Goal: Task Accomplishment & Management: Complete application form

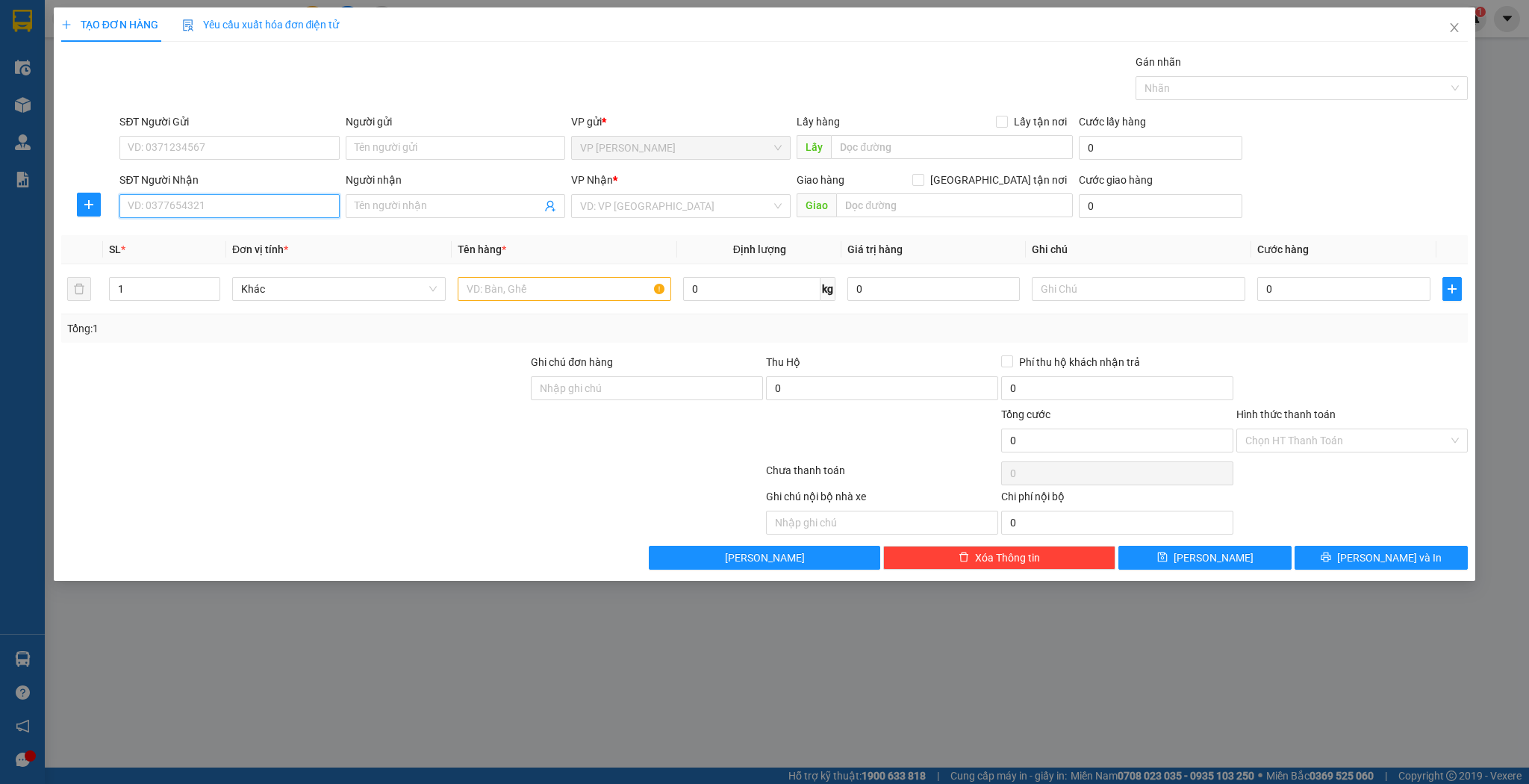
click at [188, 216] on input "SĐT Người Nhận" at bounding box center [229, 206] width 219 height 24
click at [221, 236] on div "0911088879 - a khánh" at bounding box center [230, 235] width 202 height 17
type input "0911088879"
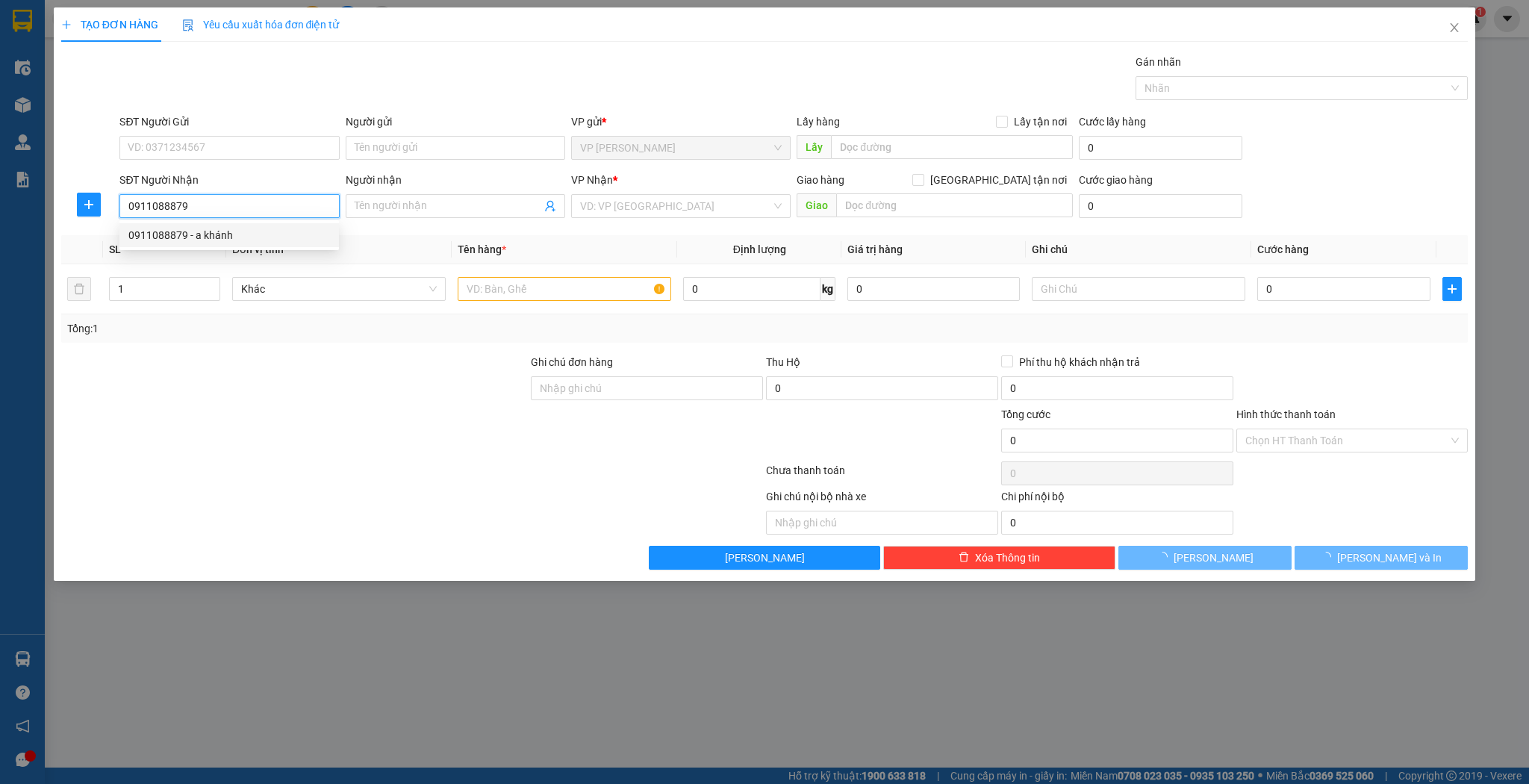
type input "a khánh"
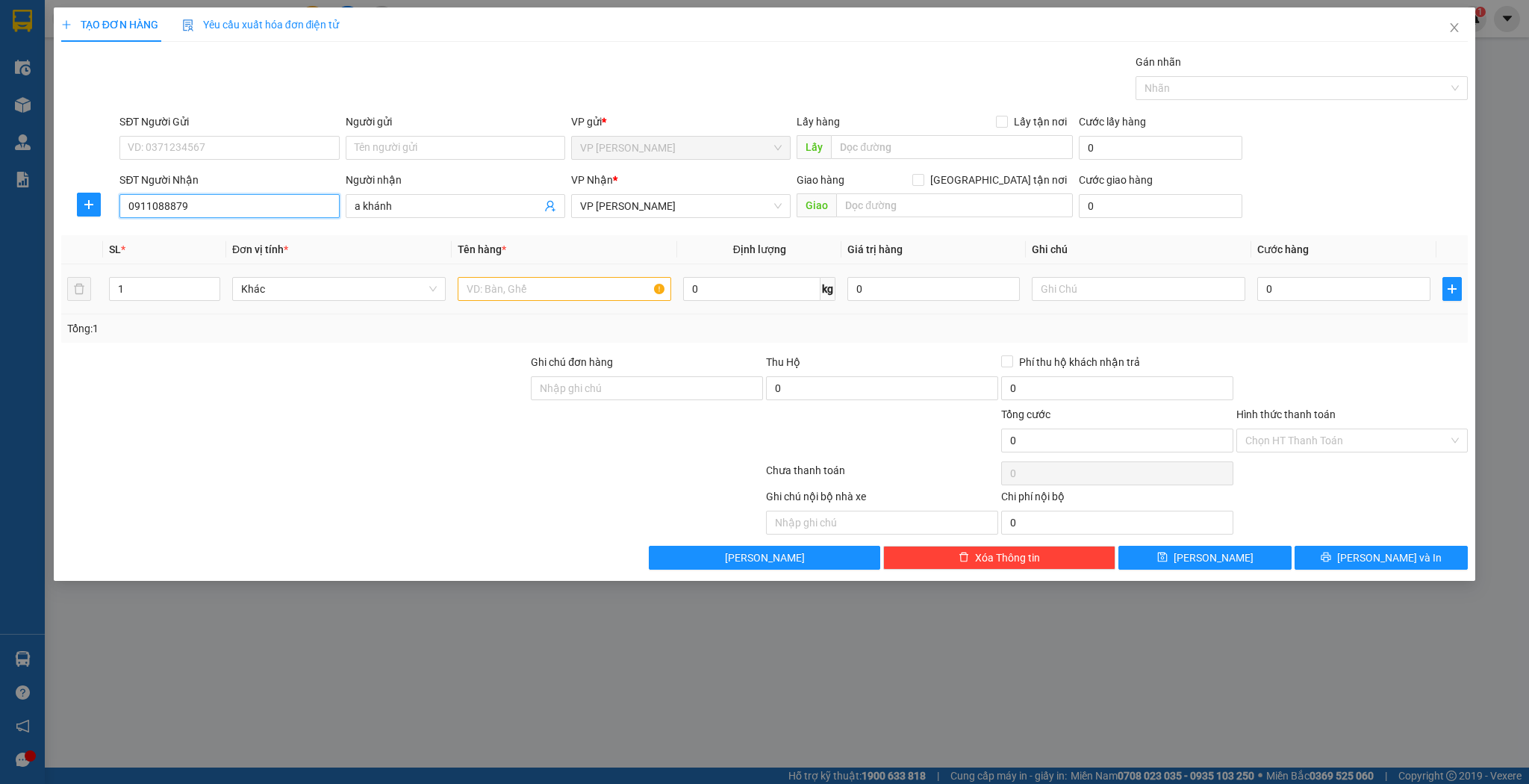
type input "0911088879"
click at [500, 286] on input "text" at bounding box center [564, 289] width 214 height 24
type input "xốp"
click at [1328, 293] on input "0" at bounding box center [1344, 289] width 172 height 24
type input "5"
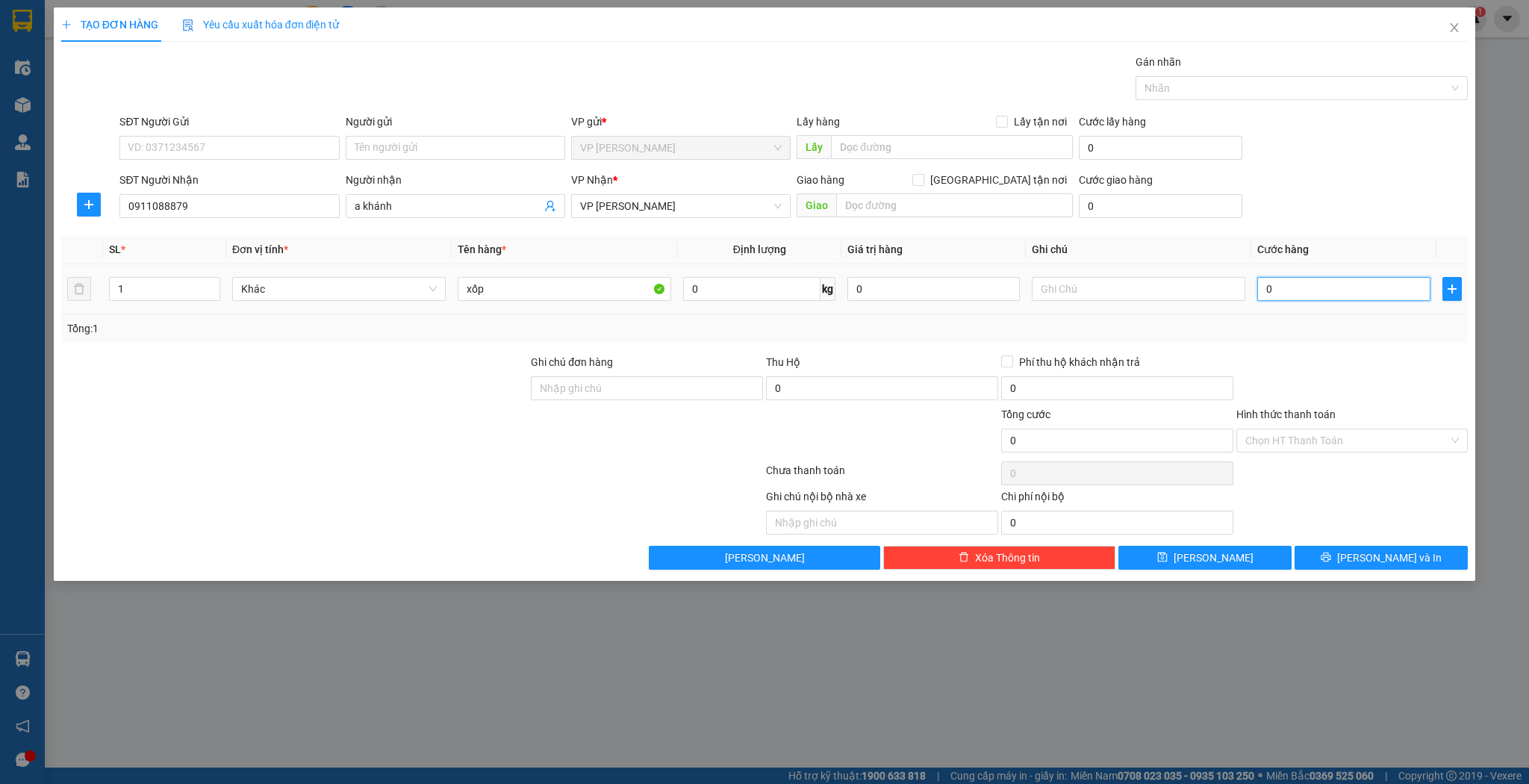
type input "5"
type input "50"
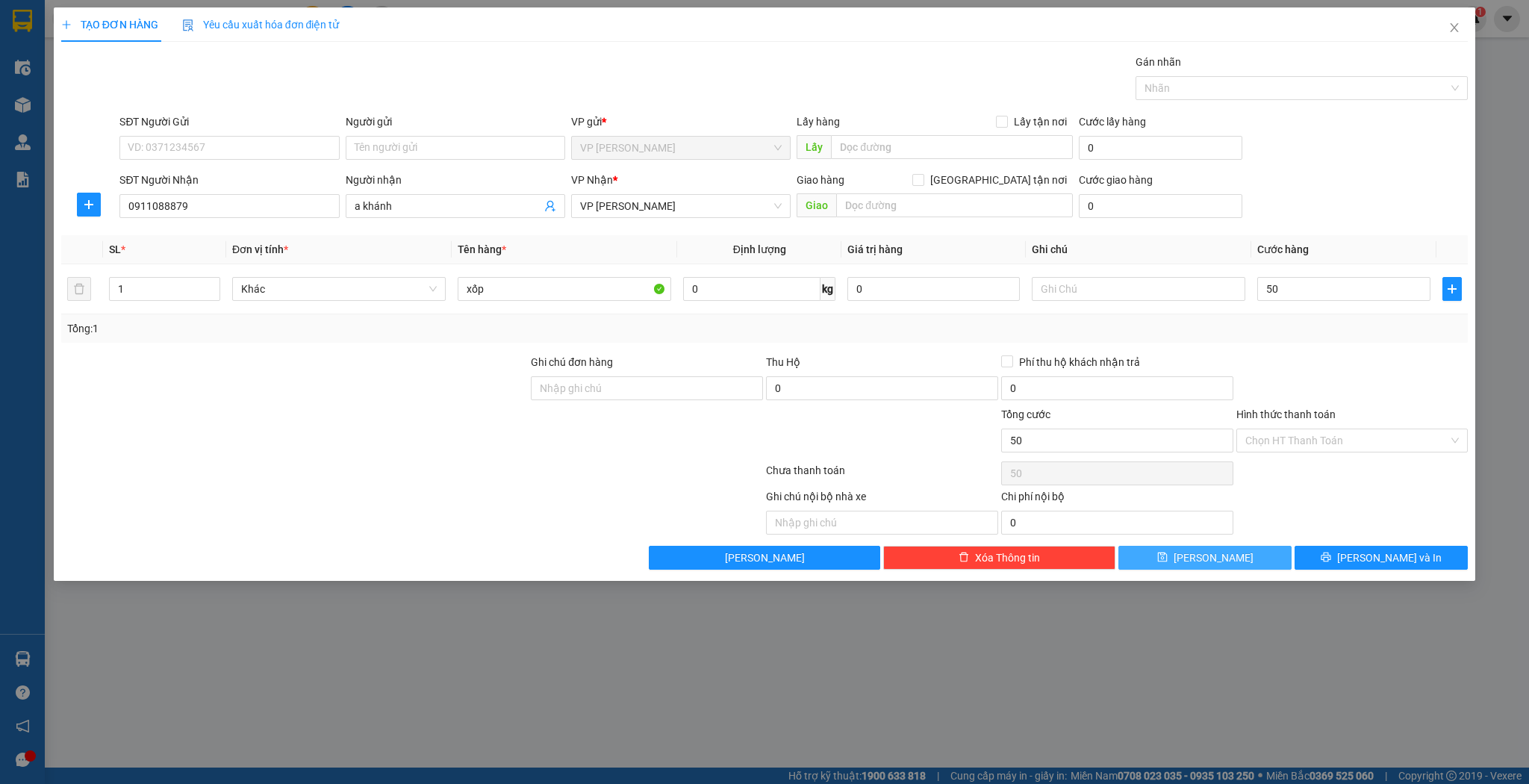
type input "50.000"
click at [1233, 553] on button "[PERSON_NAME]" at bounding box center [1205, 557] width 173 height 24
type input "0"
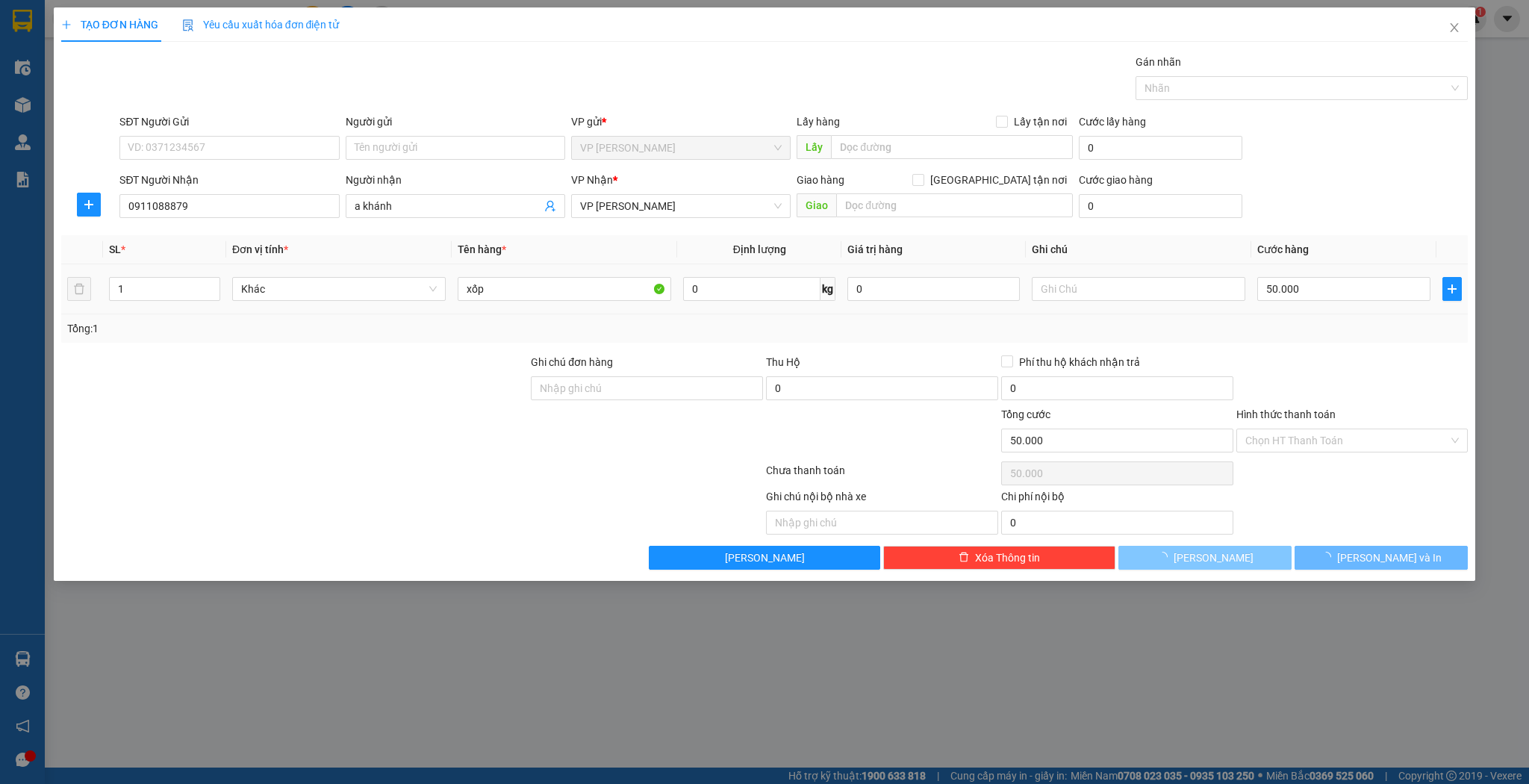
type input "0"
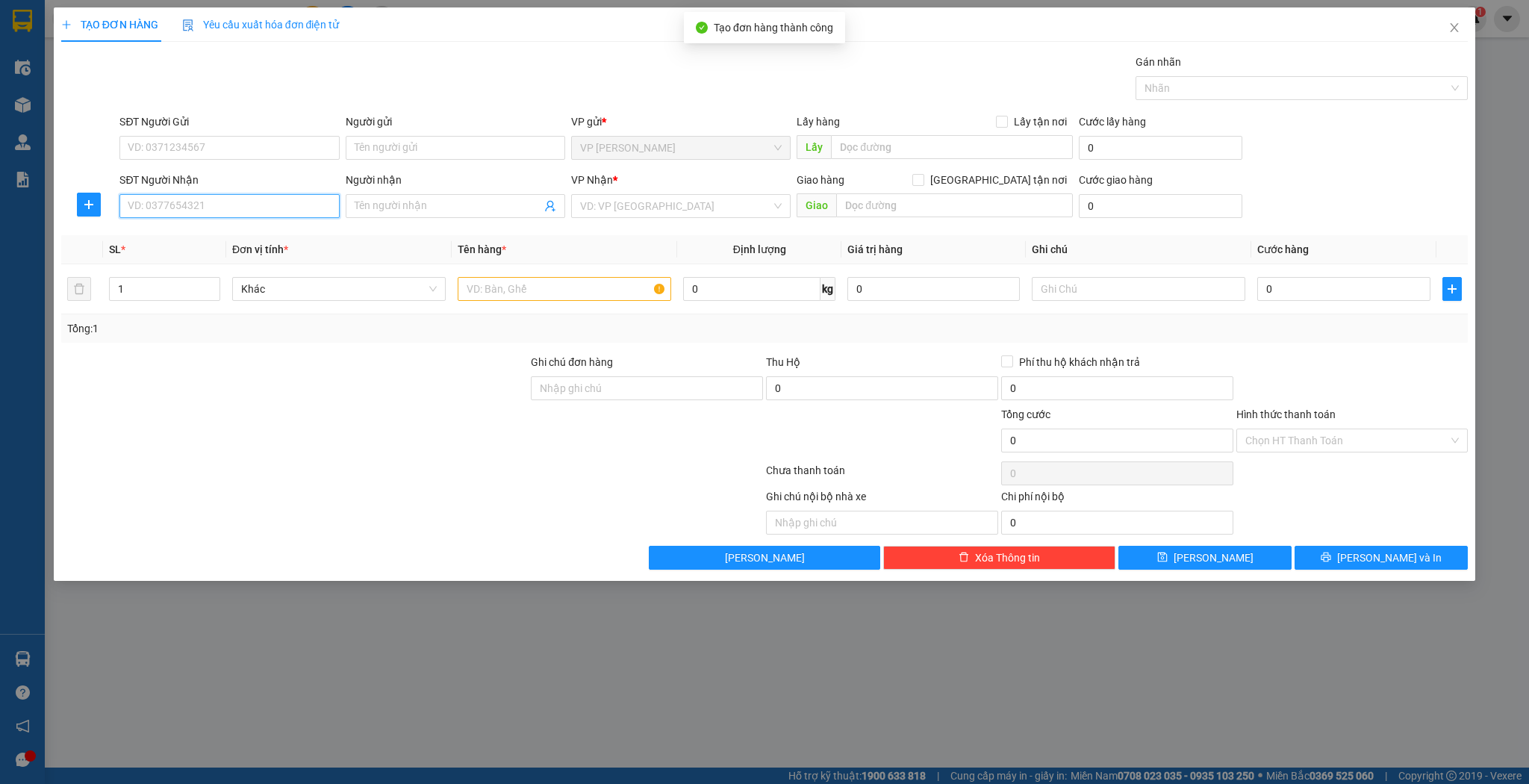
click at [290, 213] on input "SĐT Người Nhận" at bounding box center [229, 206] width 219 height 24
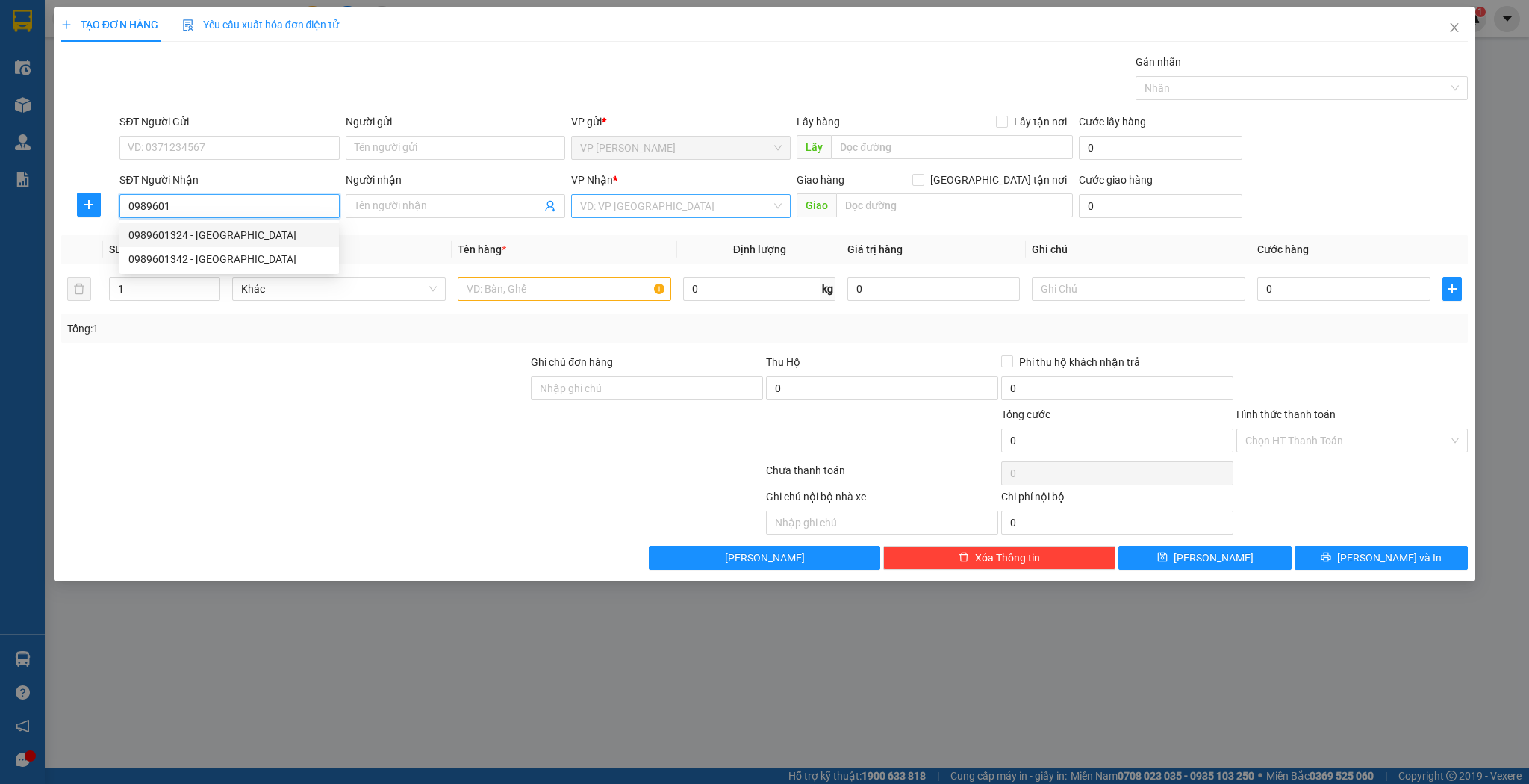
type input "0989601324"
type input "[GEOGRAPHIC_DATA]"
type input "[PERSON_NAME]"
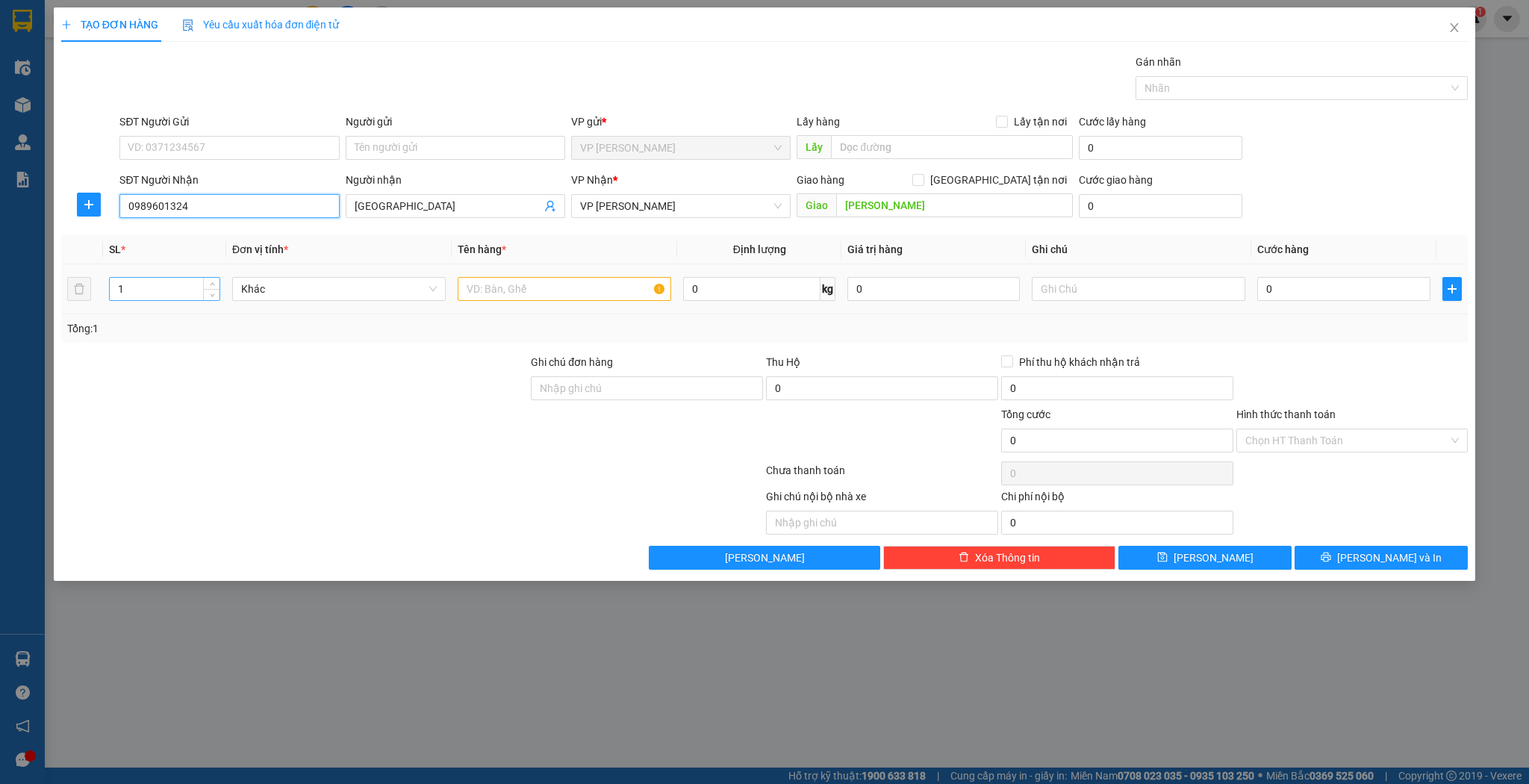
type input "0989601324"
click at [197, 287] on input "1" at bounding box center [165, 289] width 110 height 22
type input "2"
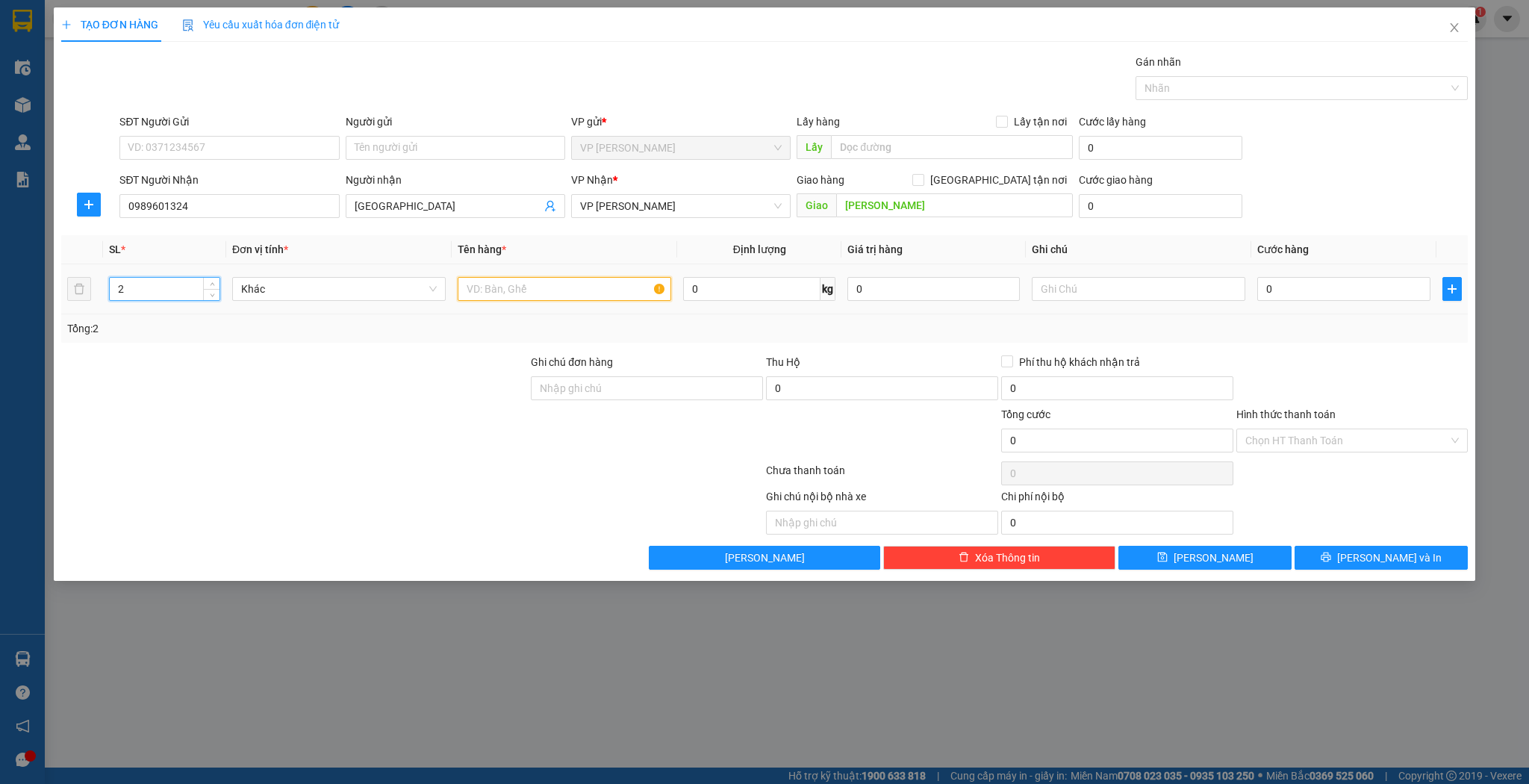
click at [580, 289] on input "text" at bounding box center [564, 289] width 214 height 24
type input "kiện"
click at [1302, 293] on input "0" at bounding box center [1344, 289] width 172 height 24
type input "6"
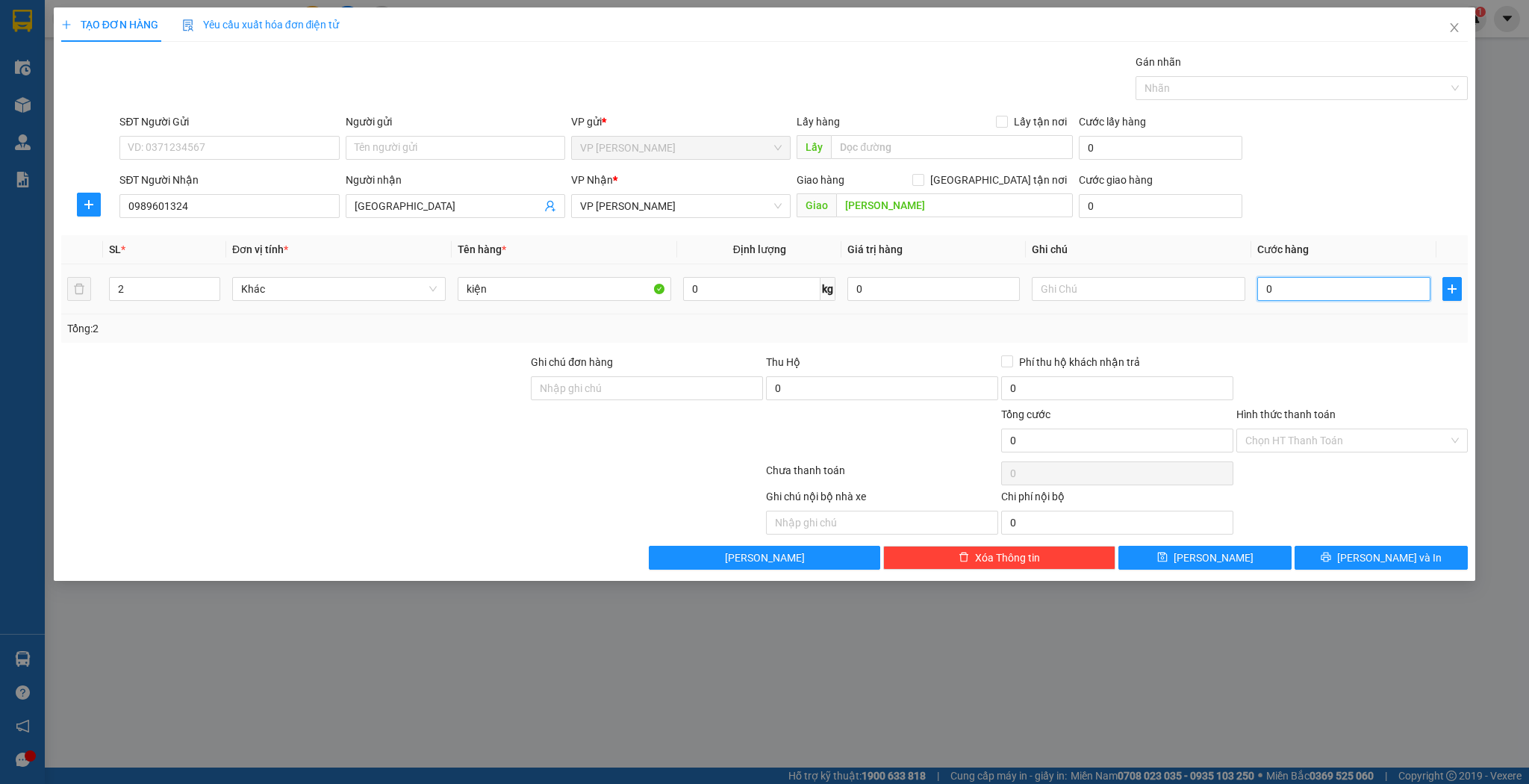
type input "6"
type input "60"
type input "60.000"
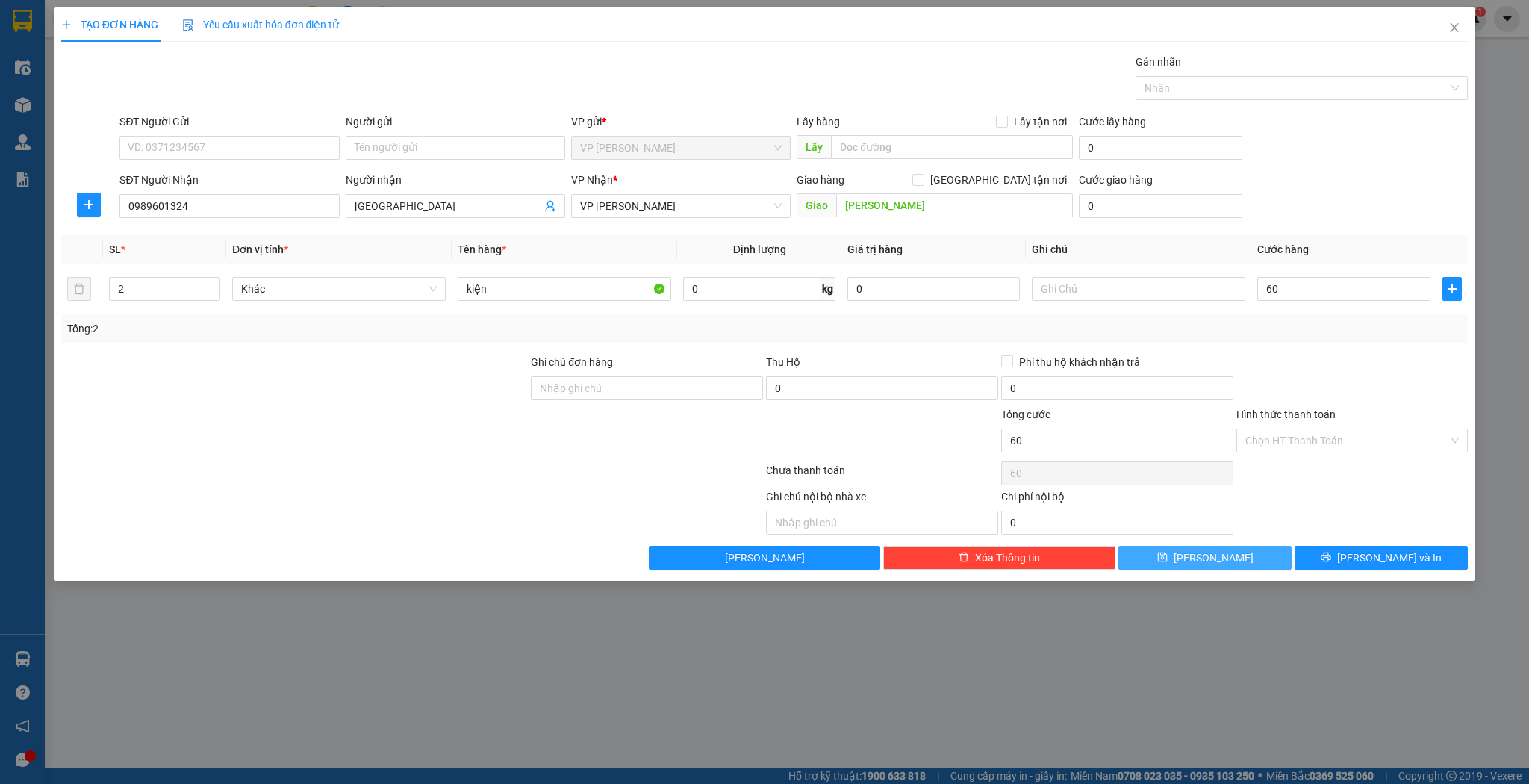
type input "60.000"
click at [1237, 546] on button "[PERSON_NAME]" at bounding box center [1205, 557] width 173 height 24
type input "1"
type input "0"
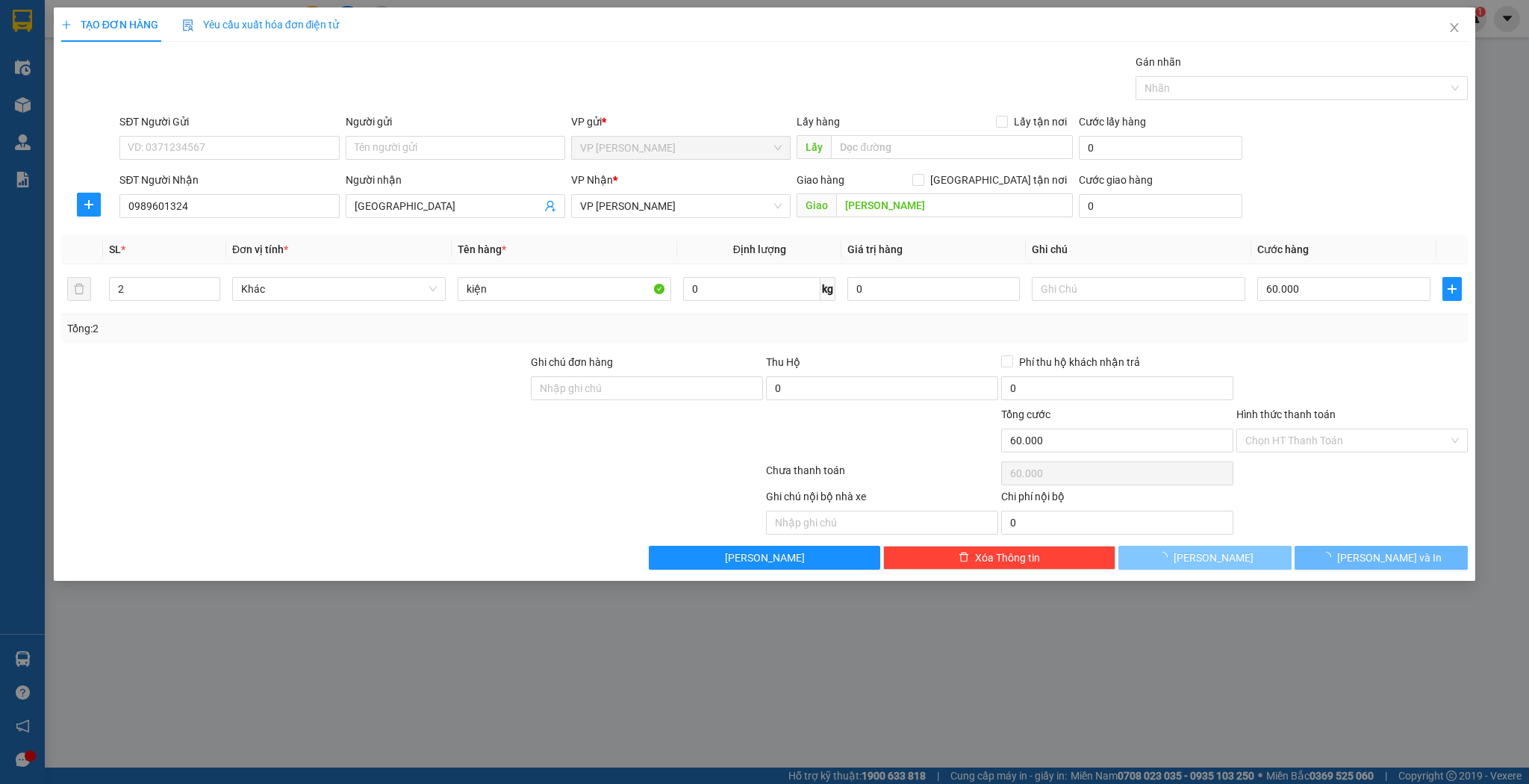
type input "0"
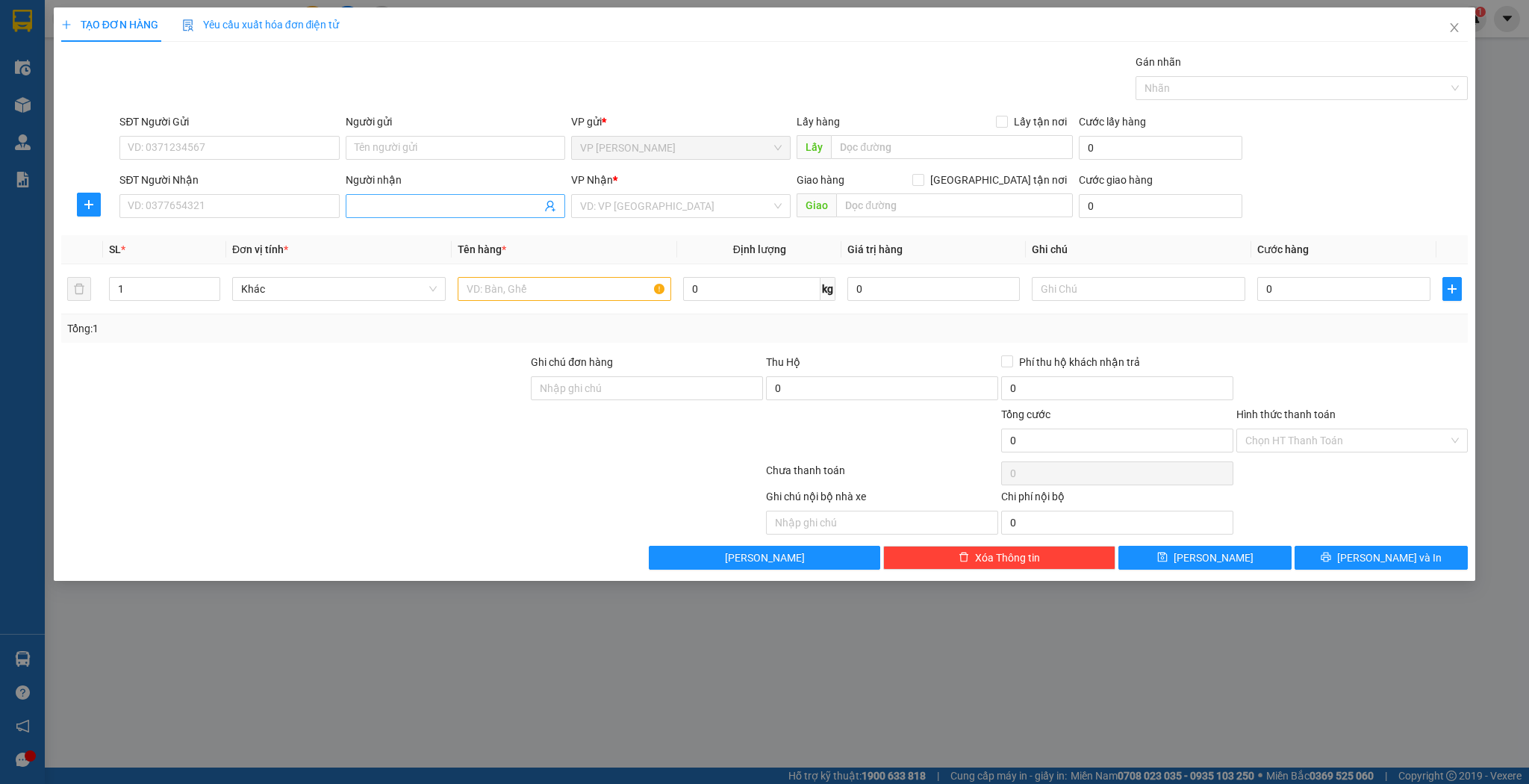
click at [410, 203] on input "Người nhận" at bounding box center [448, 206] width 187 height 17
type input "sơn nguyên"
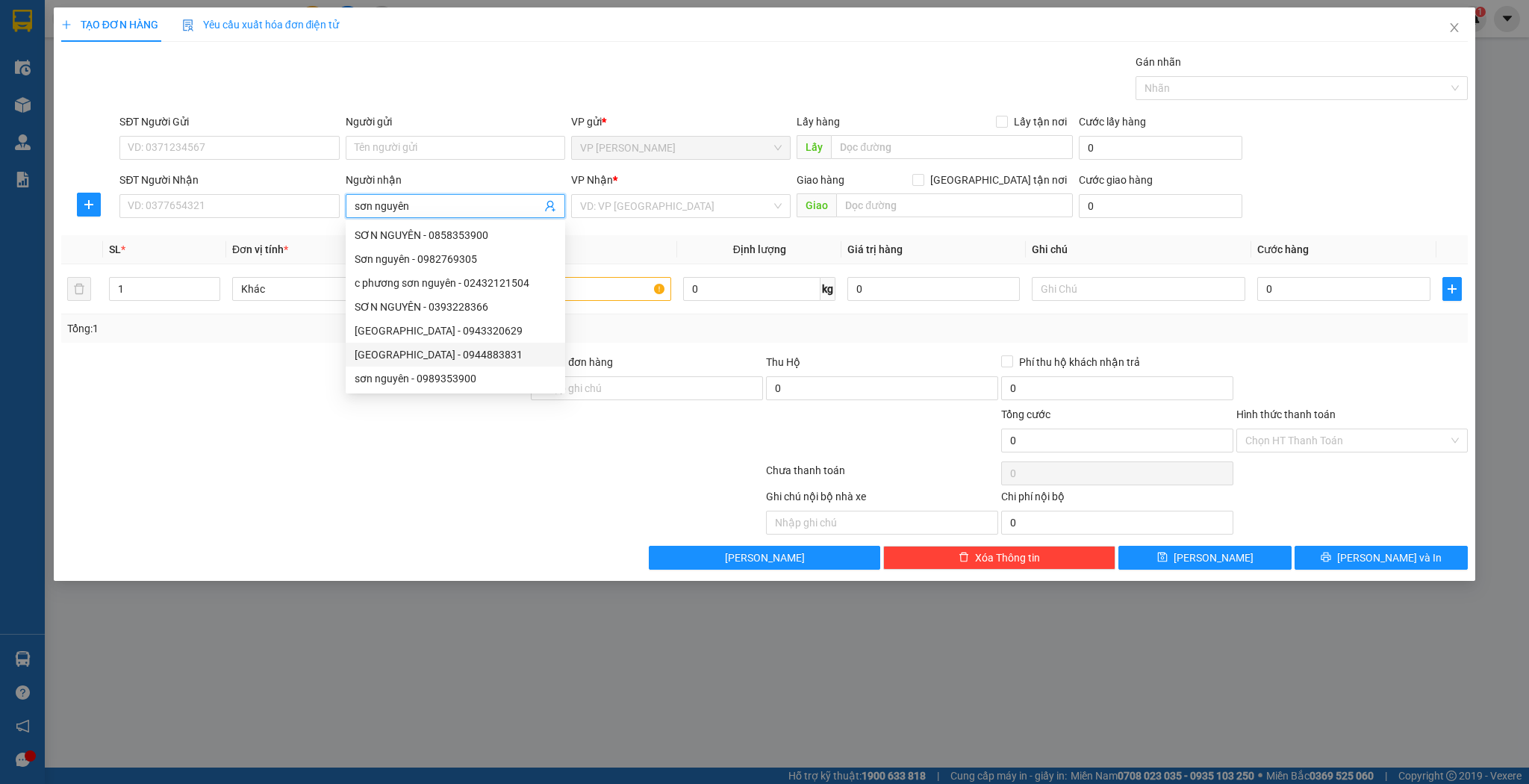
click at [490, 354] on div "[GEOGRAPHIC_DATA] - 0944883831" at bounding box center [456, 355] width 202 height 17
type input "0944883831"
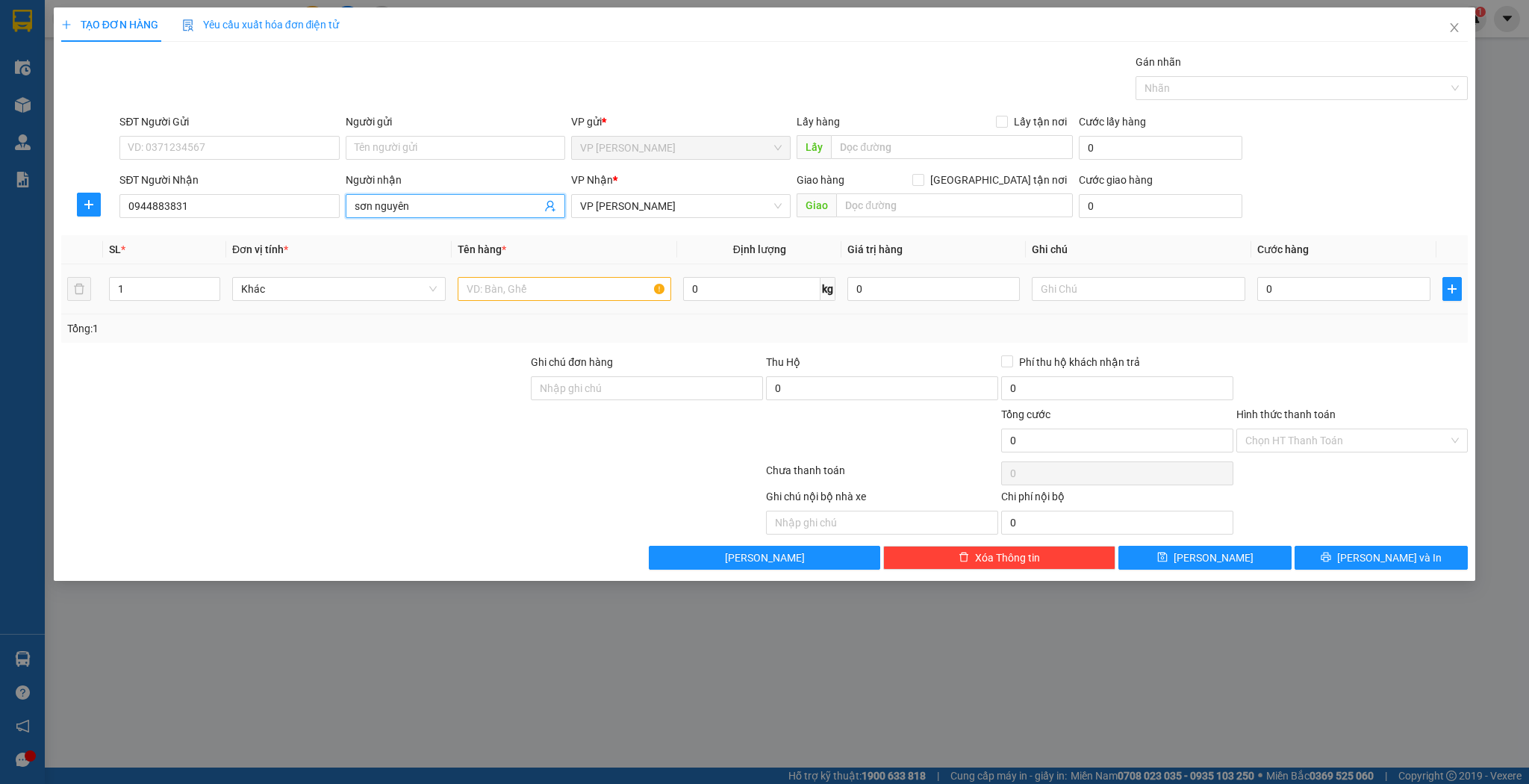
type input "sơn nguyên"
click at [599, 280] on input "text" at bounding box center [564, 289] width 214 height 24
type input "xốp"
click at [1340, 277] on input "0" at bounding box center [1344, 289] width 172 height 24
type input "4"
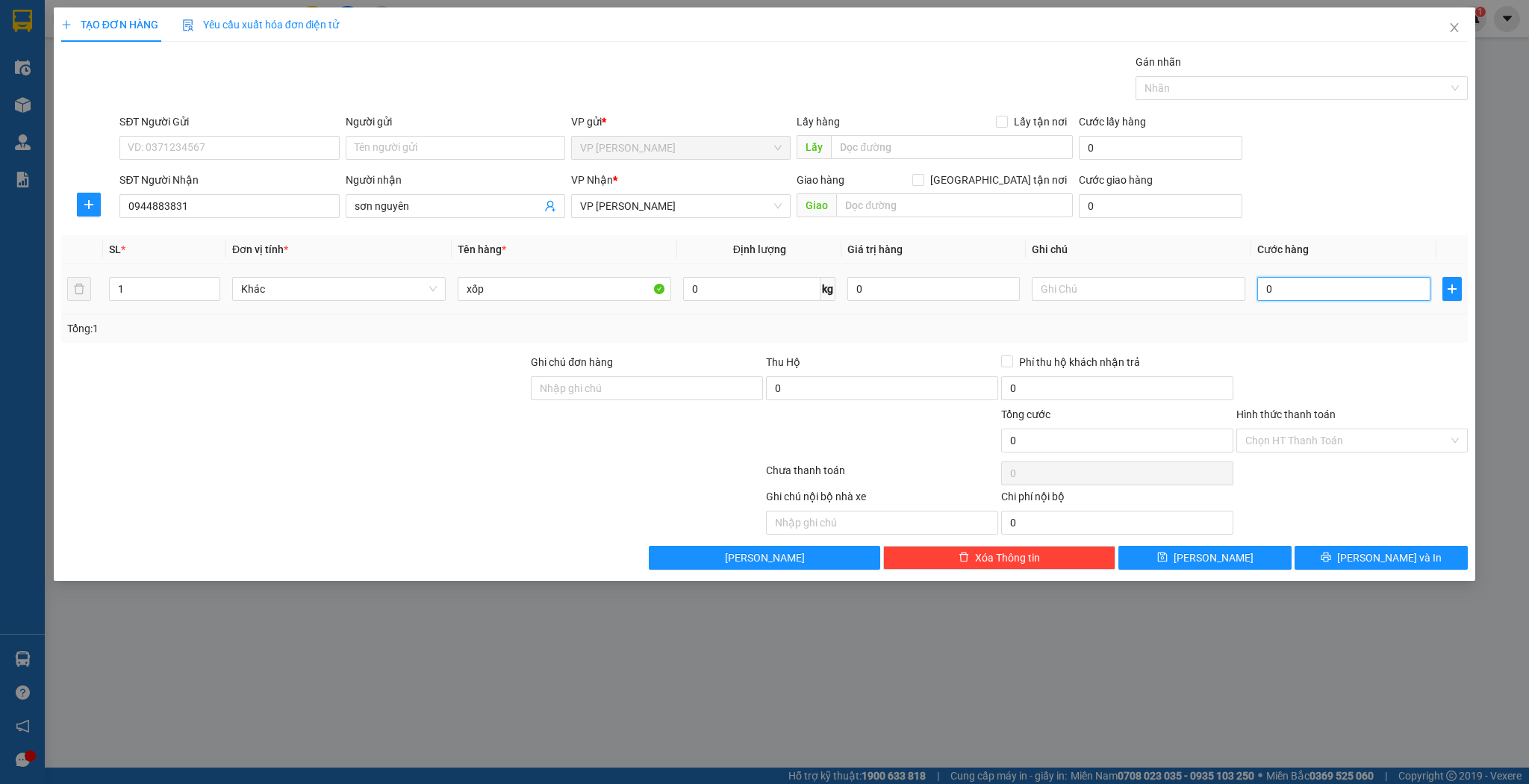
type input "4"
type input "40"
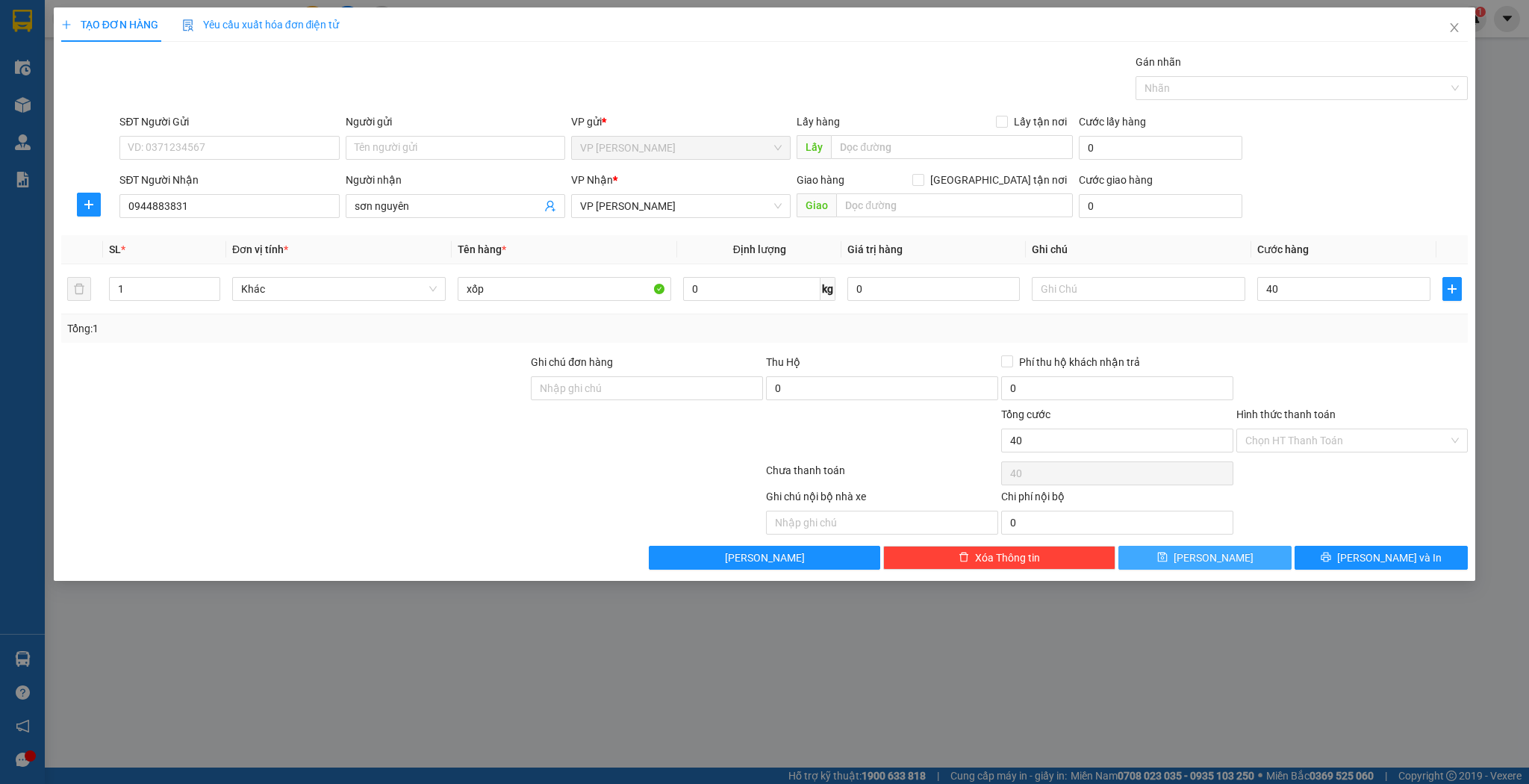
type input "40.000"
click at [1234, 565] on button "[PERSON_NAME]" at bounding box center [1205, 557] width 173 height 24
type input "0"
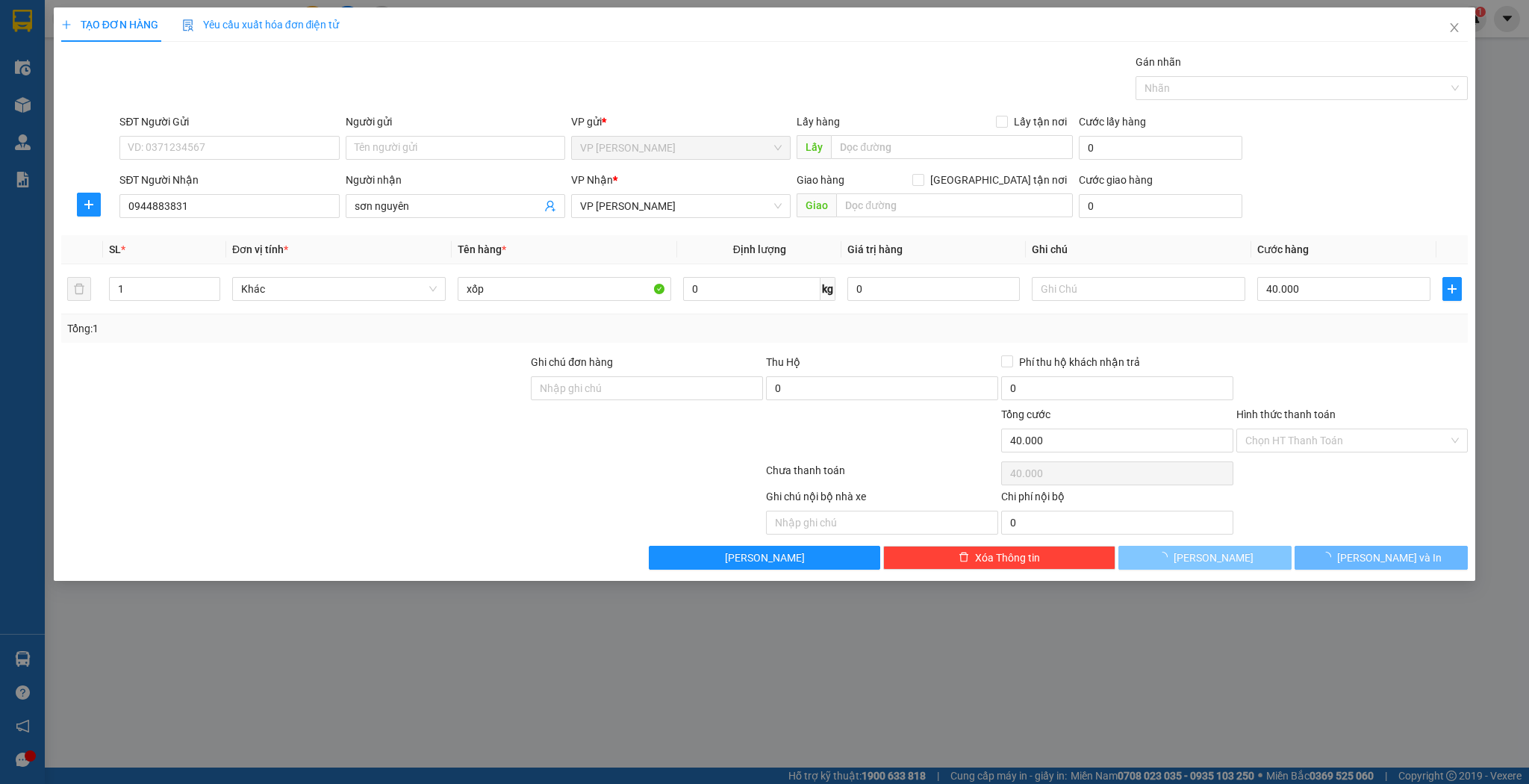
type input "0"
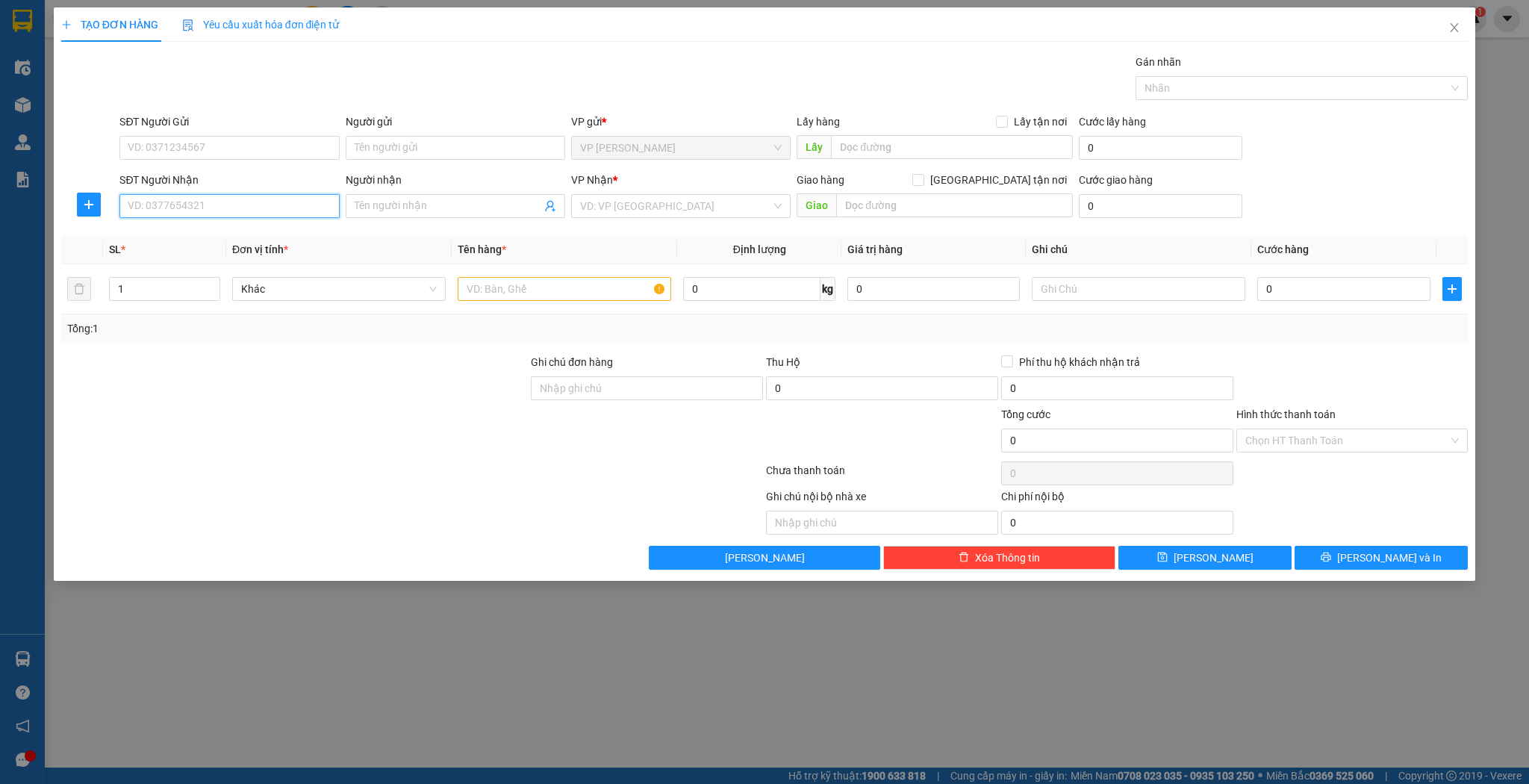
click at [170, 206] on input "SĐT Người Nhận" at bounding box center [229, 206] width 219 height 24
click at [165, 238] on div "0375599743 - ghế masage hà tĩnh" at bounding box center [230, 235] width 202 height 17
type input "0375599743"
type input "ghế masage hà tĩnh"
type input "0375599743"
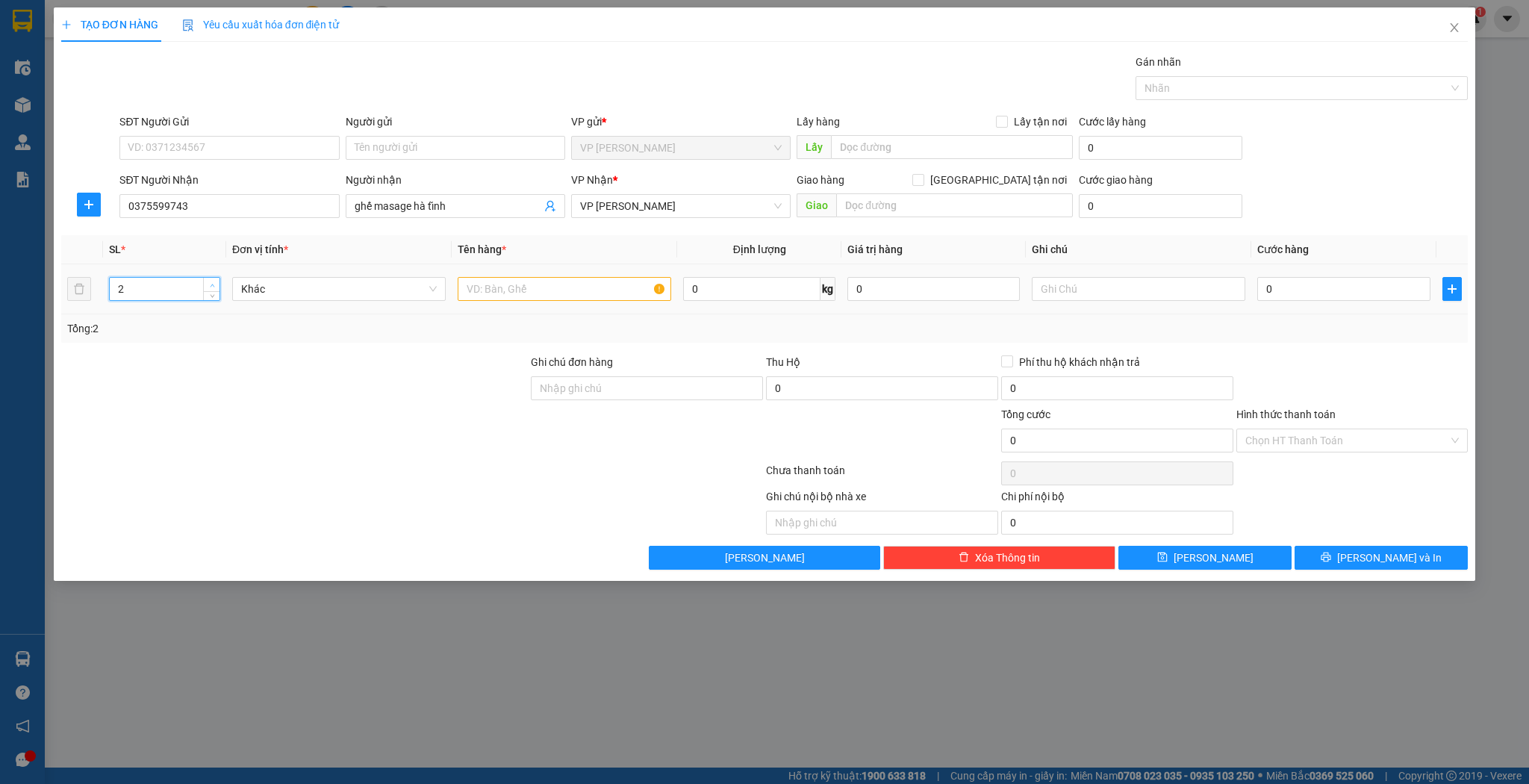
click at [217, 280] on span "Increase Value" at bounding box center [211, 284] width 17 height 14
type input "4"
click at [217, 280] on span "Increase Value" at bounding box center [211, 284] width 17 height 14
click at [476, 291] on input "text" at bounding box center [564, 289] width 214 height 24
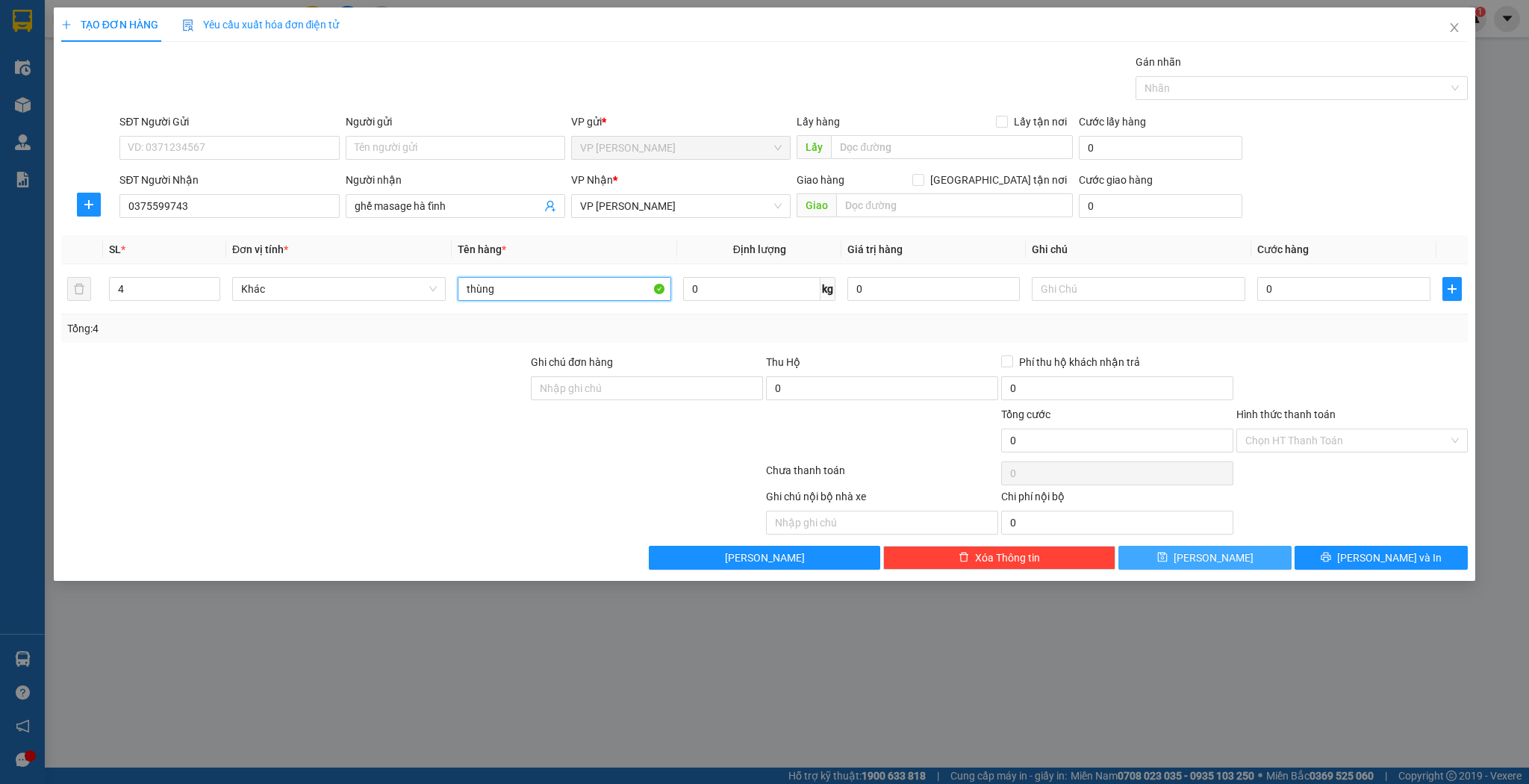
type input "thùng"
click at [1165, 555] on button "[PERSON_NAME]" at bounding box center [1205, 557] width 173 height 24
type input "1"
click at [1452, 31] on icon "close" at bounding box center [1455, 28] width 8 height 9
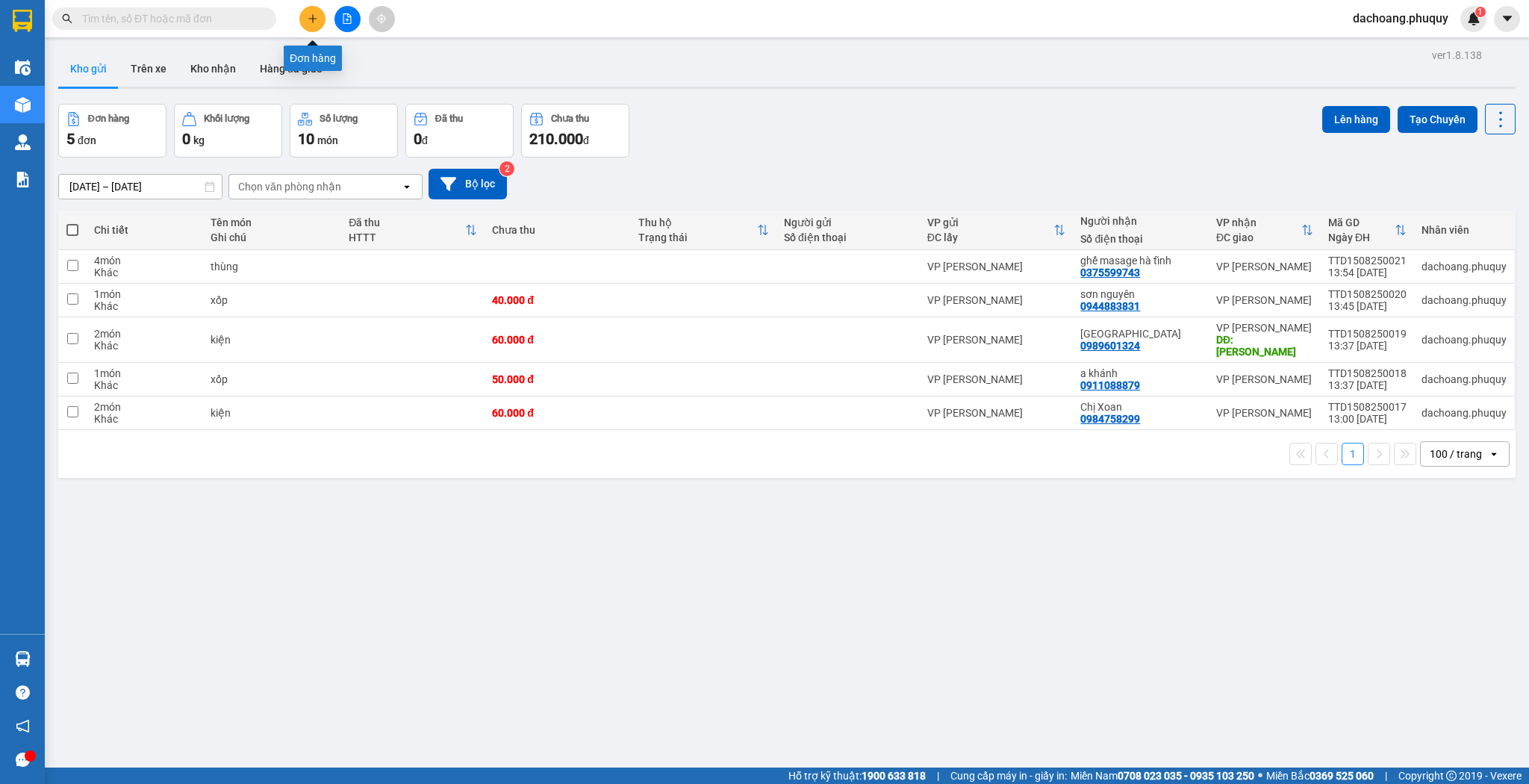
click at [313, 24] on button at bounding box center [312, 19] width 26 height 26
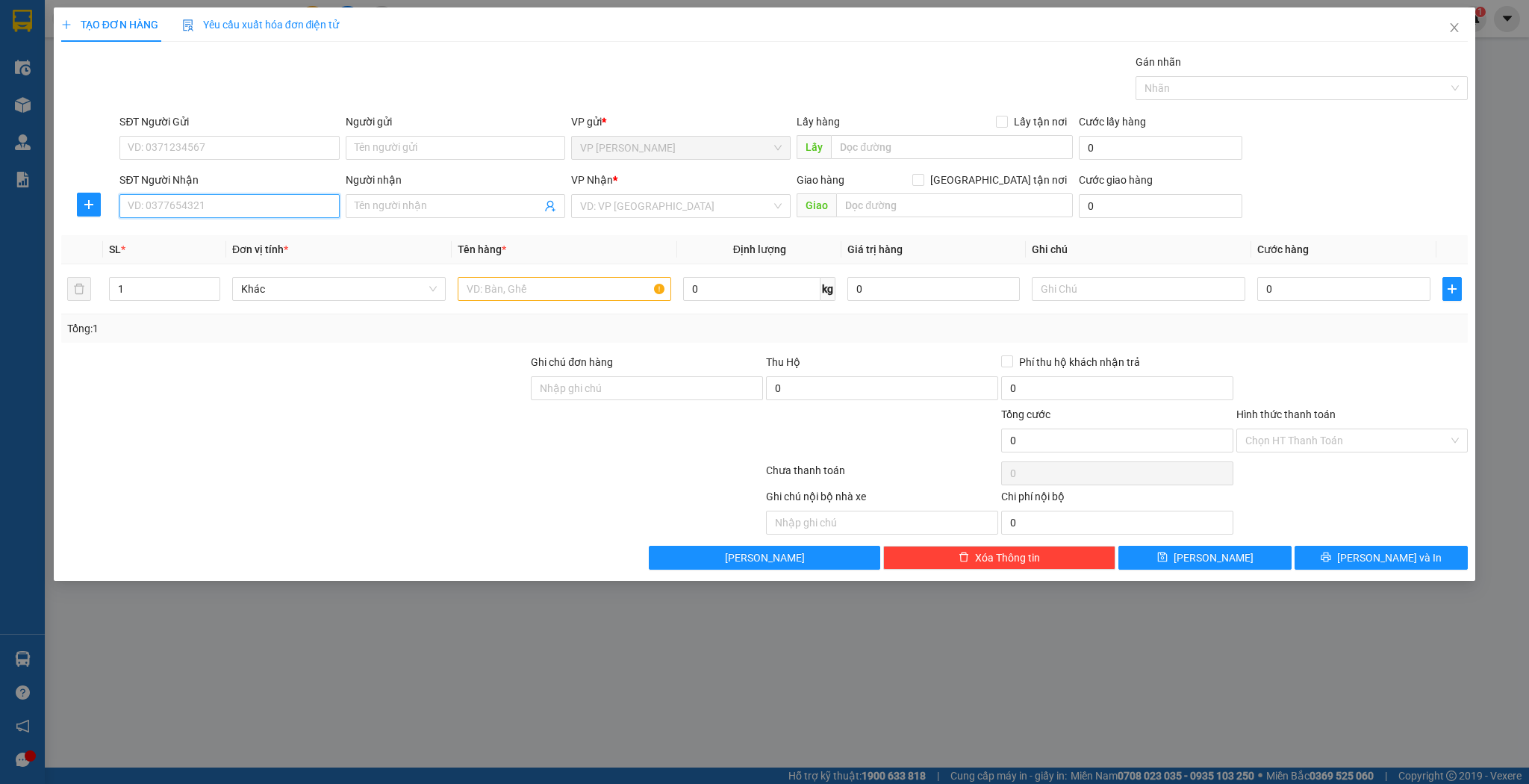
click at [303, 209] on input "SĐT Người Nhận" at bounding box center [229, 206] width 219 height 24
click at [128, 205] on input "2345" at bounding box center [229, 206] width 219 height 24
type input "0967272345"
click at [200, 237] on div "0967272345 - [PERSON_NAME]" at bounding box center [230, 235] width 202 height 17
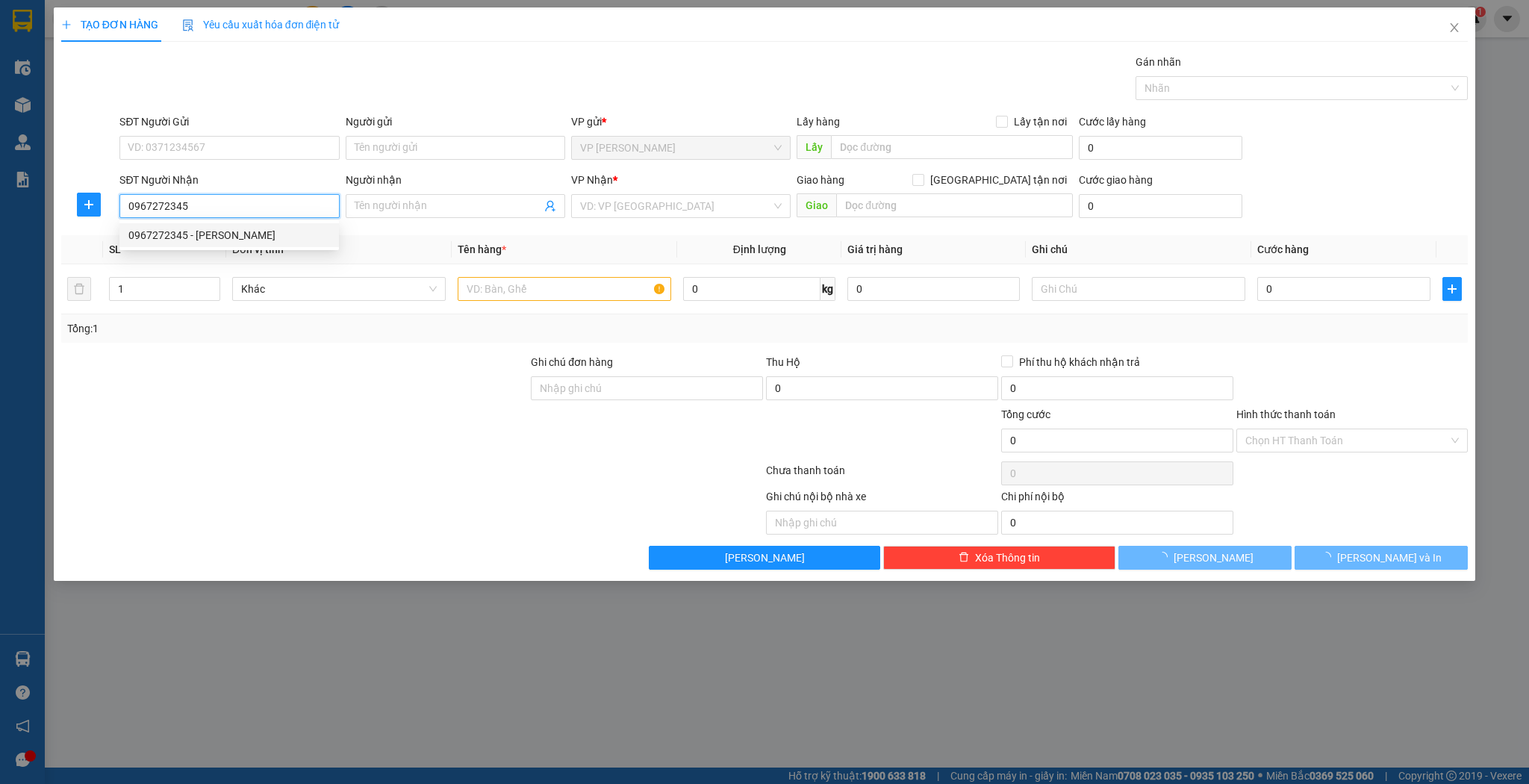
type input "[PERSON_NAME]"
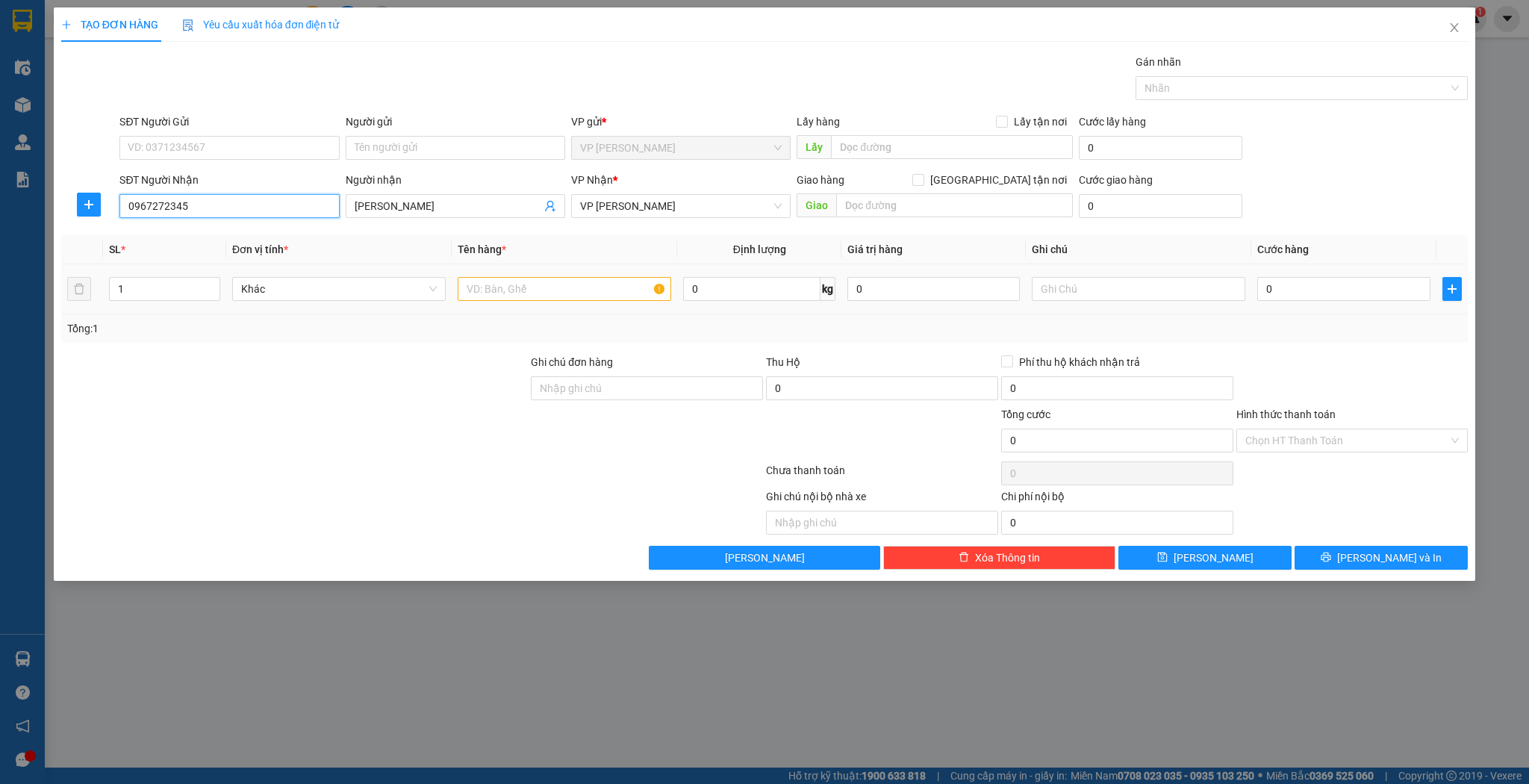
type input "0967272345"
click at [481, 272] on td at bounding box center [565, 289] width 226 height 50
click at [478, 288] on input "text" at bounding box center [564, 289] width 214 height 24
type input "xốp"
click at [1163, 547] on button "[PERSON_NAME]" at bounding box center [1205, 557] width 173 height 24
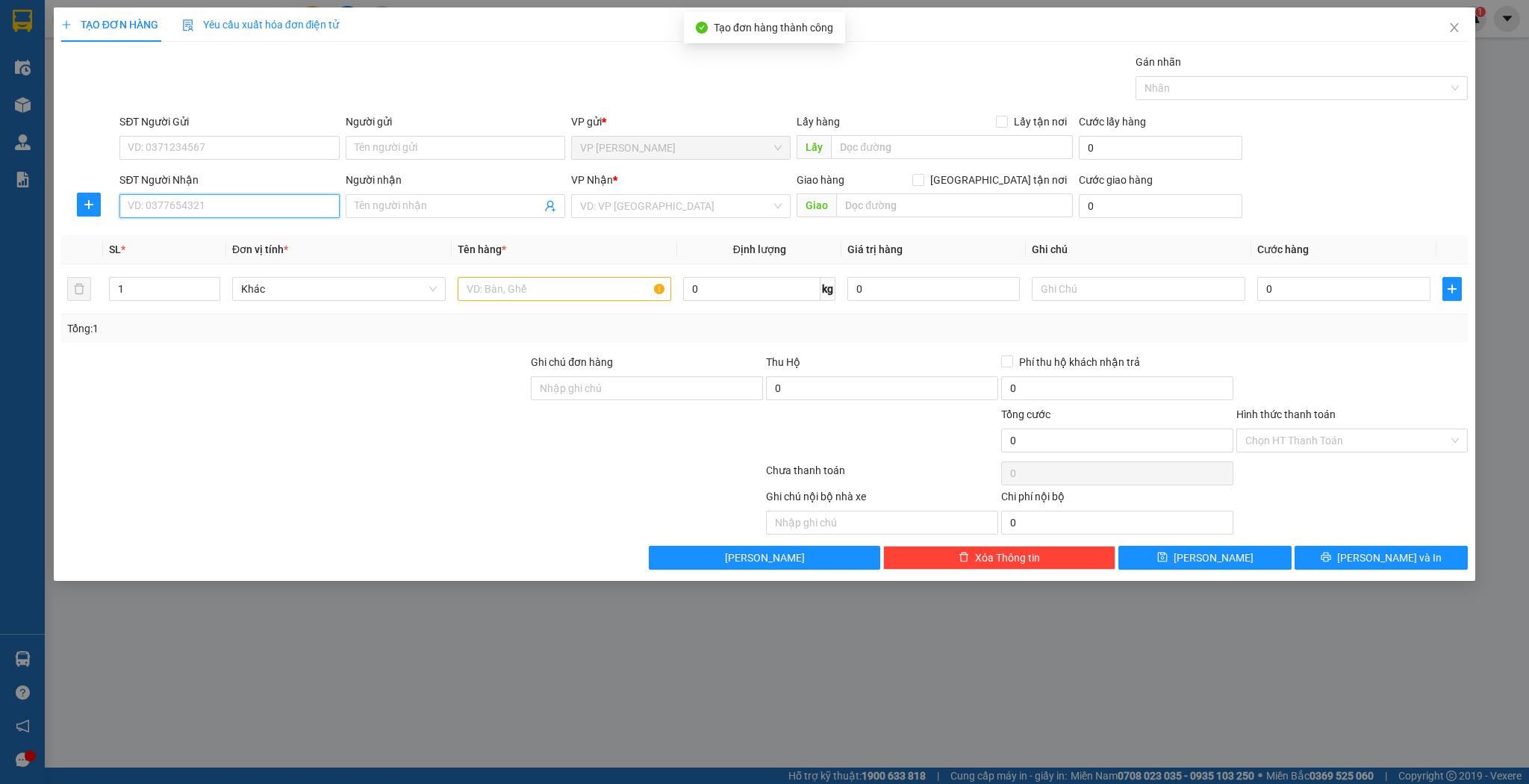
click at [166, 205] on input "SĐT Người Nhận" at bounding box center [229, 206] width 219 height 24
type input "0942221678"
click at [437, 208] on input "Người nhận" at bounding box center [448, 206] width 187 height 17
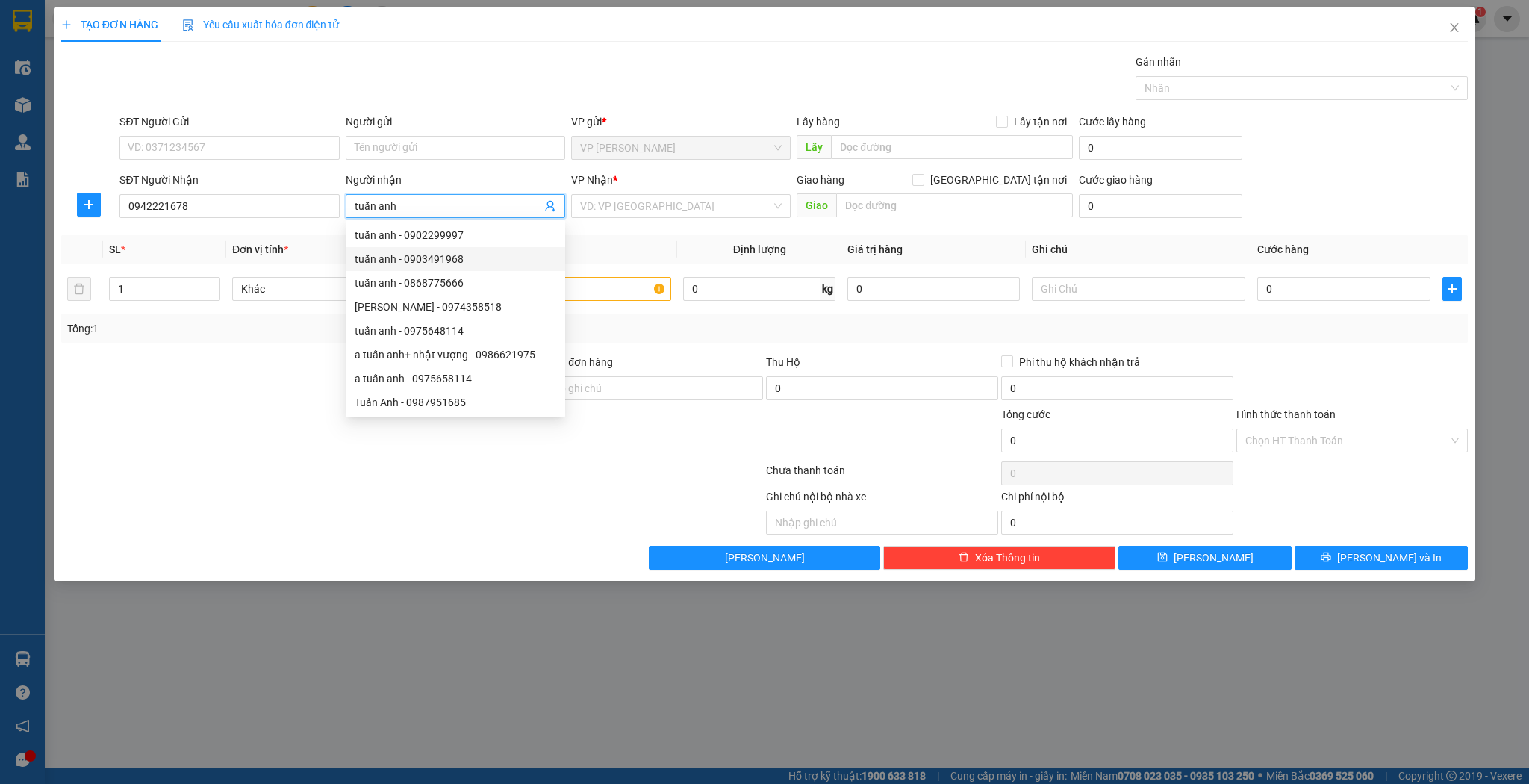
type input "tuấn anh"
click at [154, 355] on div at bounding box center [295, 380] width 470 height 52
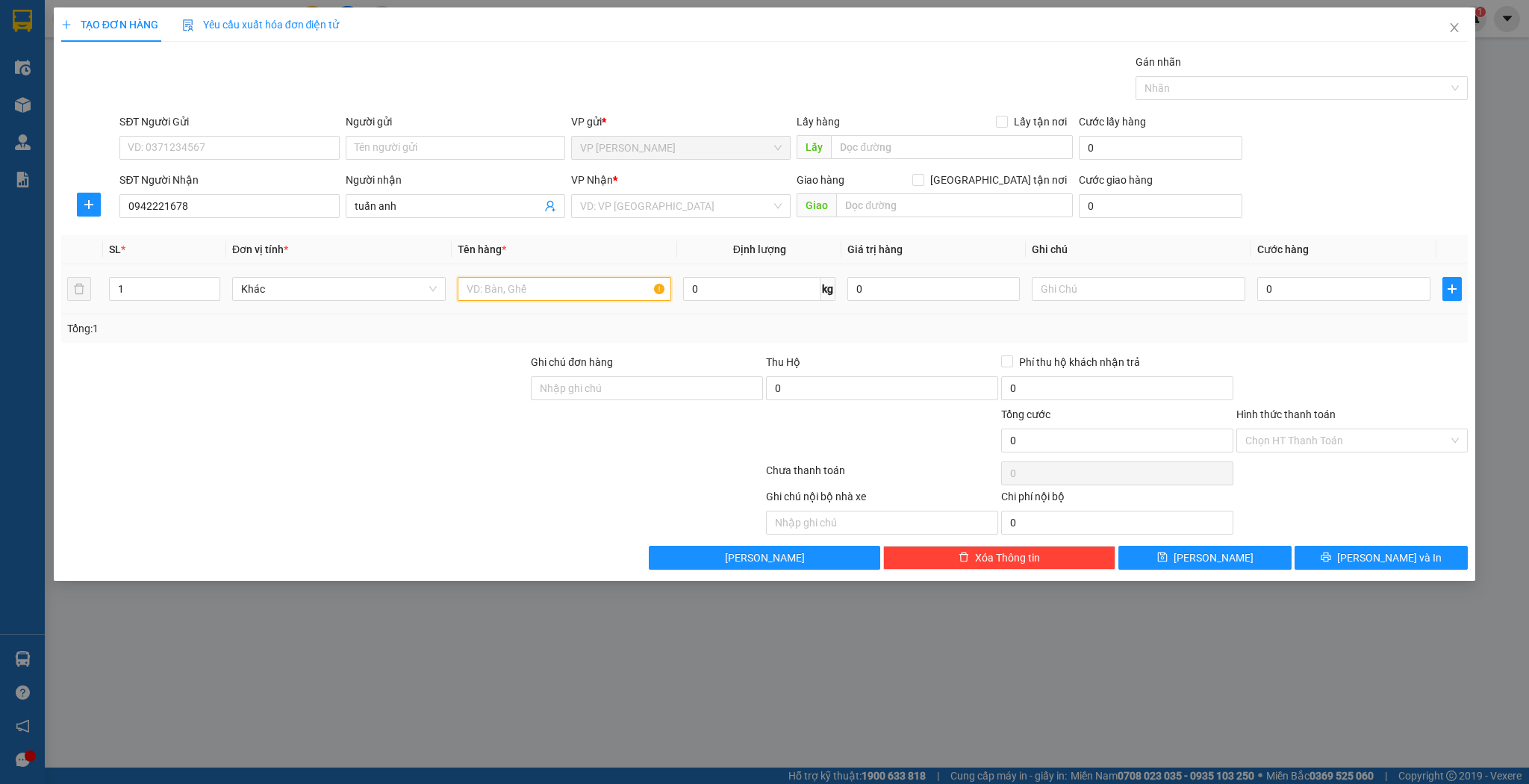
click at [495, 289] on input "text" at bounding box center [564, 289] width 214 height 24
type input "b"
click at [771, 200] on div "VD: VP [GEOGRAPHIC_DATA]" at bounding box center [681, 206] width 219 height 24
type input "tròn đồng"
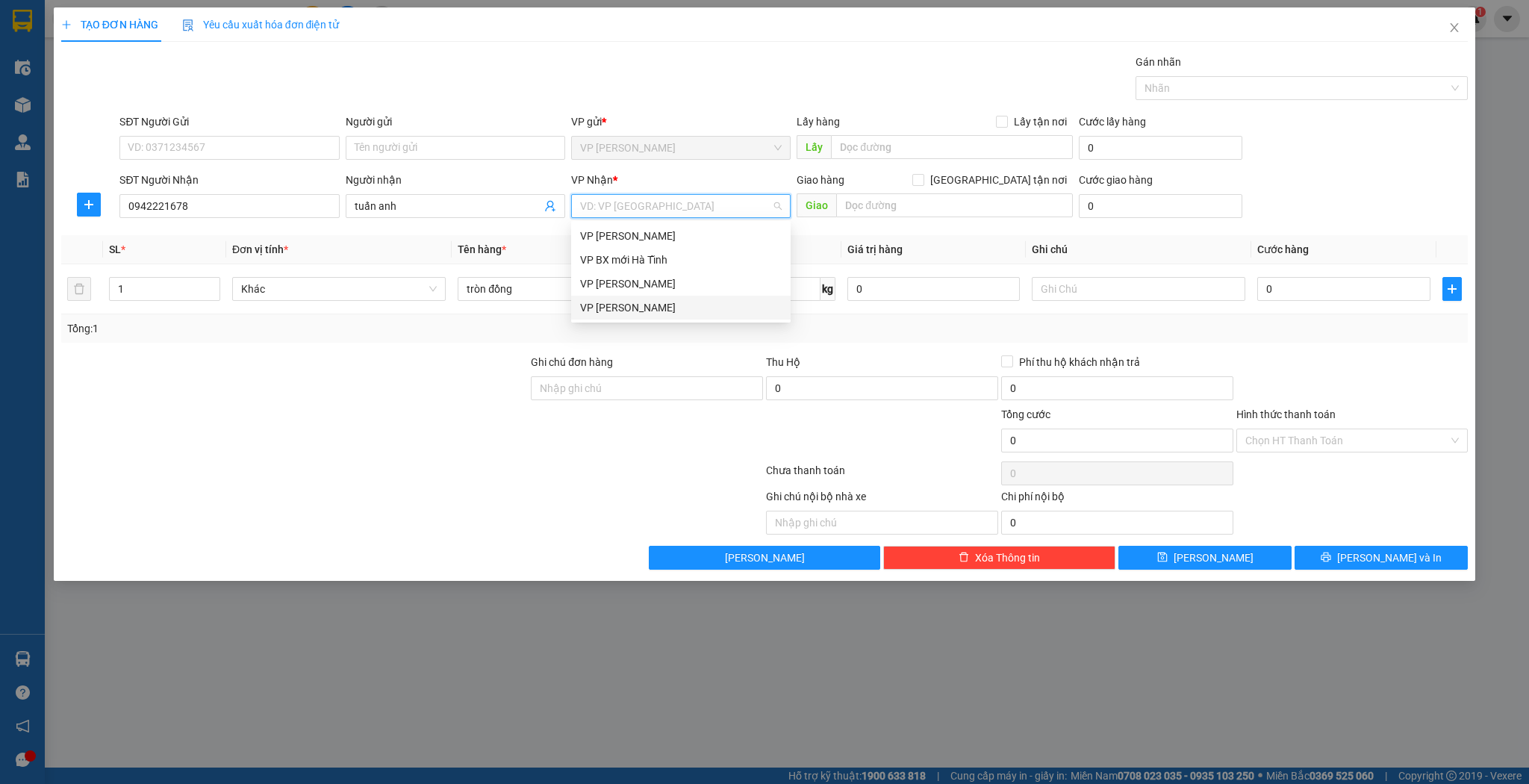
click at [642, 307] on div "VP [PERSON_NAME]" at bounding box center [682, 307] width 202 height 17
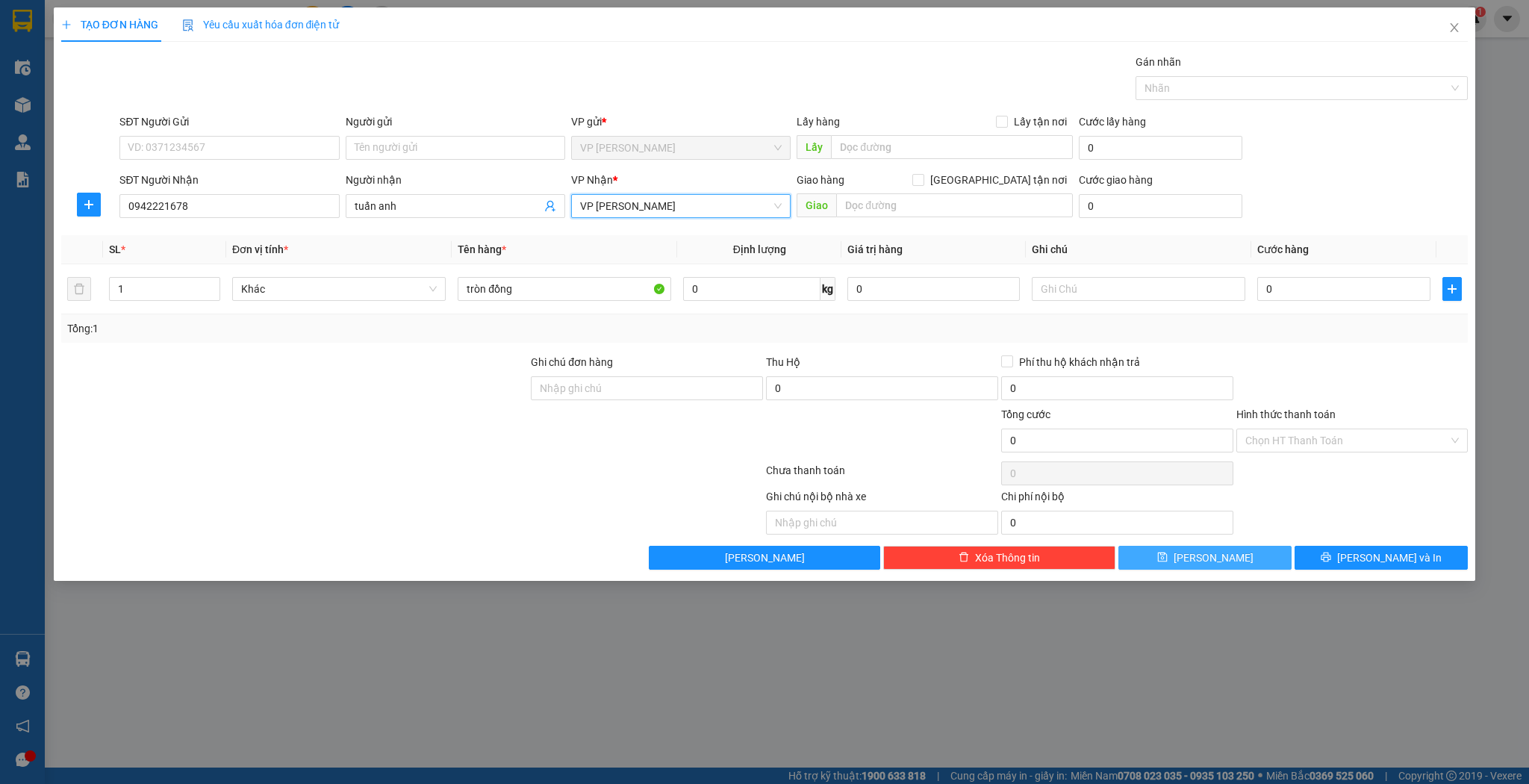
click at [1149, 553] on button "[PERSON_NAME]" at bounding box center [1205, 557] width 173 height 24
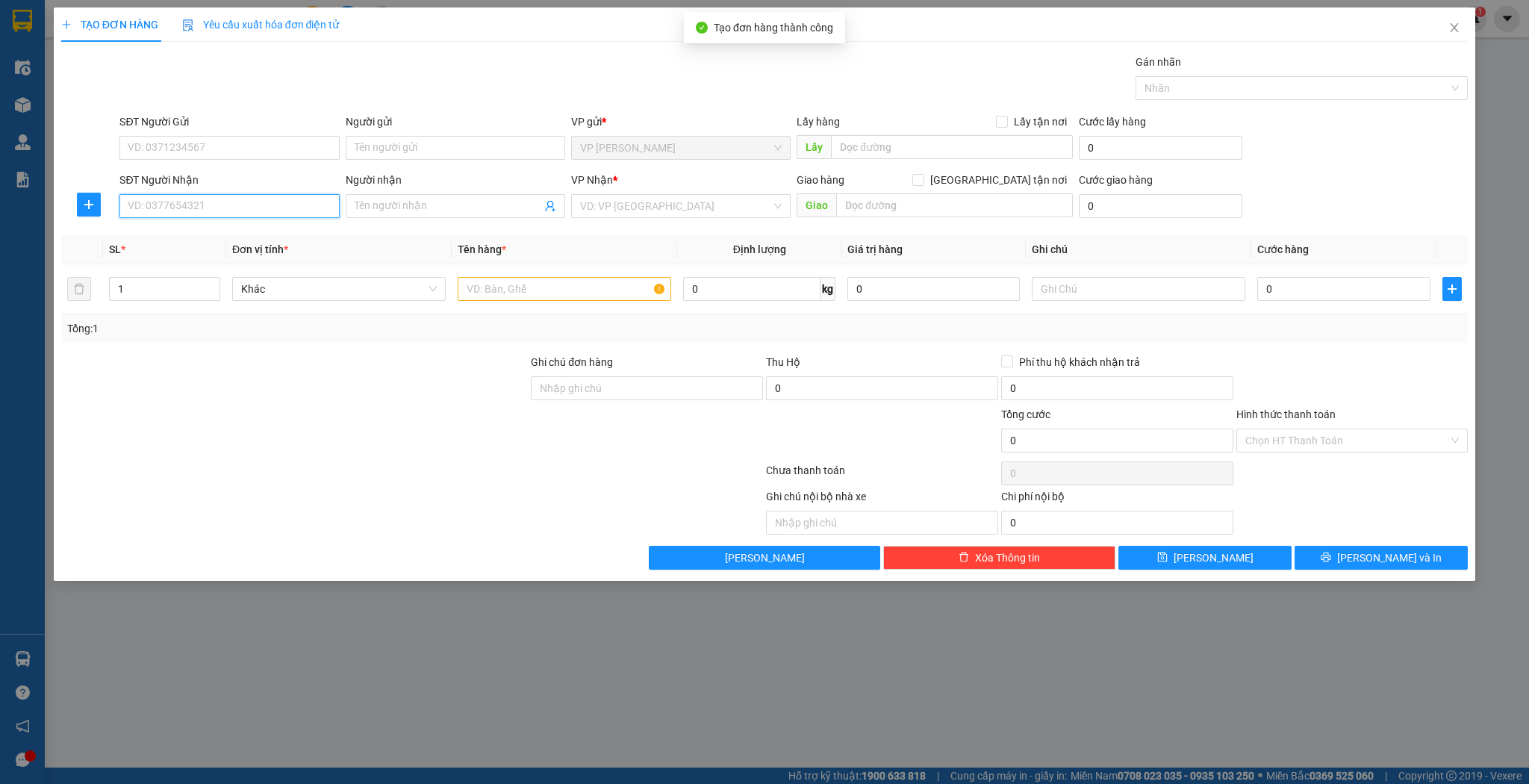
click at [281, 210] on input "SĐT Người Nhận" at bounding box center [229, 206] width 219 height 24
click at [227, 242] on div "0916846693 - [PERSON_NAME]" at bounding box center [230, 235] width 202 height 17
type input "0916846693"
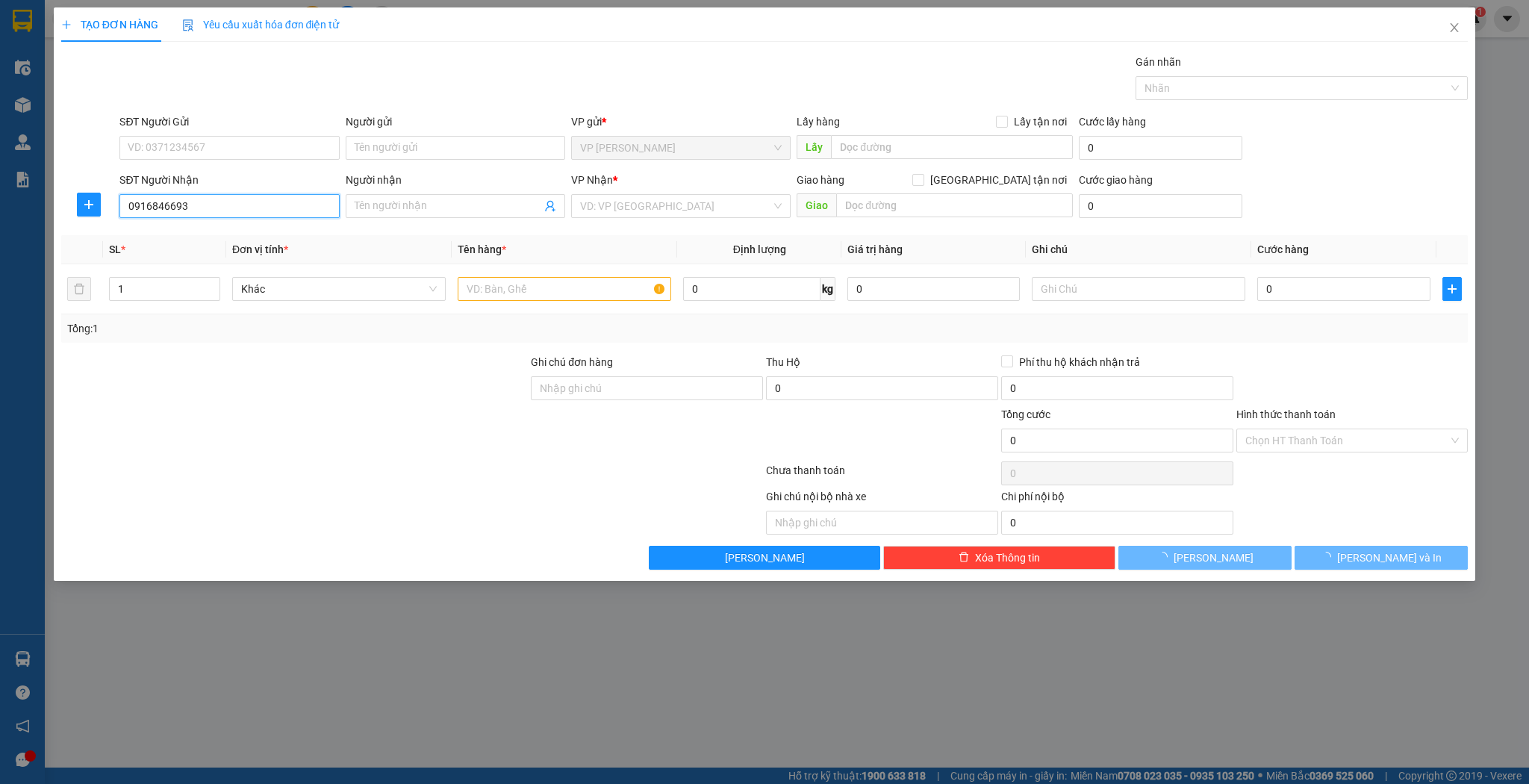
type input "[PERSON_NAME]"
click at [214, 290] on span "down" at bounding box center [212, 294] width 9 height 9
type input "0916846693"
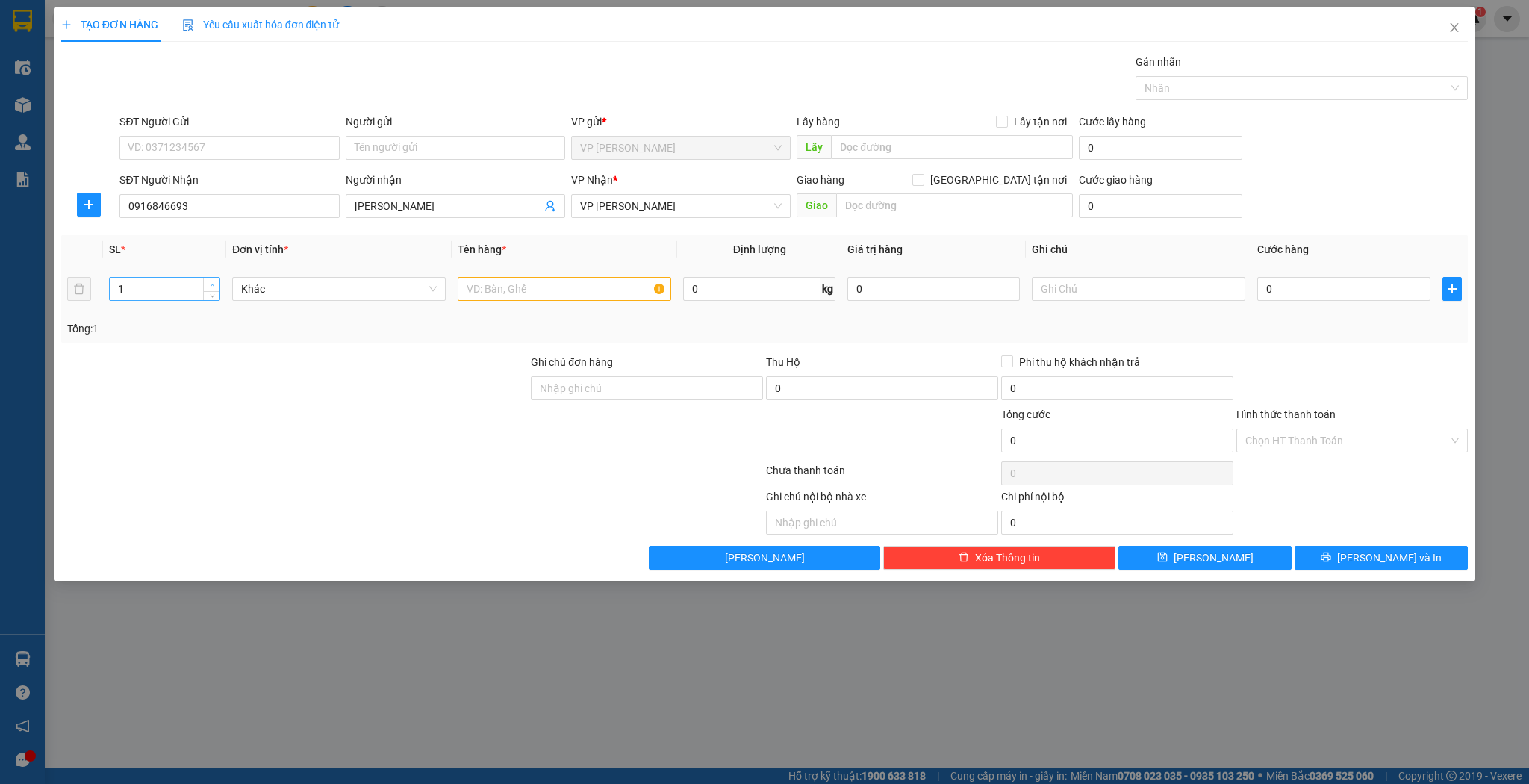
type input "2"
click at [214, 283] on icon "up" at bounding box center [213, 286] width 6 height 6
click at [485, 289] on input "text" at bounding box center [564, 289] width 214 height 24
type input "kiện"
click at [1182, 553] on button "[PERSON_NAME]" at bounding box center [1205, 557] width 173 height 24
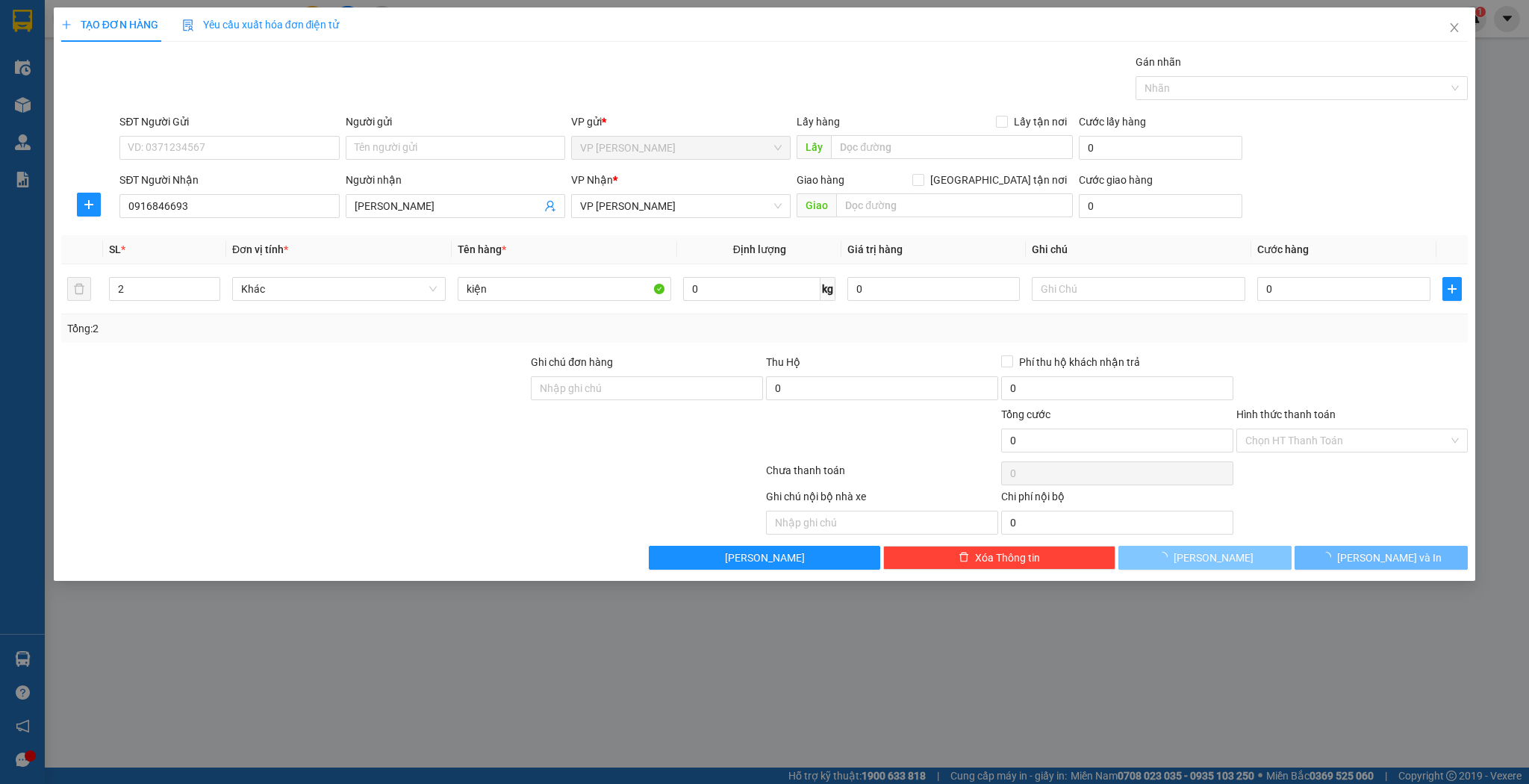
type input "1"
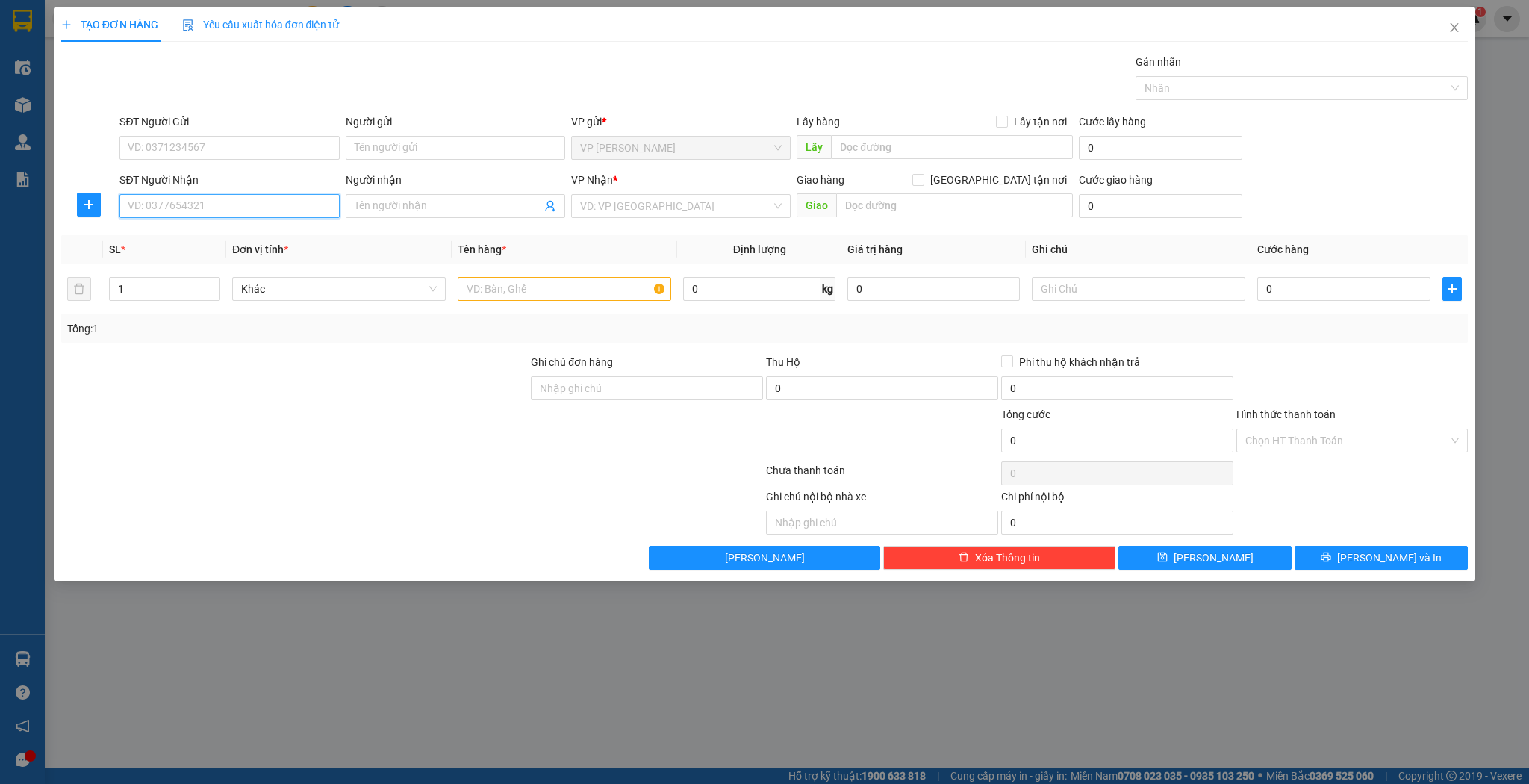
click at [144, 208] on input "SĐT Người Nhận" at bounding box center [229, 206] width 219 height 24
click at [192, 239] on div "0985350581 - a toàn + thể+ hoài" at bounding box center [230, 235] width 202 height 17
type input "0985350581"
type input "a toàn + thể+ hoài"
type input "cầu già"
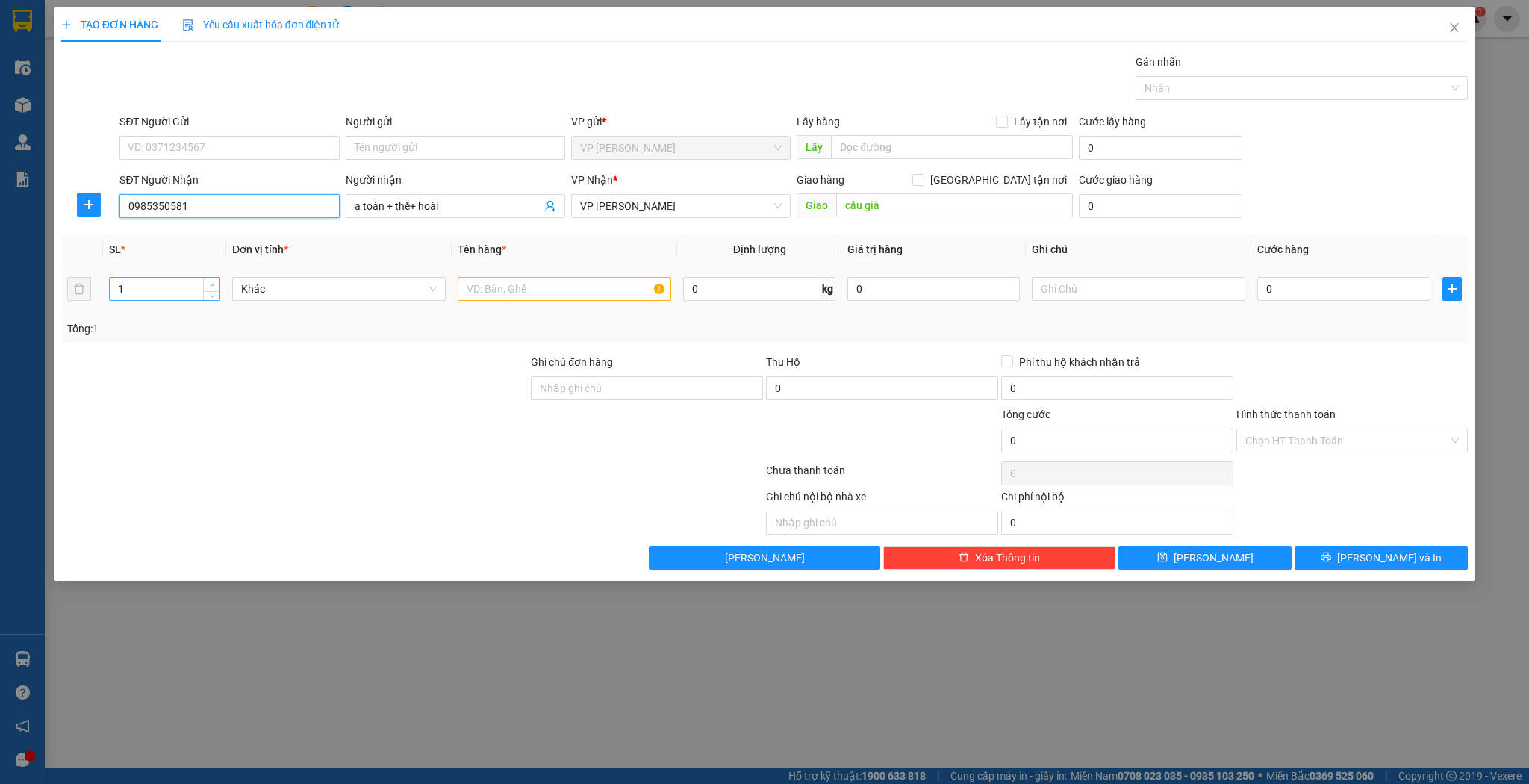
type input "0985350581"
click at [214, 283] on icon "up" at bounding box center [213, 286] width 6 height 6
type input "2"
click at [211, 294] on icon "down" at bounding box center [213, 293] width 6 height 6
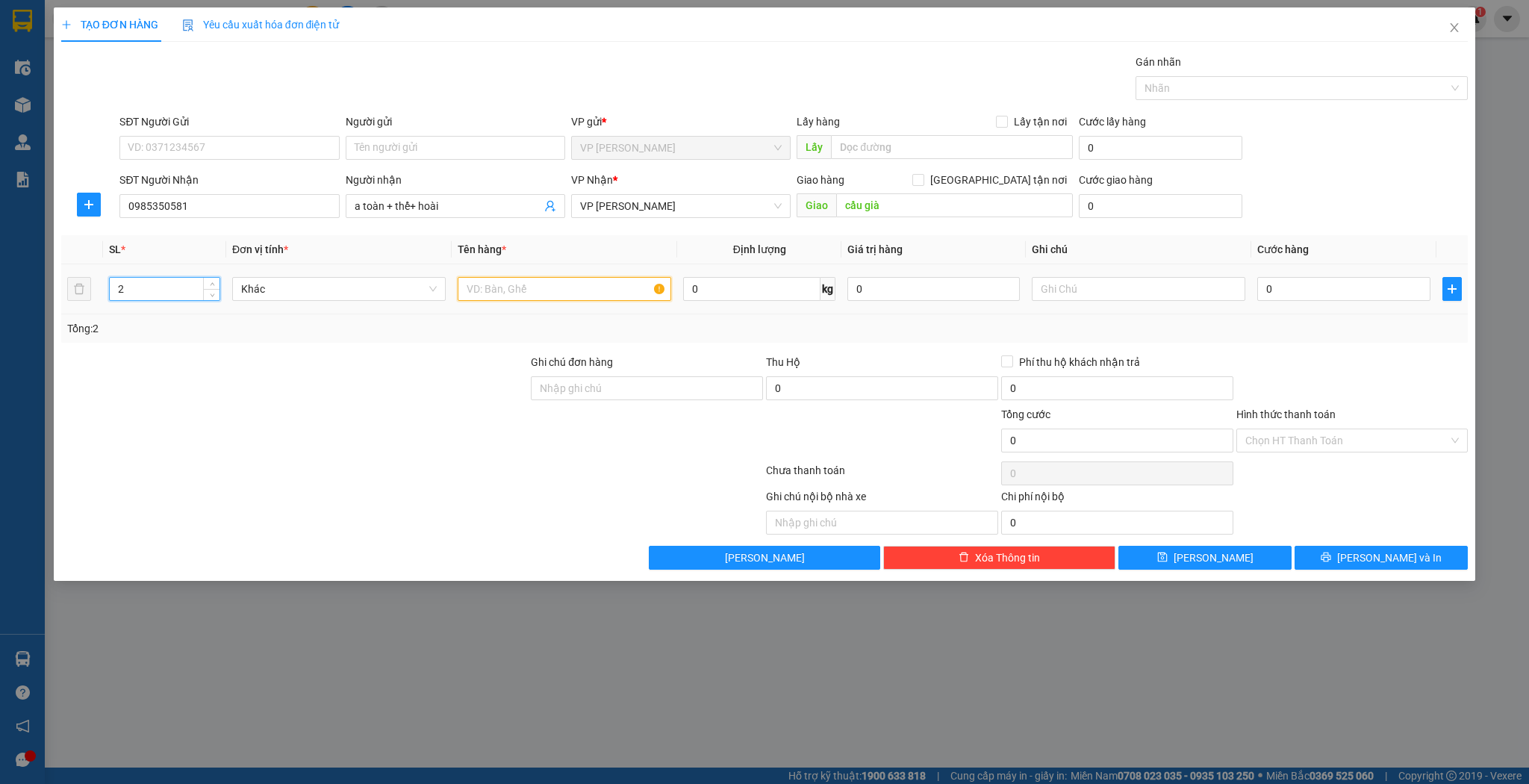
click at [499, 291] on input "text" at bounding box center [564, 289] width 214 height 24
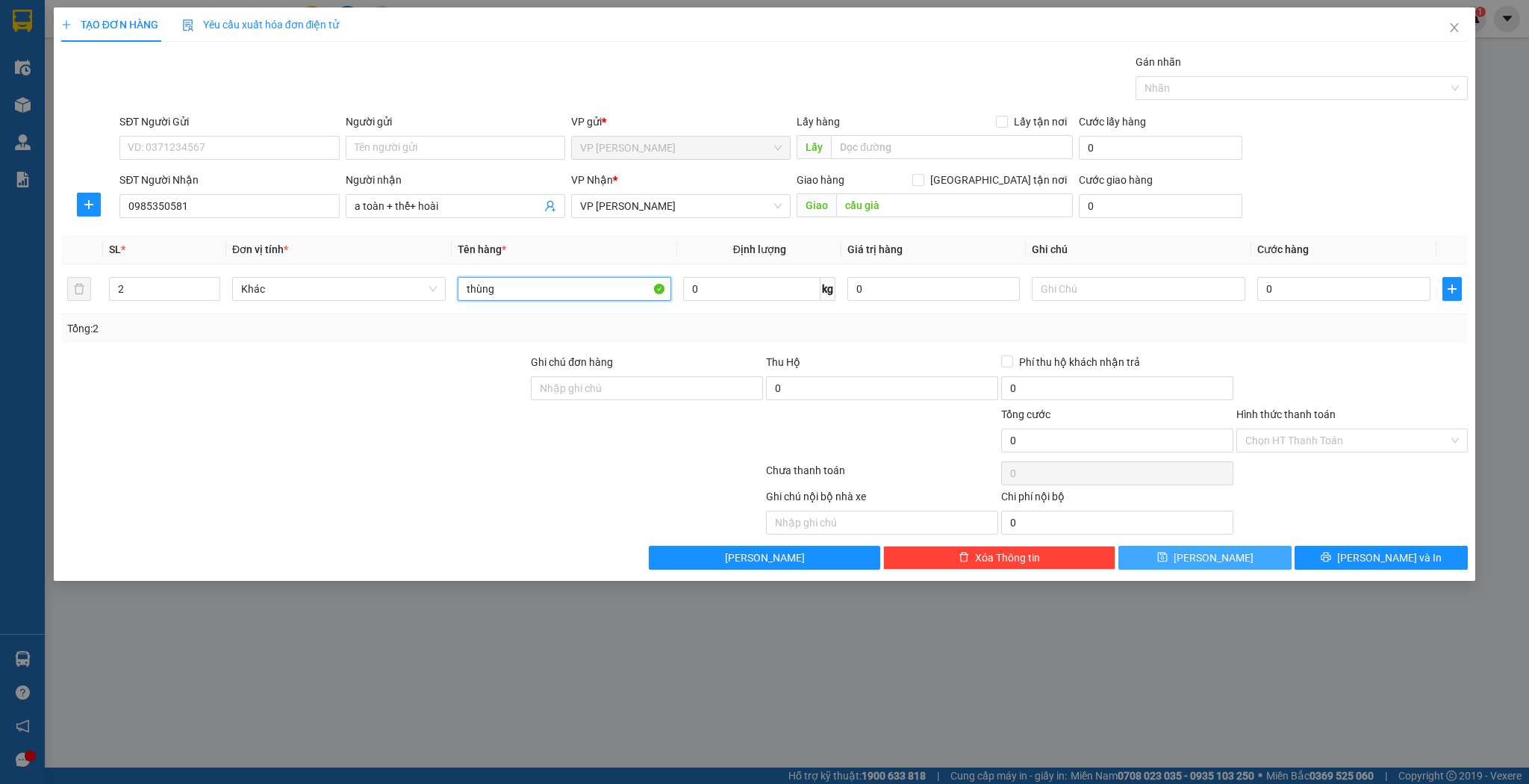
type input "thùng"
click at [1165, 561] on button "[PERSON_NAME]" at bounding box center [1205, 557] width 173 height 24
type input "1"
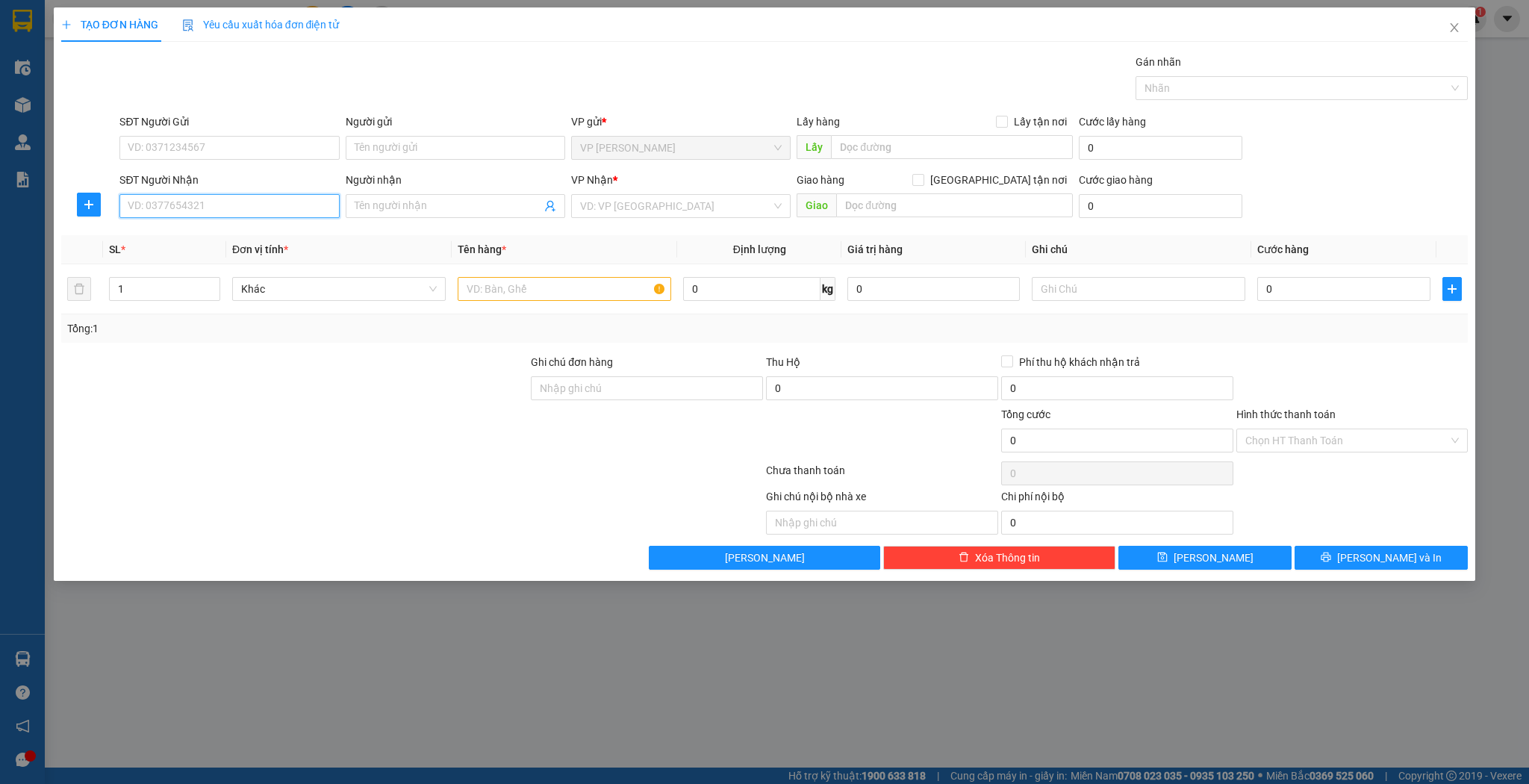
click at [242, 206] on input "SĐT Người Nhận" at bounding box center [229, 206] width 219 height 24
type input "4"
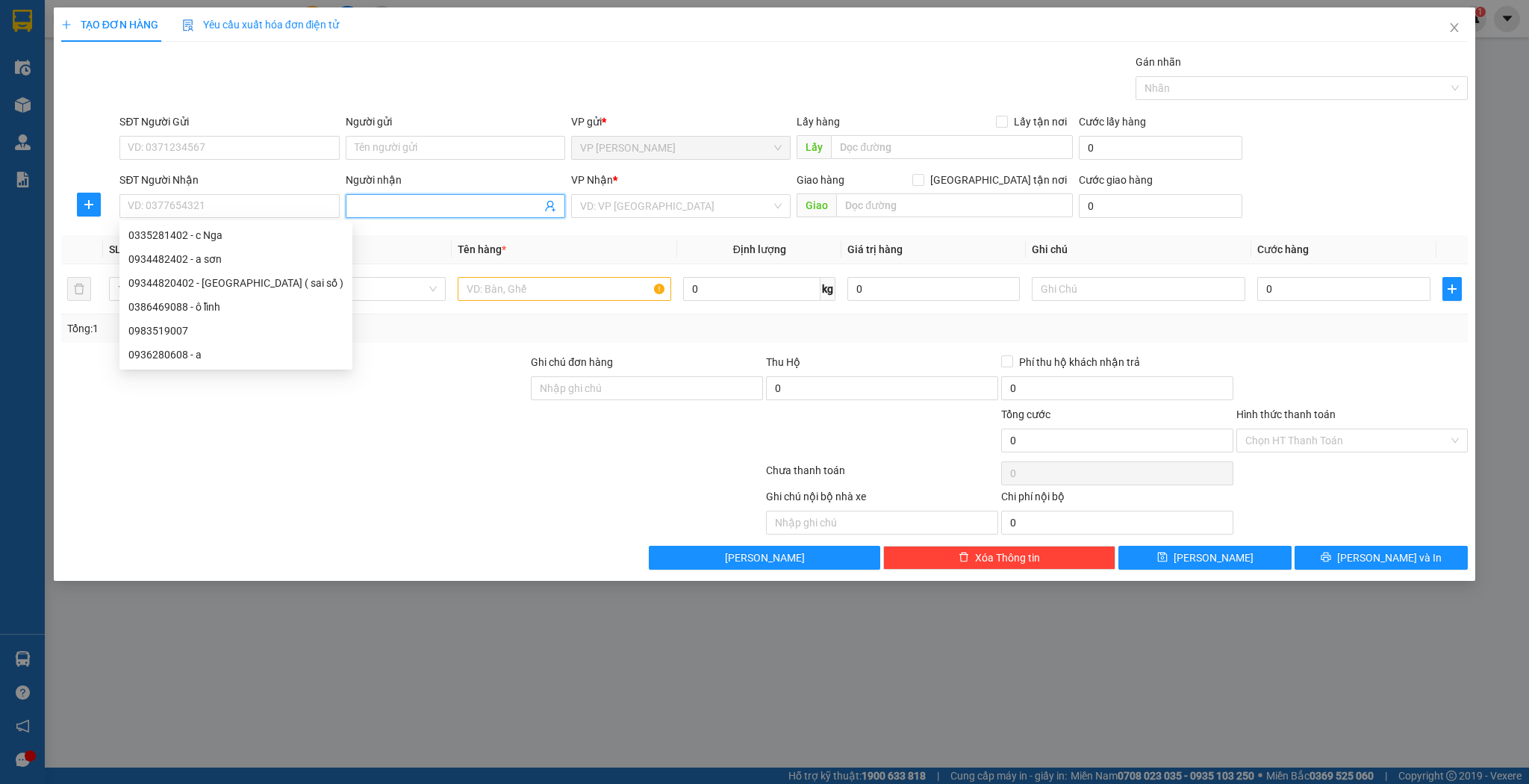
click at [371, 207] on input "Người nhận" at bounding box center [448, 206] width 187 height 17
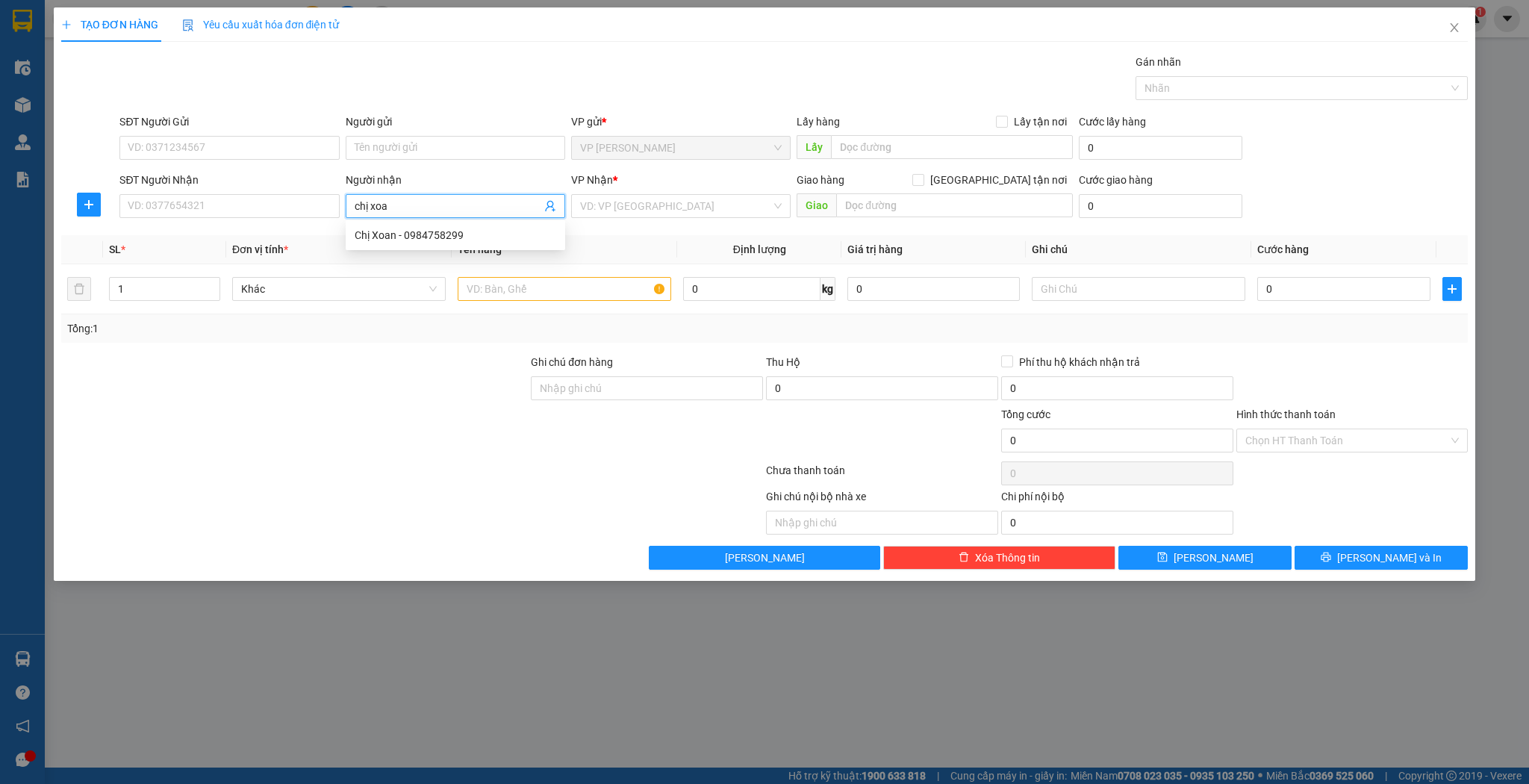
type input "chị xoan"
click at [438, 230] on div "Chị Xoan - 0984758299" at bounding box center [456, 235] width 202 height 17
type input "0984758299"
type input "Chị Xoan"
click at [209, 281] on span "up" at bounding box center [212, 285] width 9 height 9
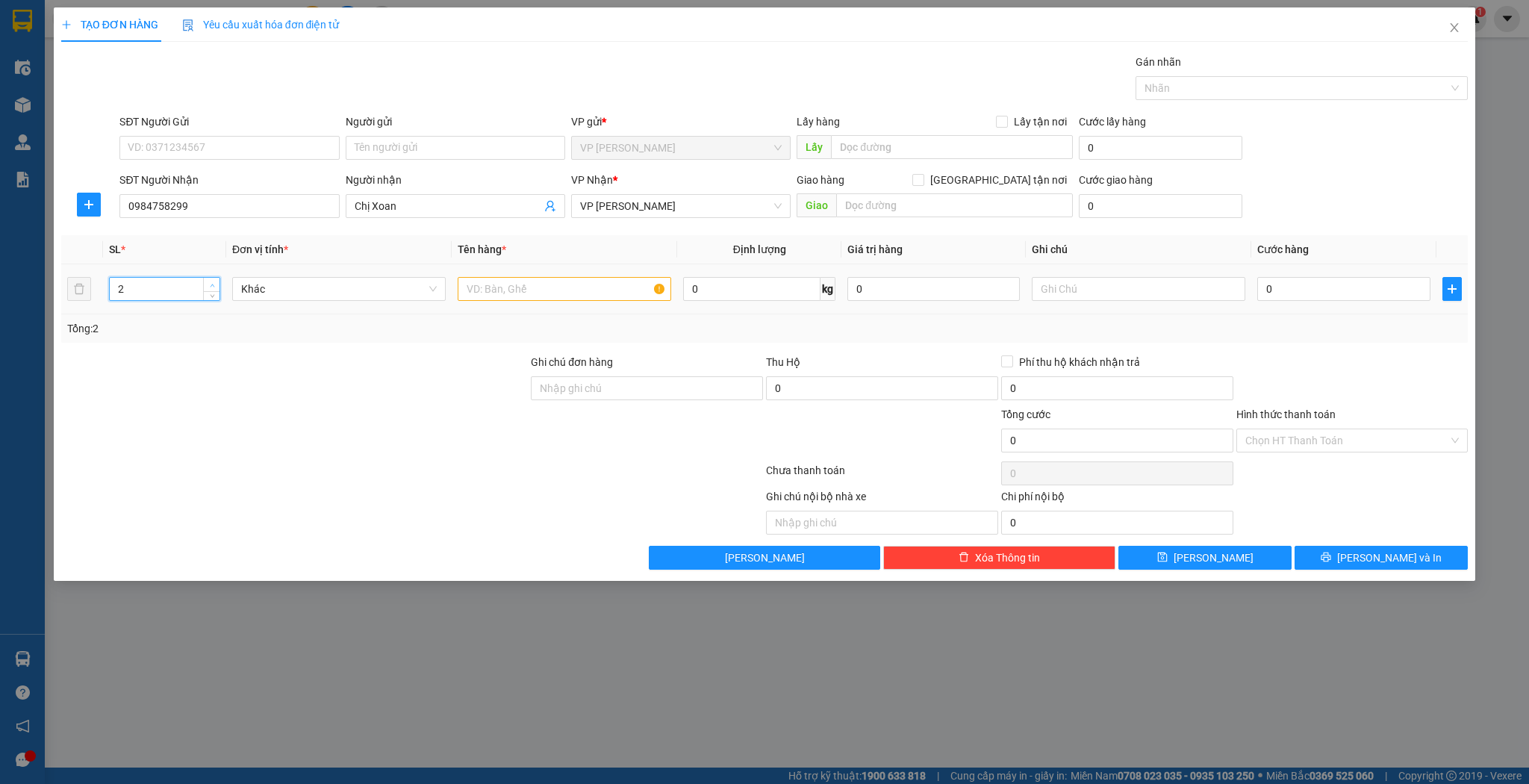
type input "3"
click at [209, 281] on span "up" at bounding box center [212, 285] width 9 height 9
click at [505, 295] on input "text" at bounding box center [564, 289] width 214 height 24
type input "thùng"
click at [1151, 553] on button "[PERSON_NAME]" at bounding box center [1205, 557] width 173 height 24
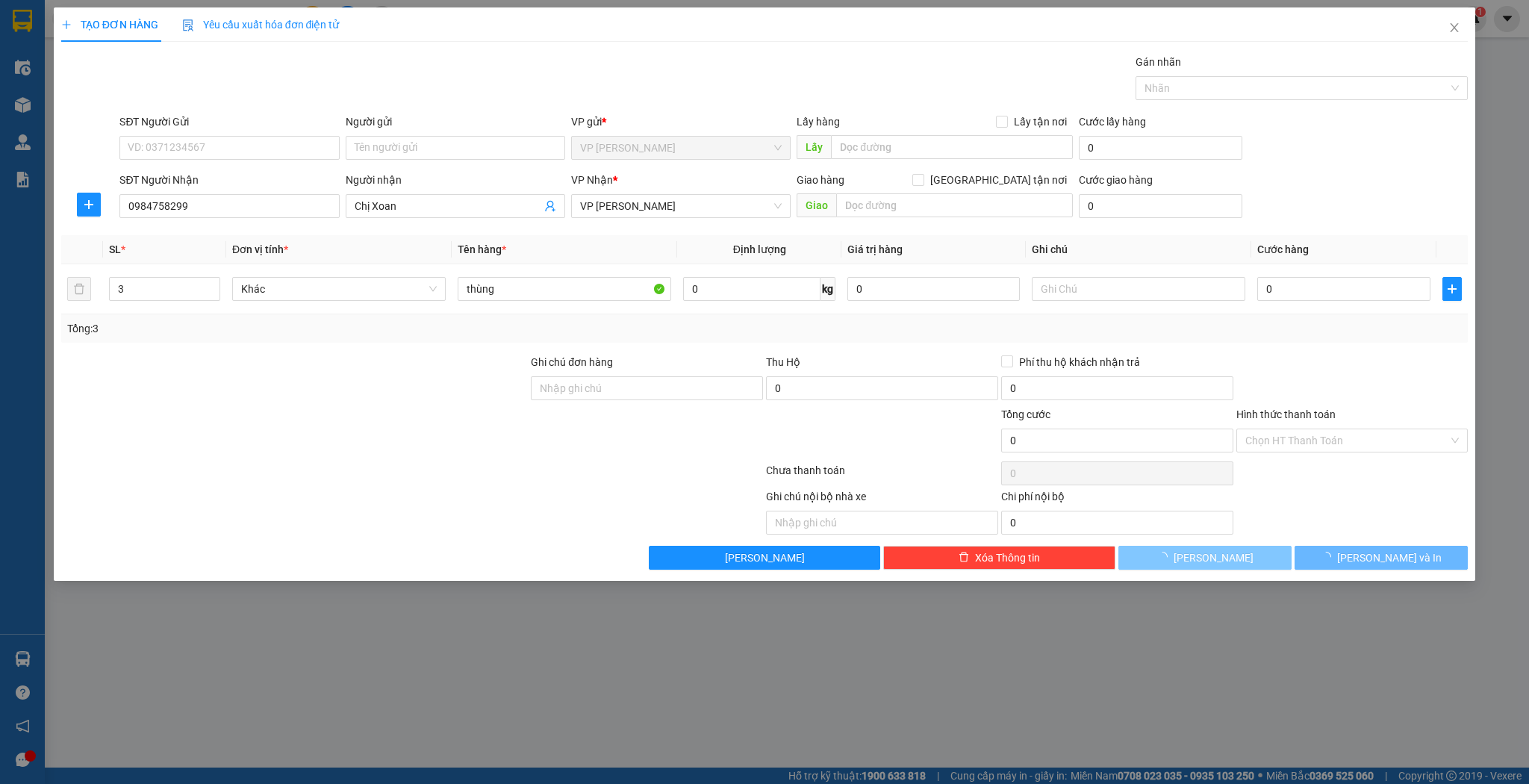
type input "1"
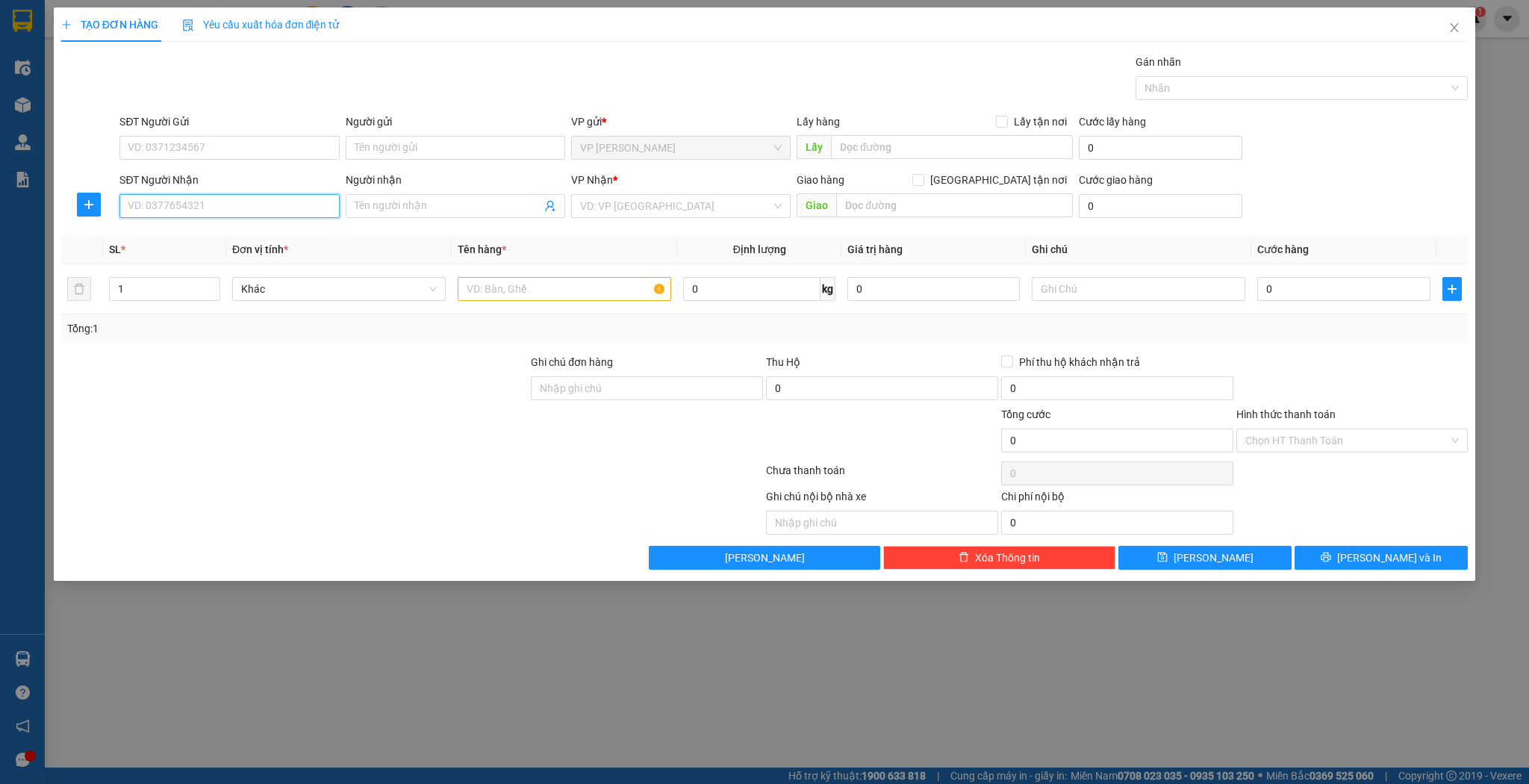
click at [221, 199] on input "SĐT Người Nhận" at bounding box center [229, 206] width 219 height 24
click at [215, 228] on div "0917878775 - [PERSON_NAME]" at bounding box center [230, 235] width 202 height 17
type input "0917878775"
type input "[PERSON_NAME]"
type input "0917878775"
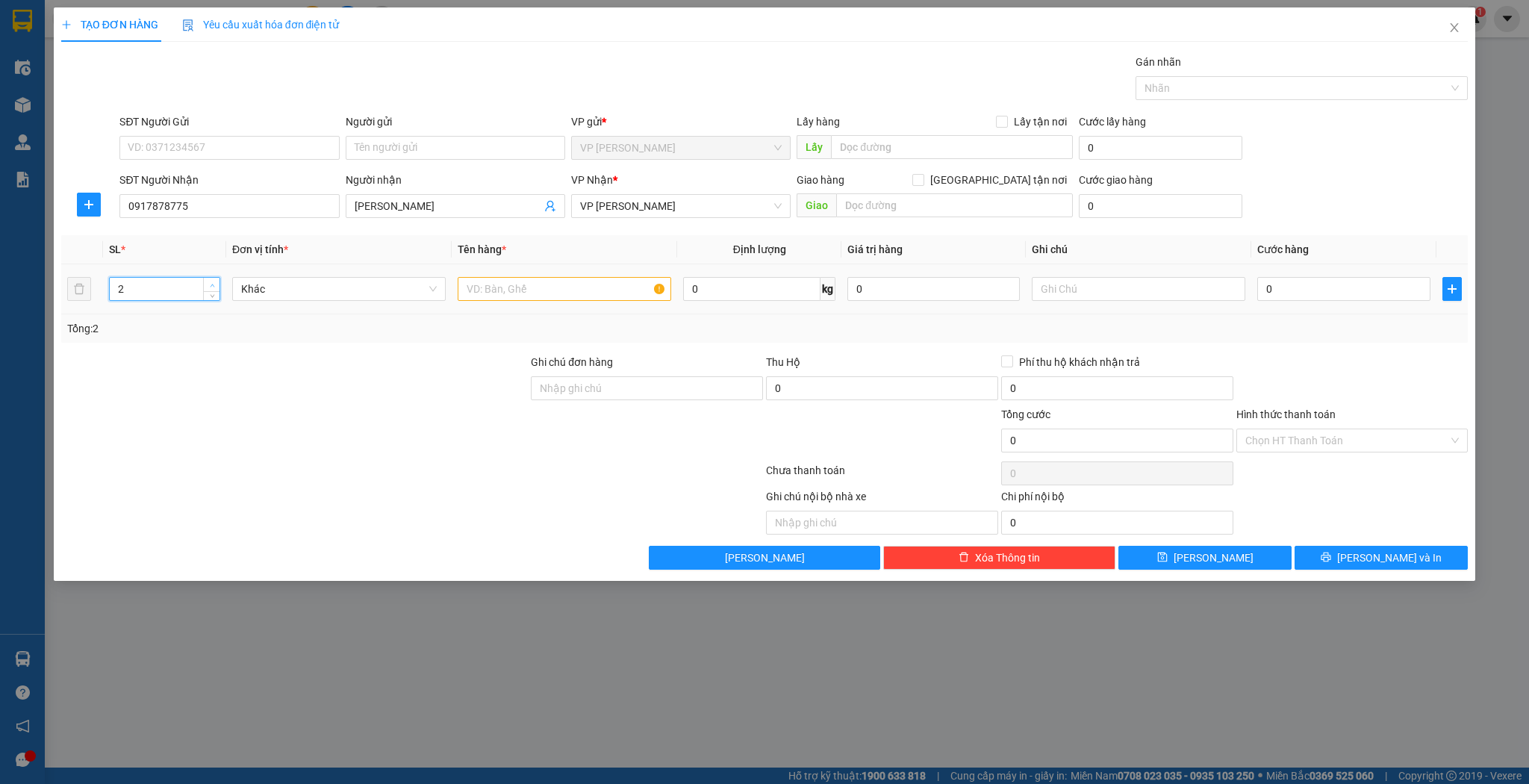
click at [214, 279] on span "Increase Value" at bounding box center [211, 284] width 17 height 14
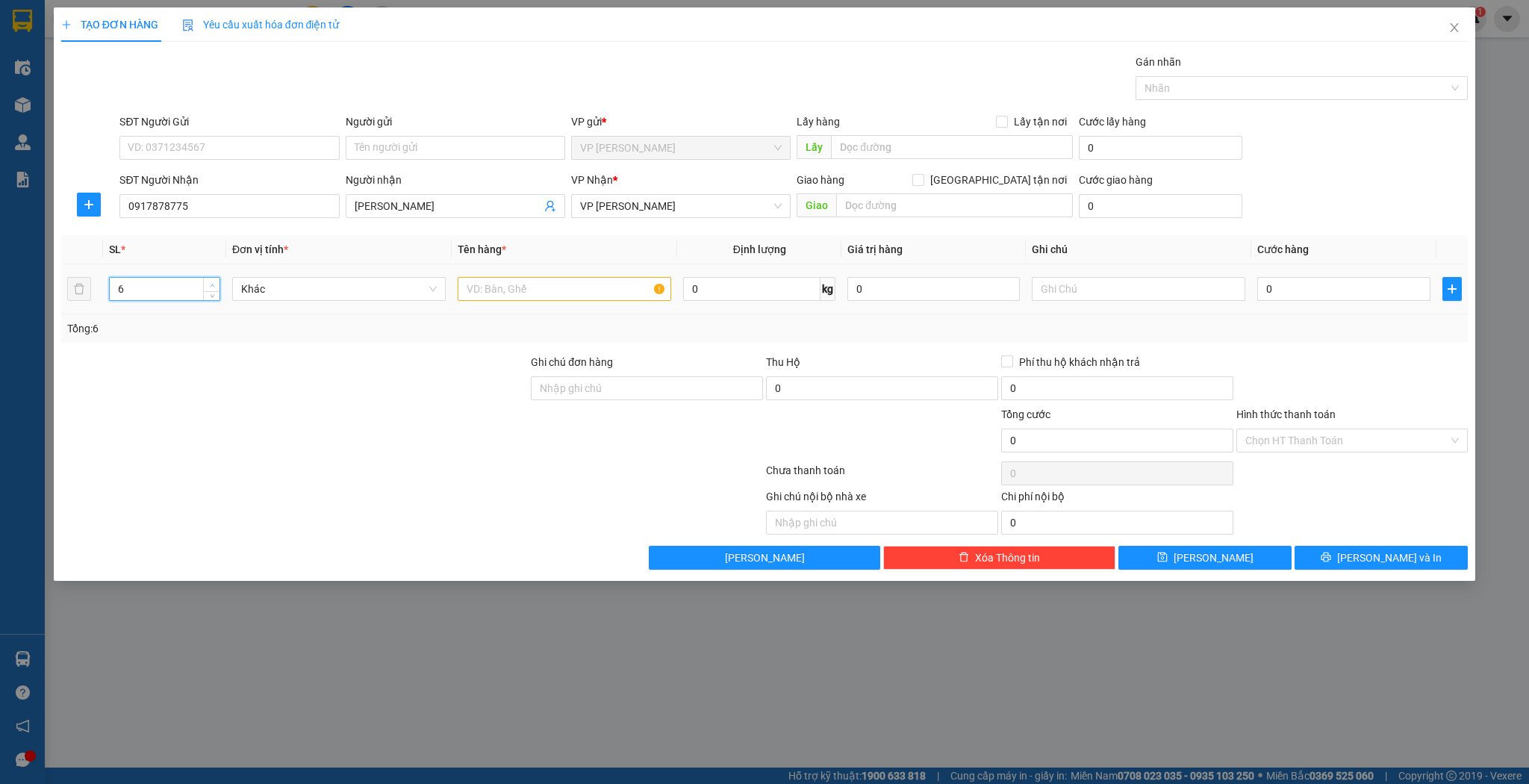
type input "7"
click at [214, 279] on span "Increase Value" at bounding box center [211, 284] width 17 height 14
click at [503, 287] on input "text" at bounding box center [564, 289] width 214 height 24
type input "thùng"
click at [1190, 549] on button "[PERSON_NAME]" at bounding box center [1205, 557] width 173 height 24
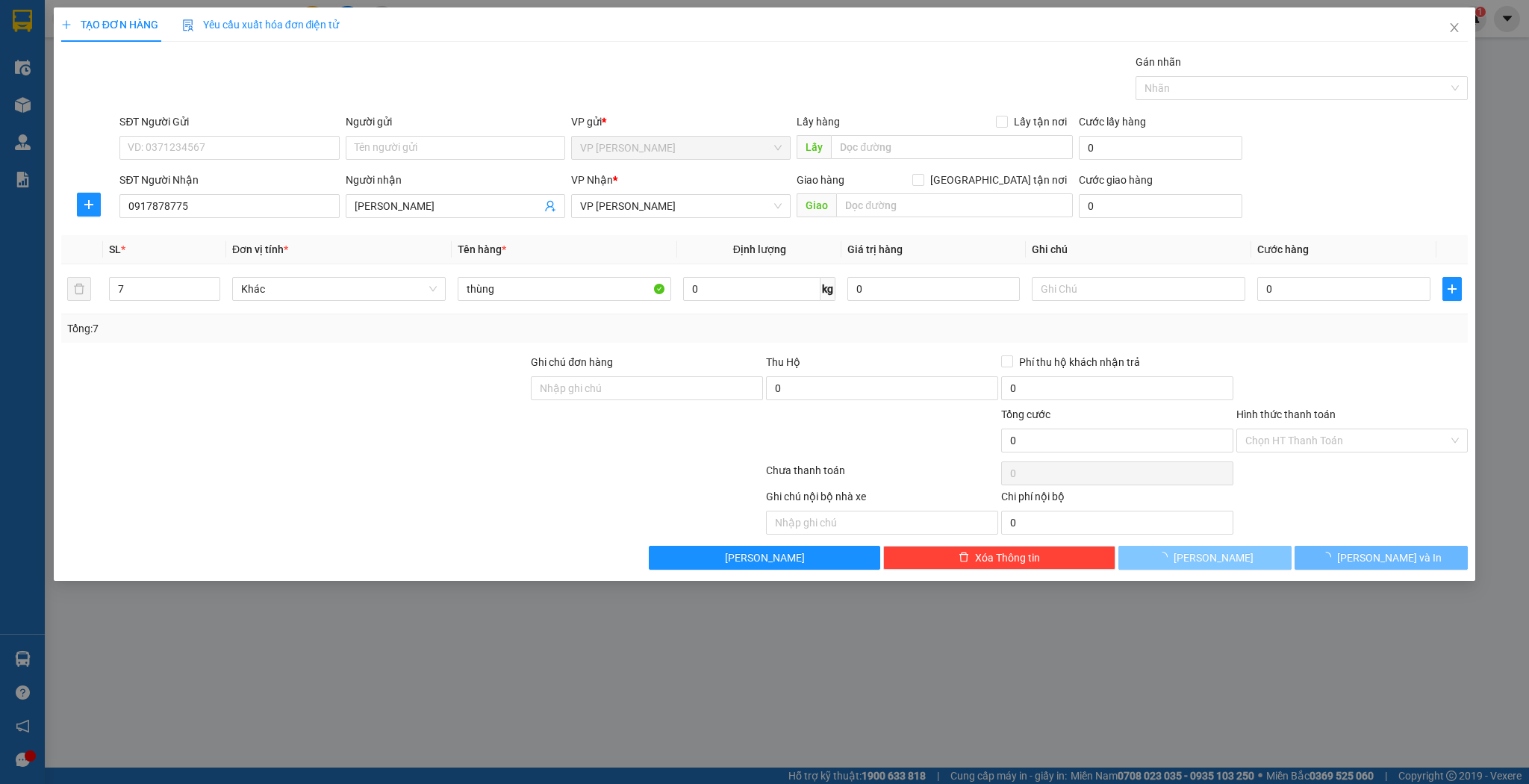
type input "1"
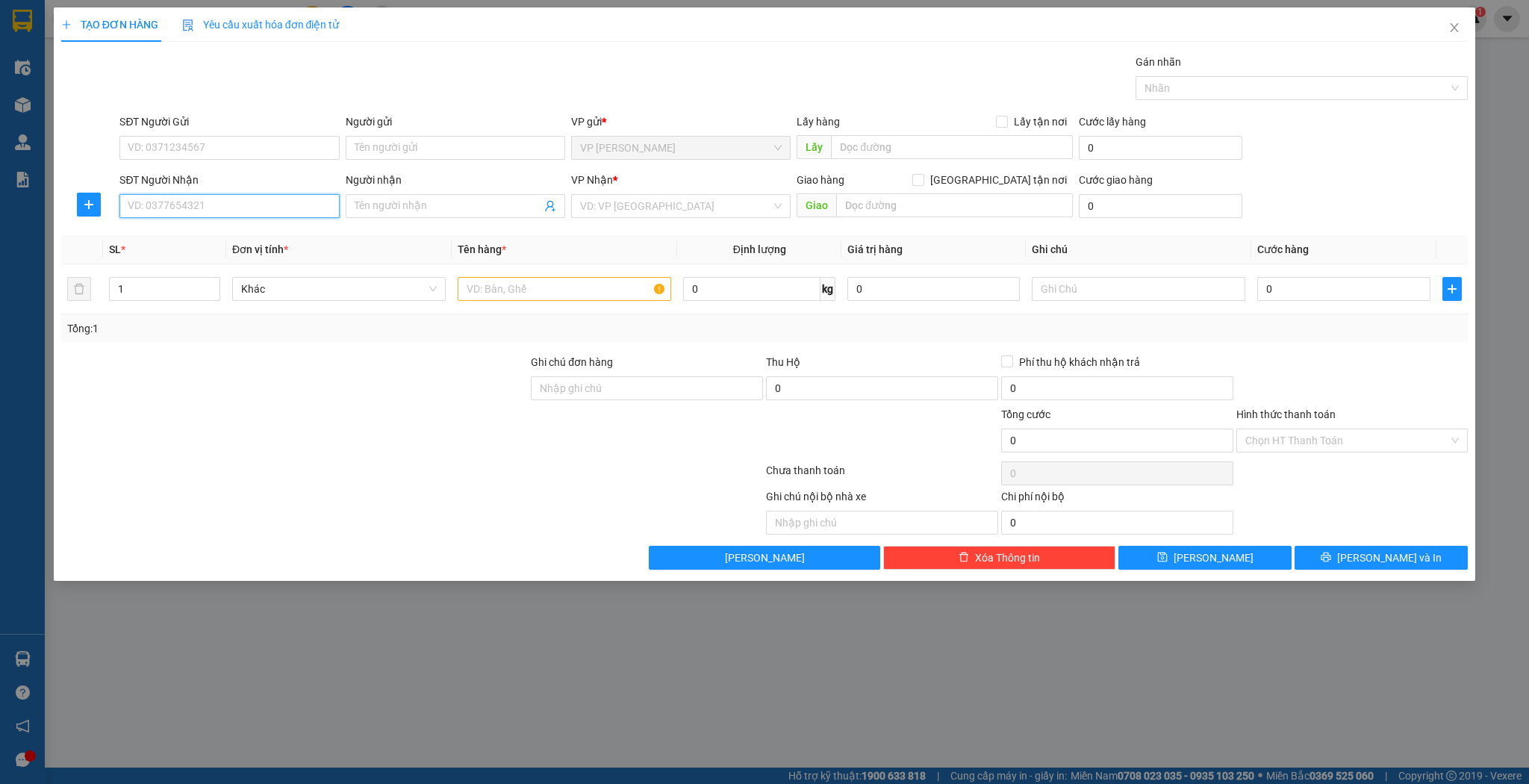
click at [172, 197] on input "SĐT Người Nhận" at bounding box center [229, 206] width 219 height 24
click at [188, 236] on div "0888145567 - [PERSON_NAME]" at bounding box center [230, 235] width 202 height 17
type input "0888145567"
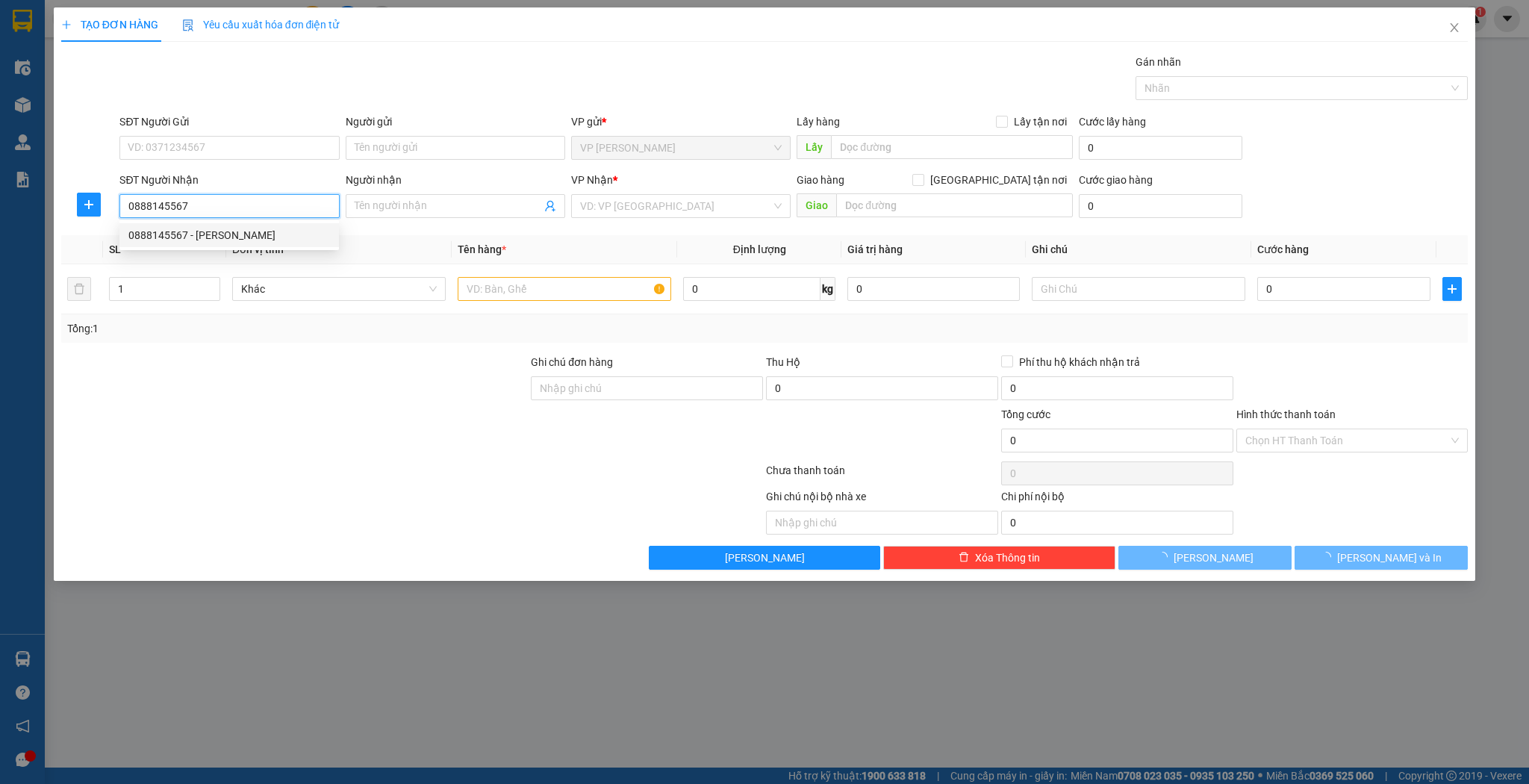
type input "rèm [PERSON_NAME]"
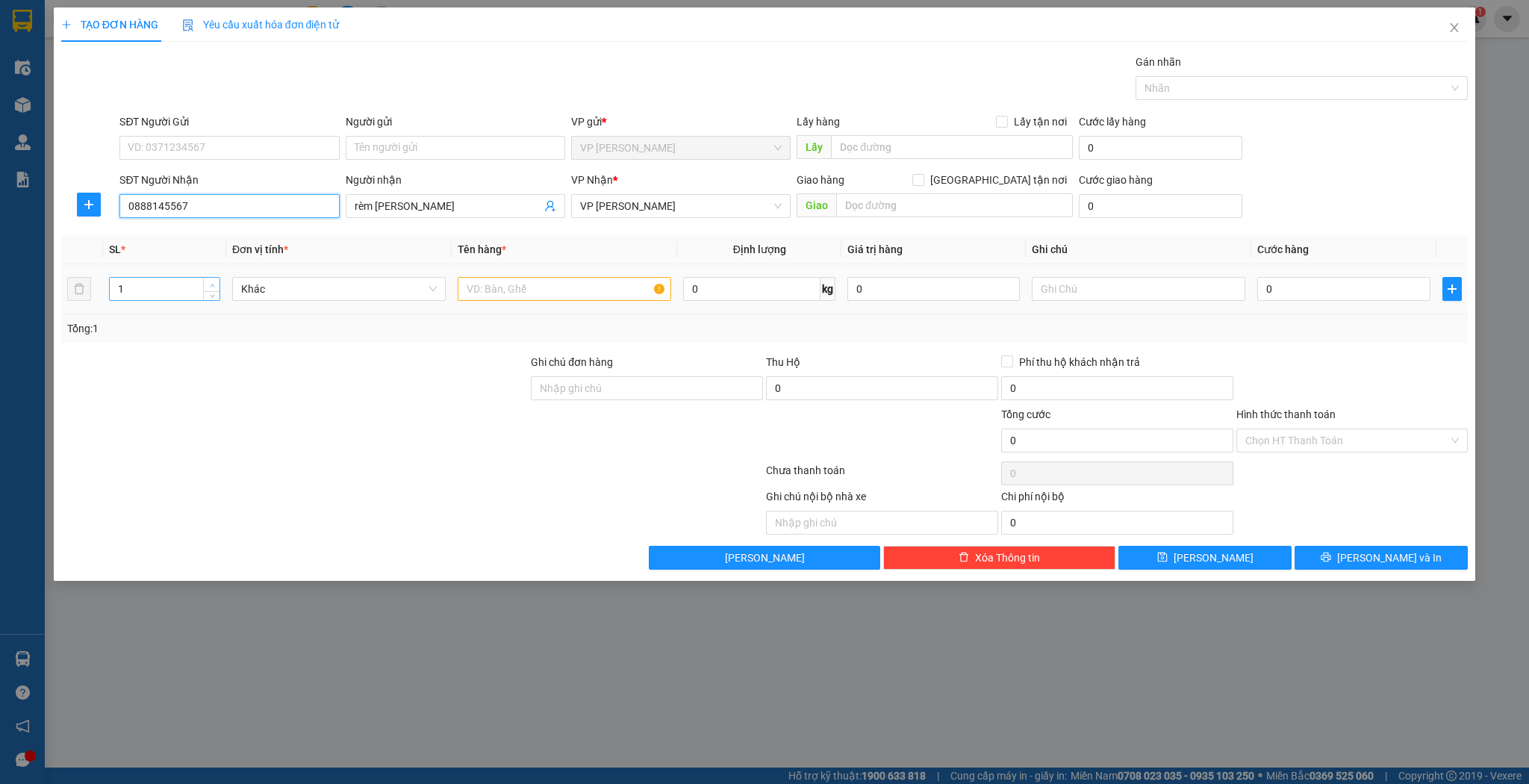
type input "0888145567"
type input "2"
click at [212, 283] on icon "up" at bounding box center [213, 286] width 6 height 6
click at [475, 292] on input "text" at bounding box center [564, 289] width 214 height 24
type input "cây"
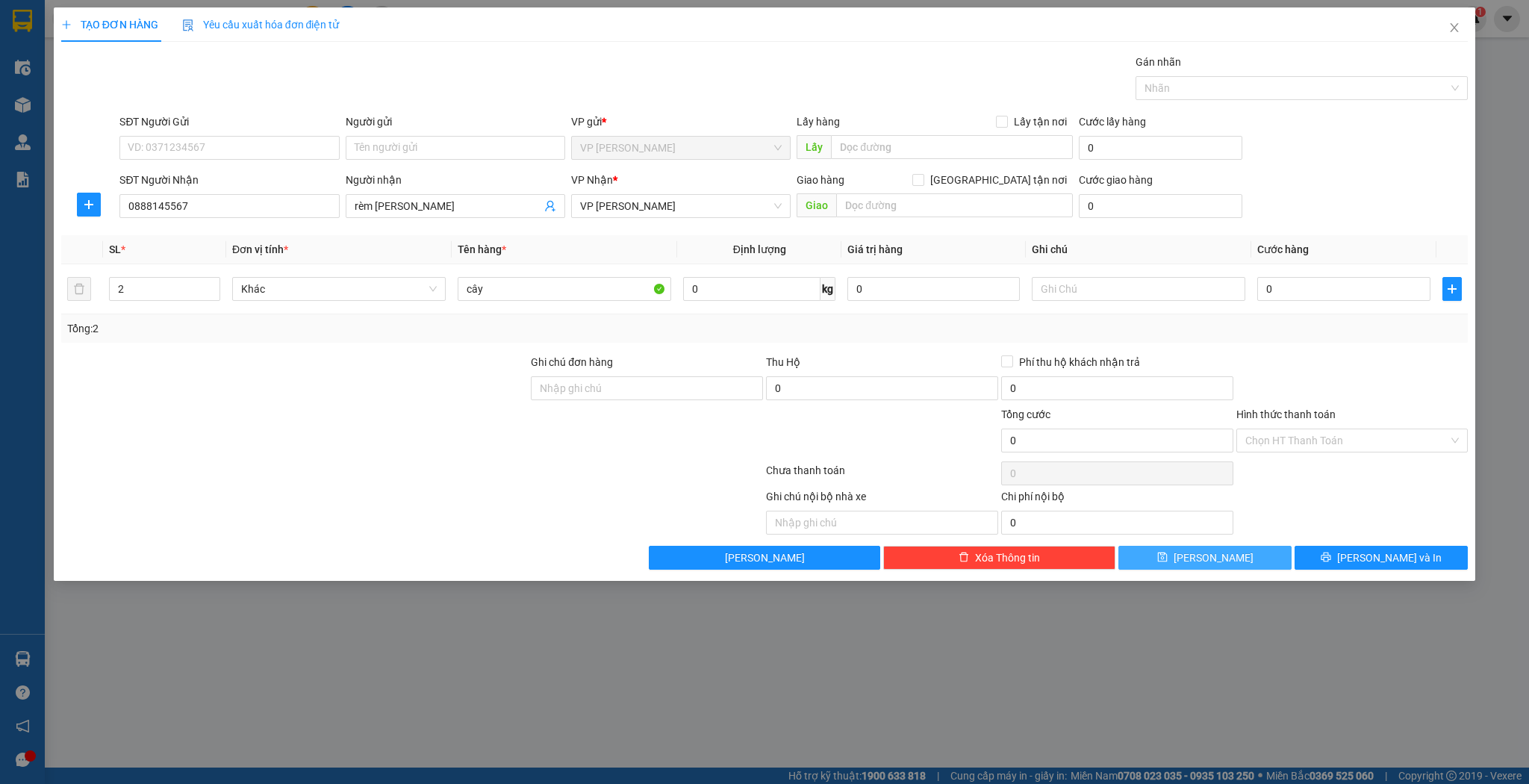
click at [1165, 546] on button "[PERSON_NAME]" at bounding box center [1205, 557] width 173 height 24
type input "1"
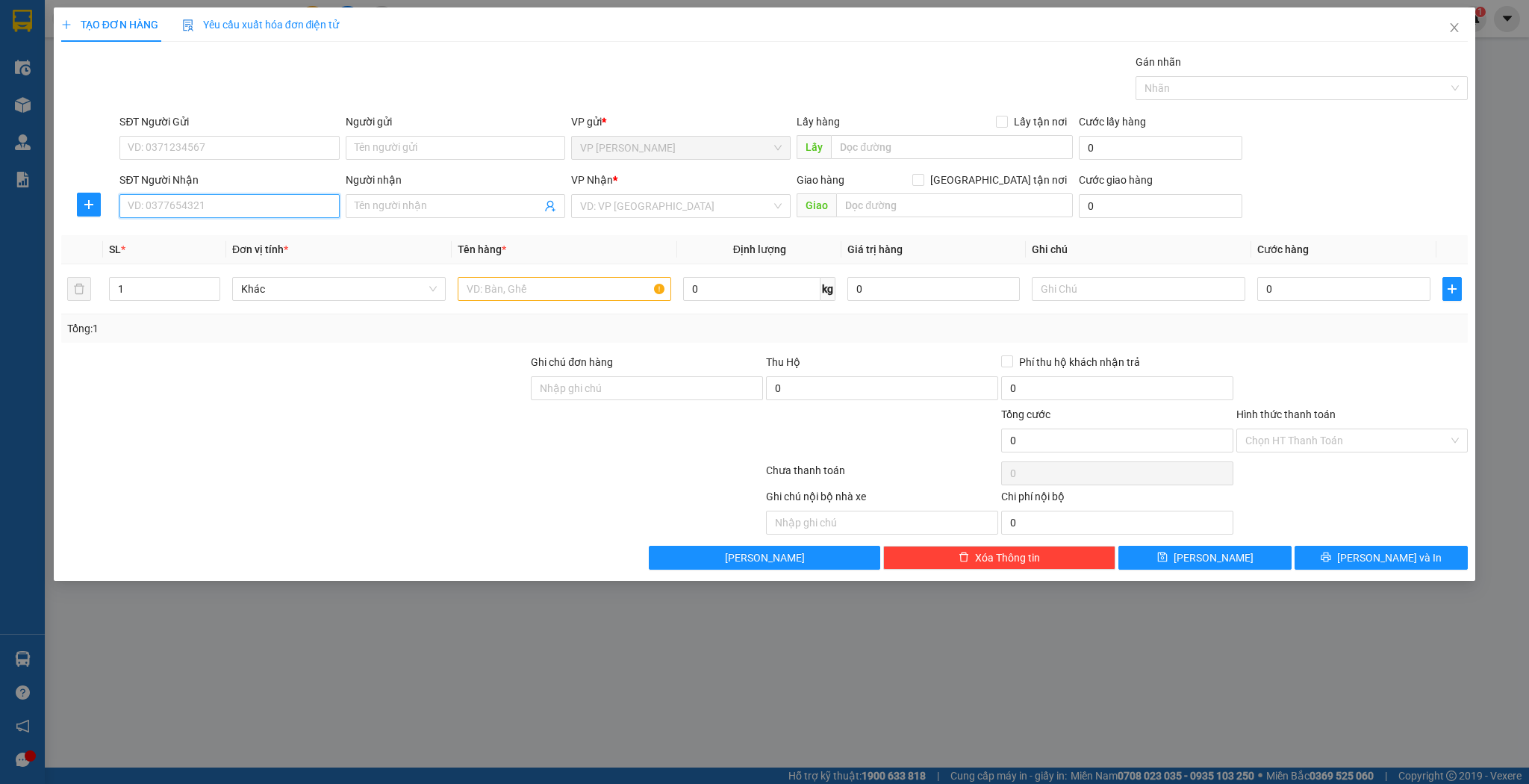
click at [194, 207] on input "SĐT Người Nhận" at bounding box center [229, 206] width 219 height 24
click at [206, 238] on div "0918359698 - rèm đức thủy" at bounding box center [230, 235] width 202 height 17
type input "0918359698"
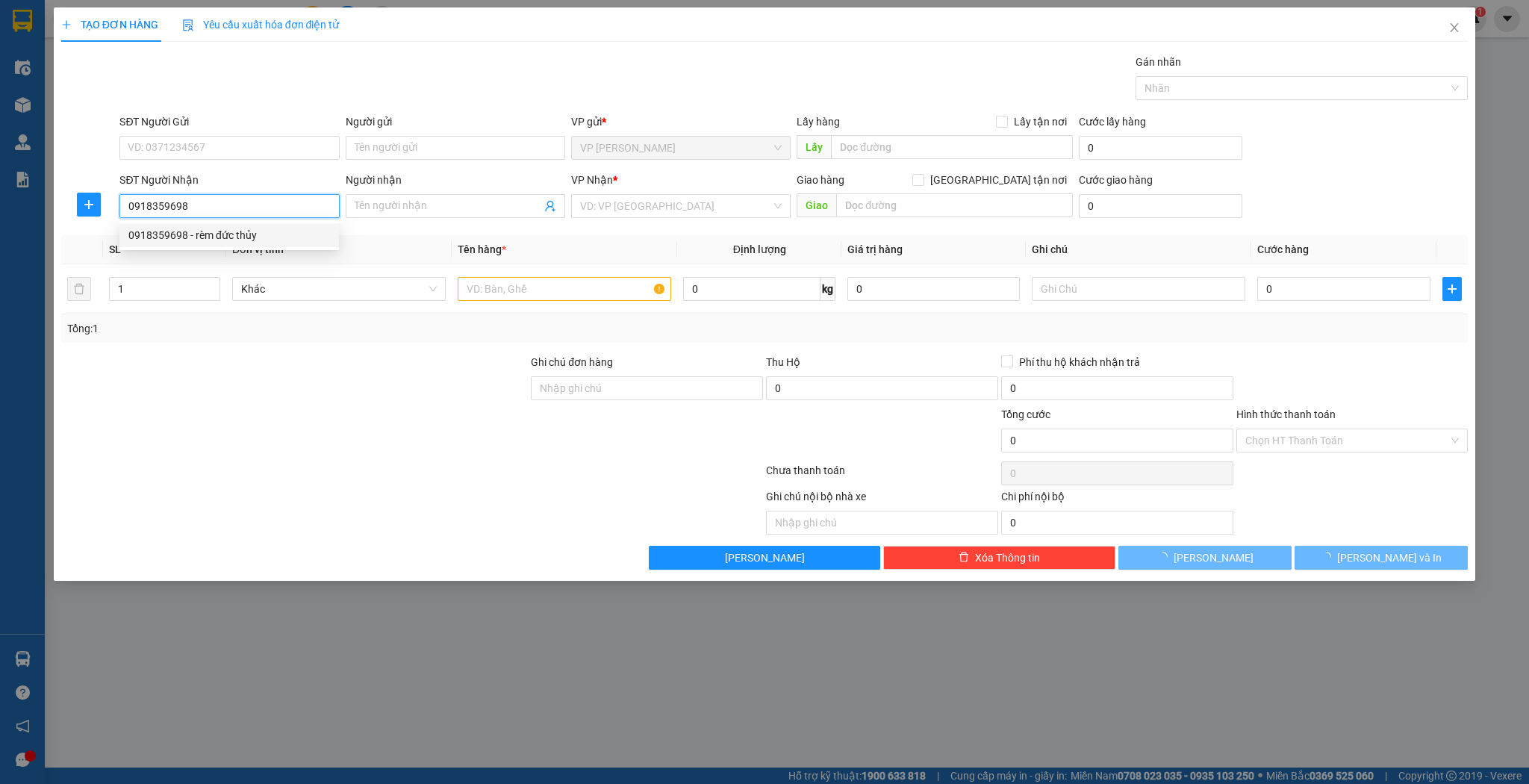
type input "rèm đức thủy"
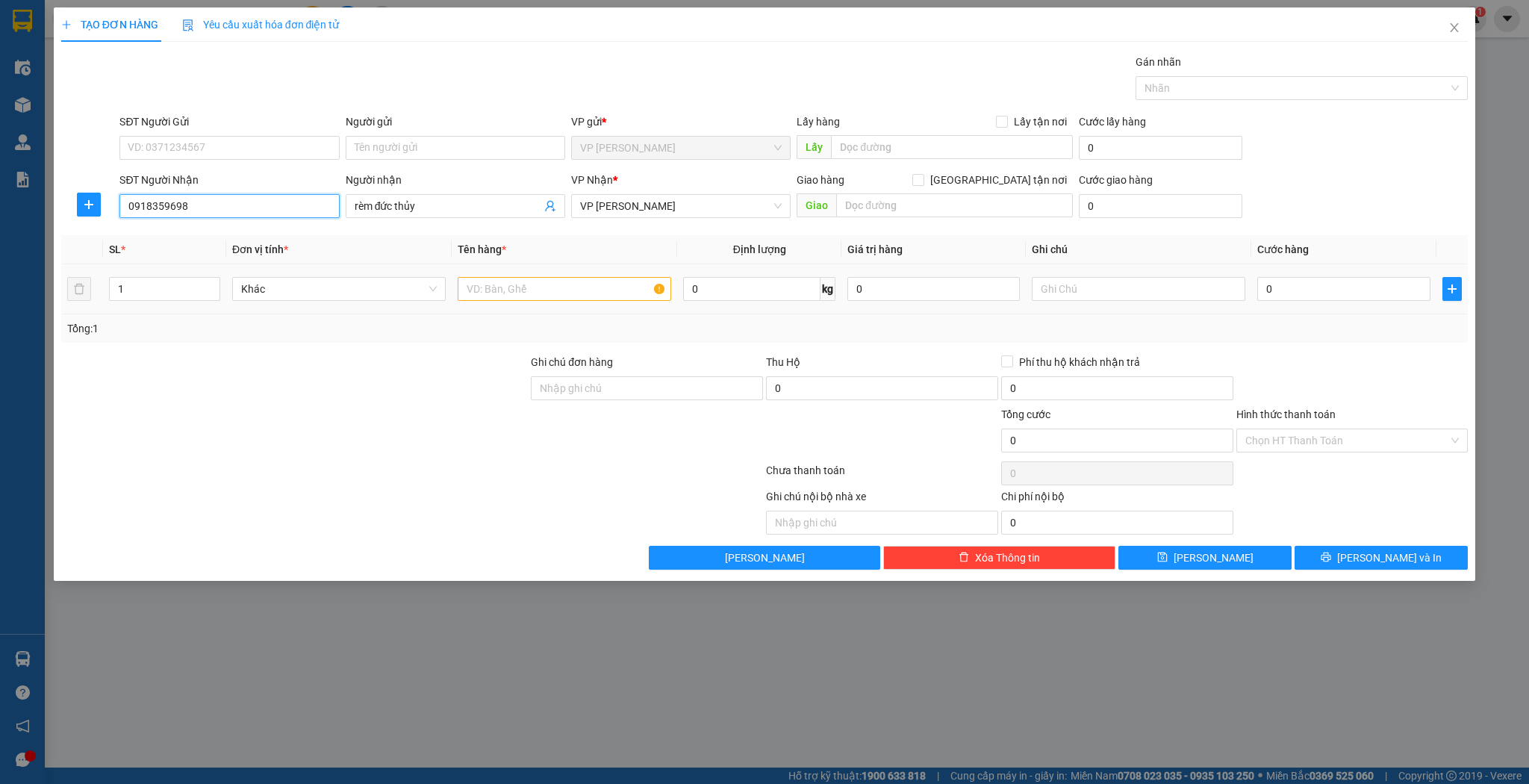
type input "0918359698"
click at [511, 283] on input "text" at bounding box center [564, 289] width 214 height 24
type input "hộp dài"
click at [1168, 559] on icon "save" at bounding box center [1162, 556] width 10 height 10
click at [232, 209] on input "SĐT Người Nhận" at bounding box center [229, 206] width 219 height 24
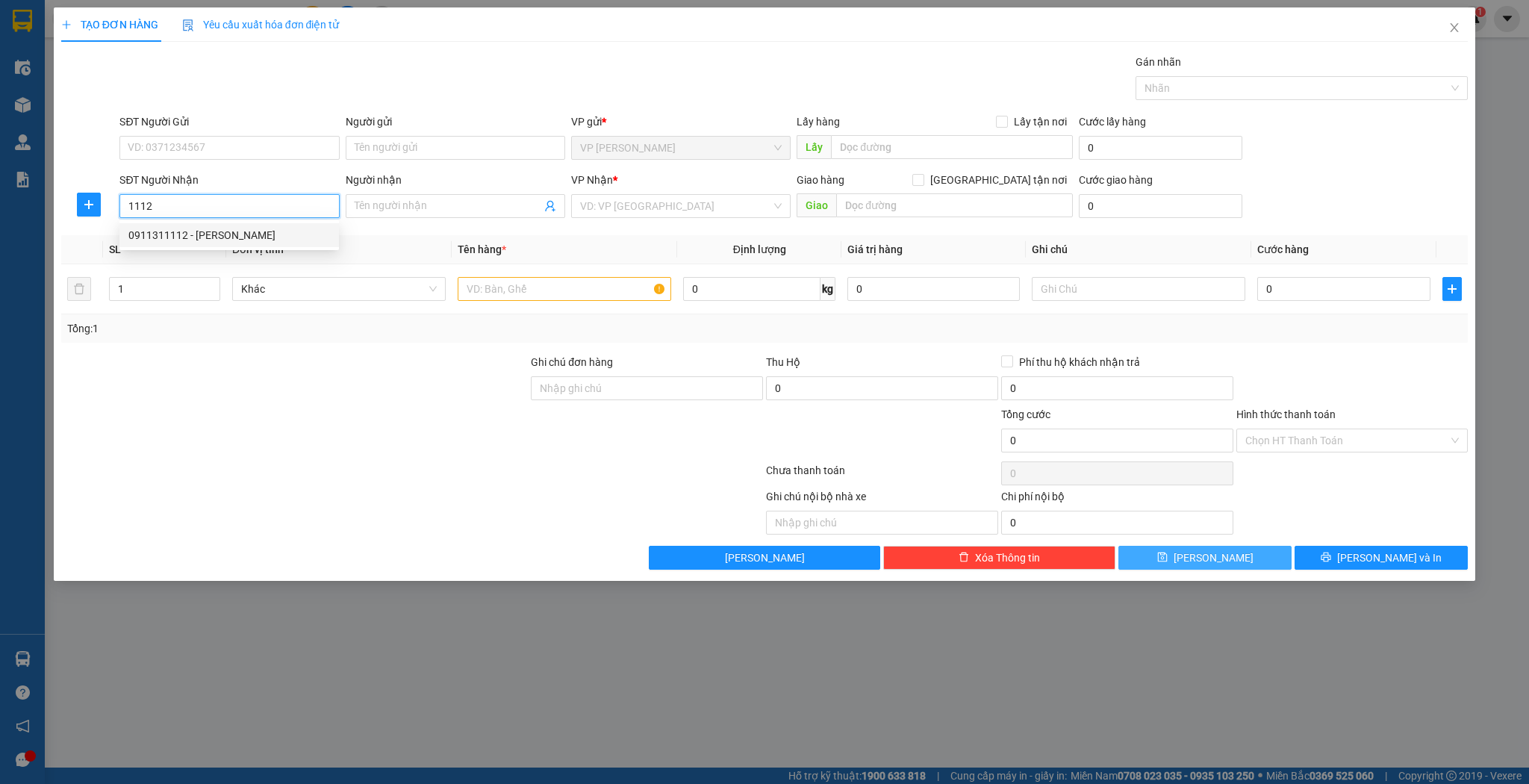
click at [233, 233] on div "0911311112 - [PERSON_NAME]" at bounding box center [230, 235] width 202 height 17
type input "0911311112"
type input "[PERSON_NAME]"
type input "0911311112"
type input "2"
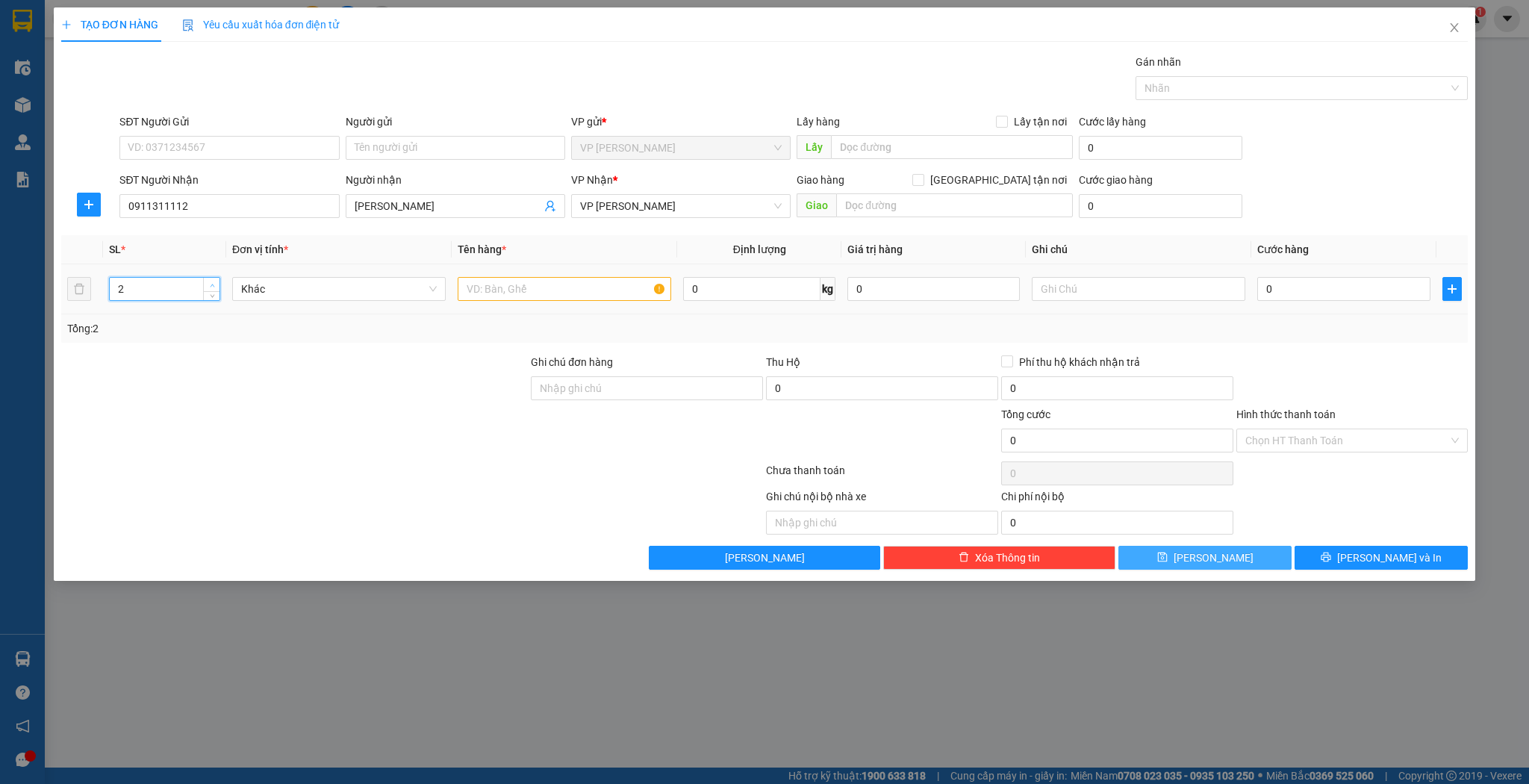
click at [210, 283] on icon "up" at bounding box center [213, 286] width 6 height 6
click at [502, 292] on input "text" at bounding box center [564, 289] width 214 height 24
type input "1 hộp 1 hộp bọc bì"
click at [1149, 555] on button "[PERSON_NAME]" at bounding box center [1205, 557] width 173 height 24
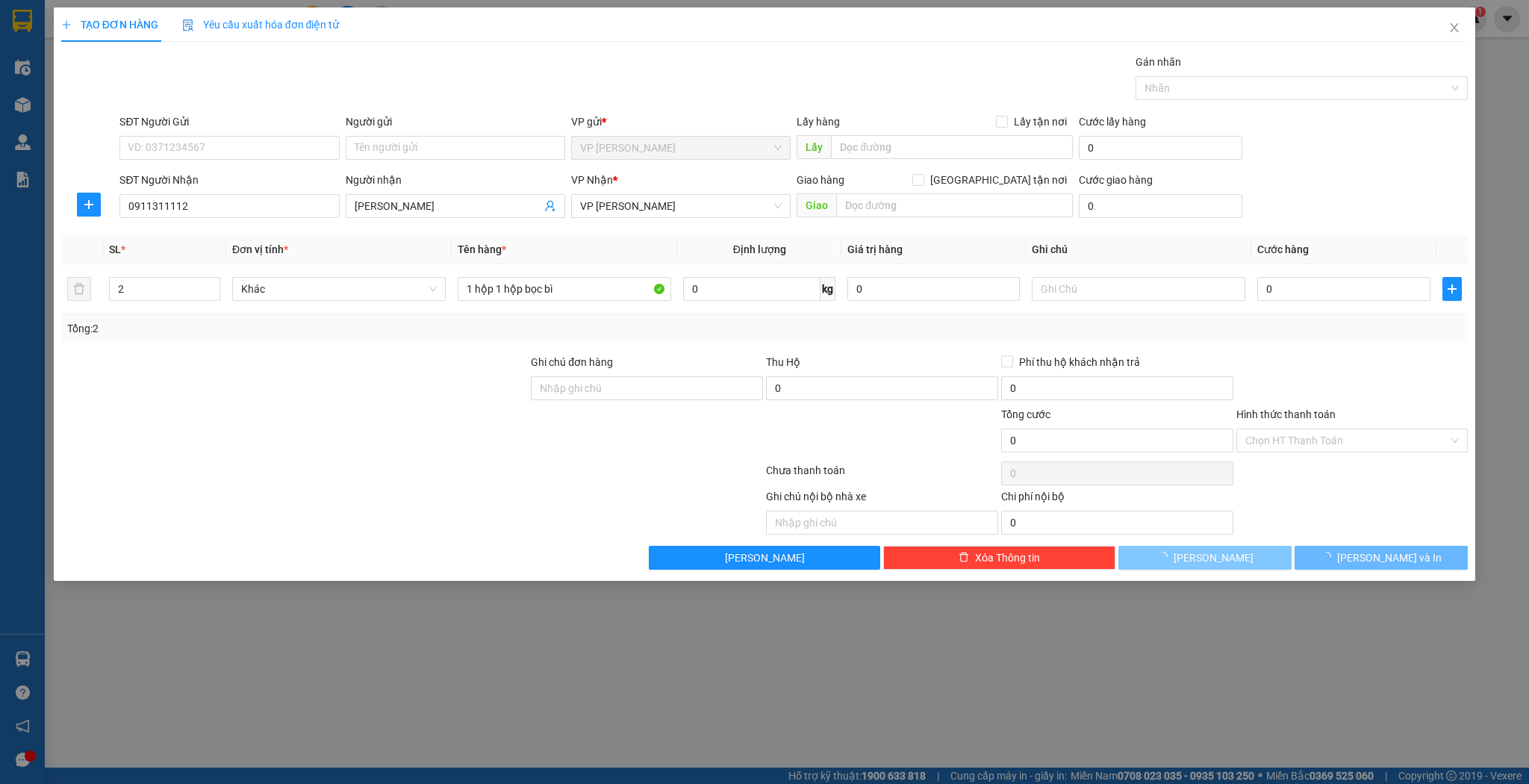
type input "1"
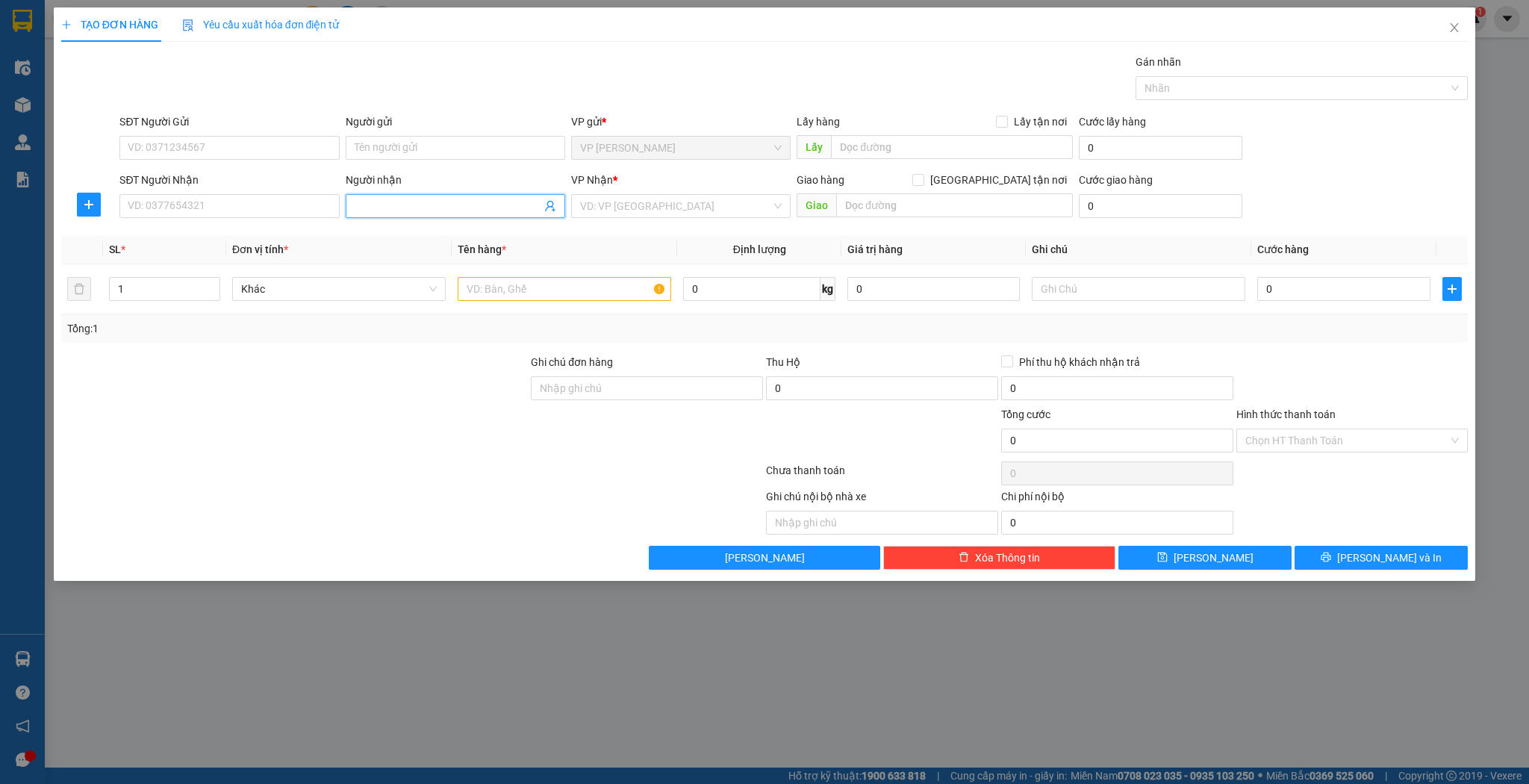
click at [412, 211] on input "Người nhận" at bounding box center [448, 206] width 187 height 17
type input "[PERSON_NAME]"
click at [427, 233] on div "c lệ hồng - 0904126777" at bounding box center [456, 235] width 202 height 17
type input "0904126777"
type input "c [PERSON_NAME]"
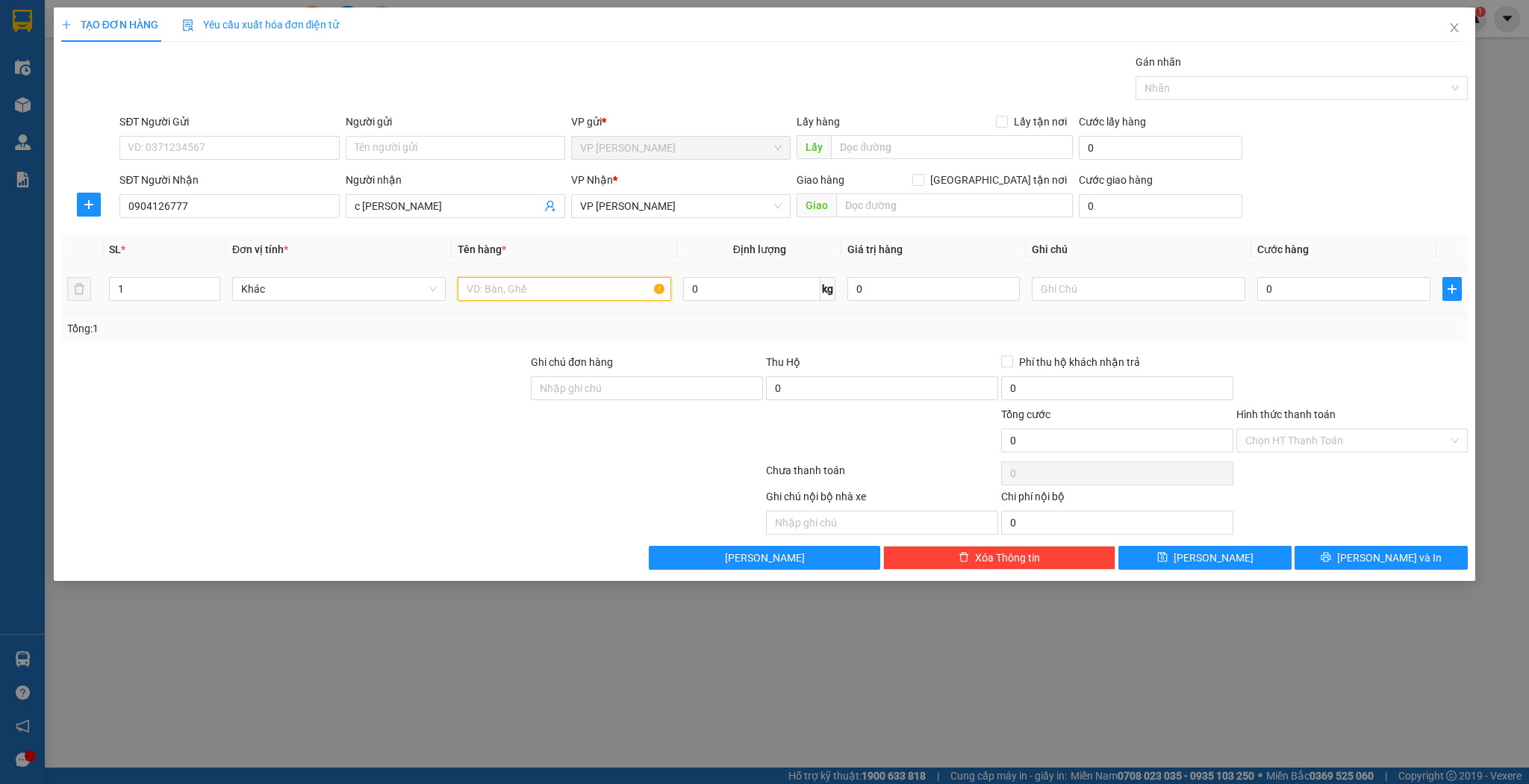
click at [504, 283] on input "text" at bounding box center [564, 289] width 214 height 24
type input "thùng"
click at [1167, 556] on icon "save" at bounding box center [1162, 557] width 9 height 9
click at [1453, 31] on icon "close" at bounding box center [1454, 27] width 12 height 12
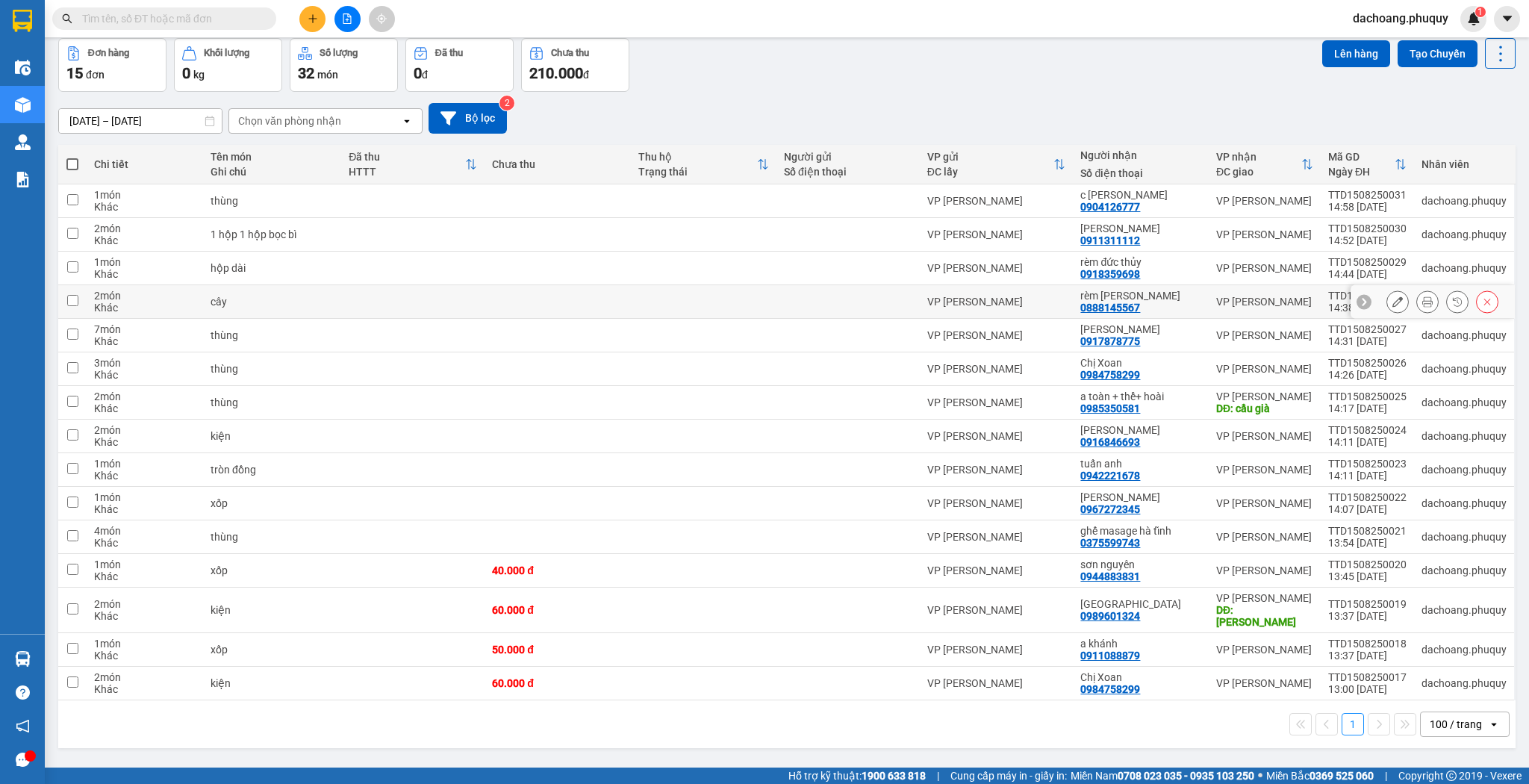
scroll to position [68, 0]
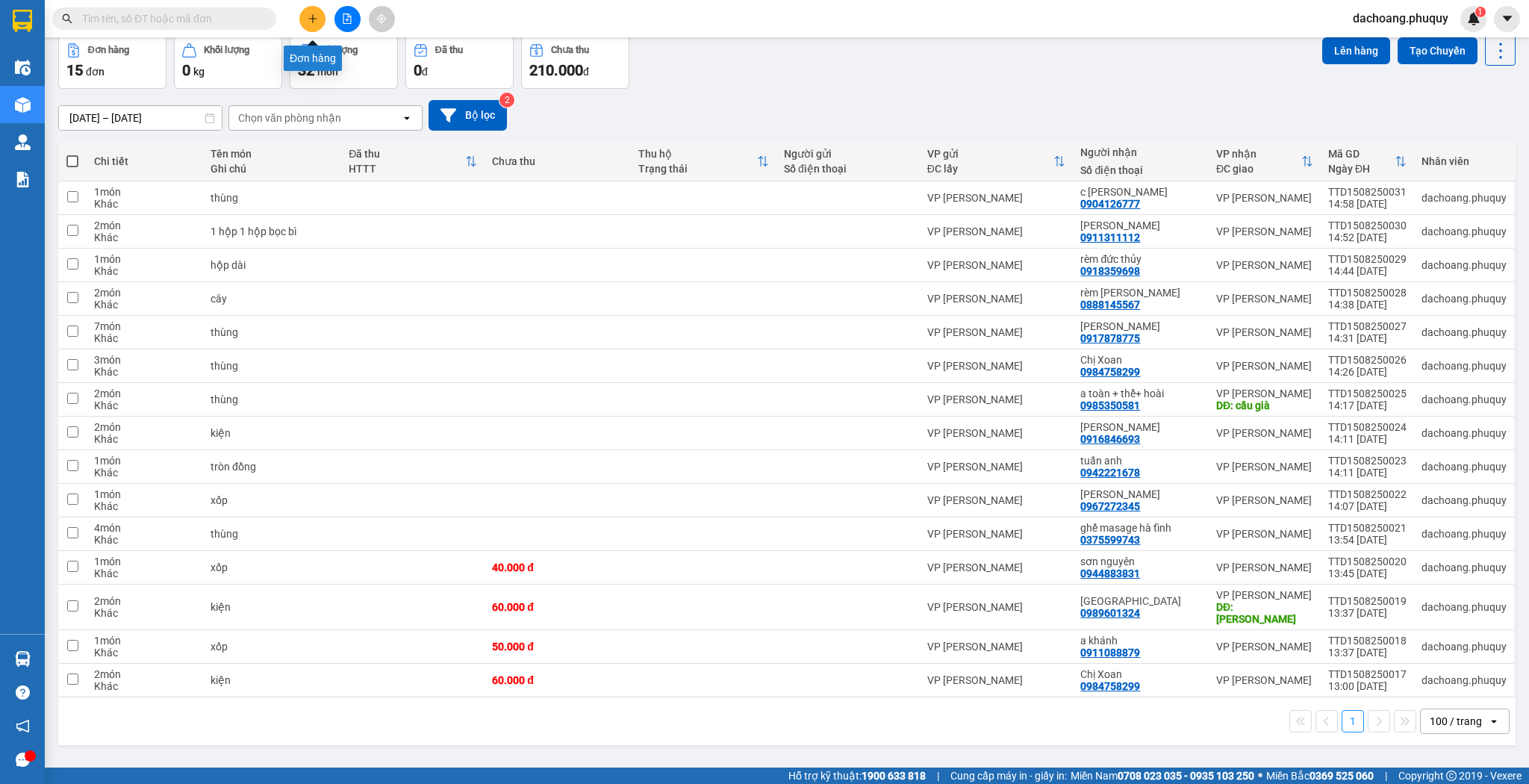
click at [307, 18] on icon "plus" at bounding box center [312, 19] width 10 height 10
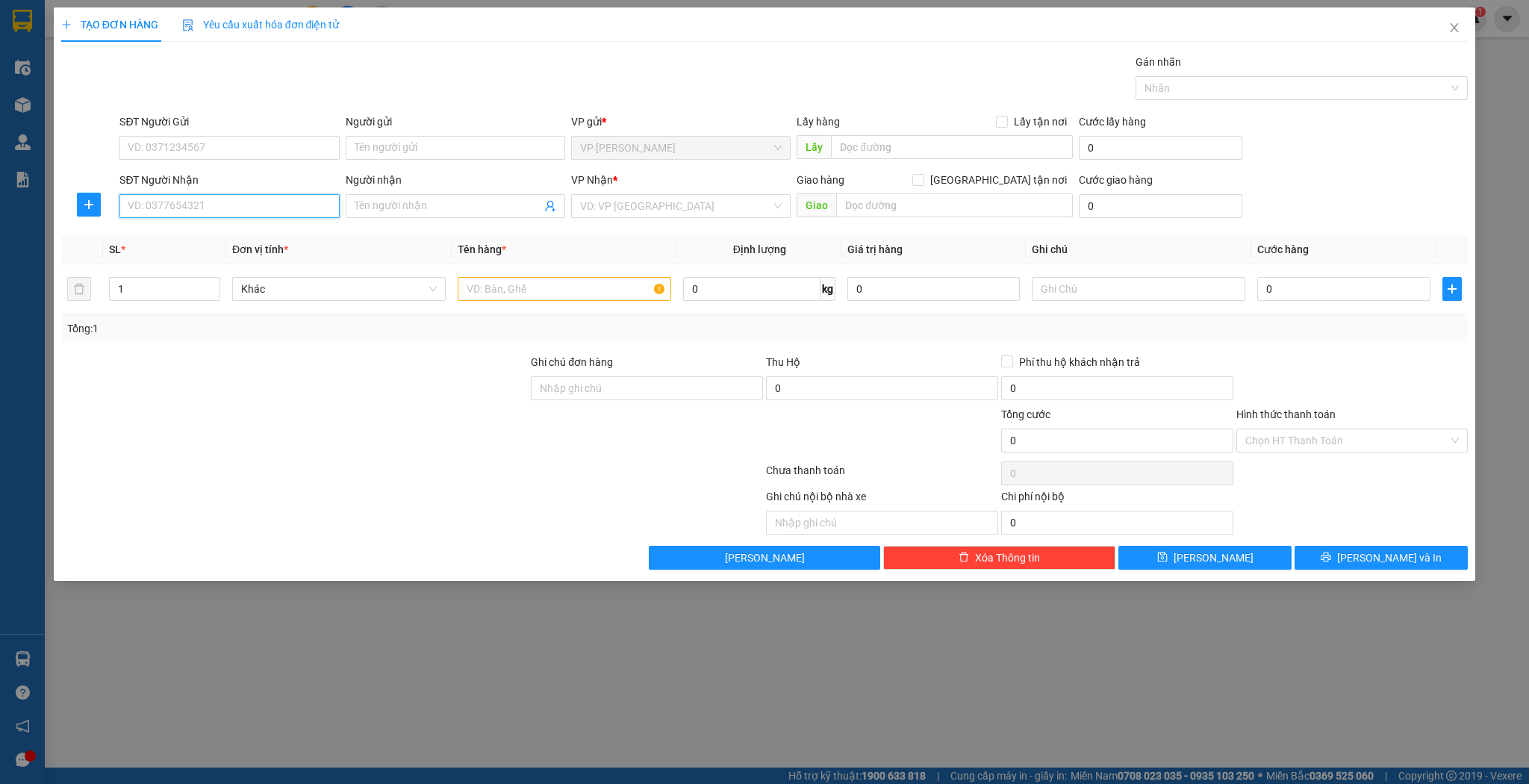
click at [228, 210] on input "SĐT Người Nhận" at bounding box center [229, 206] width 219 height 24
click at [164, 233] on div "0903491968 - [PERSON_NAME]" at bounding box center [230, 235] width 202 height 17
type input "0903491968"
type input "tuấn anh"
type input "0903491968"
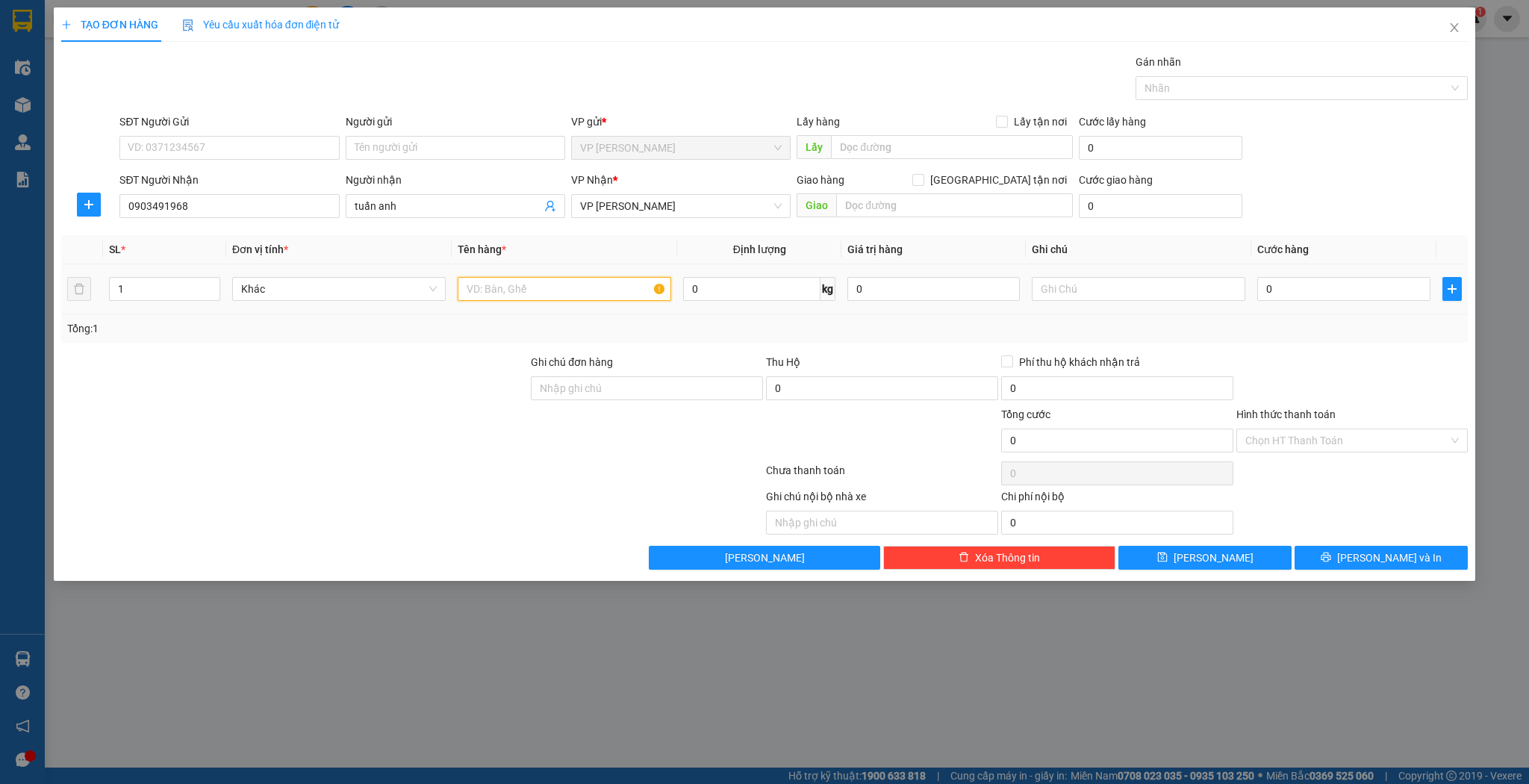
click at [492, 289] on input "text" at bounding box center [564, 289] width 214 height 24
type input "thùng"
click at [1185, 553] on button "[PERSON_NAME]" at bounding box center [1205, 557] width 173 height 24
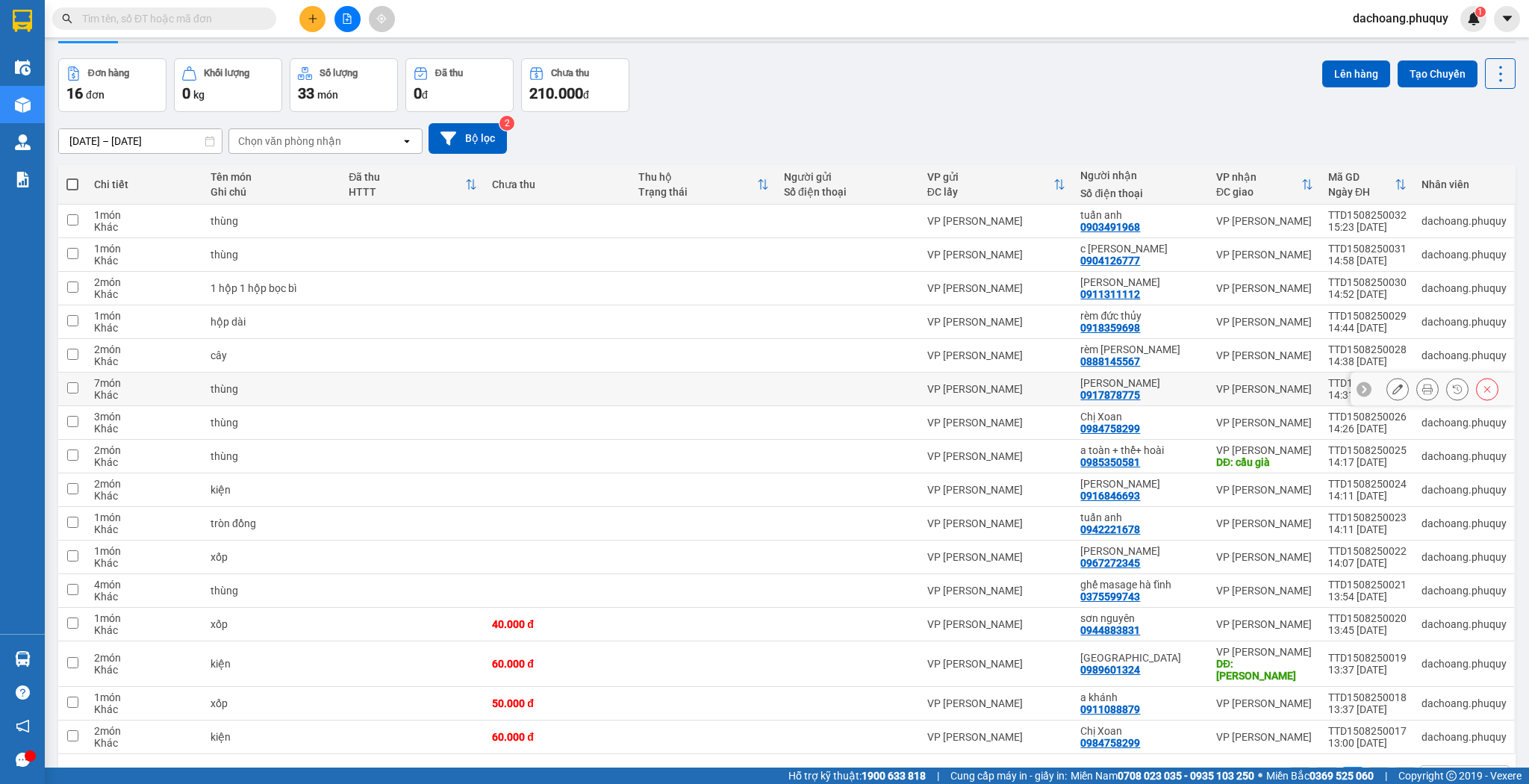
scroll to position [60, 0]
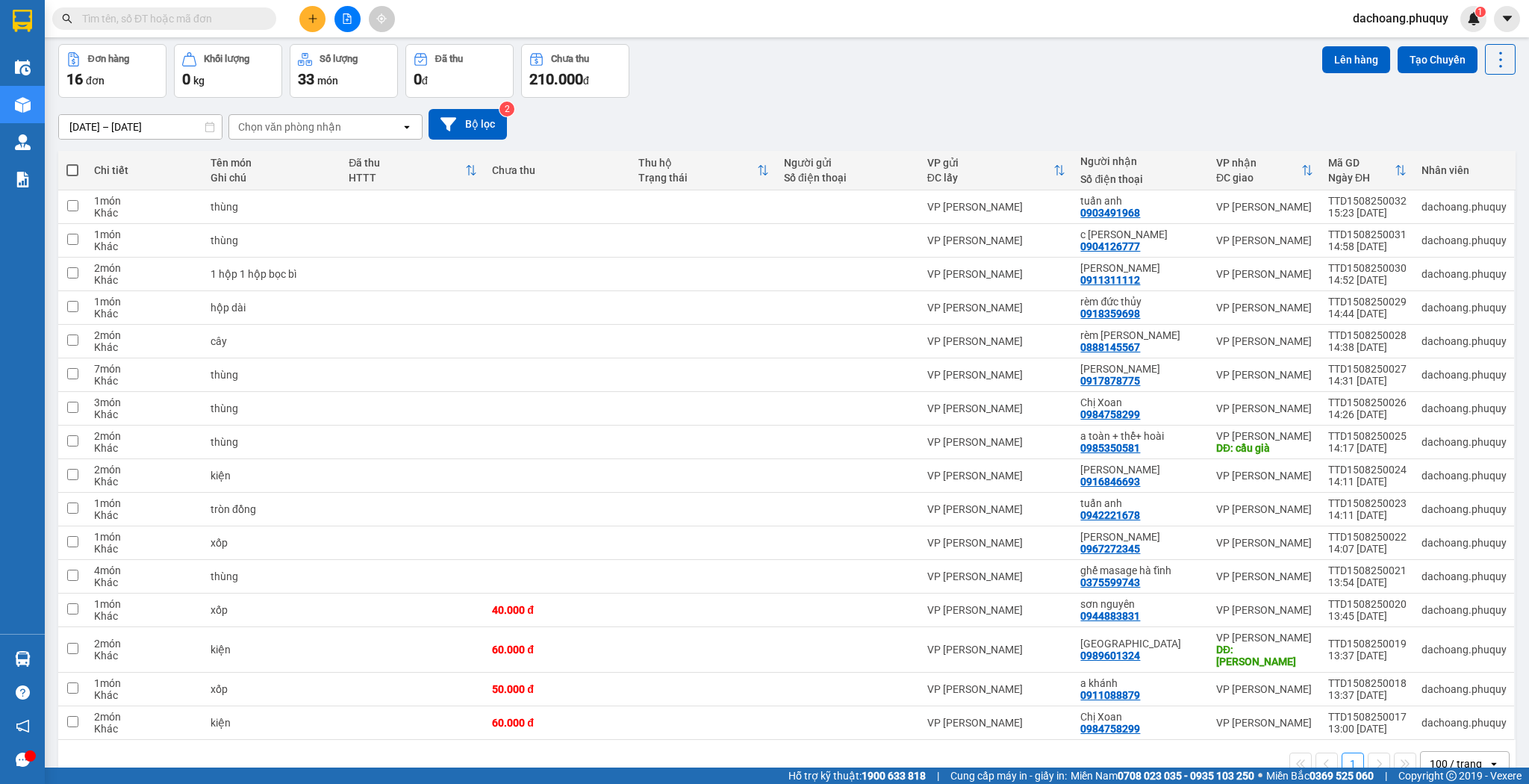
click at [210, 21] on input "text" at bounding box center [170, 19] width 176 height 17
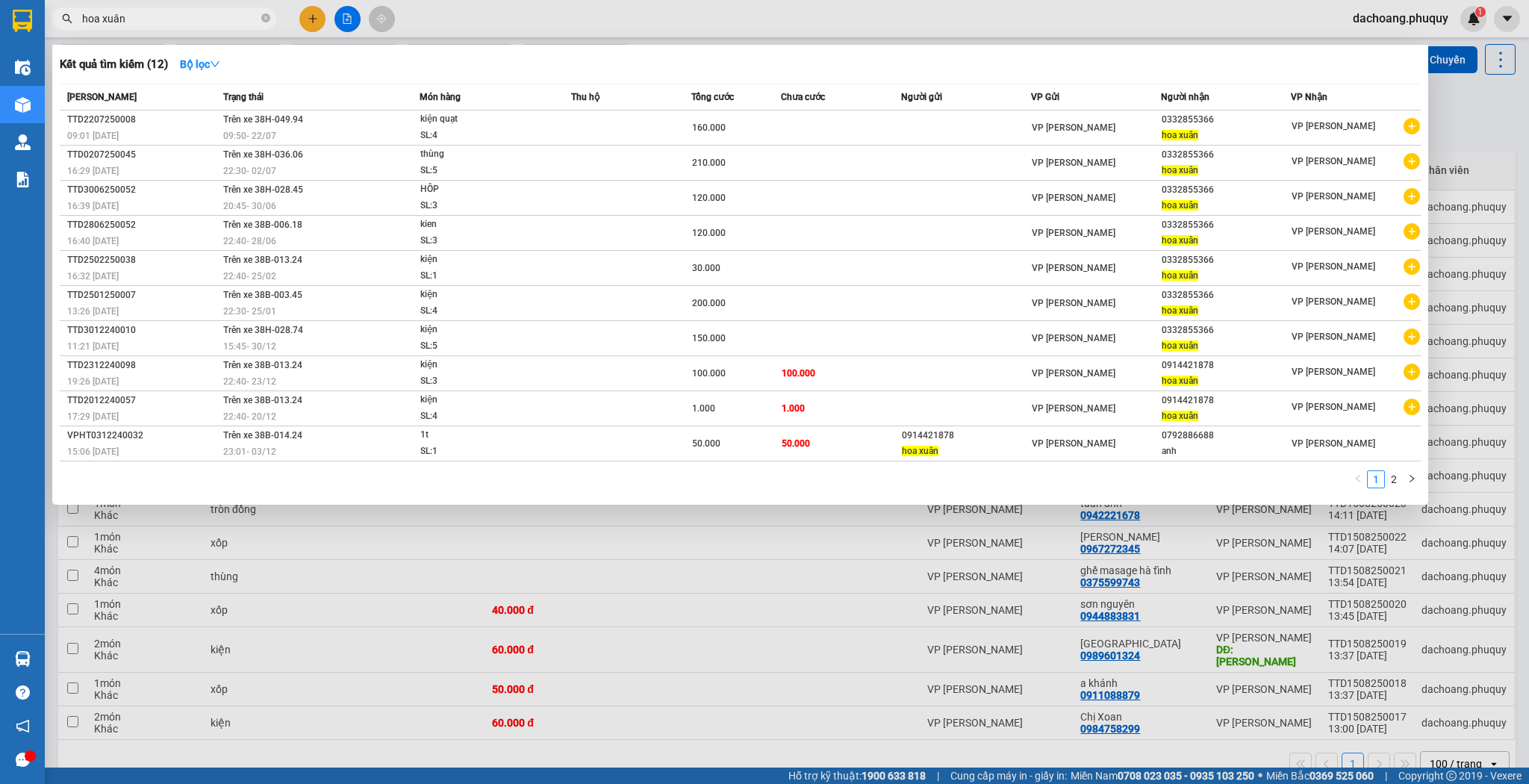
type input "hoa xuân"
click at [621, 584] on div at bounding box center [764, 392] width 1529 height 784
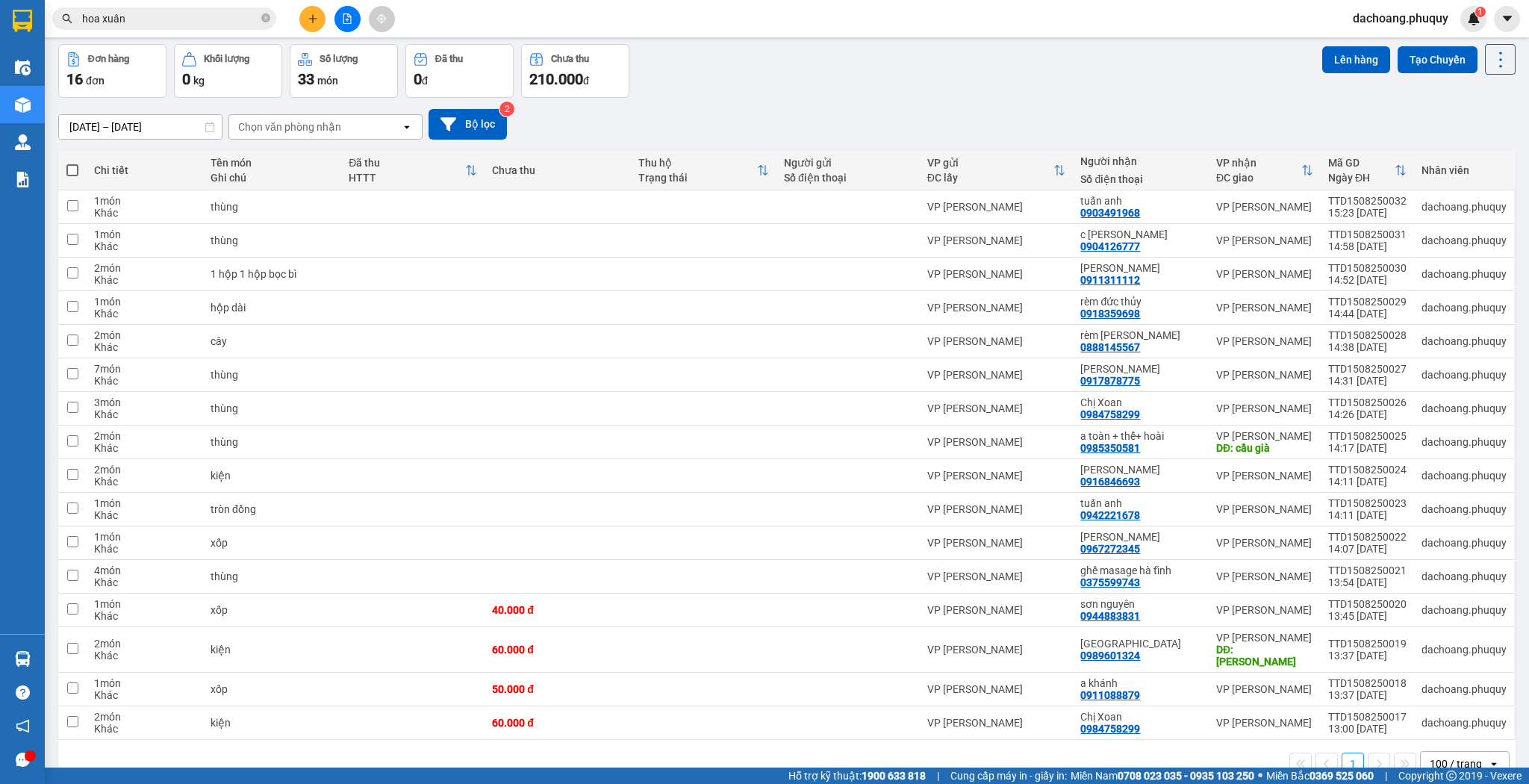
scroll to position [0, 0]
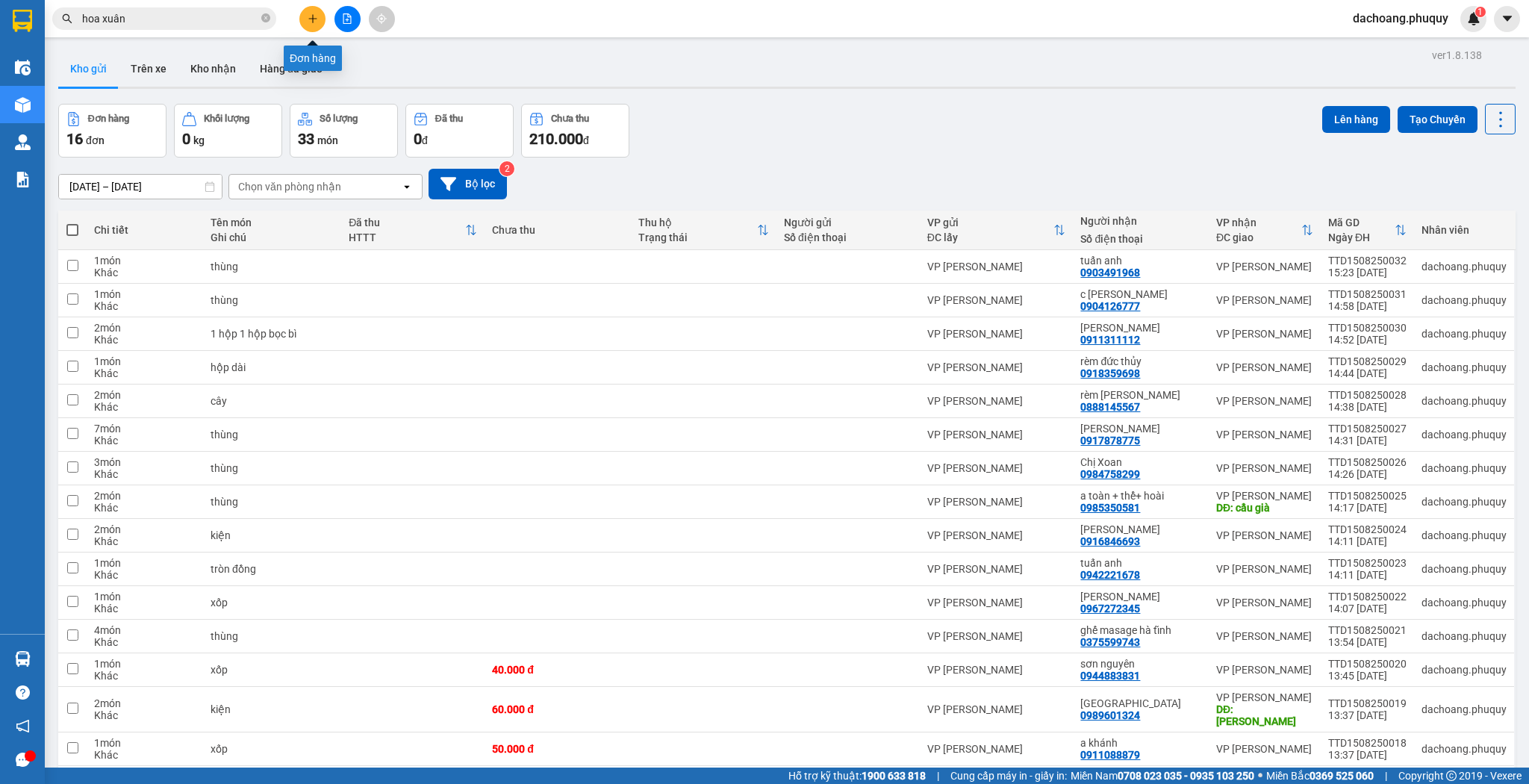
click at [314, 15] on icon "plus" at bounding box center [312, 19] width 10 height 10
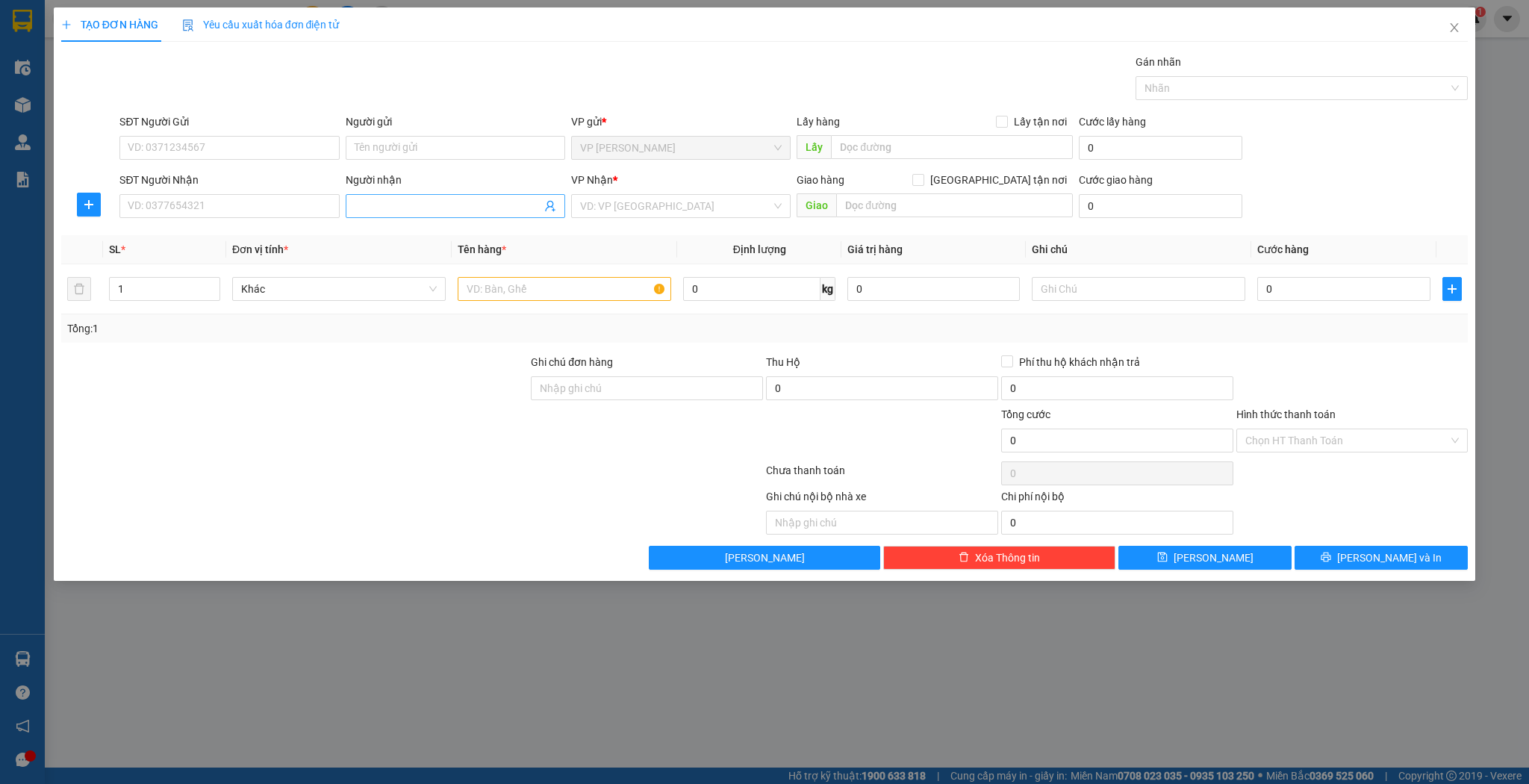
click at [423, 198] on input "Người nhận" at bounding box center [448, 206] width 187 height 17
type input "hoa xuân"
click at [1467, 19] on span "Close" at bounding box center [1454, 28] width 42 height 42
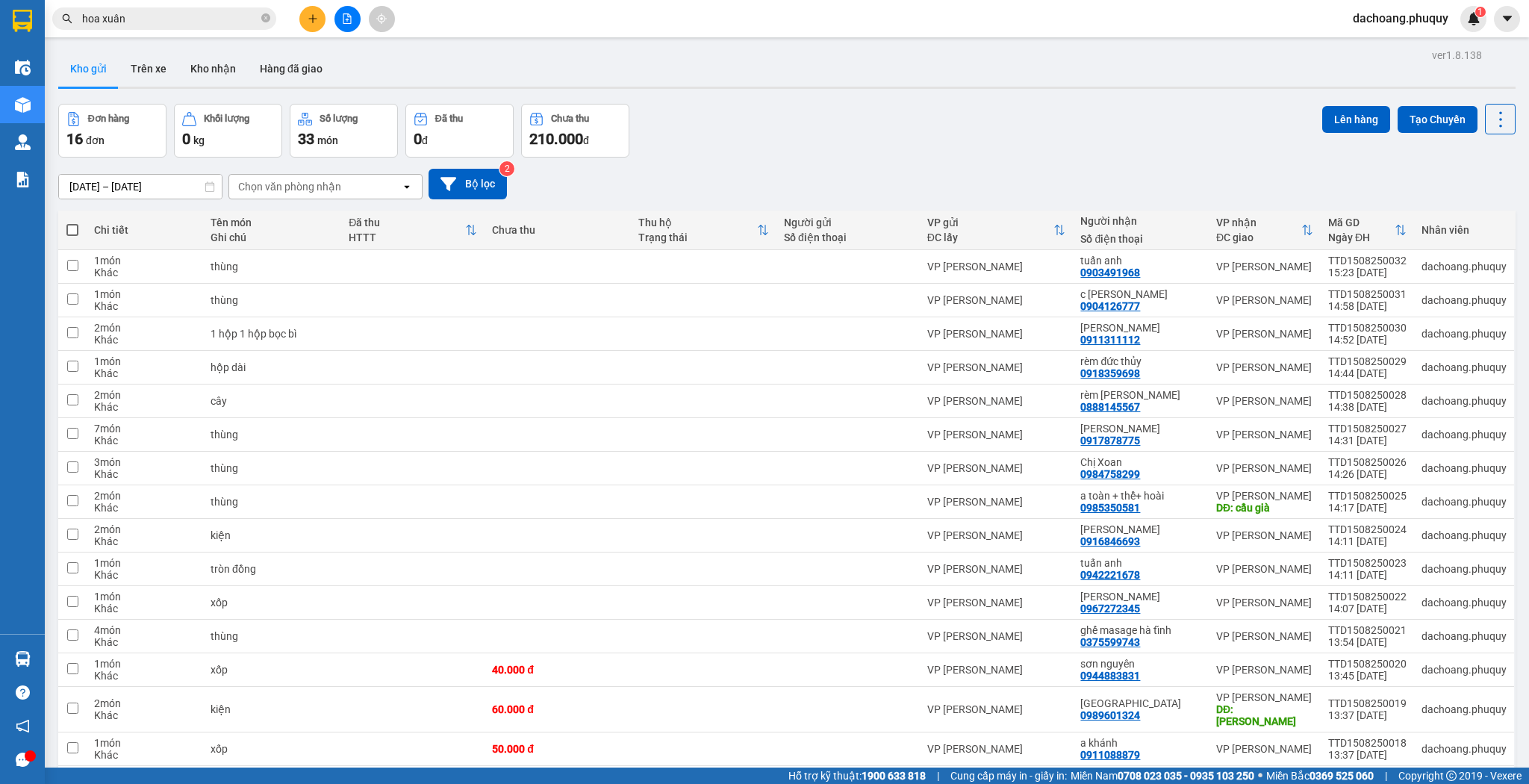
click at [176, 27] on span "hoa xuân" at bounding box center [164, 19] width 224 height 22
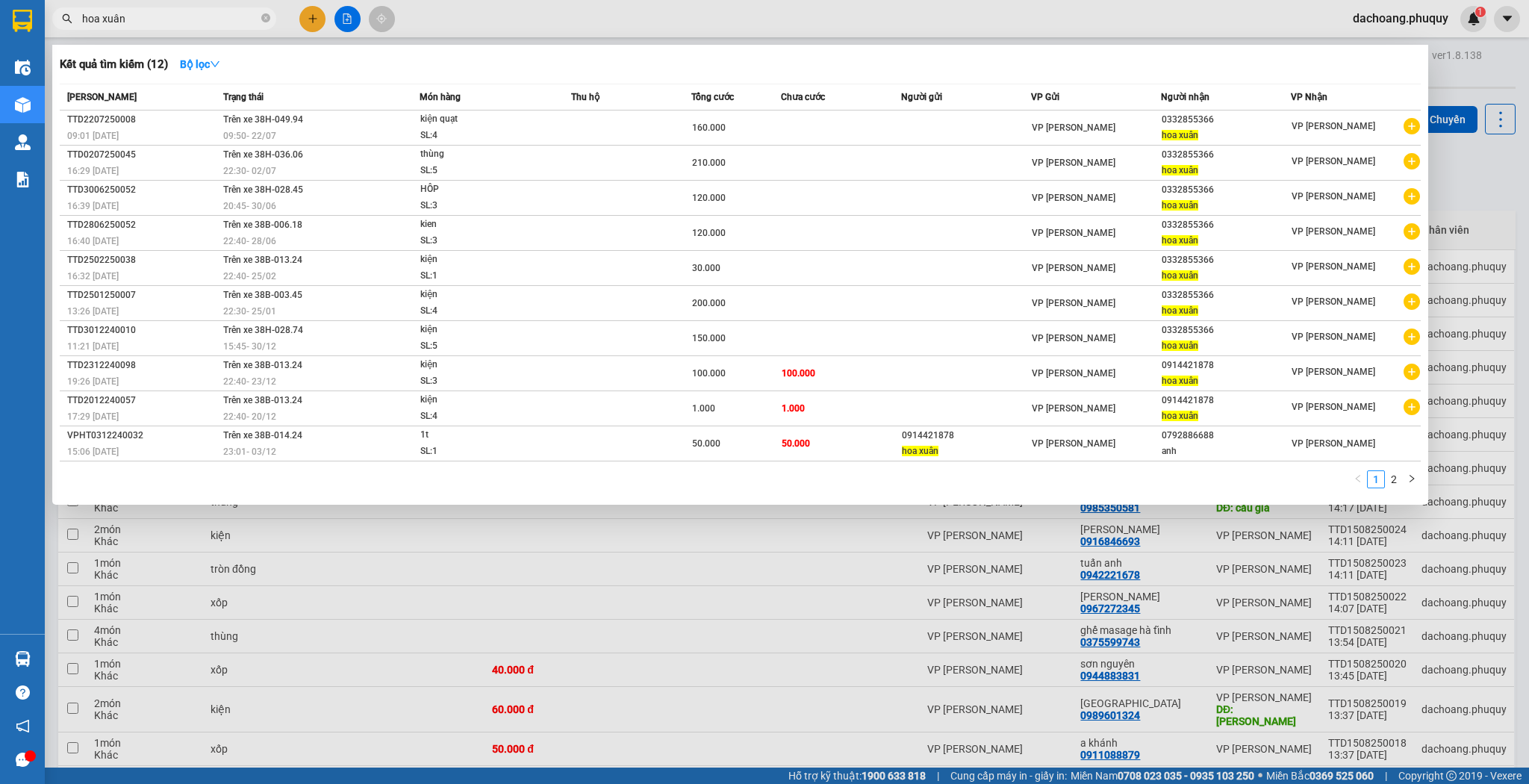
click at [654, 548] on div at bounding box center [764, 392] width 1529 height 784
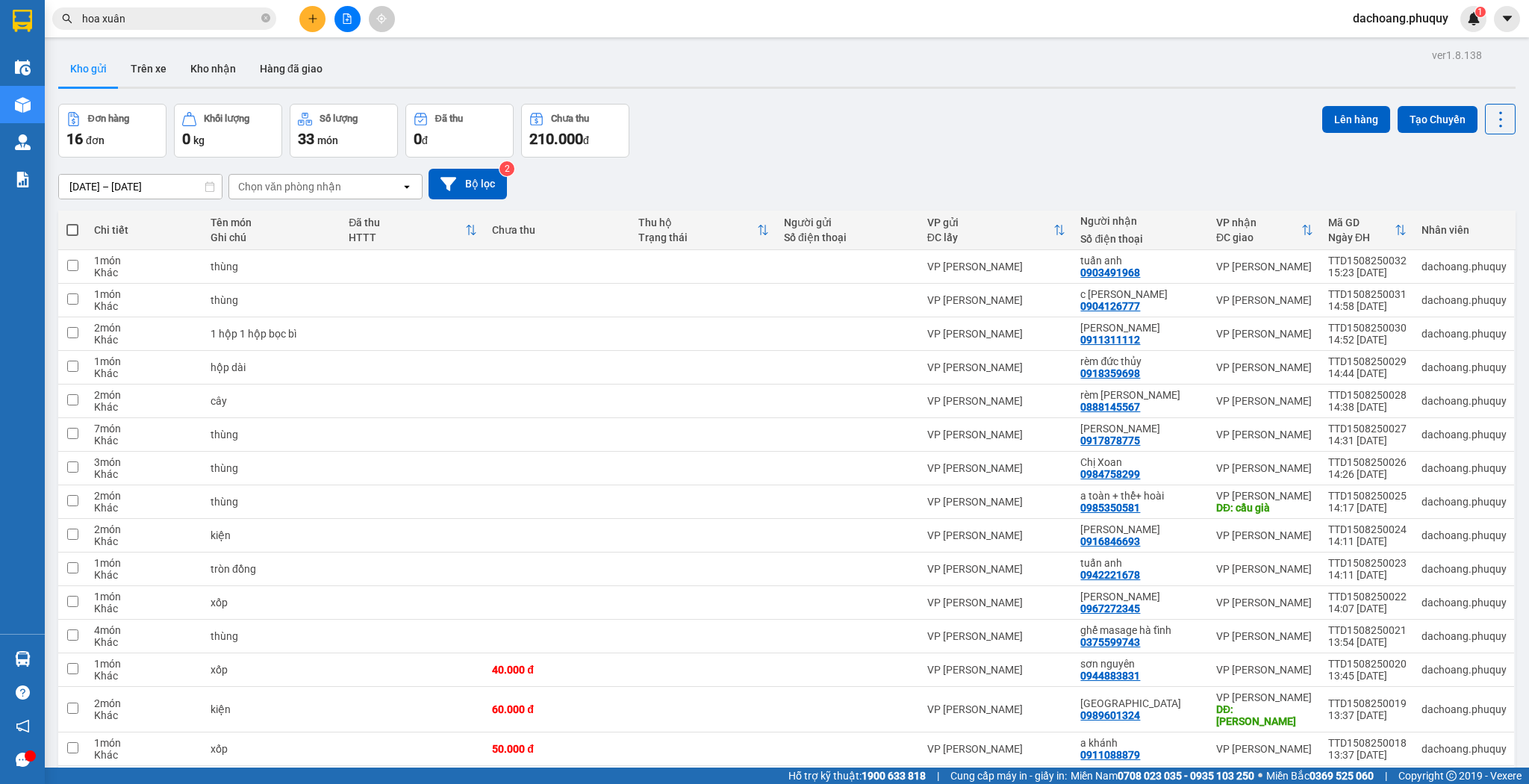
click at [307, 21] on icon "plus" at bounding box center [312, 19] width 10 height 10
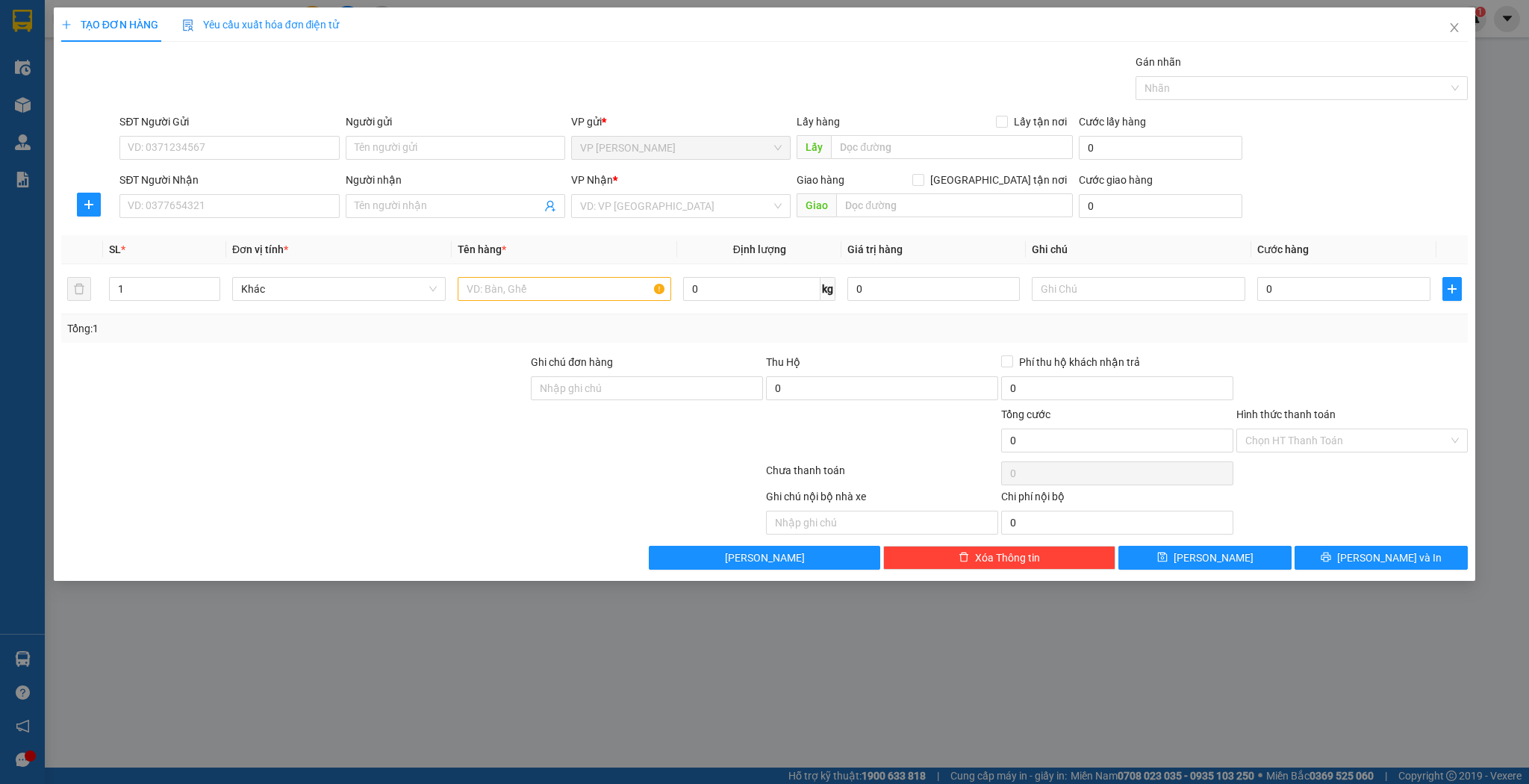
click at [384, 191] on div "Người nhận" at bounding box center [455, 182] width 219 height 22
click at [386, 206] on input "Người nhận" at bounding box center [448, 206] width 187 height 17
click at [380, 238] on div "hoa xuân - 0332855366" at bounding box center [456, 235] width 202 height 17
type input "0332855366"
type input "hoa xuân"
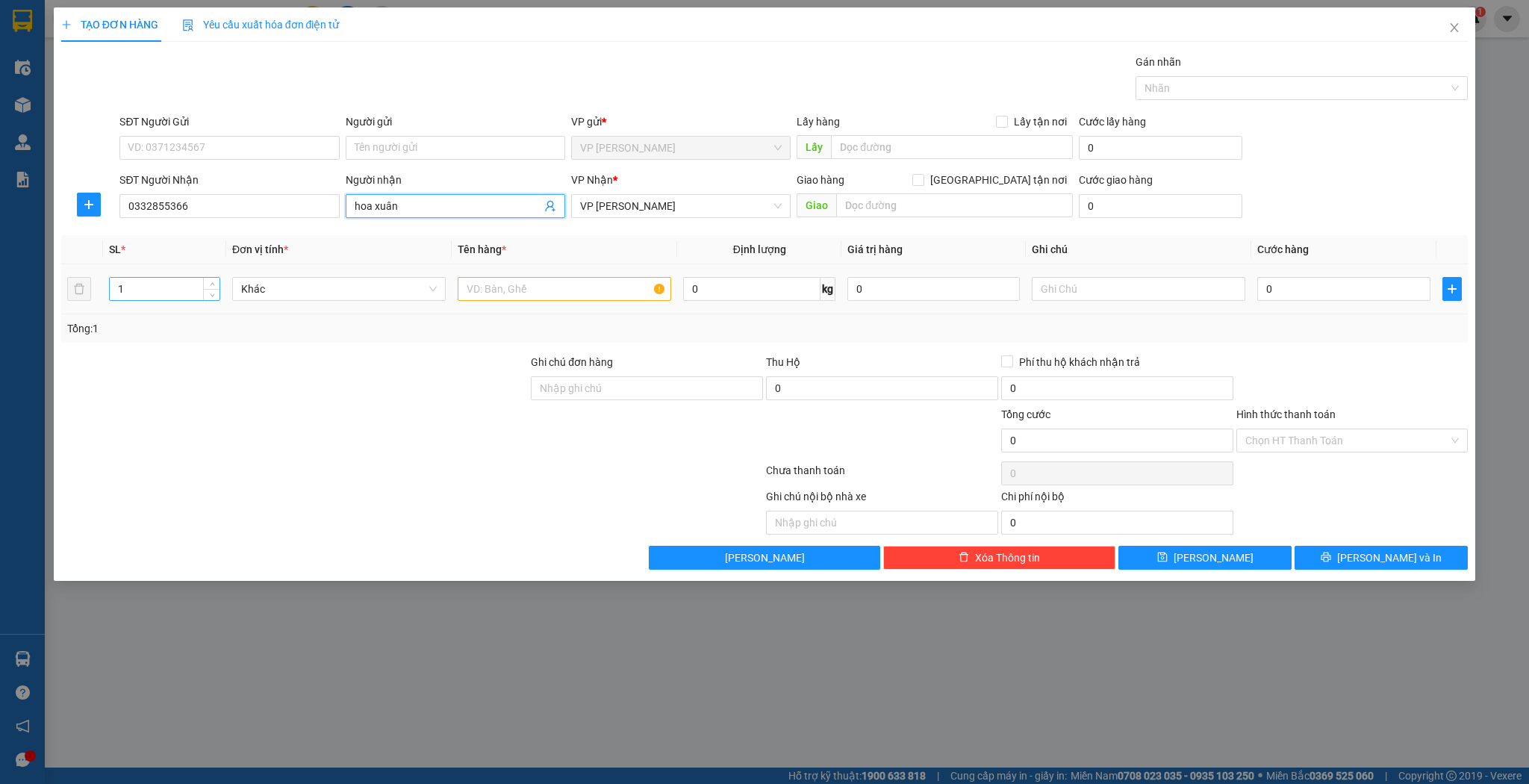
click at [176, 290] on input "1" at bounding box center [165, 289] width 110 height 22
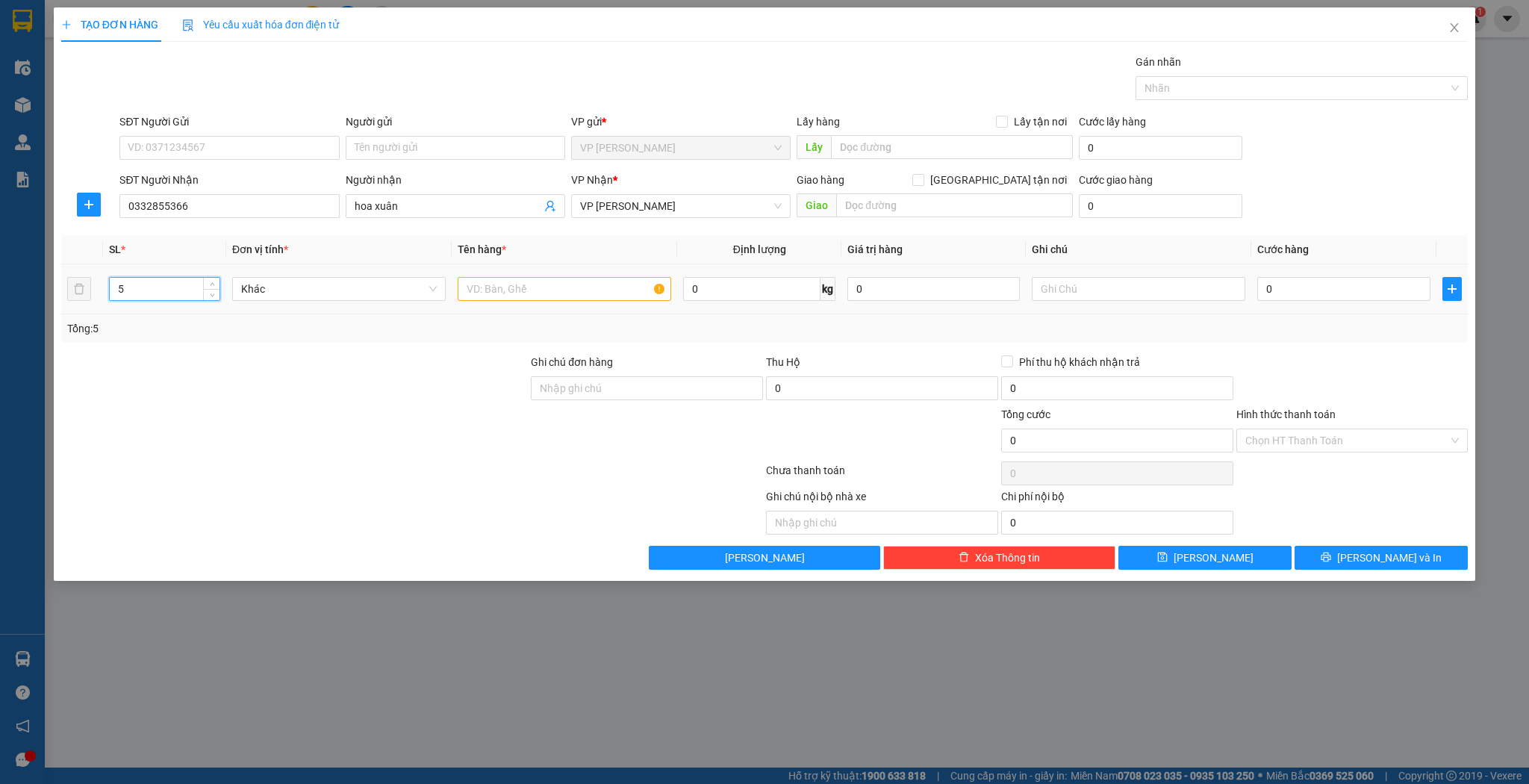
type input "5"
click at [515, 287] on input "text" at bounding box center [564, 289] width 214 height 24
type input "kiện"
click at [1321, 291] on input "0" at bounding box center [1344, 289] width 172 height 24
type input "2"
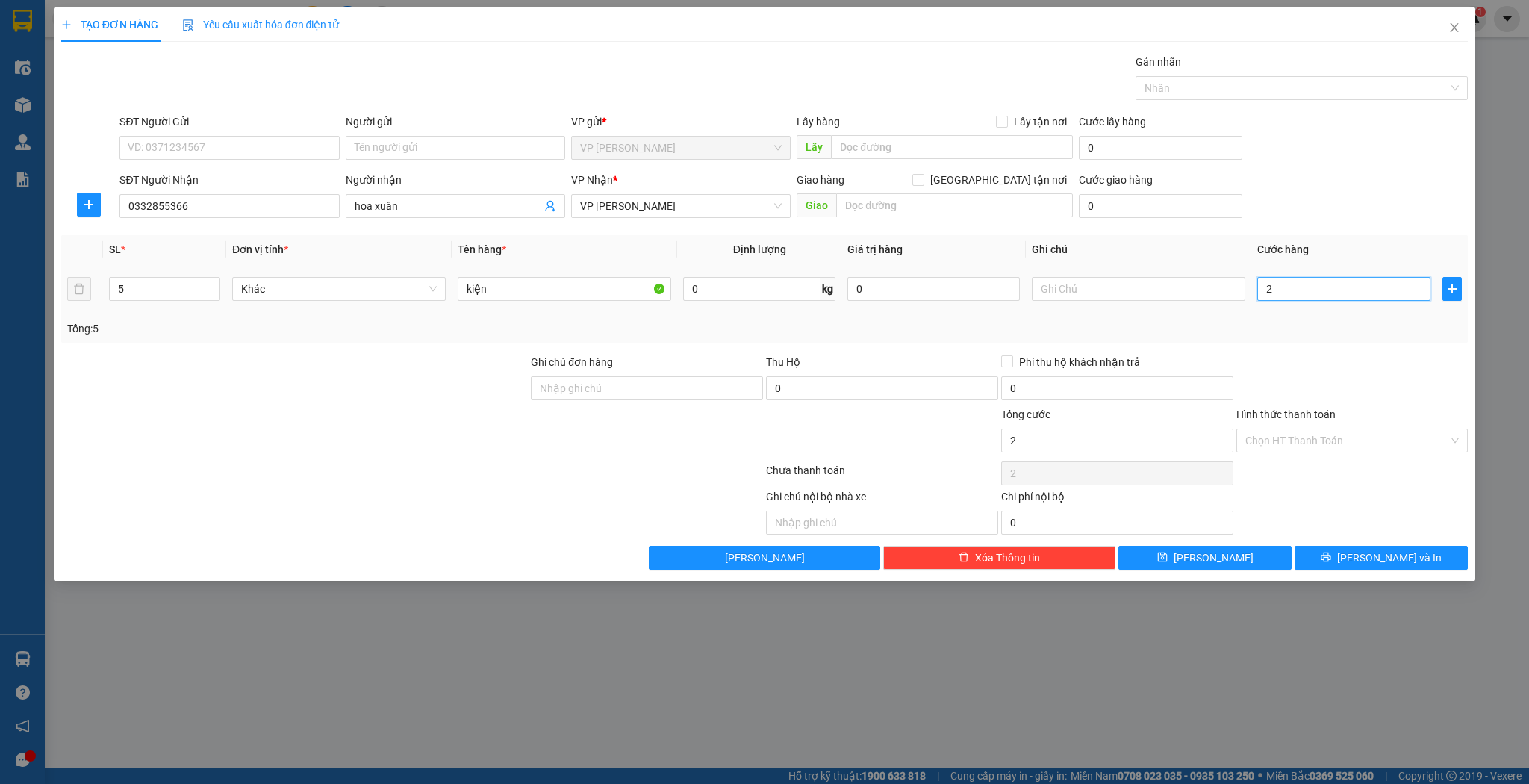
type input "2"
type input "20"
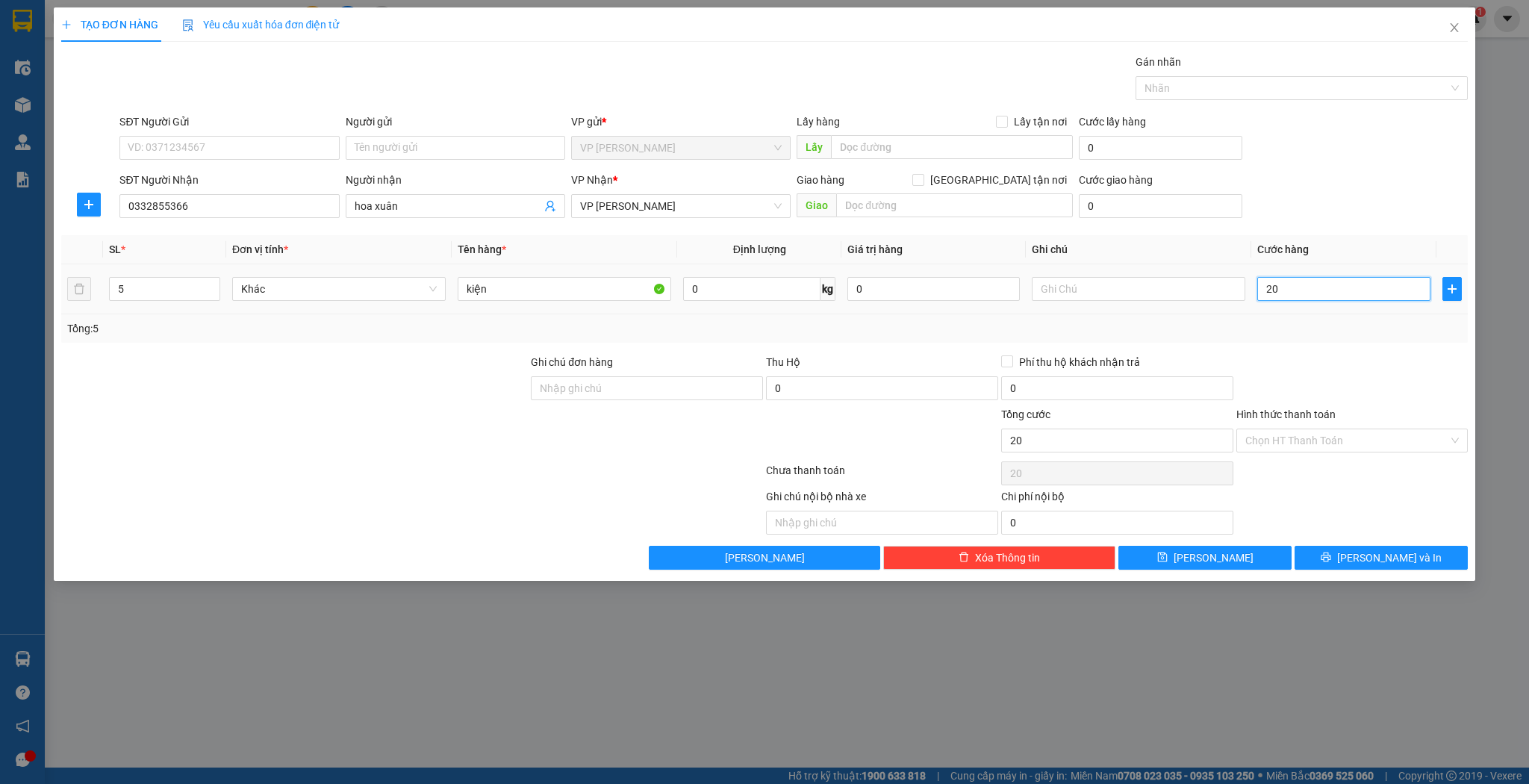
type input "200"
type input "200.000"
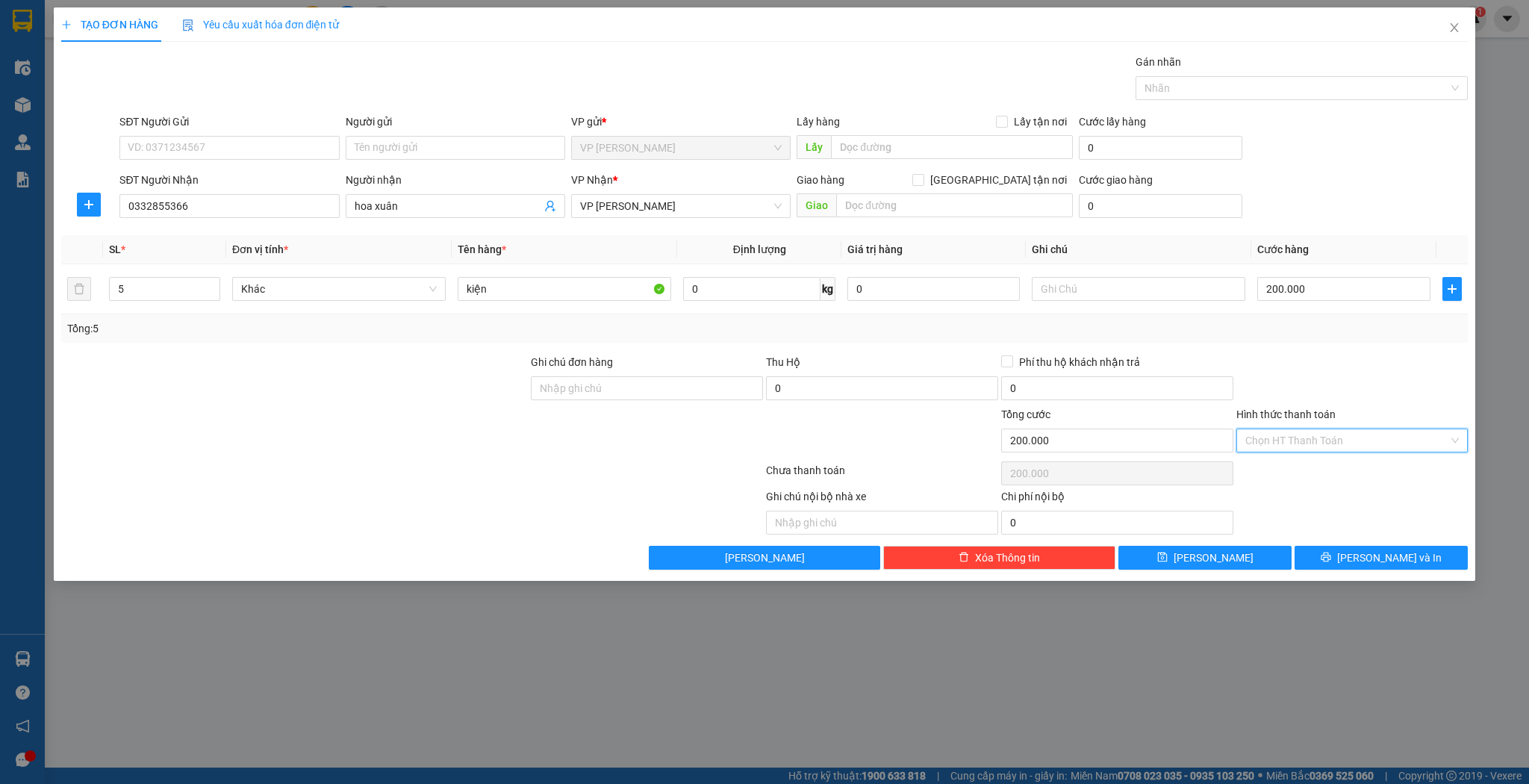
click at [1321, 430] on input "Hình thức thanh toán" at bounding box center [1347, 441] width 204 height 22
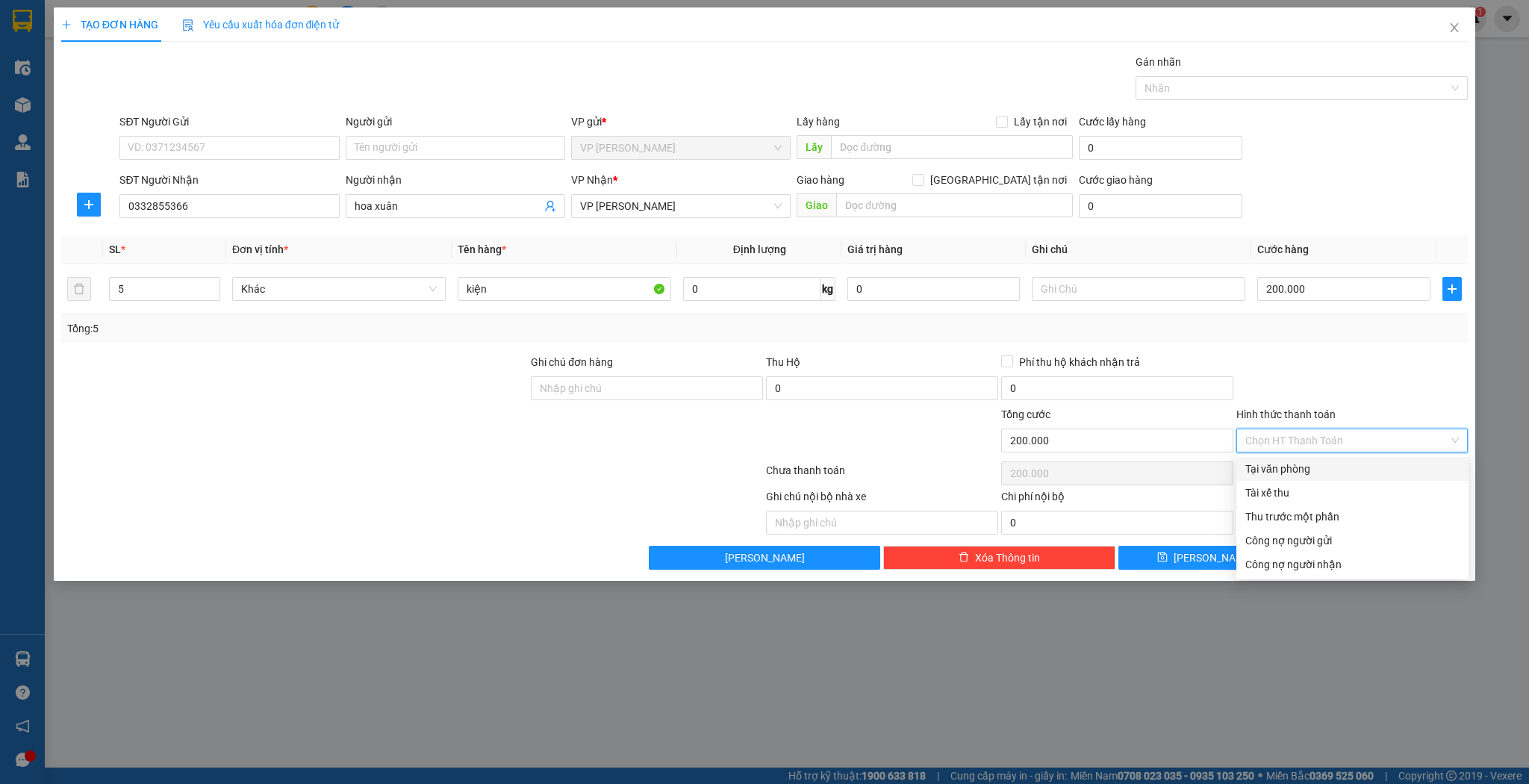
click at [1311, 465] on div "Tại văn phòng" at bounding box center [1352, 469] width 214 height 17
type input "0"
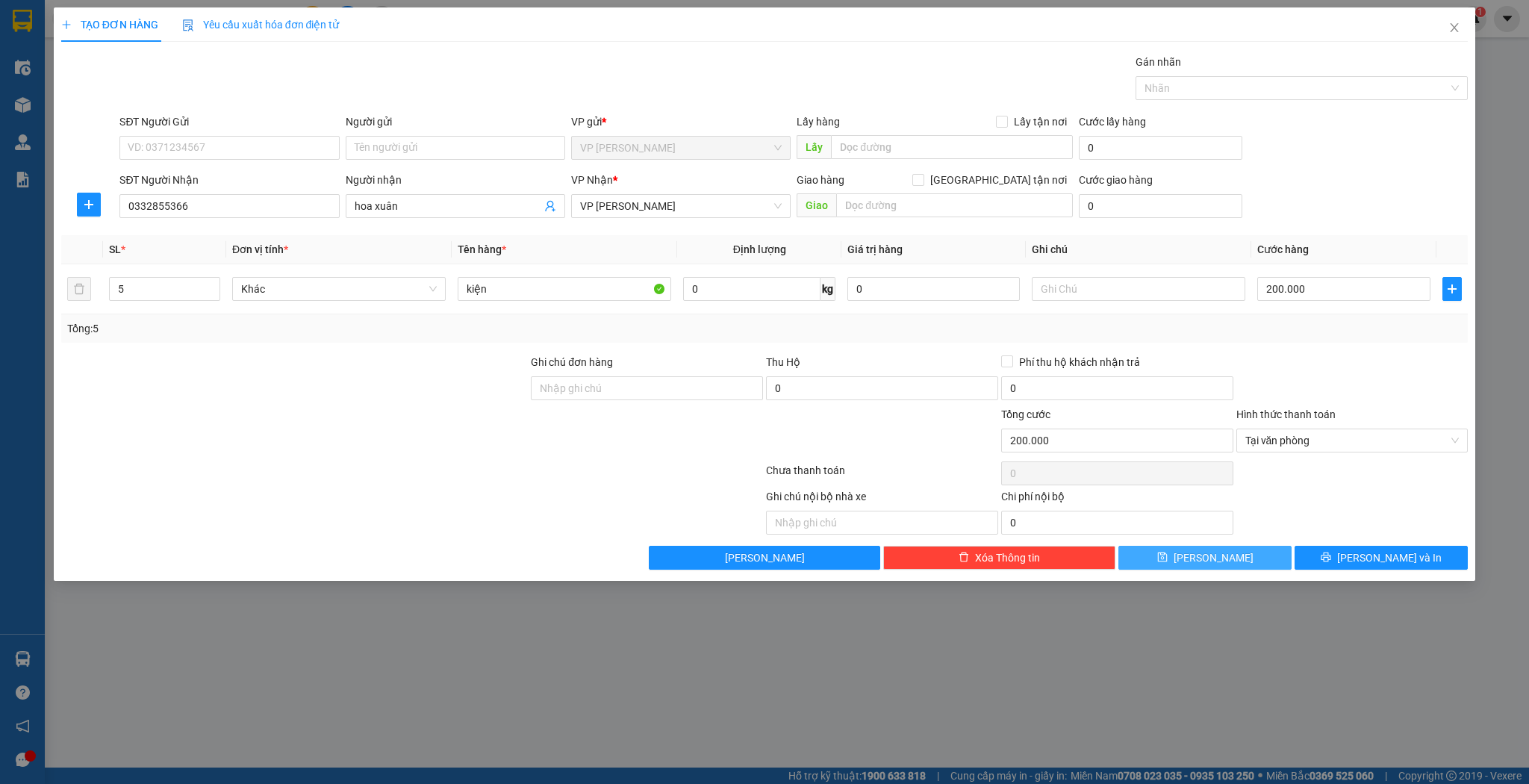
click at [1168, 553] on icon "save" at bounding box center [1162, 556] width 10 height 10
type input "1"
type input "0"
click at [1442, 20] on span "Close" at bounding box center [1454, 28] width 42 height 42
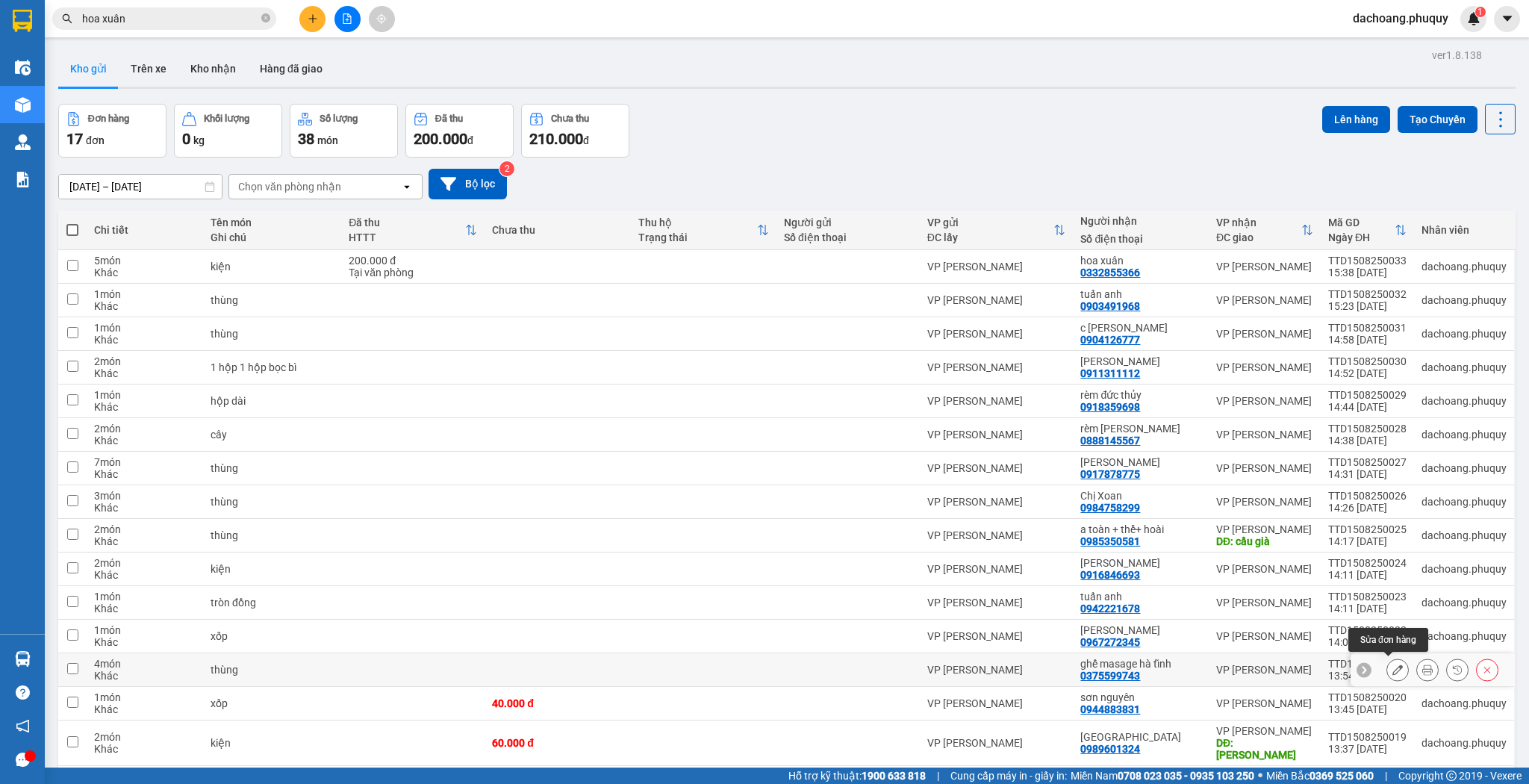
click at [1393, 665] on icon at bounding box center [1397, 669] width 10 height 10
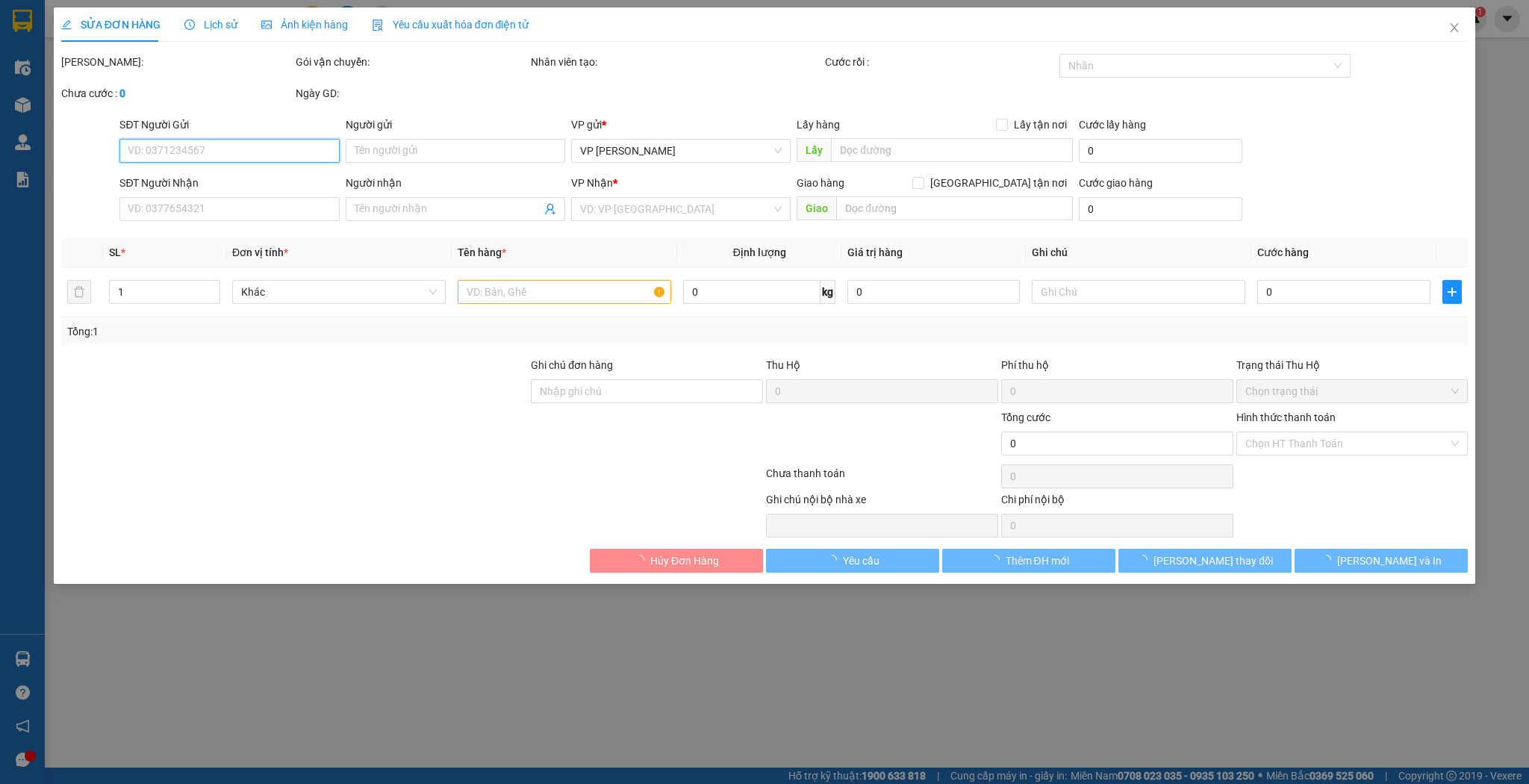
type input "0375599743"
type input "ghế masage hà tĩnh"
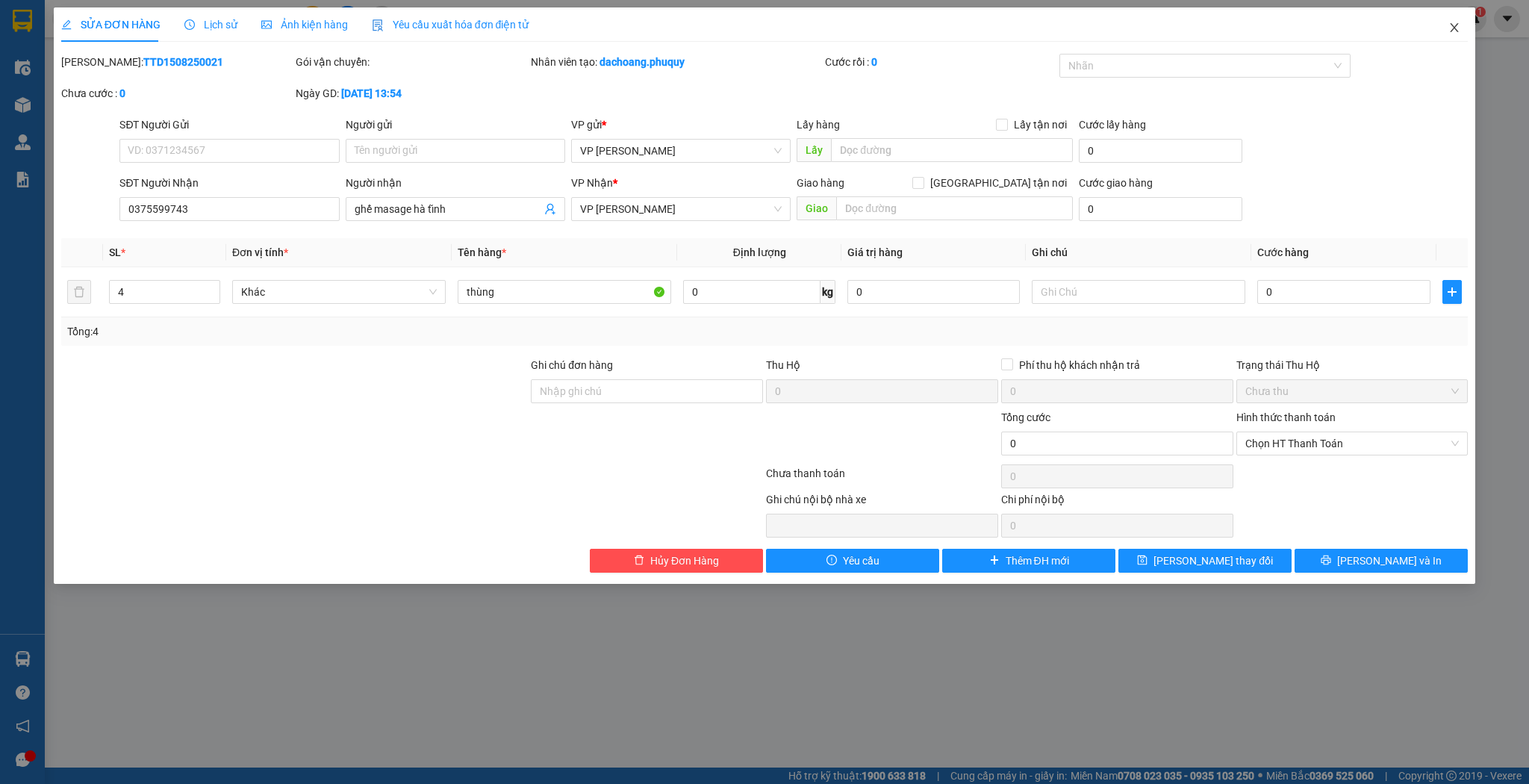
click at [1471, 19] on span "Close" at bounding box center [1454, 28] width 42 height 42
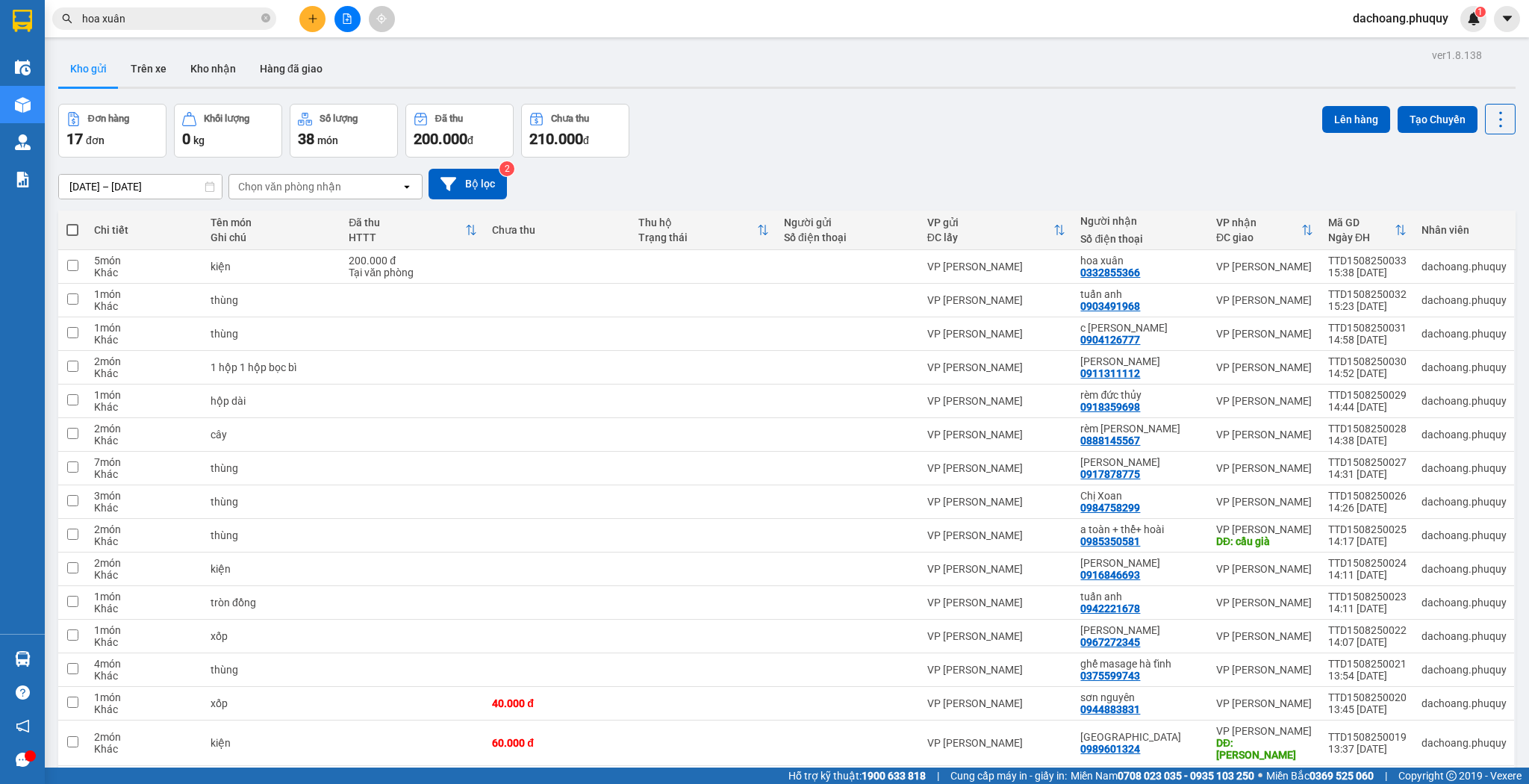
drag, startPoint x: 71, startPoint y: 230, endPoint x: 82, endPoint y: 230, distance: 11.0
click at [72, 230] on span at bounding box center [72, 230] width 12 height 12
click at [72, 222] on input "checkbox" at bounding box center [72, 222] width 0 height 0
checkbox input "true"
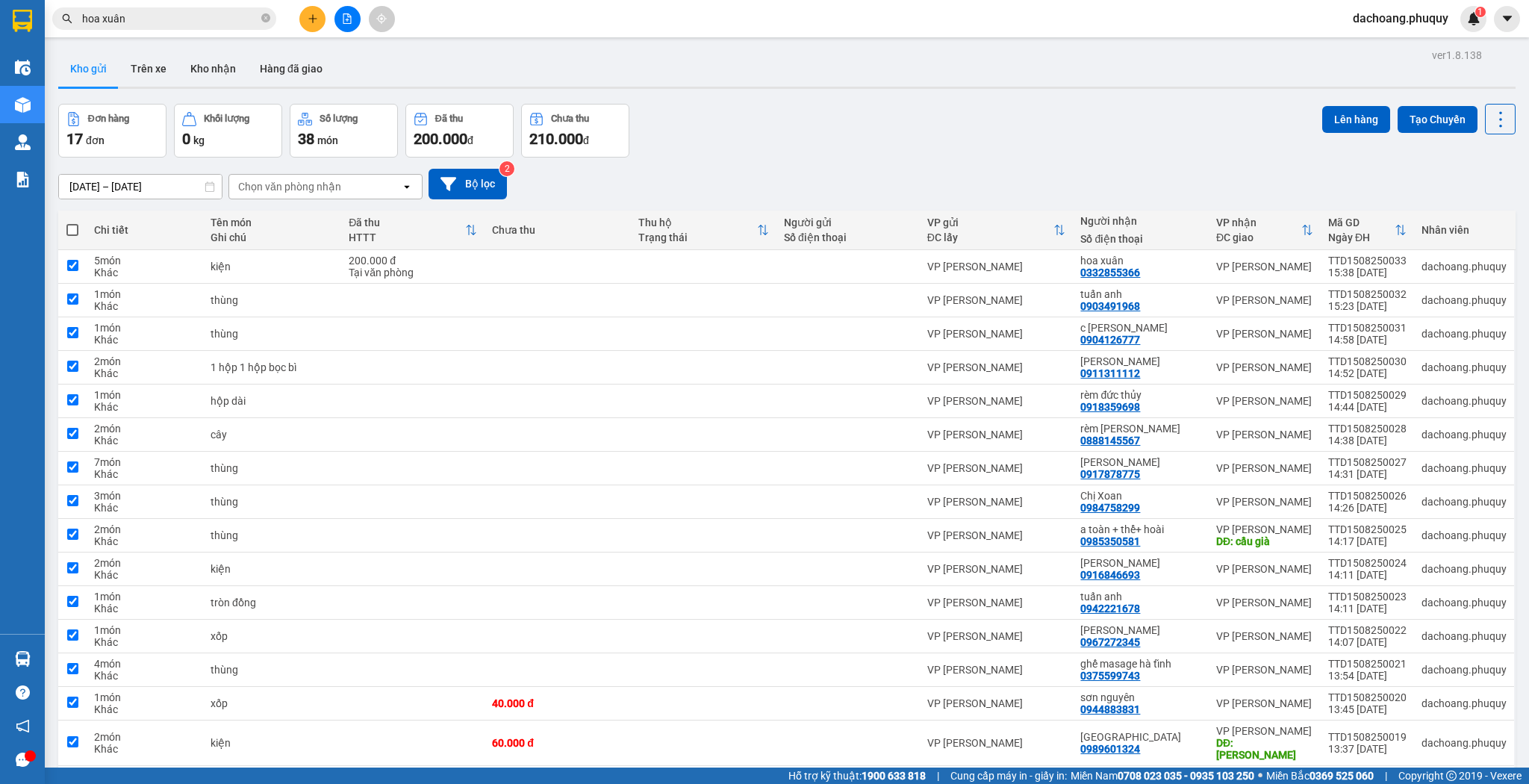
checkbox input "true"
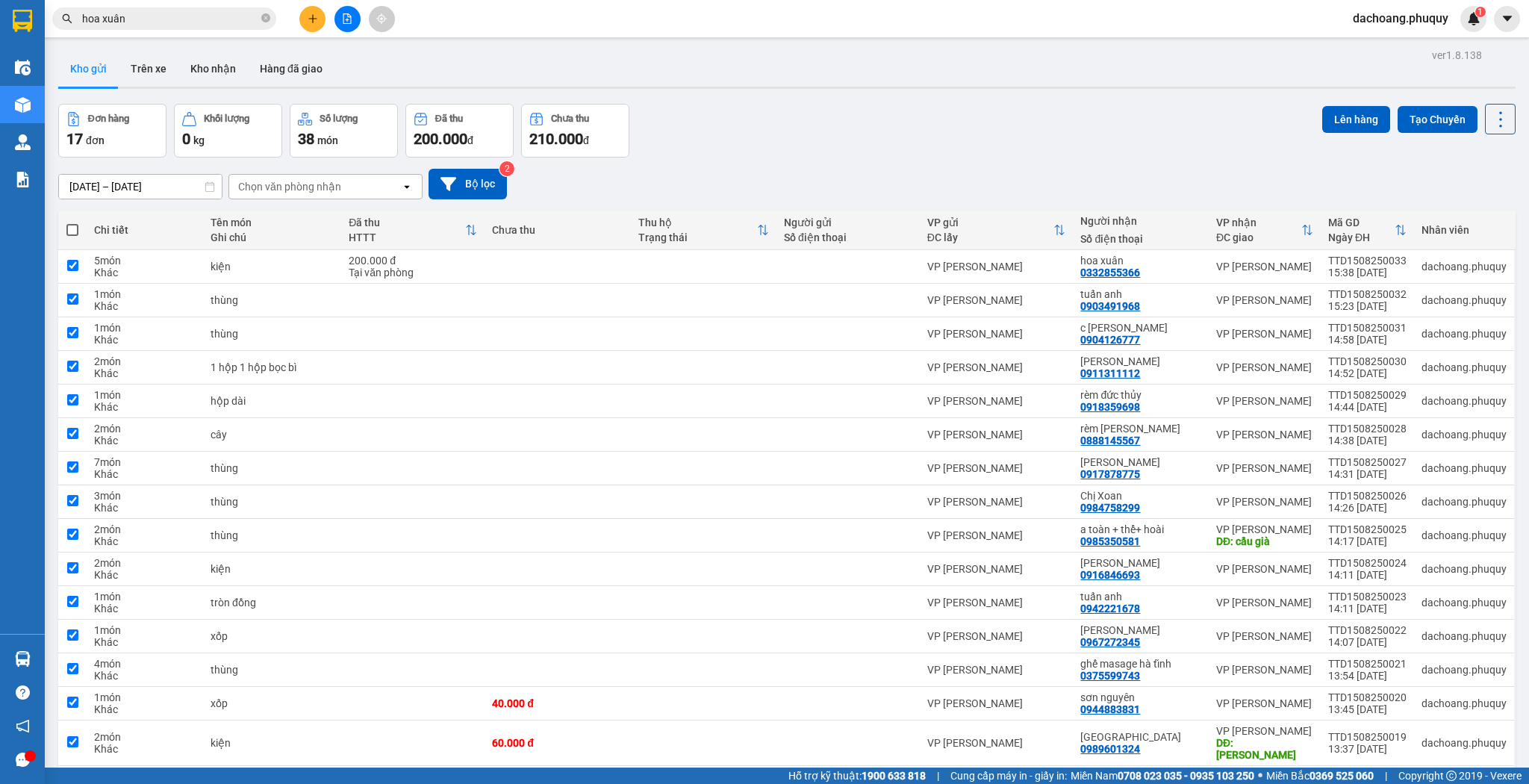
checkbox input "true"
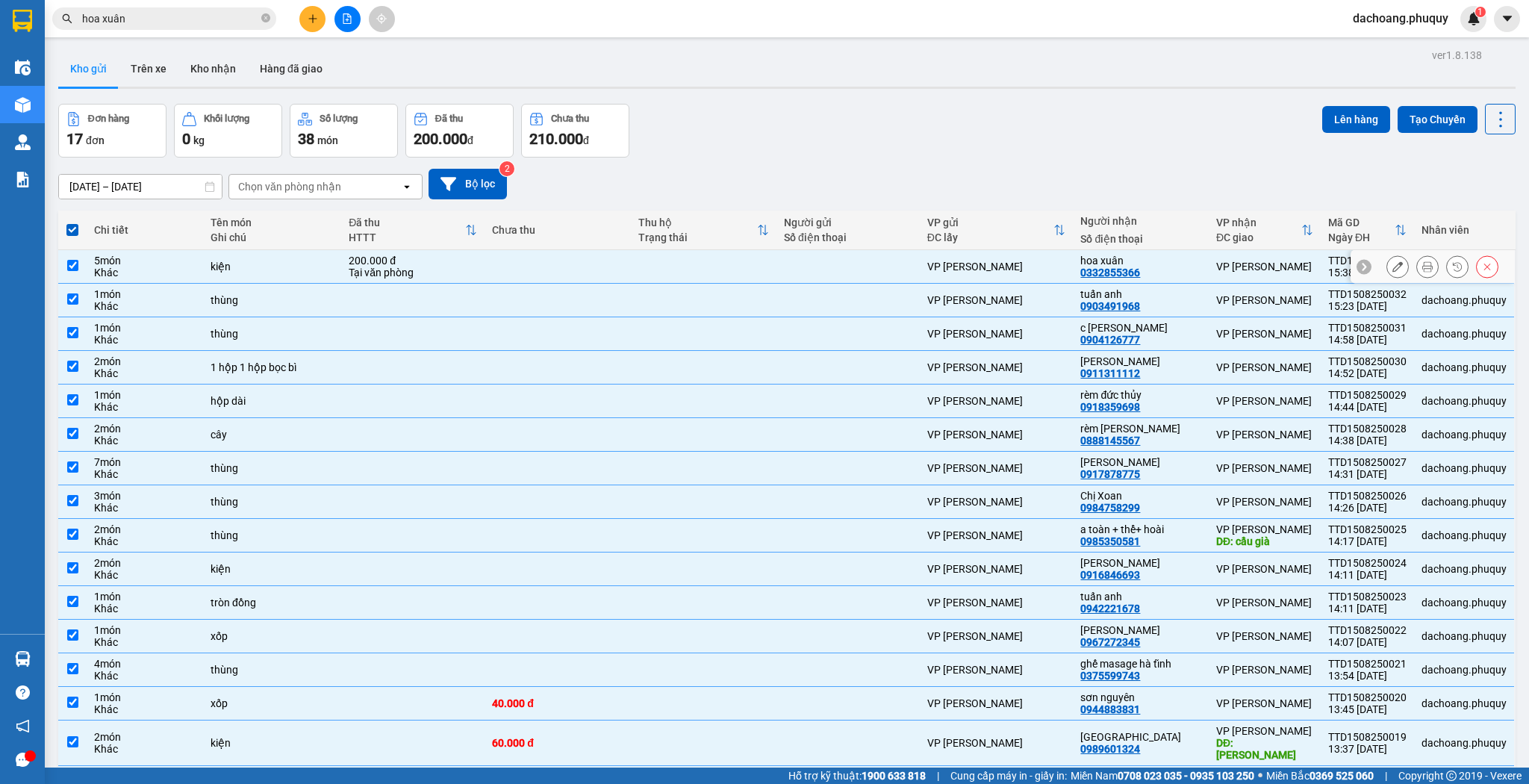
click at [583, 269] on td at bounding box center [557, 267] width 145 height 33
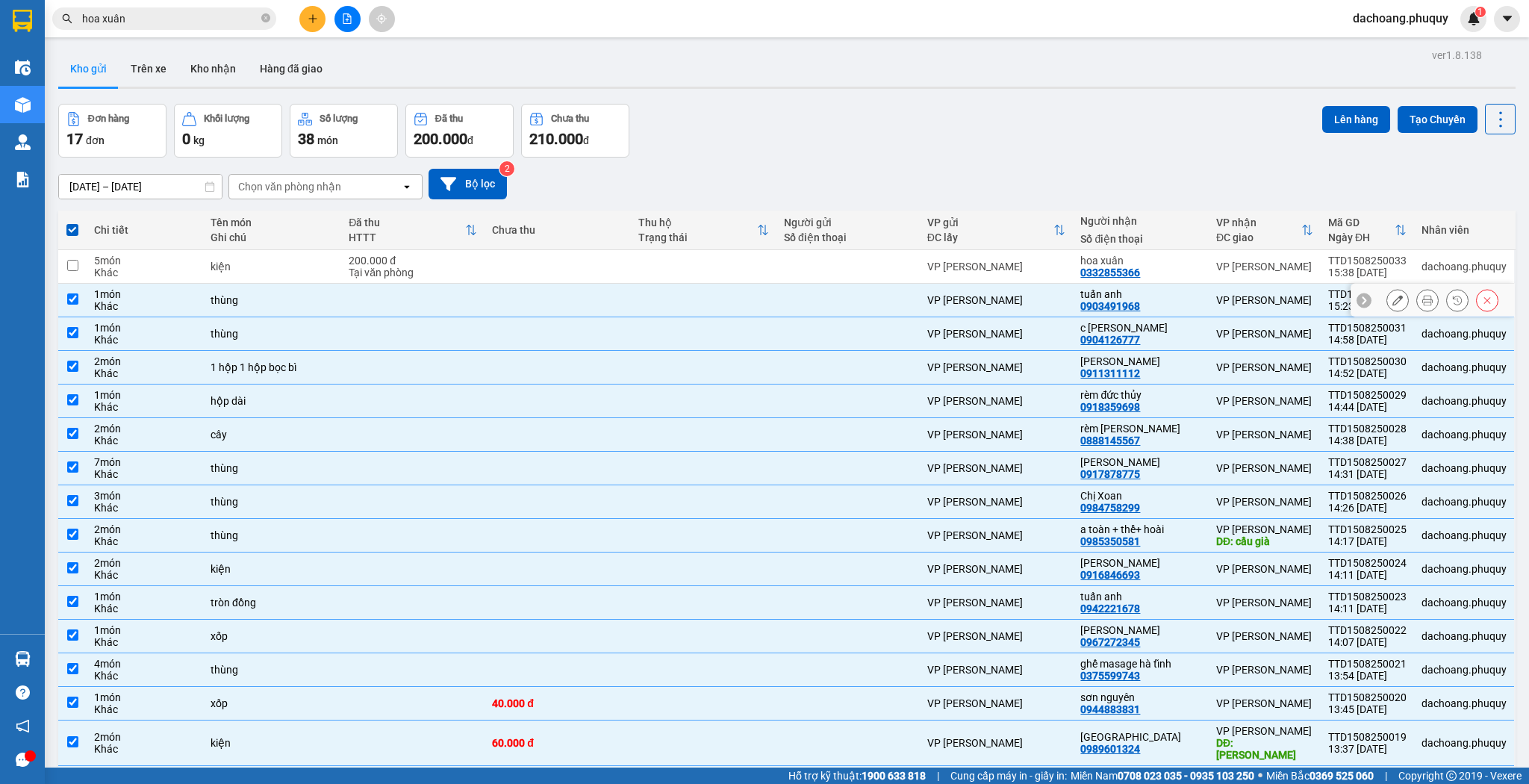
click at [579, 304] on td at bounding box center [557, 300] width 145 height 33
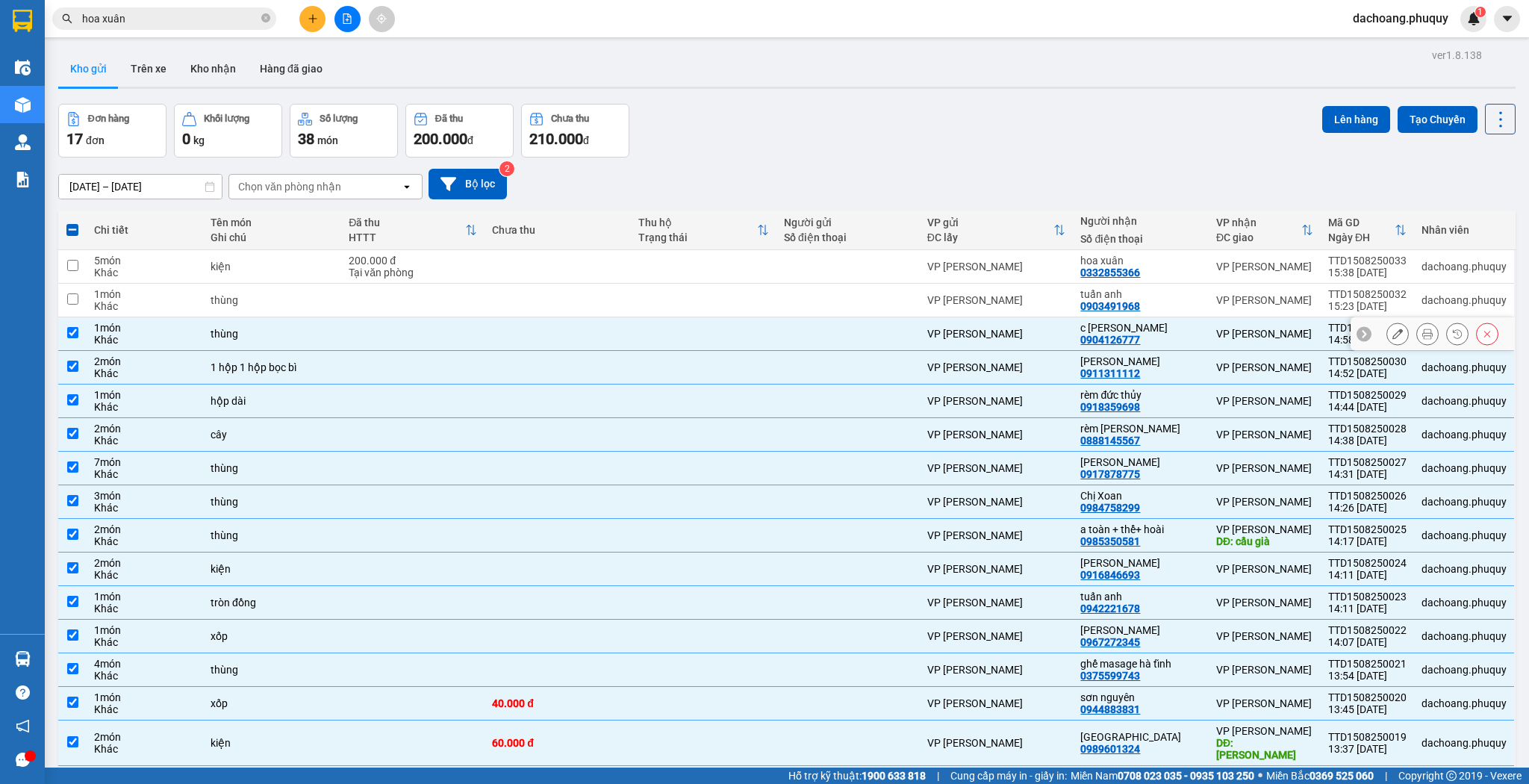
click at [573, 329] on td at bounding box center [557, 334] width 145 height 33
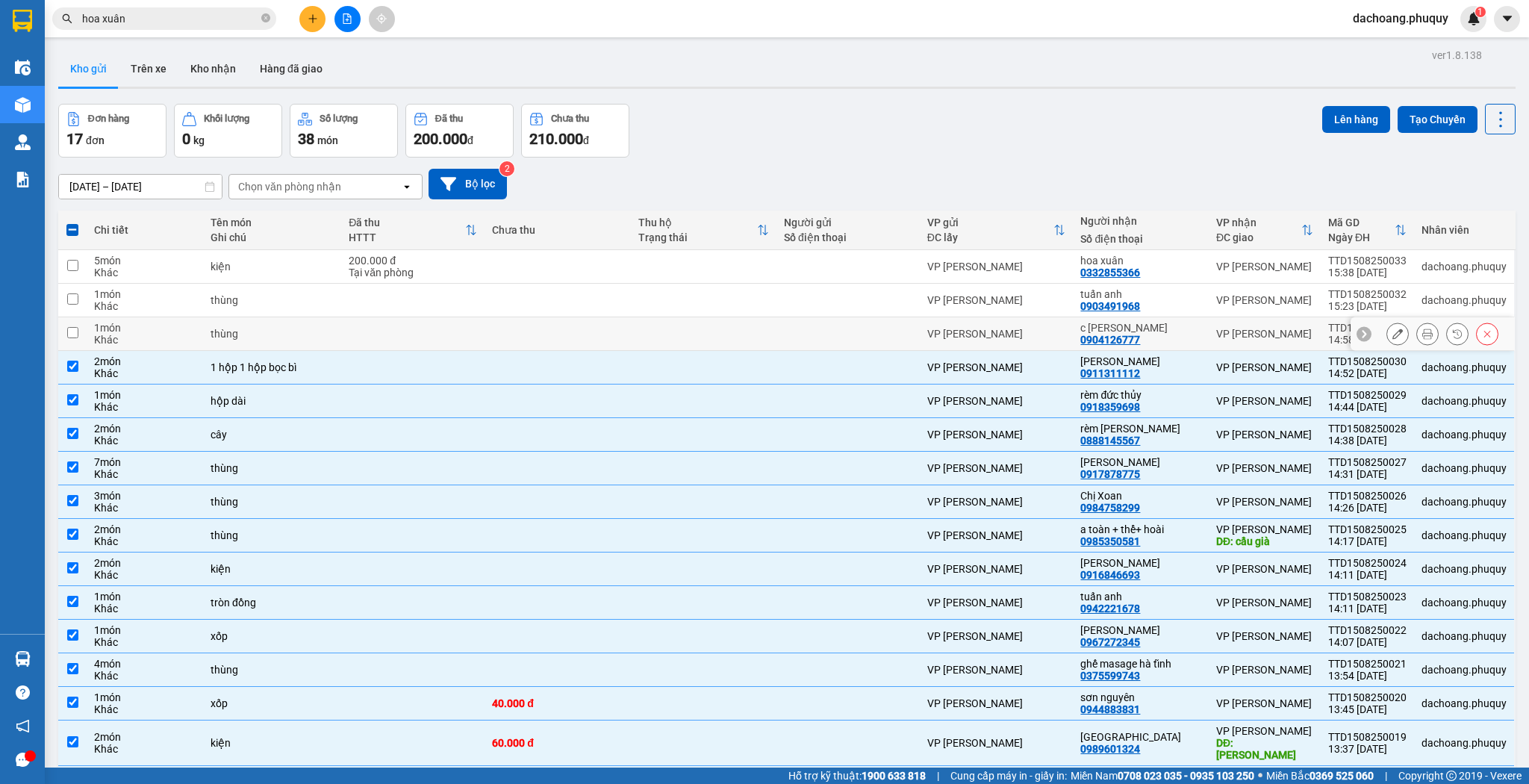
click at [777, 341] on td at bounding box center [703, 334] width 145 height 33
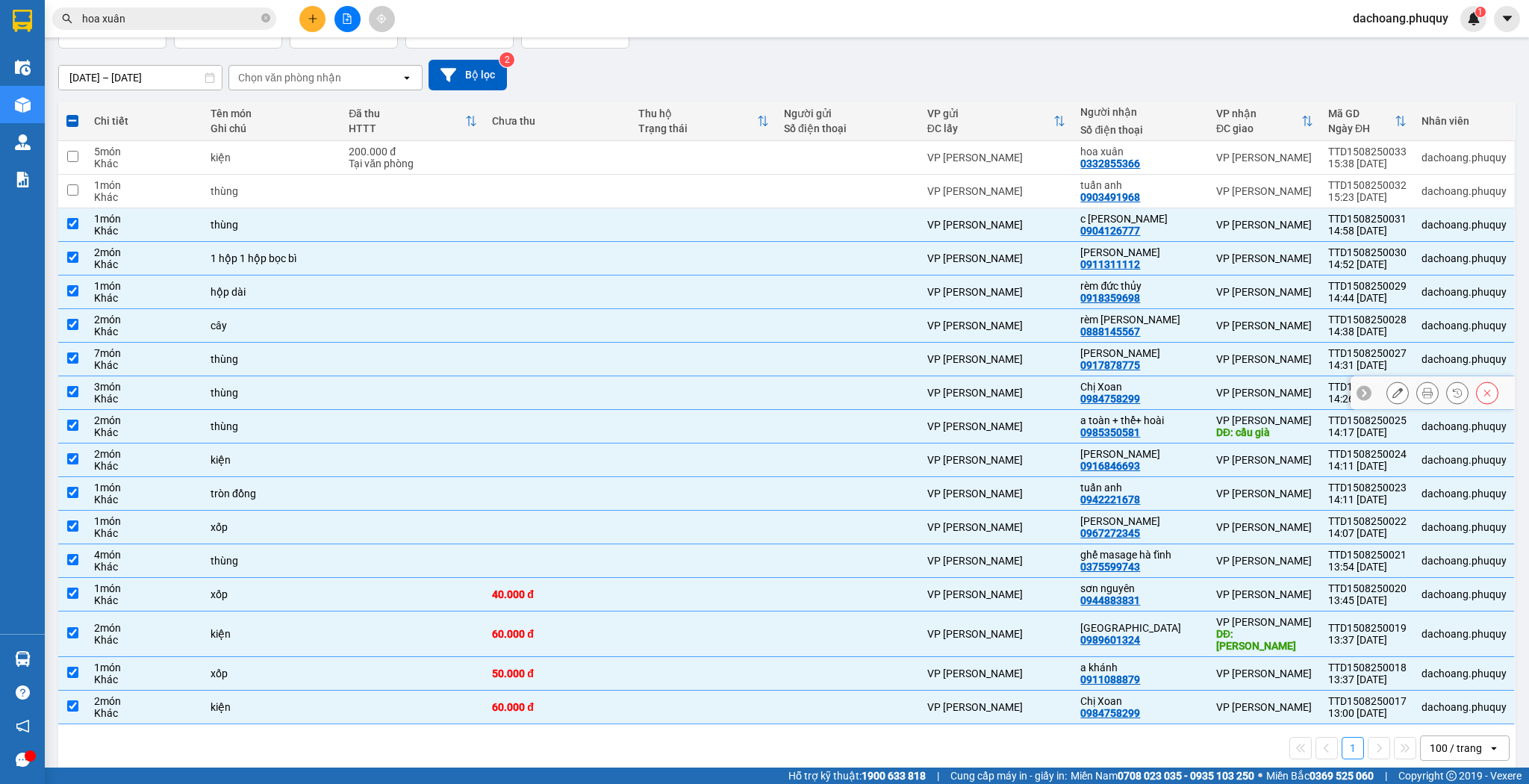
scroll to position [110, 0]
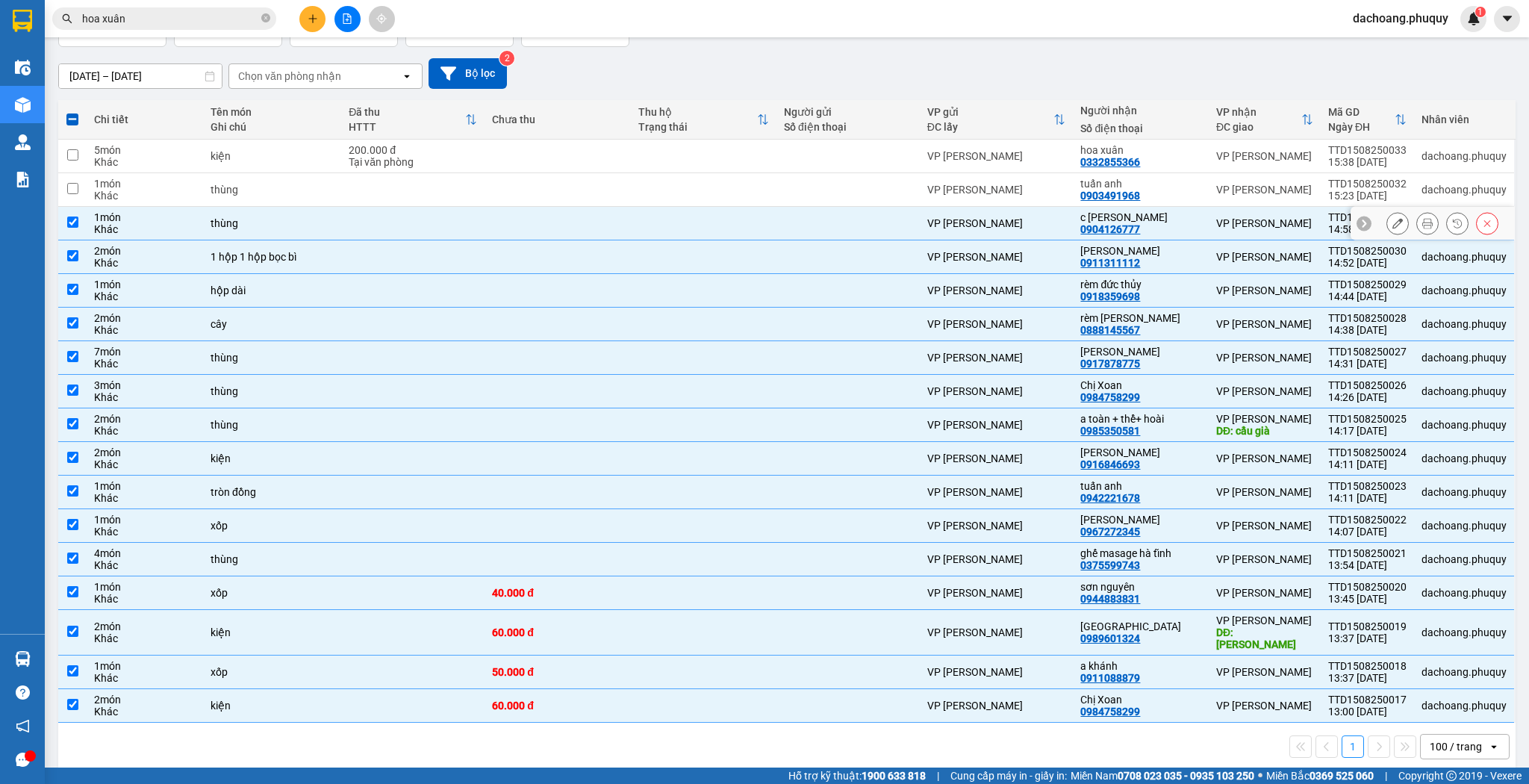
click at [1047, 218] on div "VP [PERSON_NAME]" at bounding box center [996, 223] width 139 height 12
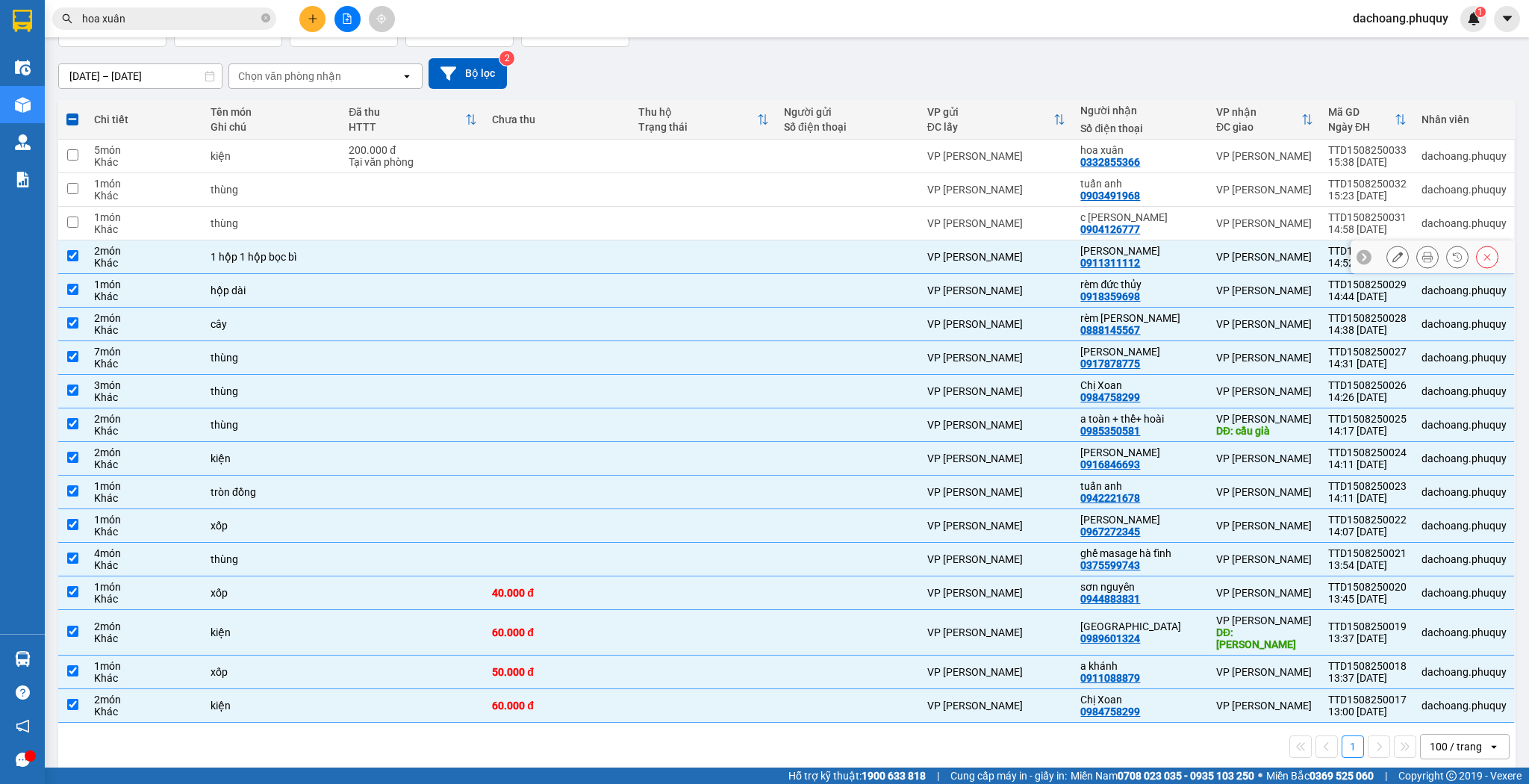
click at [1039, 251] on div "VP [PERSON_NAME]" at bounding box center [996, 256] width 139 height 12
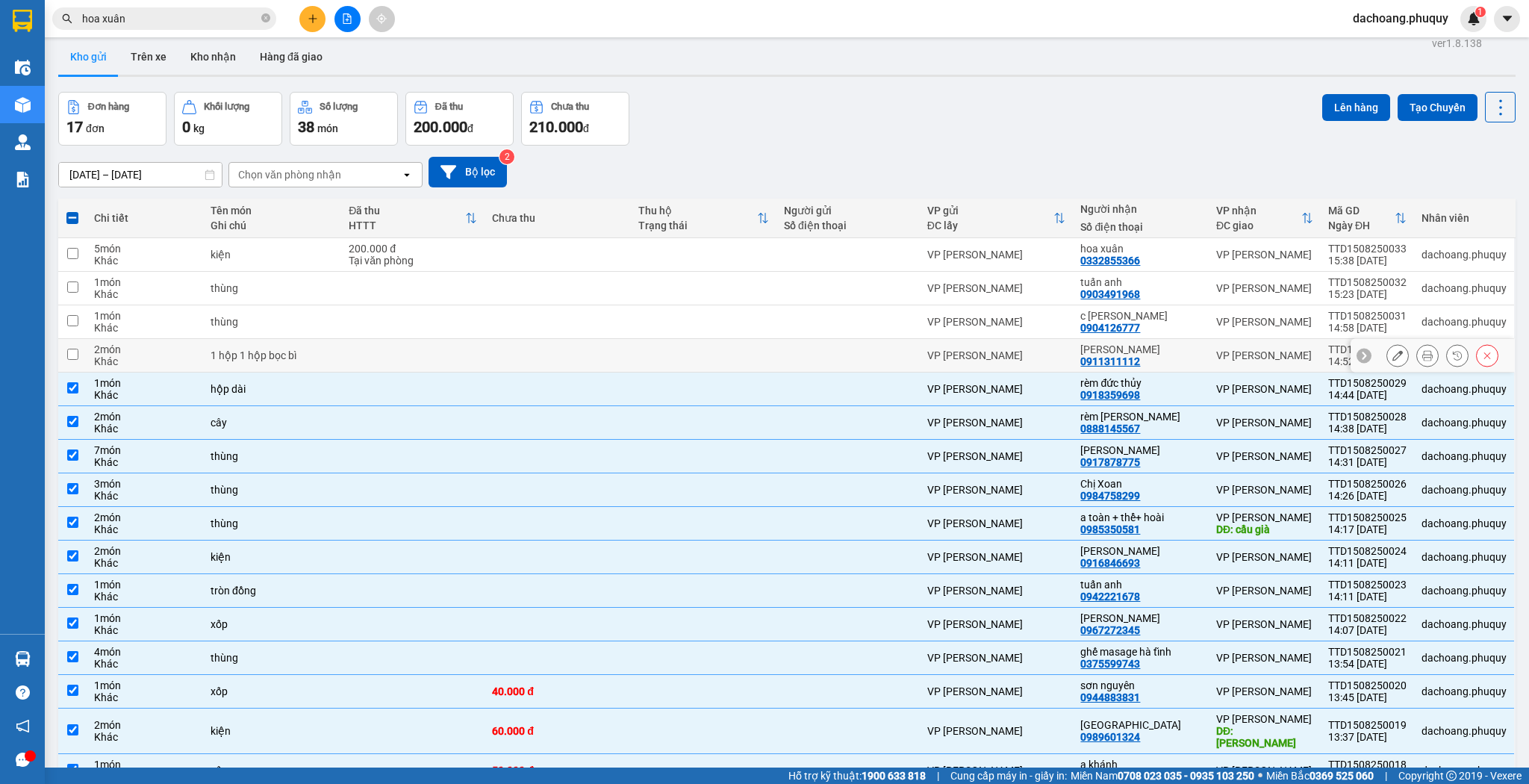
scroll to position [0, 0]
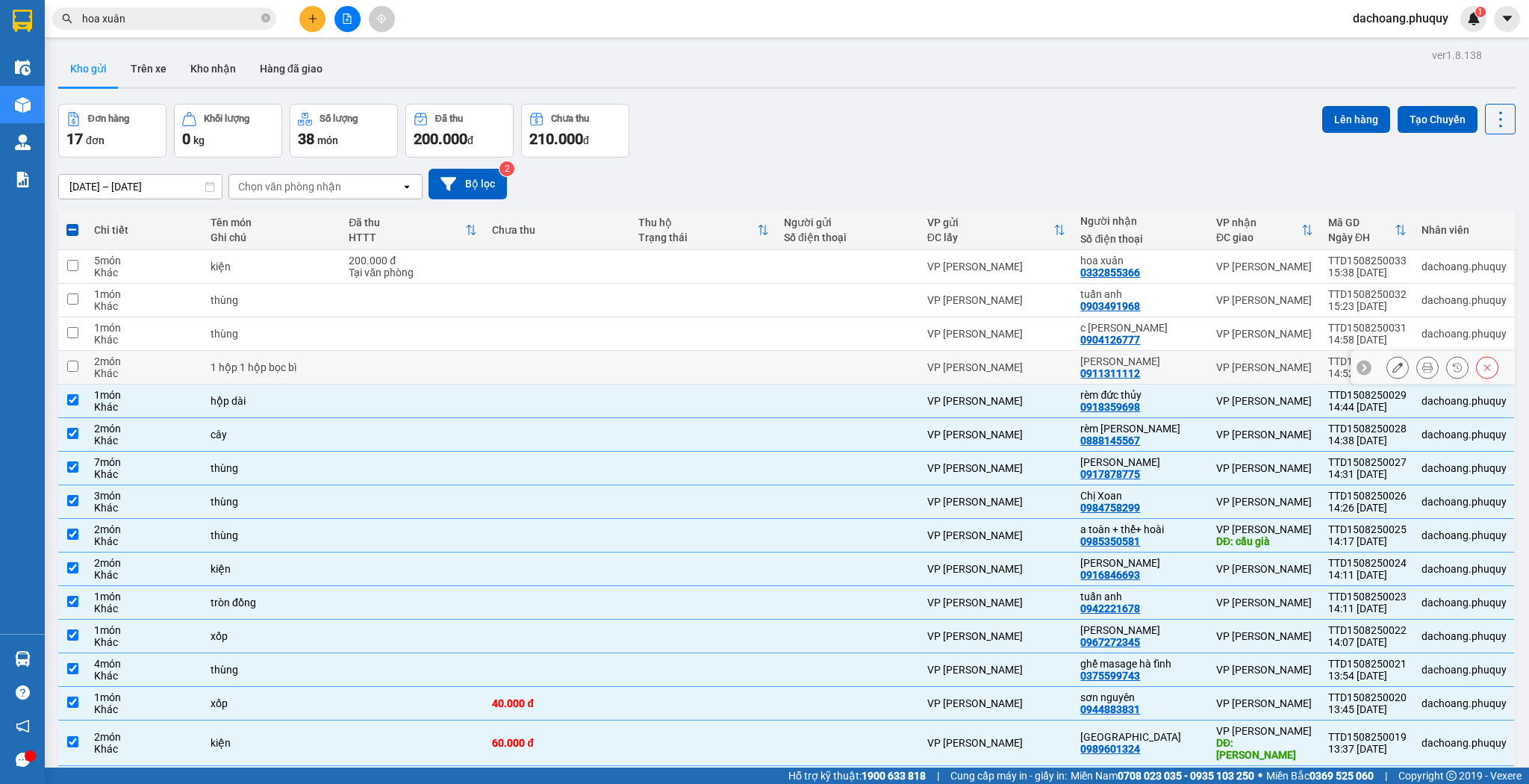
click at [1138, 364] on div "[PERSON_NAME]" at bounding box center [1141, 361] width 121 height 12
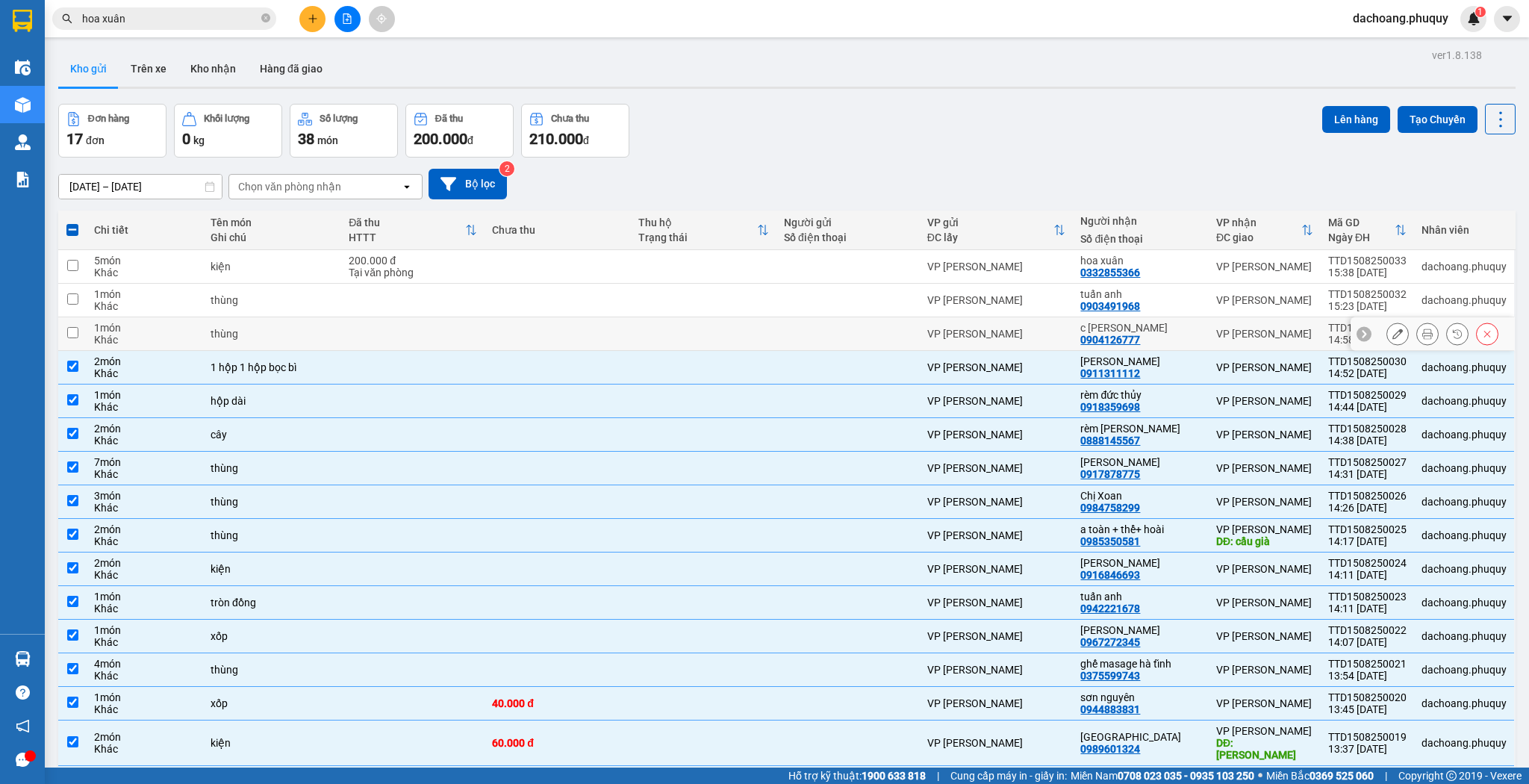
click at [1156, 330] on div "c [PERSON_NAME]" at bounding box center [1141, 328] width 121 height 12
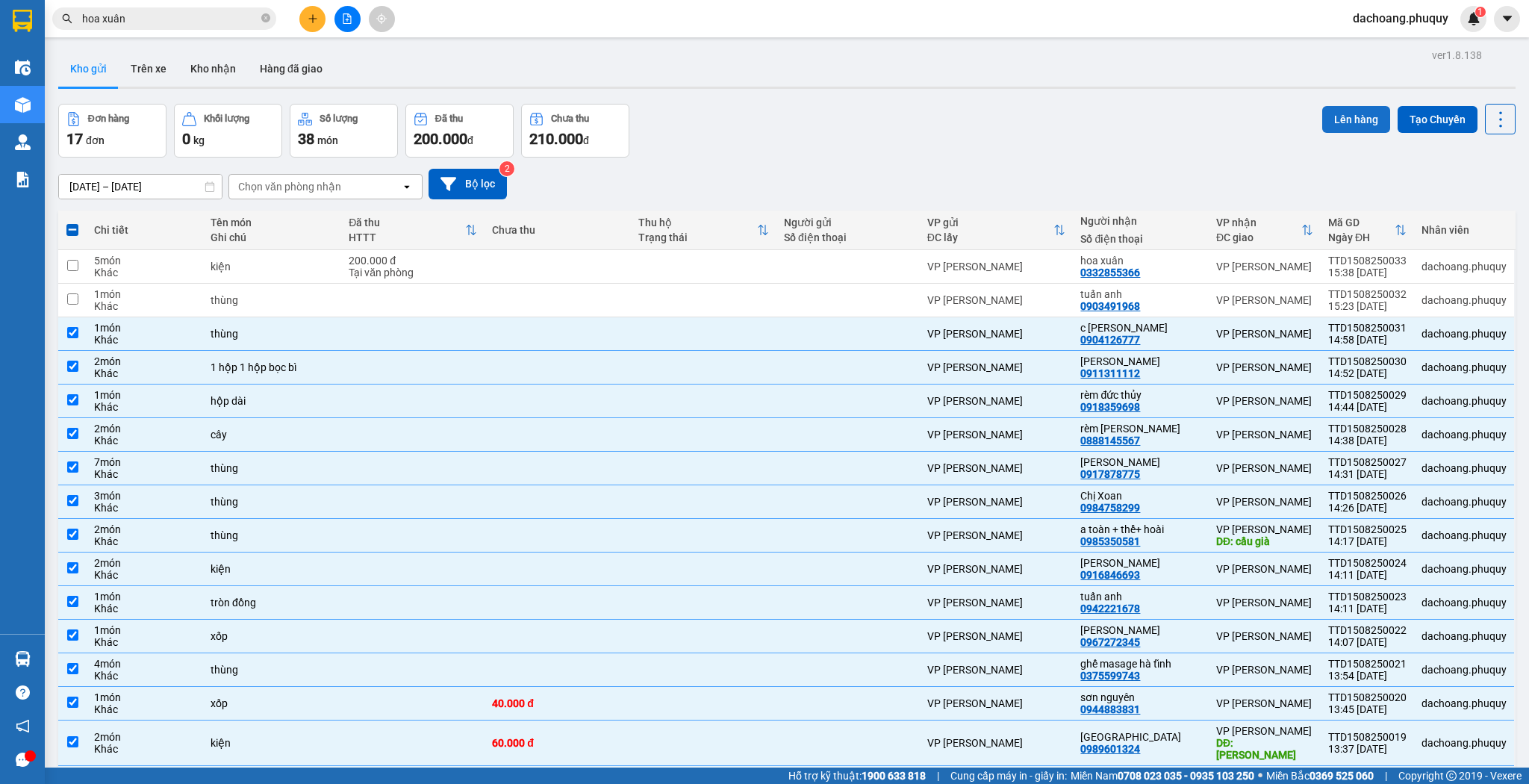
click at [1322, 117] on button "Lên hàng" at bounding box center [1356, 118] width 68 height 27
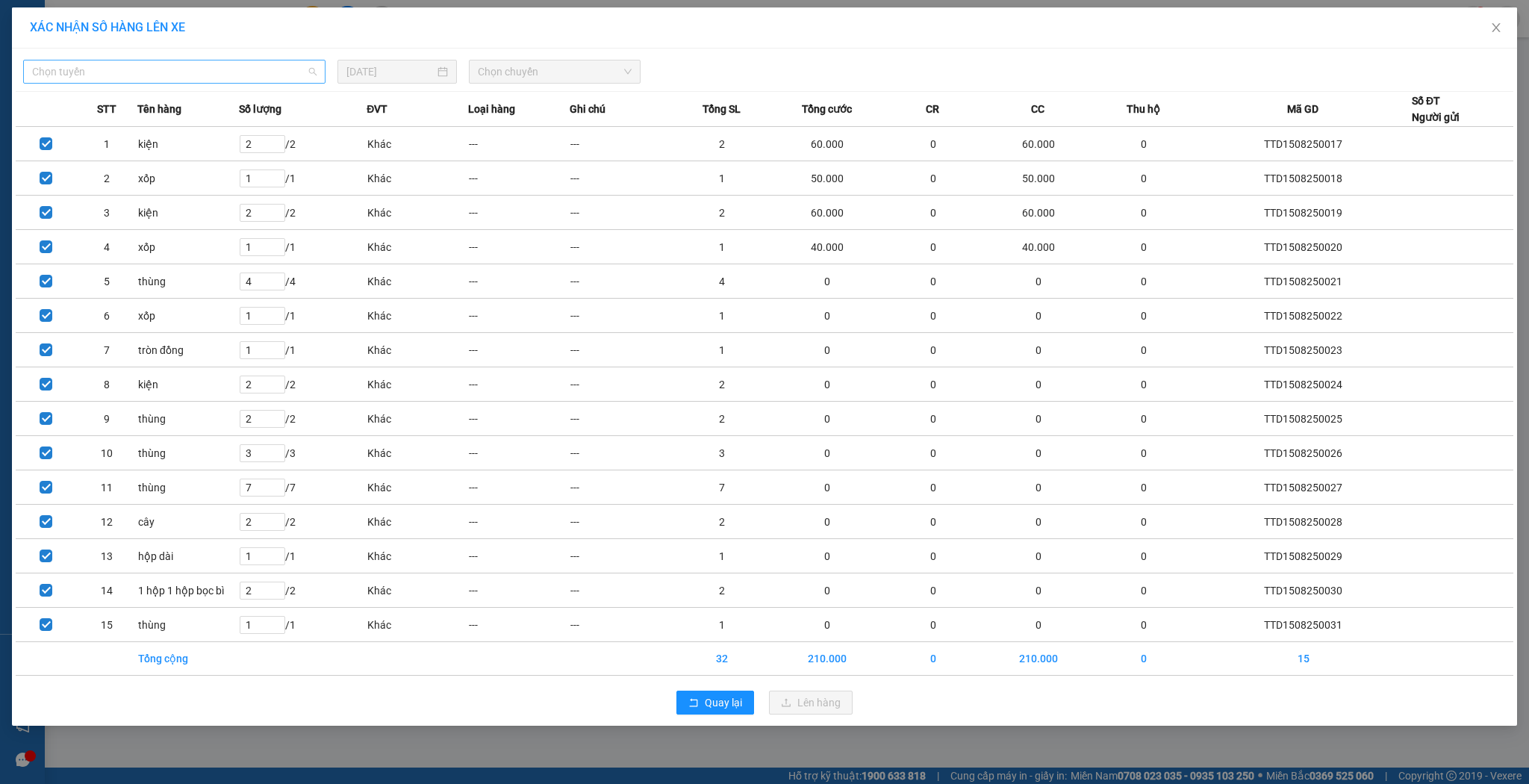
click at [218, 74] on span "Chọn tuyến" at bounding box center [174, 71] width 284 height 22
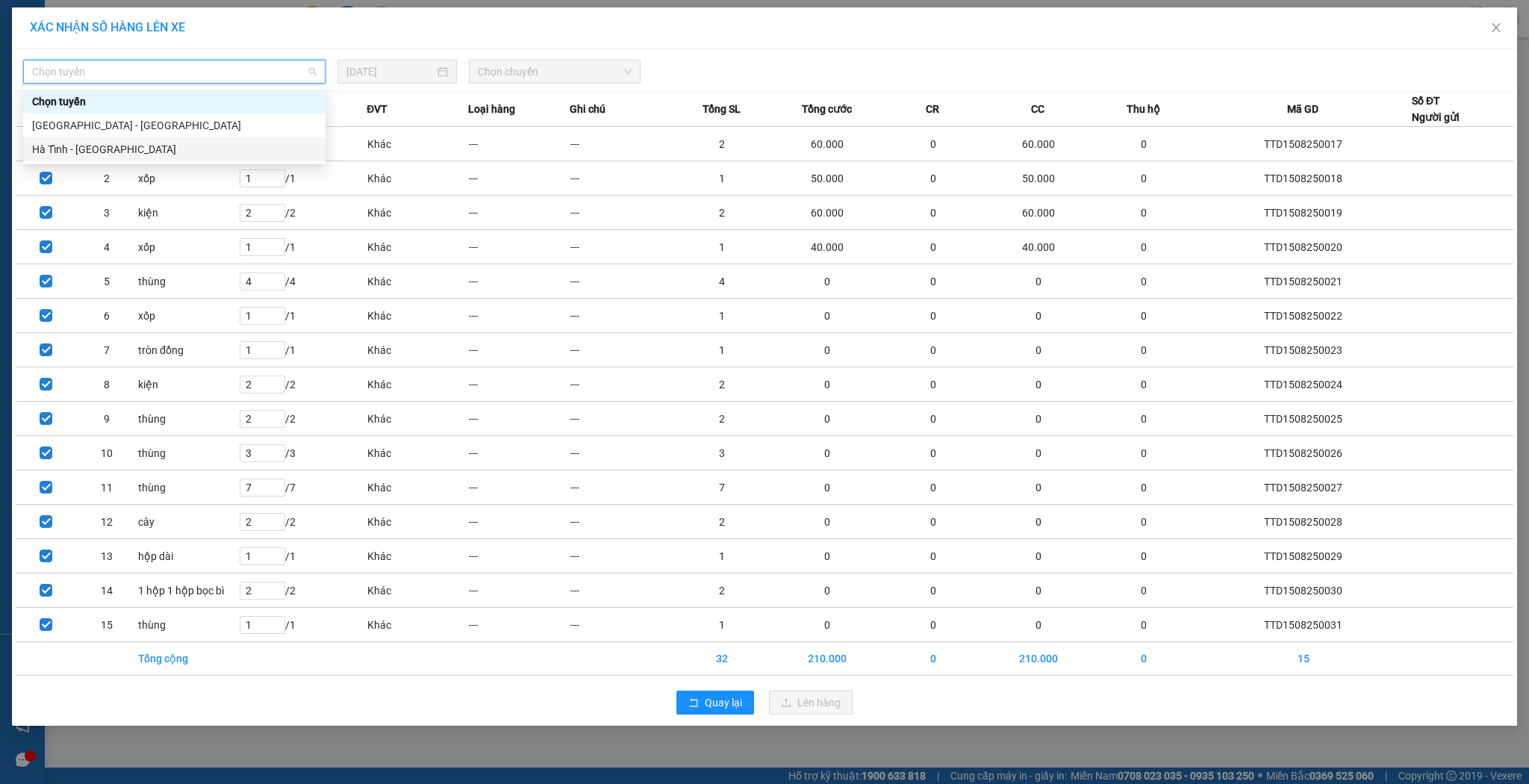
click at [89, 153] on div "Hà Tĩnh - [GEOGRAPHIC_DATA]" at bounding box center [174, 149] width 284 height 17
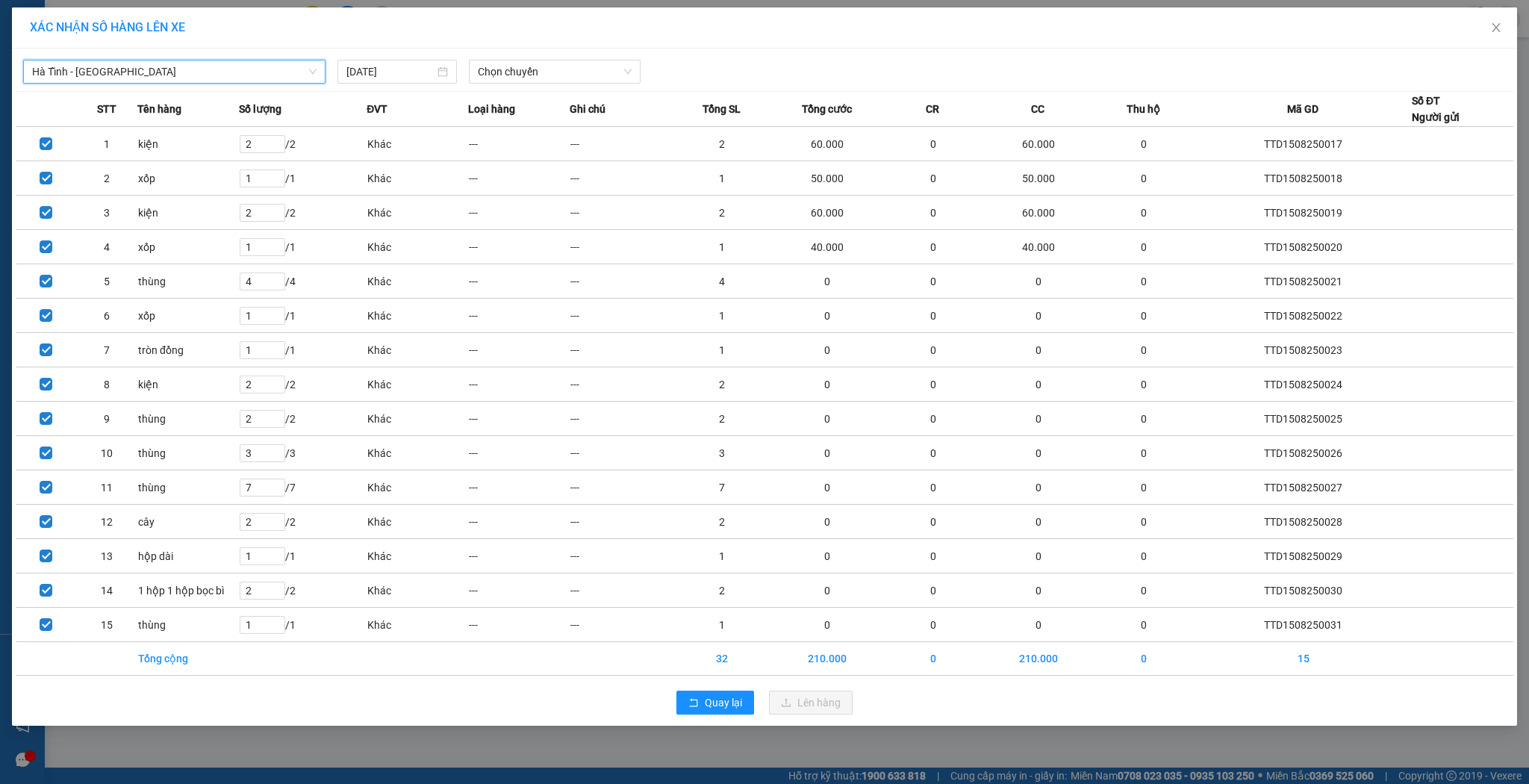
click at [214, 75] on span "Hà Tĩnh - [GEOGRAPHIC_DATA]" at bounding box center [174, 71] width 284 height 22
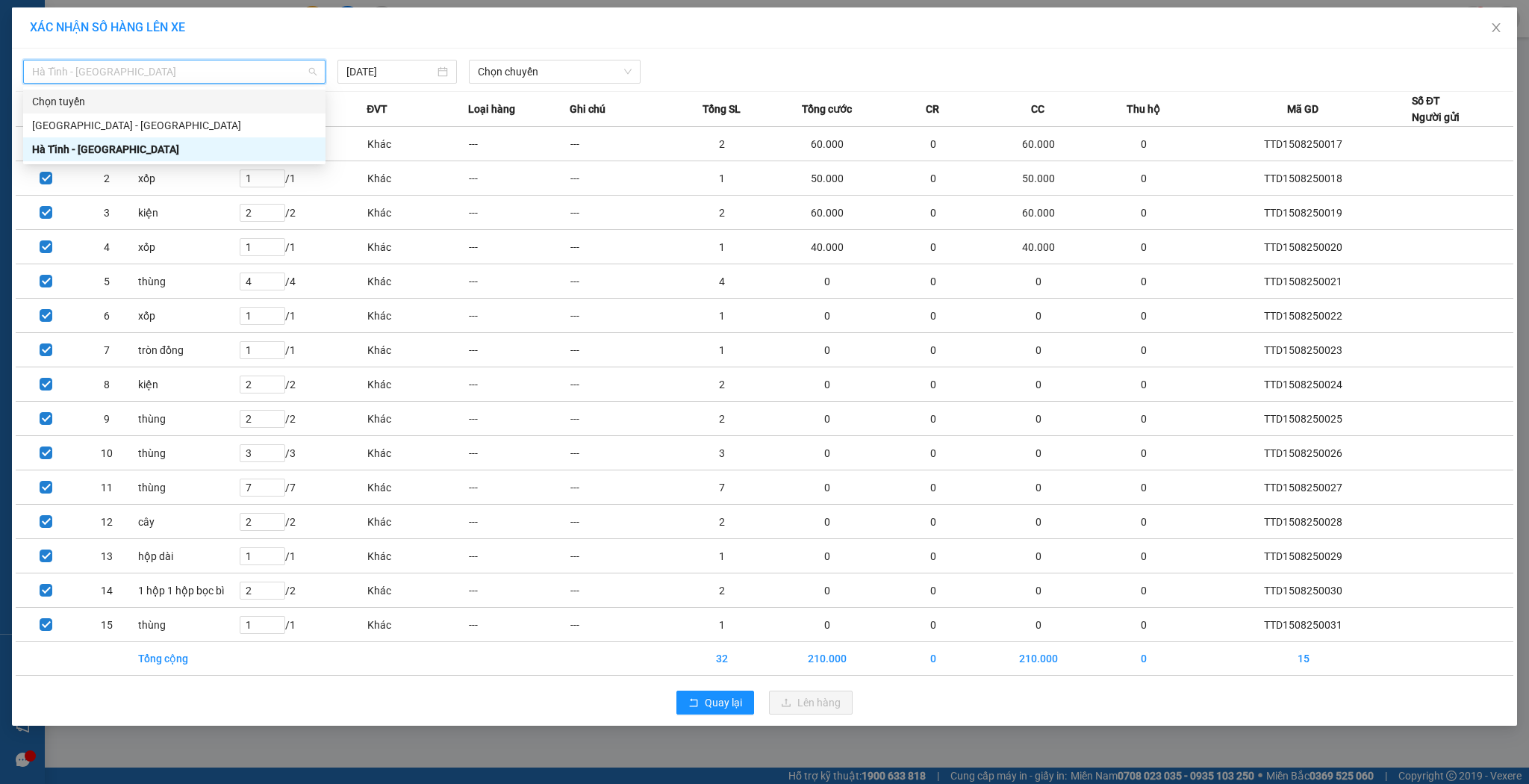
drag, startPoint x: 159, startPoint y: 102, endPoint x: 157, endPoint y: 129, distance: 27.1
click at [157, 129] on div "Chọn tuyến [GEOGRAPHIC_DATA] - [GEOGRAPHIC_DATA] [GEOGRAPHIC_DATA] - [GEOGRAPHI…" at bounding box center [174, 125] width 303 height 71
click at [157, 129] on div "[GEOGRAPHIC_DATA] - [GEOGRAPHIC_DATA]" at bounding box center [174, 126] width 284 height 17
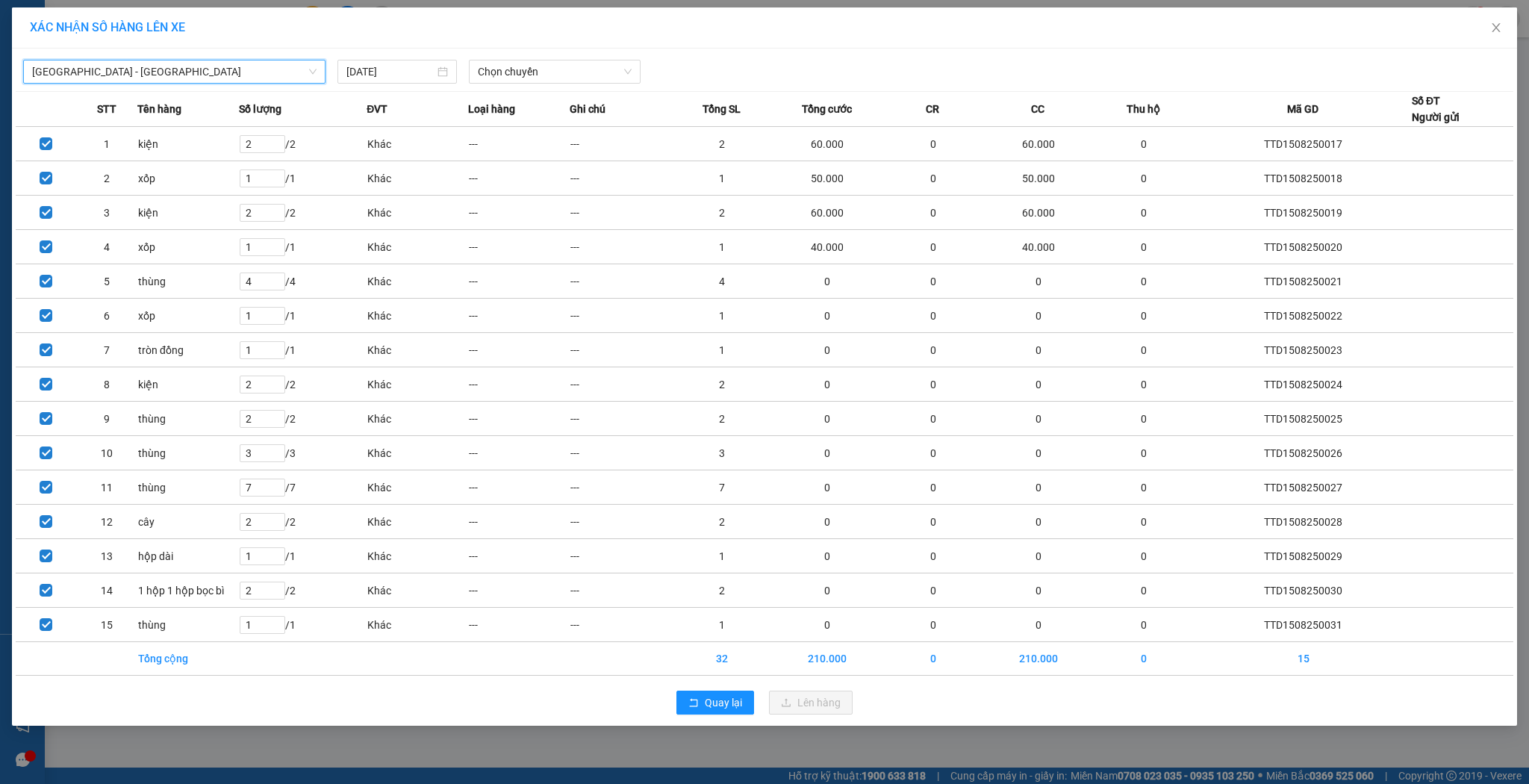
click at [523, 92] on th "Loại hàng" at bounding box center [520, 109] width 102 height 35
click at [530, 83] on div "[GEOGRAPHIC_DATA] - [GEOGRAPHIC_DATA] [DATE] Chọn chuyến STT Tên hàng Số lượng …" at bounding box center [765, 386] width 1506 height 677
click at [523, 90] on div "[GEOGRAPHIC_DATA] - [GEOGRAPHIC_DATA] [DATE] Chọn chuyến STT Tên hàng Số lượng …" at bounding box center [765, 386] width 1506 height 677
click at [529, 79] on span "Chọn chuyến" at bounding box center [555, 71] width 154 height 22
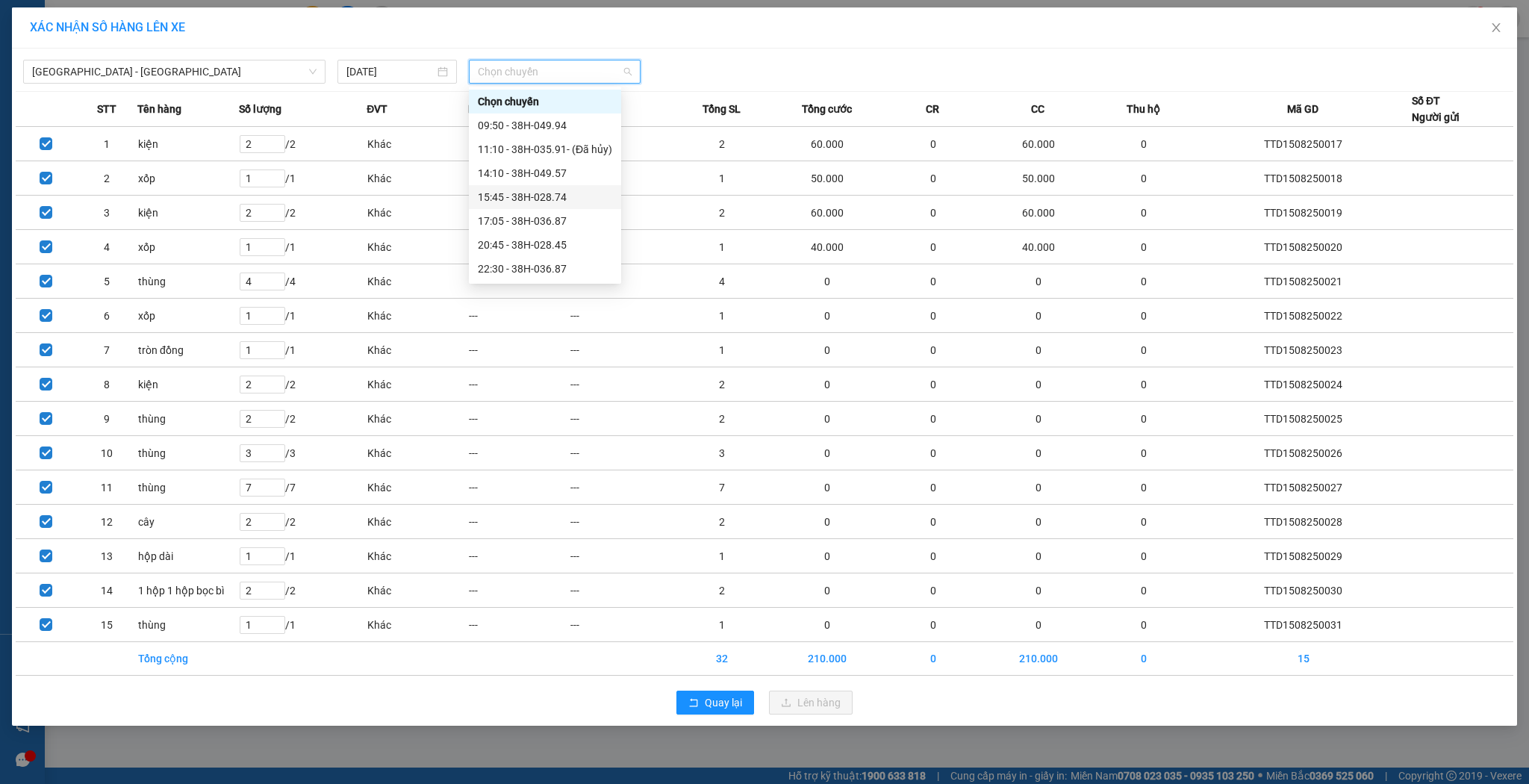
click at [508, 193] on div "15:45 - 38H-028.74" at bounding box center [545, 197] width 134 height 17
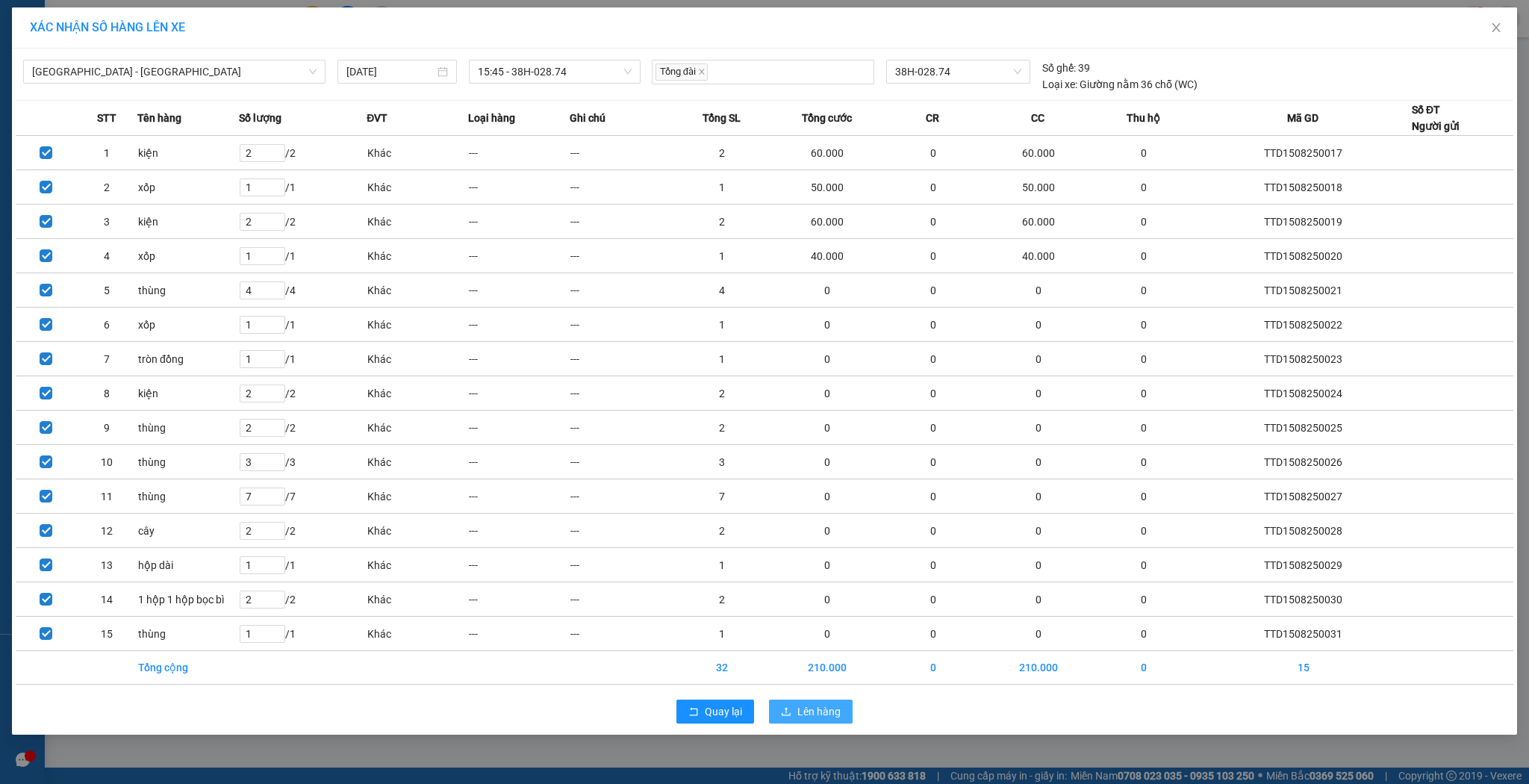
click at [819, 709] on span "Lên hàng" at bounding box center [819, 712] width 44 height 17
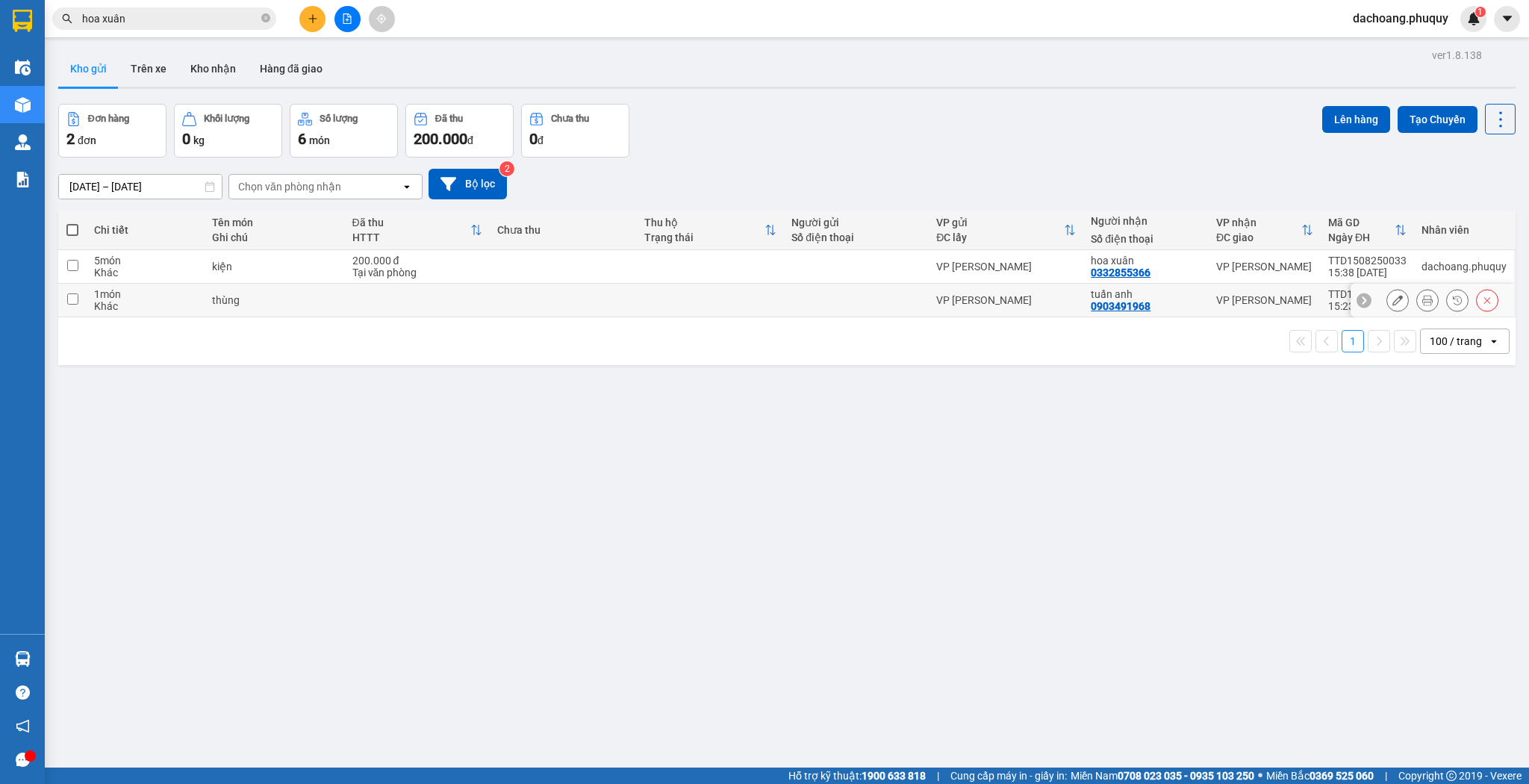
click at [1390, 305] on button at bounding box center [1397, 300] width 21 height 26
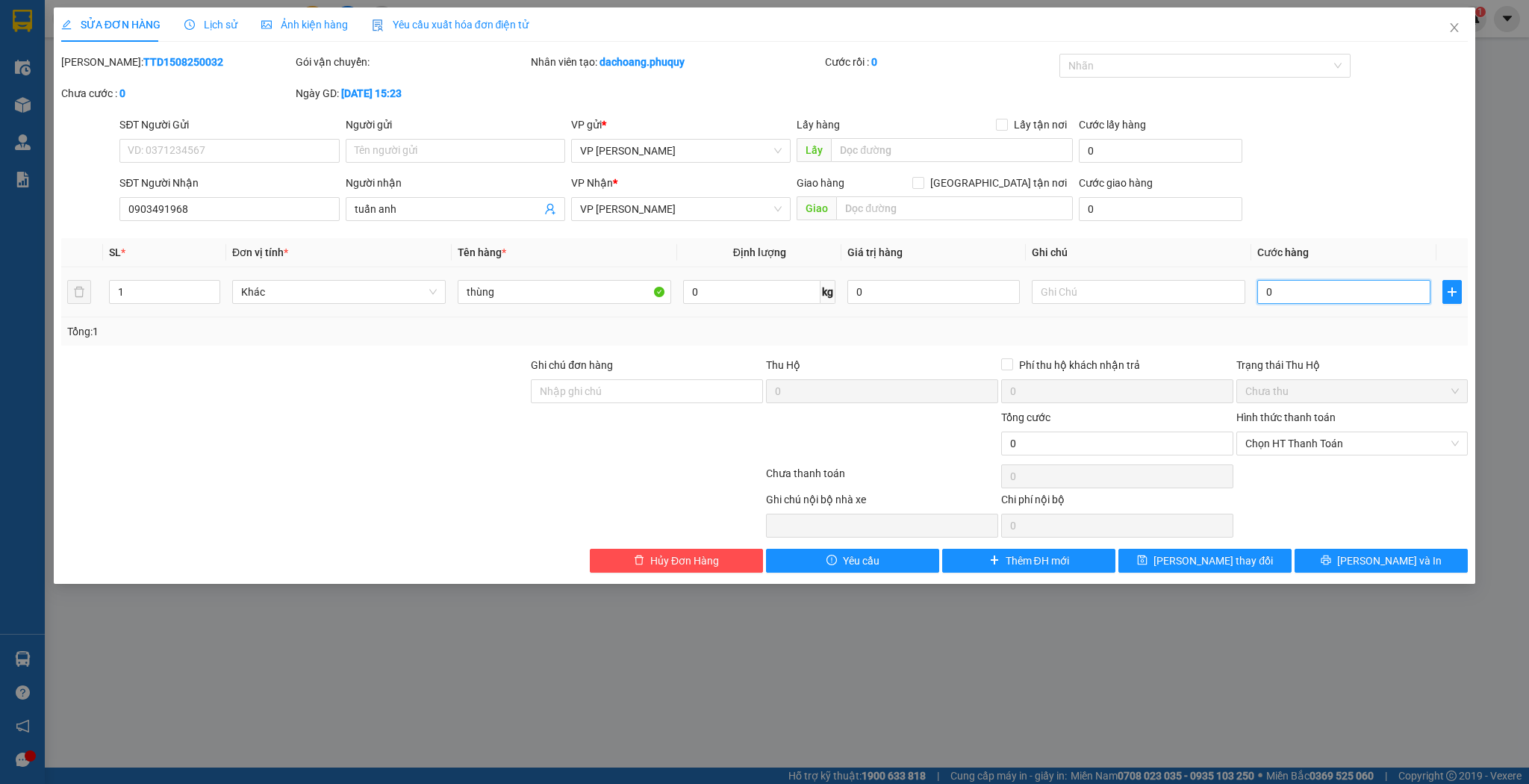
click at [1327, 292] on input "0" at bounding box center [1344, 292] width 172 height 24
click at [1176, 553] on button "[PERSON_NAME] thay đổi" at bounding box center [1205, 561] width 173 height 24
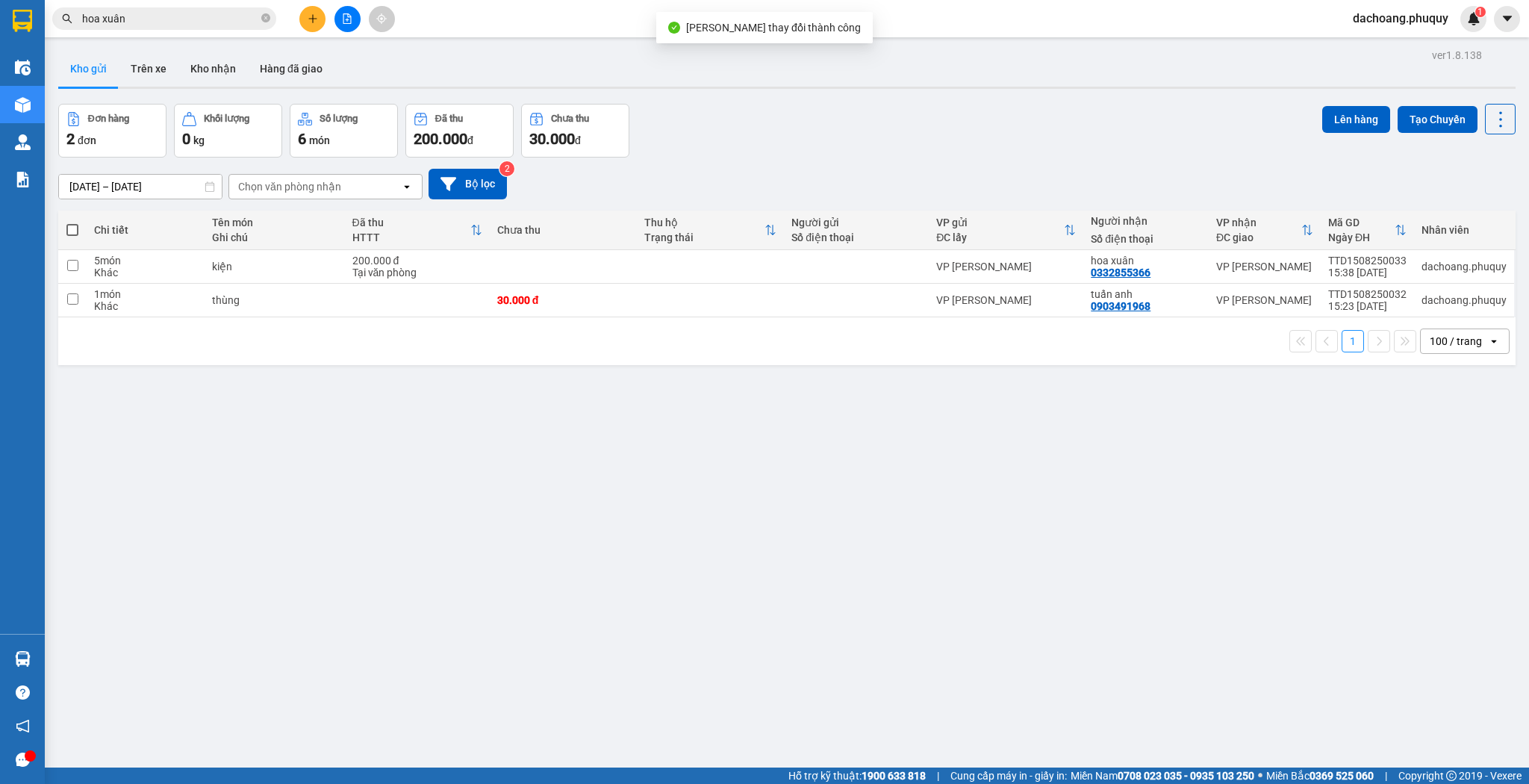
click at [314, 15] on icon "plus" at bounding box center [312, 19] width 10 height 10
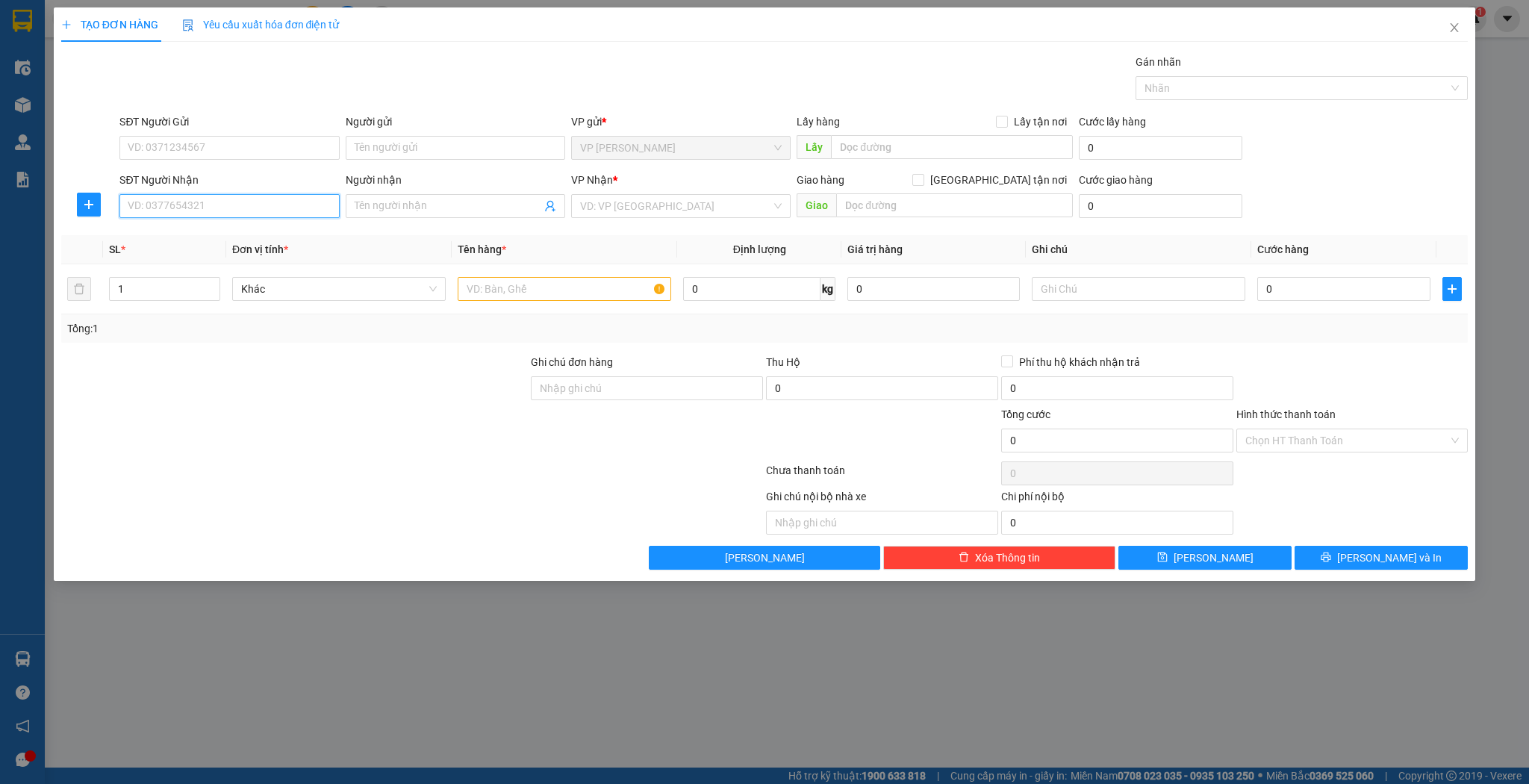
click at [283, 200] on input "SĐT Người Nhận" at bounding box center [229, 206] width 219 height 24
click at [266, 242] on div "0919844789 - chị [PERSON_NAME]" at bounding box center [230, 235] width 202 height 17
click at [218, 290] on span "Decrease Value" at bounding box center [211, 293] width 17 height 14
click at [214, 290] on span "down" at bounding box center [212, 294] width 9 height 9
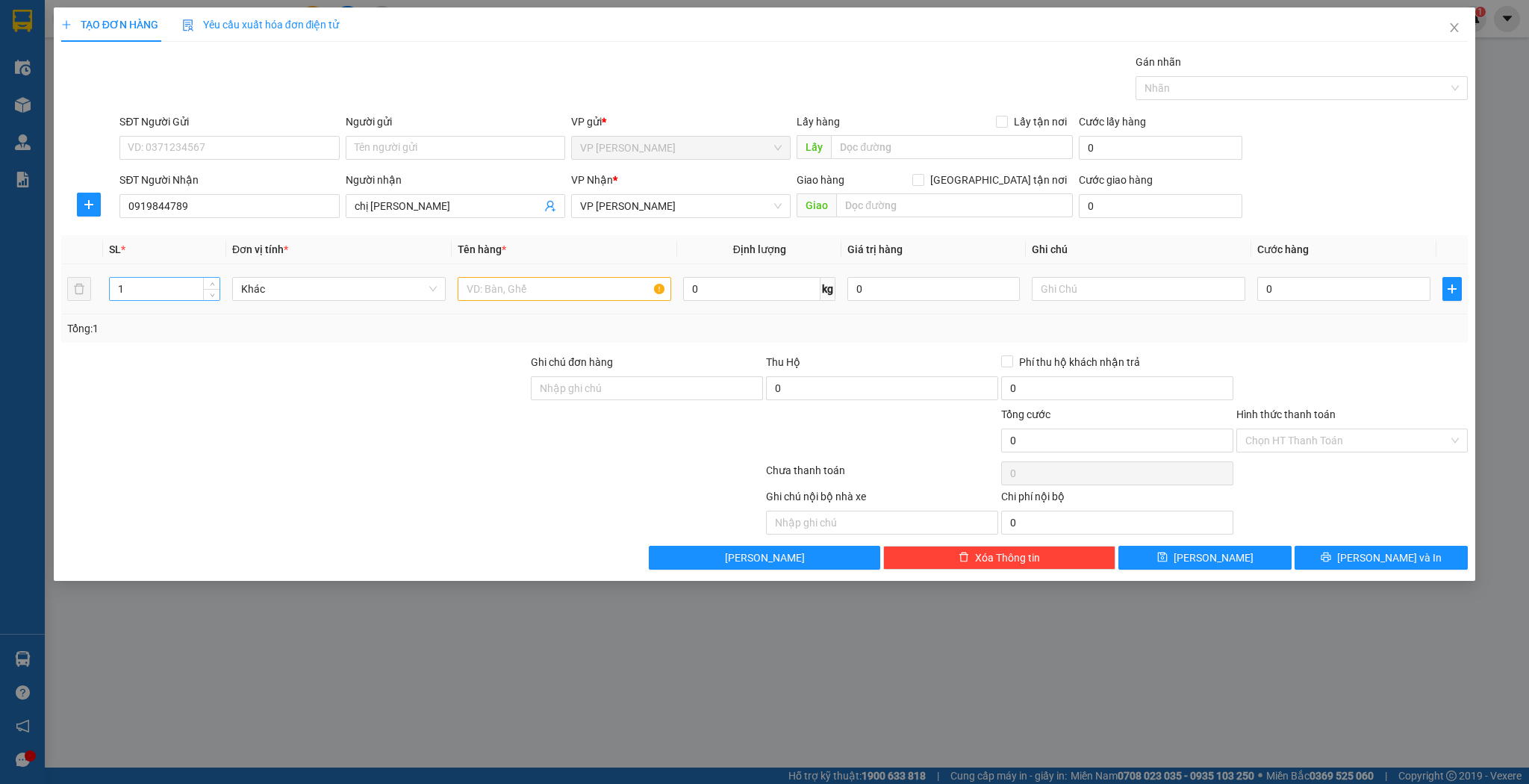
click at [192, 283] on input "1" at bounding box center [165, 289] width 110 height 22
click at [213, 283] on icon "up" at bounding box center [213, 286] width 6 height 6
click at [542, 275] on div at bounding box center [564, 289] width 214 height 30
click at [550, 283] on input "text" at bounding box center [564, 289] width 214 height 24
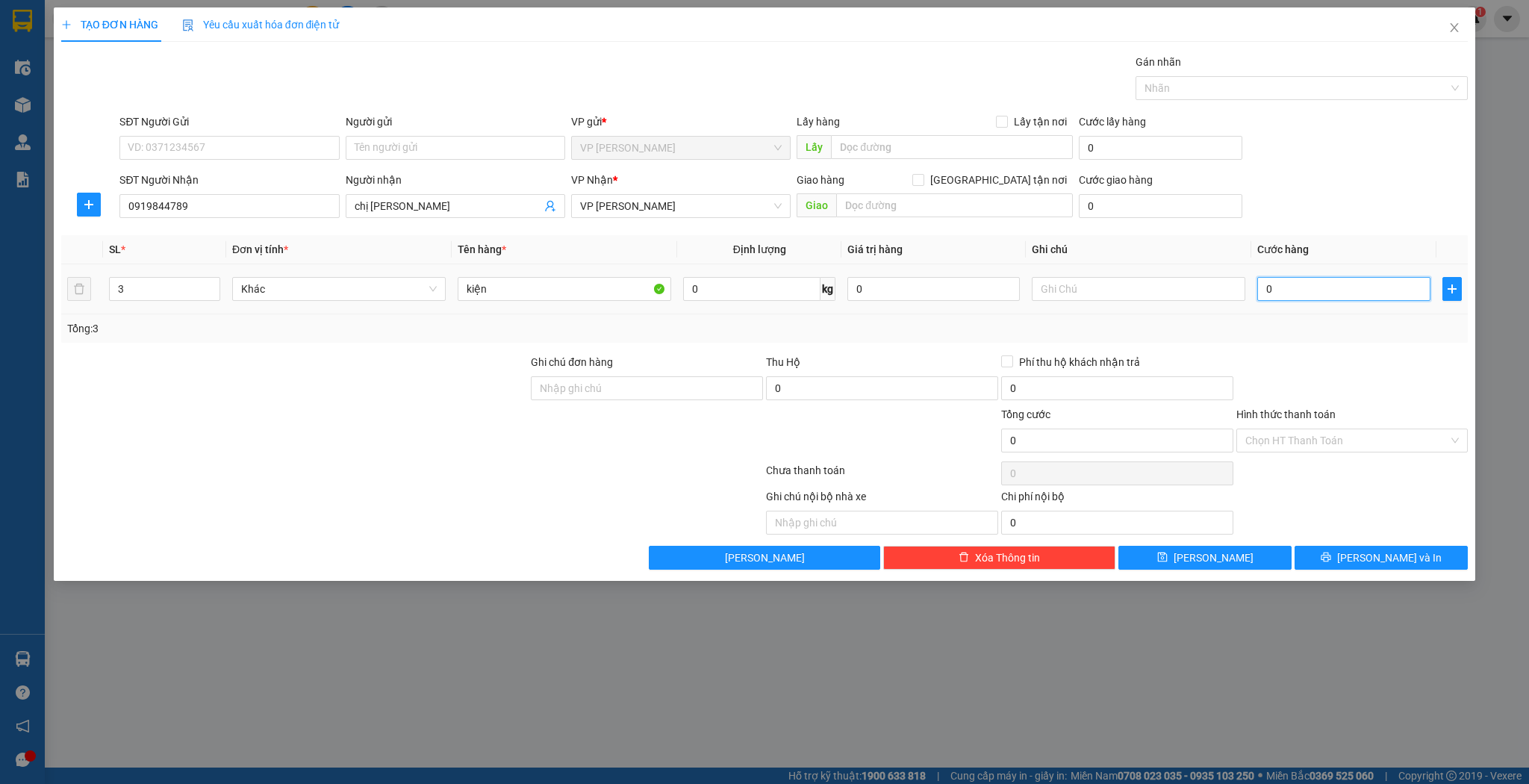
click at [1294, 278] on input "0" at bounding box center [1344, 289] width 172 height 24
click at [1191, 297] on input "text" at bounding box center [1138, 289] width 214 height 24
click at [1312, 299] on input "9.000" at bounding box center [1344, 289] width 172 height 24
click at [1146, 294] on input "text" at bounding box center [1138, 289] width 214 height 24
click at [1285, 579] on div "TẠO ĐƠN HÀNG Yêu cầu xuất hóa đơn điện tử Transit Pickup Surcharge Ids Transit …" at bounding box center [765, 293] width 1422 height 573
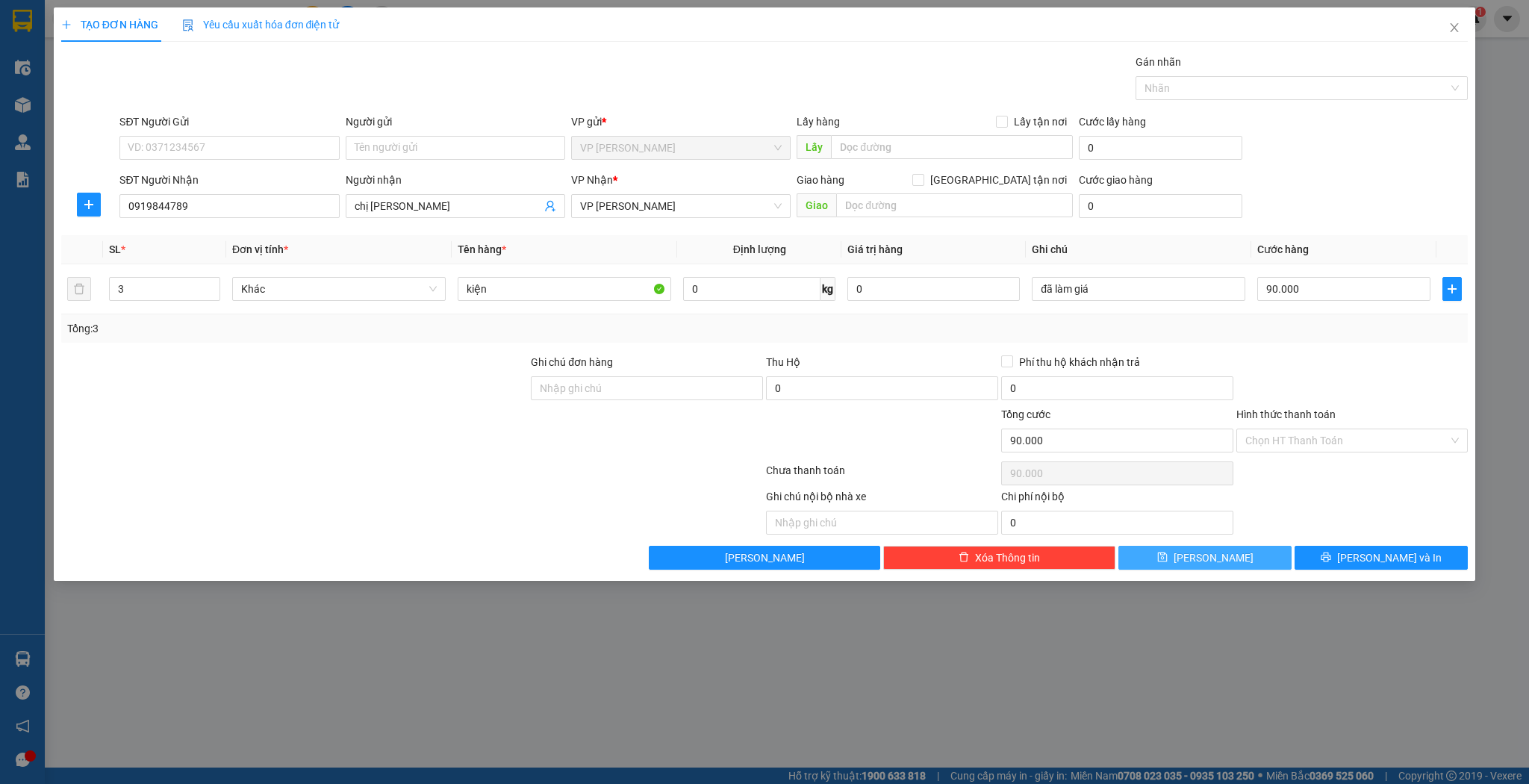
click at [1271, 565] on button "[PERSON_NAME]" at bounding box center [1205, 557] width 173 height 24
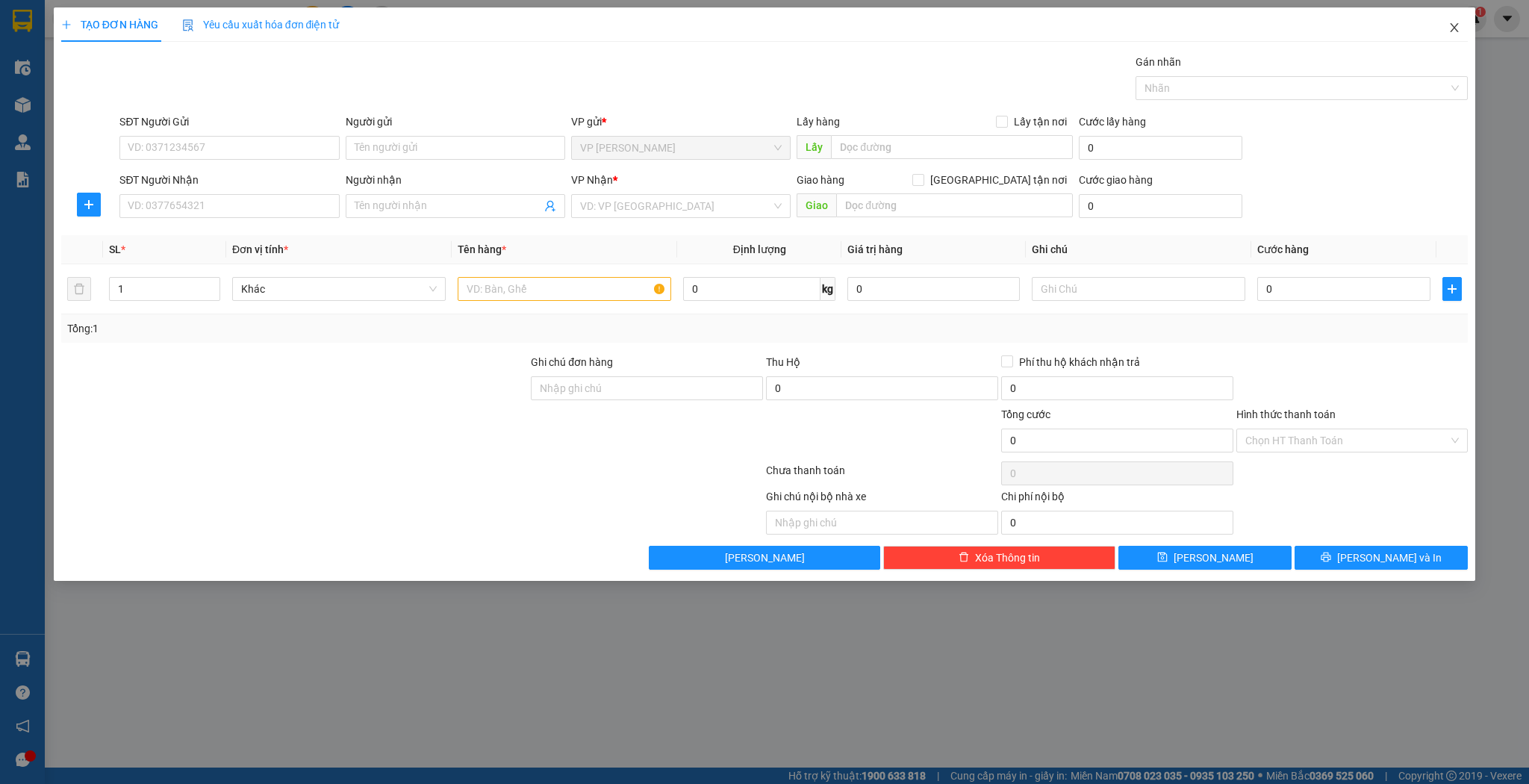
click at [1465, 30] on span "Close" at bounding box center [1454, 28] width 42 height 42
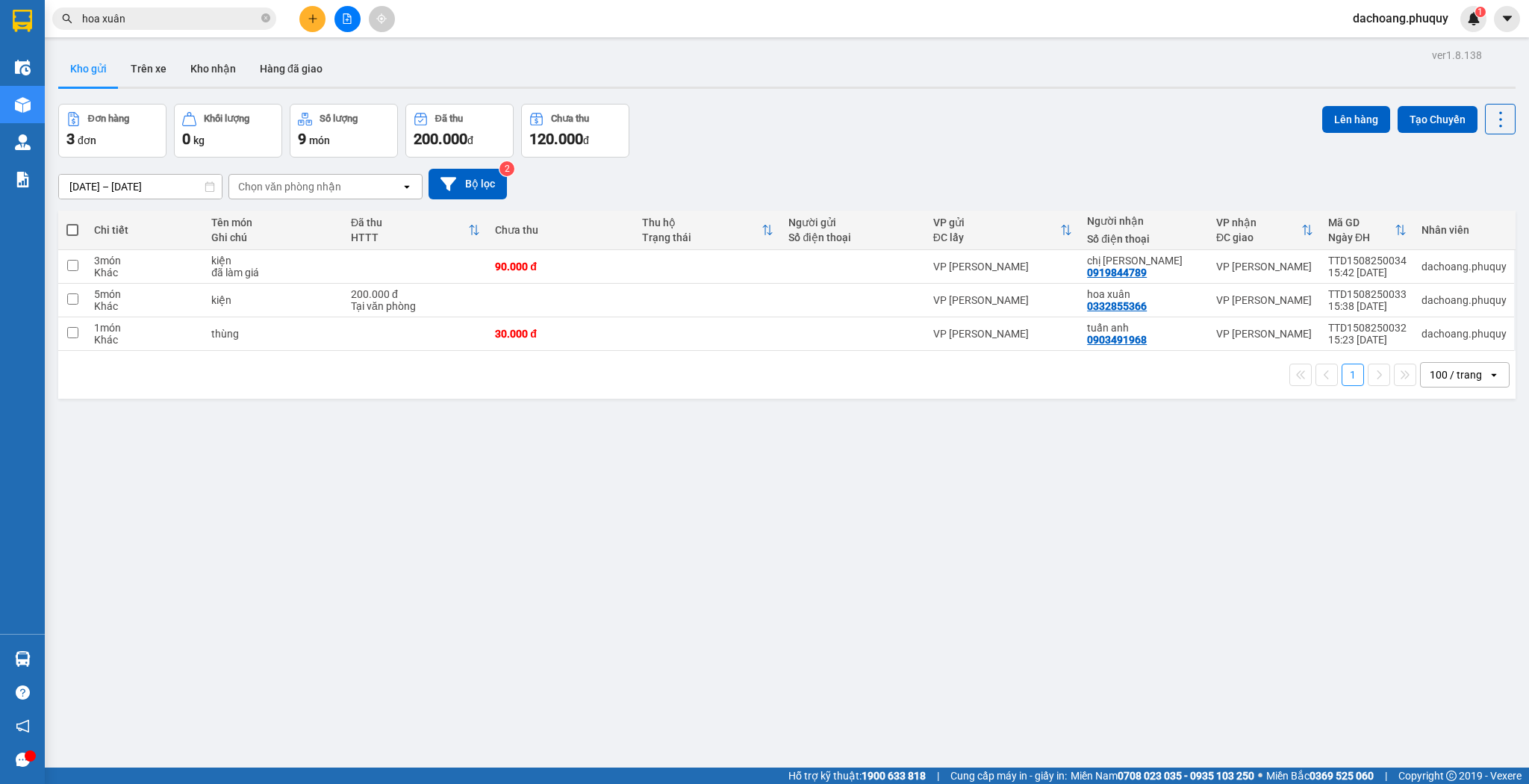
click at [317, 30] on button at bounding box center [312, 19] width 26 height 26
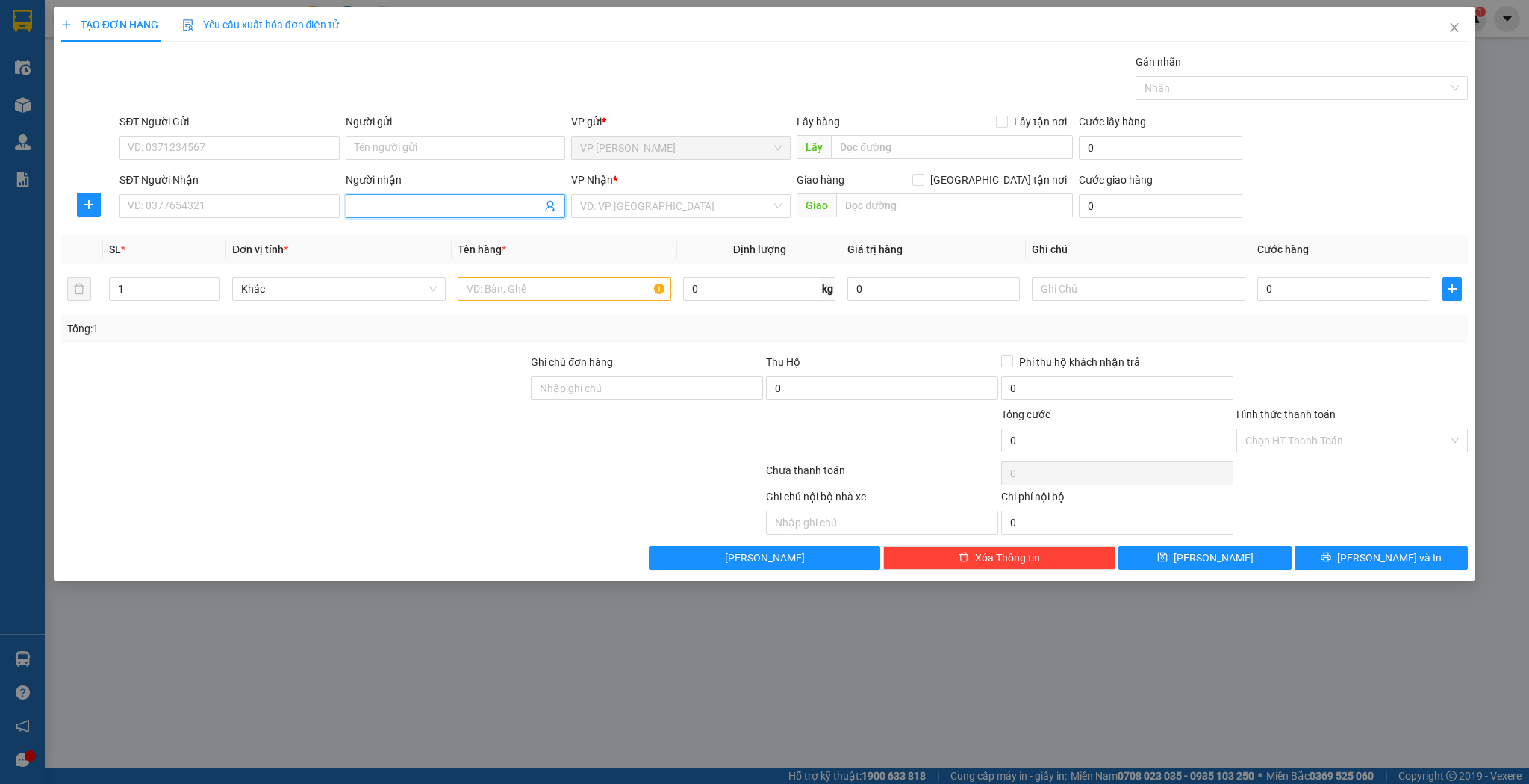
click at [438, 206] on input "Người nhận" at bounding box center [448, 206] width 187 height 17
click at [488, 263] on div "tình thủy - 0904916949" at bounding box center [456, 259] width 202 height 17
click at [168, 280] on input "1" at bounding box center [165, 289] width 110 height 22
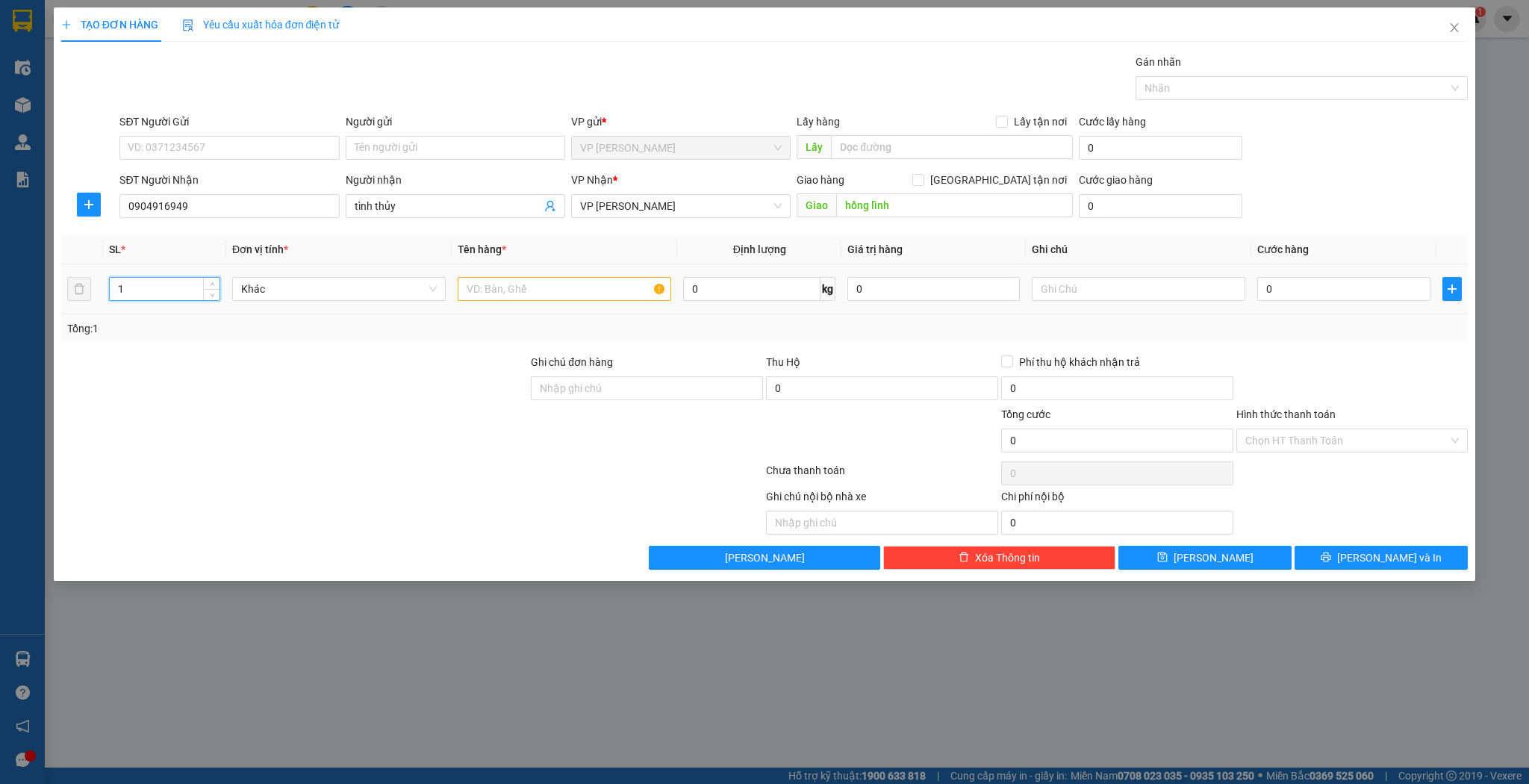
click at [168, 280] on input "1" at bounding box center [165, 289] width 110 height 22
click at [540, 303] on div at bounding box center [564, 289] width 214 height 30
click at [564, 290] on input "text" at bounding box center [564, 289] width 214 height 24
click at [1335, 297] on div "0" at bounding box center [1344, 289] width 172 height 30
click at [1330, 288] on input "0" at bounding box center [1344, 289] width 172 height 24
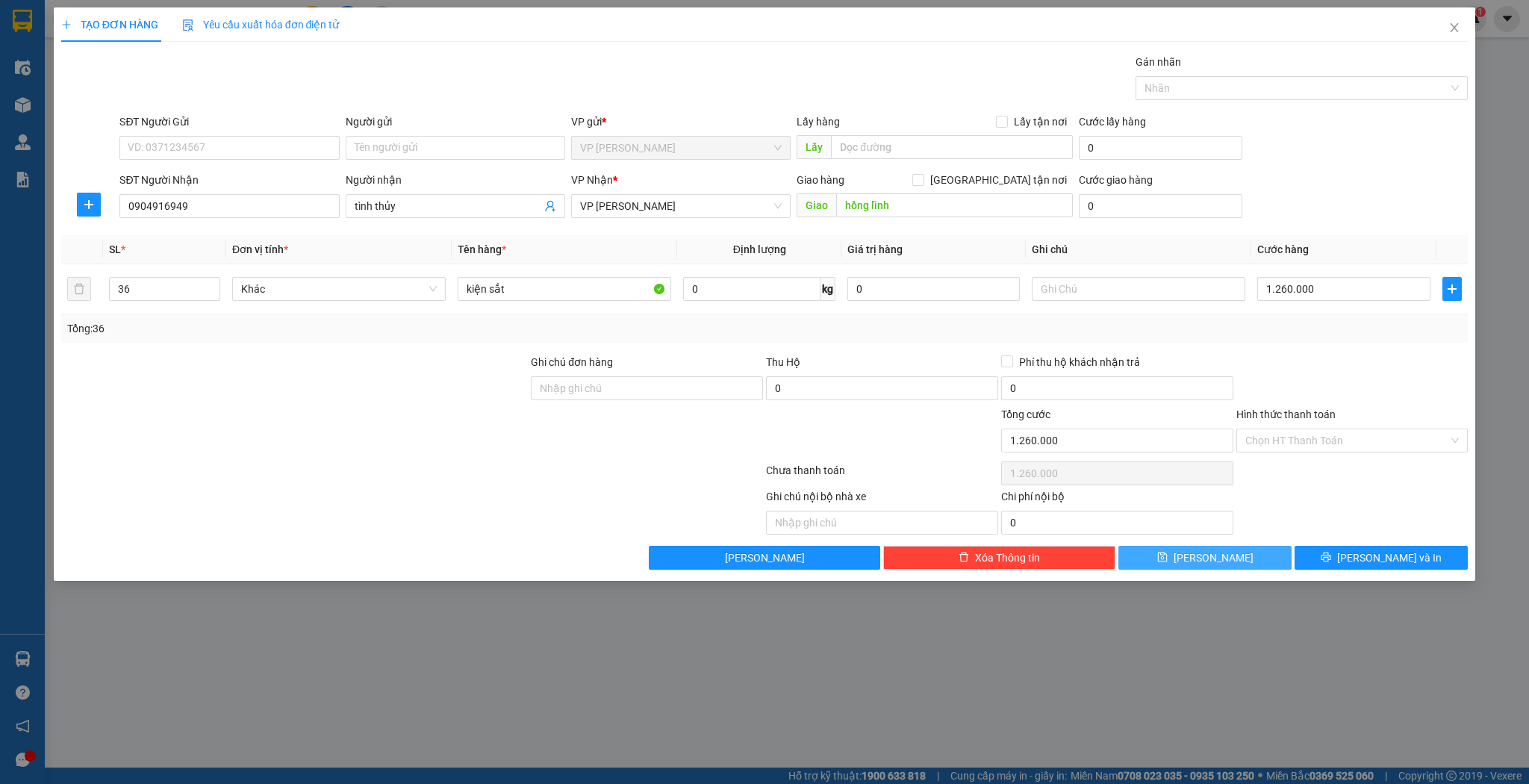
click at [1213, 553] on span "[PERSON_NAME]" at bounding box center [1214, 557] width 80 height 17
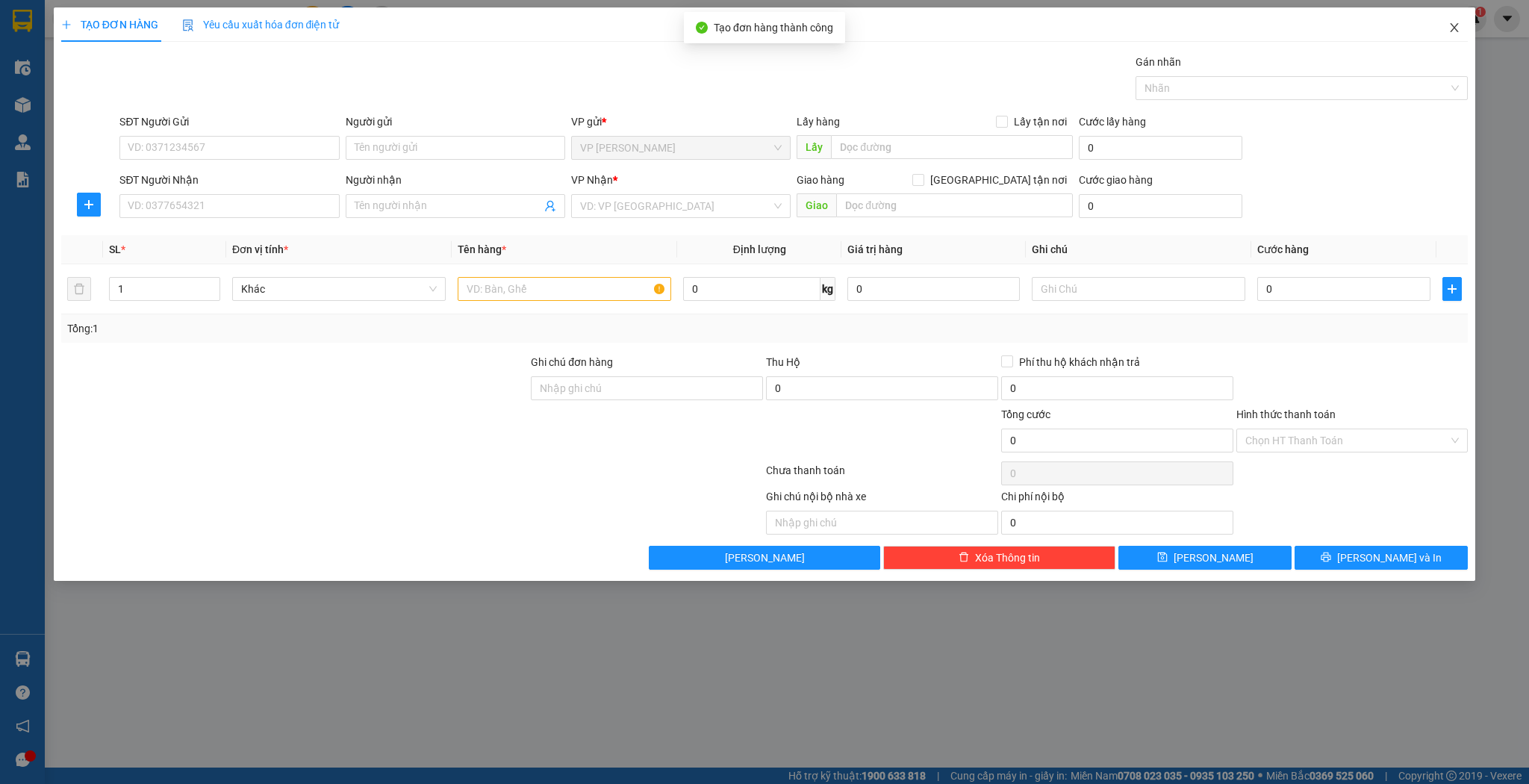
click at [1451, 12] on span "Close" at bounding box center [1454, 28] width 42 height 42
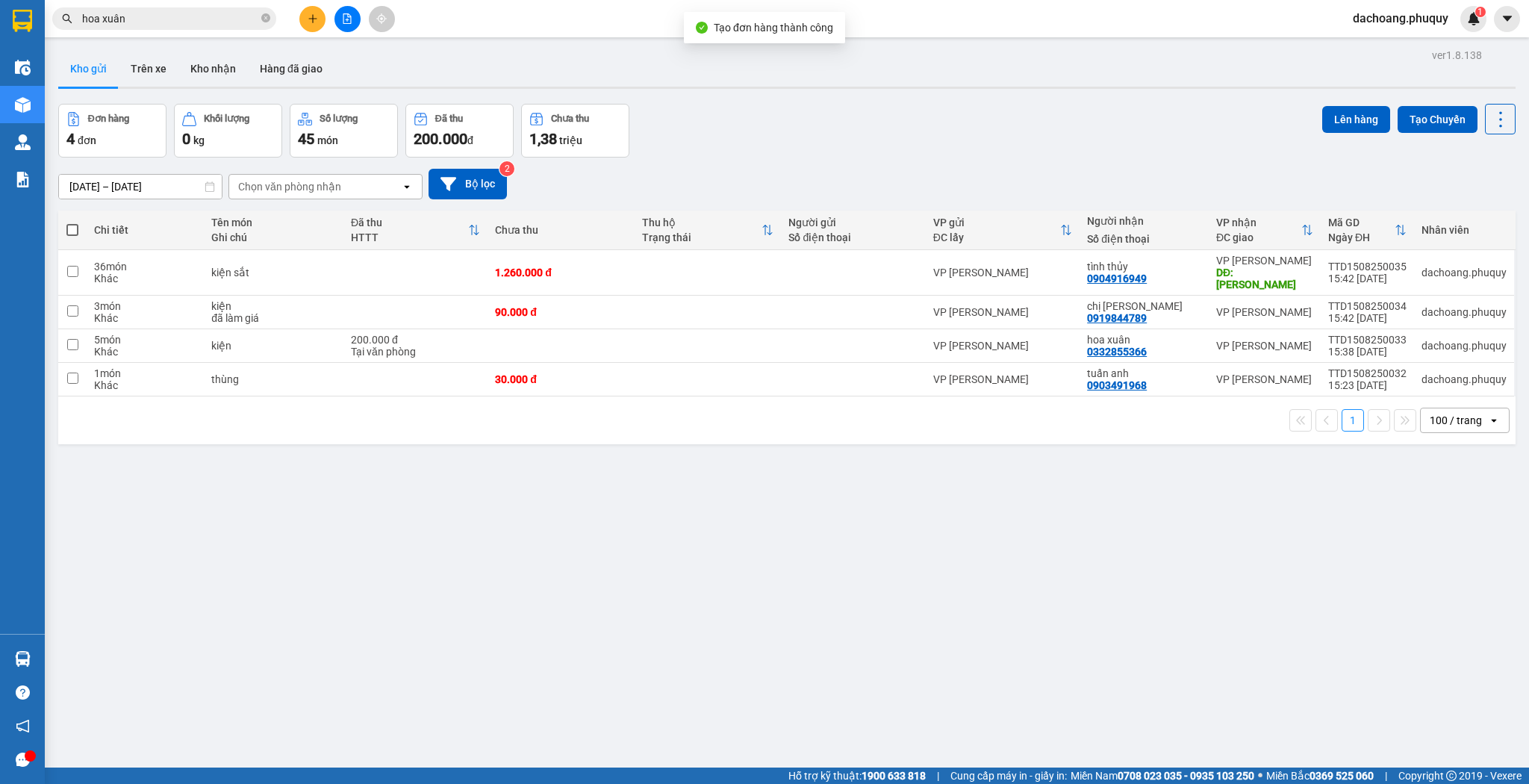
click at [198, 19] on input "hoa xuân" at bounding box center [170, 19] width 176 height 17
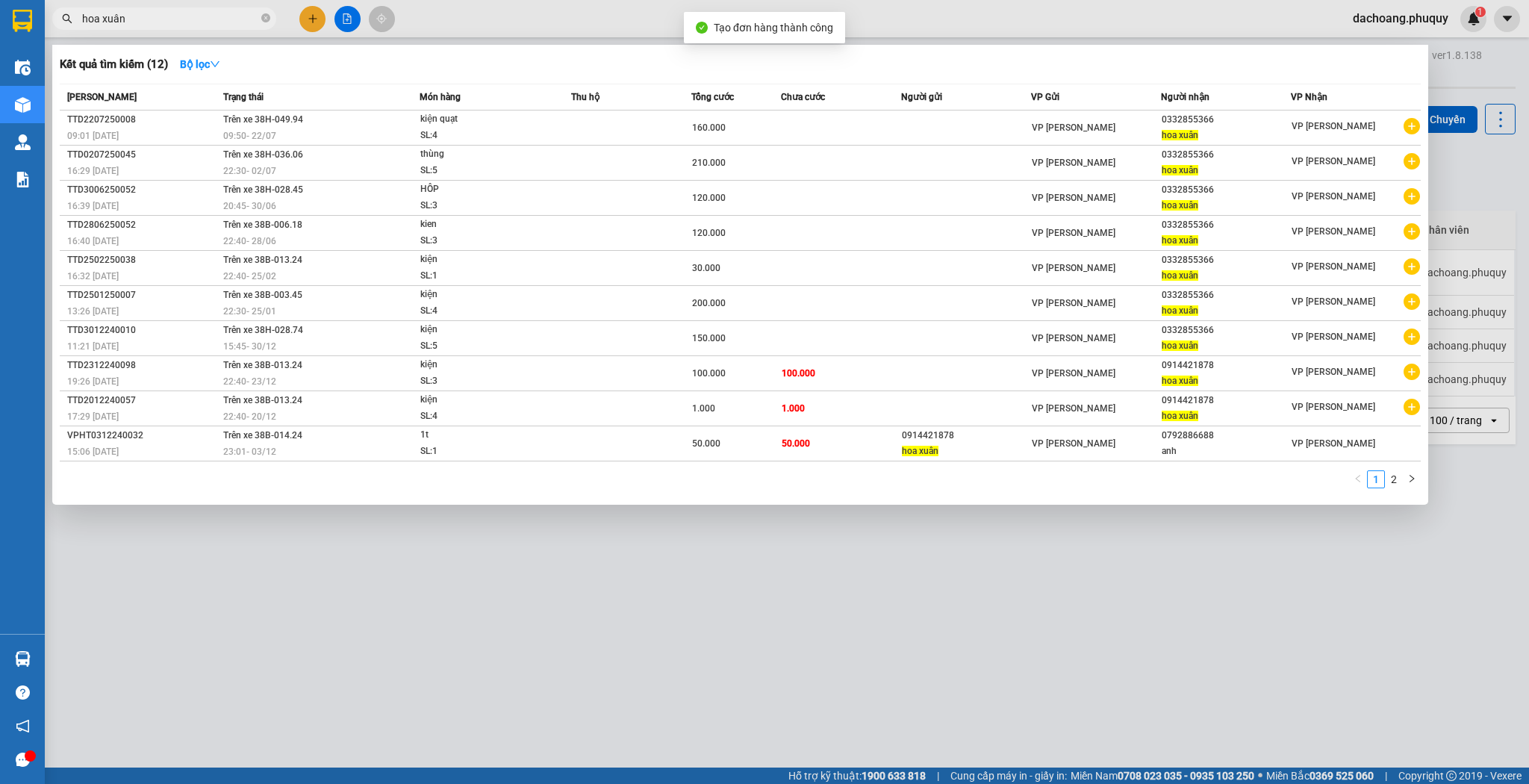
click at [198, 19] on input "hoa xuân" at bounding box center [170, 19] width 176 height 17
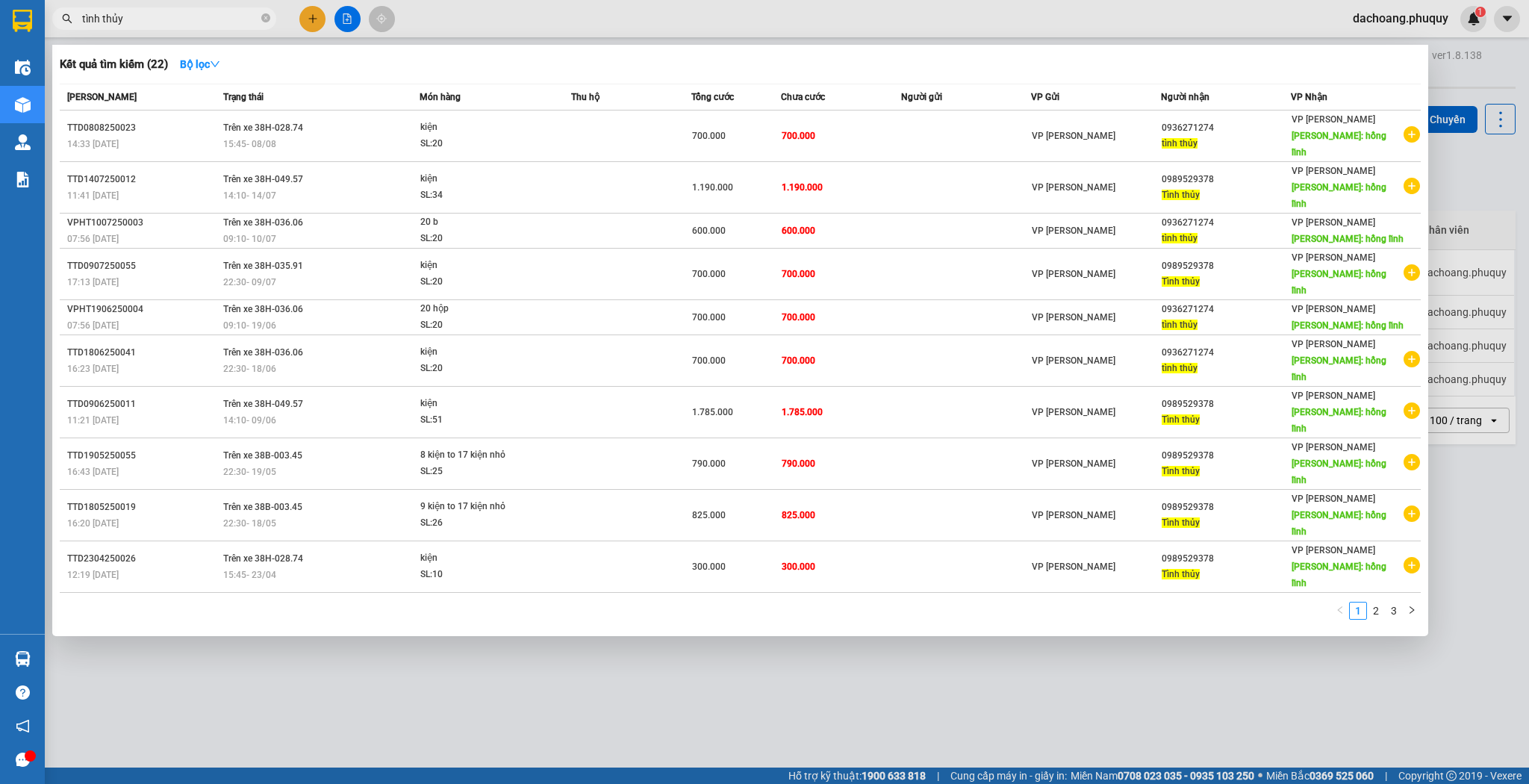
click at [746, 609] on div at bounding box center [764, 392] width 1529 height 784
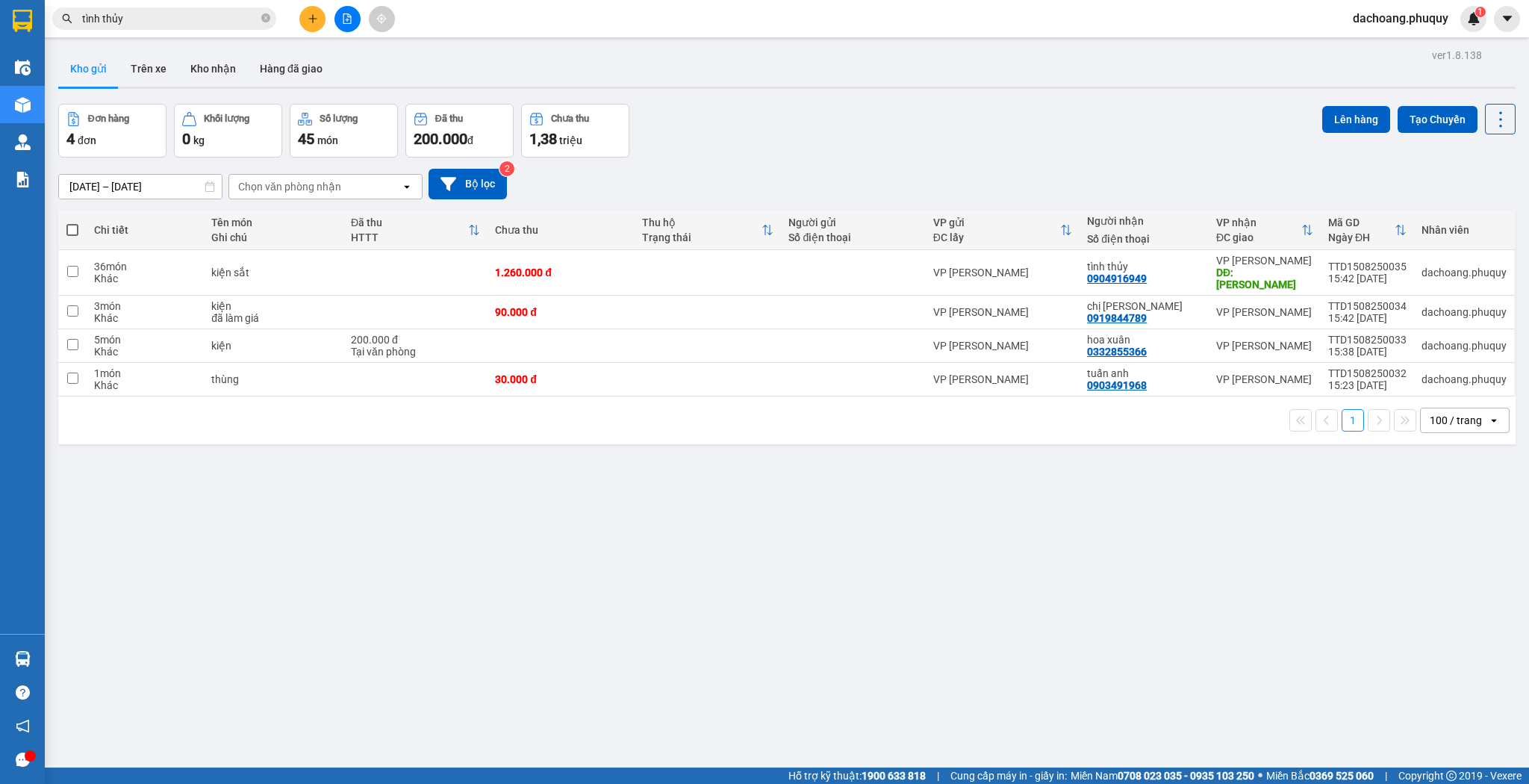
click at [307, 27] on button at bounding box center [312, 19] width 26 height 26
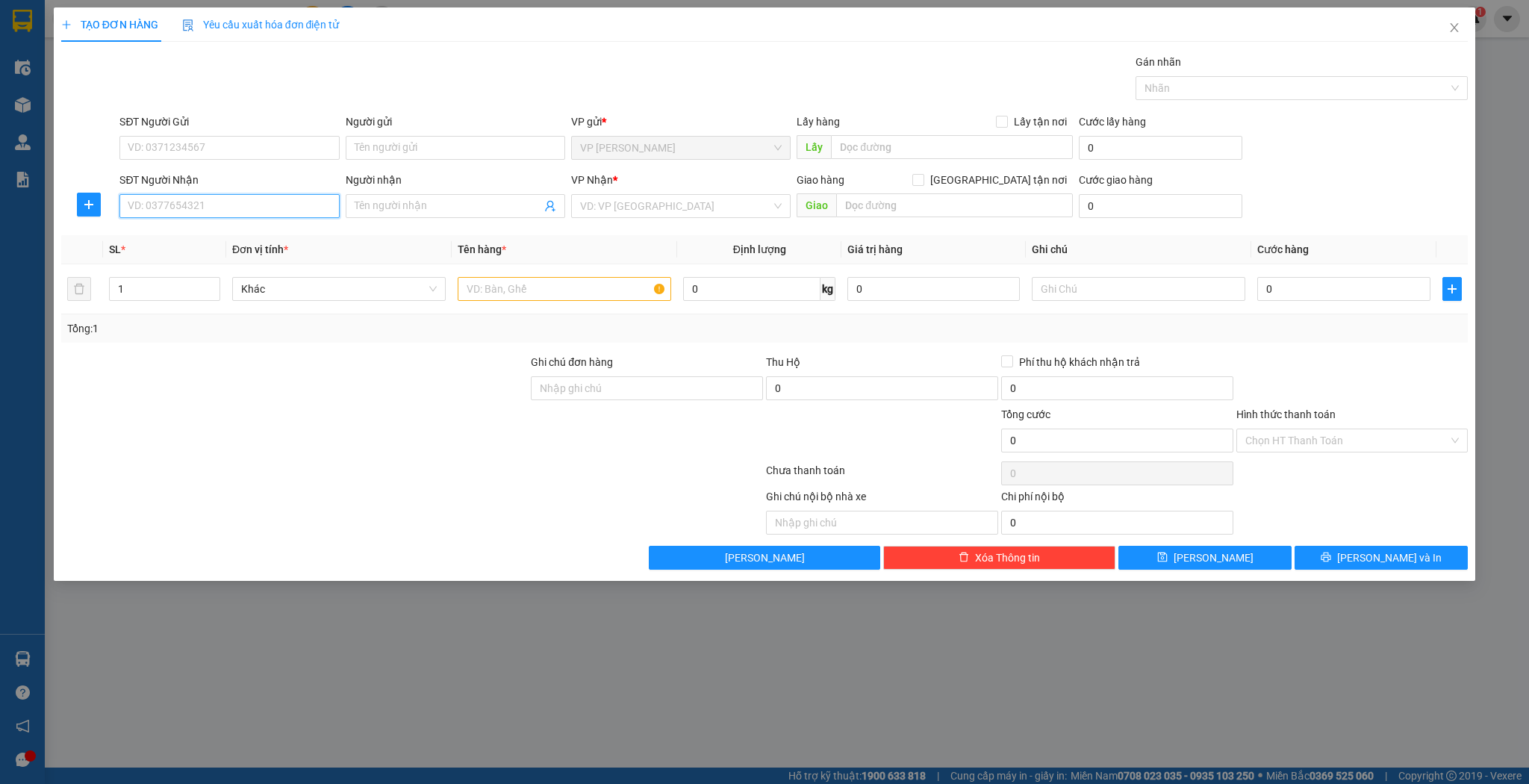
click at [269, 202] on input "SĐT Người Nhận" at bounding box center [229, 206] width 219 height 24
click at [222, 231] on div "0387375623 - a bắc" at bounding box center [230, 235] width 202 height 17
click at [615, 295] on input "text" at bounding box center [564, 289] width 214 height 24
click at [1313, 274] on div "0" at bounding box center [1344, 289] width 172 height 30
click at [1310, 292] on input "0" at bounding box center [1344, 289] width 172 height 24
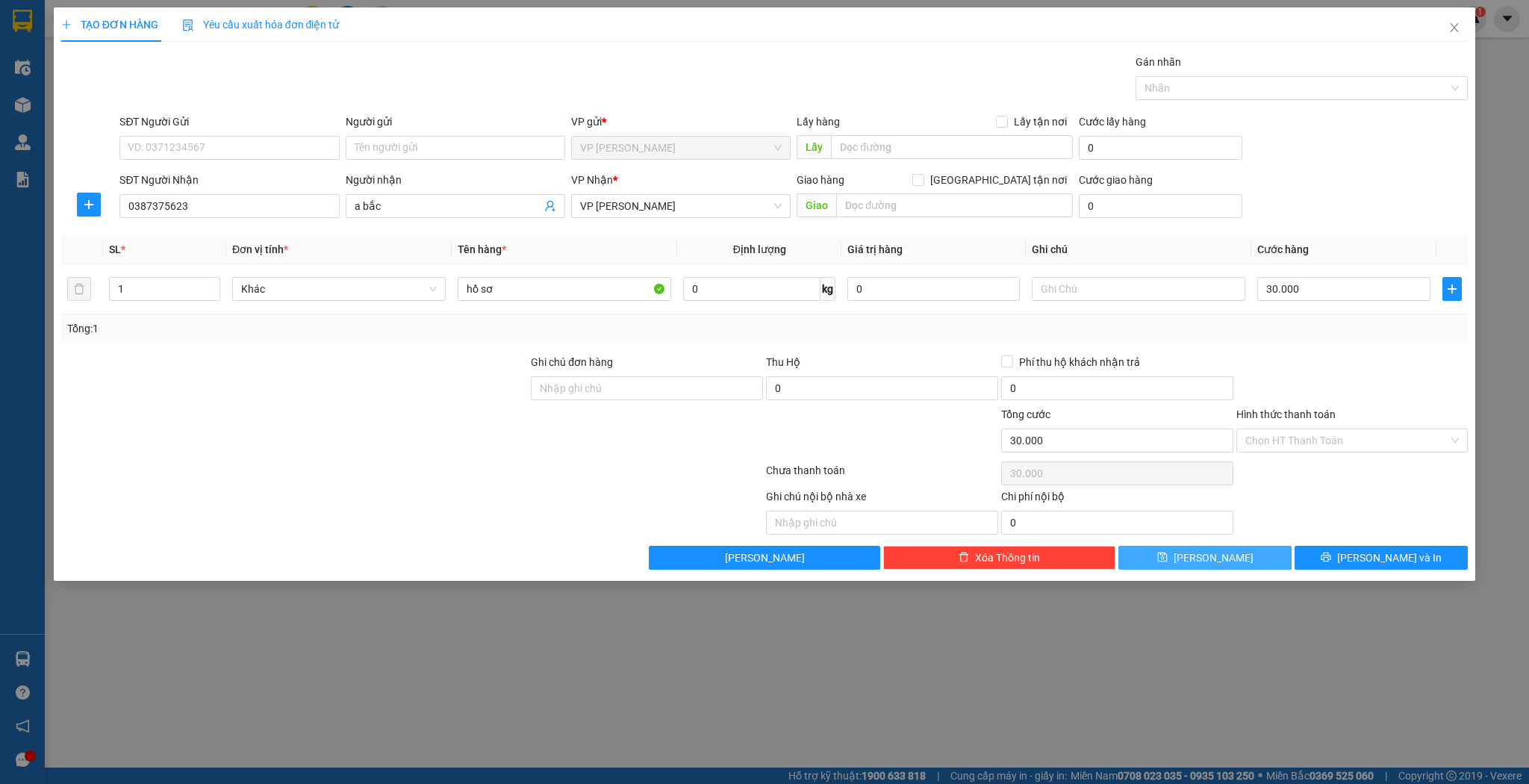
click at [1236, 566] on button "[PERSON_NAME]" at bounding box center [1205, 557] width 173 height 24
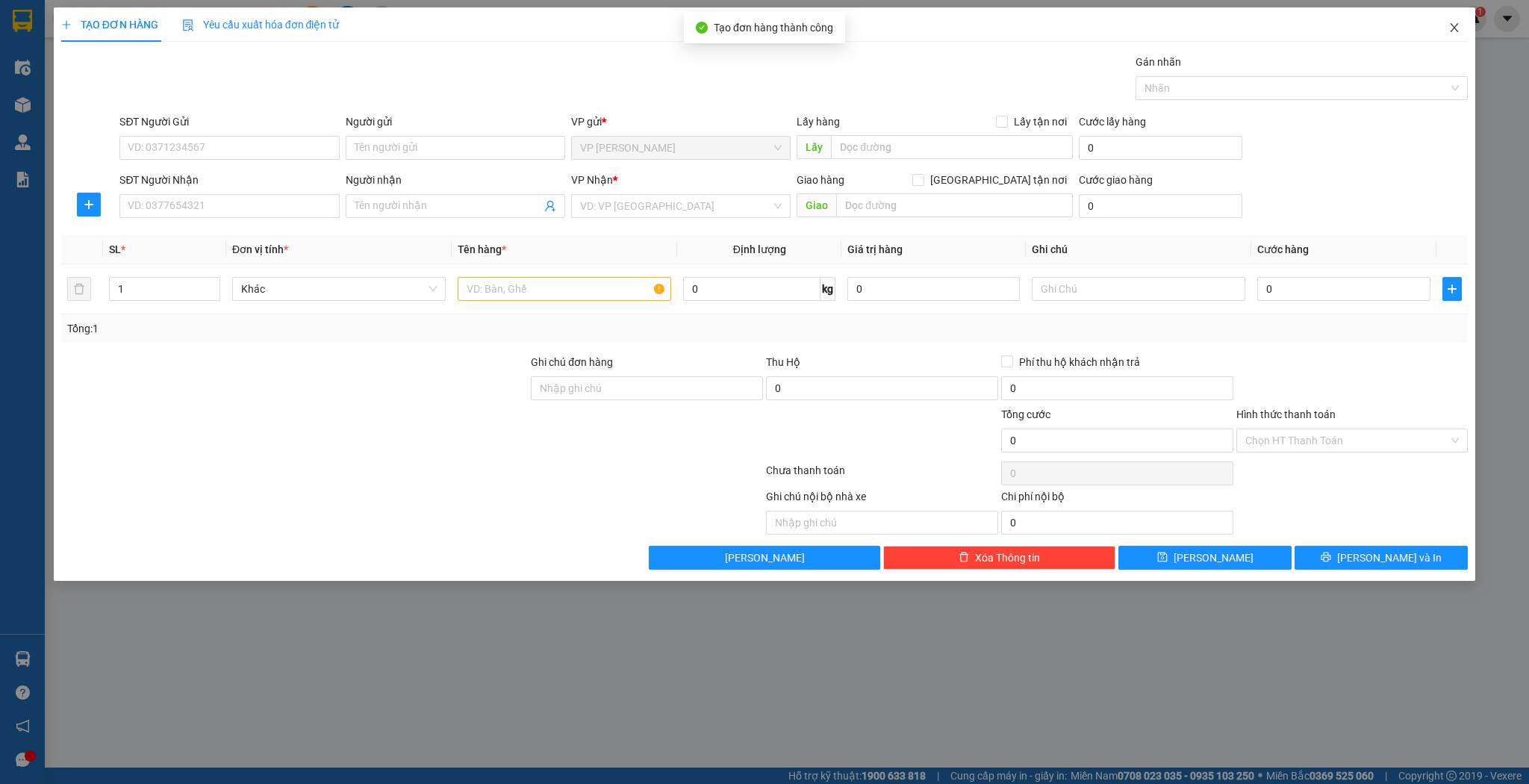
click at [1453, 24] on icon "close" at bounding box center [1454, 27] width 12 height 12
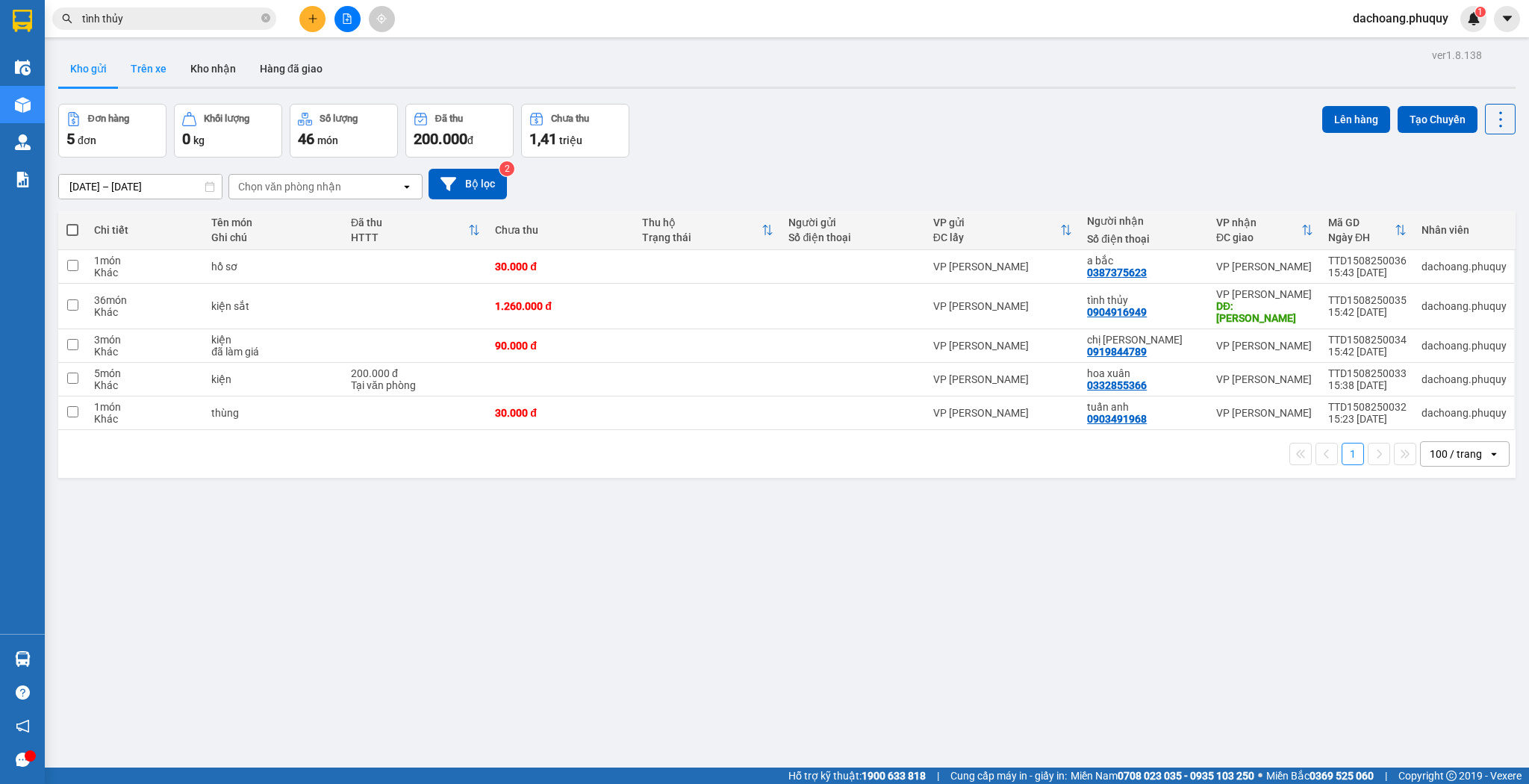
click at [129, 54] on button "Trên xe" at bounding box center [148, 68] width 60 height 36
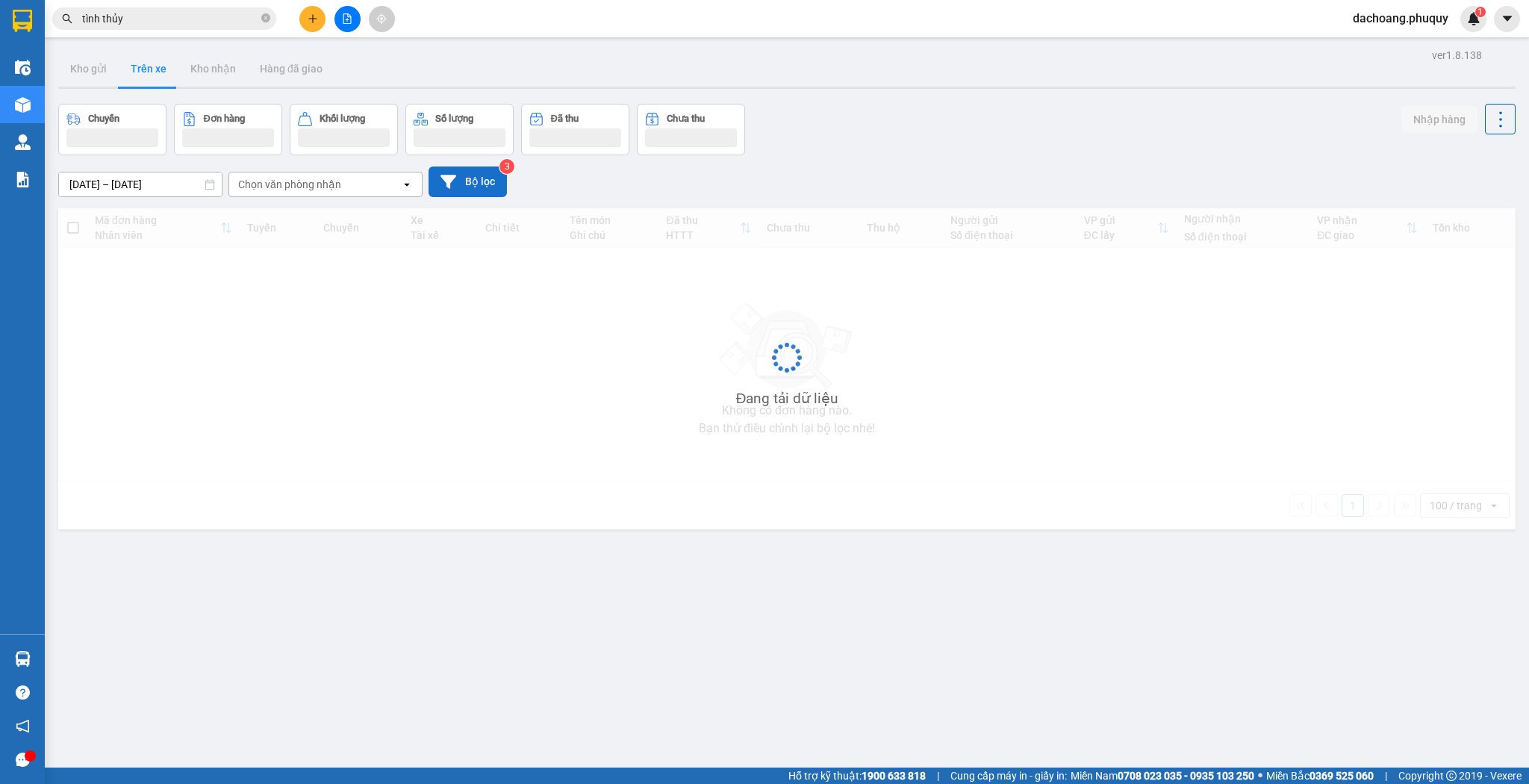
click at [461, 191] on button "Bộ lọc" at bounding box center [468, 181] width 79 height 31
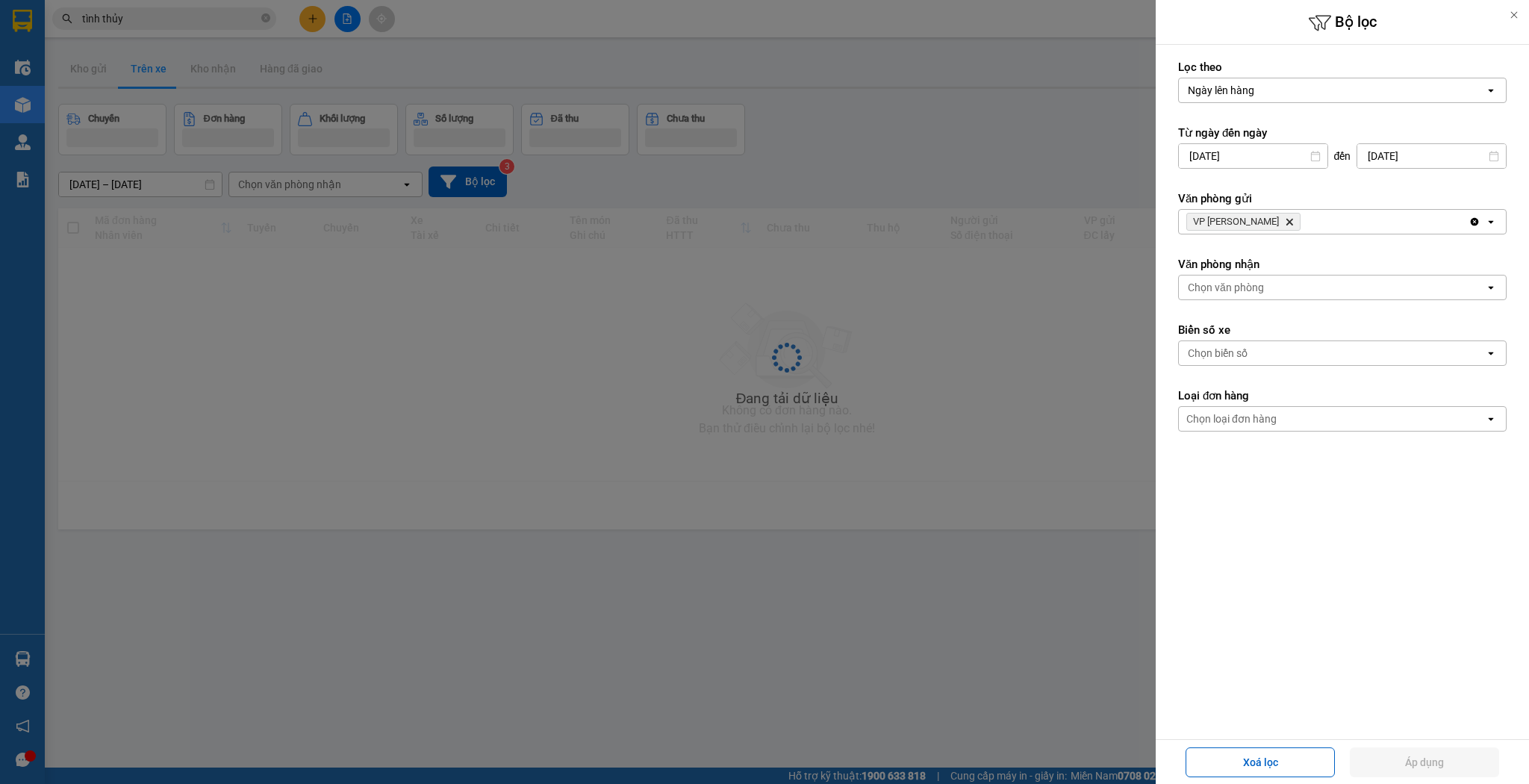
click at [1250, 155] on input "[DATE]" at bounding box center [1253, 156] width 148 height 24
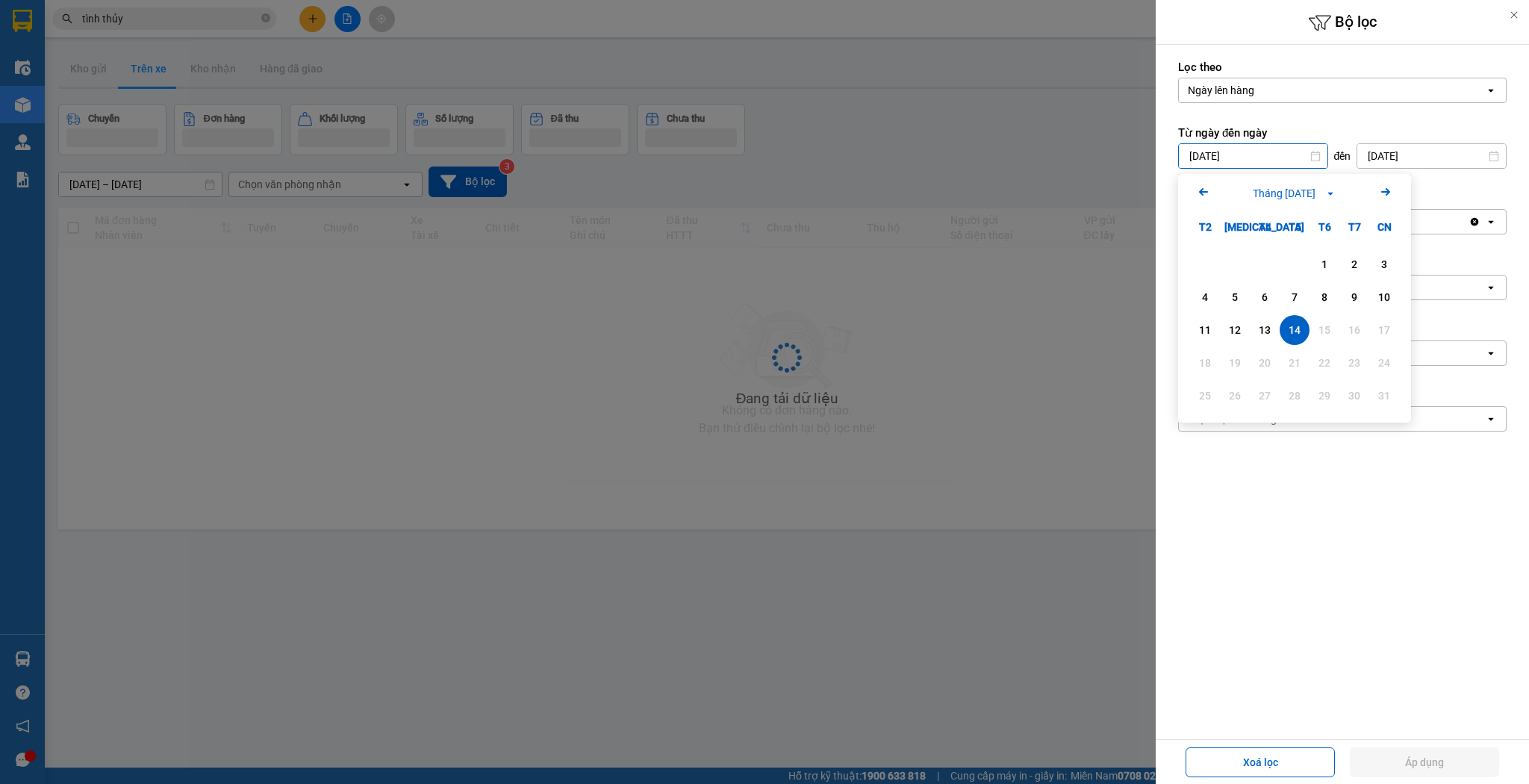
click at [1404, 148] on input "[DATE]" at bounding box center [1432, 156] width 148 height 24
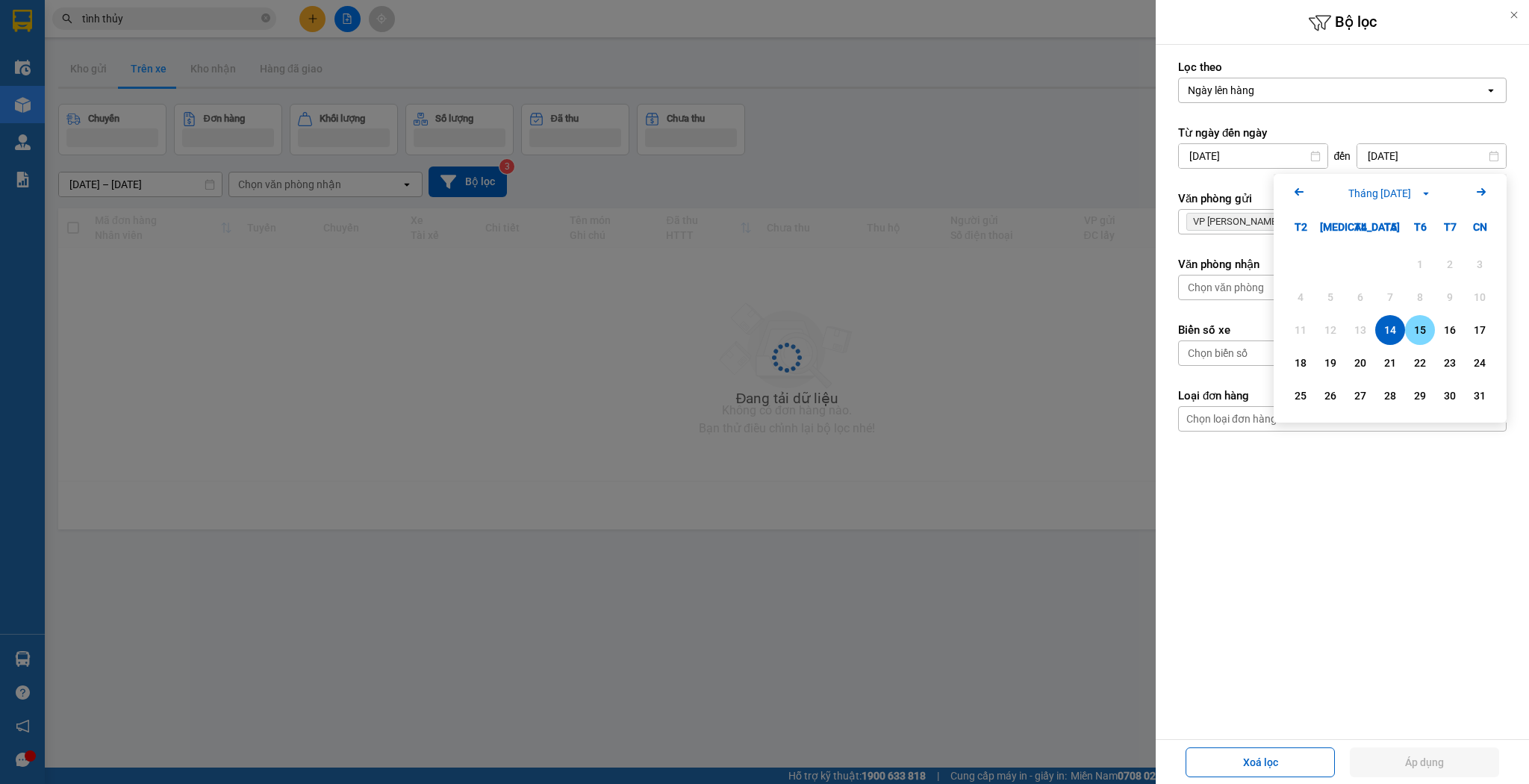
click at [1415, 327] on div "15" at bounding box center [1420, 330] width 21 height 18
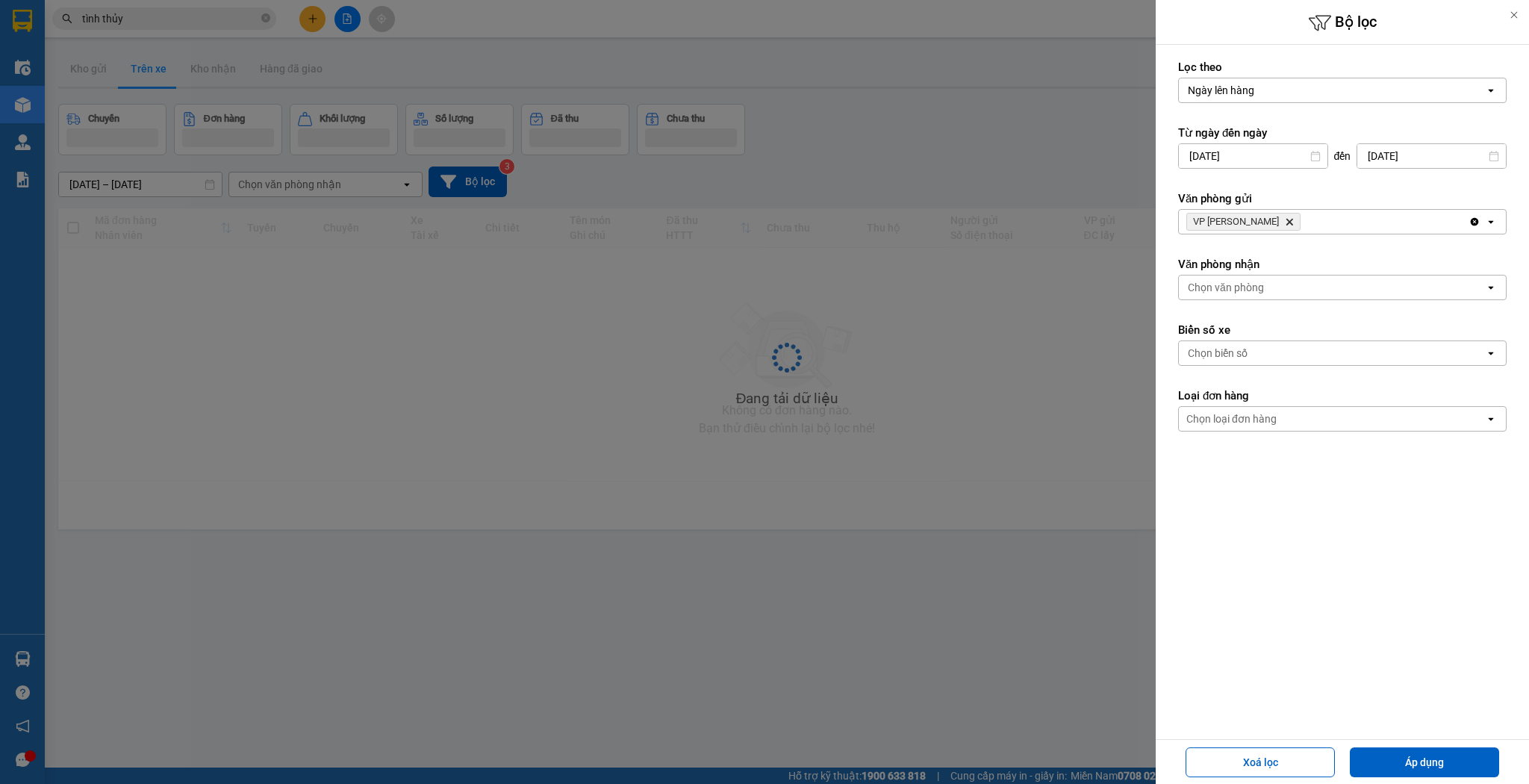
click at [1250, 158] on input "[DATE]" at bounding box center [1253, 156] width 148 height 24
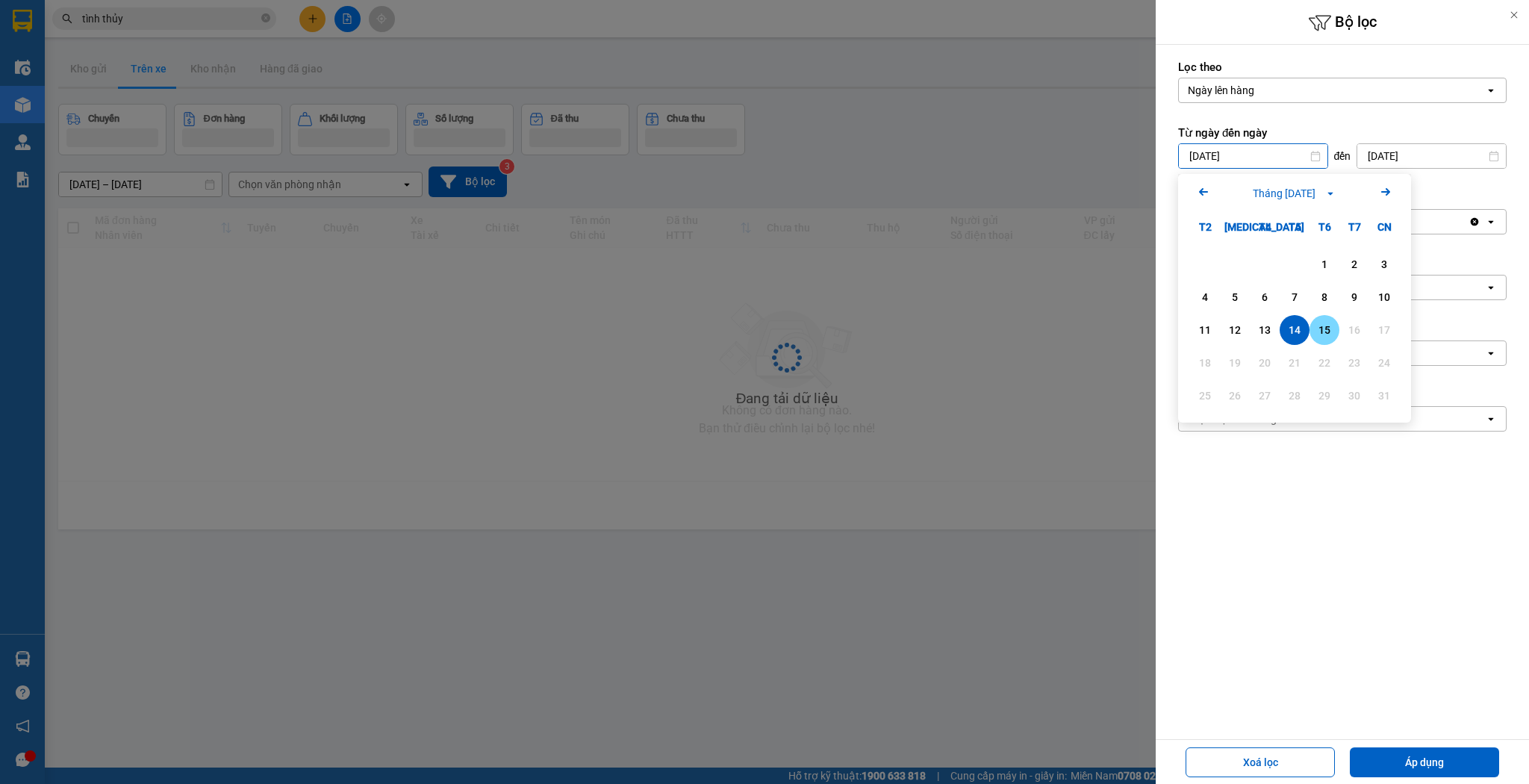
click at [1330, 322] on div "15" at bounding box center [1324, 330] width 21 height 18
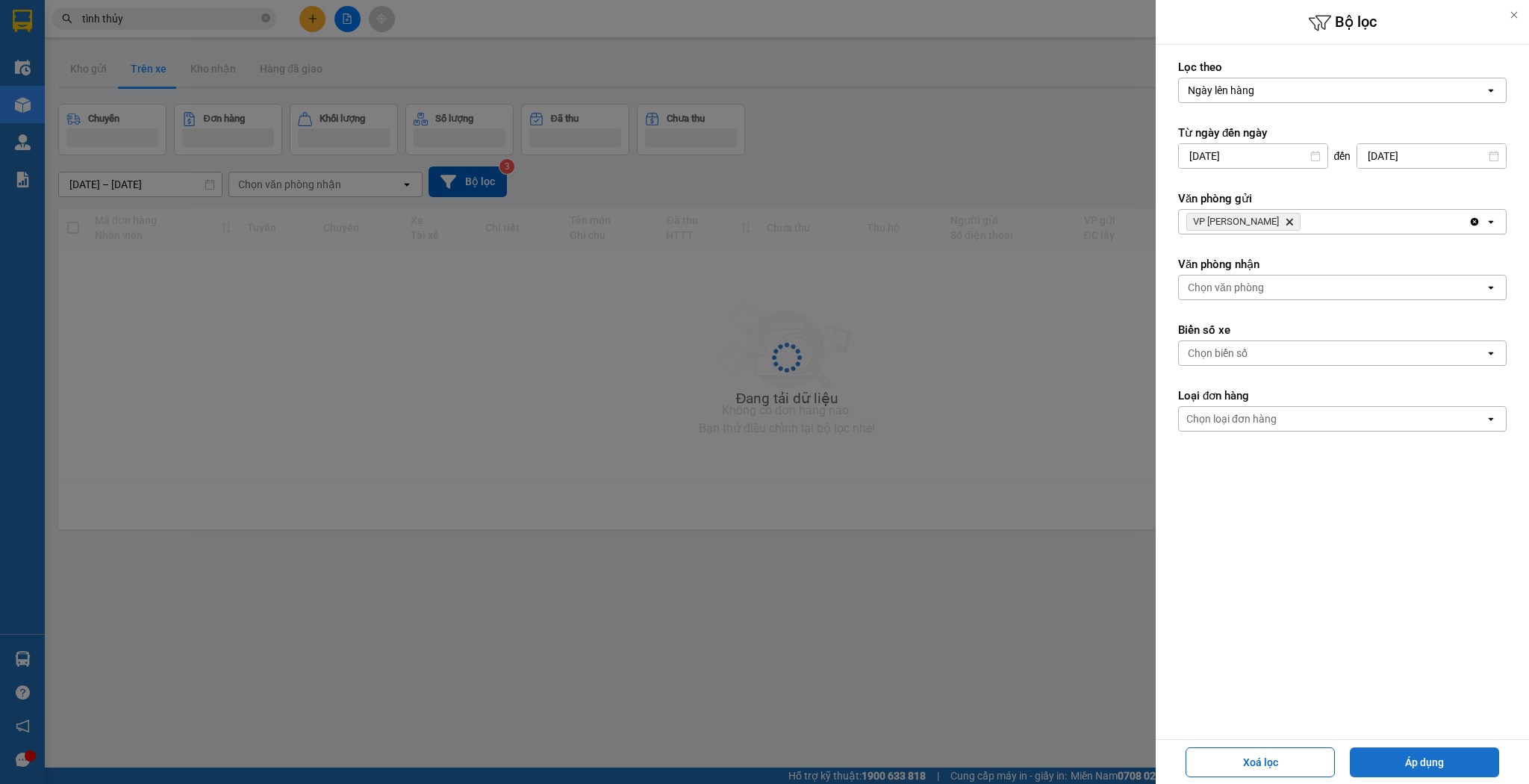
click at [1407, 755] on button "Áp dụng" at bounding box center [1424, 762] width 149 height 30
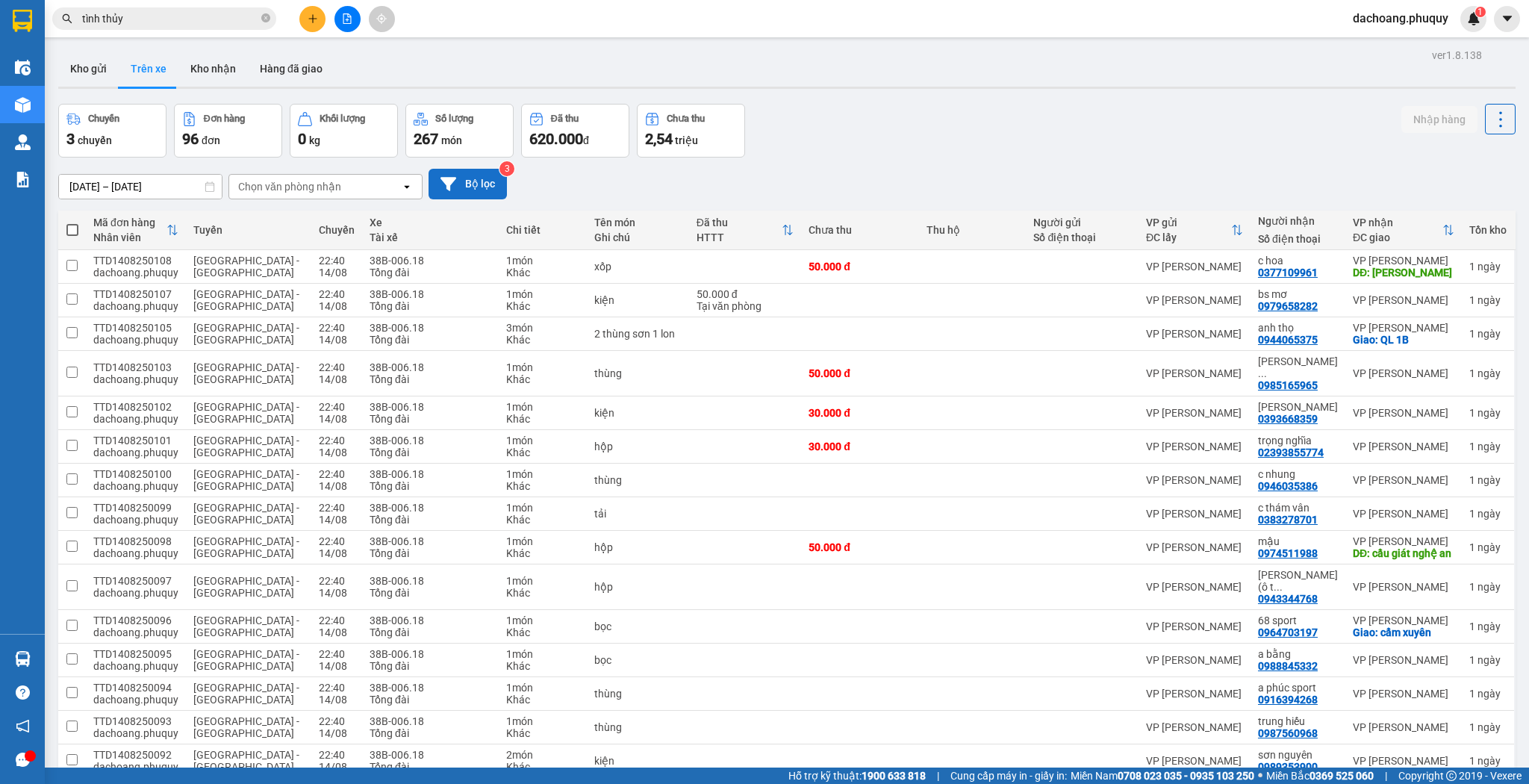
click at [483, 193] on button "Bộ lọc" at bounding box center [468, 183] width 79 height 31
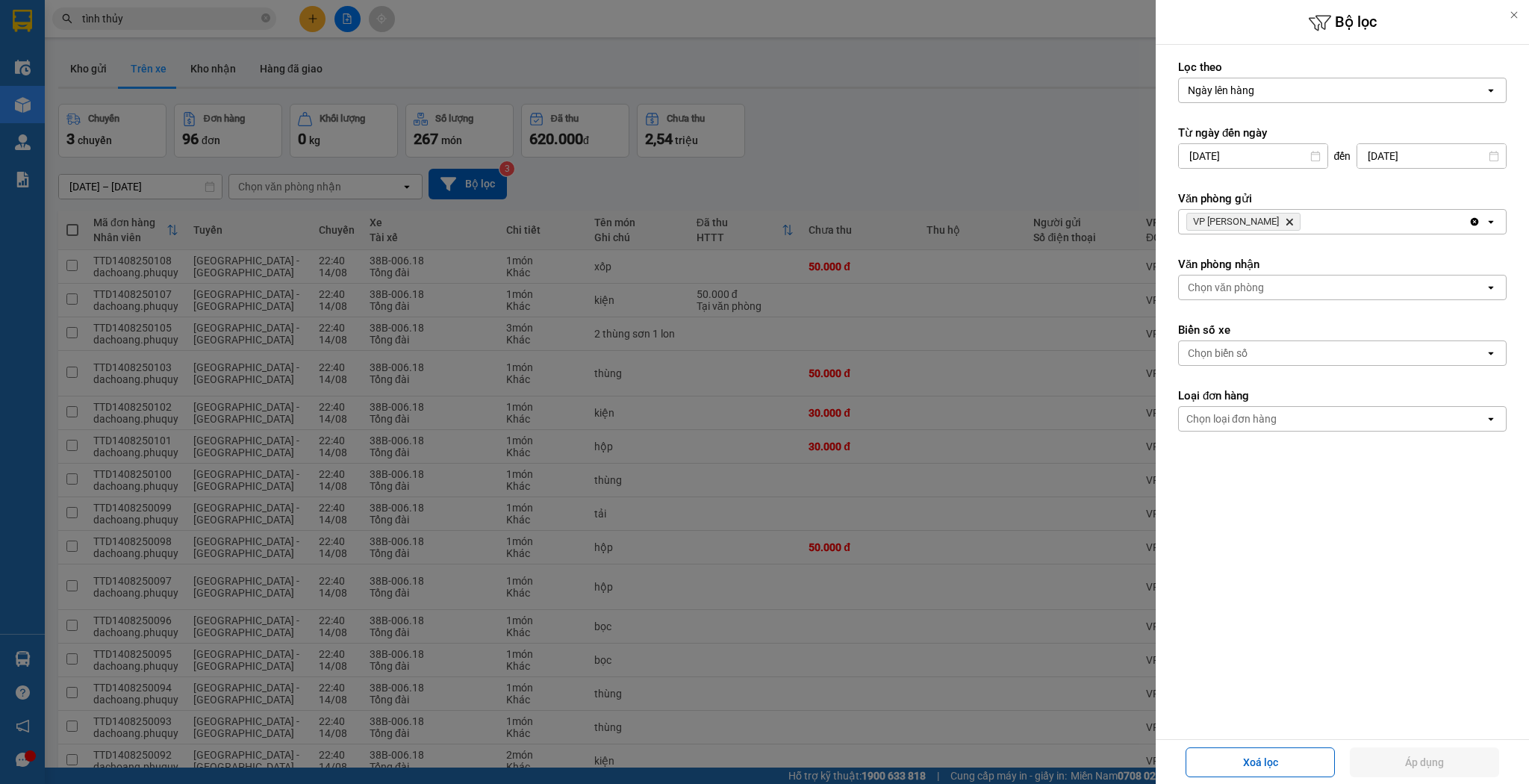
click at [1270, 227] on span "VP [PERSON_NAME]" at bounding box center [1243, 221] width 114 height 18
click at [1285, 225] on icon "Delete" at bounding box center [1290, 222] width 9 height 9
click at [1270, 225] on div "Chọn văn phòng" at bounding box center [1332, 222] width 307 height 24
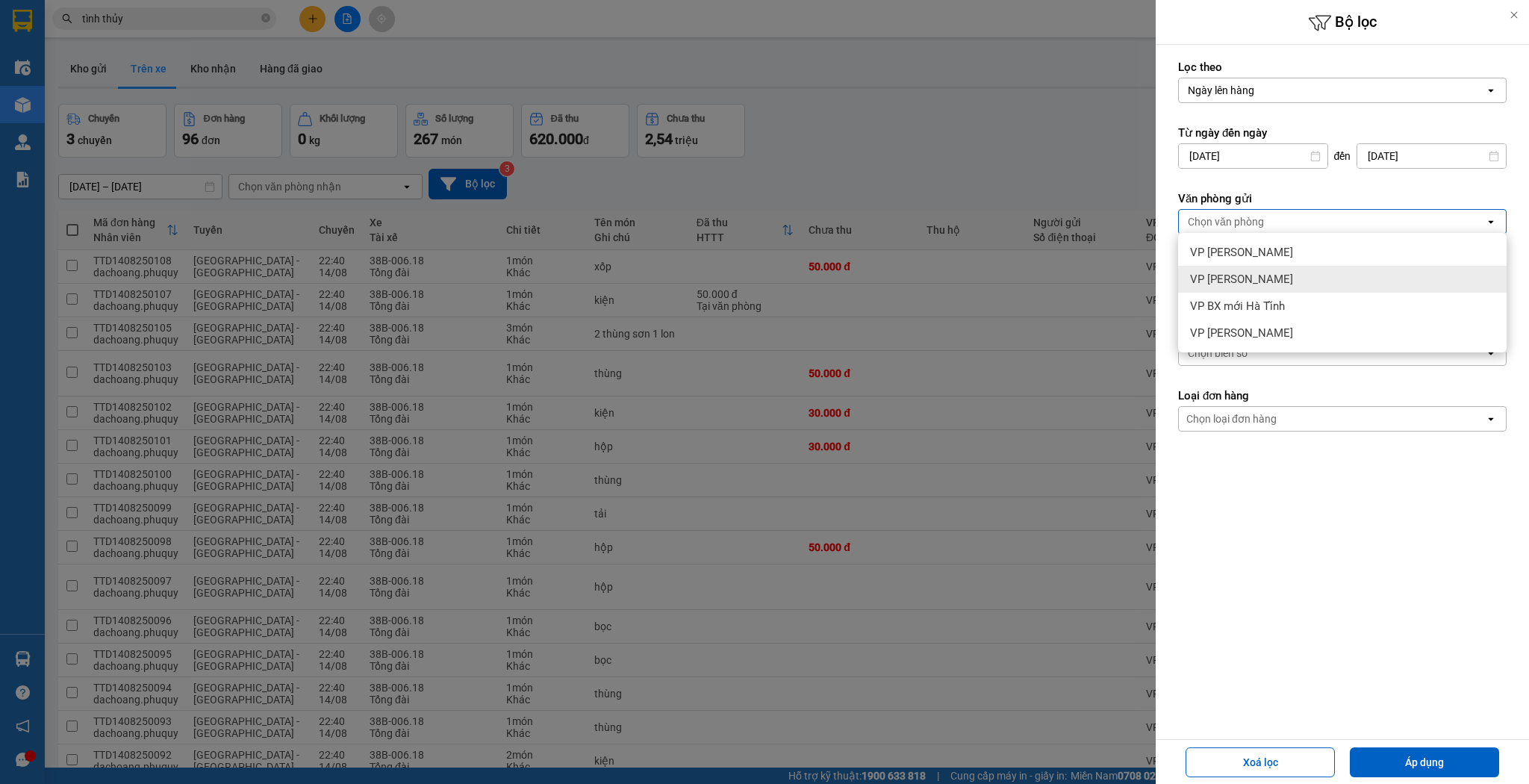
click at [1265, 278] on span "VP [PERSON_NAME]" at bounding box center [1241, 280] width 103 height 15
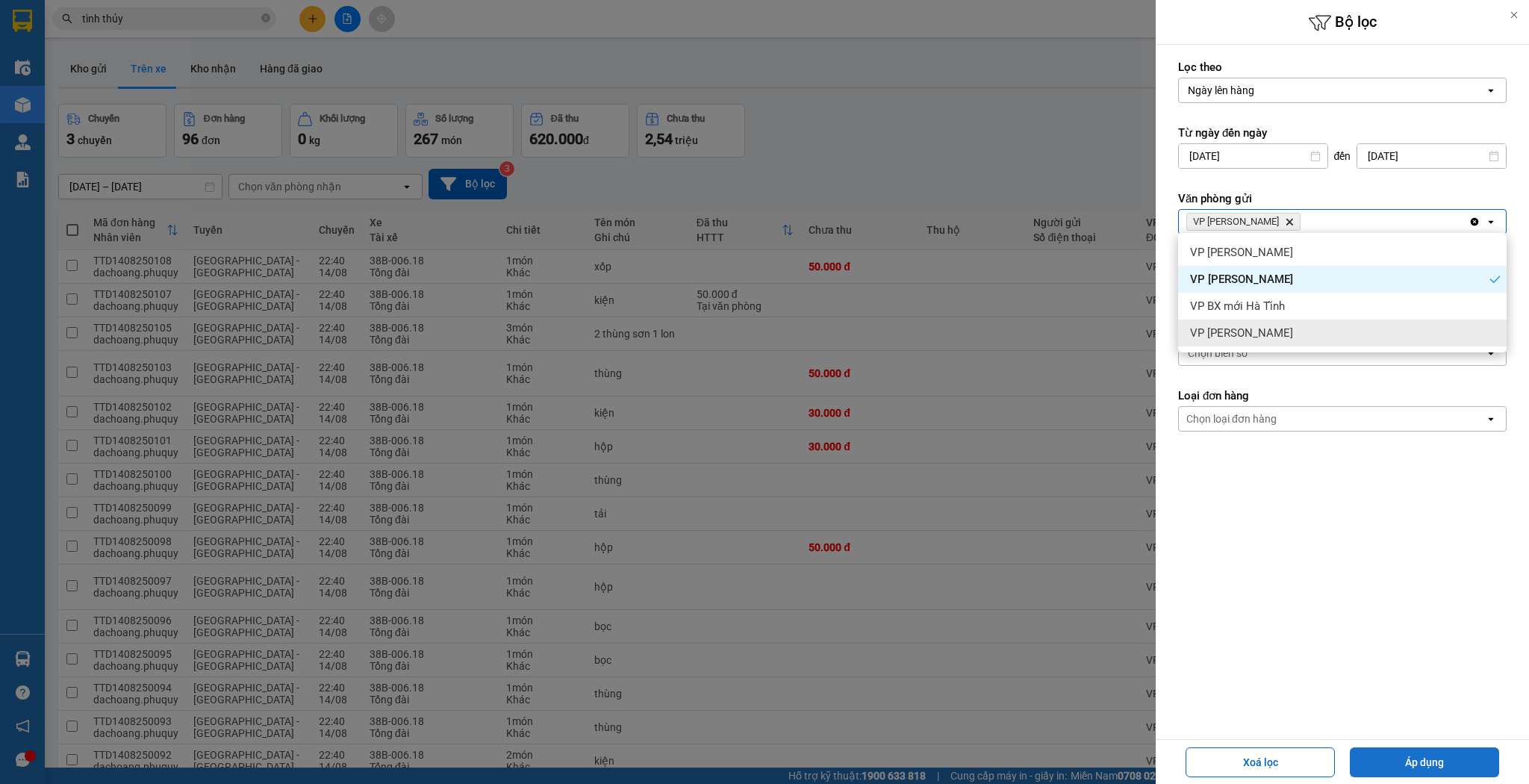
click at [1471, 753] on button "Áp dụng" at bounding box center [1424, 762] width 149 height 30
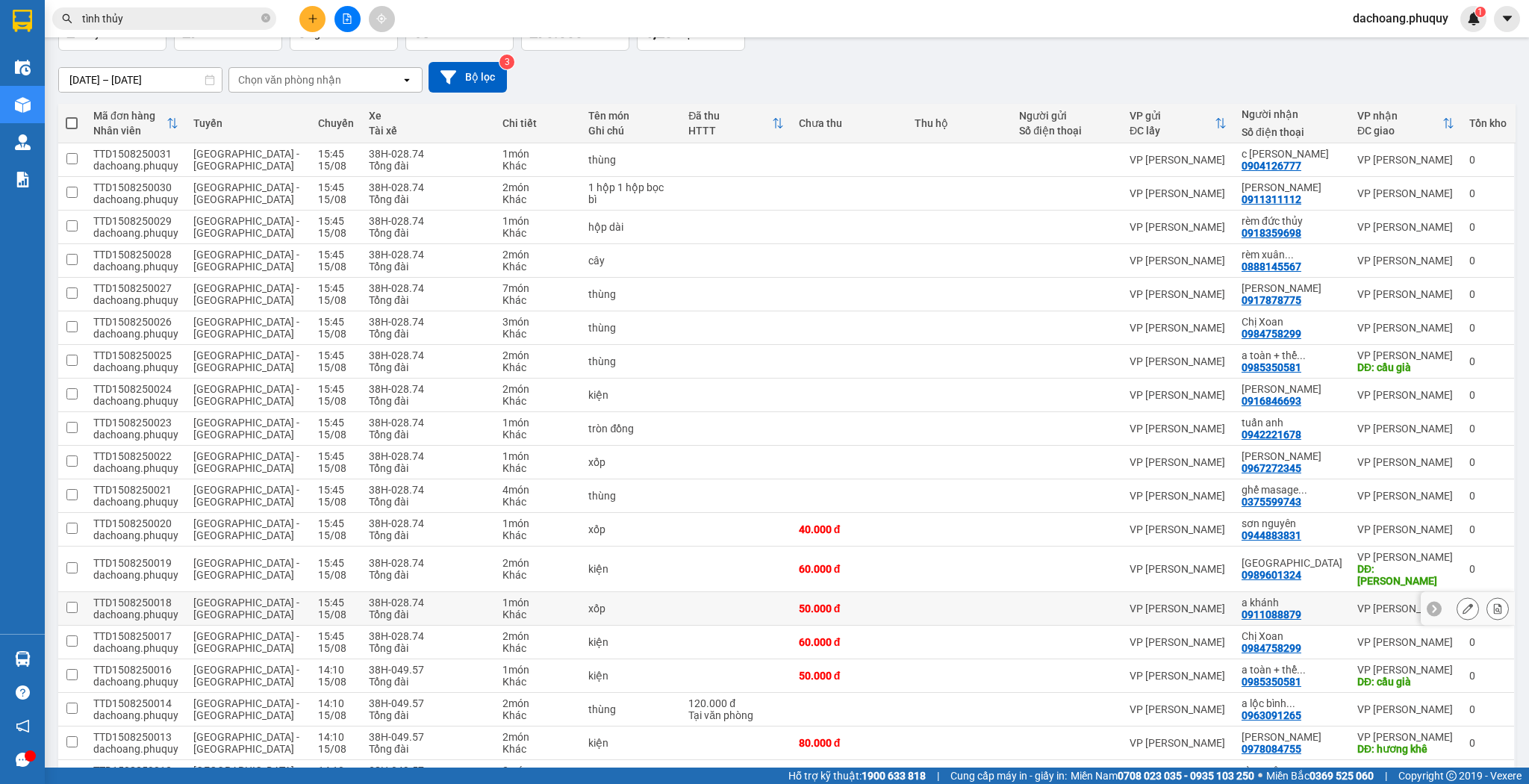
scroll to position [239, 0]
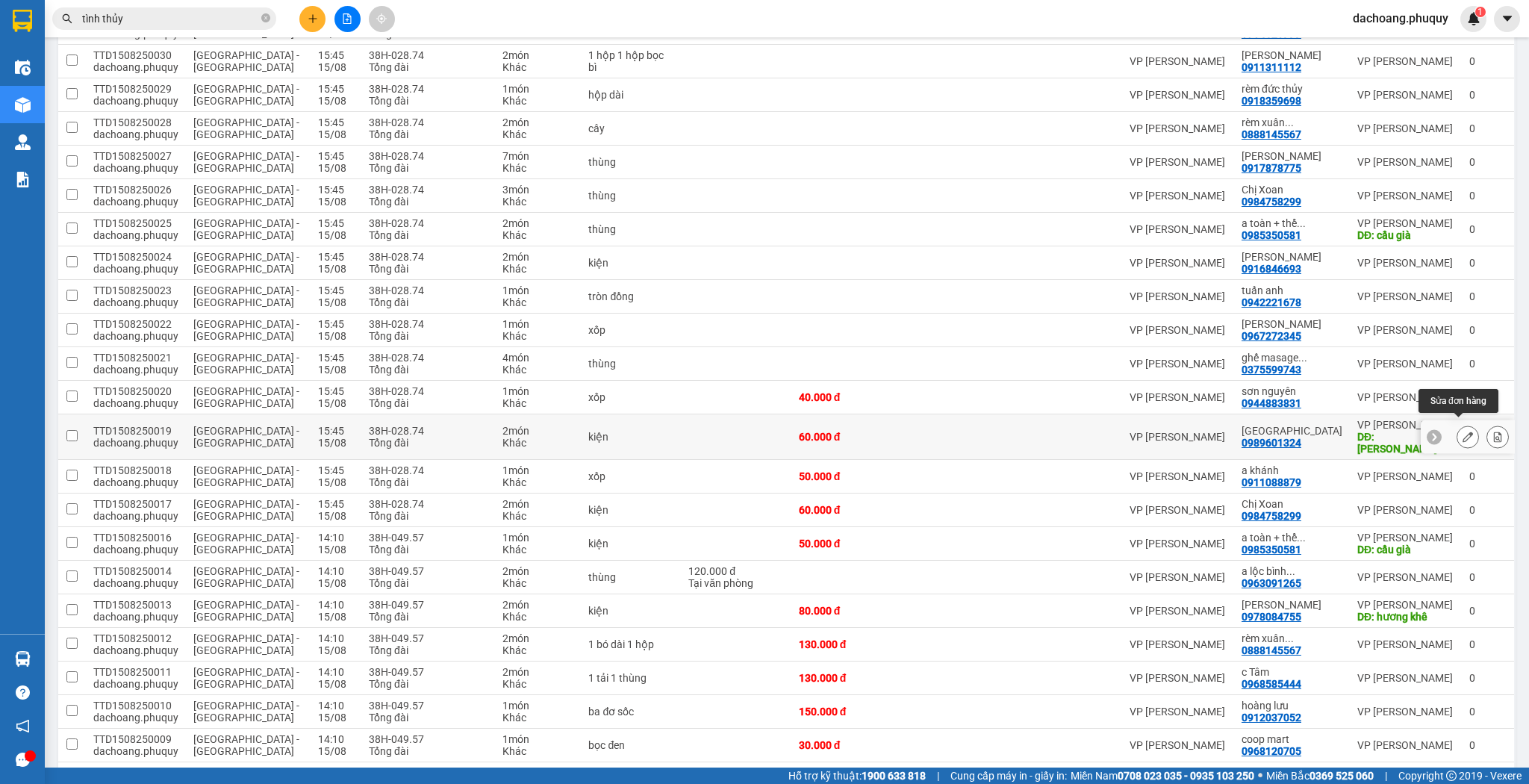
click at [1463, 431] on icon at bounding box center [1468, 436] width 10 height 10
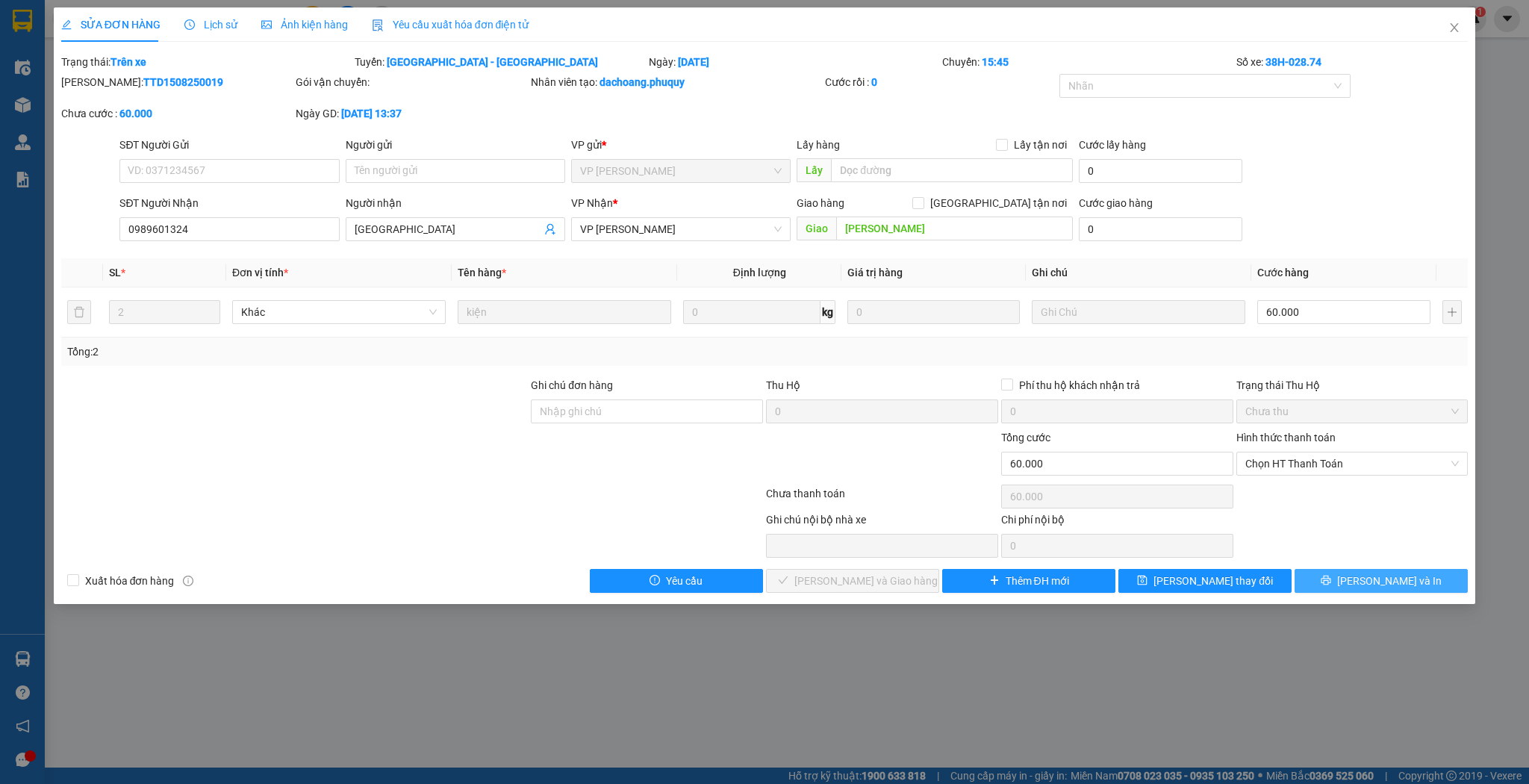
click at [1377, 579] on span "[PERSON_NAME] và In" at bounding box center [1389, 580] width 105 height 17
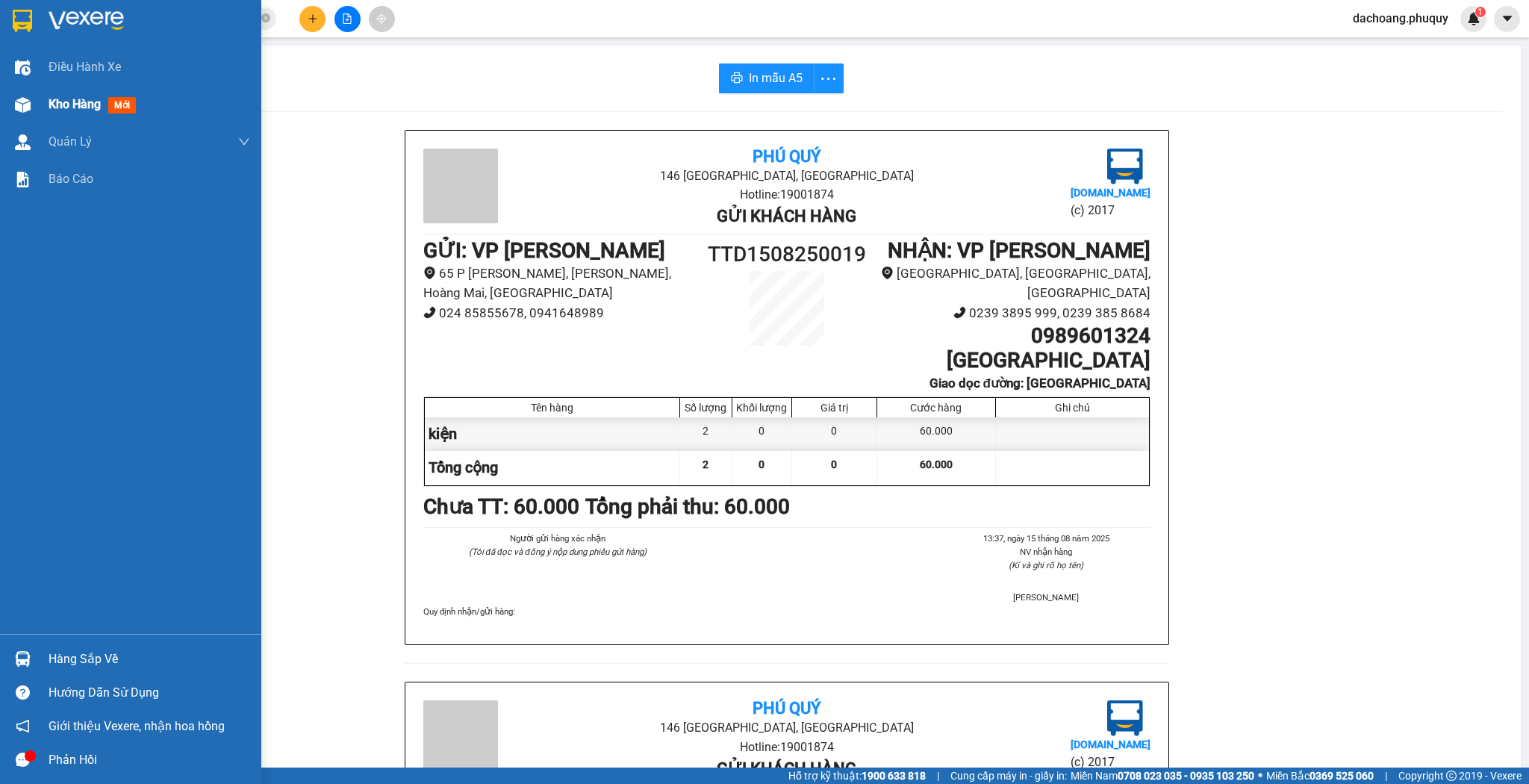
click at [6, 103] on div "Kho hàng mới" at bounding box center [131, 105] width 261 height 37
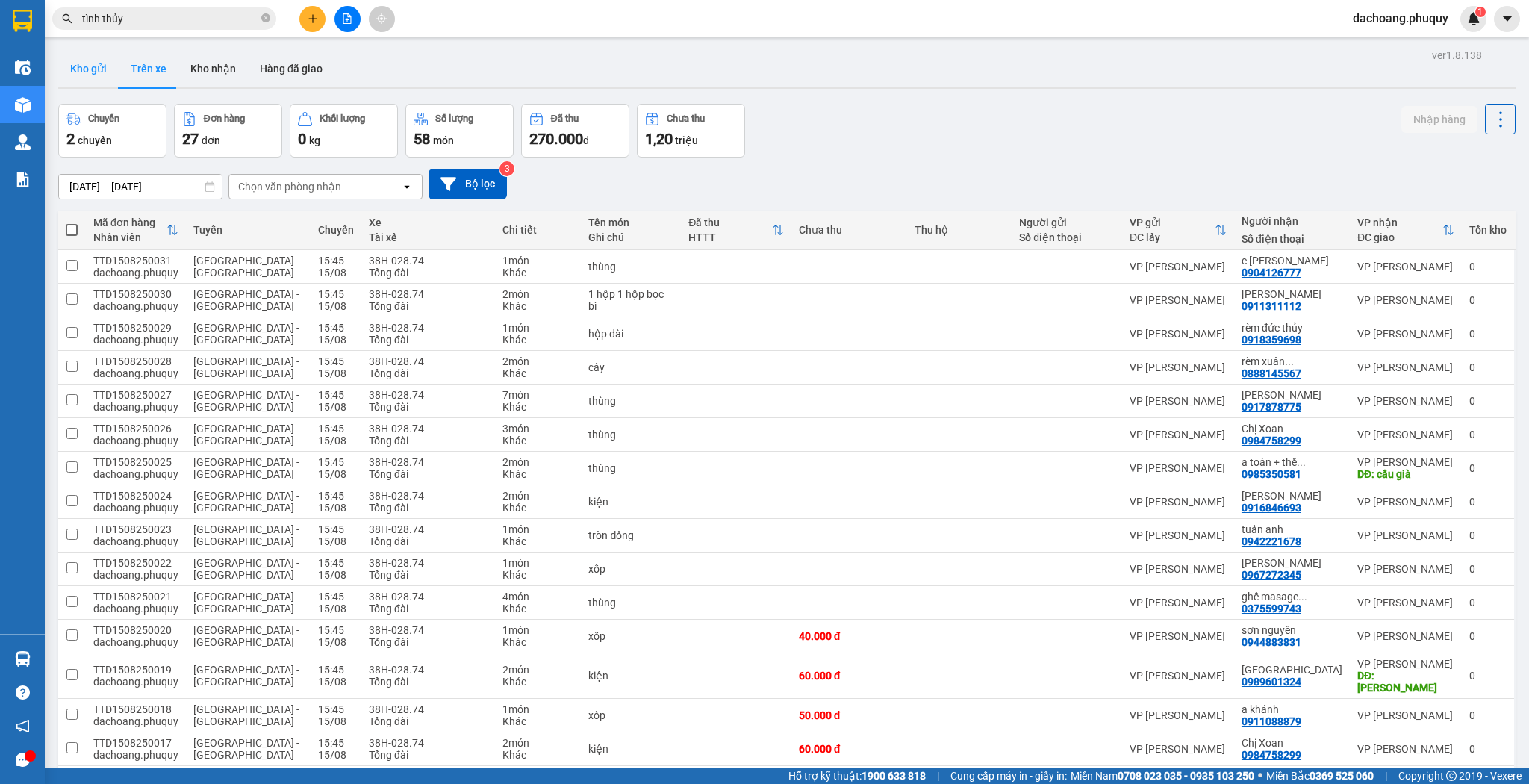
click at [92, 64] on button "Kho gửi" at bounding box center [88, 68] width 60 height 36
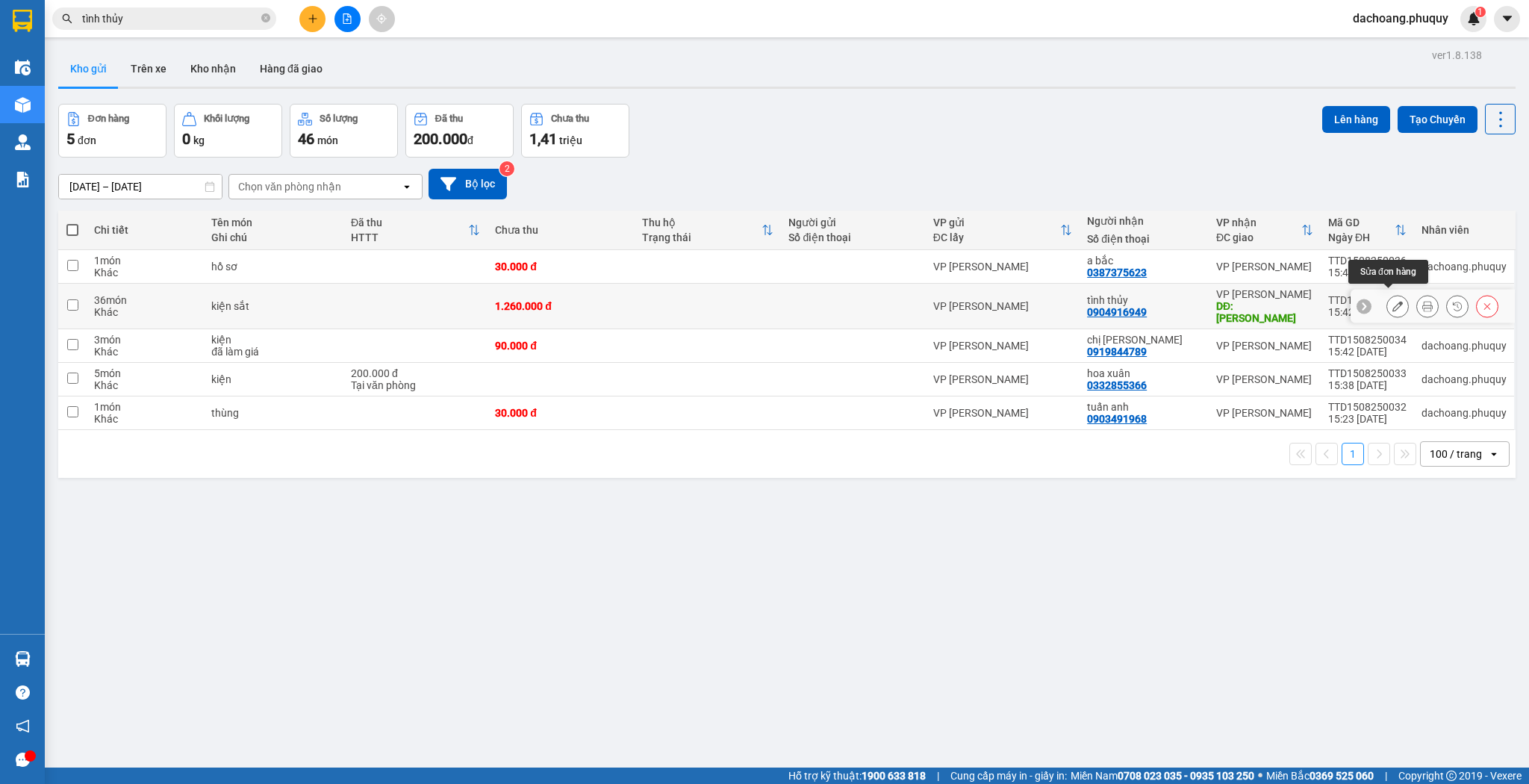
click at [1393, 301] on icon at bounding box center [1397, 305] width 10 height 10
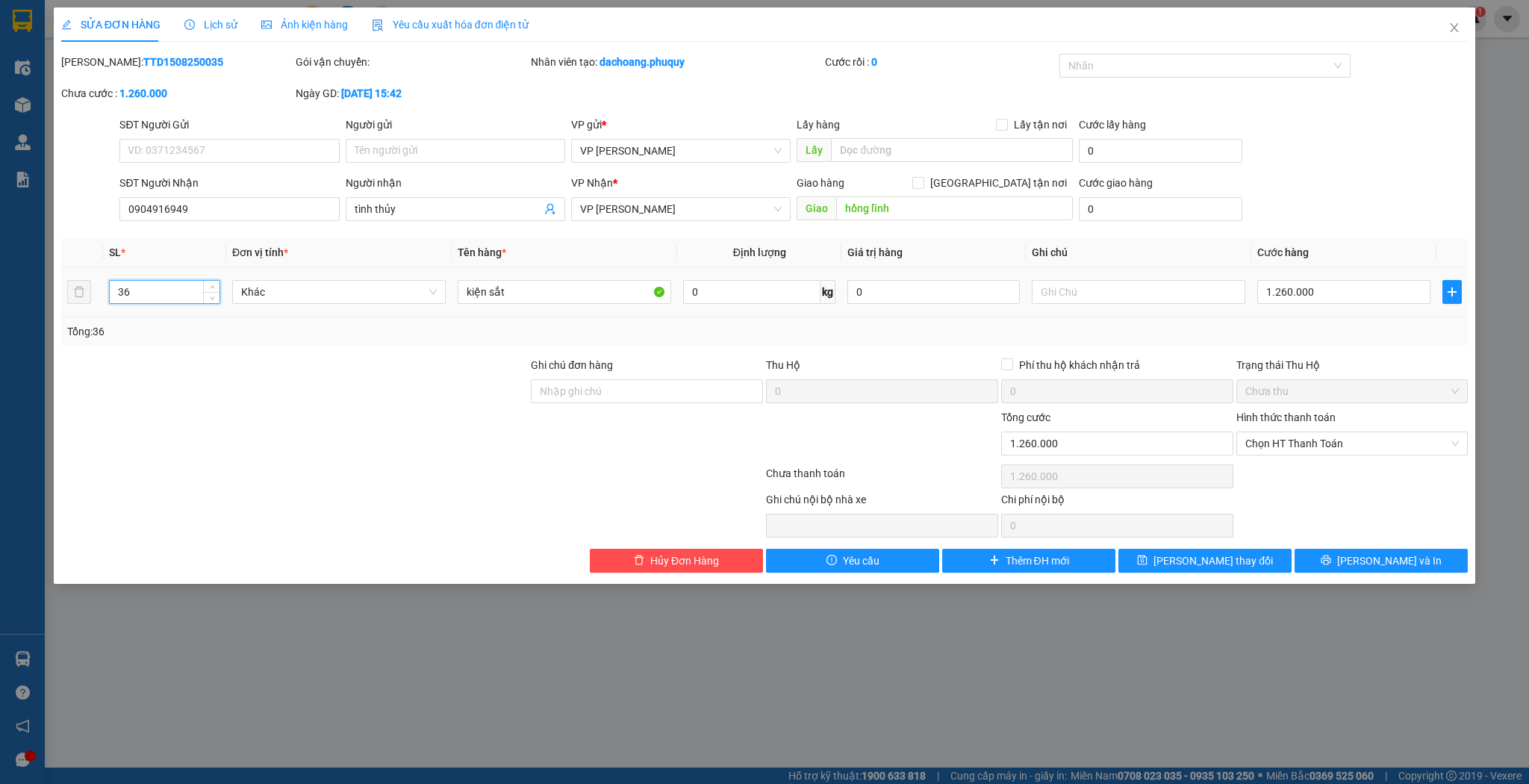
click at [155, 300] on input "36" at bounding box center [165, 292] width 110 height 22
click at [1302, 295] on input "1.260.000" at bounding box center [1344, 292] width 172 height 24
click at [1190, 570] on button "[PERSON_NAME] thay đổi" at bounding box center [1205, 561] width 173 height 24
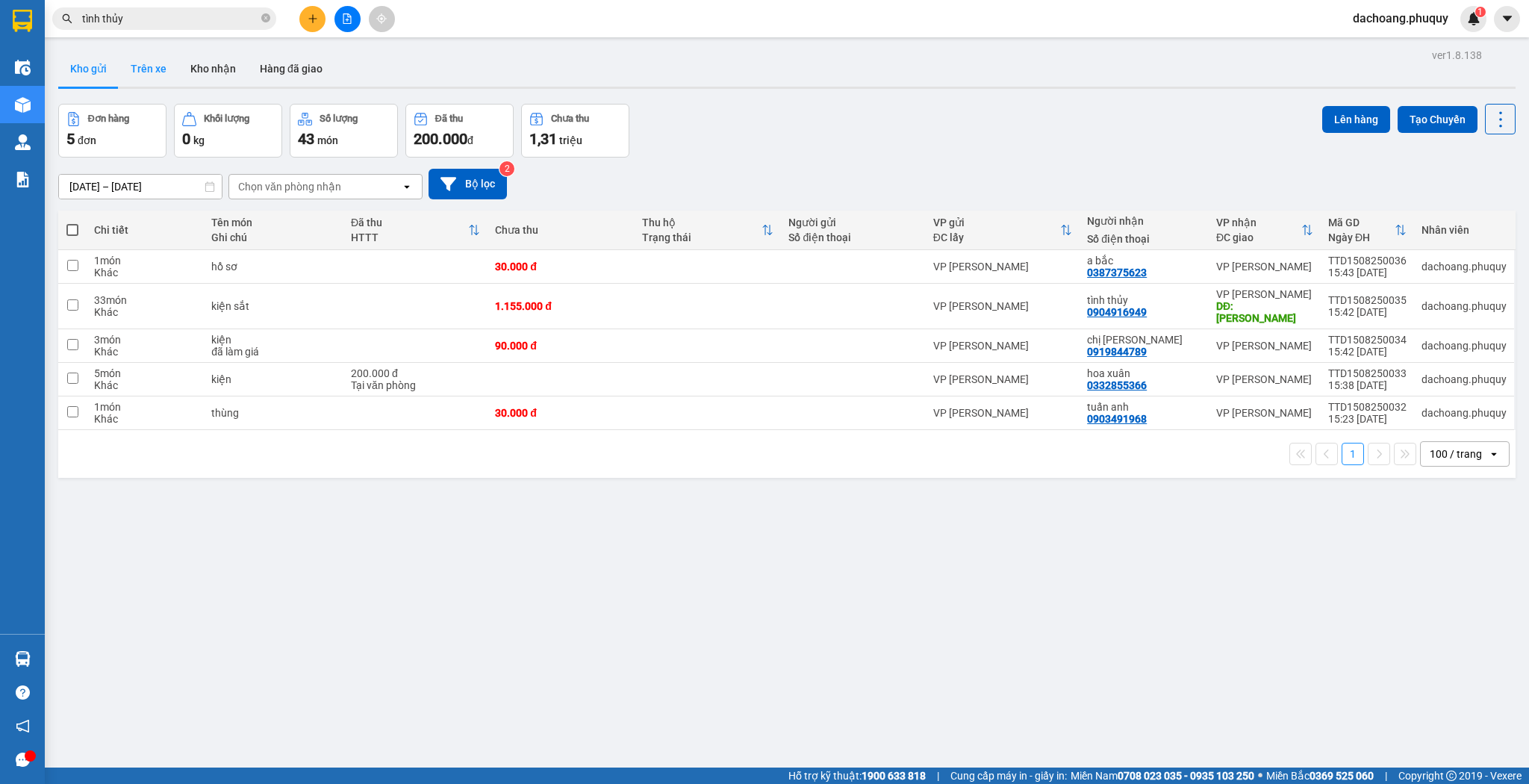
click at [146, 66] on button "Trên xe" at bounding box center [148, 68] width 60 height 36
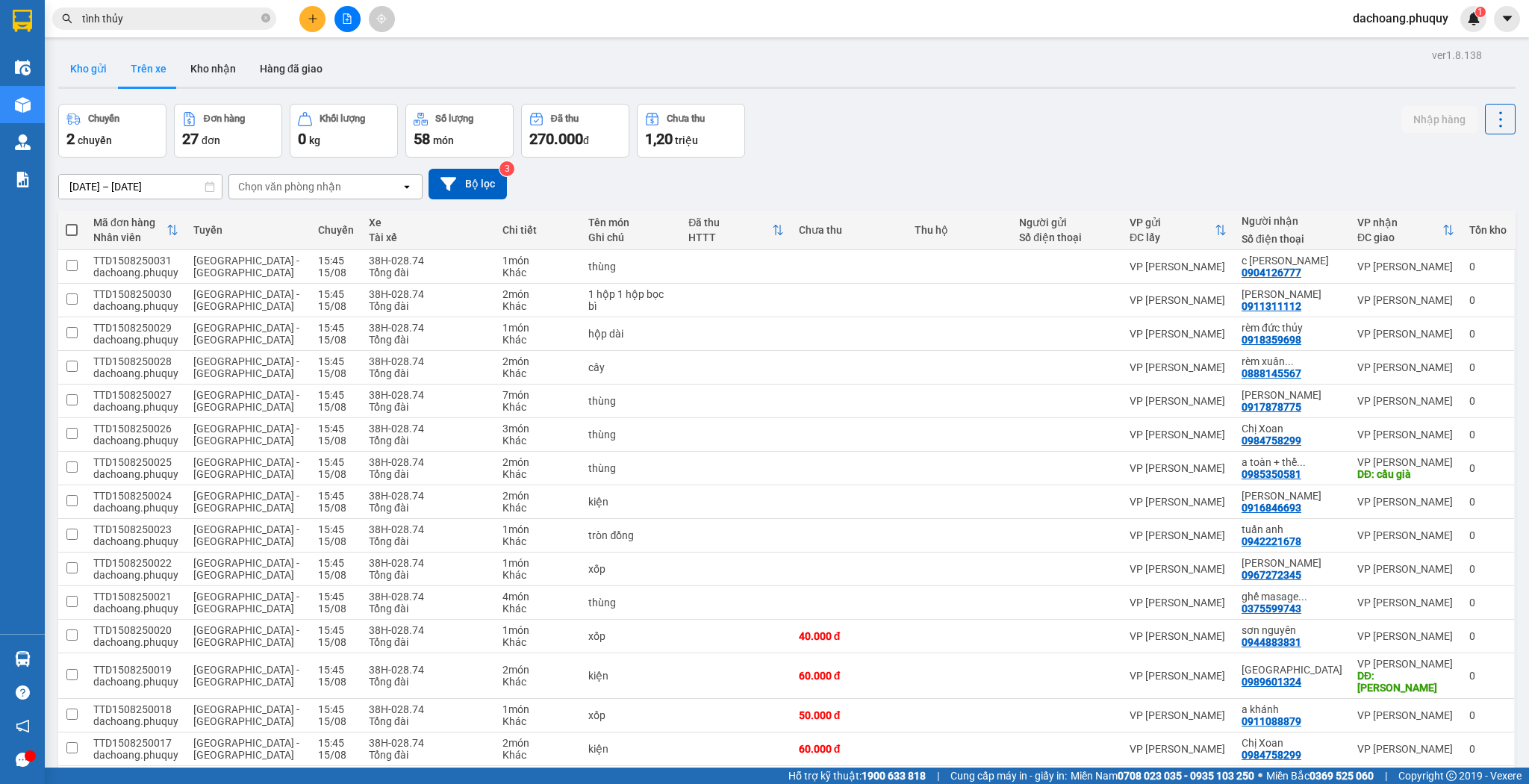
click at [98, 68] on button "Kho gửi" at bounding box center [88, 68] width 60 height 36
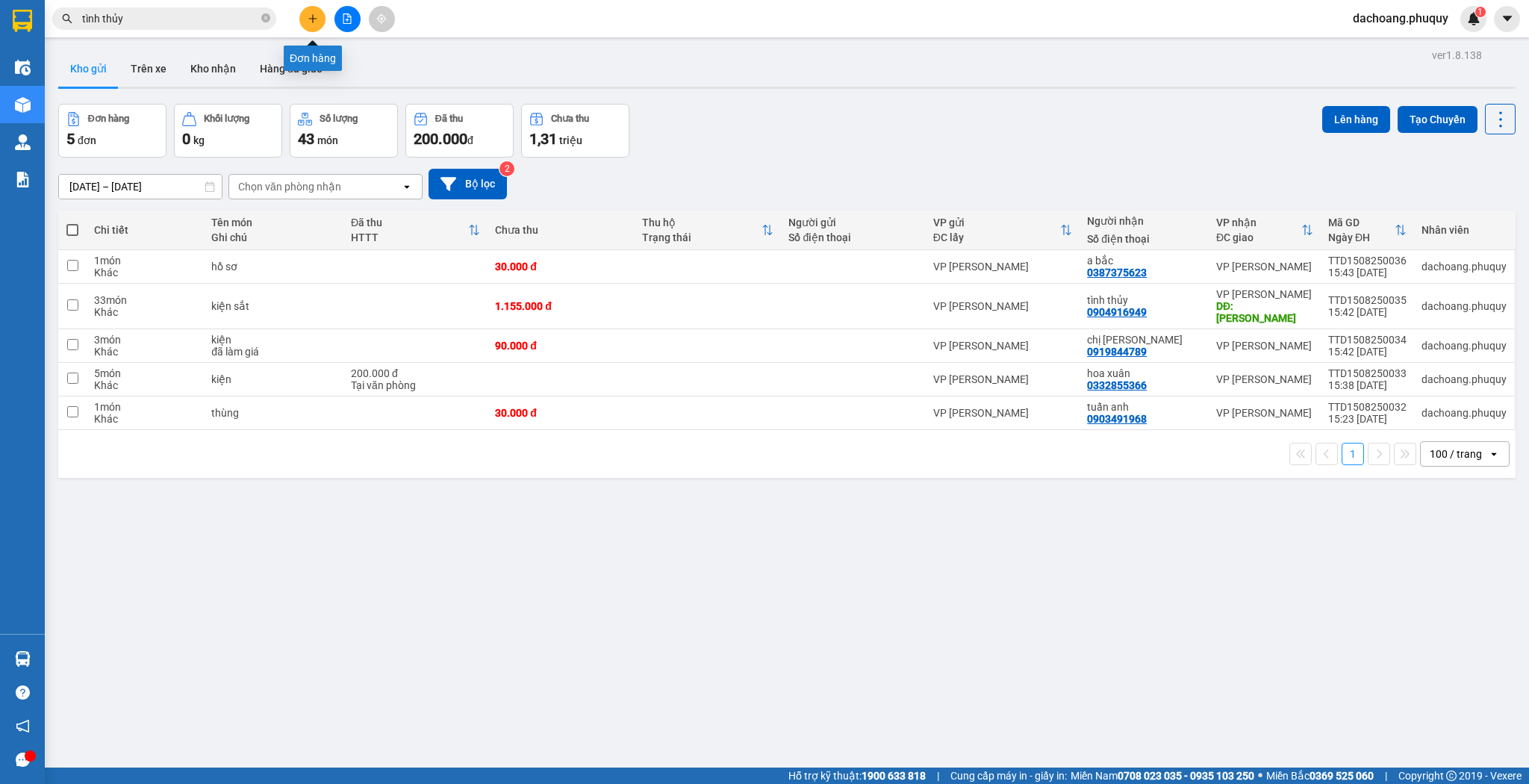
click at [317, 19] on icon "plus" at bounding box center [312, 19] width 10 height 10
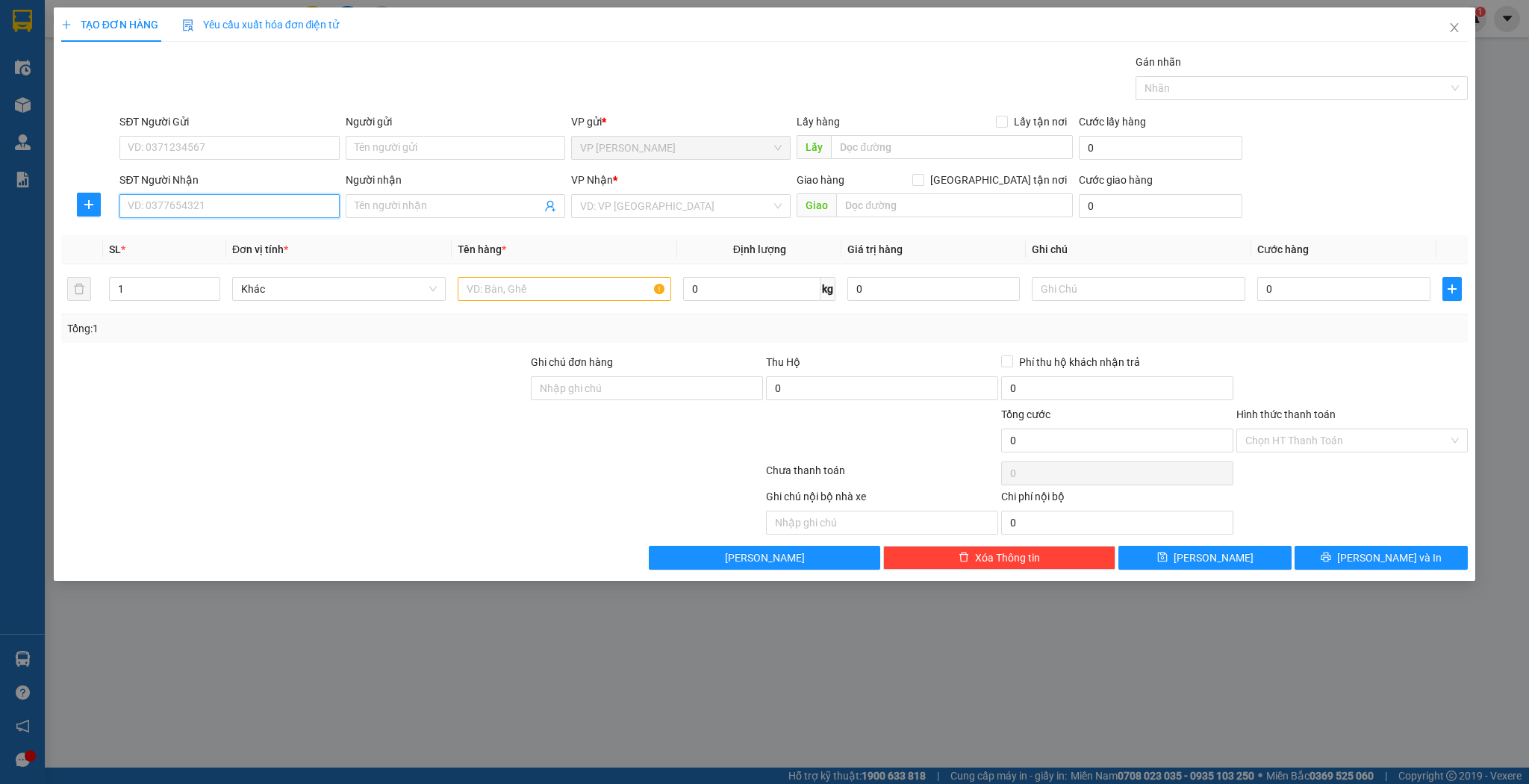
click at [315, 198] on input "SĐT Người Nhận" at bounding box center [229, 206] width 219 height 24
click at [261, 233] on div "0389604309 - thảo kính" at bounding box center [230, 235] width 202 height 17
click at [481, 287] on input "text" at bounding box center [564, 289] width 214 height 24
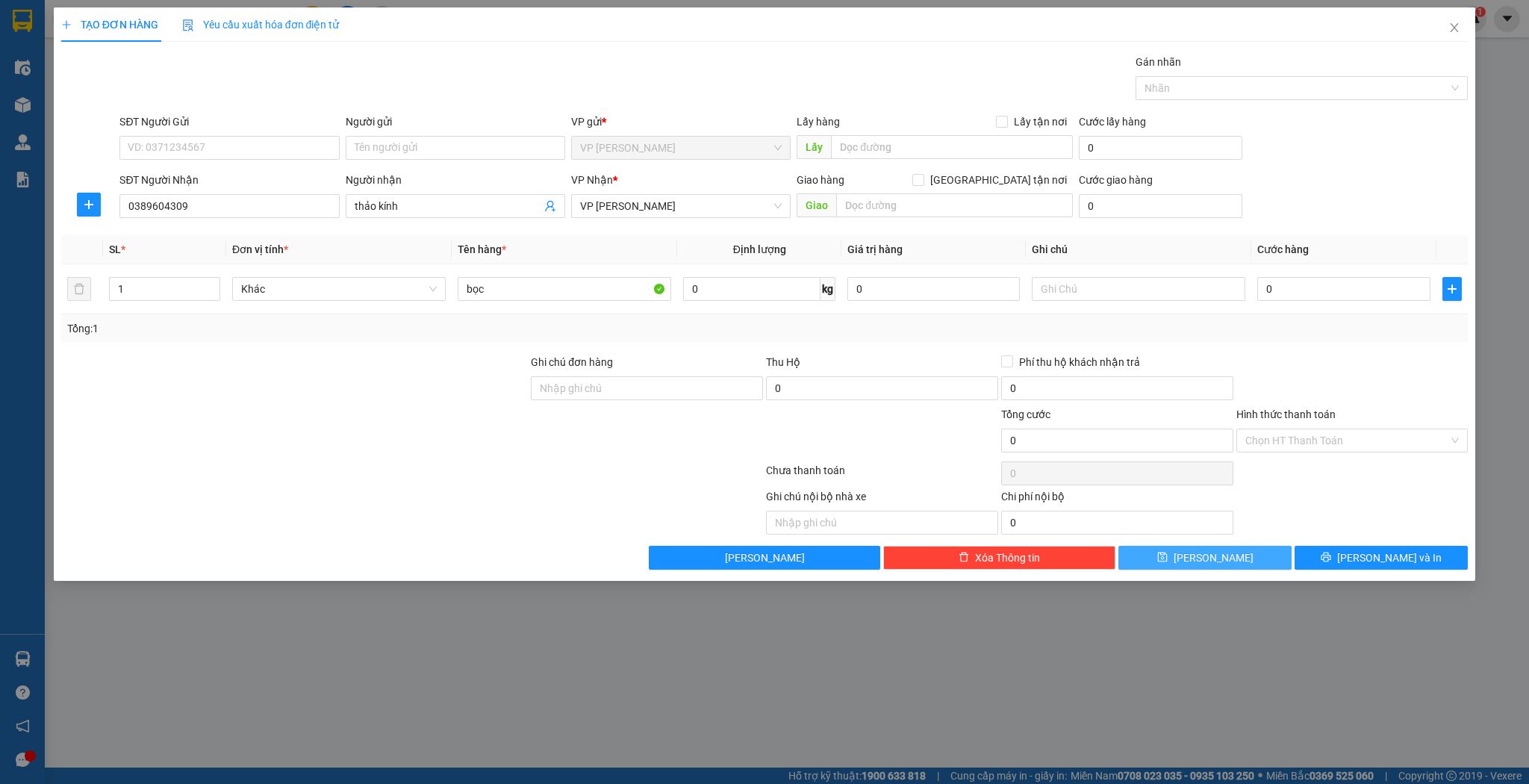
click at [1147, 558] on button "[PERSON_NAME]" at bounding box center [1205, 557] width 173 height 24
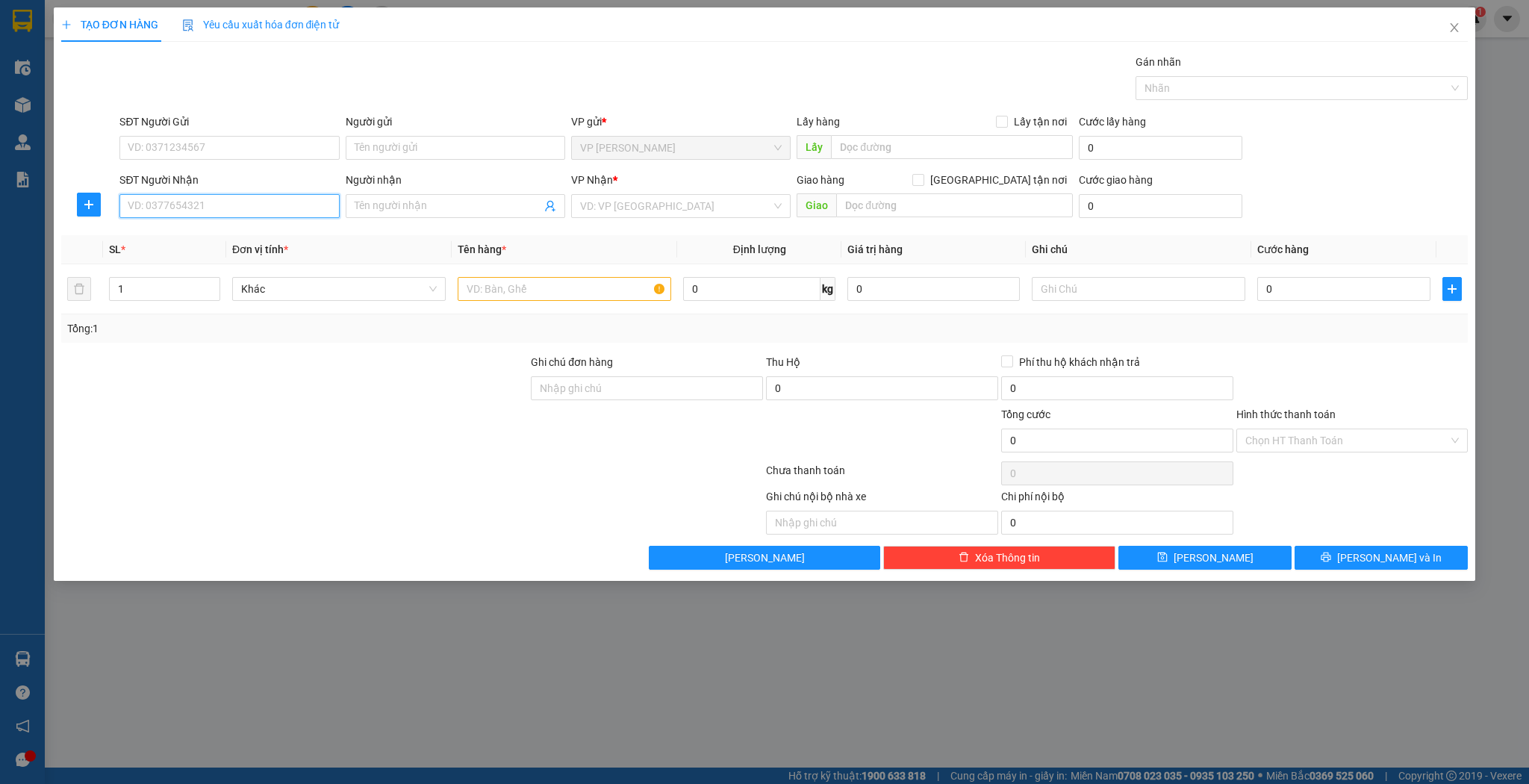
click at [203, 208] on input "SĐT Người Nhận" at bounding box center [229, 206] width 219 height 24
click at [198, 242] on div "0919262288 - qc hoàng long" at bounding box center [230, 235] width 202 height 17
click at [481, 292] on input "text" at bounding box center [564, 289] width 214 height 24
click at [1271, 284] on input "0" at bounding box center [1344, 289] width 172 height 24
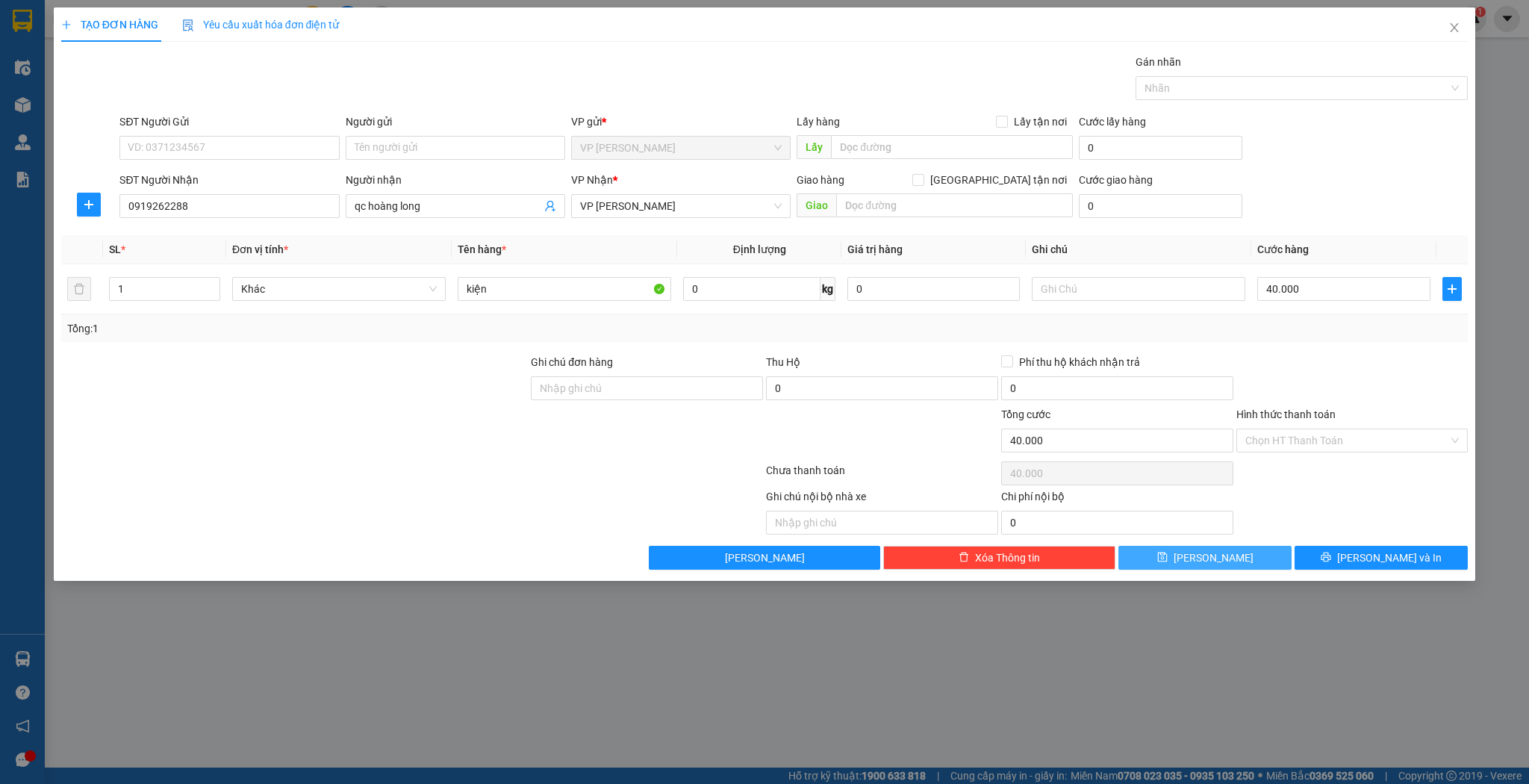
click at [1159, 561] on button "[PERSON_NAME]" at bounding box center [1205, 557] width 173 height 24
click at [1456, 27] on icon "close" at bounding box center [1455, 28] width 8 height 9
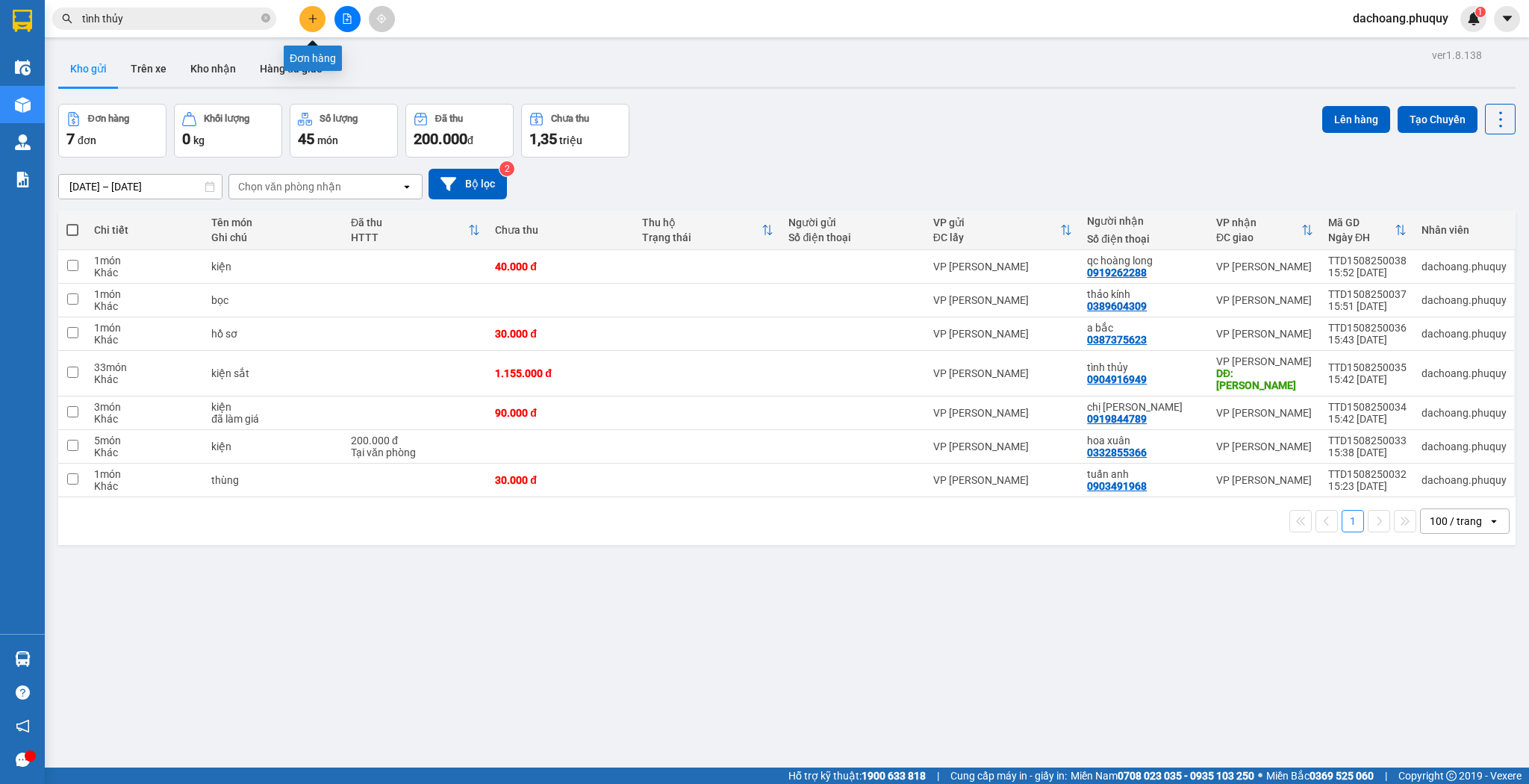
click at [314, 23] on icon "plus" at bounding box center [312, 19] width 10 height 10
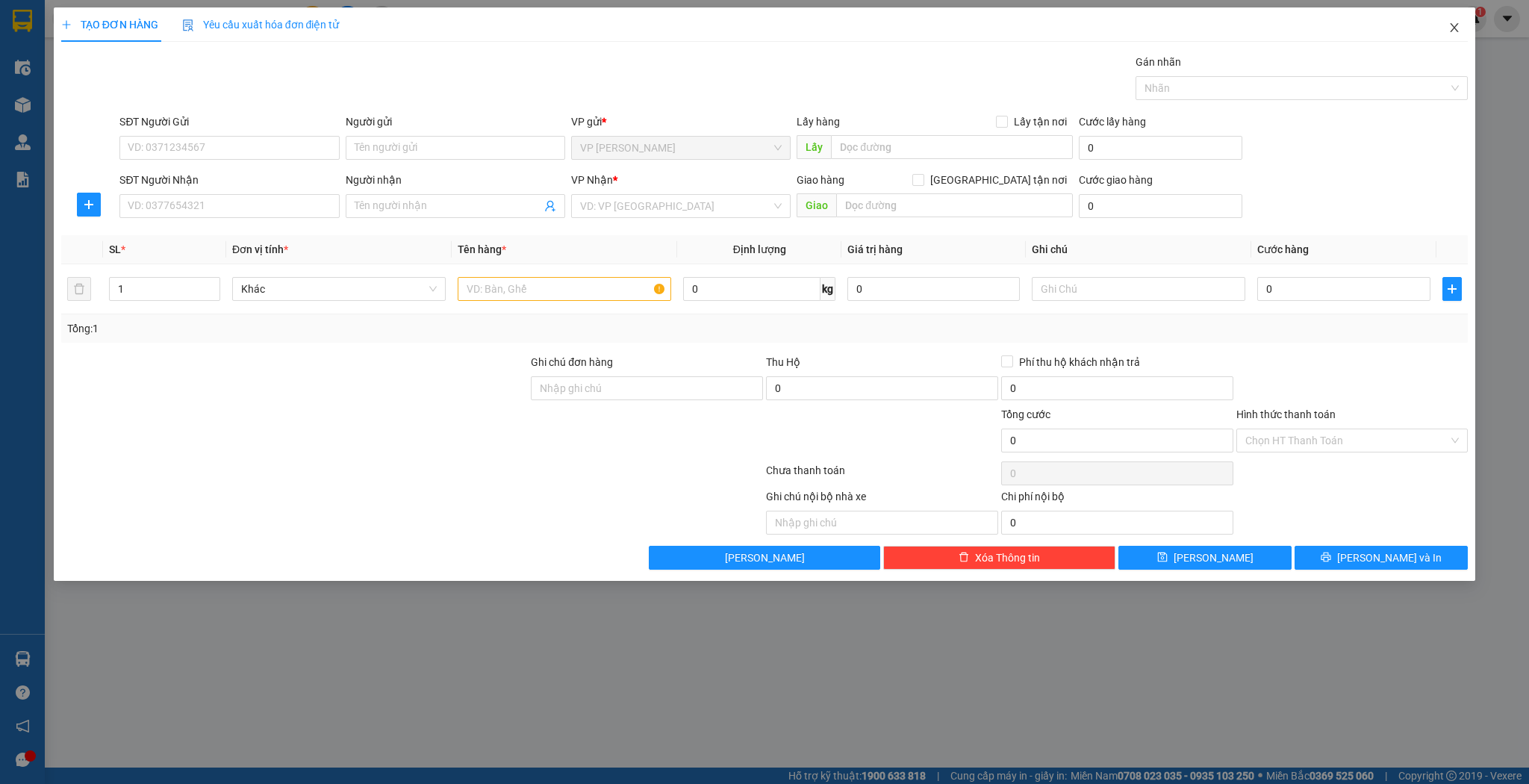
click at [1456, 32] on icon "close" at bounding box center [1454, 27] width 12 height 12
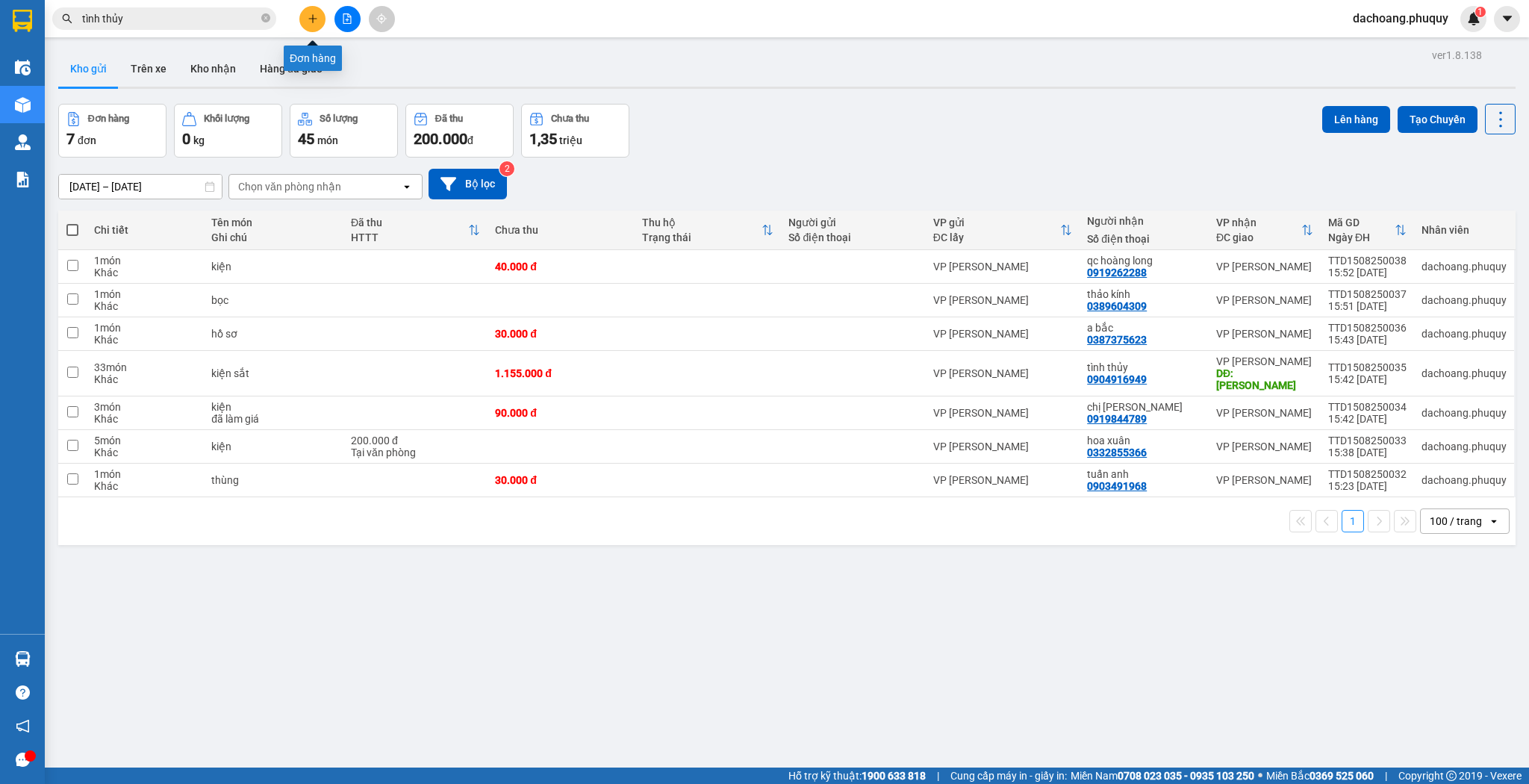
click at [306, 19] on button at bounding box center [312, 19] width 26 height 26
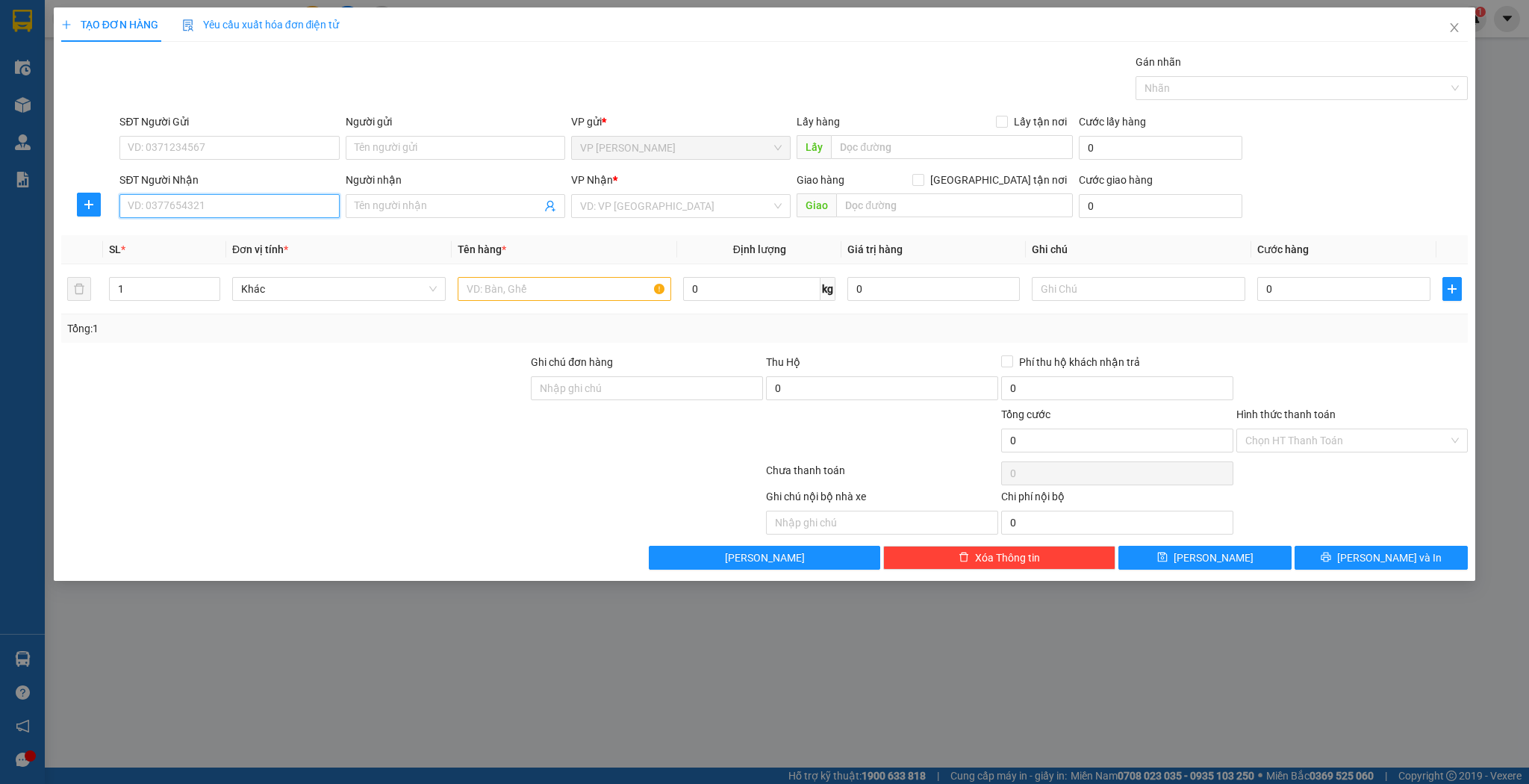
click at [178, 206] on input "SĐT Người Nhận" at bounding box center [229, 206] width 219 height 24
click at [215, 235] on div "0915408438 - trọng nghĩa" at bounding box center [230, 235] width 202 height 17
click at [506, 290] on input "text" at bounding box center [564, 289] width 214 height 24
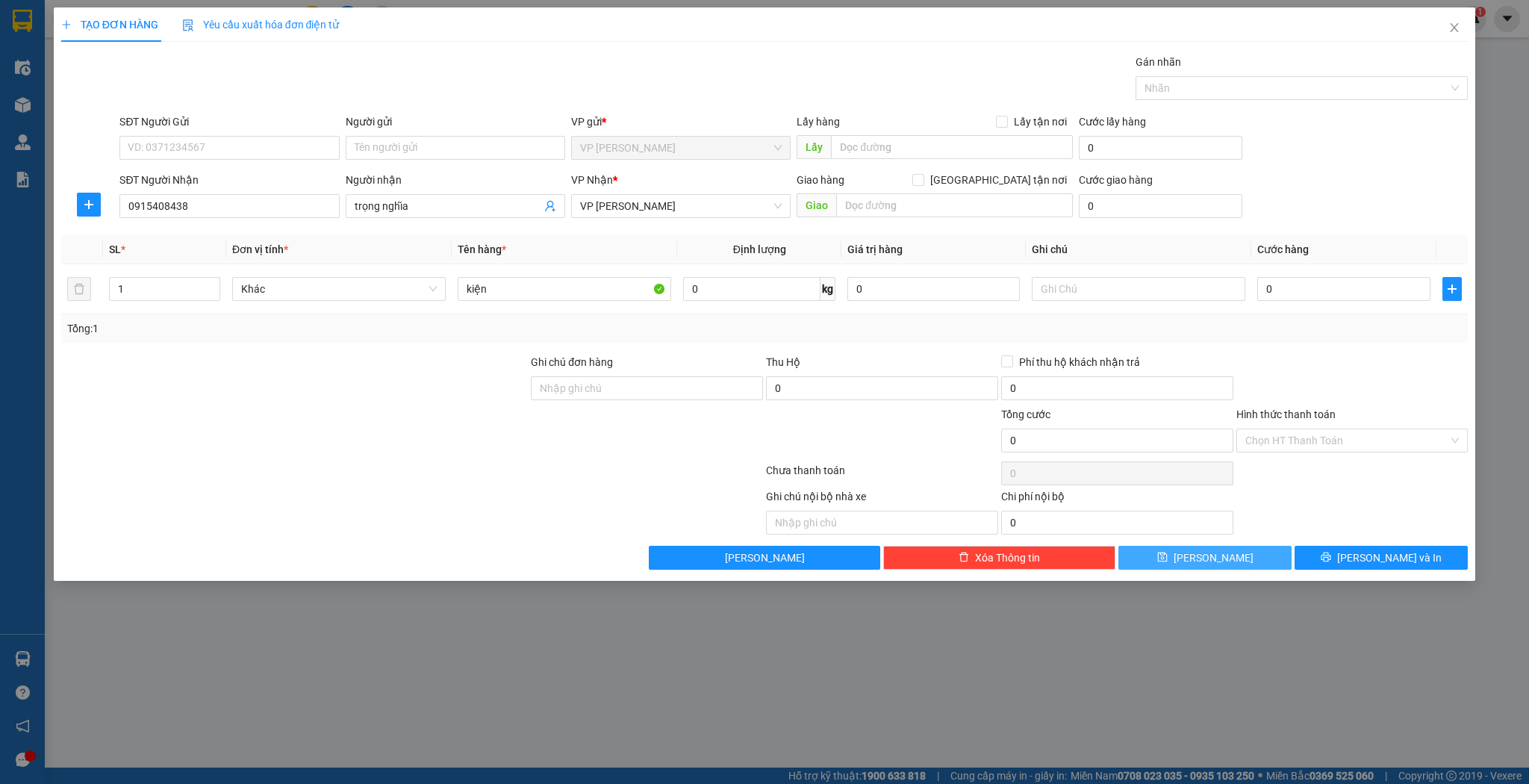
click at [1182, 559] on button "[PERSON_NAME]" at bounding box center [1205, 557] width 173 height 24
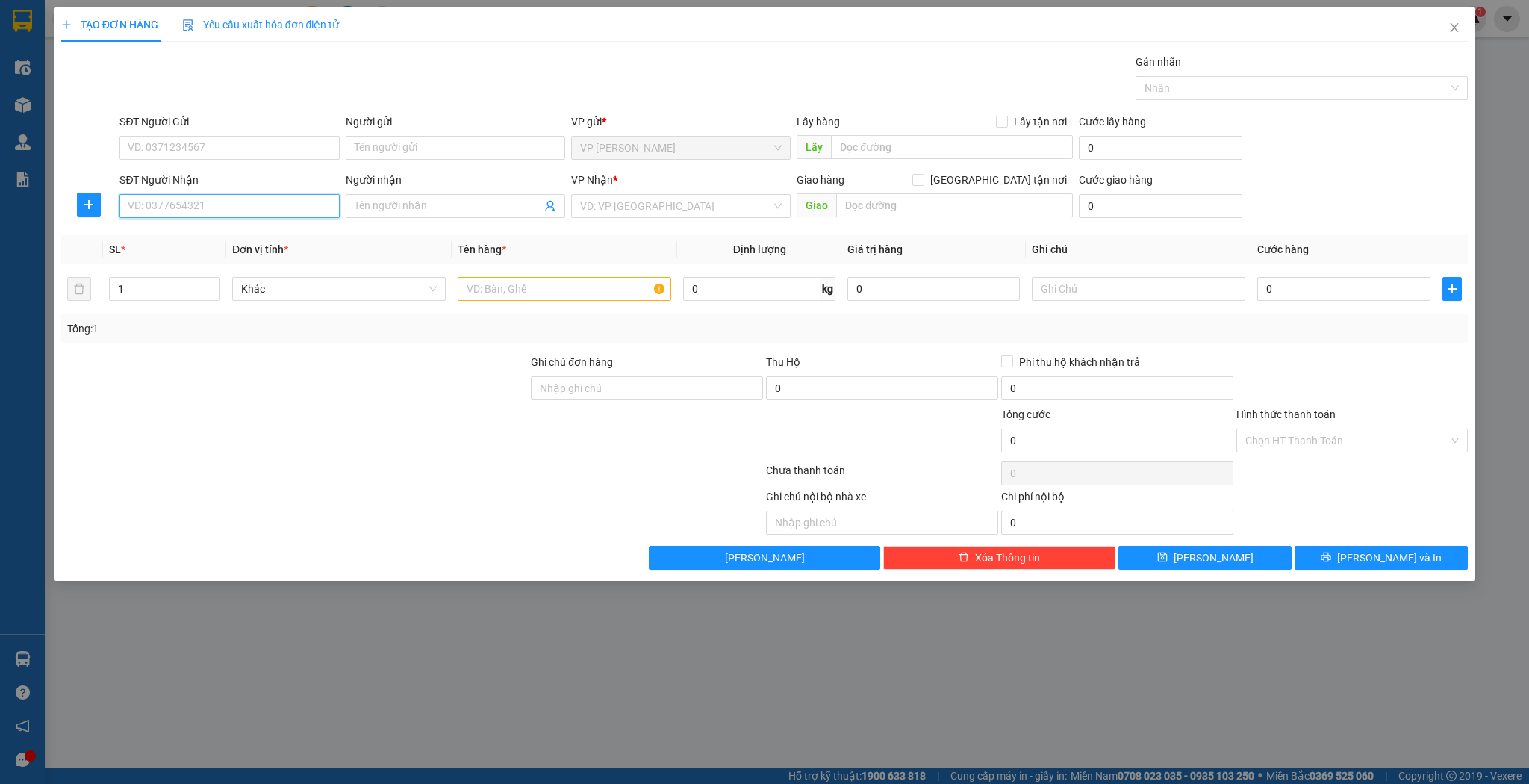
click at [209, 206] on input "SĐT Người Nhận" at bounding box center [229, 206] width 219 height 24
click at [209, 233] on div "0382999687 - duẫn tuyên" at bounding box center [230, 235] width 202 height 17
click at [477, 281] on input "text" at bounding box center [564, 289] width 214 height 24
click at [210, 280] on span "up" at bounding box center [212, 285] width 9 height 9
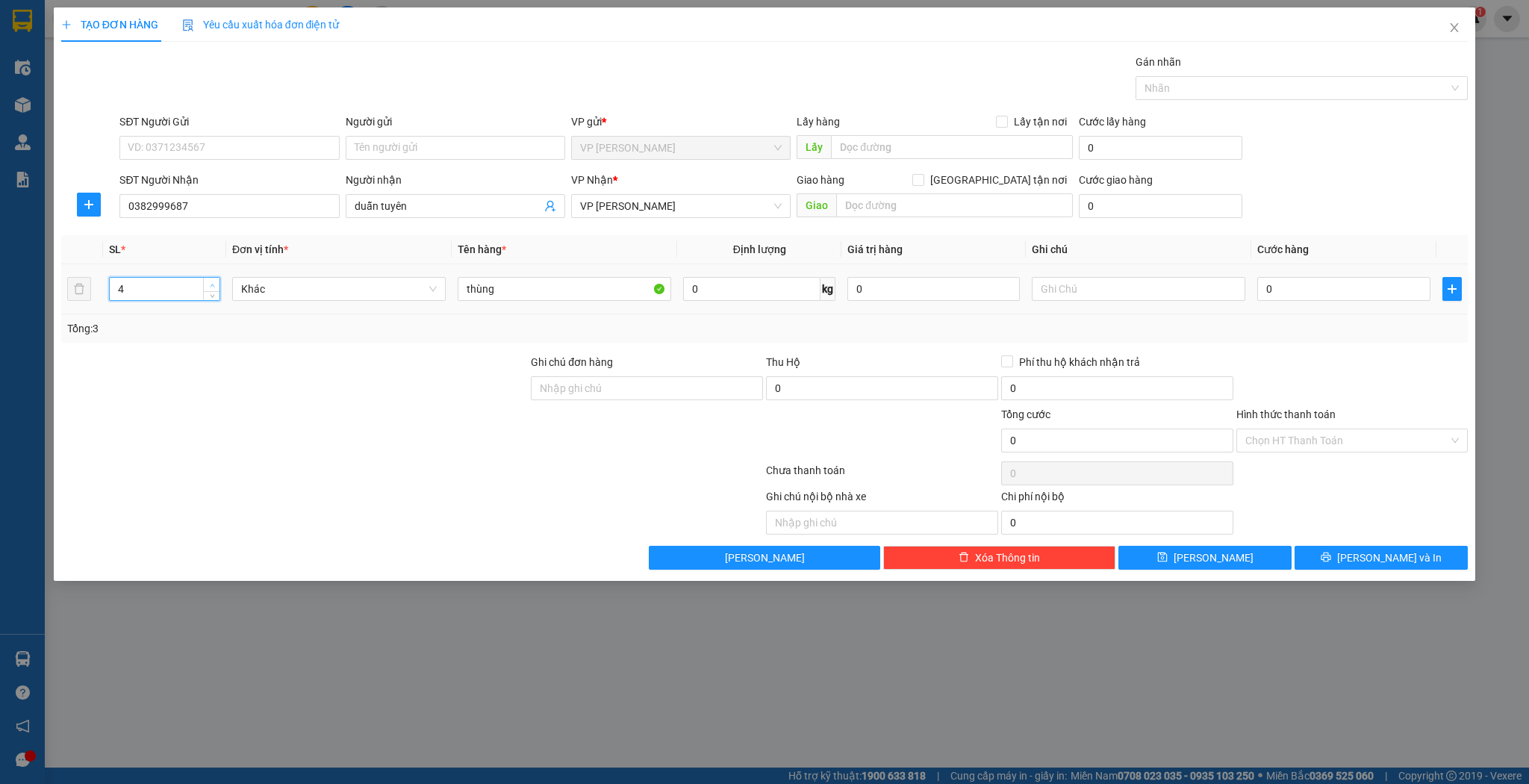
click at [210, 280] on span "up" at bounding box center [212, 285] width 9 height 9
click at [1182, 549] on button "[PERSON_NAME]" at bounding box center [1205, 557] width 173 height 24
click at [182, 203] on input "SĐT Người Nhận" at bounding box center [229, 206] width 219 height 24
click at [121, 203] on input "7871" at bounding box center [229, 206] width 219 height 24
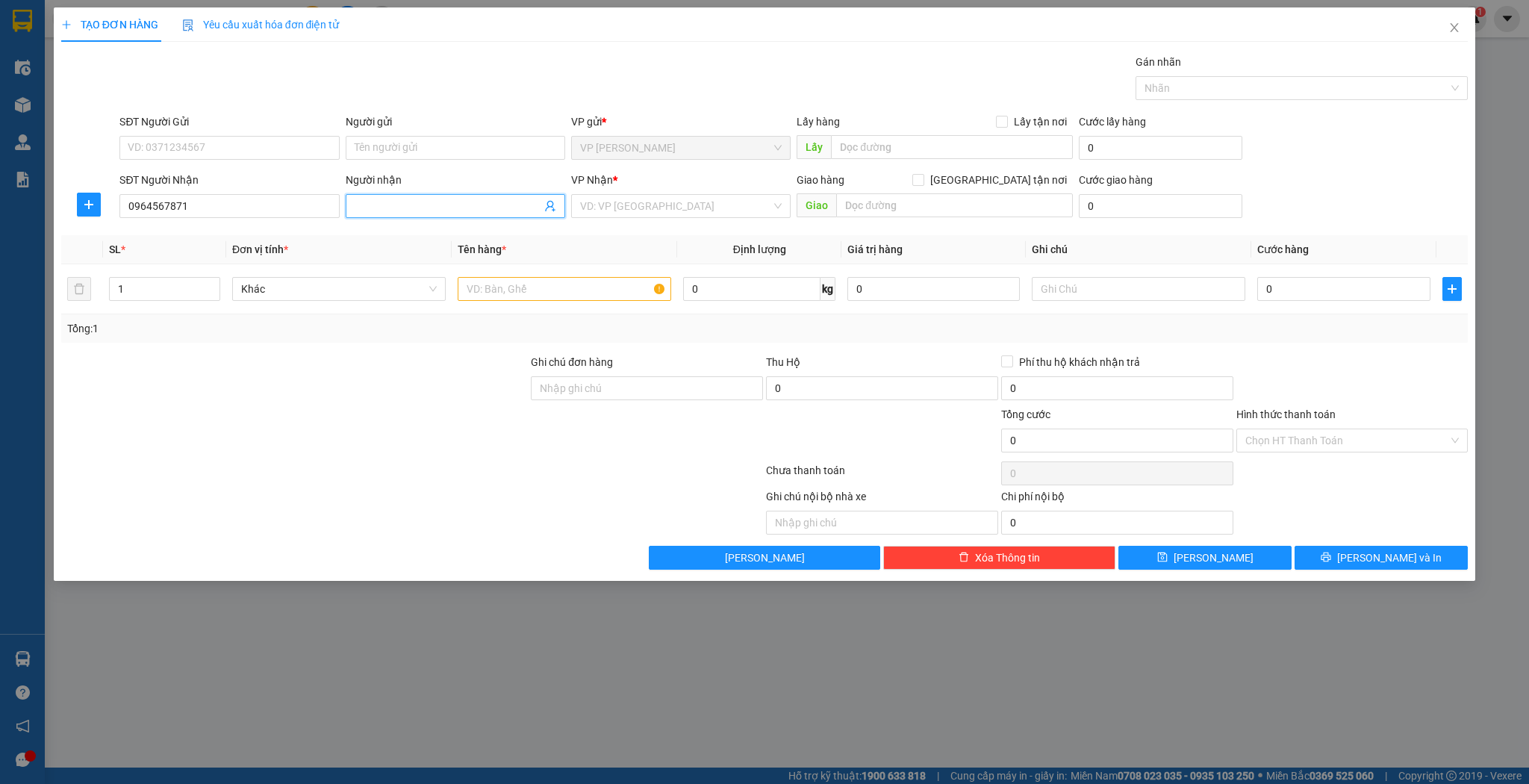
click at [399, 207] on input "Người nhận" at bounding box center [448, 206] width 187 height 17
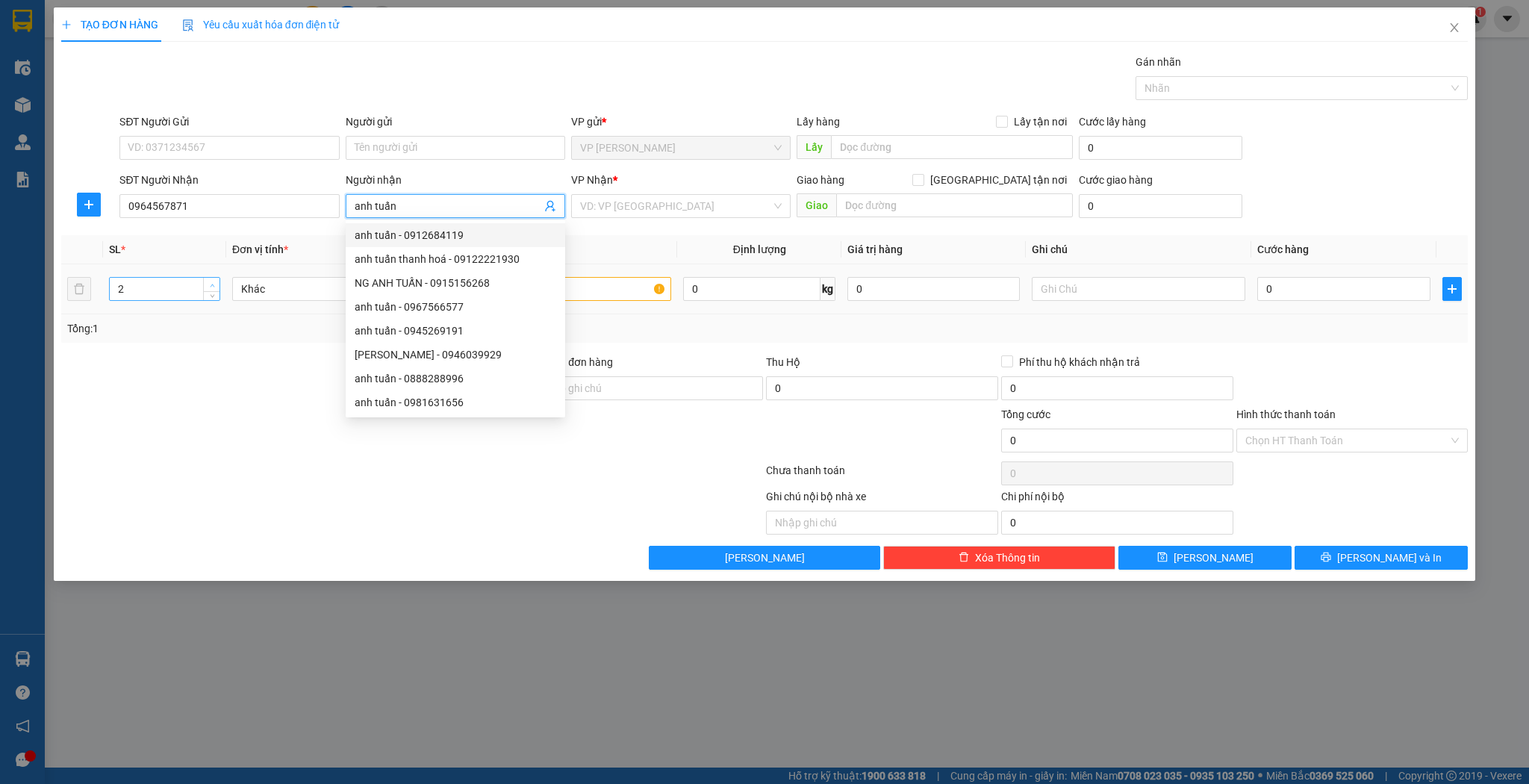
click at [214, 283] on icon "up" at bounding box center [213, 286] width 6 height 6
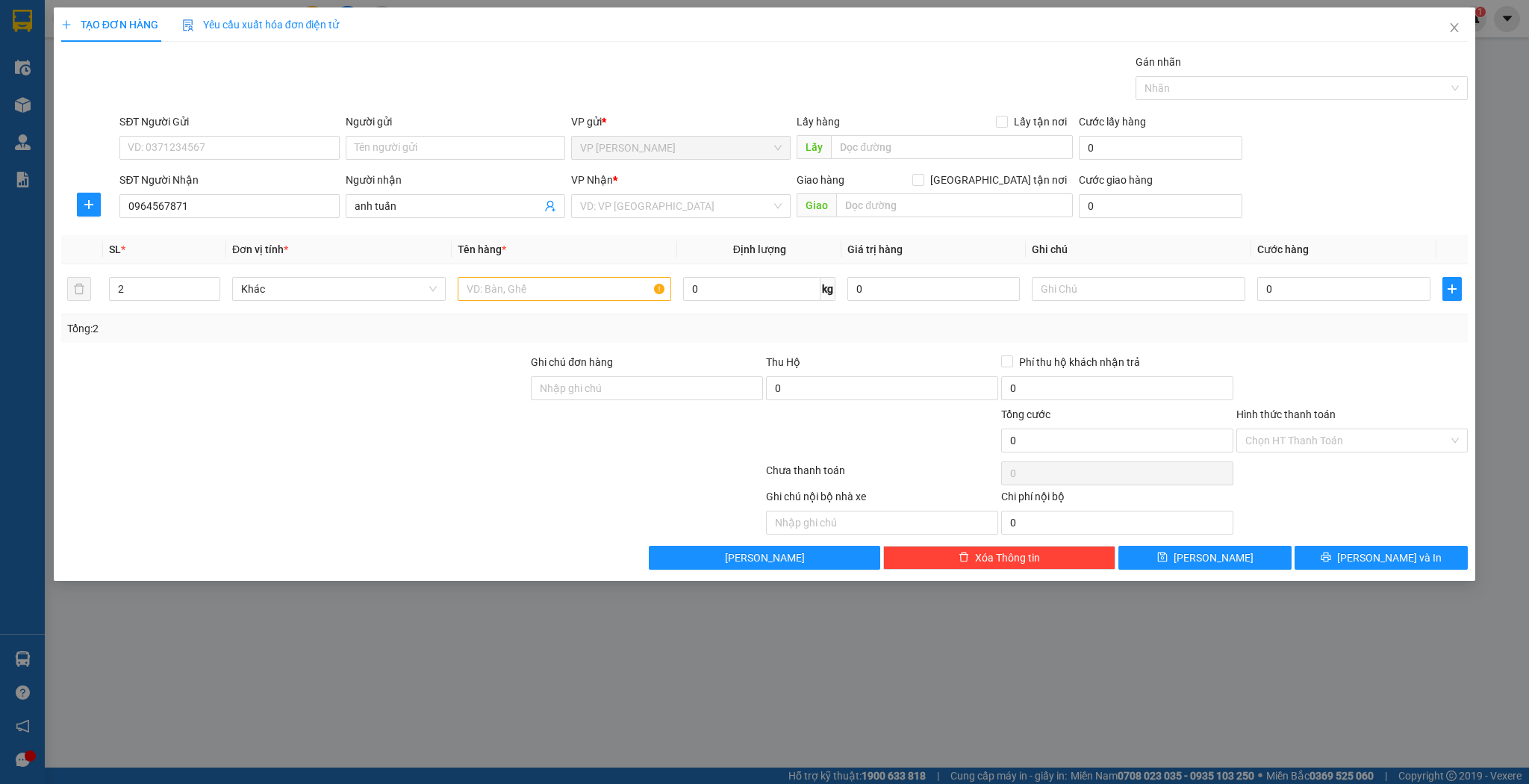
click at [277, 422] on div at bounding box center [295, 432] width 470 height 52
click at [541, 291] on input "text" at bounding box center [564, 289] width 214 height 24
click at [1172, 555] on button "[PERSON_NAME]" at bounding box center [1205, 557] width 173 height 24
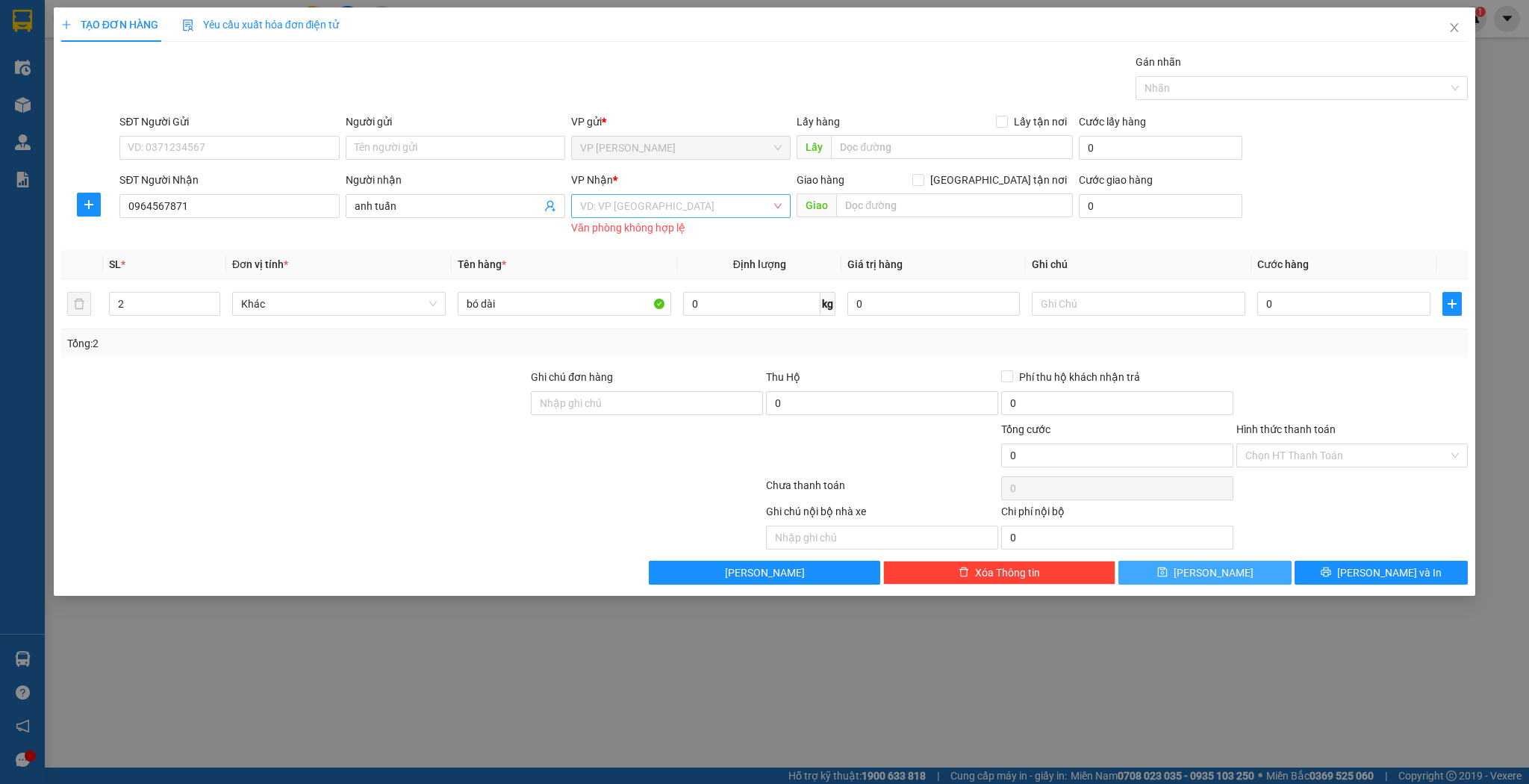
click at [780, 205] on div "VD: VP [GEOGRAPHIC_DATA]" at bounding box center [681, 206] width 219 height 24
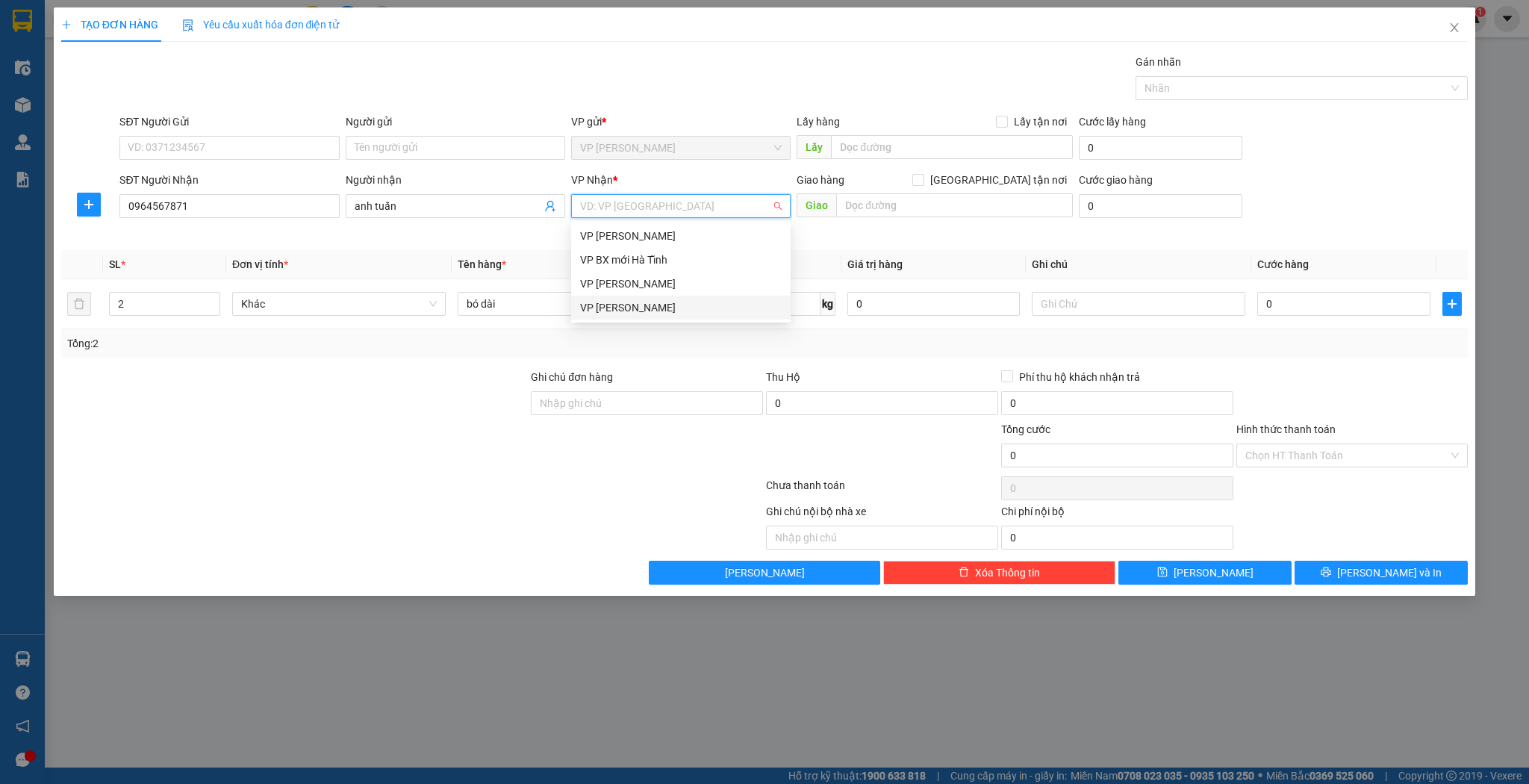
click at [662, 305] on div "VP [PERSON_NAME]" at bounding box center [682, 307] width 202 height 17
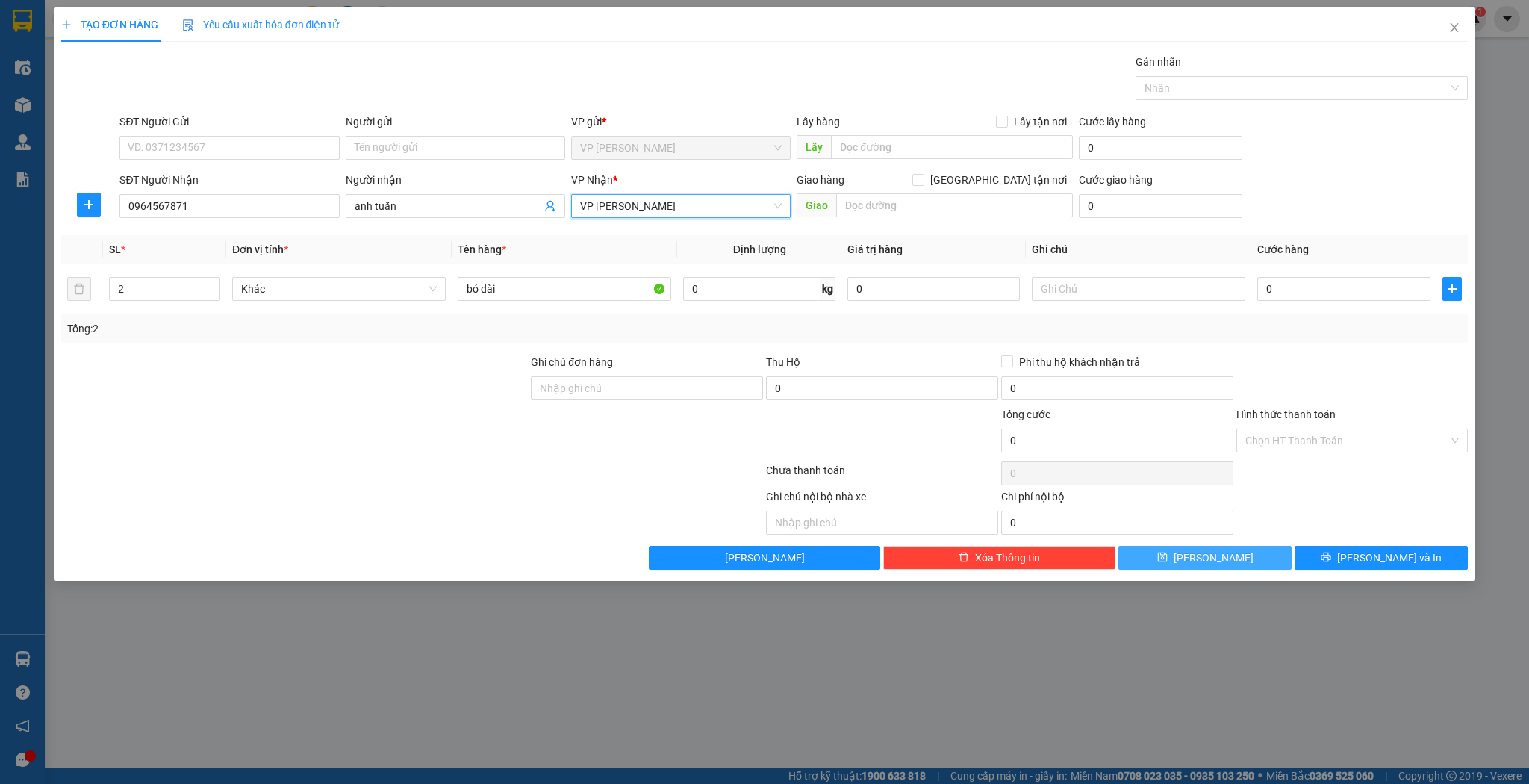
click at [1174, 555] on button "[PERSON_NAME]" at bounding box center [1205, 557] width 173 height 24
click at [385, 205] on input "Người nhận" at bounding box center [448, 206] width 187 height 17
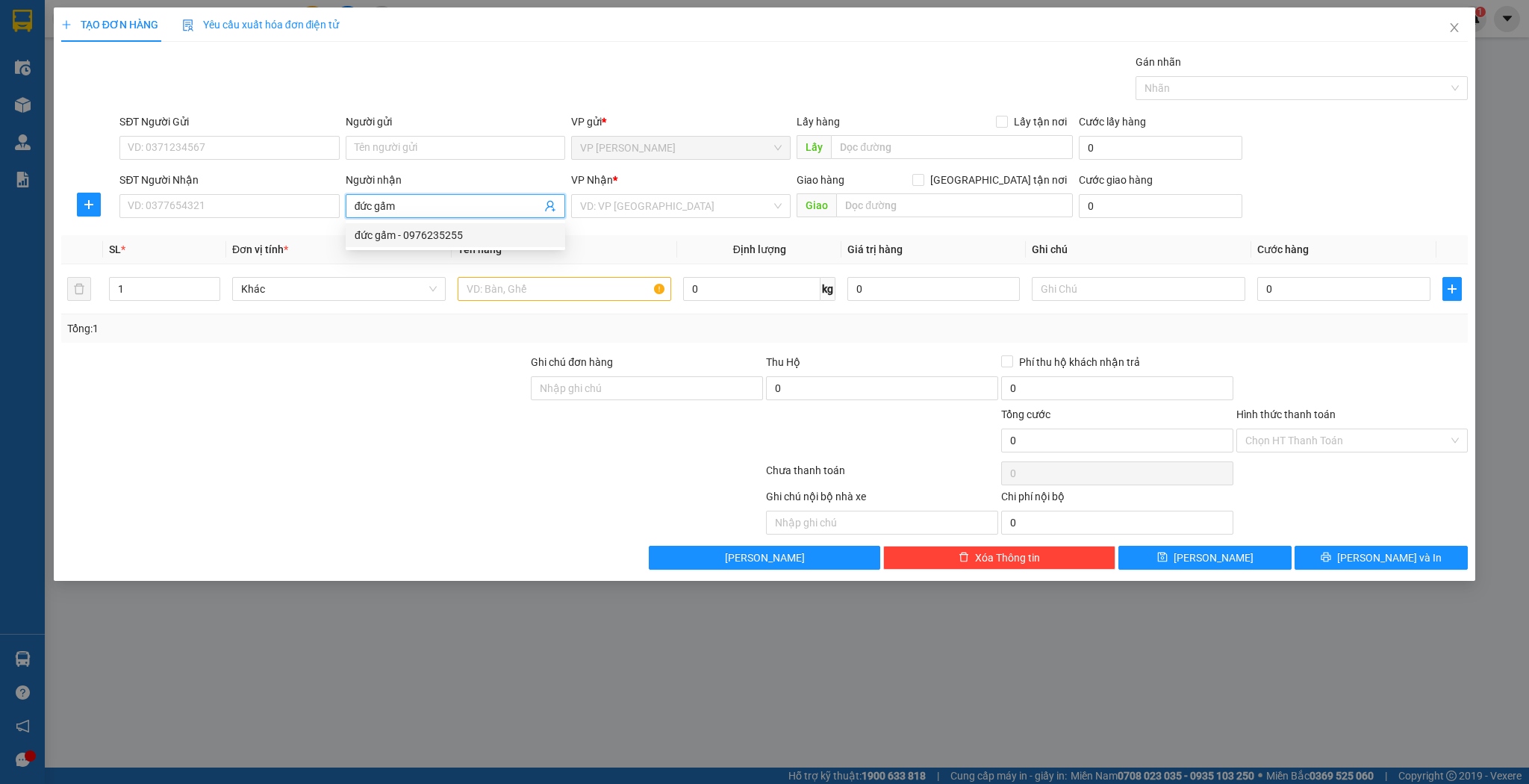
click at [394, 233] on div "đức gấm - 0976235255" at bounding box center [456, 235] width 202 height 17
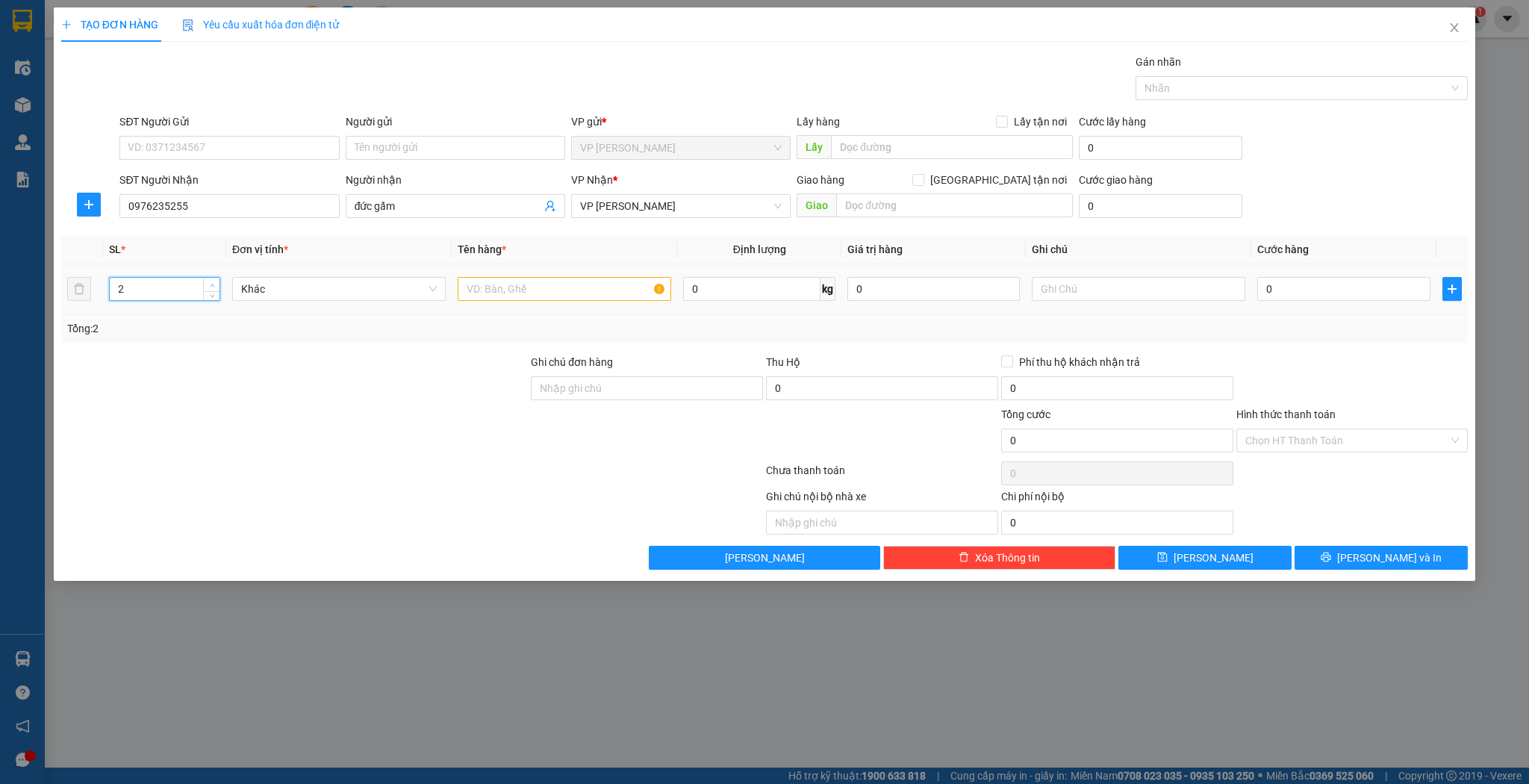
click at [211, 284] on icon "up" at bounding box center [213, 286] width 6 height 6
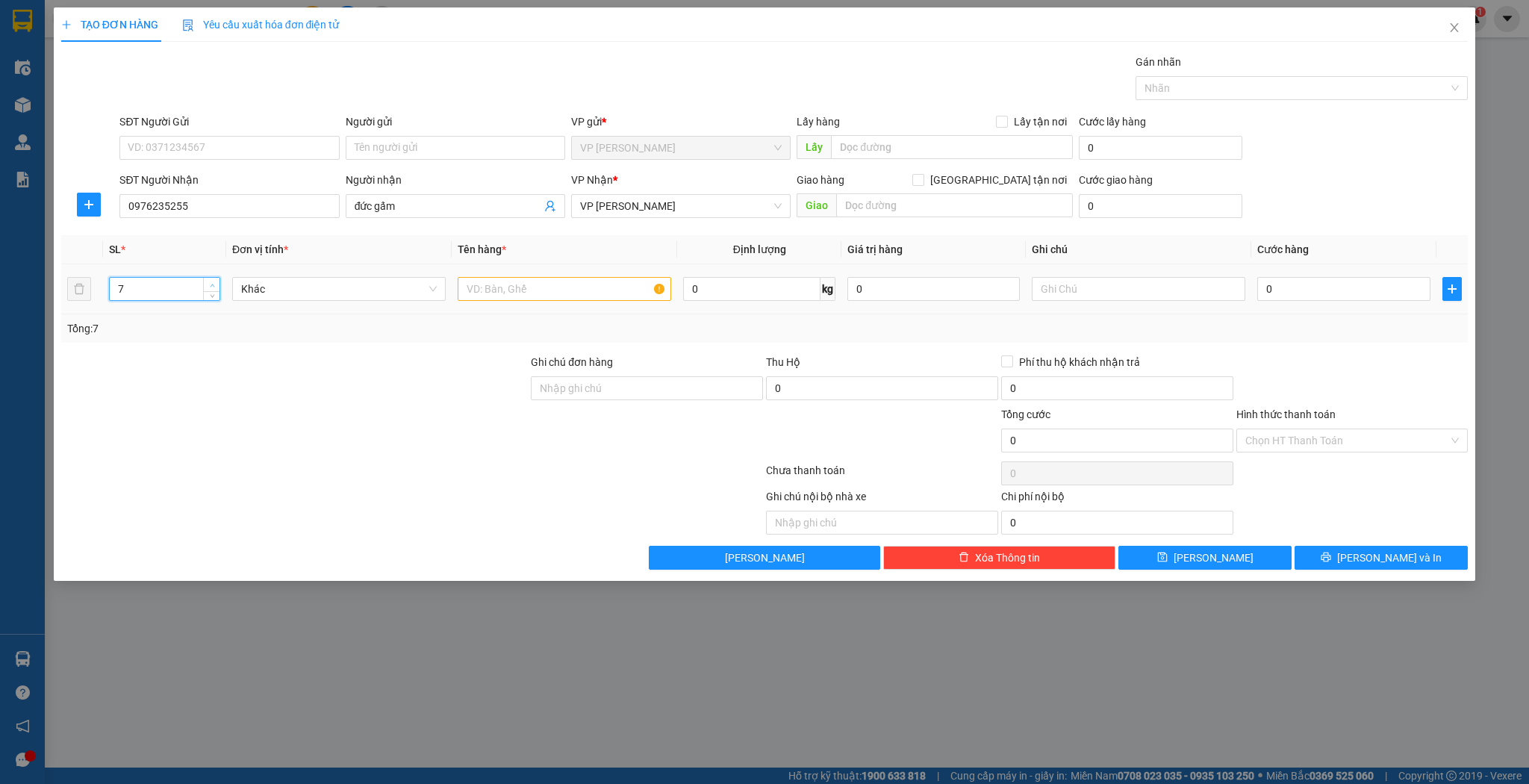
click at [211, 284] on icon "up" at bounding box center [213, 286] width 6 height 6
click at [522, 290] on input "text" at bounding box center [564, 289] width 214 height 24
click at [1154, 561] on button "[PERSON_NAME]" at bounding box center [1205, 557] width 173 height 24
click at [173, 204] on input "SĐT Người Nhận" at bounding box center [229, 206] width 219 height 24
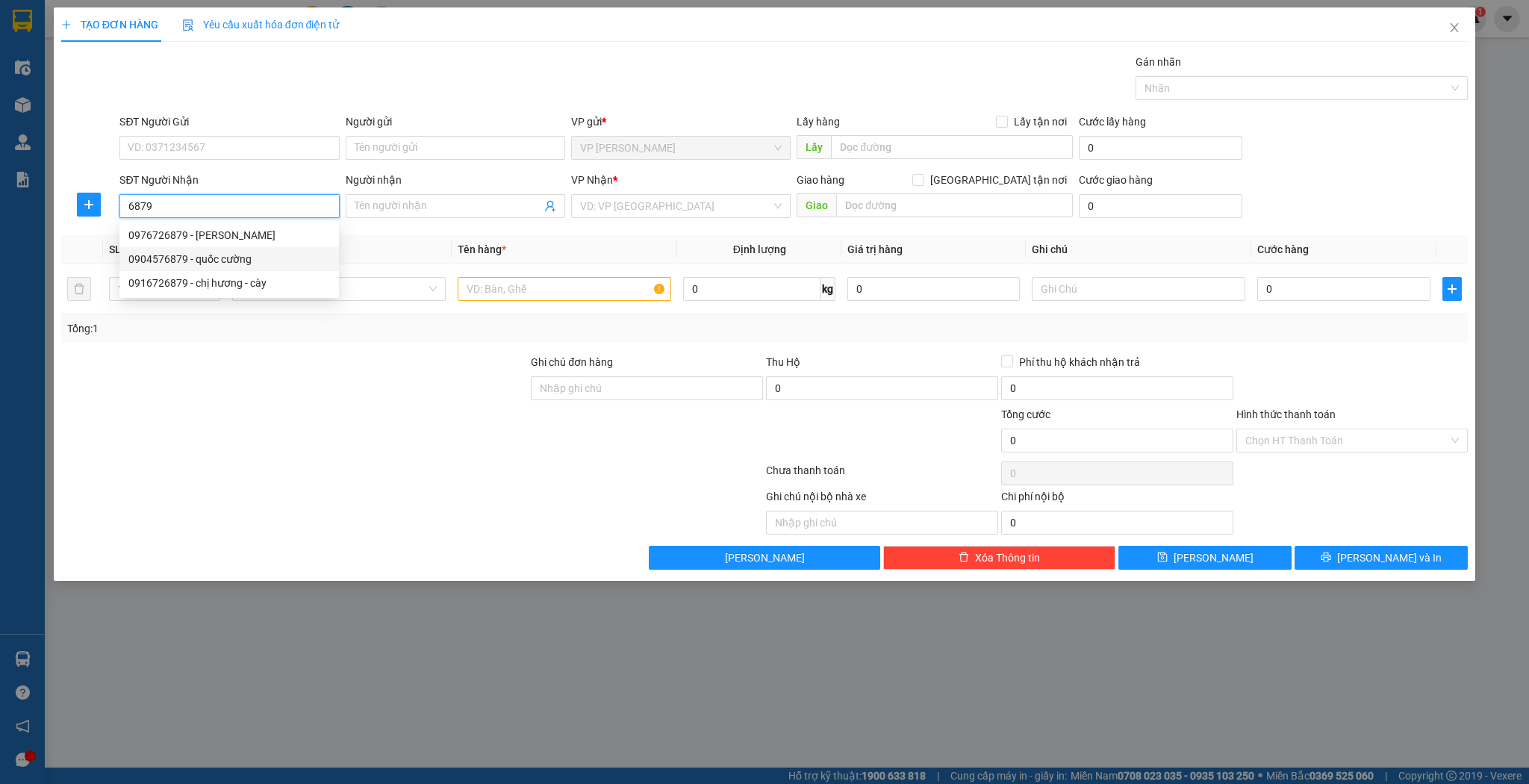
click at [196, 256] on div "0904576879 - quốc cường" at bounding box center [230, 259] width 202 height 17
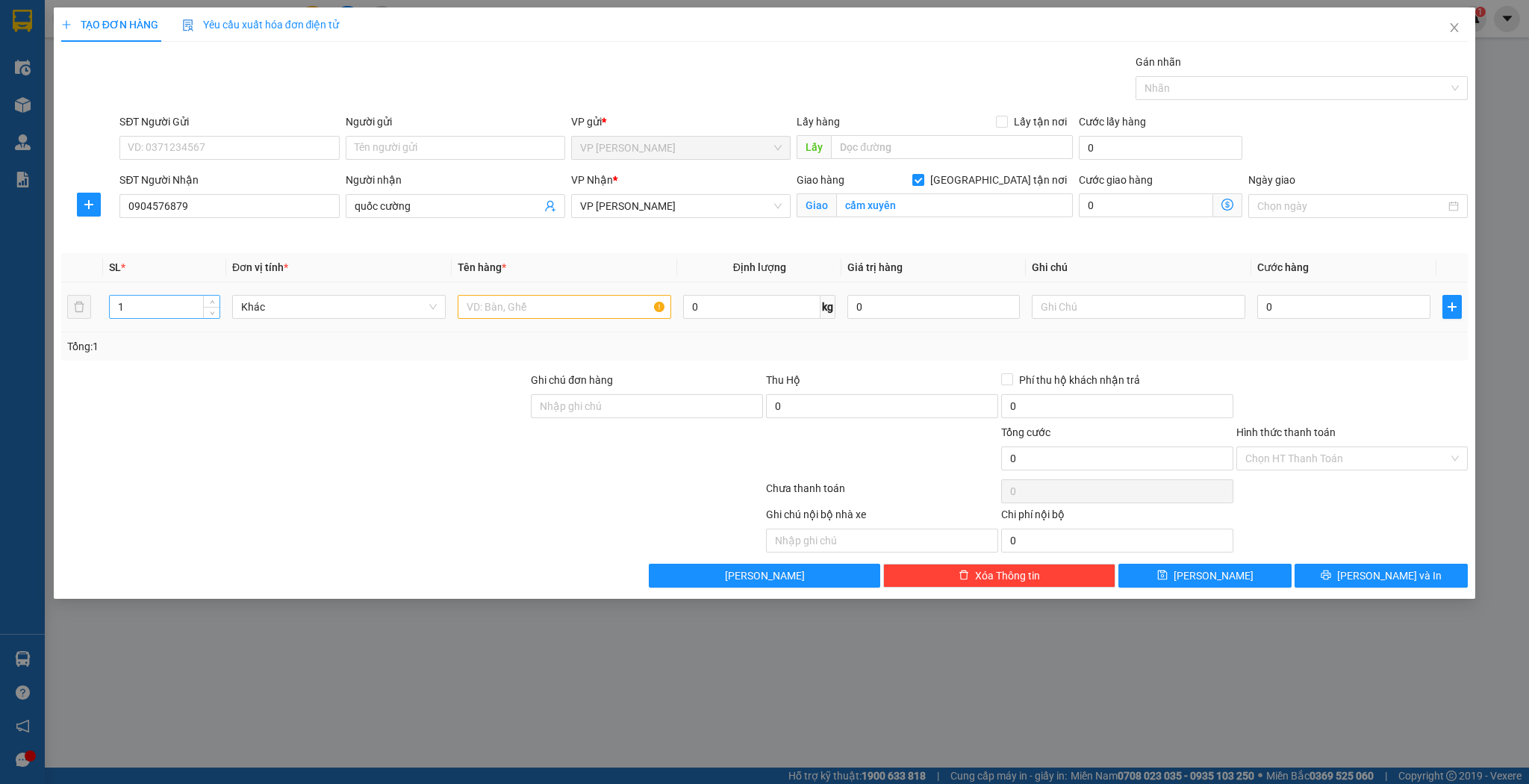
click at [164, 302] on input "1" at bounding box center [165, 306] width 110 height 22
click at [503, 312] on input "text" at bounding box center [564, 306] width 214 height 24
click at [1170, 573] on button "[PERSON_NAME]" at bounding box center [1205, 576] width 173 height 24
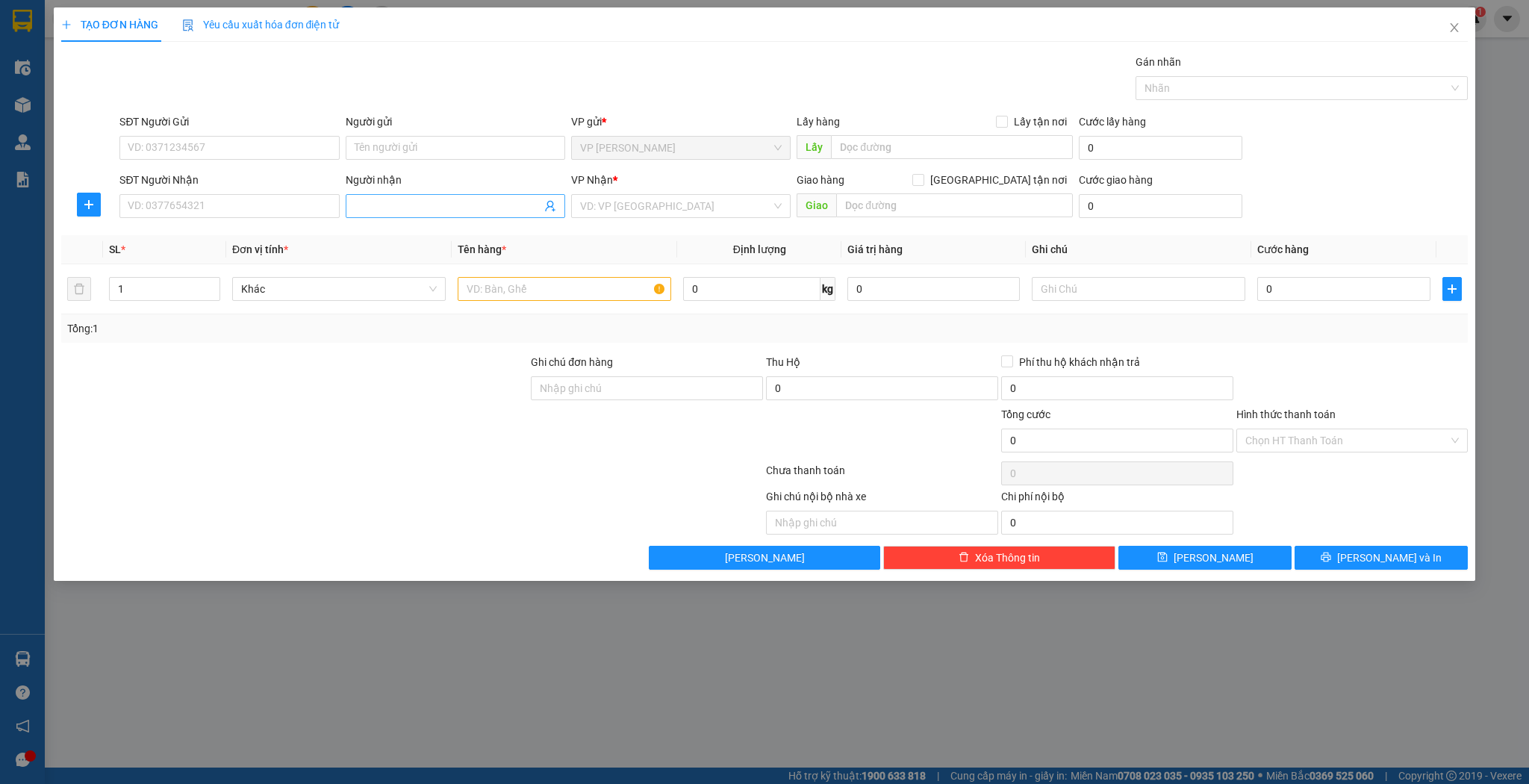
click at [432, 217] on div "Người nhận Tên người nhận" at bounding box center [455, 197] width 219 height 52
click at [436, 207] on input "Người nhận" at bounding box center [448, 206] width 187 height 17
click at [421, 243] on div "ngọc diệp trần - 0888848482" at bounding box center [455, 235] width 219 height 24
click at [162, 292] on input "1" at bounding box center [165, 289] width 110 height 22
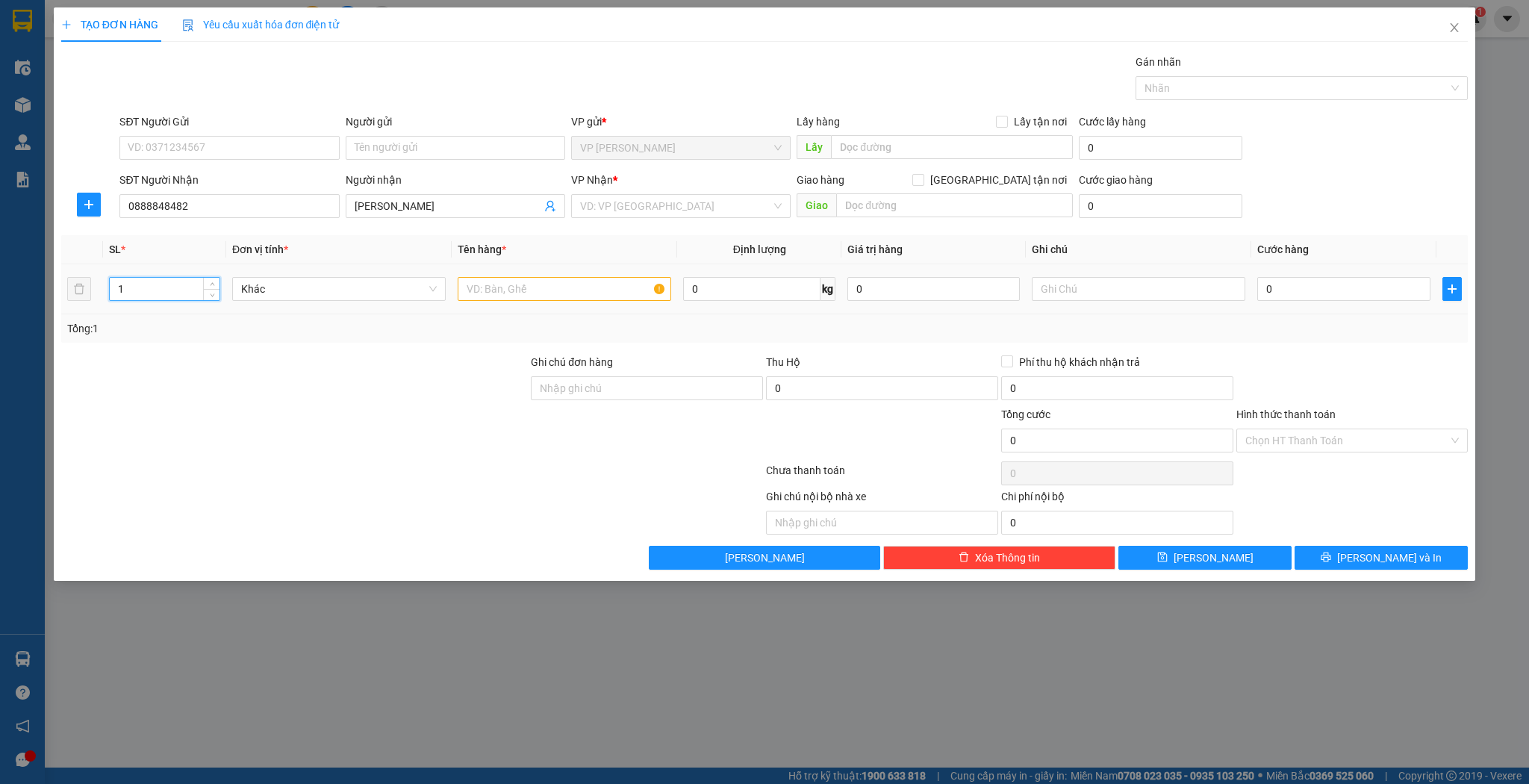
click at [162, 292] on input "1" at bounding box center [165, 289] width 110 height 22
click at [605, 290] on input "text" at bounding box center [564, 289] width 214 height 24
click at [1294, 306] on td "0" at bounding box center [1343, 289] width 184 height 50
click at [1296, 299] on input "0" at bounding box center [1344, 289] width 172 height 24
click at [1219, 552] on span "[PERSON_NAME]" at bounding box center [1214, 557] width 80 height 17
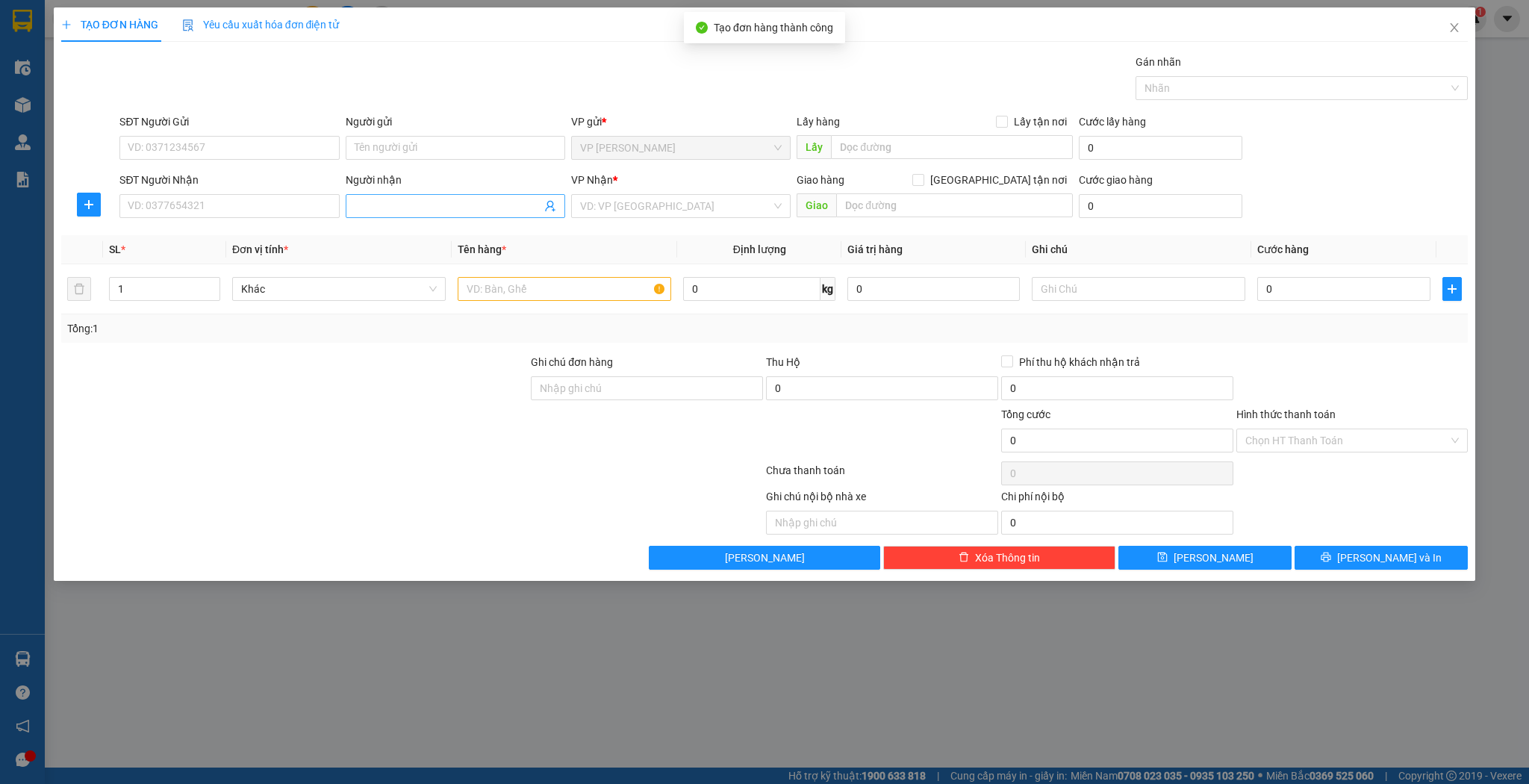
click at [397, 199] on input "Người nhận" at bounding box center [448, 206] width 187 height 17
click at [401, 235] on div "[PERSON_NAME] - 0985165965" at bounding box center [456, 235] width 202 height 17
click at [175, 296] on input "1" at bounding box center [165, 289] width 110 height 22
click at [175, 285] on input "1" at bounding box center [165, 289] width 110 height 22
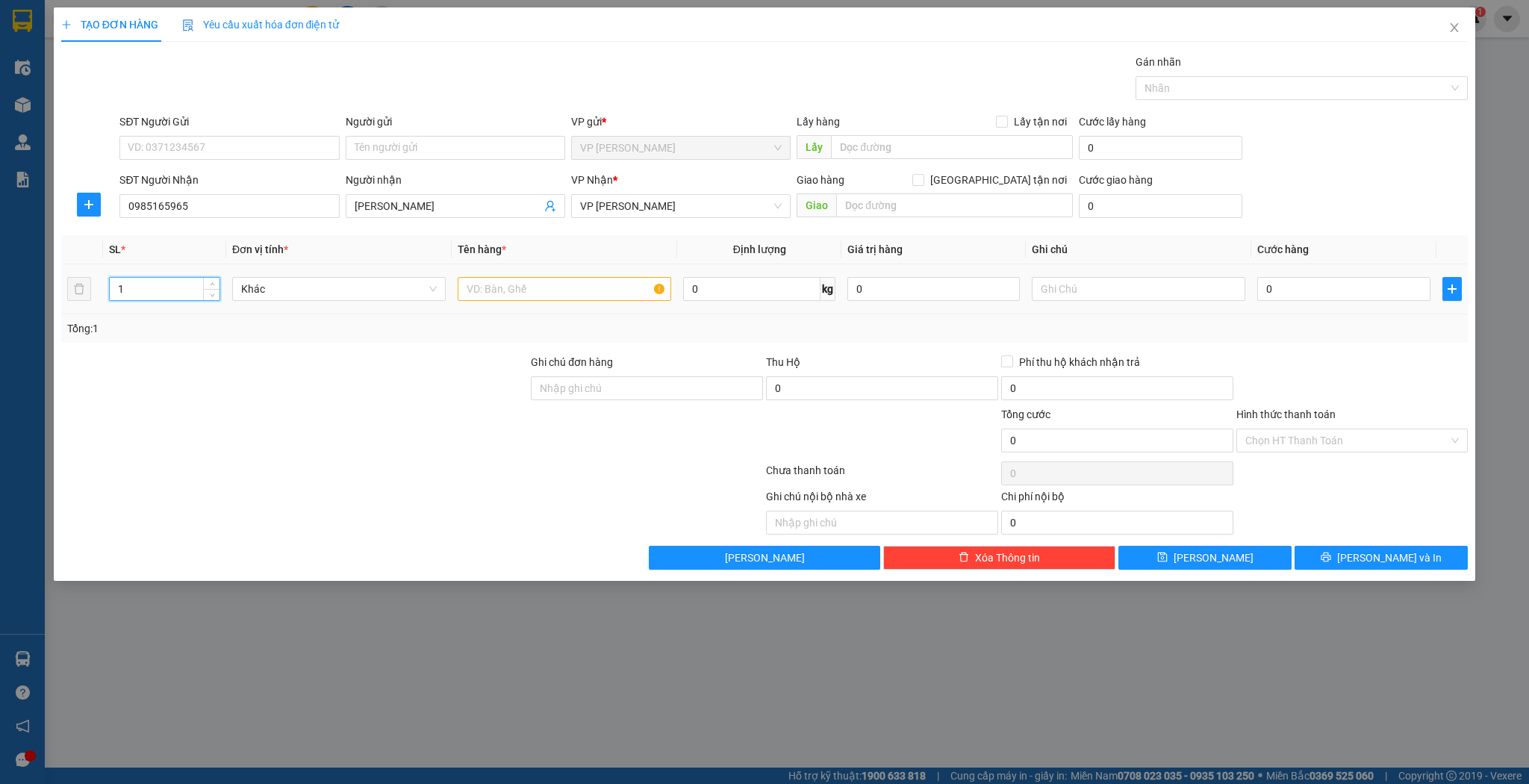
click at [175, 285] on input "1" at bounding box center [165, 289] width 110 height 22
click at [164, 287] on input "19" at bounding box center [165, 289] width 110 height 22
drag, startPoint x: 532, startPoint y: 307, endPoint x: 541, endPoint y: 290, distance: 19.2
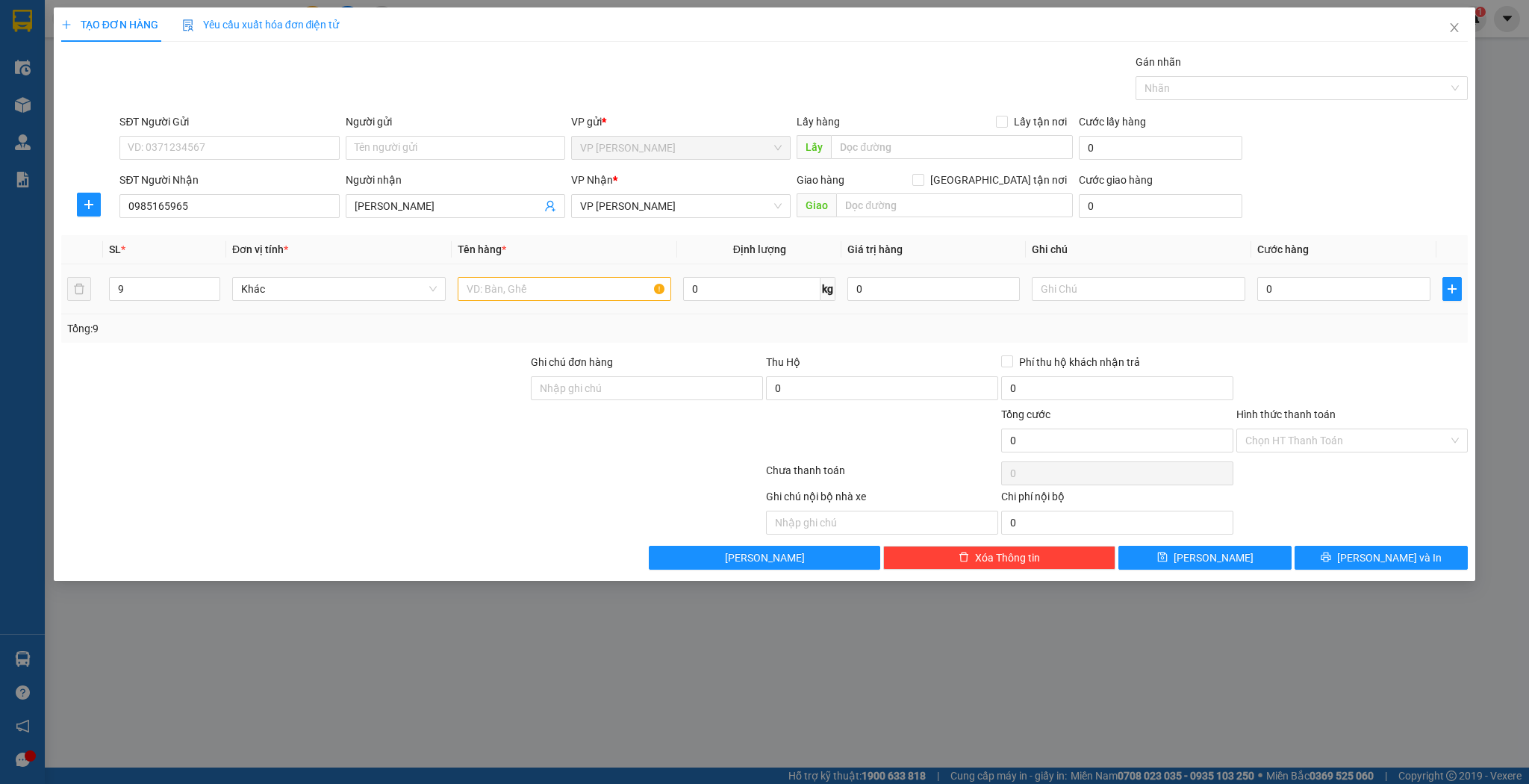
click at [533, 307] on td at bounding box center [565, 289] width 226 height 50
click at [542, 290] on input "text" at bounding box center [564, 289] width 214 height 24
click at [1290, 277] on input "0" at bounding box center [1344, 289] width 172 height 24
click at [1194, 570] on div "TẠO ĐƠN HÀNG Yêu cầu xuất hóa đơn điện tử Transit Pickup Surcharge Ids Transit …" at bounding box center [765, 293] width 1422 height 573
click at [1167, 556] on icon "save" at bounding box center [1162, 557] width 9 height 9
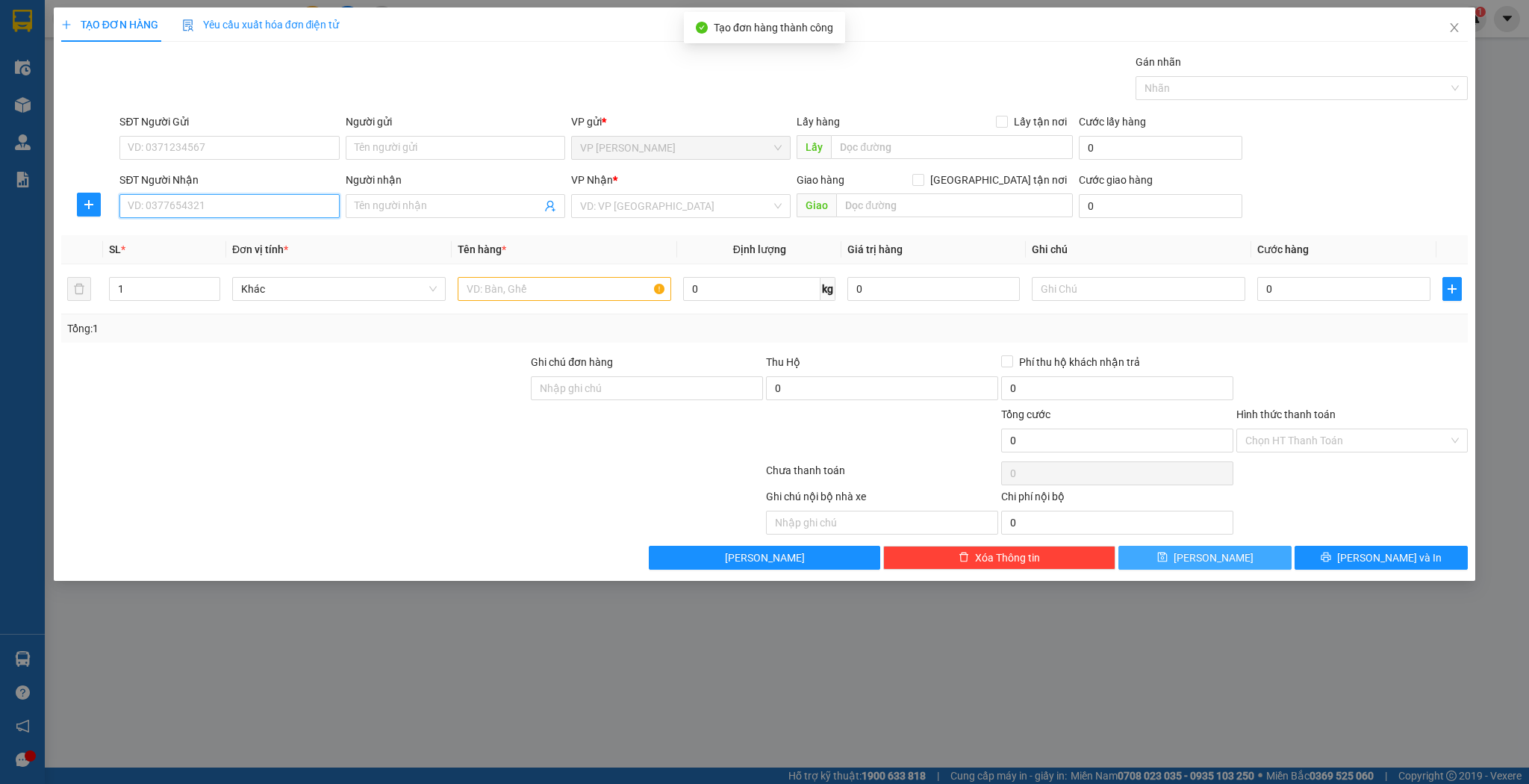
click at [187, 209] on input "SĐT Người Nhận" at bounding box center [229, 206] width 219 height 24
click at [268, 224] on div "0339016239 - c" at bounding box center [229, 235] width 219 height 24
click at [144, 205] on input "0339016239" at bounding box center [229, 206] width 219 height 24
click at [215, 210] on input "0339016239" at bounding box center [229, 206] width 219 height 24
click at [276, 182] on div "SĐT Người Nhận" at bounding box center [229, 180] width 219 height 17
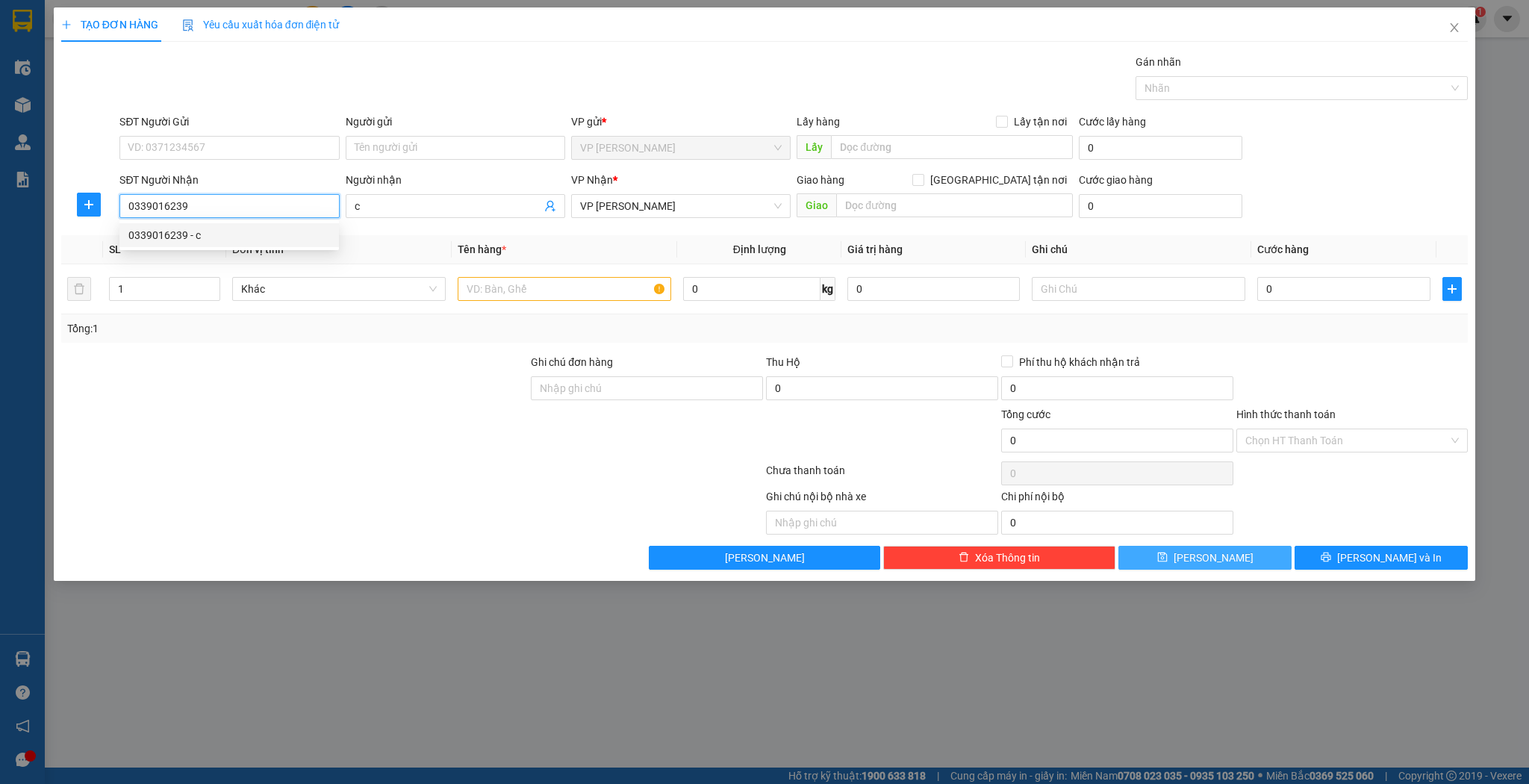
click at [276, 194] on input "0339016239" at bounding box center [229, 206] width 219 height 24
click at [563, 296] on input "text" at bounding box center [564, 289] width 214 height 24
click at [1334, 286] on input "0" at bounding box center [1344, 289] width 172 height 24
drag, startPoint x: 1221, startPoint y: 557, endPoint x: 1229, endPoint y: 553, distance: 8.9
click at [1221, 557] on span "[PERSON_NAME]" at bounding box center [1214, 557] width 80 height 17
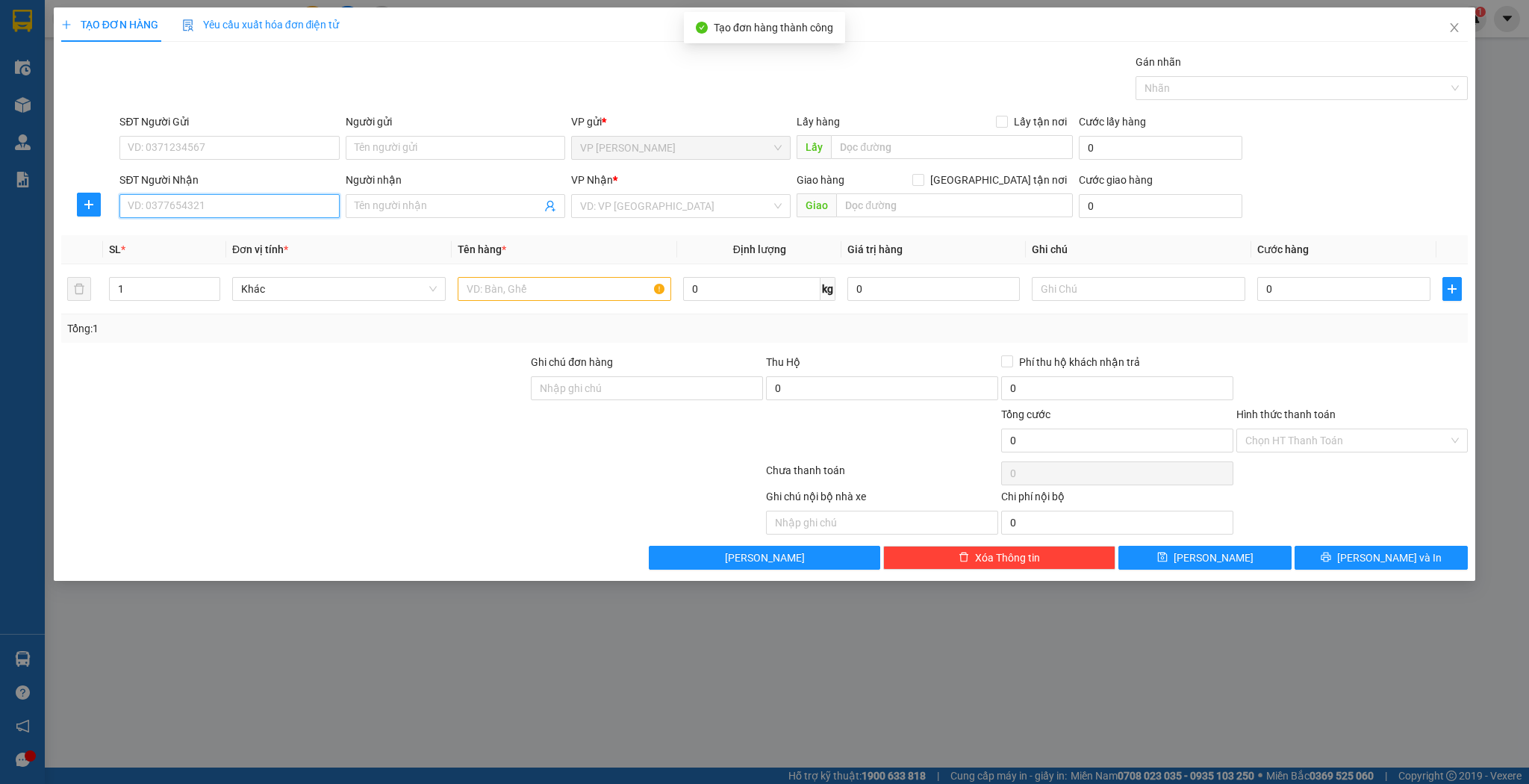
click at [263, 206] on input "SĐT Người Nhận" at bounding box center [229, 206] width 219 height 24
click at [294, 206] on input "SĐT Người Nhận" at bounding box center [229, 206] width 219 height 24
click at [237, 235] on div "0948952427 - 36 [PERSON_NAME]" at bounding box center [230, 235] width 202 height 17
click at [608, 291] on input "text" at bounding box center [564, 289] width 214 height 24
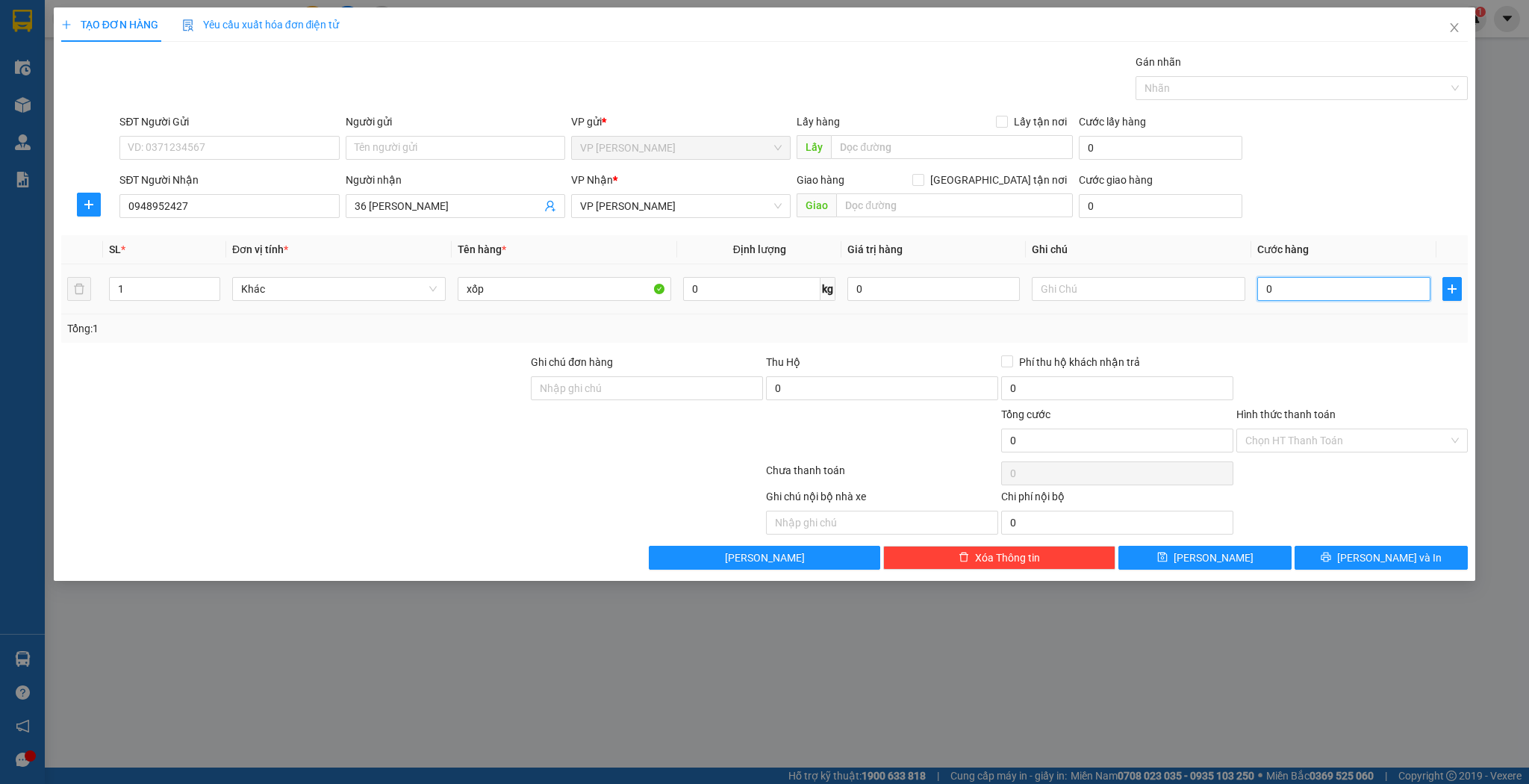
click at [1332, 278] on input "0" at bounding box center [1344, 289] width 172 height 24
click at [1239, 538] on div "Transit Pickup Surcharge Ids Transit Deliver Surcharge Ids Transit Deliver Surc…" at bounding box center [765, 311] width 1408 height 516
click at [1239, 554] on button "[PERSON_NAME]" at bounding box center [1205, 557] width 173 height 24
click at [1467, 28] on span "Close" at bounding box center [1454, 28] width 42 height 42
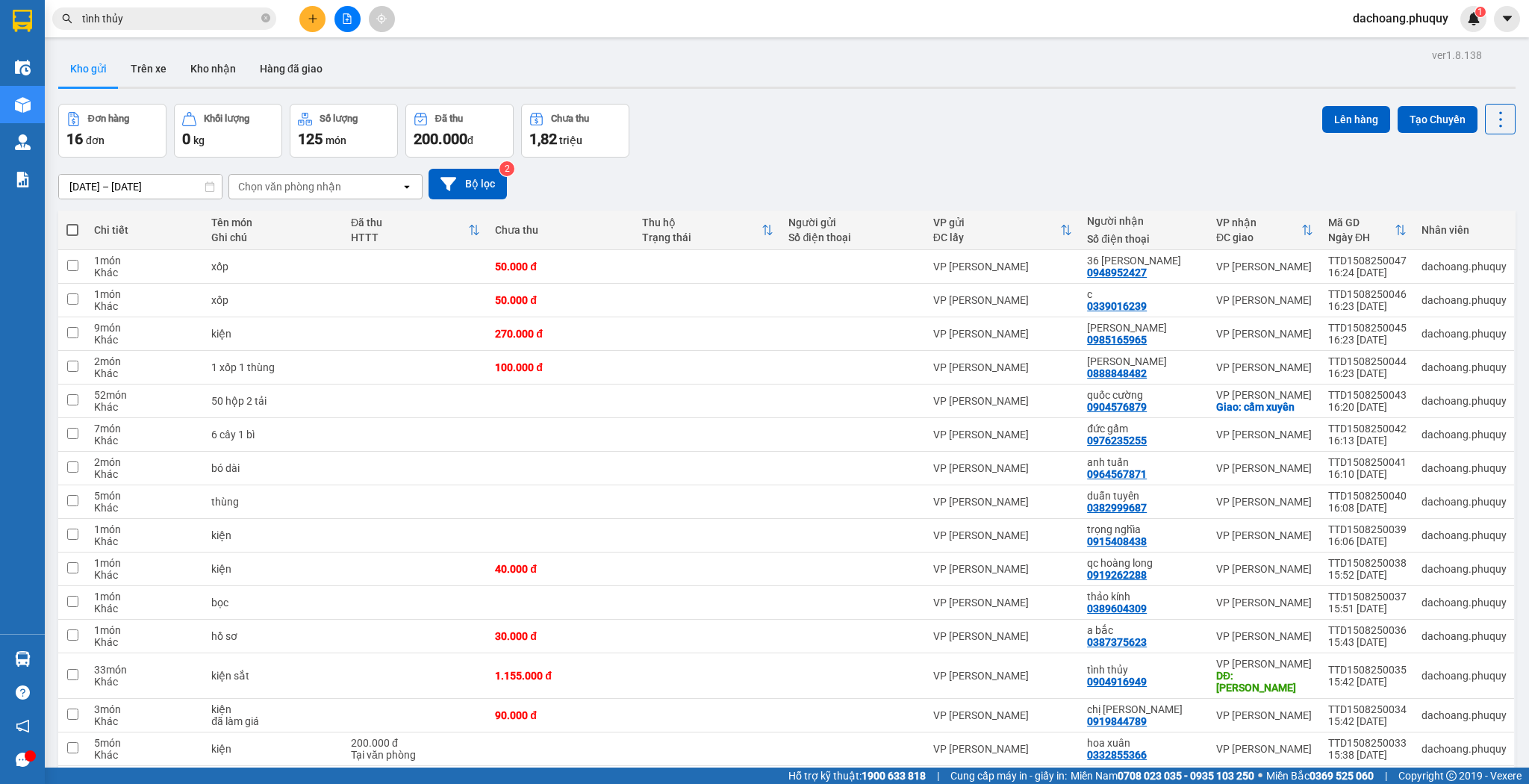
click at [303, 31] on div at bounding box center [346, 19] width 112 height 26
click at [310, 22] on icon "plus" at bounding box center [312, 19] width 10 height 10
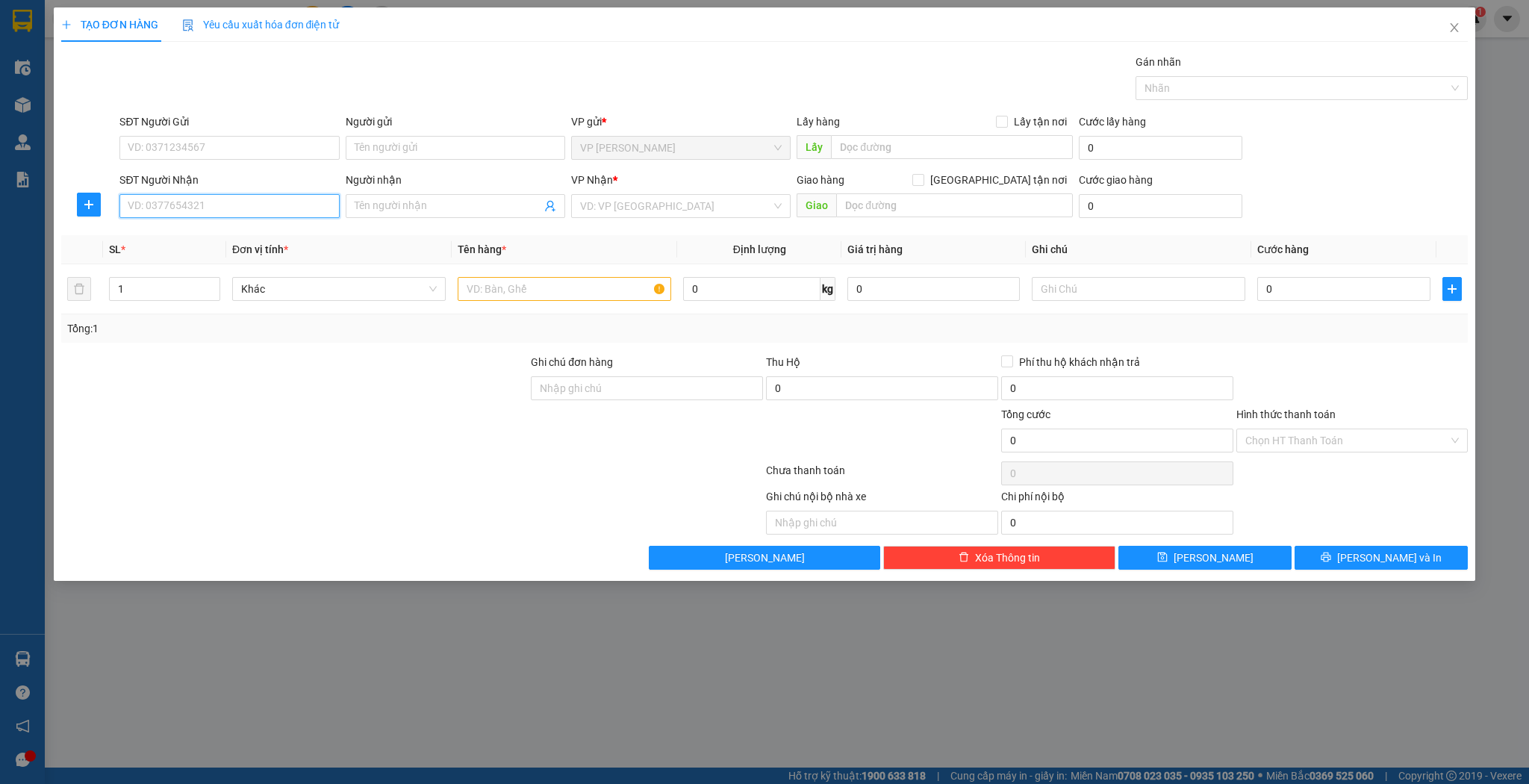
click at [230, 208] on input "SĐT Người Nhận" at bounding box center [229, 206] width 219 height 24
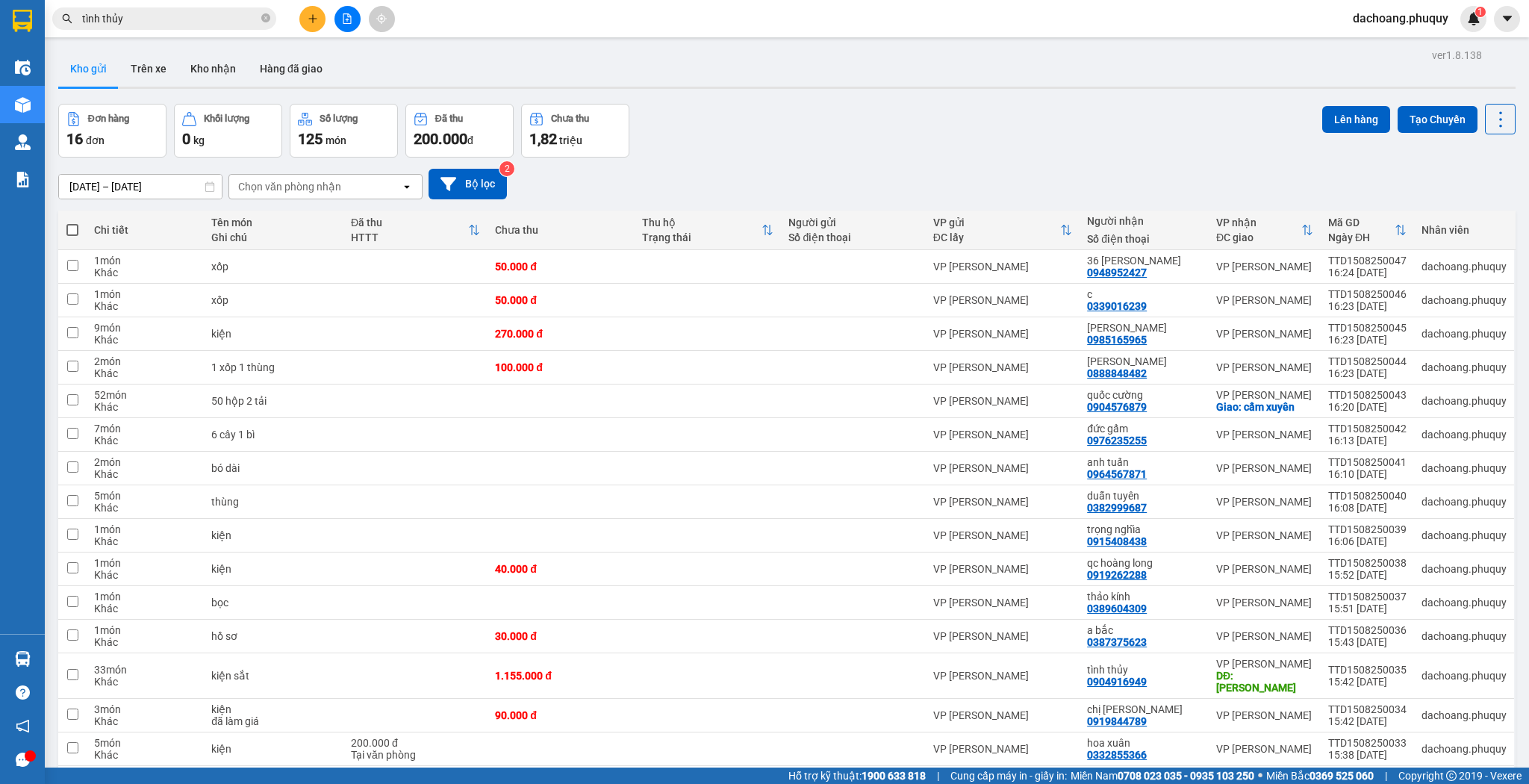
click at [311, 19] on icon "plus" at bounding box center [312, 19] width 10 height 10
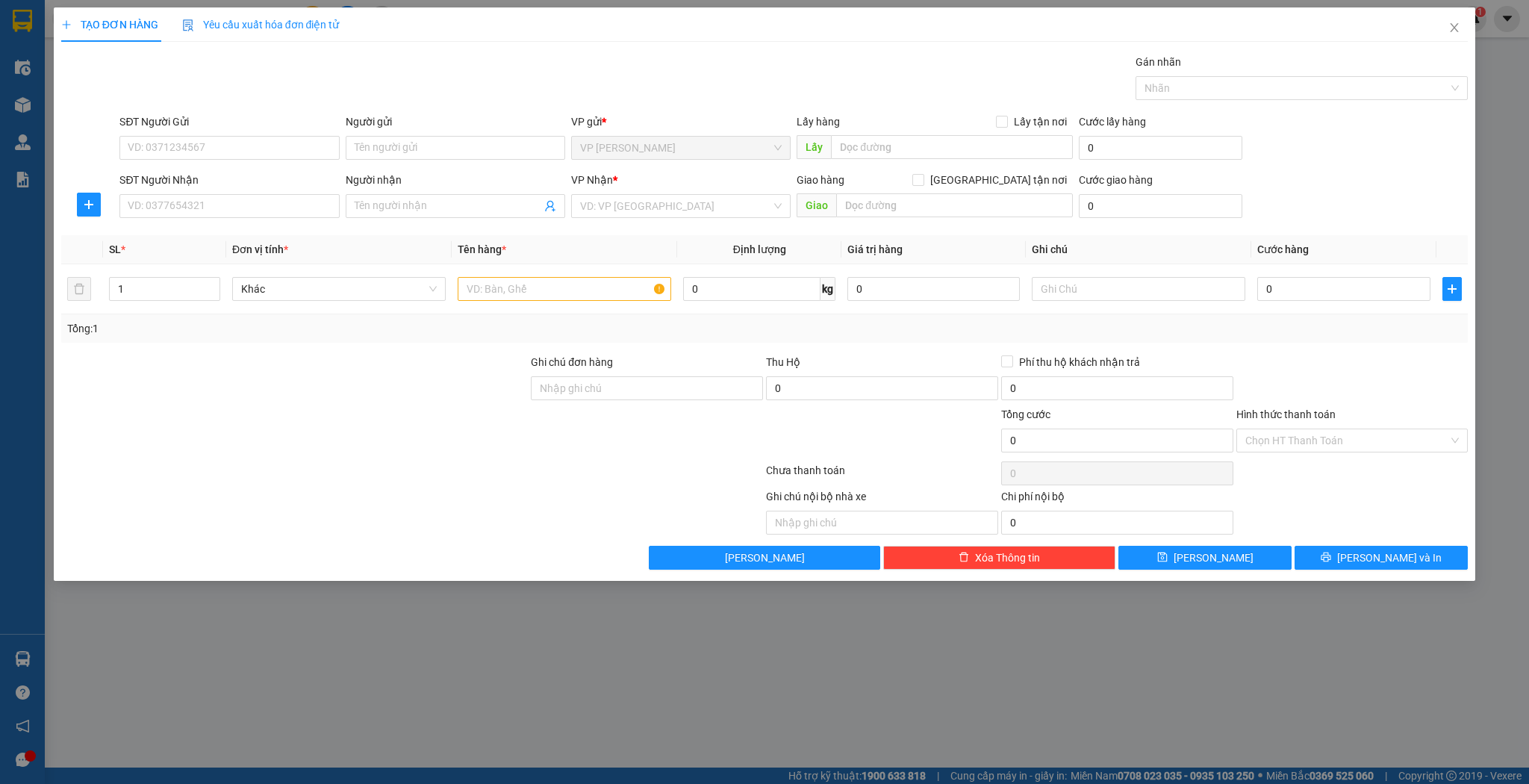
click at [480, 231] on div "Transit Pickup Surcharge Ids Transit Deliver Surcharge Ids Transit Deliver Surc…" at bounding box center [765, 311] width 1408 height 516
click at [473, 213] on input "Người nhận" at bounding box center [448, 206] width 187 height 17
click at [510, 239] on div "ngọc diệp trần - 0888848482" at bounding box center [456, 235] width 202 height 17
click at [553, 295] on input "text" at bounding box center [564, 289] width 214 height 24
click at [1355, 293] on input "0" at bounding box center [1344, 289] width 172 height 24
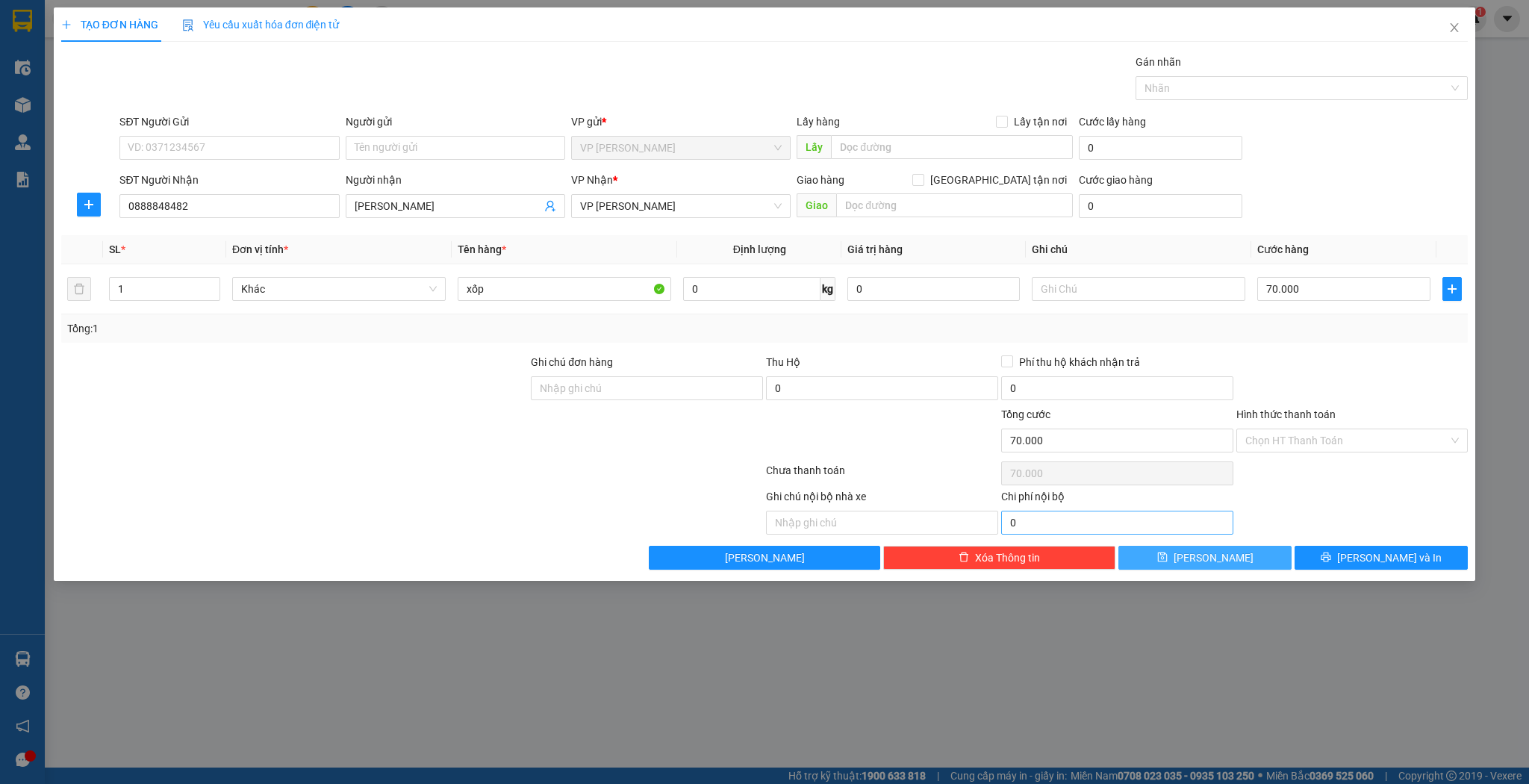
drag, startPoint x: 1221, startPoint y: 560, endPoint x: 1162, endPoint y: 532, distance: 65.3
click at [1221, 558] on span "[PERSON_NAME]" at bounding box center [1214, 557] width 80 height 17
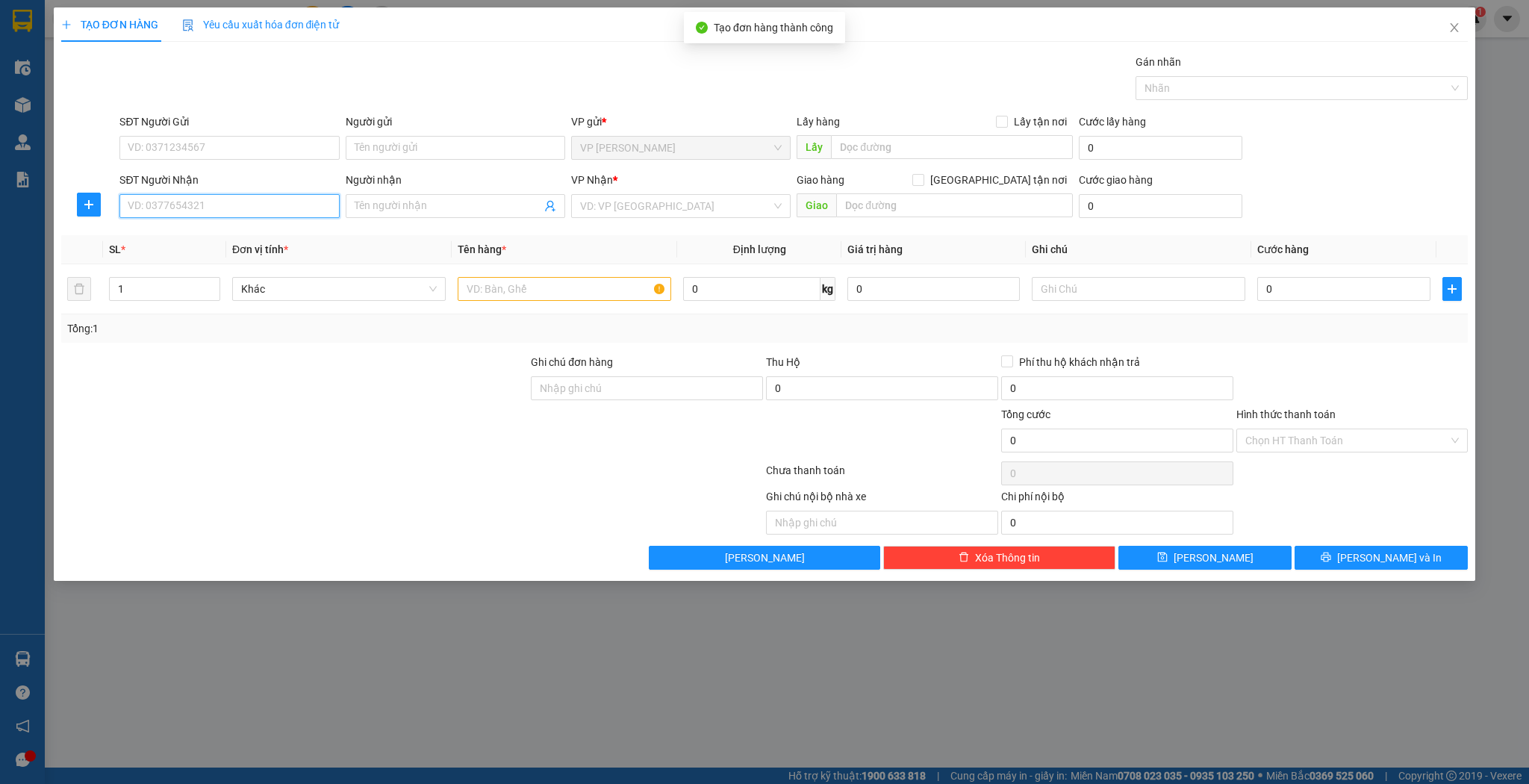
click at [277, 210] on input "SĐT Người Nhận" at bounding box center [229, 206] width 219 height 24
click at [136, 287] on input "1" at bounding box center [165, 289] width 110 height 22
click at [136, 287] on input "2" at bounding box center [165, 289] width 110 height 22
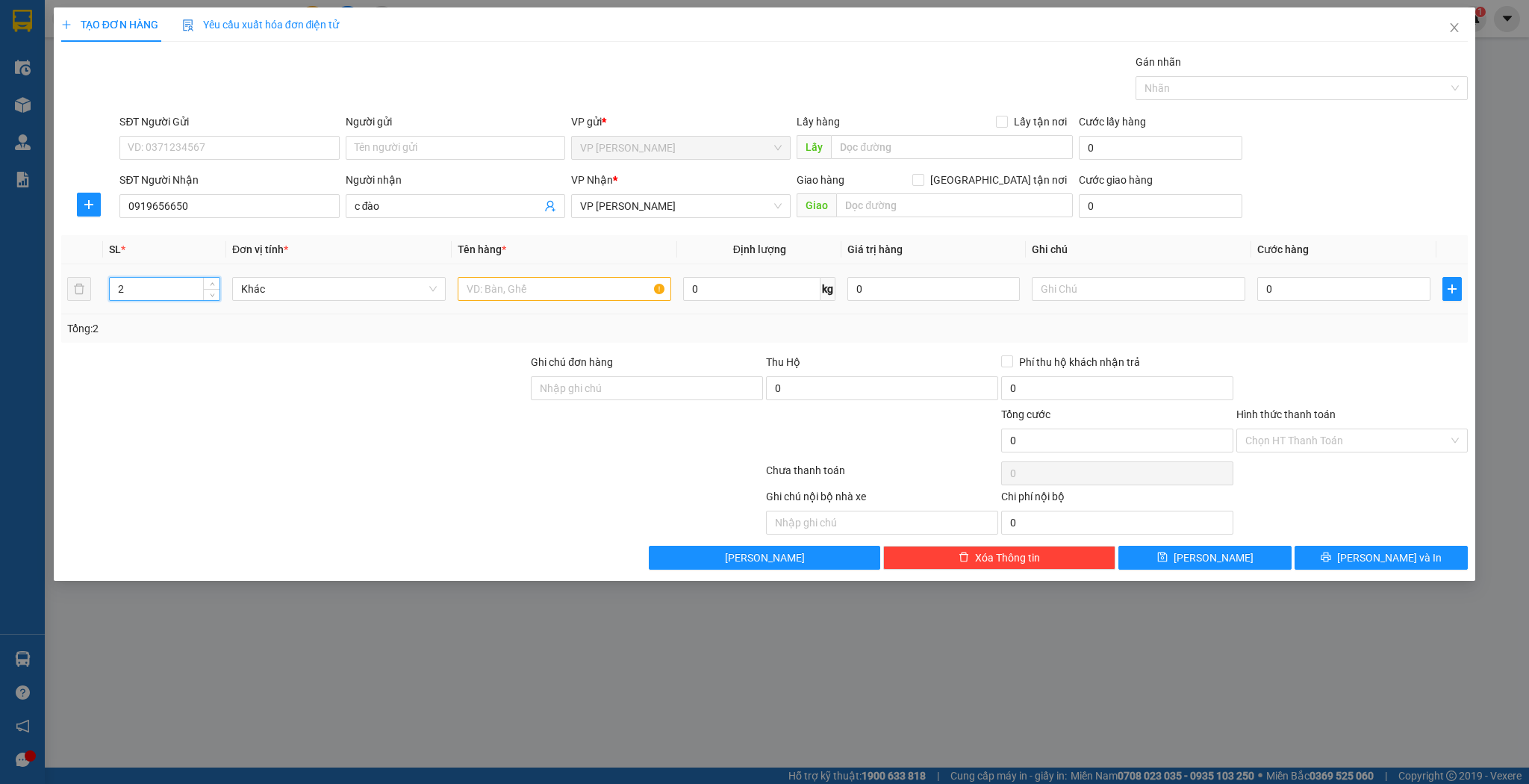
click at [136, 287] on input "2" at bounding box center [165, 289] width 110 height 22
click at [530, 291] on input "text" at bounding box center [564, 289] width 214 height 24
click at [1265, 296] on input "0" at bounding box center [1344, 289] width 172 height 24
click at [1202, 537] on div "Transit Pickup Surcharge Ids Transit Deliver Surcharge Ids Transit Deliver Surc…" at bounding box center [765, 311] width 1408 height 516
click at [1201, 552] on button "[PERSON_NAME]" at bounding box center [1205, 557] width 173 height 24
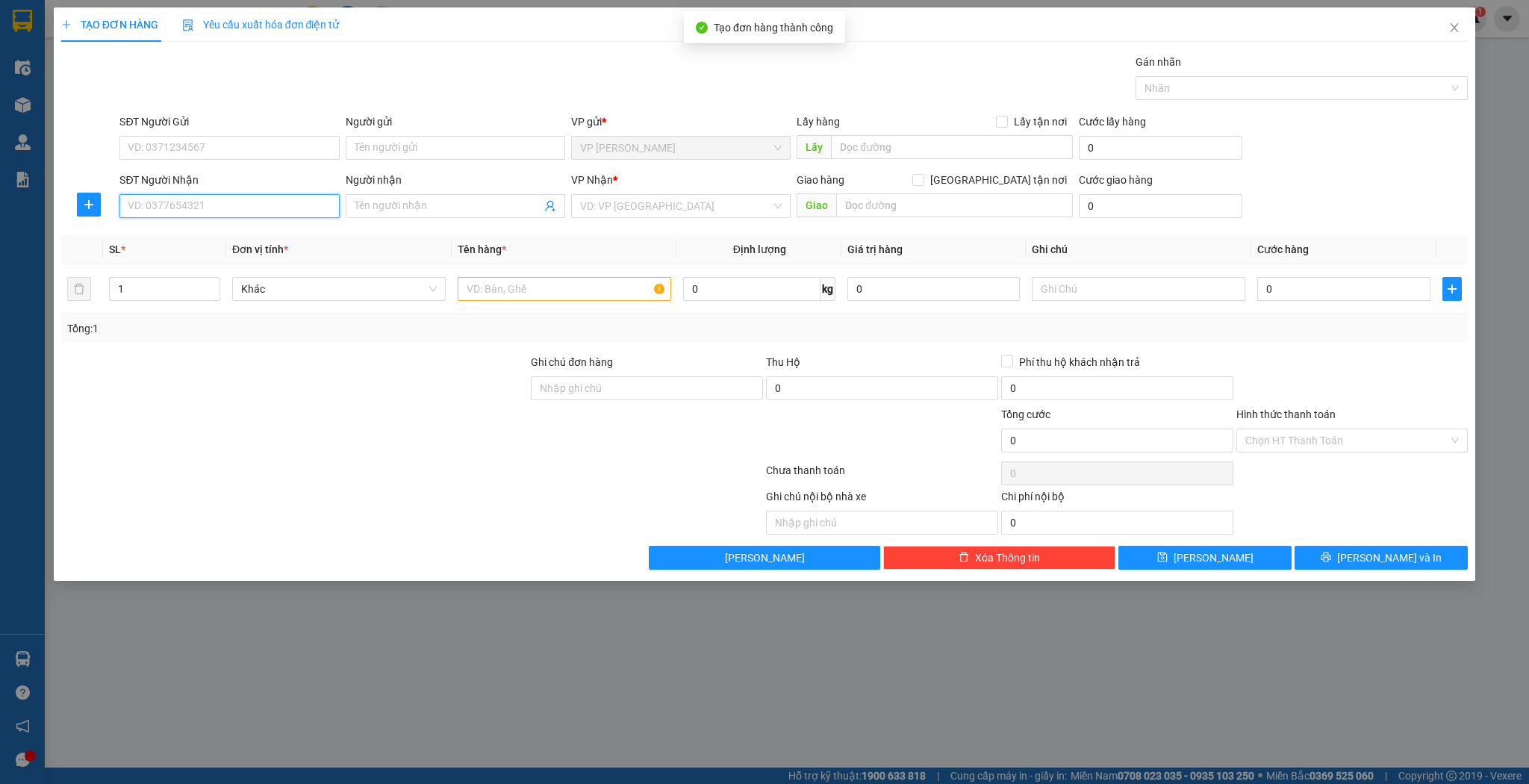
click at [207, 214] on input "SĐT Người Nhận" at bounding box center [229, 206] width 219 height 24
click at [239, 236] on div "0962251819 - [PERSON_NAME]" at bounding box center [230, 235] width 202 height 17
click at [563, 299] on input "text" at bounding box center [564, 289] width 214 height 24
click at [156, 300] on div "1" at bounding box center [165, 289] width 111 height 30
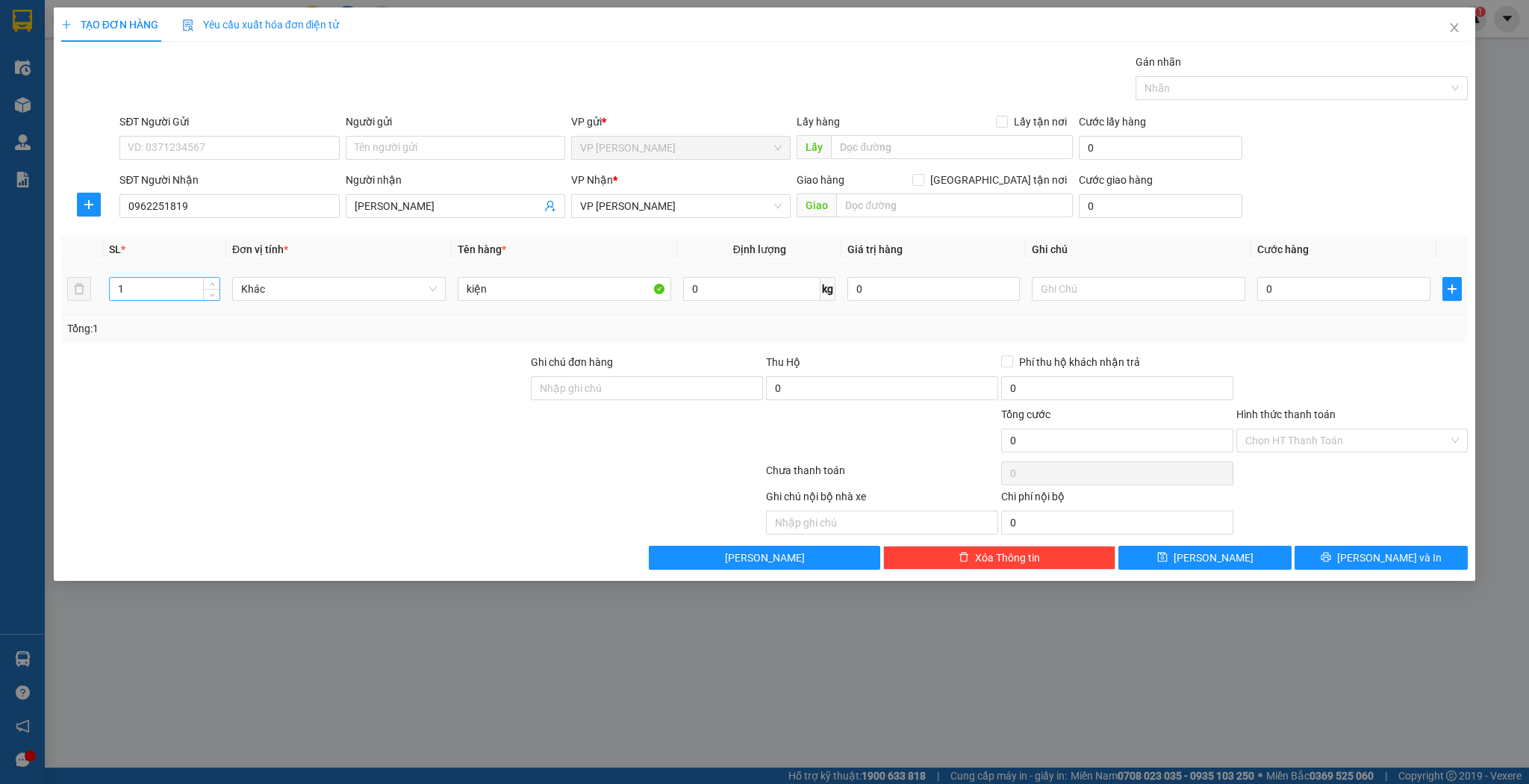
click at [156, 300] on div "1" at bounding box center [165, 289] width 111 height 30
click at [161, 291] on input "1" at bounding box center [165, 289] width 110 height 22
click at [1272, 288] on input "0" at bounding box center [1344, 289] width 172 height 24
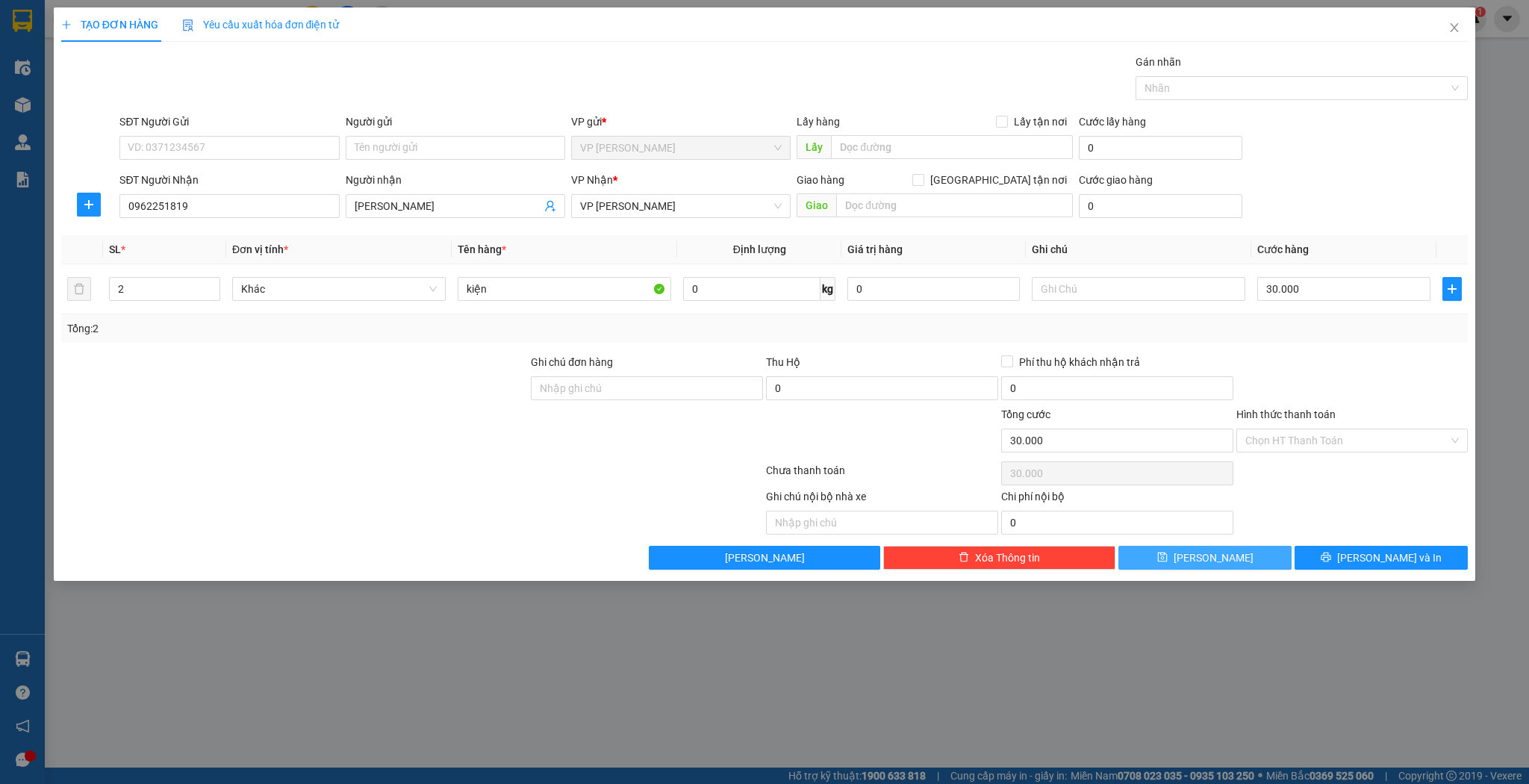
click at [1168, 559] on icon "save" at bounding box center [1162, 556] width 10 height 10
click at [517, 206] on input "Người nhận" at bounding box center [448, 206] width 187 height 17
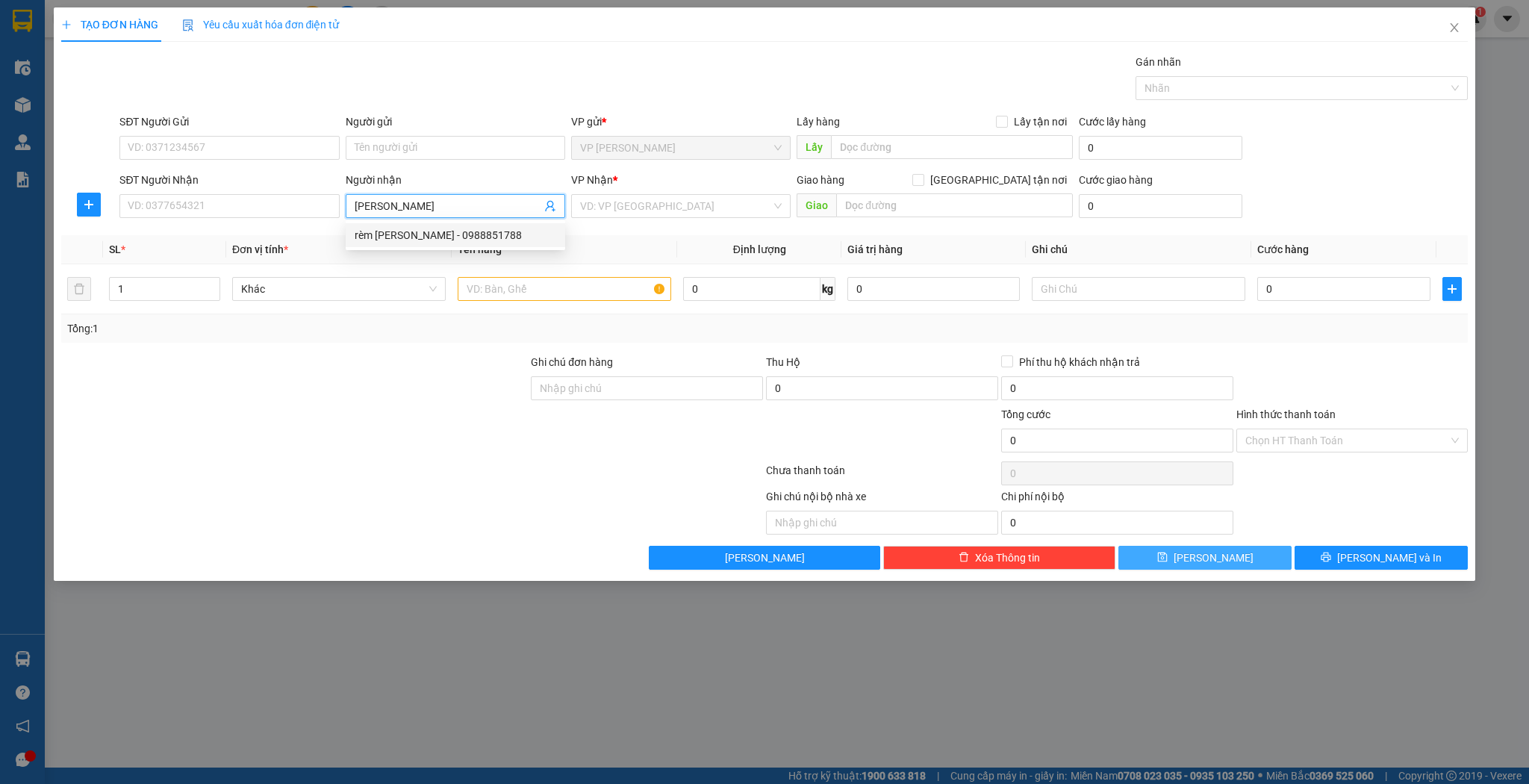
click at [497, 237] on div "rèm [PERSON_NAME] - 0988851788" at bounding box center [456, 235] width 202 height 17
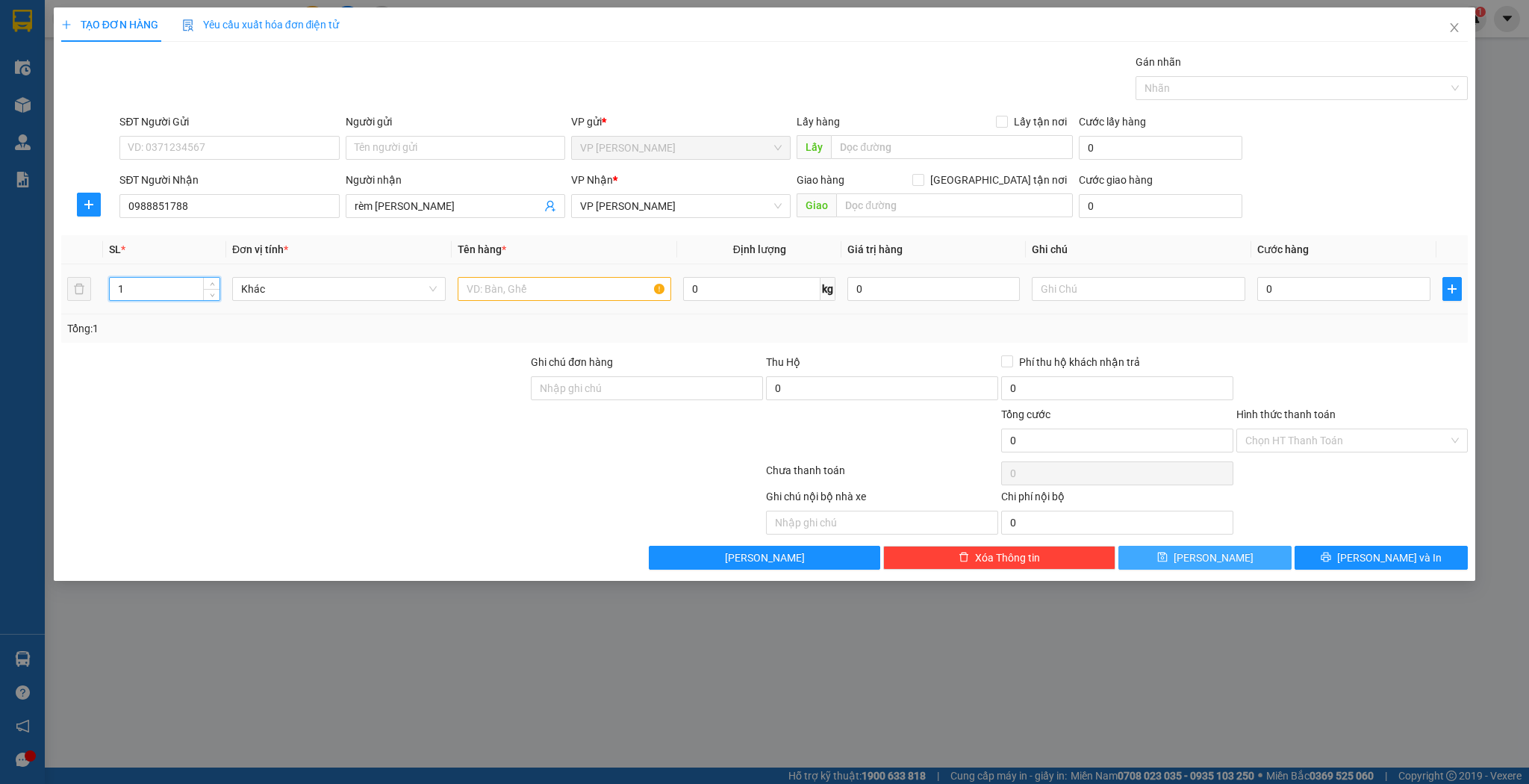
click at [156, 292] on input "1" at bounding box center [165, 289] width 110 height 22
click at [492, 285] on input "text" at bounding box center [564, 289] width 214 height 24
click at [1385, 307] on td "0" at bounding box center [1343, 289] width 184 height 50
click at [1385, 295] on input "0" at bounding box center [1344, 289] width 172 height 24
click at [1197, 563] on button "[PERSON_NAME]" at bounding box center [1205, 557] width 173 height 24
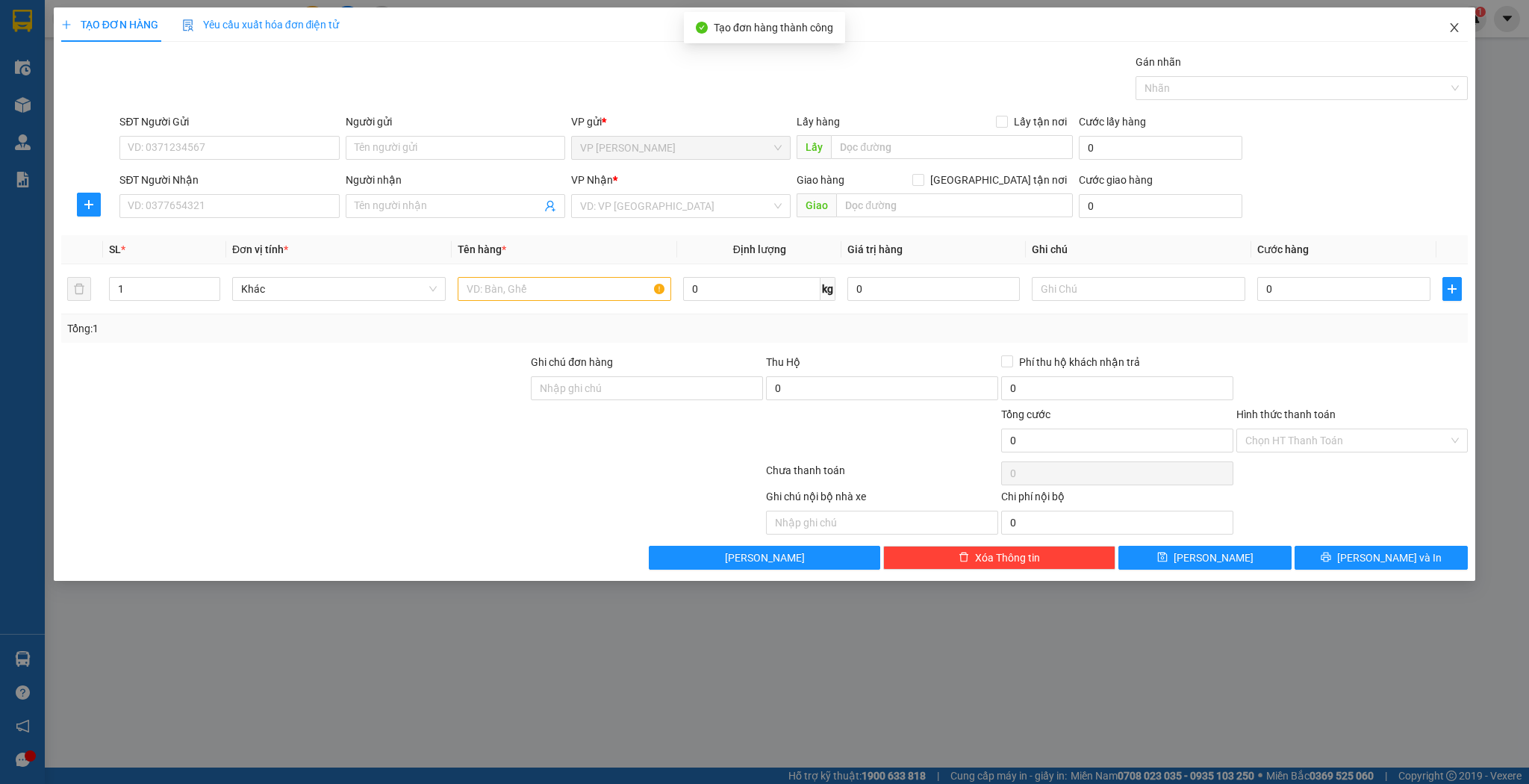
click at [1467, 24] on span "Close" at bounding box center [1454, 28] width 42 height 42
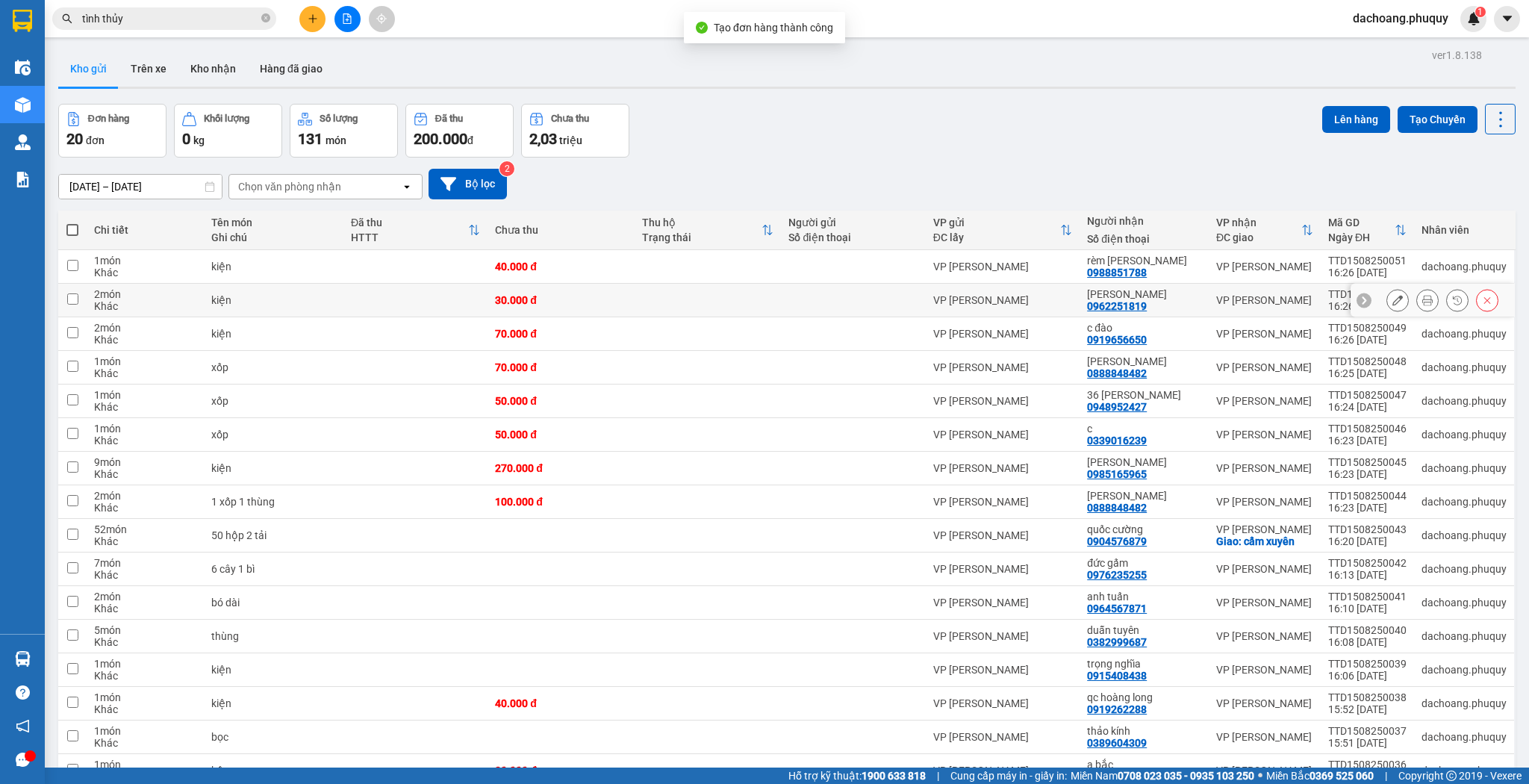
click at [1387, 295] on button at bounding box center [1397, 300] width 21 height 26
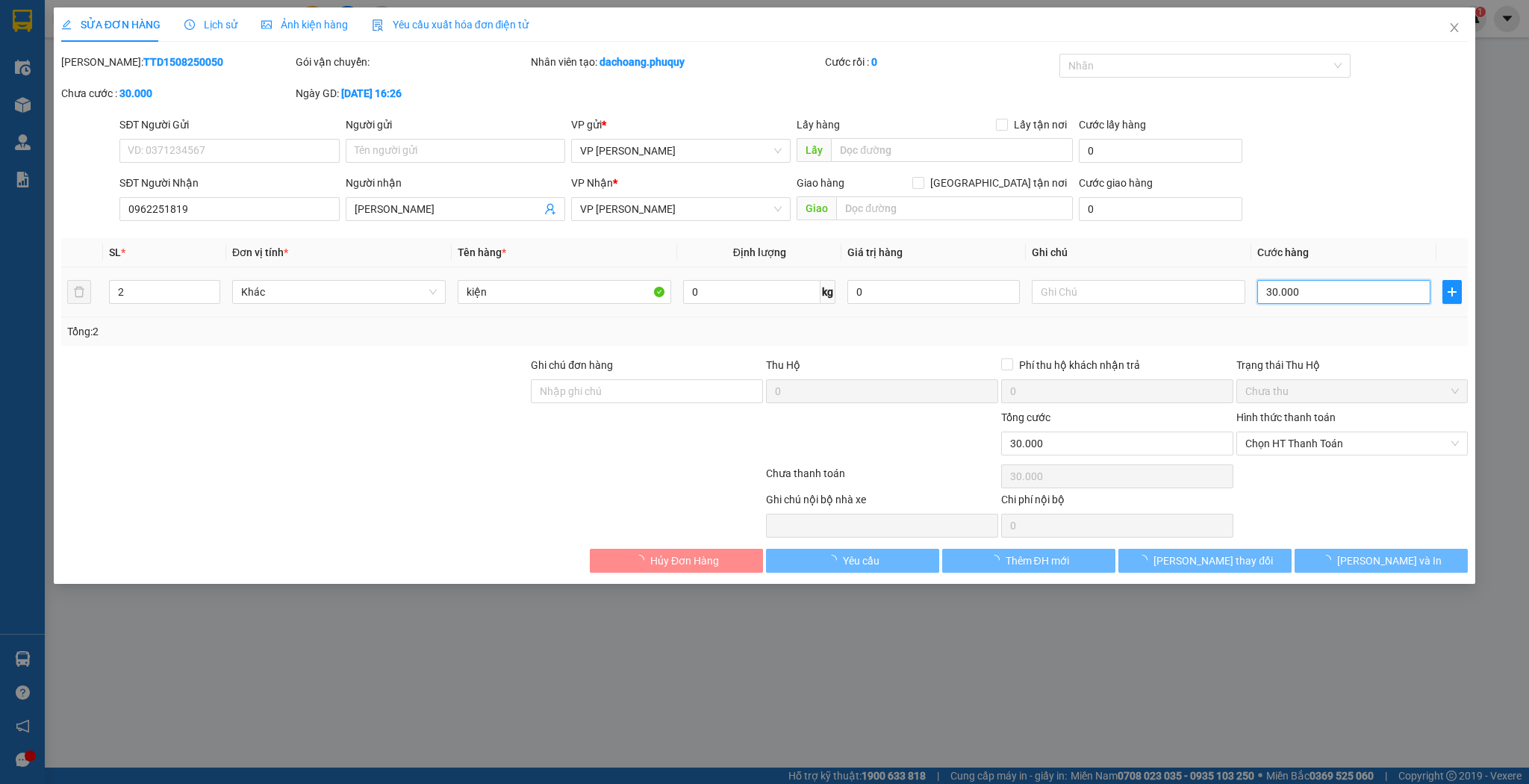
click at [1313, 287] on input "30.000" at bounding box center [1344, 292] width 172 height 24
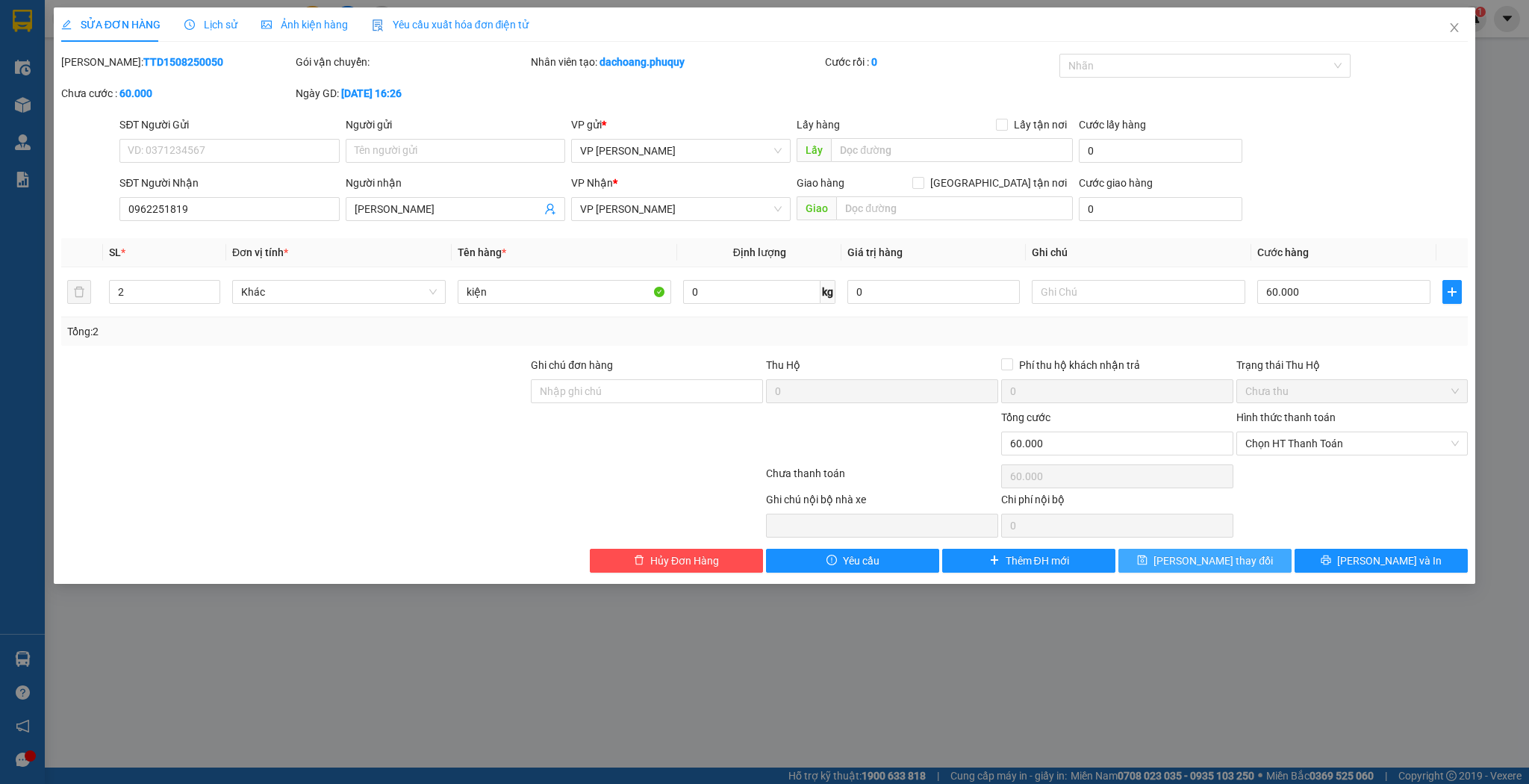
click at [1236, 561] on span "[PERSON_NAME] thay đổi" at bounding box center [1213, 561] width 119 height 17
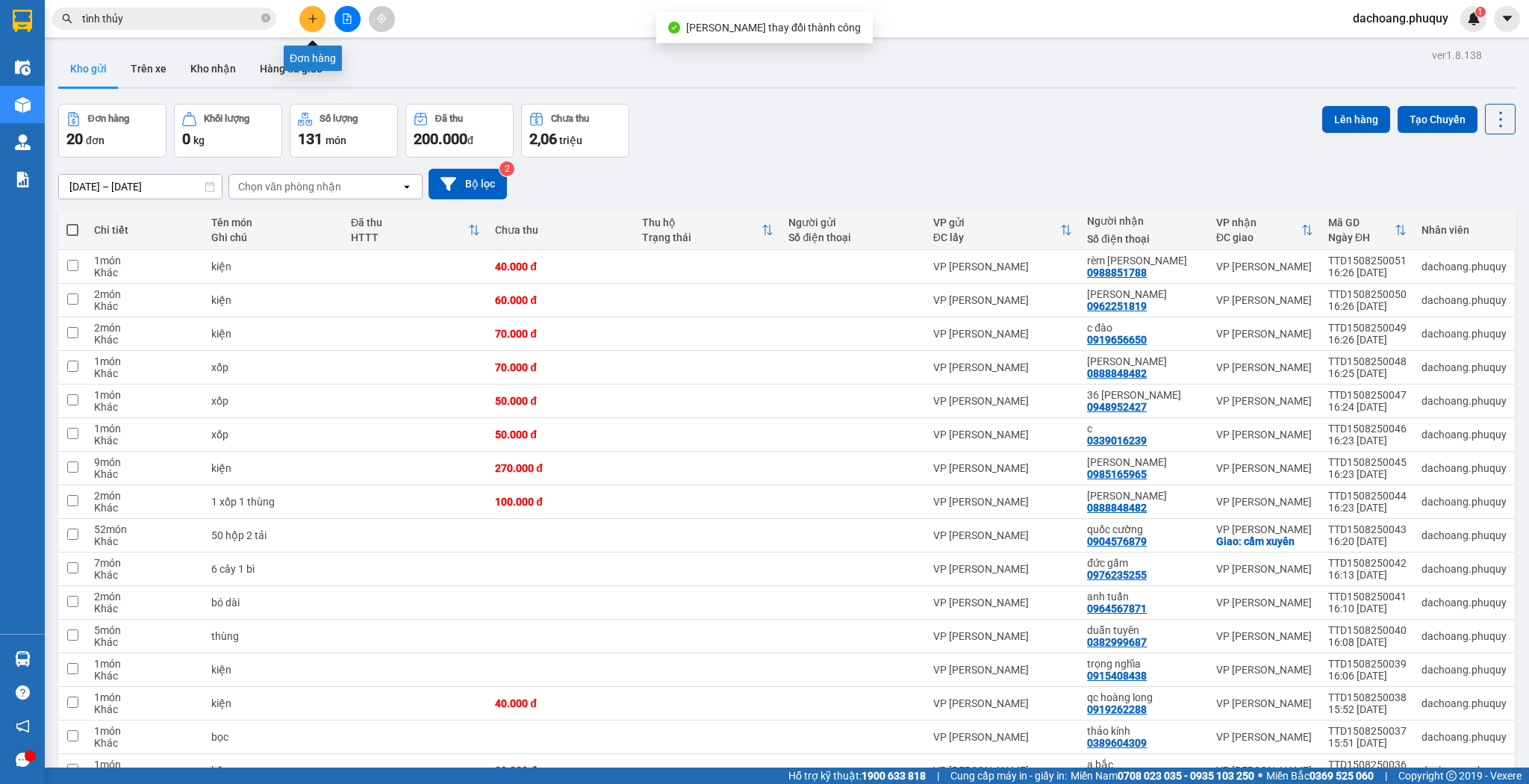
click at [310, 15] on icon "plus" at bounding box center [312, 19] width 10 height 10
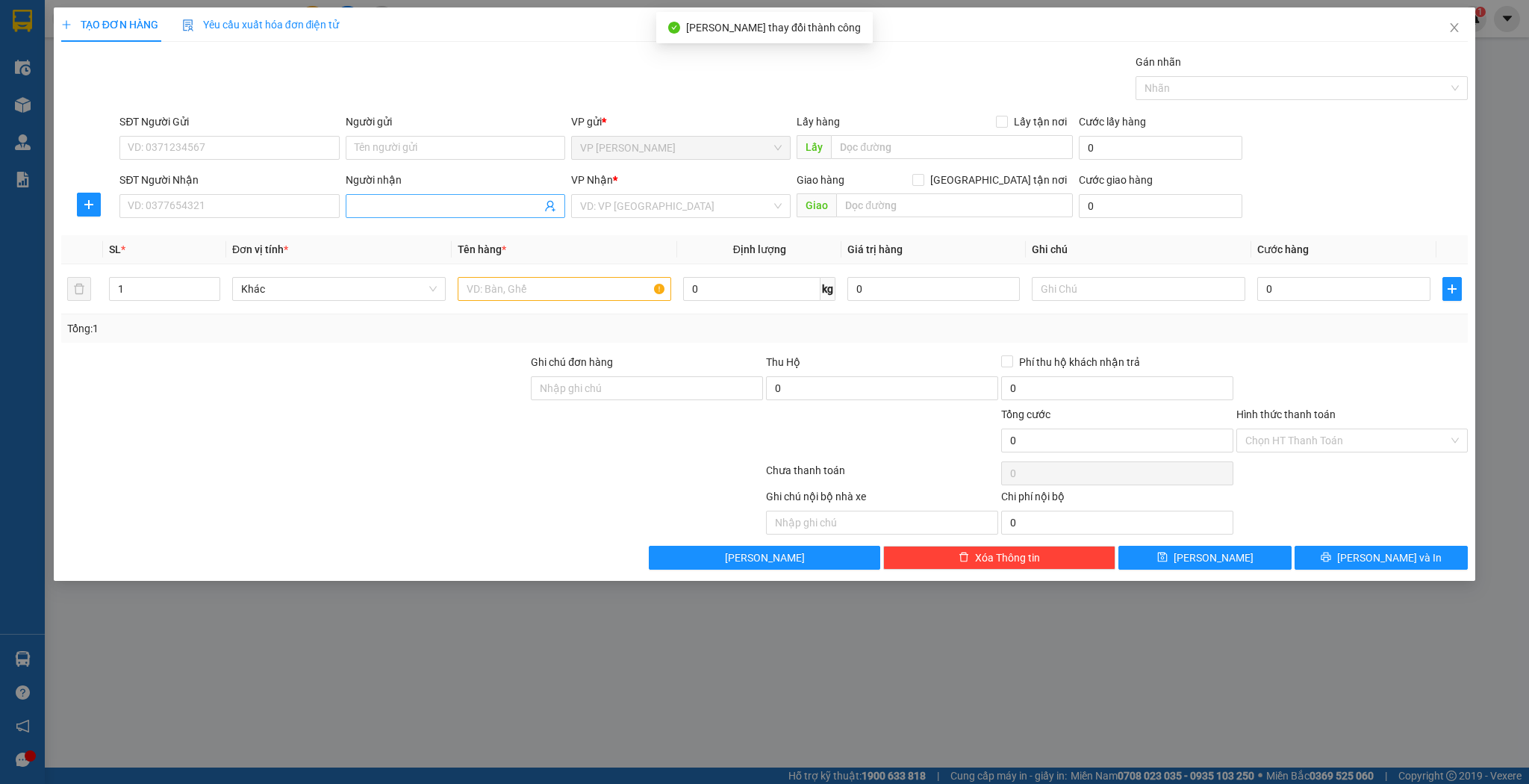
click at [482, 205] on input "Người nhận" at bounding box center [448, 206] width 187 height 17
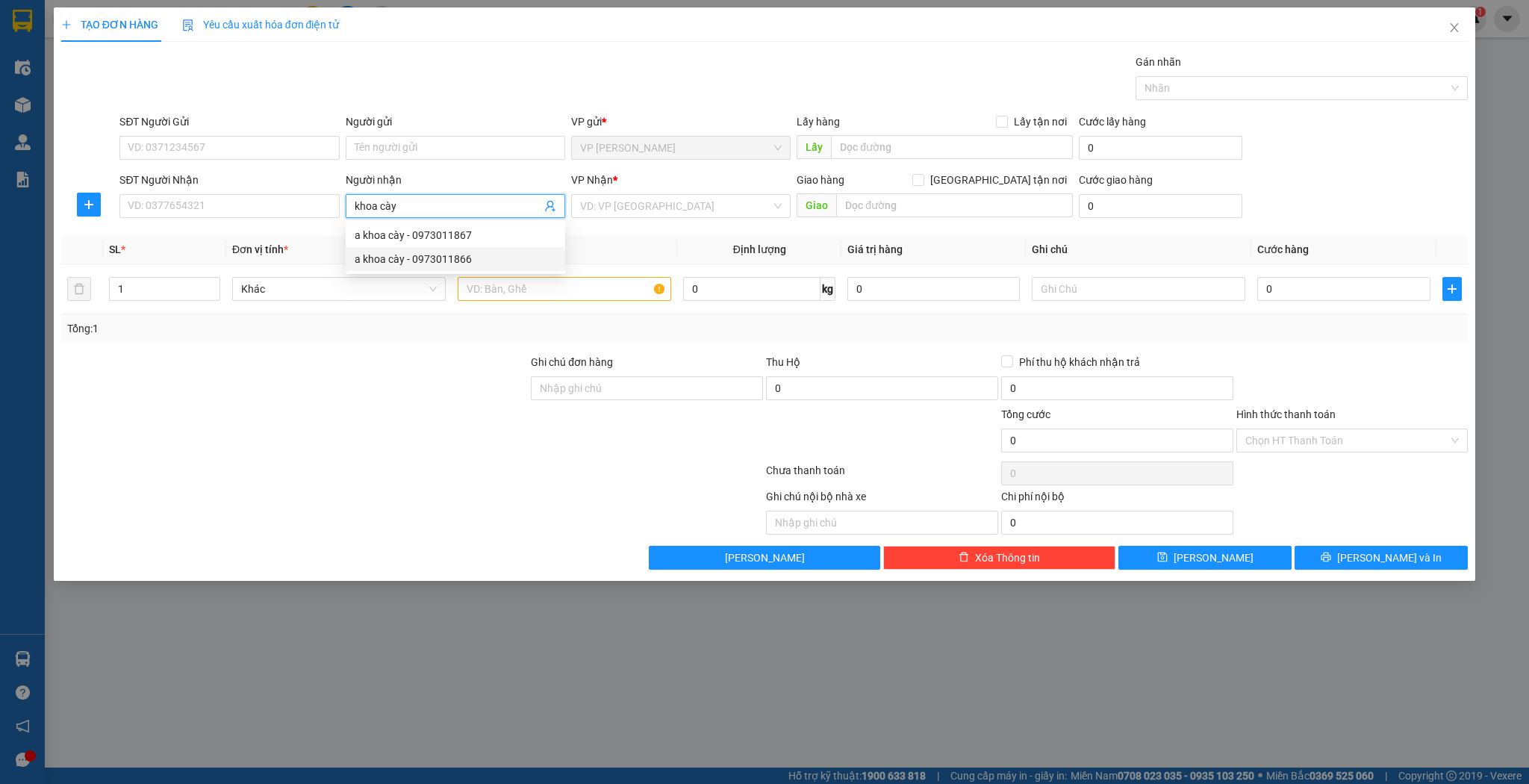
click at [445, 251] on div "a khoa cày - 0973011866" at bounding box center [456, 259] width 202 height 17
click at [137, 291] on input "1" at bounding box center [165, 289] width 110 height 22
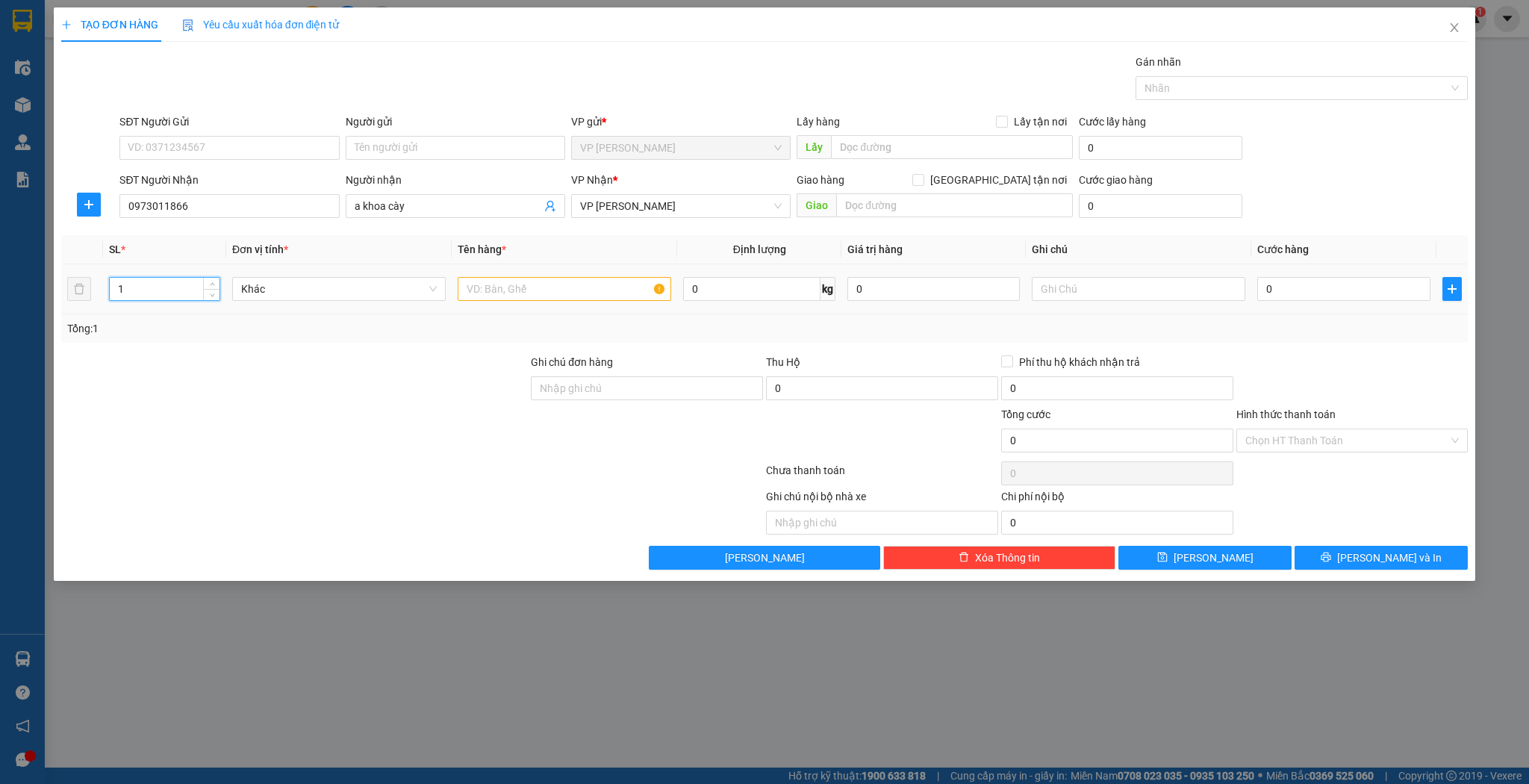
click at [137, 291] on input "1" at bounding box center [165, 289] width 110 height 22
click at [530, 289] on input "text" at bounding box center [564, 289] width 214 height 24
click at [1316, 280] on input "0" at bounding box center [1344, 289] width 172 height 24
click at [1235, 553] on button "[PERSON_NAME]" at bounding box center [1205, 557] width 173 height 24
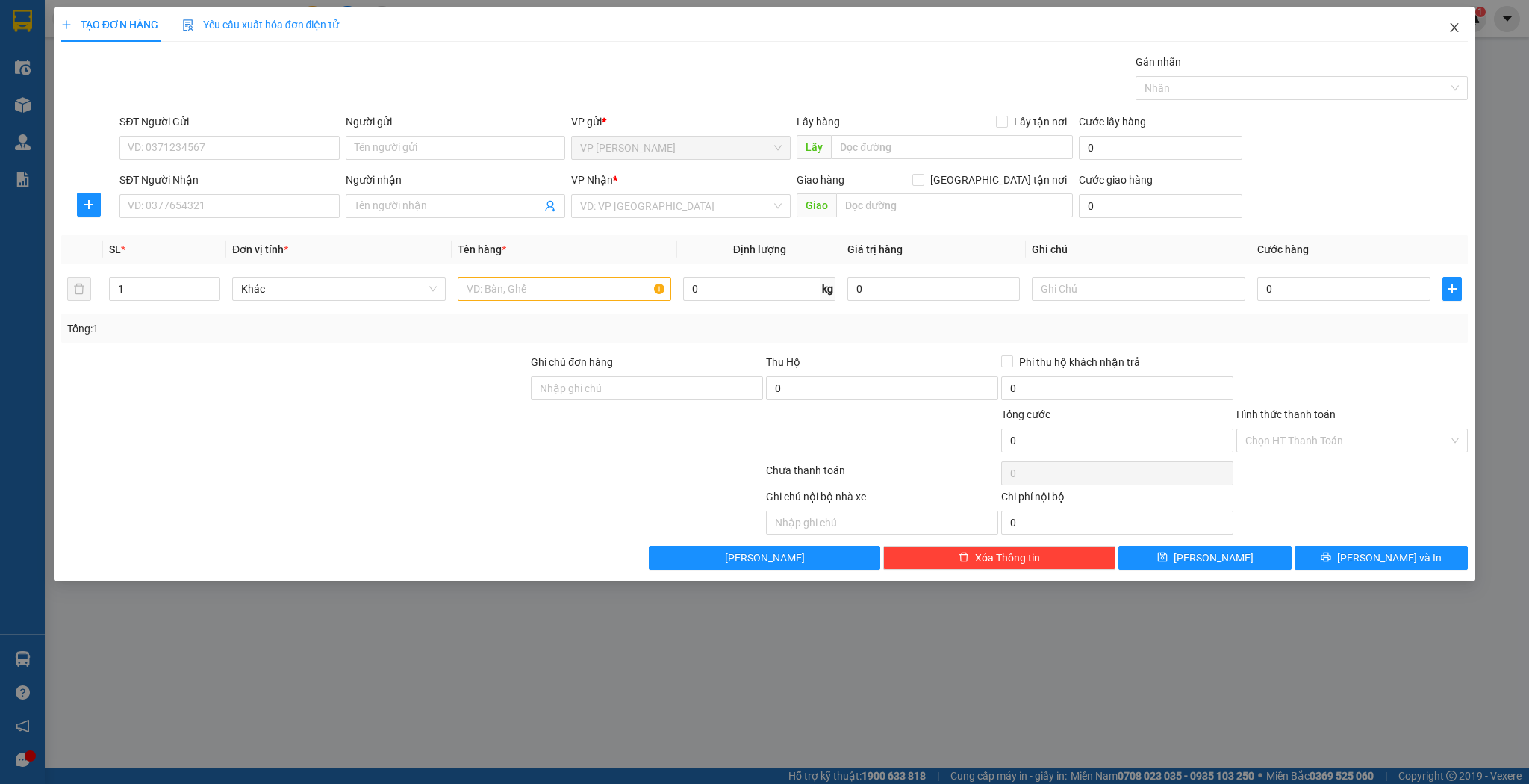
click at [1469, 44] on span "Close" at bounding box center [1454, 28] width 42 height 42
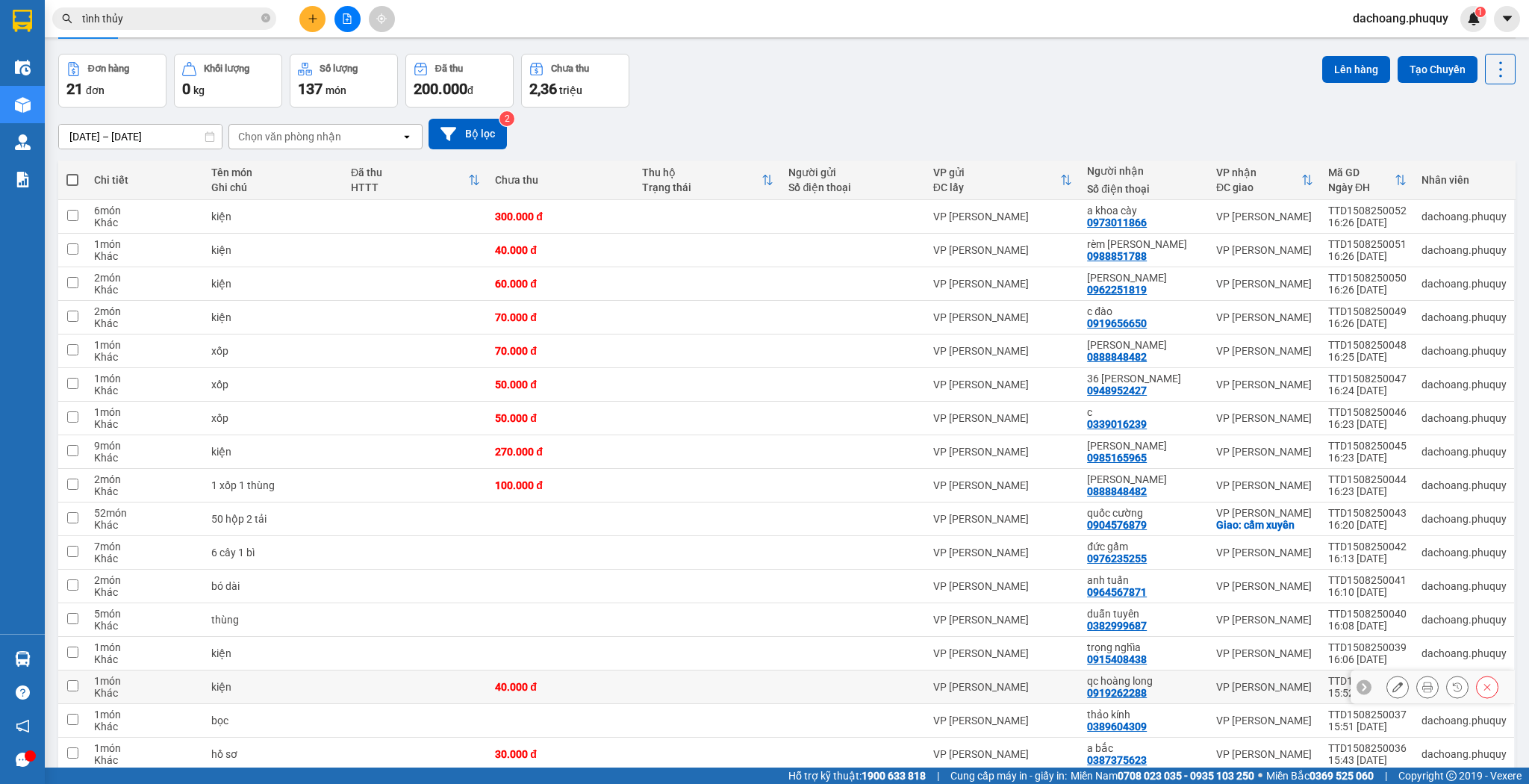
scroll to position [119, 0]
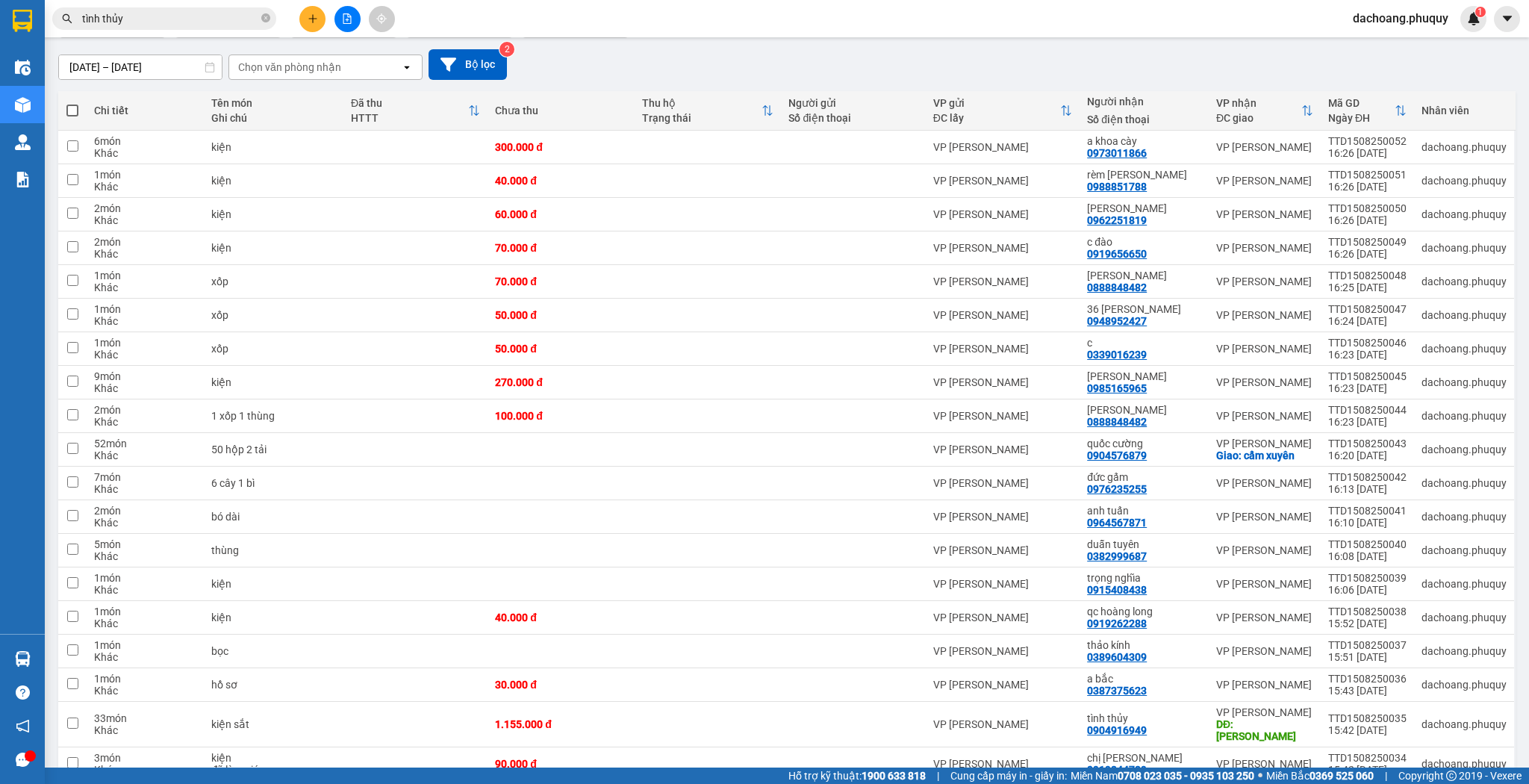
click at [309, 21] on icon "plus" at bounding box center [312, 19] width 10 height 10
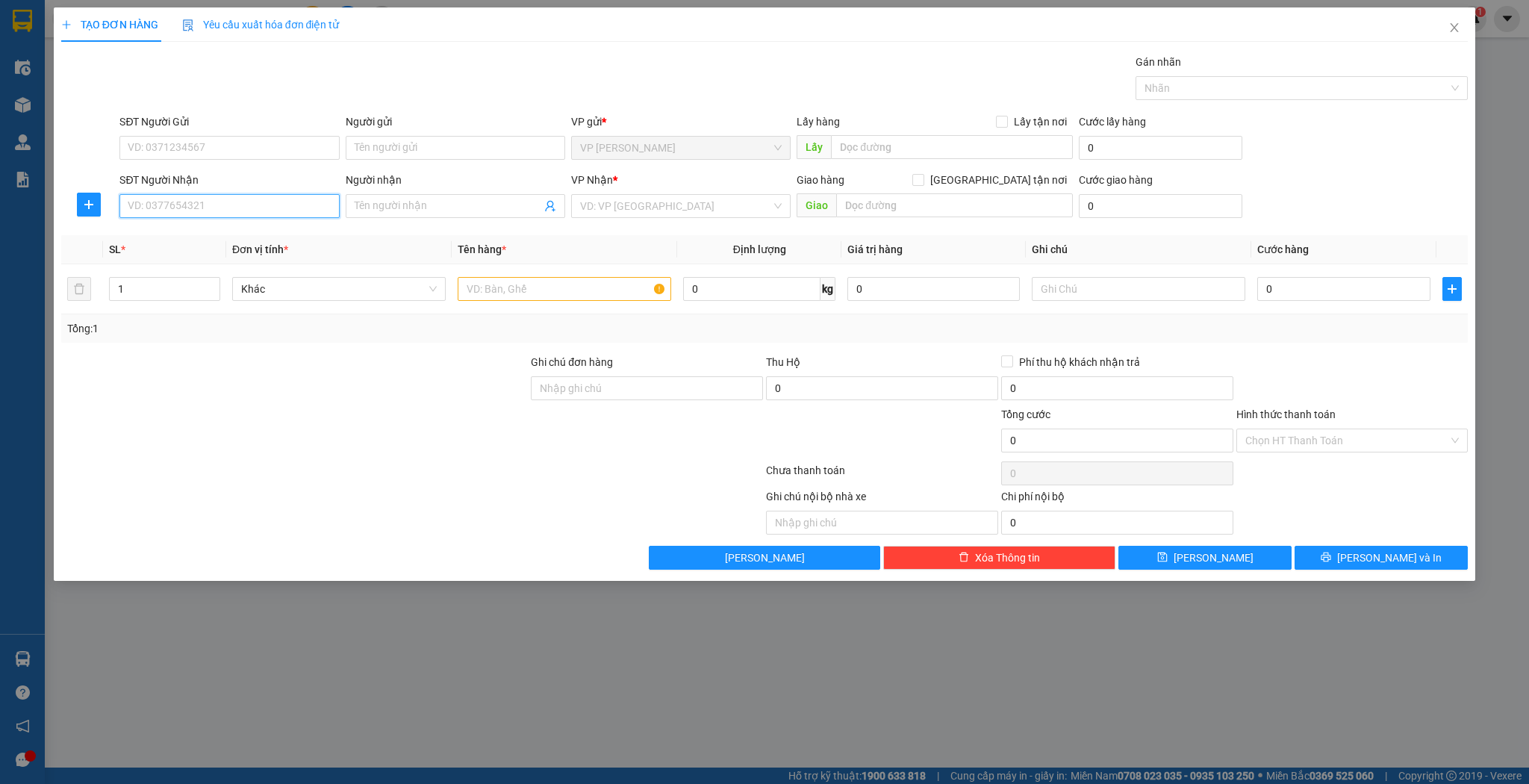
click at [191, 203] on input "SĐT Người Nhận" at bounding box center [229, 206] width 219 height 24
click at [191, 231] on div "0972835776 - hợp" at bounding box center [230, 235] width 202 height 17
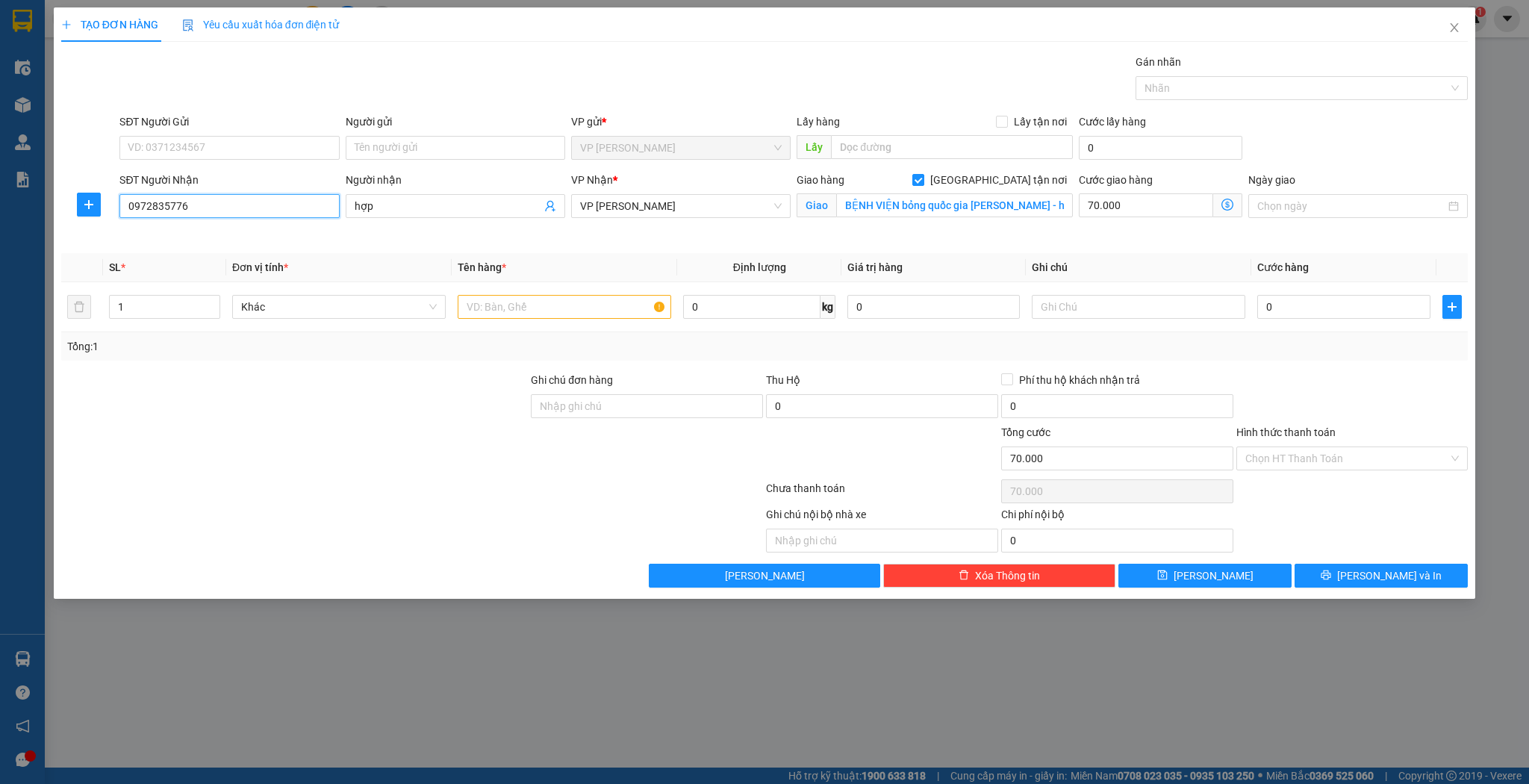
click at [246, 203] on input "0972835776" at bounding box center [229, 206] width 219 height 24
click at [412, 193] on div "Người nhận" at bounding box center [455, 182] width 219 height 22
click at [413, 194] on span "hợp" at bounding box center [455, 206] width 219 height 24
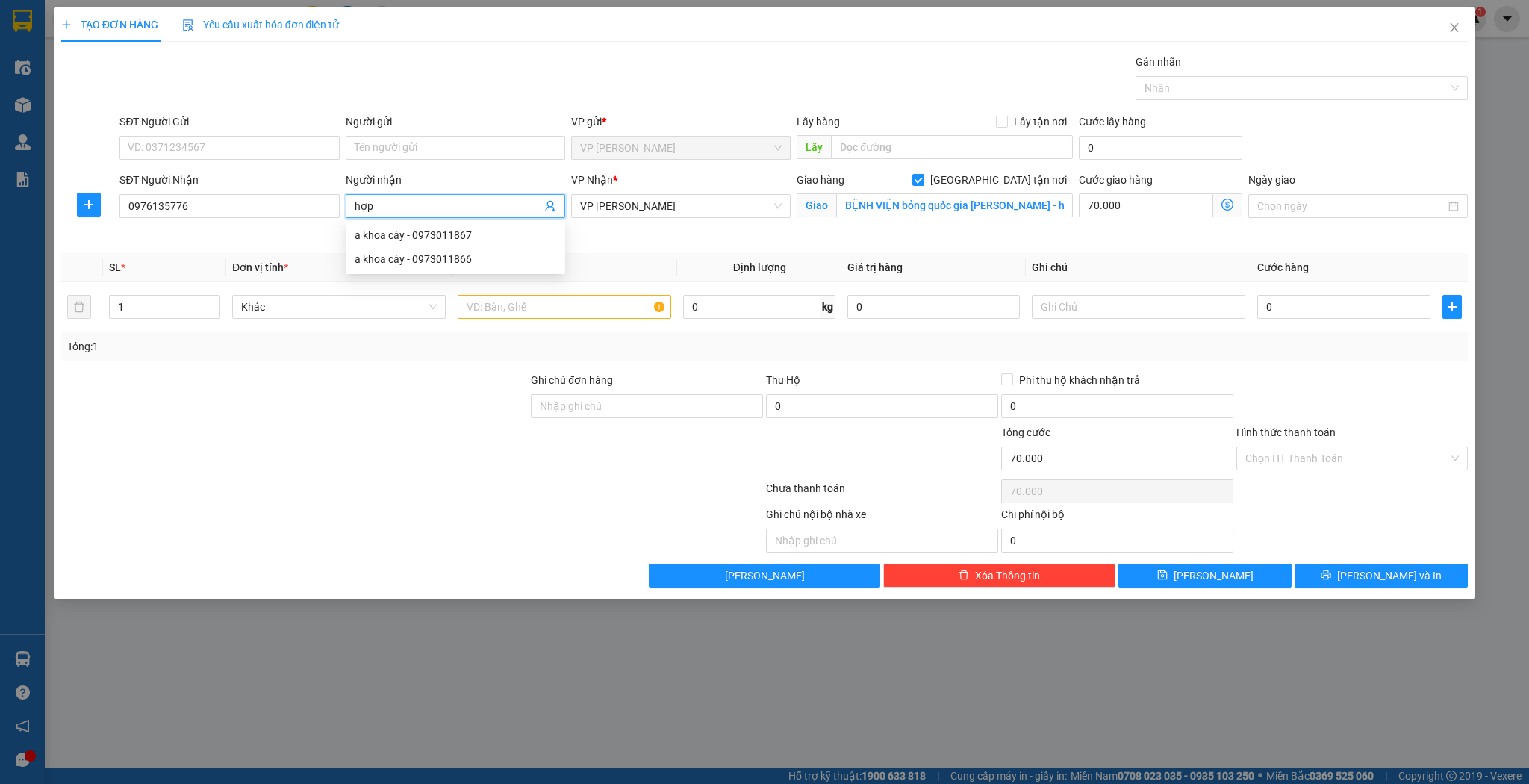
click at [416, 198] on input "hợp" at bounding box center [448, 206] width 187 height 17
click at [684, 195] on span "VP [PERSON_NAME]" at bounding box center [682, 205] width 202 height 22
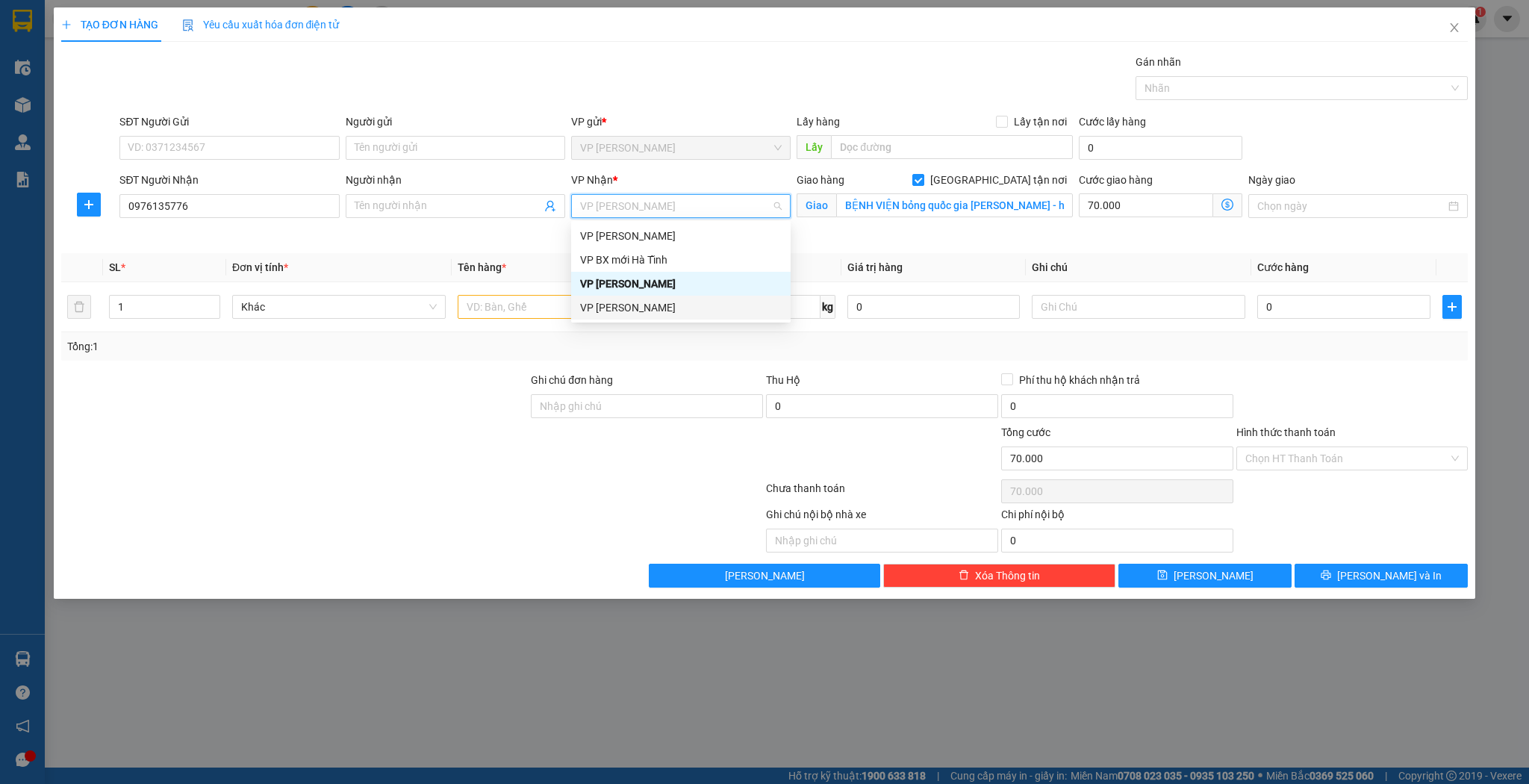
click at [639, 313] on div "VP [PERSON_NAME]" at bounding box center [682, 307] width 202 height 17
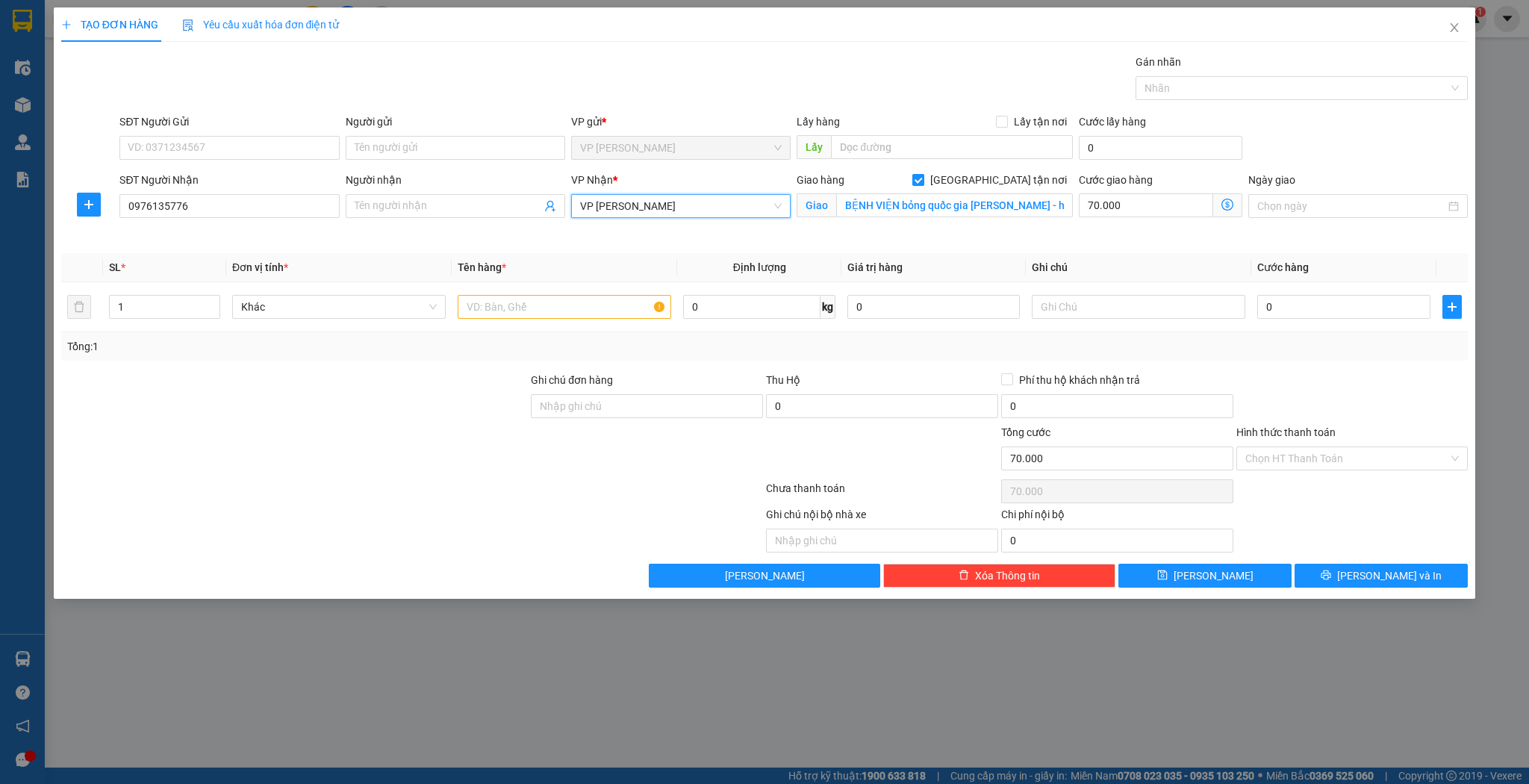
click at [1006, 187] on span "[GEOGRAPHIC_DATA] tận nơi" at bounding box center [998, 180] width 148 height 17
click at [923, 184] on input "[GEOGRAPHIC_DATA] tận nơi" at bounding box center [917, 179] width 10 height 10
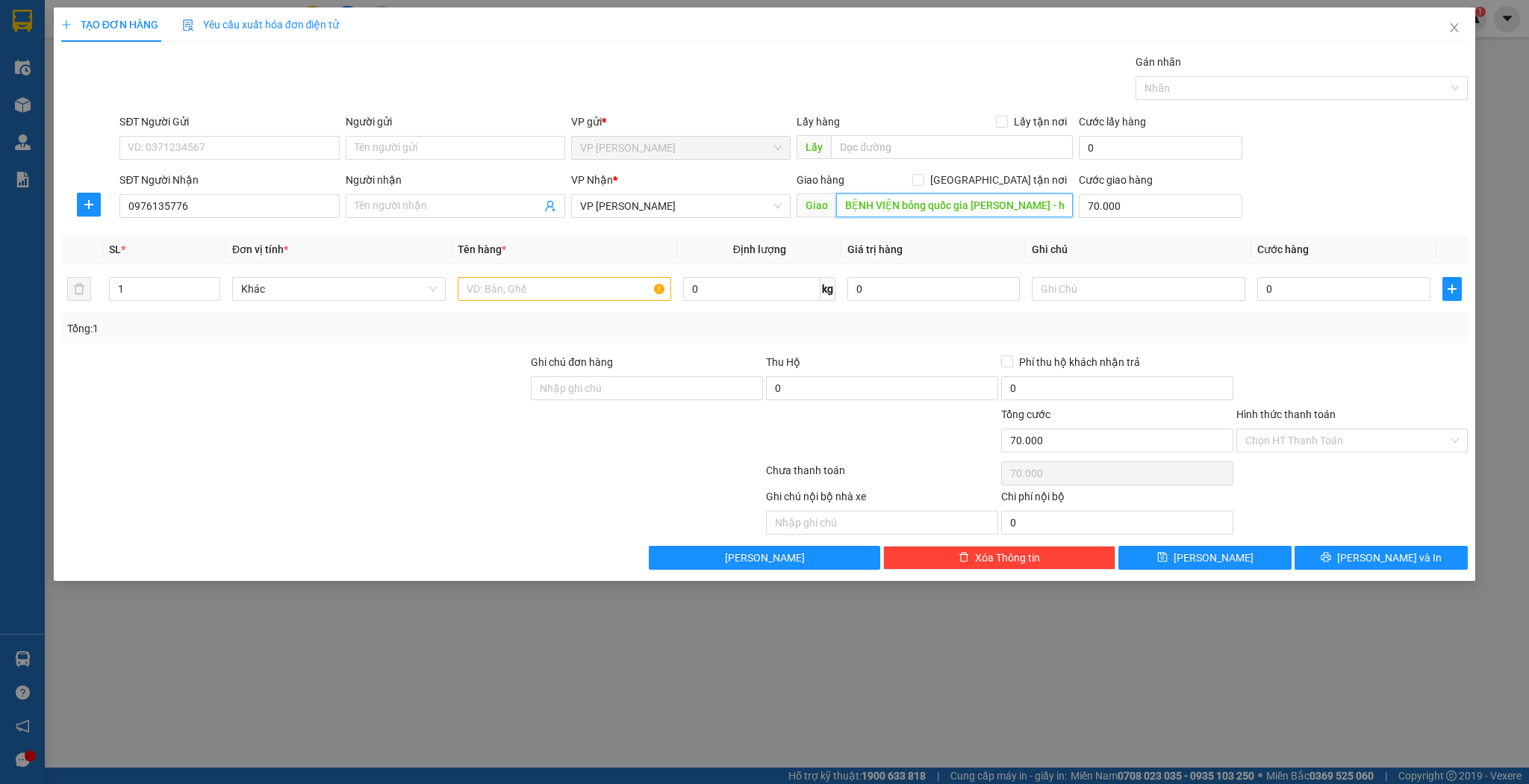
click at [981, 200] on input "BỆNH VIỆN bỏng quốc gia [PERSON_NAME] - học viện Quân Y" at bounding box center [955, 205] width 237 height 24
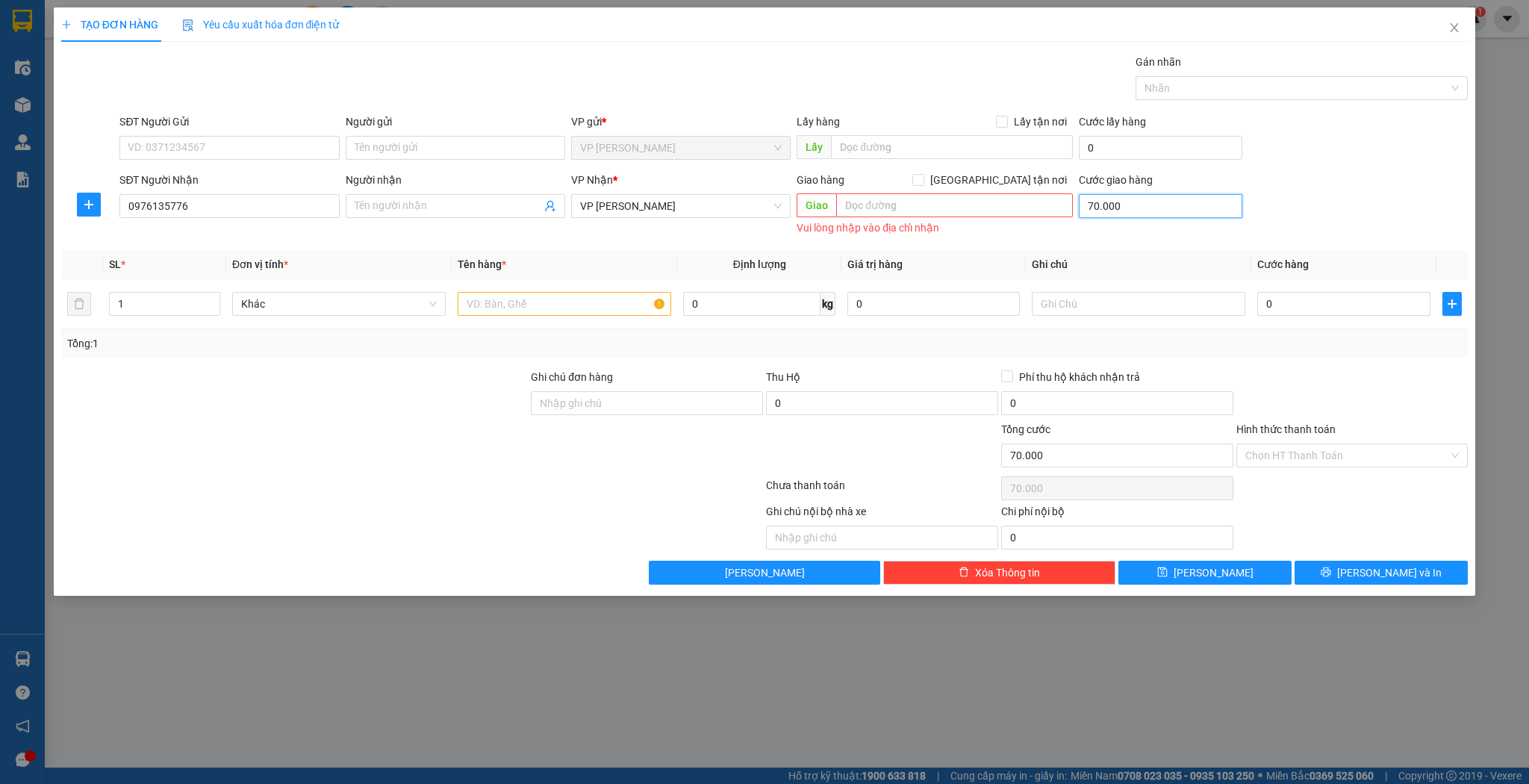
click at [1142, 205] on input "70.000" at bounding box center [1160, 206] width 164 height 24
click at [526, 198] on input "Người nhận" at bounding box center [448, 206] width 187 height 17
click at [410, 294] on span "Khác" at bounding box center [338, 304] width 195 height 22
click at [541, 308] on input "text" at bounding box center [564, 304] width 214 height 24
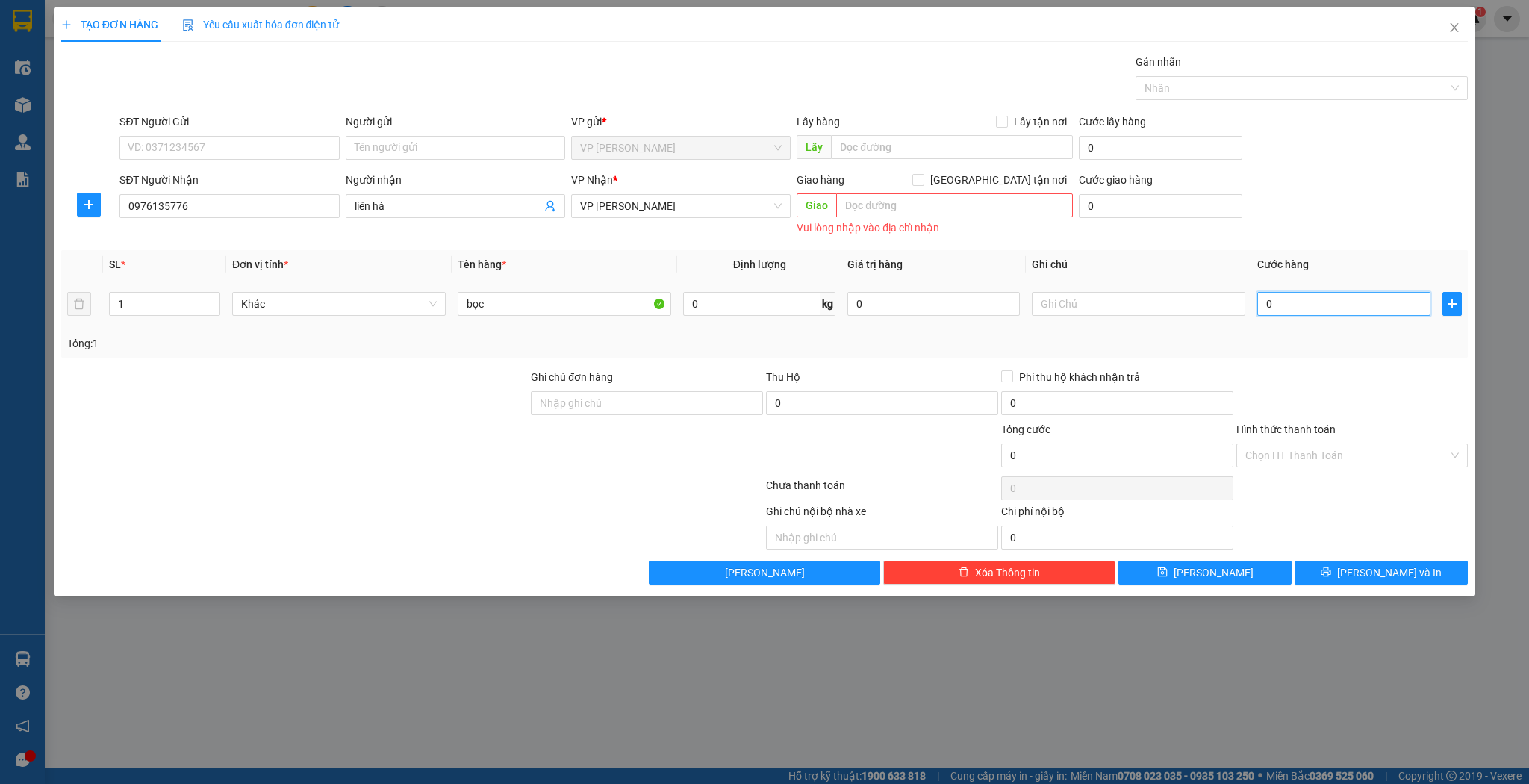
click at [1309, 301] on input "0" at bounding box center [1344, 304] width 172 height 24
click at [1202, 561] on button "[PERSON_NAME]" at bounding box center [1205, 573] width 173 height 24
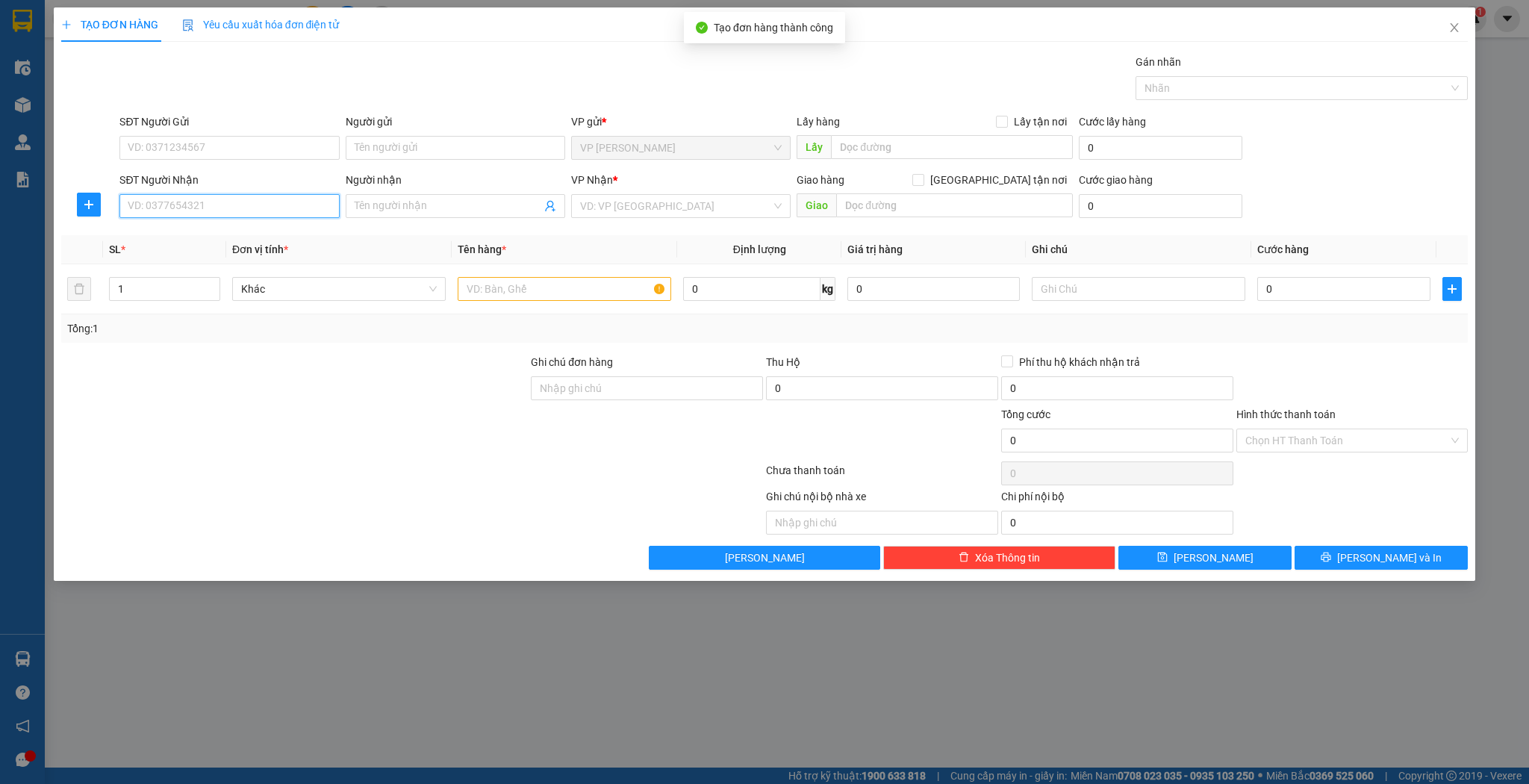
click at [299, 196] on input "SĐT Người Nhận" at bounding box center [229, 206] width 219 height 24
click at [254, 240] on div "0977737575 - [PERSON_NAME]" at bounding box center [230, 235] width 202 height 17
click at [152, 284] on input "1" at bounding box center [165, 289] width 110 height 22
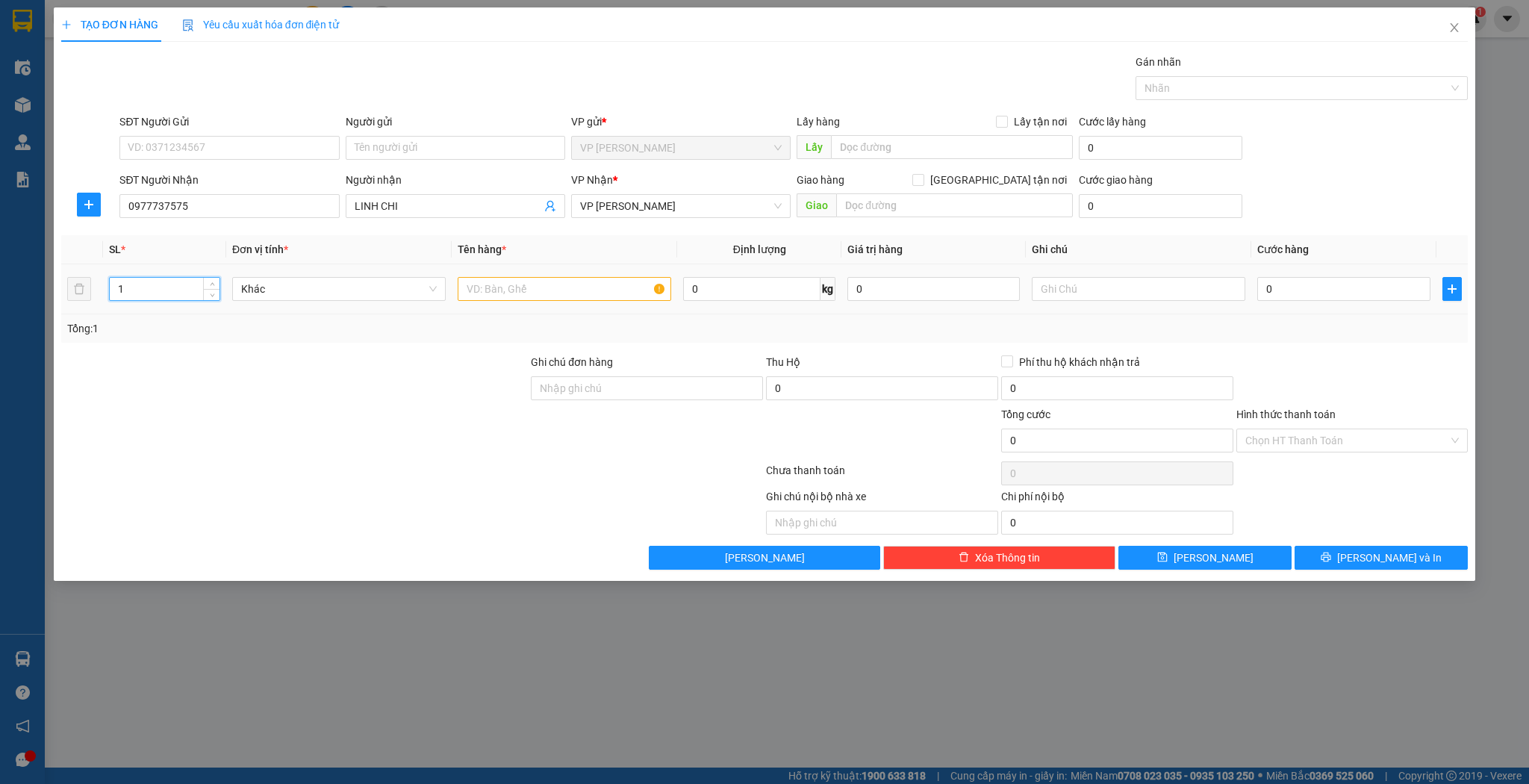
click at [152, 284] on input "1" at bounding box center [165, 289] width 110 height 22
click at [654, 280] on input "text" at bounding box center [564, 289] width 214 height 24
click at [1290, 281] on input "0" at bounding box center [1344, 289] width 172 height 24
click at [1237, 559] on button "[PERSON_NAME]" at bounding box center [1205, 557] width 173 height 24
click at [373, 204] on input "Người nhận" at bounding box center [448, 206] width 187 height 17
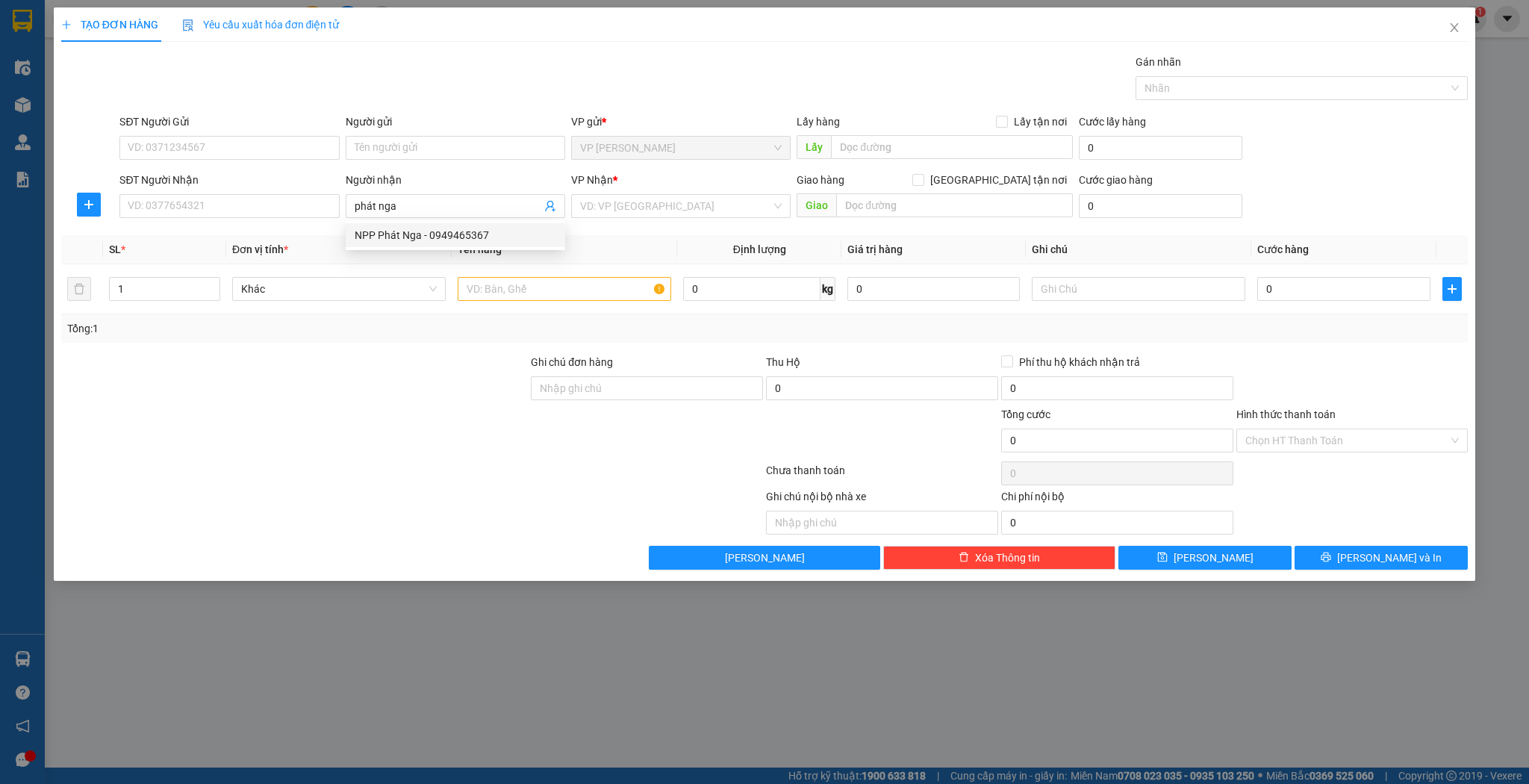
click at [419, 247] on div "7017965 NPP Phát Nga - 0949465367" at bounding box center [455, 235] width 219 height 30
click at [422, 206] on input "phát nga" at bounding box center [448, 206] width 187 height 17
click at [407, 248] on div "7017965 NPP Phát Nga - 0949465367" at bounding box center [455, 235] width 219 height 30
click at [425, 204] on input "phát nga" at bounding box center [448, 206] width 187 height 17
click at [408, 241] on div "NPP Phát Nga - 0949465367" at bounding box center [456, 235] width 202 height 17
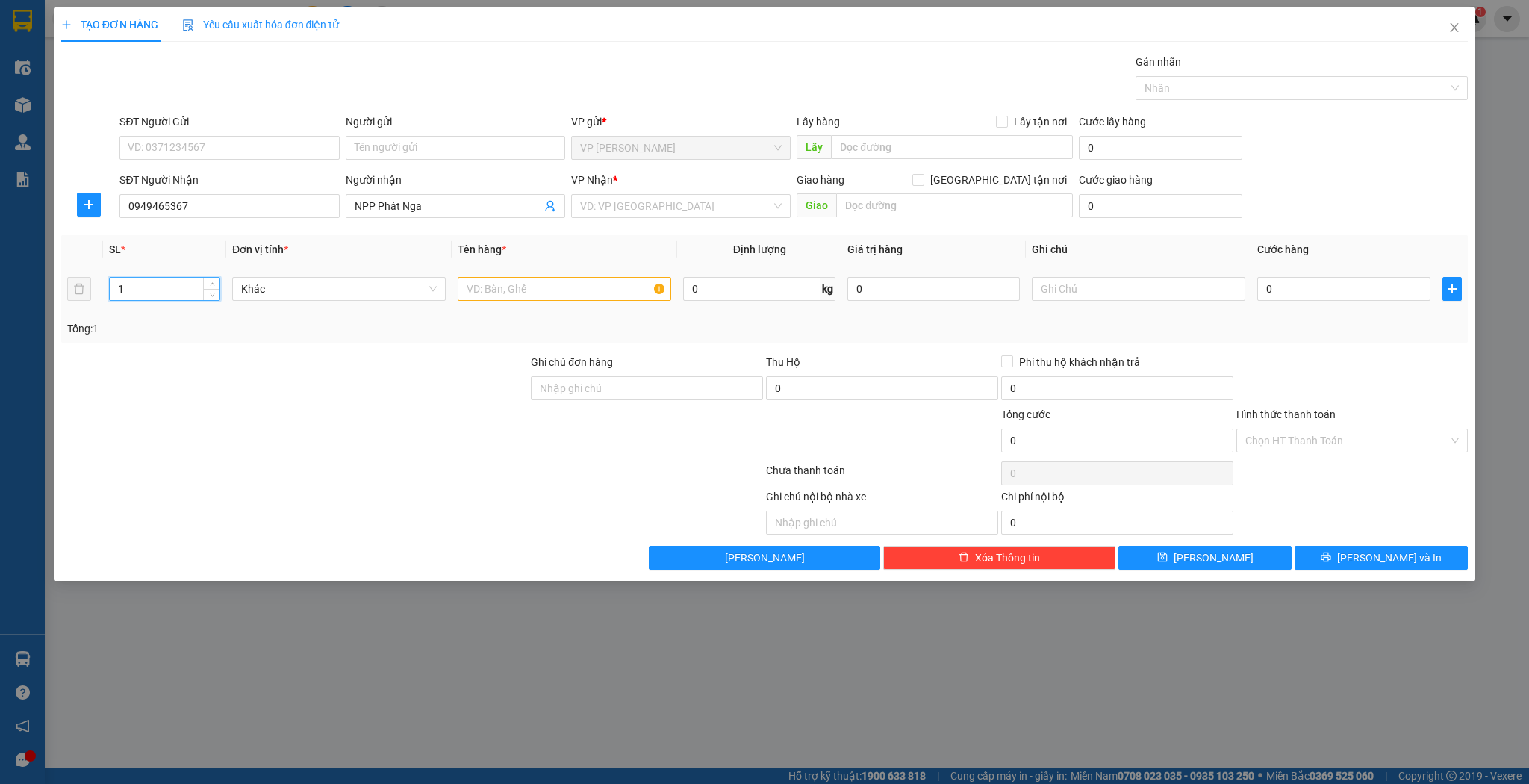
click at [158, 298] on input "1" at bounding box center [165, 289] width 110 height 22
click at [173, 287] on td "1" at bounding box center [164, 289] width 123 height 50
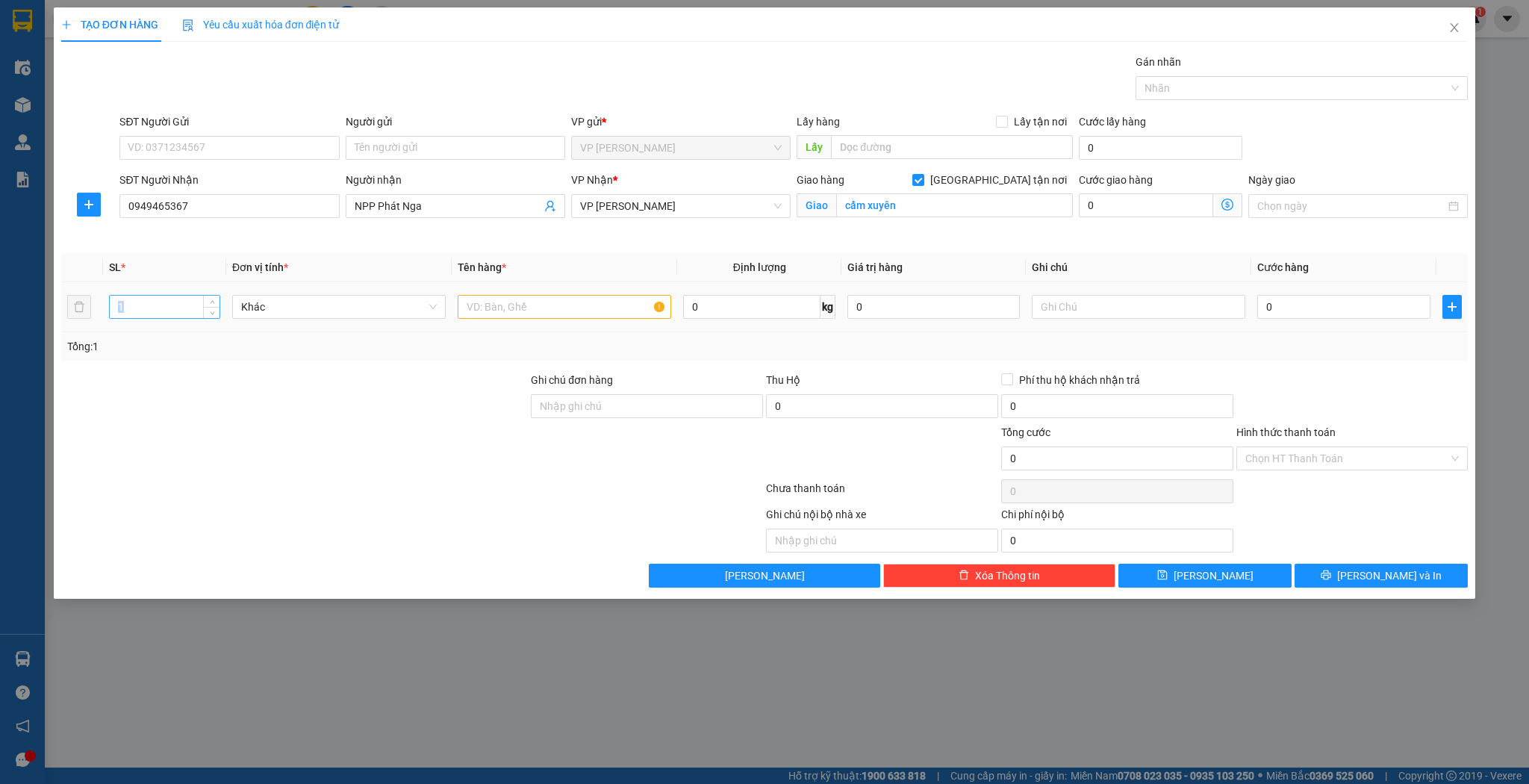
click at [173, 287] on td "1" at bounding box center [164, 307] width 123 height 50
click at [119, 299] on input "1" at bounding box center [165, 306] width 110 height 22
click at [127, 300] on input "1" at bounding box center [165, 306] width 110 height 22
click at [127, 300] on input "12" at bounding box center [165, 306] width 110 height 22
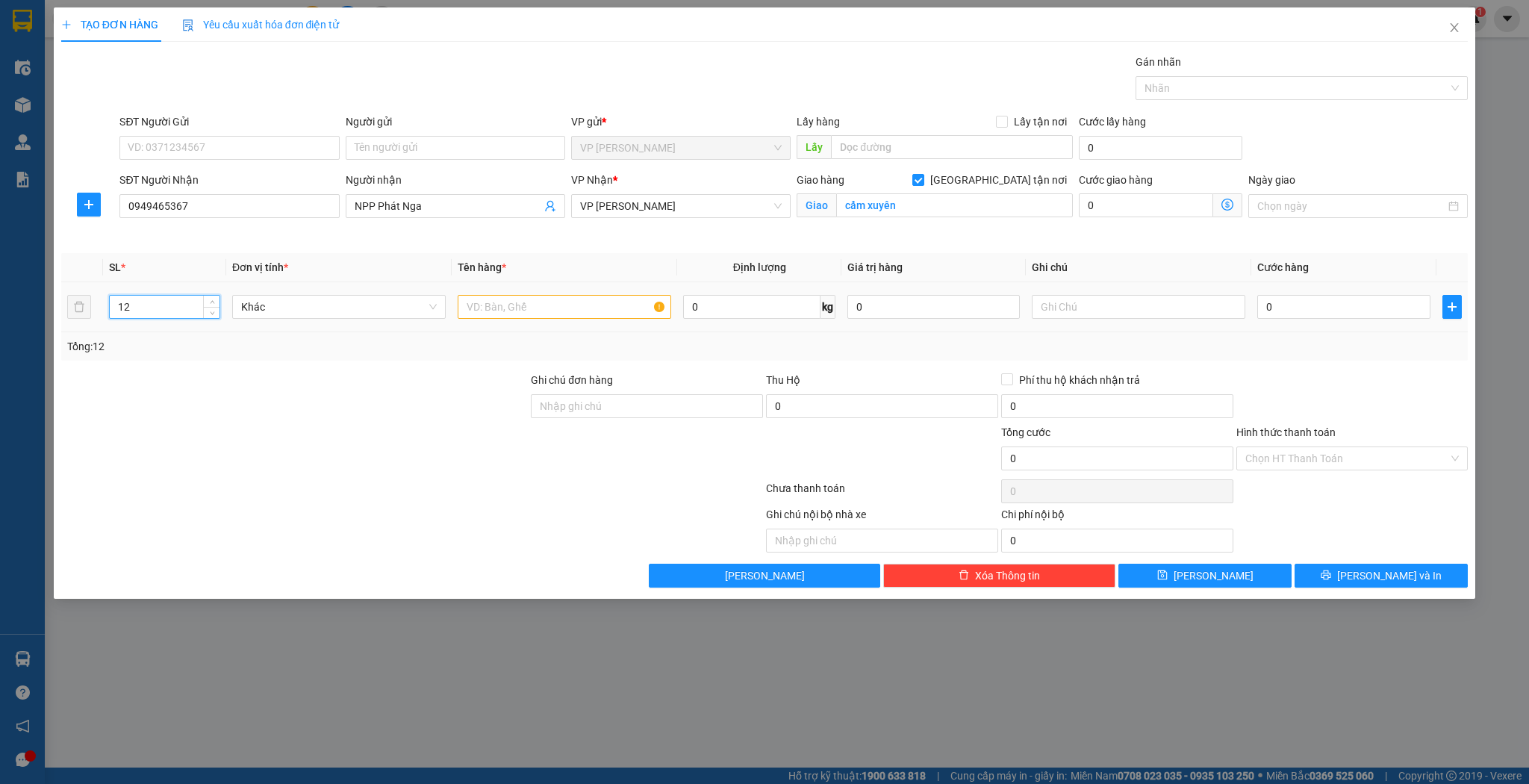
click at [127, 300] on input "12" at bounding box center [165, 306] width 110 height 22
click at [526, 288] on td at bounding box center [565, 307] width 226 height 50
click at [526, 300] on input "text" at bounding box center [564, 306] width 214 height 24
click at [1311, 292] on div "0" at bounding box center [1344, 306] width 172 height 30
click at [1309, 300] on input "0" at bounding box center [1344, 306] width 172 height 24
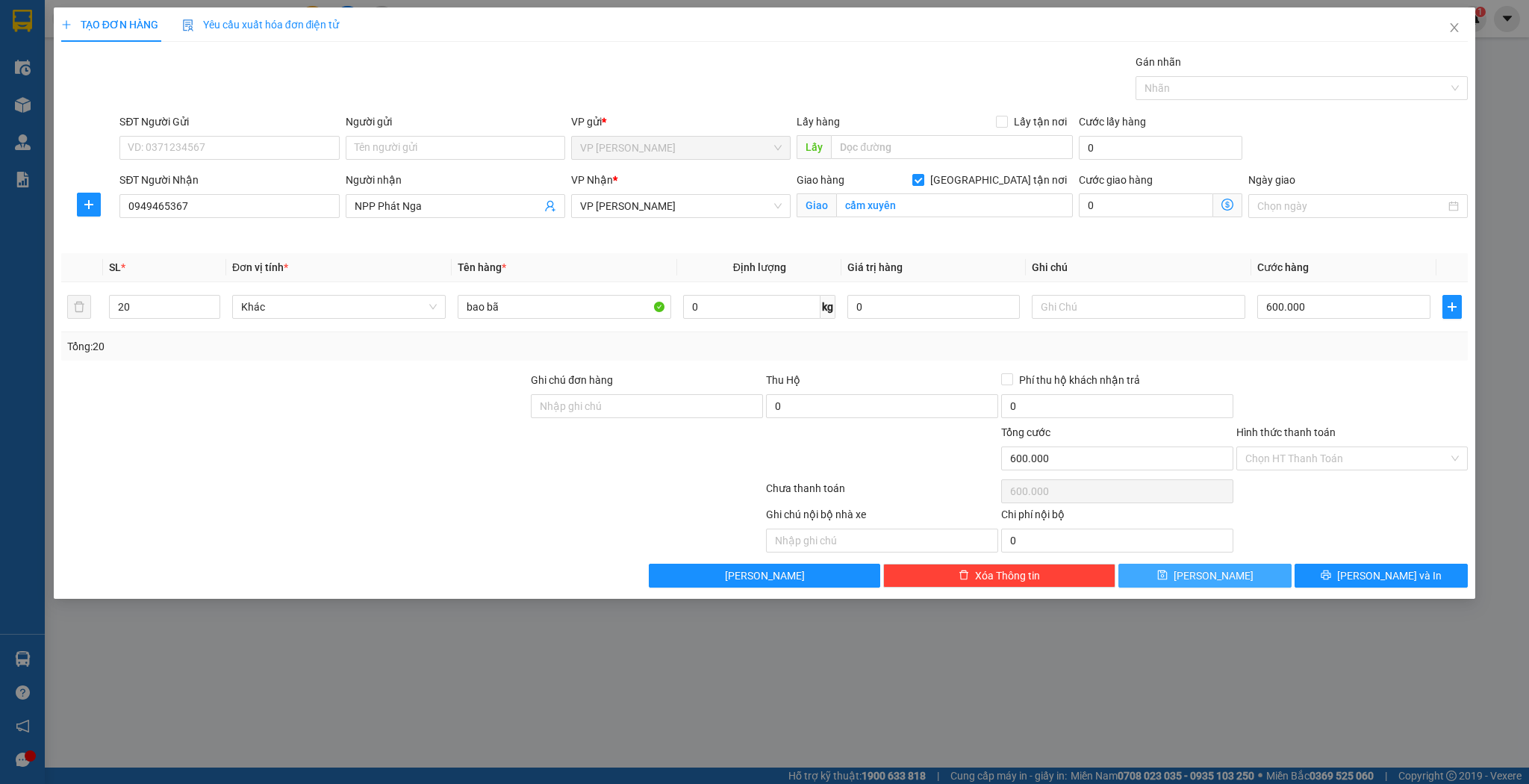
click at [1168, 570] on icon "save" at bounding box center [1162, 574] width 10 height 10
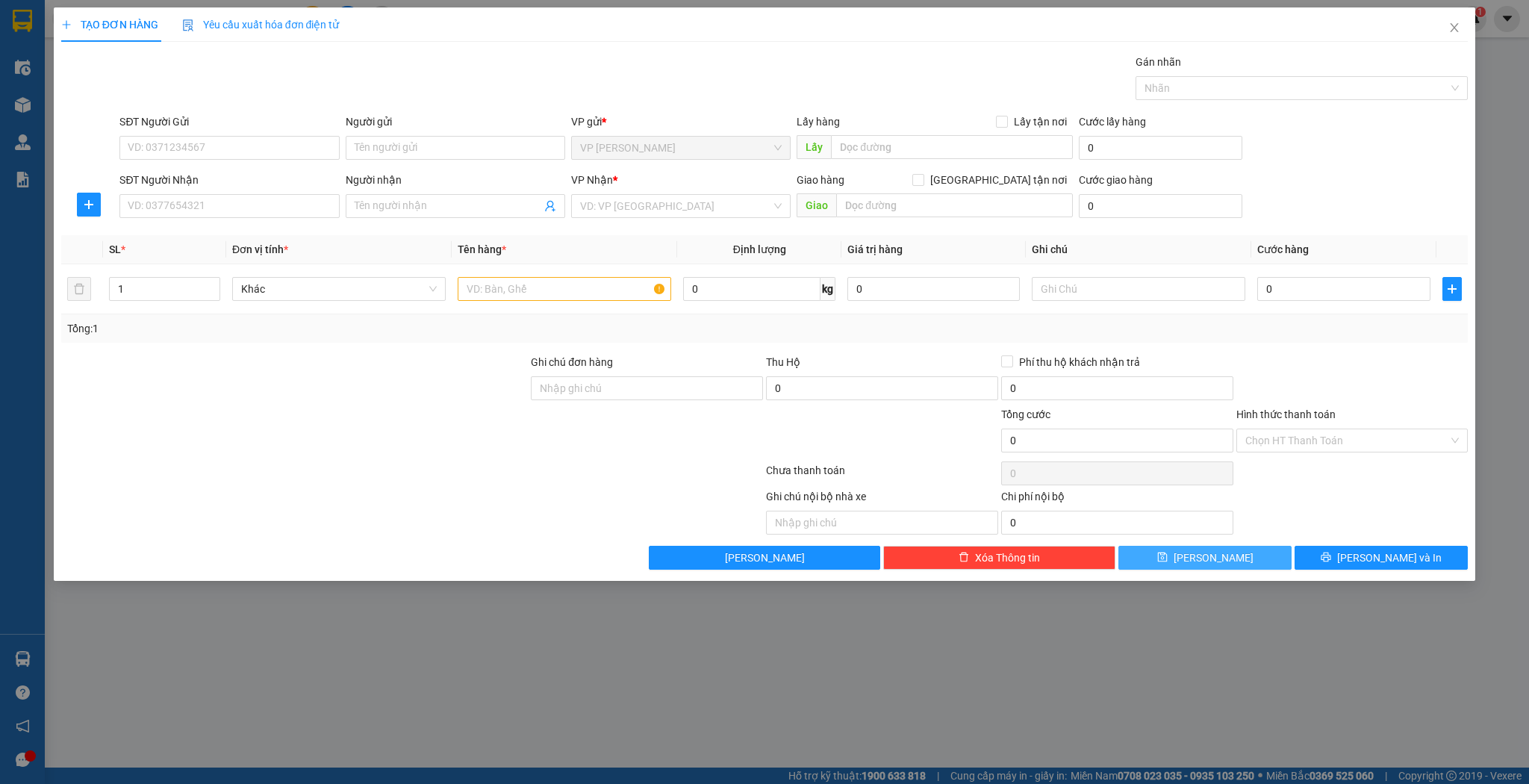
click at [228, 193] on div "SĐT Người Nhận" at bounding box center [229, 182] width 219 height 22
click at [224, 196] on input "SĐT Người Nhận" at bounding box center [229, 206] width 219 height 24
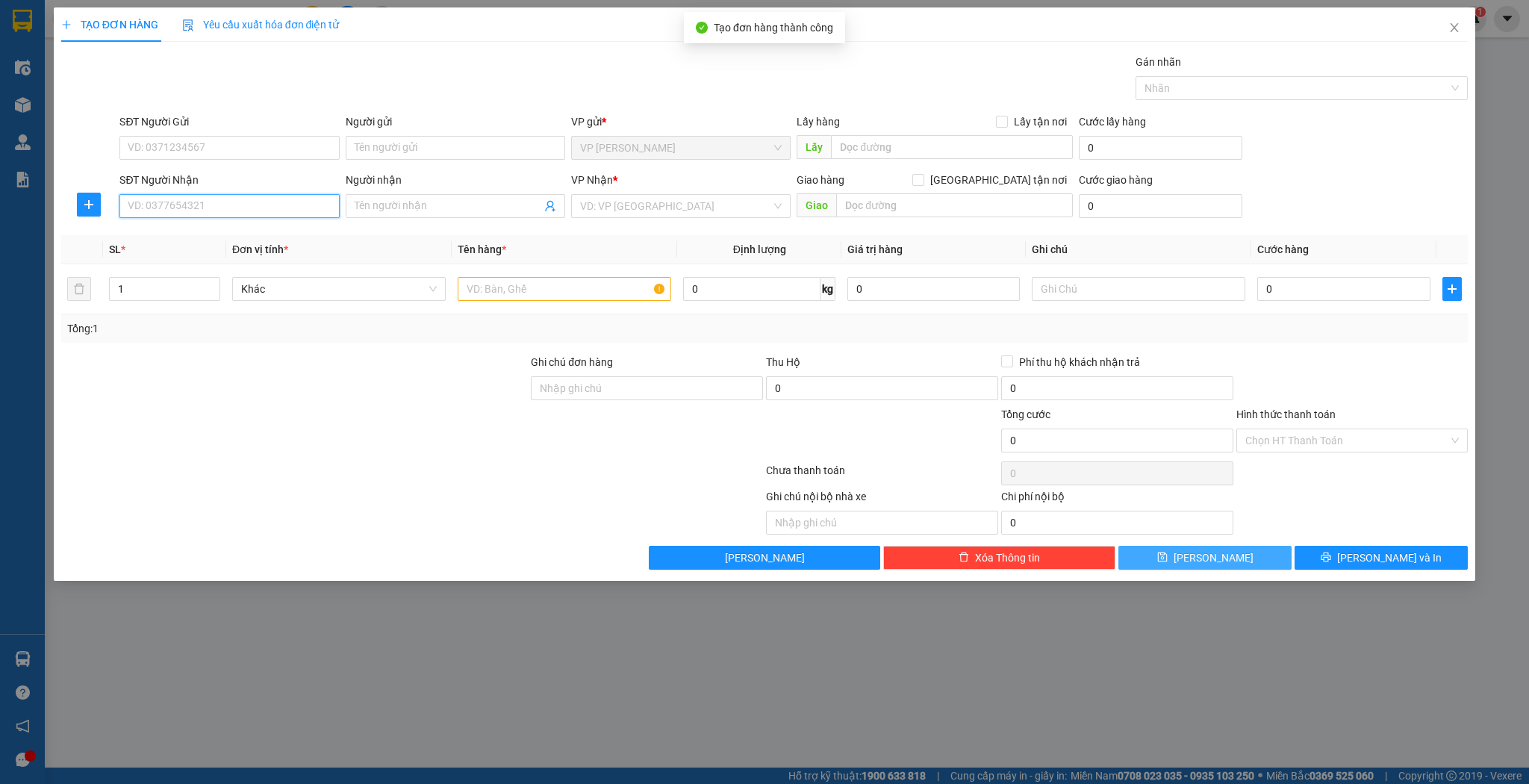
click at [224, 196] on input "SĐT Người Nhận" at bounding box center [229, 206] width 219 height 24
click at [211, 233] on div "0943602175 - ĐL [PERSON_NAME]" at bounding box center [230, 235] width 202 height 17
click at [505, 291] on input "text" at bounding box center [564, 289] width 214 height 24
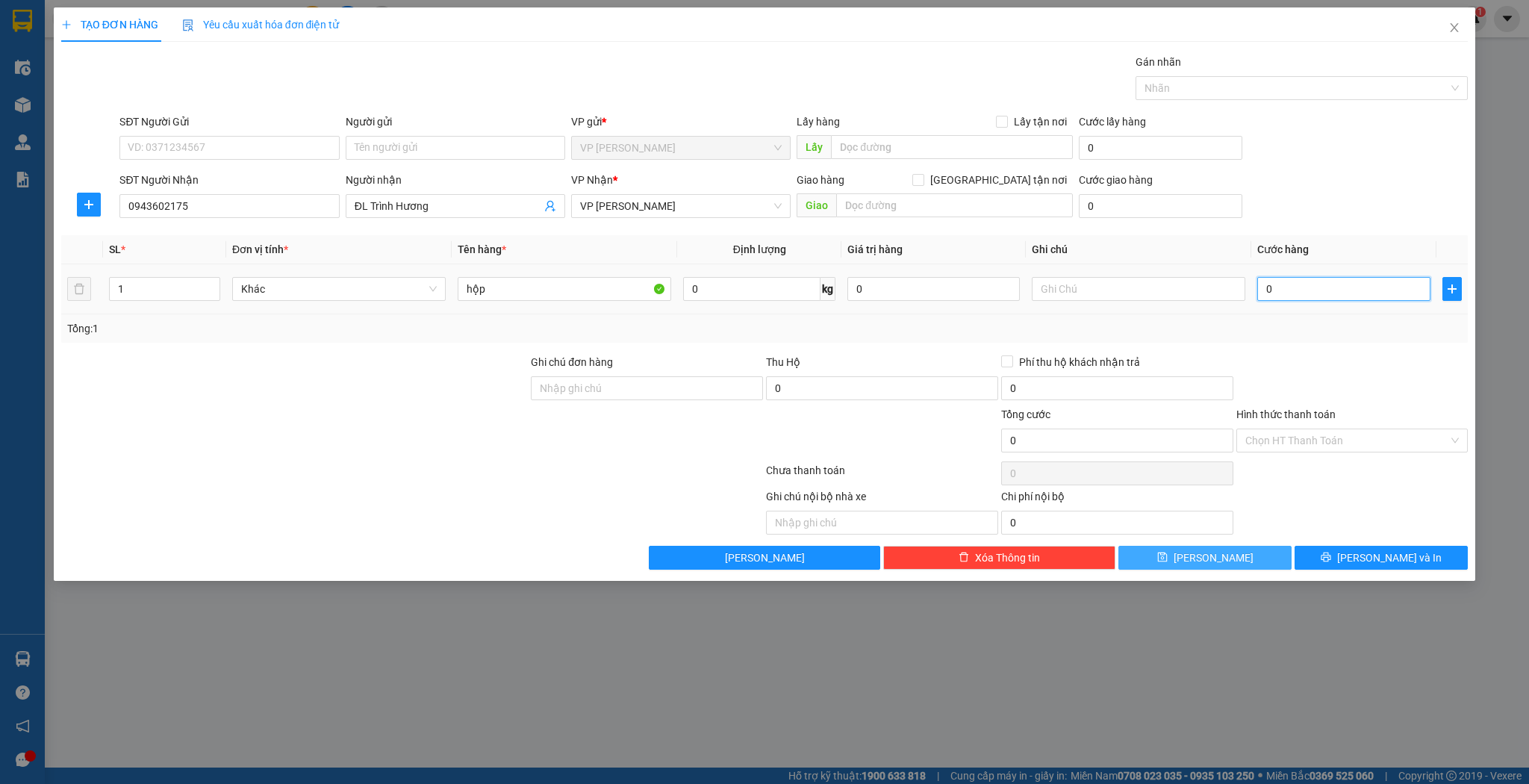
click at [1410, 283] on input "0" at bounding box center [1344, 289] width 172 height 24
click at [1168, 558] on icon "save" at bounding box center [1162, 556] width 10 height 10
click at [1460, 25] on icon "close" at bounding box center [1454, 27] width 12 height 12
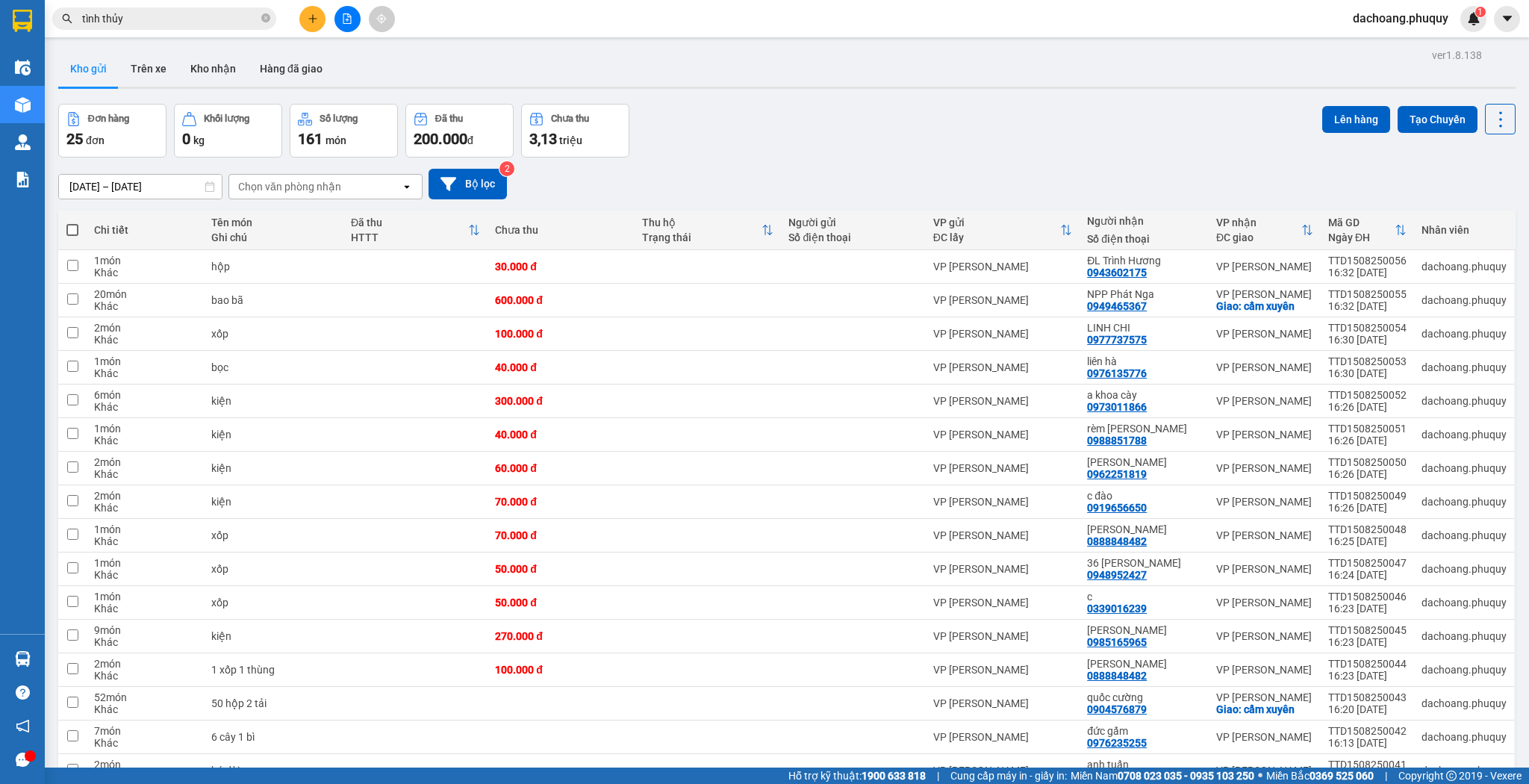
click at [319, 26] on button at bounding box center [312, 19] width 26 height 26
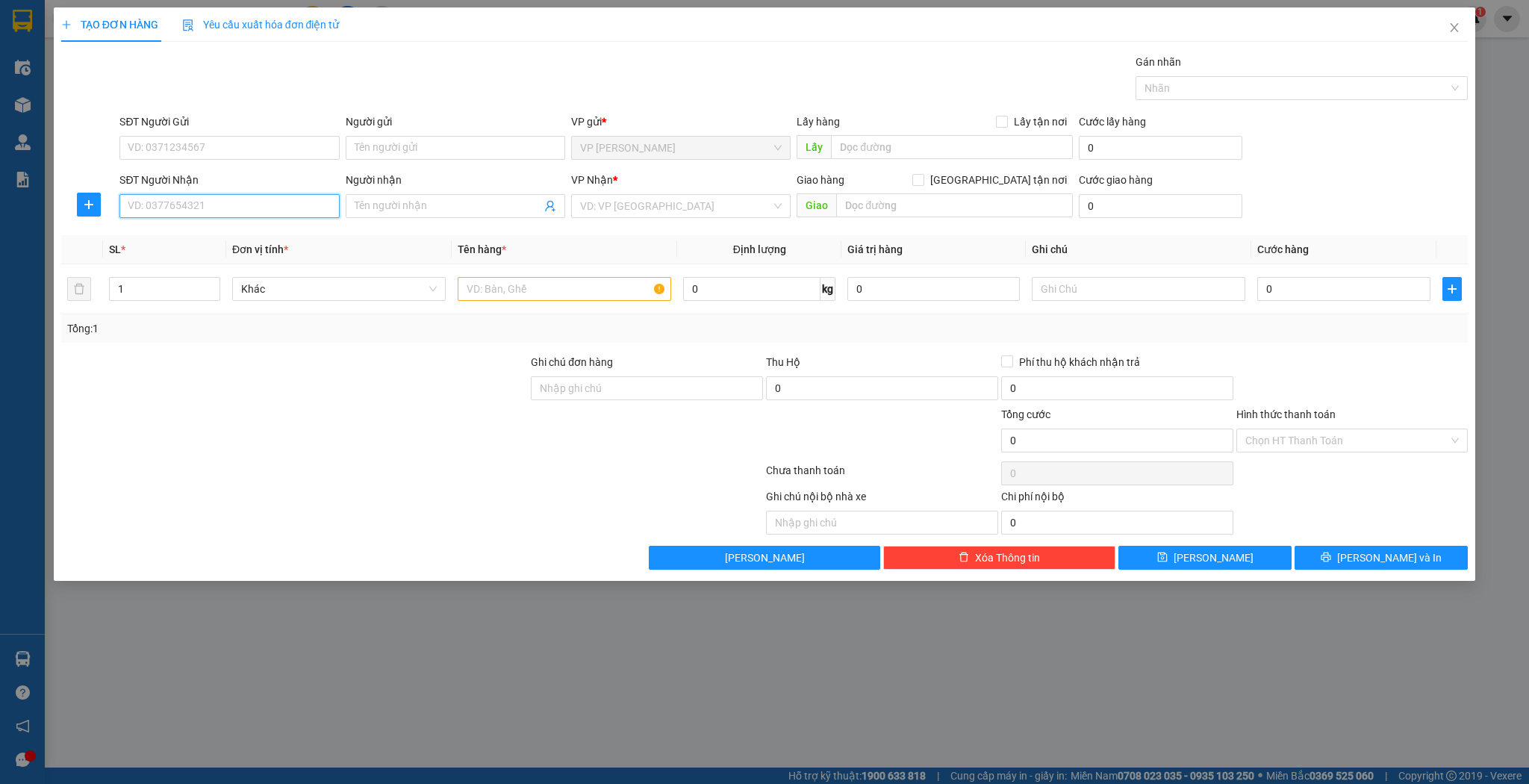
click at [263, 205] on input "SĐT Người Nhận" at bounding box center [229, 206] width 219 height 24
click at [124, 198] on input "8177" at bounding box center [229, 206] width 219 height 24
click at [401, 198] on input "Người nhận" at bounding box center [448, 206] width 187 height 17
click at [671, 216] on input "search" at bounding box center [676, 205] width 191 height 22
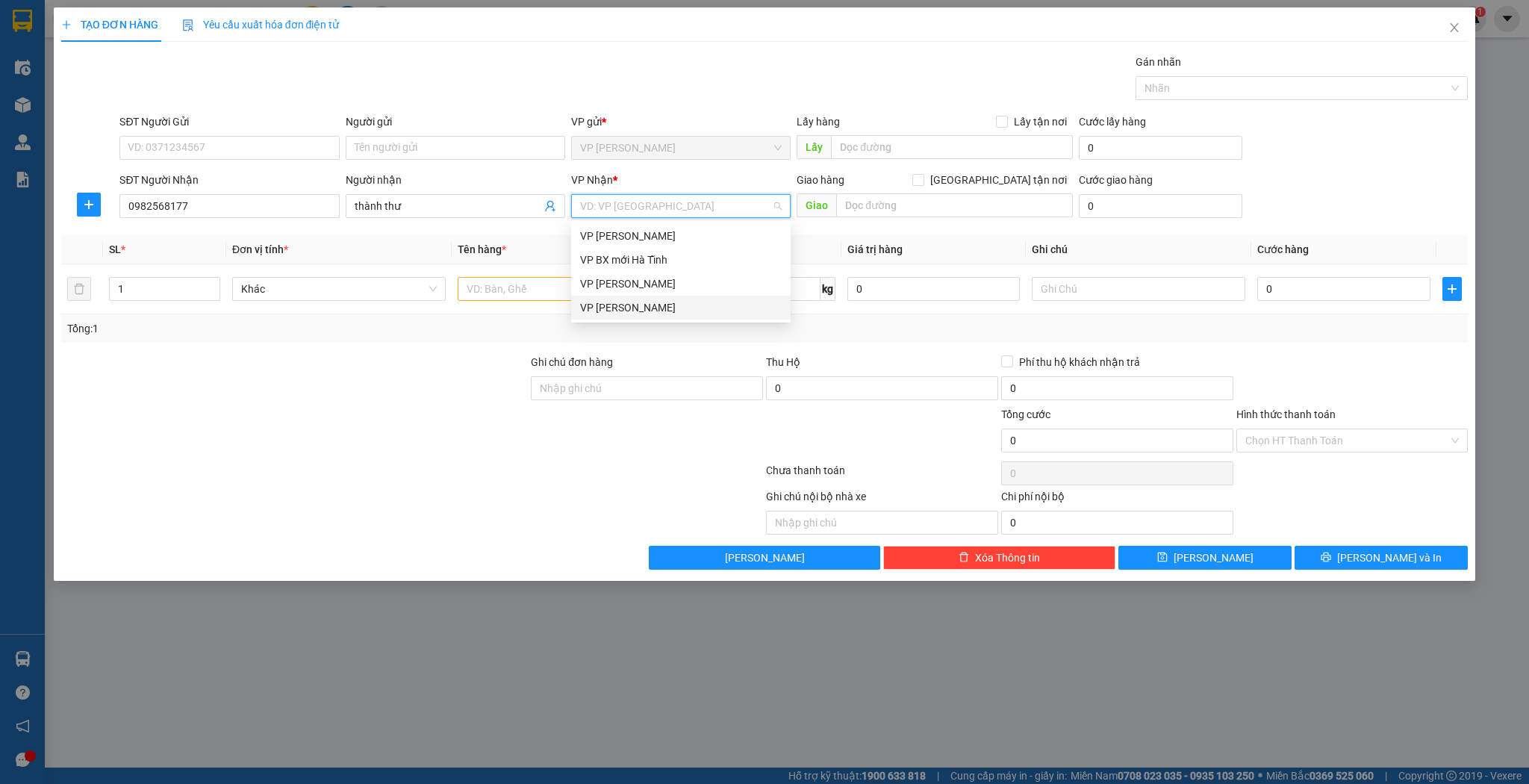
click at [634, 299] on div "VP [PERSON_NAME]" at bounding box center [682, 307] width 202 height 17
click at [598, 294] on input "text" at bounding box center [564, 289] width 214 height 24
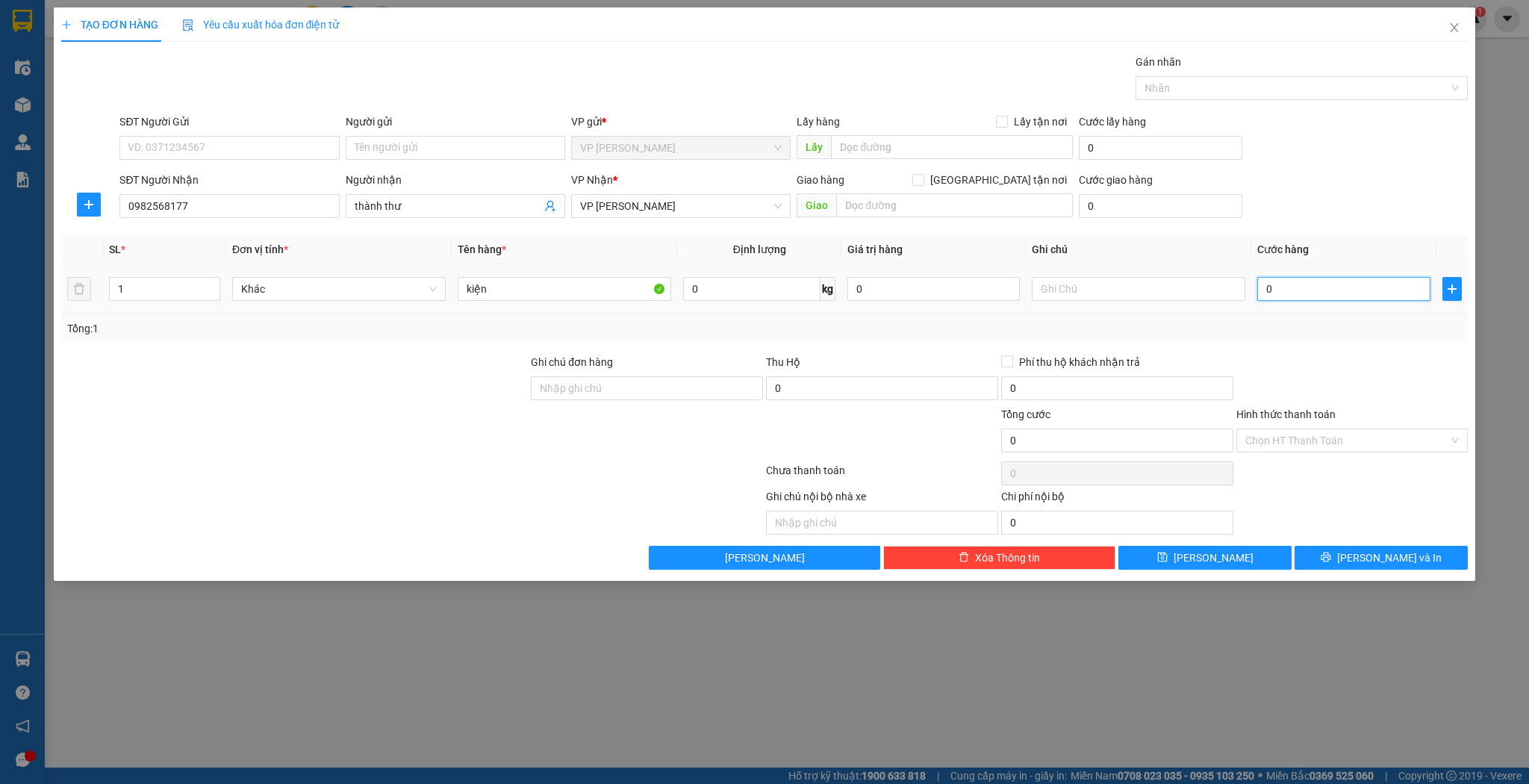
click at [1307, 292] on input "0" at bounding box center [1344, 289] width 172 height 24
click at [514, 290] on input "kiện" at bounding box center [564, 289] width 214 height 24
click at [1167, 557] on icon "save" at bounding box center [1162, 557] width 9 height 9
click at [1487, 17] on div "TẠO ĐƠN HÀNG Yêu cầu xuất hóa đơn điện tử Transit Pickup Surcharge Ids Transit …" at bounding box center [764, 392] width 1529 height 784
click at [1463, 30] on span "Close" at bounding box center [1454, 28] width 42 height 42
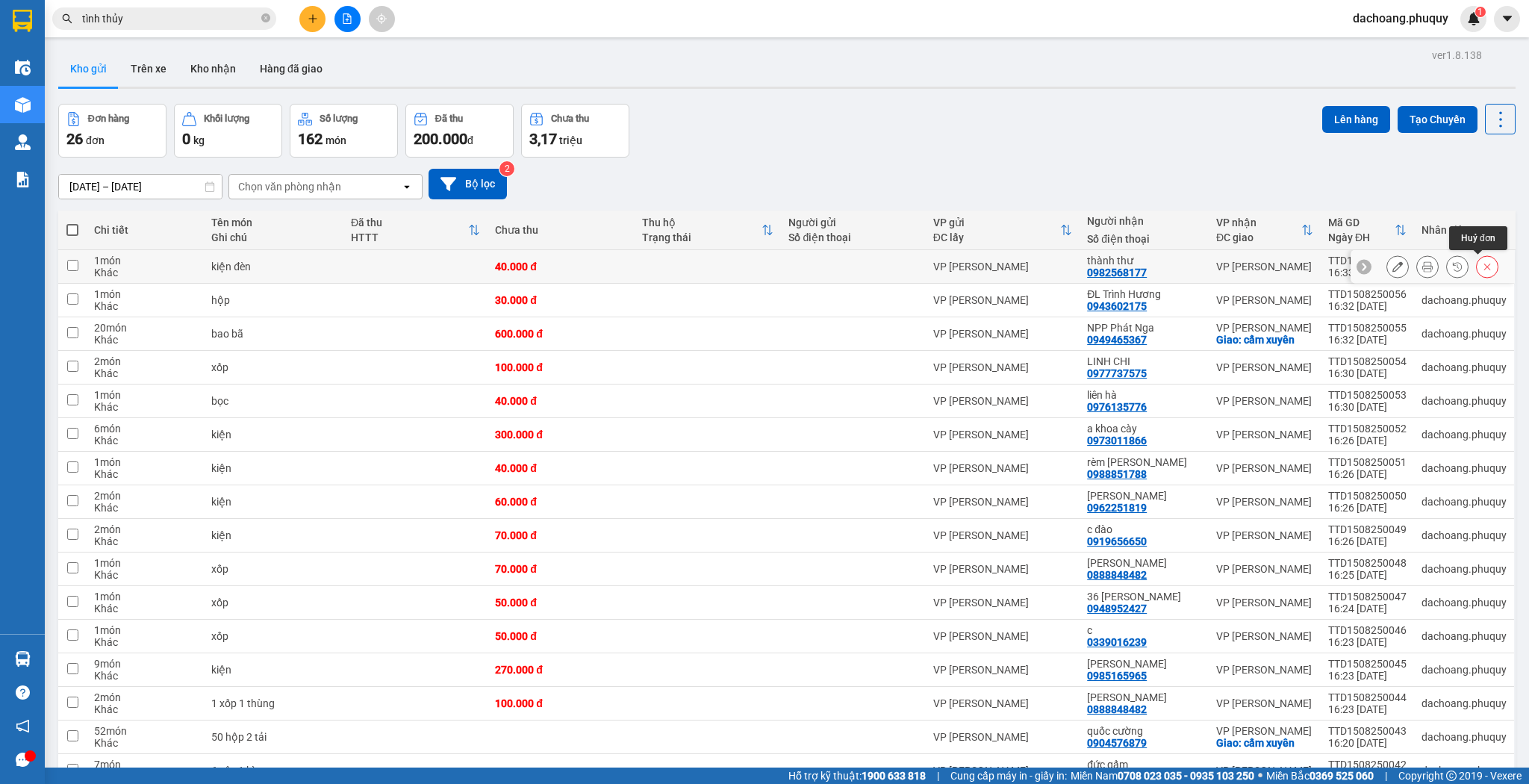
click at [1483, 266] on icon at bounding box center [1487, 266] width 10 height 10
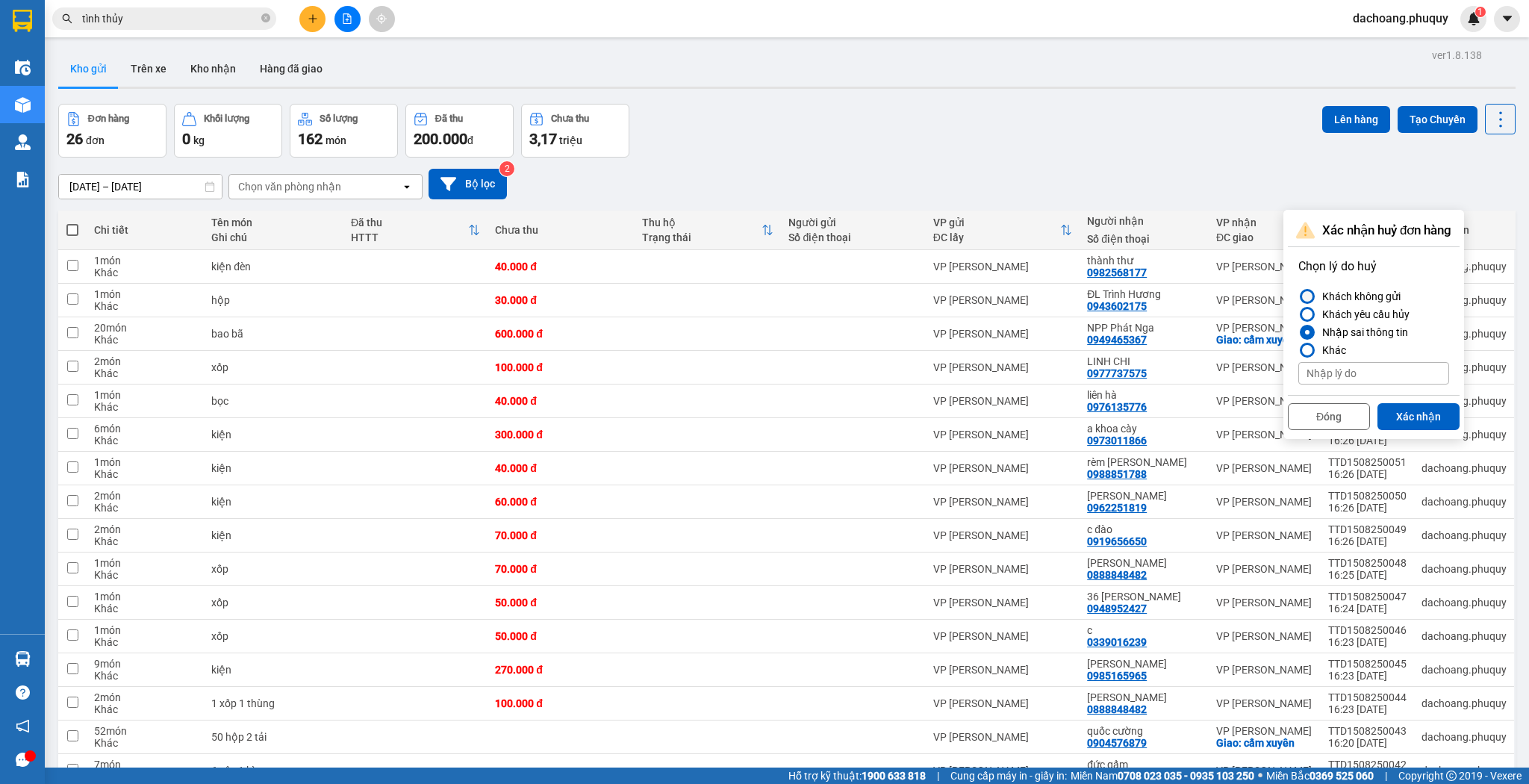
click at [1312, 294] on div at bounding box center [1307, 295] width 10 height 10
click at [1298, 296] on input "Khách không gửi" at bounding box center [1298, 296] width 0 height 0
click at [1422, 406] on button "Xác nhận" at bounding box center [1419, 416] width 82 height 27
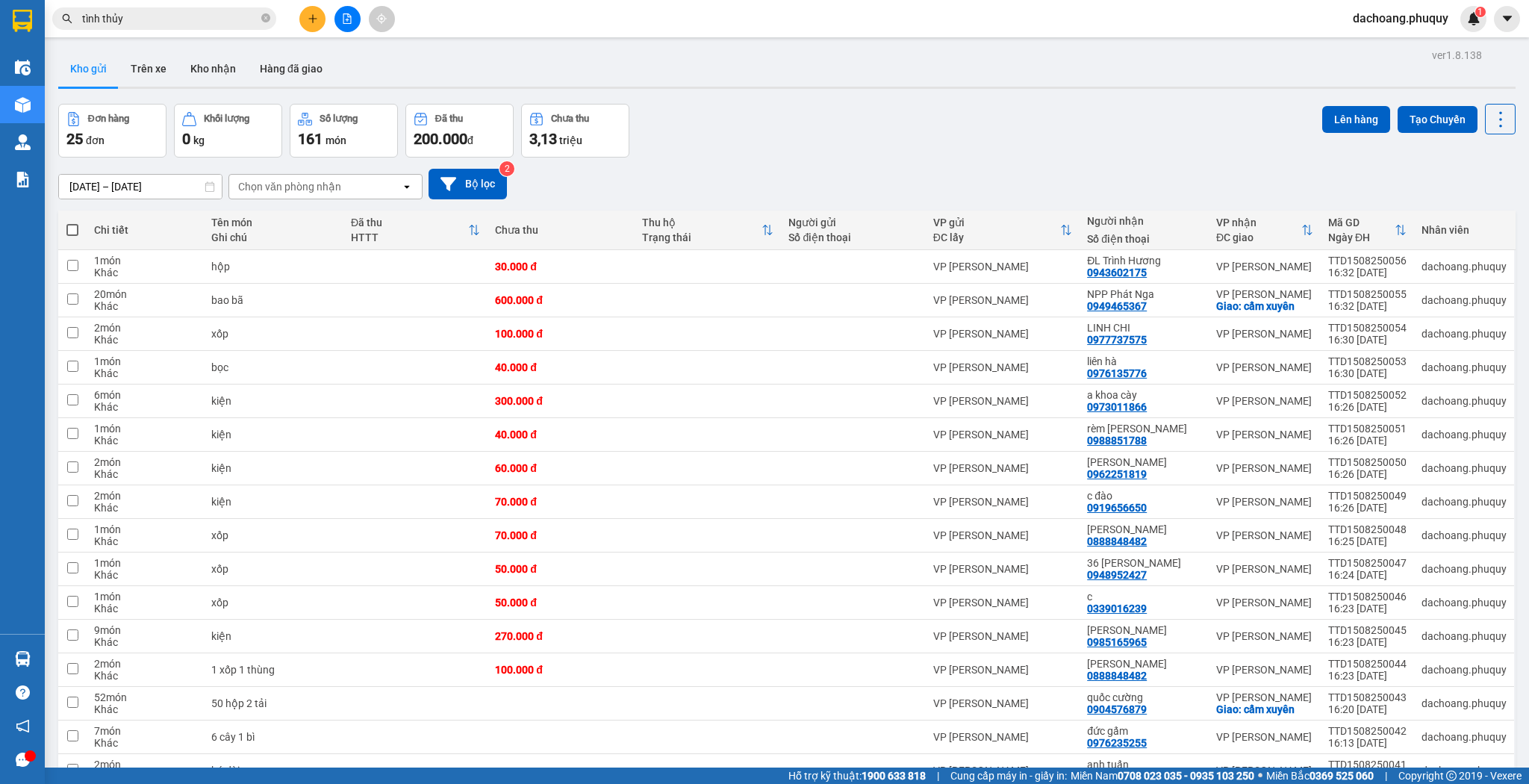
click at [317, 9] on button at bounding box center [312, 19] width 26 height 26
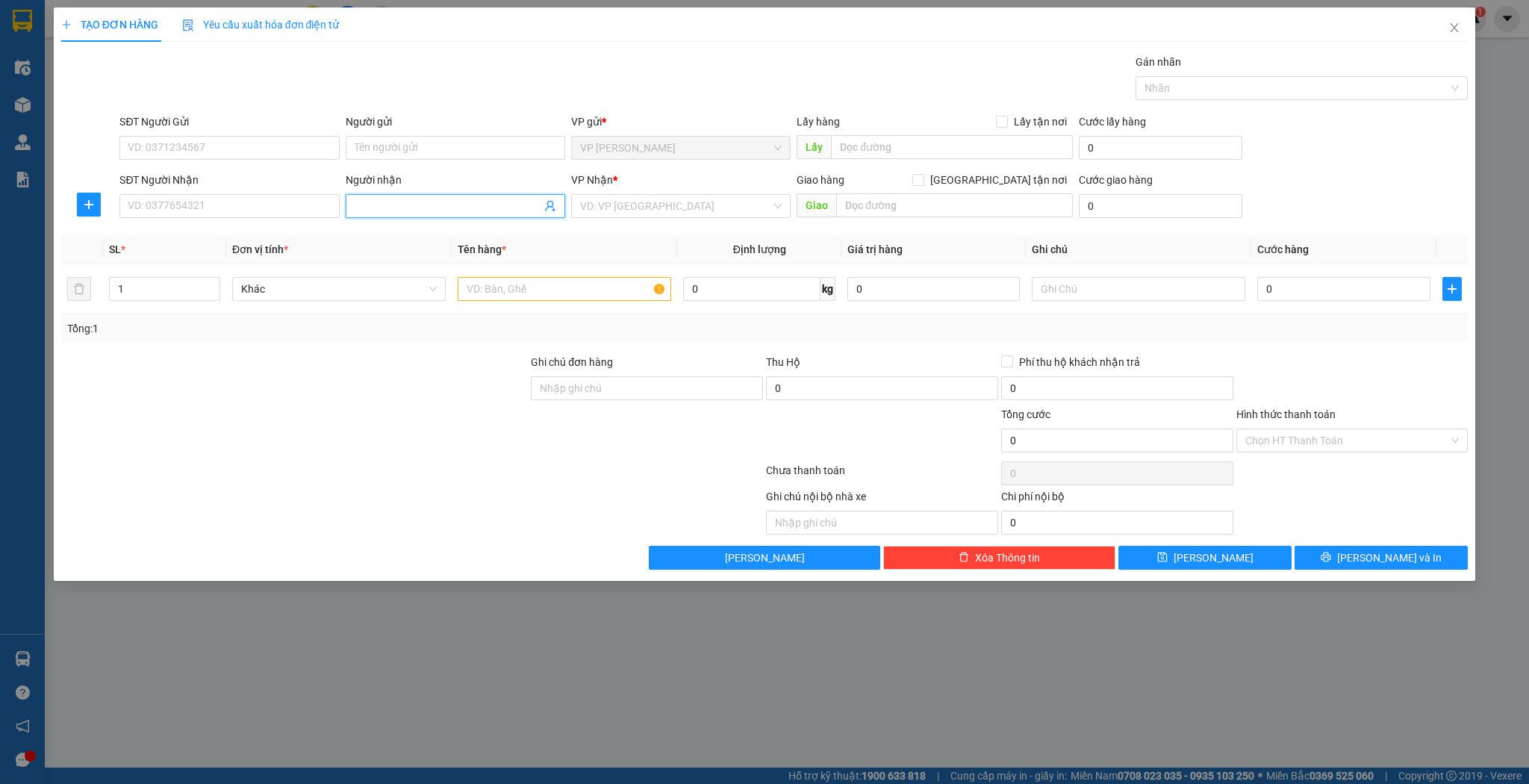
click at [375, 215] on span at bounding box center [455, 206] width 219 height 24
type input "nam phong"
click at [421, 266] on div "anh nam phong - 0911488906" at bounding box center [456, 259] width 202 height 17
type input "0911488906"
type input "anh nam phong"
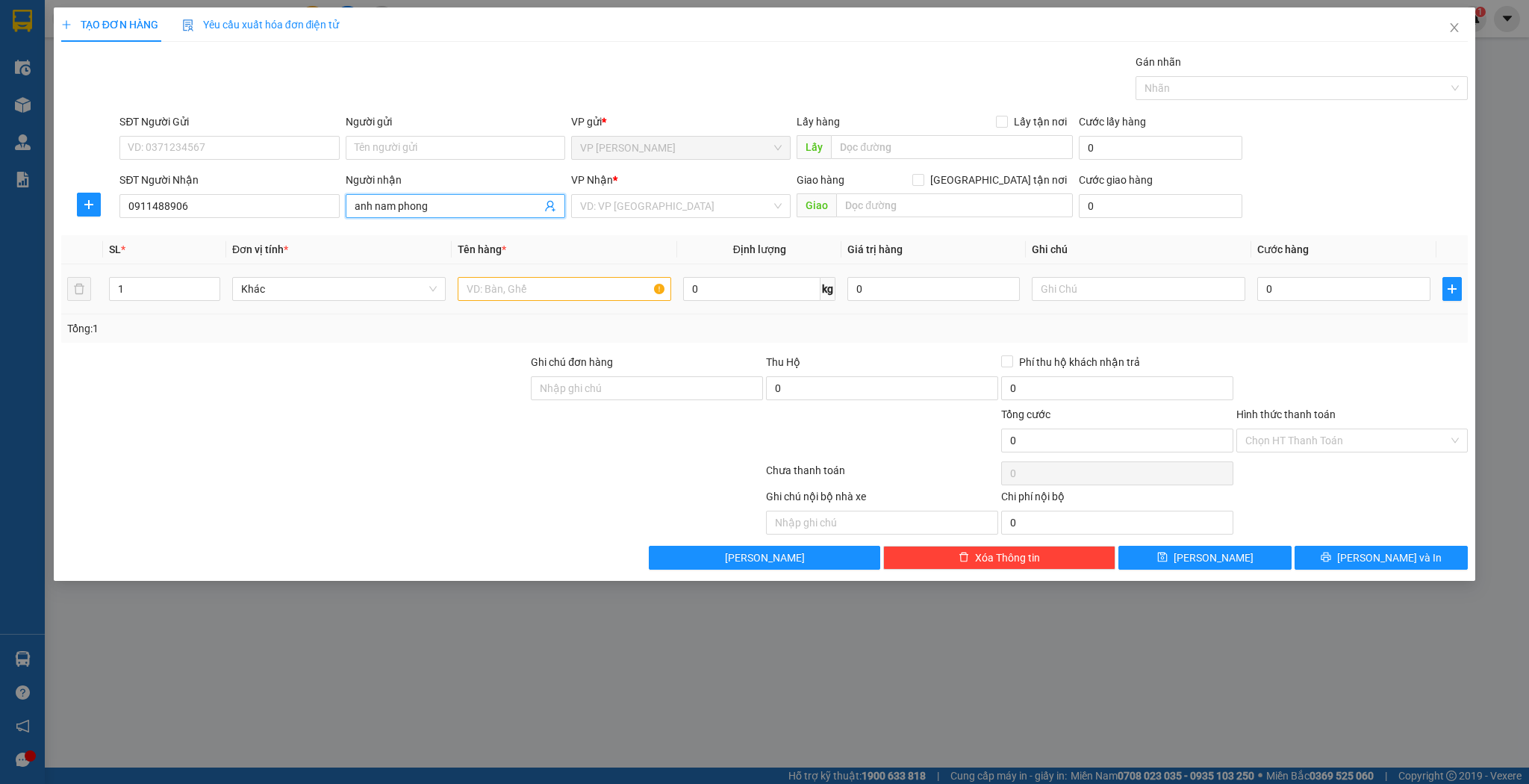
click at [559, 301] on div at bounding box center [564, 289] width 214 height 30
click at [550, 292] on input "text" at bounding box center [564, 289] width 214 height 24
type input "j"
type input "k"
type input "thùng"
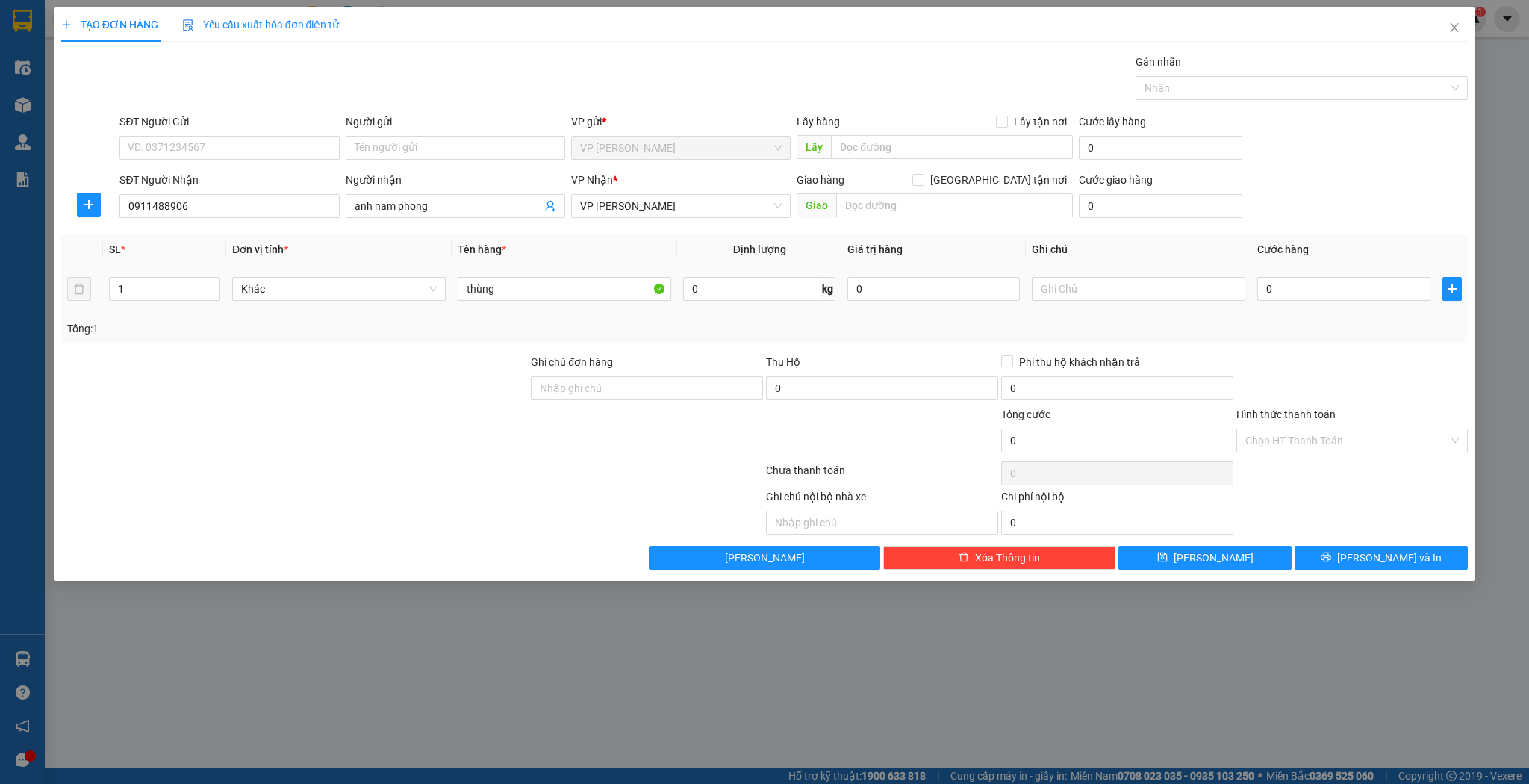
click at [1384, 267] on td "0" at bounding box center [1343, 289] width 184 height 50
click at [1382, 271] on td "0" at bounding box center [1343, 289] width 184 height 50
click at [1376, 288] on input "0" at bounding box center [1344, 289] width 172 height 24
type input "5"
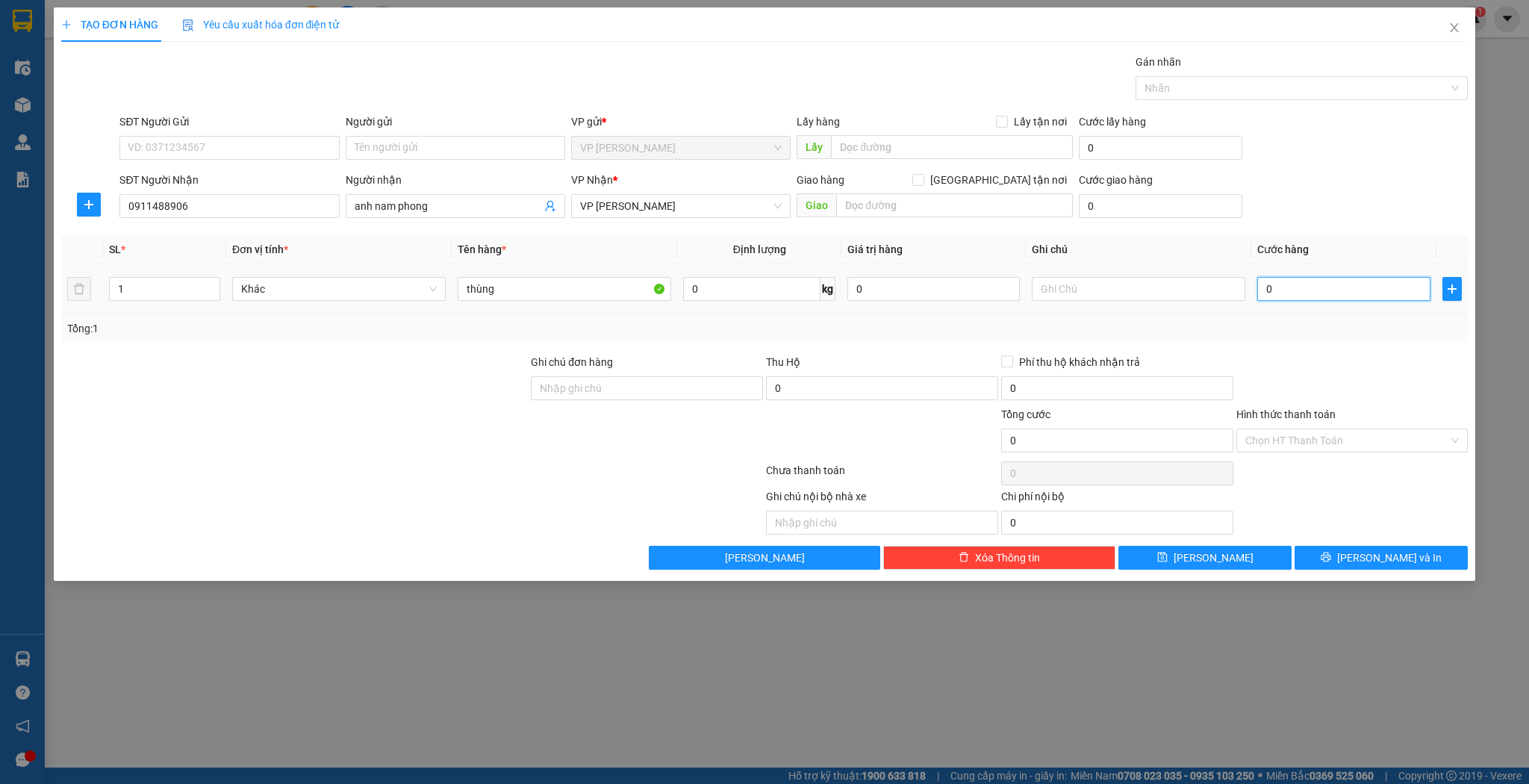
type input "5"
type input "50"
type input "50.000"
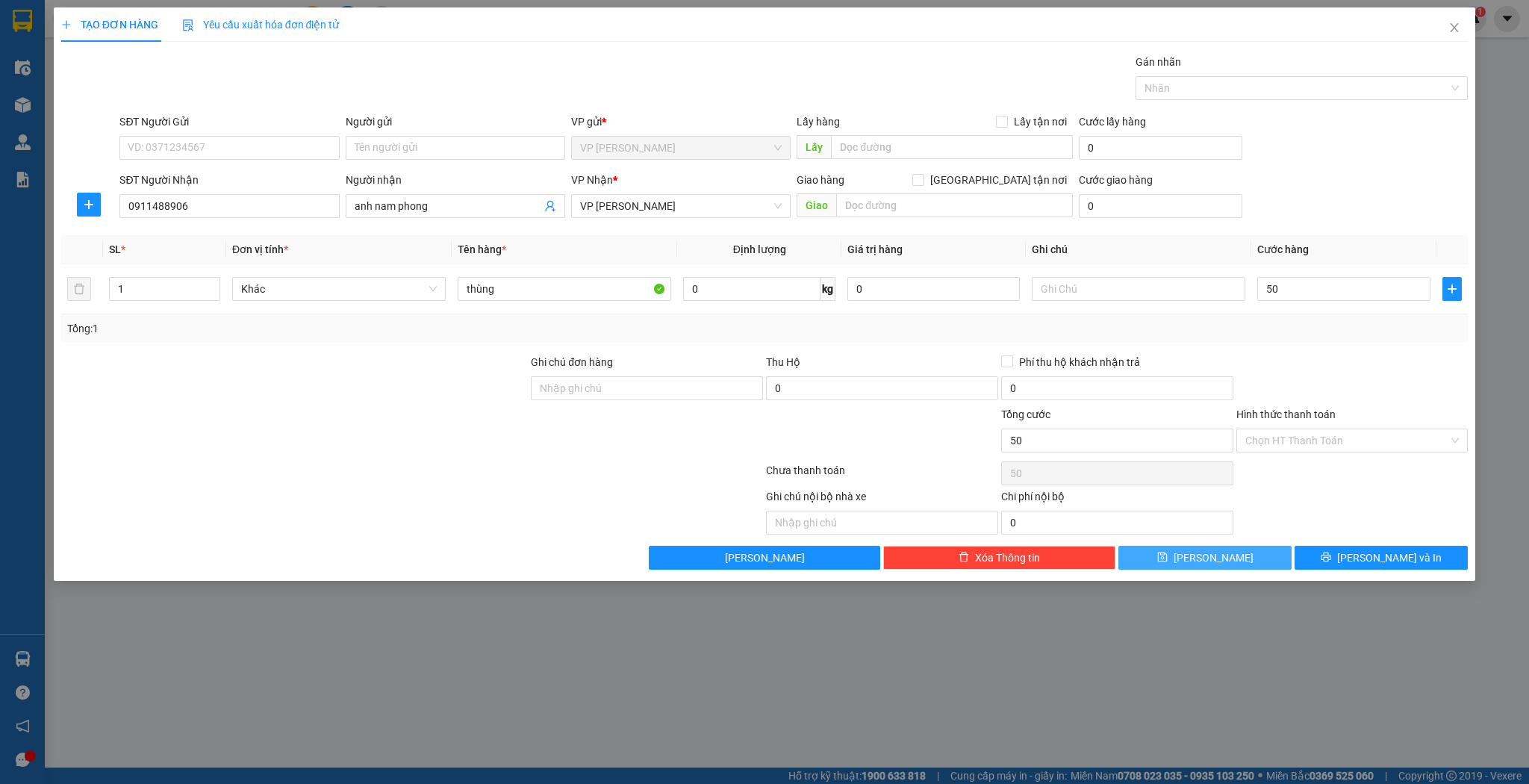
type input "50.000"
click at [1244, 547] on button "[PERSON_NAME]" at bounding box center [1205, 557] width 173 height 24
type input "0"
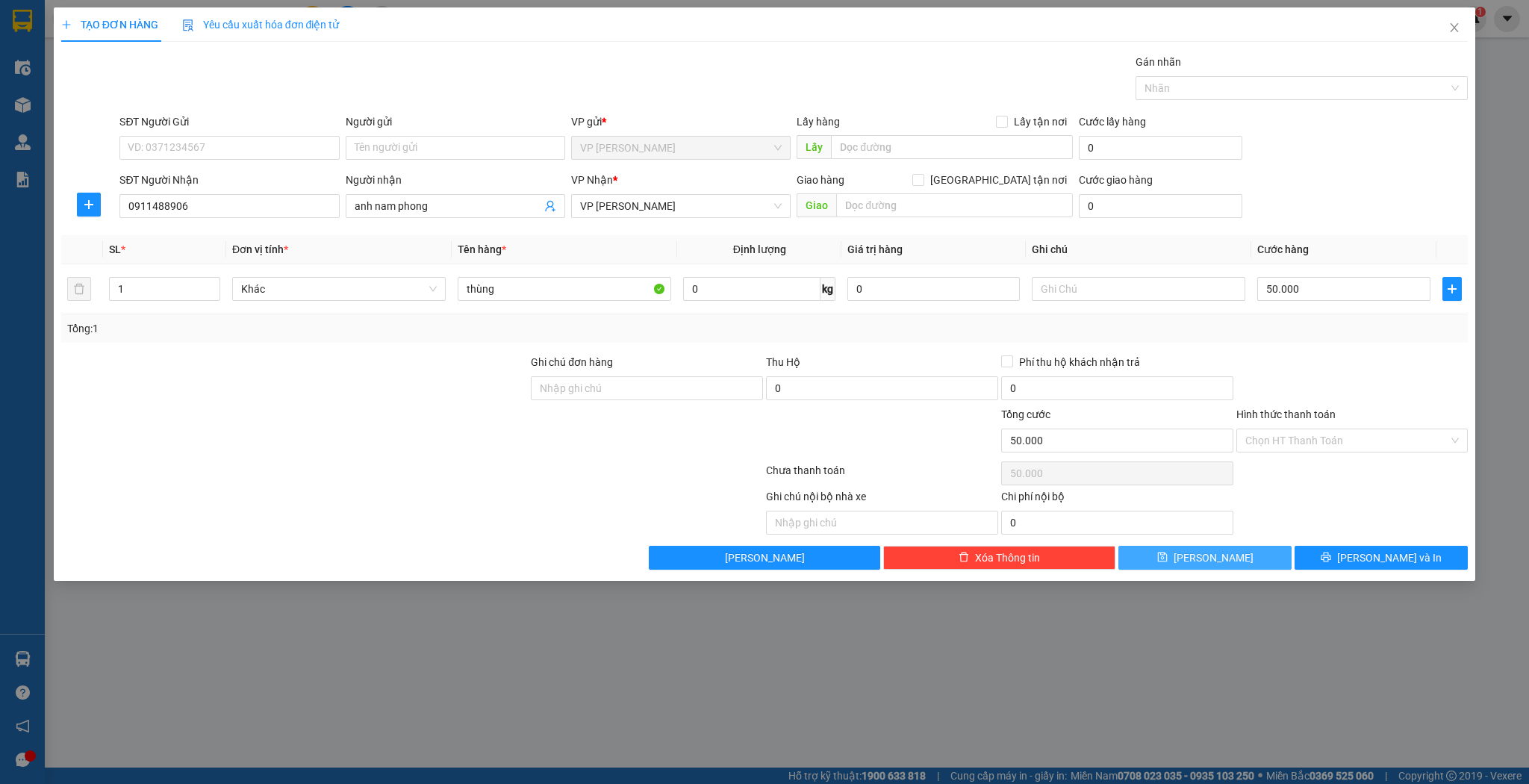
type input "0"
click at [1436, 40] on span "Close" at bounding box center [1454, 28] width 42 height 42
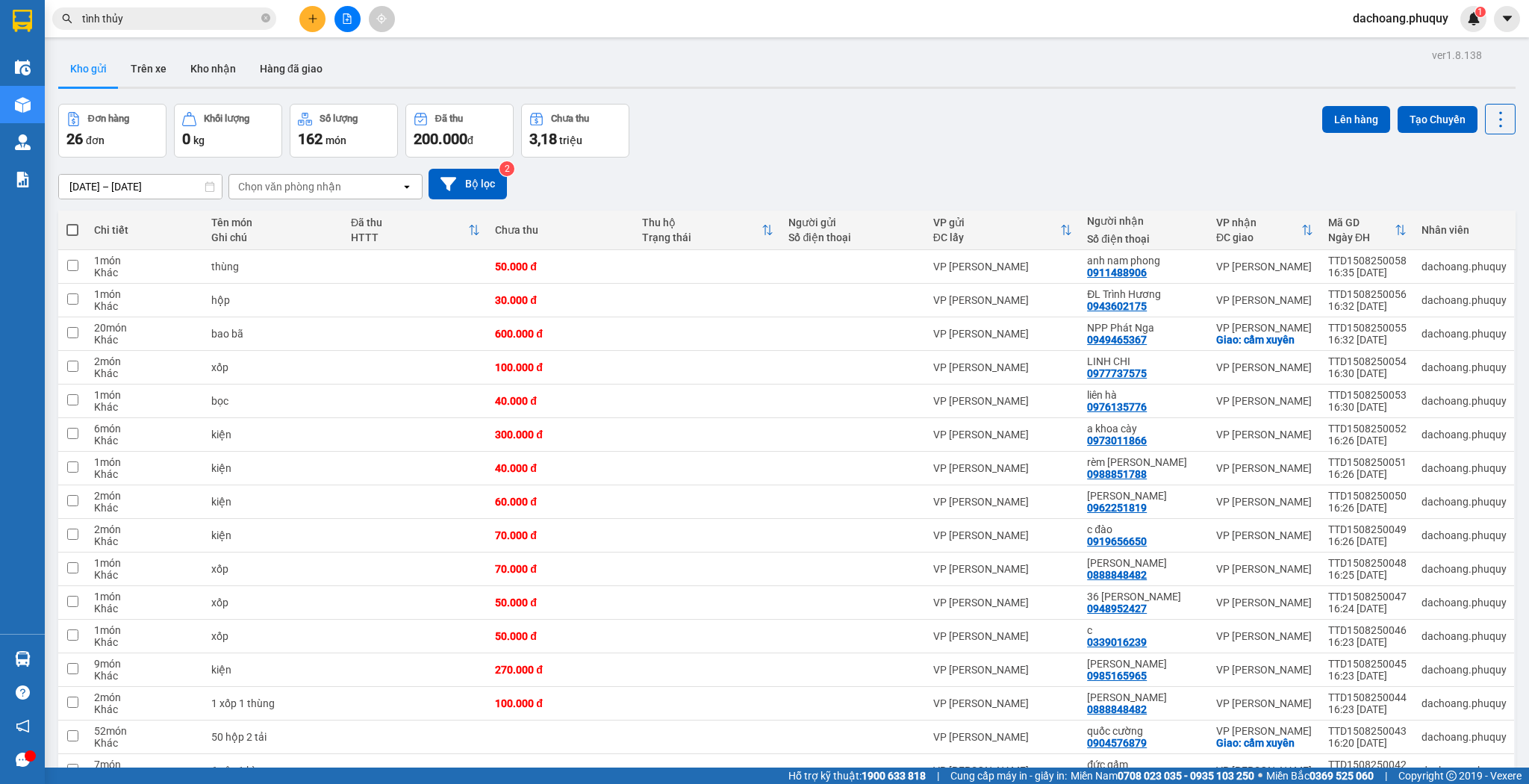
scroll to position [412, 0]
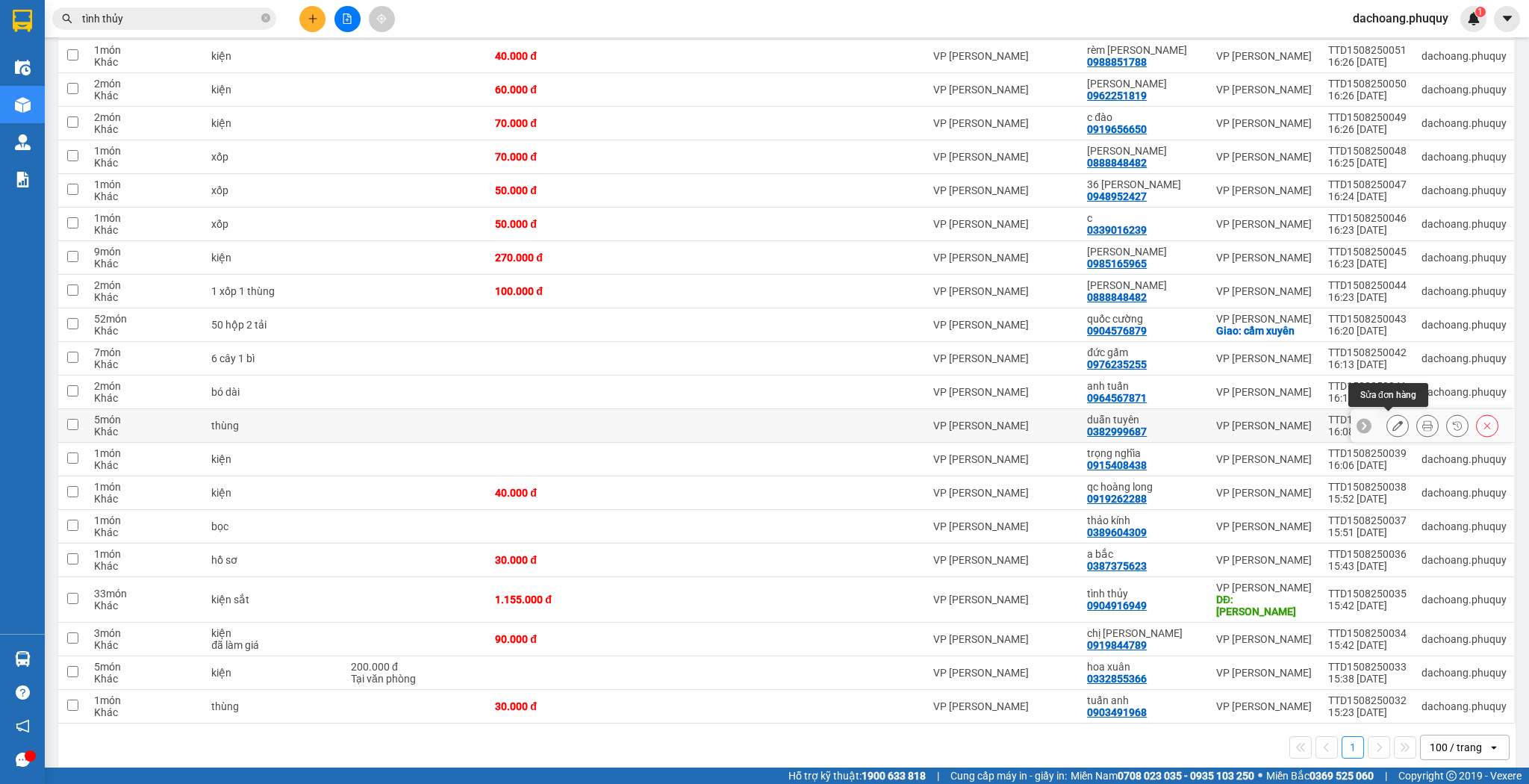
click at [1393, 427] on icon at bounding box center [1397, 425] width 10 height 10
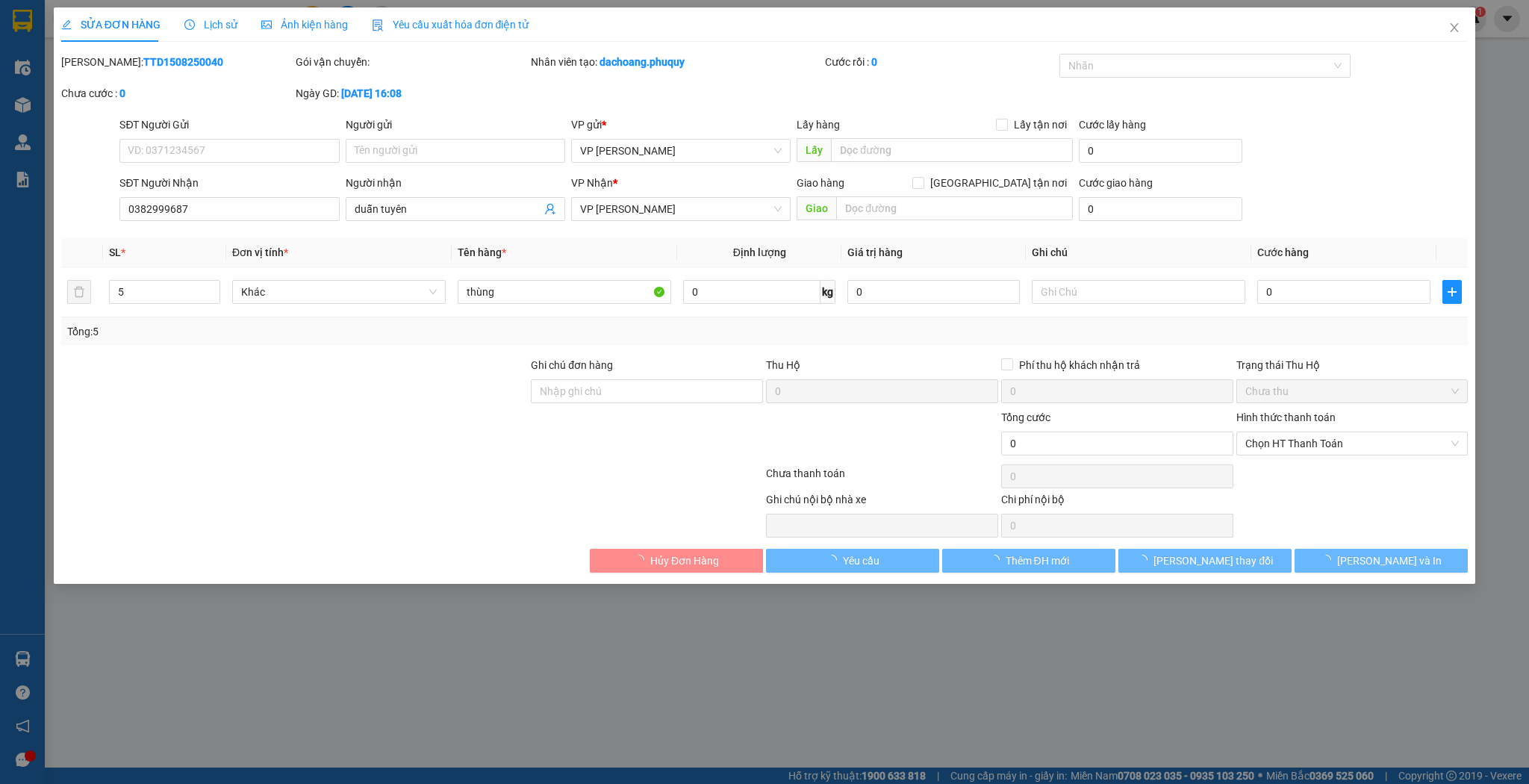
type input "0382999687"
type input "duẫn tuyên"
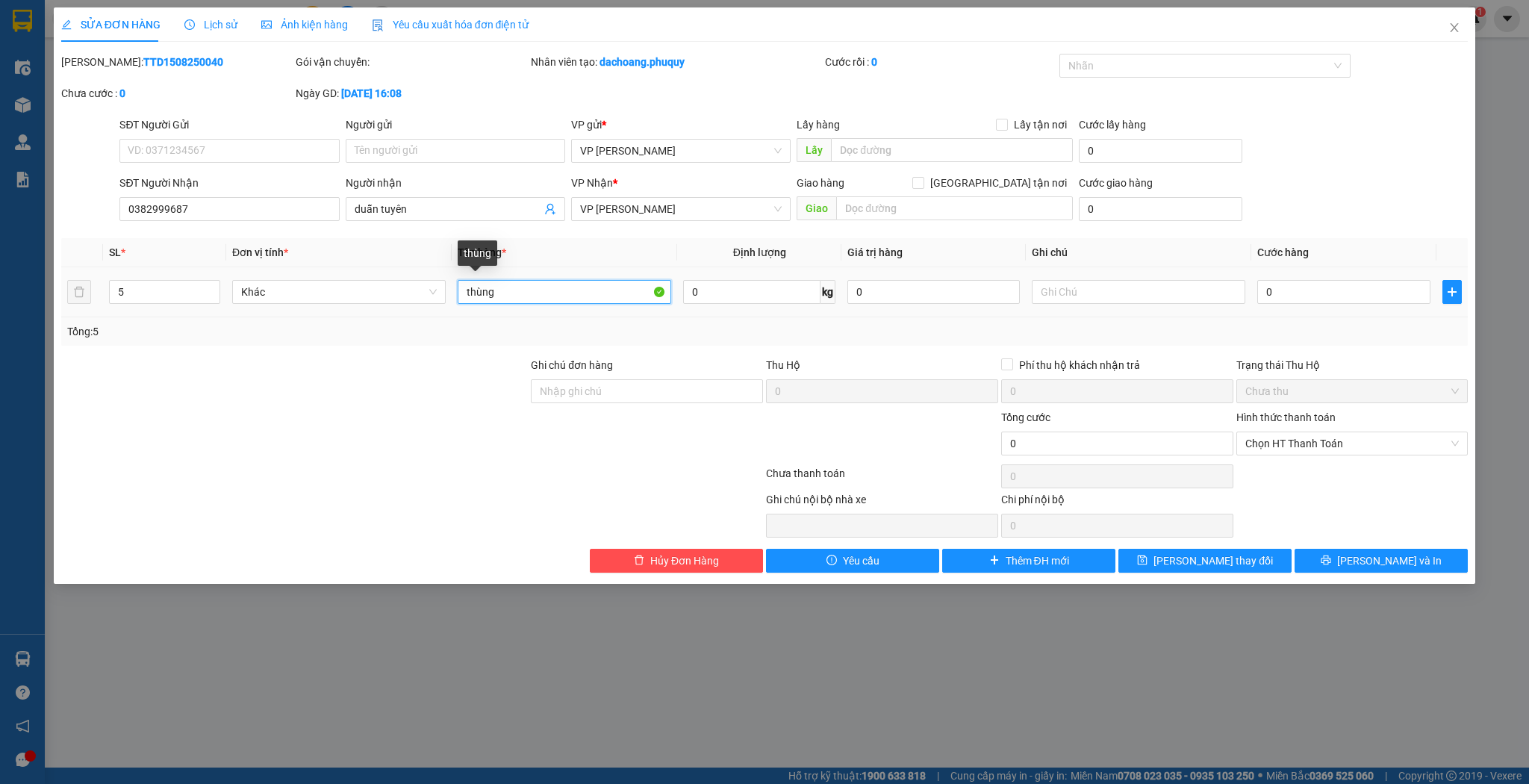
click at [465, 294] on input "thùng" at bounding box center [564, 292] width 214 height 24
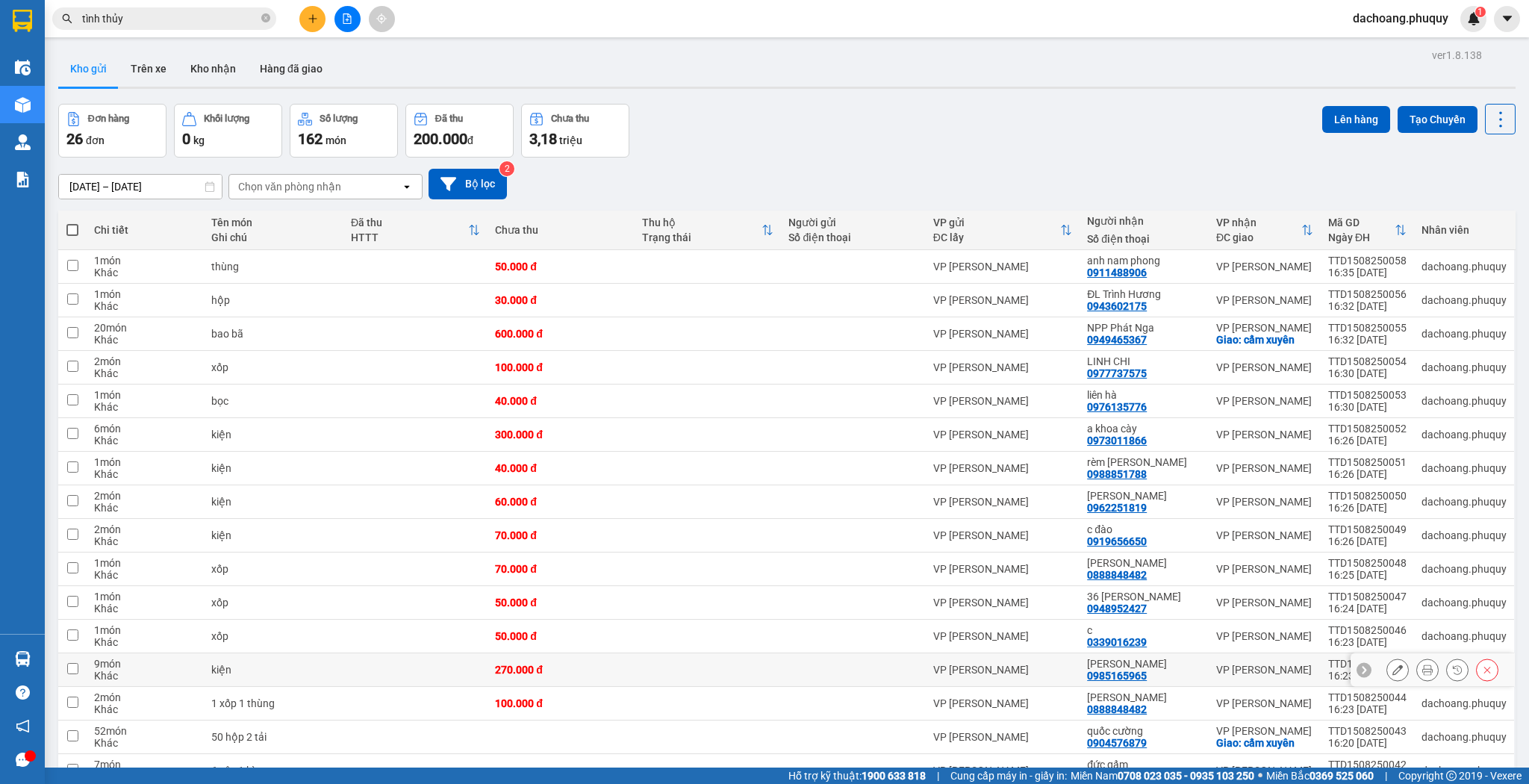
scroll to position [412, 0]
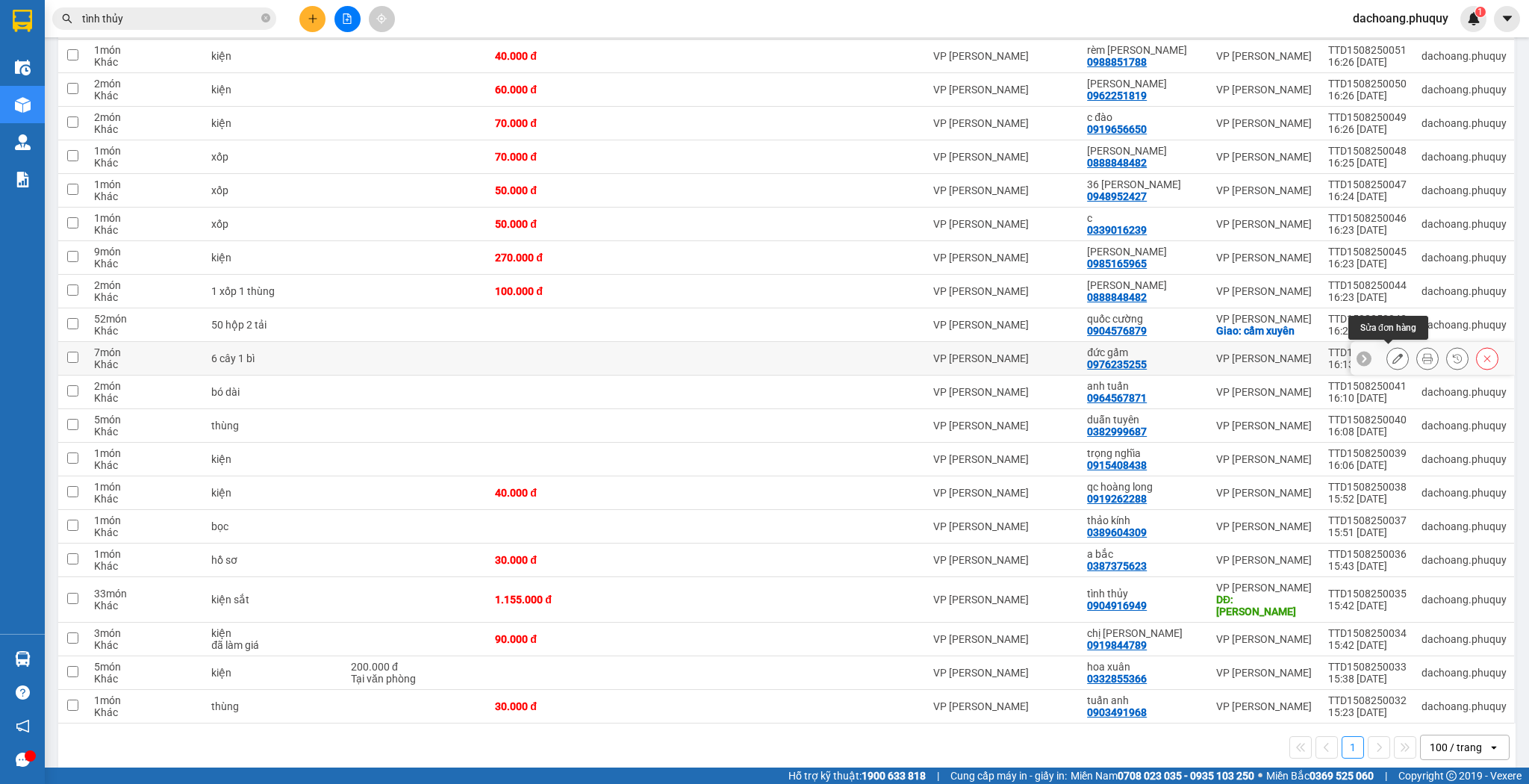
click at [1387, 351] on button at bounding box center [1397, 358] width 21 height 26
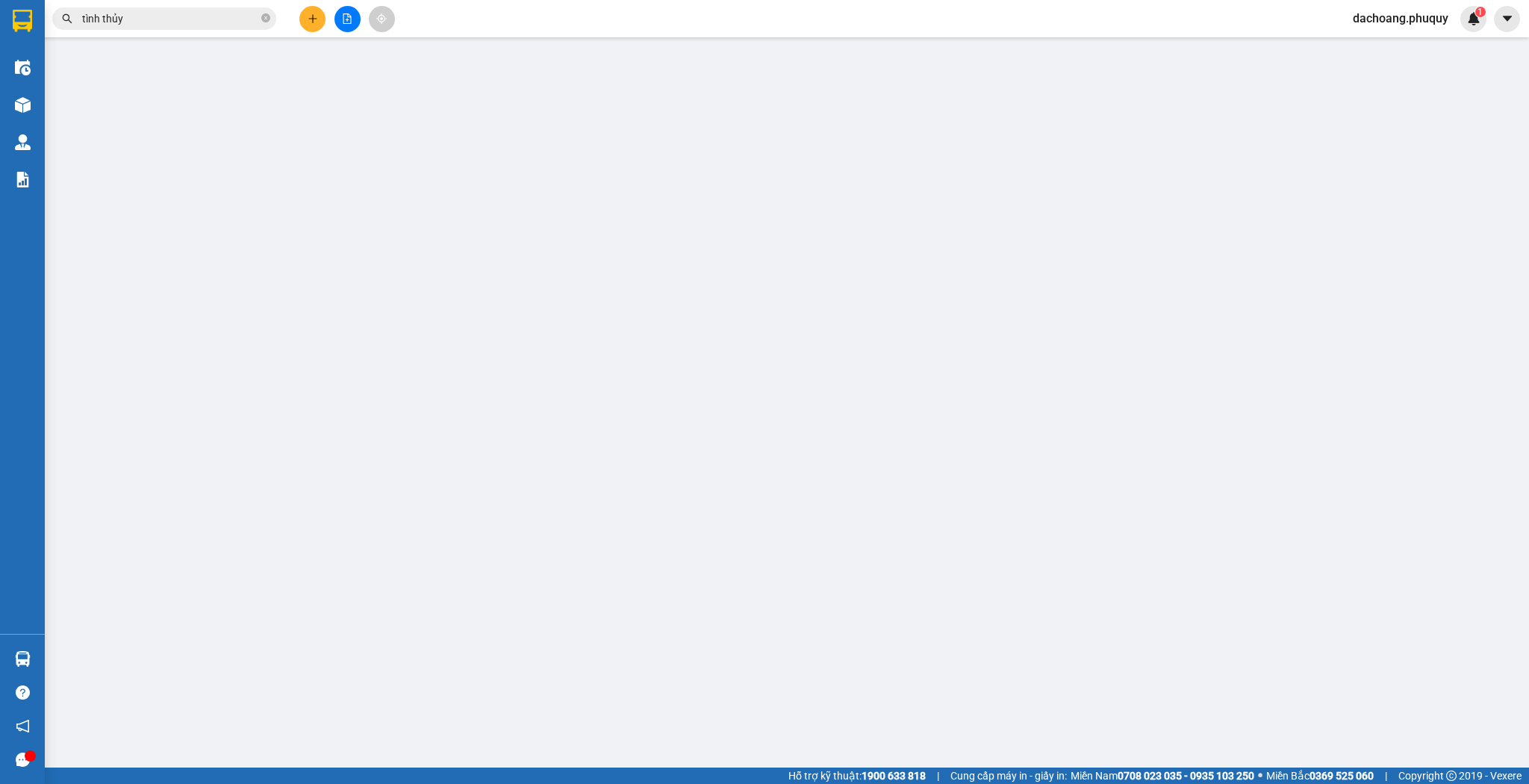
type input "0976235255"
type input "đức gấm"
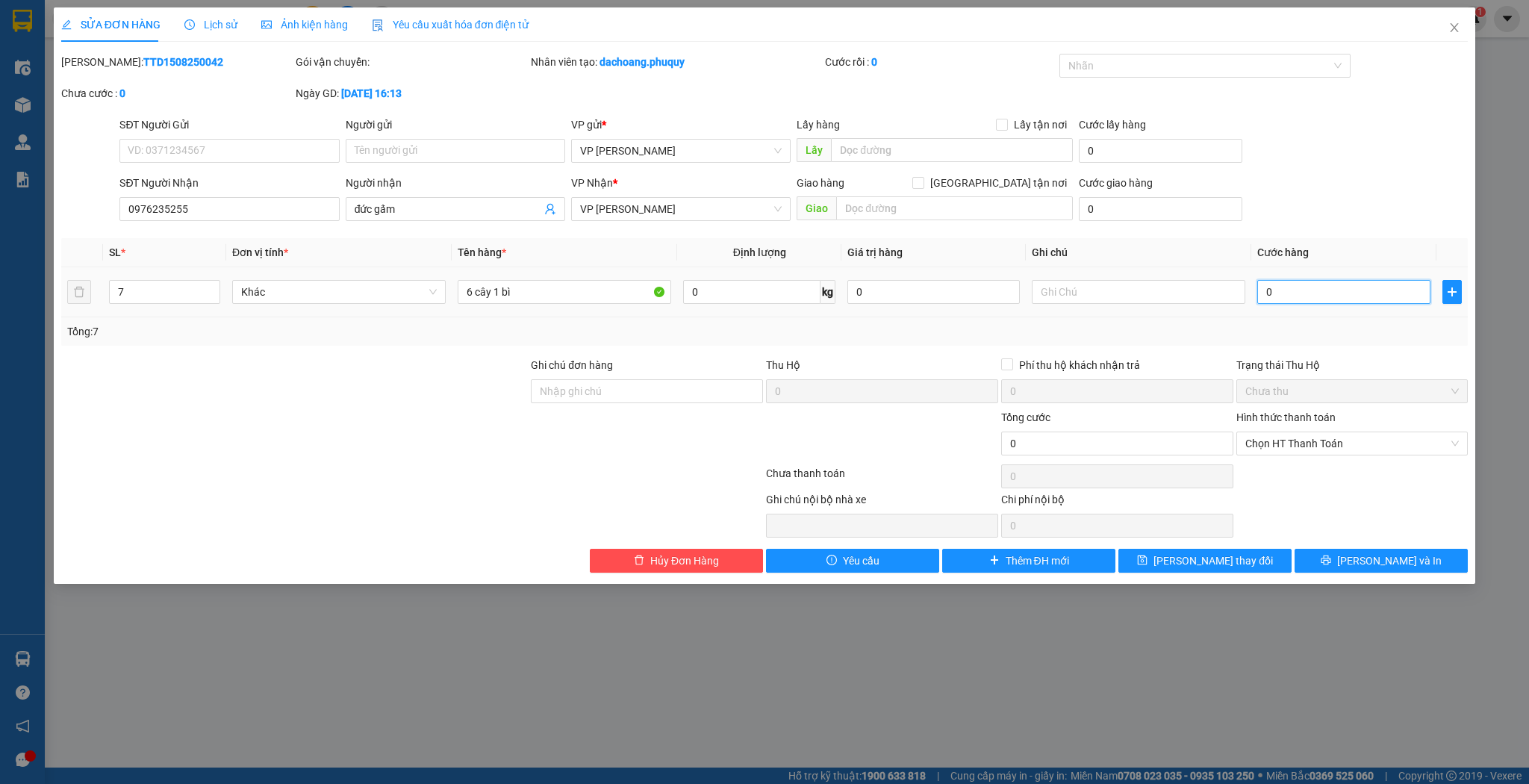
click at [1343, 287] on input "0" at bounding box center [1344, 292] width 172 height 24
type input "2"
type input "21"
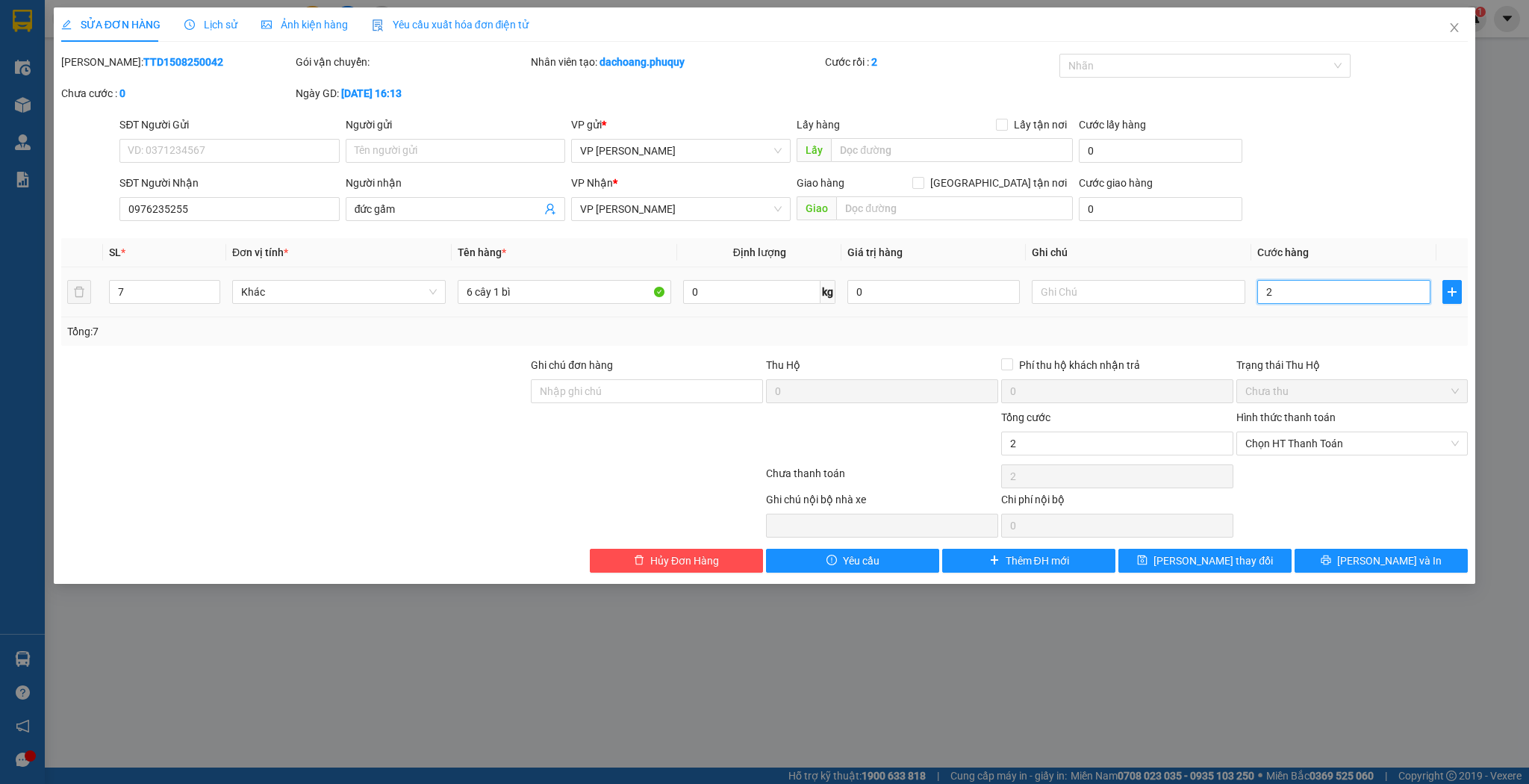
type input "21"
type input "210"
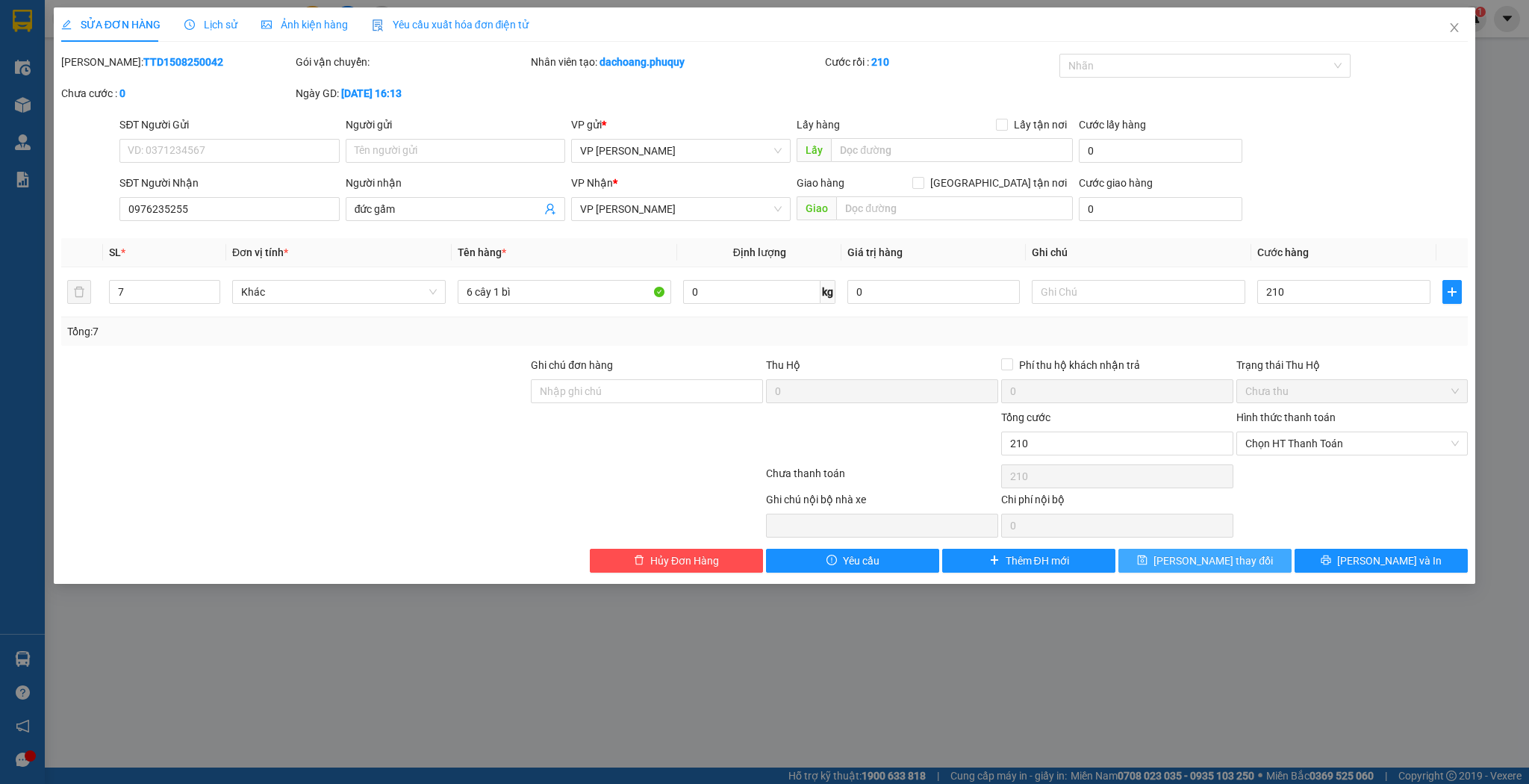
type input "210.000"
click at [1248, 554] on button "[PERSON_NAME] thay đổi" at bounding box center [1205, 561] width 173 height 24
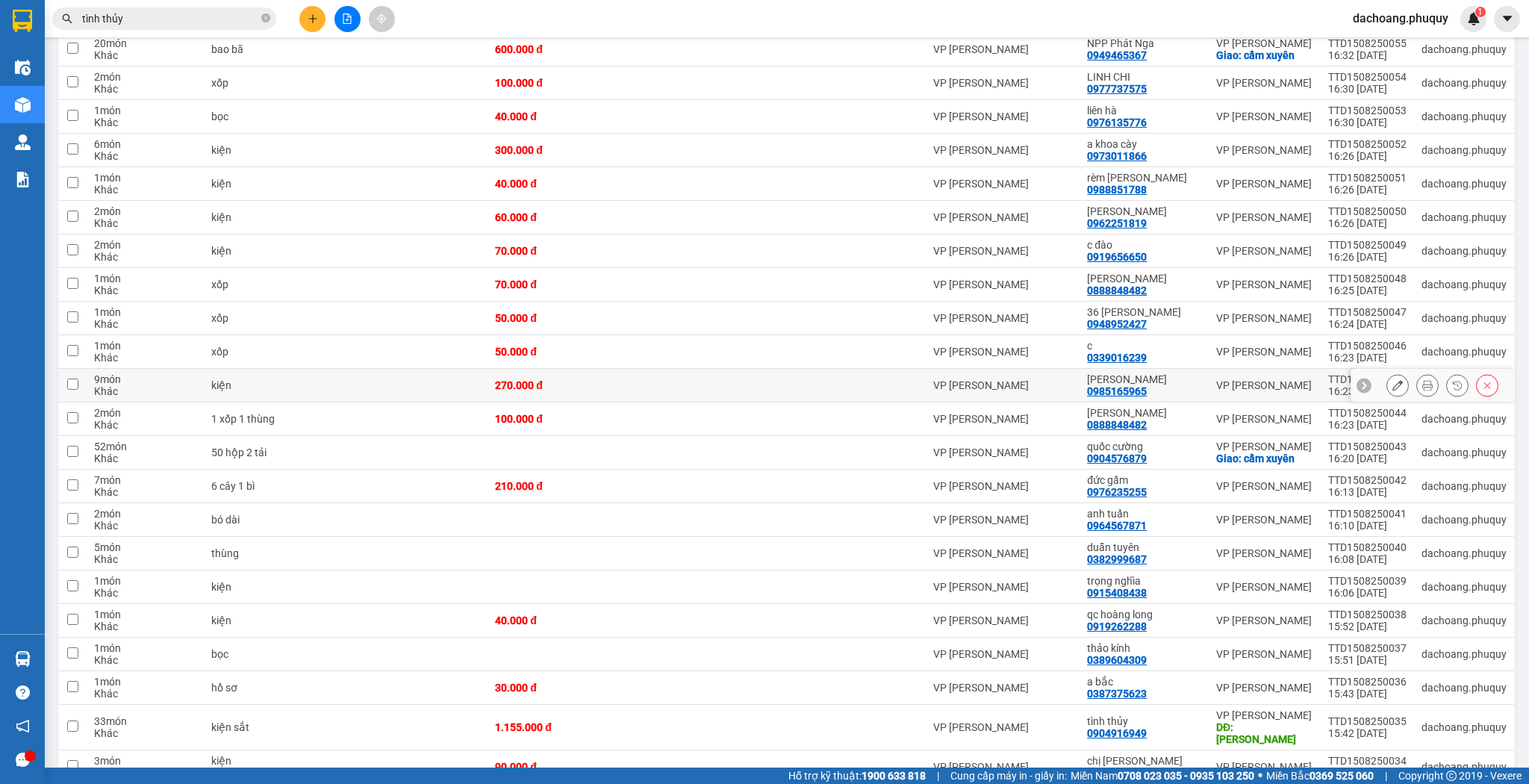
scroll to position [412, 0]
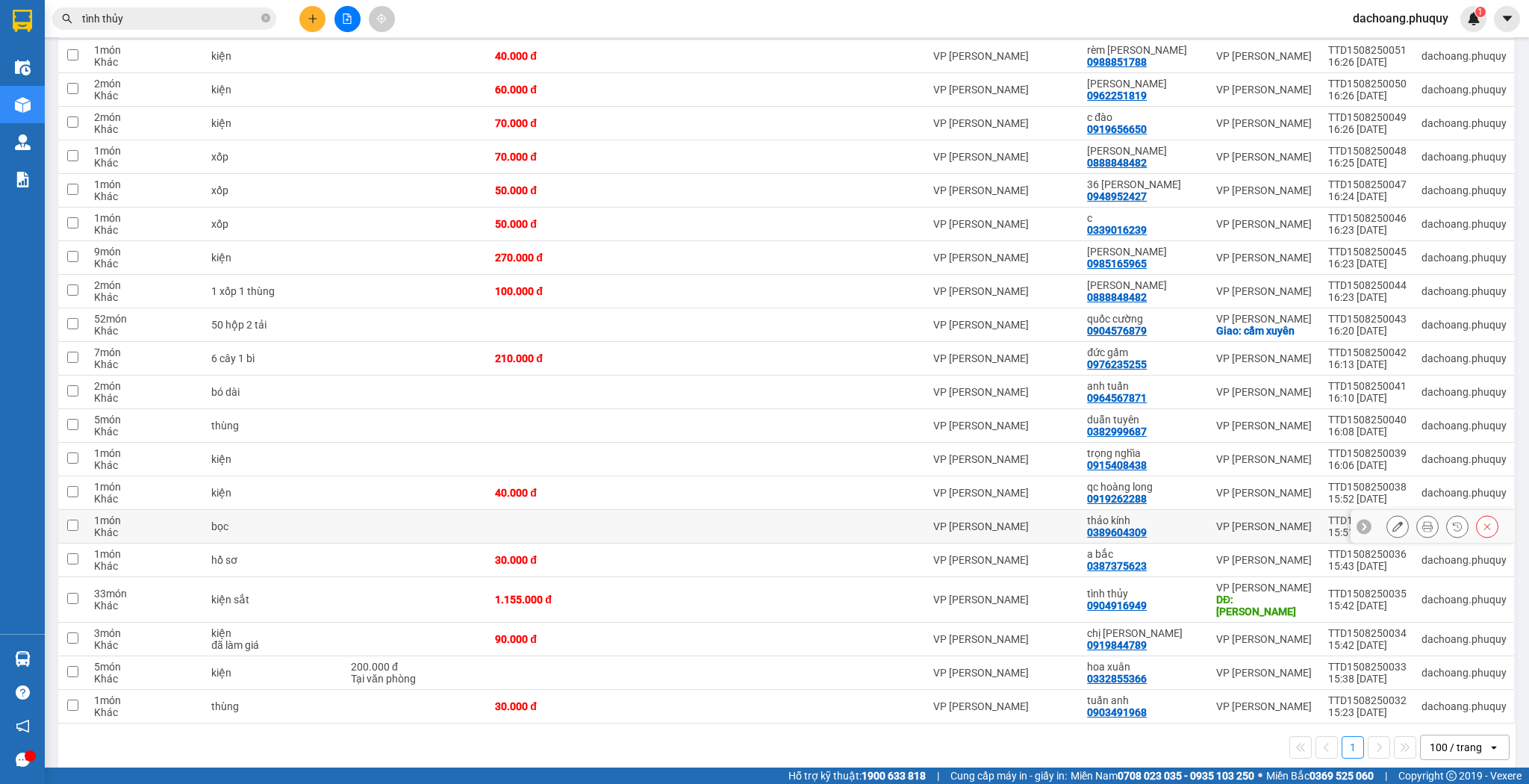
click at [1393, 522] on icon at bounding box center [1397, 526] width 10 height 10
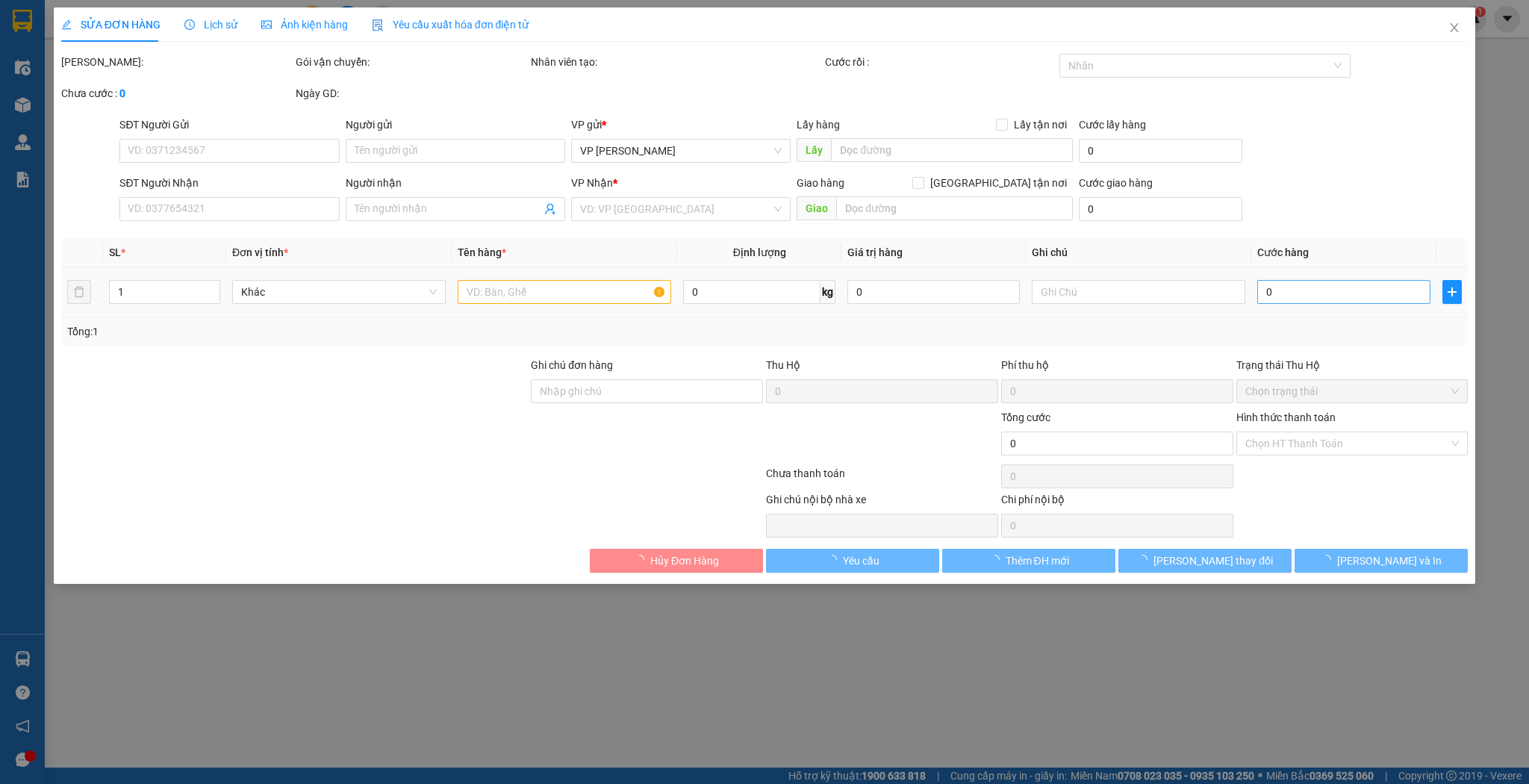
type input "0389604309"
type input "thảo kính"
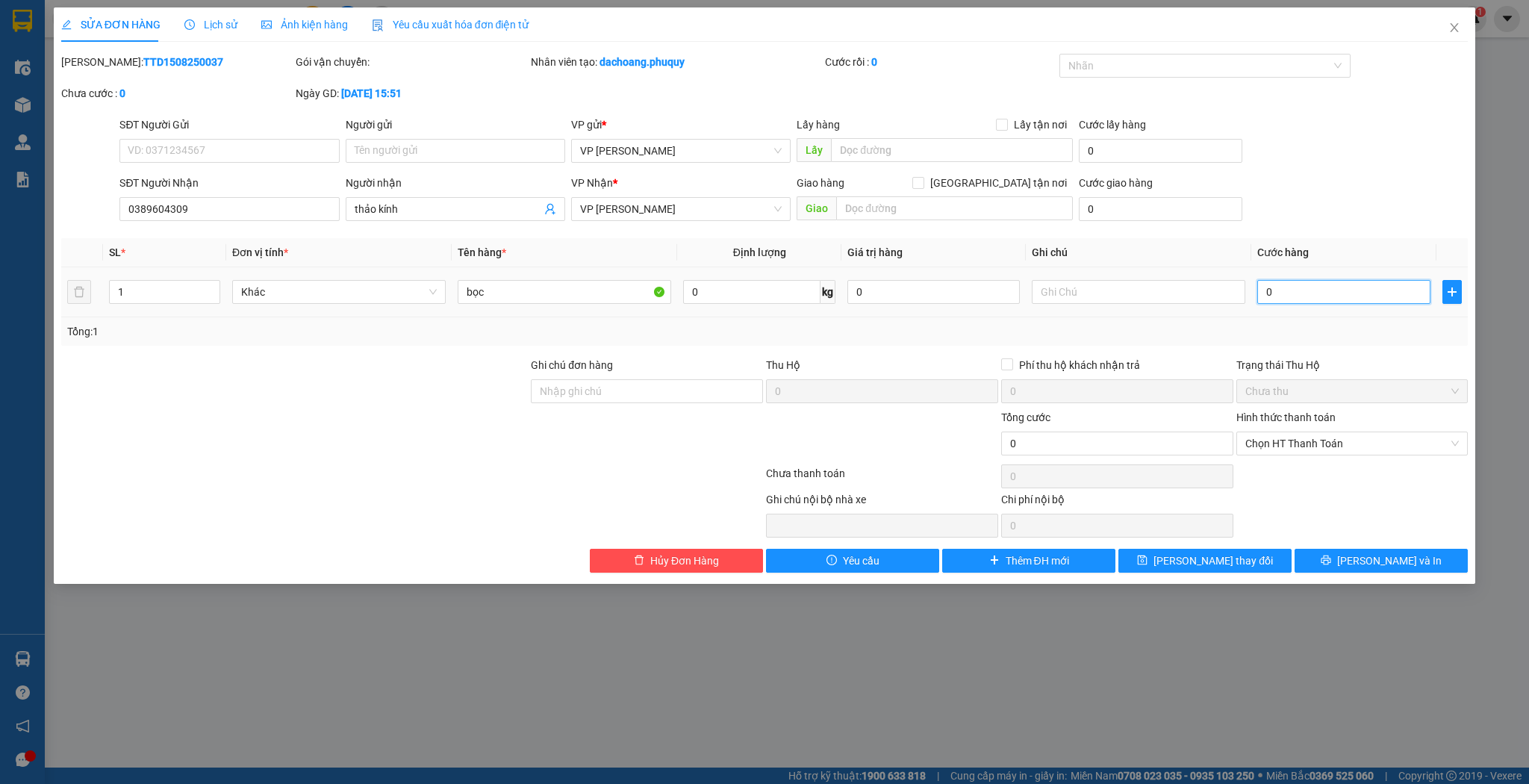
click at [1350, 281] on input "0" at bounding box center [1344, 292] width 172 height 24
type input "3"
type input "30"
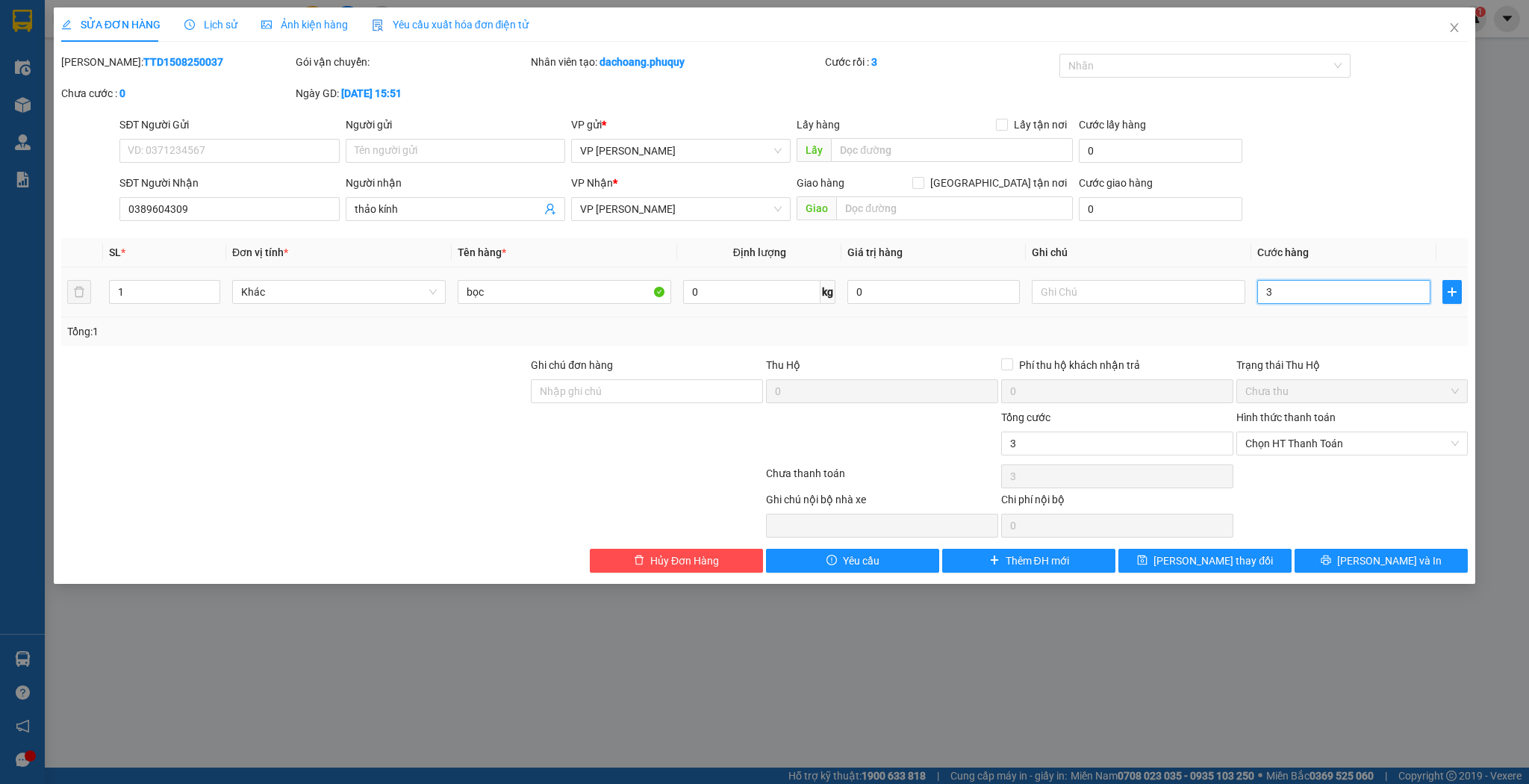
type input "30"
type input "30.000"
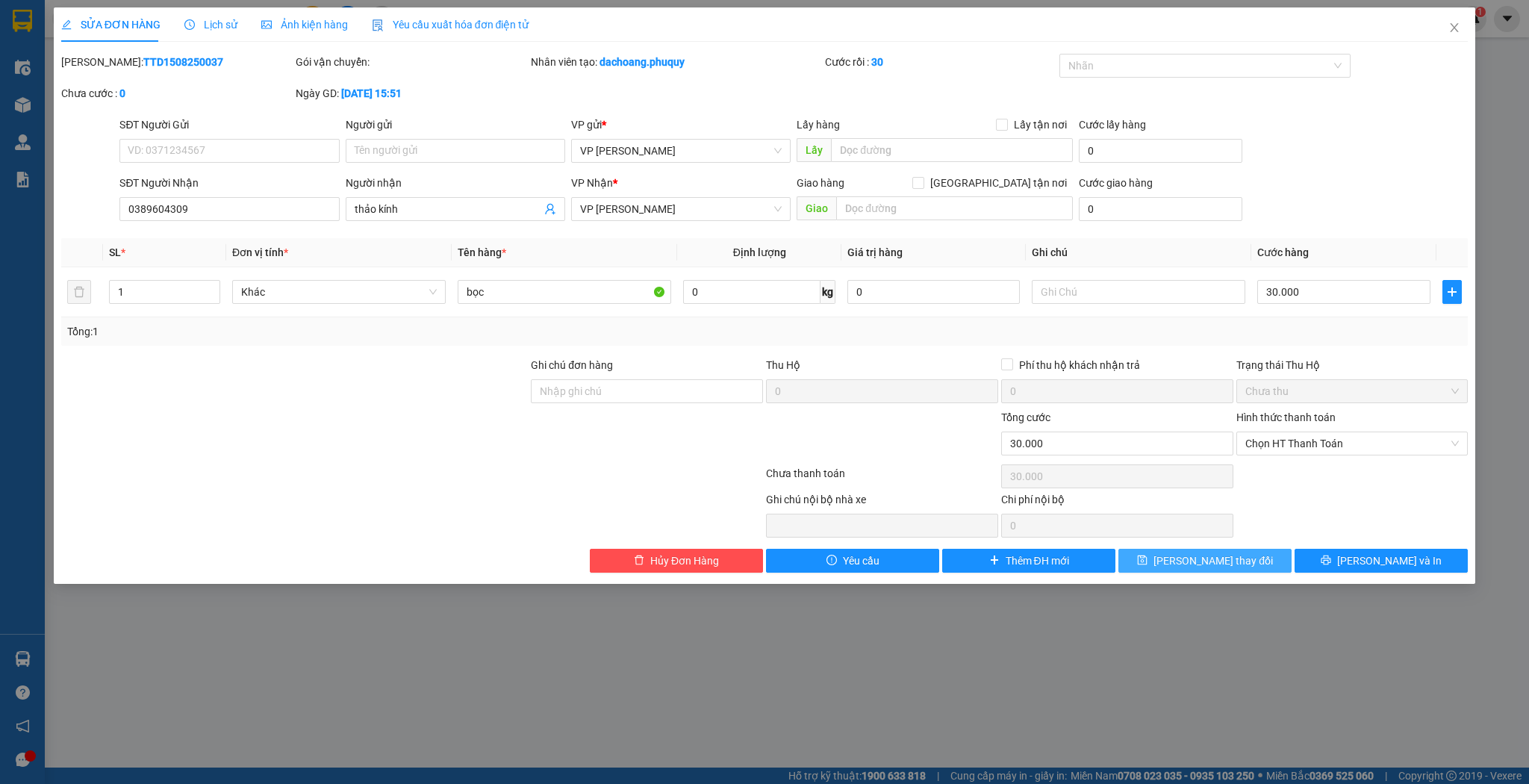
click at [1212, 570] on button "[PERSON_NAME] thay đổi" at bounding box center [1205, 561] width 173 height 24
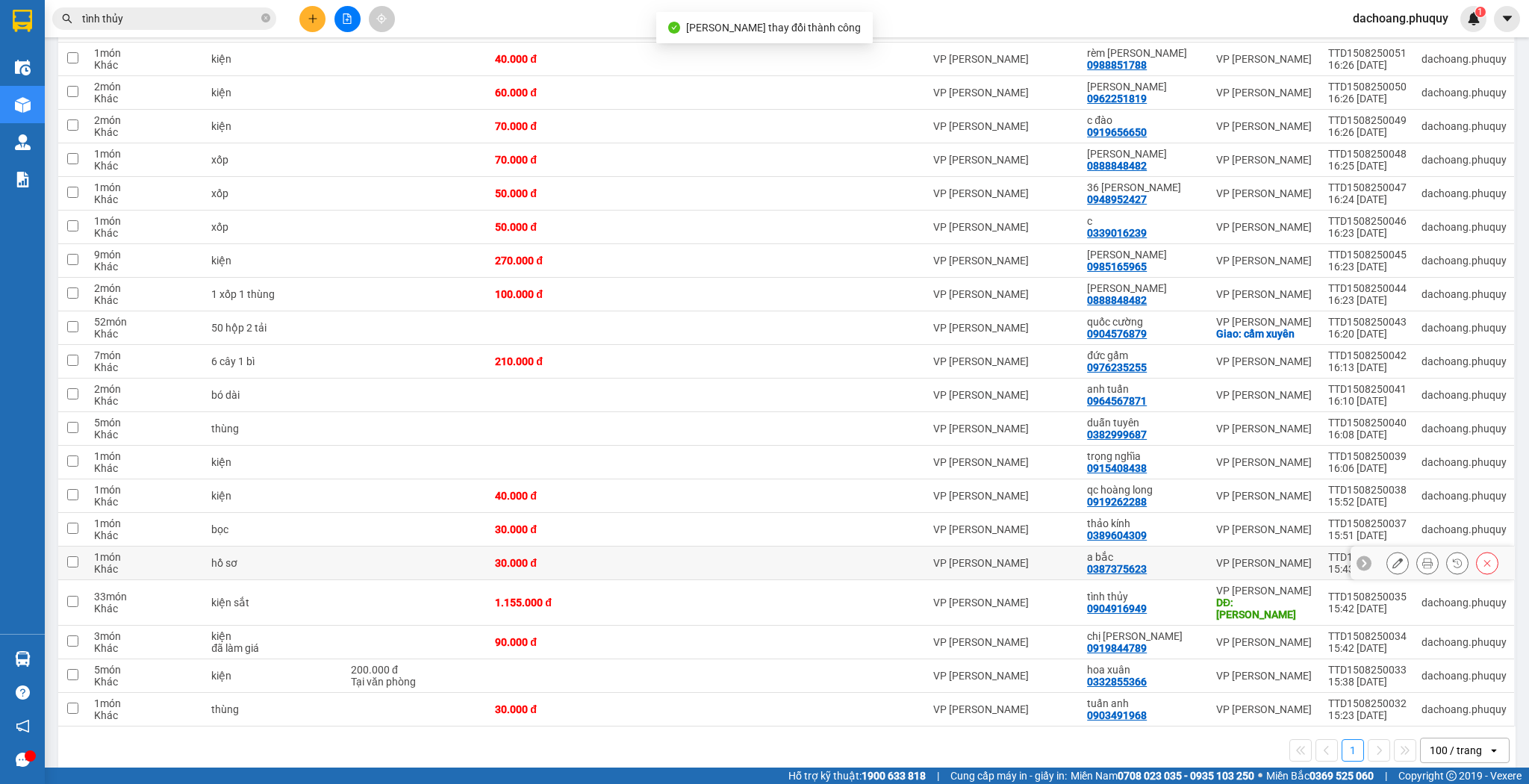
scroll to position [412, 0]
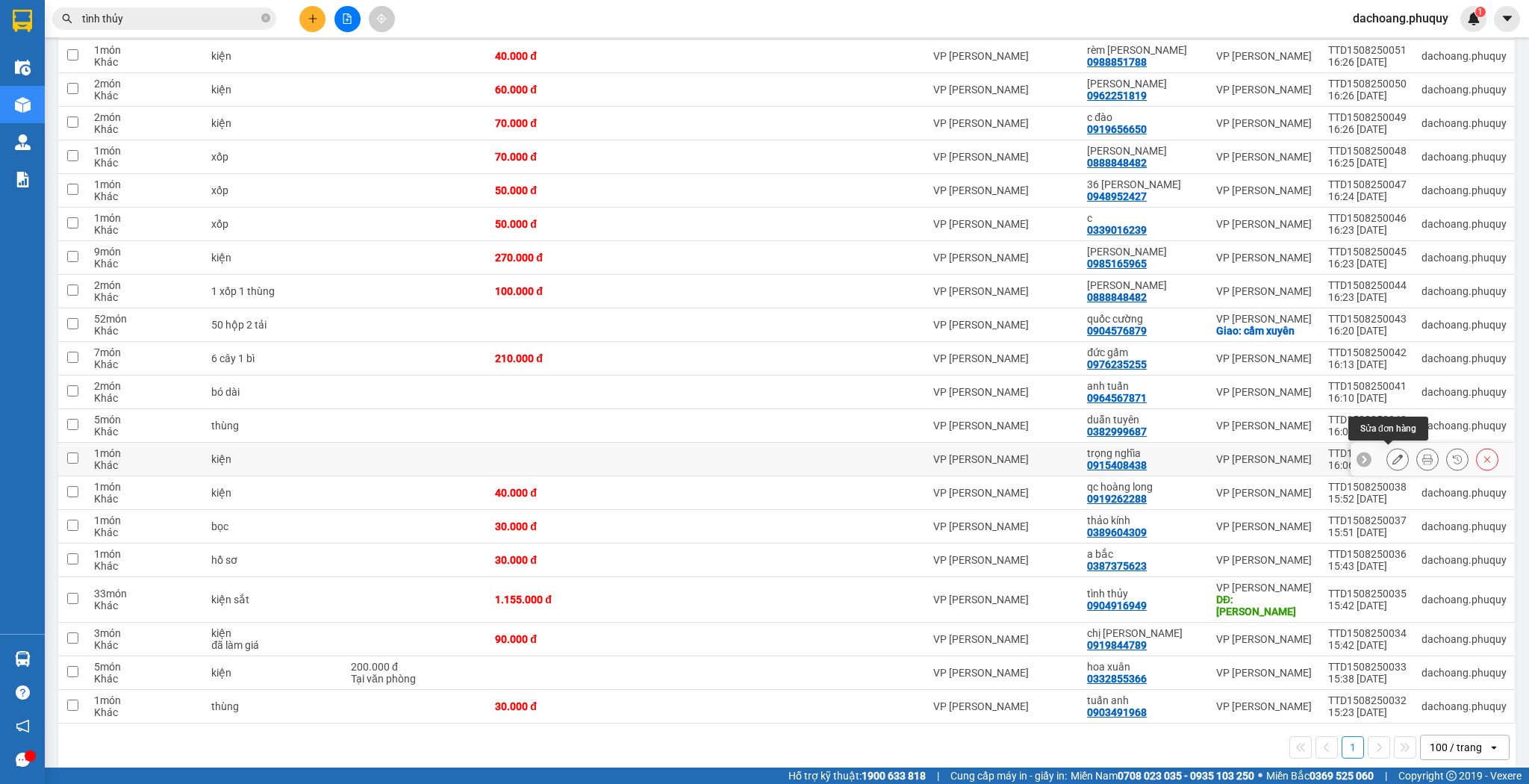
click at [1387, 452] on button at bounding box center [1397, 459] width 21 height 26
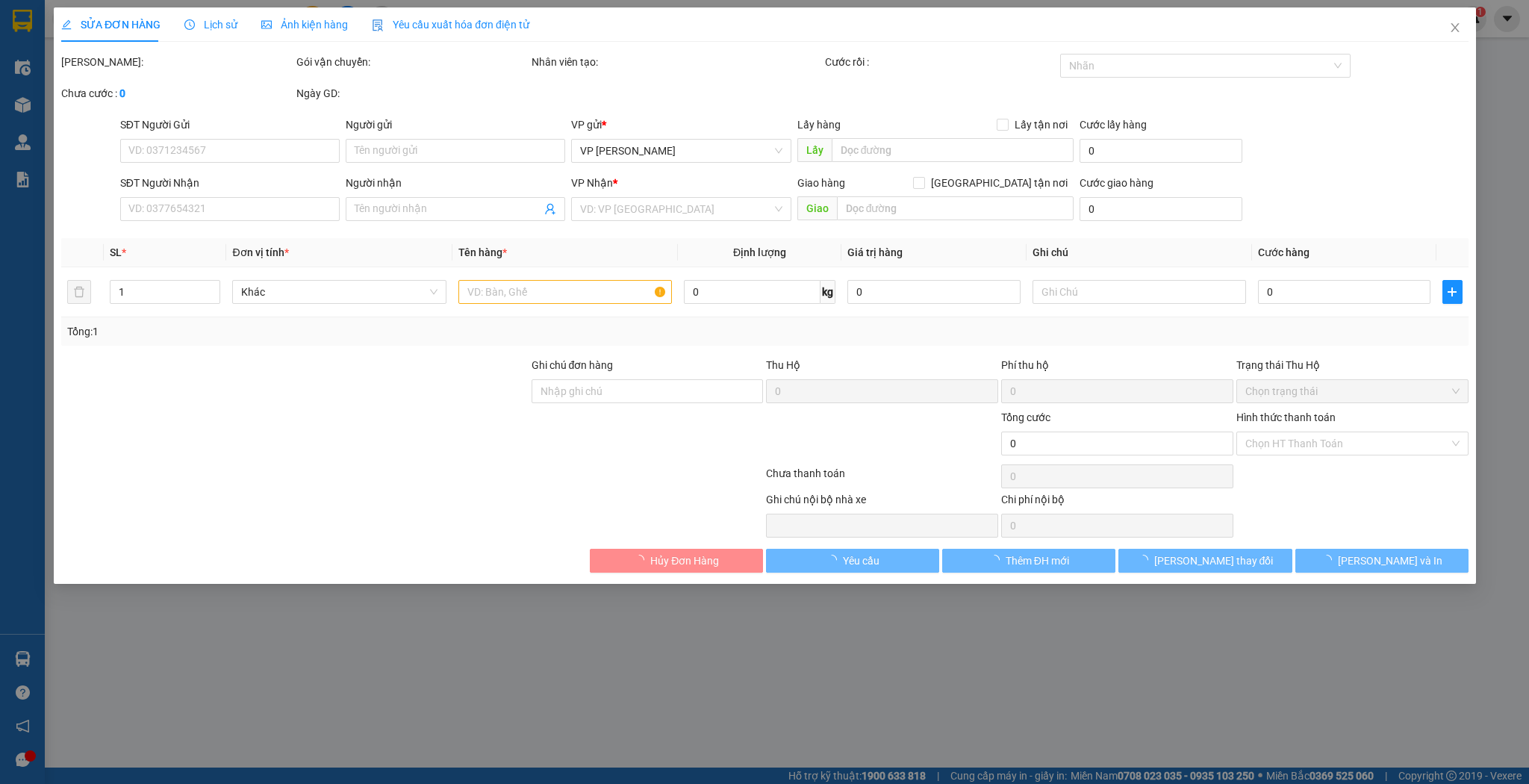
type input "0915408438"
type input "trọng nghĩa"
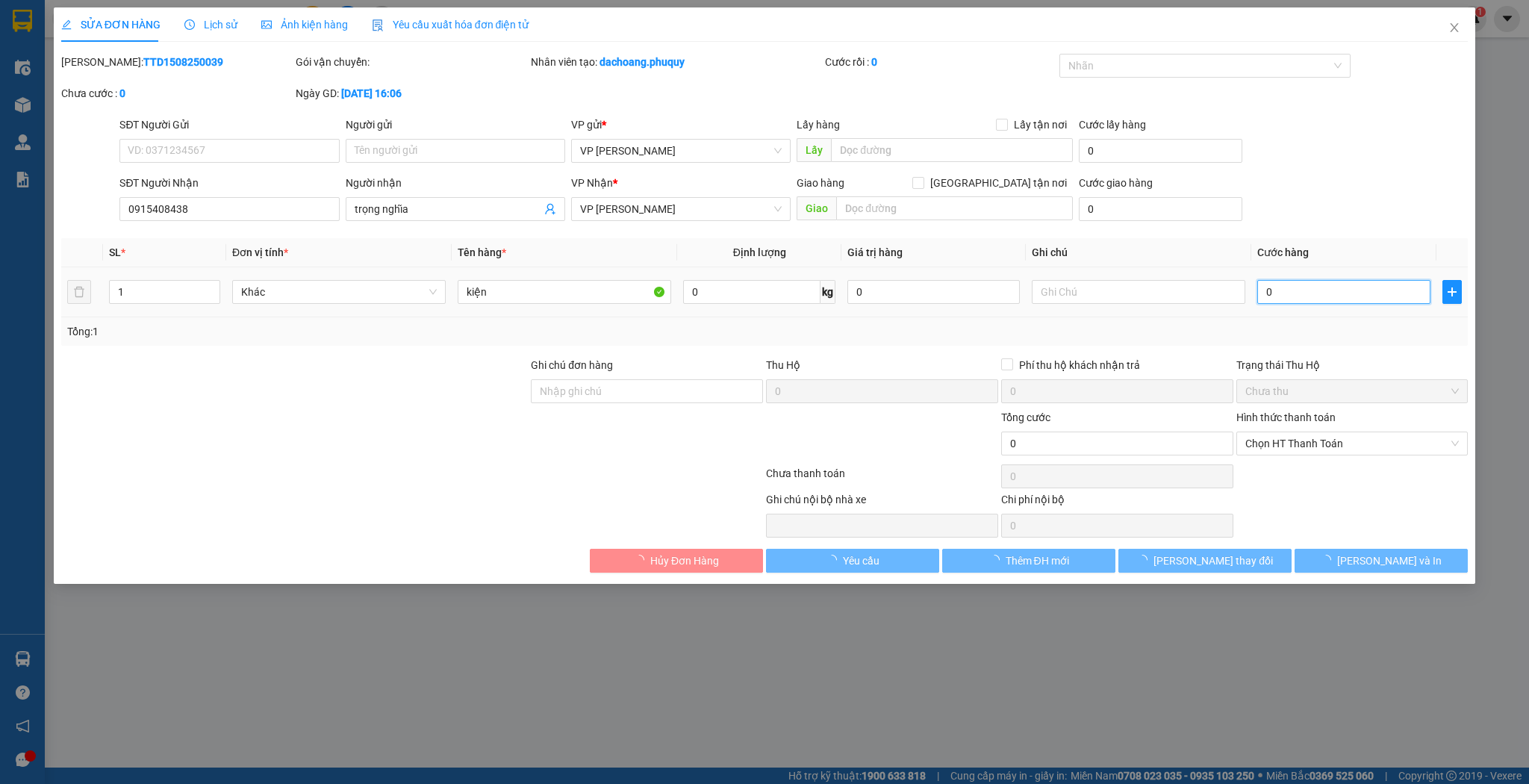
click at [1306, 291] on input "0" at bounding box center [1344, 292] width 172 height 24
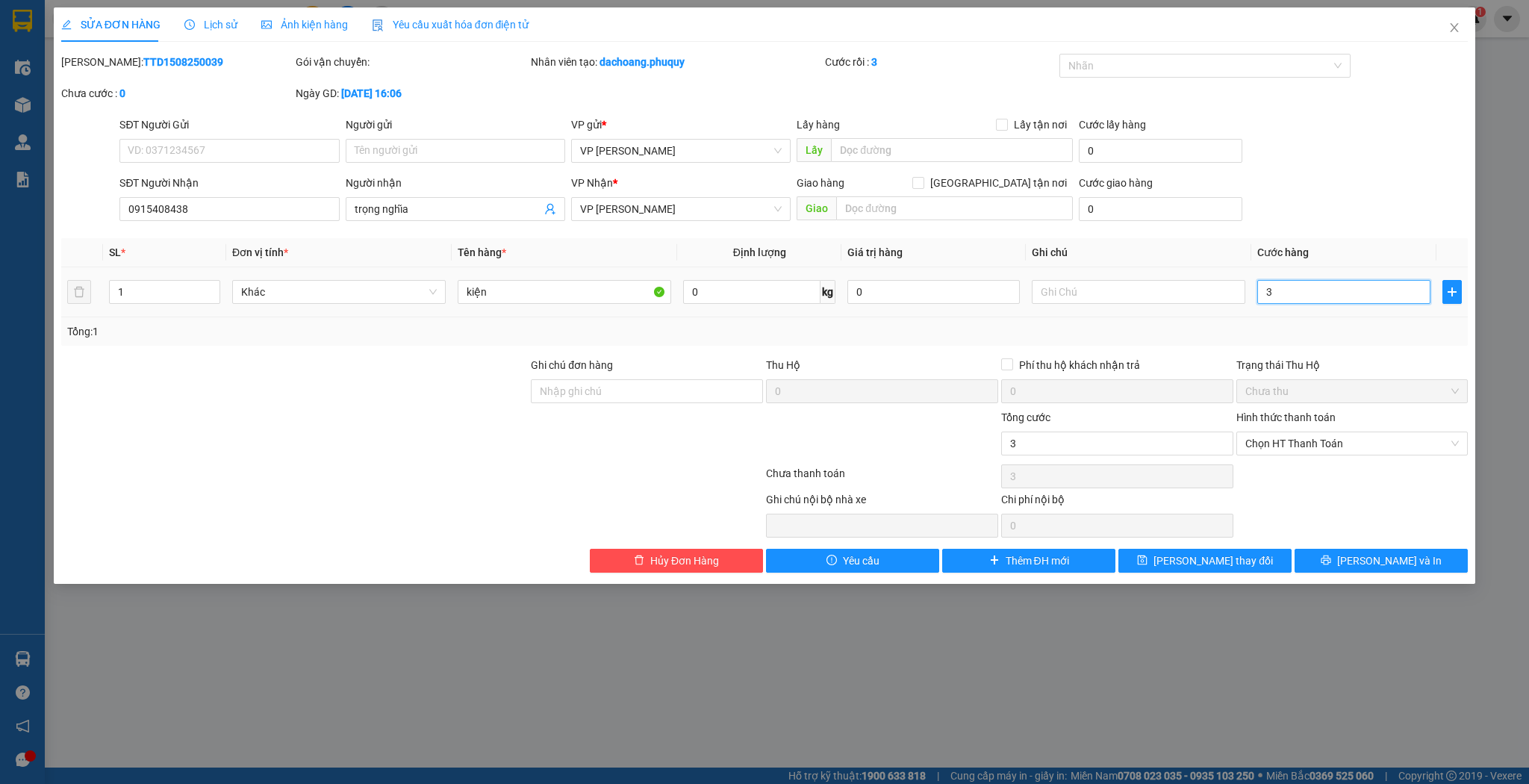
type input "3"
type input "30"
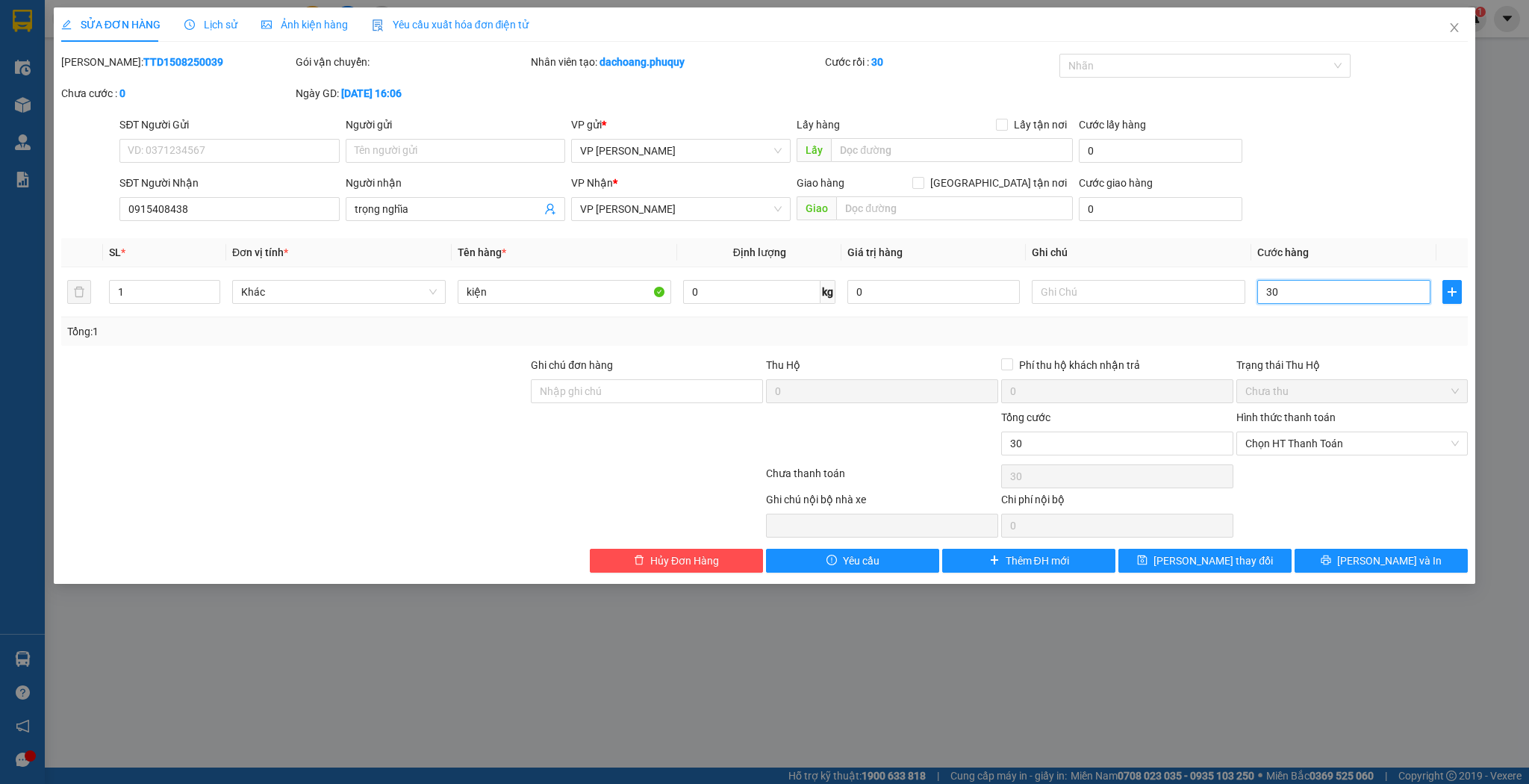
type input "30"
type input "30.000"
click at [1236, 576] on div "SỬA ĐƠN HÀNG Lịch sử Ảnh kiện hàng Yêu cầu xuất hóa đơn điện tử Total Paid Fee …" at bounding box center [765, 295] width 1422 height 576
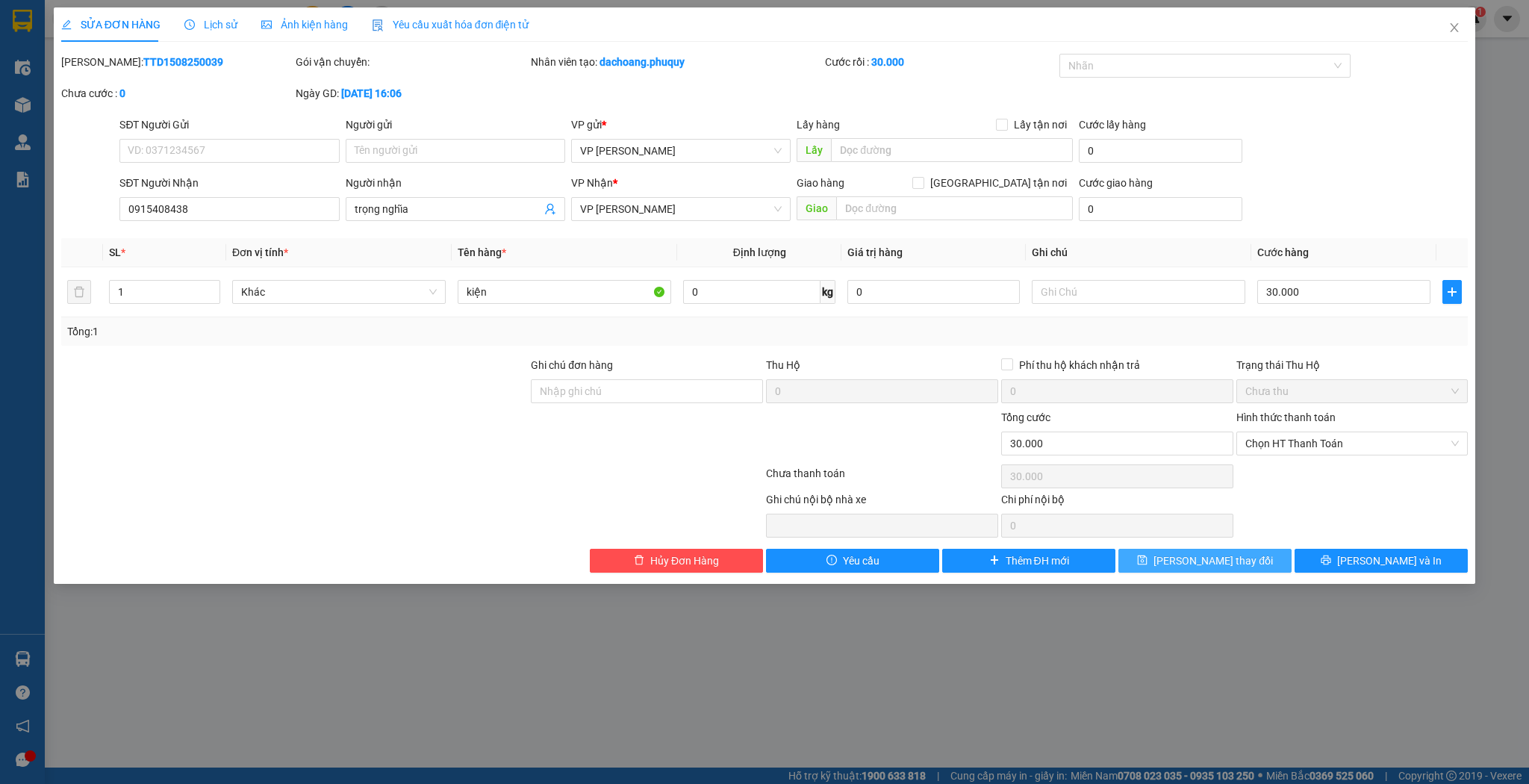
click at [1238, 565] on span "[PERSON_NAME] thay đổi" at bounding box center [1213, 561] width 119 height 17
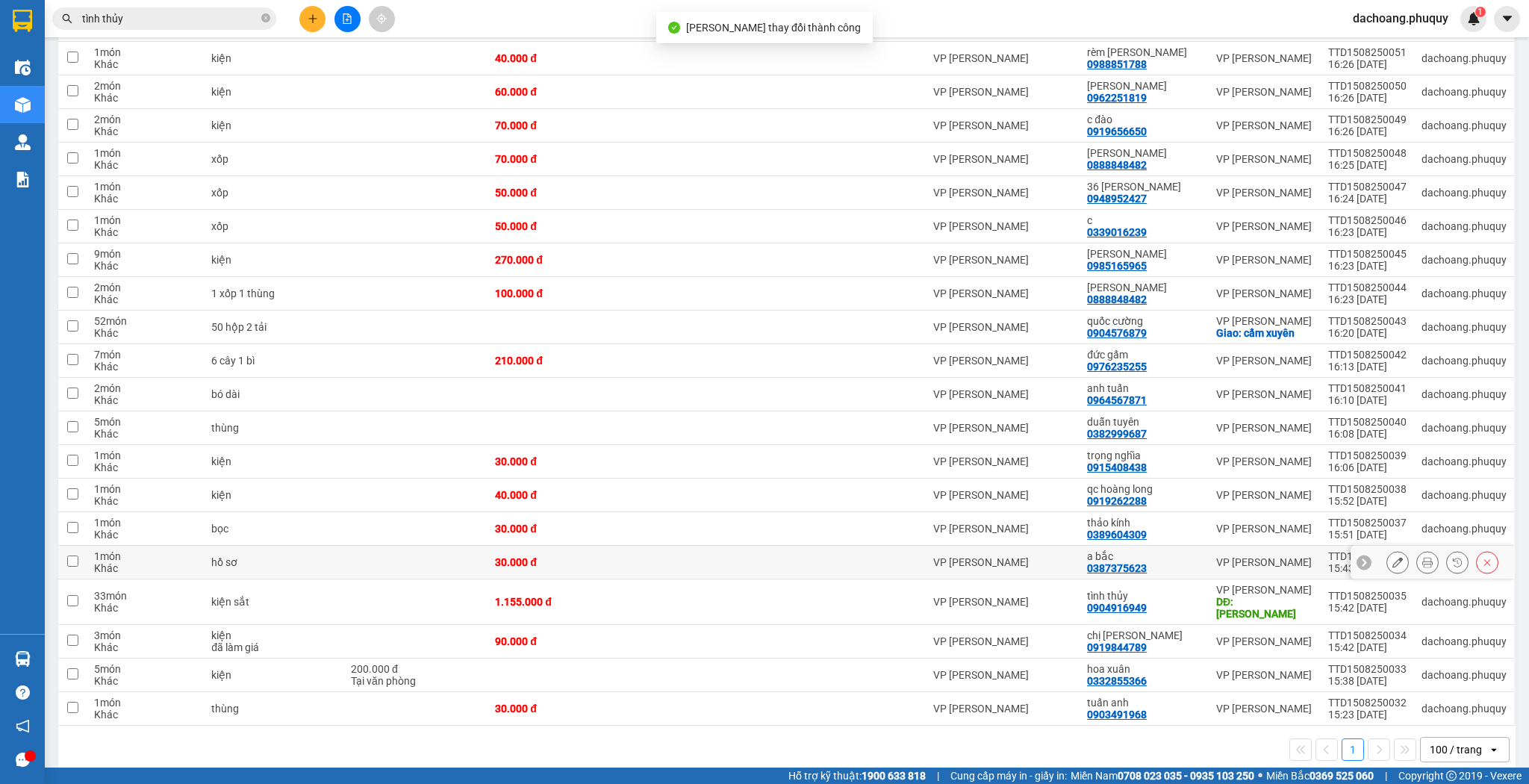
scroll to position [412, 0]
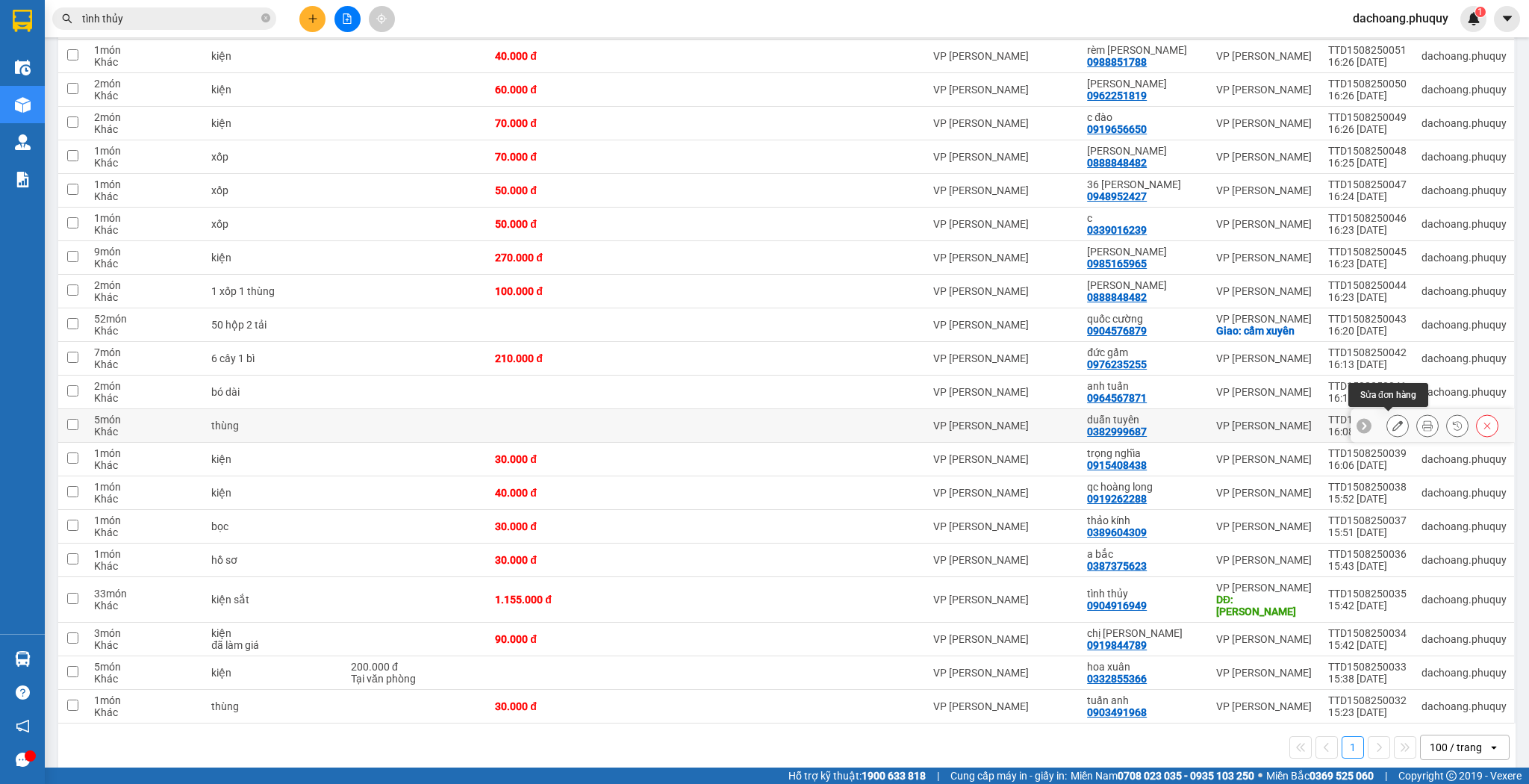
click at [1393, 420] on icon at bounding box center [1397, 425] width 10 height 10
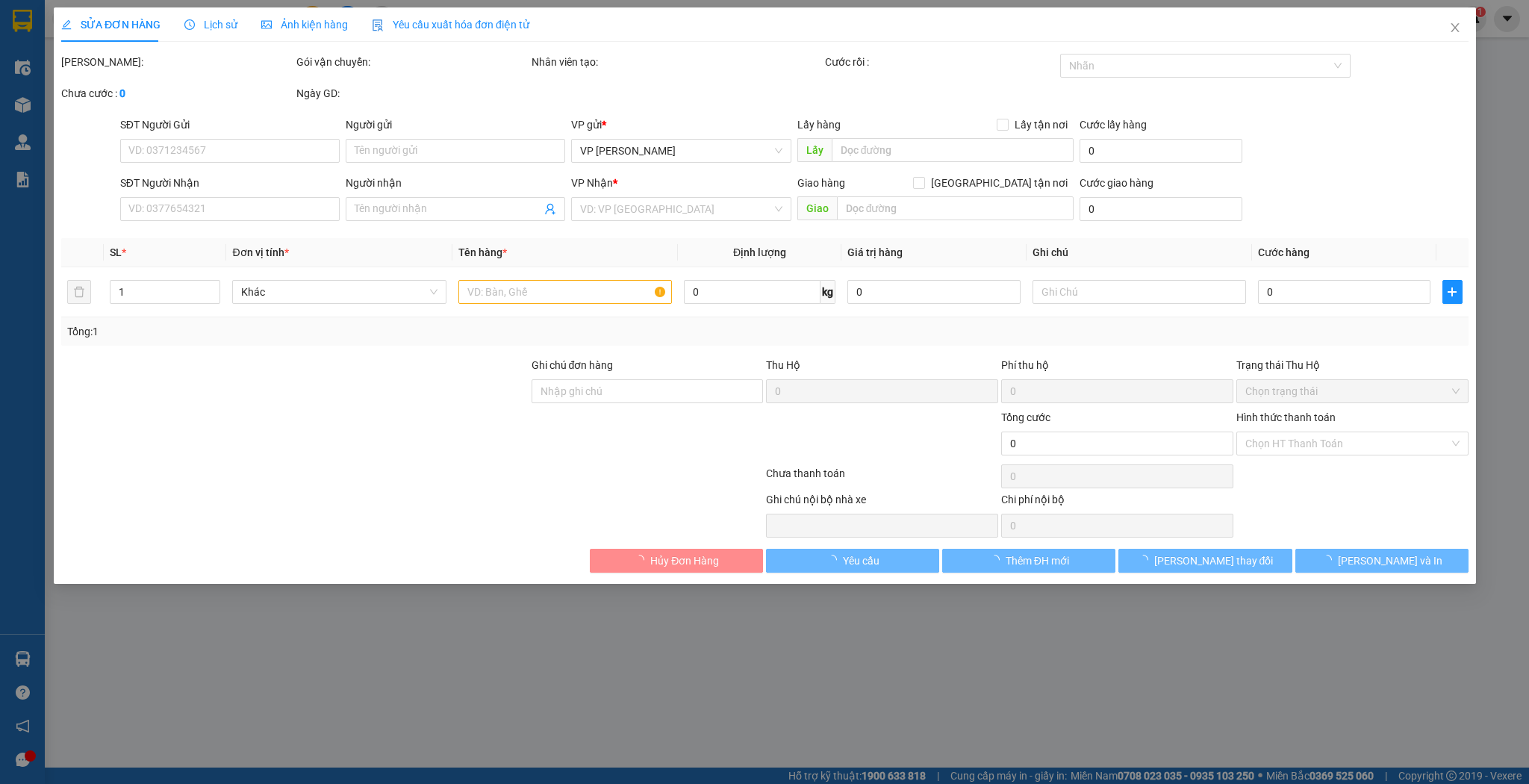
type input "0382999687"
type input "duẫn tuyên"
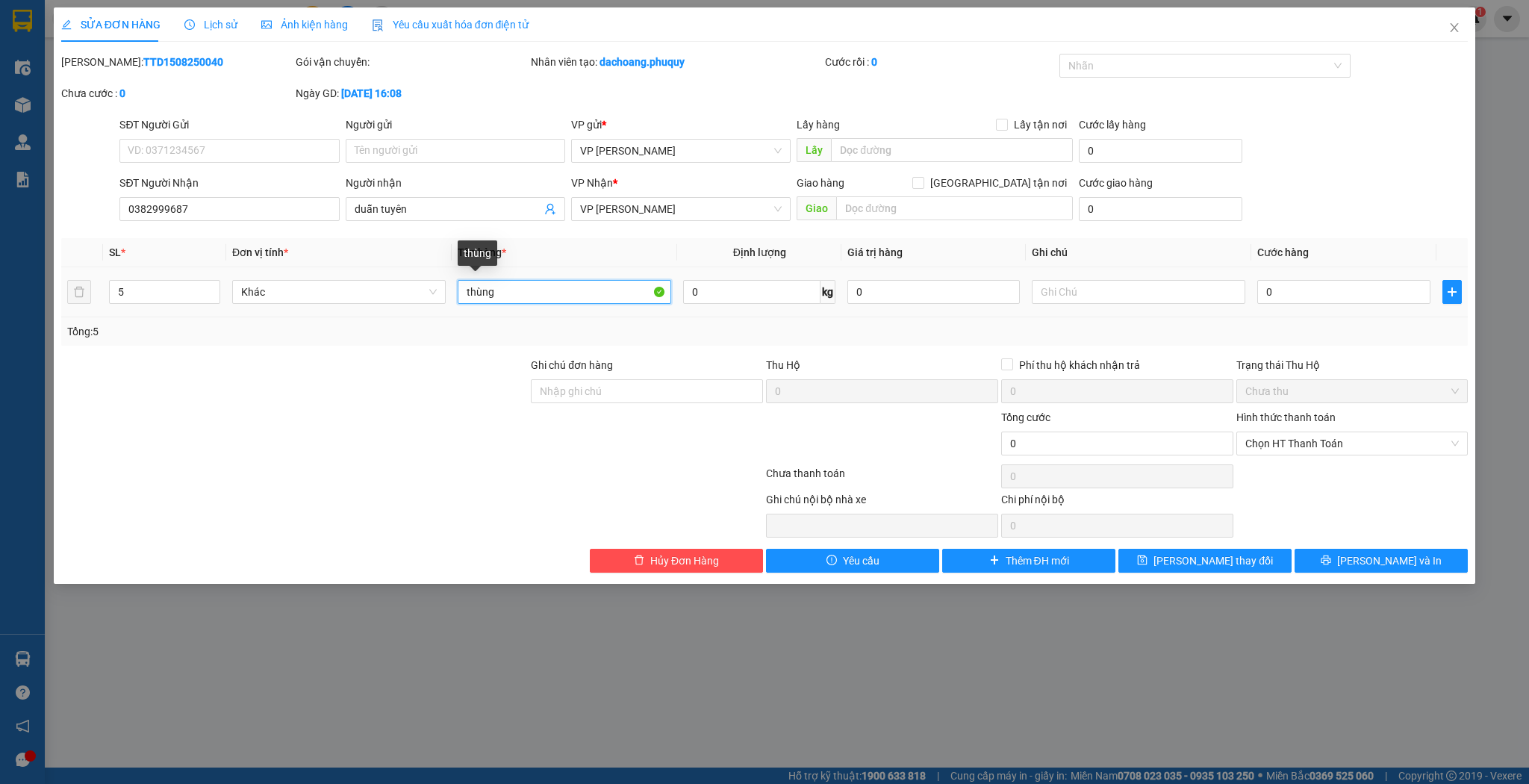
click at [466, 290] on input "thùng" at bounding box center [564, 292] width 214 height 24
click at [595, 294] on input "4 thùng" at bounding box center [564, 292] width 214 height 24
type input "4 thùng 1 máy"
click at [1290, 292] on input "0" at bounding box center [1344, 292] width 172 height 24
type input "1"
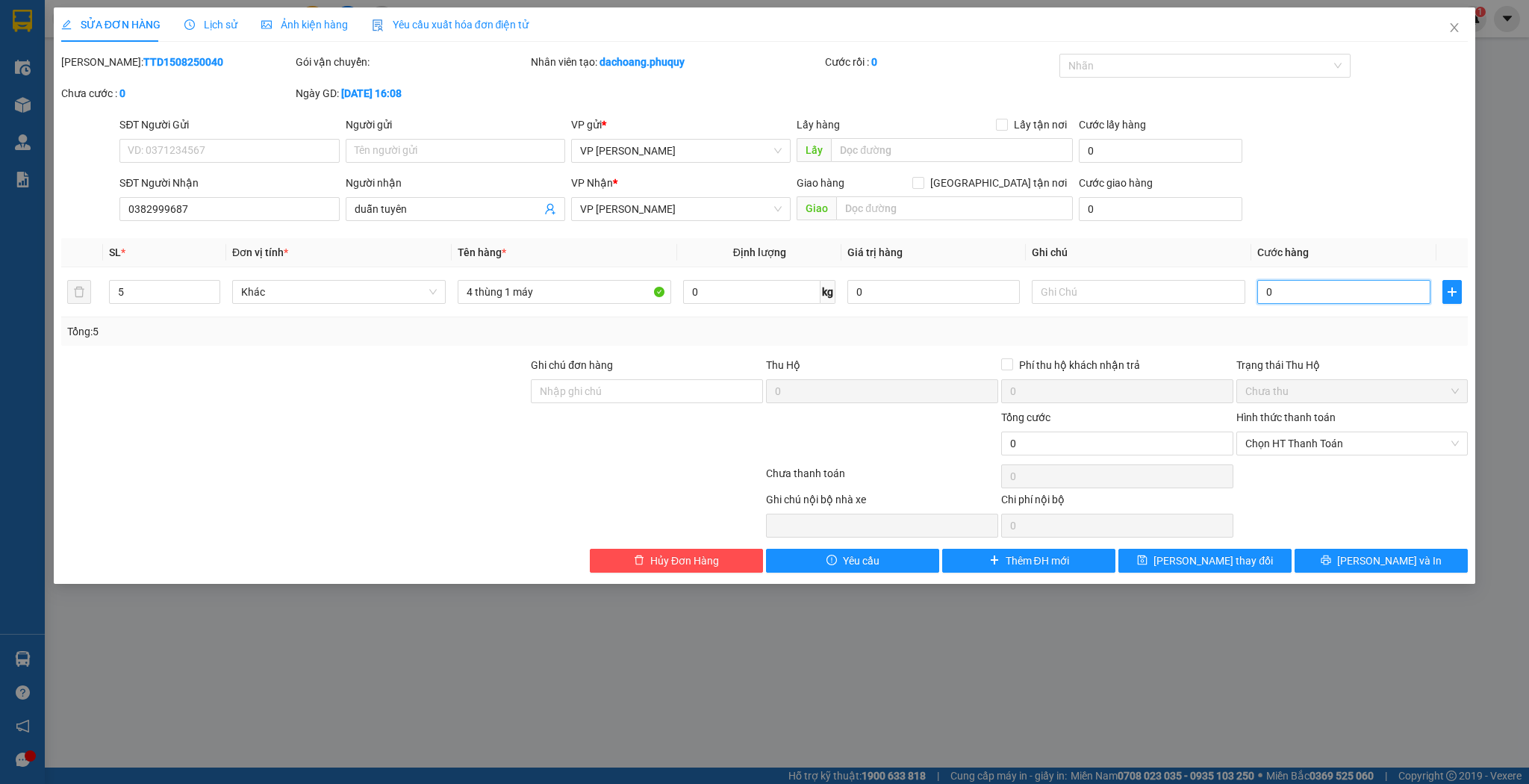
type input "1"
type input "17"
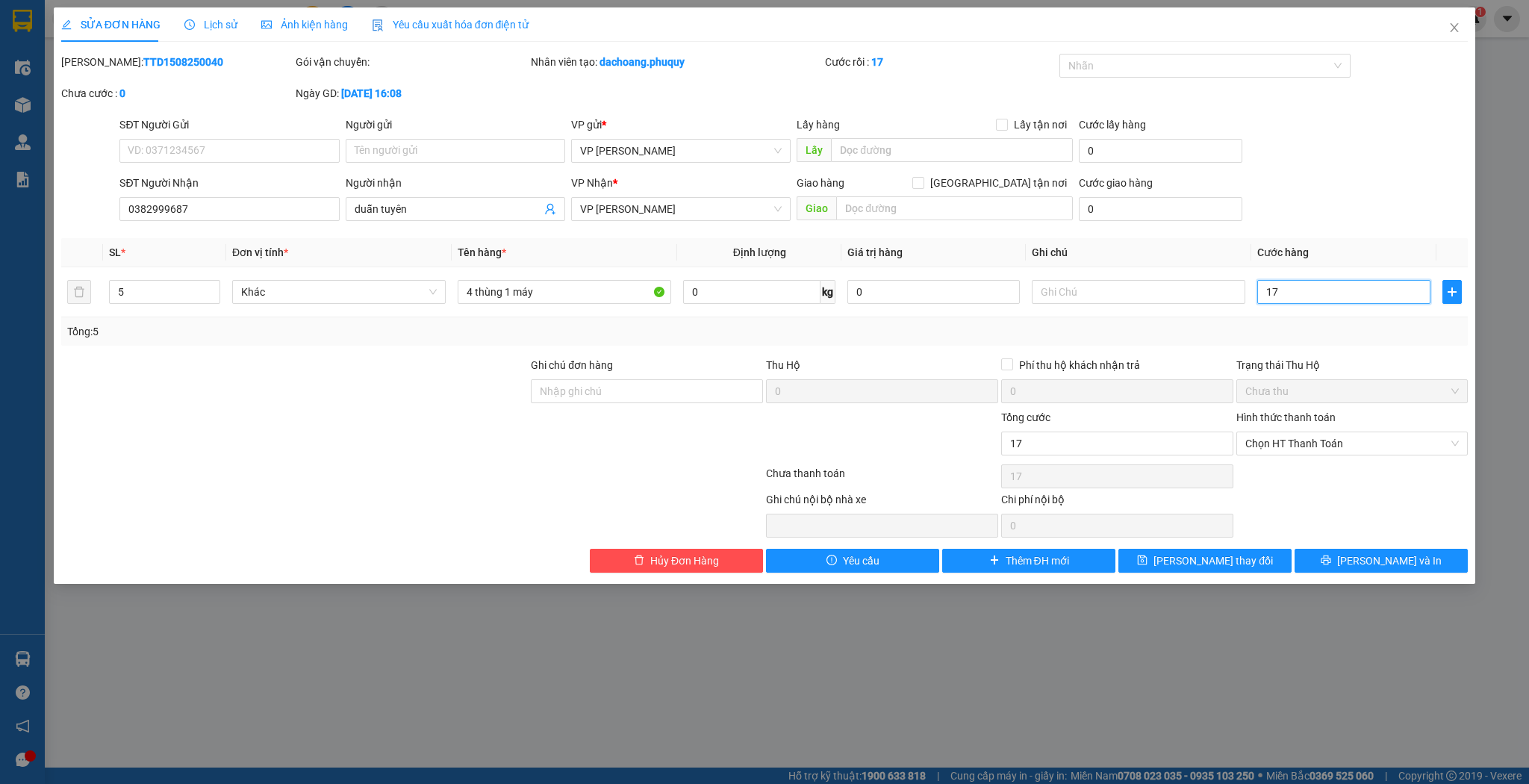
type input "170"
type input "170.000"
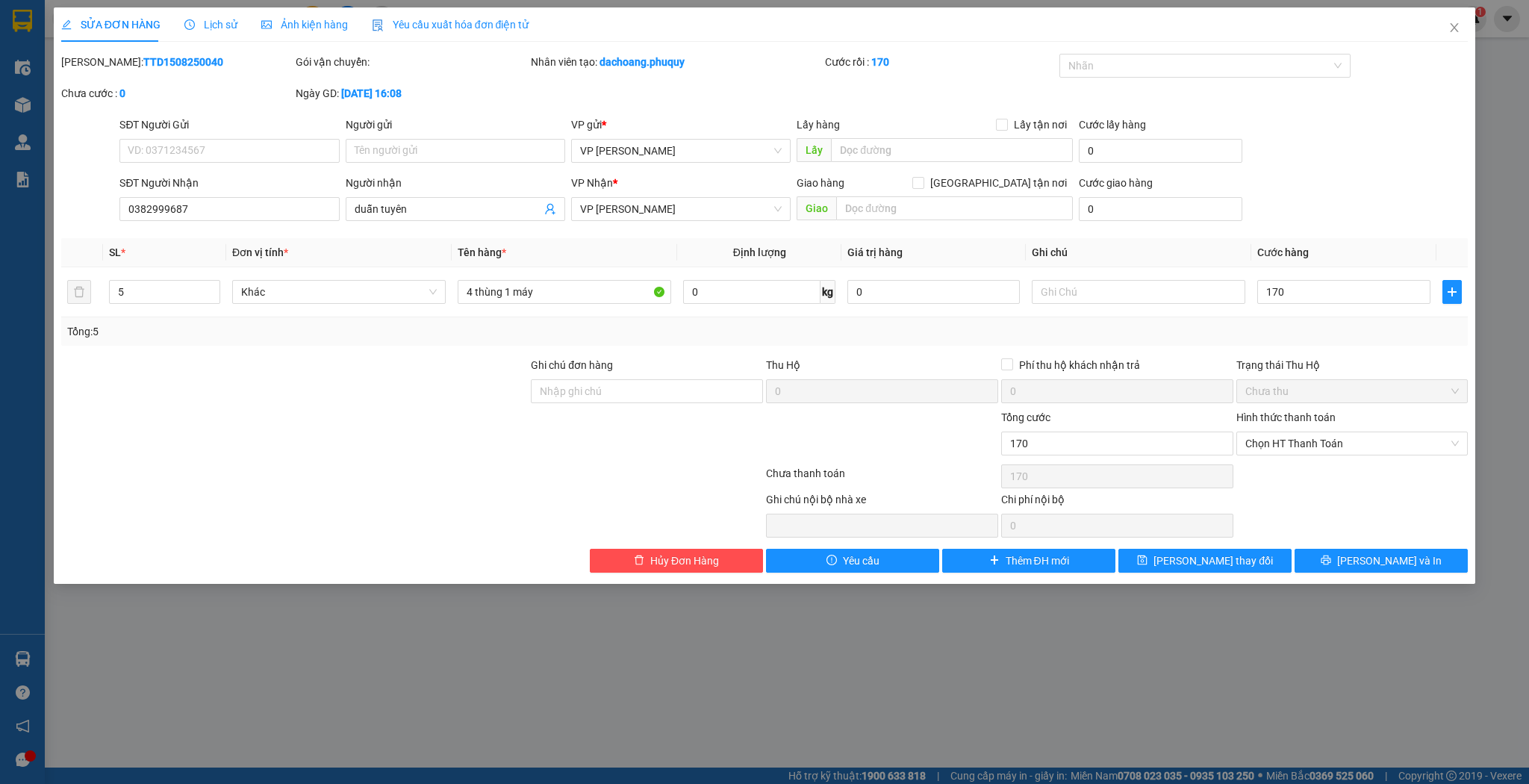
type input "170.000"
click at [1235, 573] on div "SỬA ĐƠN HÀNG Lịch sử Ảnh kiện hàng Yêu cầu xuất hóa đơn điện tử Total Paid Fee …" at bounding box center [765, 295] width 1422 height 576
click at [1243, 549] on button "[PERSON_NAME] thay đổi" at bounding box center [1205, 561] width 173 height 24
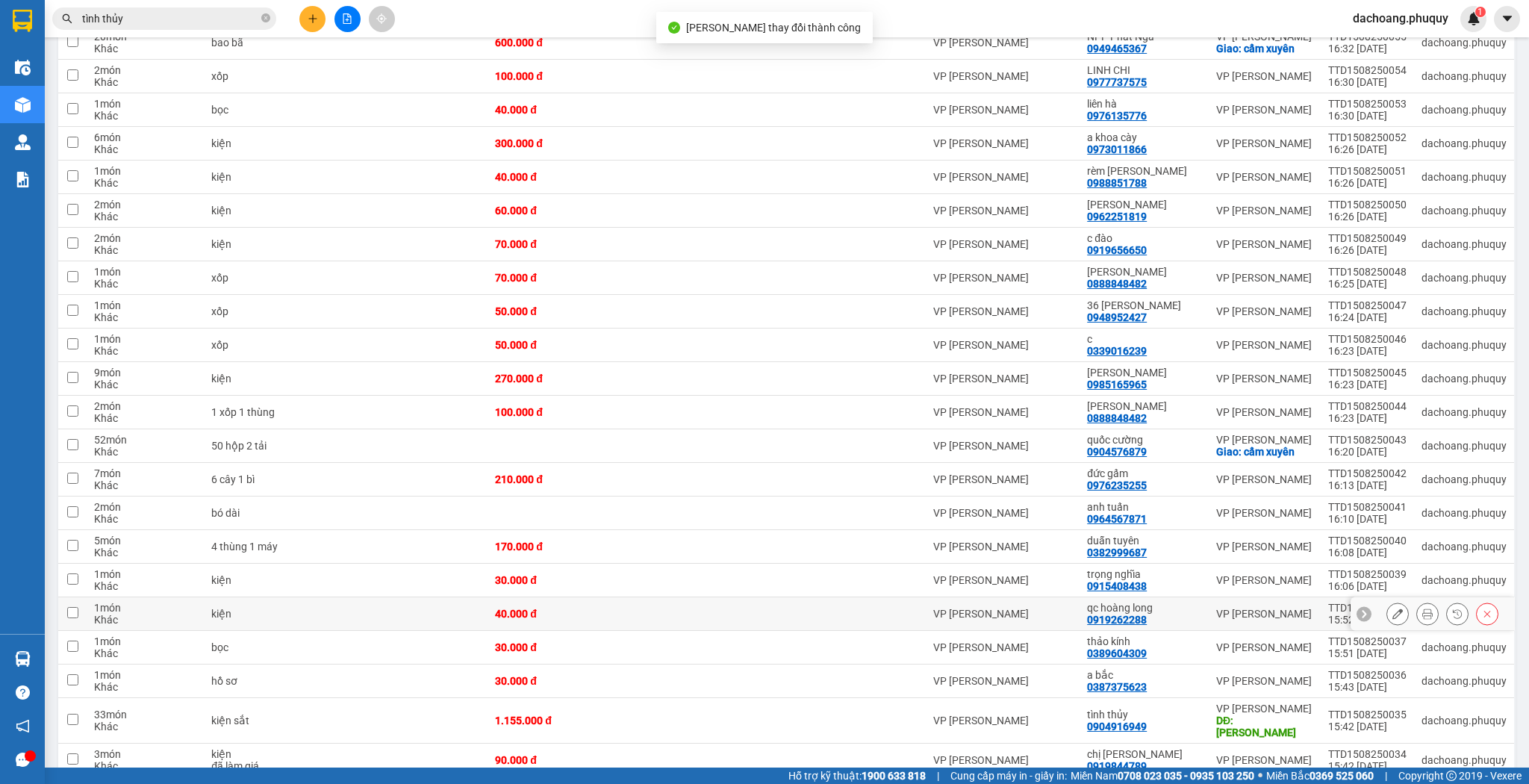
scroll to position [412, 0]
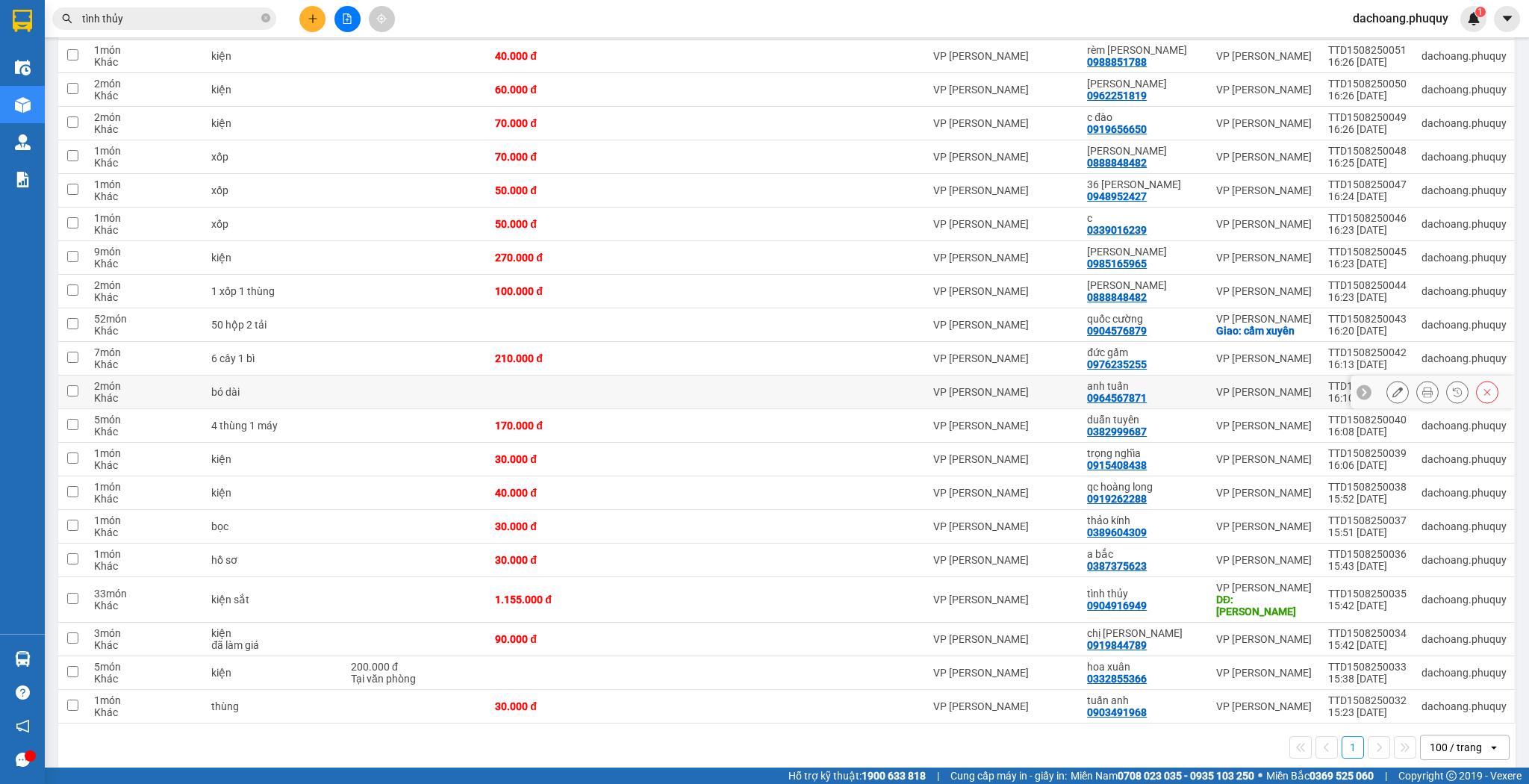
click at [1394, 385] on button at bounding box center [1397, 392] width 21 height 26
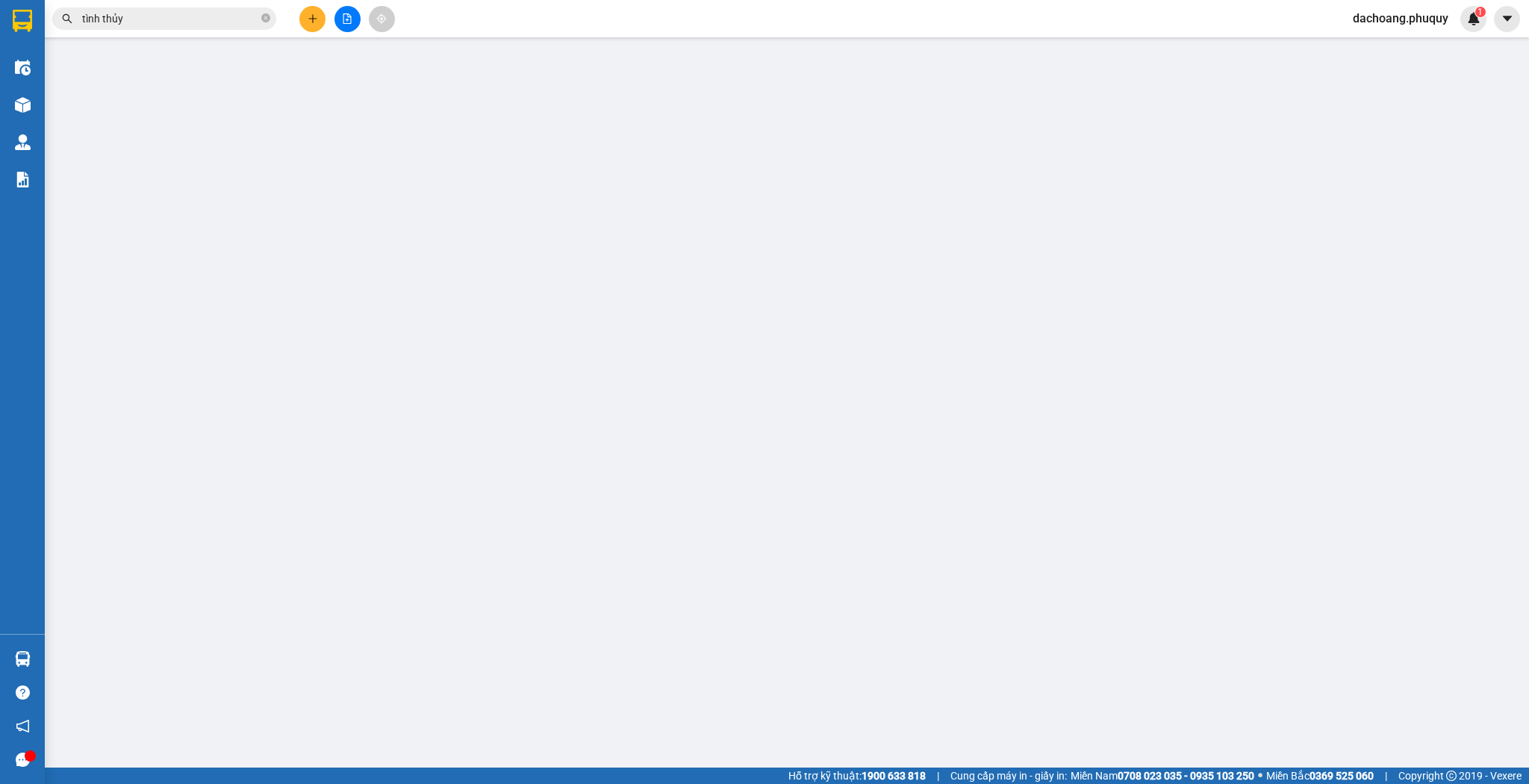
type input "0964567871"
type input "anh tuấn"
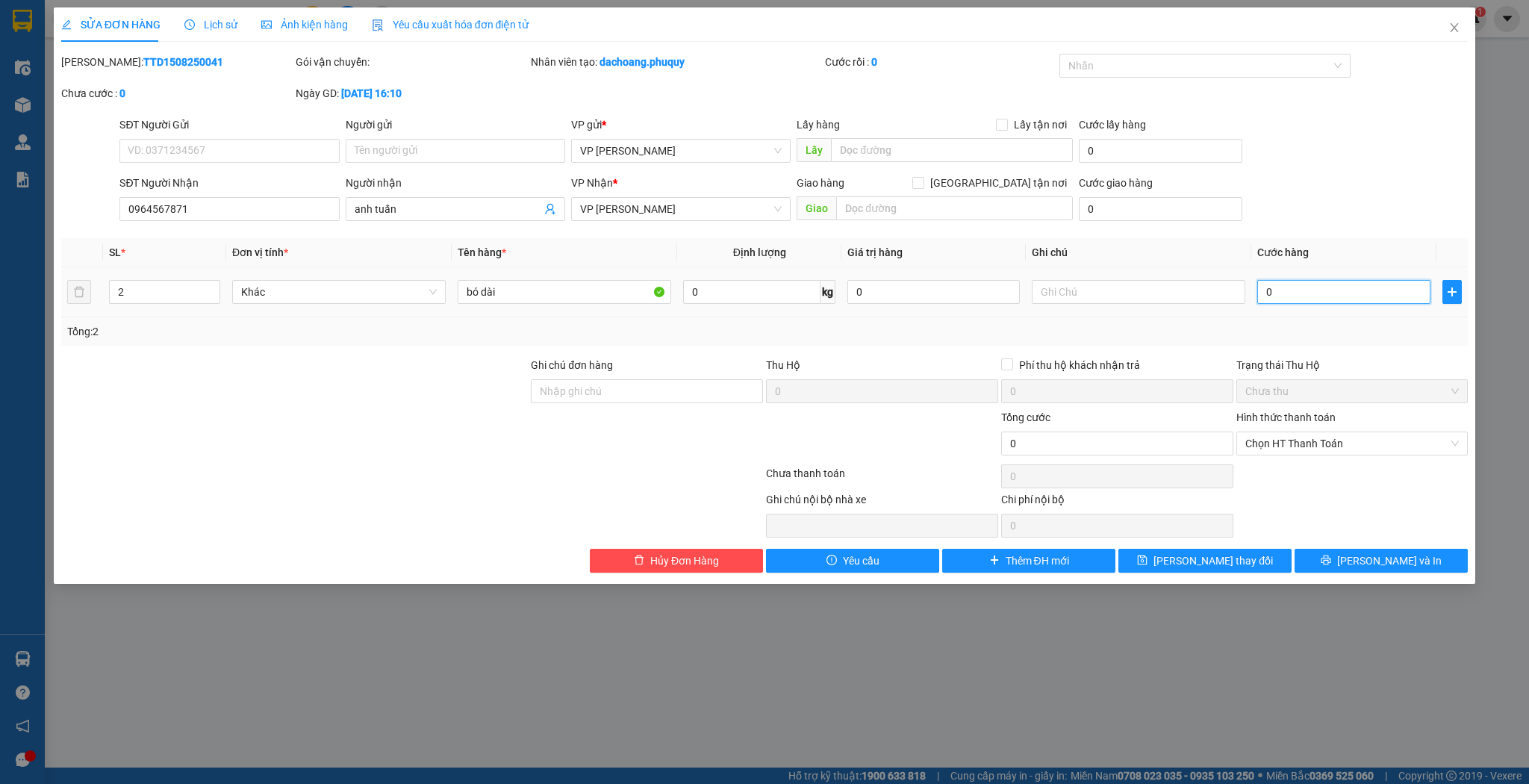
click at [1331, 301] on input "0" at bounding box center [1344, 292] width 172 height 24
type input "1"
type input "14"
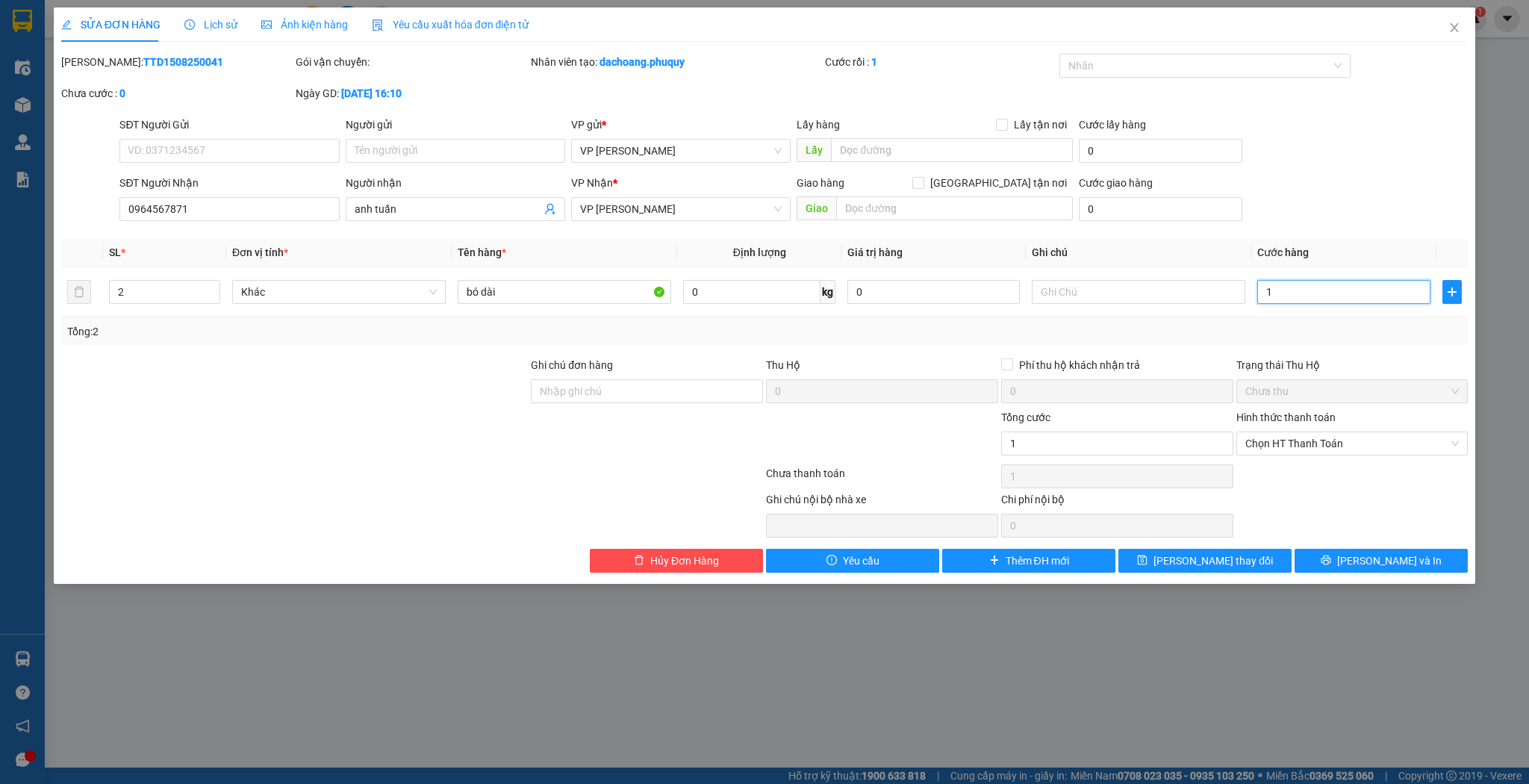
type input "14"
type input "140"
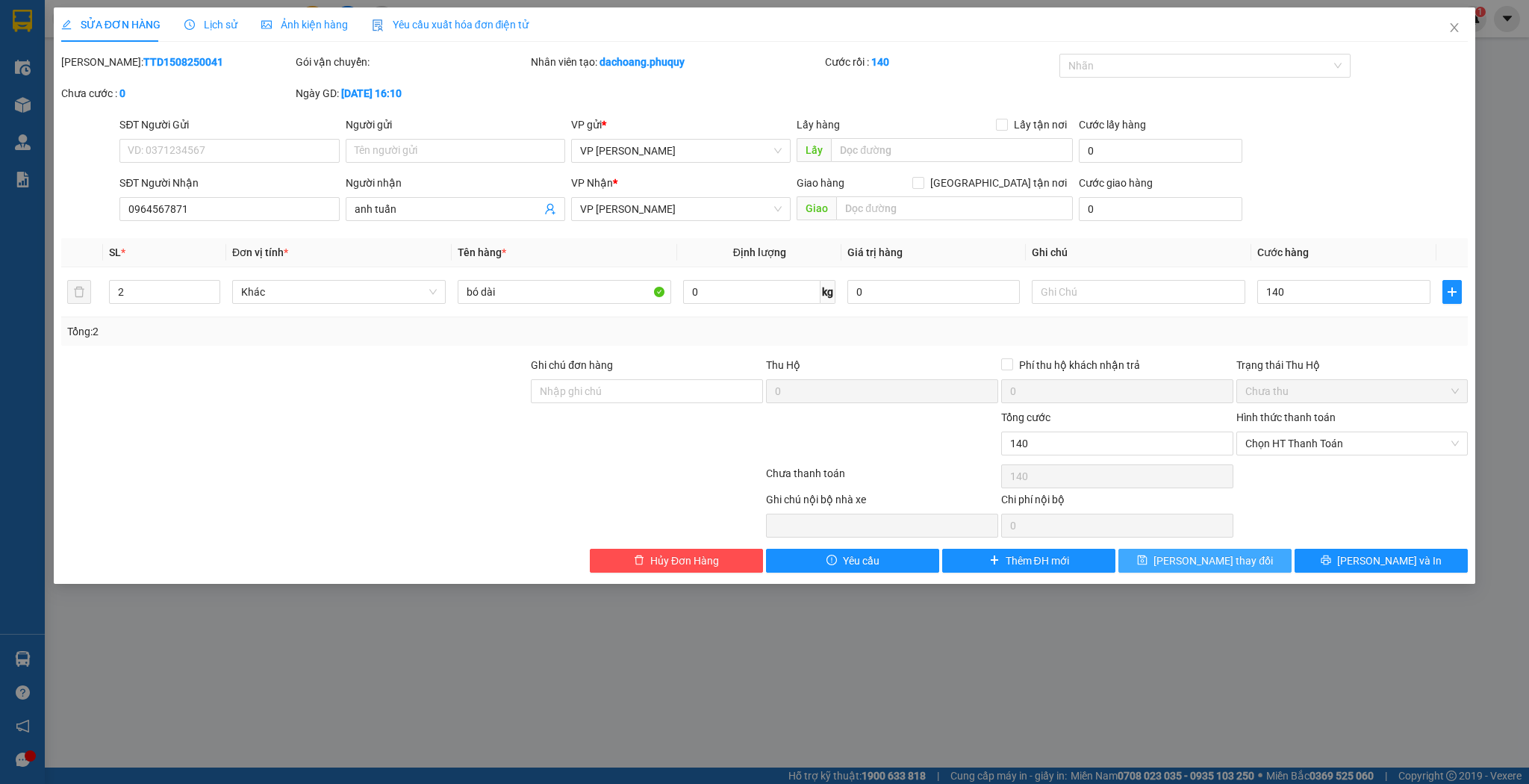
type input "140.000"
click at [1194, 549] on button "[PERSON_NAME] thay đổi" at bounding box center [1205, 561] width 173 height 24
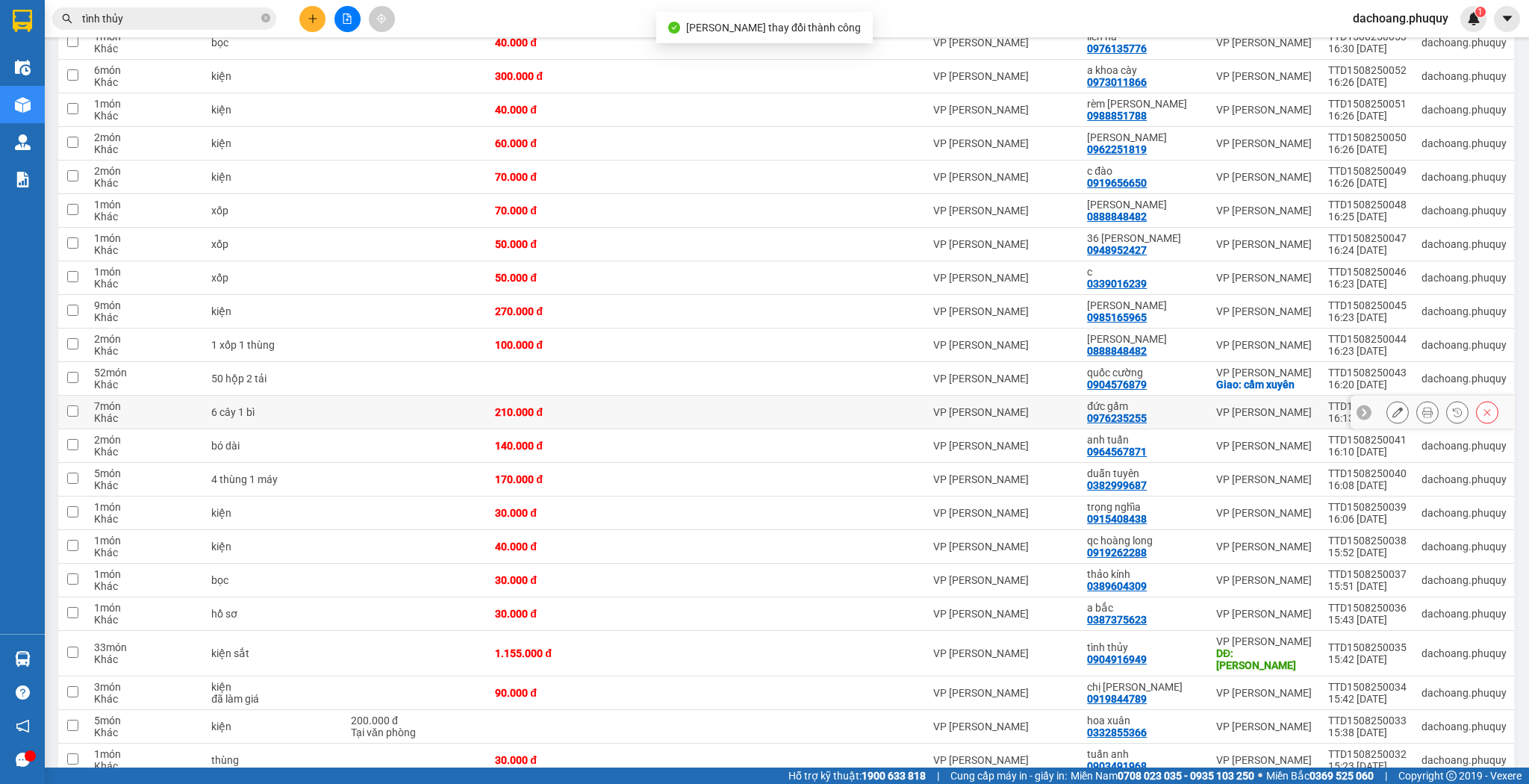
scroll to position [299, 0]
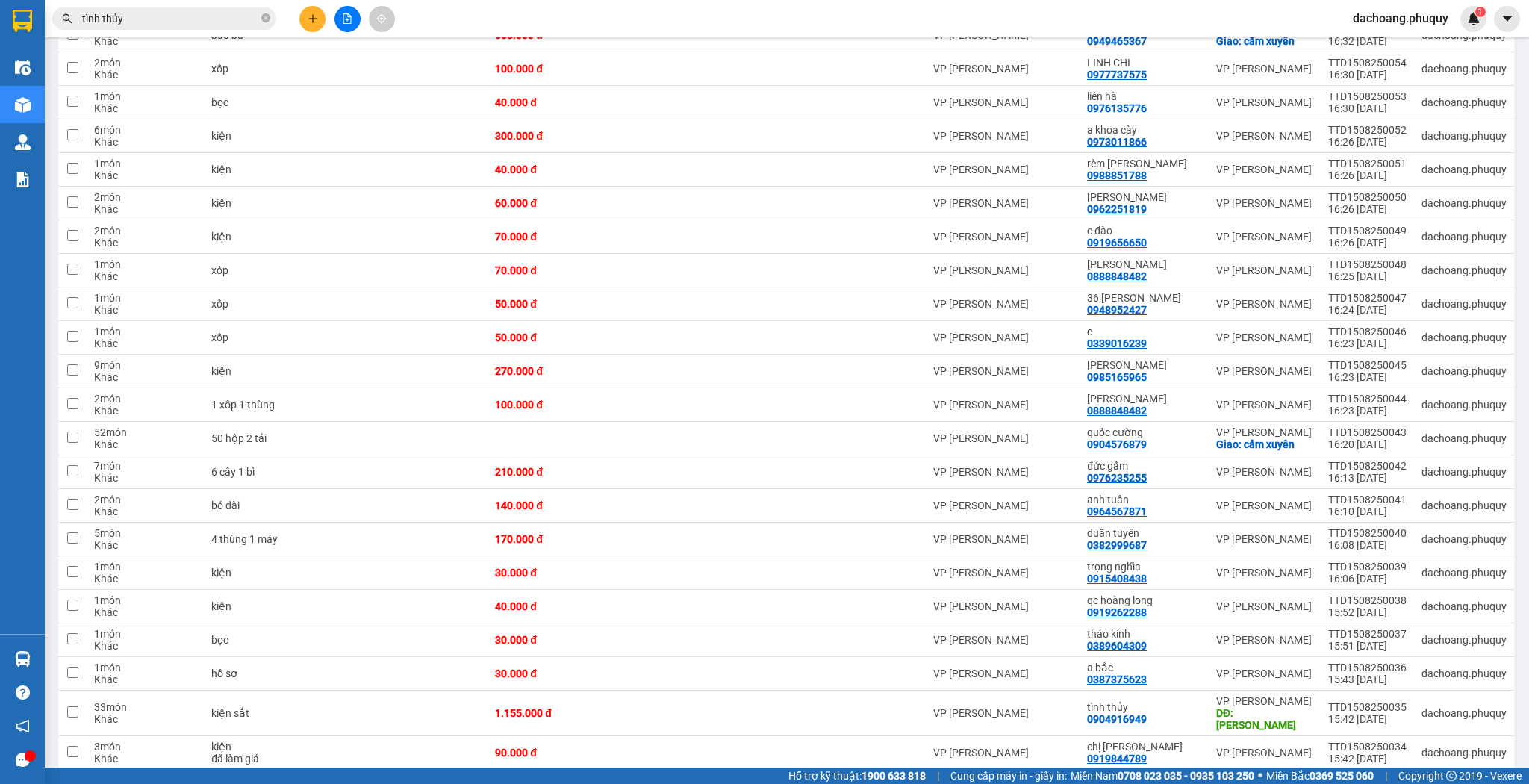
click at [301, 18] on button at bounding box center [312, 19] width 26 height 26
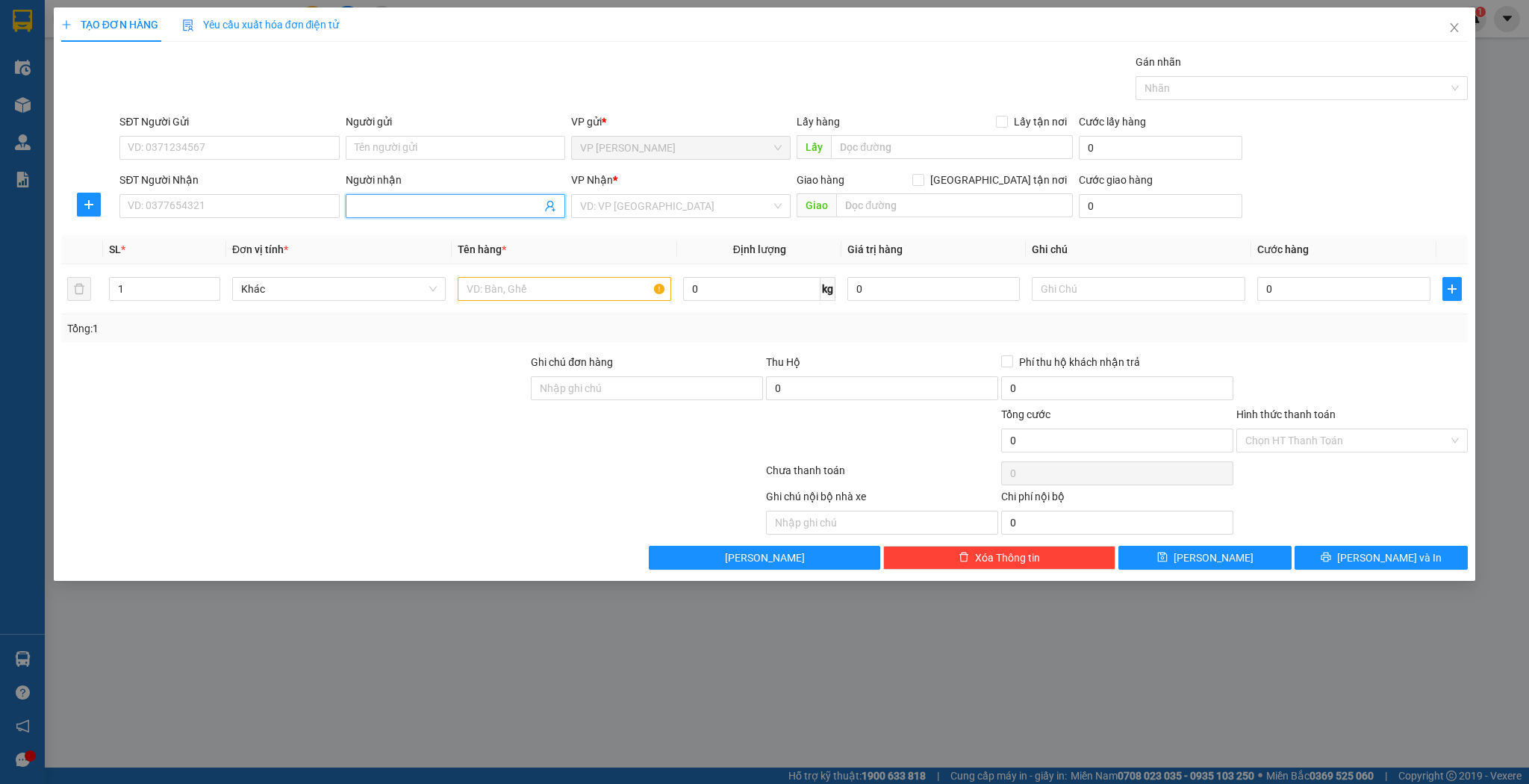
click at [460, 212] on input "Người nhận" at bounding box center [448, 206] width 187 height 17
click at [164, 198] on input "SĐT Người Nhận" at bounding box center [229, 206] width 219 height 24
click at [204, 228] on div "0977773867 - a lý" at bounding box center [230, 235] width 202 height 17
type input "0977773867"
type input "a lý"
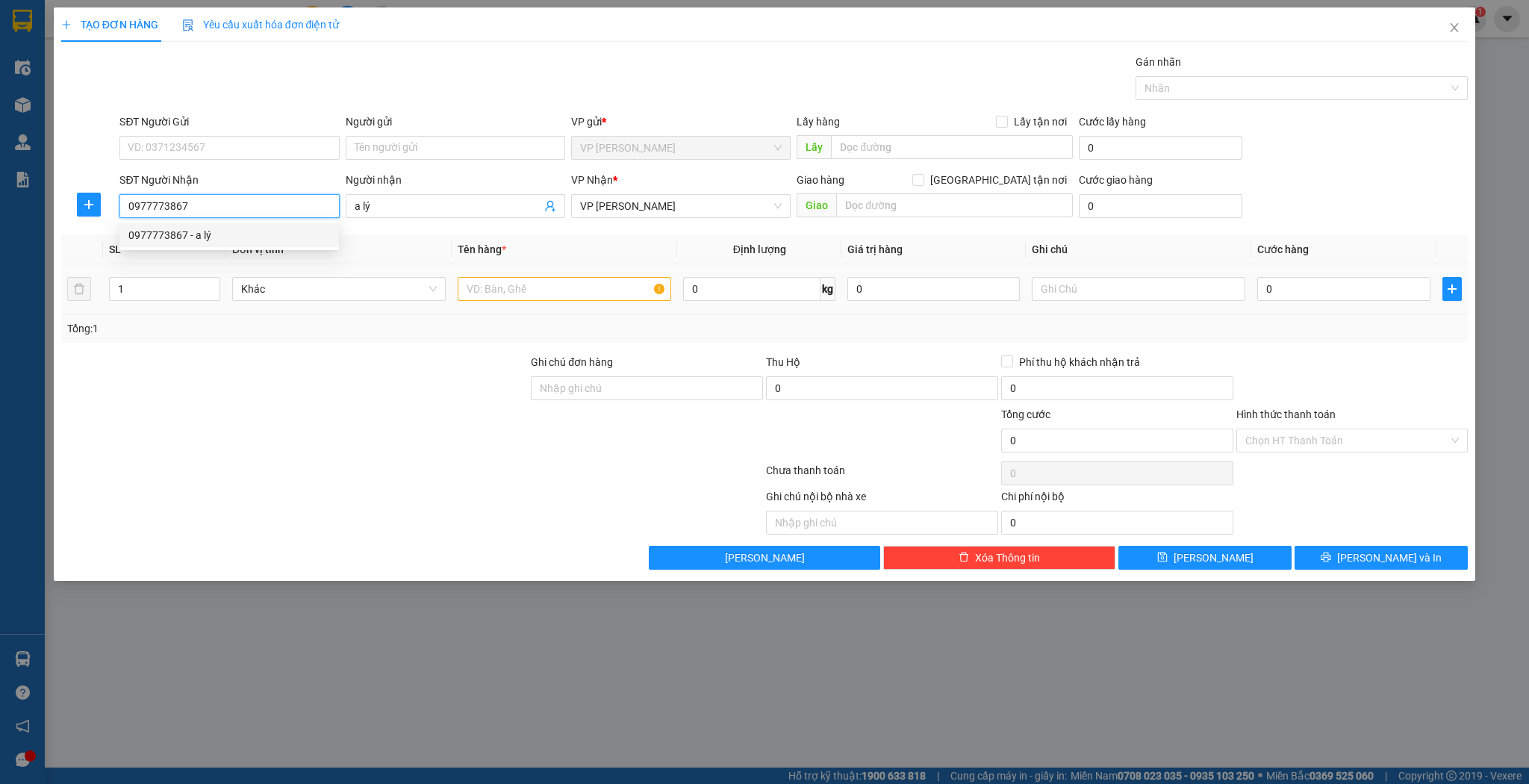
type input "0977773867"
click at [592, 306] on td at bounding box center [565, 289] width 226 height 50
click at [548, 292] on input "text" at bounding box center [564, 289] width 214 height 24
type input "b"
type input "k"
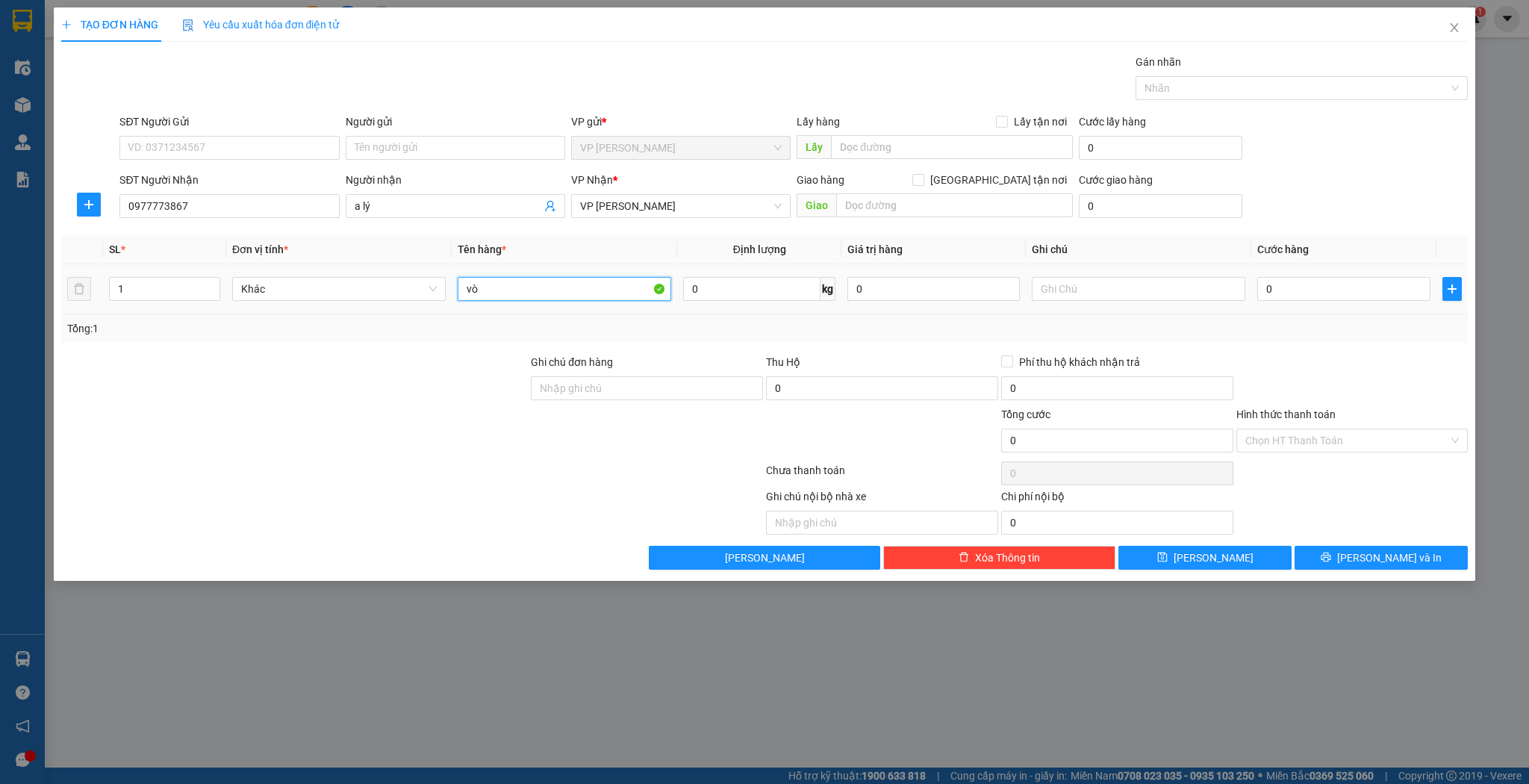
type input "v"
type input "vòng dây"
click at [1341, 305] on td "0" at bounding box center [1343, 289] width 184 height 50
click at [1344, 299] on input "0" at bounding box center [1344, 289] width 172 height 24
type input "3"
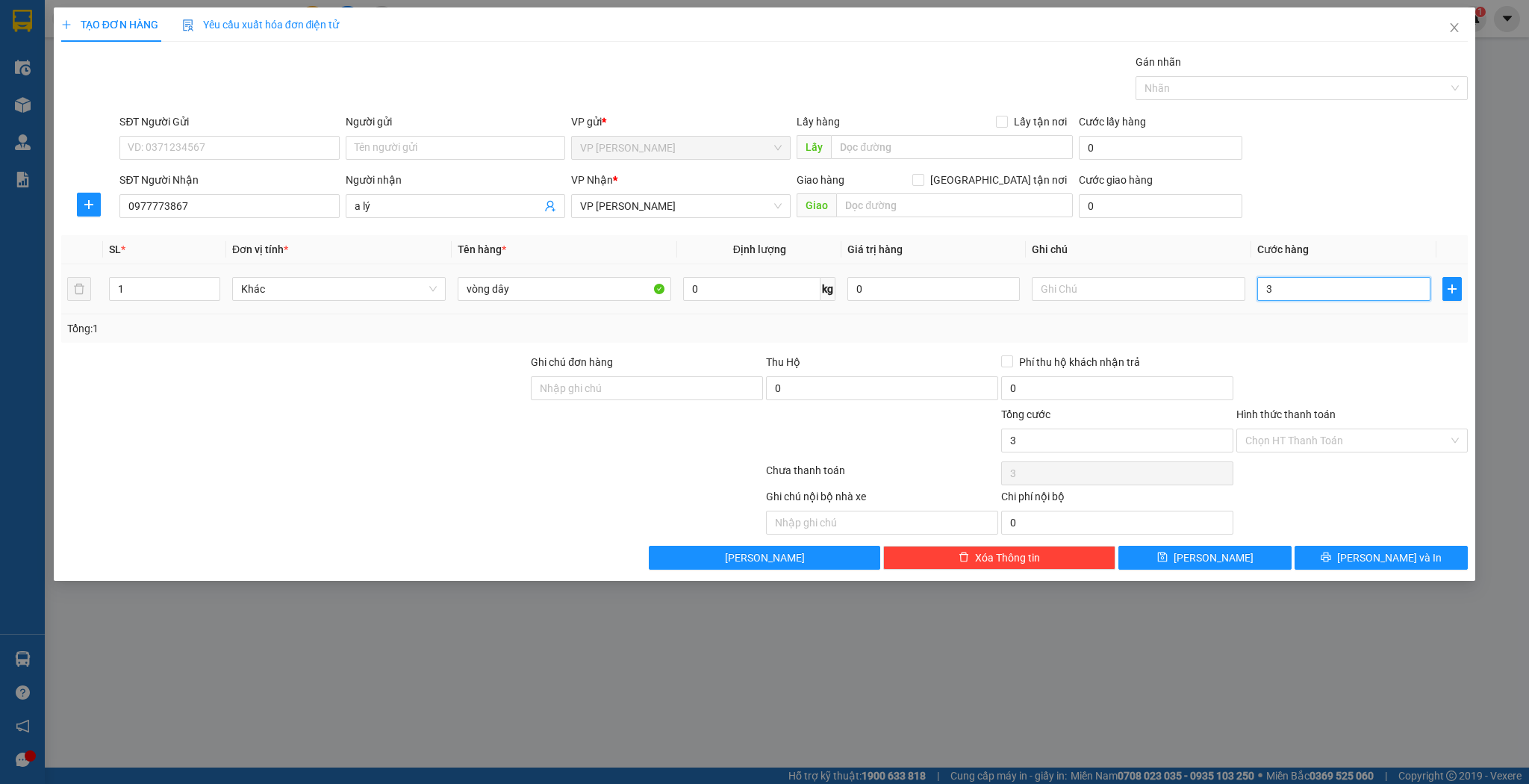
type input "3"
type input "30"
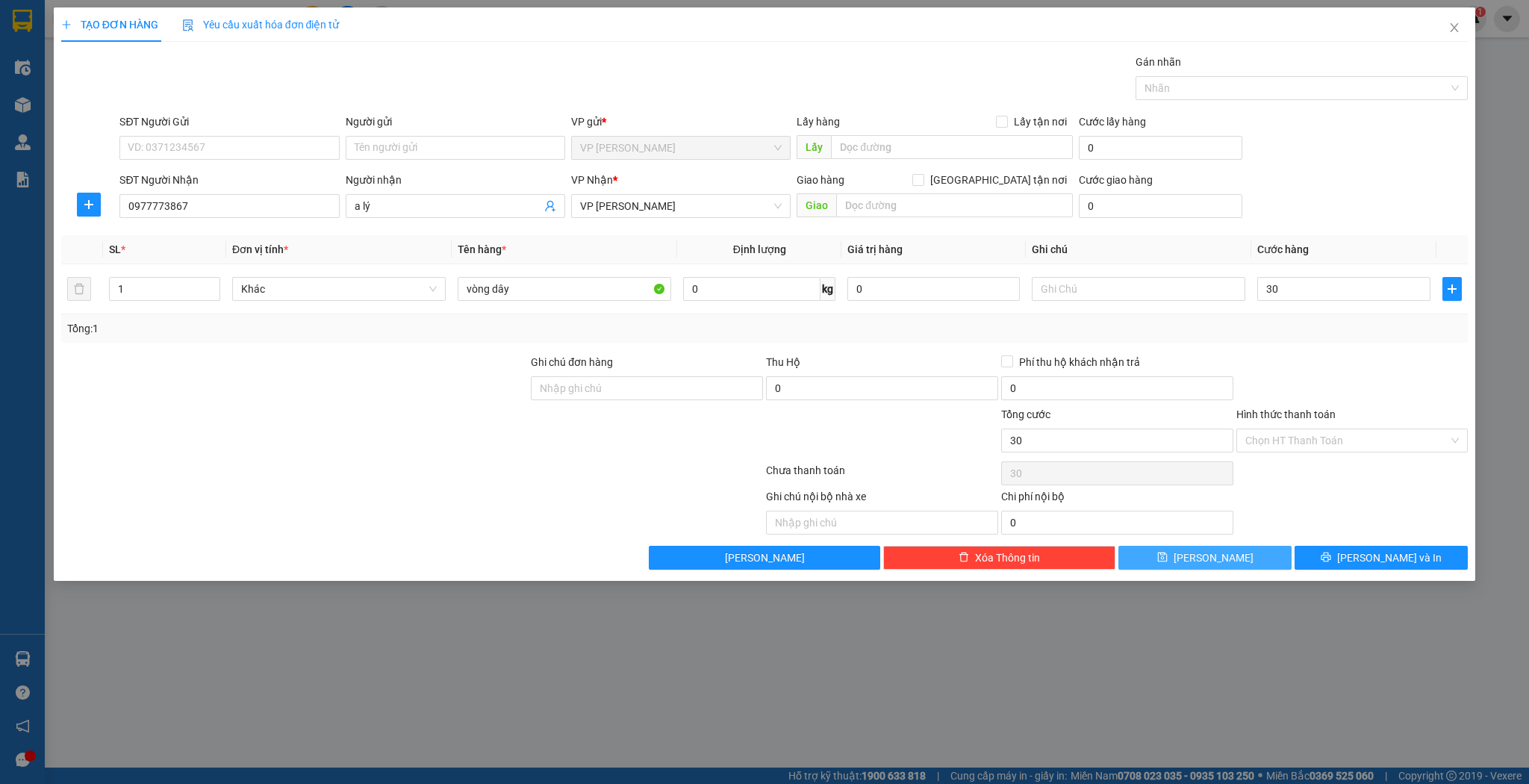
type input "30.000"
click at [1185, 555] on button "[PERSON_NAME]" at bounding box center [1205, 557] width 173 height 24
type input "0"
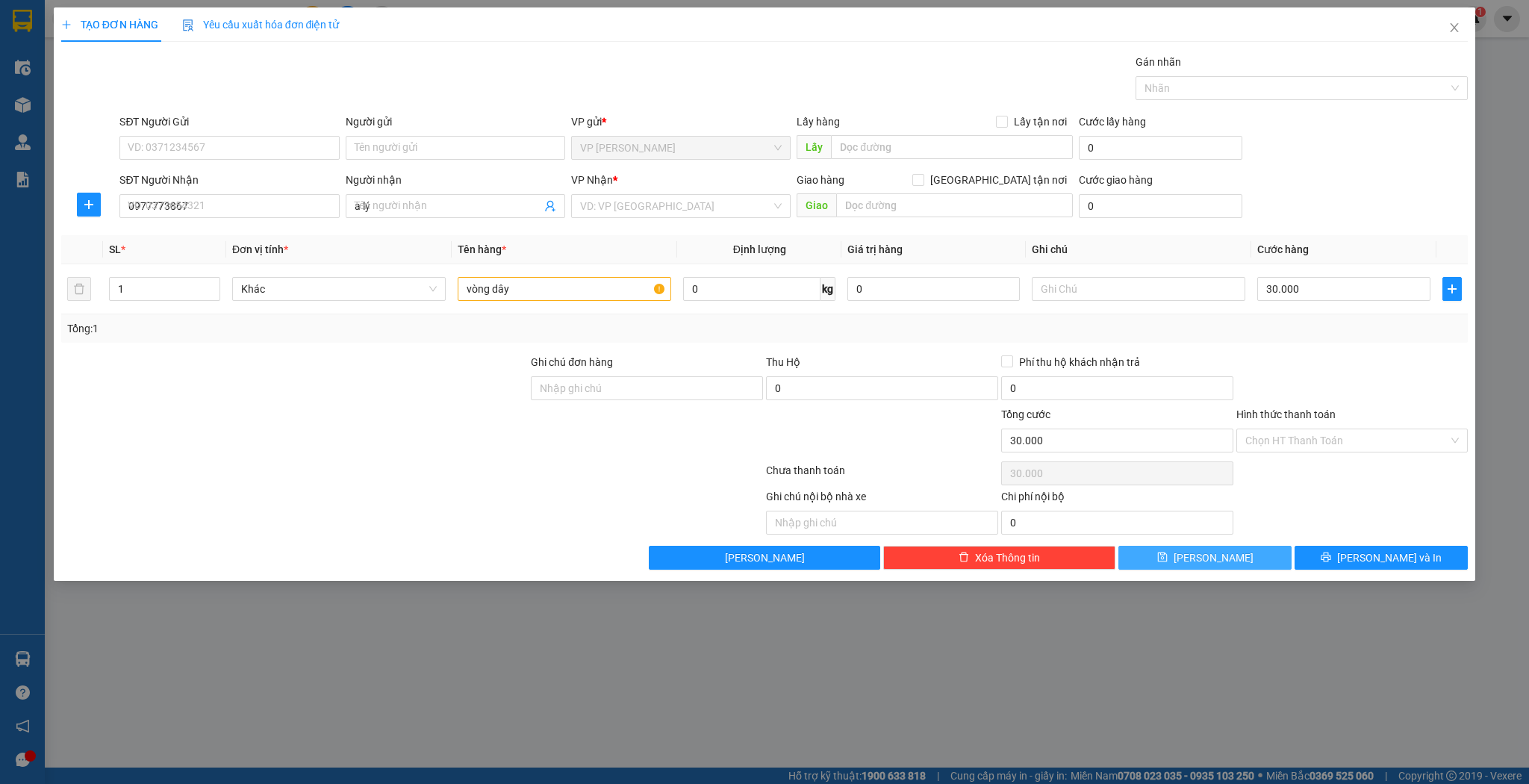
type input "0"
click at [272, 206] on input "SĐT Người Nhận" at bounding box center [229, 206] width 219 height 24
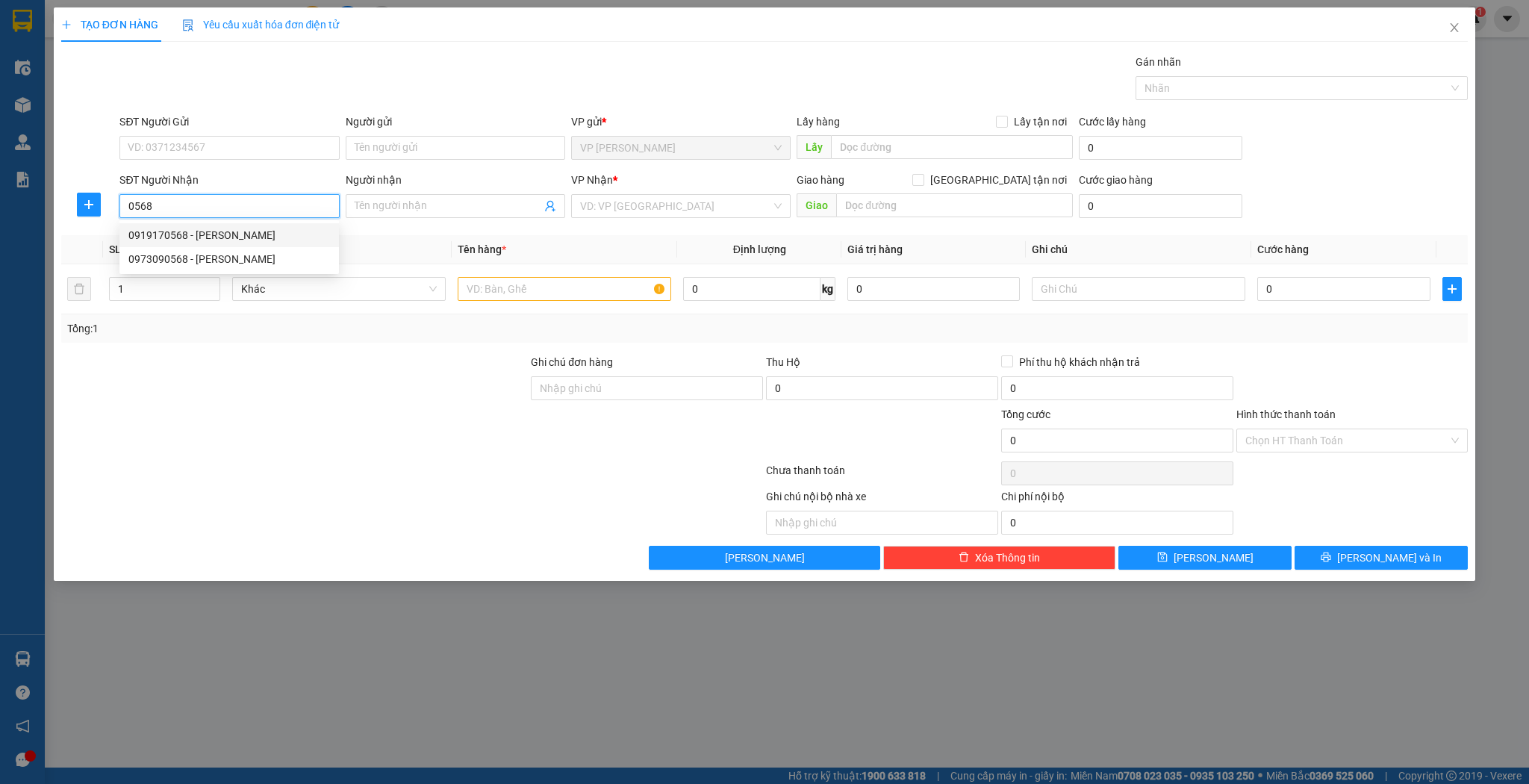
click at [295, 230] on div "0919170568 - [PERSON_NAME]" at bounding box center [230, 235] width 202 height 17
type input "0919170568"
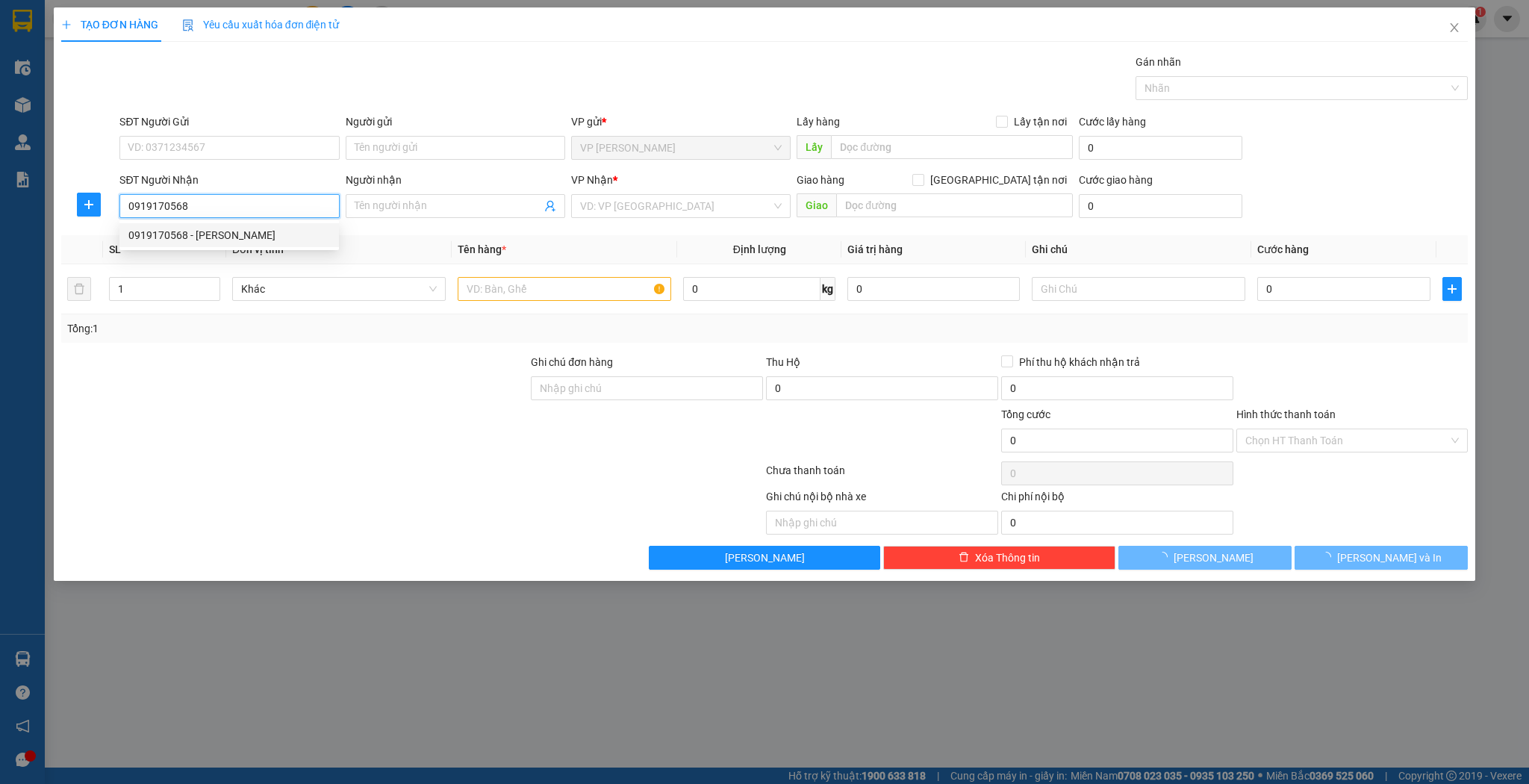
type input "nguyễn luân"
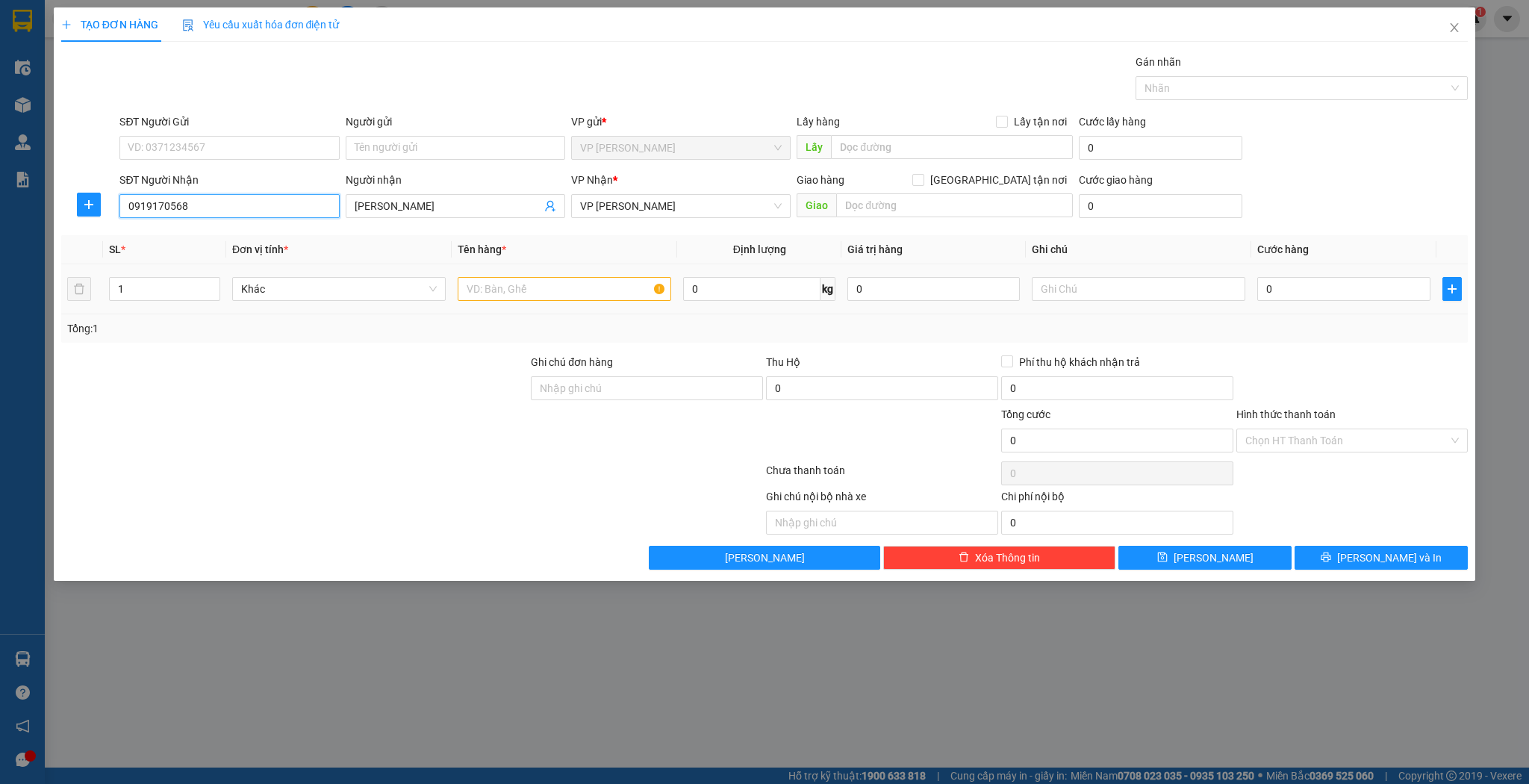
type input "0919170568"
click at [490, 280] on input "text" at bounding box center [564, 289] width 214 height 24
type input "tấm kính"
click at [1270, 263] on th "Cước hàng" at bounding box center [1343, 249] width 184 height 29
click at [1278, 268] on td "0" at bounding box center [1343, 289] width 184 height 50
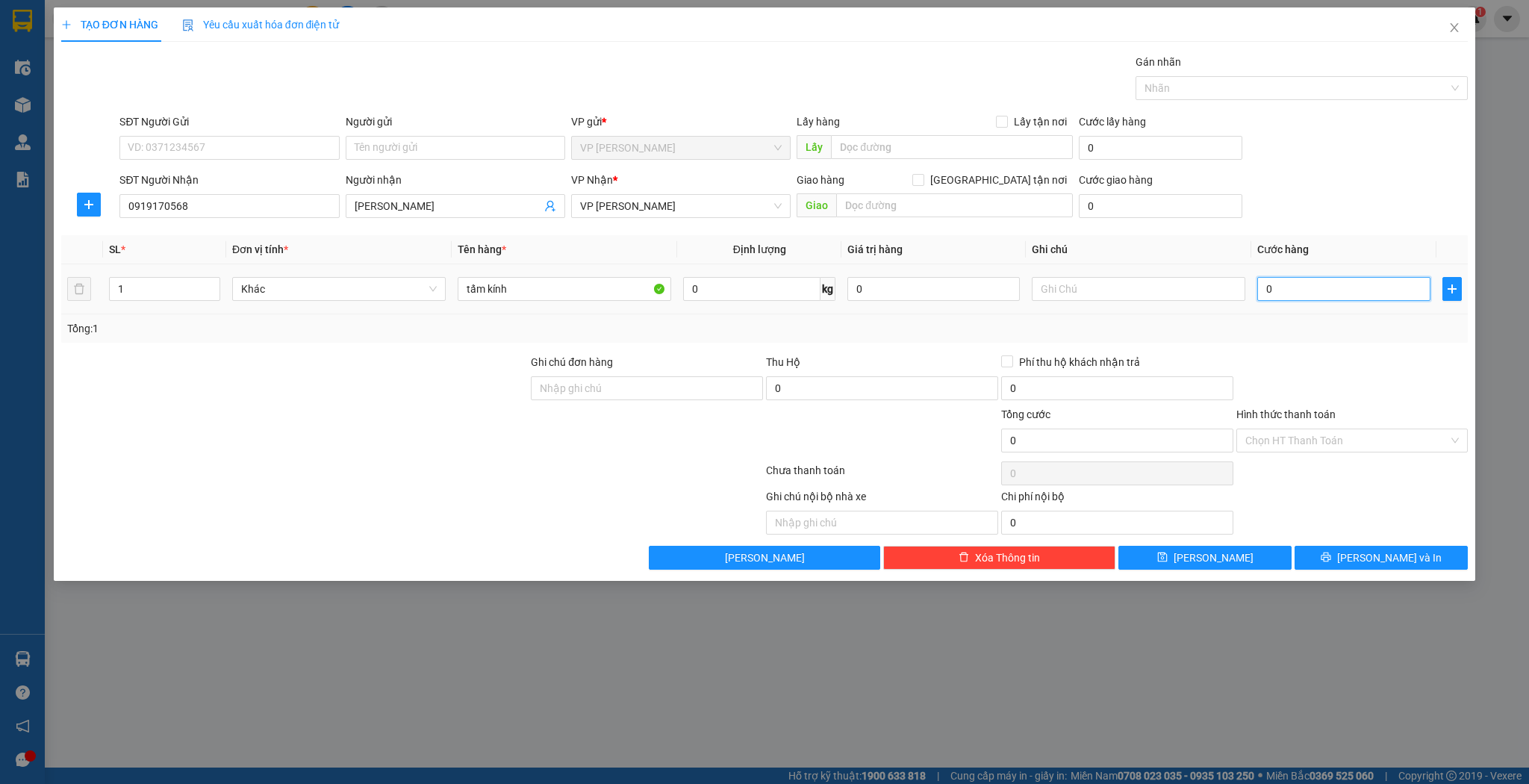
click at [1280, 279] on input "0" at bounding box center [1344, 289] width 172 height 24
type input "4"
type input "40"
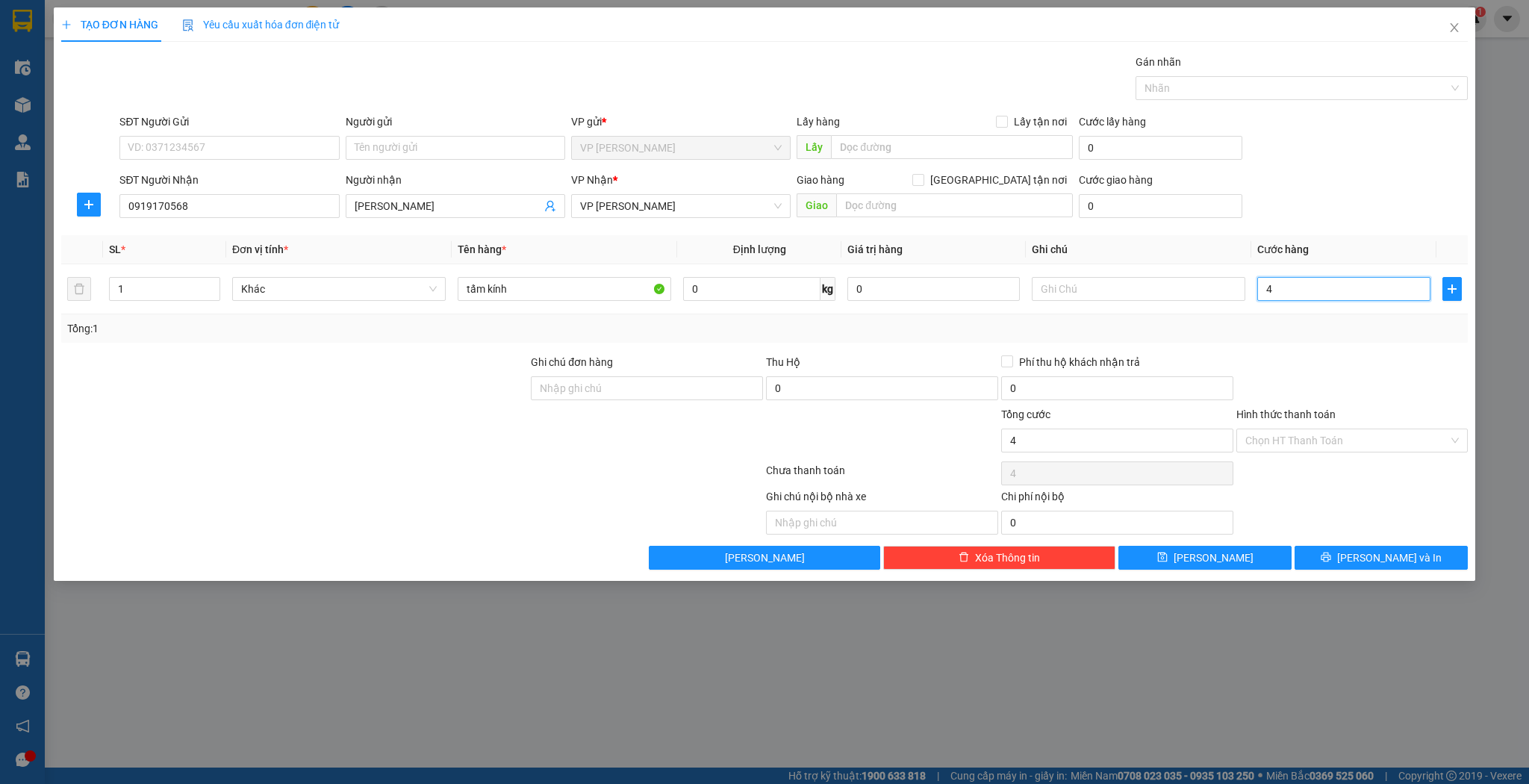
type input "40"
type input "40.000"
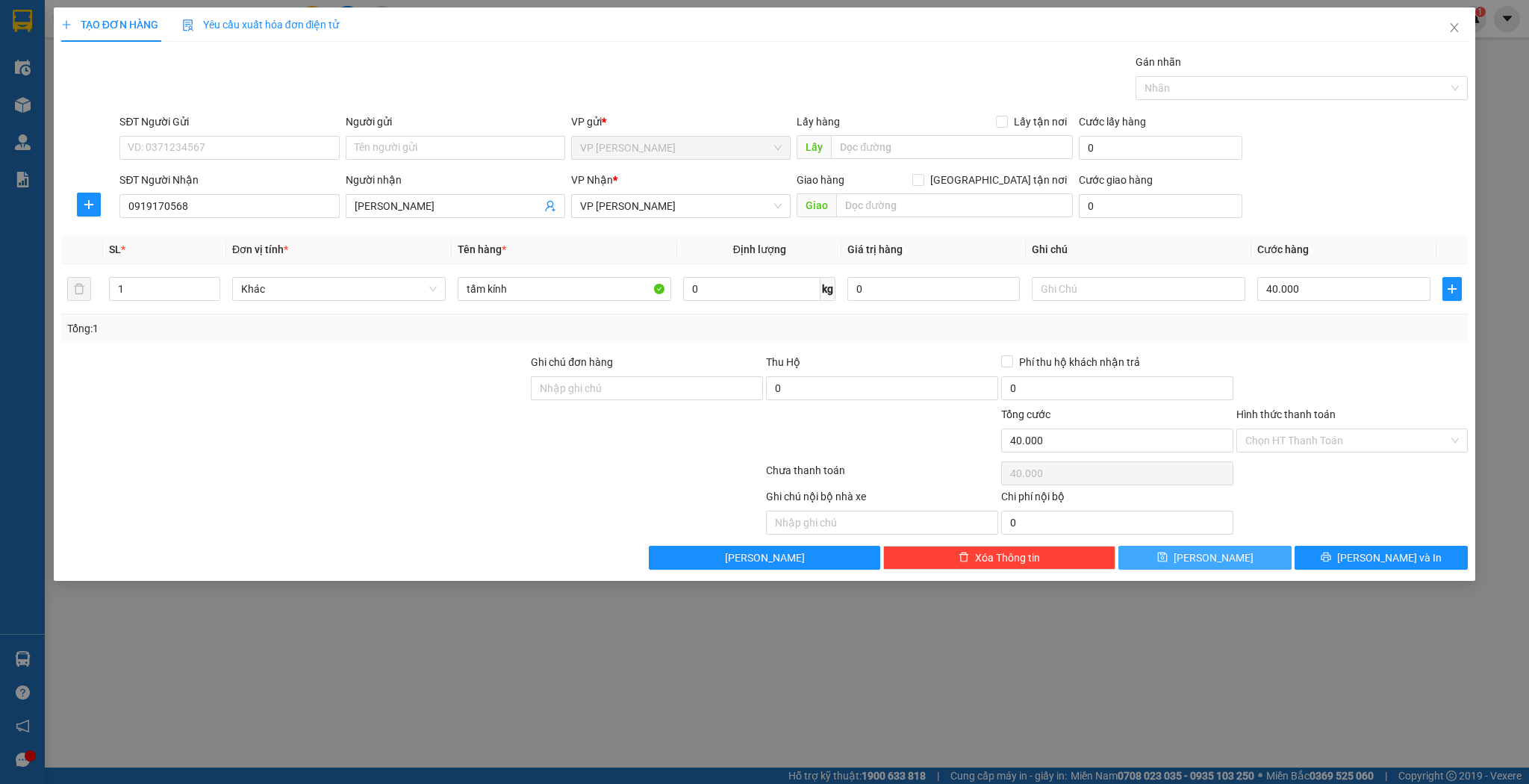
click at [1168, 560] on icon "save" at bounding box center [1162, 556] width 10 height 10
type input "0"
click at [1446, 21] on span "Close" at bounding box center [1454, 28] width 42 height 42
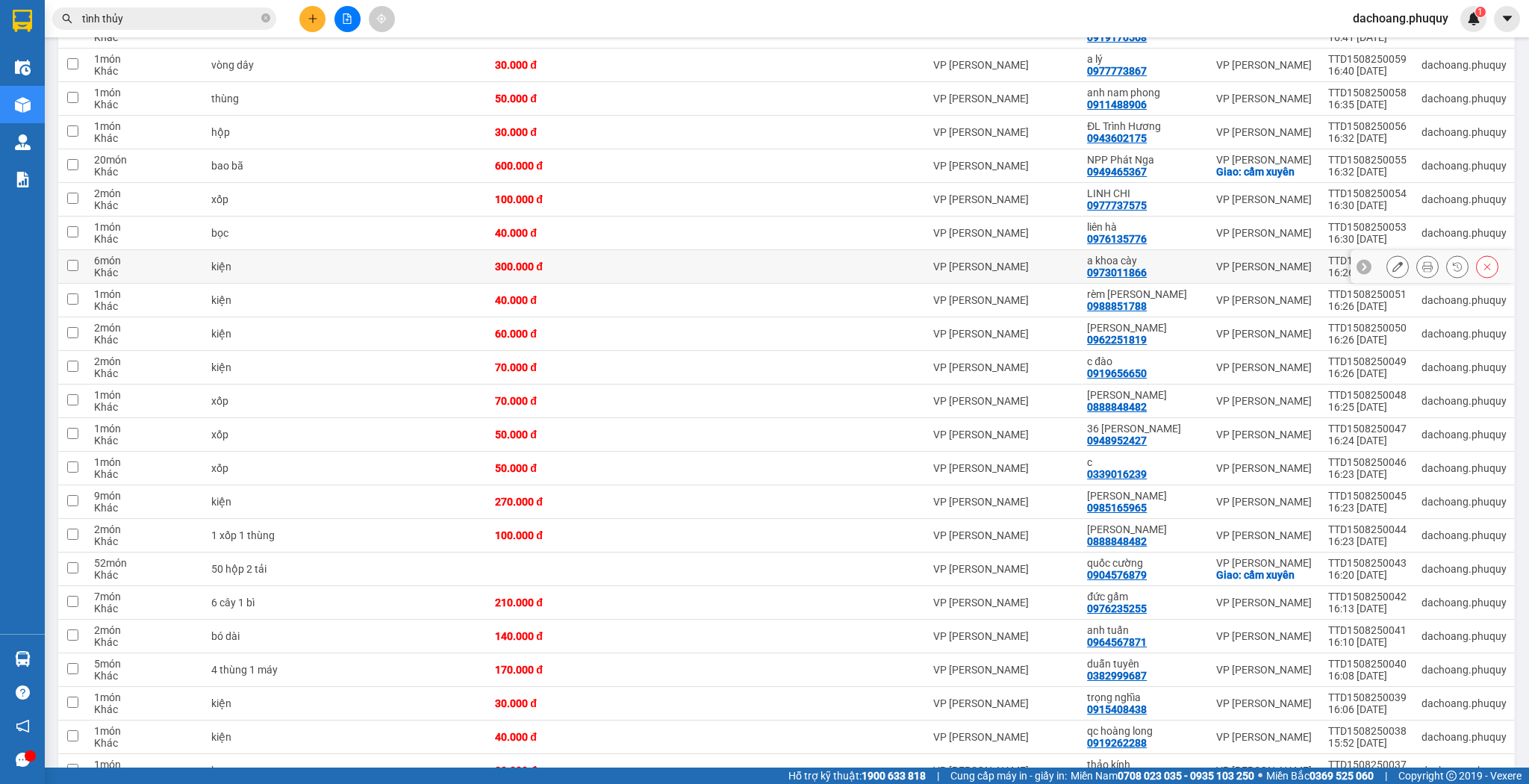
scroll to position [239, 0]
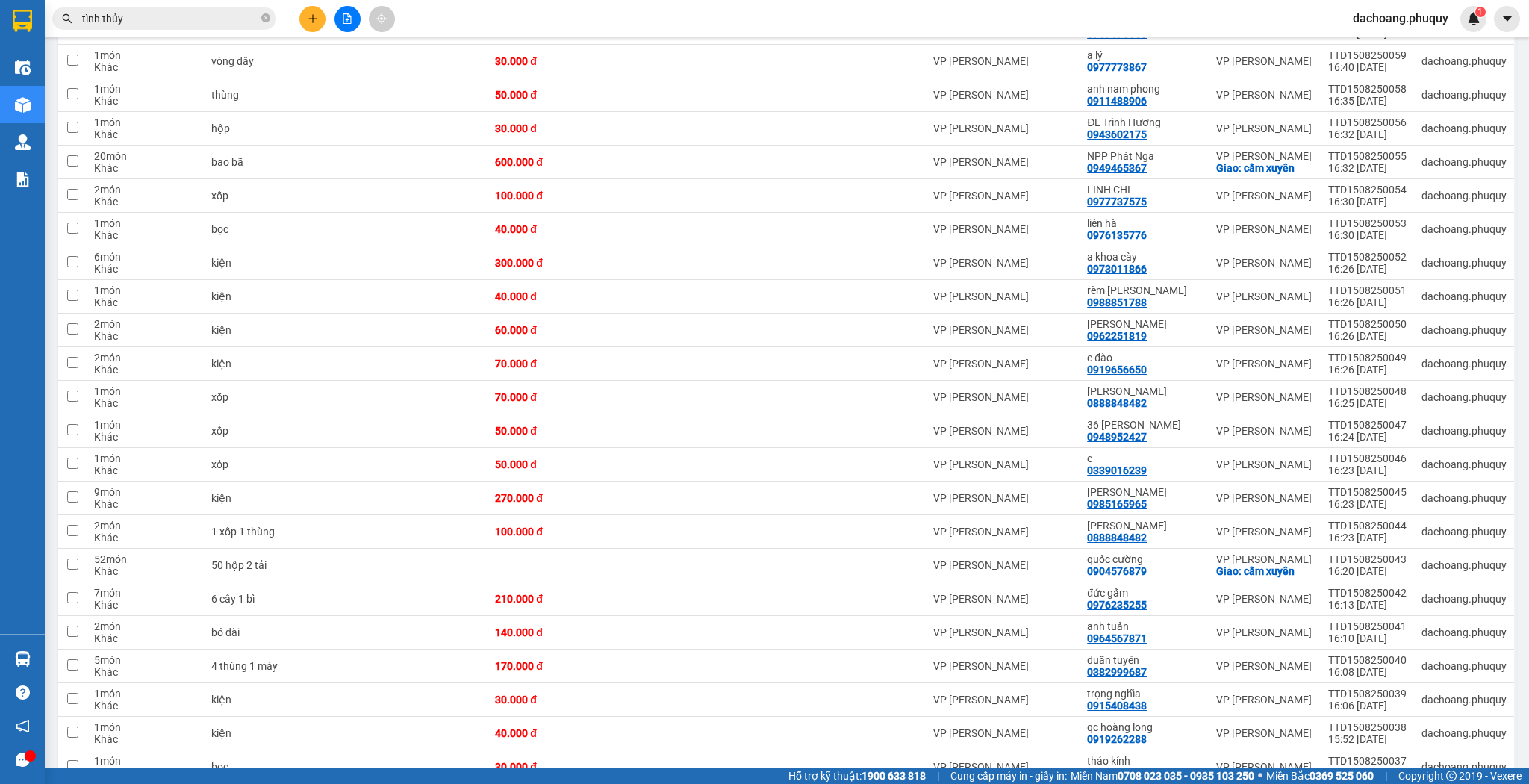
click at [303, 18] on button at bounding box center [312, 19] width 26 height 26
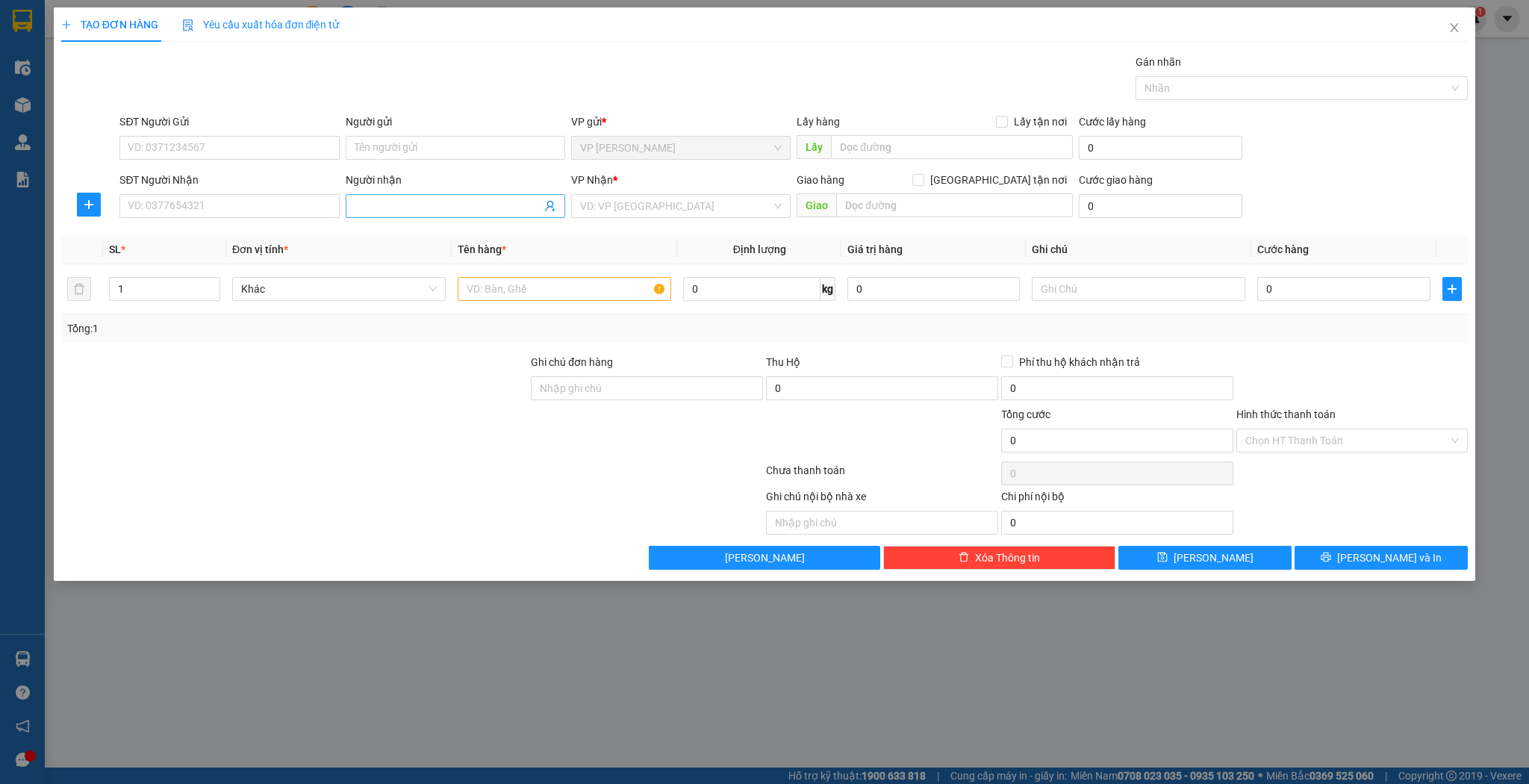
click at [448, 203] on input "Người nhận" at bounding box center [448, 206] width 187 height 17
type input "tuyết hùng ho"
click at [432, 243] on div "tuyết hùng hoa quả - 0931393999" at bounding box center [455, 235] width 219 height 24
type input "0931393999"
type input "tuyết hùng hoa quả"
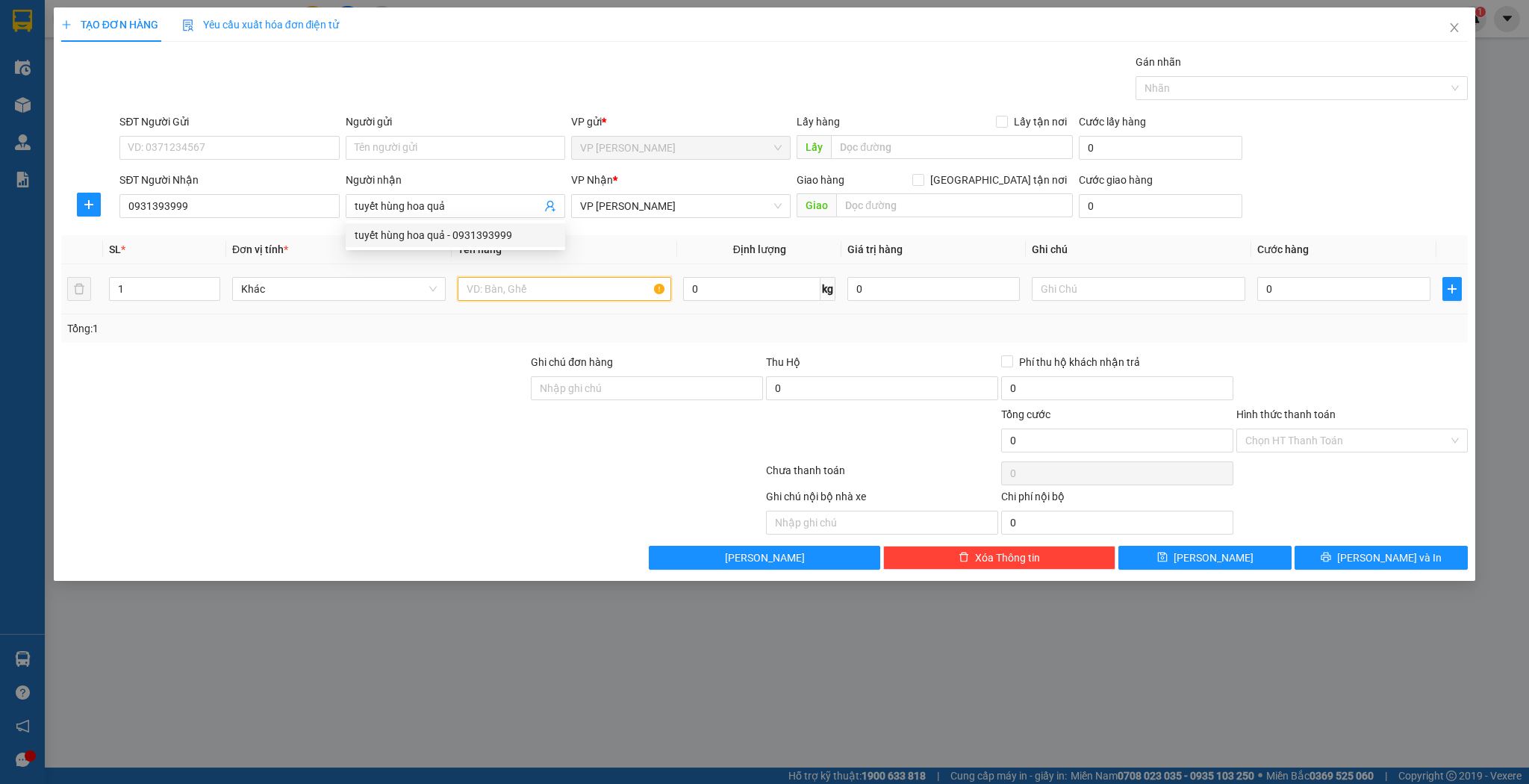
click at [491, 277] on input "text" at bounding box center [564, 289] width 214 height 24
type input "bọc"
click at [1360, 295] on input "0" at bounding box center [1344, 289] width 172 height 24
type input "3"
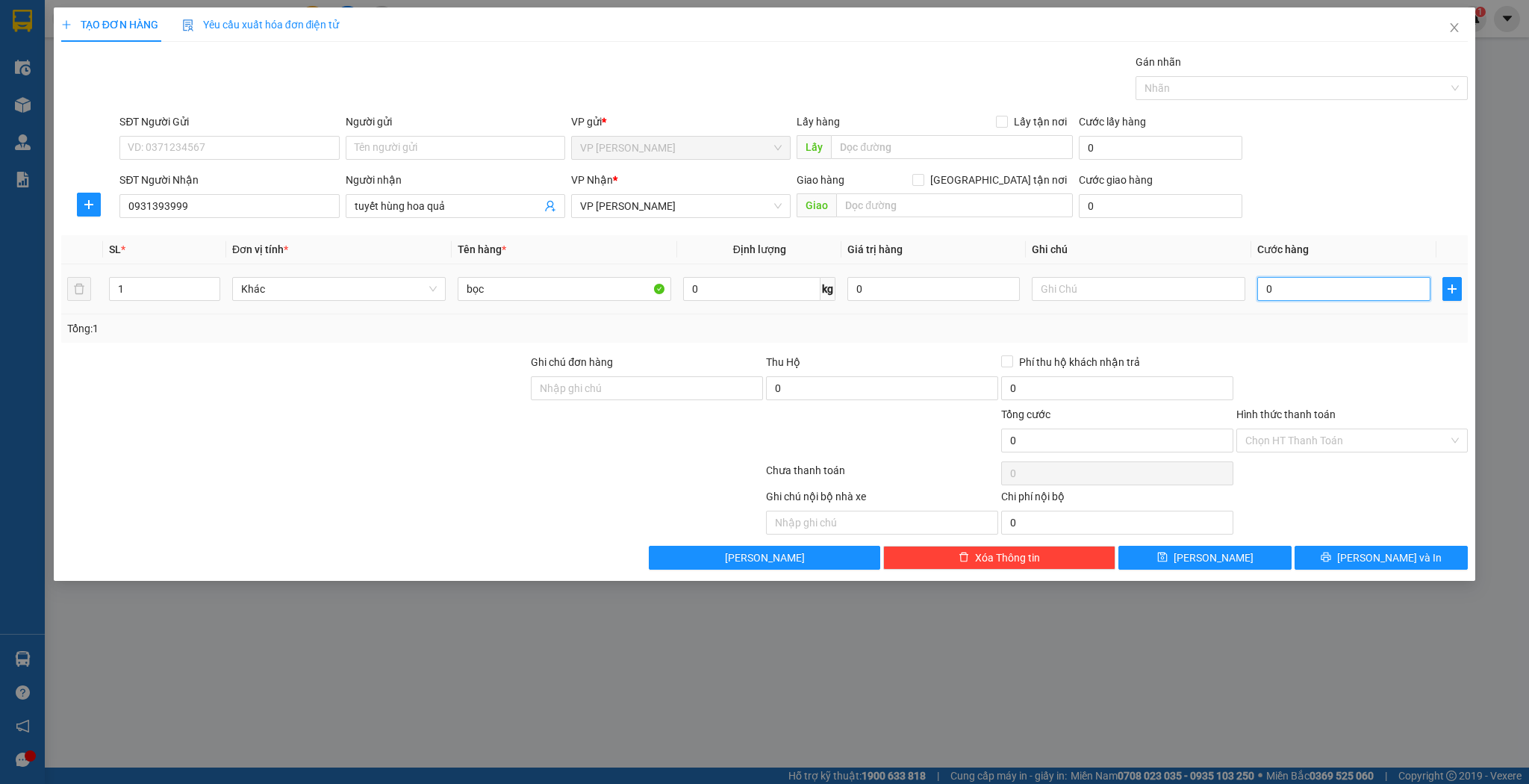
type input "3"
type input "30"
type input "30.000"
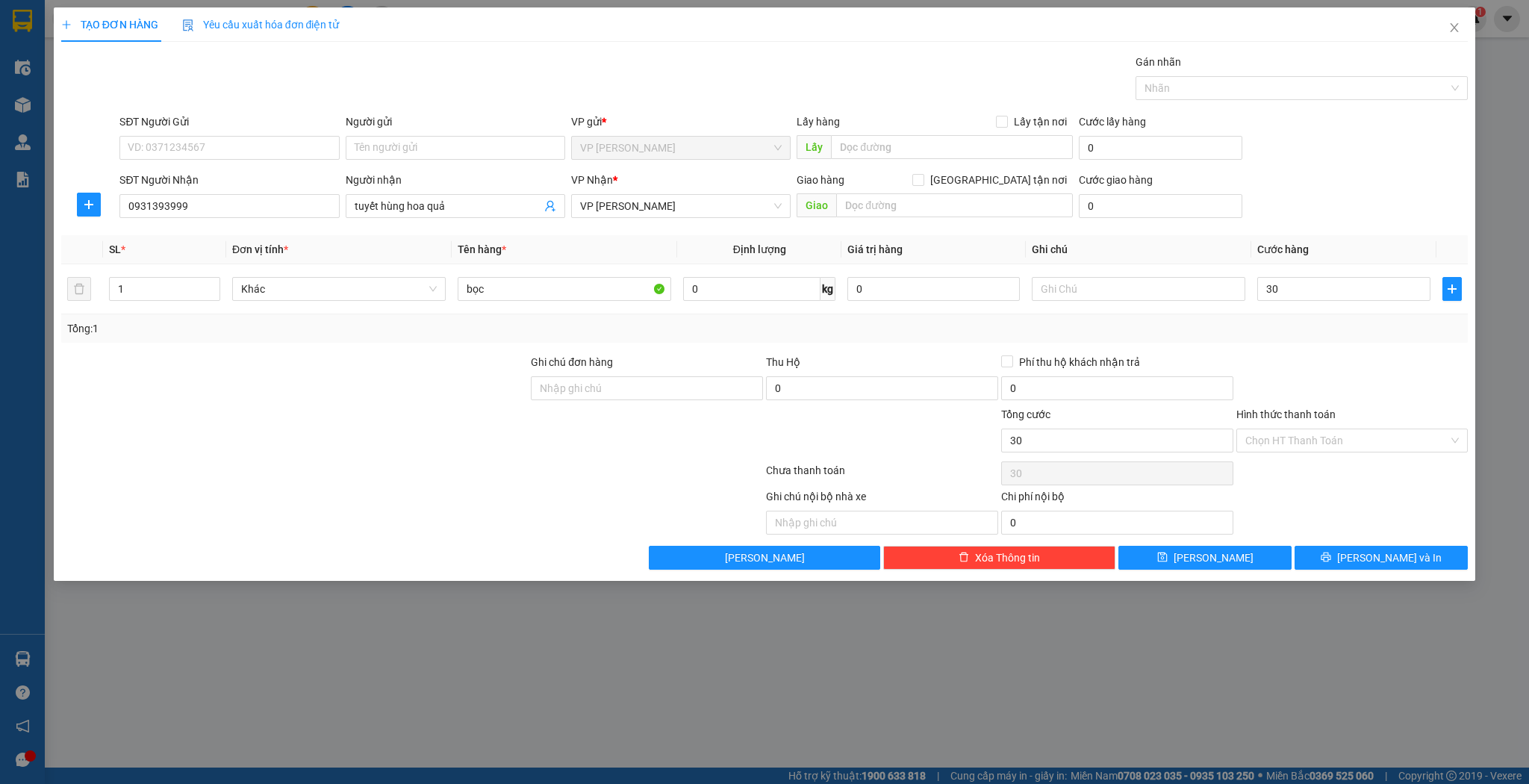
type input "30.000"
click at [1174, 572] on div "TẠO ĐƠN HÀNG Yêu cầu xuất hóa đơn điện tử Transit Pickup Surcharge Ids Transit …" at bounding box center [765, 293] width 1422 height 573
click at [1181, 562] on button "[PERSON_NAME]" at bounding box center [1205, 557] width 173 height 24
type input "0"
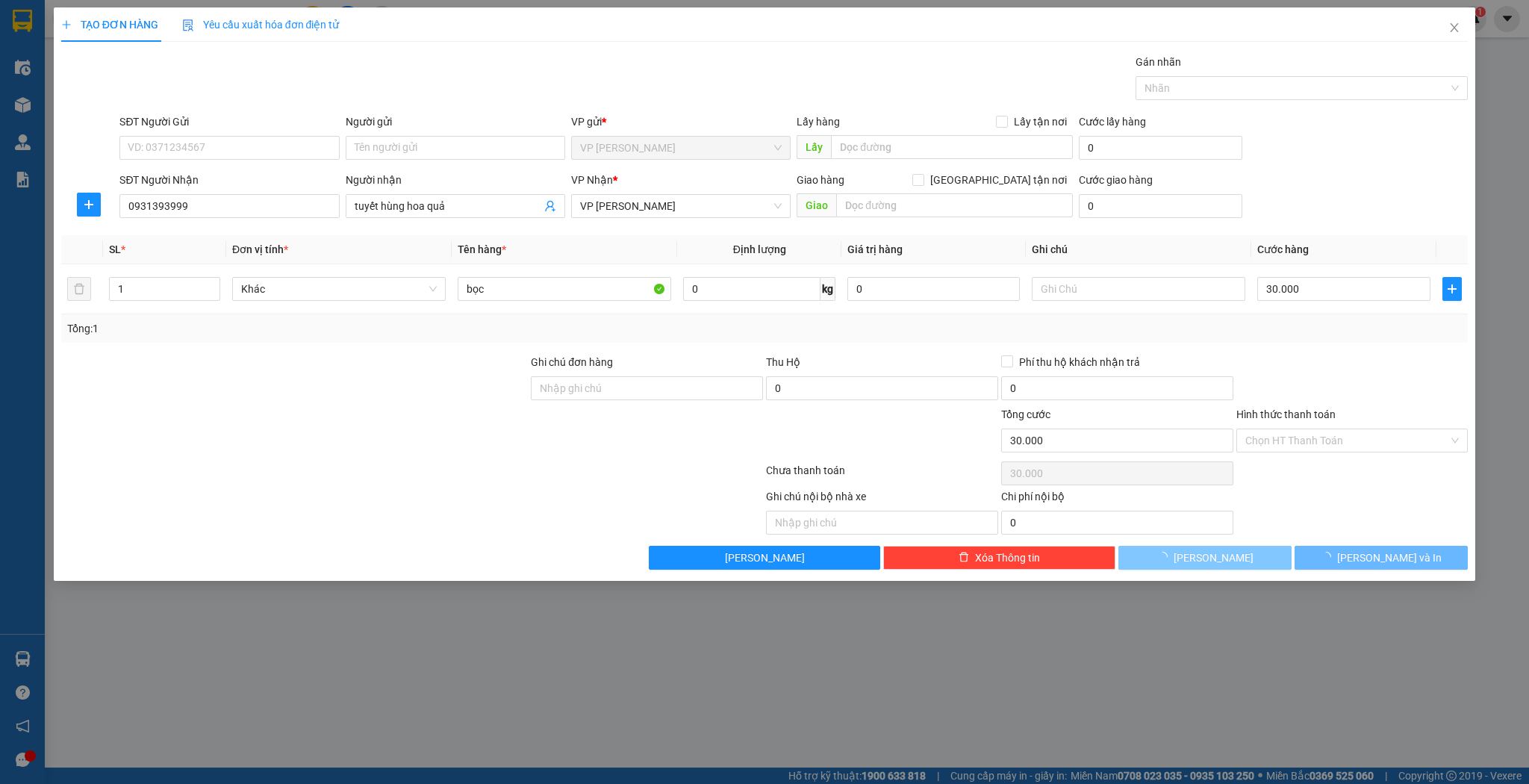
type input "0"
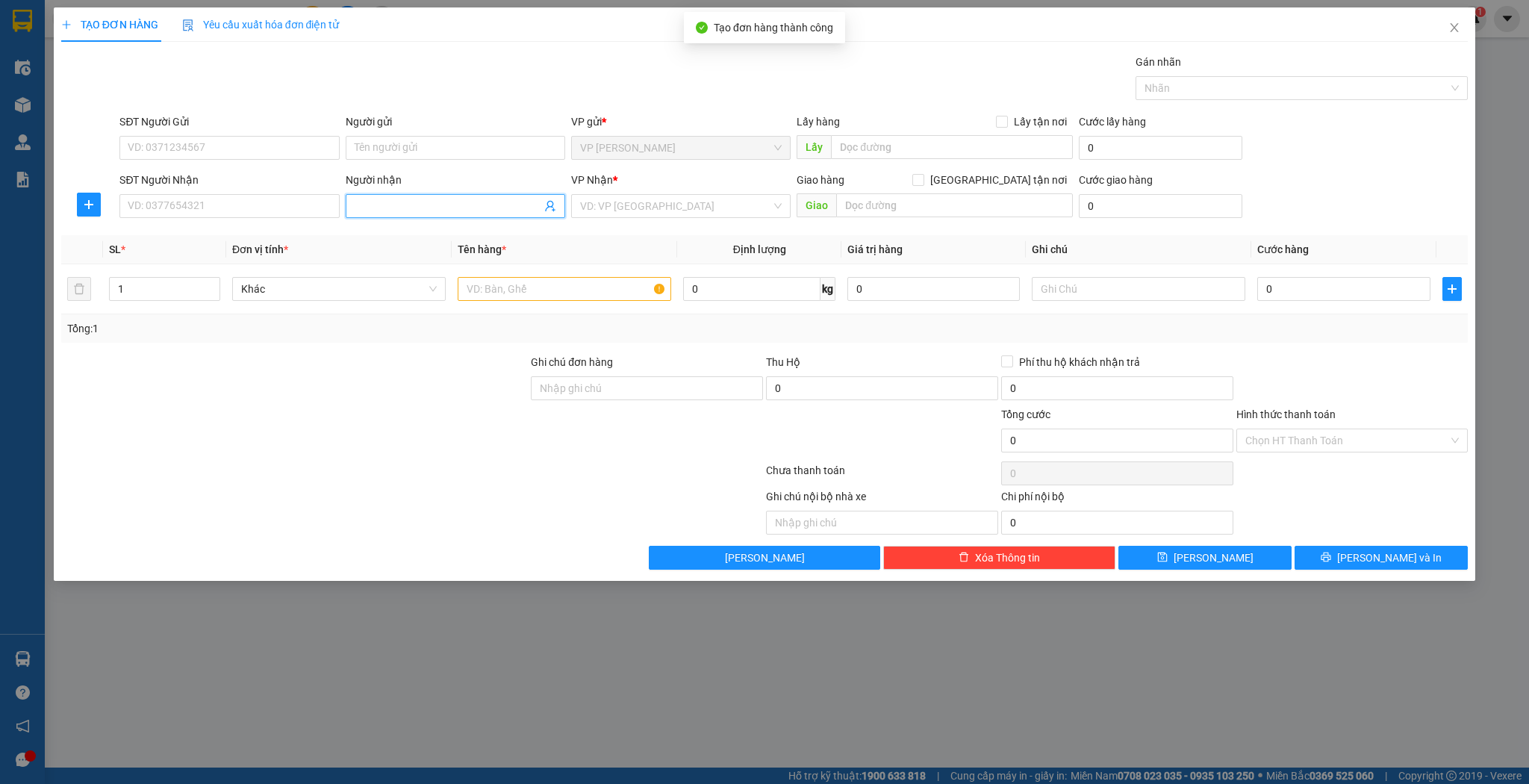
click at [442, 212] on input "Người nhận" at bounding box center [448, 206] width 187 height 17
type input "a"
type input "d"
type input "đồng hoa quả"
click at [417, 253] on div "đồng hoa quả - 0946263479" at bounding box center [456, 259] width 202 height 17
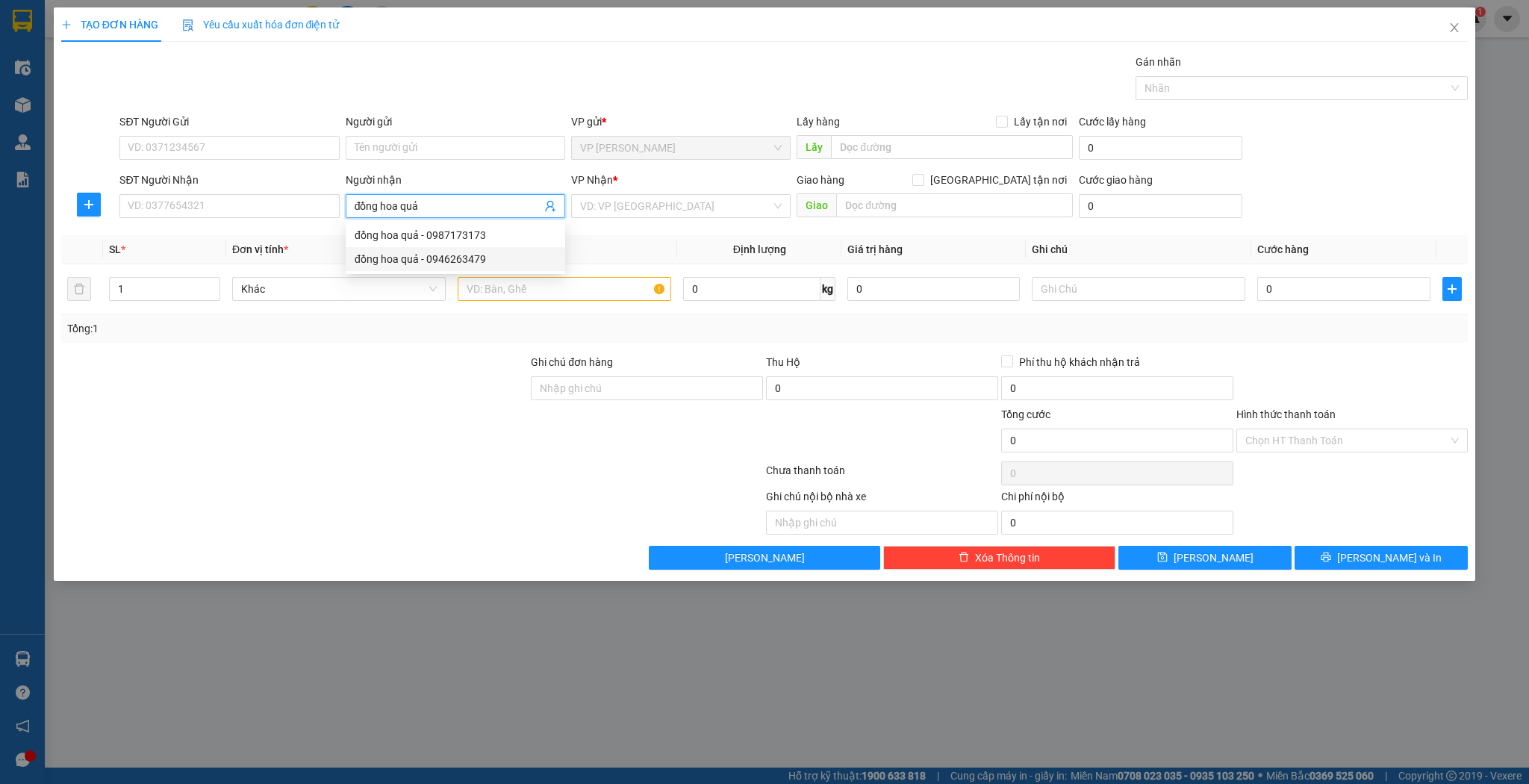
type input "0946263479"
type input "đồng hoa quả"
click at [169, 286] on input "1" at bounding box center [165, 289] width 110 height 22
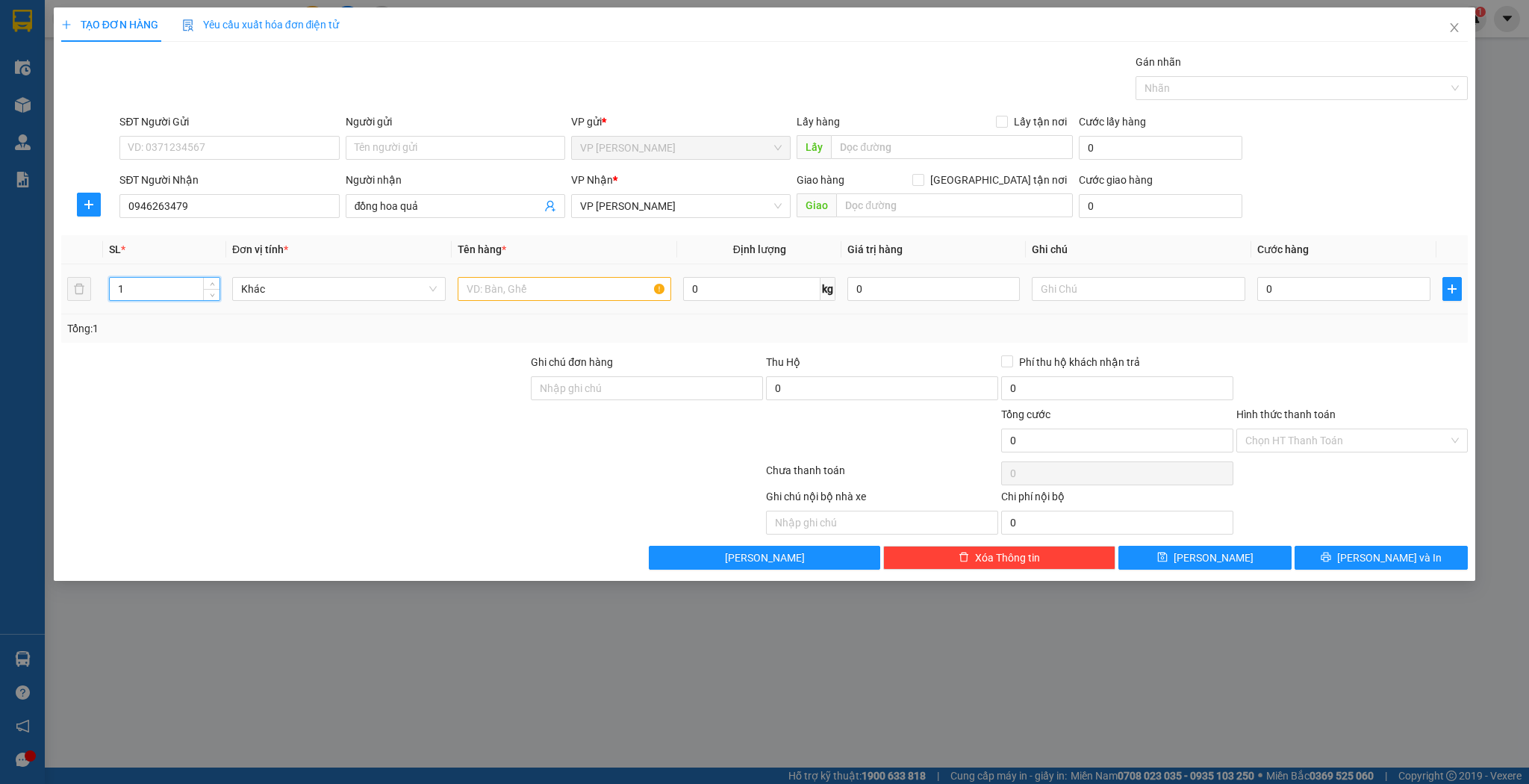
click at [177, 286] on input "1" at bounding box center [165, 289] width 110 height 22
type input "10"
click at [544, 294] on input "text" at bounding box center [564, 289] width 214 height 24
type input "kiện"
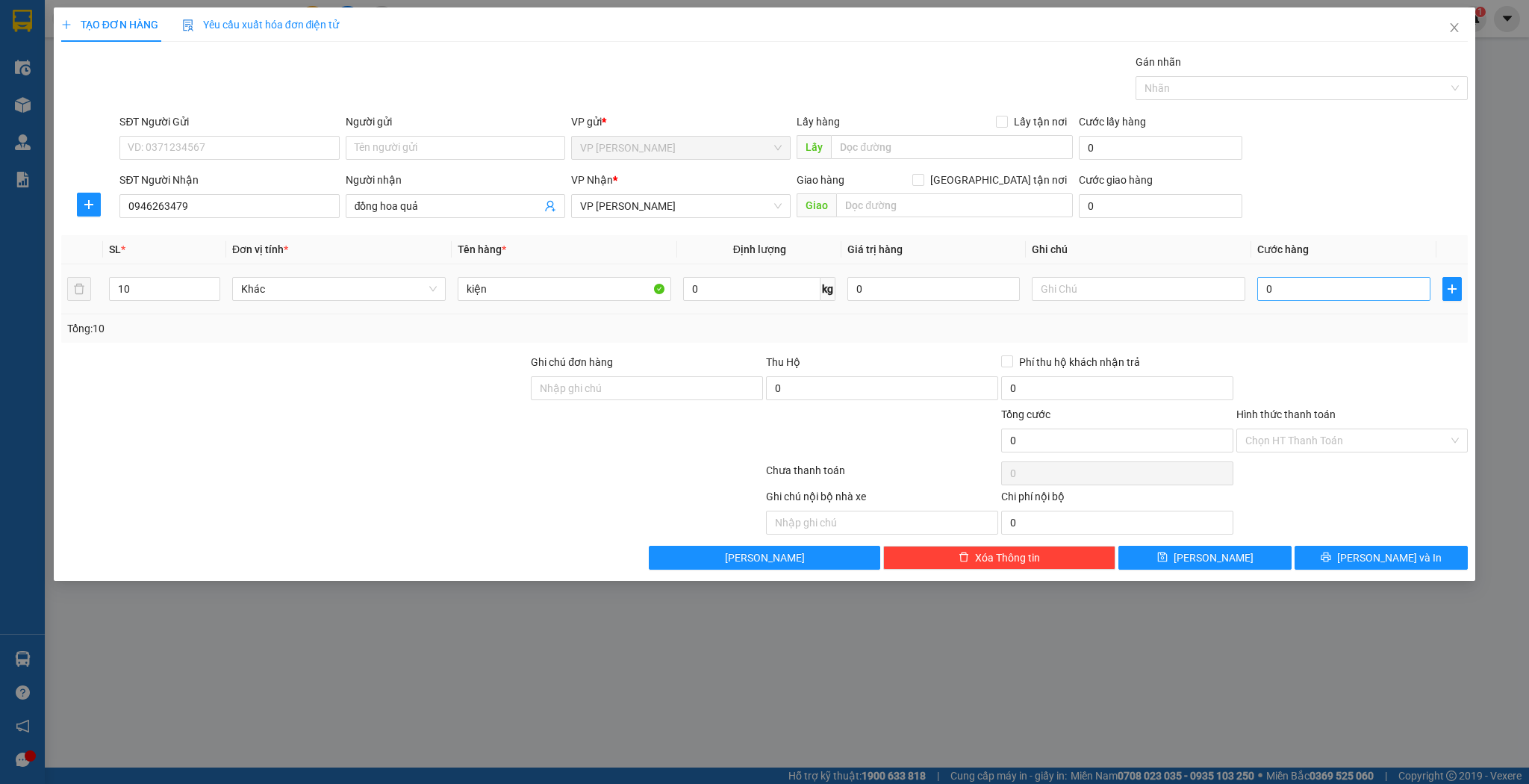
drag, startPoint x: 1312, startPoint y: 268, endPoint x: 1317, endPoint y: 288, distance: 20.6
click at [1314, 268] on td "0" at bounding box center [1343, 289] width 184 height 50
click at [1317, 288] on input "0" at bounding box center [1344, 289] width 172 height 24
type input "2"
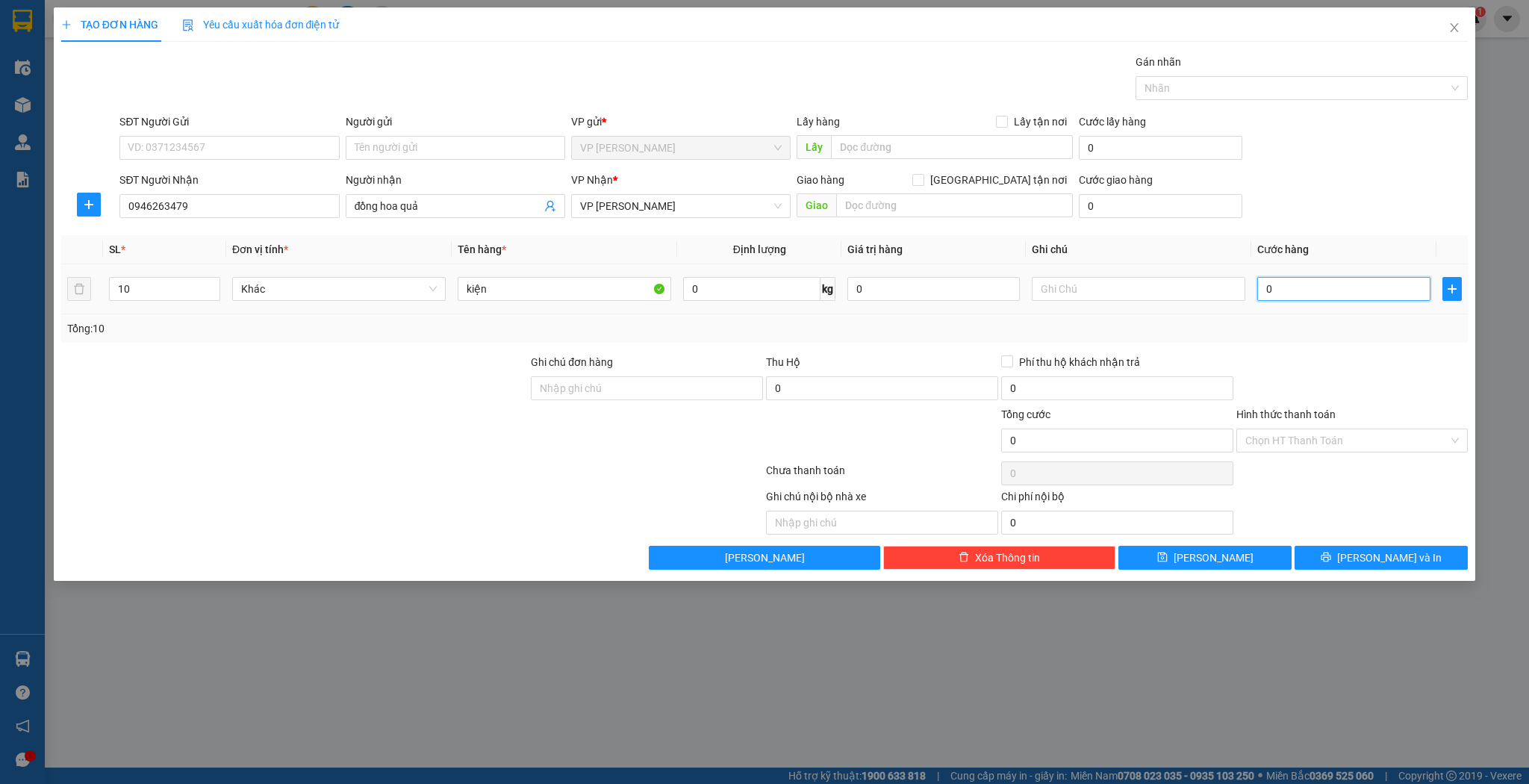
type input "2"
type input "20"
type input "200"
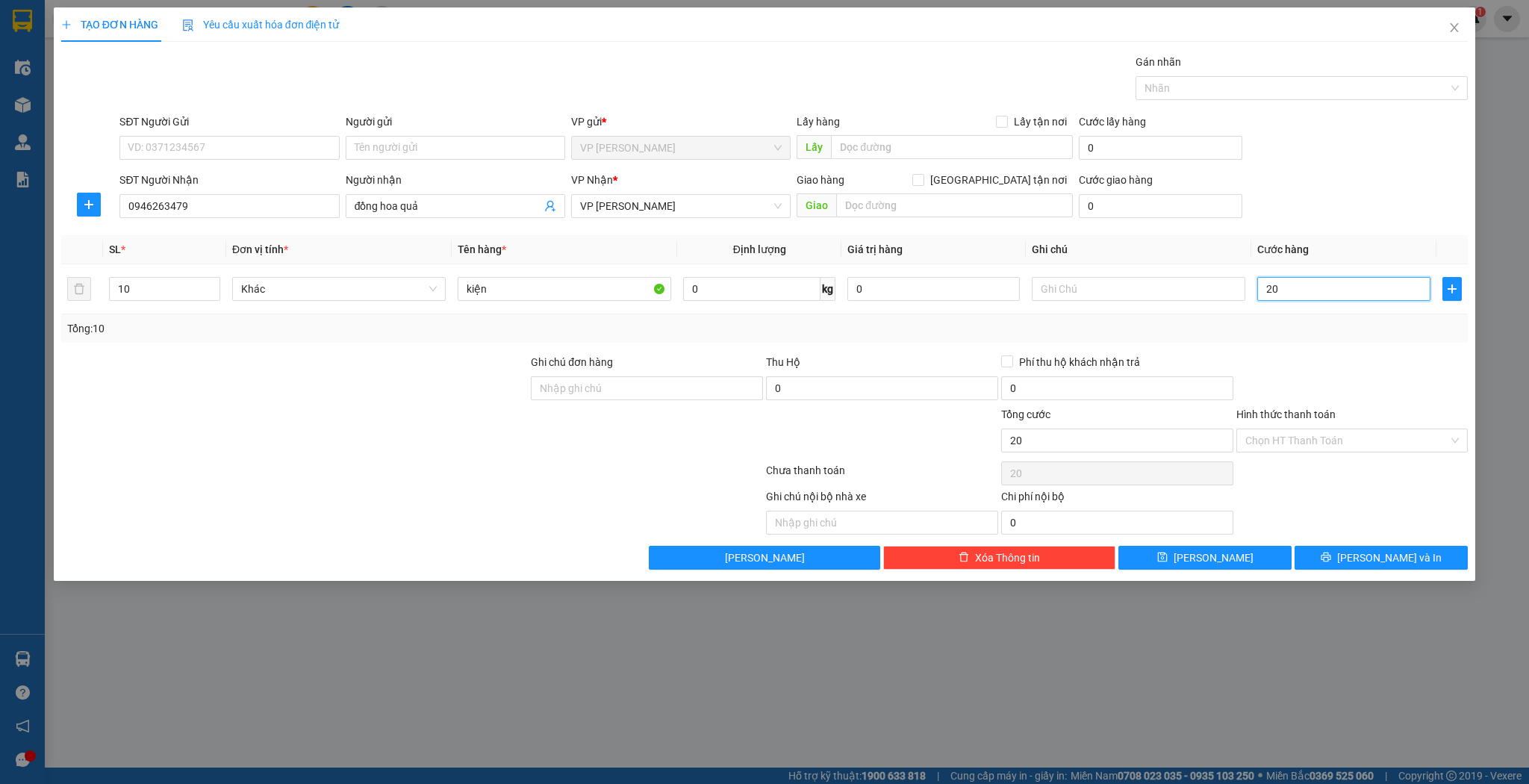
type input "200"
type input "200.000"
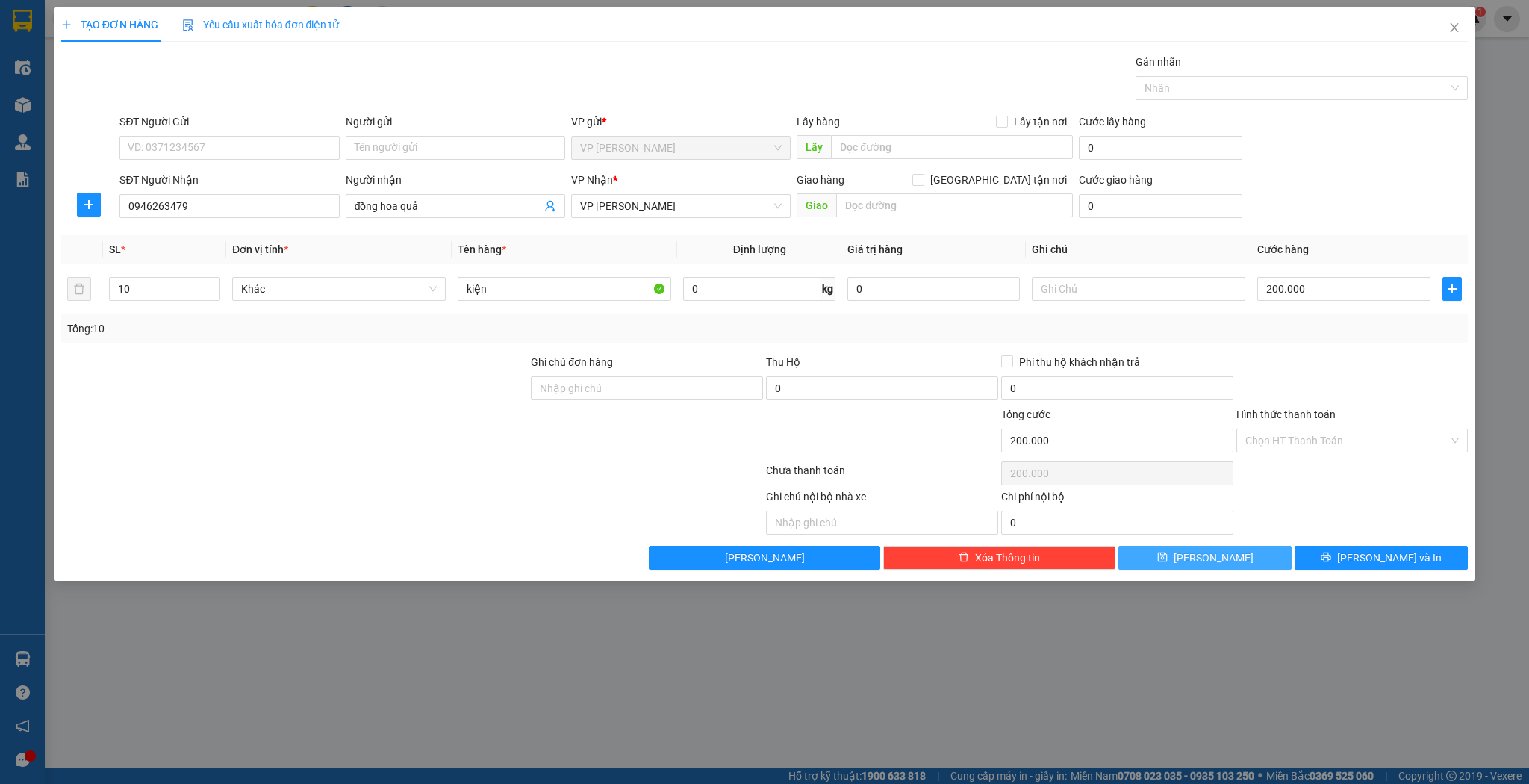
click at [1234, 555] on button "[PERSON_NAME]" at bounding box center [1205, 557] width 173 height 24
type input "1"
type input "0"
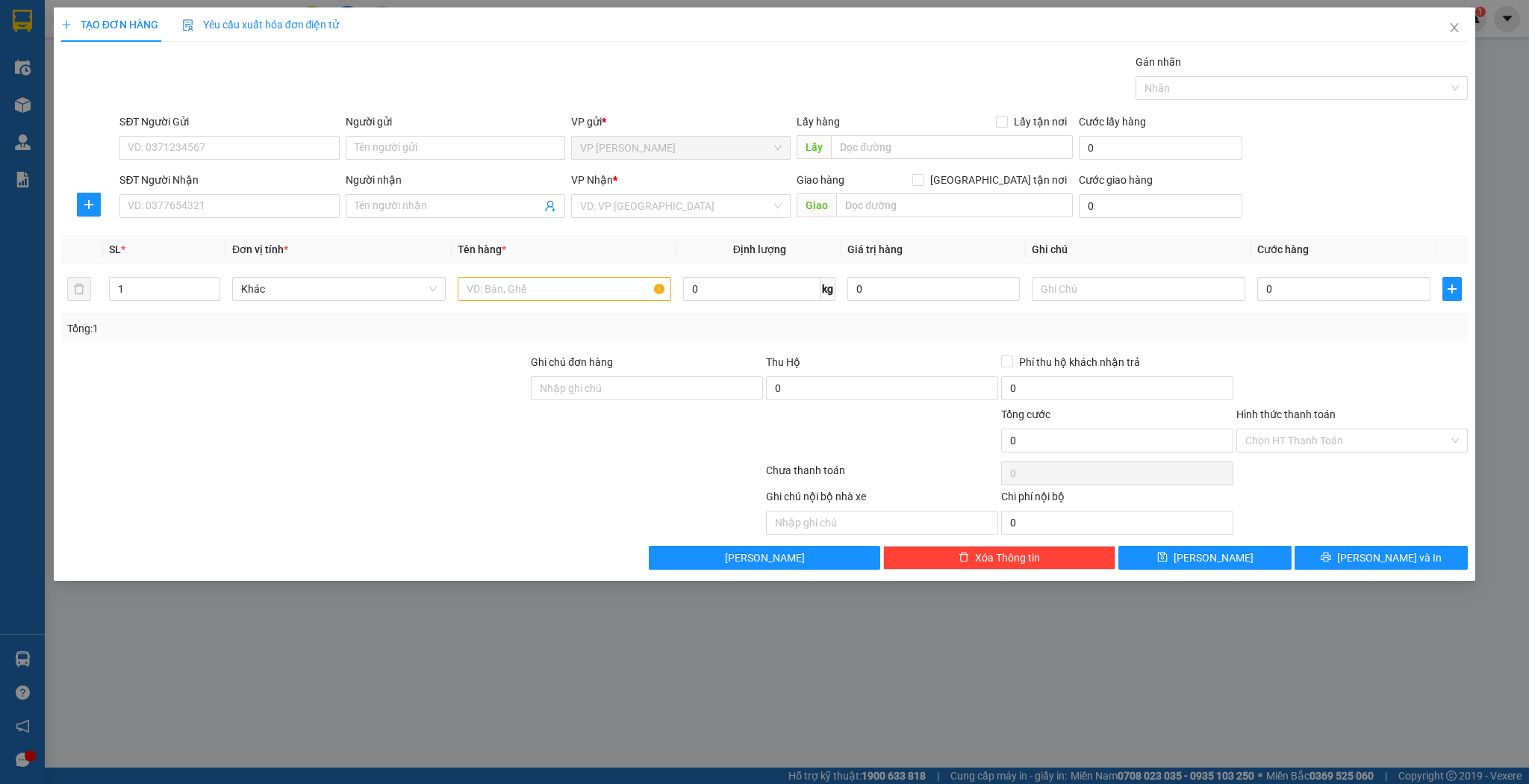
click at [405, 185] on div "Người nhận" at bounding box center [455, 180] width 219 height 17
click at [405, 198] on input "Người nhận" at bounding box center [448, 206] width 187 height 17
click at [405, 205] on input "Người nhận" at bounding box center [448, 206] width 187 height 17
type input "duẫn"
click at [421, 268] on div "duẫn tuyên - 0382999687" at bounding box center [455, 259] width 219 height 24
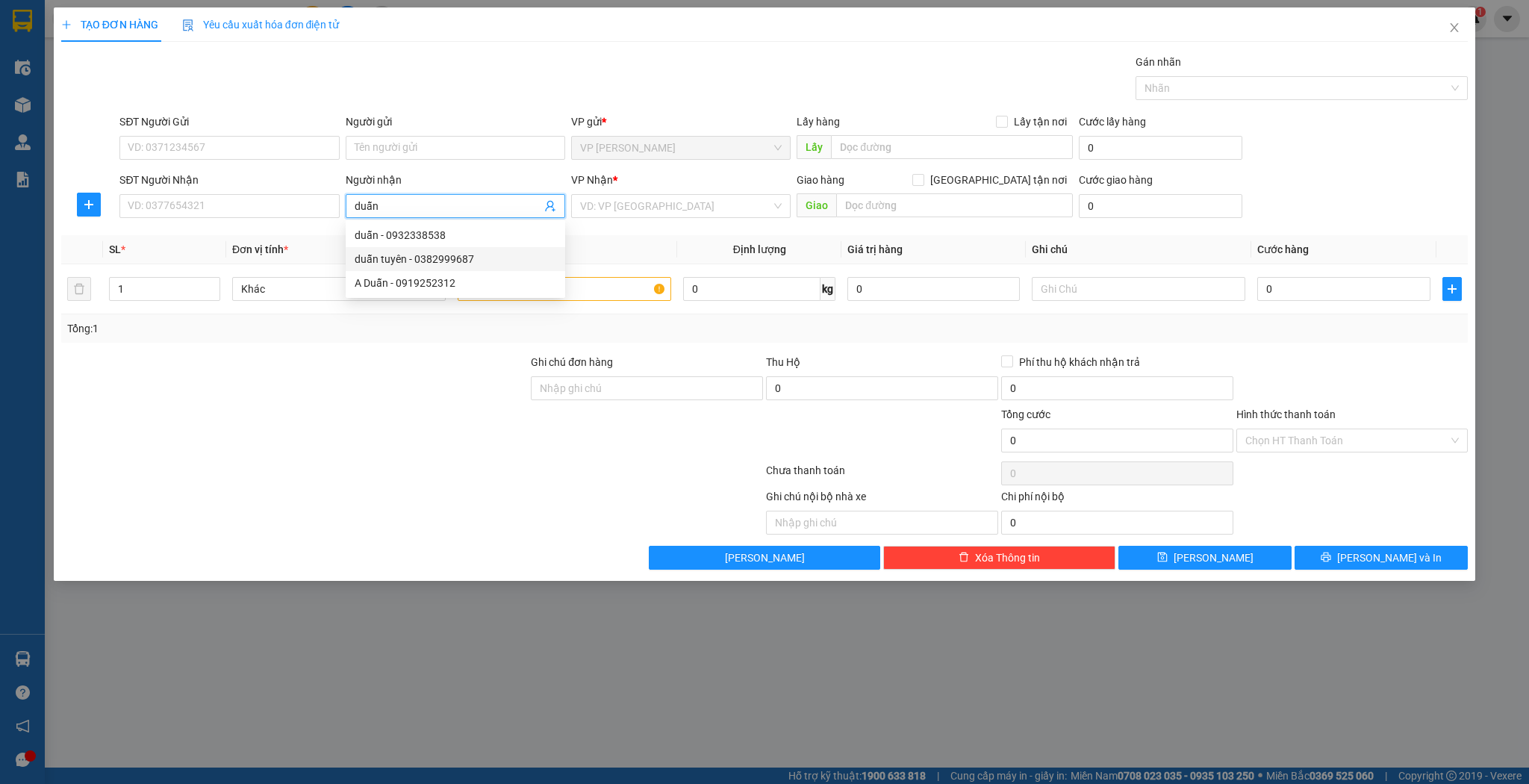
type input "0382999687"
type input "duẫn tuyên"
click at [158, 302] on div "1" at bounding box center [165, 289] width 111 height 30
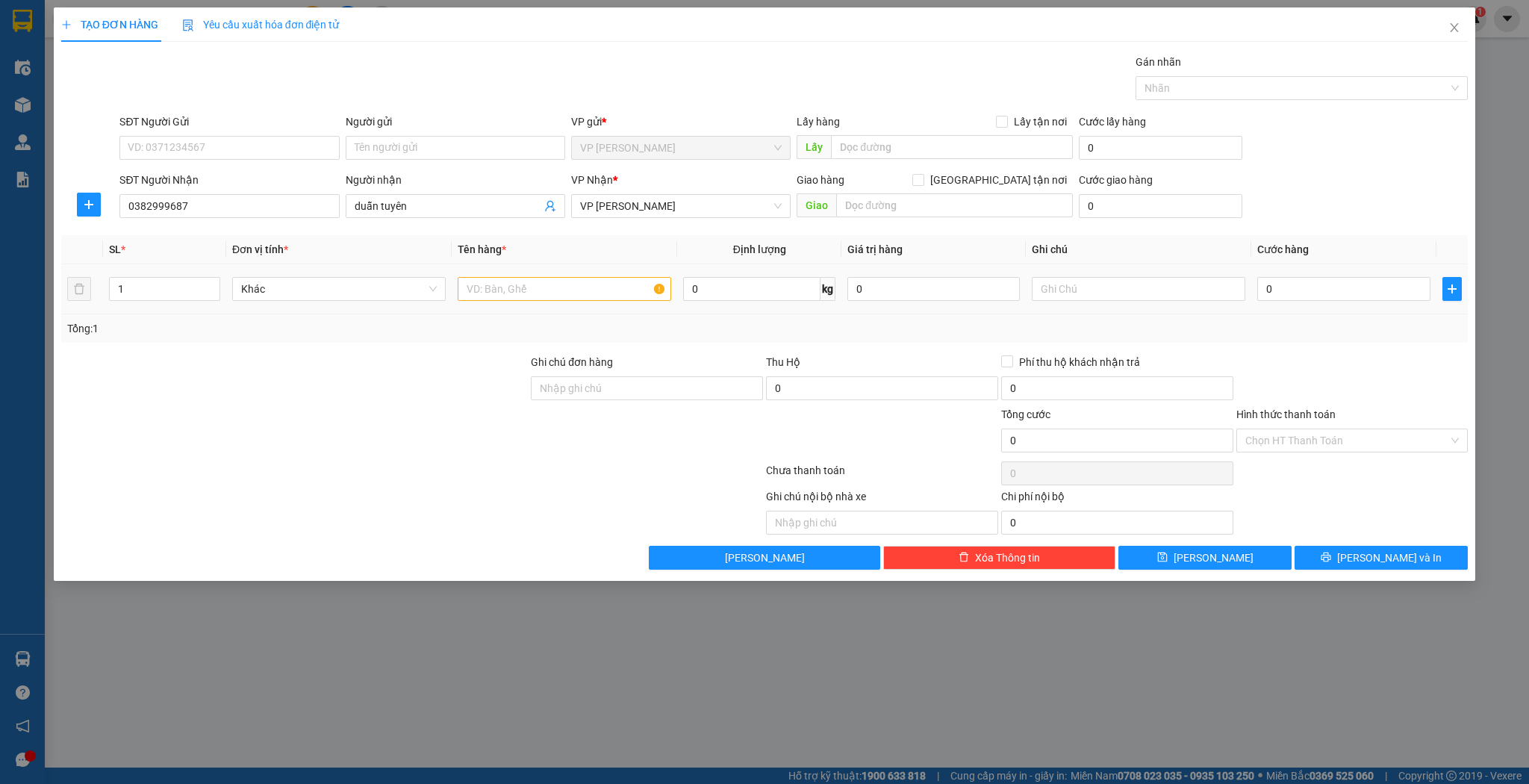
click at [159, 301] on div "1" at bounding box center [165, 289] width 111 height 30
click at [162, 296] on input "1" at bounding box center [165, 289] width 110 height 22
click at [163, 296] on input "1" at bounding box center [165, 289] width 110 height 22
type input "2"
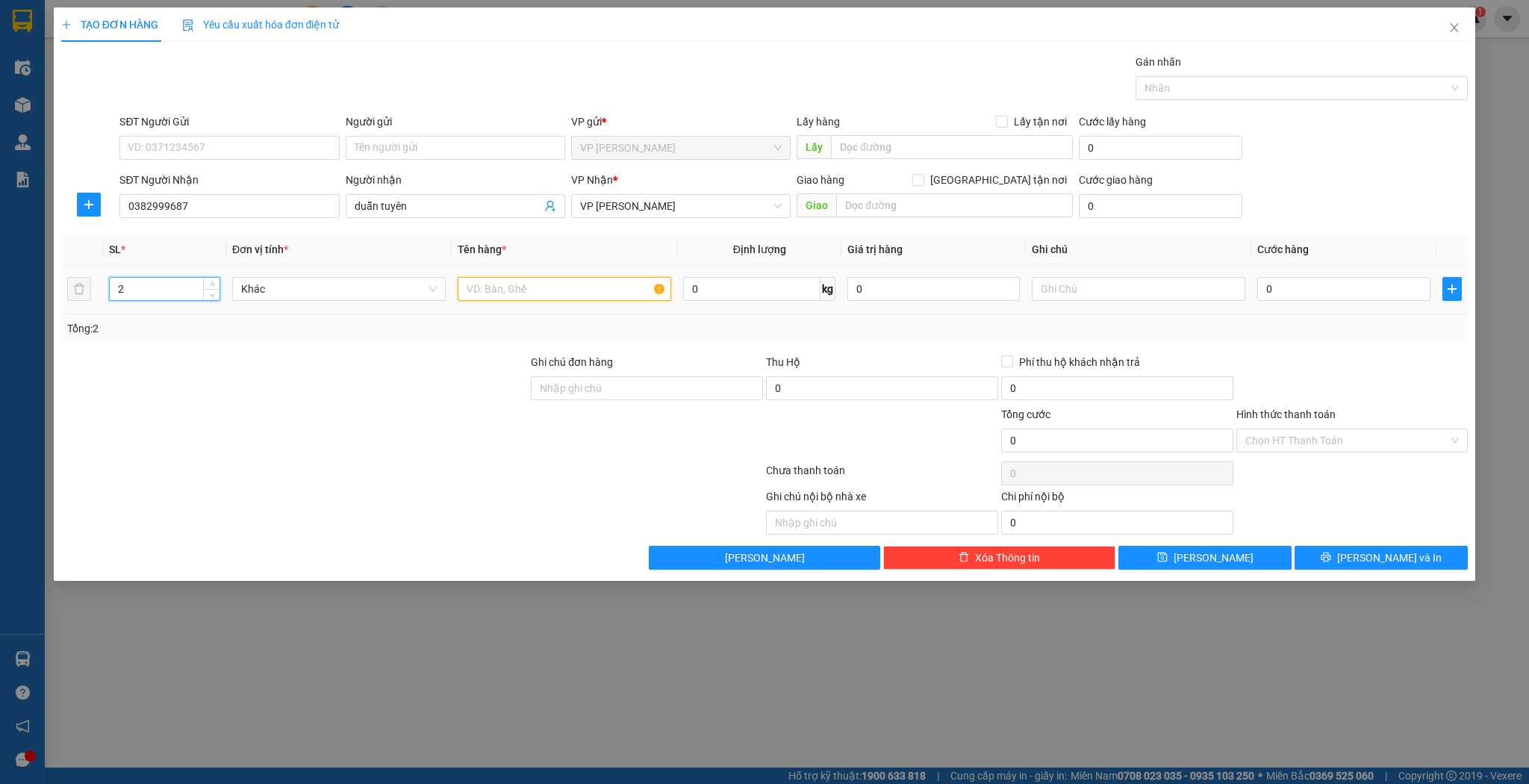
click at [615, 287] on input "text" at bounding box center [564, 289] width 214 height 24
type input "xốp"
click at [1355, 306] on td "0" at bounding box center [1343, 289] width 184 height 50
click at [1321, 282] on input "0" at bounding box center [1344, 289] width 172 height 24
type input "1"
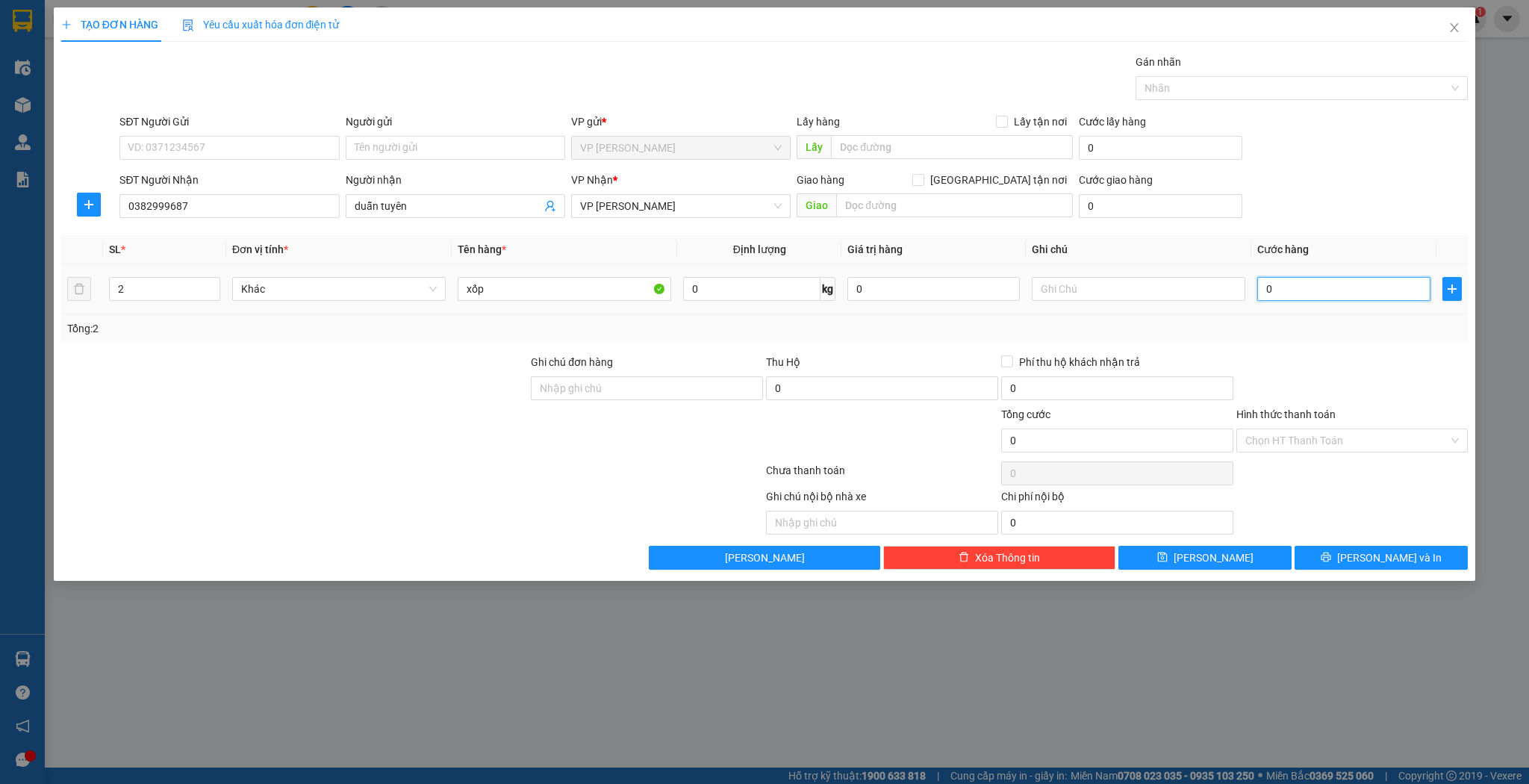
type input "1"
type input "10"
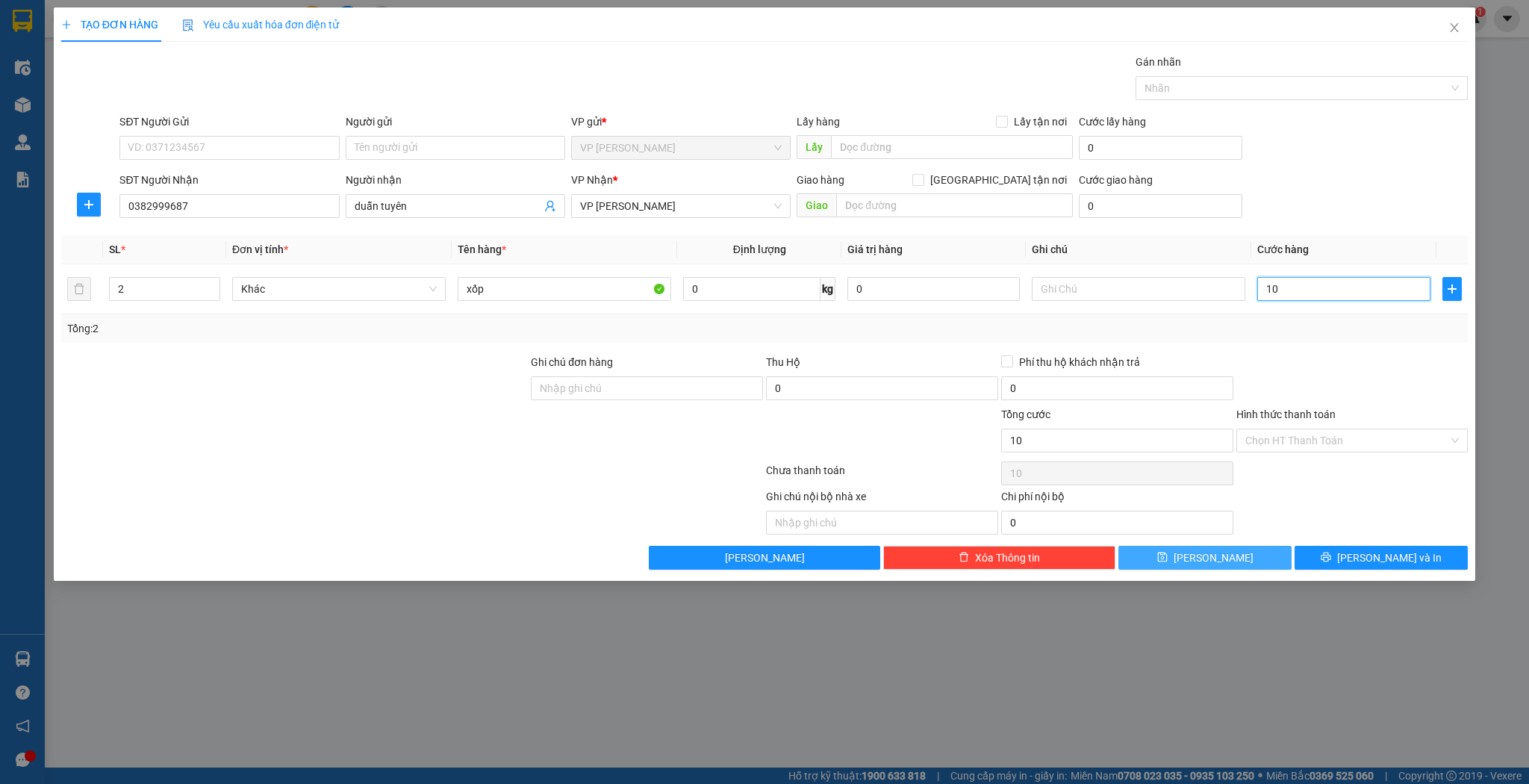
type input "100"
type input "100.000"
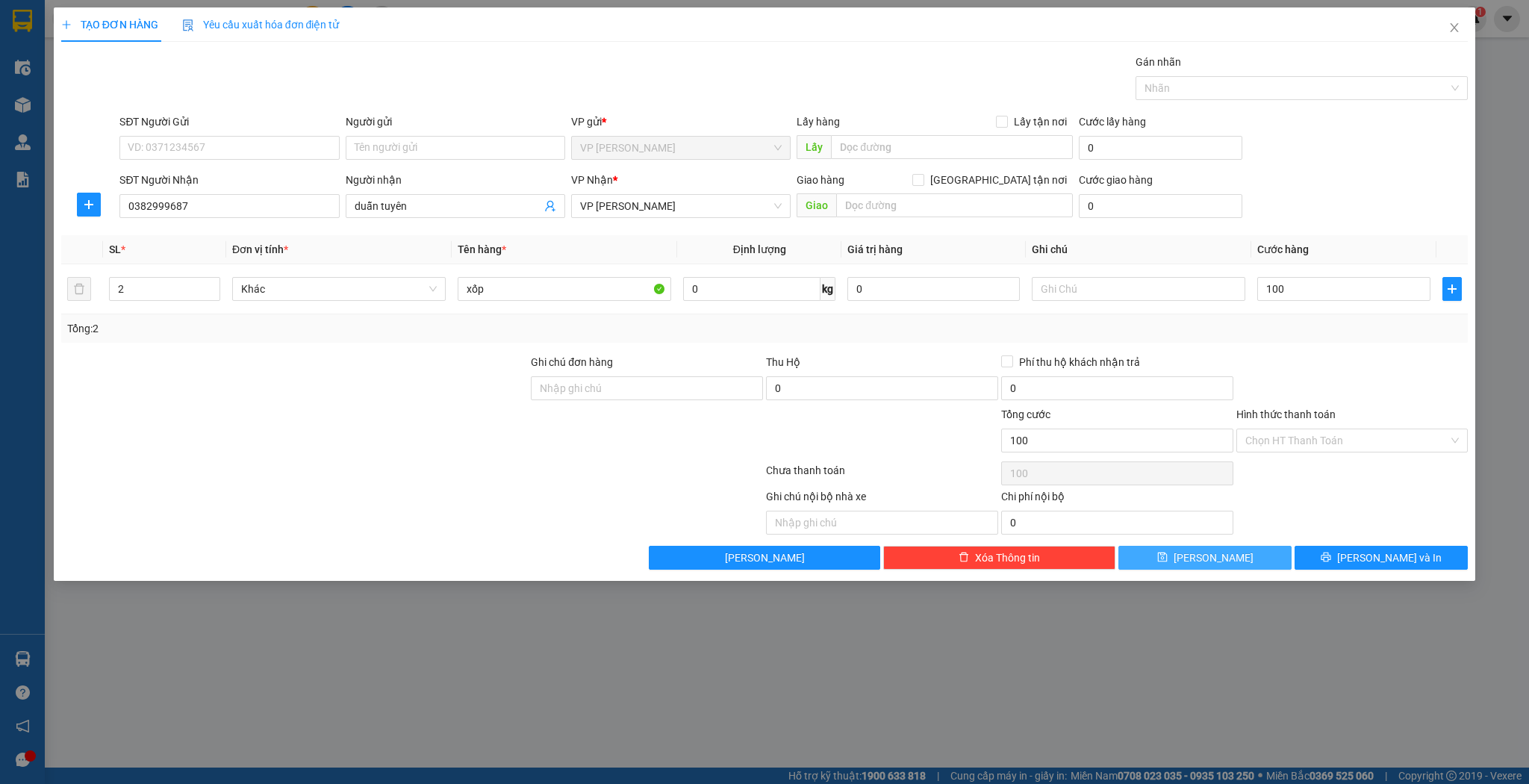
type input "100.000"
click at [1251, 546] on button "[PERSON_NAME]" at bounding box center [1205, 557] width 173 height 24
type input "1"
type input "0"
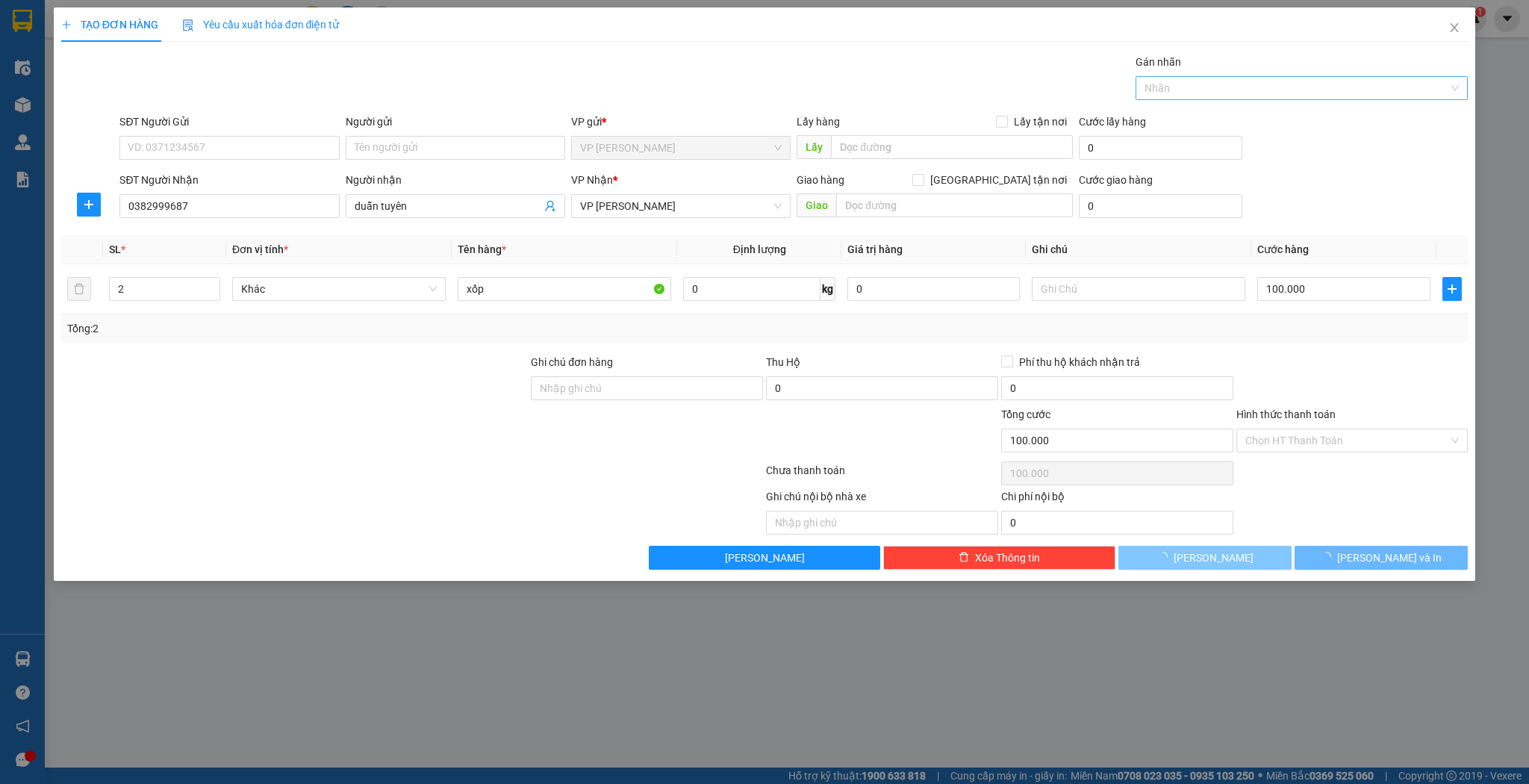
type input "0"
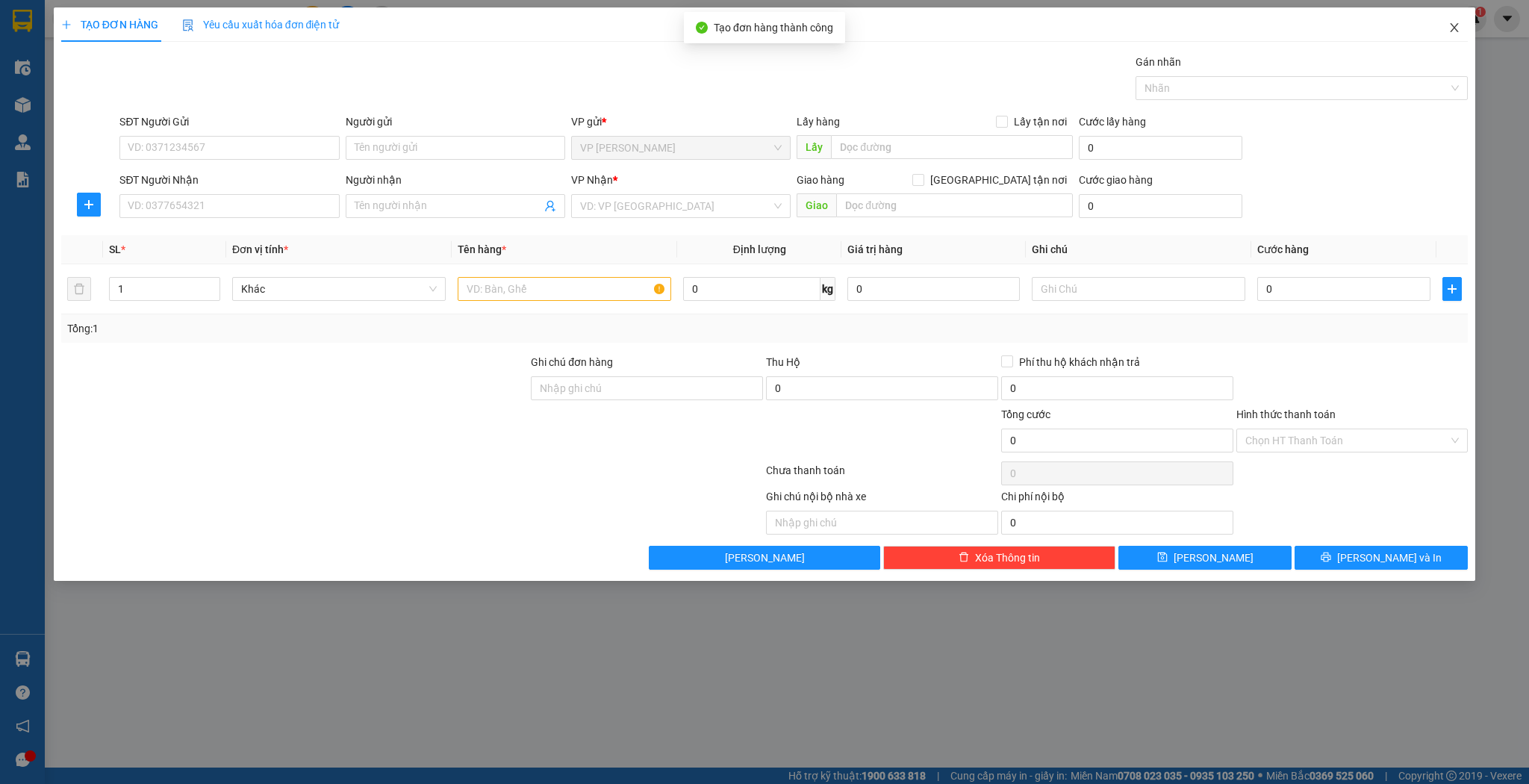
click at [1448, 33] on span "Close" at bounding box center [1454, 28] width 42 height 42
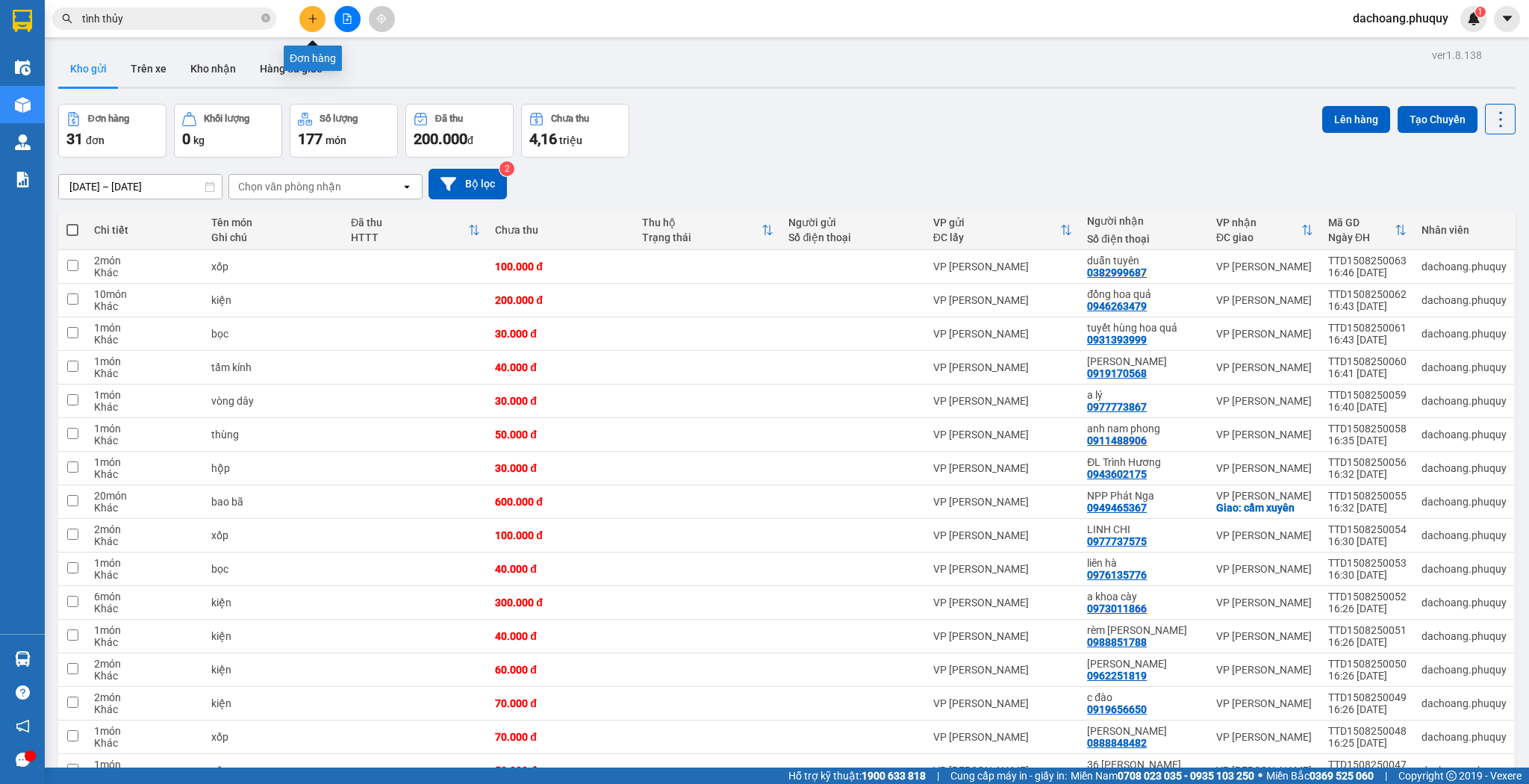
click at [312, 23] on icon "plus" at bounding box center [312, 19] width 10 height 10
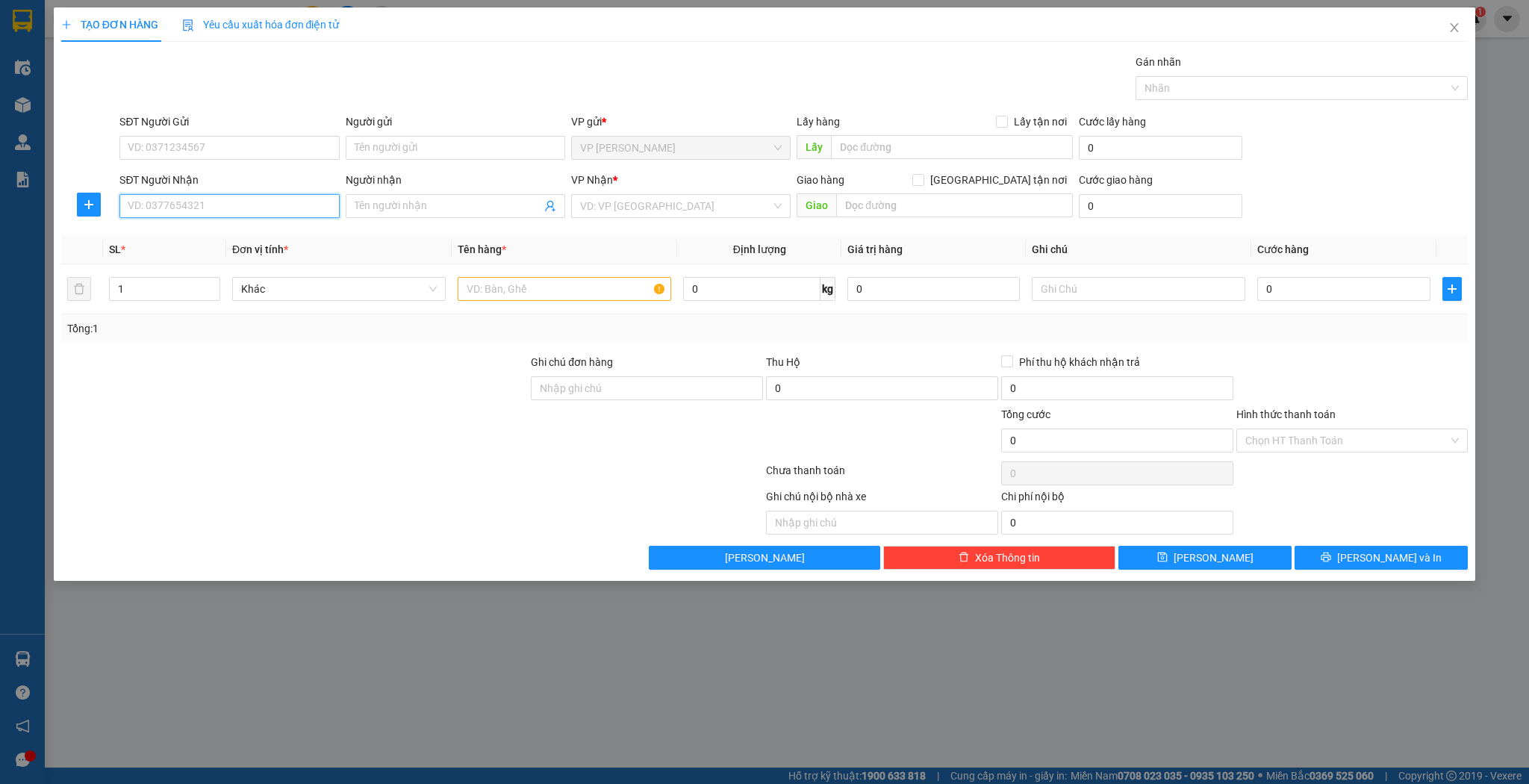
click at [316, 205] on input "SĐT Người Nhận" at bounding box center [229, 206] width 219 height 24
click at [272, 266] on div "0988402345 - hương trinh sữa" at bounding box center [230, 259] width 202 height 17
type input "0988402345"
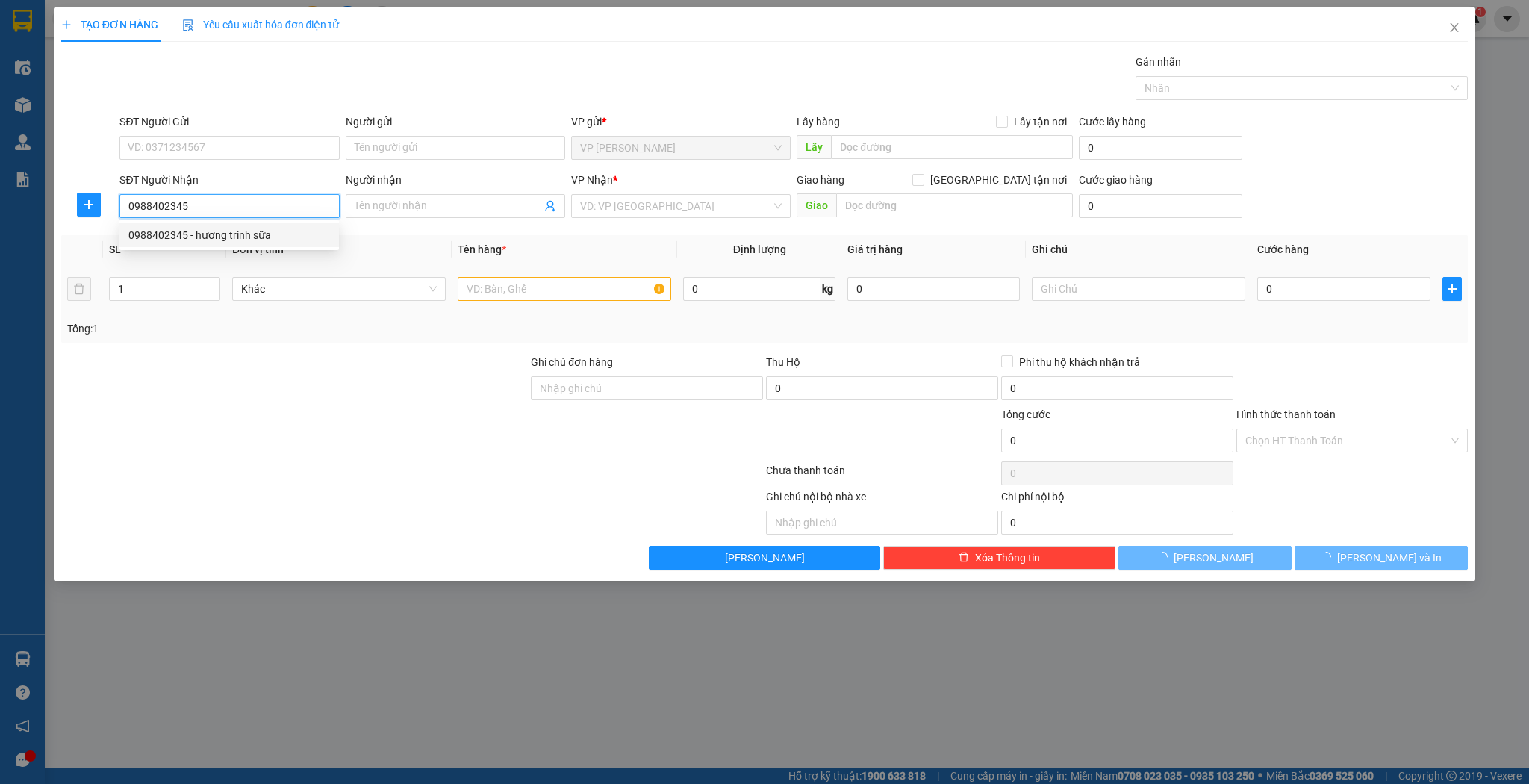
type input "hương trinh sữa"
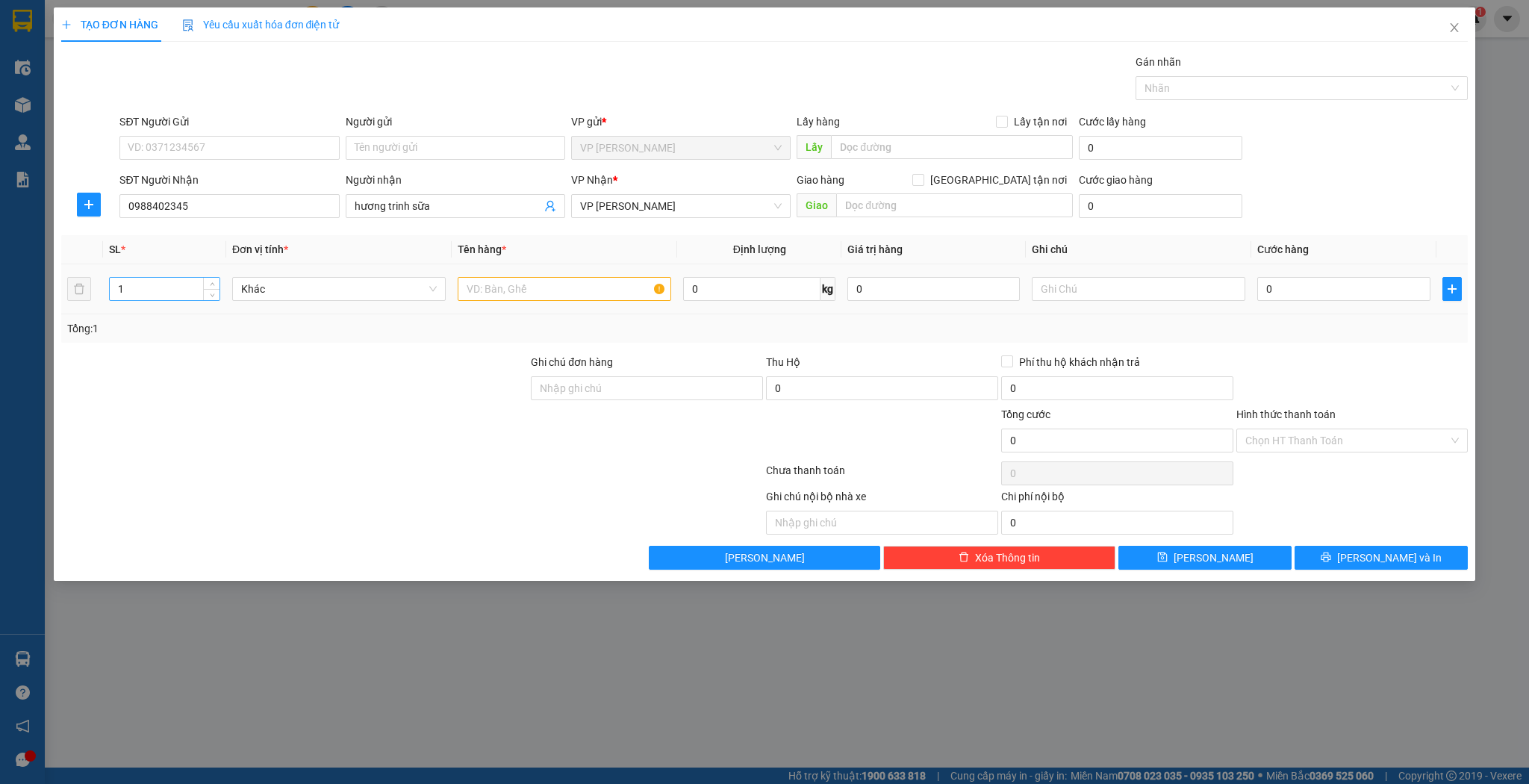
click at [183, 284] on input "1" at bounding box center [165, 289] width 110 height 22
click at [500, 283] on input "text" at bounding box center [564, 289] width 214 height 24
click at [1173, 554] on button "[PERSON_NAME]" at bounding box center [1205, 557] width 173 height 24
click at [237, 200] on input "SĐT Người Nhận" at bounding box center [229, 206] width 219 height 24
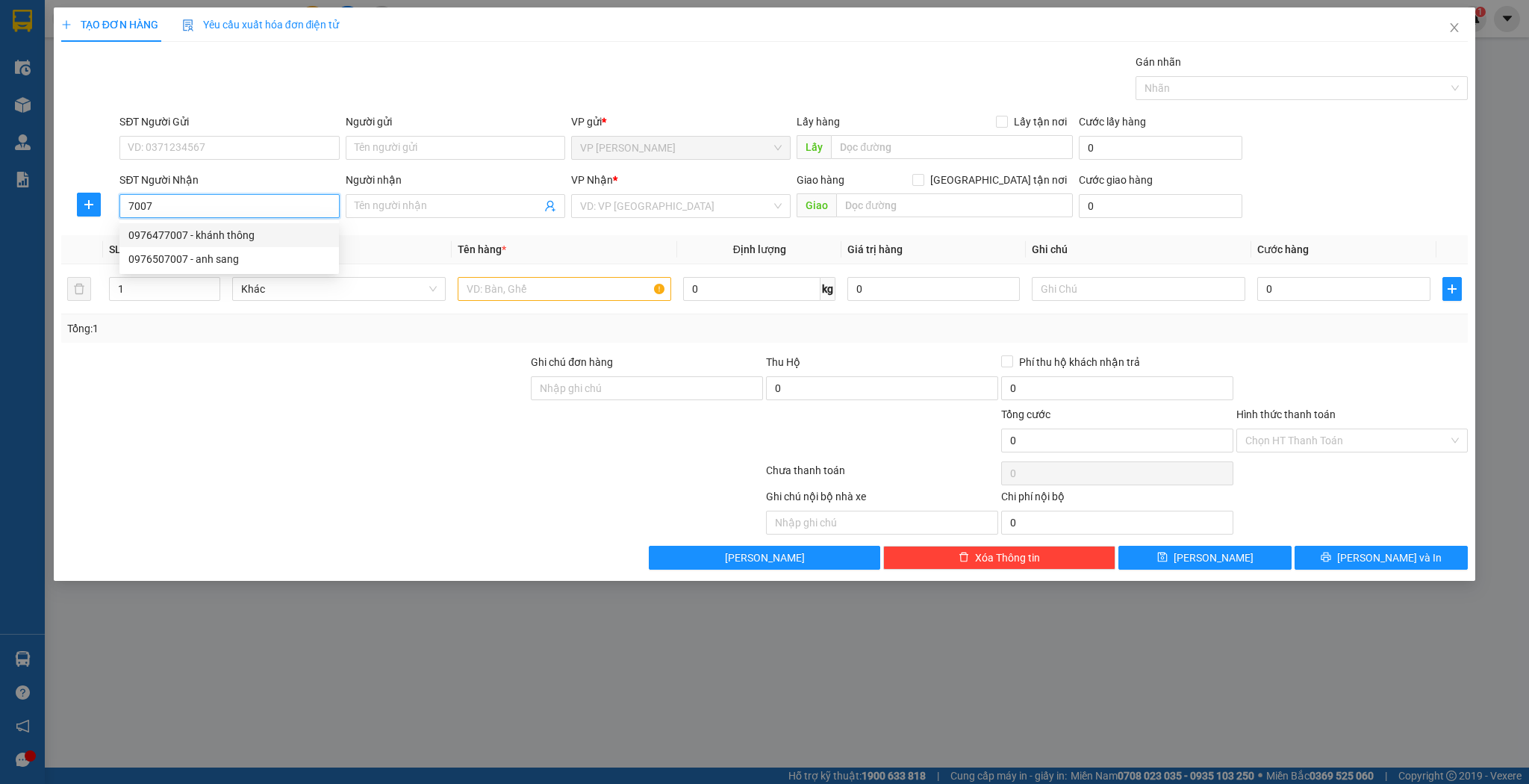
click at [242, 232] on div "0976477007 - khánh thông" at bounding box center [230, 235] width 202 height 17
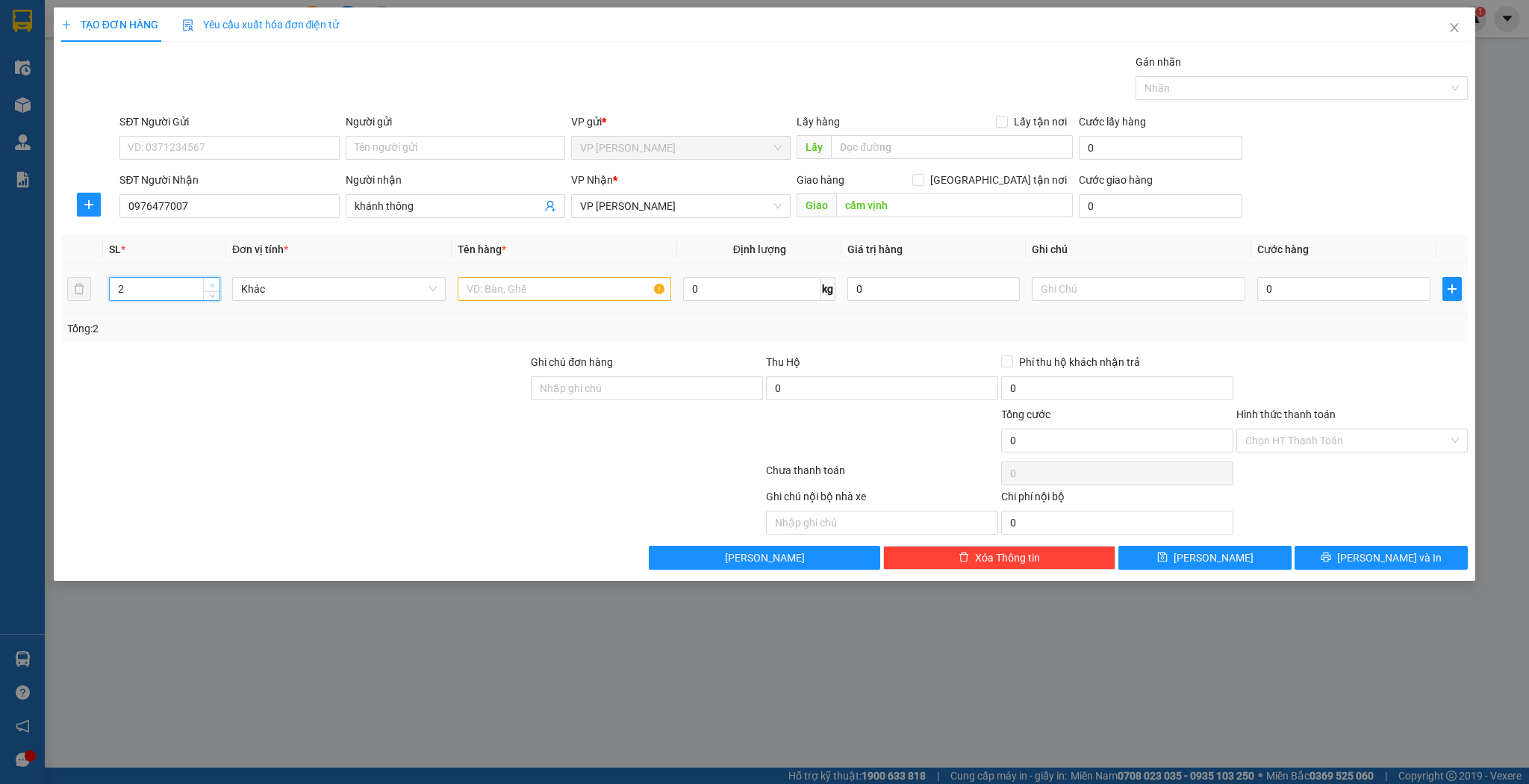
click at [209, 283] on span "up" at bounding box center [212, 285] width 9 height 9
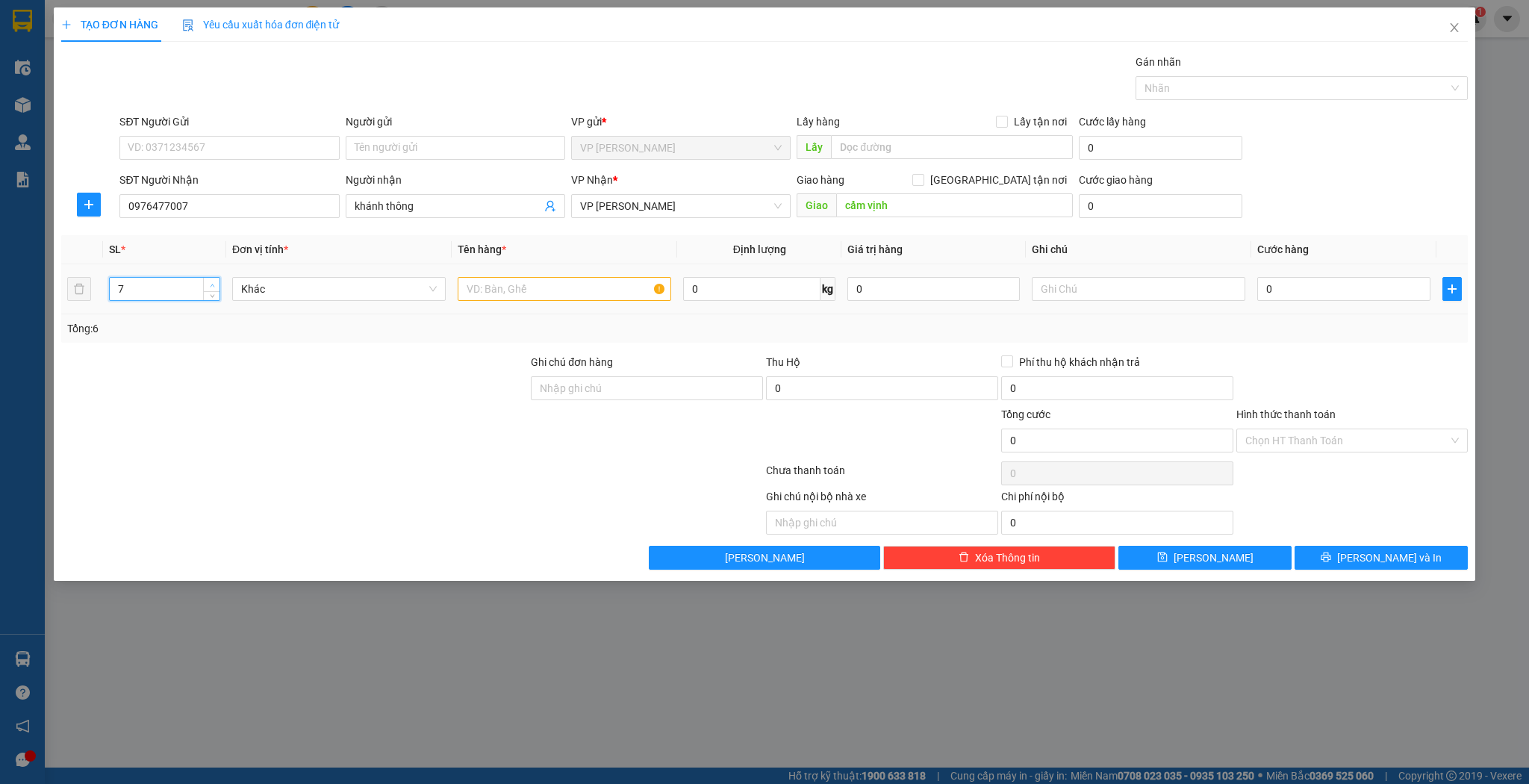
click at [209, 283] on span "up" at bounding box center [212, 285] width 9 height 9
click at [489, 287] on input "text" at bounding box center [564, 289] width 214 height 24
click at [1168, 553] on icon "save" at bounding box center [1162, 556] width 10 height 10
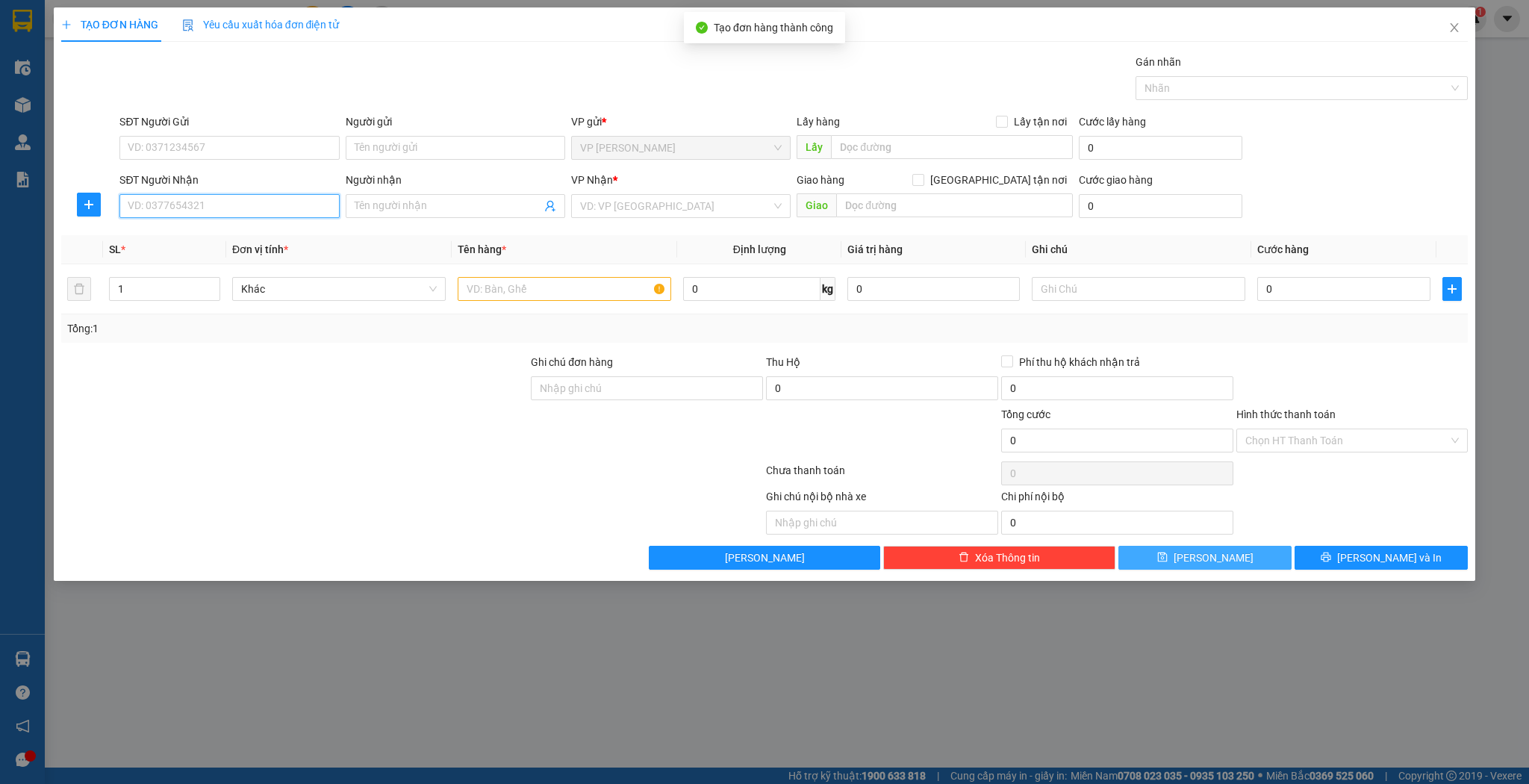
click at [164, 203] on input "SĐT Người Nhận" at bounding box center [229, 206] width 219 height 24
click at [191, 236] on div "0906366678 - kỉ nguyên" at bounding box center [230, 235] width 202 height 17
click at [488, 283] on input "text" at bounding box center [564, 289] width 214 height 24
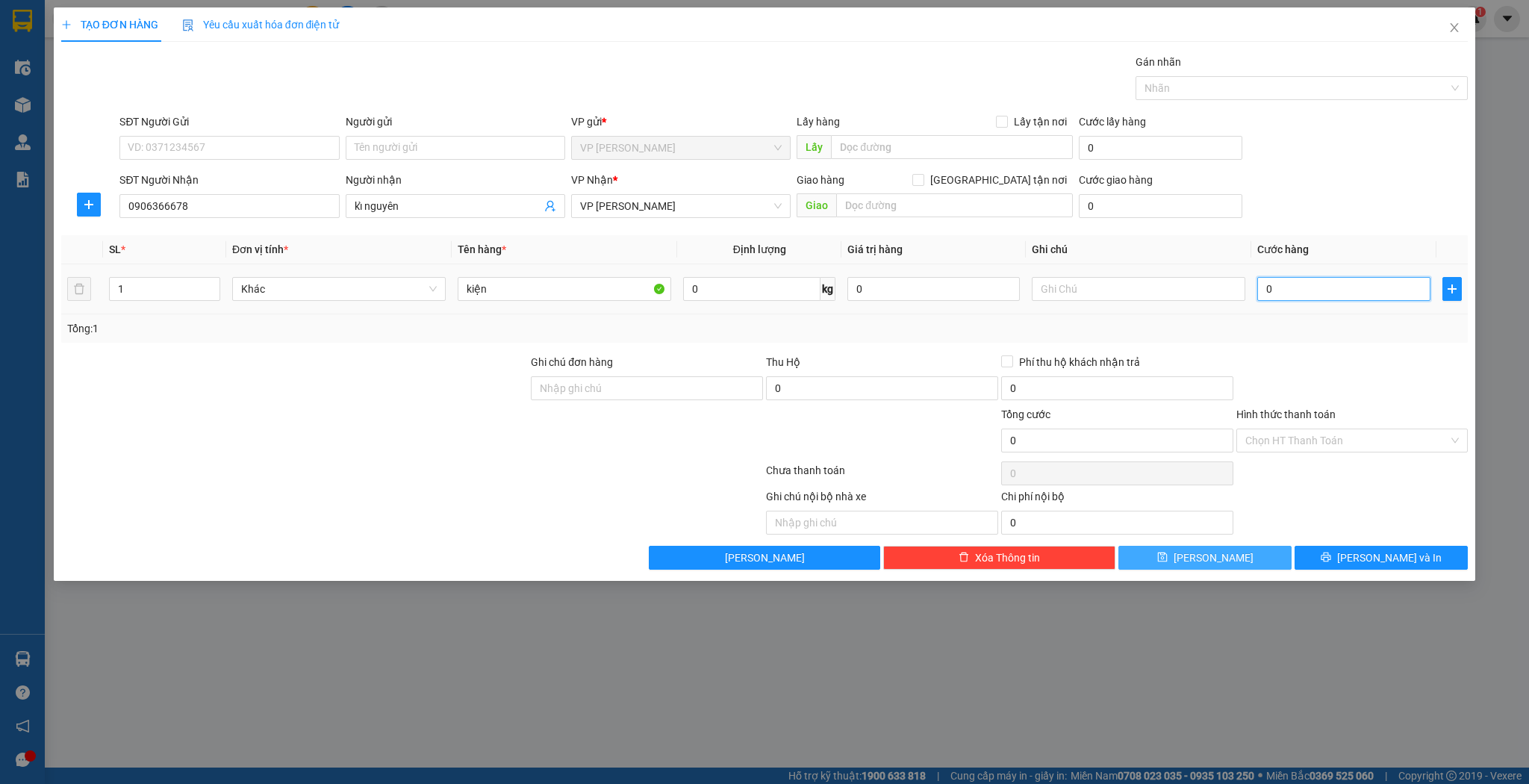
click at [1272, 287] on input "0" at bounding box center [1344, 289] width 172 height 24
click at [1236, 553] on button "[PERSON_NAME]" at bounding box center [1205, 557] width 173 height 24
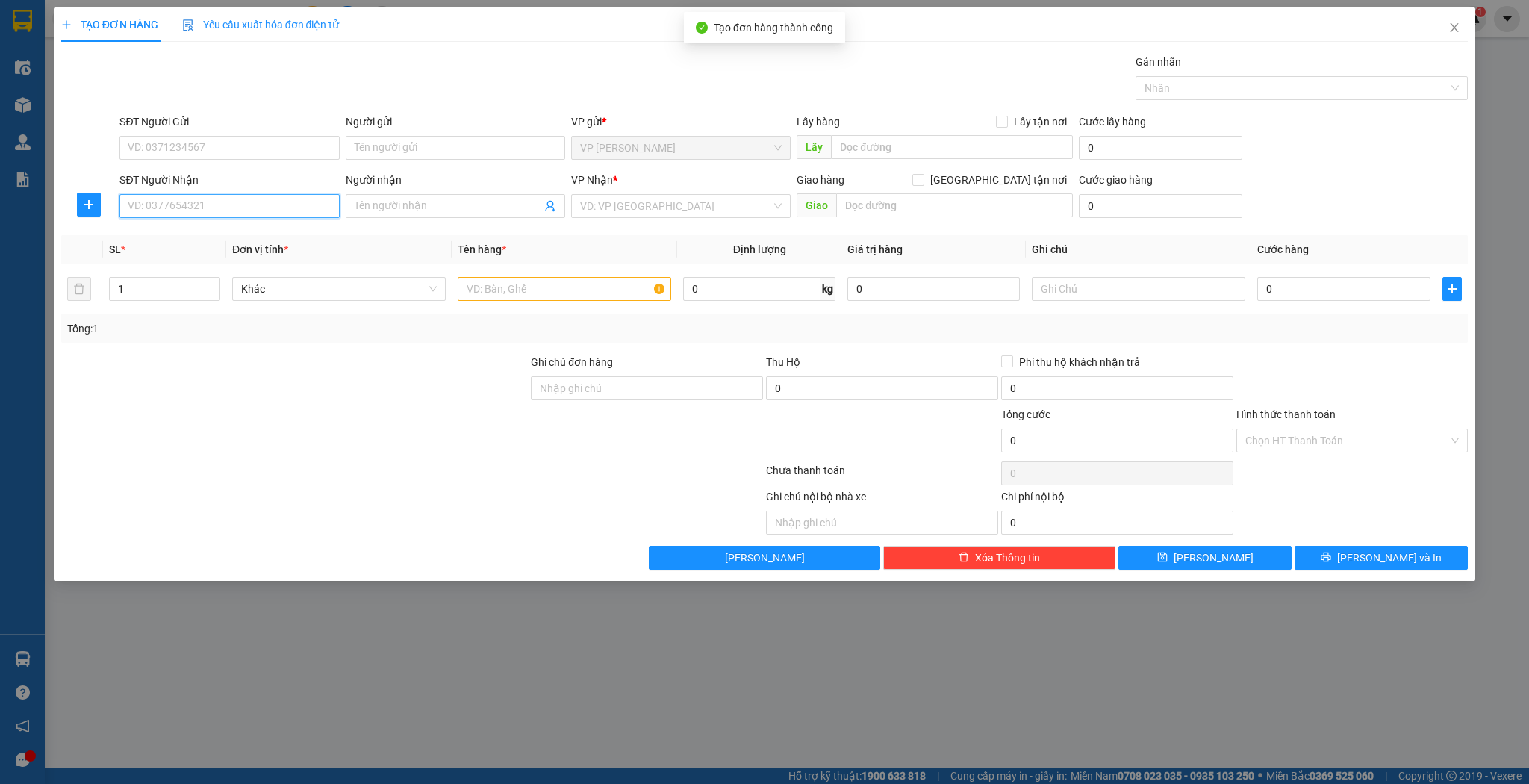
click at [191, 206] on input "SĐT Người Nhận" at bounding box center [229, 206] width 219 height 24
click at [373, 205] on input "Người nhận" at bounding box center [448, 206] width 187 height 17
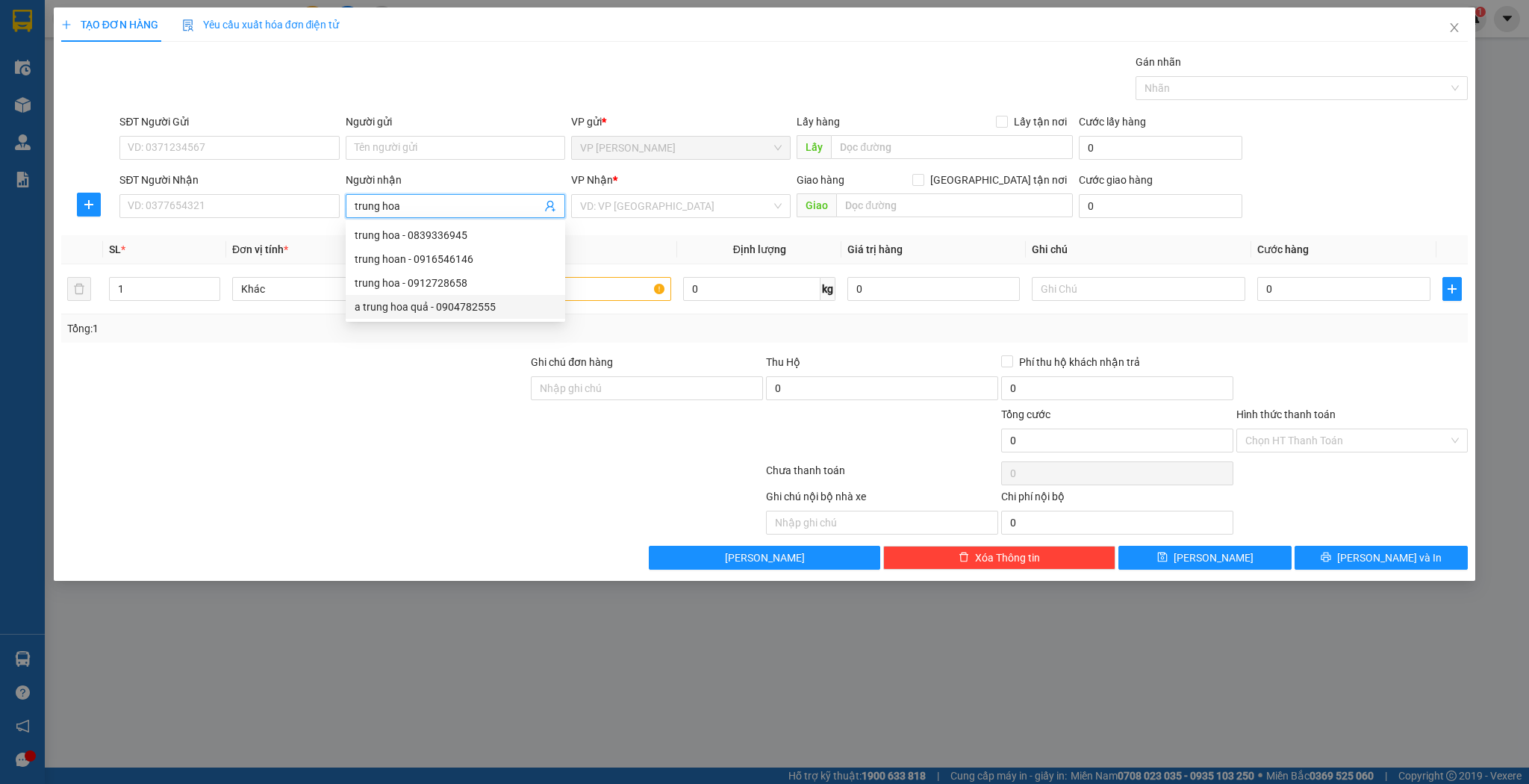
click at [490, 305] on div "a trung hoa quả - 0904782555" at bounding box center [456, 307] width 202 height 17
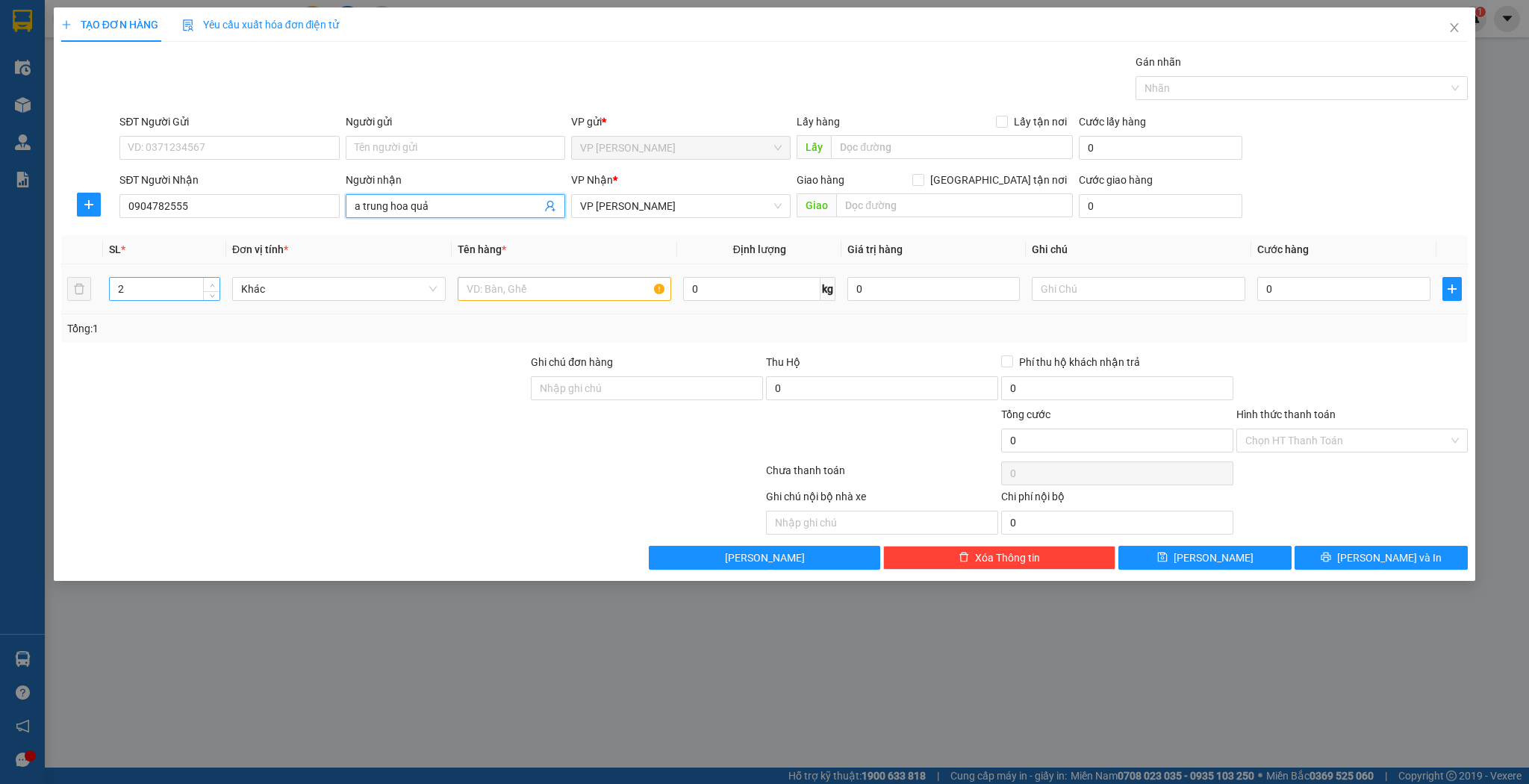
click at [210, 280] on span "up" at bounding box center [212, 285] width 9 height 9
click at [211, 291] on icon "down" at bounding box center [213, 293] width 6 height 6
click at [473, 284] on input "text" at bounding box center [564, 289] width 214 height 24
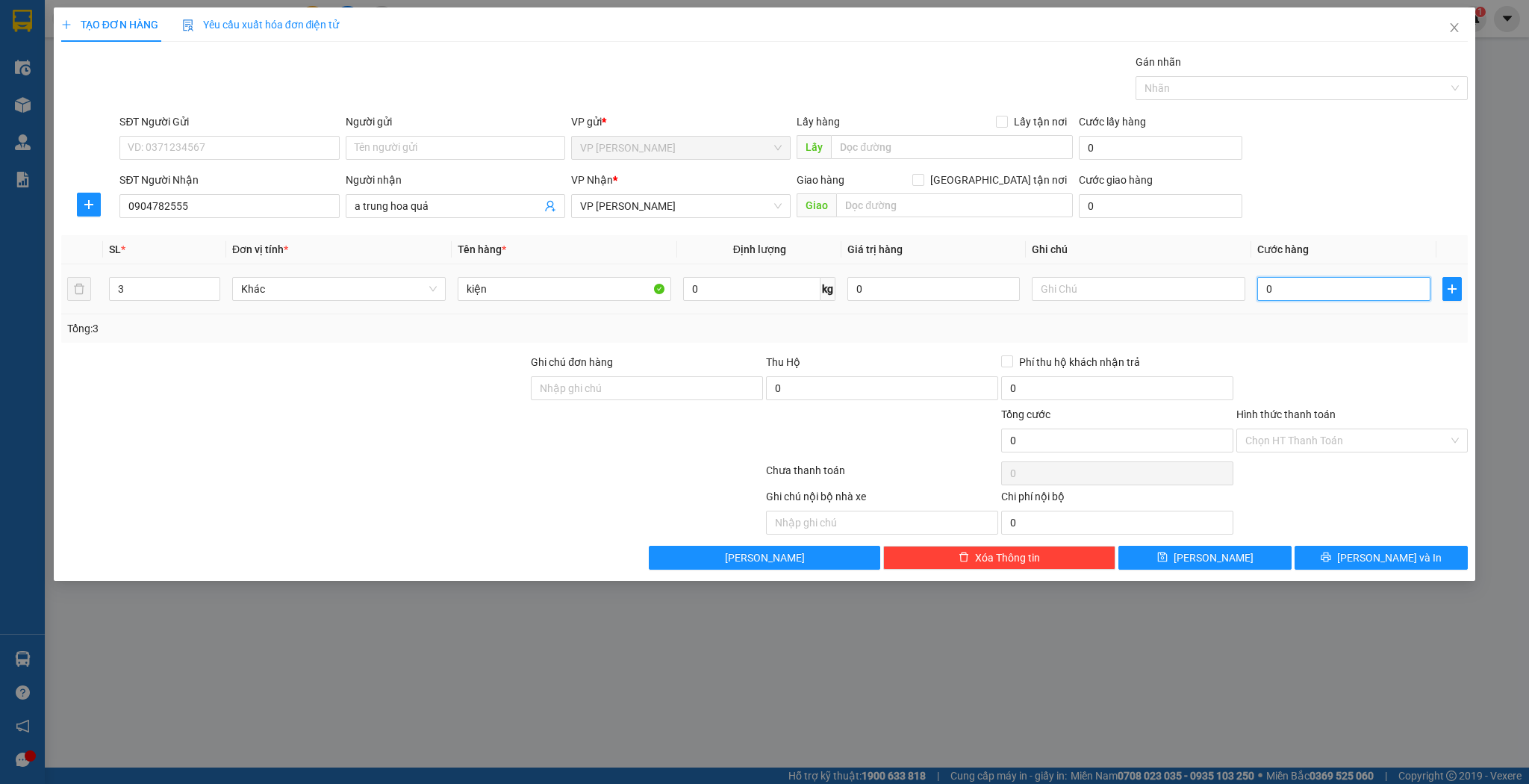
click at [1271, 284] on input "0" at bounding box center [1344, 289] width 172 height 24
click at [1148, 555] on button "[PERSON_NAME]" at bounding box center [1205, 557] width 173 height 24
click at [419, 203] on input "Người nhận" at bounding box center [448, 206] width 187 height 17
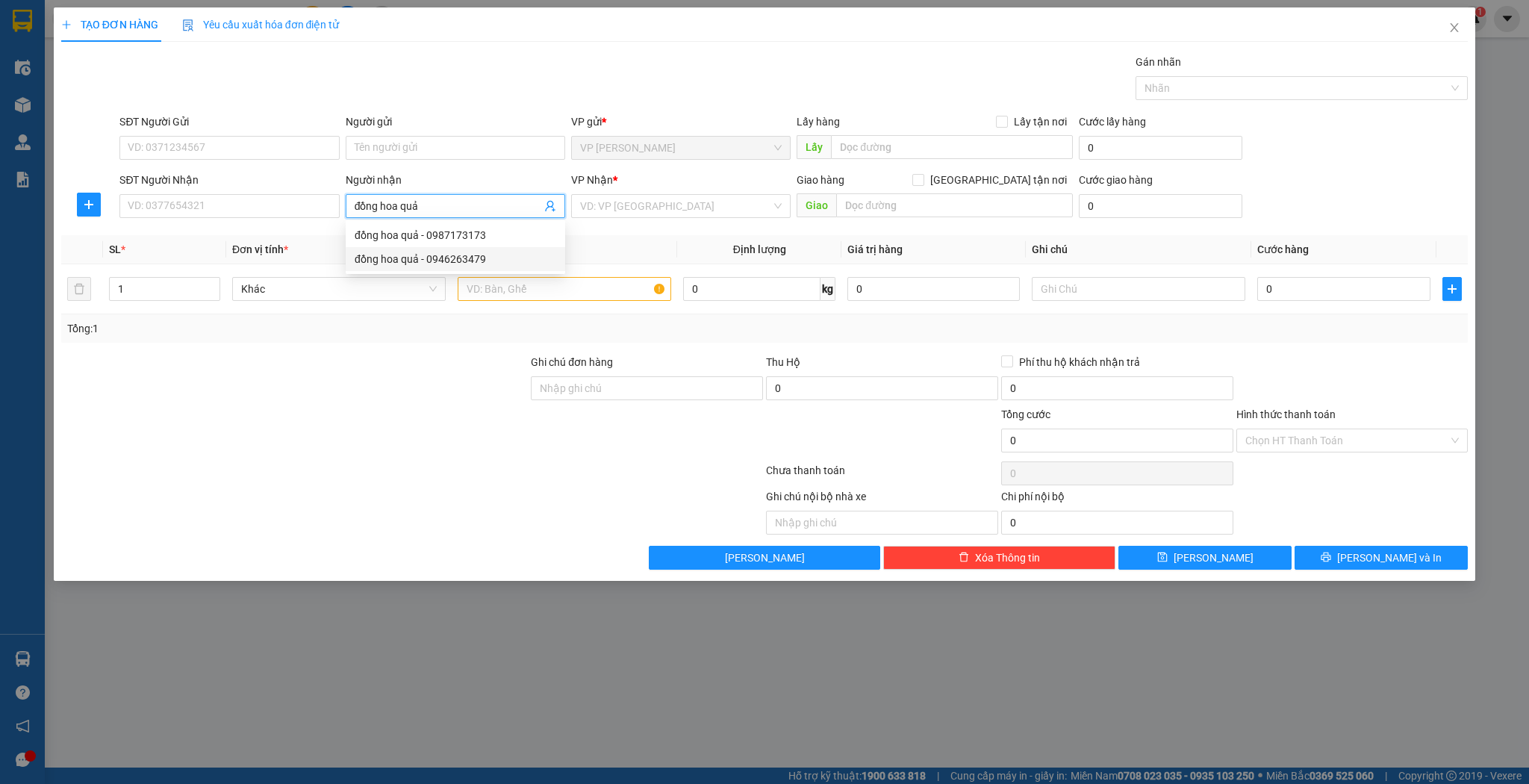
click at [444, 255] on div "đồng hoa quả - 0946263479" at bounding box center [456, 259] width 202 height 17
click at [175, 278] on input "1" at bounding box center [165, 289] width 110 height 22
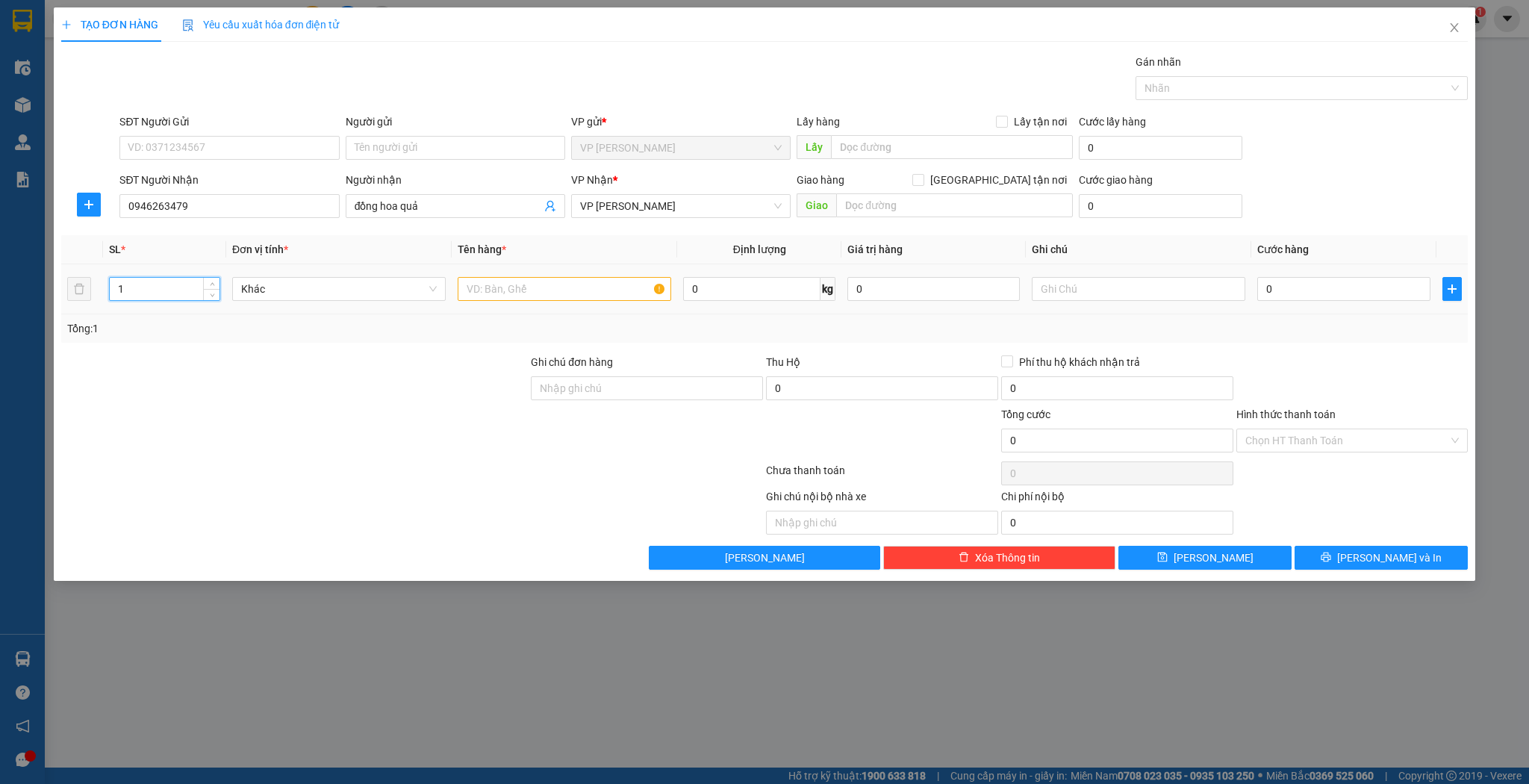
click at [175, 278] on input "1" at bounding box center [165, 289] width 110 height 22
click at [470, 292] on input "text" at bounding box center [564, 289] width 214 height 24
click at [1285, 283] on input "0" at bounding box center [1344, 289] width 172 height 24
click at [1167, 555] on icon "save" at bounding box center [1162, 557] width 9 height 9
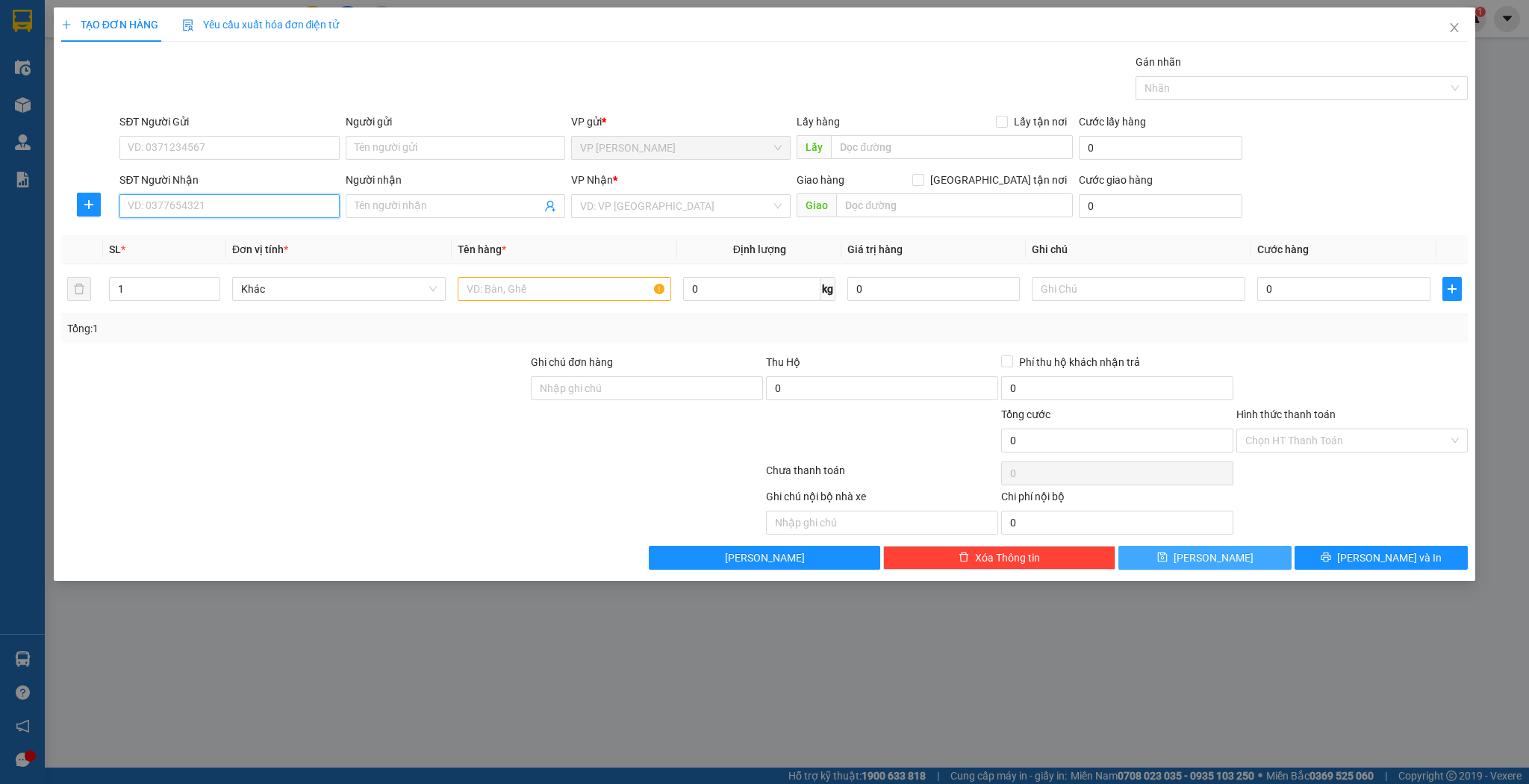
click at [304, 210] on input "SĐT Người Nhận" at bounding box center [229, 206] width 219 height 24
click at [460, 200] on input "Người nhận" at bounding box center [448, 206] width 187 height 17
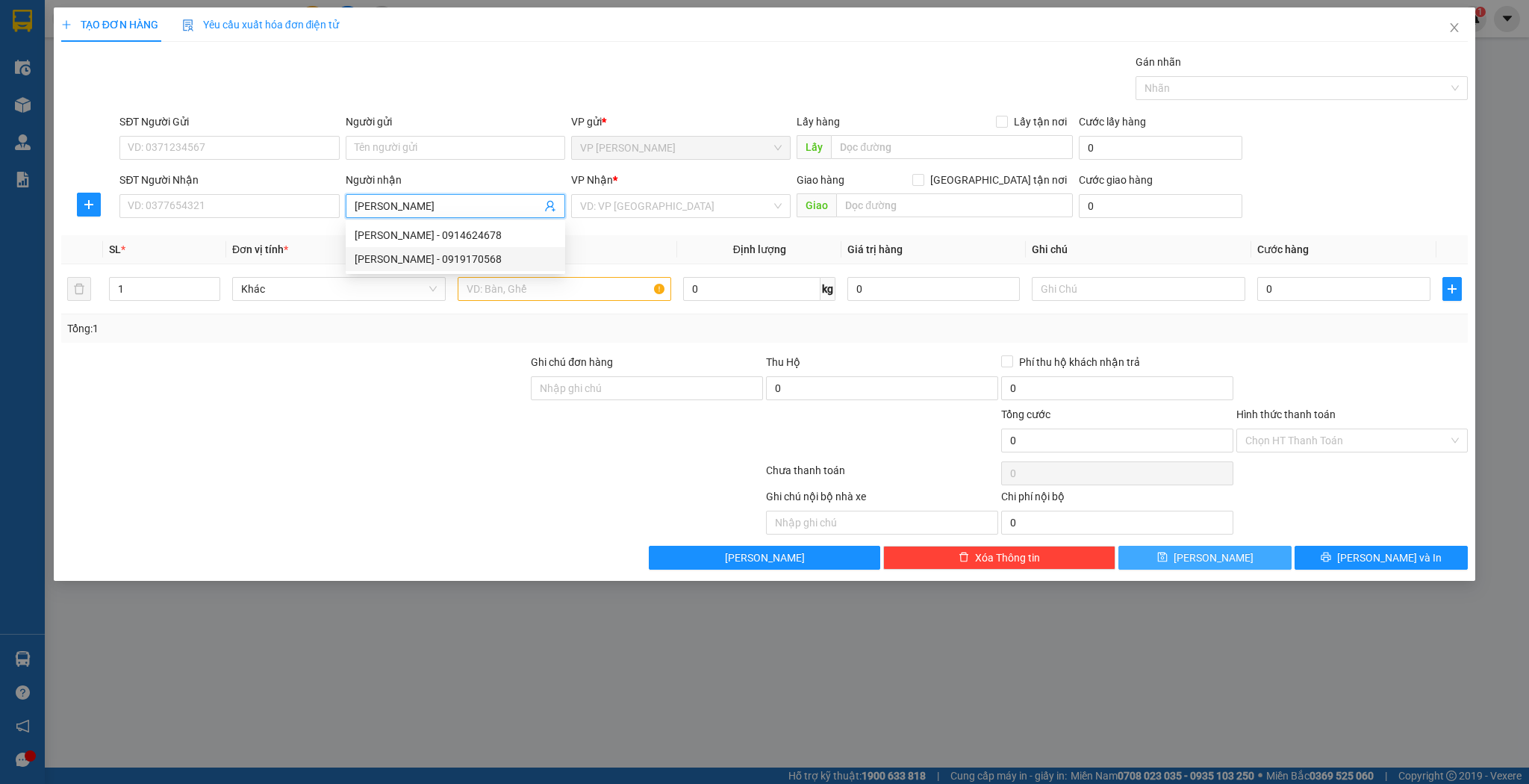
click at [472, 264] on div "nguyễn luân - 0919170568" at bounding box center [456, 259] width 202 height 17
click at [514, 299] on input "text" at bounding box center [564, 289] width 214 height 24
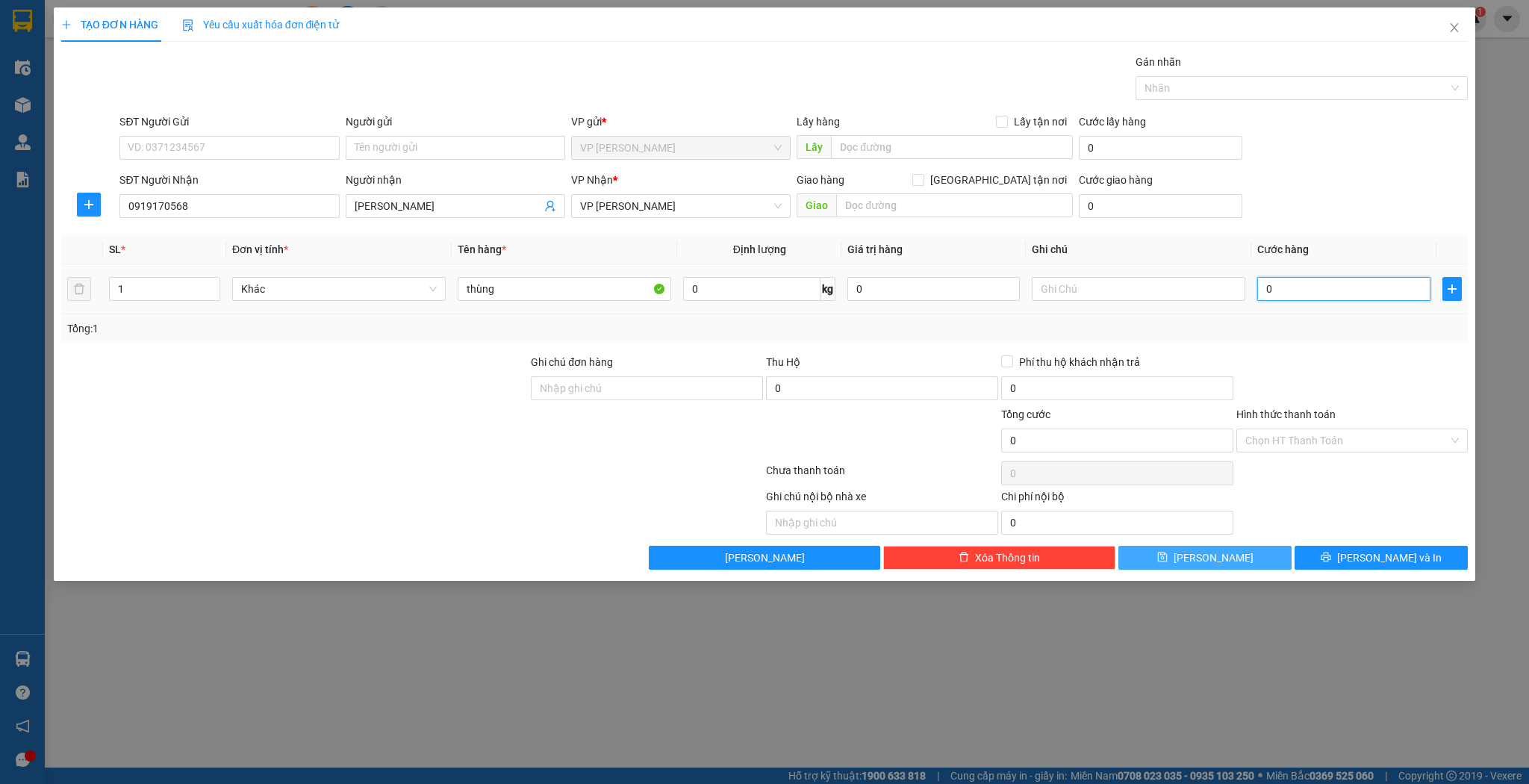
click at [1309, 280] on input "0" at bounding box center [1344, 289] width 172 height 24
click at [1224, 548] on button "[PERSON_NAME]" at bounding box center [1205, 557] width 173 height 24
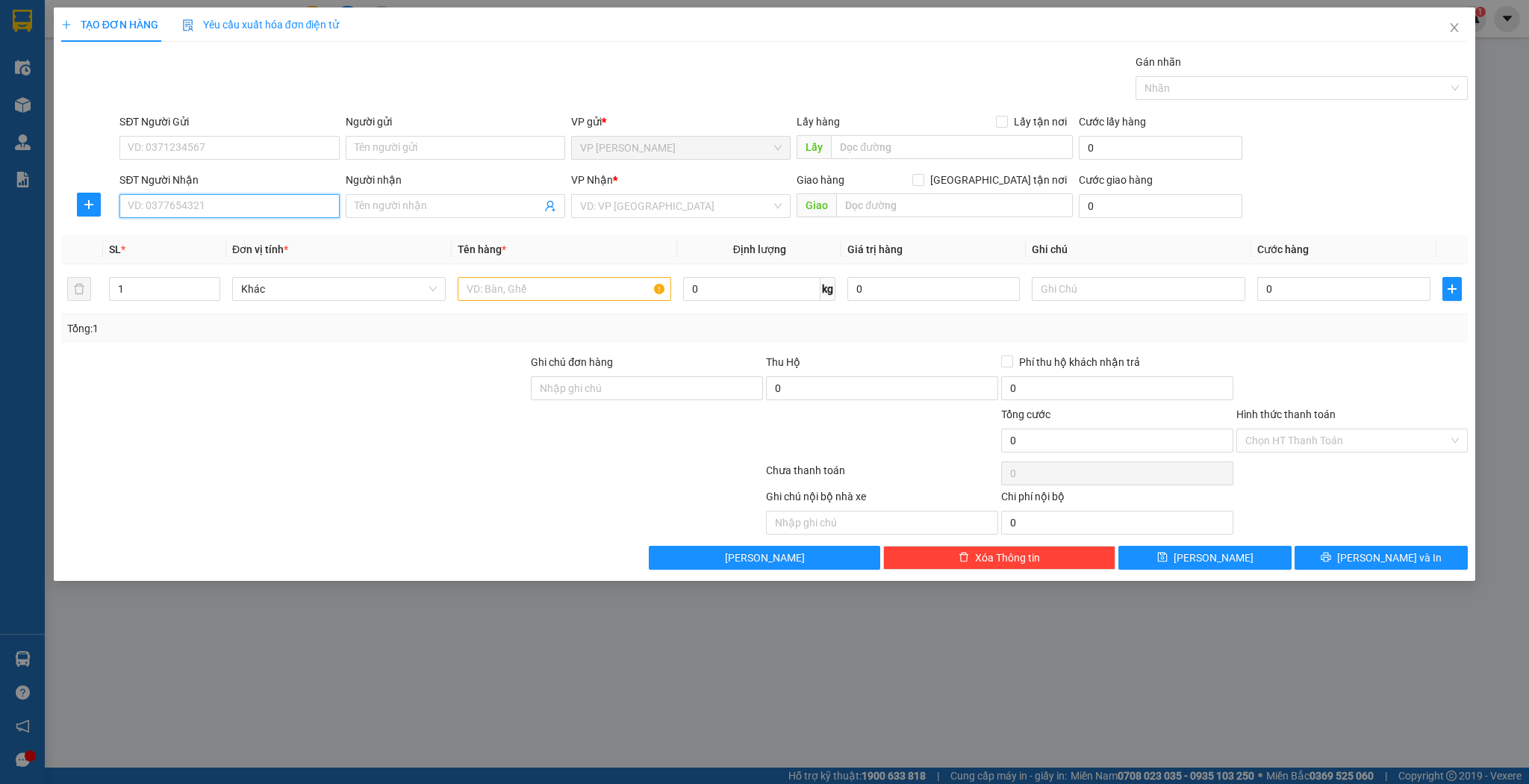
click at [260, 199] on input "SĐT Người Nhận" at bounding box center [229, 206] width 219 height 24
click at [236, 230] on div "0962402567 - Lê Đình Tiến" at bounding box center [230, 235] width 202 height 17
click at [523, 294] on input "text" at bounding box center [564, 289] width 214 height 24
click at [275, 207] on input "0962402567" at bounding box center [229, 206] width 219 height 24
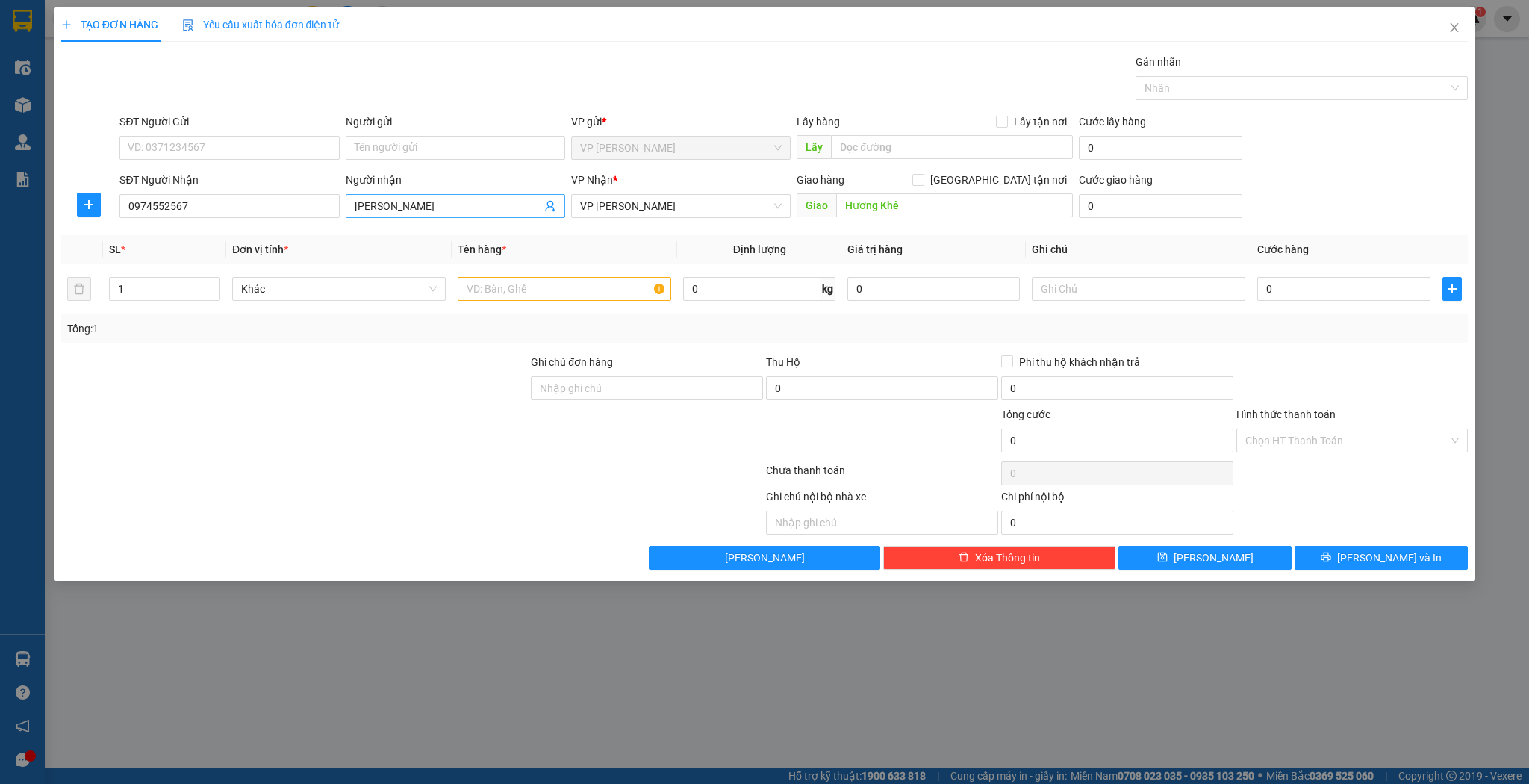
click at [411, 198] on input "Lê Đình Tiến" at bounding box center [448, 206] width 187 height 17
click at [217, 206] on input "0974552567" at bounding box center [229, 206] width 219 height 24
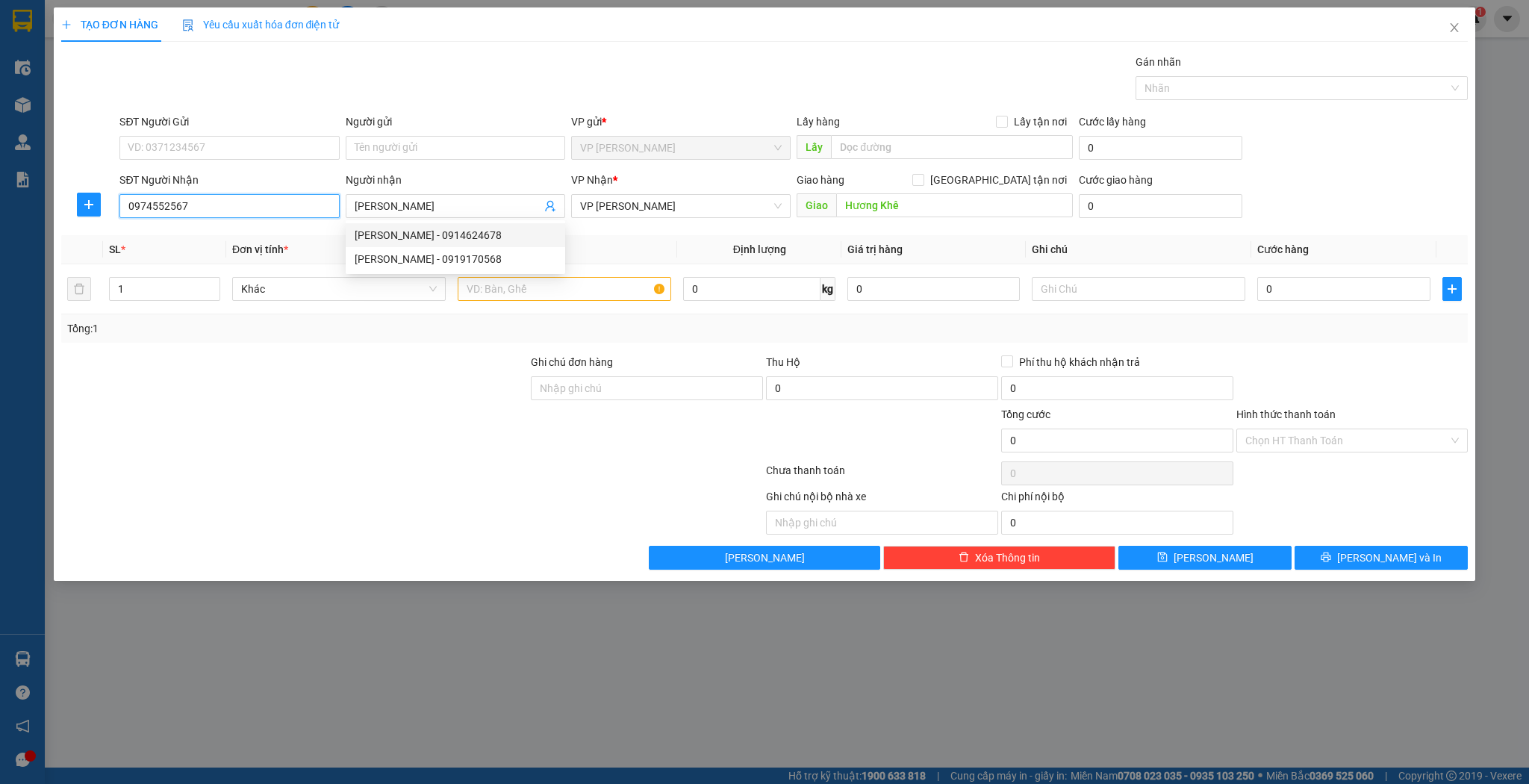
click at [217, 206] on input "0974552567" at bounding box center [229, 206] width 219 height 24
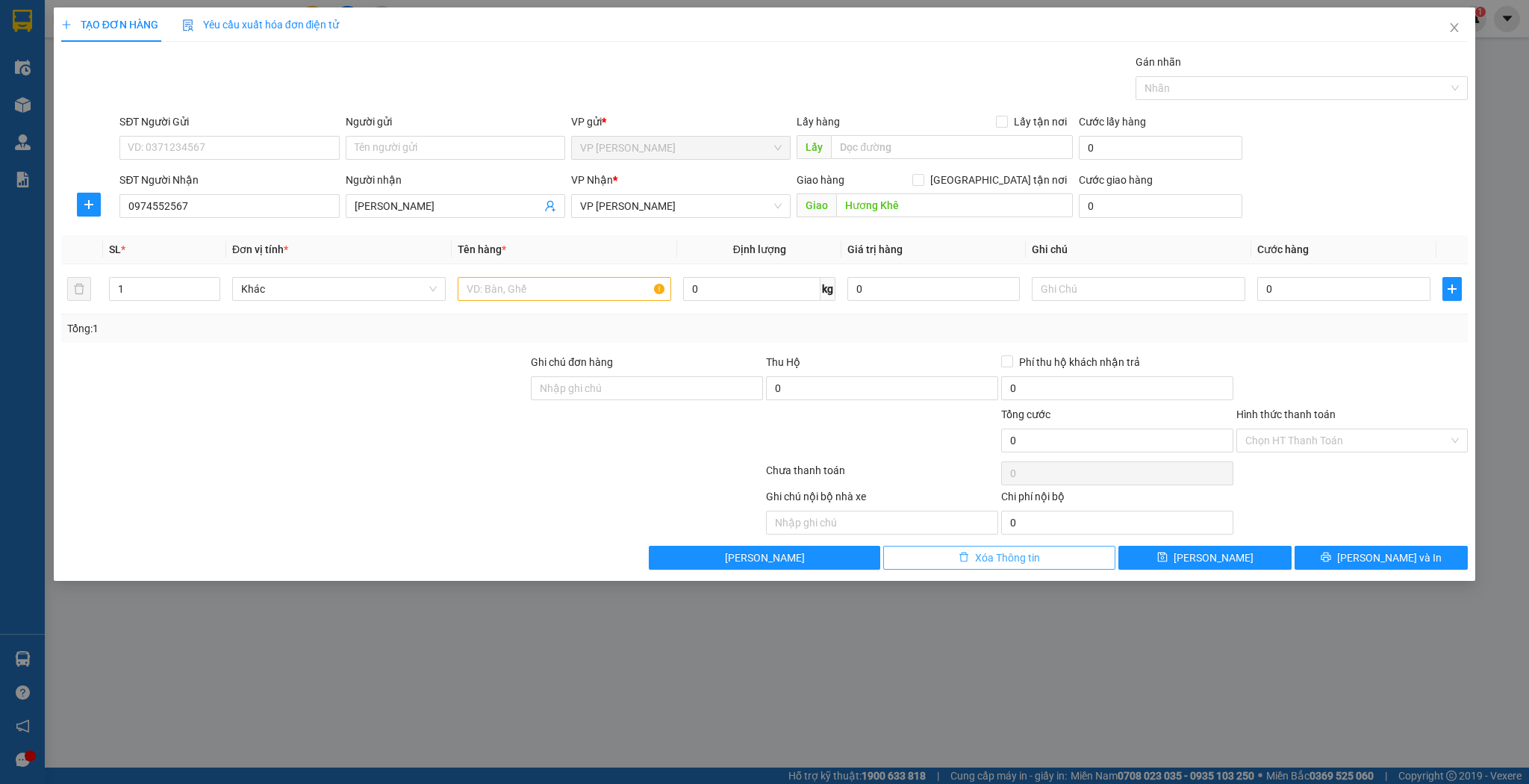
click at [1046, 545] on button "Xóa Thông tin" at bounding box center [999, 557] width 232 height 24
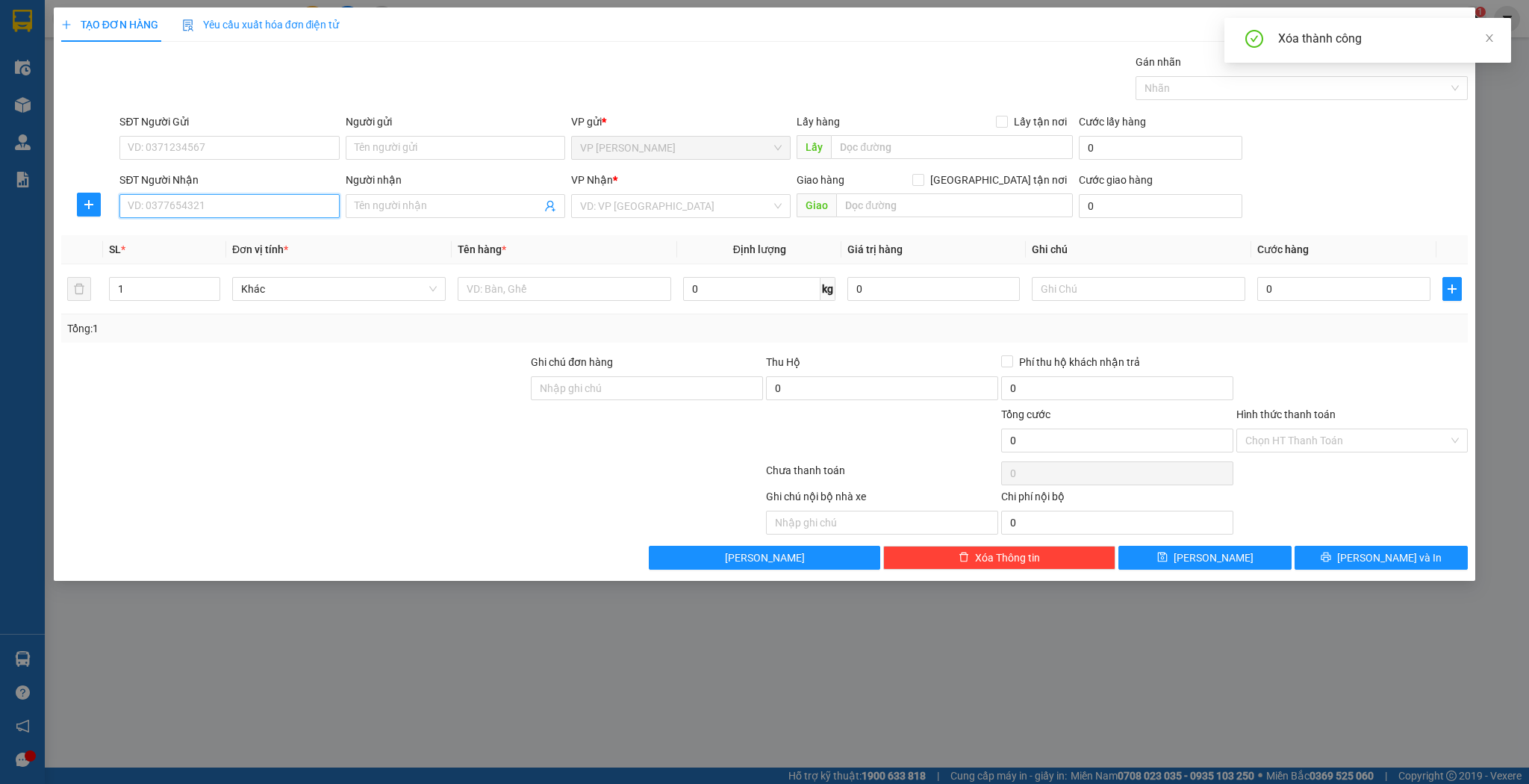
click at [244, 213] on input "SĐT Người Nhận" at bounding box center [229, 206] width 219 height 24
paste input "0974552567"
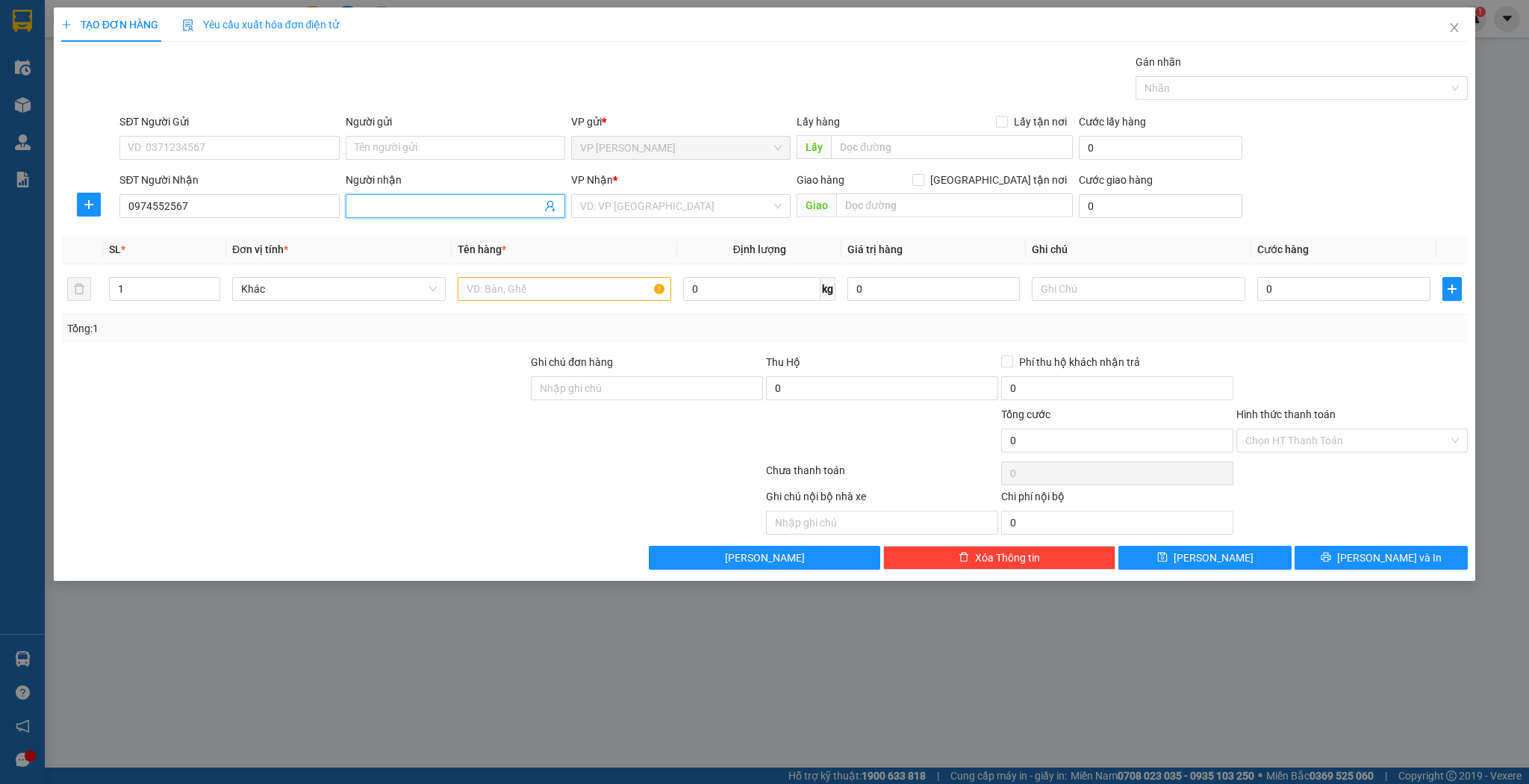
click at [471, 205] on input "Người nhận" at bounding box center [448, 206] width 187 height 17
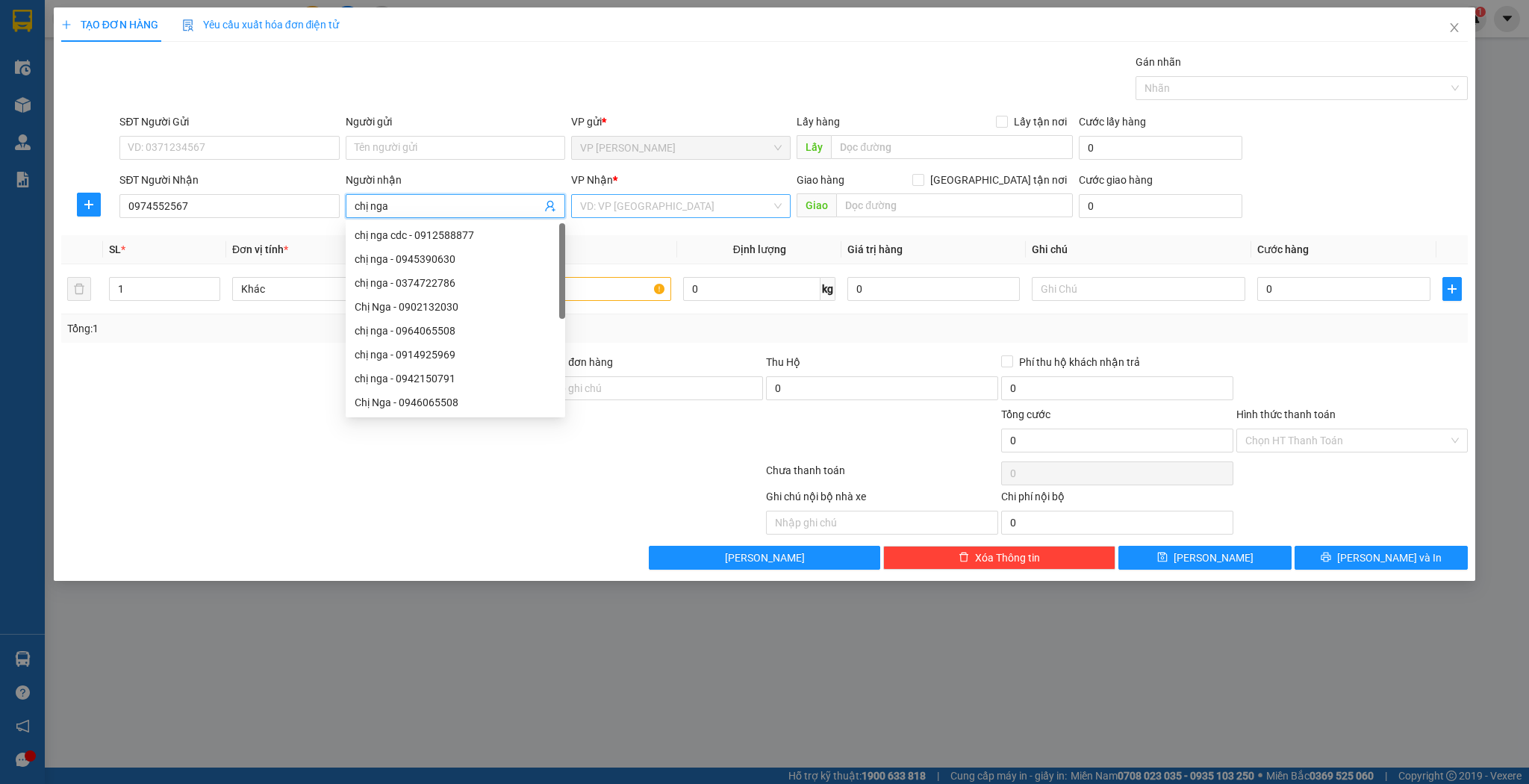
click at [654, 210] on input "search" at bounding box center [676, 205] width 191 height 22
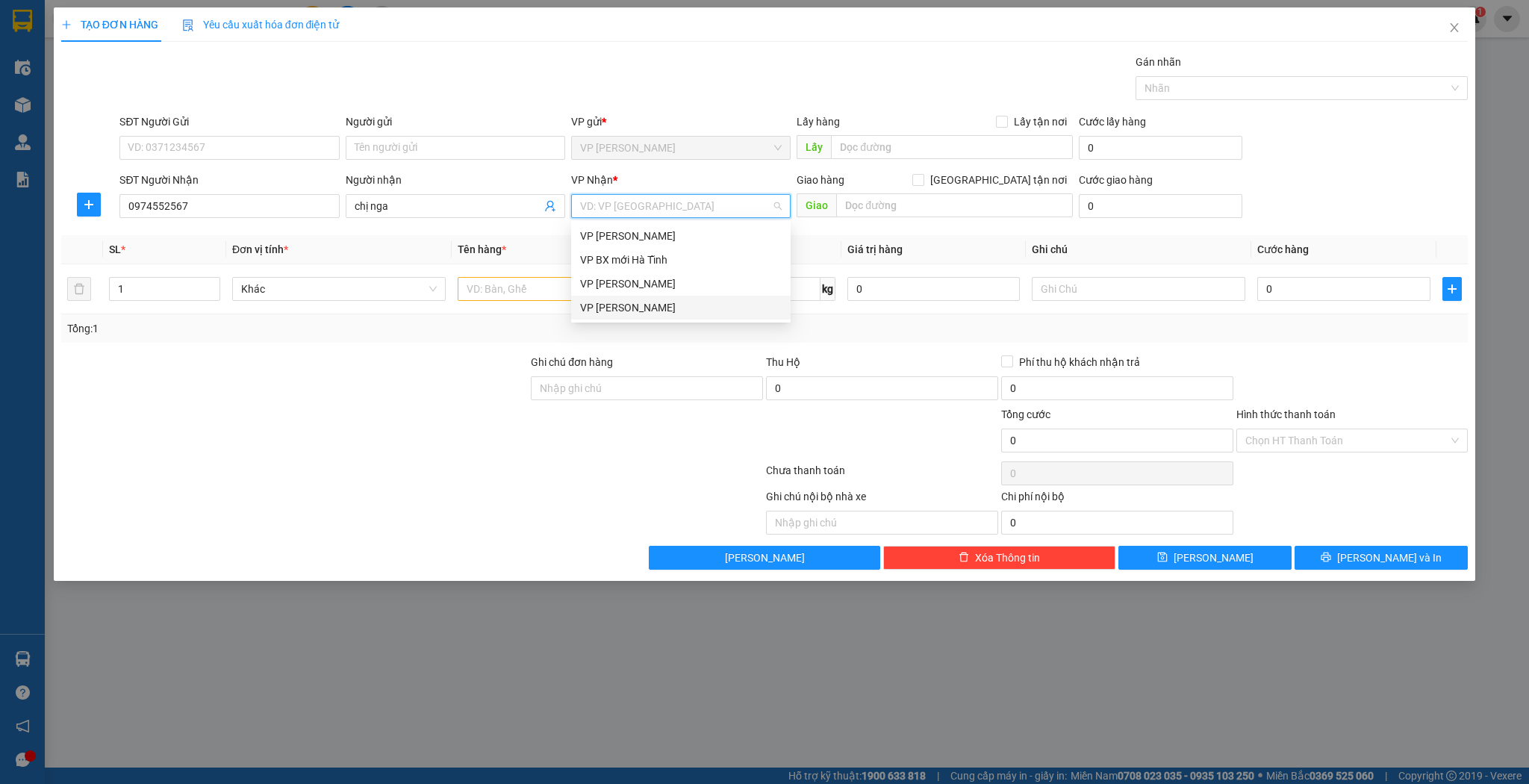
drag, startPoint x: 632, startPoint y: 307, endPoint x: 583, endPoint y: 305, distance: 49.0
click at [631, 307] on div "VP [PERSON_NAME]" at bounding box center [682, 307] width 202 height 17
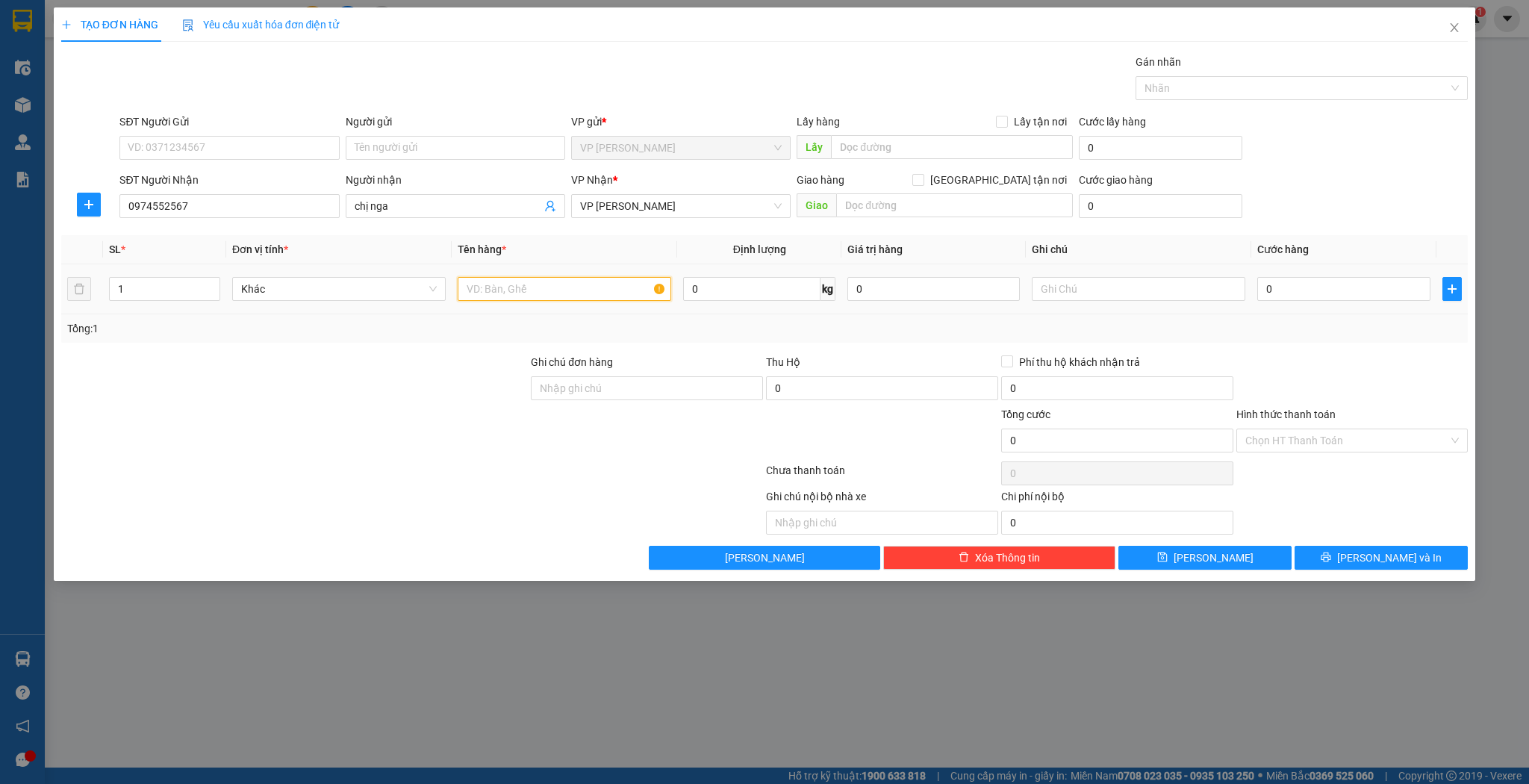
click at [475, 290] on input "text" at bounding box center [564, 289] width 214 height 24
click at [226, 201] on input "0974552567" at bounding box center [229, 206] width 219 height 24
click at [1321, 295] on input "0" at bounding box center [1344, 289] width 172 height 24
click at [1224, 529] on input "0" at bounding box center [1117, 523] width 232 height 24
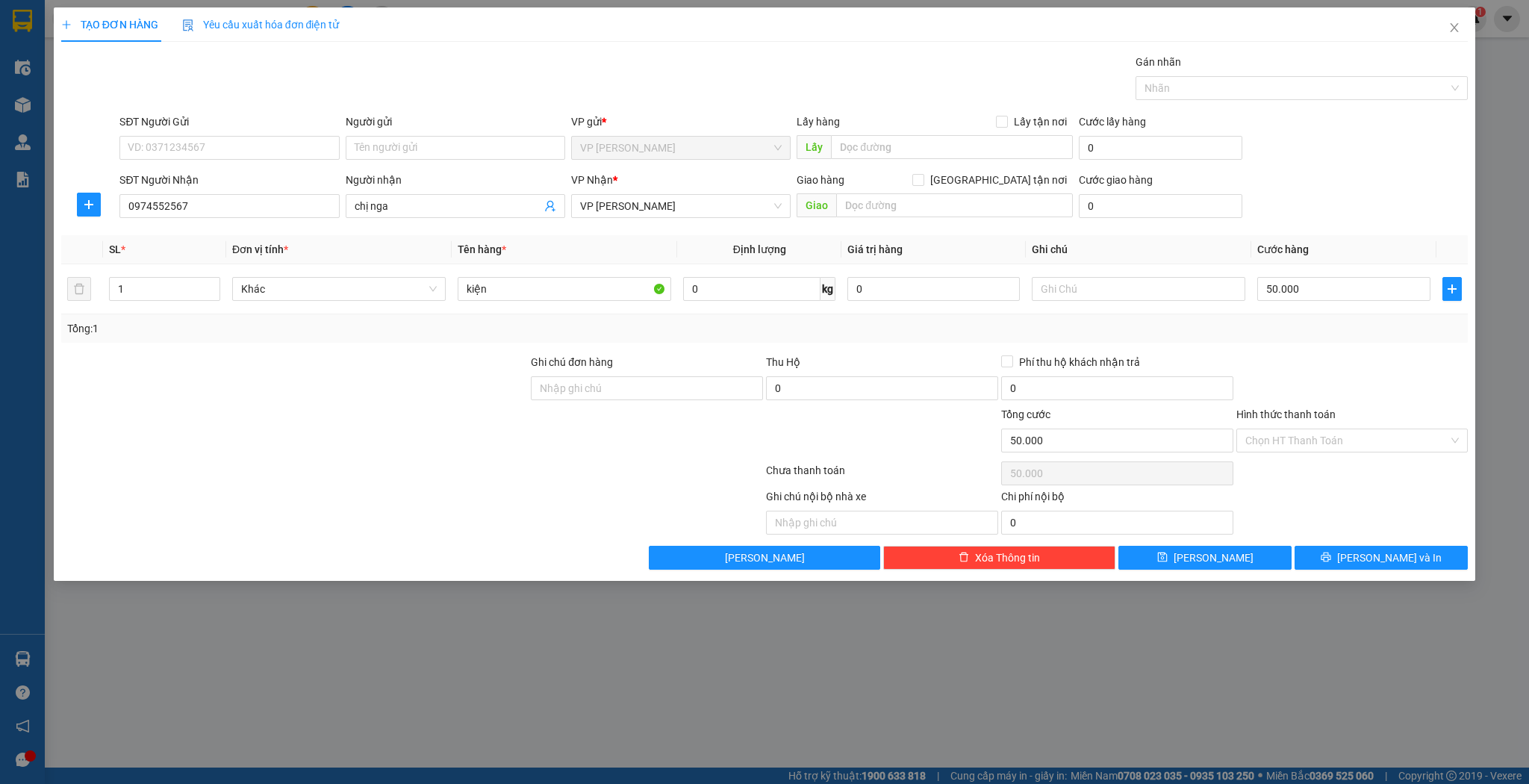
click at [1222, 542] on div "Transit Pickup Surcharge Ids Transit Deliver Surcharge Ids Transit Deliver Surc…" at bounding box center [765, 311] width 1408 height 516
click at [1221, 555] on span "[PERSON_NAME]" at bounding box center [1214, 557] width 80 height 17
click at [1467, 18] on span "Close" at bounding box center [1454, 28] width 42 height 42
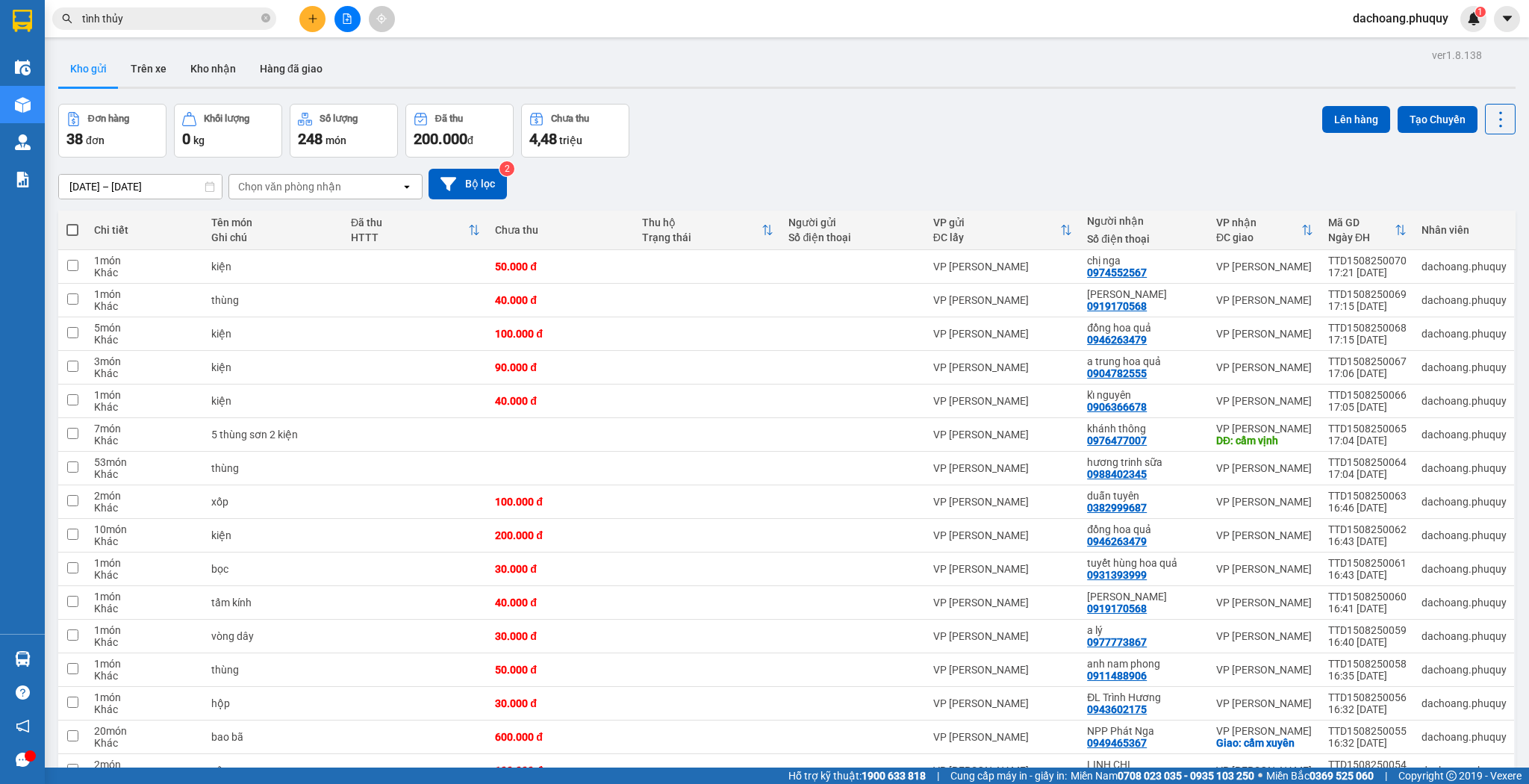
click at [224, 20] on input "tình thủy" at bounding box center [170, 19] width 176 height 17
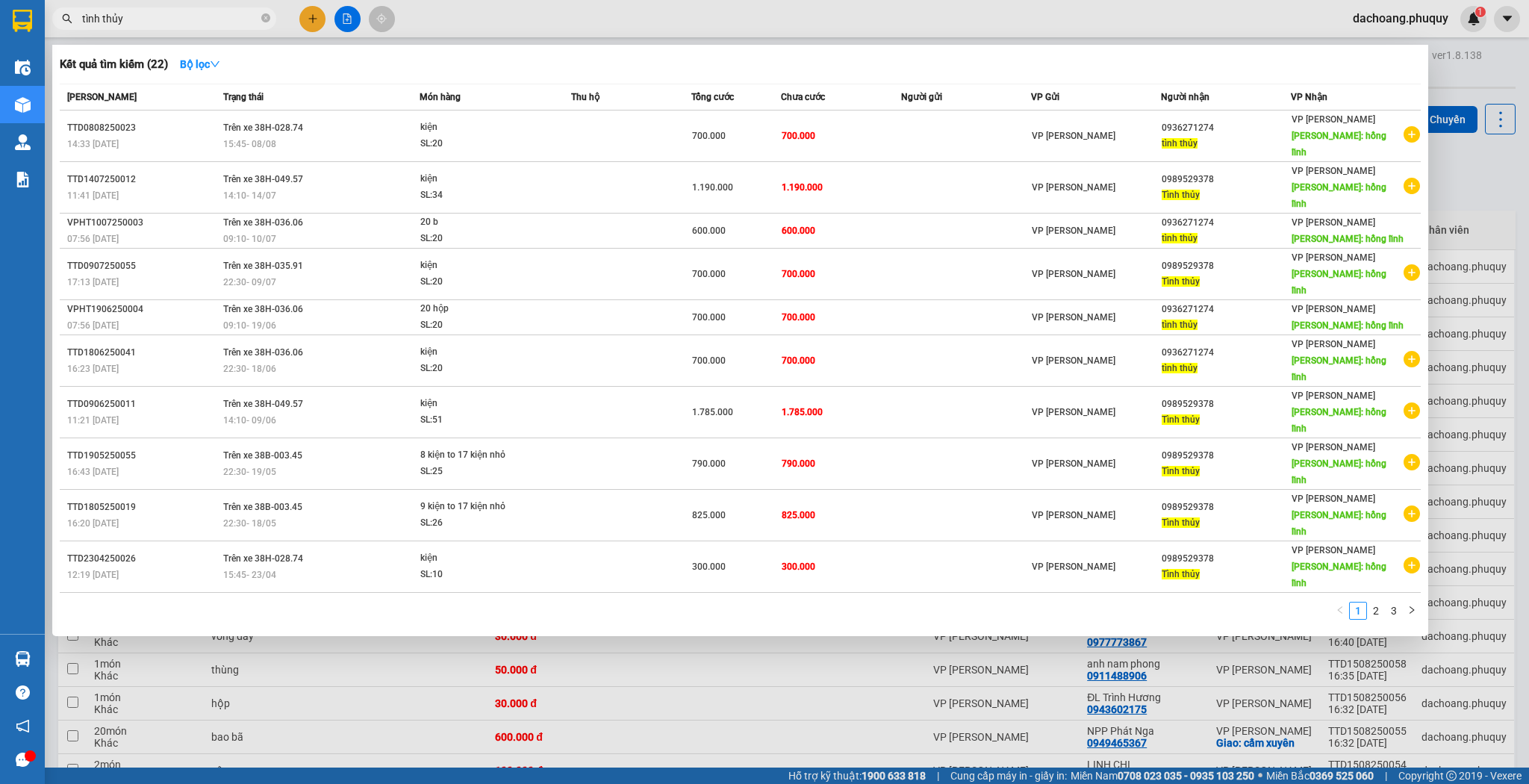
paste input "0974552567"
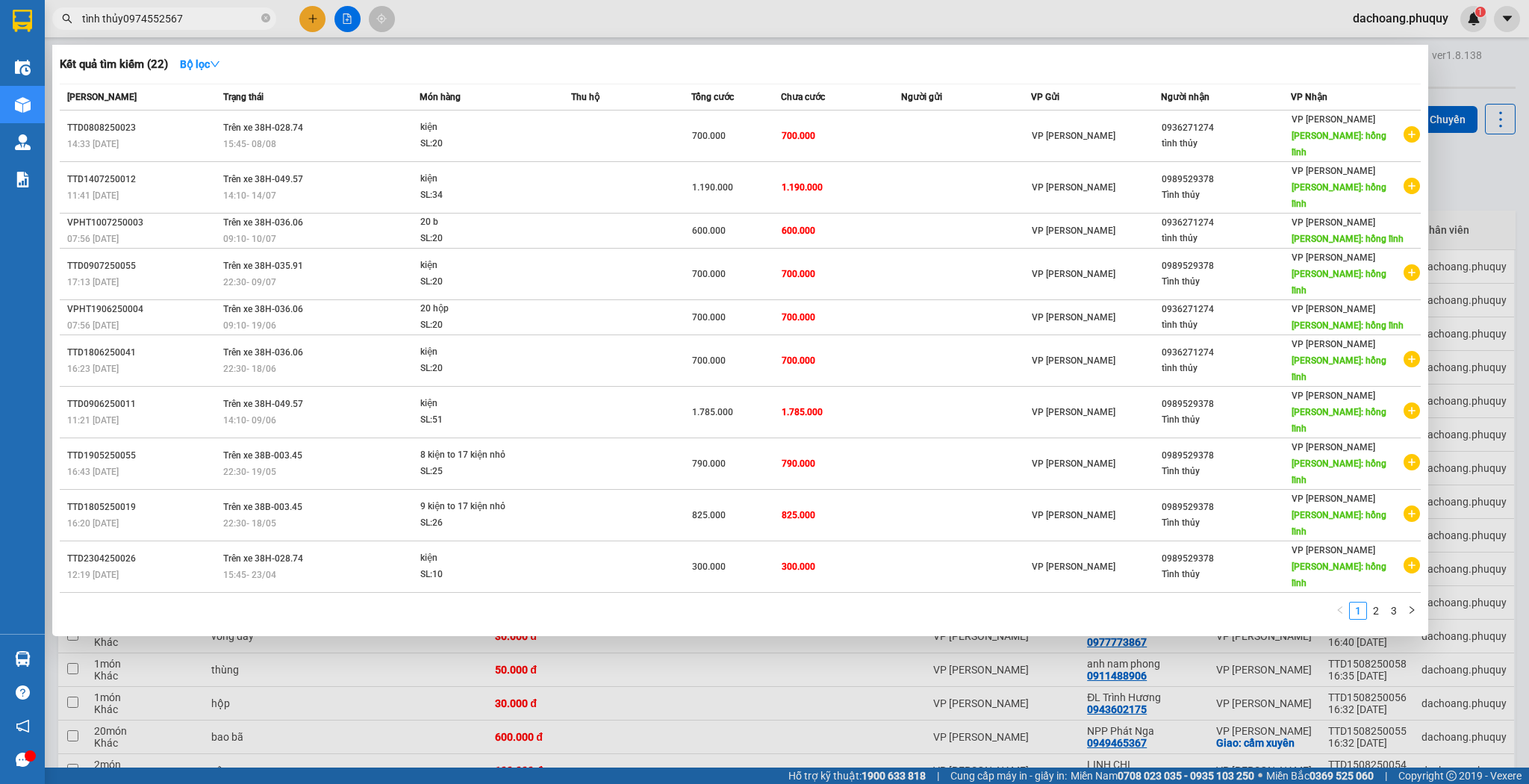
click at [224, 20] on input "tình thủy0974552567" at bounding box center [170, 19] width 176 height 17
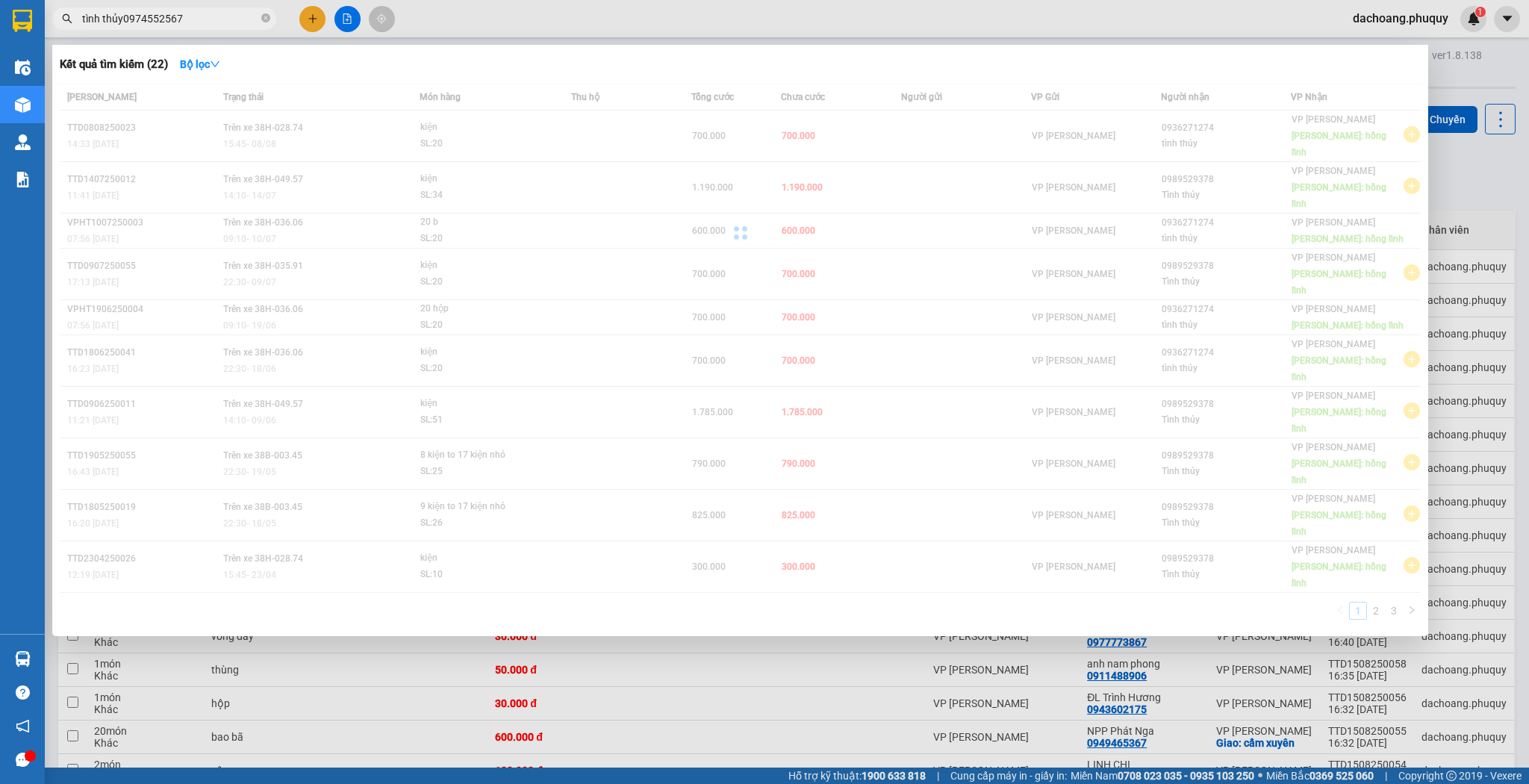
click at [224, 20] on input "tình thủy0974552567" at bounding box center [170, 19] width 176 height 17
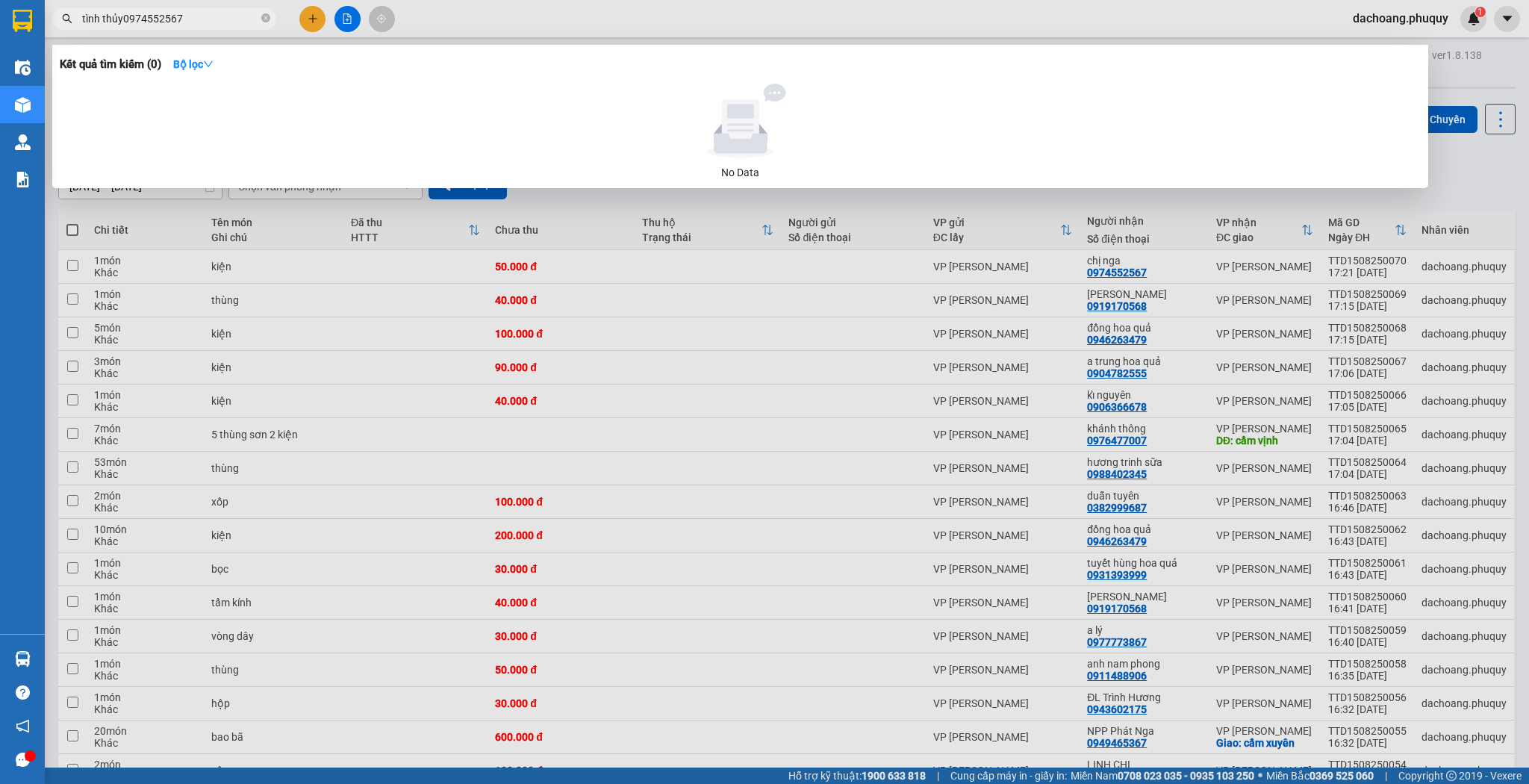
paste input "text"
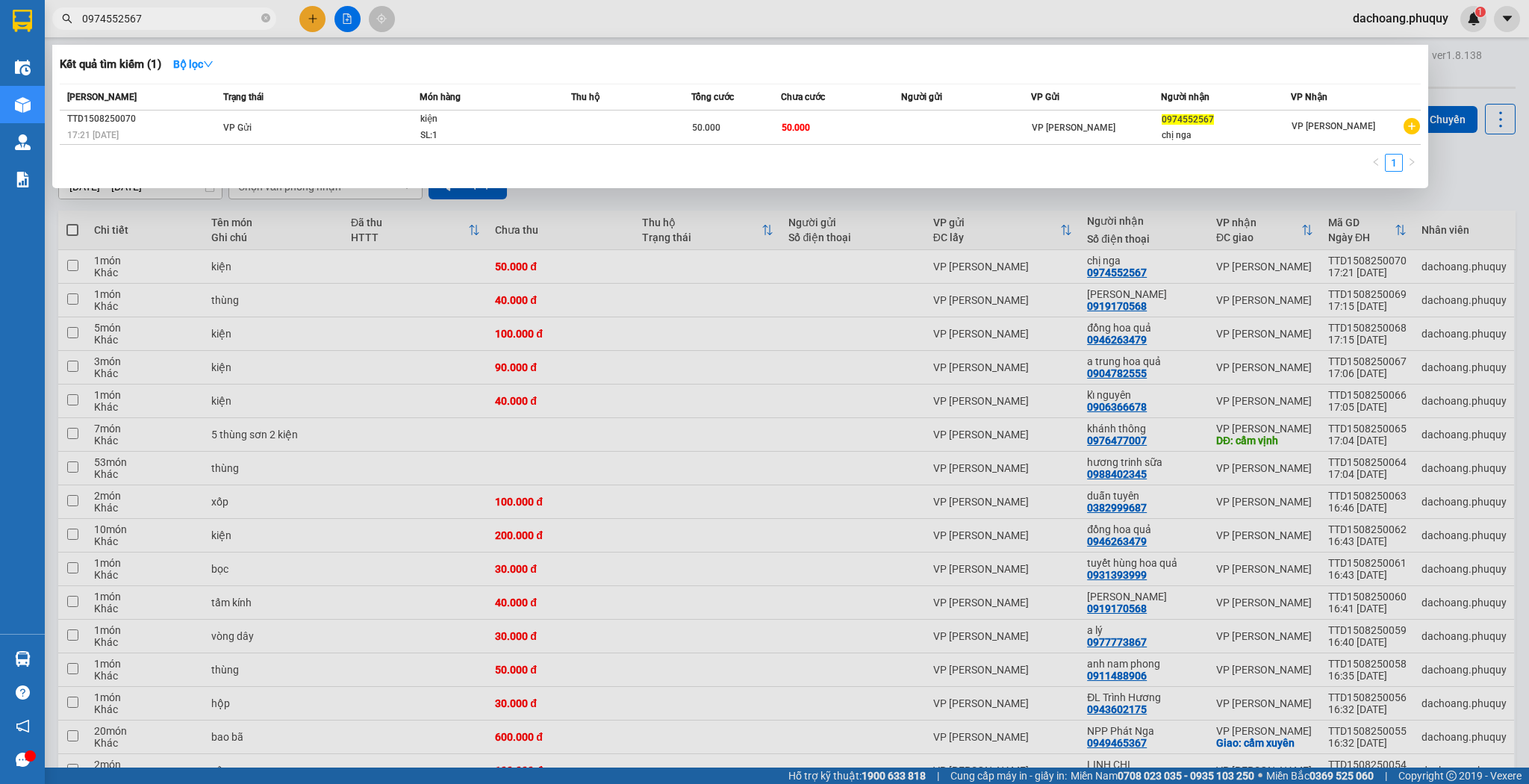
click at [820, 251] on div at bounding box center [764, 392] width 1529 height 784
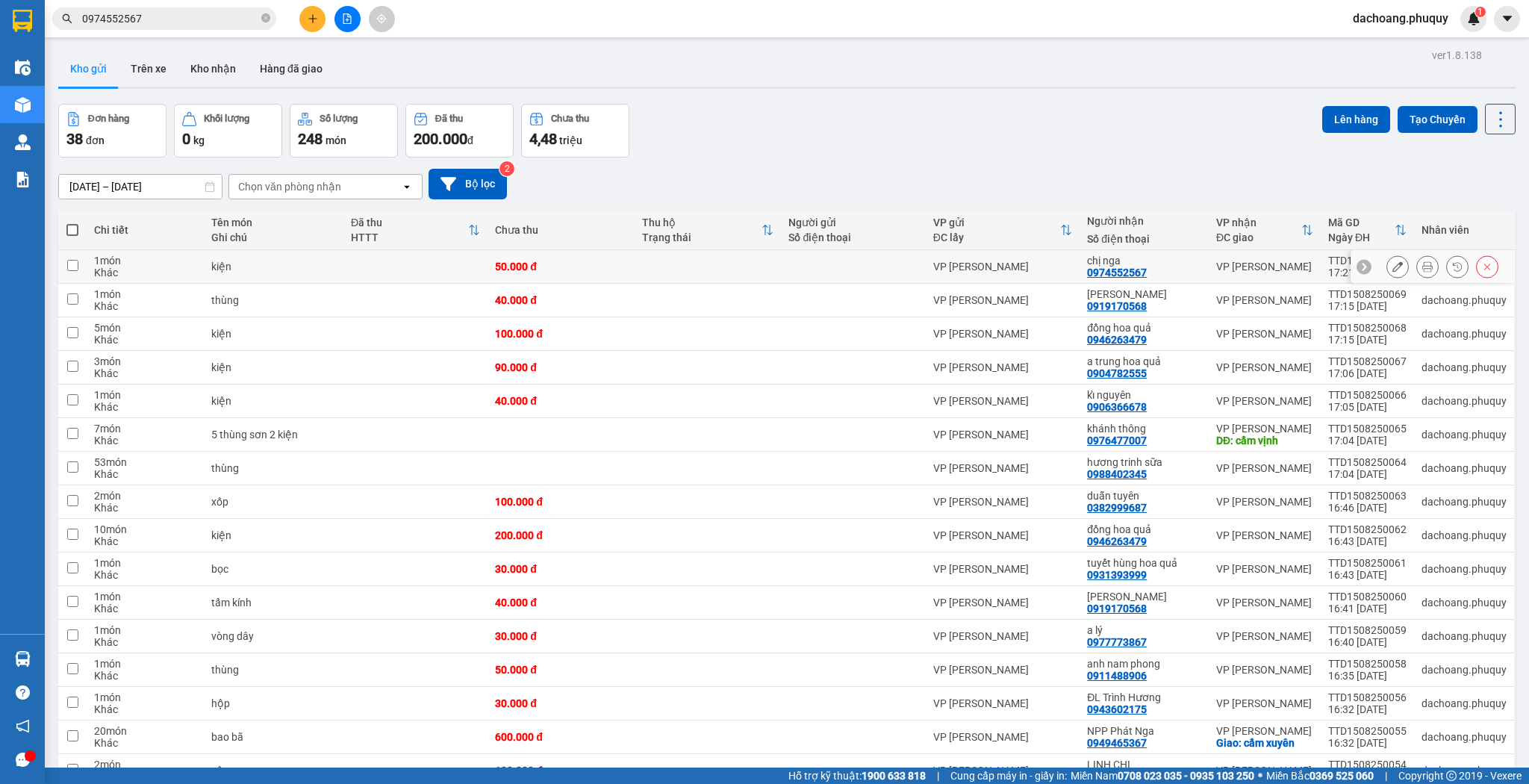
click at [1393, 267] on icon at bounding box center [1397, 266] width 10 height 10
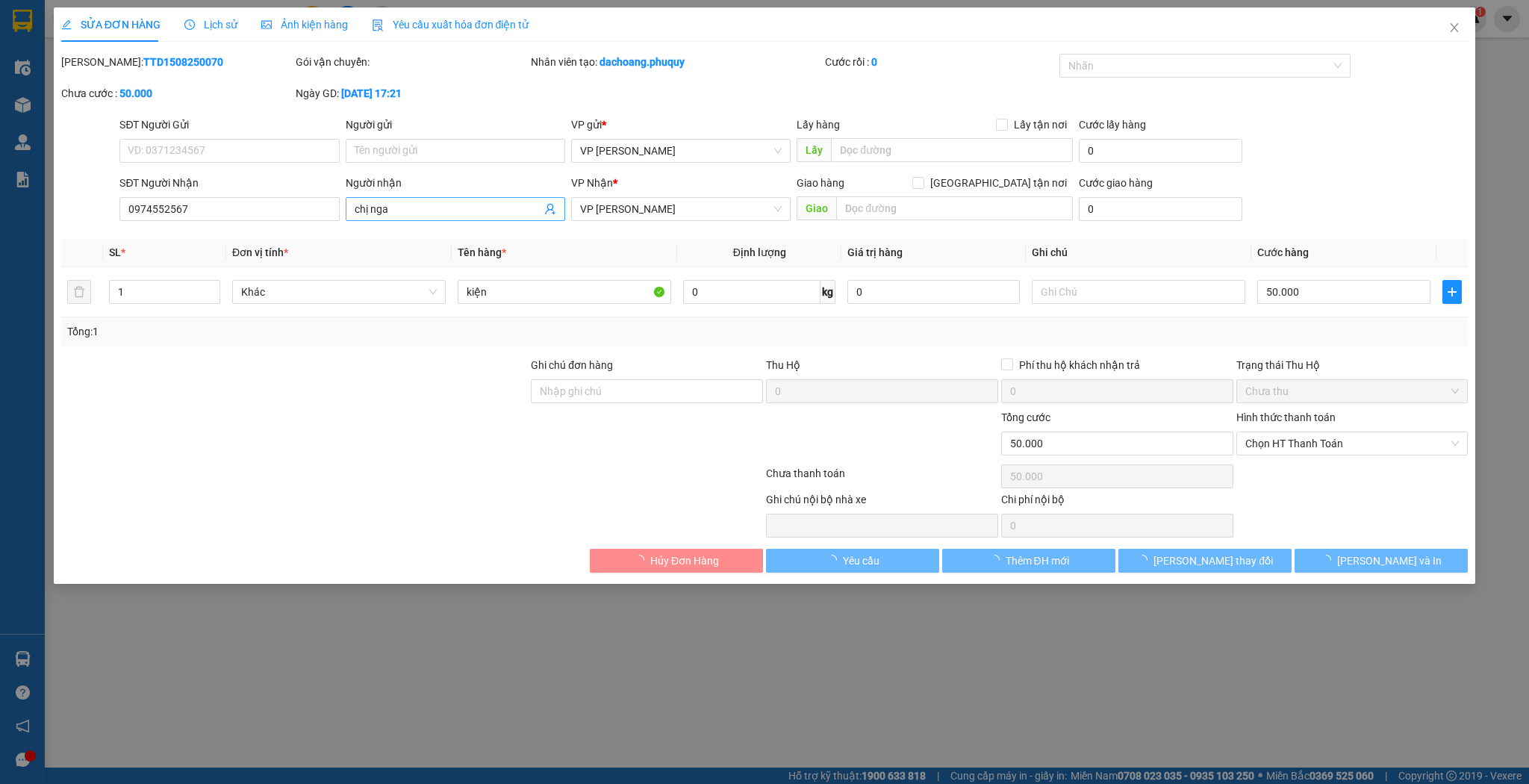
click at [426, 211] on input "chị nga" at bounding box center [448, 209] width 187 height 17
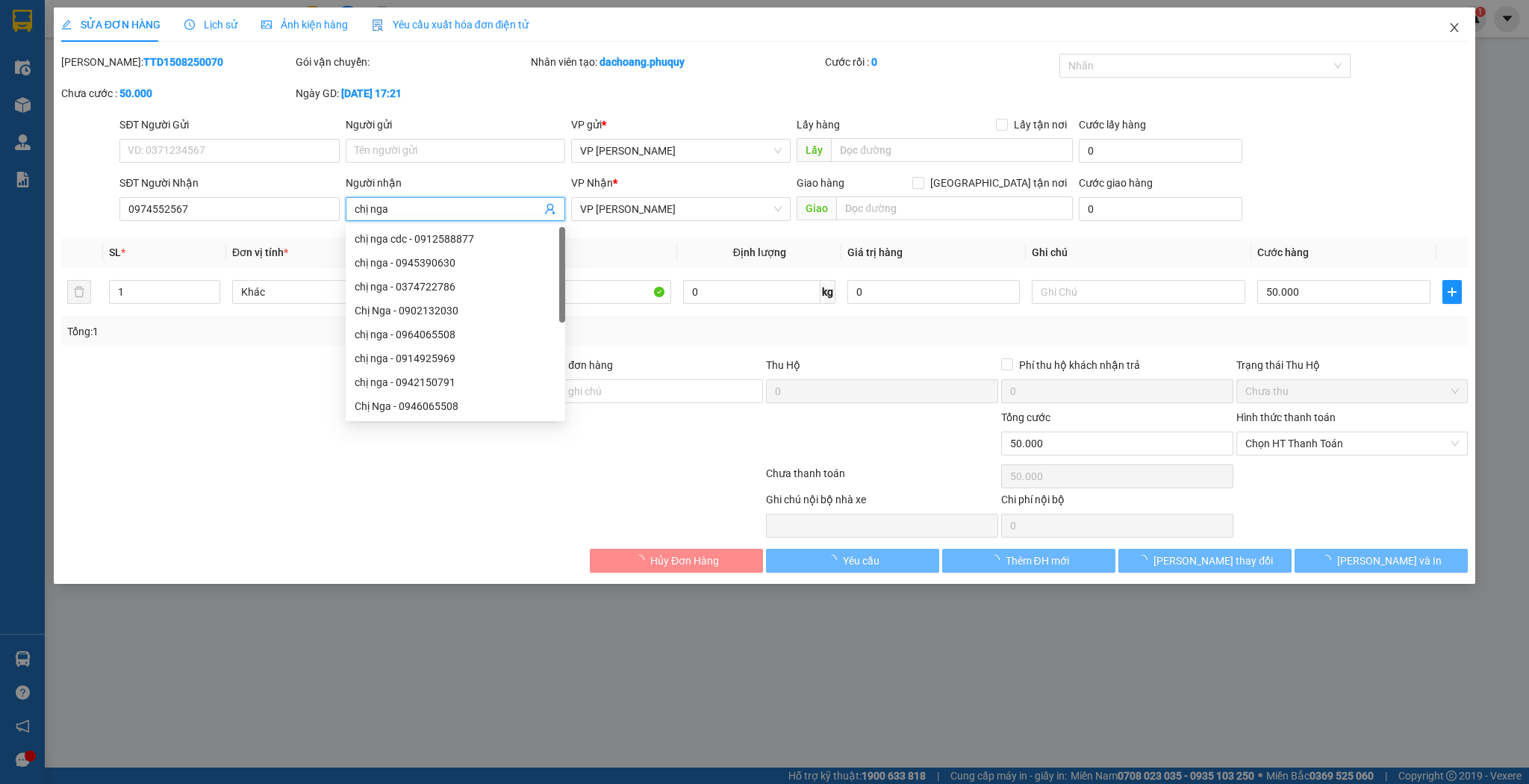
click at [1467, 28] on span "Close" at bounding box center [1454, 28] width 42 height 42
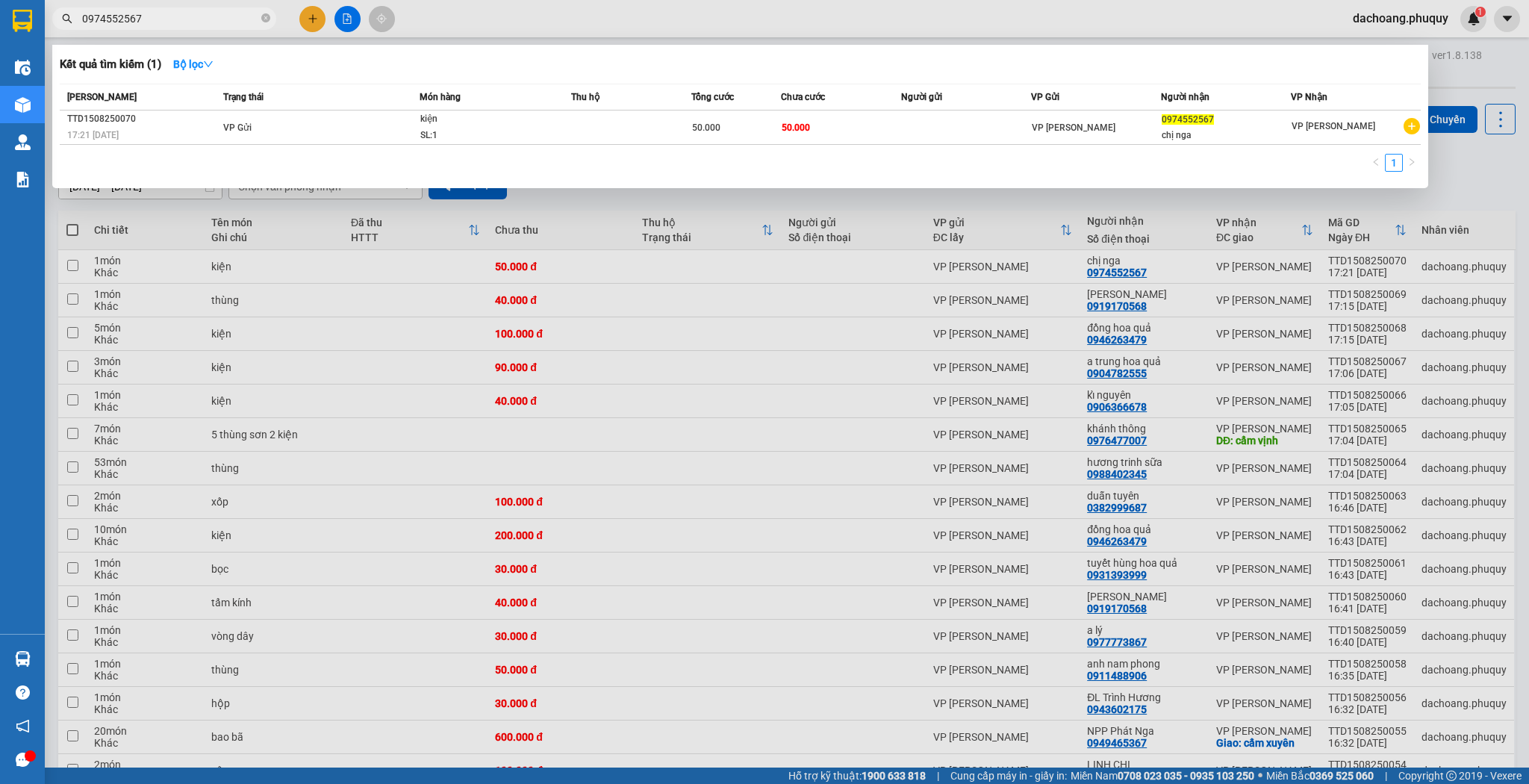
click at [197, 18] on input "0974552567" at bounding box center [170, 19] width 176 height 17
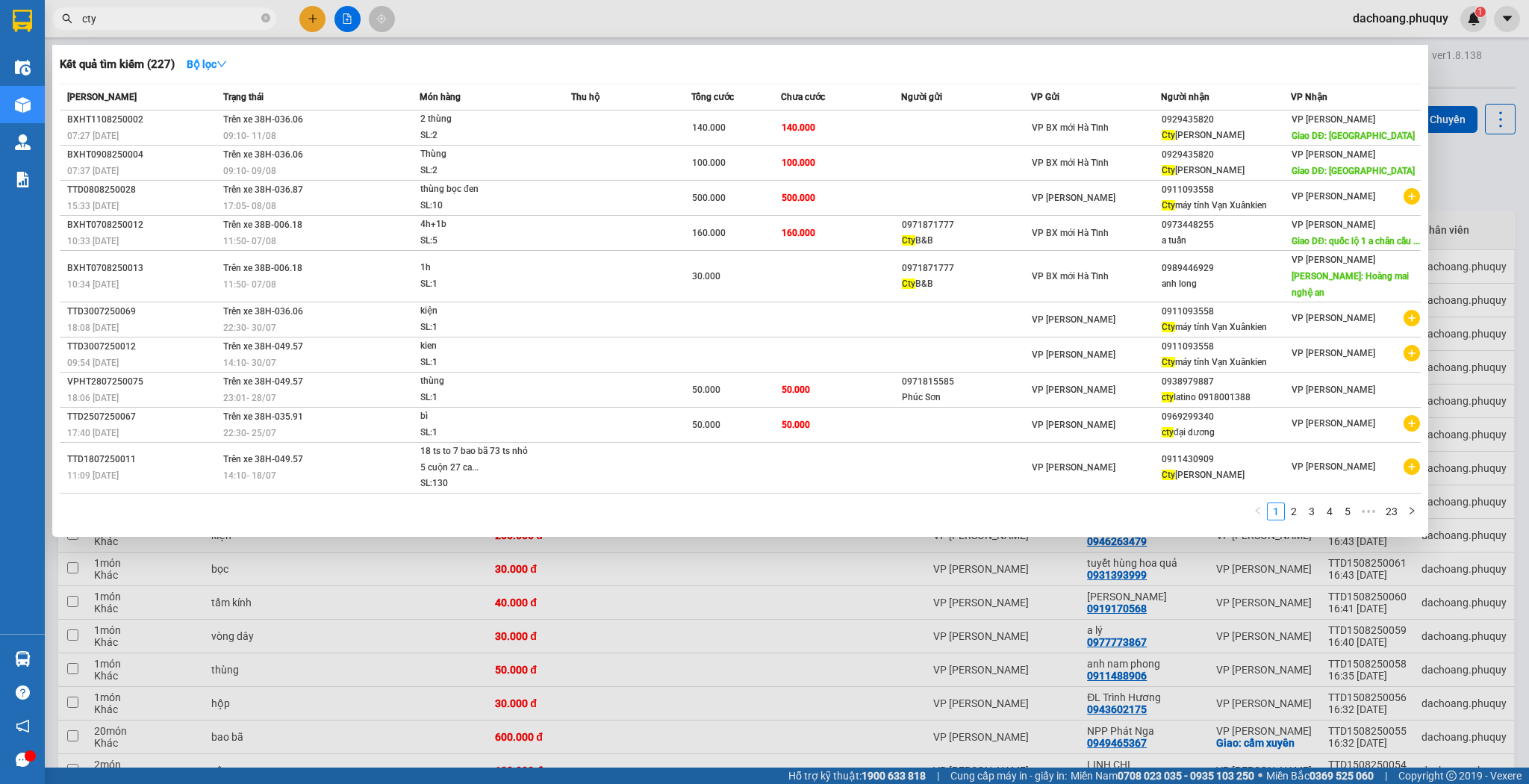
click at [156, 6] on div at bounding box center [764, 392] width 1529 height 784
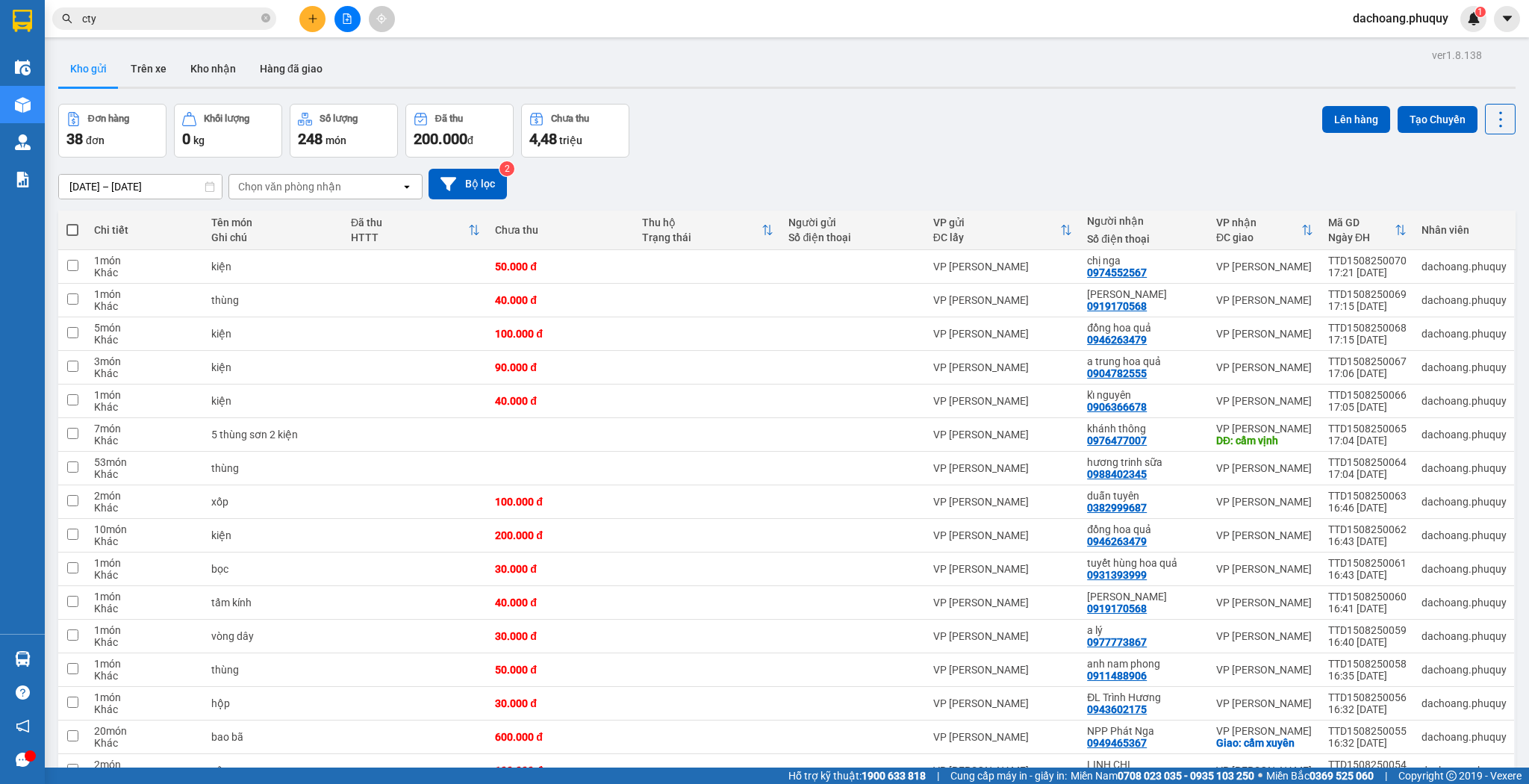
click at [156, 11] on input "cty" at bounding box center [170, 19] width 176 height 17
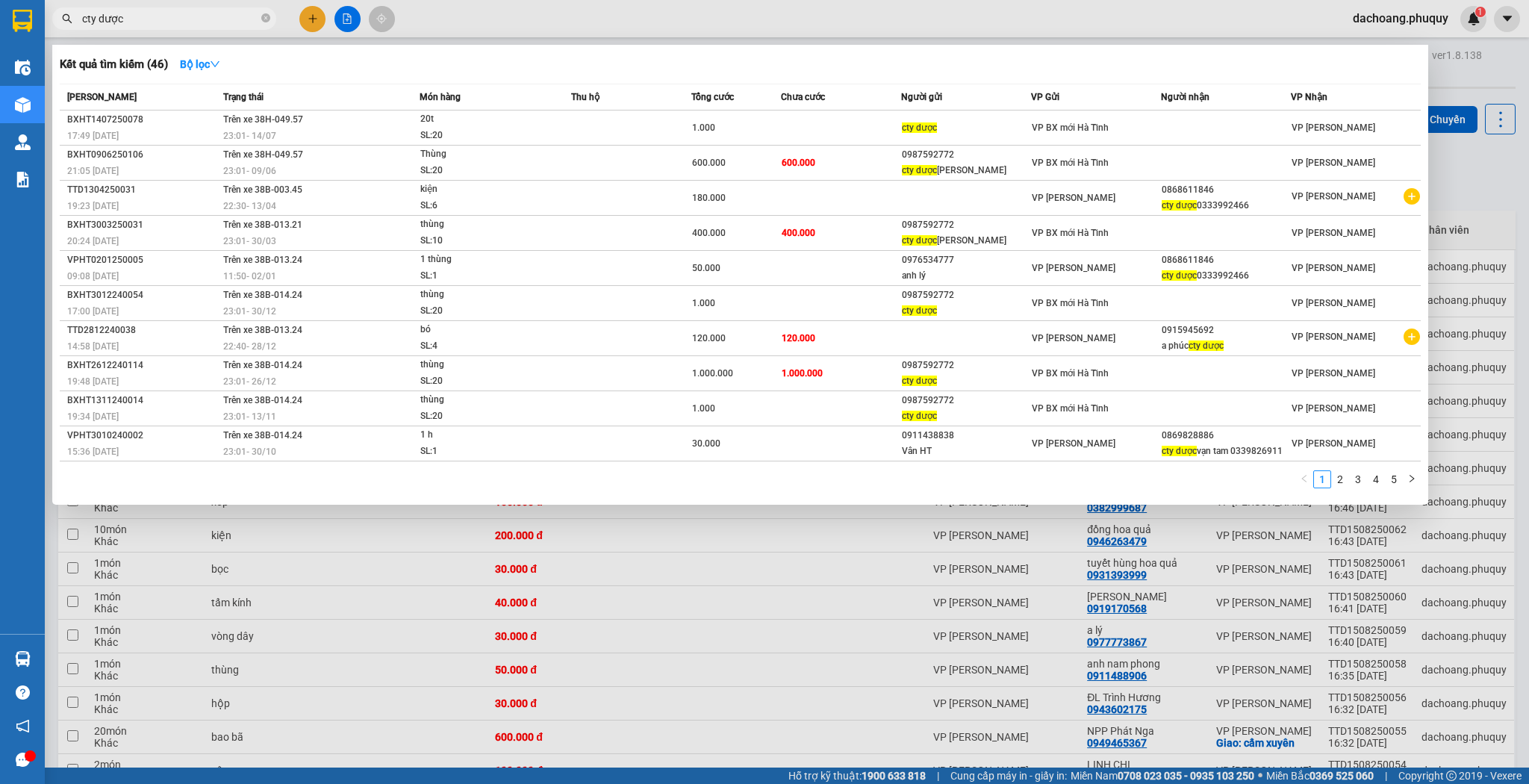
click at [892, 557] on div at bounding box center [764, 392] width 1529 height 784
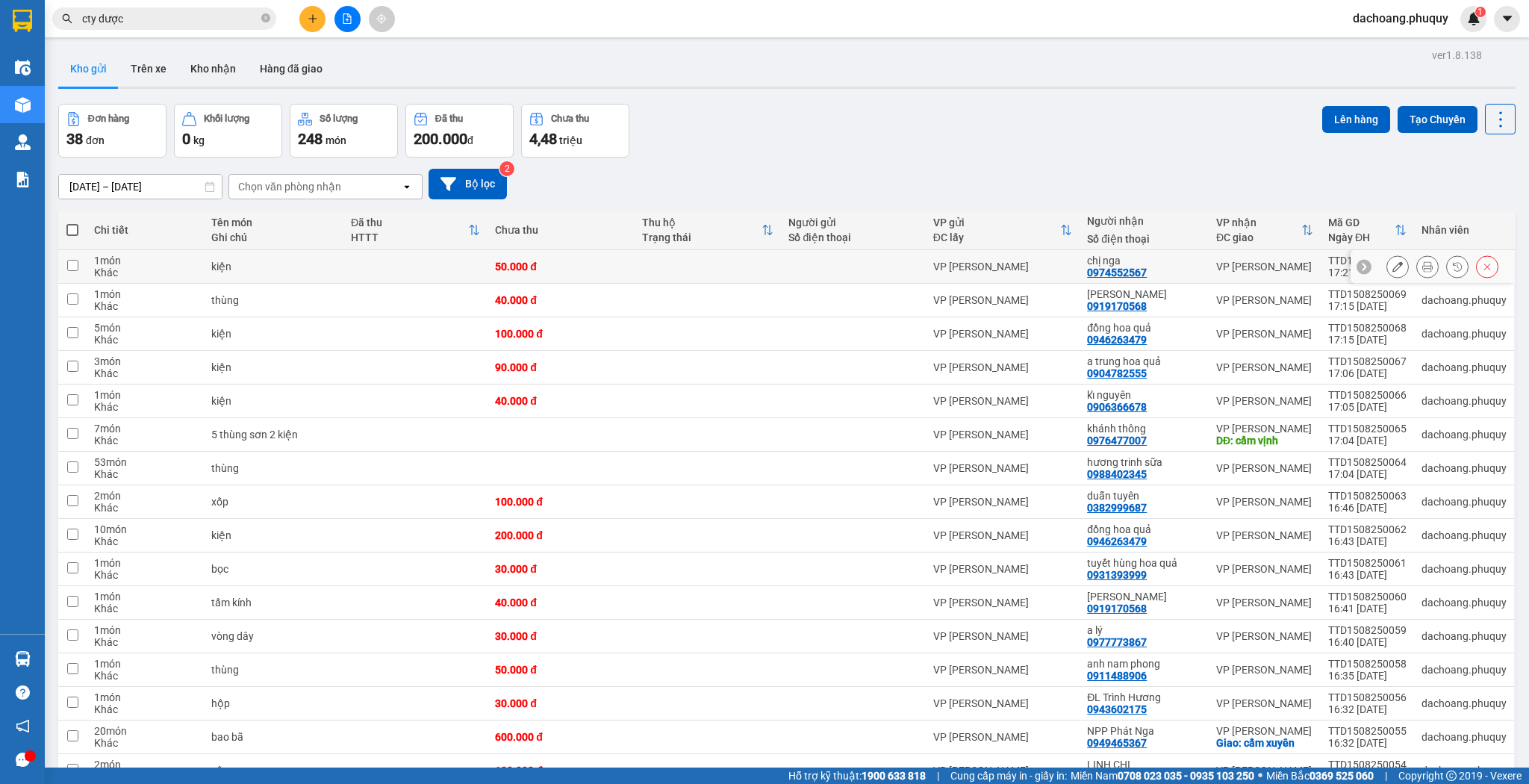
click at [1395, 260] on button at bounding box center [1397, 267] width 21 height 26
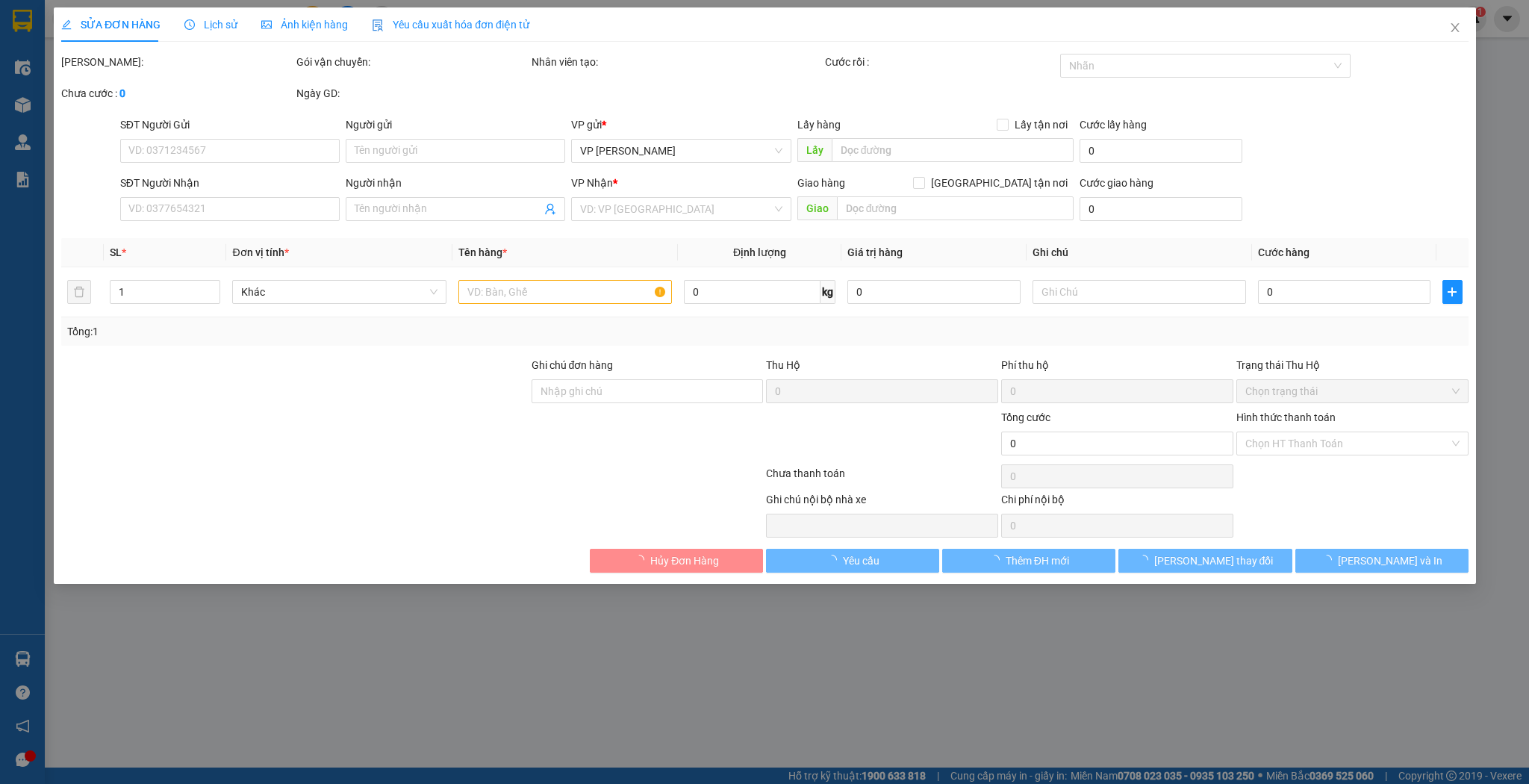
click at [1341, 303] on div "Total Paid Fee Total UnPaid Fee Cash Collection Total Fee Mã ĐH: Gói vận chuyển…" at bounding box center [765, 313] width 1408 height 518
click at [1341, 292] on div "Total Paid Fee Total UnPaid Fee Cash Collection Total Fee Mã ĐH: Gói vận chuyển…" at bounding box center [765, 313] width 1408 height 518
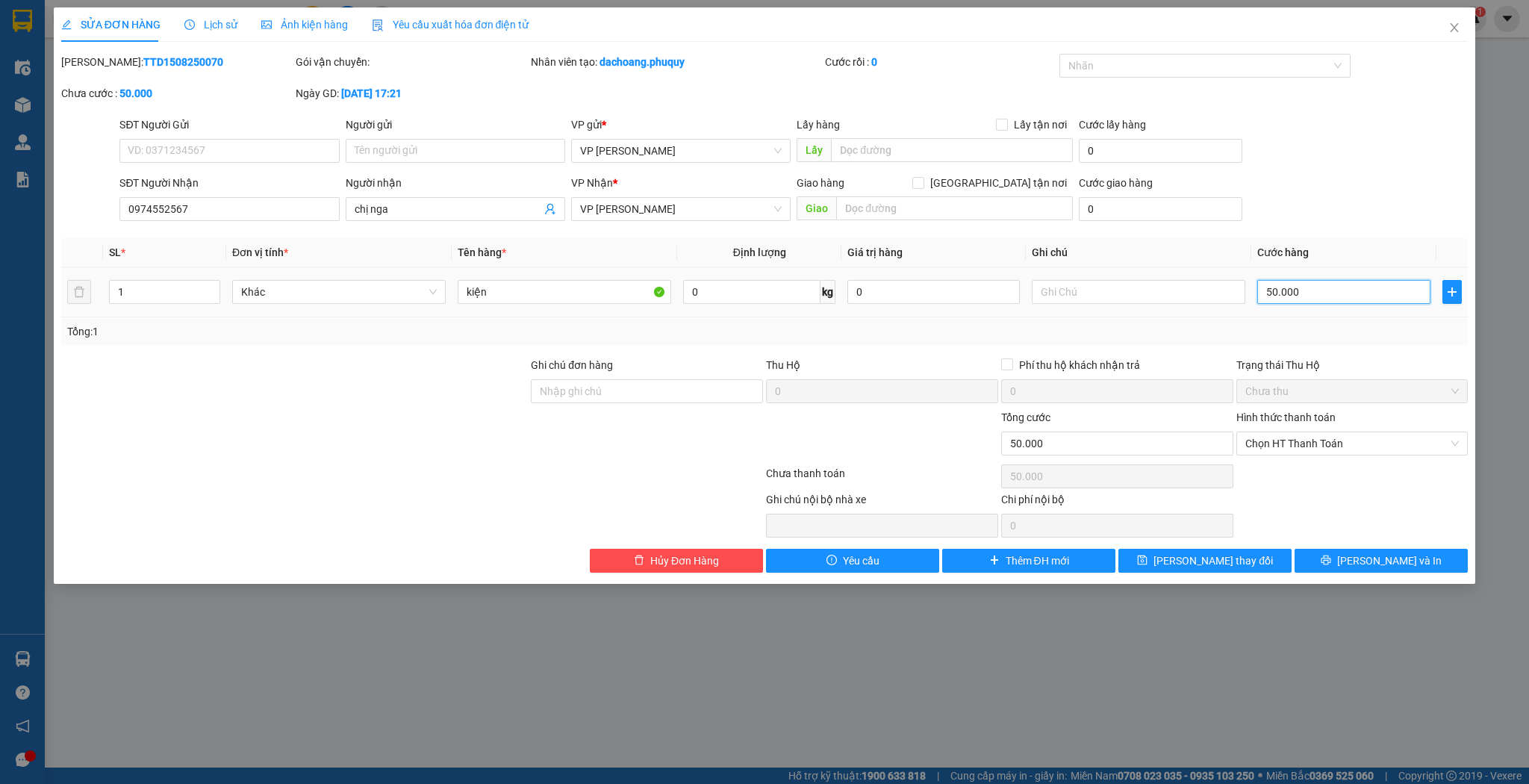
click at [1341, 292] on input "50.000" at bounding box center [1344, 292] width 172 height 24
click at [1295, 448] on span "Chọn HT Thanh Toán" at bounding box center [1352, 443] width 214 height 22
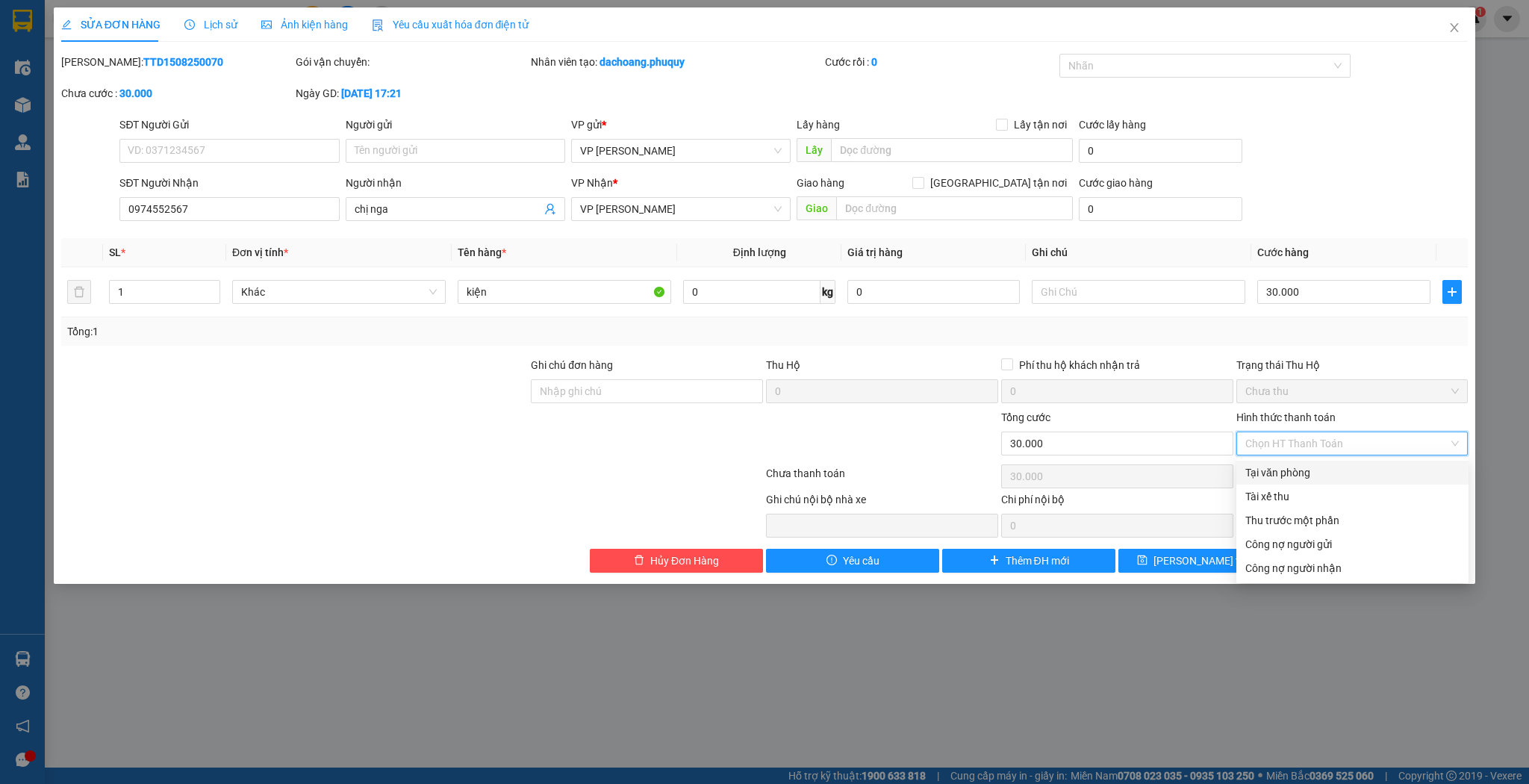
click at [1275, 472] on div "Tại văn phòng" at bounding box center [1352, 473] width 214 height 17
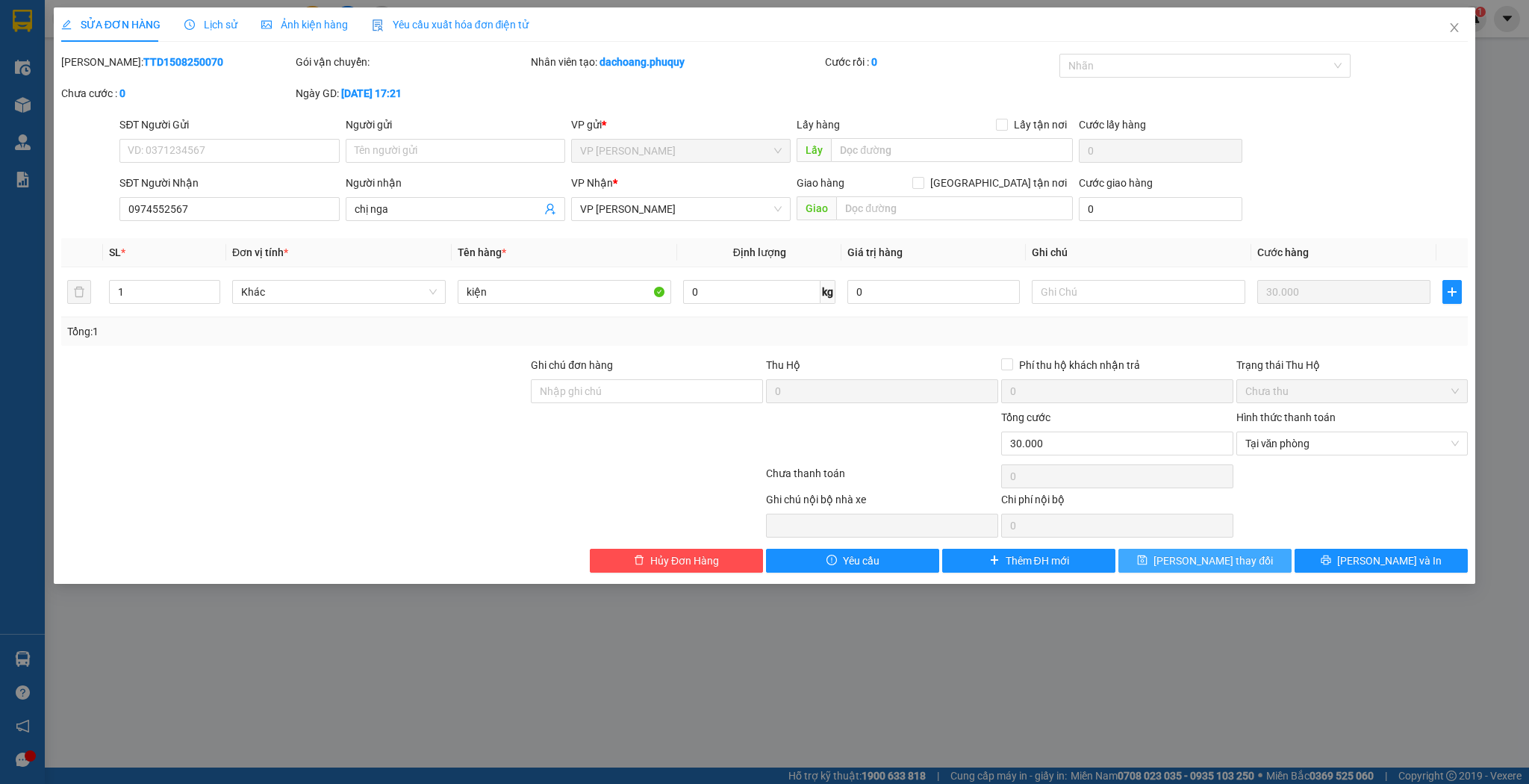
click at [1147, 564] on icon "save" at bounding box center [1142, 559] width 10 height 10
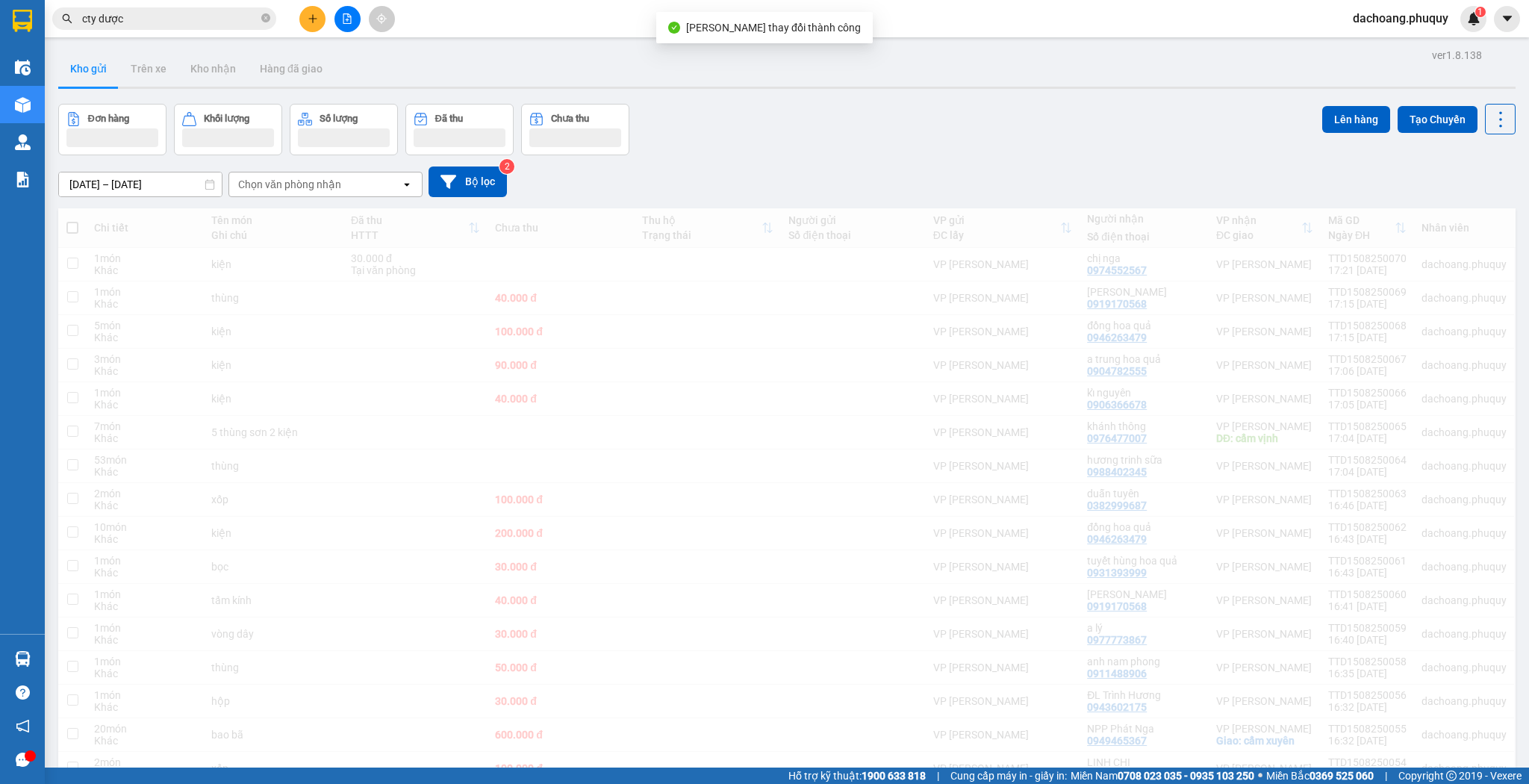
drag, startPoint x: 1174, startPoint y: 564, endPoint x: 1182, endPoint y: 566, distance: 8.2
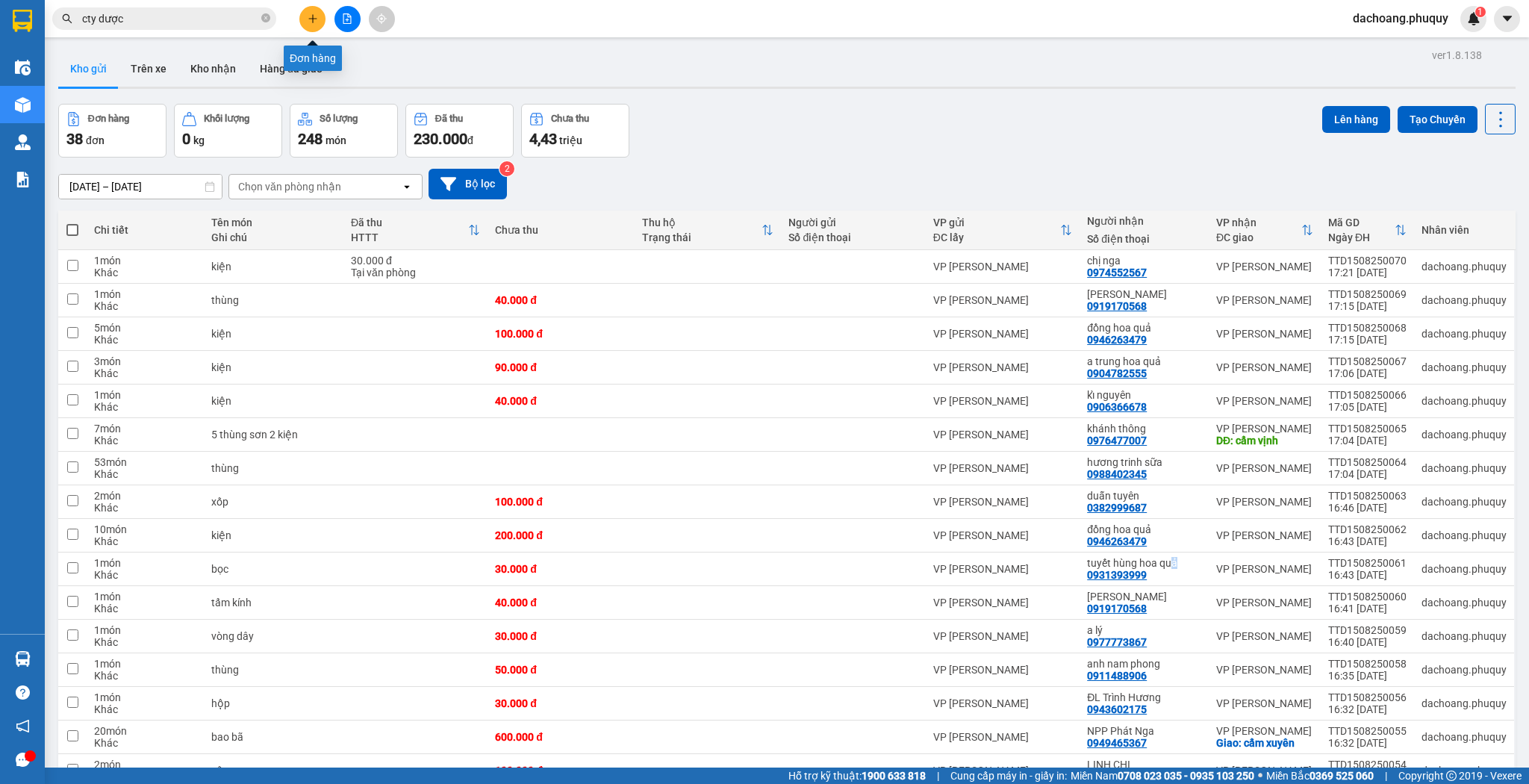
click at [309, 15] on icon "plus" at bounding box center [312, 19] width 10 height 10
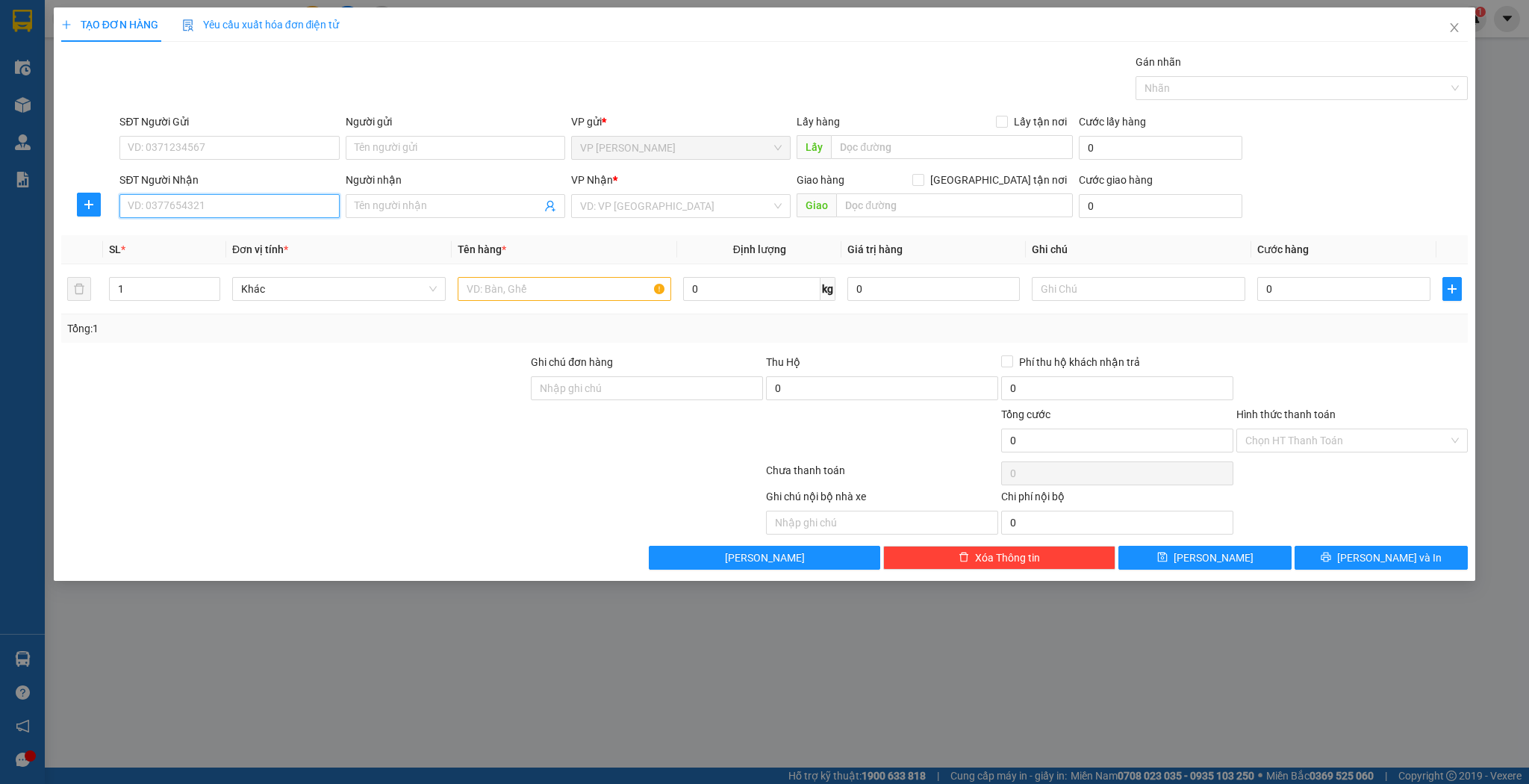
click at [167, 203] on input "SĐT Người Nhận" at bounding box center [229, 206] width 219 height 24
click at [451, 219] on div "Người nhận Tên người nhận" at bounding box center [455, 197] width 219 height 52
click at [450, 200] on input "Người nhận" at bounding box center [448, 206] width 187 height 17
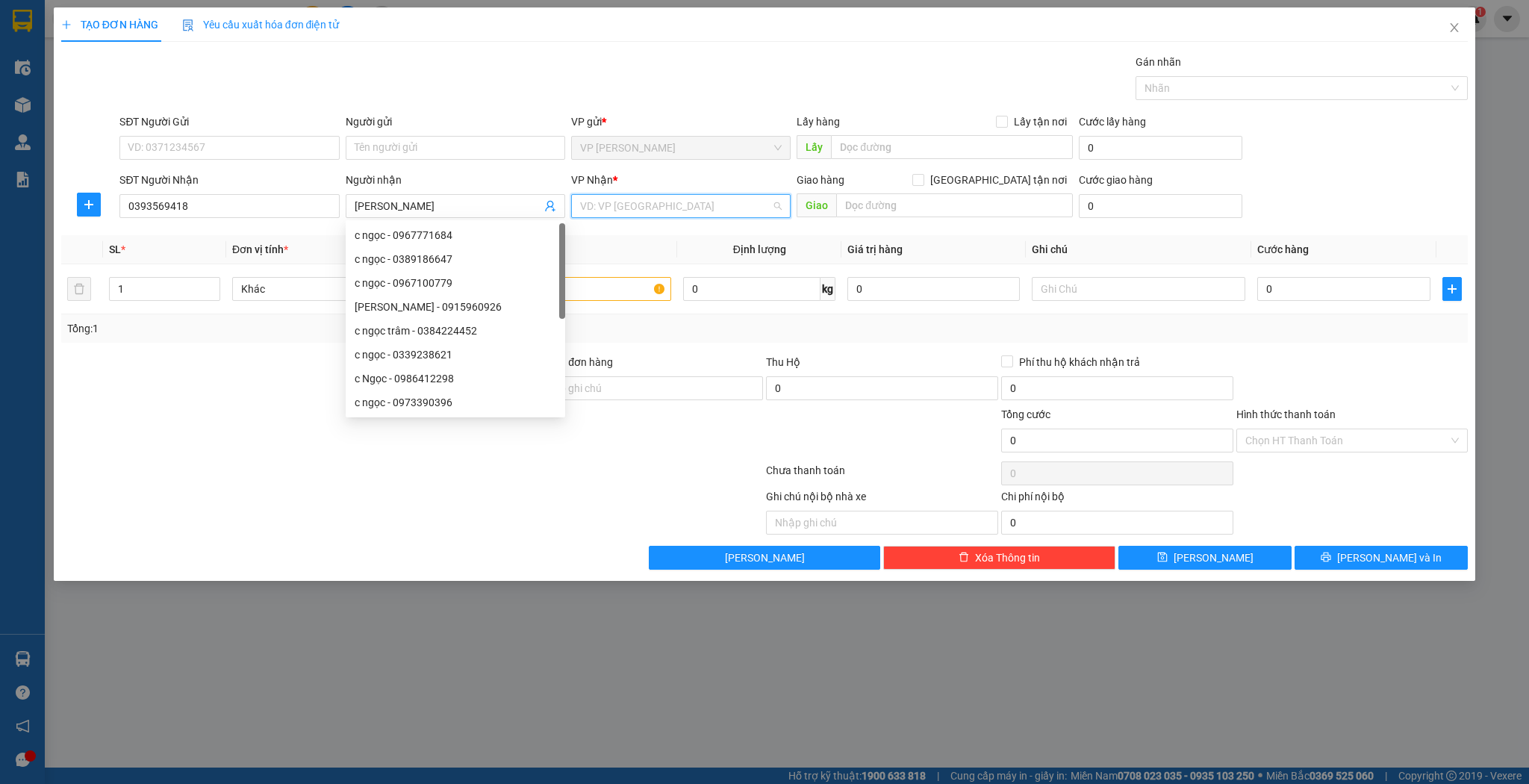
click at [653, 212] on input "search" at bounding box center [676, 205] width 191 height 22
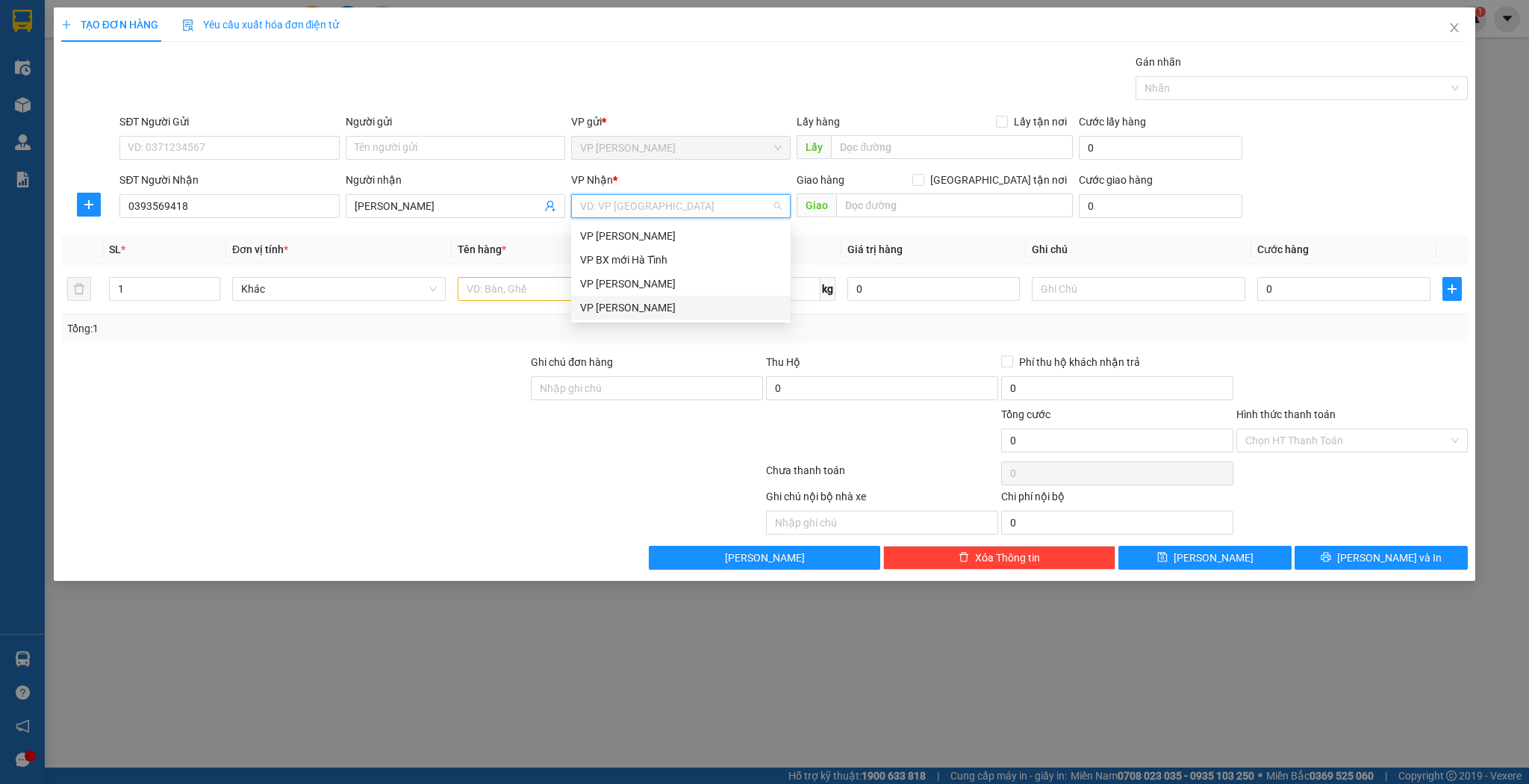
click at [632, 300] on div "VP [PERSON_NAME]" at bounding box center [682, 307] width 202 height 17
click at [525, 291] on input "text" at bounding box center [564, 289] width 214 height 24
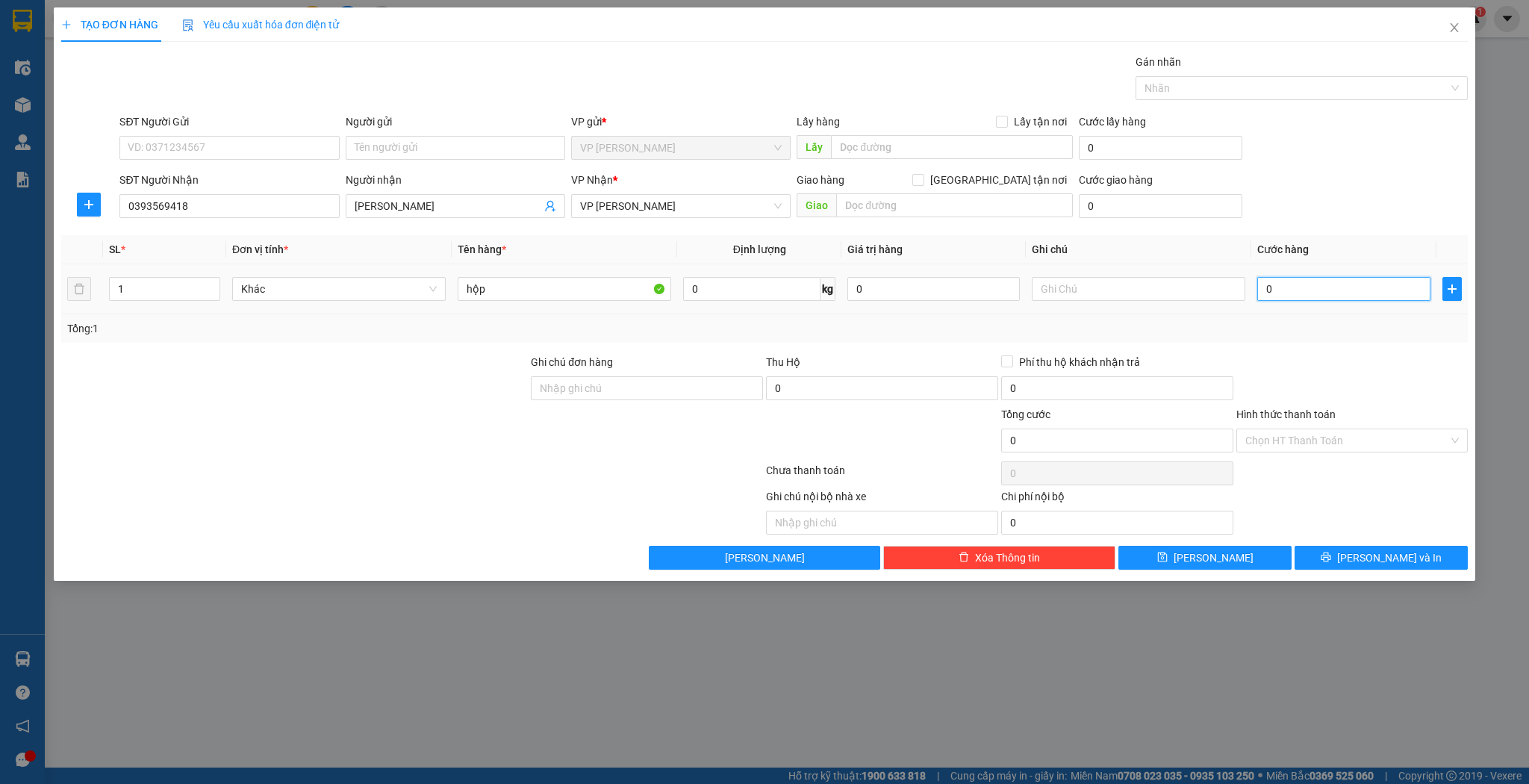
click at [1294, 286] on input "0" at bounding box center [1344, 289] width 172 height 24
click at [1219, 560] on span "[PERSON_NAME]" at bounding box center [1214, 557] width 80 height 17
click at [401, 206] on input "Người nhận" at bounding box center [448, 206] width 187 height 17
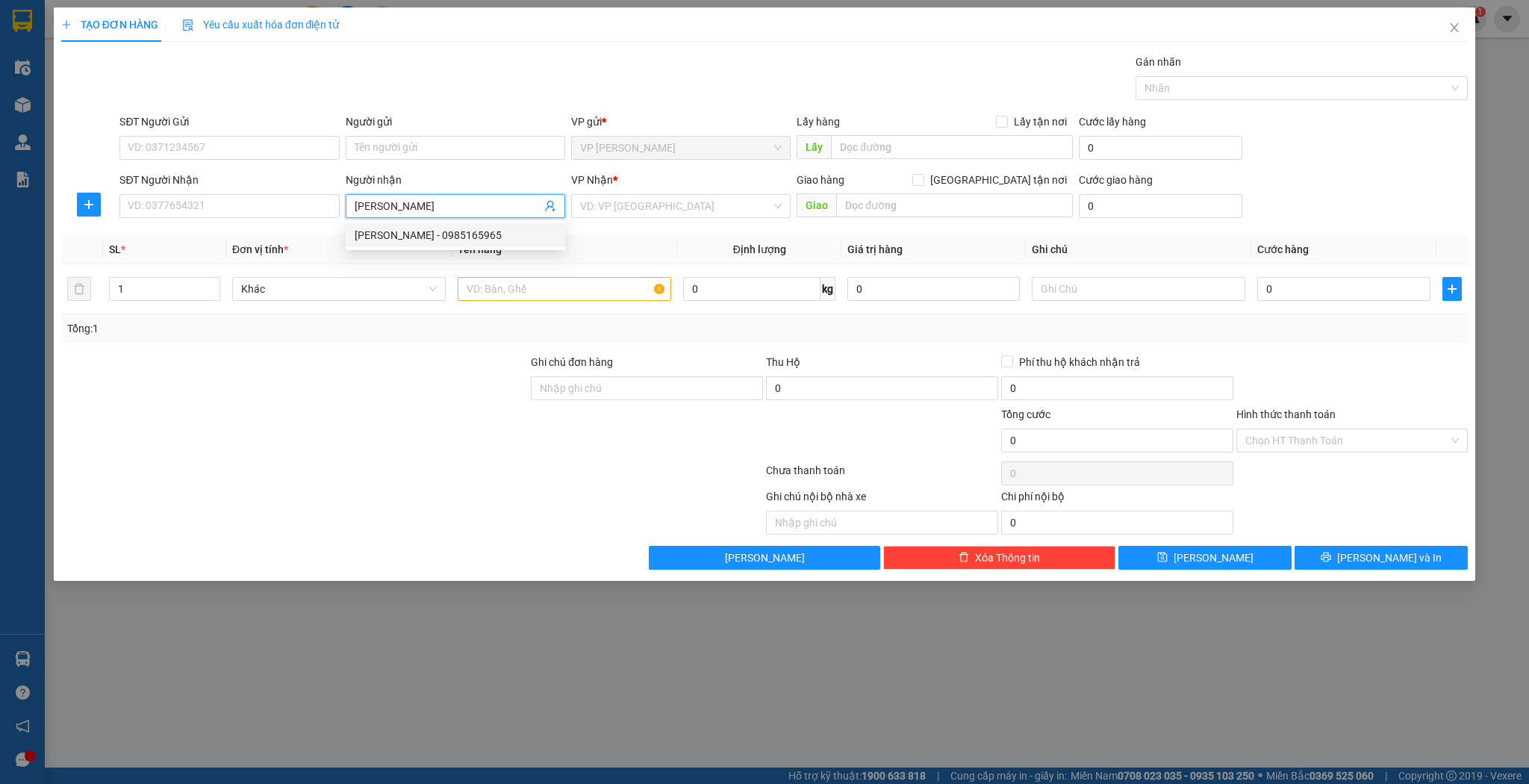
drag, startPoint x: 437, startPoint y: 235, endPoint x: 456, endPoint y: 250, distance: 24.2
click at [436, 235] on div "[PERSON_NAME] - 0985165965" at bounding box center [456, 235] width 202 height 17
click at [514, 292] on input "text" at bounding box center [564, 289] width 214 height 24
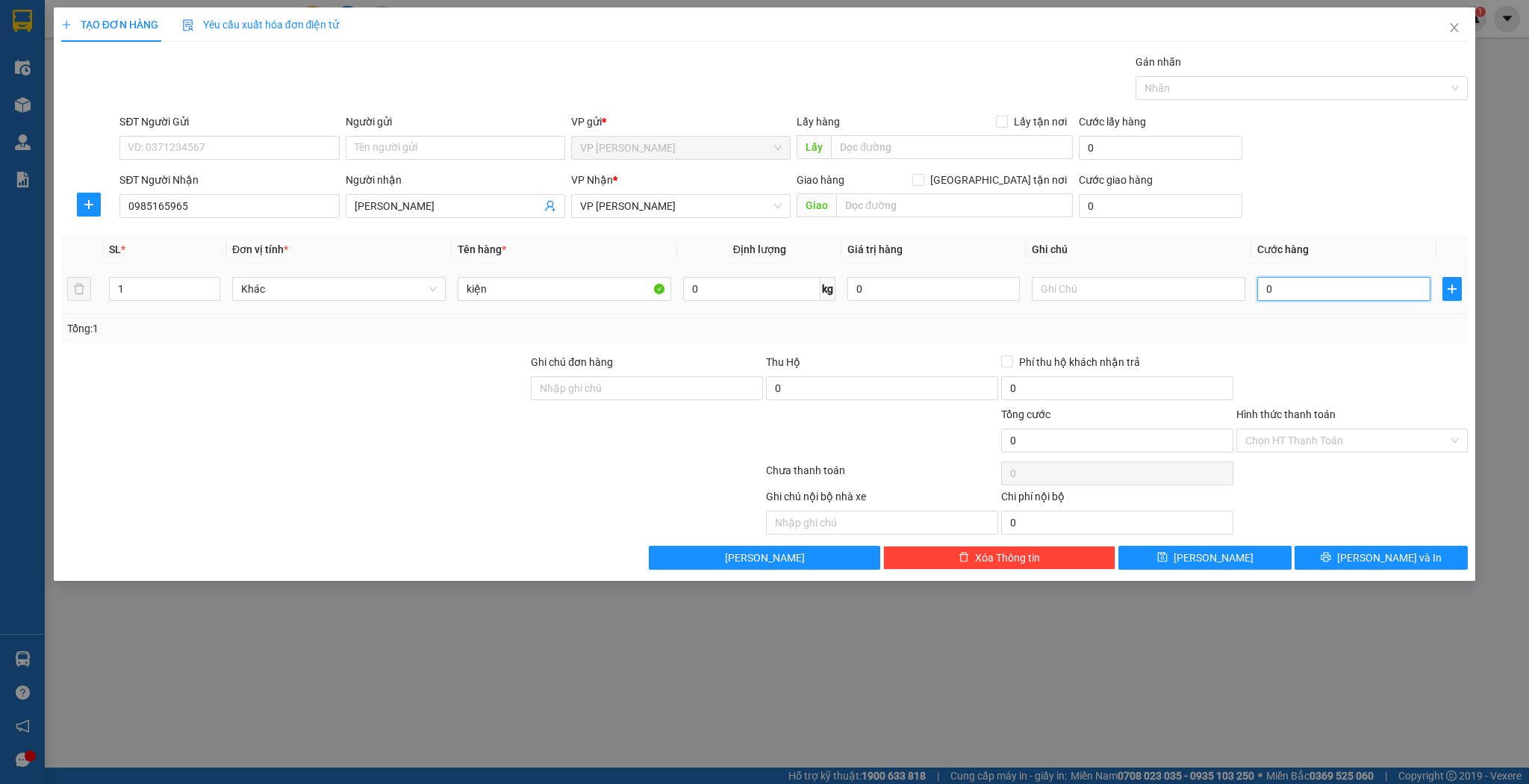
click at [1282, 284] on input "0" at bounding box center [1344, 289] width 172 height 24
click at [1209, 557] on span "[PERSON_NAME]" at bounding box center [1214, 557] width 80 height 17
click at [434, 223] on div "Người nhận Tên người nhận" at bounding box center [456, 197] width 226 height 52
click at [473, 196] on span at bounding box center [455, 206] width 219 height 24
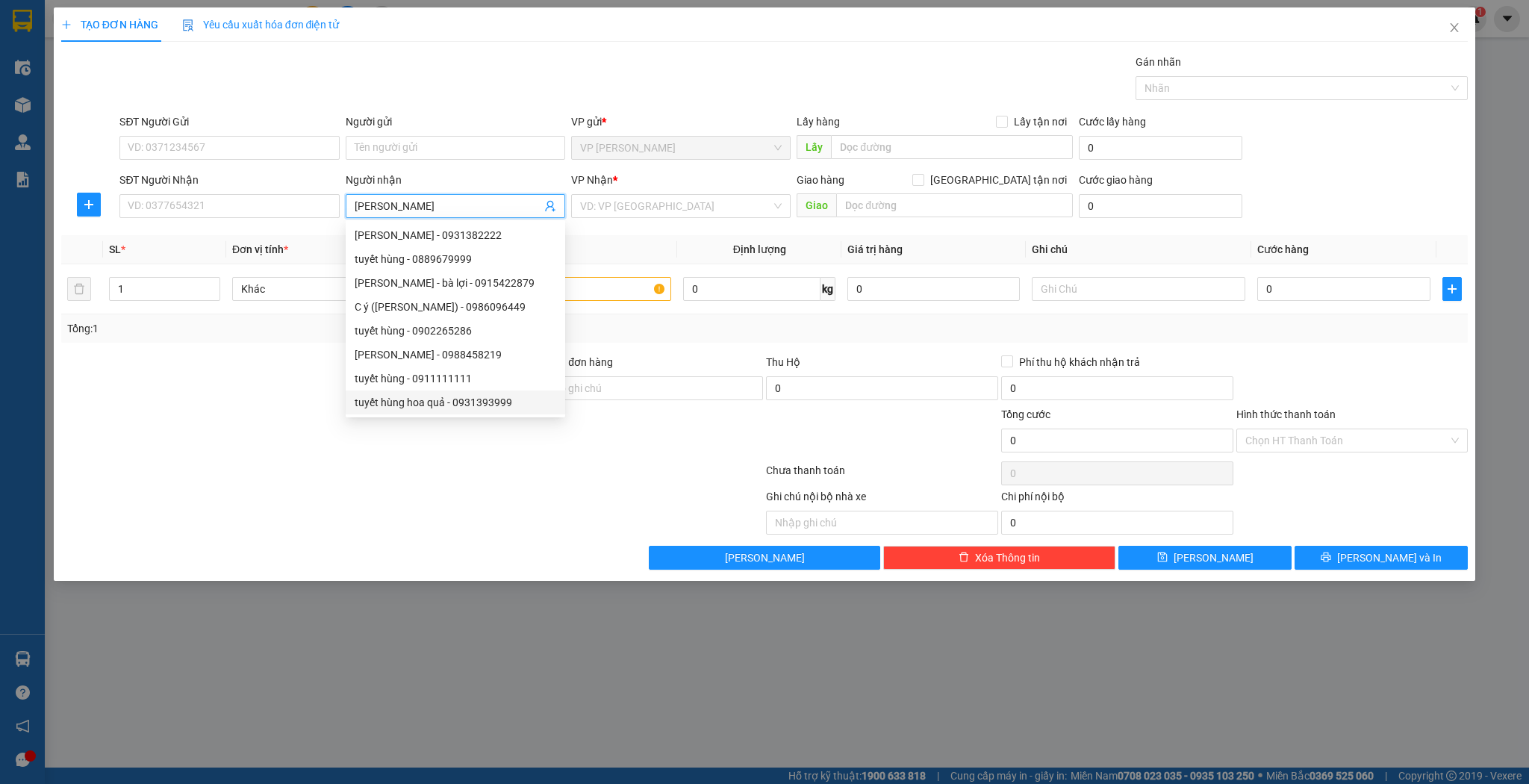
click at [442, 397] on div "tuyết hùng hoa quả - 0931393999" at bounding box center [456, 403] width 202 height 17
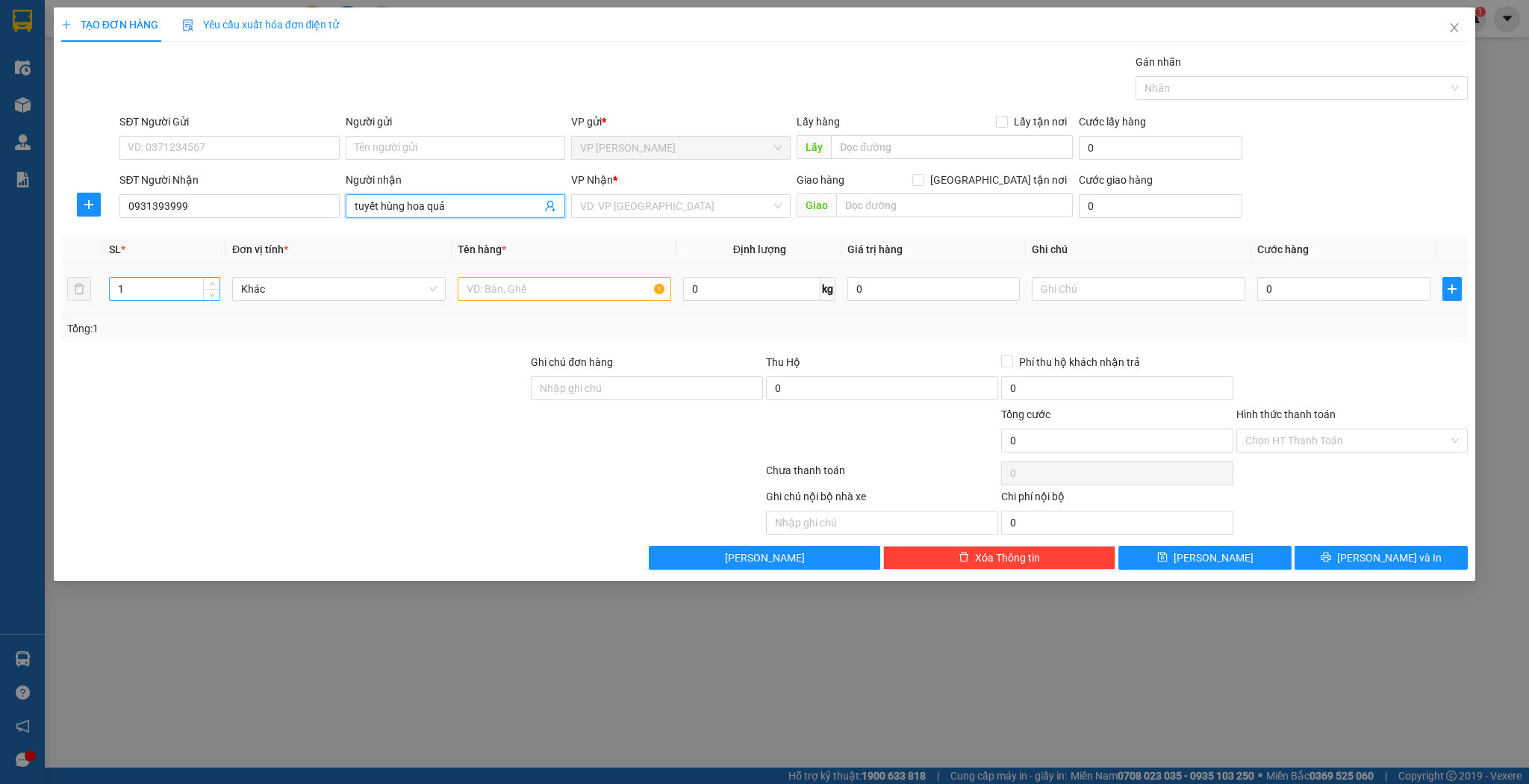
click at [157, 294] on input "1" at bounding box center [165, 289] width 110 height 22
click at [553, 287] on input "text" at bounding box center [564, 289] width 214 height 24
click at [185, 287] on input "2" at bounding box center [165, 289] width 110 height 22
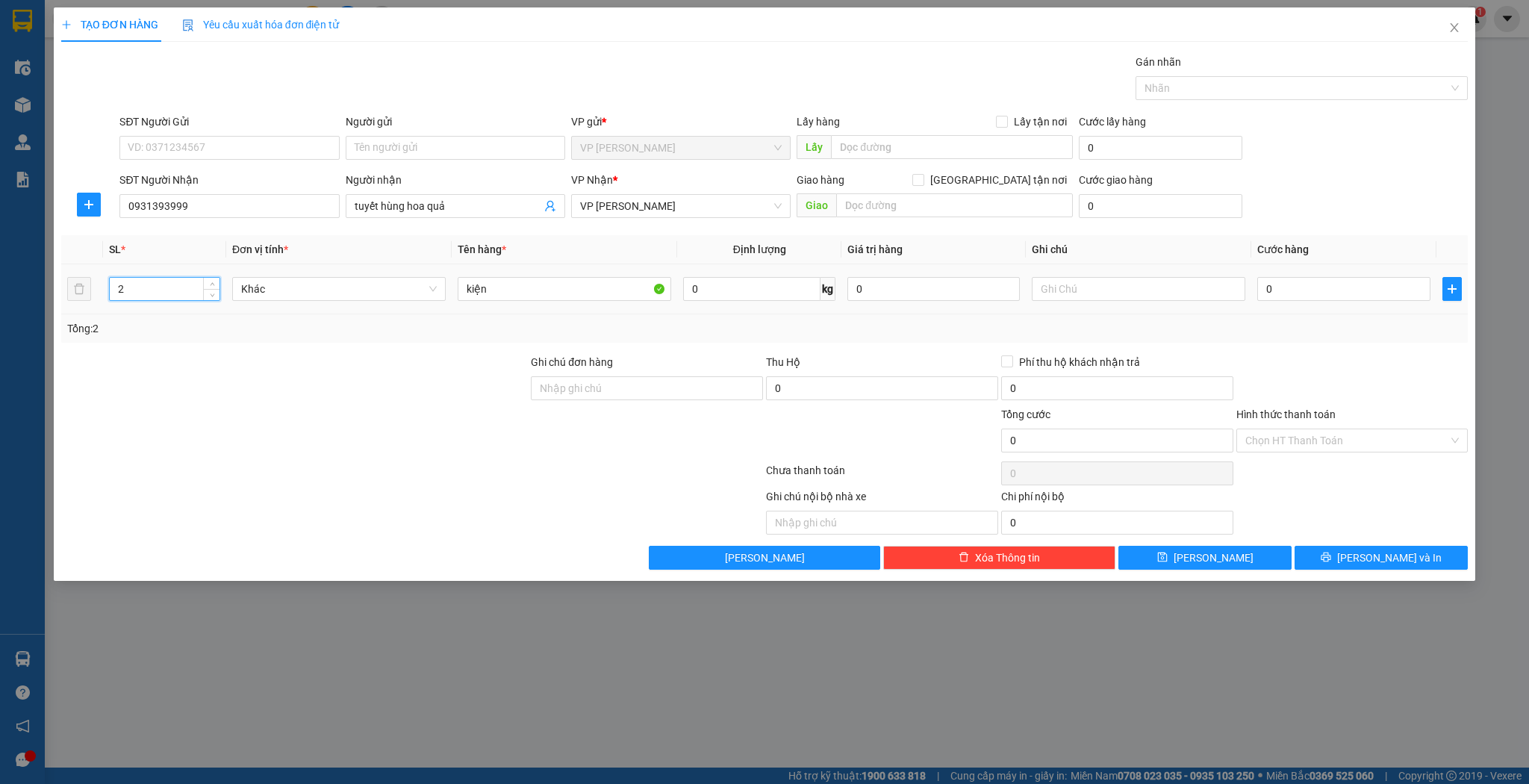
click at [185, 287] on input "2" at bounding box center [165, 289] width 110 height 22
click at [1321, 278] on input "0" at bounding box center [1344, 289] width 172 height 24
click at [1211, 549] on span "[PERSON_NAME]" at bounding box center [1214, 557] width 80 height 17
drag, startPoint x: 1473, startPoint y: 40, endPoint x: 1464, endPoint y: 31, distance: 12.7
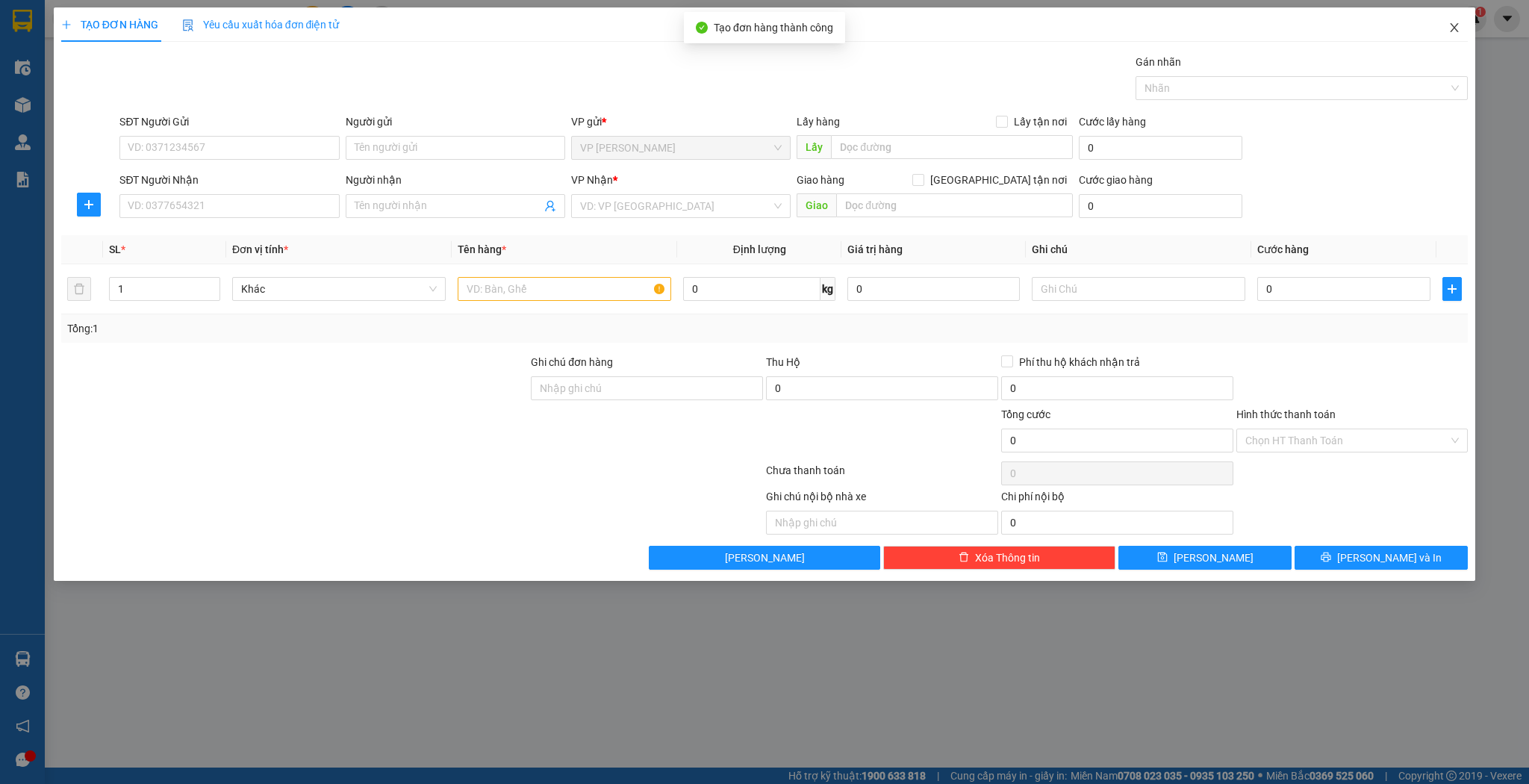
click at [1474, 40] on span "Close" at bounding box center [1454, 28] width 42 height 42
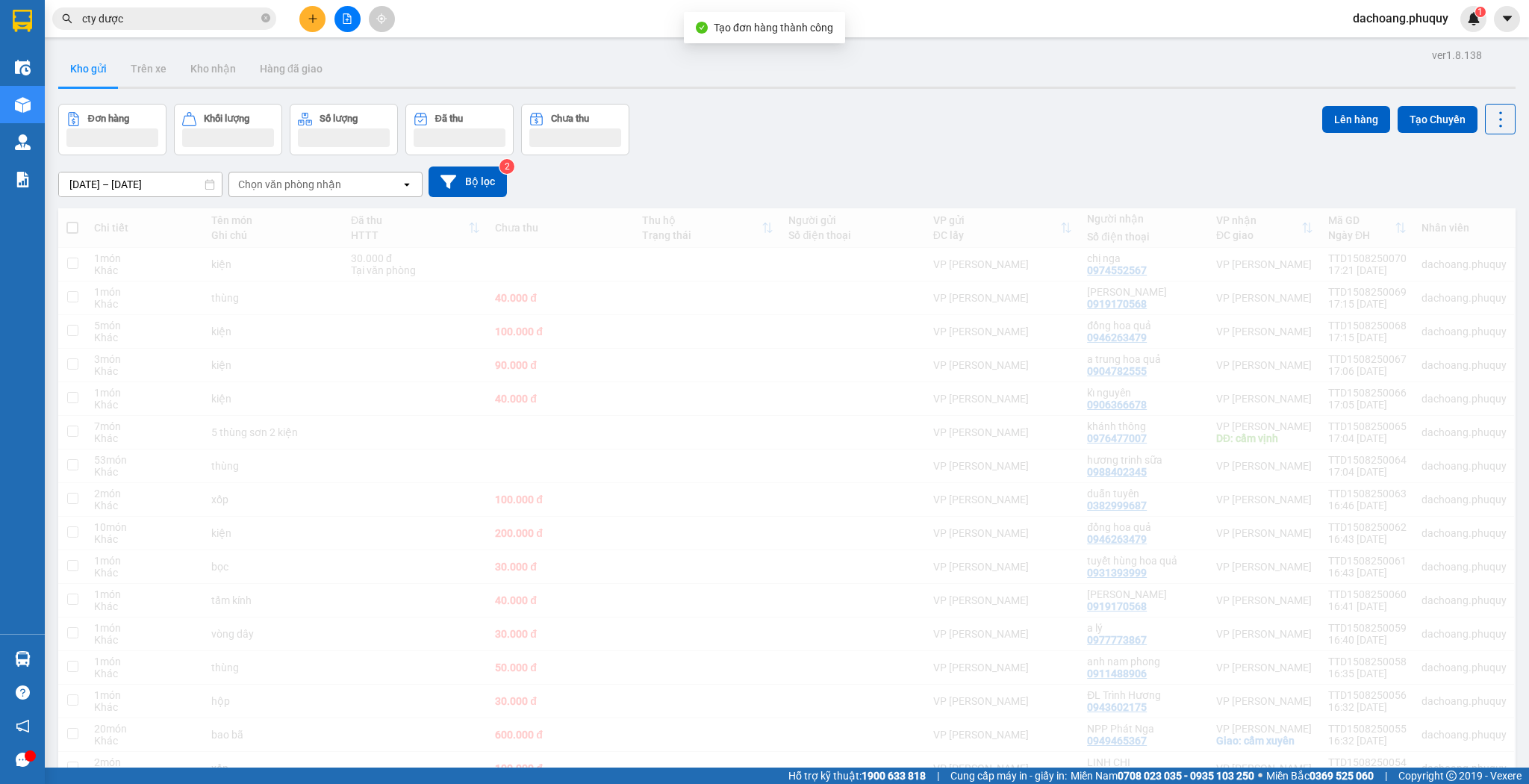
click at [1464, 31] on div "dachoang.phuquy 1" at bounding box center [1413, 19] width 145 height 26
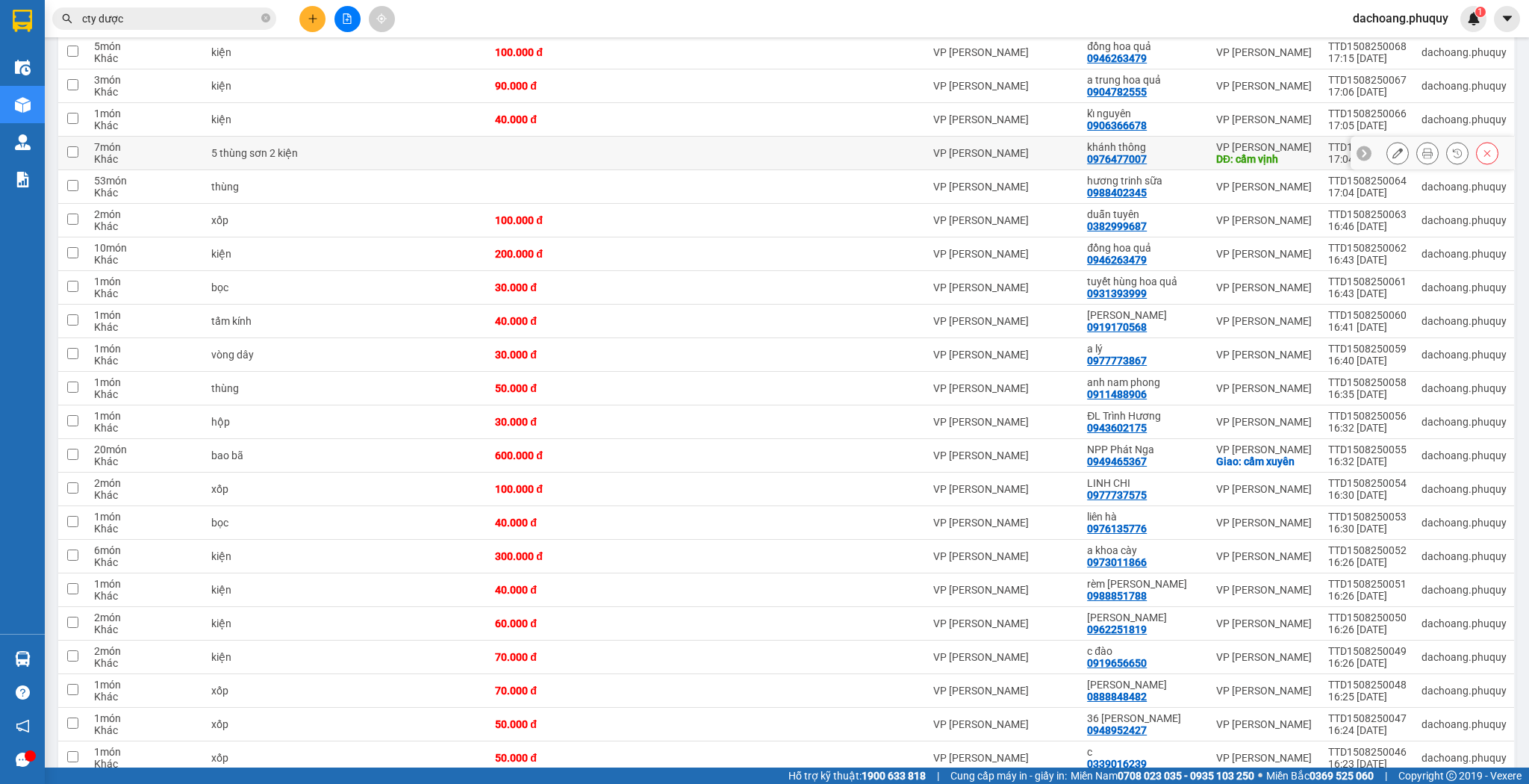
scroll to position [317, 0]
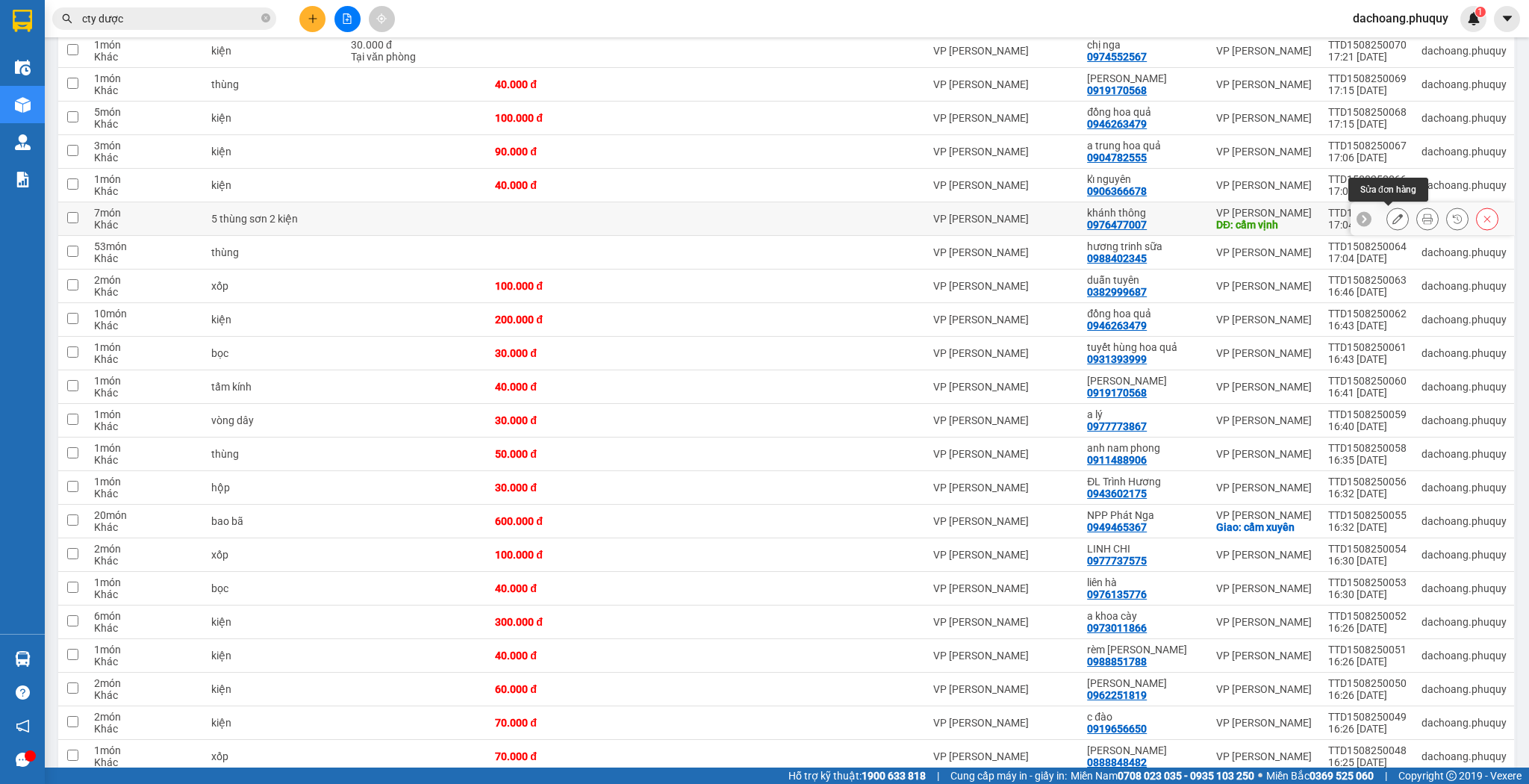
click at [1393, 214] on icon at bounding box center [1397, 218] width 10 height 10
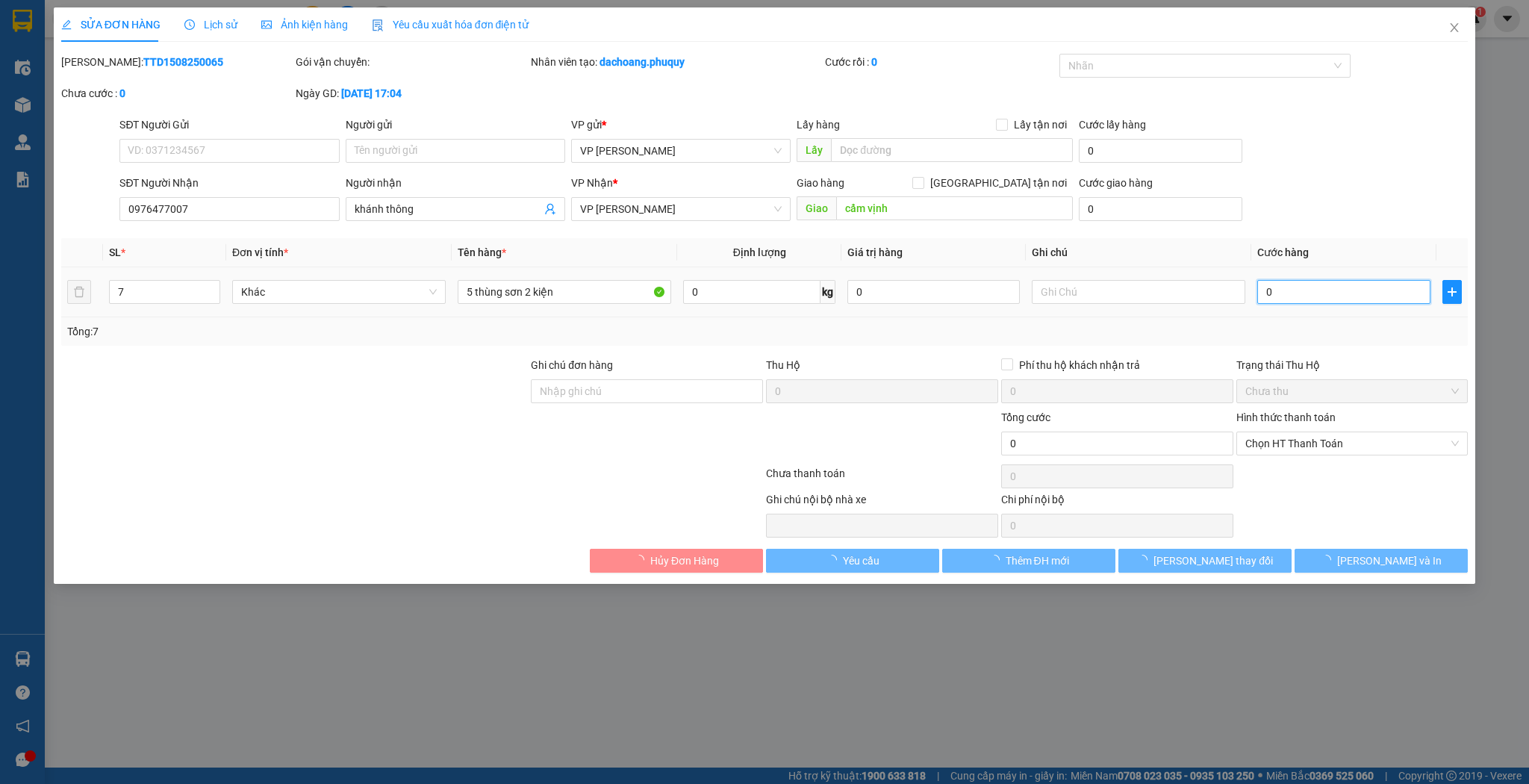
click at [1321, 292] on input "0" at bounding box center [1344, 292] width 172 height 24
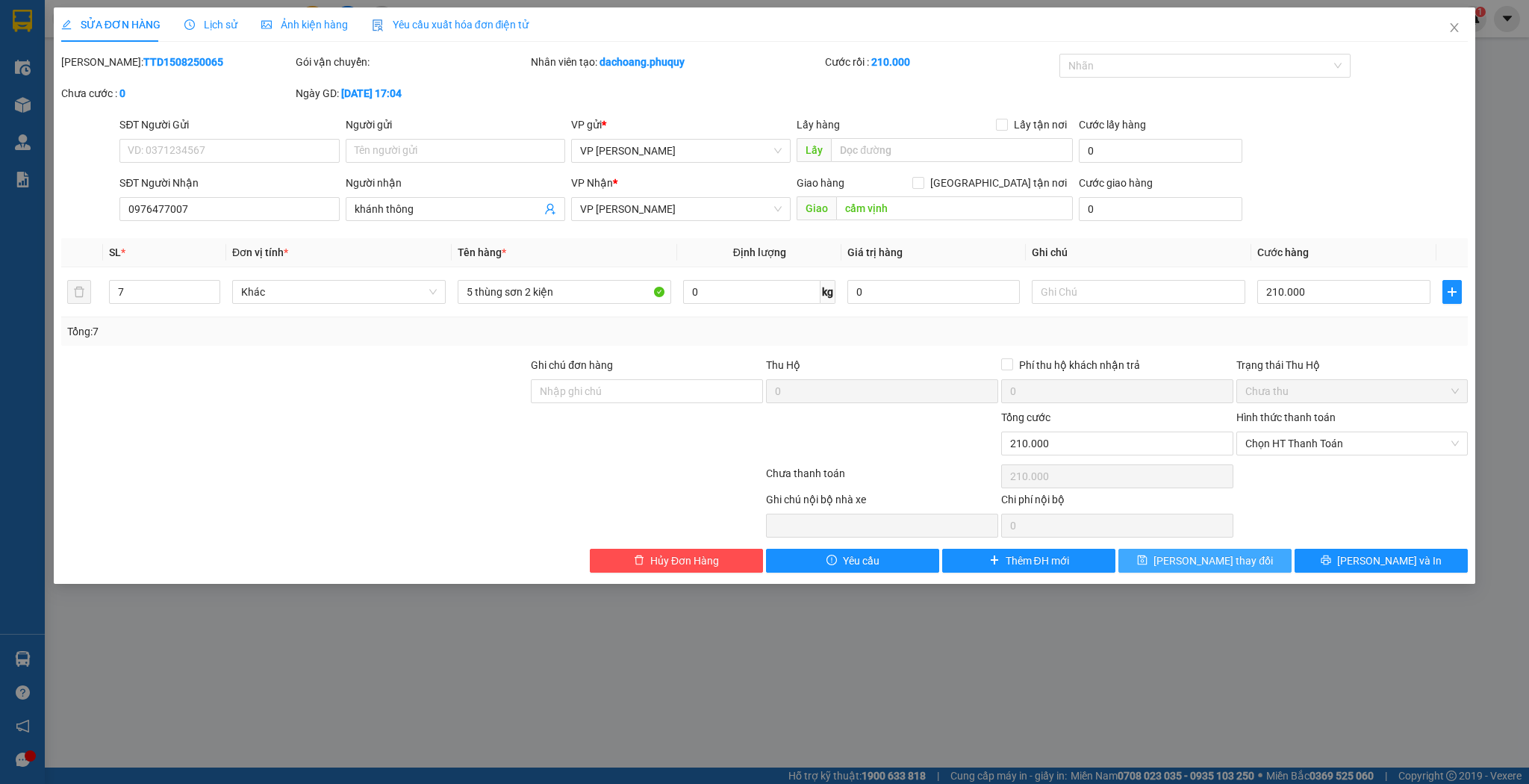
click at [1199, 565] on span "[PERSON_NAME] thay đổi" at bounding box center [1213, 561] width 119 height 17
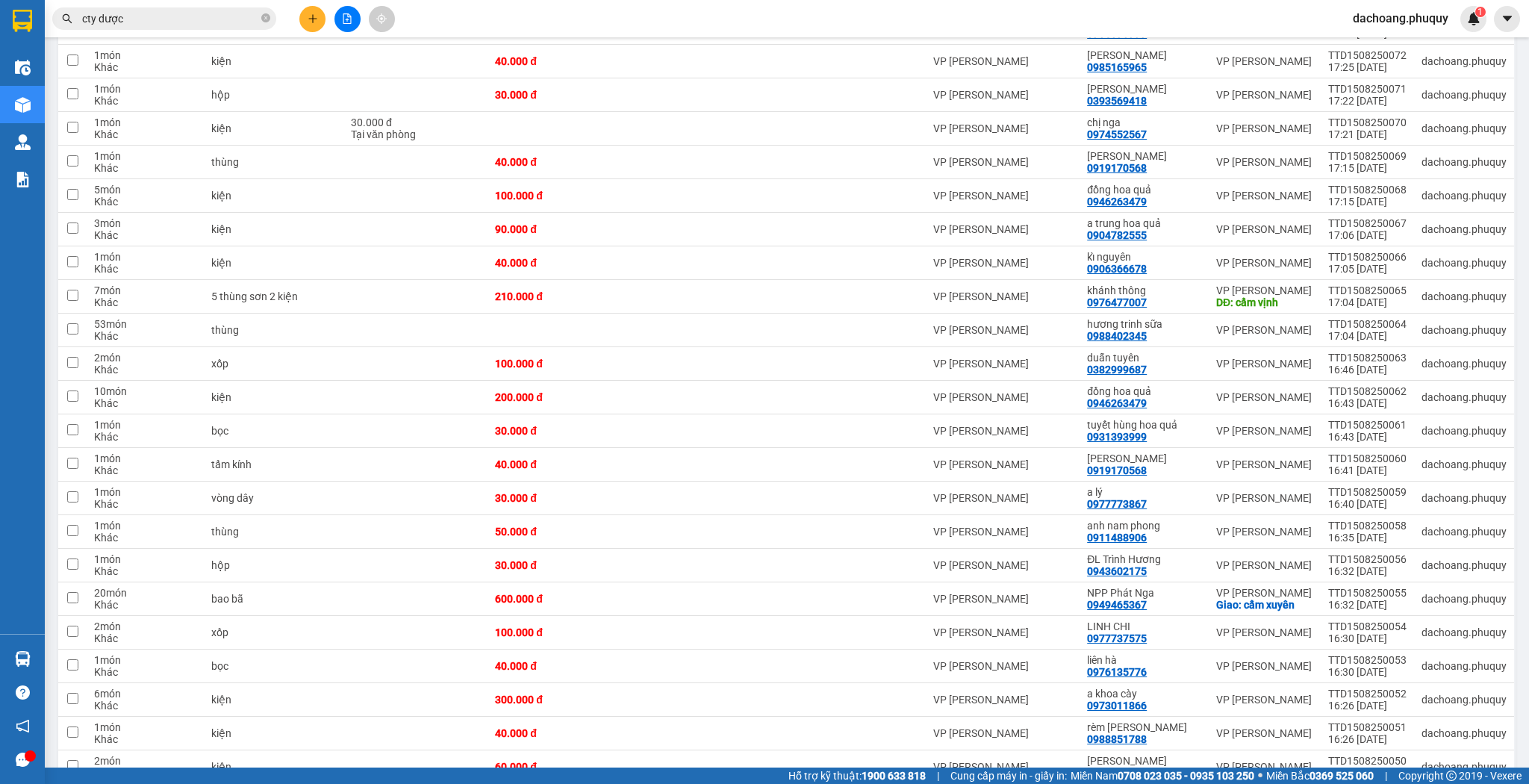
scroll to position [716, 0]
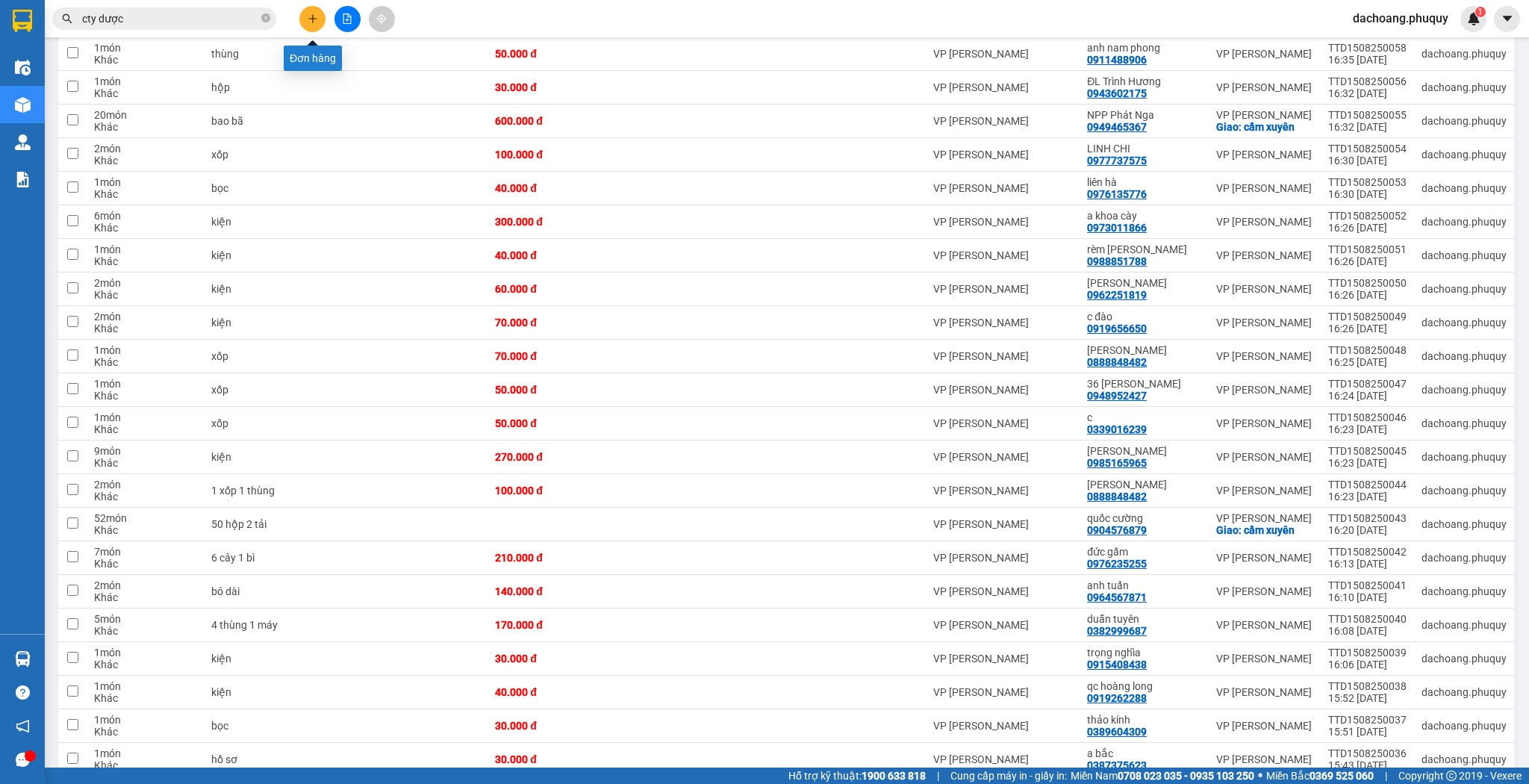
click at [310, 19] on icon "plus" at bounding box center [312, 19] width 10 height 10
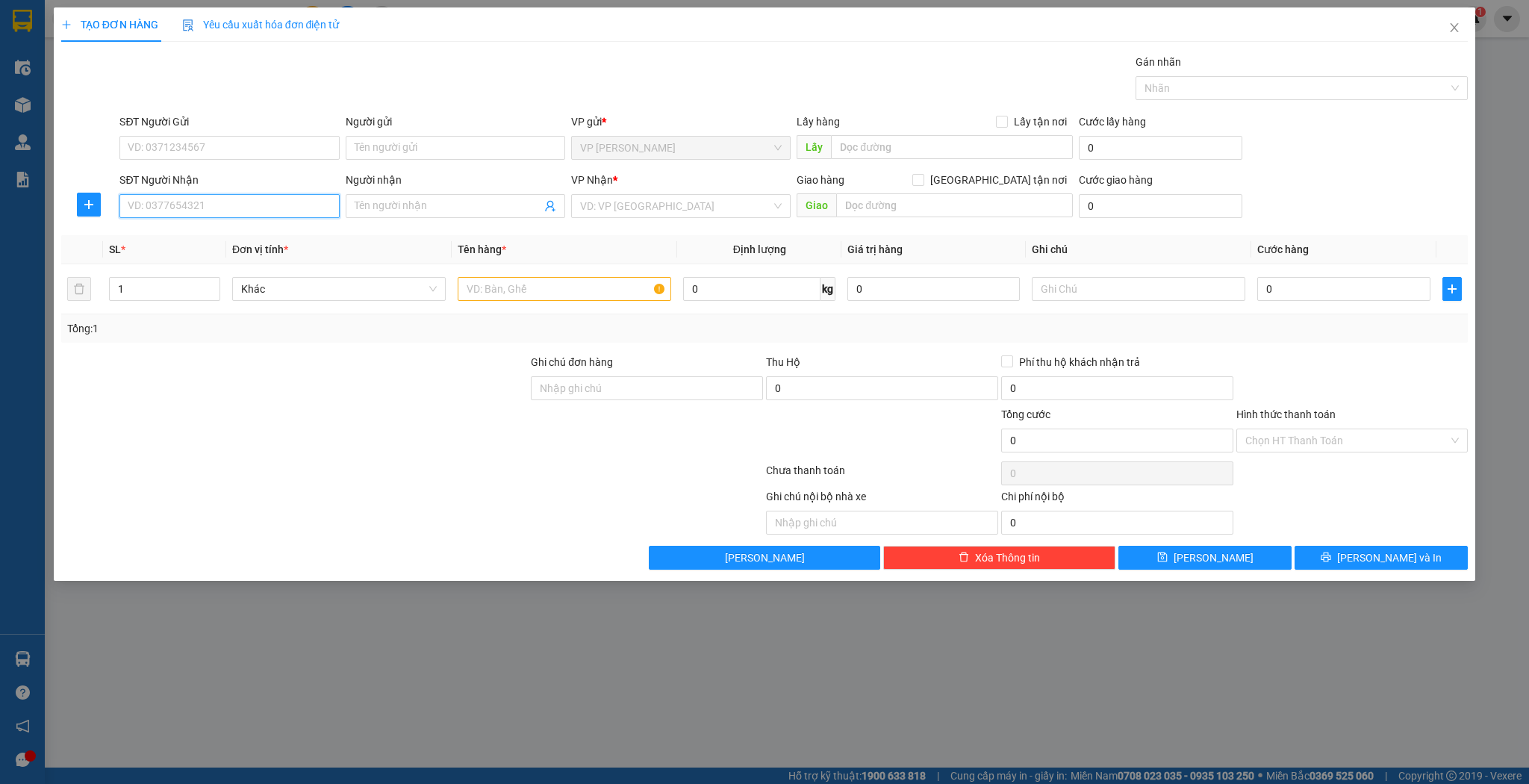
click at [218, 209] on input "SĐT Người Nhận" at bounding box center [229, 206] width 219 height 24
click at [241, 227] on div "0974052473 - chị nhung" at bounding box center [230, 235] width 202 height 17
click at [529, 280] on input "text" at bounding box center [564, 289] width 214 height 24
click at [1347, 280] on input "0" at bounding box center [1344, 289] width 172 height 24
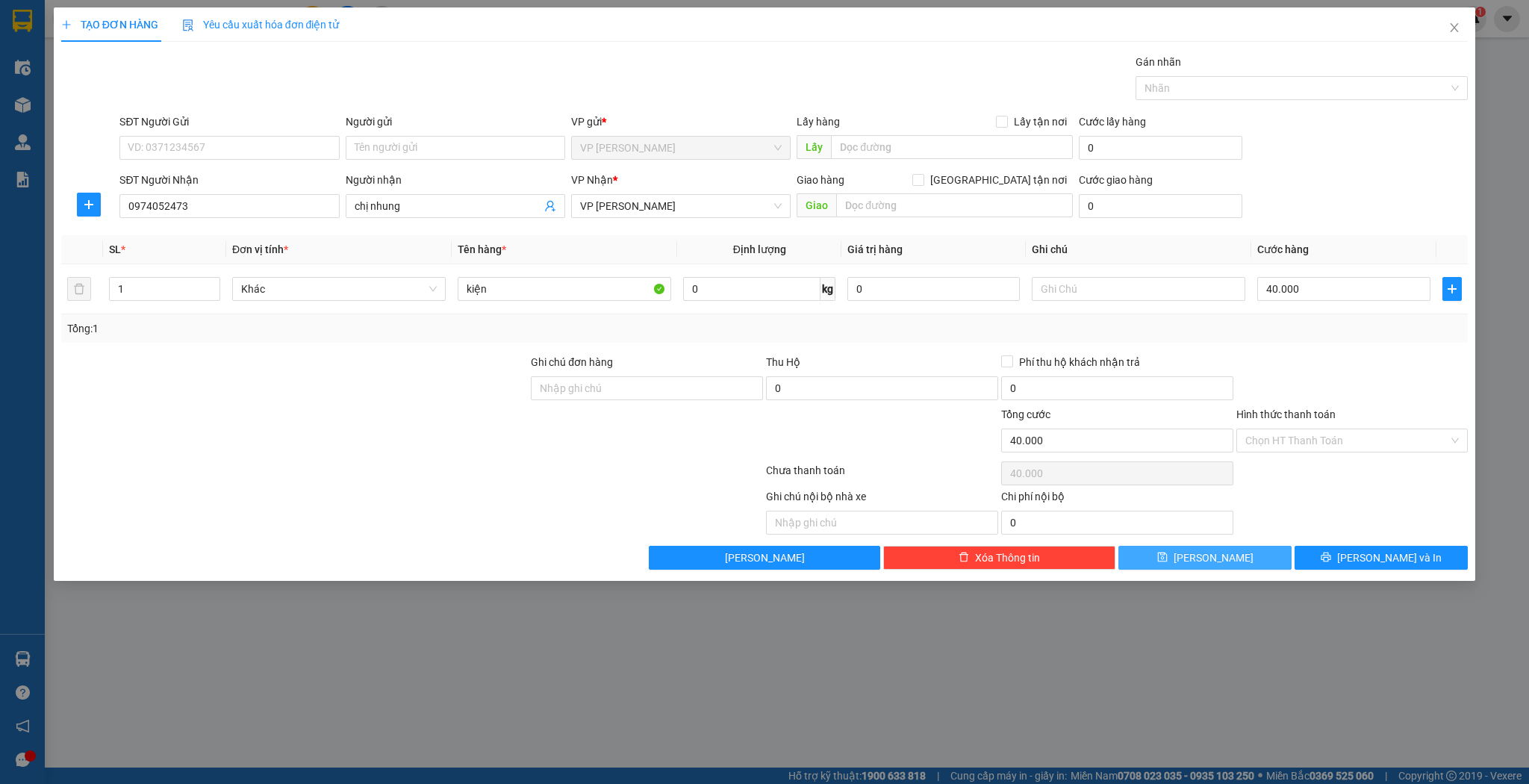
click at [1168, 554] on icon "save" at bounding box center [1162, 556] width 10 height 10
click at [266, 210] on input "SĐT Người Nhận" at bounding box center [229, 206] width 219 height 24
click at [272, 214] on input "SĐT Người Nhận" at bounding box center [229, 206] width 219 height 24
click at [399, 208] on input "Người nhận" at bounding box center [448, 206] width 187 height 17
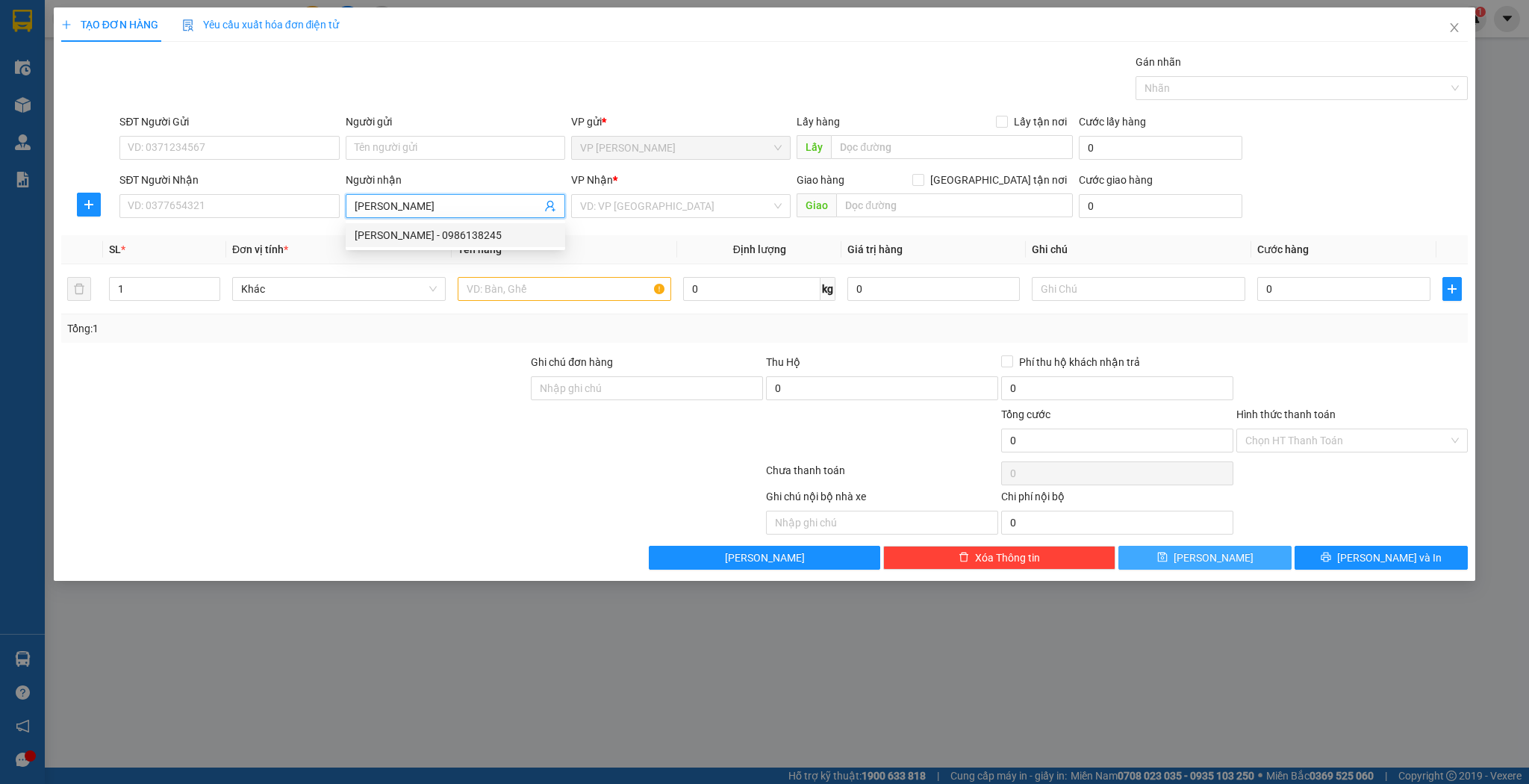
click at [454, 239] on div "bảo tuấn - 0986138245" at bounding box center [456, 235] width 202 height 17
click at [149, 292] on input "1" at bounding box center [165, 289] width 110 height 22
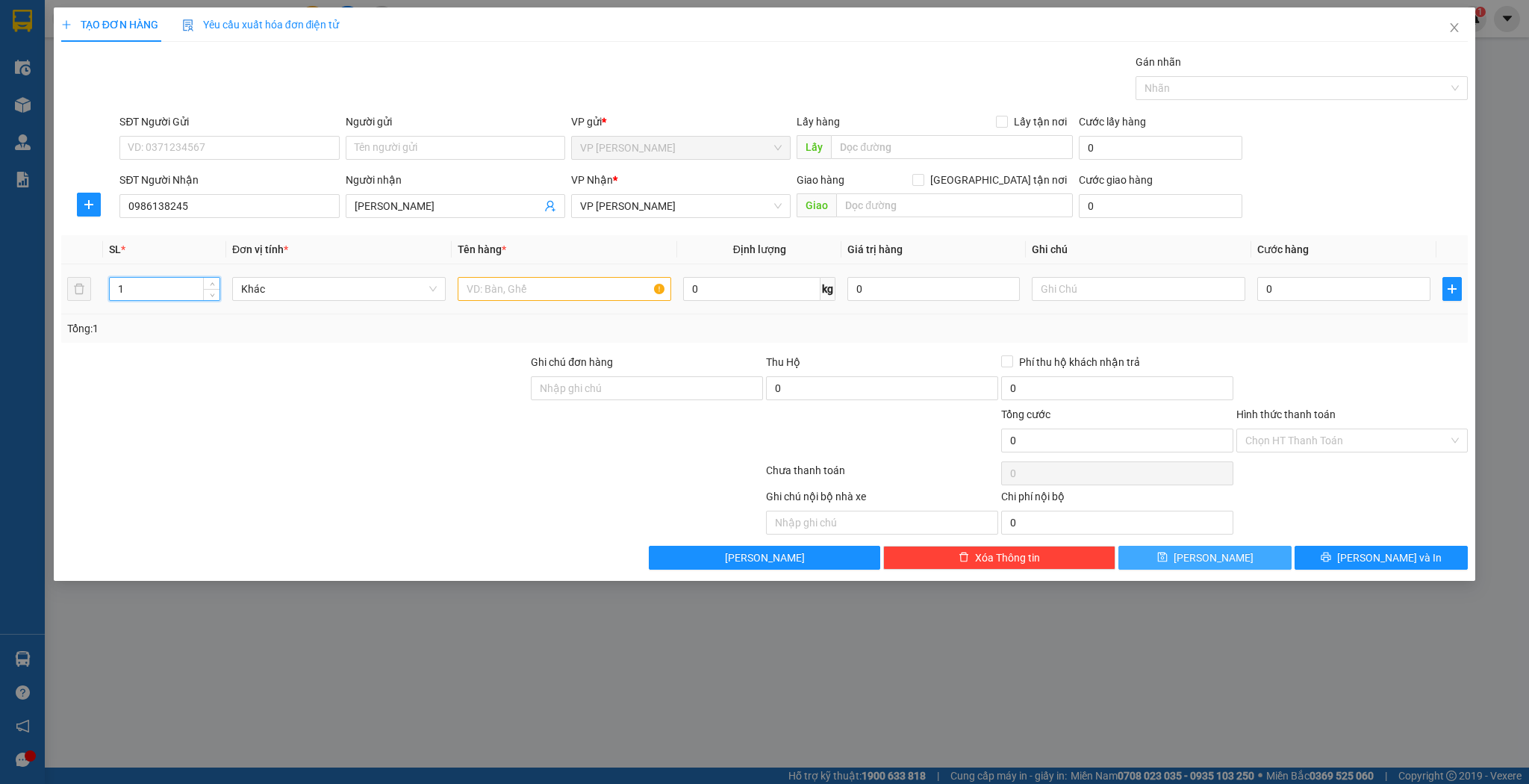
click at [149, 292] on input "1" at bounding box center [165, 289] width 110 height 22
click at [567, 295] on input "text" at bounding box center [564, 289] width 214 height 24
click at [1294, 292] on input "0" at bounding box center [1344, 289] width 172 height 24
click at [1183, 557] on button "[PERSON_NAME]" at bounding box center [1205, 557] width 173 height 24
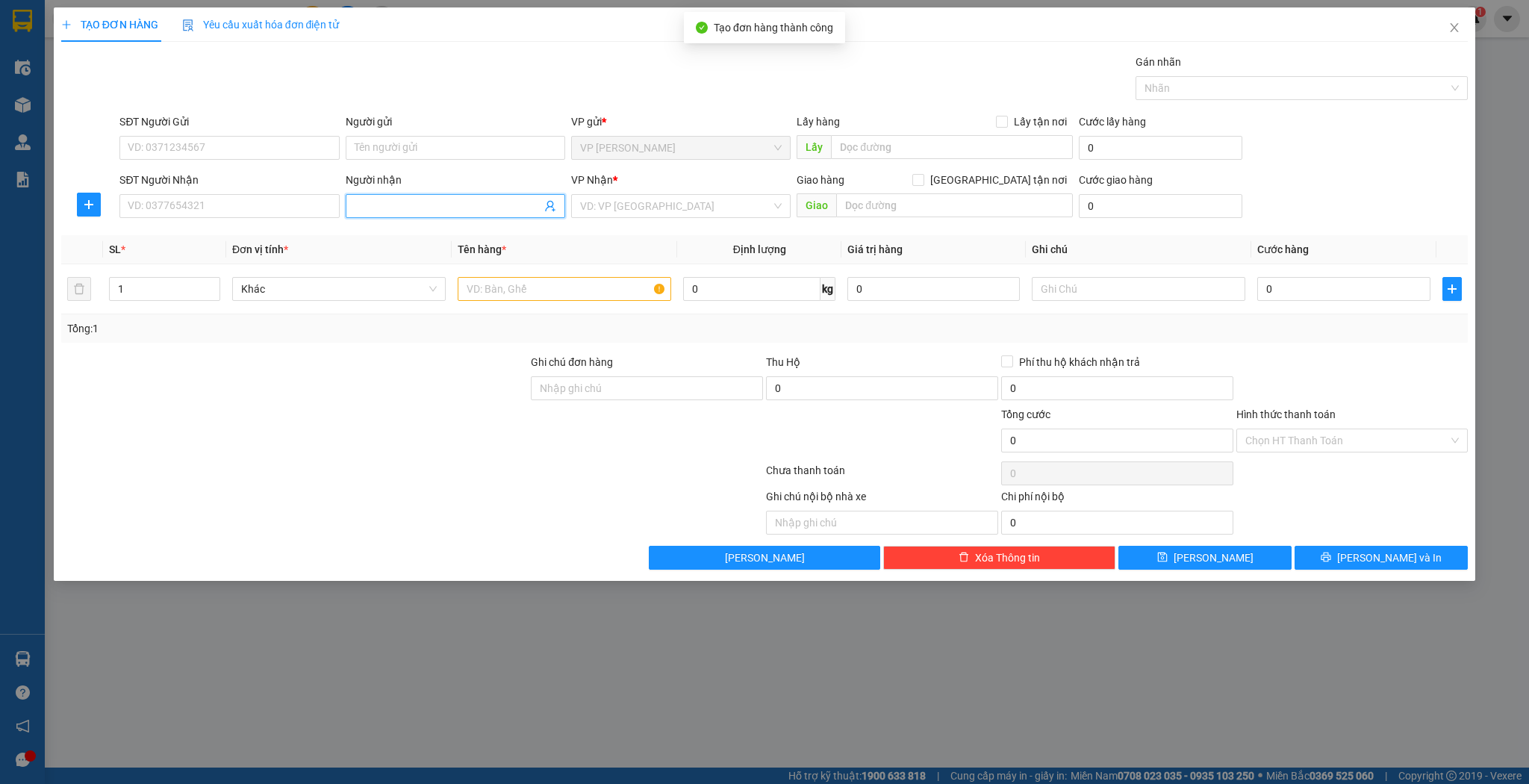
click at [452, 211] on input "Người nhận" at bounding box center [448, 206] width 187 height 17
click at [421, 230] on div "hậu hiếu - 0702790278" at bounding box center [456, 235] width 202 height 17
click at [141, 285] on input "1" at bounding box center [165, 289] width 110 height 22
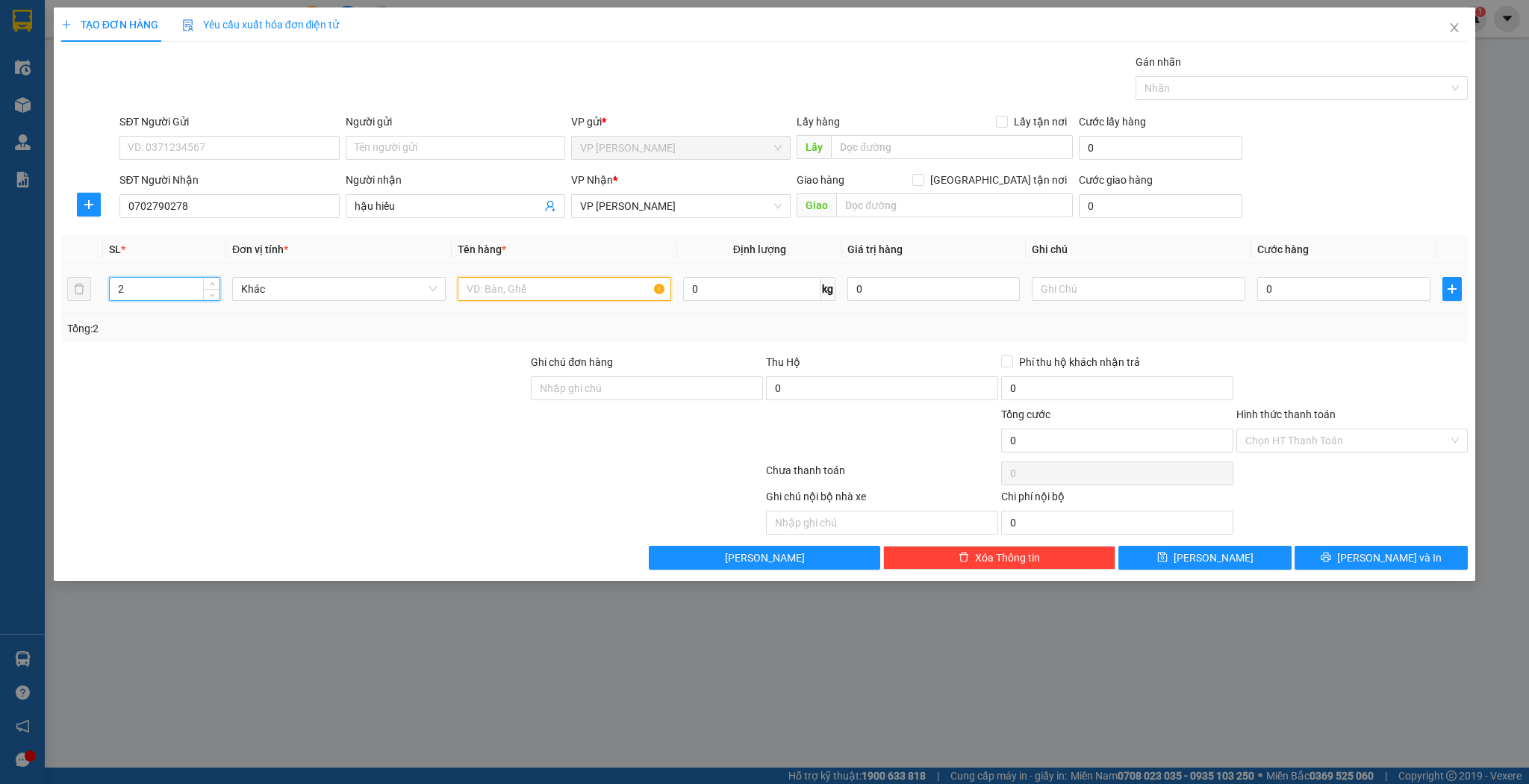
click at [568, 283] on input "text" at bounding box center [564, 289] width 214 height 24
click at [1365, 282] on input "0" at bounding box center [1344, 289] width 172 height 24
click at [1244, 571] on div "TẠO ĐƠN HÀNG Yêu cầu xuất hóa đơn điện tử Transit Pickup Surcharge Ids Transit …" at bounding box center [765, 293] width 1422 height 573
click at [1244, 567] on button "[PERSON_NAME]" at bounding box center [1205, 557] width 173 height 24
click at [412, 200] on input "Người nhận" at bounding box center [448, 206] width 187 height 17
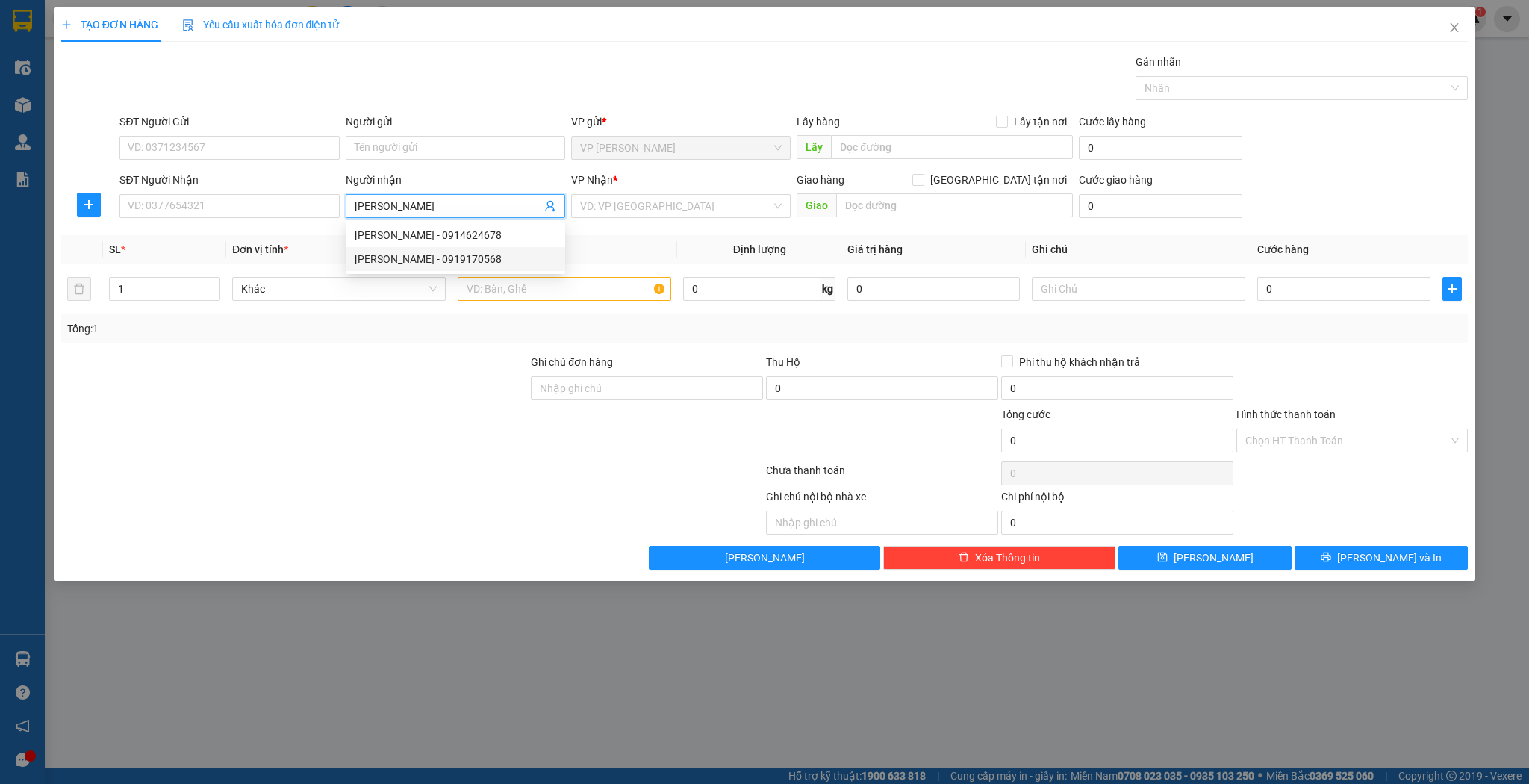
click at [419, 254] on div "nguyễn luân - 0919170568" at bounding box center [456, 259] width 202 height 17
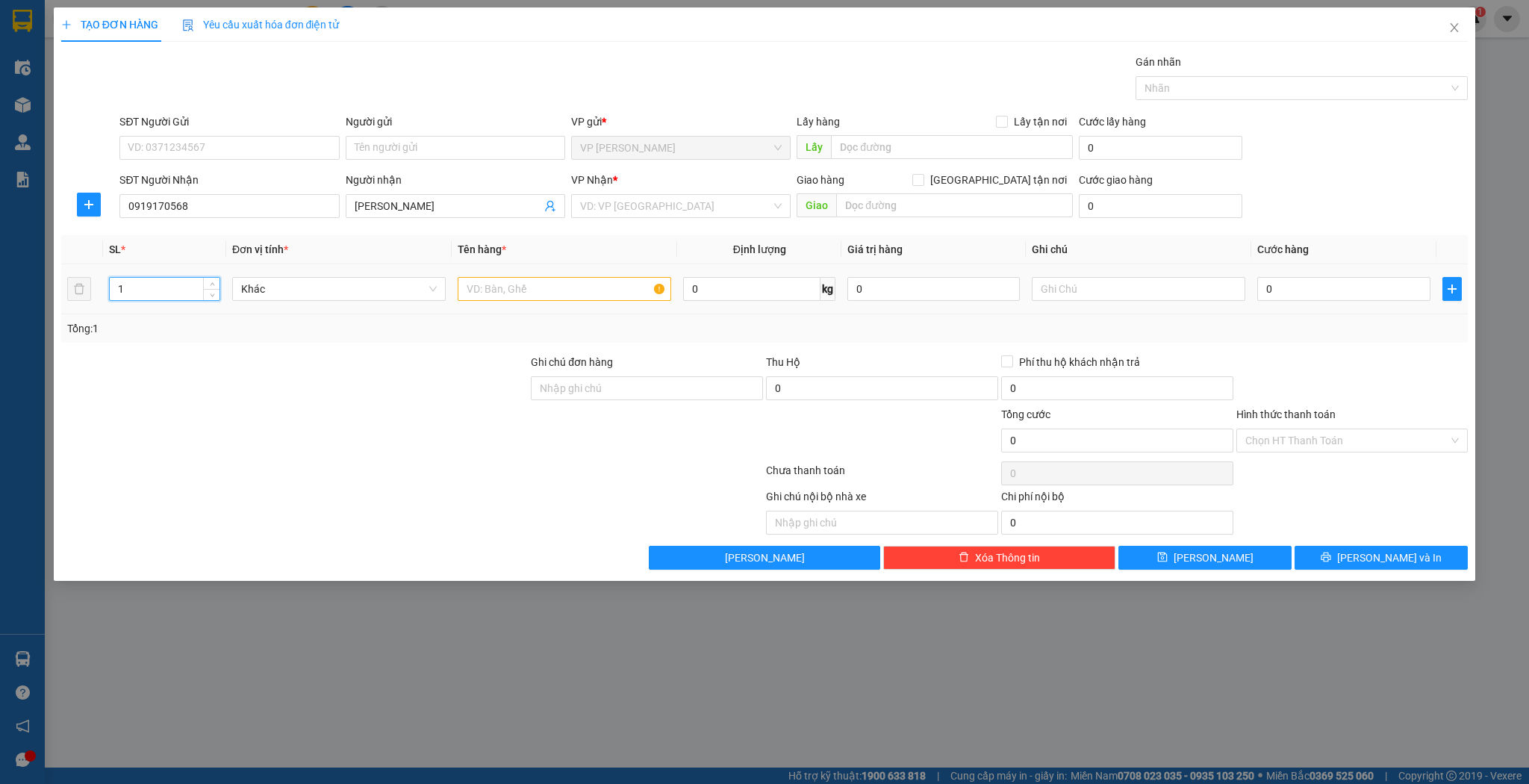
click at [185, 287] on input "1" at bounding box center [165, 289] width 110 height 22
drag, startPoint x: 520, startPoint y: 300, endPoint x: 538, endPoint y: 291, distance: 20.1
click at [520, 300] on div at bounding box center [564, 289] width 214 height 30
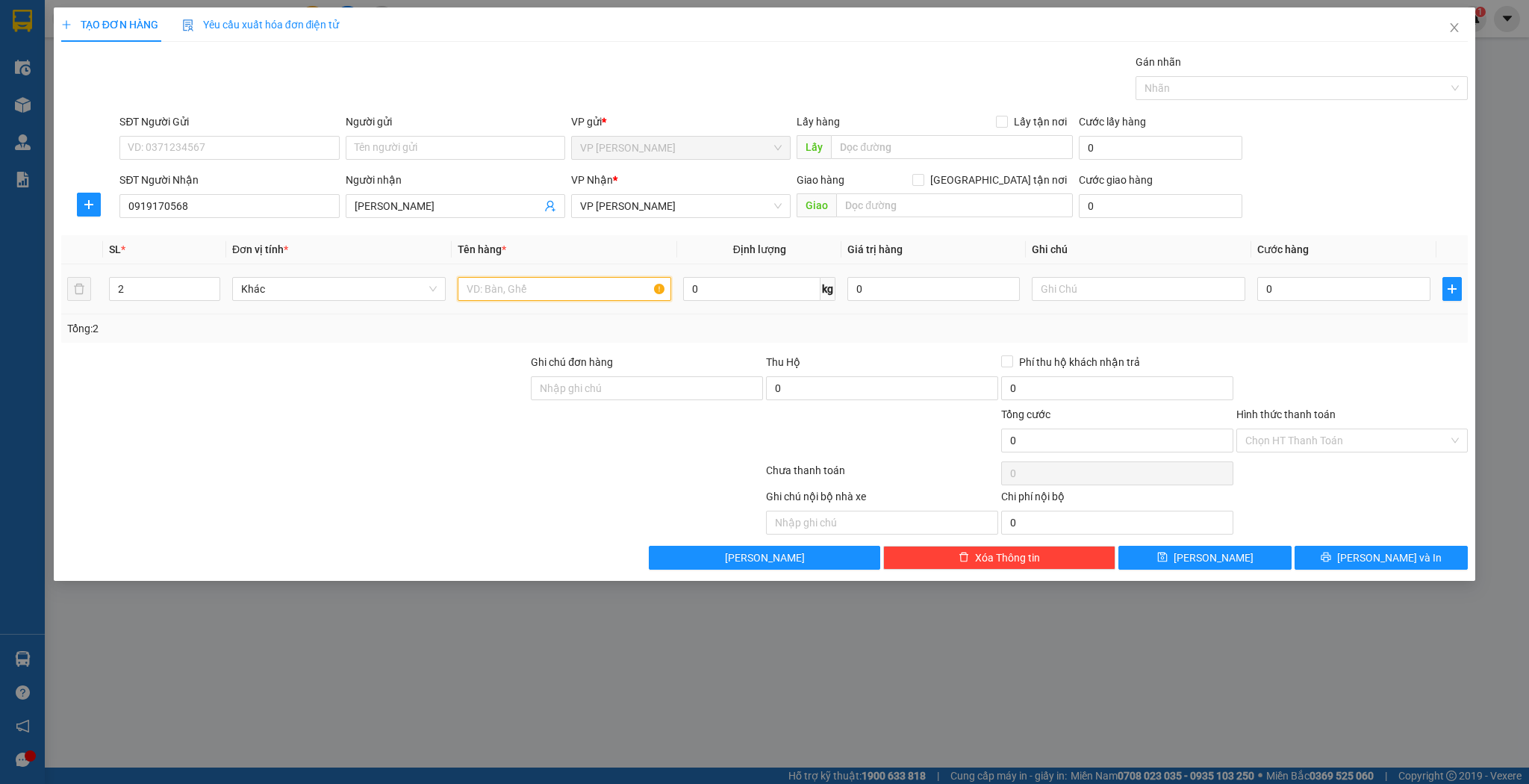
click at [538, 291] on input "text" at bounding box center [564, 289] width 214 height 24
click at [1279, 307] on td "0" at bounding box center [1343, 289] width 184 height 50
click at [1294, 291] on input "0" at bounding box center [1344, 289] width 172 height 24
click at [1240, 539] on div "Transit Pickup Surcharge Ids Transit Deliver Surcharge Ids Transit Deliver Surc…" at bounding box center [765, 311] width 1408 height 516
click at [1236, 548] on button "[PERSON_NAME]" at bounding box center [1205, 557] width 173 height 24
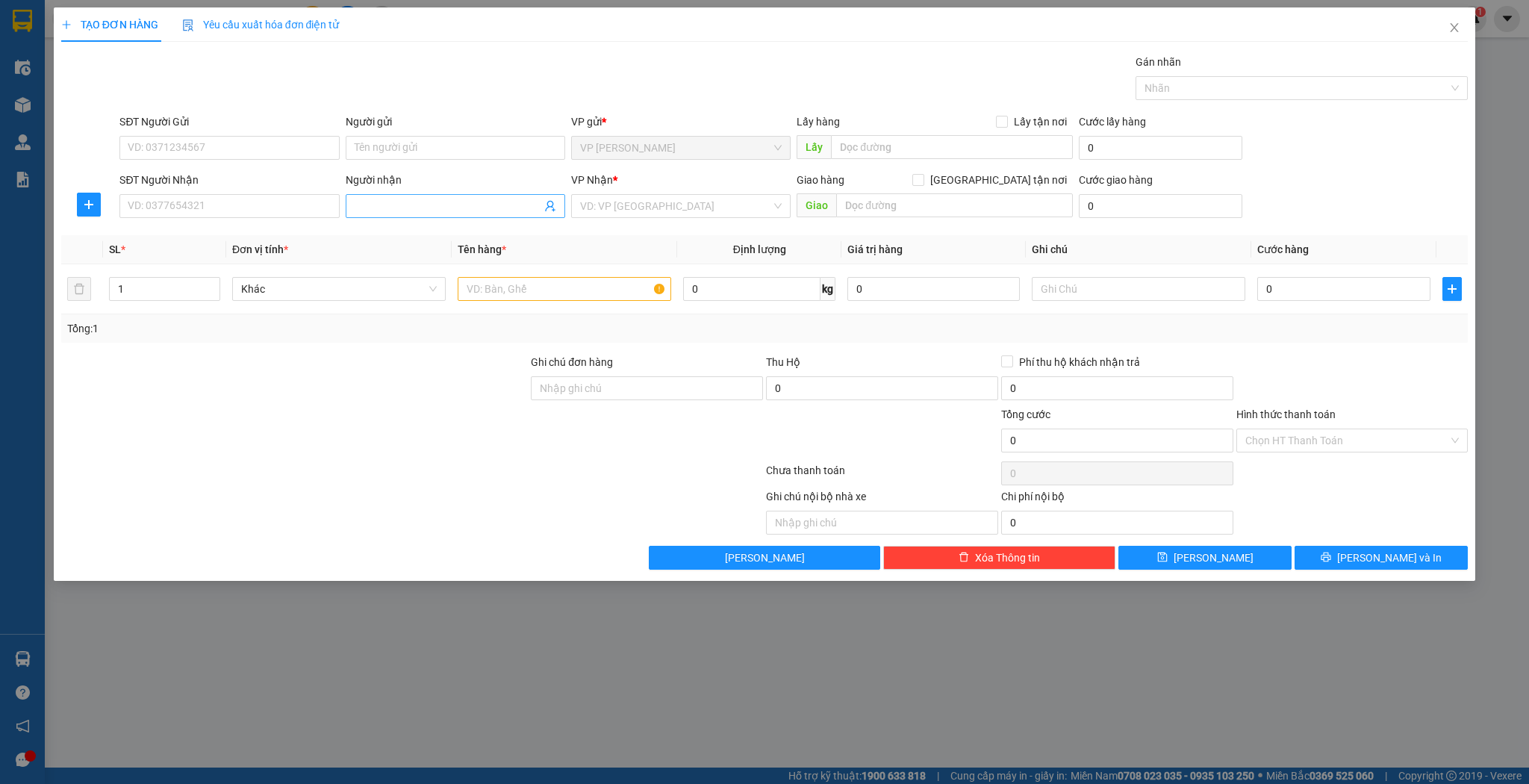
click at [415, 203] on input "Người nhận" at bounding box center [448, 206] width 187 height 17
click at [212, 211] on input "SĐT Người Nhận" at bounding box center [229, 206] width 219 height 24
click at [195, 236] on div "0918687133 - Thanh Tâm" at bounding box center [230, 235] width 202 height 17
click at [481, 280] on input "text" at bounding box center [564, 289] width 214 height 24
click at [1335, 287] on input "0" at bounding box center [1344, 289] width 172 height 24
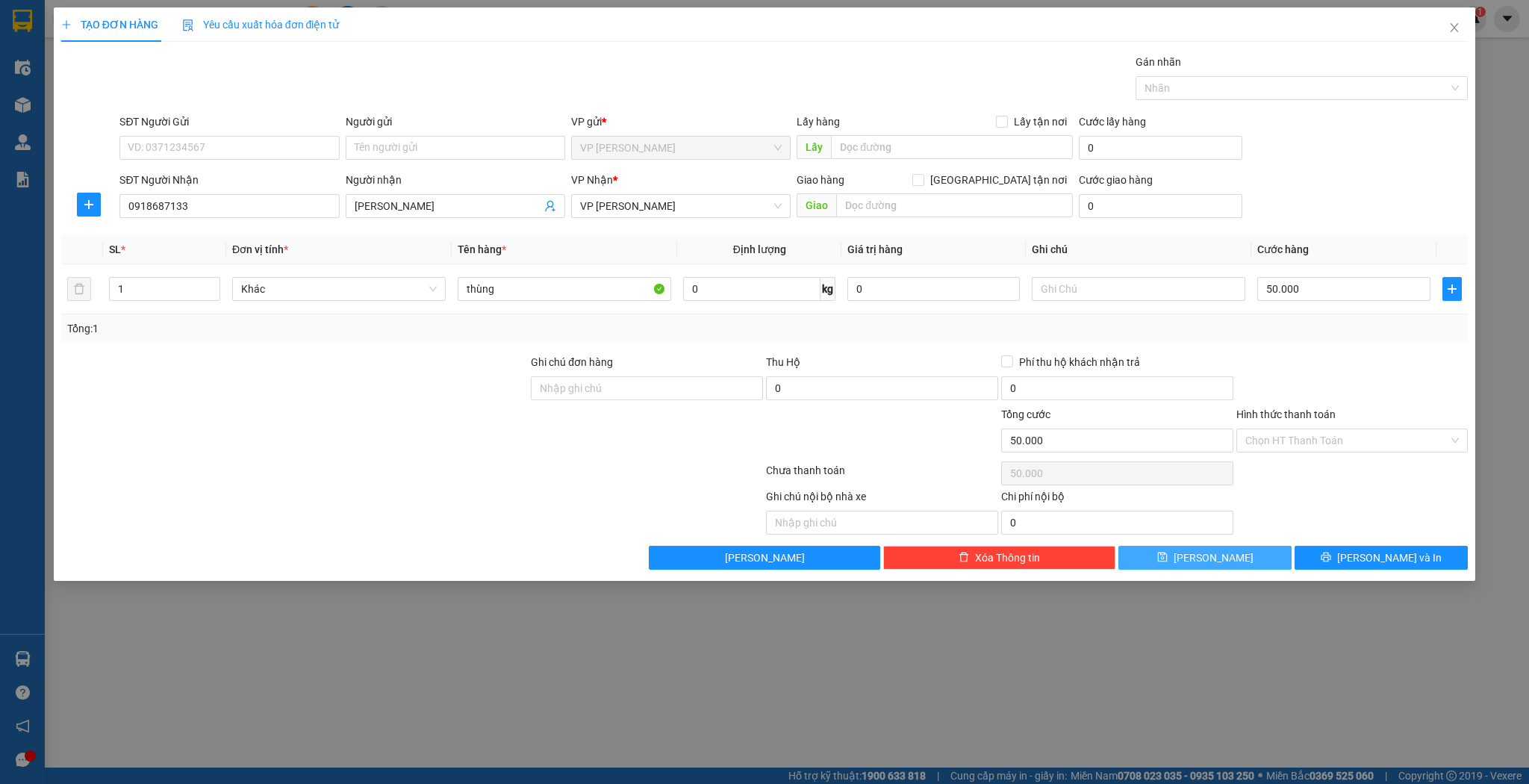
click at [1216, 553] on span "[PERSON_NAME]" at bounding box center [1214, 557] width 80 height 17
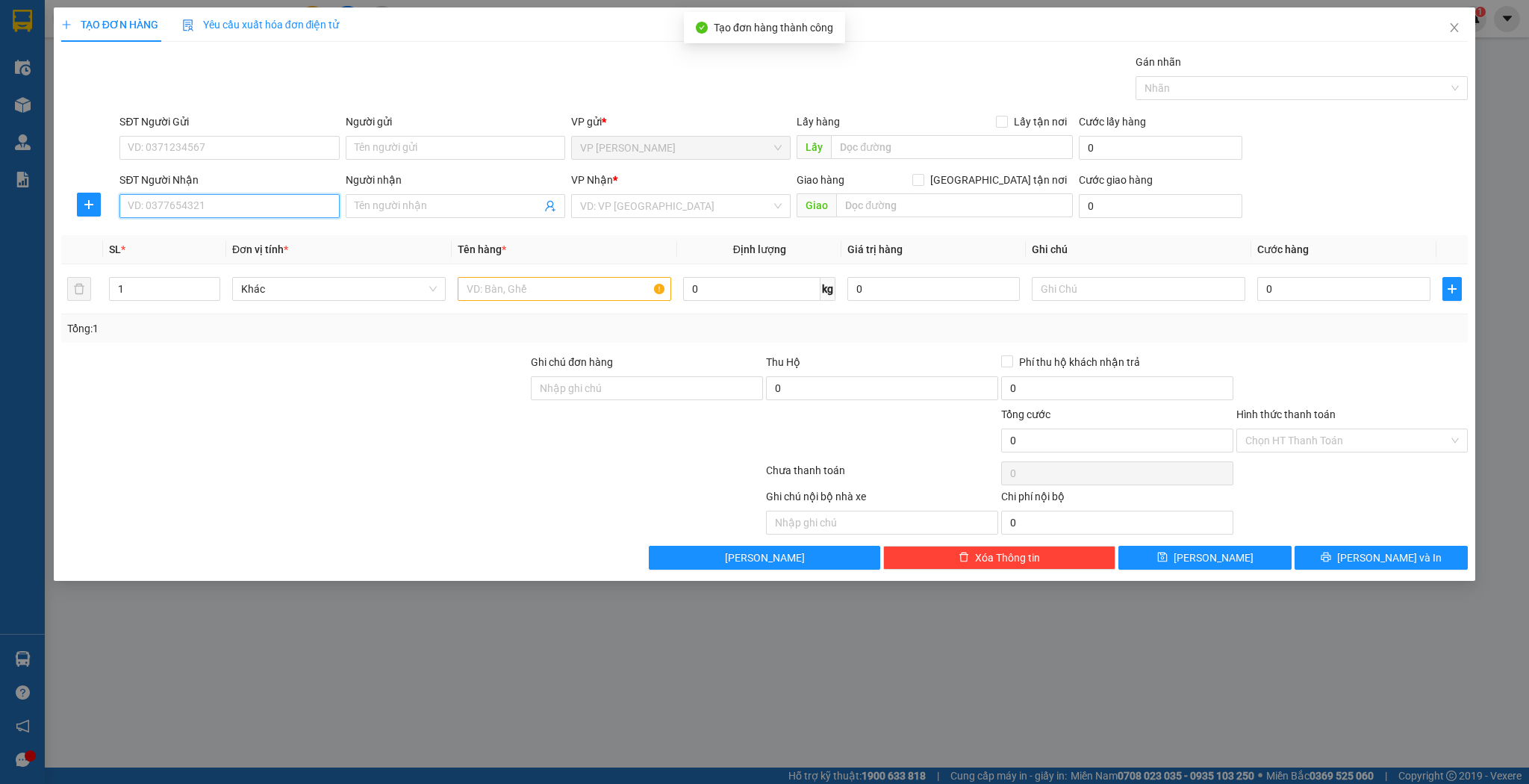
click at [181, 202] on input "SĐT Người Nhận" at bounding box center [229, 206] width 219 height 24
click at [386, 216] on span at bounding box center [455, 206] width 219 height 24
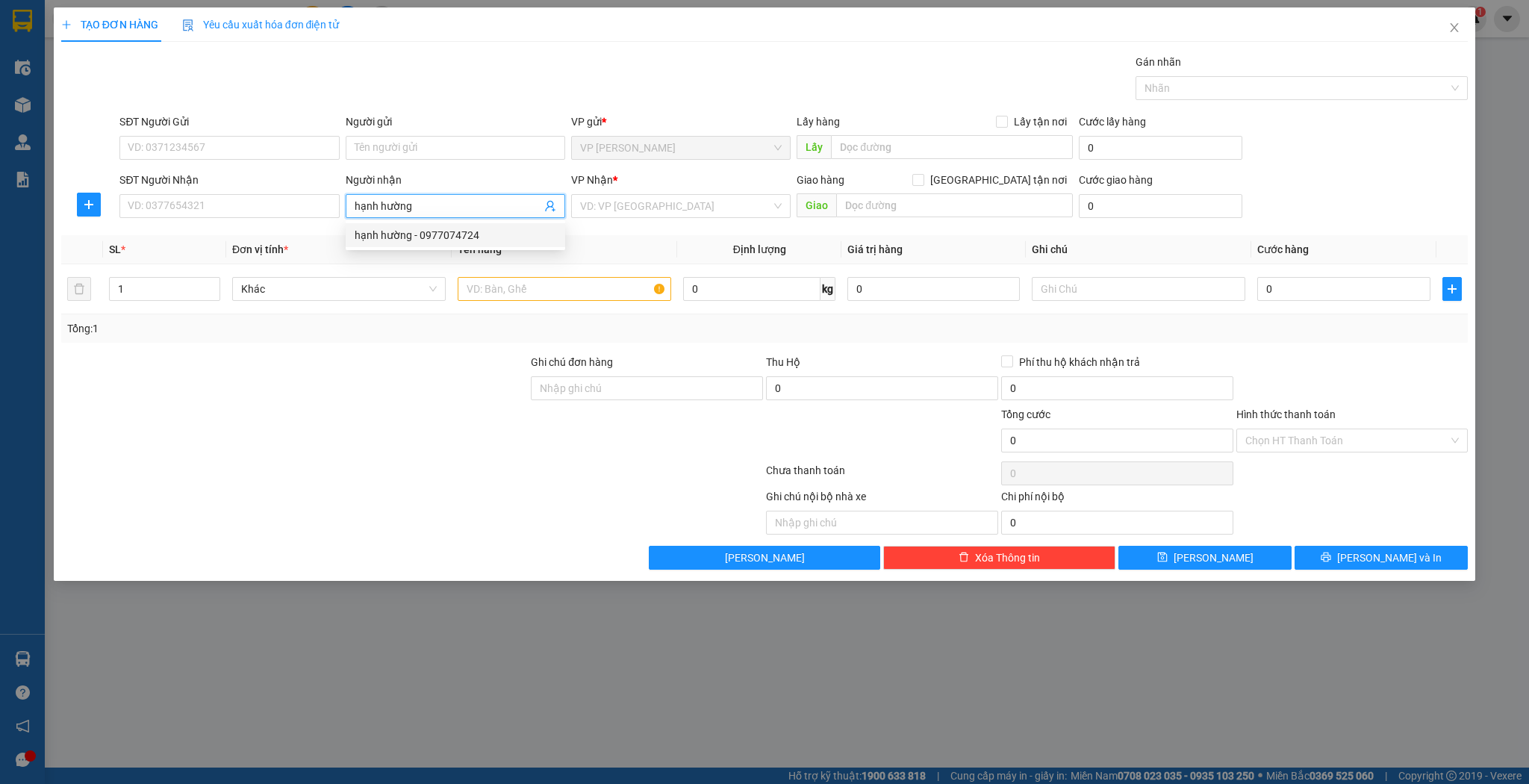
drag, startPoint x: 453, startPoint y: 236, endPoint x: 432, endPoint y: 251, distance: 25.8
click at [454, 236] on div "hạnh hường - 0977074724" at bounding box center [456, 235] width 202 height 17
click at [505, 303] on td at bounding box center [565, 289] width 226 height 50
click at [508, 302] on div at bounding box center [564, 289] width 214 height 30
click at [520, 288] on input "text" at bounding box center [564, 289] width 214 height 24
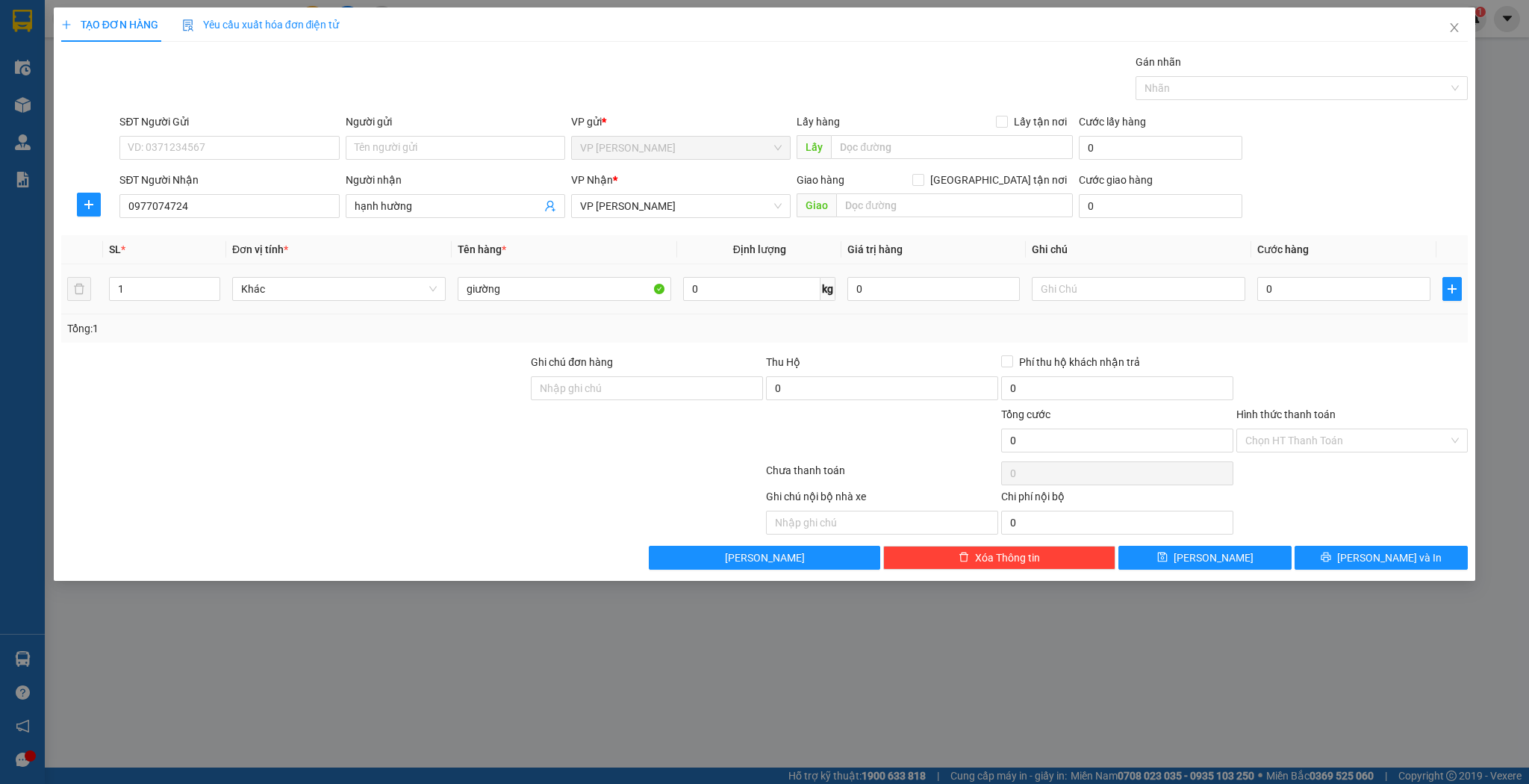
click at [1290, 303] on td "0" at bounding box center [1343, 289] width 184 height 50
click at [1294, 299] on input "0" at bounding box center [1344, 289] width 172 height 24
click at [1222, 553] on button "[PERSON_NAME]" at bounding box center [1205, 557] width 173 height 24
click at [214, 203] on input "SĐT Người Nhận" at bounding box center [229, 206] width 219 height 24
click at [204, 237] on div "0847884568 - vũ hợp" at bounding box center [230, 235] width 202 height 17
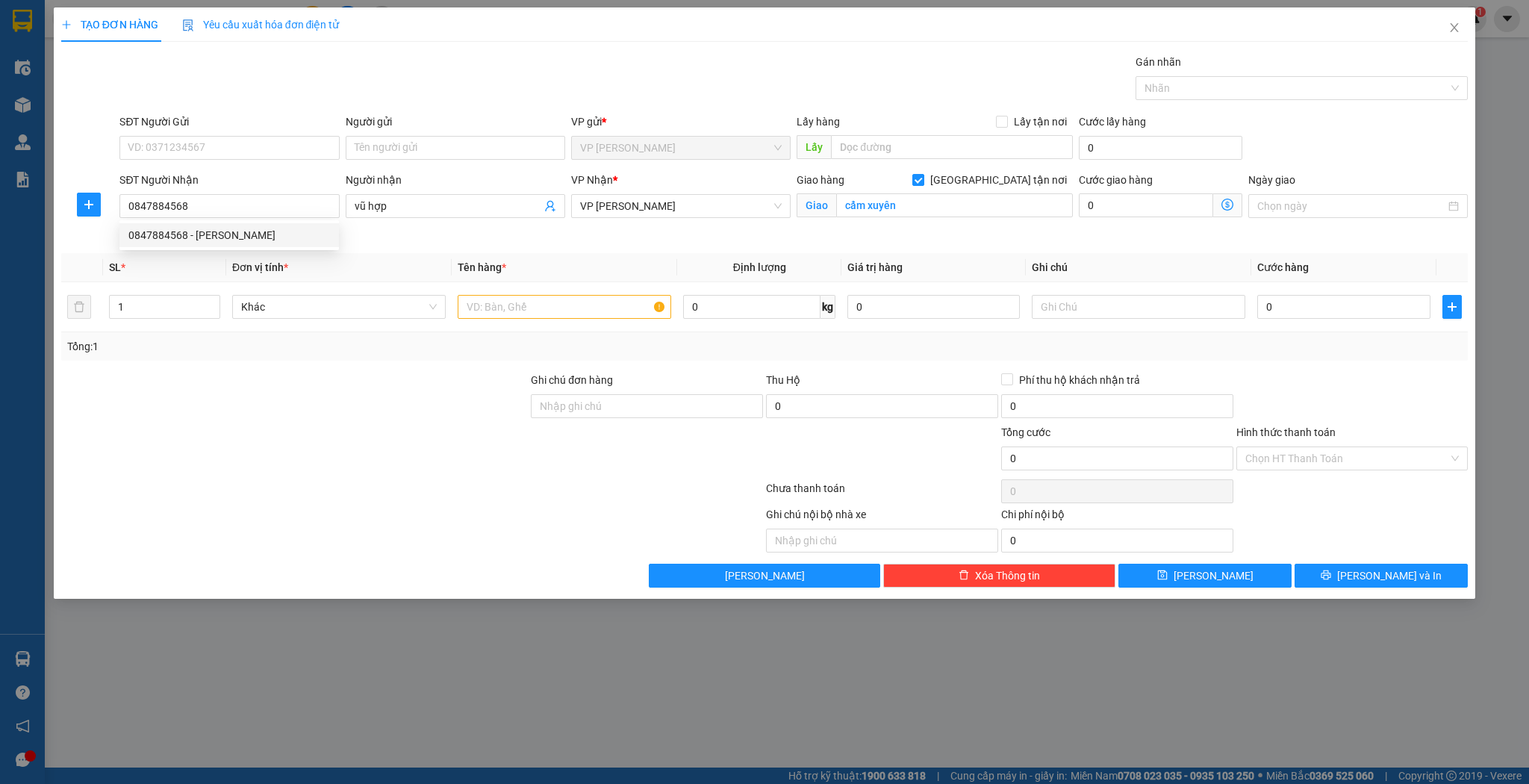
click at [563, 280] on th "Tên hàng *" at bounding box center [565, 267] width 226 height 29
click at [542, 316] on input "text" at bounding box center [564, 306] width 214 height 24
click at [1329, 312] on input "0" at bounding box center [1344, 306] width 172 height 24
click at [1236, 569] on button "[PERSON_NAME]" at bounding box center [1205, 576] width 173 height 24
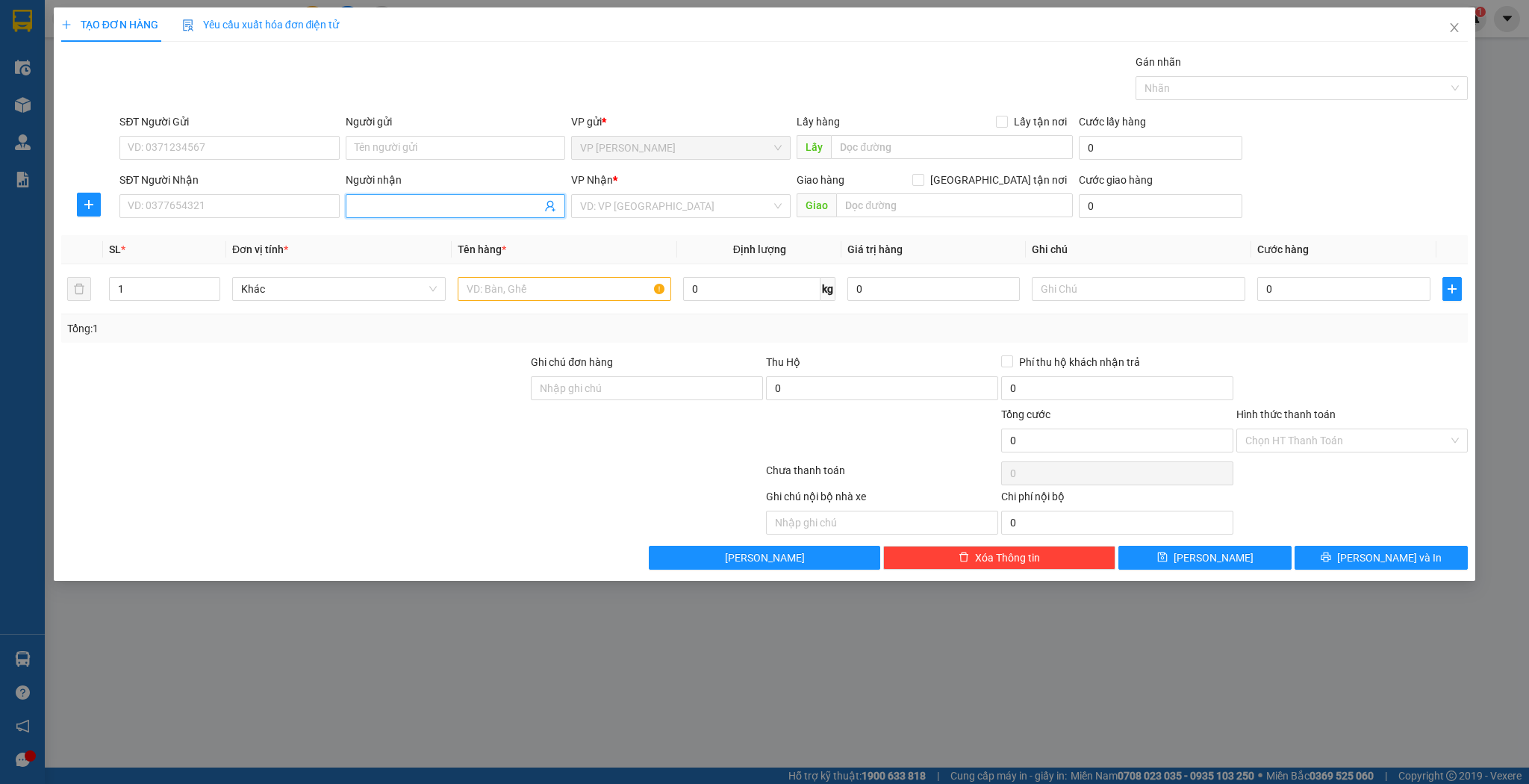
click at [392, 209] on input "Người nhận" at bounding box center [448, 206] width 187 height 17
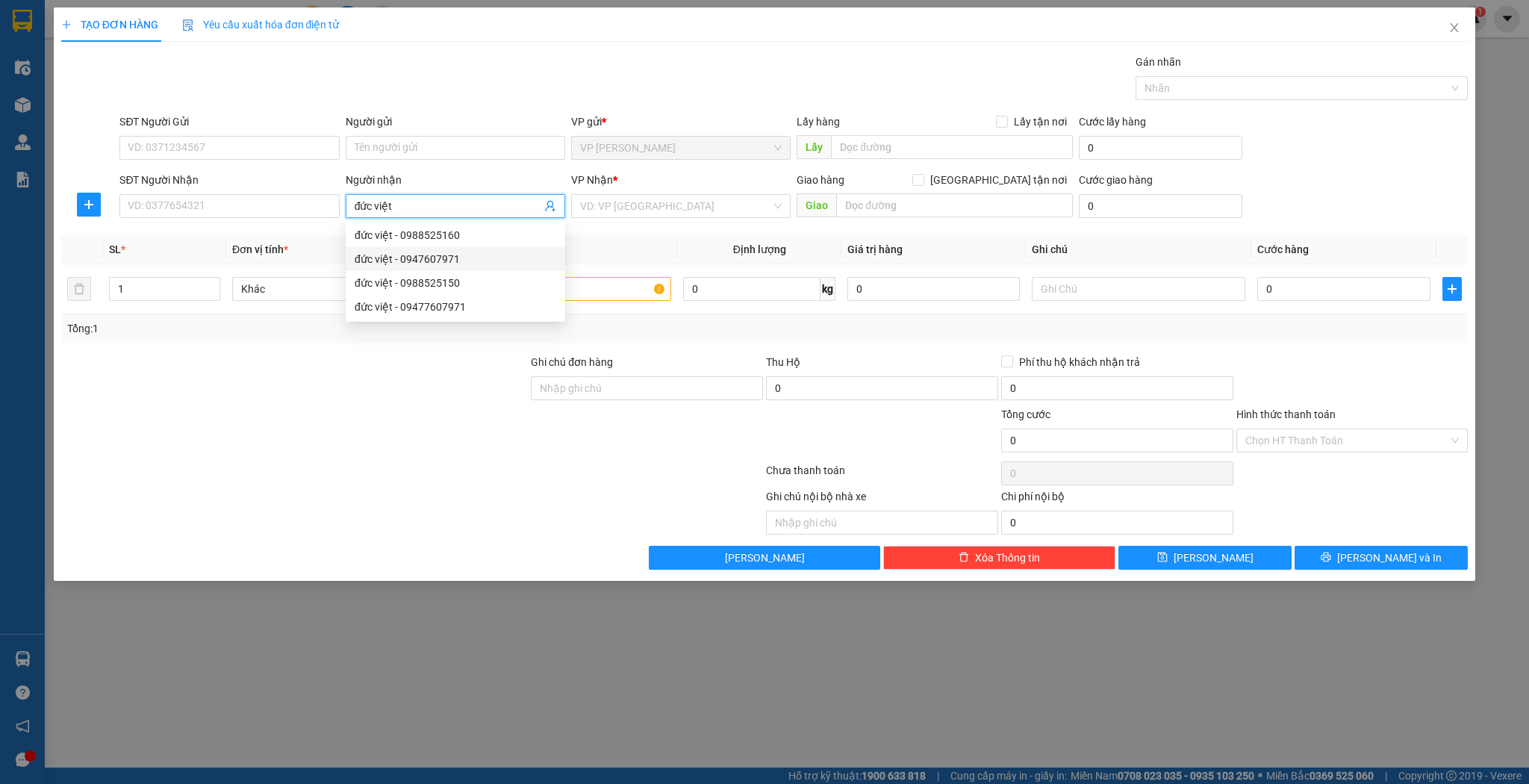
click at [499, 259] on div "đức việt - 0947607971" at bounding box center [456, 259] width 202 height 17
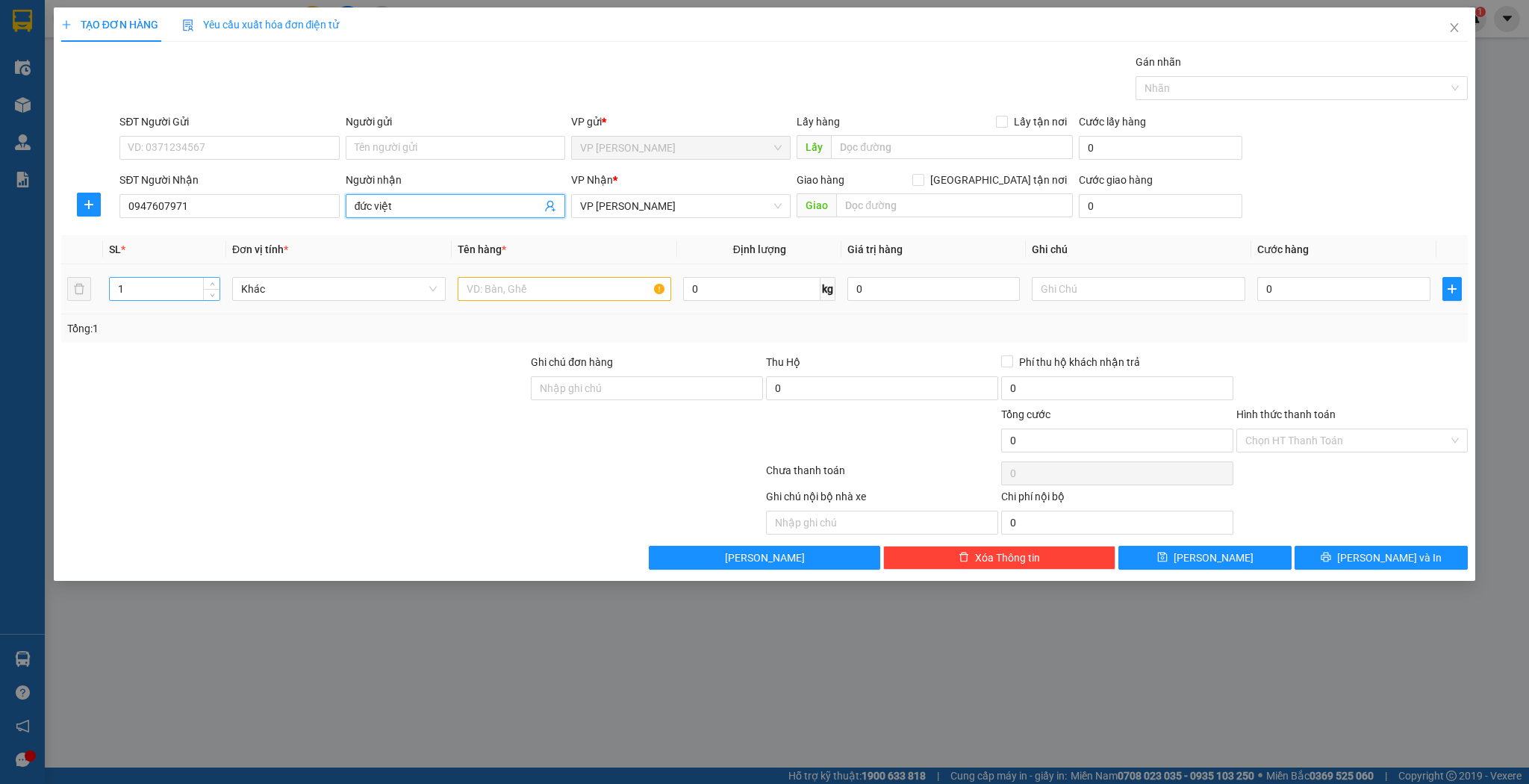
click at [183, 287] on input "1" at bounding box center [165, 289] width 110 height 22
click at [538, 297] on input "text" at bounding box center [564, 289] width 214 height 24
click at [1360, 299] on input "0" at bounding box center [1344, 289] width 172 height 24
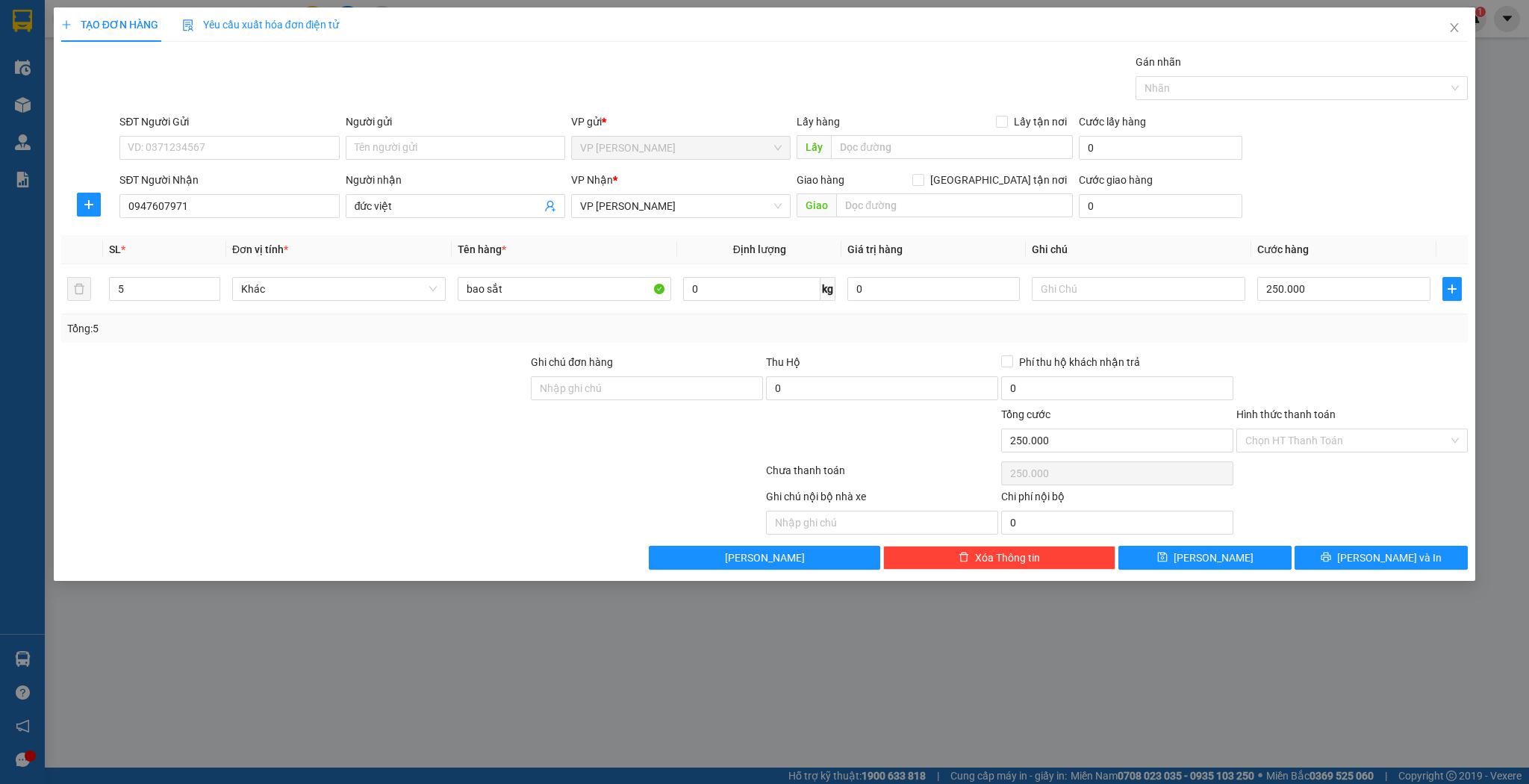
click at [1212, 535] on div "Transit Pickup Surcharge Ids Transit Deliver Surcharge Ids Transit Deliver Surc…" at bounding box center [765, 311] width 1408 height 516
click at [1213, 537] on div "Transit Pickup Surcharge Ids Transit Deliver Surcharge Ids Transit Deliver Surc…" at bounding box center [765, 311] width 1408 height 516
click at [1214, 545] on button "[PERSON_NAME]" at bounding box center [1205, 557] width 173 height 24
click at [472, 202] on input "Người nhận" at bounding box center [448, 206] width 187 height 17
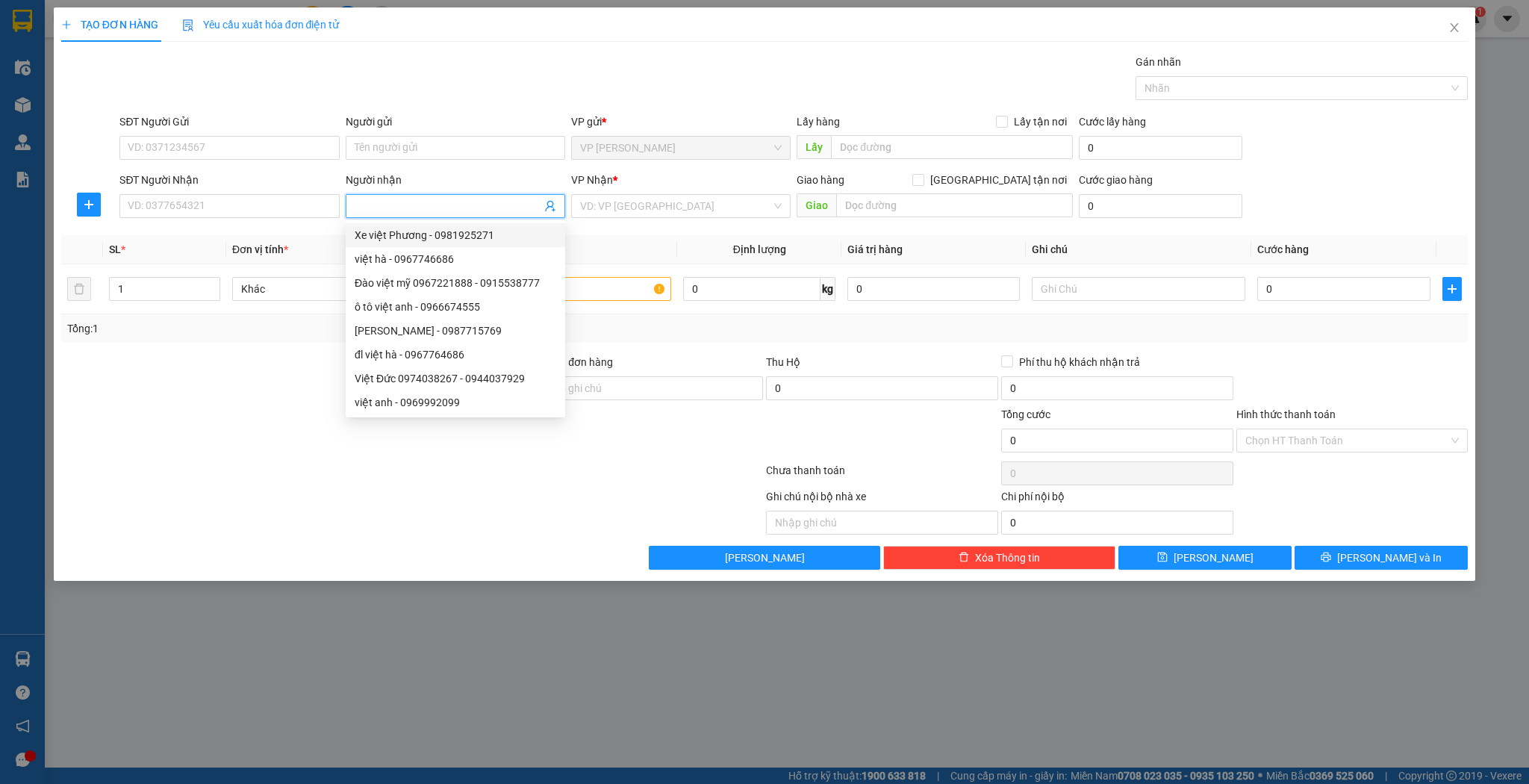
click at [244, 189] on div "SĐT Người Nhận" at bounding box center [229, 182] width 219 height 22
click at [244, 198] on input "SĐT Người Nhận" at bounding box center [229, 206] width 219 height 24
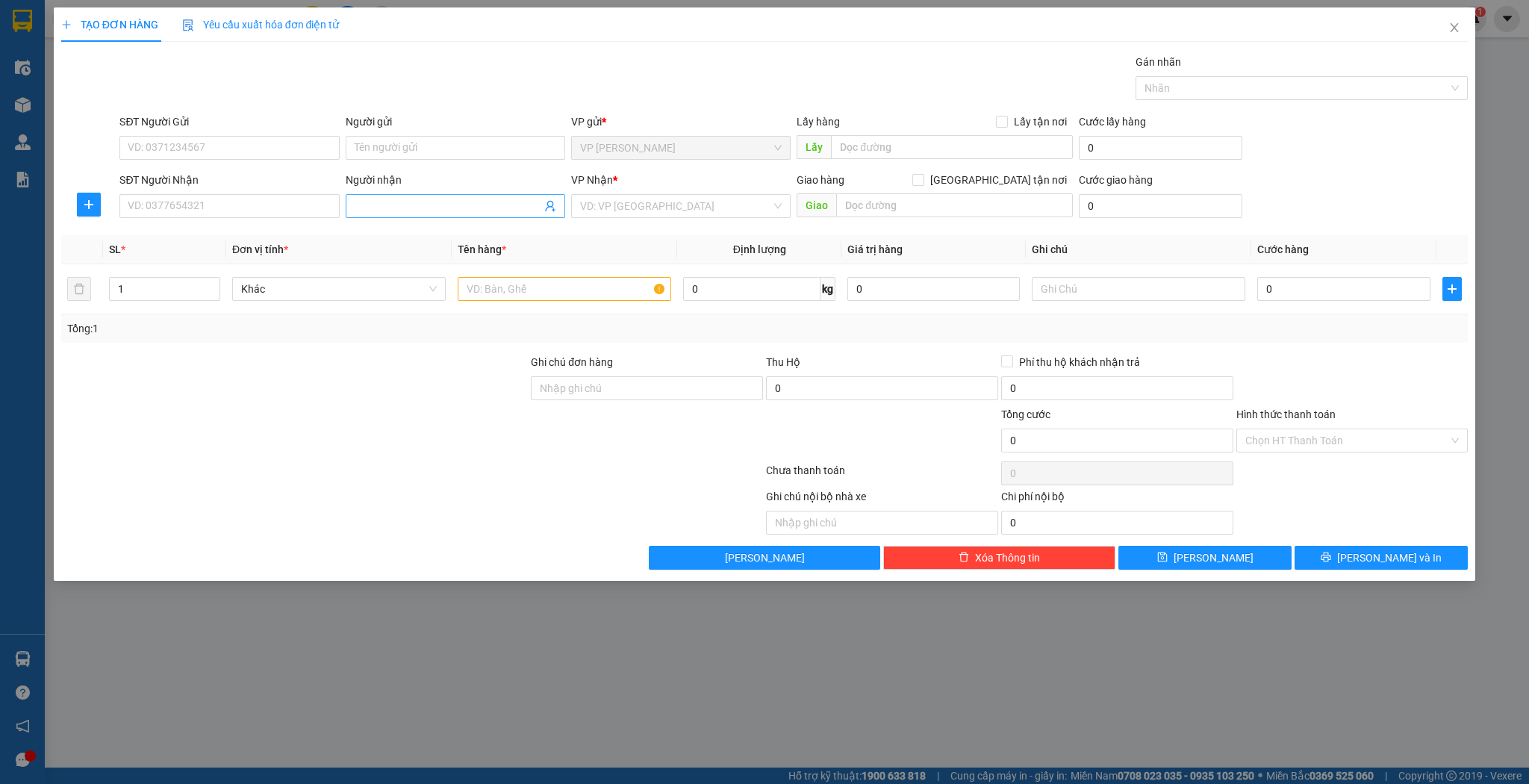
click at [373, 196] on span at bounding box center [455, 206] width 219 height 24
click at [424, 306] on div "đức việt - 0988525150" at bounding box center [456, 307] width 202 height 17
click at [511, 287] on input "text" at bounding box center [564, 289] width 214 height 24
click at [1324, 297] on input "0" at bounding box center [1344, 289] width 172 height 24
click at [1184, 567] on button "[PERSON_NAME]" at bounding box center [1205, 557] width 173 height 24
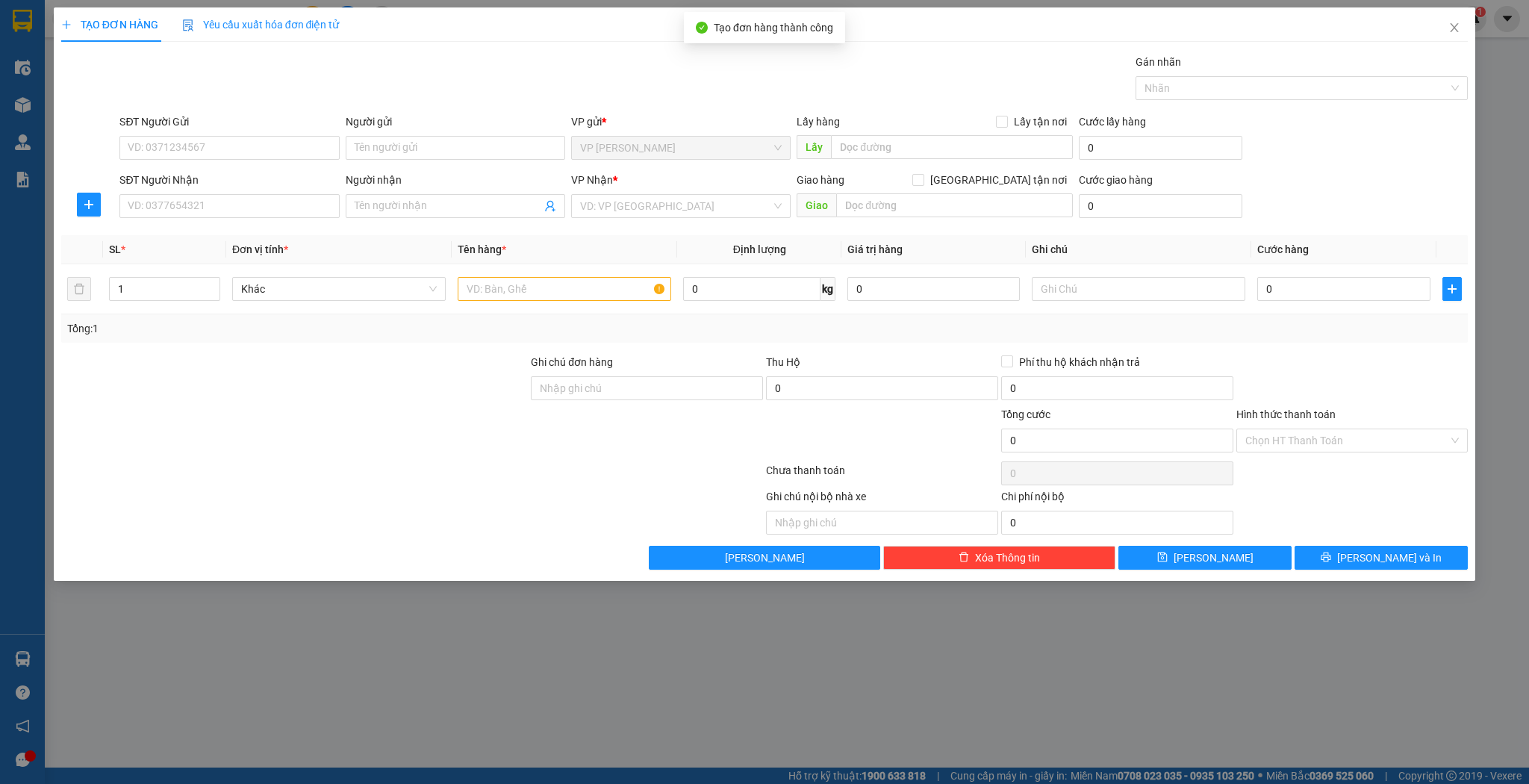
click at [413, 218] on div "Người nhận Tên người nhận" at bounding box center [455, 197] width 219 height 52
click at [410, 210] on input "Người nhận" at bounding box center [448, 206] width 187 height 17
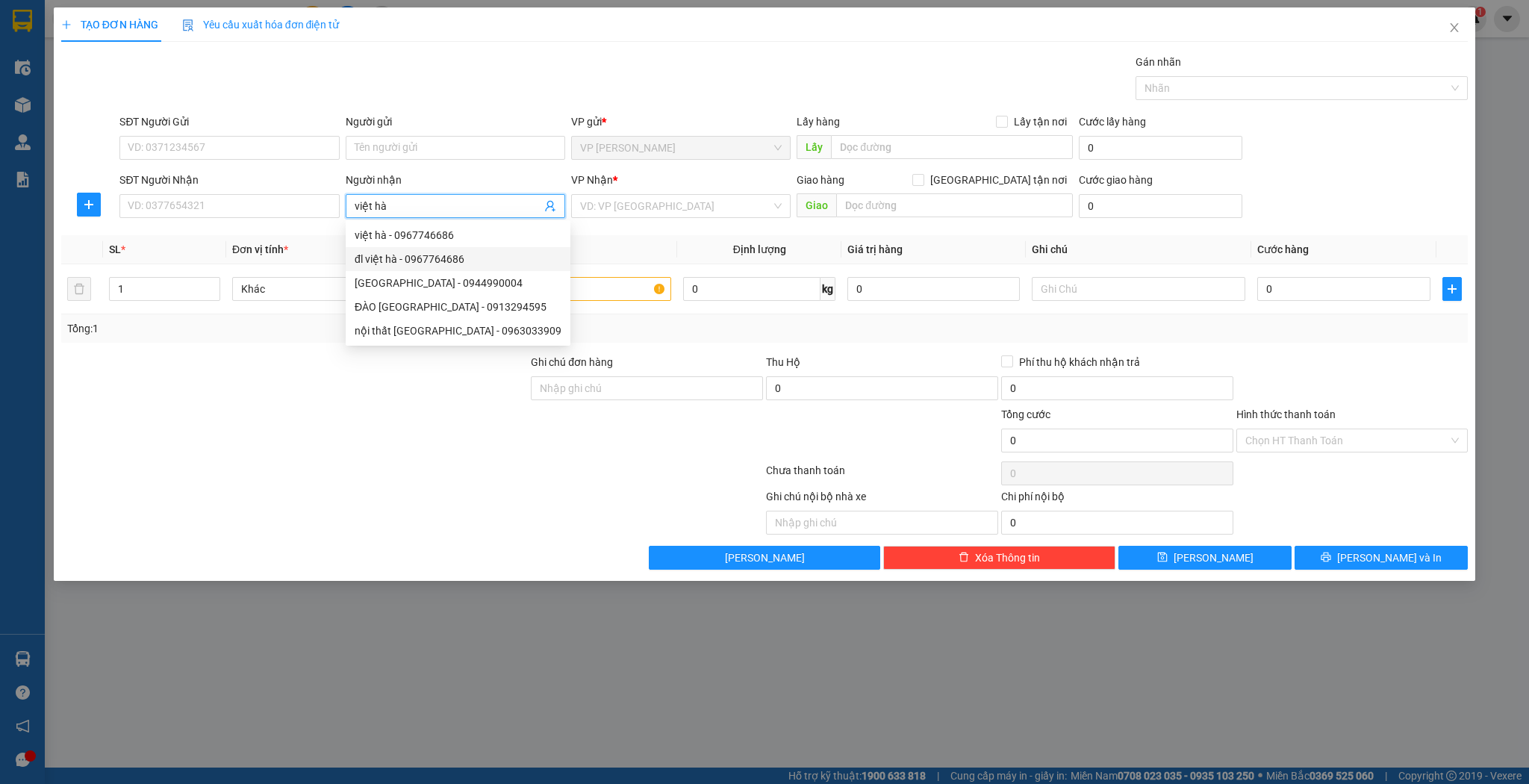
click at [438, 260] on div "đl việt hà - 0967764686" at bounding box center [457, 259] width 207 height 17
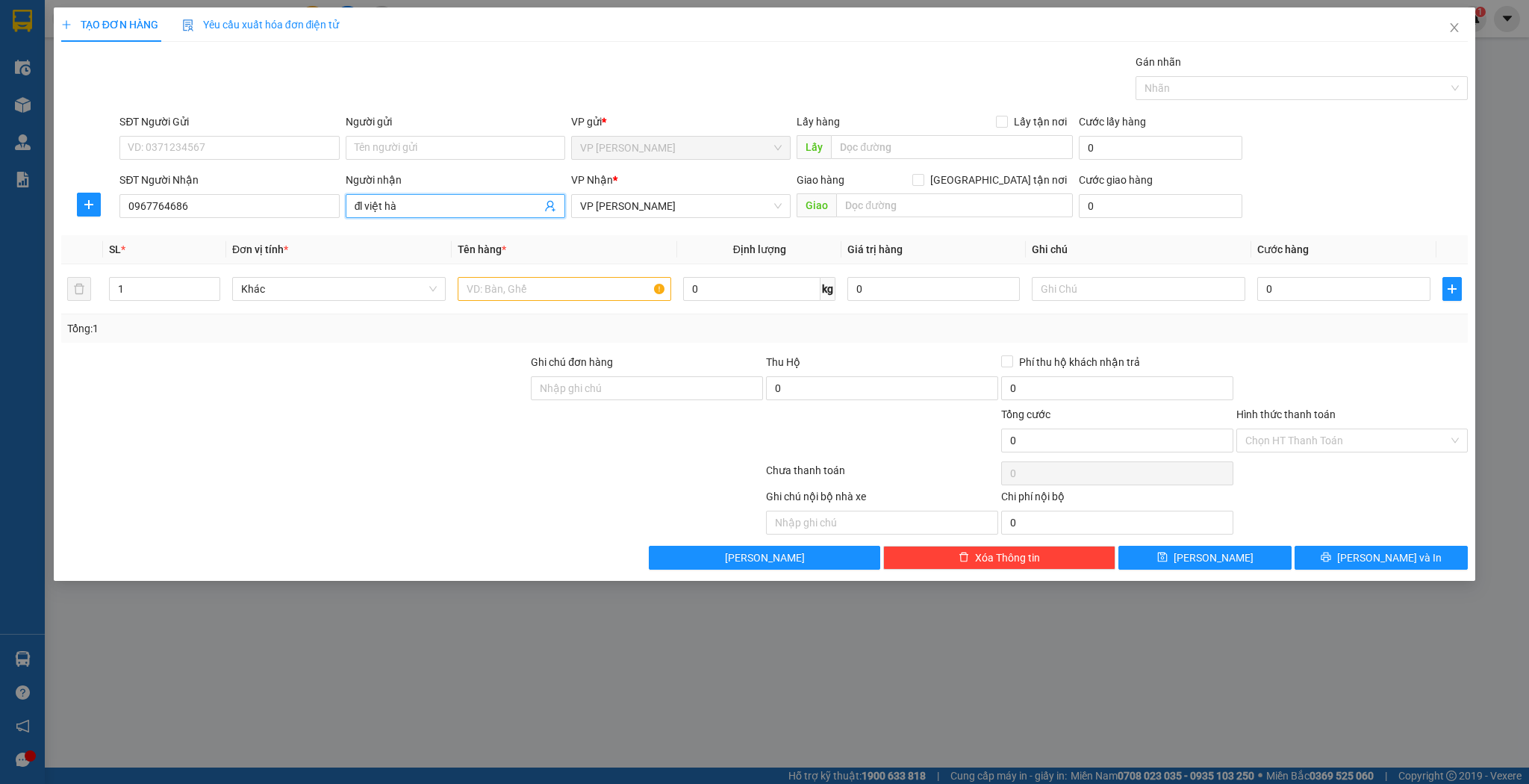
click at [463, 212] on input "đl việt hà" at bounding box center [448, 206] width 187 height 17
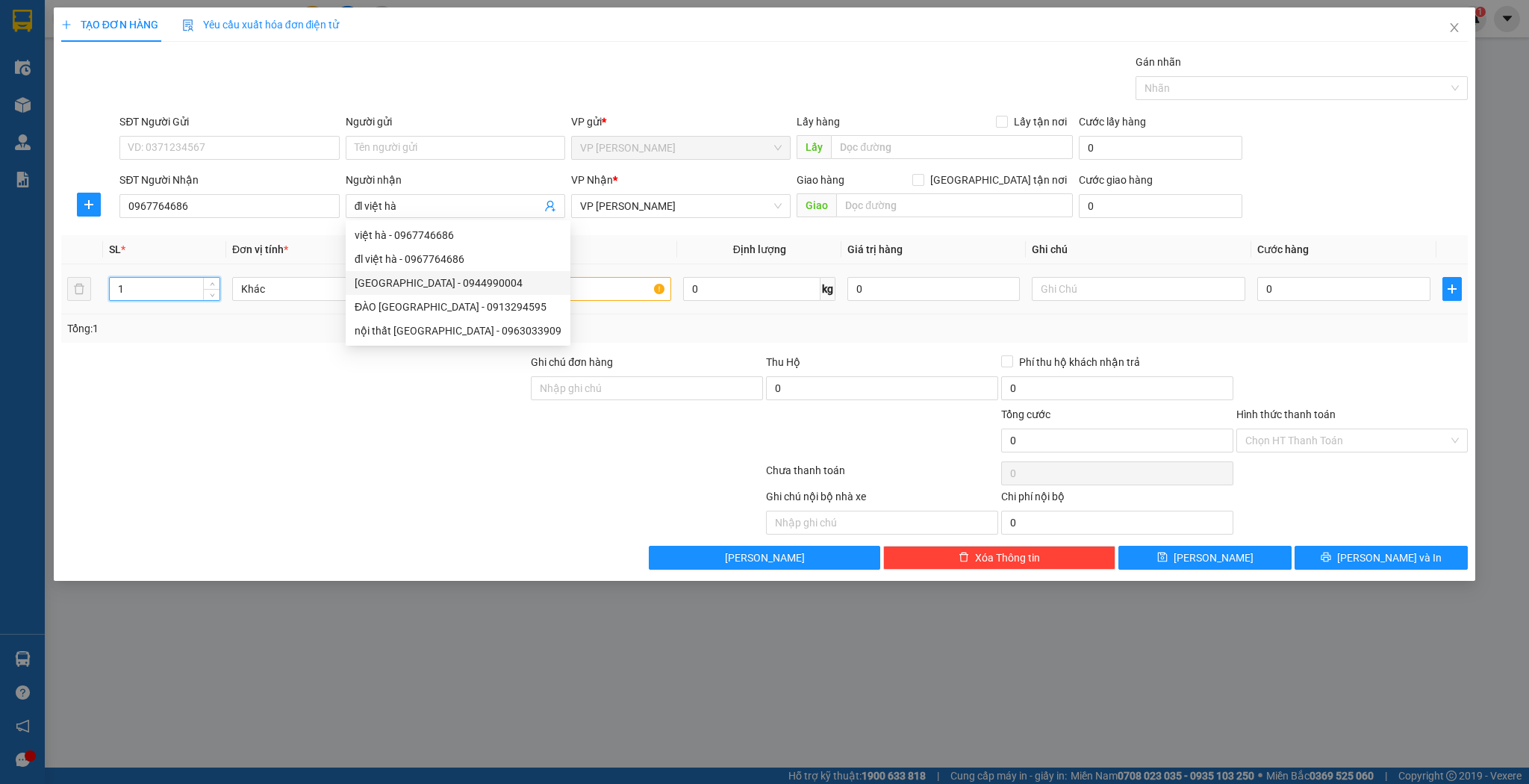
click at [152, 278] on input "1" at bounding box center [165, 289] width 110 height 22
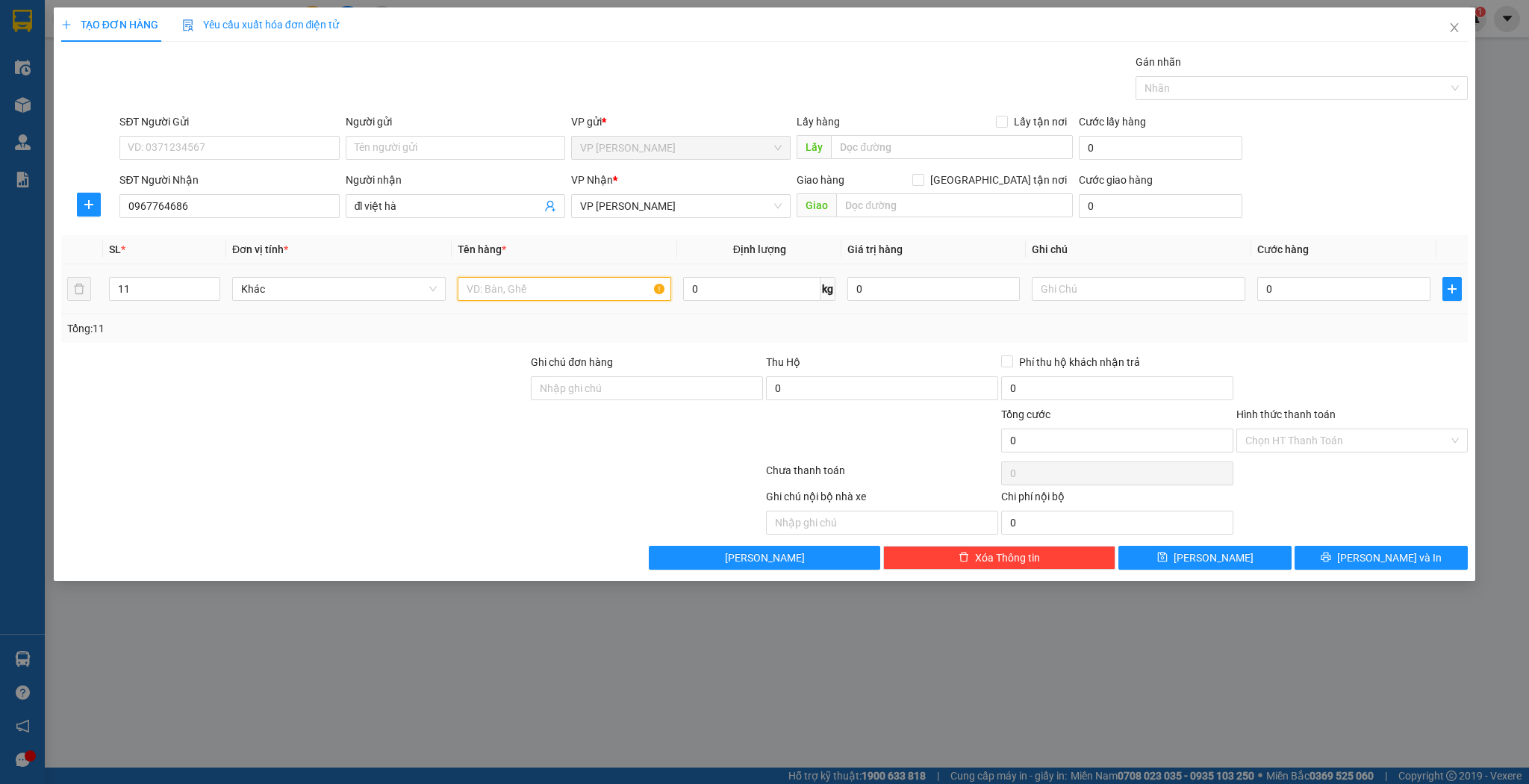
click at [526, 292] on input "text" at bounding box center [564, 289] width 214 height 24
click at [1321, 287] on input "0" at bounding box center [1344, 289] width 172 height 24
click at [1219, 564] on span "[PERSON_NAME]" at bounding box center [1214, 557] width 80 height 17
click at [326, 203] on input "SĐT Người Nhận" at bounding box center [229, 206] width 219 height 24
click at [512, 294] on input "text" at bounding box center [564, 289] width 214 height 24
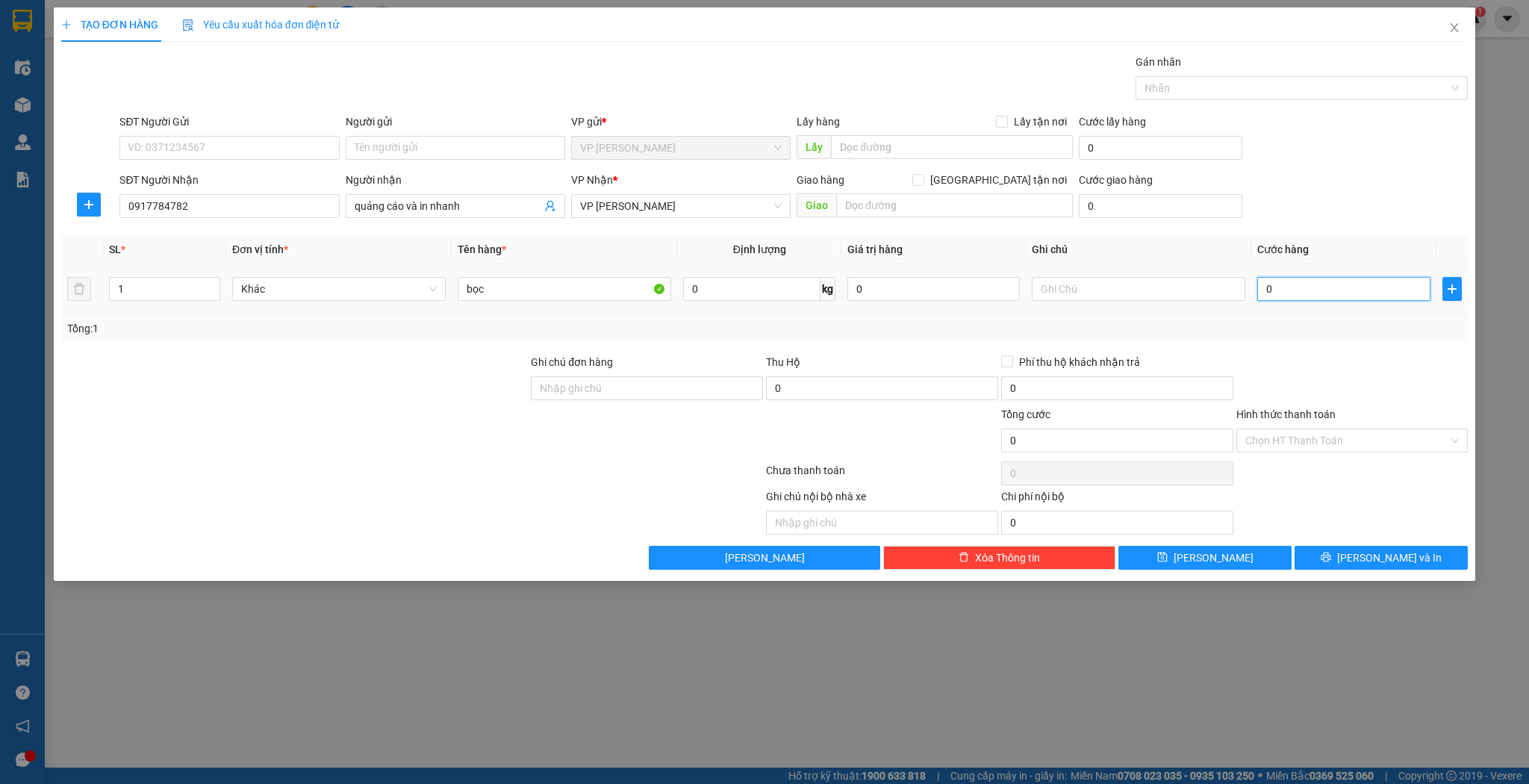
click at [1328, 280] on input "0" at bounding box center [1344, 289] width 172 height 24
click at [1224, 549] on button "[PERSON_NAME]" at bounding box center [1205, 557] width 173 height 24
click at [302, 203] on input "SĐT Người Nhận" at bounding box center [229, 206] width 219 height 24
click at [303, 201] on input "SĐT Người Nhận" at bounding box center [229, 206] width 219 height 24
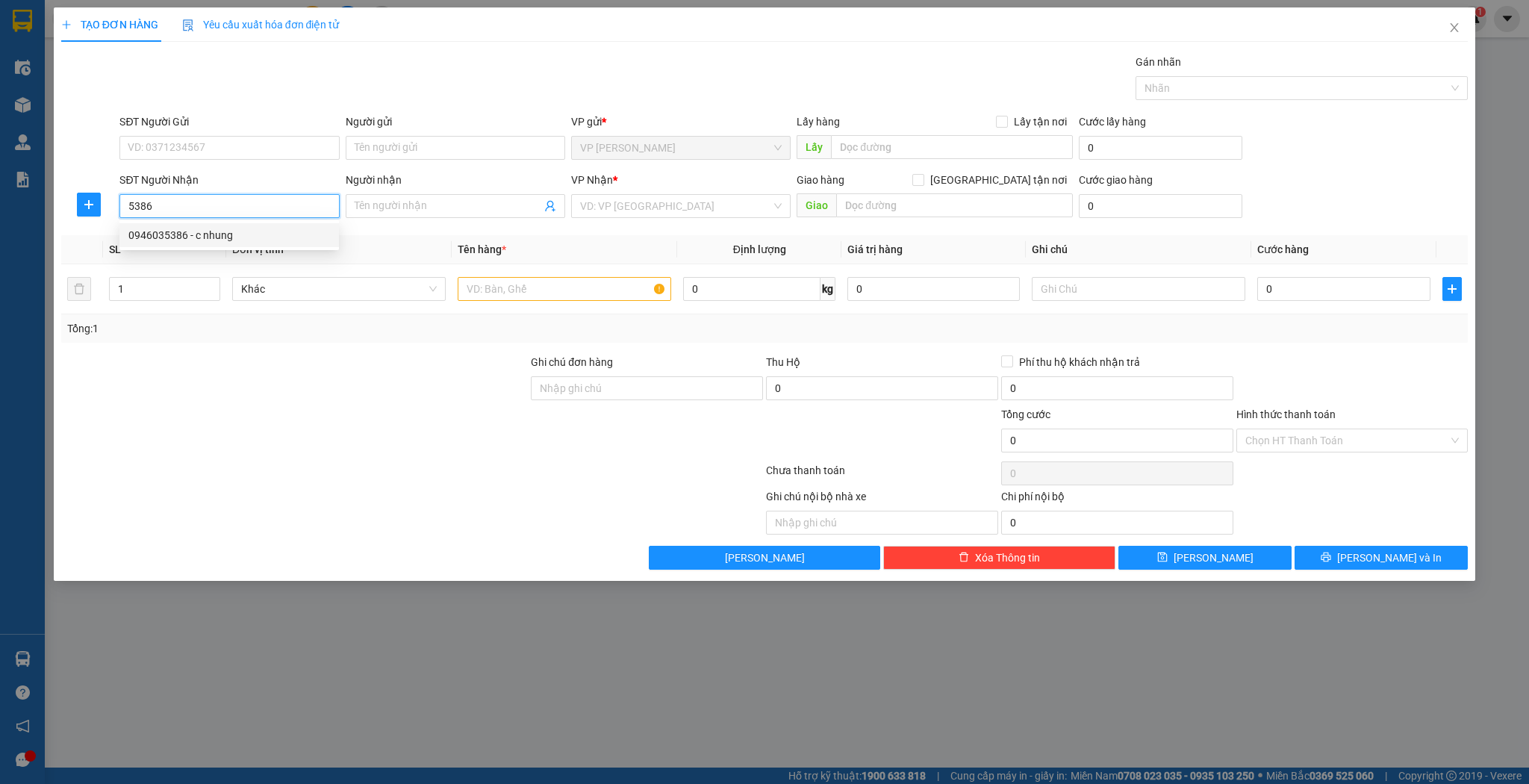
click at [283, 246] on div "0946035386 - c nhung" at bounding box center [229, 235] width 219 height 24
click at [534, 284] on input "text" at bounding box center [564, 289] width 214 height 24
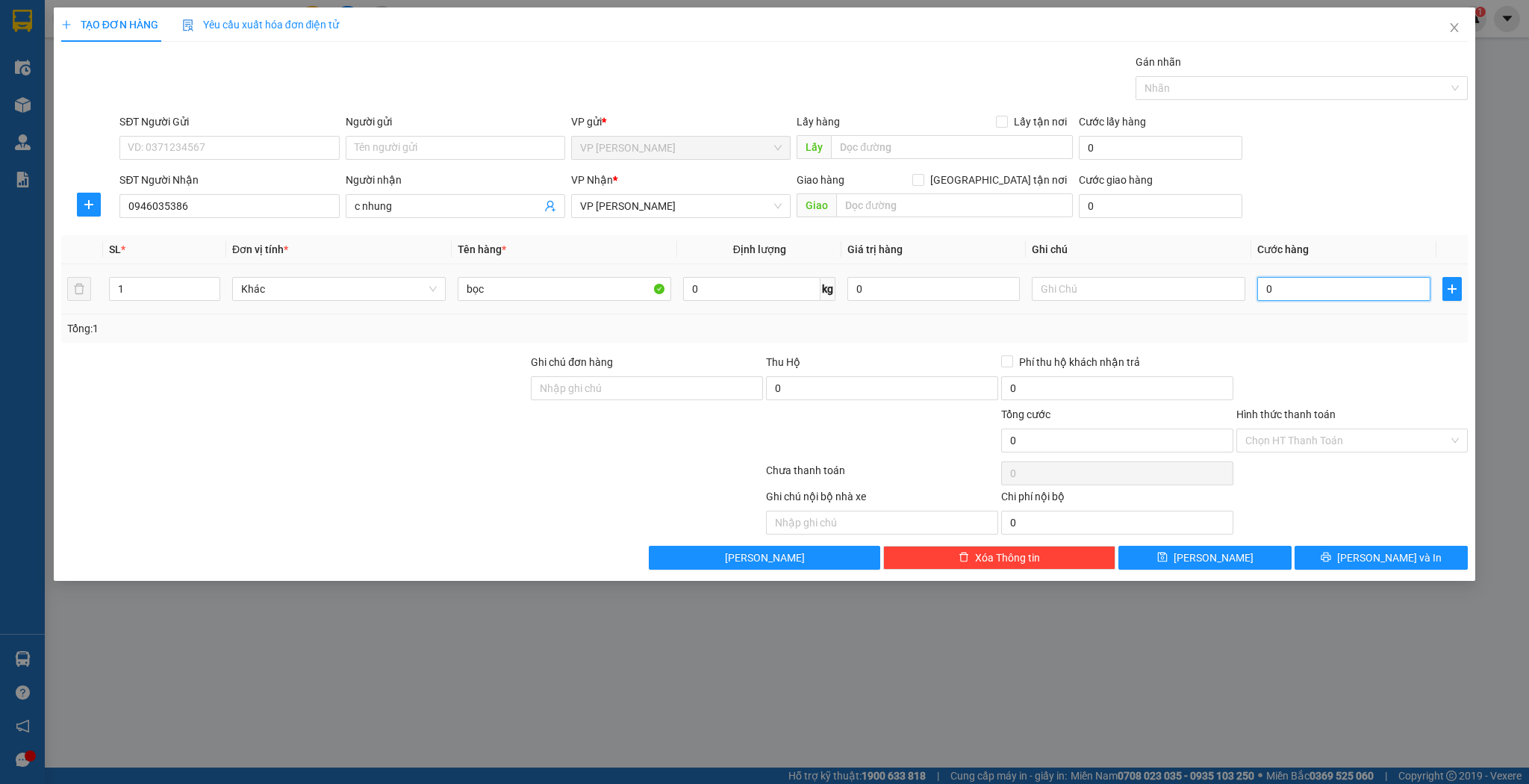
click at [1361, 296] on input "0" at bounding box center [1344, 289] width 172 height 24
click at [1219, 553] on span "[PERSON_NAME]" at bounding box center [1214, 557] width 80 height 17
click at [281, 200] on input "SĐT Người Nhận" at bounding box center [229, 206] width 219 height 24
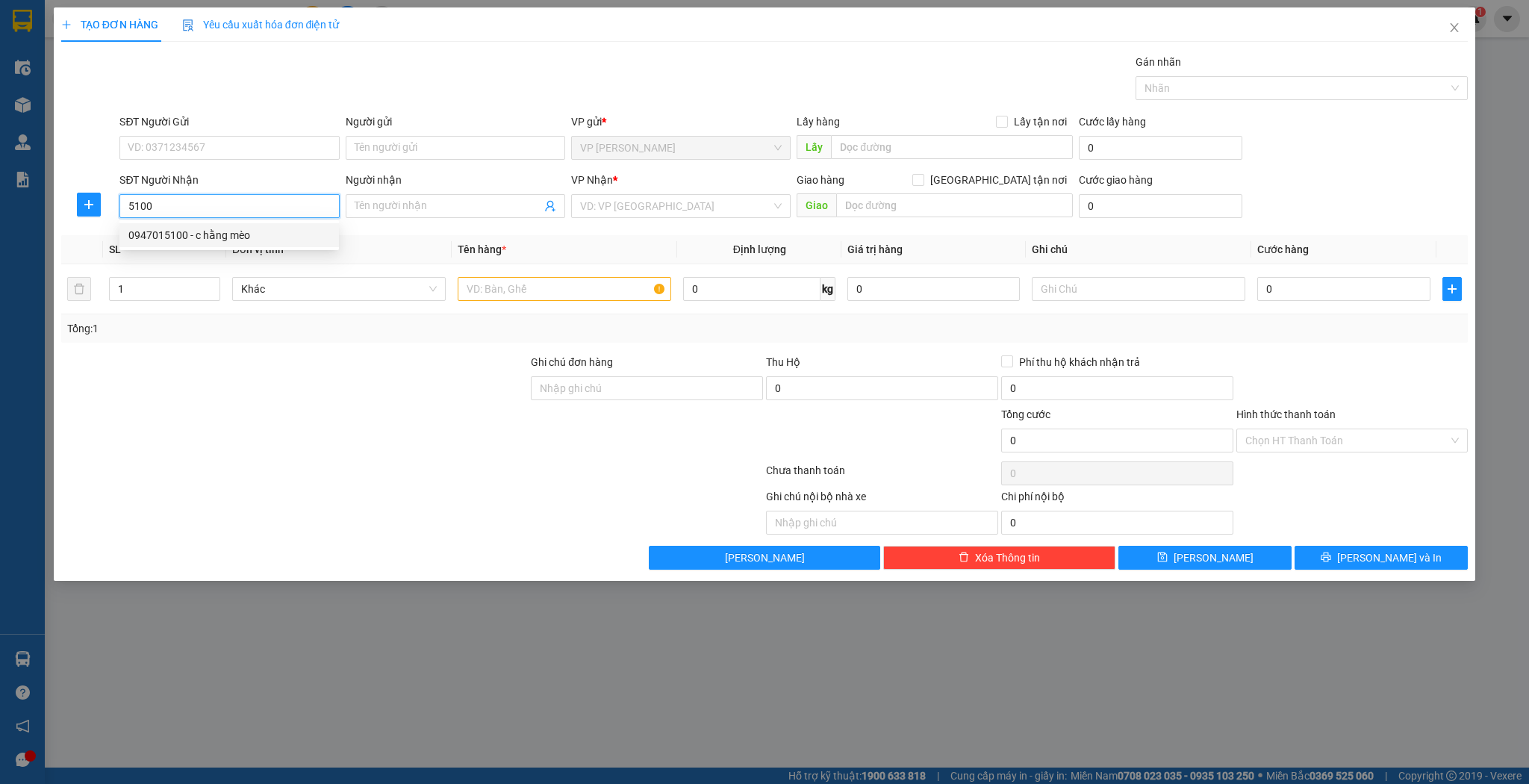
click at [281, 241] on div "0947015100 - c hằng mèo" at bounding box center [230, 235] width 202 height 17
click at [592, 292] on input "text" at bounding box center [564, 289] width 214 height 24
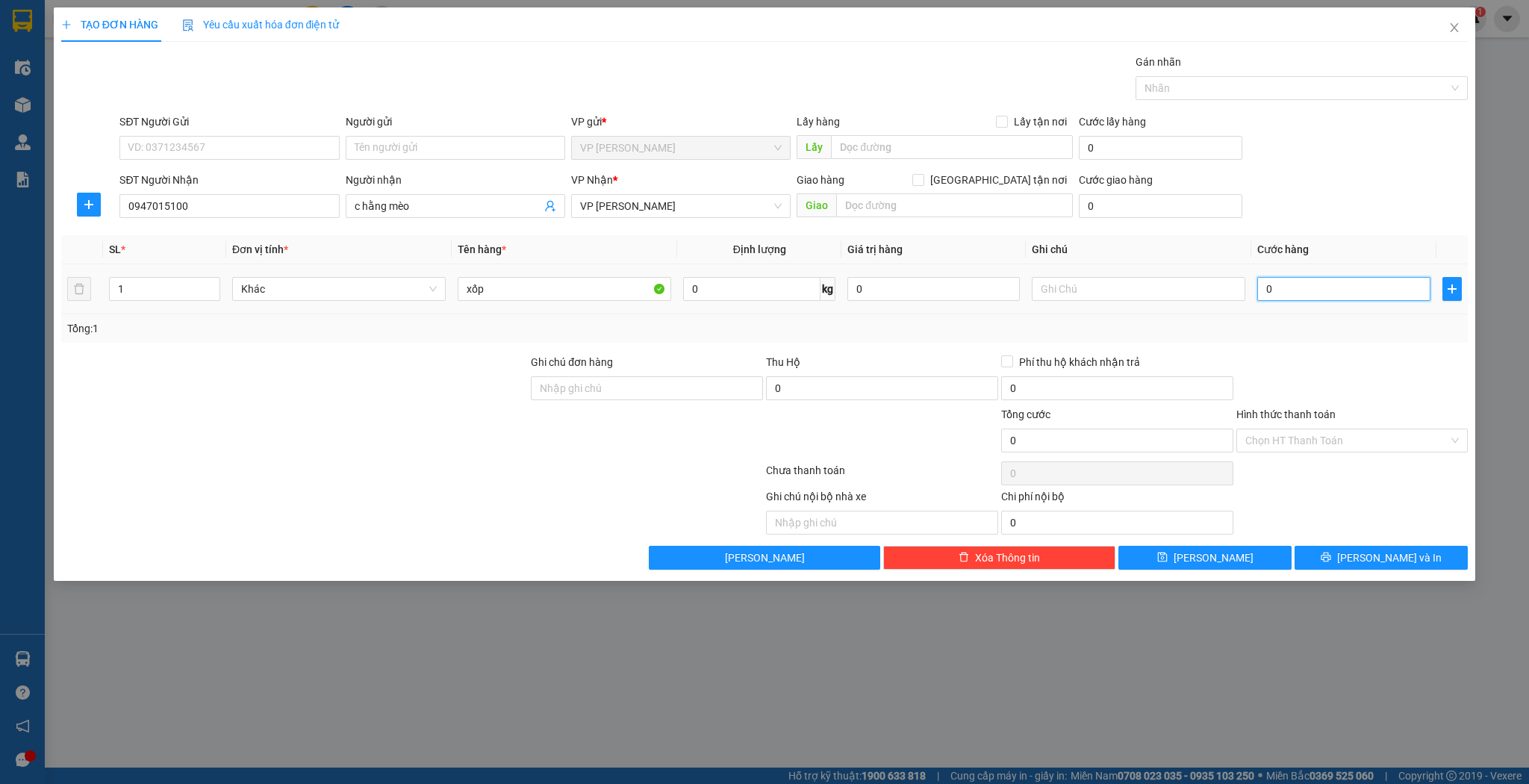
click at [1263, 284] on input "0" at bounding box center [1344, 289] width 172 height 24
click at [1224, 558] on button "[PERSON_NAME]" at bounding box center [1205, 557] width 173 height 24
click at [160, 213] on input "SĐT Người Nhận" at bounding box center [229, 206] width 219 height 24
click at [296, 204] on input "09" at bounding box center [229, 206] width 219 height 24
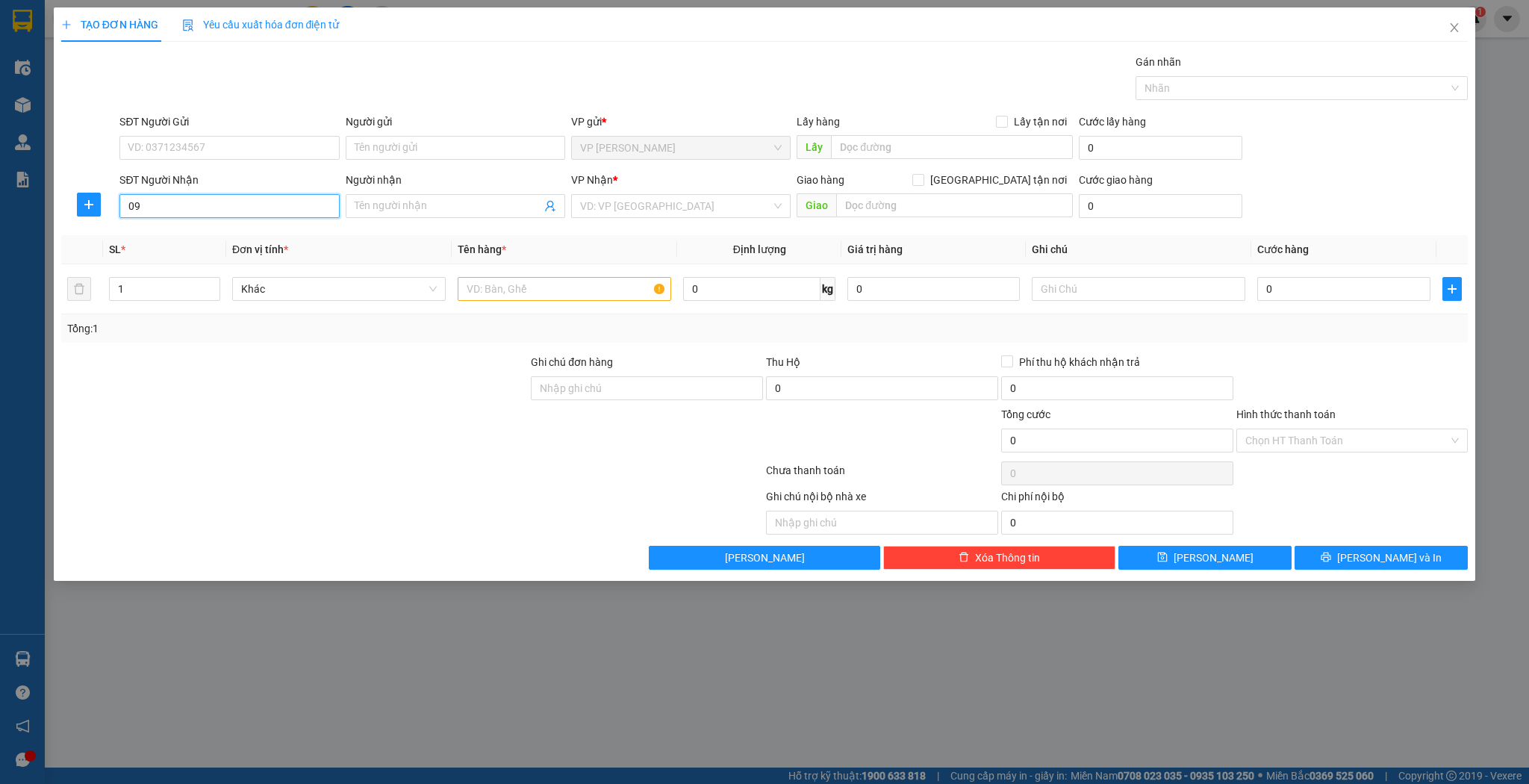
click at [296, 204] on input "09" at bounding box center [229, 206] width 219 height 24
click at [463, 218] on div "Người nhận Tên người nhận" at bounding box center [455, 197] width 219 height 52
click at [463, 215] on span at bounding box center [455, 206] width 219 height 24
click at [453, 236] on div "Chị Xoan - 0984758299" at bounding box center [456, 235] width 202 height 17
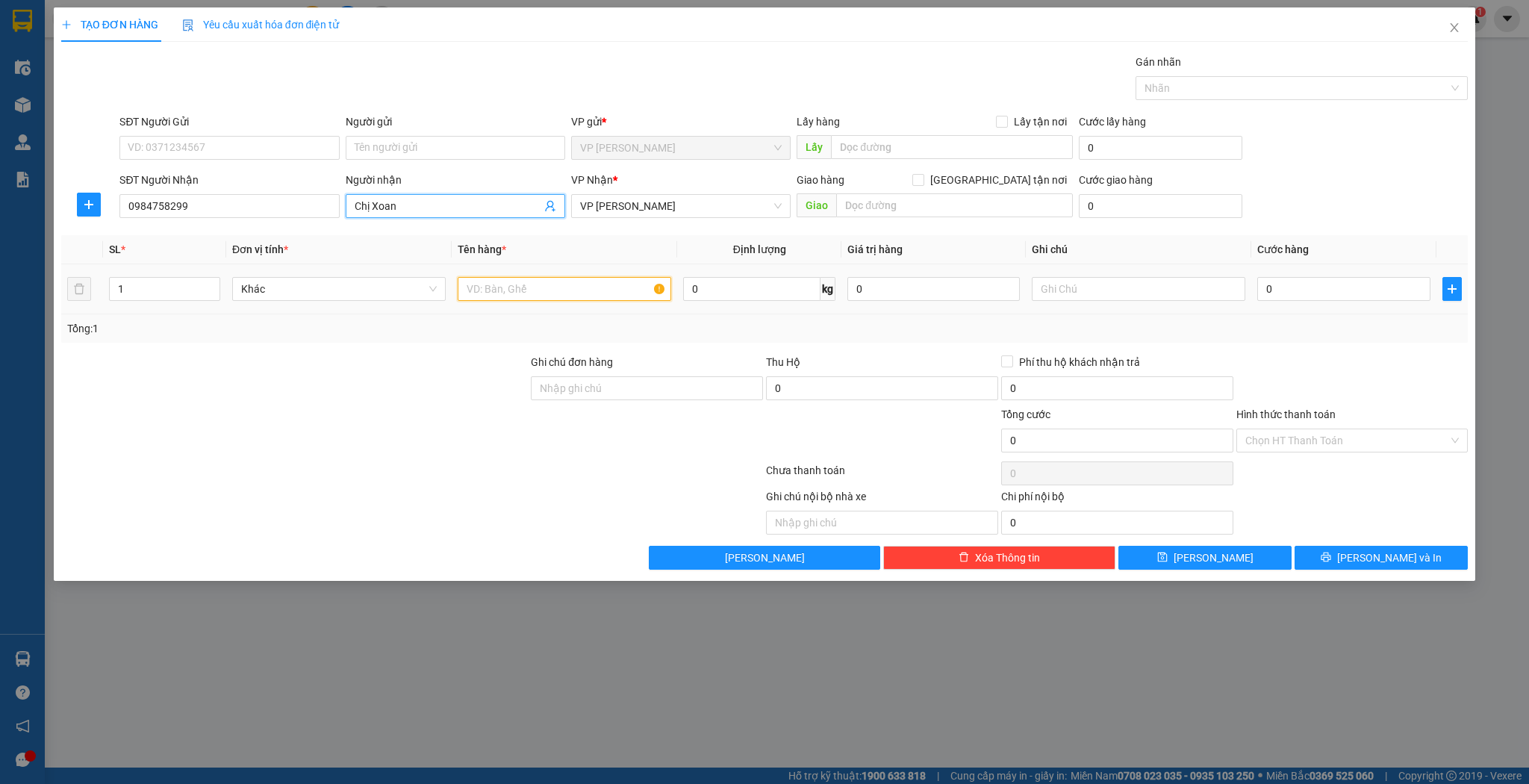
click at [525, 296] on input "text" at bounding box center [564, 289] width 214 height 24
click at [1293, 291] on input "0" at bounding box center [1344, 289] width 172 height 24
click at [1174, 578] on div "TẠO ĐƠN HÀNG Yêu cầu xuất hóa đơn điện tử Transit Pickup Surcharge Ids Transit …" at bounding box center [765, 293] width 1422 height 573
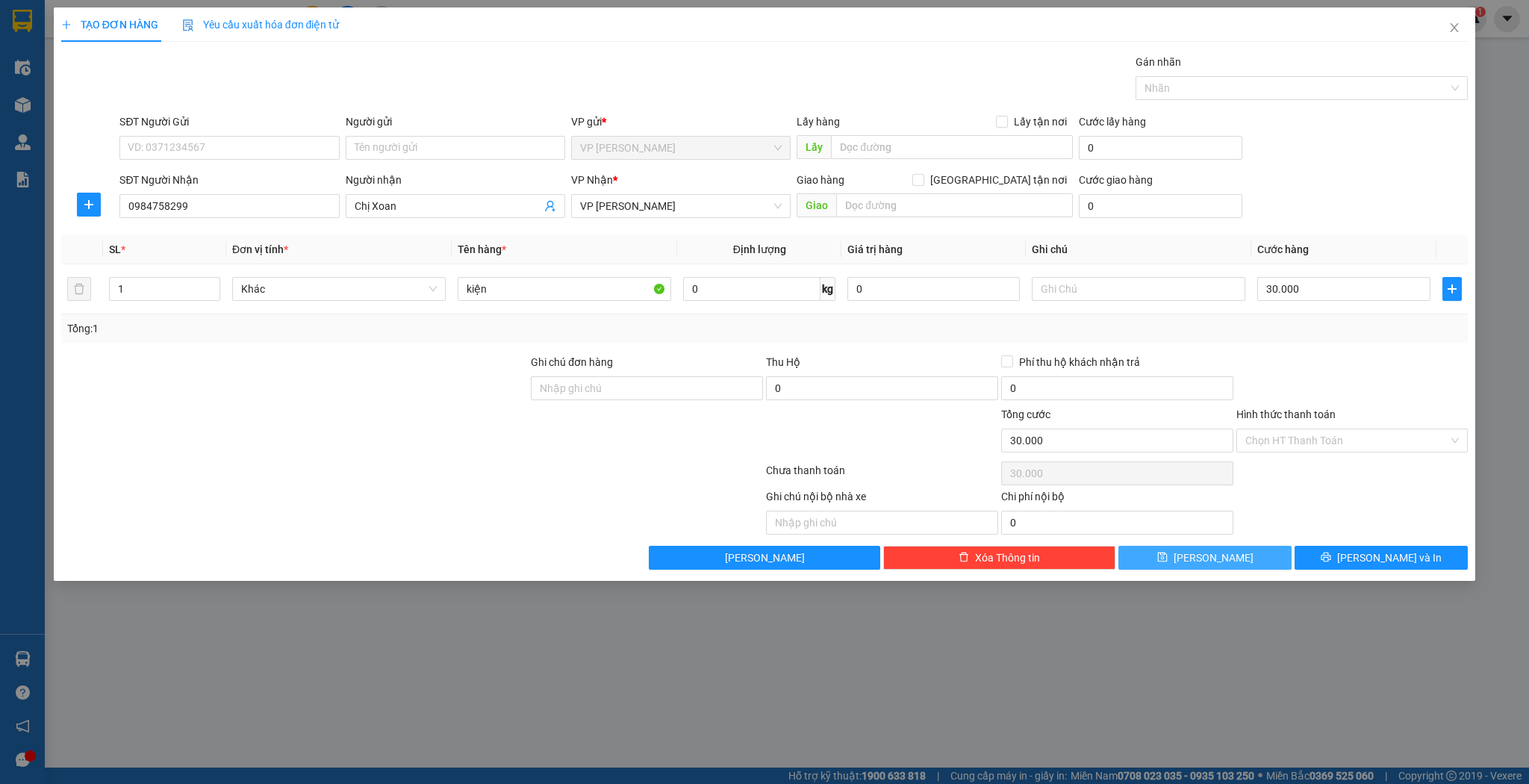
click at [1179, 567] on button "[PERSON_NAME]" at bounding box center [1205, 557] width 173 height 24
click at [1180, 564] on button "[PERSON_NAME]" at bounding box center [1205, 557] width 173 height 24
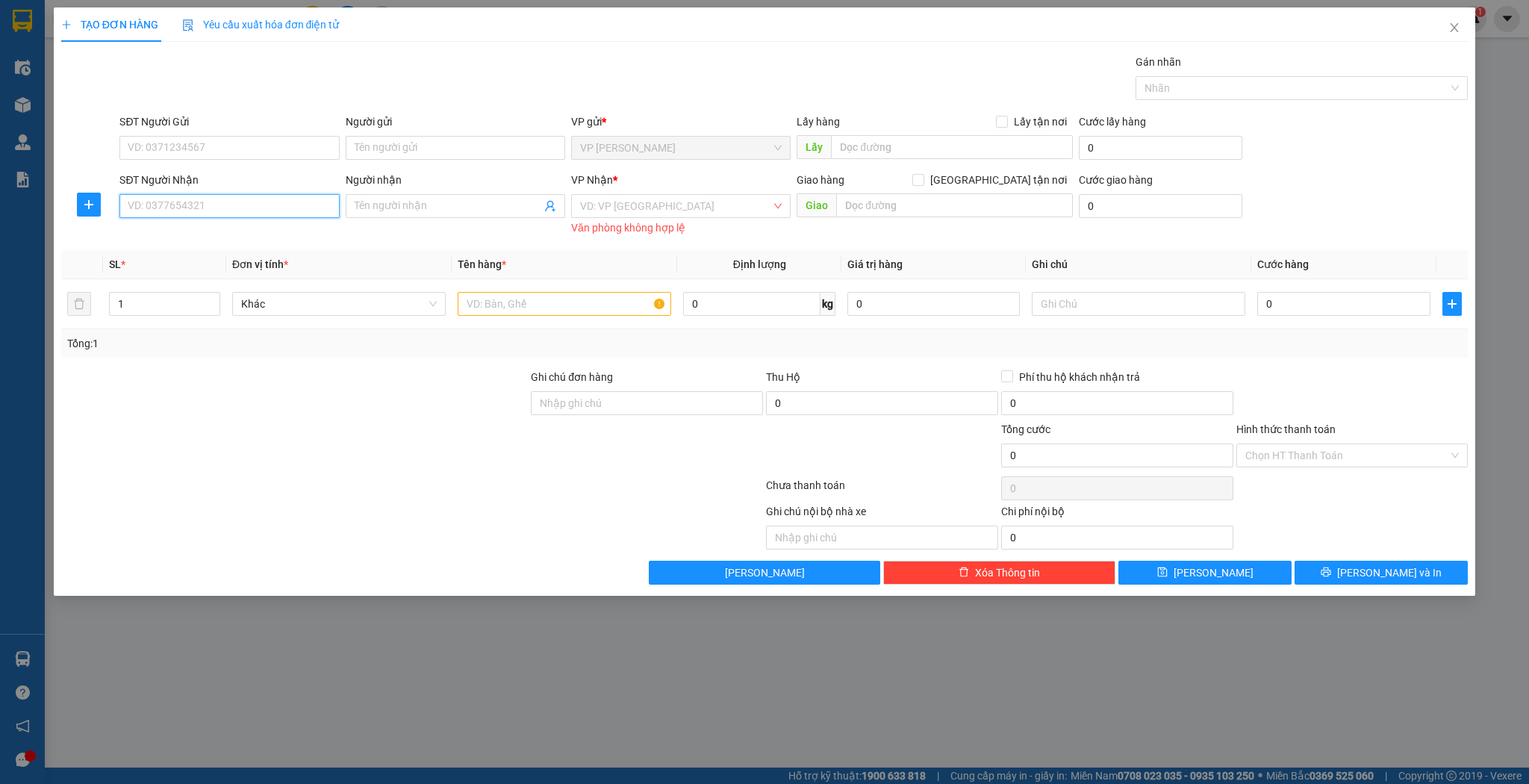
click at [245, 212] on input "SĐT Người Nhận" at bounding box center [229, 206] width 219 height 24
click at [207, 235] on div "0359839196 - chị thủy" at bounding box center [230, 235] width 202 height 17
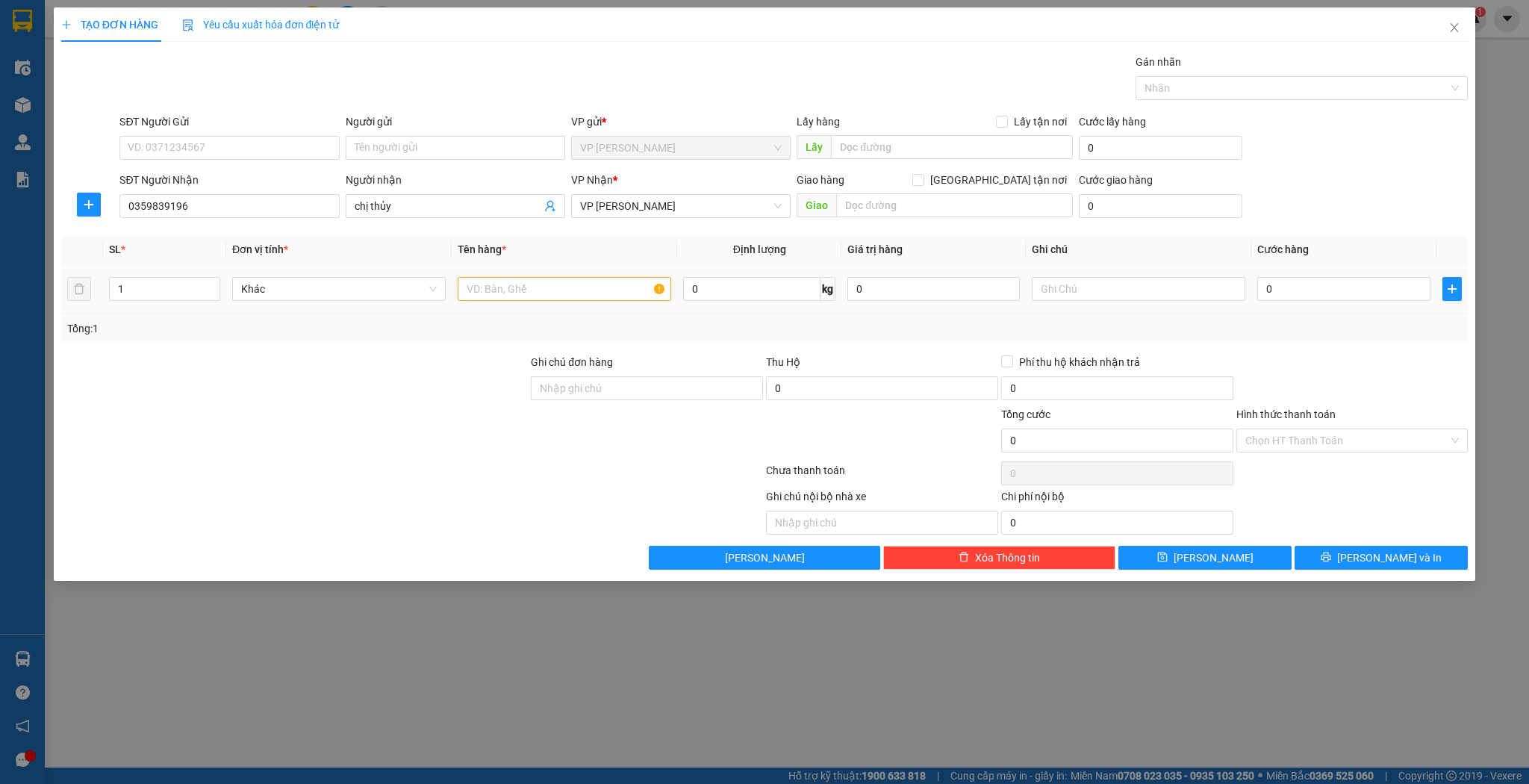
click at [522, 310] on td at bounding box center [565, 289] width 226 height 50
click at [522, 298] on input "text" at bounding box center [564, 289] width 214 height 24
click at [1343, 286] on input "0" at bounding box center [1344, 289] width 172 height 24
click at [1257, 560] on button "[PERSON_NAME]" at bounding box center [1205, 557] width 173 height 24
click at [231, 199] on input "SĐT Người Nhận" at bounding box center [229, 206] width 219 height 24
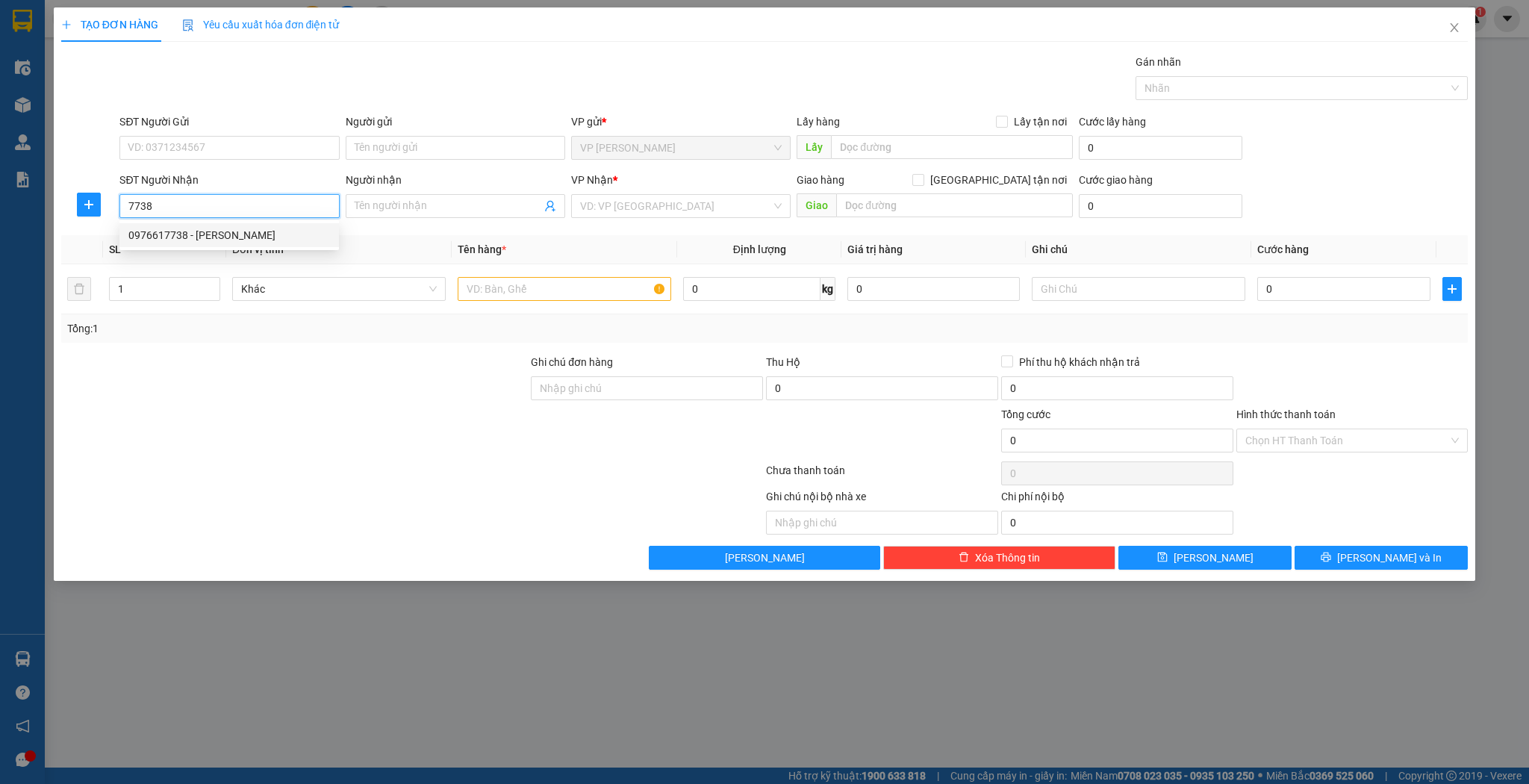
click at [214, 233] on div "0976617738 - c hải" at bounding box center [230, 235] width 202 height 17
click at [271, 209] on input "0976617738" at bounding box center [229, 206] width 219 height 24
click at [438, 199] on input "c hải" at bounding box center [448, 206] width 187 height 17
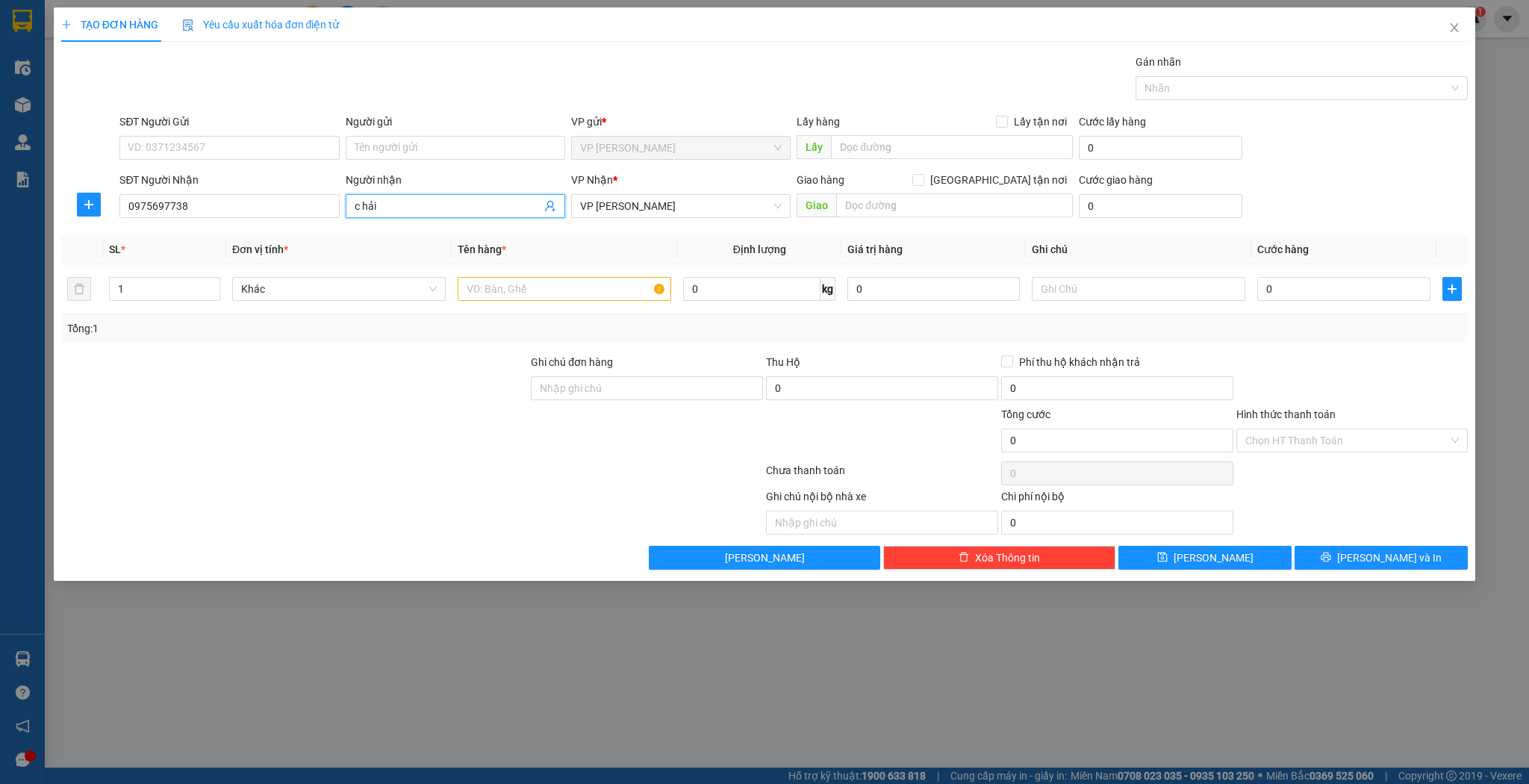
click at [438, 199] on input "c hải" at bounding box center [448, 206] width 187 height 17
click at [487, 264] on td at bounding box center [565, 289] width 226 height 50
click at [500, 289] on input "text" at bounding box center [564, 289] width 214 height 24
click at [1292, 278] on input "0" at bounding box center [1344, 289] width 172 height 24
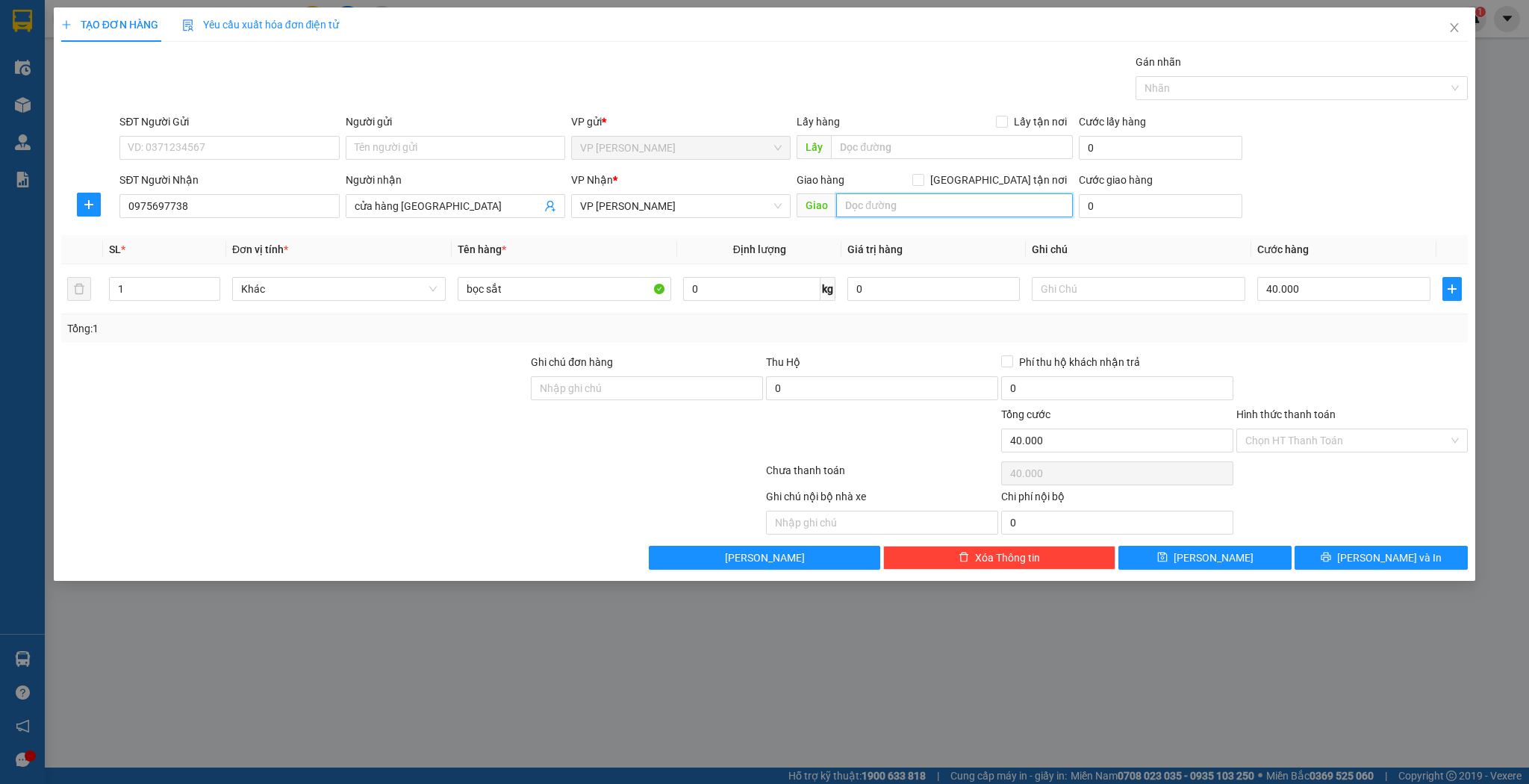
click at [870, 194] on input "text" at bounding box center [955, 205] width 237 height 24
click at [1185, 548] on button "[PERSON_NAME]" at bounding box center [1205, 557] width 173 height 24
click at [160, 218] on div "SĐT Người Nhận VD: 0377654321" at bounding box center [229, 197] width 219 height 52
click at [207, 191] on div "SĐT Người Nhận" at bounding box center [229, 182] width 219 height 22
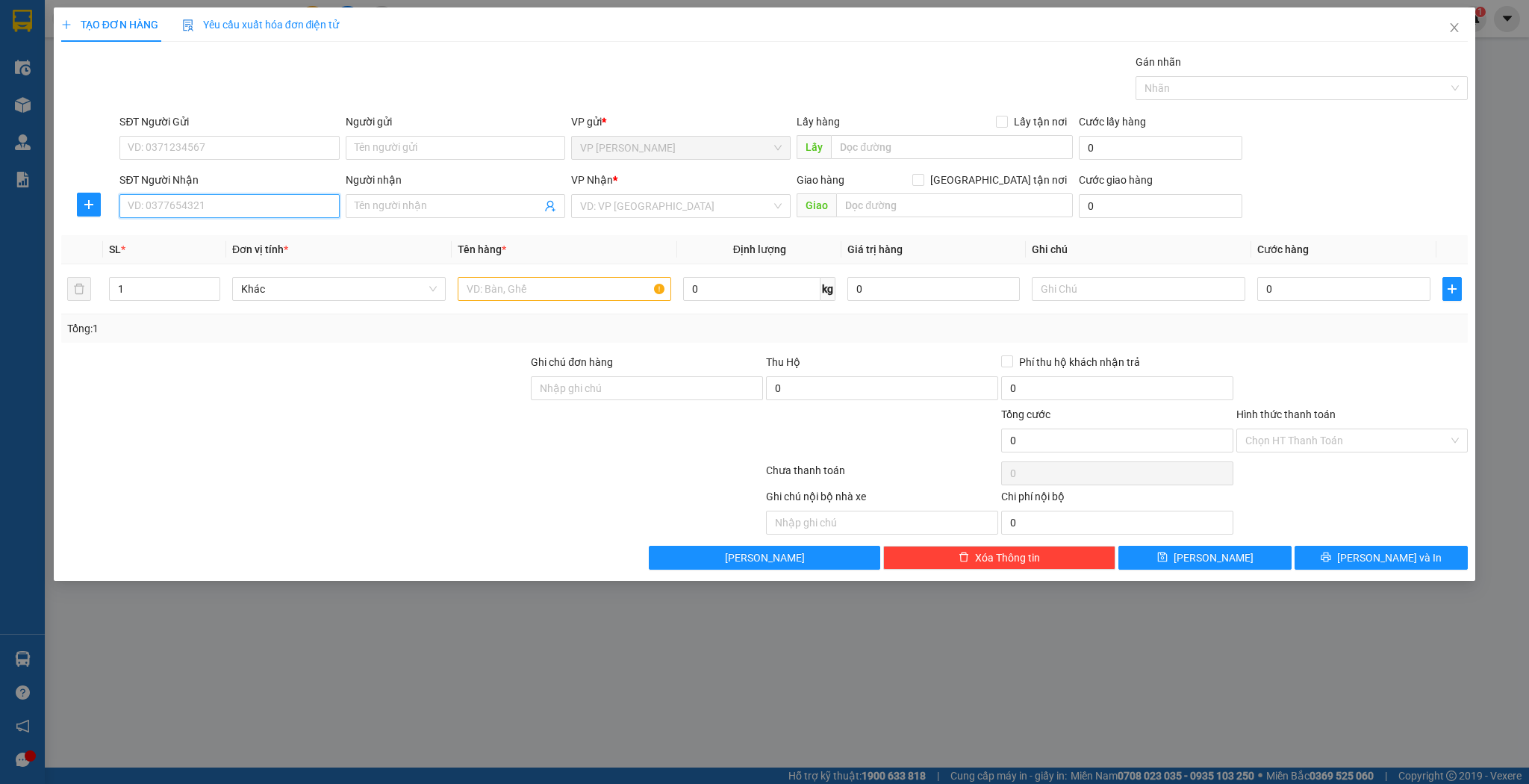
click at [206, 196] on input "SĐT Người Nhận" at bounding box center [229, 206] width 219 height 24
click at [203, 199] on input "SĐT Người Nhận" at bounding box center [229, 206] width 219 height 24
click at [203, 200] on input "SĐT Người Nhận" at bounding box center [229, 206] width 219 height 24
click at [176, 240] on div "0916608449 - a sơn" at bounding box center [230, 235] width 202 height 17
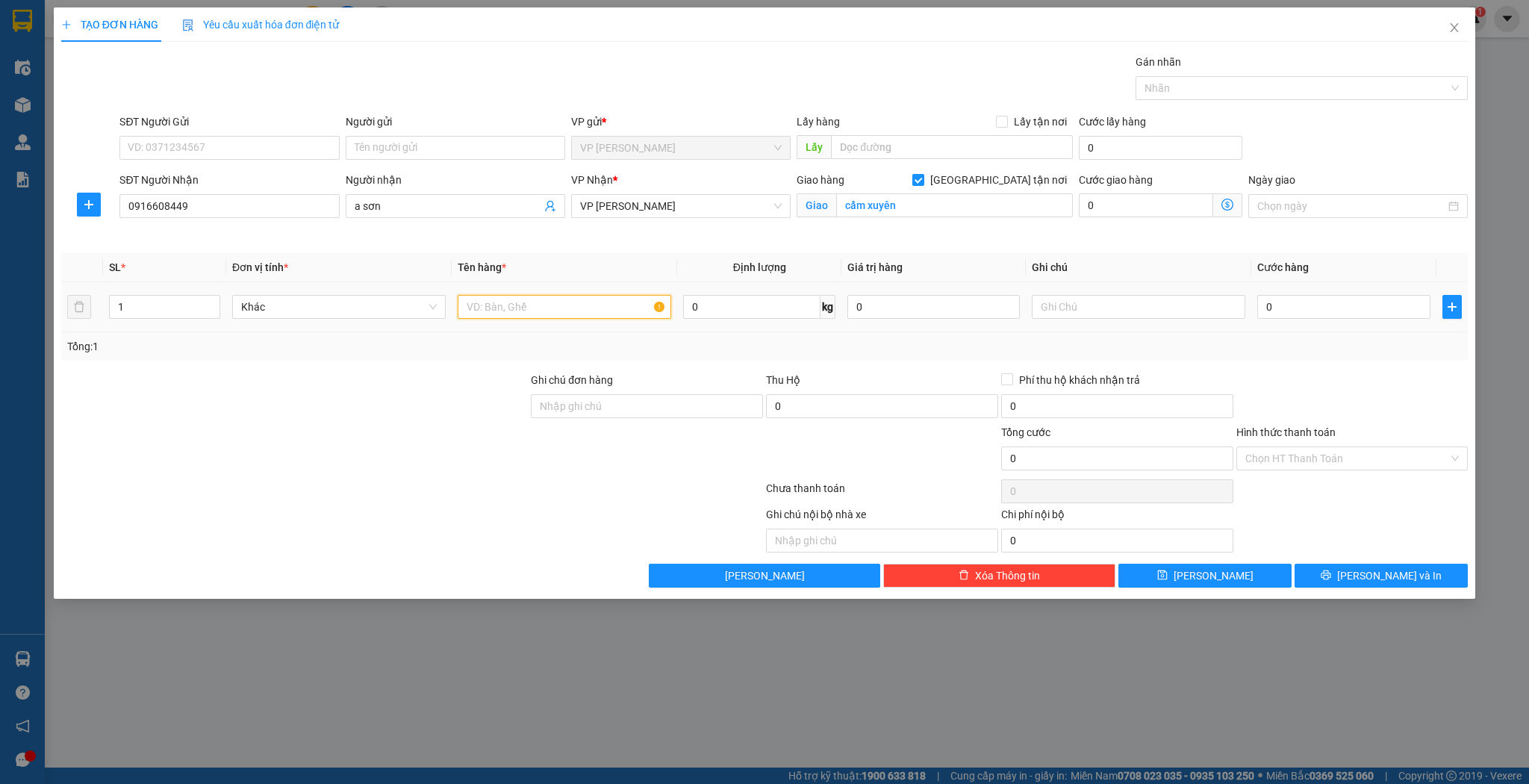
click at [568, 307] on input "text" at bounding box center [564, 306] width 214 height 24
click at [1285, 290] on td "0" at bounding box center [1343, 307] width 184 height 50
click at [1290, 313] on input "0" at bounding box center [1344, 306] width 172 height 24
click at [1225, 565] on button "[PERSON_NAME]" at bounding box center [1205, 576] width 173 height 24
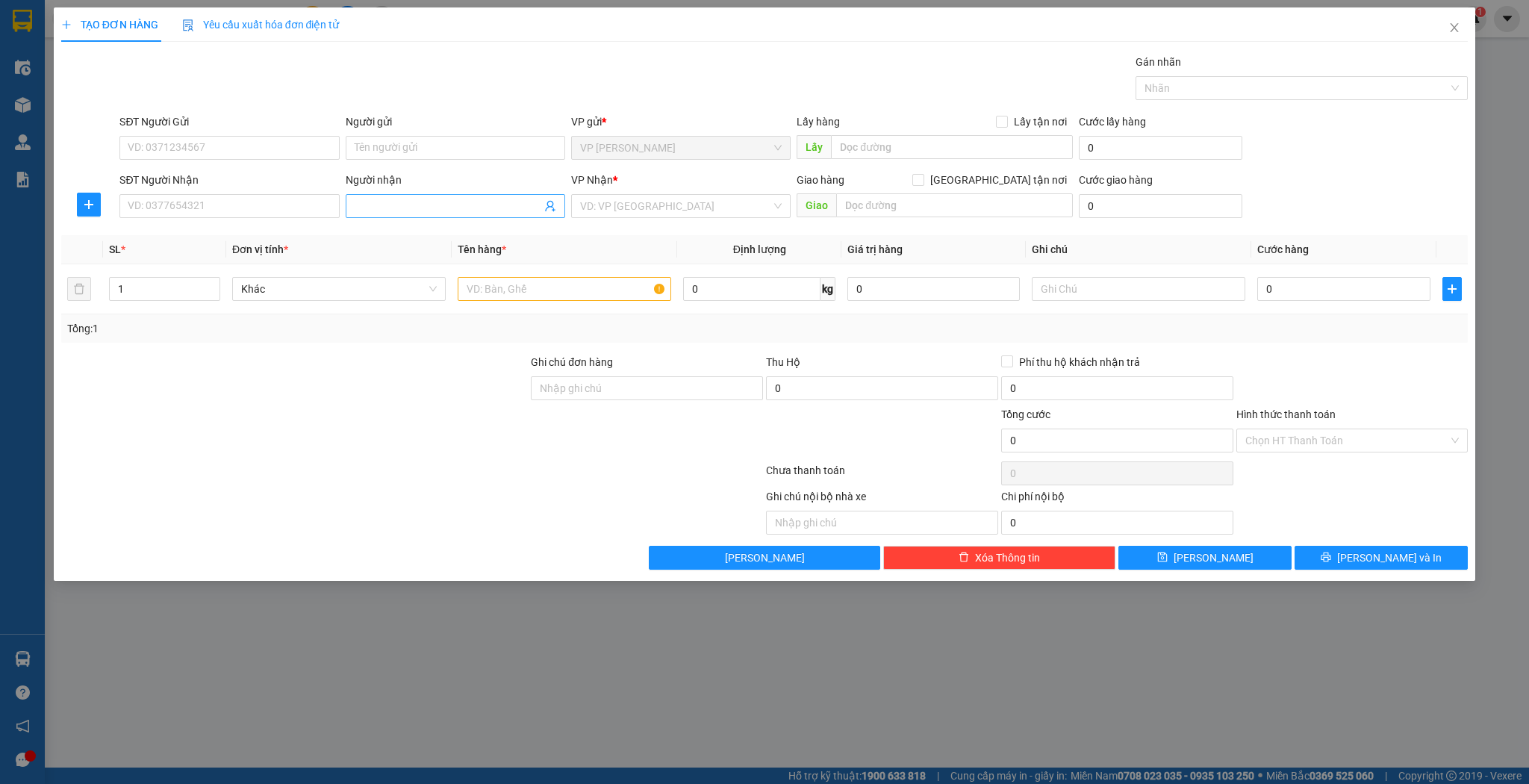
click at [387, 206] on input "Người nhận" at bounding box center [448, 206] width 187 height 17
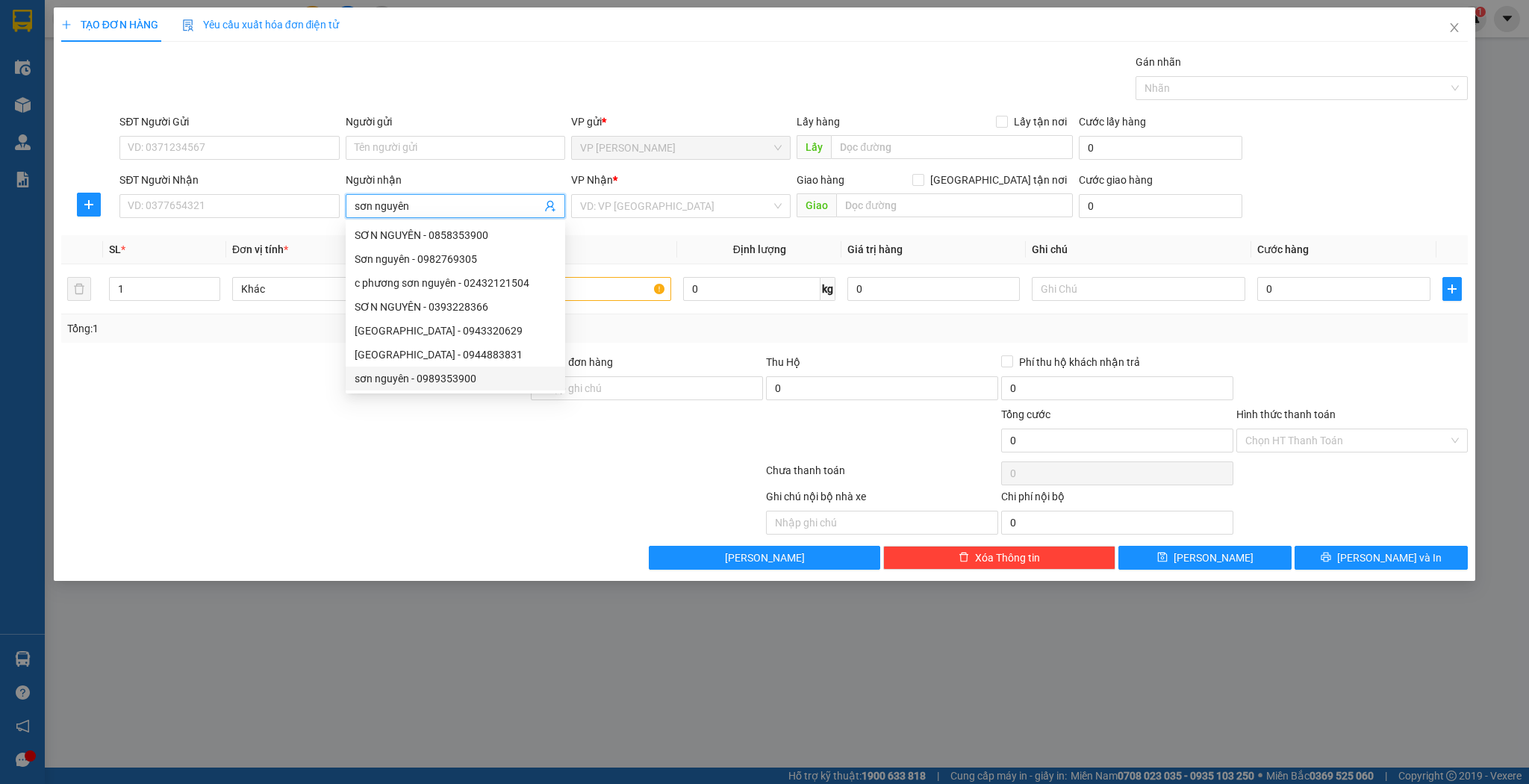
click at [454, 358] on div "[GEOGRAPHIC_DATA] - 0944883831" at bounding box center [456, 355] width 202 height 17
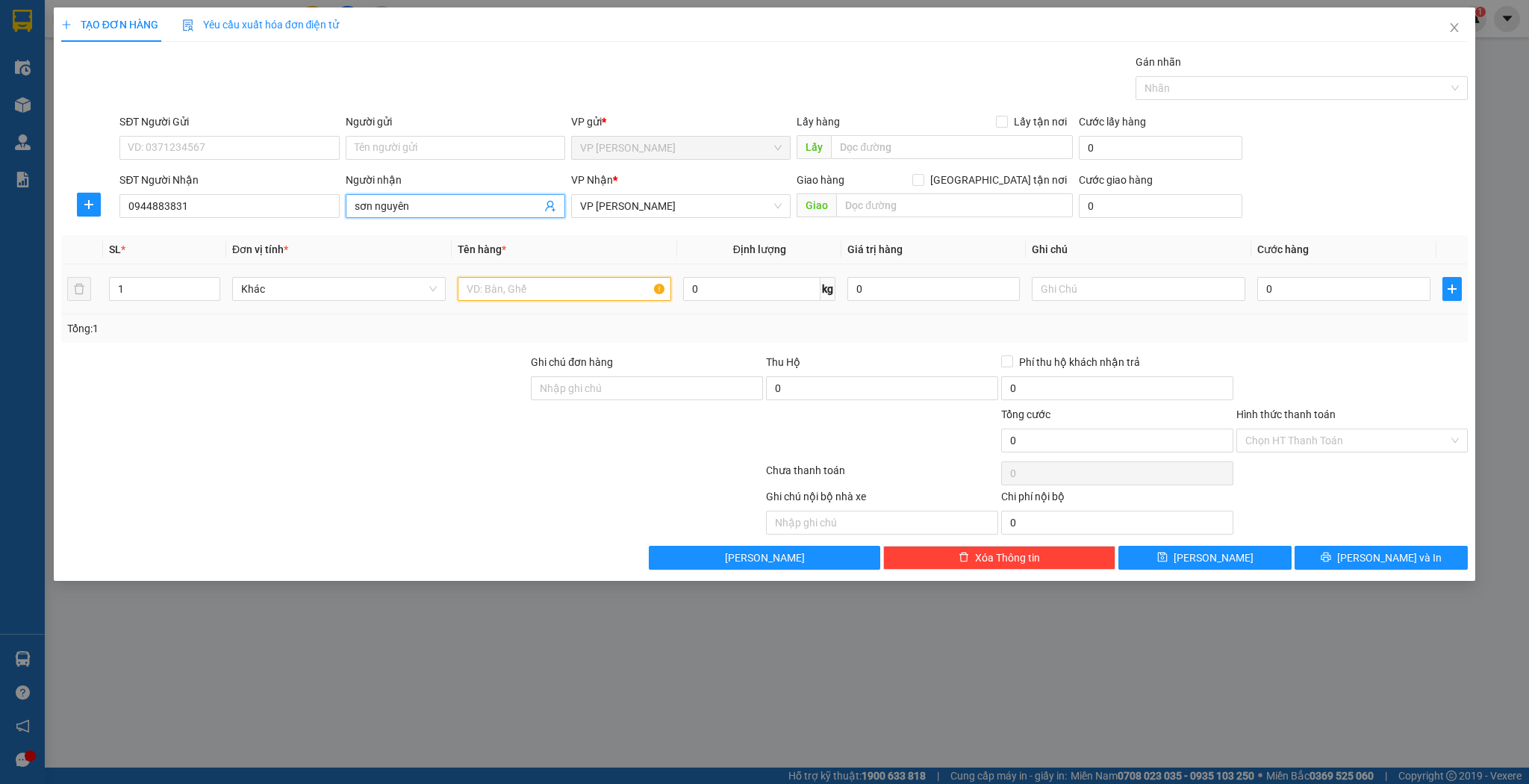
click at [589, 295] on input "text" at bounding box center [564, 289] width 214 height 24
click at [1294, 305] on td "0" at bounding box center [1343, 289] width 184 height 50
click at [1294, 302] on div "0" at bounding box center [1344, 289] width 172 height 30
click at [1294, 297] on input "0" at bounding box center [1344, 289] width 172 height 24
click at [1168, 552] on icon "save" at bounding box center [1162, 556] width 10 height 10
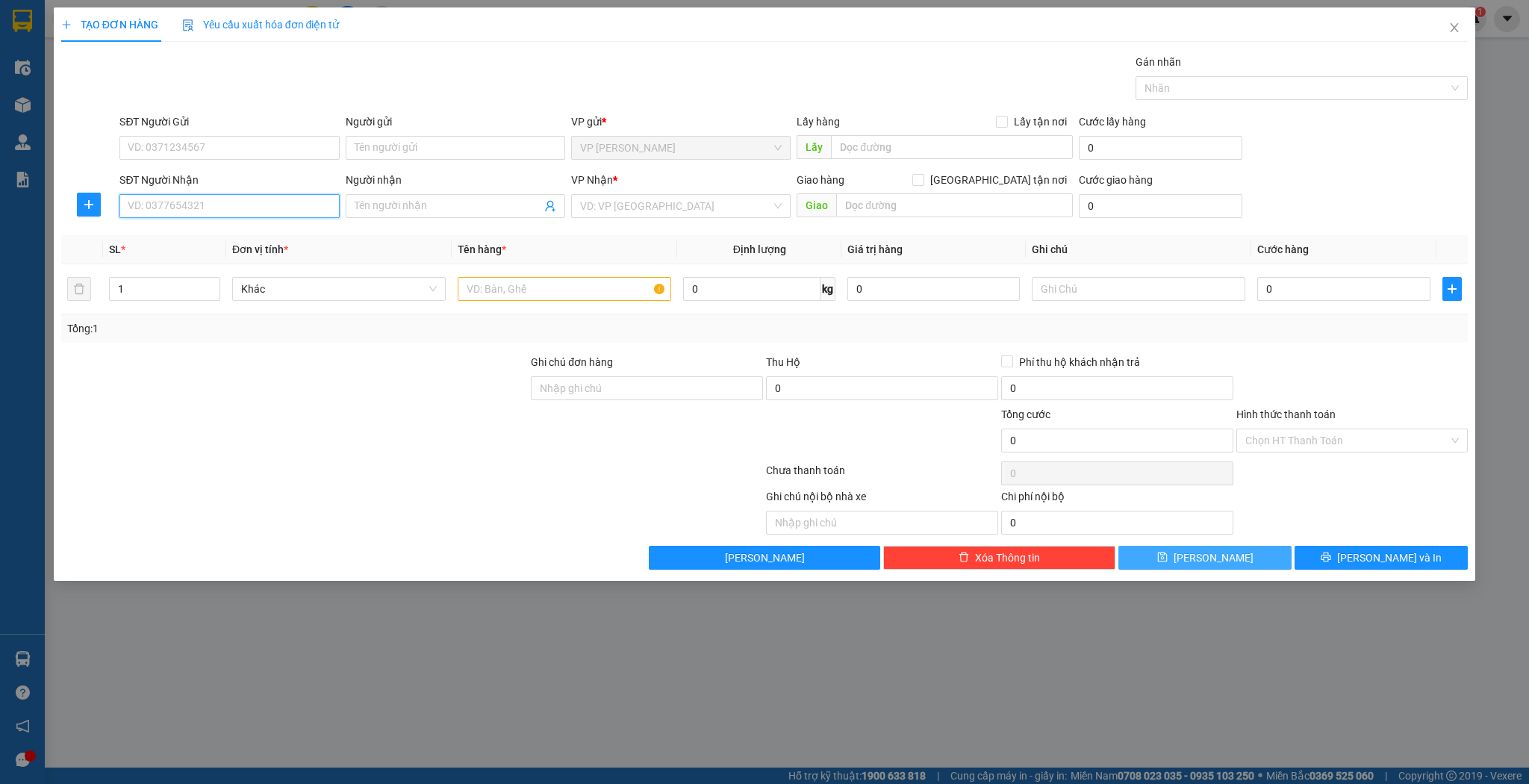
click at [242, 206] on input "SĐT Người Nhận" at bounding box center [229, 206] width 219 height 24
click at [266, 242] on div "0916018757 - xuân hằng" at bounding box center [230, 235] width 202 height 17
click at [515, 280] on input "text" at bounding box center [564, 289] width 214 height 24
click at [514, 287] on input "text" at bounding box center [564, 289] width 214 height 24
click at [190, 281] on input "1" at bounding box center [165, 289] width 110 height 22
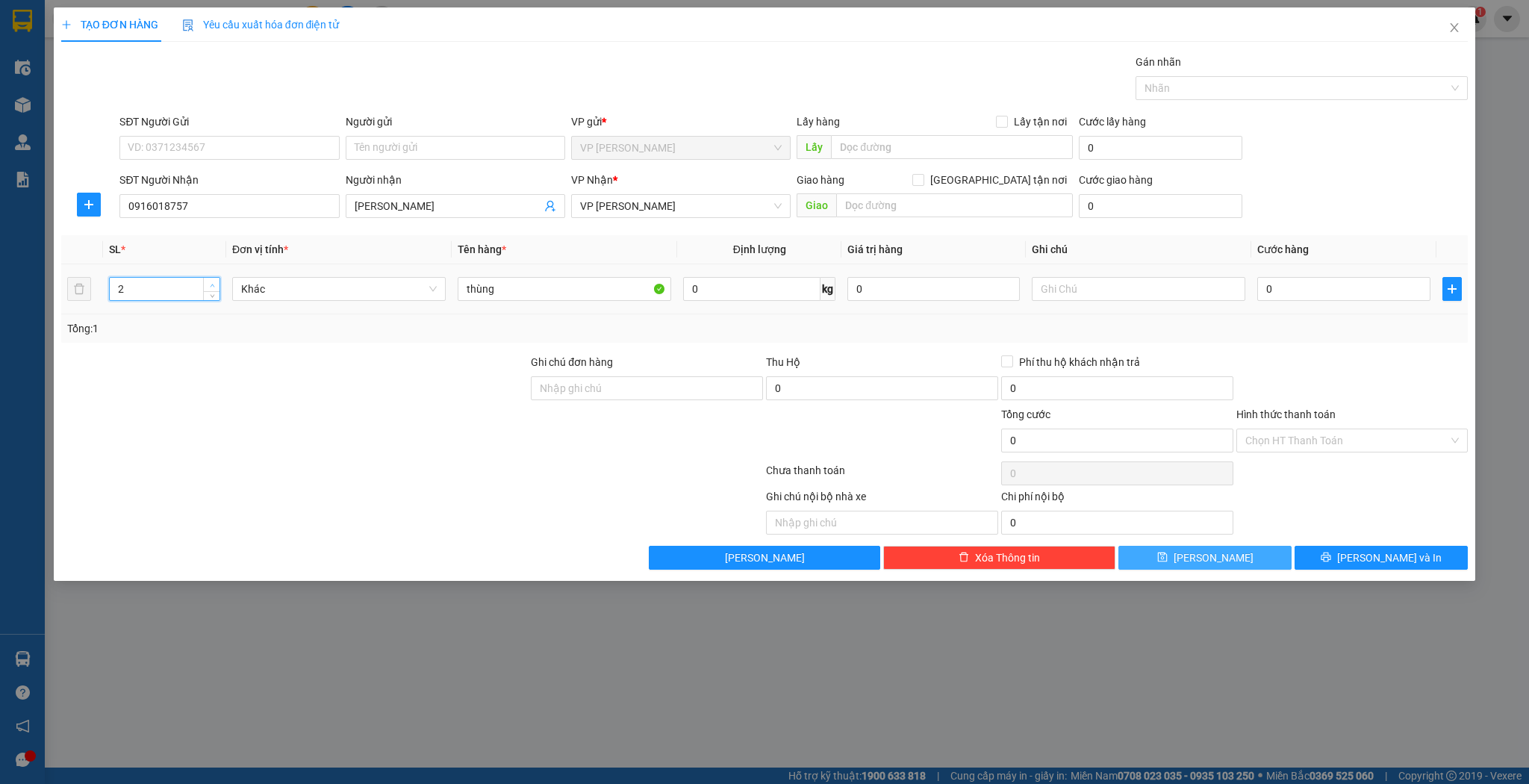
click at [213, 278] on span "Increase Value" at bounding box center [211, 284] width 17 height 14
click at [1302, 281] on input "0" at bounding box center [1344, 289] width 172 height 24
click at [1168, 554] on icon "save" at bounding box center [1162, 556] width 10 height 10
click at [1436, 31] on span "Close" at bounding box center [1454, 28] width 42 height 42
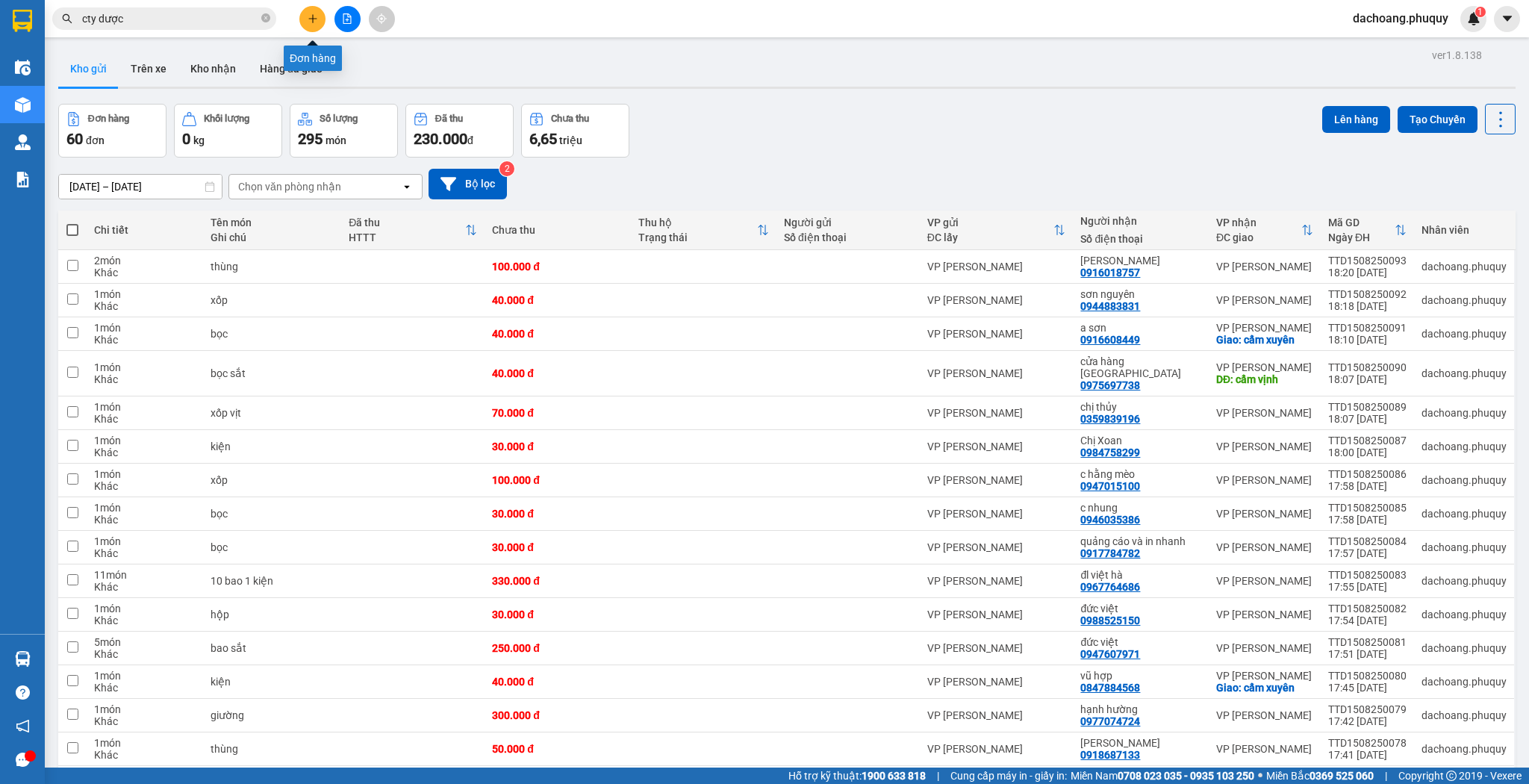
click at [320, 19] on button at bounding box center [312, 19] width 26 height 26
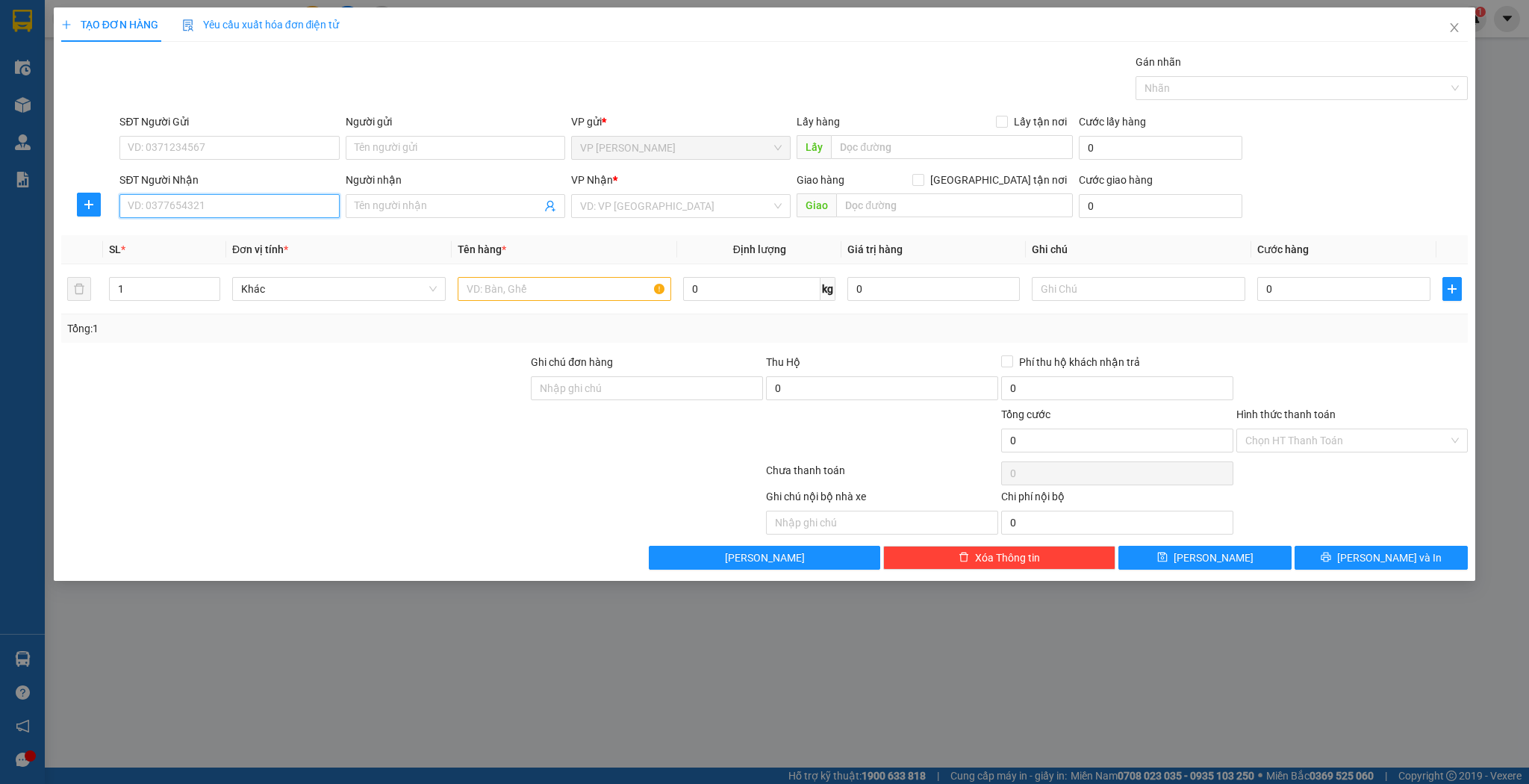
click at [233, 215] on input "SĐT Người Nhận" at bounding box center [229, 206] width 219 height 24
click at [407, 198] on input "Người nhận" at bounding box center [448, 206] width 187 height 17
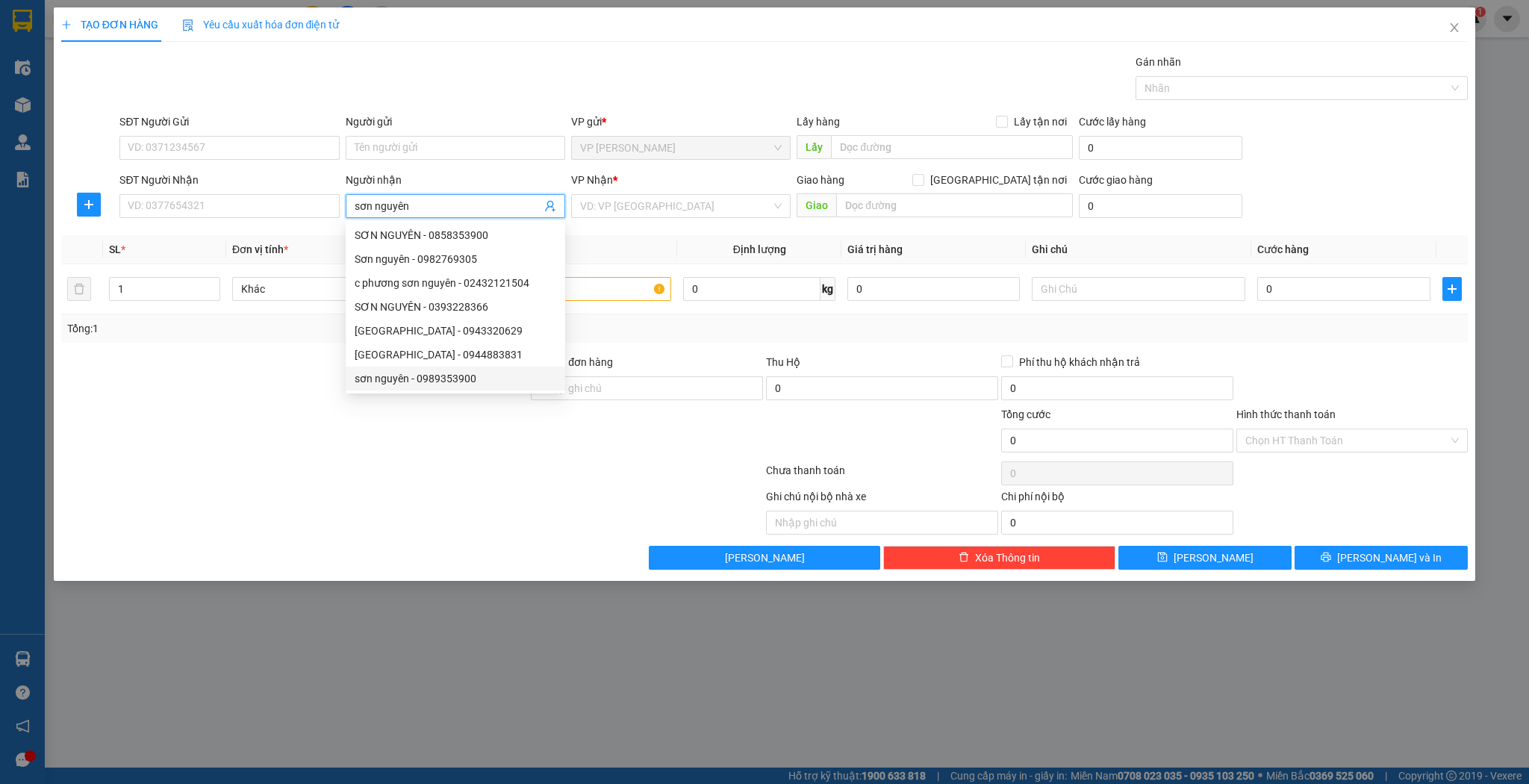
click at [436, 364] on div "[GEOGRAPHIC_DATA] - 0944883831" at bounding box center [455, 355] width 219 height 24
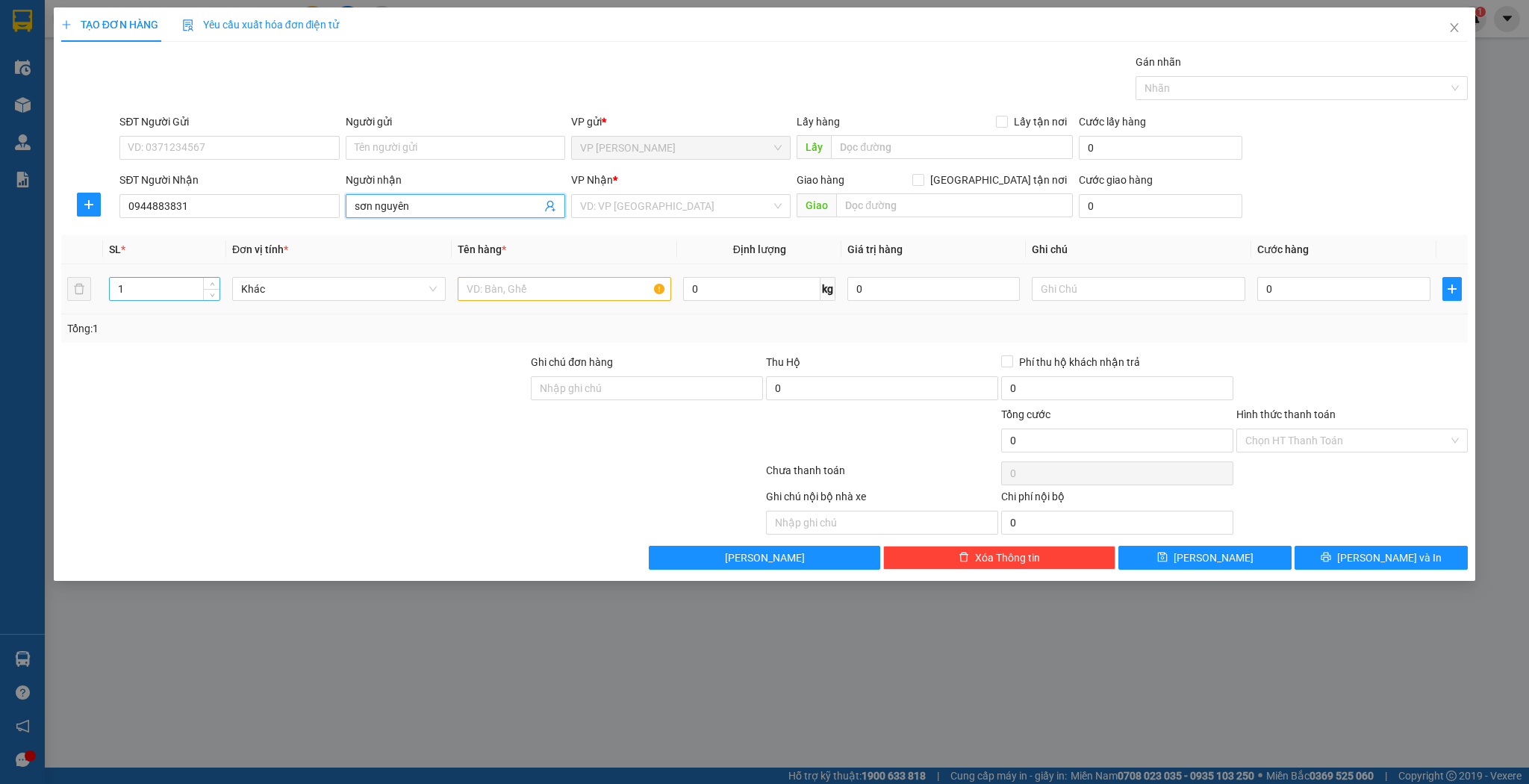
click at [147, 286] on input "1" at bounding box center [165, 289] width 110 height 22
click at [147, 285] on input "1" at bounding box center [165, 289] width 110 height 22
click at [549, 300] on div at bounding box center [564, 289] width 214 height 30
click at [563, 290] on input "text" at bounding box center [564, 289] width 214 height 24
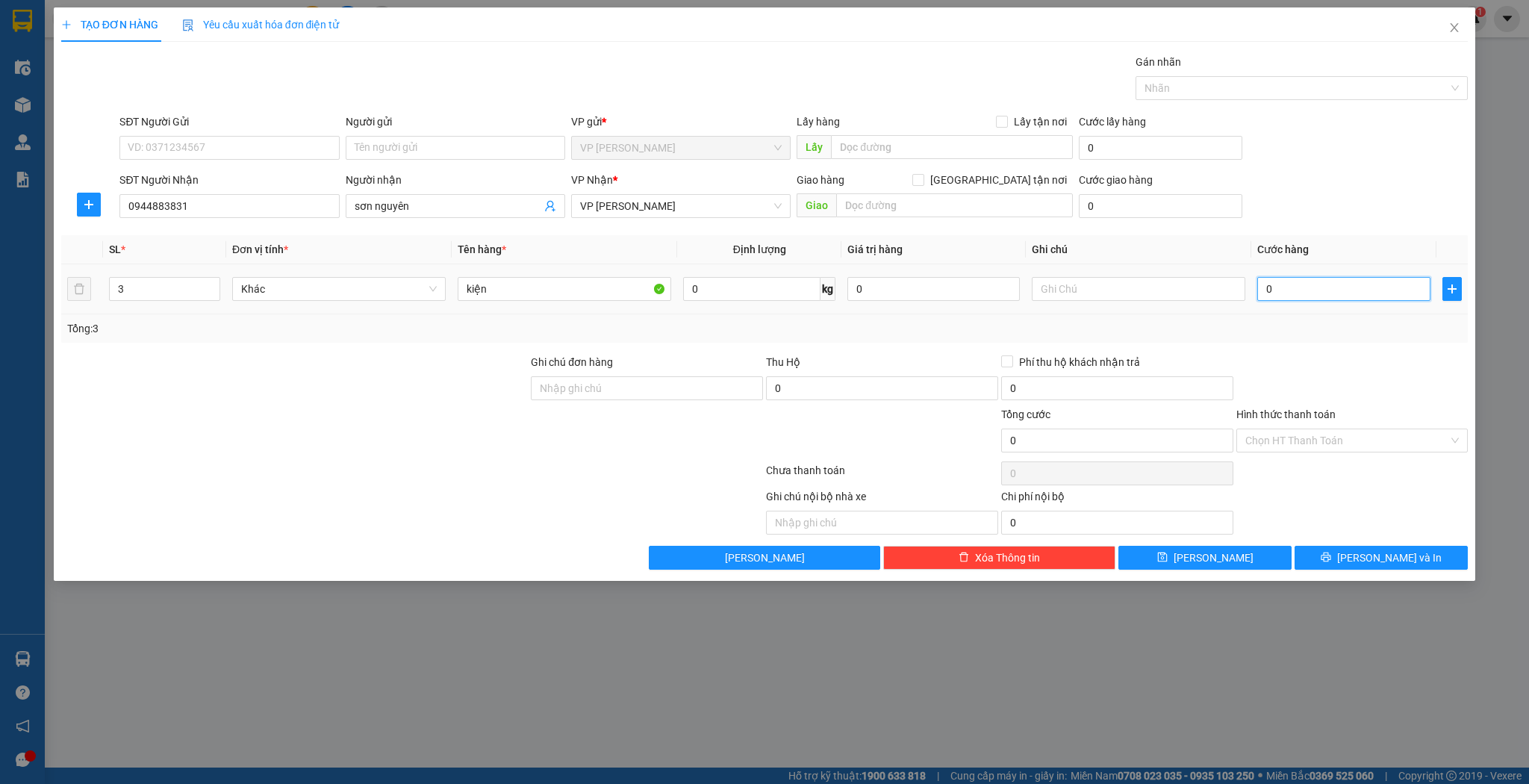
click at [1320, 299] on input "0" at bounding box center [1344, 289] width 172 height 24
click at [1222, 561] on span "[PERSON_NAME]" at bounding box center [1214, 557] width 80 height 17
click at [432, 218] on div "Người nhận Tên người nhận" at bounding box center [455, 197] width 219 height 52
click at [432, 211] on input "Người nhận" at bounding box center [448, 206] width 187 height 17
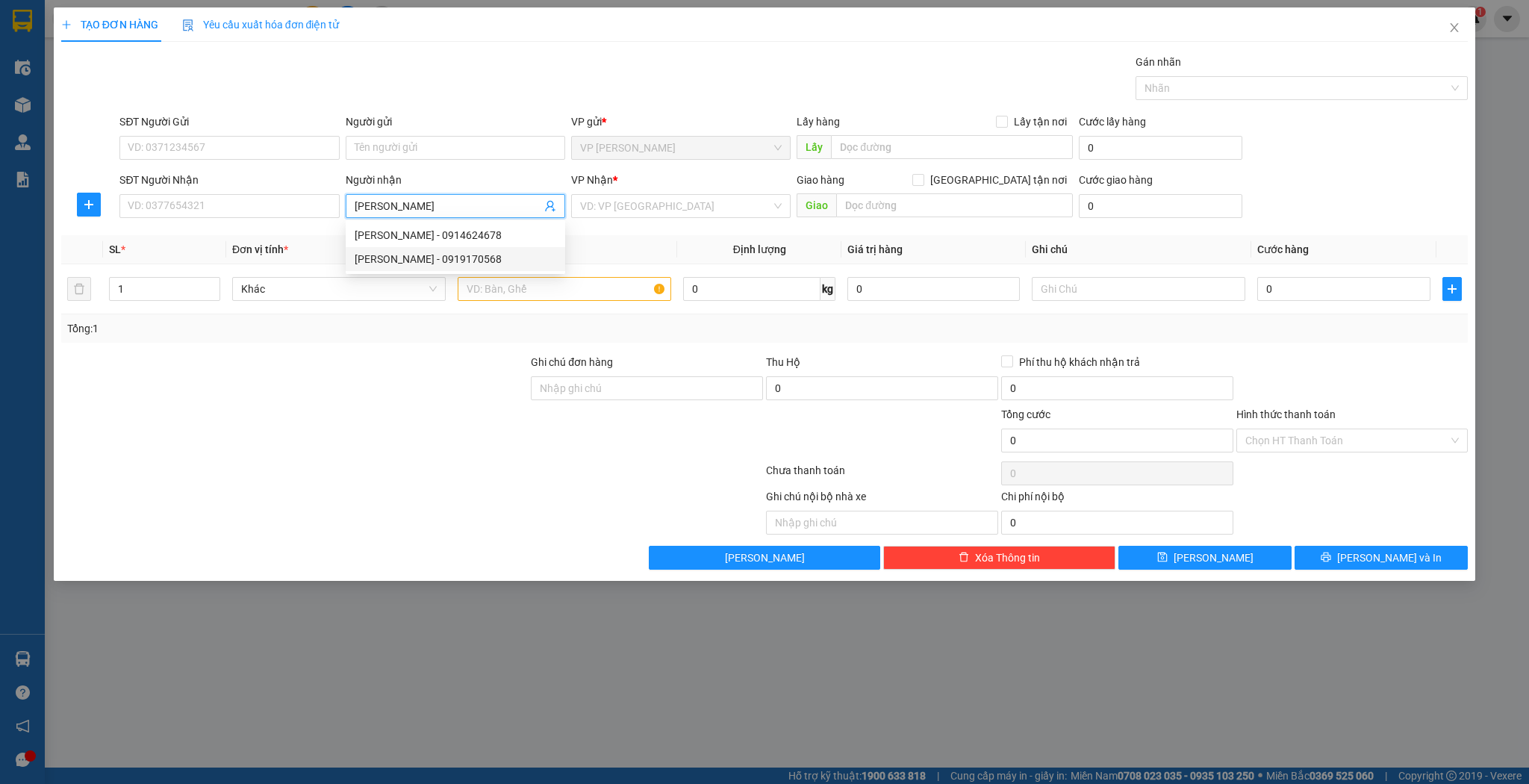
click at [420, 256] on div "nguyễn luân - 0919170568" at bounding box center [456, 259] width 202 height 17
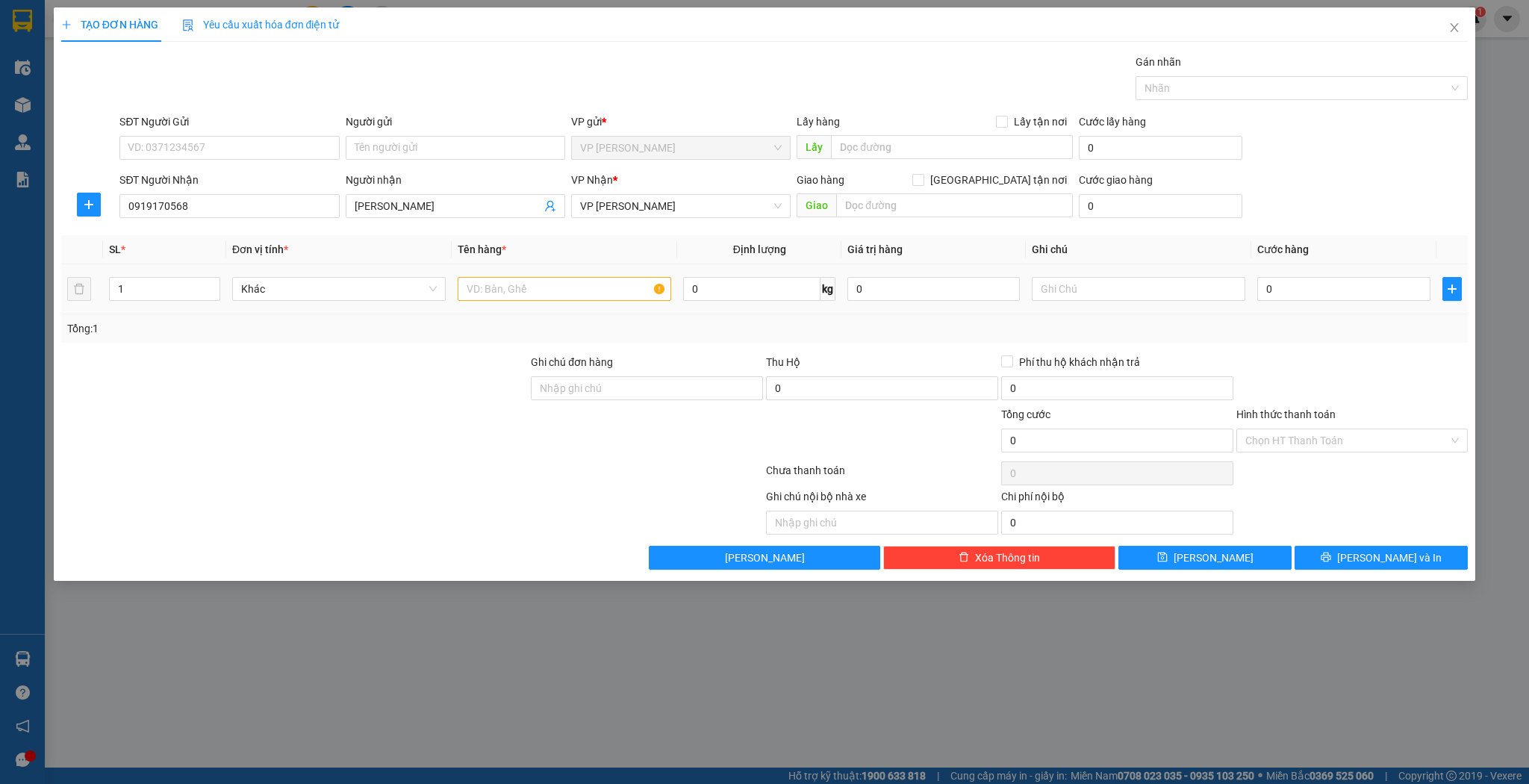
drag, startPoint x: 570, startPoint y: 310, endPoint x: 574, endPoint y: 299, distance: 11.7
click at [572, 309] on td at bounding box center [565, 289] width 226 height 50
click at [574, 299] on input "text" at bounding box center [564, 289] width 214 height 24
click at [1260, 287] on input "0" at bounding box center [1344, 289] width 172 height 24
click at [1216, 561] on span "[PERSON_NAME]" at bounding box center [1214, 557] width 80 height 17
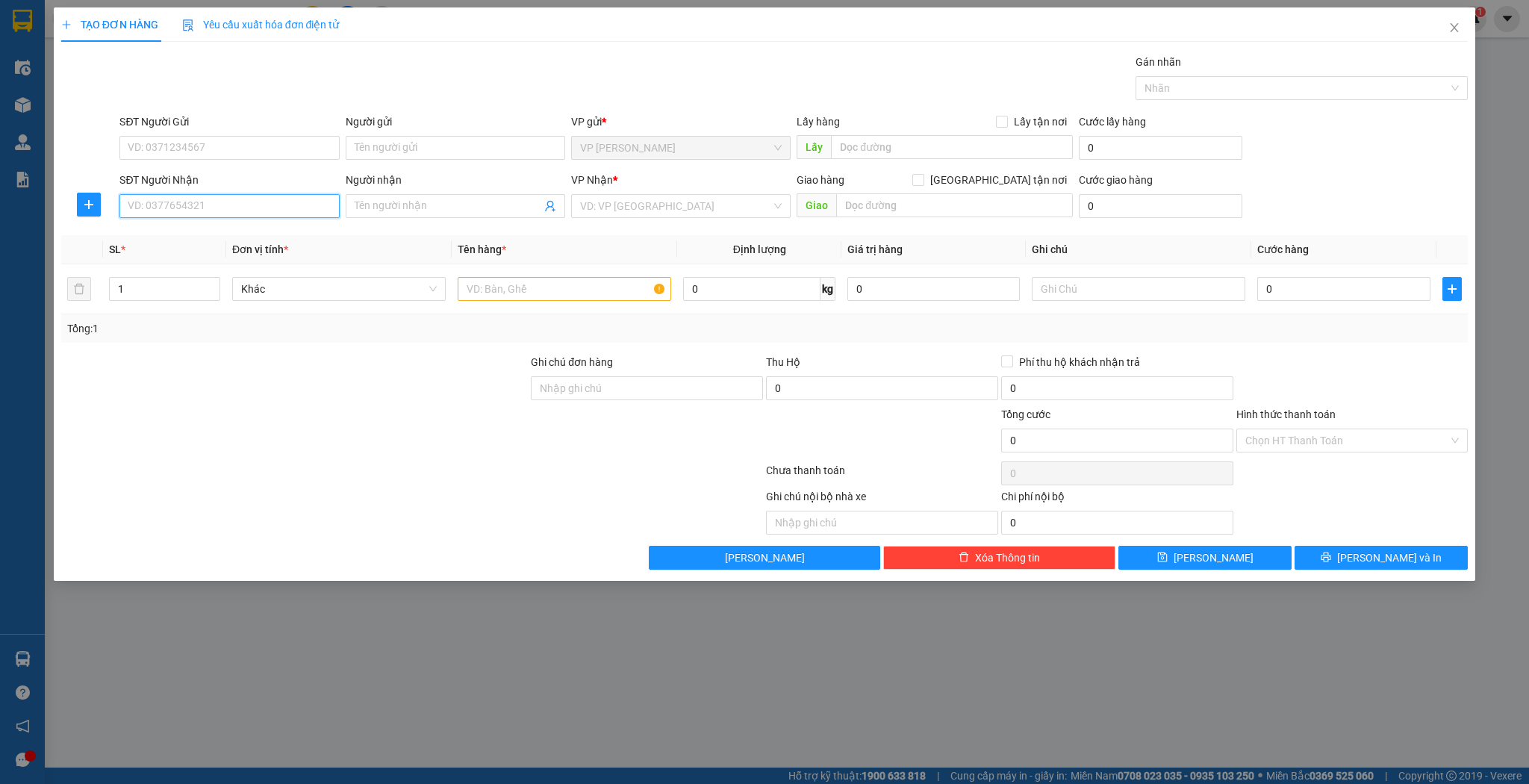
click at [290, 198] on input "SĐT Người Nhận" at bounding box center [229, 206] width 219 height 24
click at [291, 198] on input "SĐT Người Nhận" at bounding box center [229, 206] width 219 height 24
click at [244, 241] on div "0985165965 - đèn khánh thảo" at bounding box center [230, 235] width 202 height 17
click at [508, 293] on input "text" at bounding box center [564, 289] width 214 height 24
click at [1289, 304] on td "0" at bounding box center [1343, 289] width 184 height 50
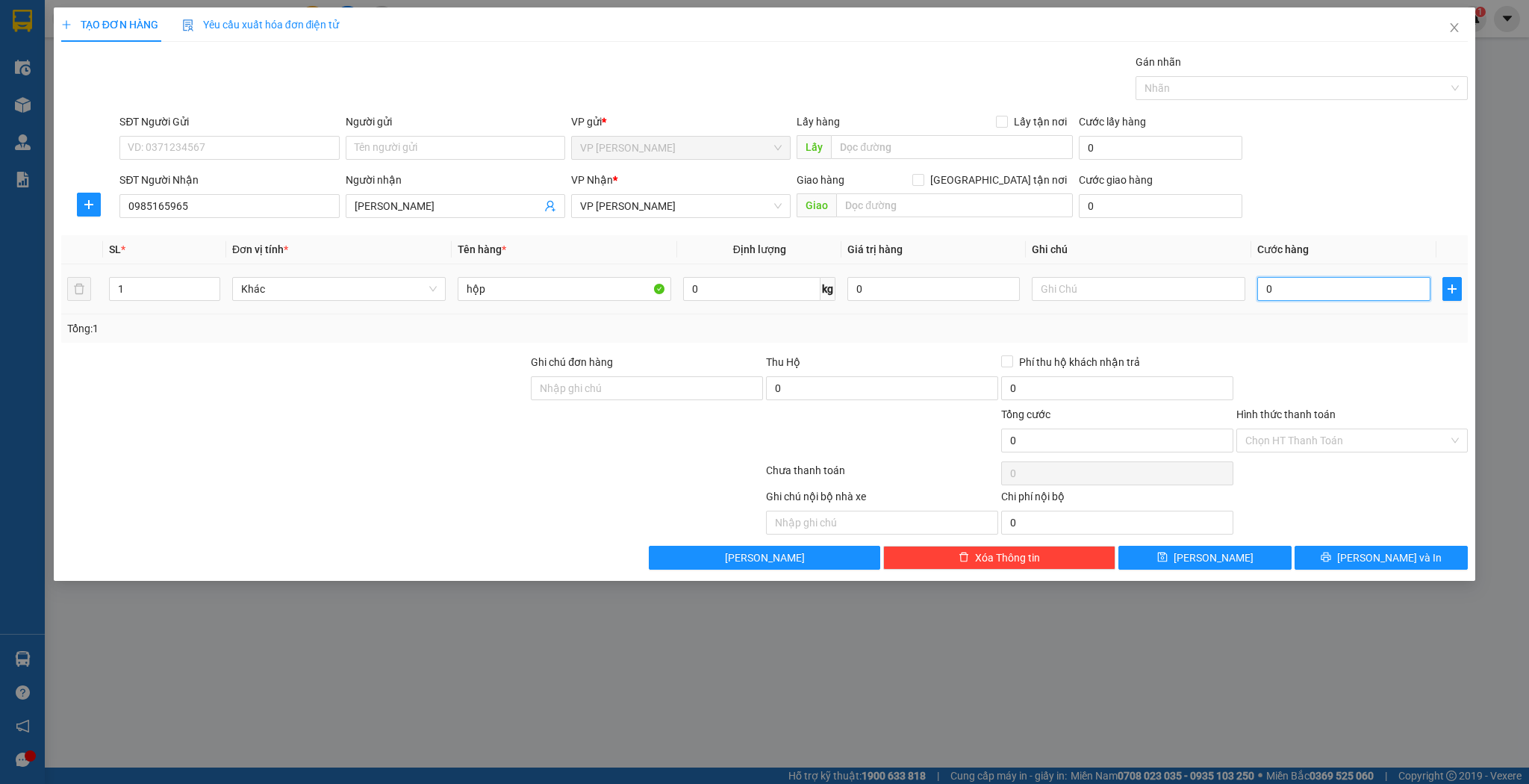
click at [1294, 292] on input "0" at bounding box center [1344, 289] width 172 height 24
click at [1170, 563] on button "[PERSON_NAME]" at bounding box center [1205, 557] width 173 height 24
click at [269, 203] on input "SĐT Người Nhận" at bounding box center [229, 206] width 219 height 24
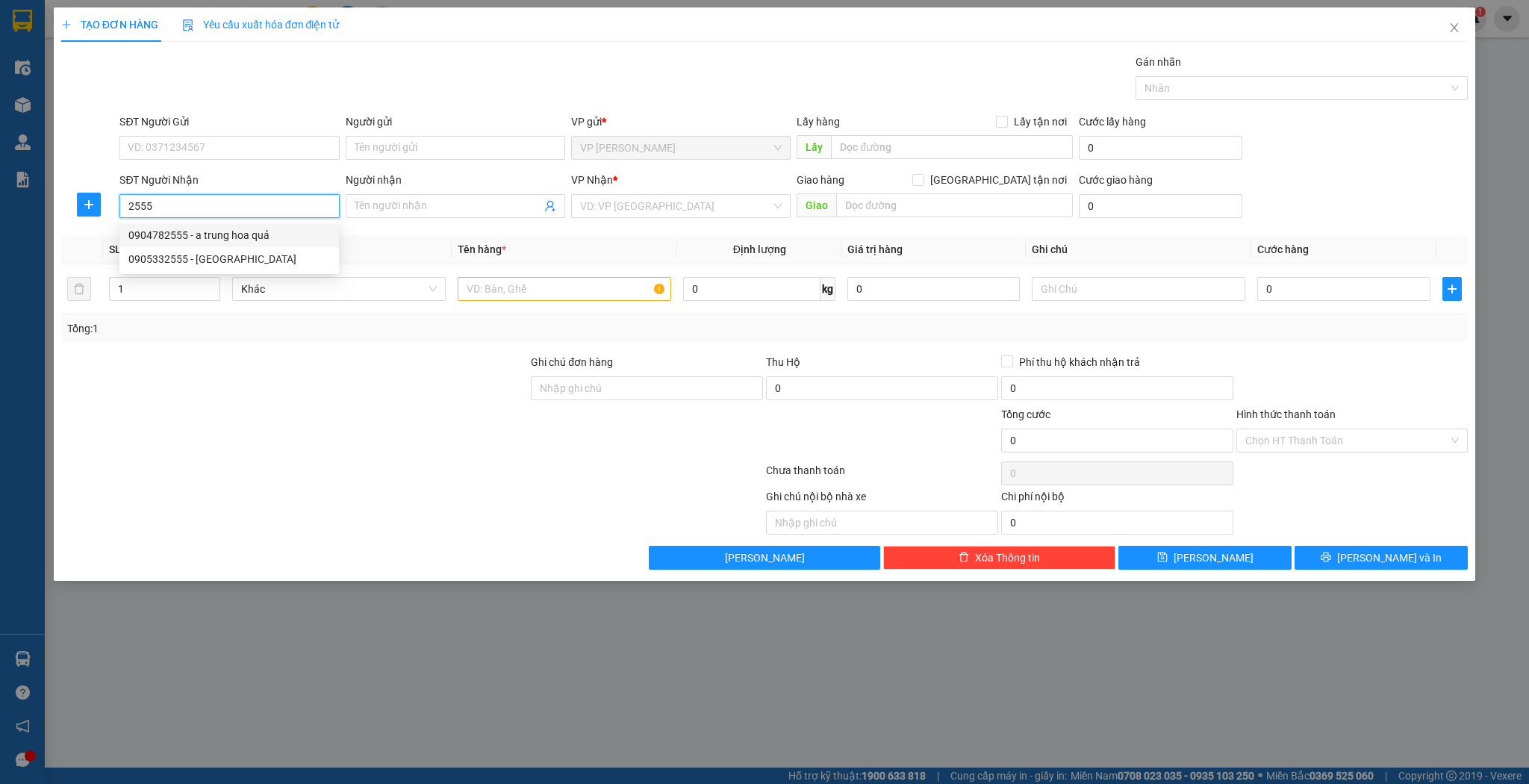
click at [265, 237] on div "0904782555 - a trung hoa quả" at bounding box center [230, 235] width 202 height 17
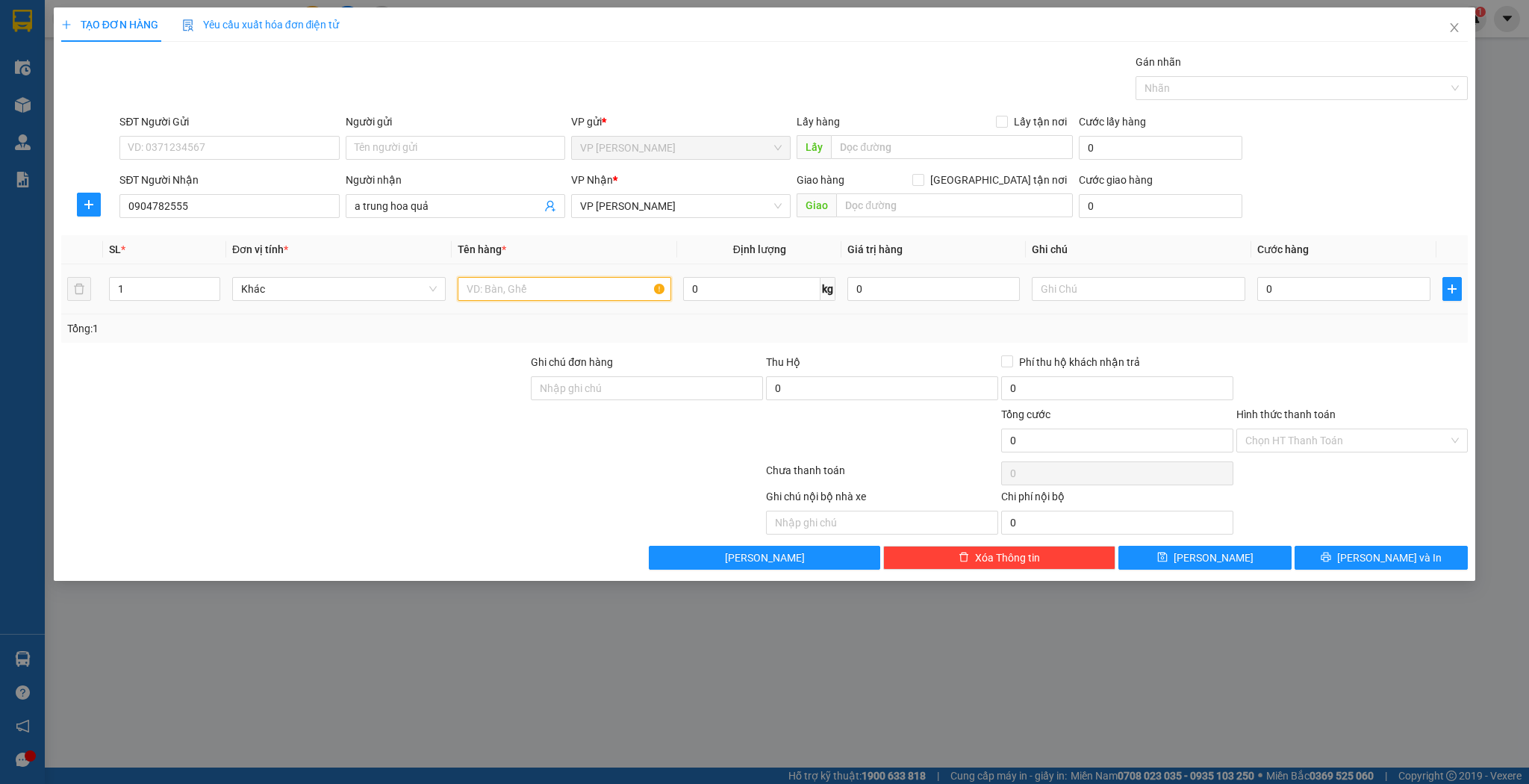
click at [526, 283] on input "text" at bounding box center [564, 289] width 214 height 24
click at [1344, 280] on input "0" at bounding box center [1344, 289] width 172 height 24
click at [1246, 553] on button "[PERSON_NAME]" at bounding box center [1205, 557] width 173 height 24
click at [422, 218] on div "Người nhận Tên người nhận" at bounding box center [455, 197] width 219 height 52
click at [422, 212] on input "Người nhận" at bounding box center [448, 206] width 187 height 17
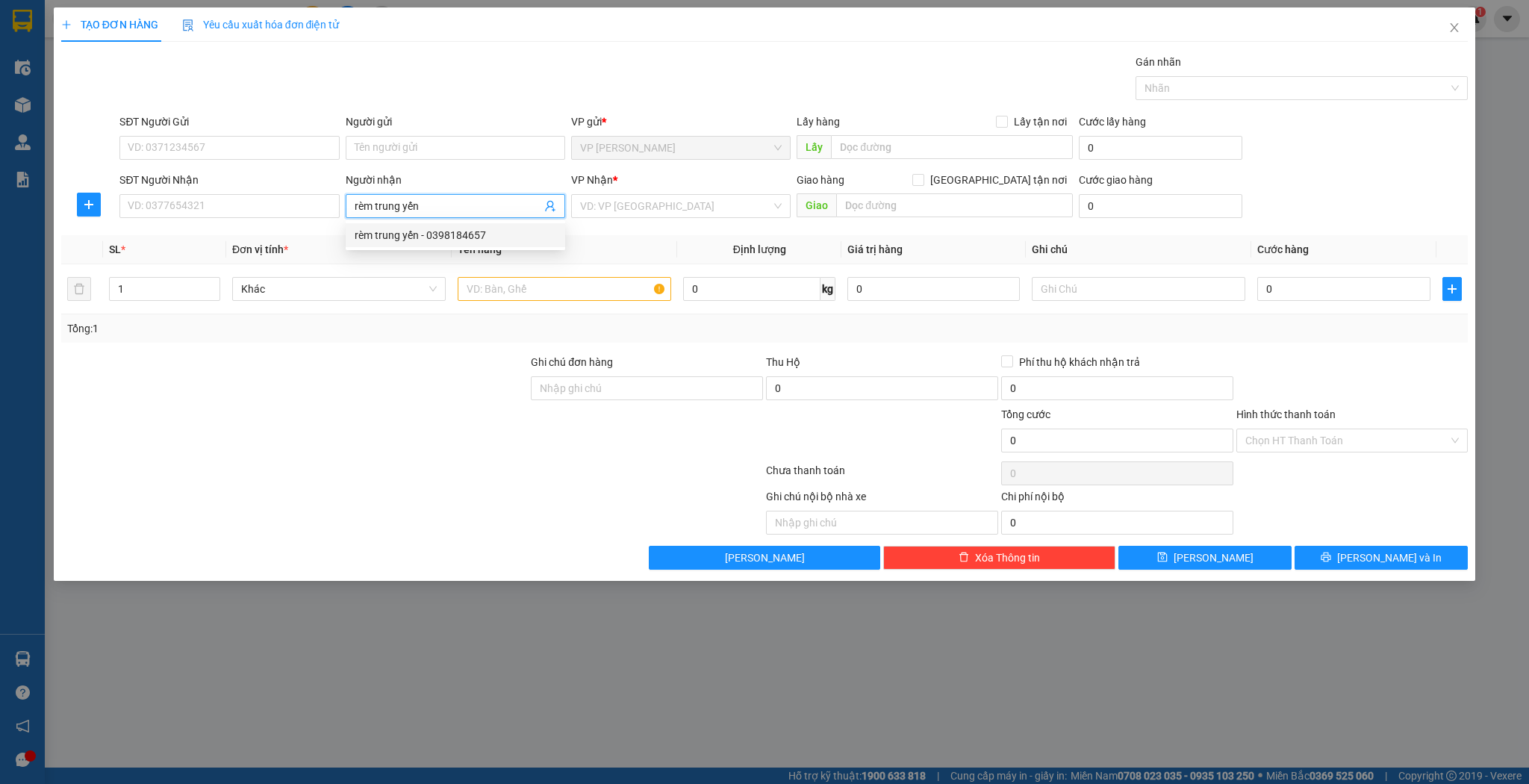
click at [464, 239] on div "rèm trung yến - 0398184657" at bounding box center [456, 235] width 202 height 17
click at [179, 281] on input "1" at bounding box center [165, 289] width 110 height 22
click at [171, 287] on input "1" at bounding box center [165, 289] width 110 height 22
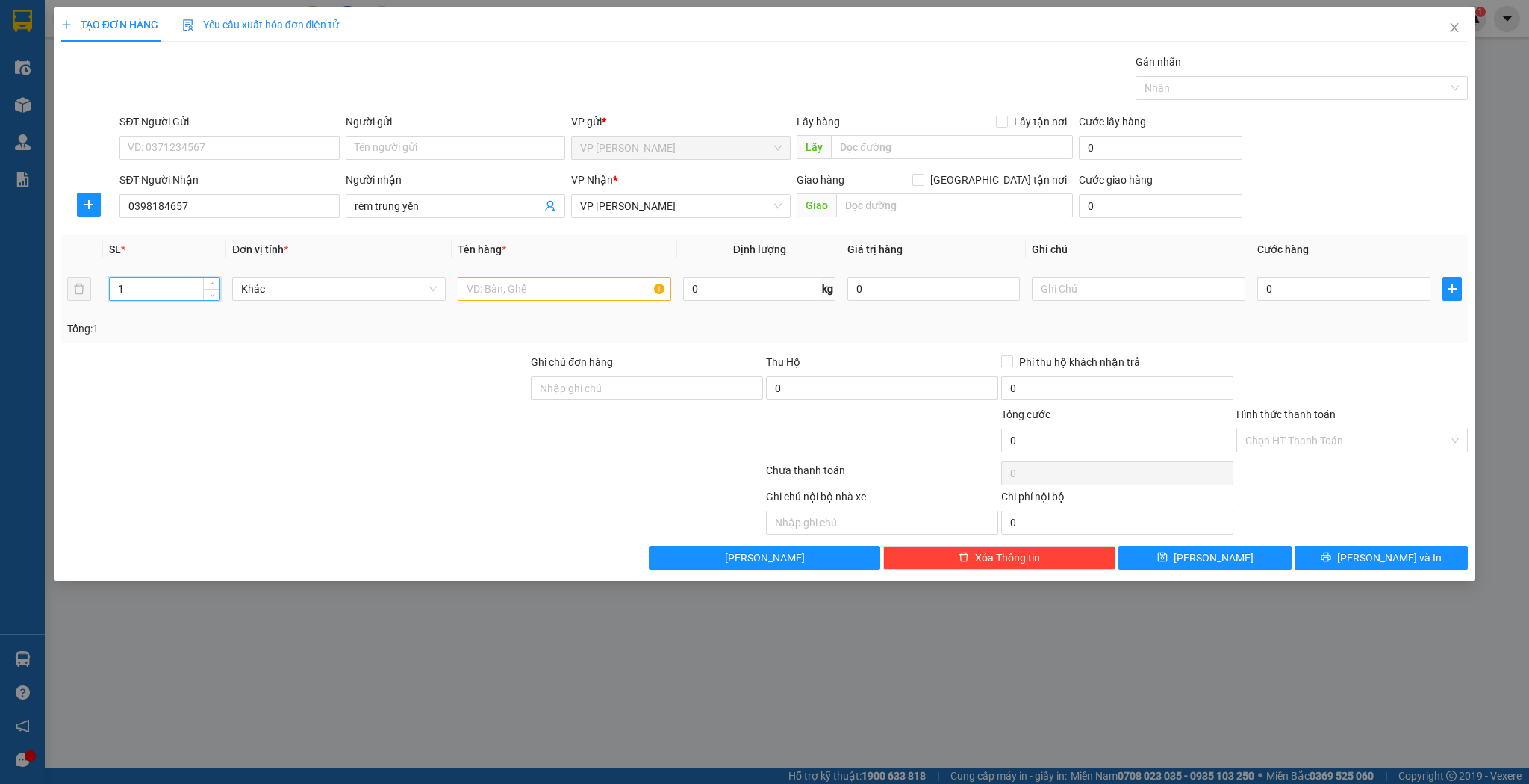
click at [171, 287] on input "1" at bounding box center [165, 289] width 110 height 22
click at [651, 293] on input "text" at bounding box center [564, 289] width 214 height 24
click at [1285, 292] on input "0" at bounding box center [1344, 289] width 172 height 24
click at [1184, 573] on div "TẠO ĐƠN HÀNG Yêu cầu xuất hóa đơn điện tử Transit Pickup Surcharge Ids Transit …" at bounding box center [765, 293] width 1422 height 573
click at [1209, 554] on span "[PERSON_NAME]" at bounding box center [1214, 557] width 80 height 17
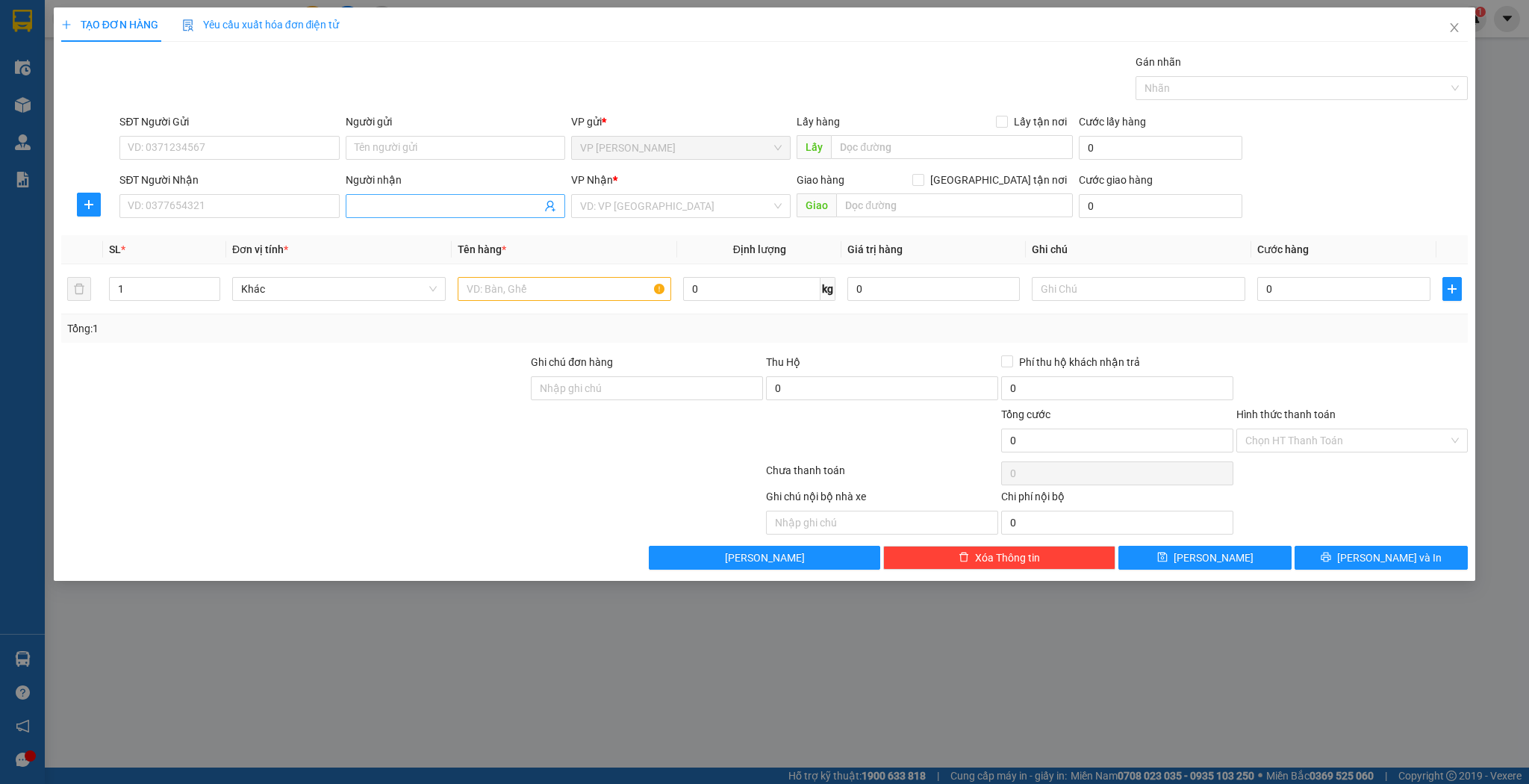
click at [392, 207] on input "Người nhận" at bounding box center [448, 206] width 187 height 17
click at [373, 204] on input "thúy sp" at bounding box center [448, 206] width 187 height 17
click at [453, 211] on input "thủy sp" at bounding box center [448, 206] width 187 height 17
click at [453, 237] on div "thủy sport - 0974303465" at bounding box center [456, 235] width 202 height 17
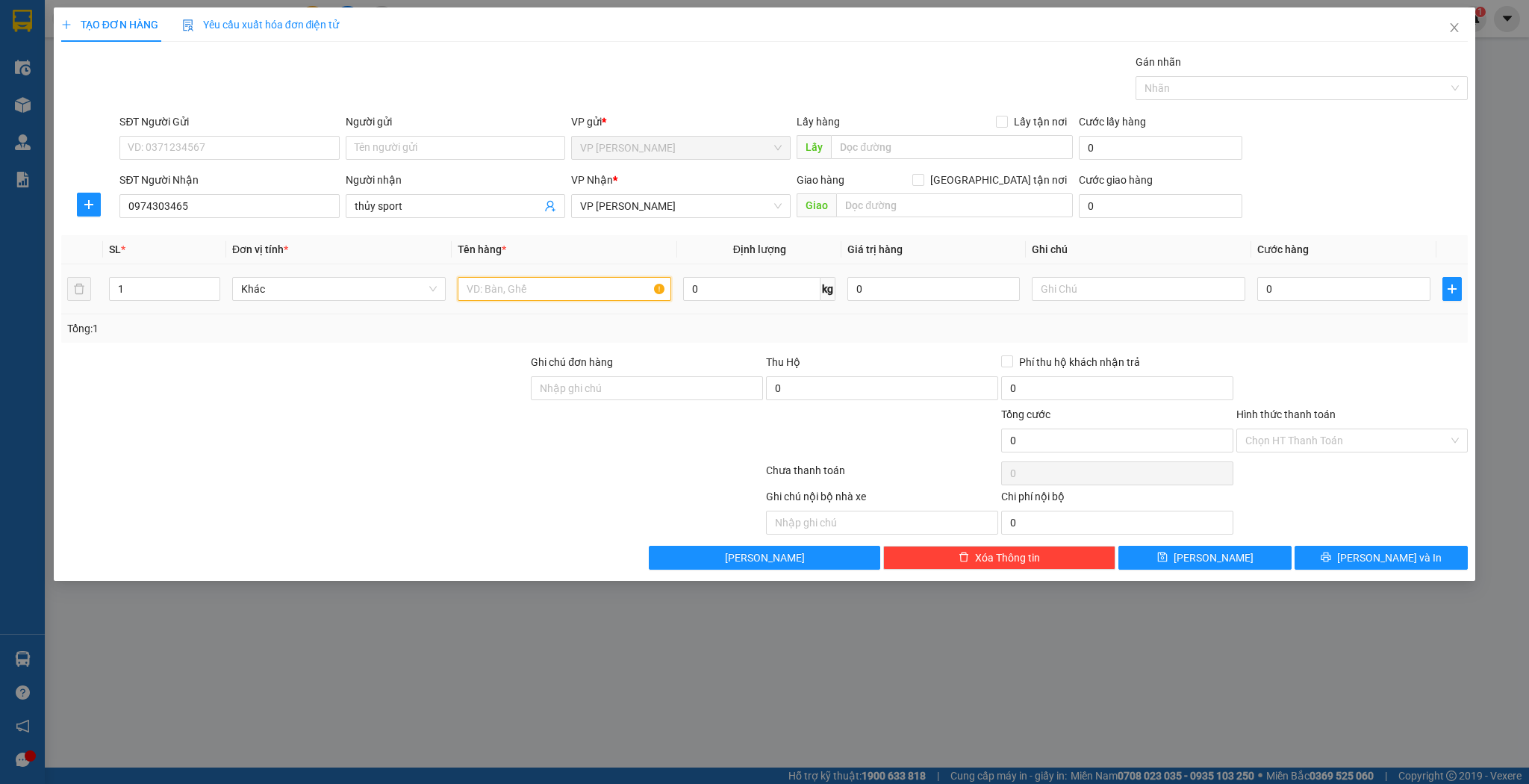
click at [529, 287] on input "text" at bounding box center [564, 289] width 214 height 24
click at [1352, 303] on div "0" at bounding box center [1344, 289] width 172 height 30
click at [1340, 279] on input "0" at bounding box center [1344, 289] width 172 height 24
click at [1251, 551] on button "[PERSON_NAME]" at bounding box center [1205, 557] width 173 height 24
click at [1390, 279] on input "0" at bounding box center [1344, 289] width 172 height 24
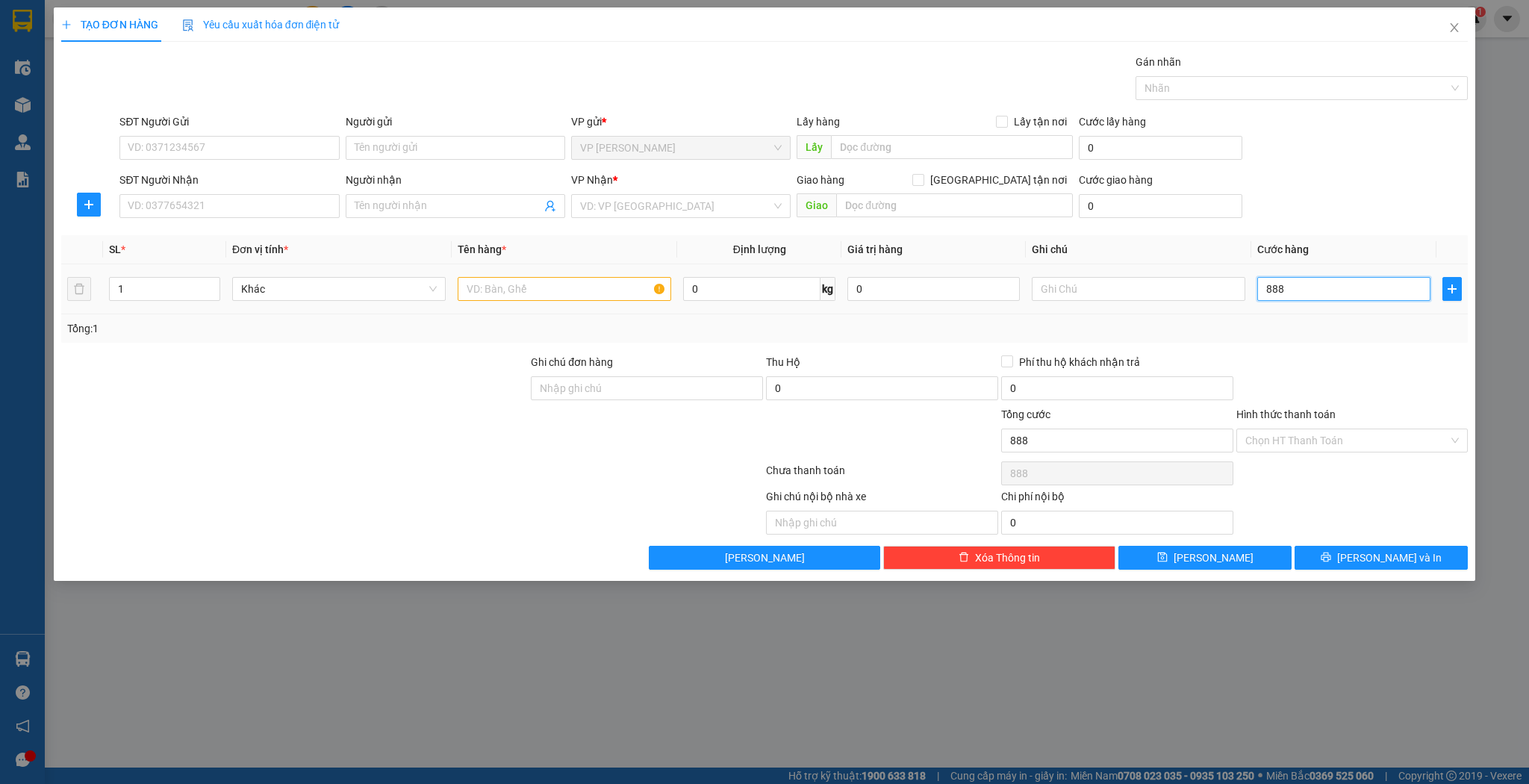
click at [1301, 280] on input "888" at bounding box center [1344, 289] width 172 height 24
click at [244, 194] on input "SĐT Người Nhận" at bounding box center [229, 206] width 219 height 24
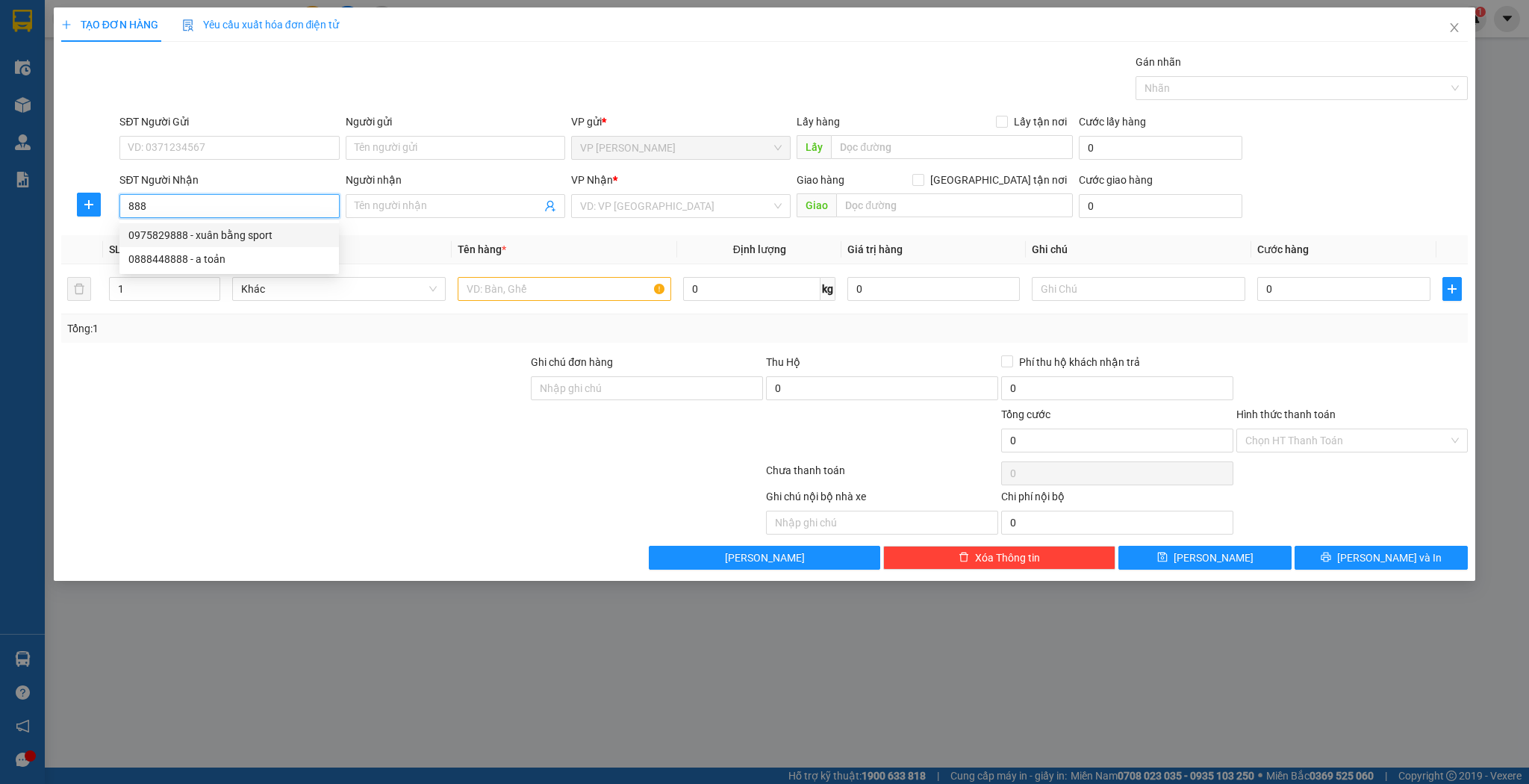
click at [253, 237] on div "0975829888 - xuân bằng sport" at bounding box center [230, 235] width 202 height 17
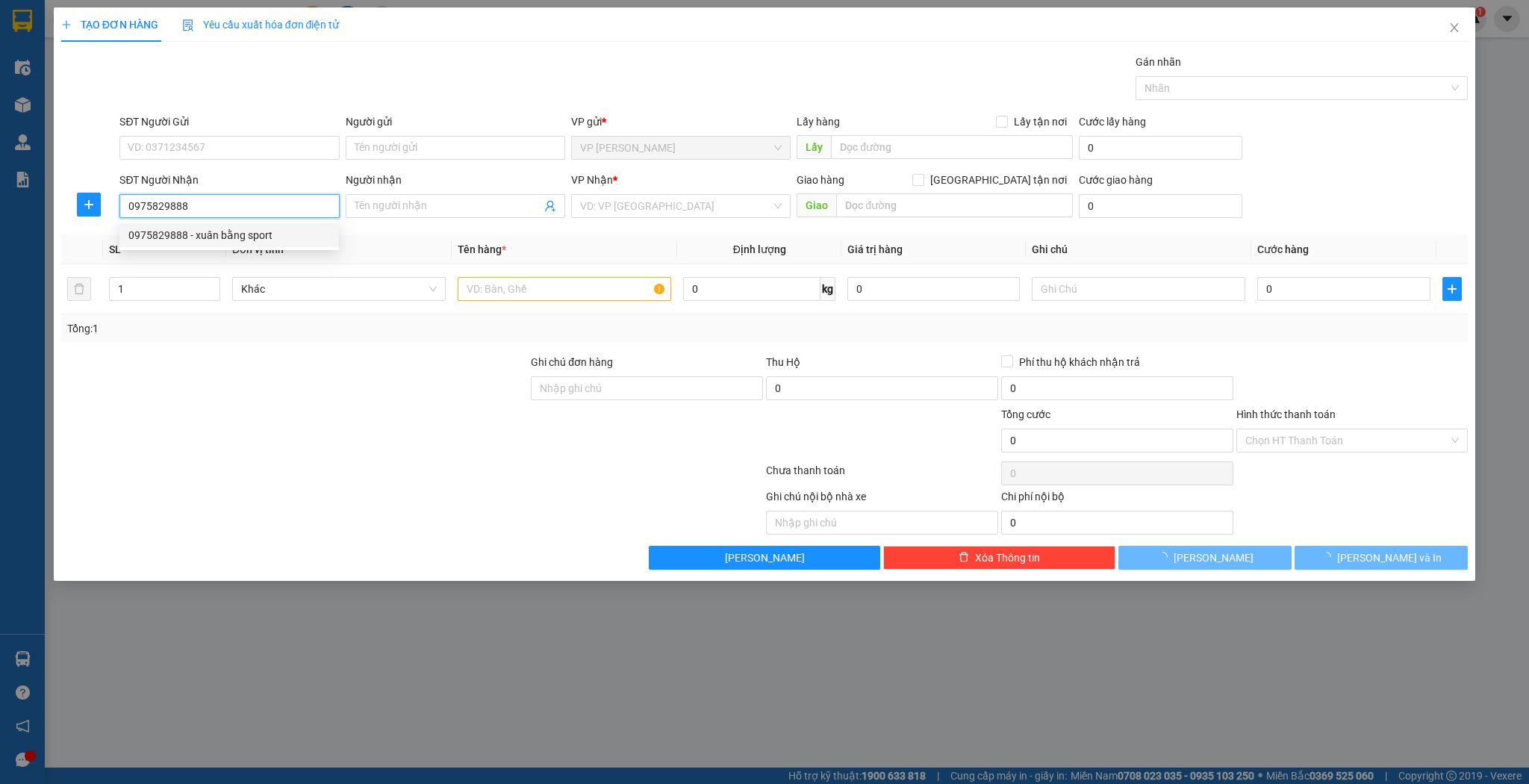
click at [254, 239] on div "0975829888 - xuân bằng sport" at bounding box center [230, 235] width 202 height 17
click at [212, 202] on input "0975829888" at bounding box center [229, 206] width 219 height 24
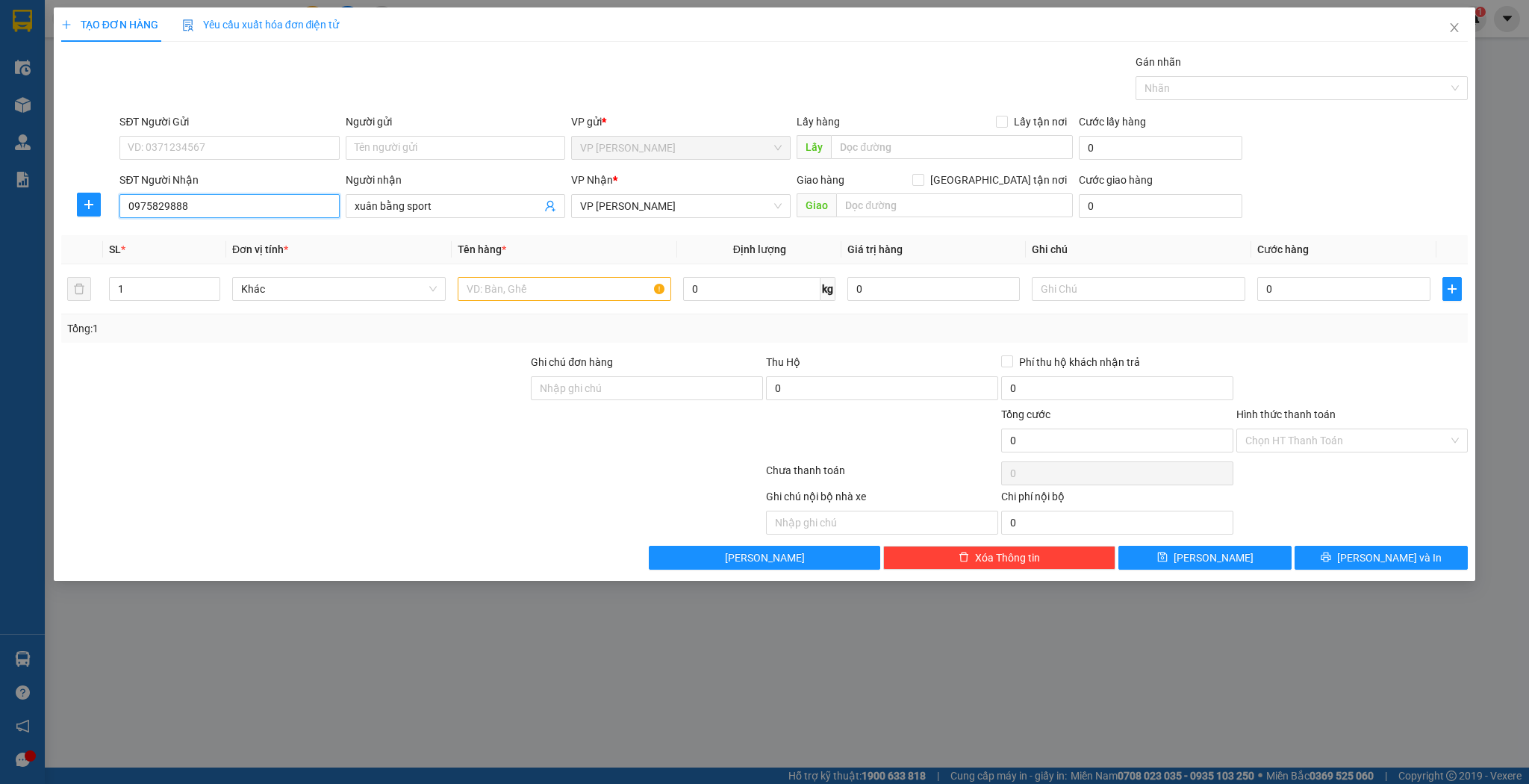
click at [212, 202] on input "0975829888" at bounding box center [229, 206] width 219 height 24
drag, startPoint x: 188, startPoint y: 255, endPoint x: 230, endPoint y: 256, distance: 42.0
click at [188, 255] on div "0888448888 - a toản" at bounding box center [230, 259] width 202 height 17
click at [487, 285] on input "text" at bounding box center [564, 289] width 214 height 24
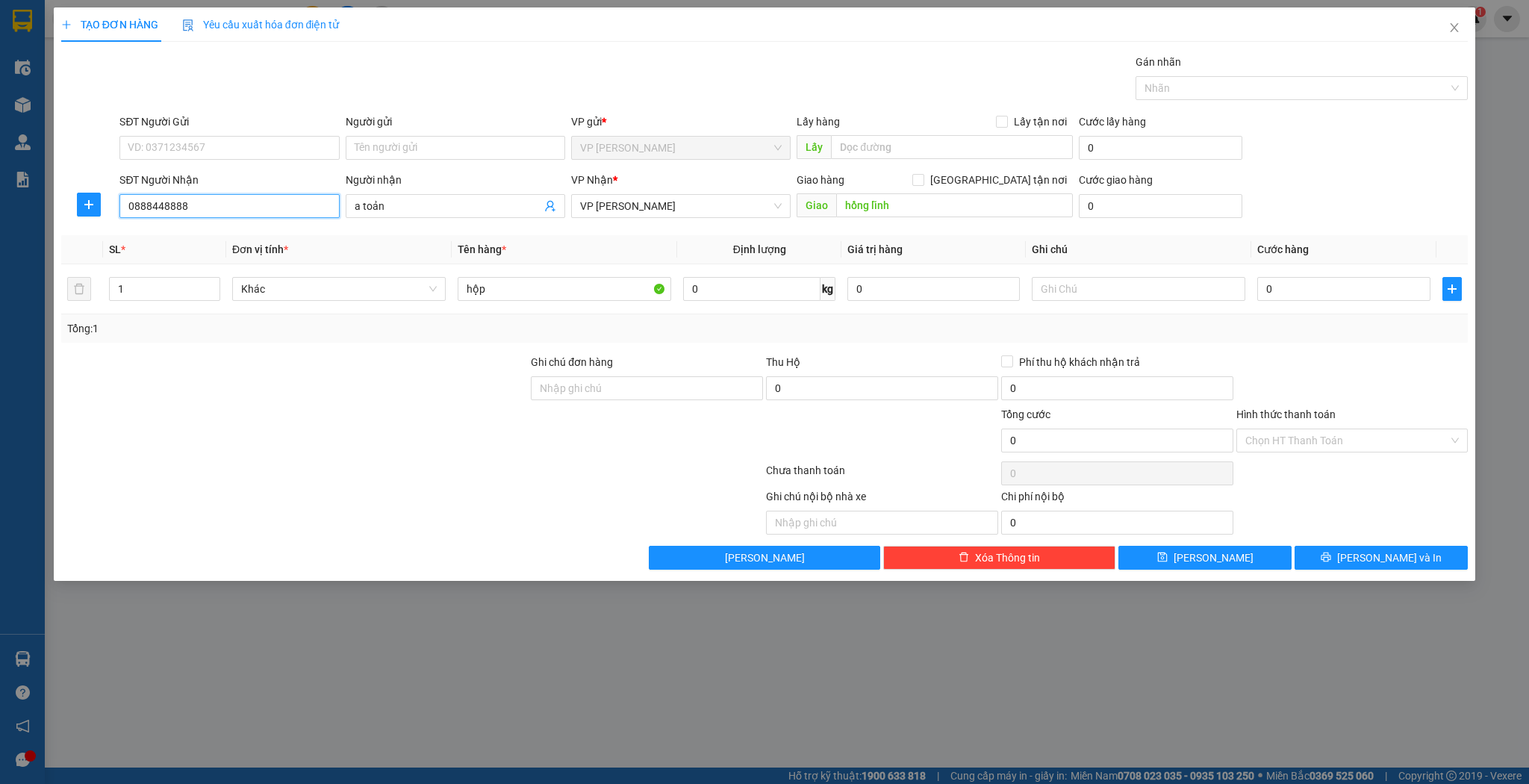
click at [242, 209] on input "0888448888" at bounding box center [229, 206] width 219 height 24
click at [1155, 556] on button "[PERSON_NAME]" at bounding box center [1205, 557] width 173 height 24
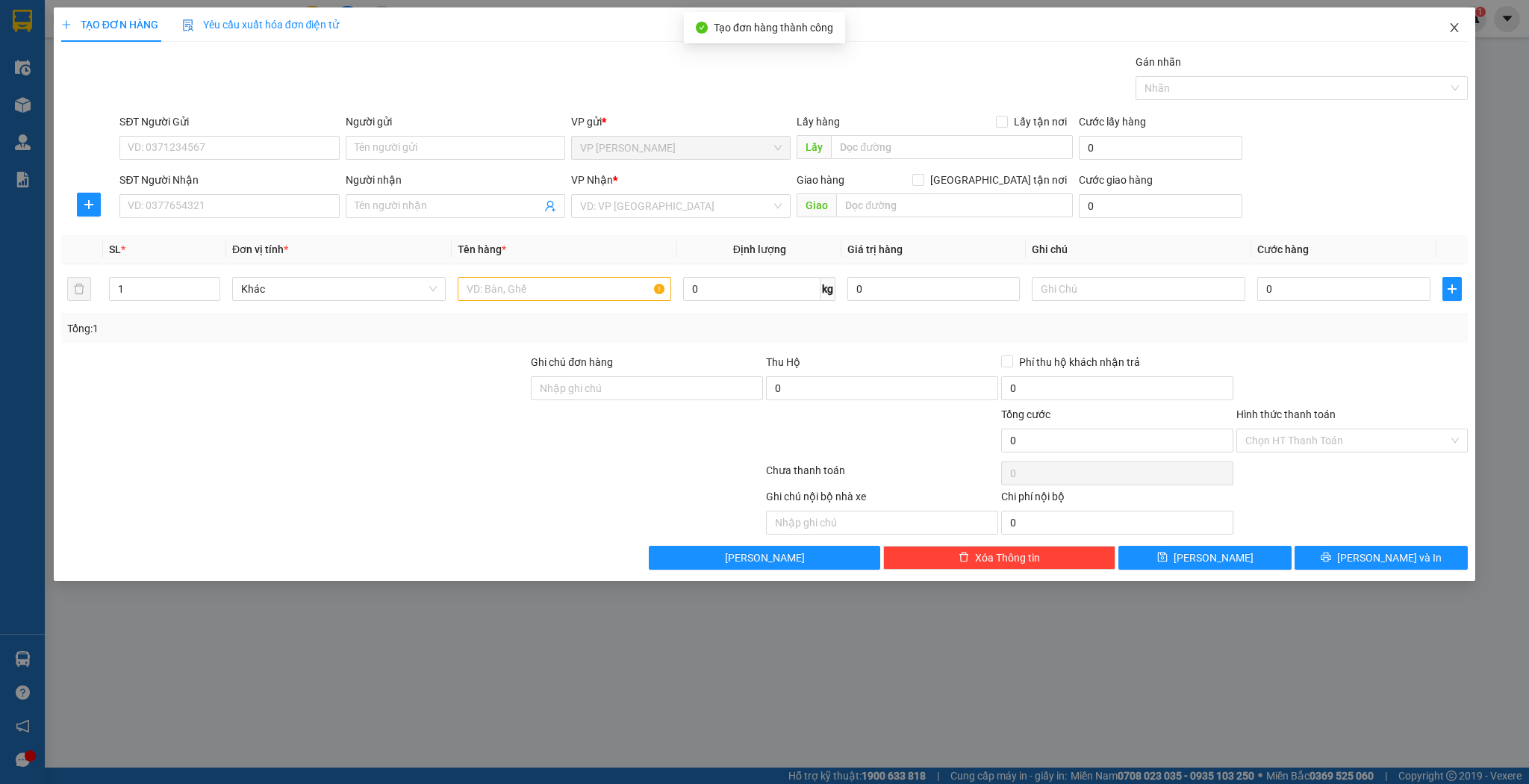
click at [1435, 37] on span "Close" at bounding box center [1454, 28] width 42 height 42
click at [1444, 30] on div "dachoang.phuquy 1" at bounding box center [1413, 19] width 145 height 26
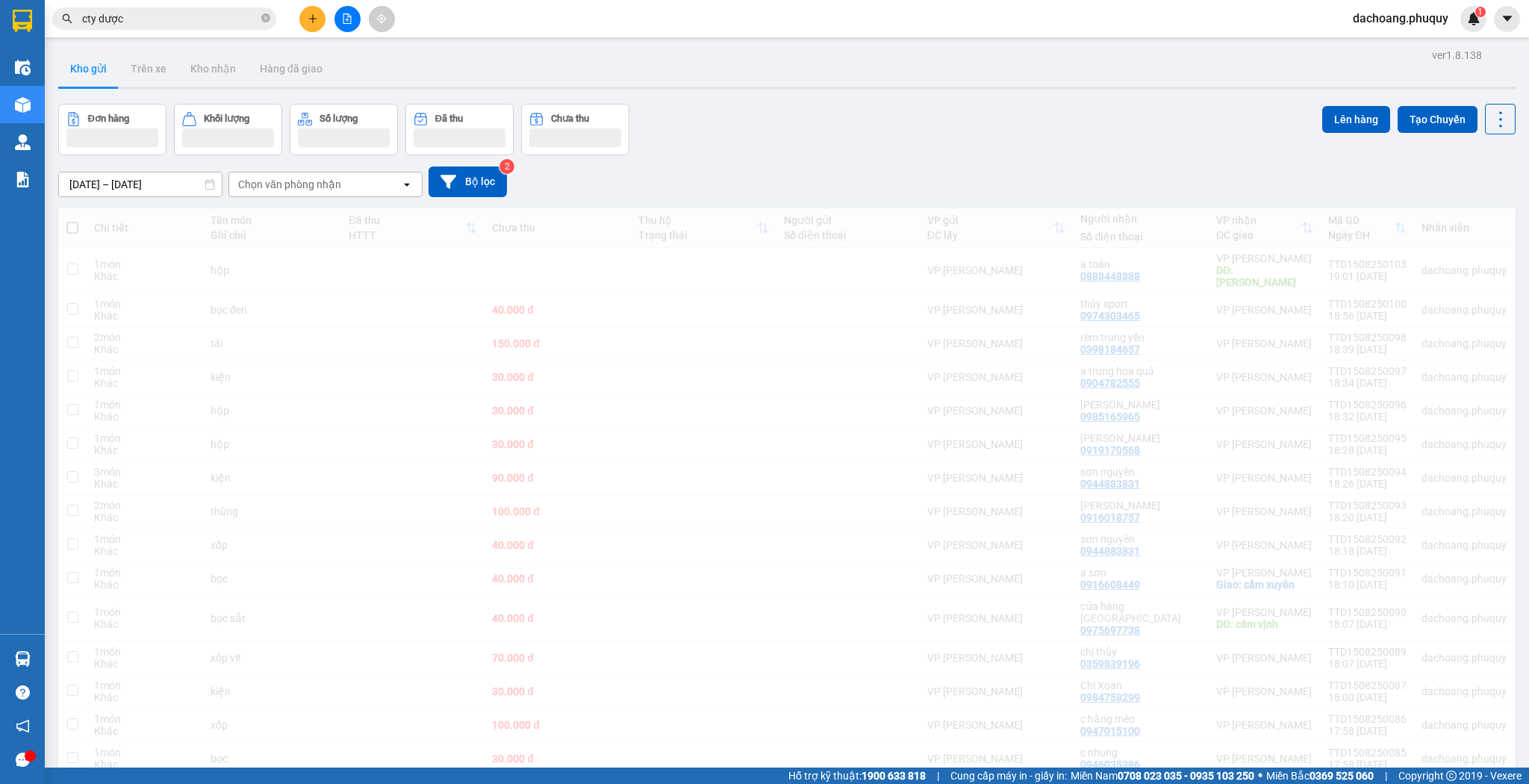
click at [161, 26] on input "cty dược" at bounding box center [170, 19] width 176 height 17
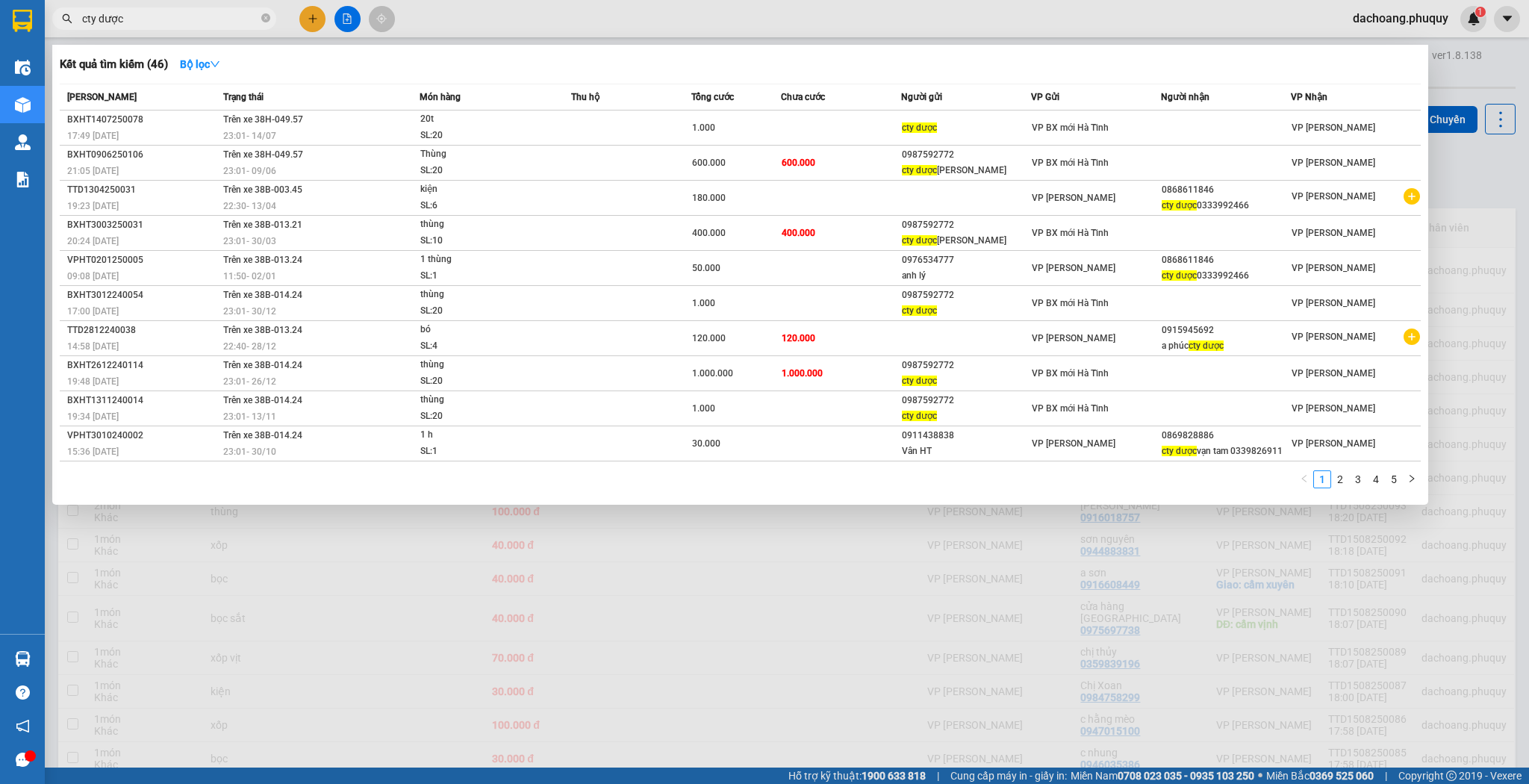
click at [162, 21] on input "cty dược" at bounding box center [170, 19] width 176 height 17
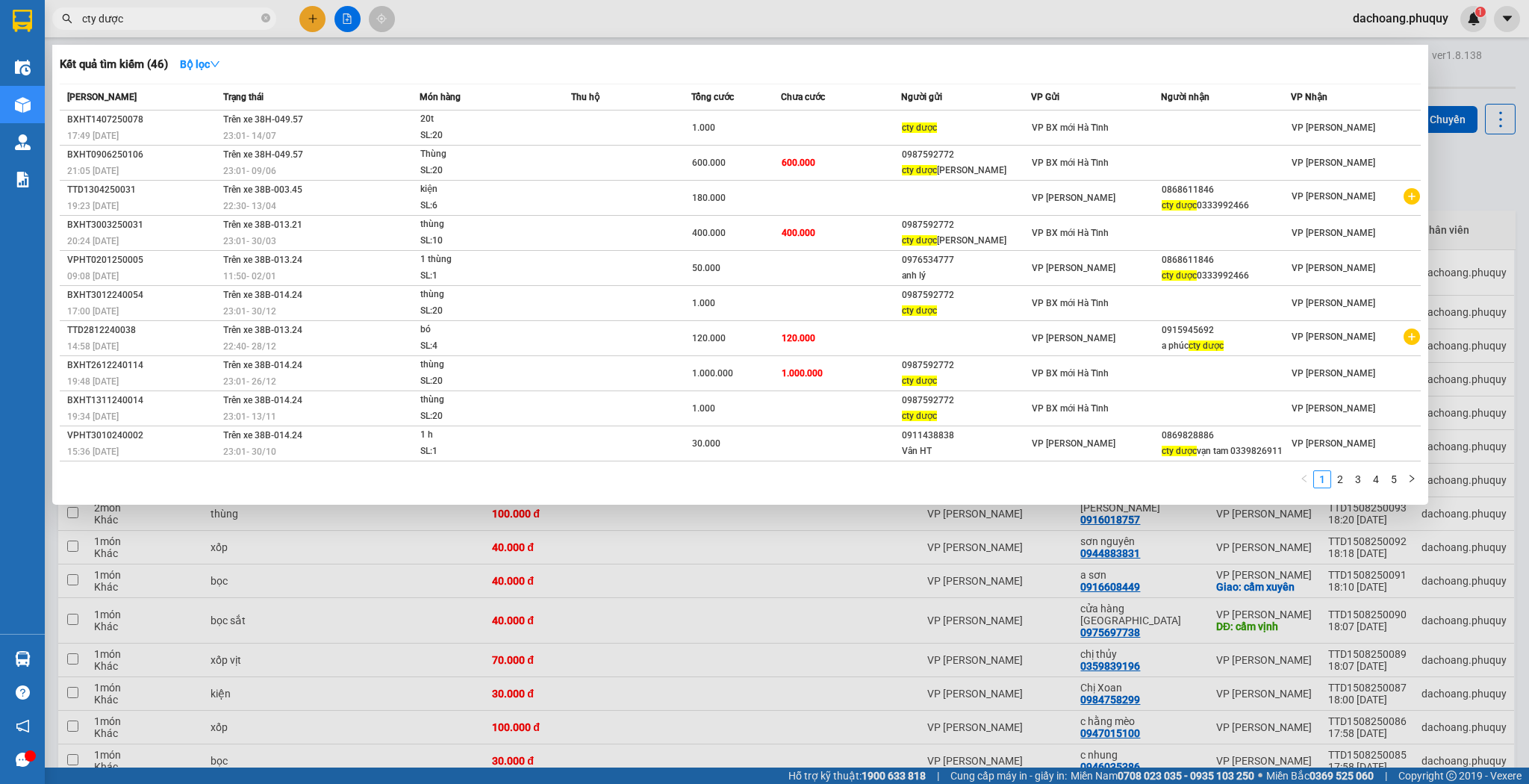
click at [162, 21] on input "cty dược" at bounding box center [170, 19] width 176 height 17
paste input "0888448888"
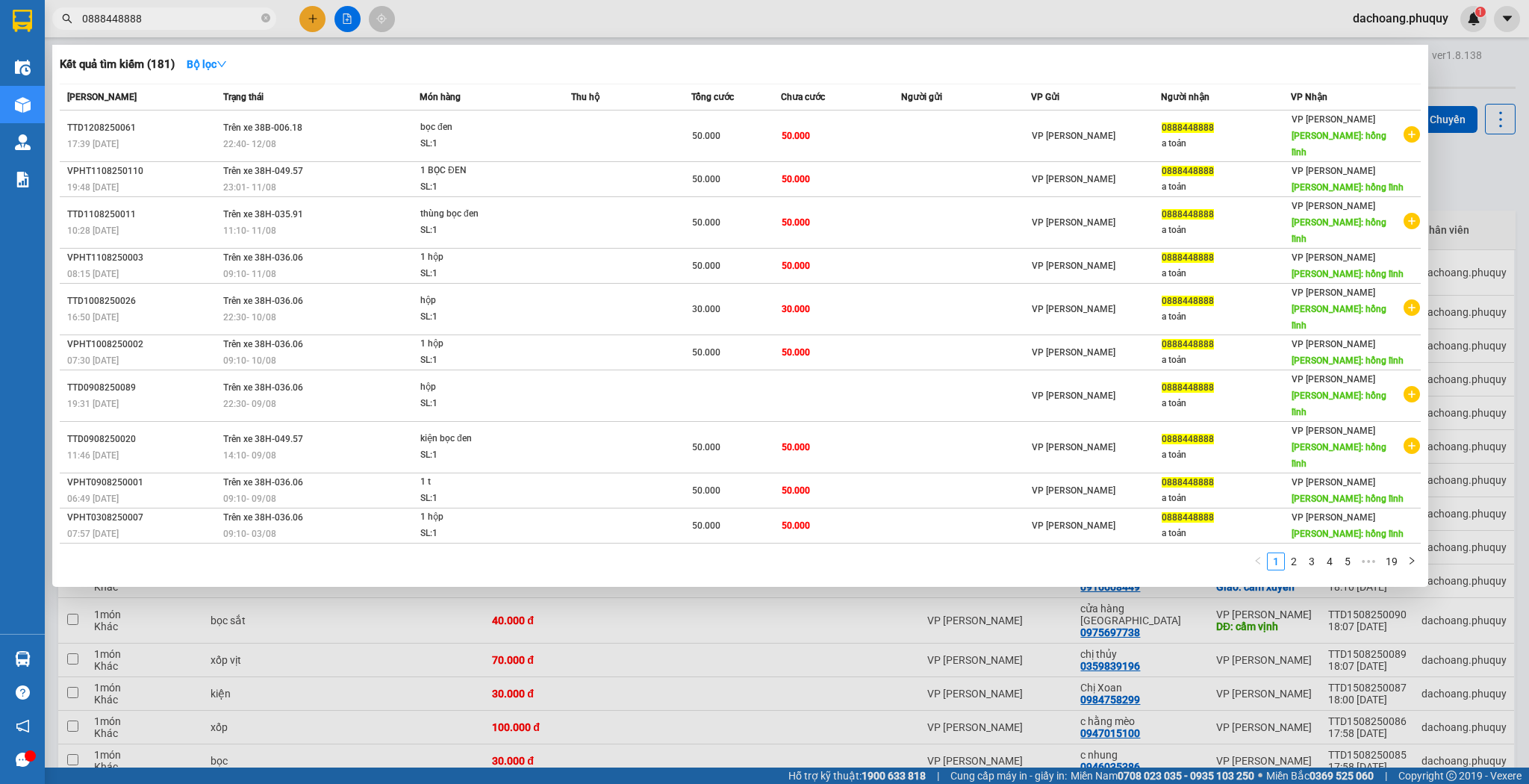
click at [763, 576] on div at bounding box center [764, 392] width 1529 height 784
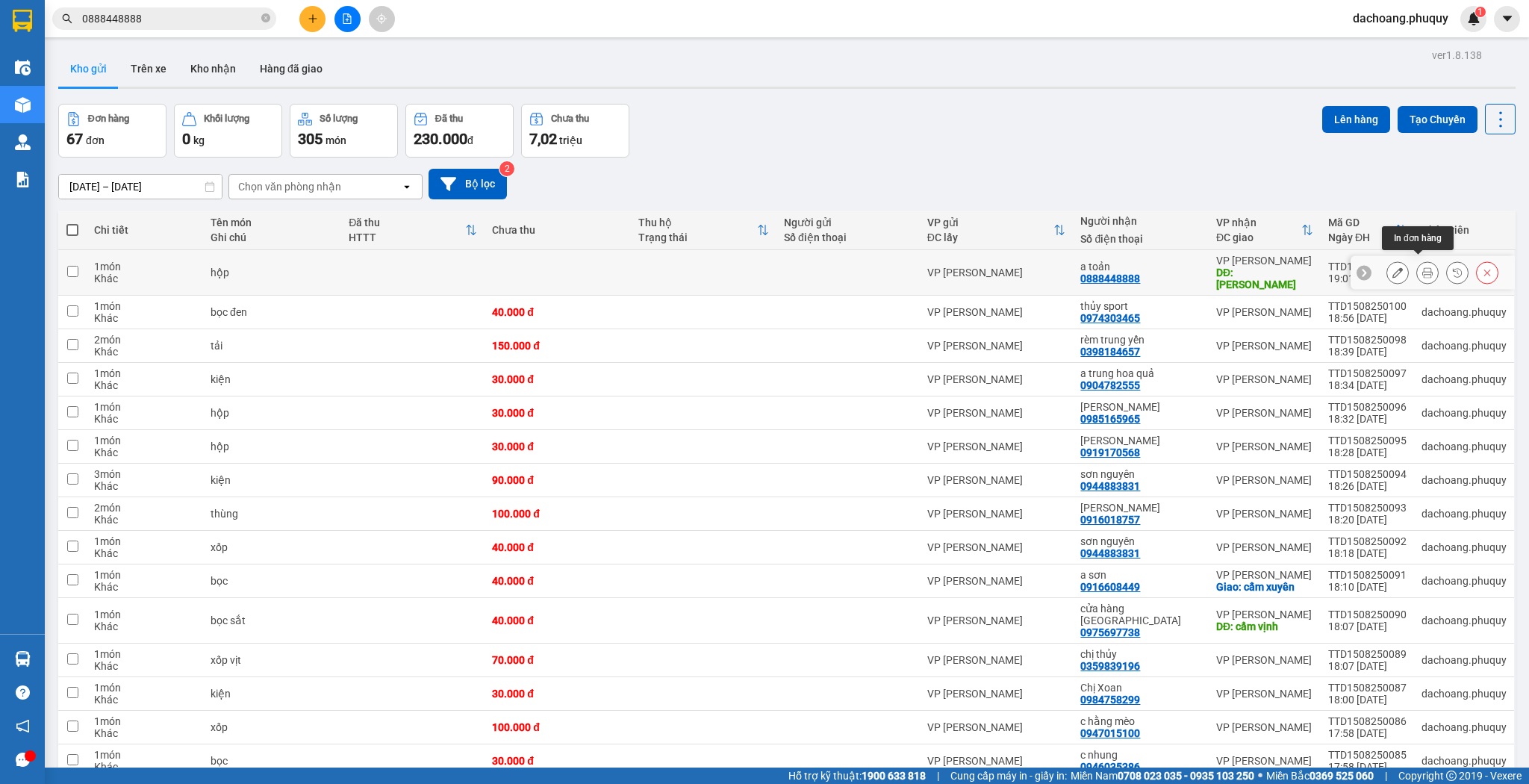
click at [1422, 268] on icon at bounding box center [1427, 272] width 10 height 10
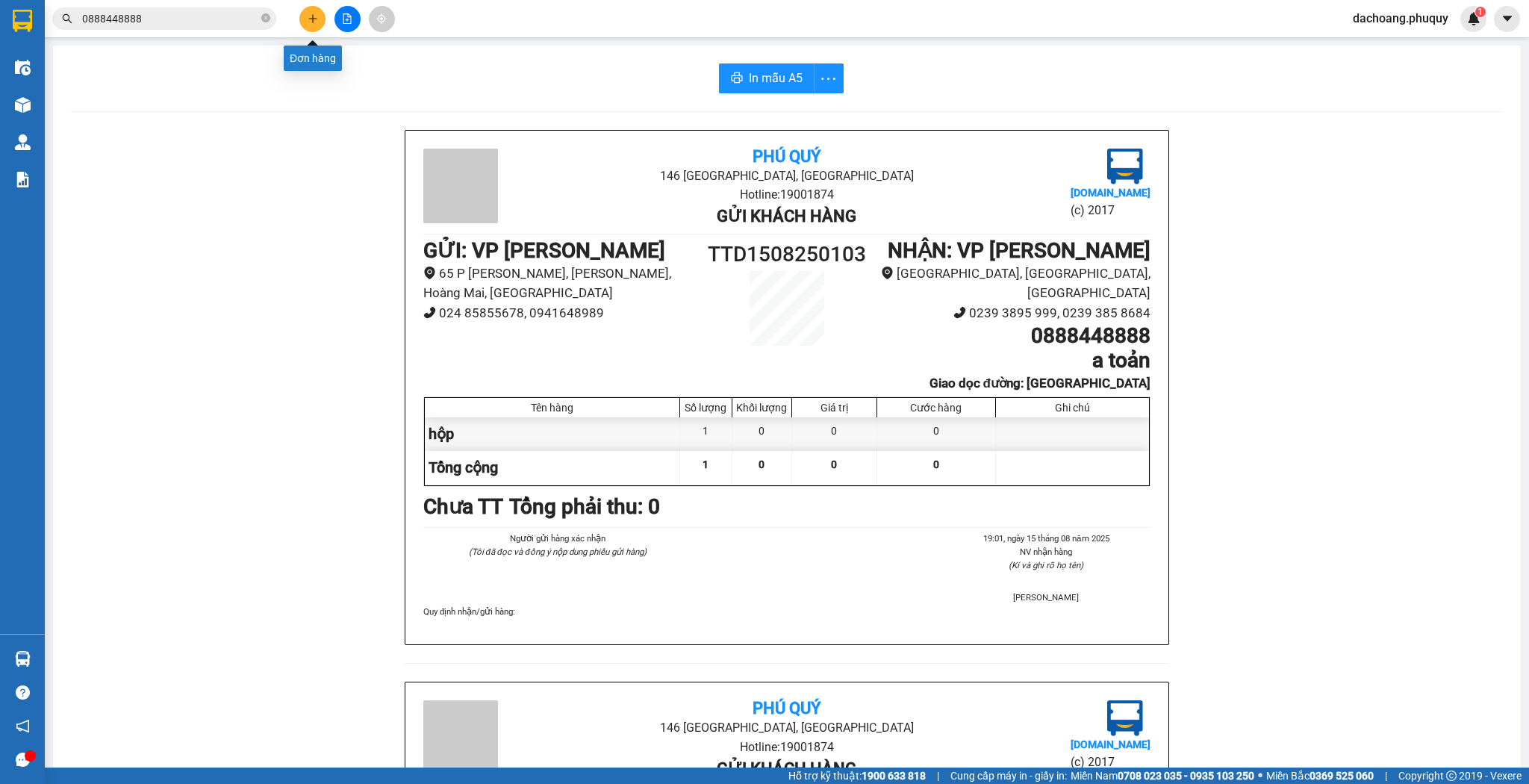
click at [309, 18] on icon "plus" at bounding box center [312, 18] width 8 height 1
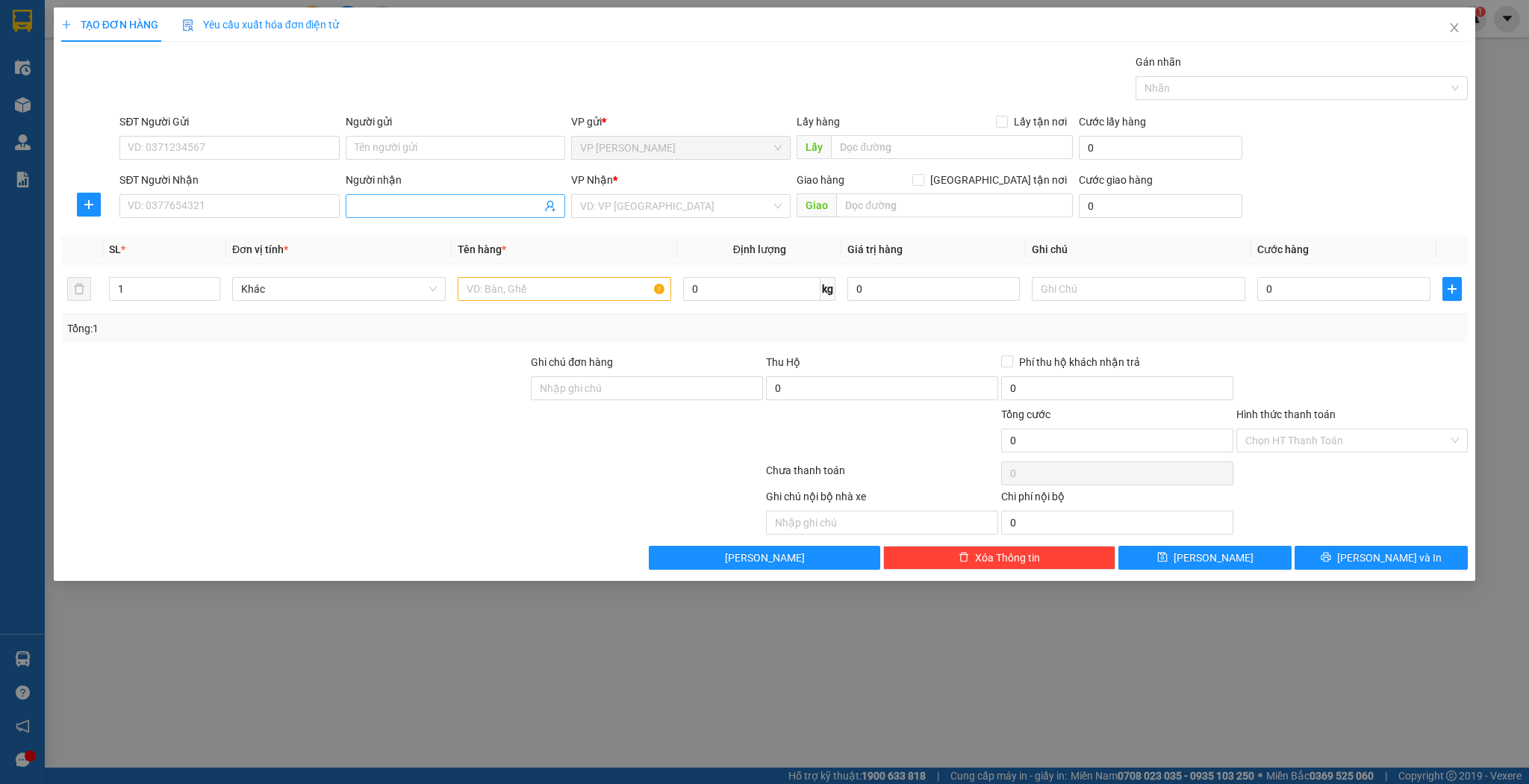
click at [444, 209] on input "Người nhận" at bounding box center [448, 206] width 187 height 17
click at [251, 188] on div "SĐT Người Nhận" at bounding box center [229, 182] width 219 height 22
click at [251, 195] on input "SĐT Người Nhận" at bounding box center [229, 206] width 219 height 24
click at [387, 212] on input "Người nhận" at bounding box center [448, 206] width 187 height 17
type input "d"
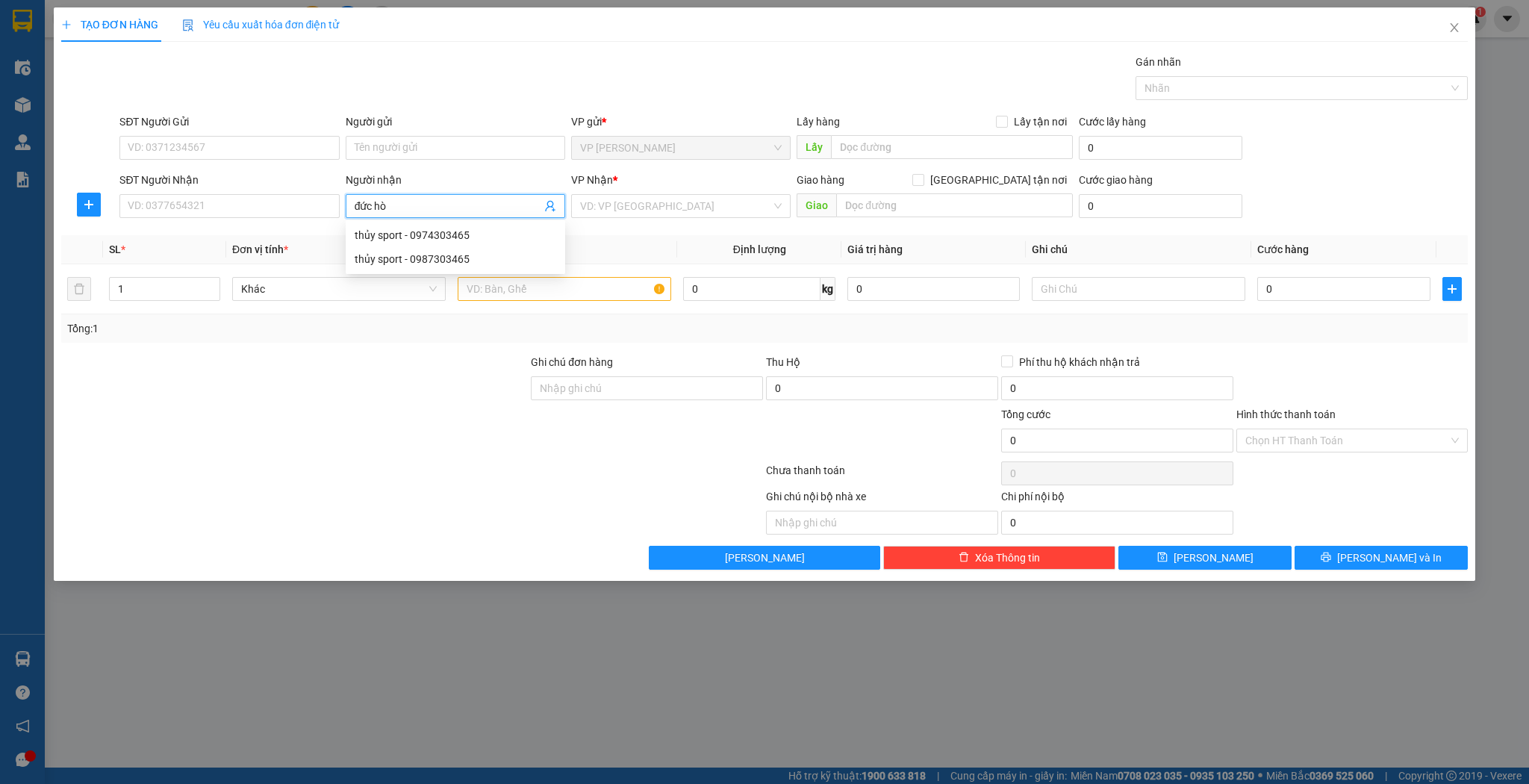
type input "đức hòa"
click at [461, 259] on div "đức hòa - 0912586488" at bounding box center [456, 259] width 202 height 17
type input "0912586488"
type input "đức hòa"
click at [552, 295] on input "text" at bounding box center [564, 289] width 214 height 24
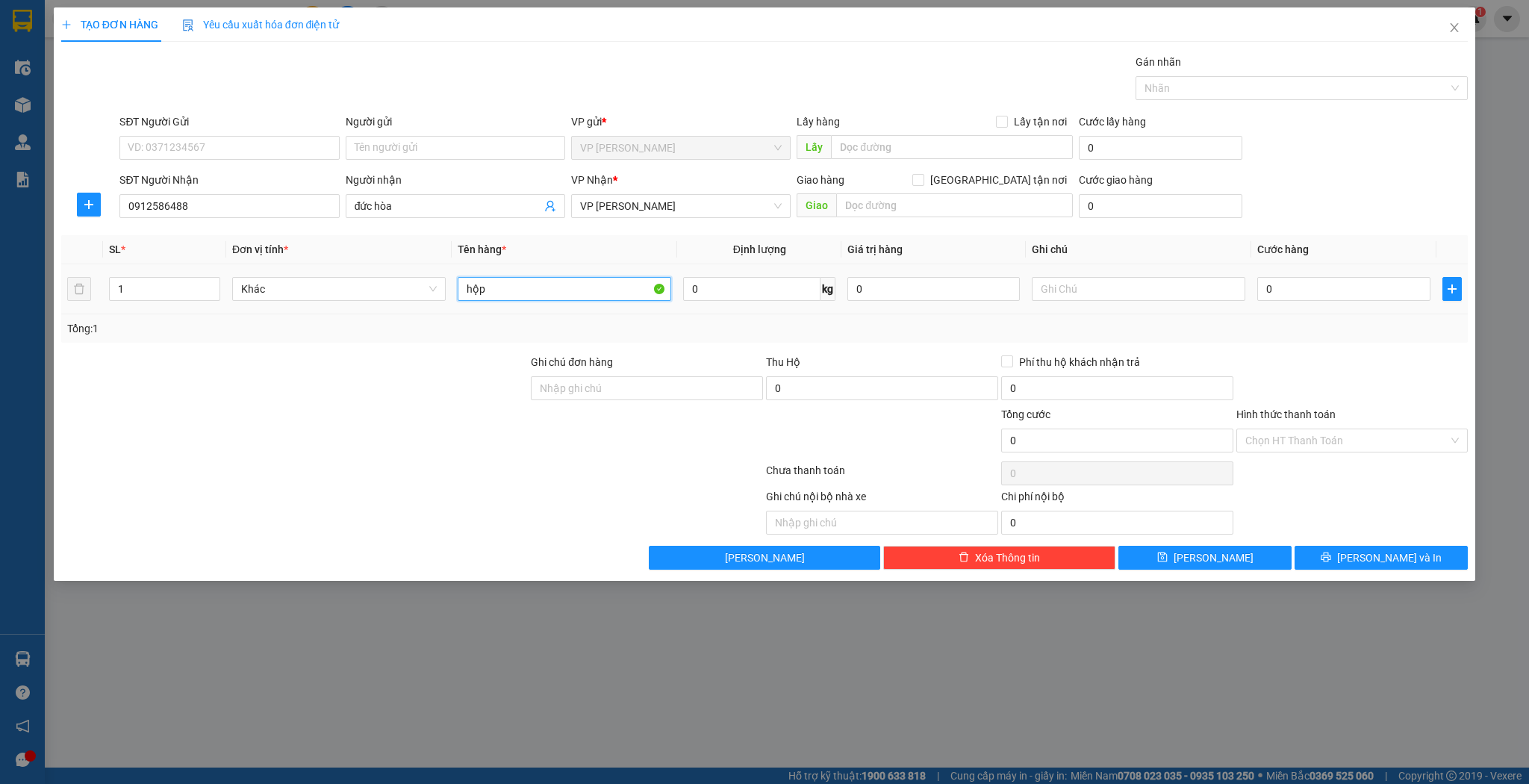
type input "hộp"
click at [1350, 306] on td "0" at bounding box center [1343, 289] width 184 height 50
click at [1347, 290] on input "0" at bounding box center [1344, 289] width 172 height 24
type input "3"
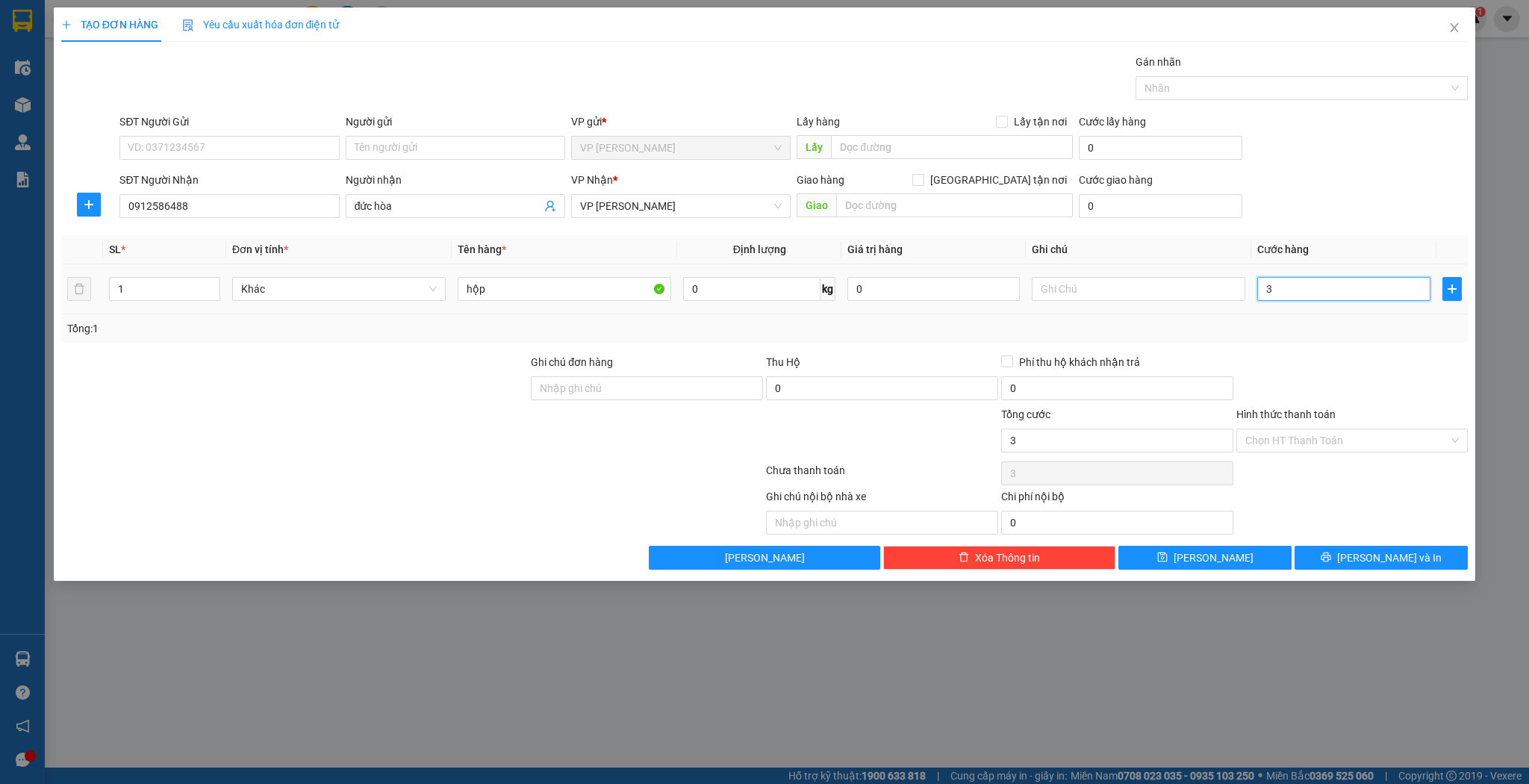
type input "3"
type input "30"
type input "30.000"
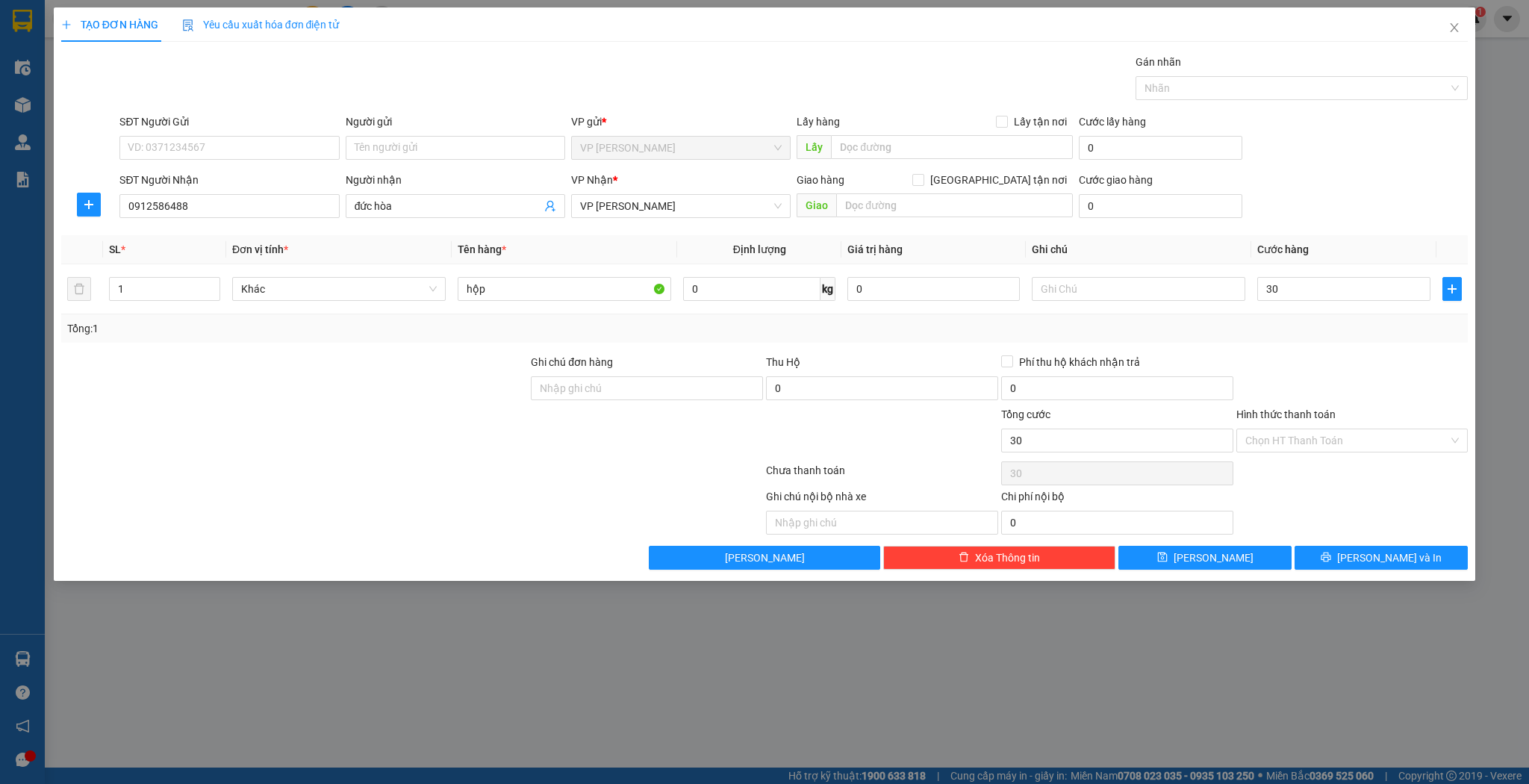
type input "30.000"
click at [1185, 543] on div "Transit Pickup Surcharge Ids Transit Deliver Surcharge Ids Transit Deliver Surc…" at bounding box center [765, 311] width 1408 height 516
click at [1163, 554] on button "[PERSON_NAME]" at bounding box center [1205, 557] width 173 height 24
type input "0"
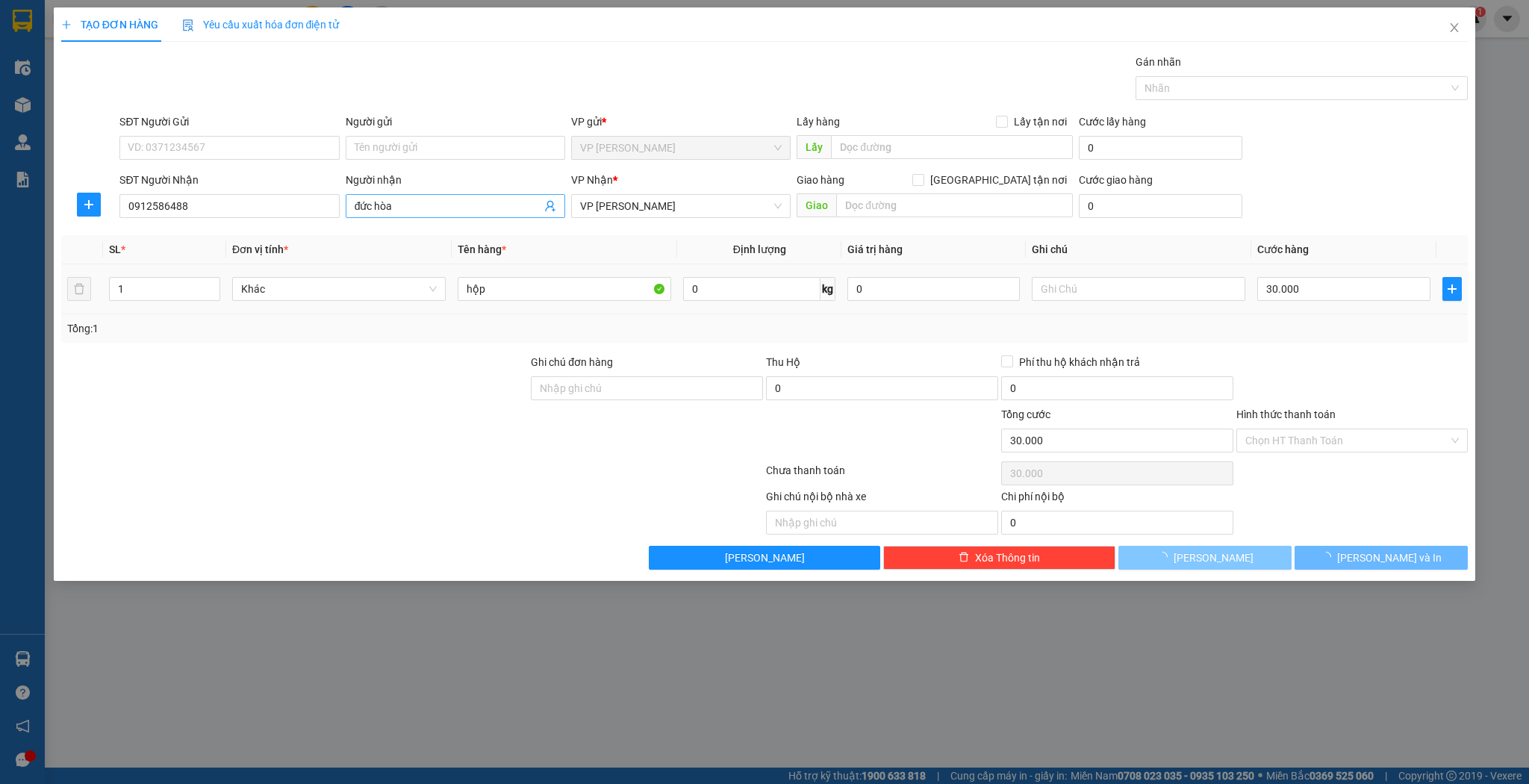
type input "0"
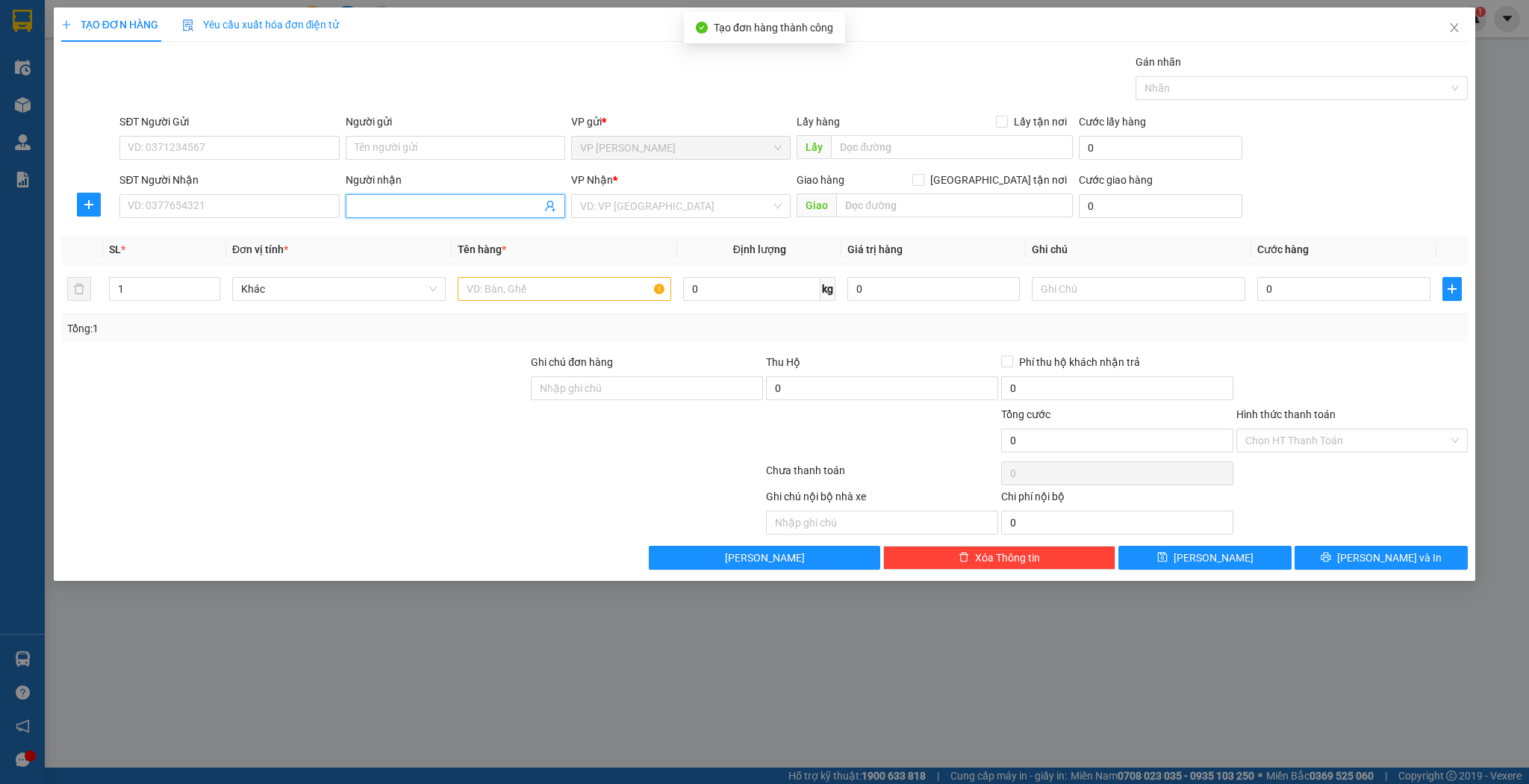
click at [403, 208] on input "Người nhận" at bounding box center [448, 206] width 187 height 17
type input "hoàng lưu"
click at [400, 233] on div "hoàng lưu - 0912037052" at bounding box center [456, 235] width 202 height 17
type input "0912037052"
type input "hoàng lưu"
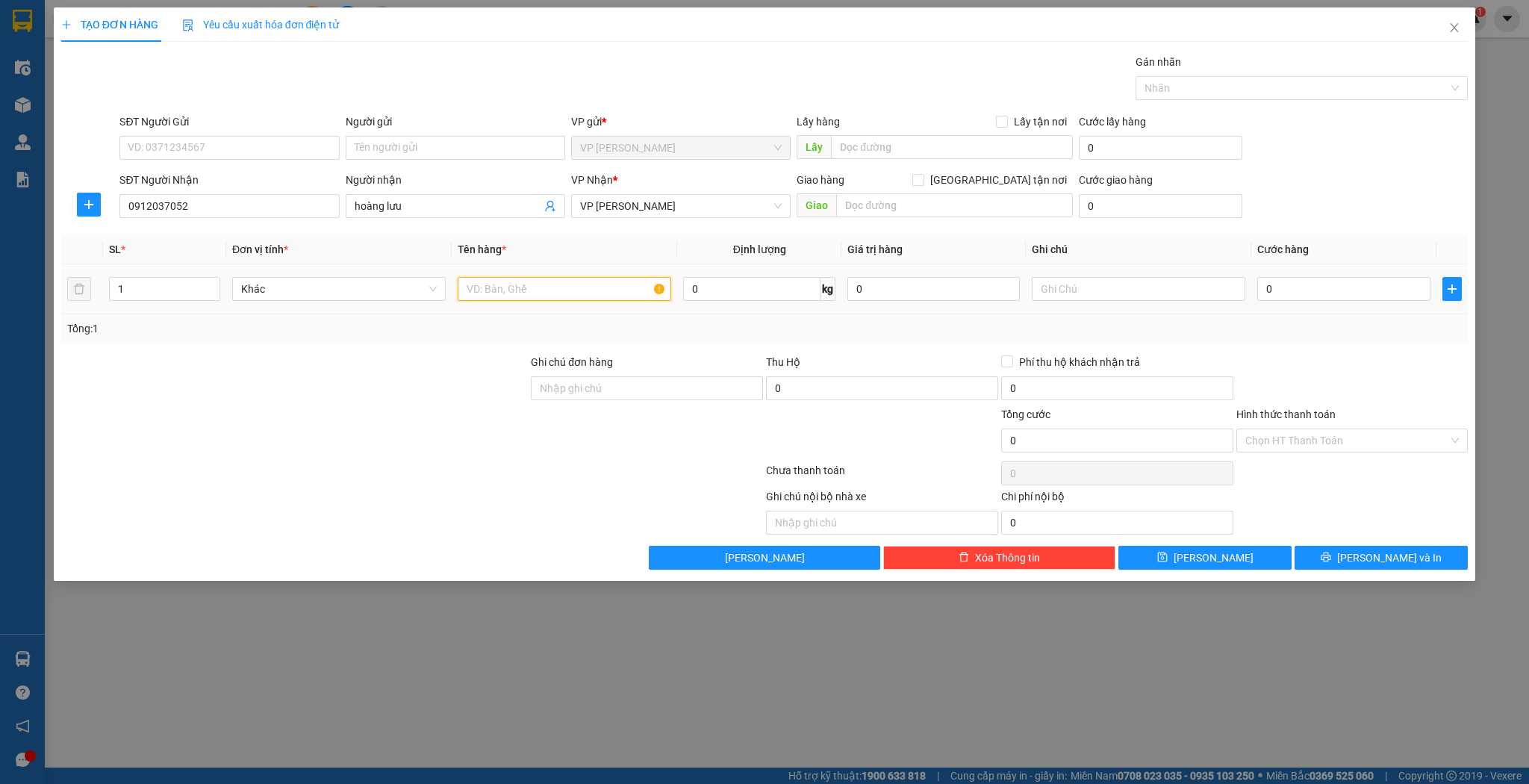
click at [542, 294] on input "text" at bounding box center [564, 289] width 214 height 24
type input "hộp"
click at [1322, 280] on input "0" at bounding box center [1344, 289] width 172 height 24
type input "3"
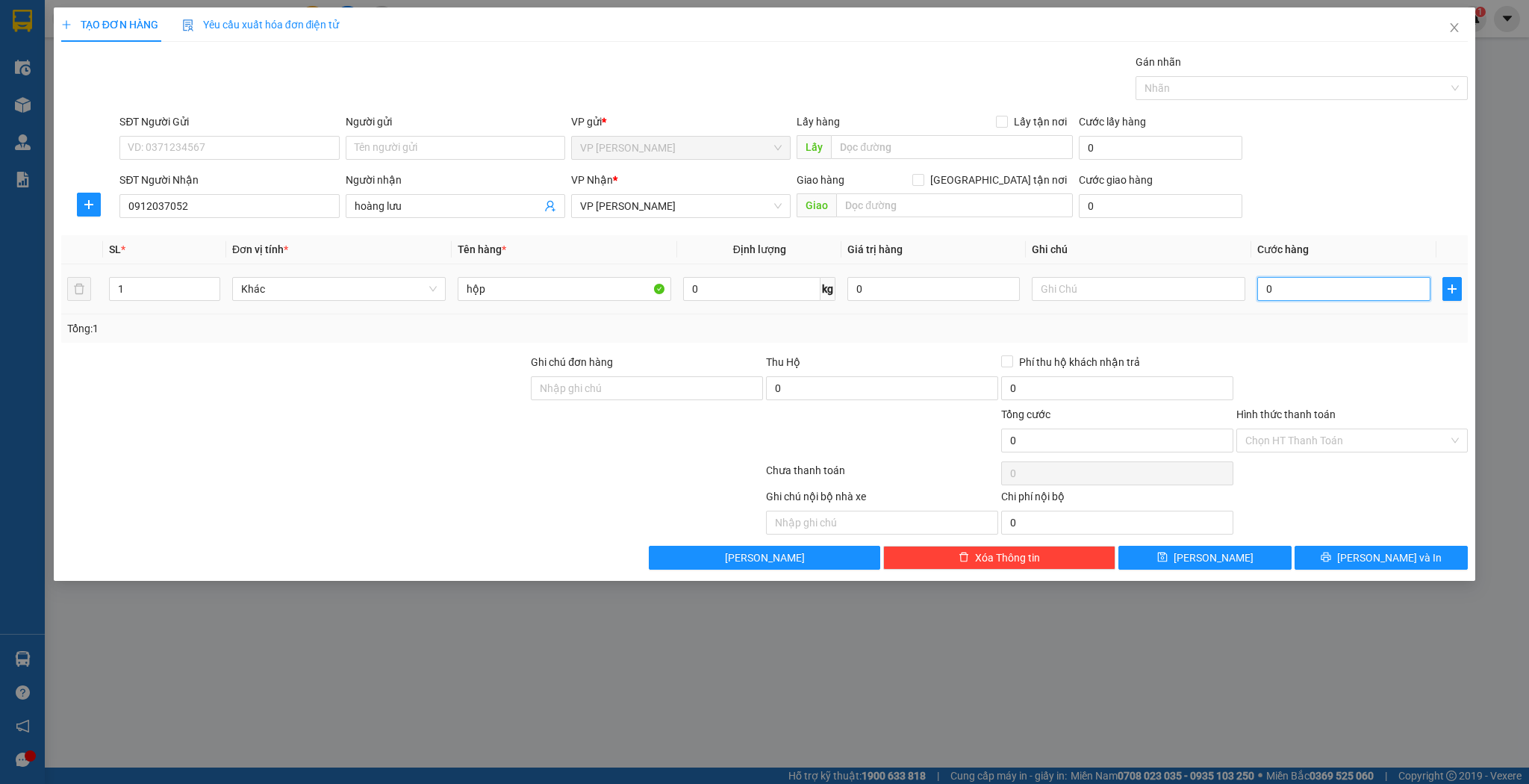
type input "3"
type input "30"
type input "30.000"
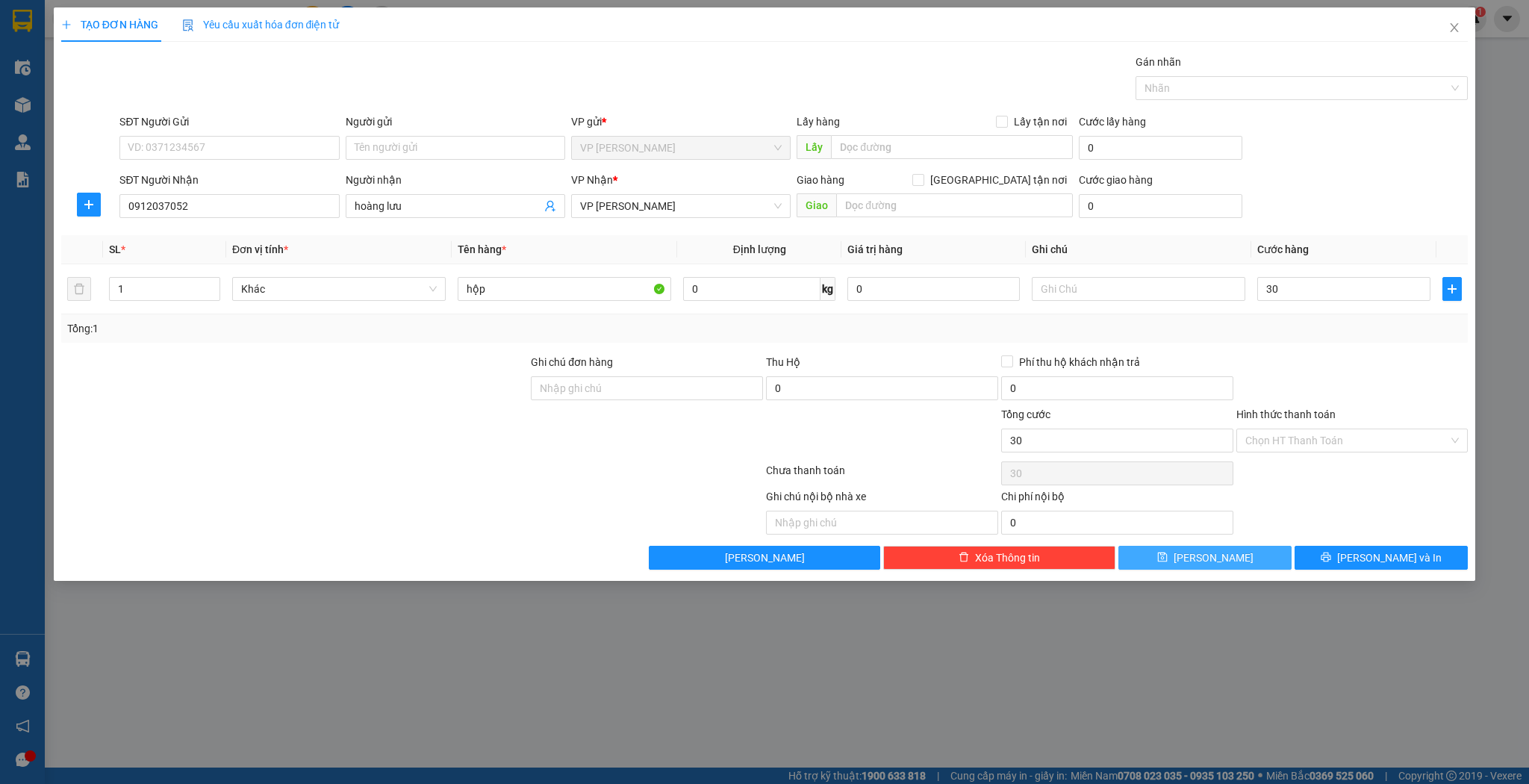
type input "30.000"
click at [1171, 567] on button "[PERSON_NAME]" at bounding box center [1205, 557] width 173 height 24
type input "0"
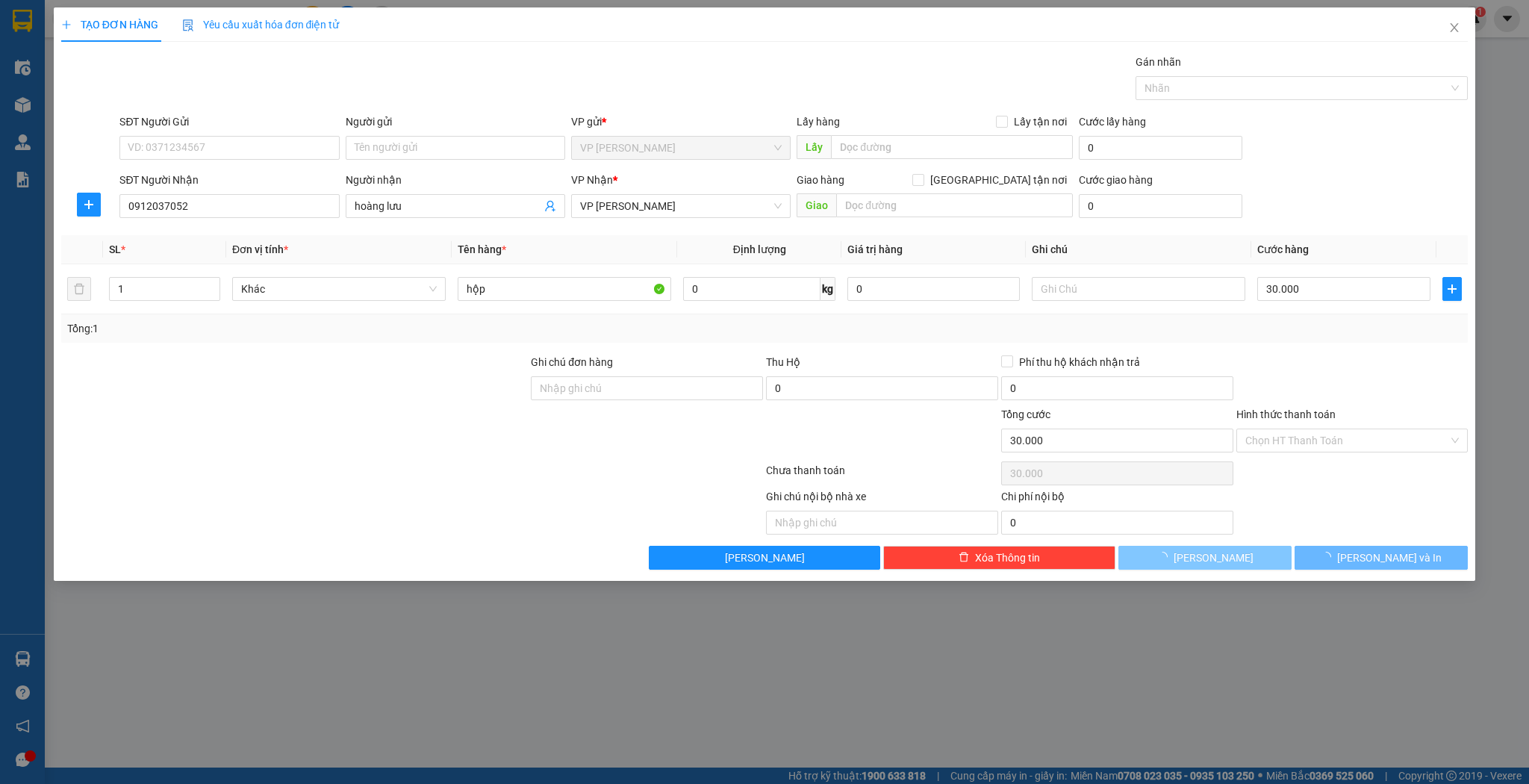
type input "0"
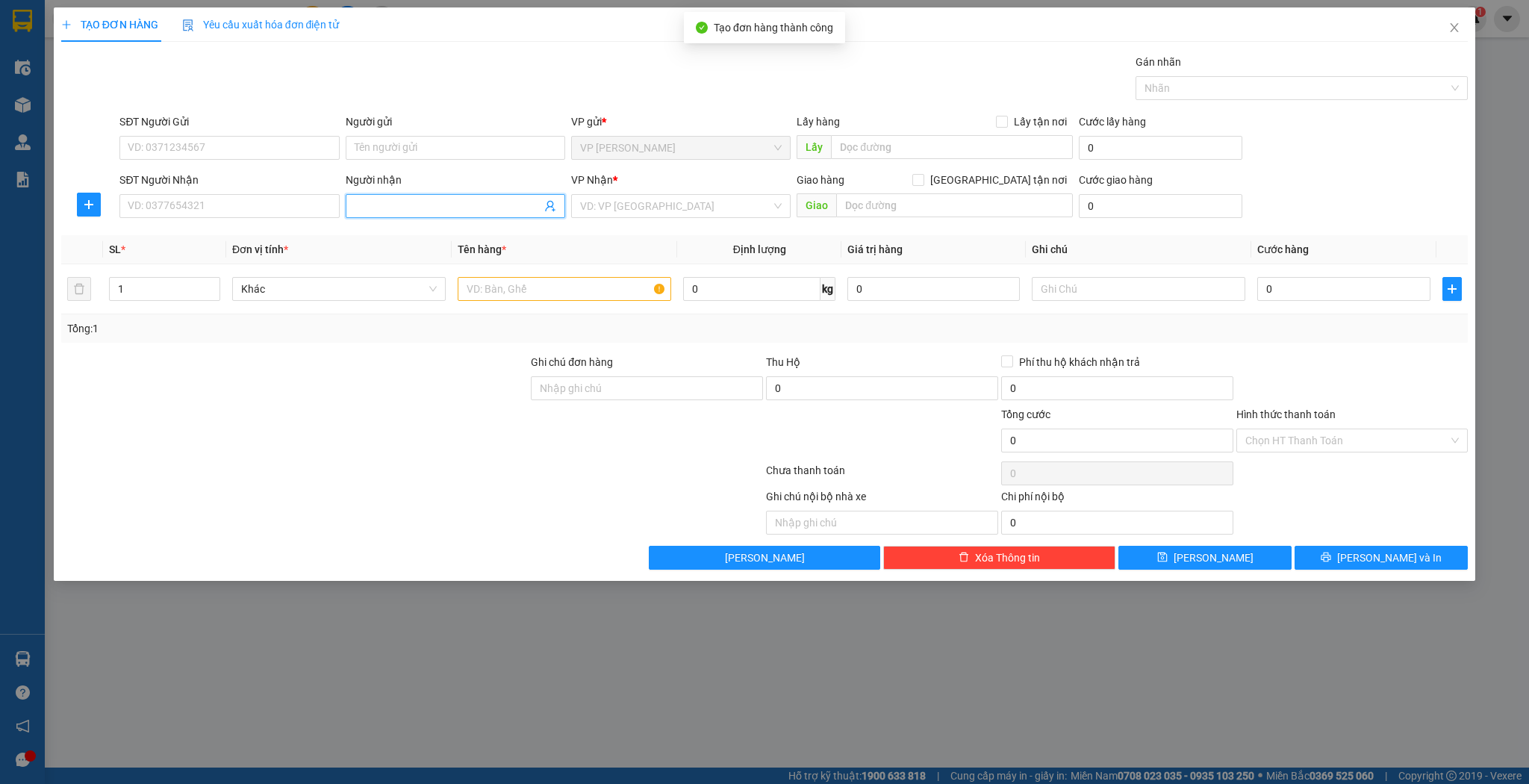
click at [471, 217] on span at bounding box center [455, 206] width 219 height 24
type input "d"
type input "đại đạt"
click at [388, 223] on div "Đại đạt - 0948189838" at bounding box center [455, 235] width 219 height 24
type input "0948189838"
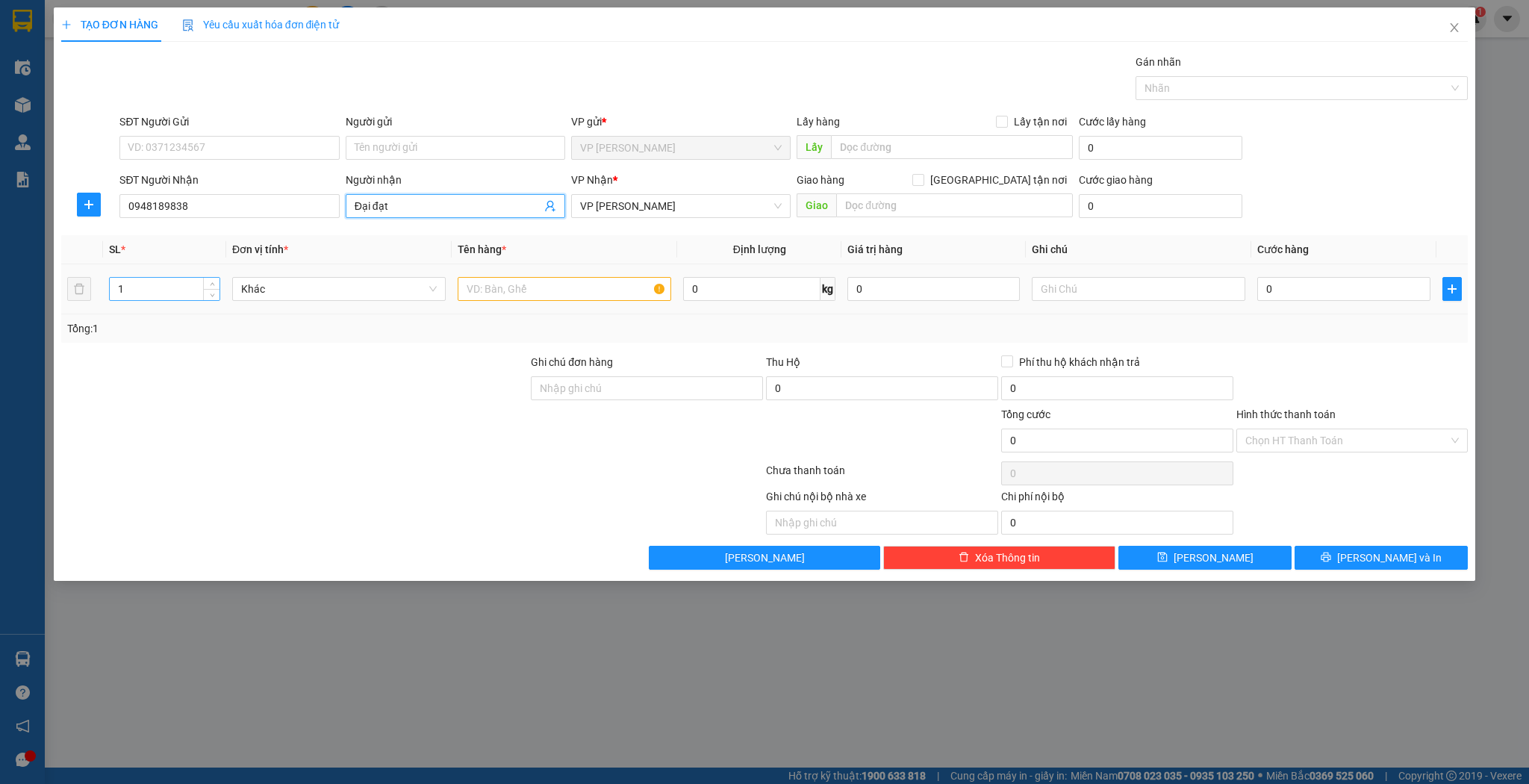
type input "Đại đạt"
click at [163, 287] on input "1" at bounding box center [165, 289] width 110 height 22
type input "2"
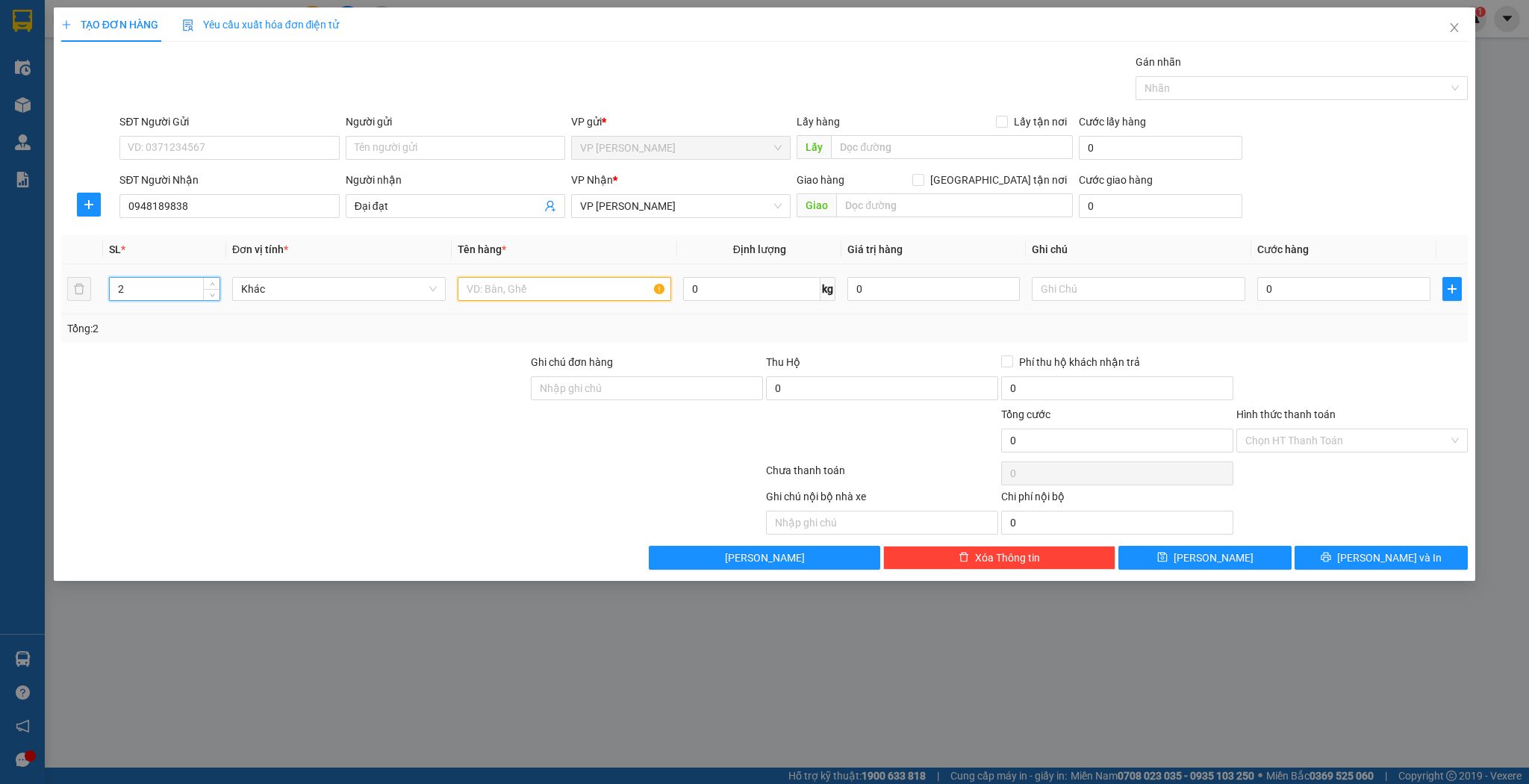
click at [568, 283] on input "text" at bounding box center [564, 289] width 214 height 24
type input "1"
type input "1 hộp dài 1 hộp"
click at [1310, 275] on div "0" at bounding box center [1344, 289] width 172 height 30
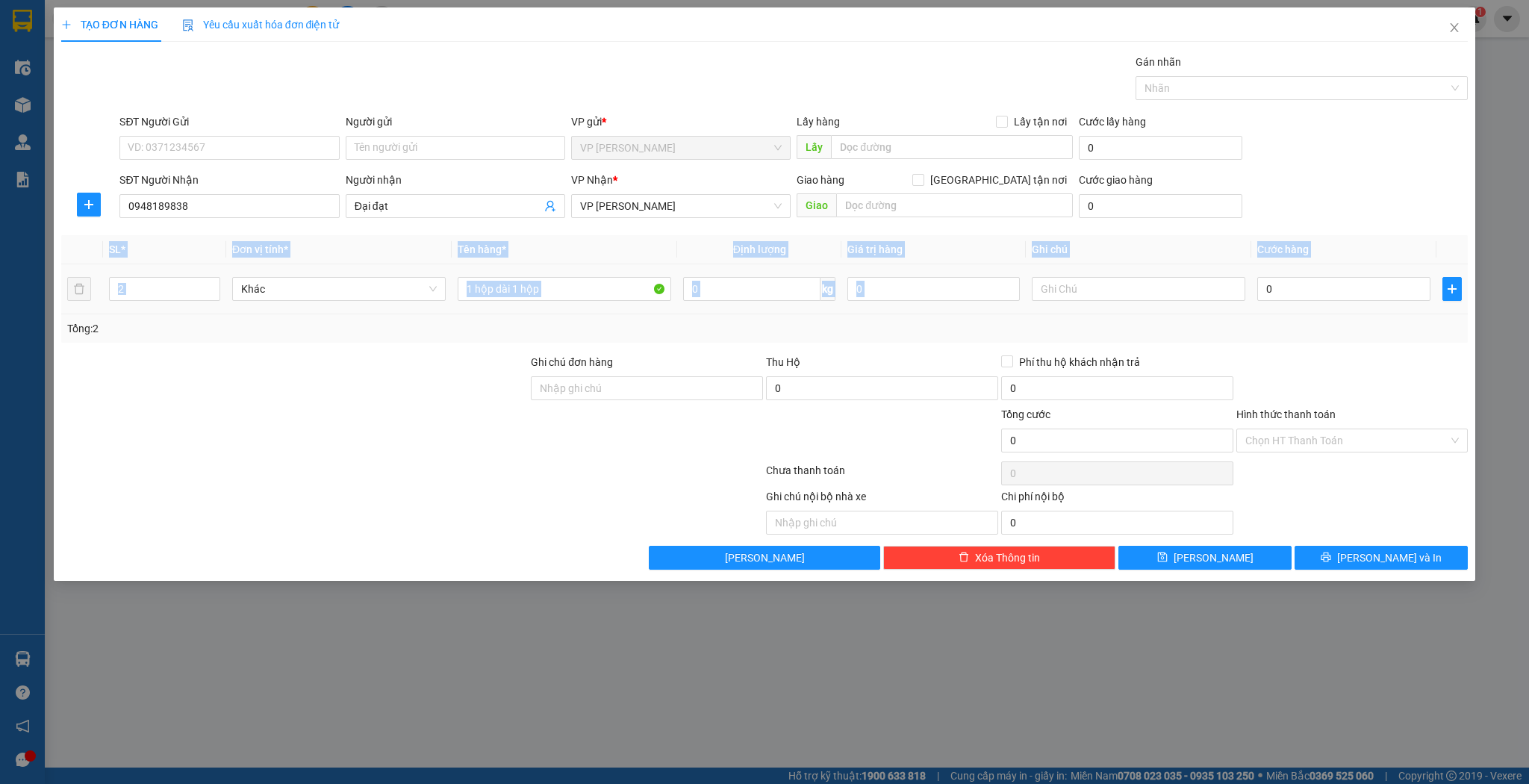
click at [1310, 275] on div "0" at bounding box center [1344, 289] width 172 height 30
click at [1310, 279] on input "0" at bounding box center [1344, 289] width 172 height 24
type input "1"
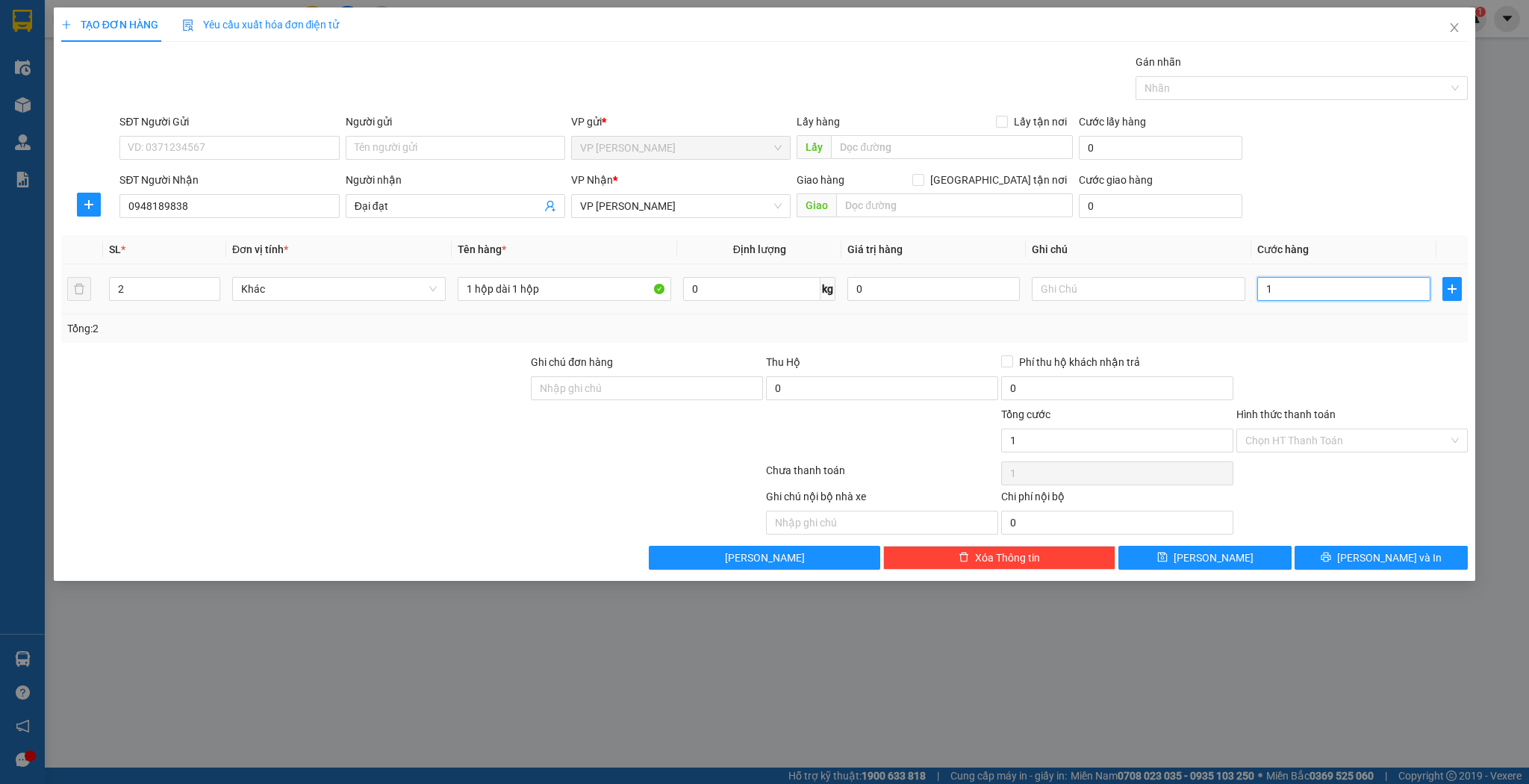
type input "10"
type input "100"
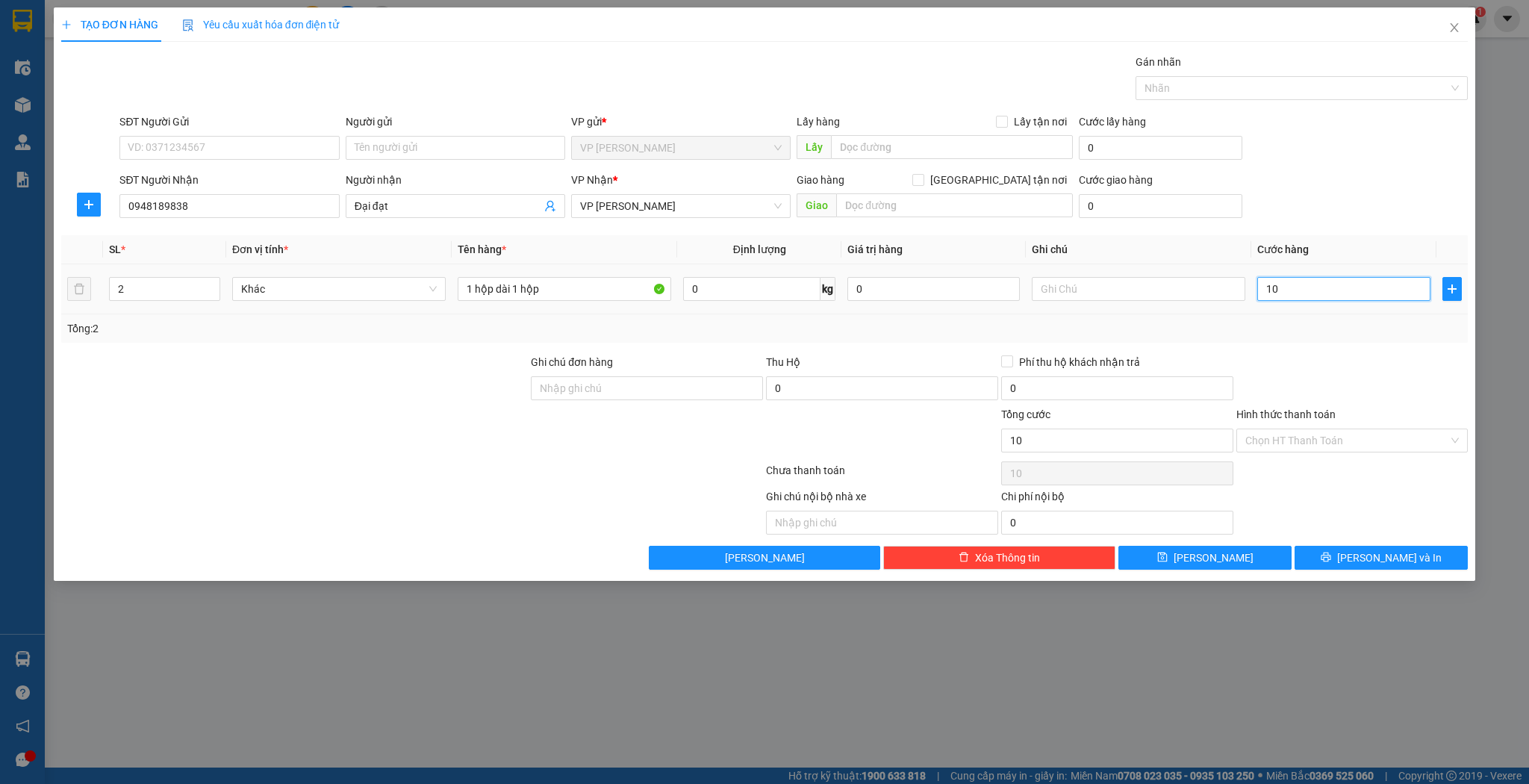
type input "100"
type input "100.000"
click at [1341, 302] on div "100.000" at bounding box center [1344, 289] width 172 height 30
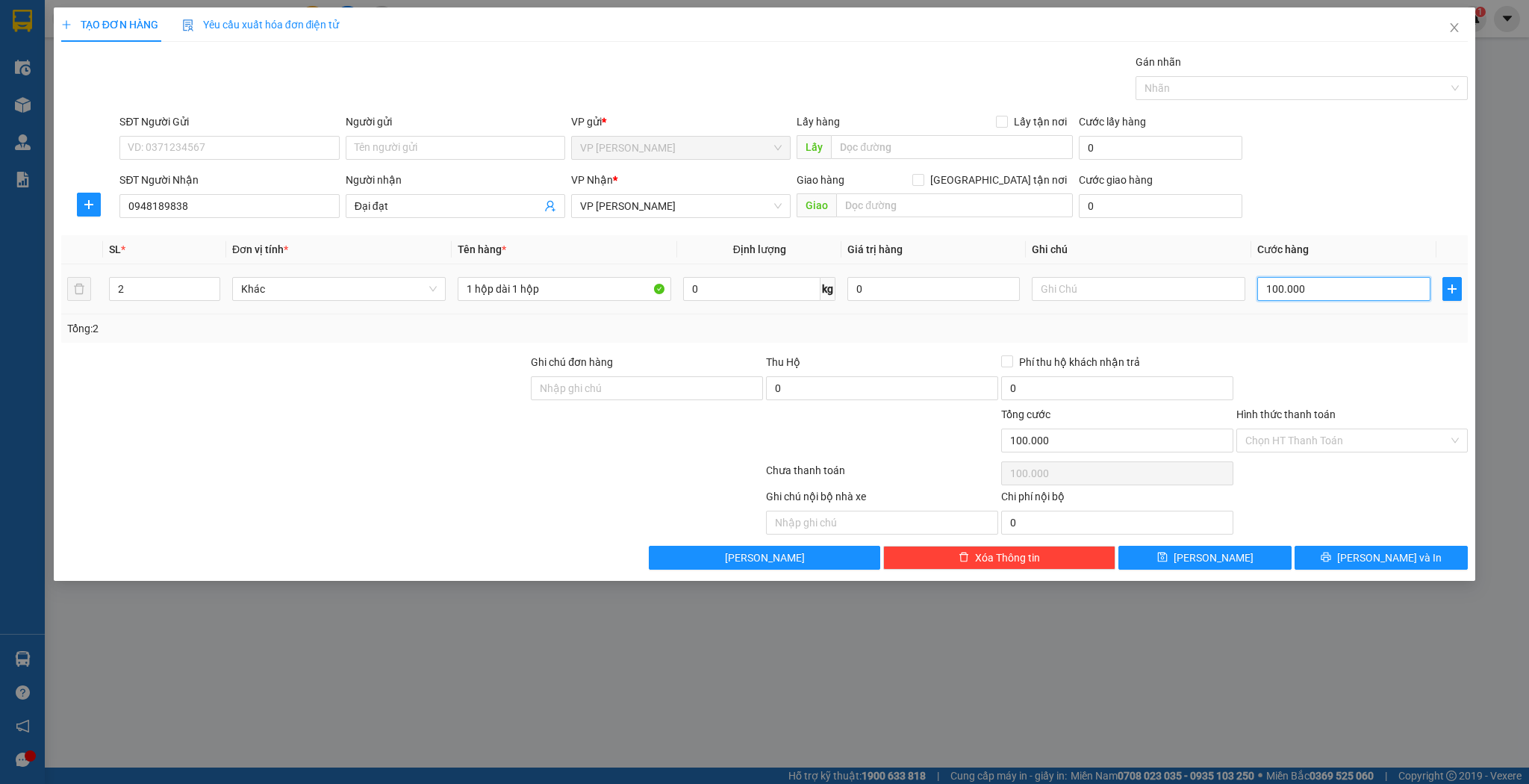
click at [1344, 295] on input "100.000" at bounding box center [1344, 289] width 172 height 24
type input "9"
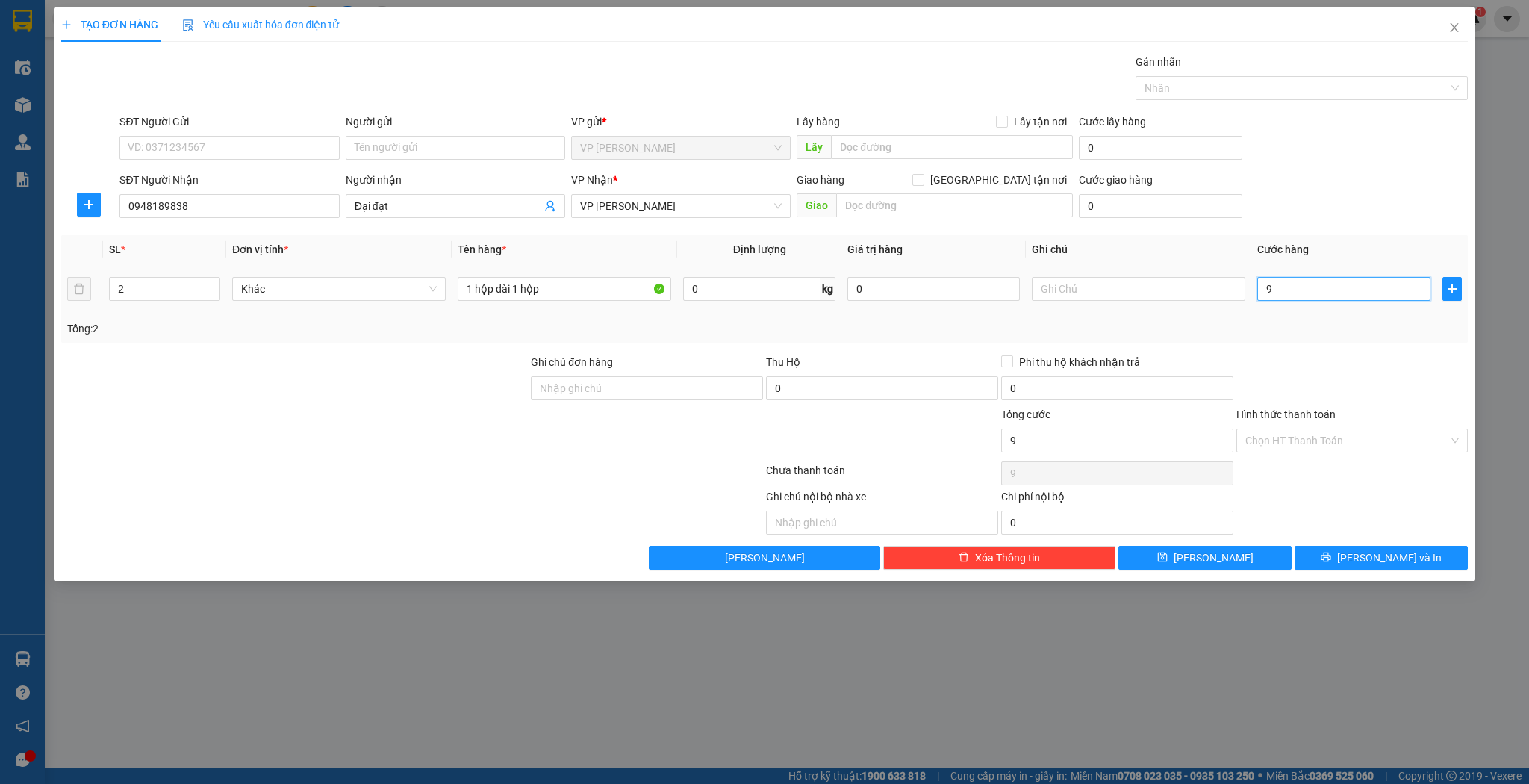
type input "90"
click at [1324, 292] on input "90" at bounding box center [1344, 289] width 172 height 24
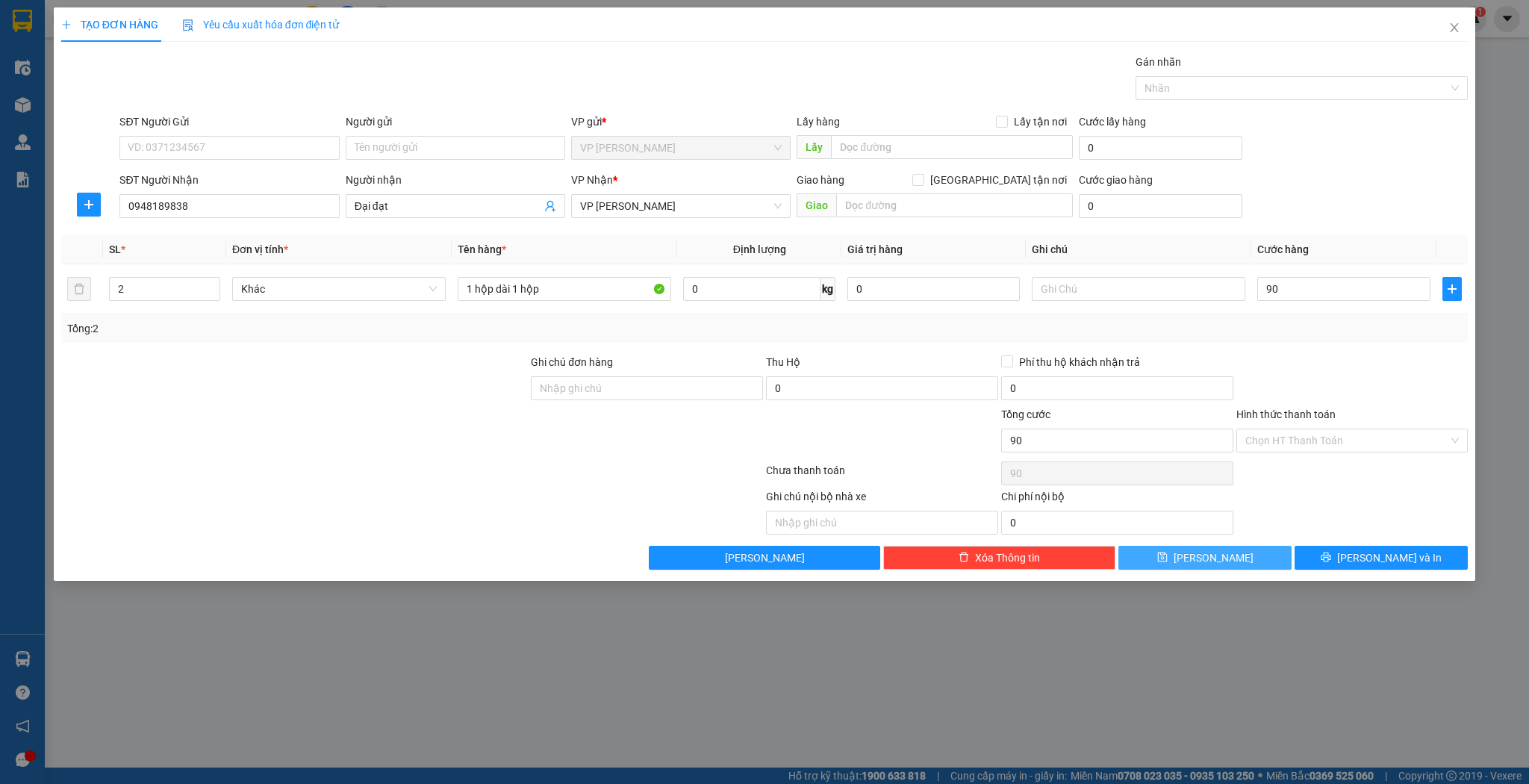
type input "90.000"
click at [1232, 554] on button "[PERSON_NAME]" at bounding box center [1205, 557] width 173 height 24
type input "1"
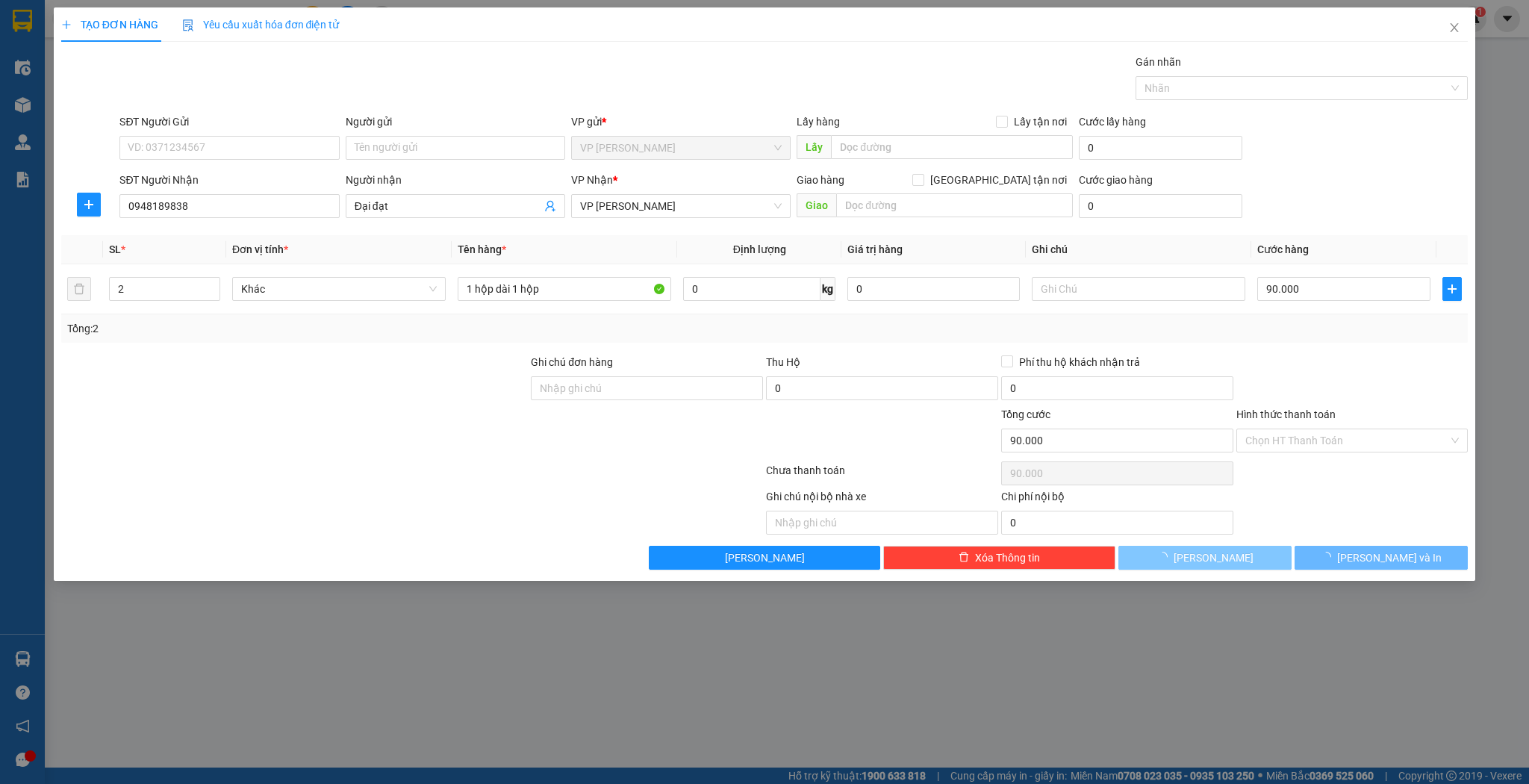
type input "0"
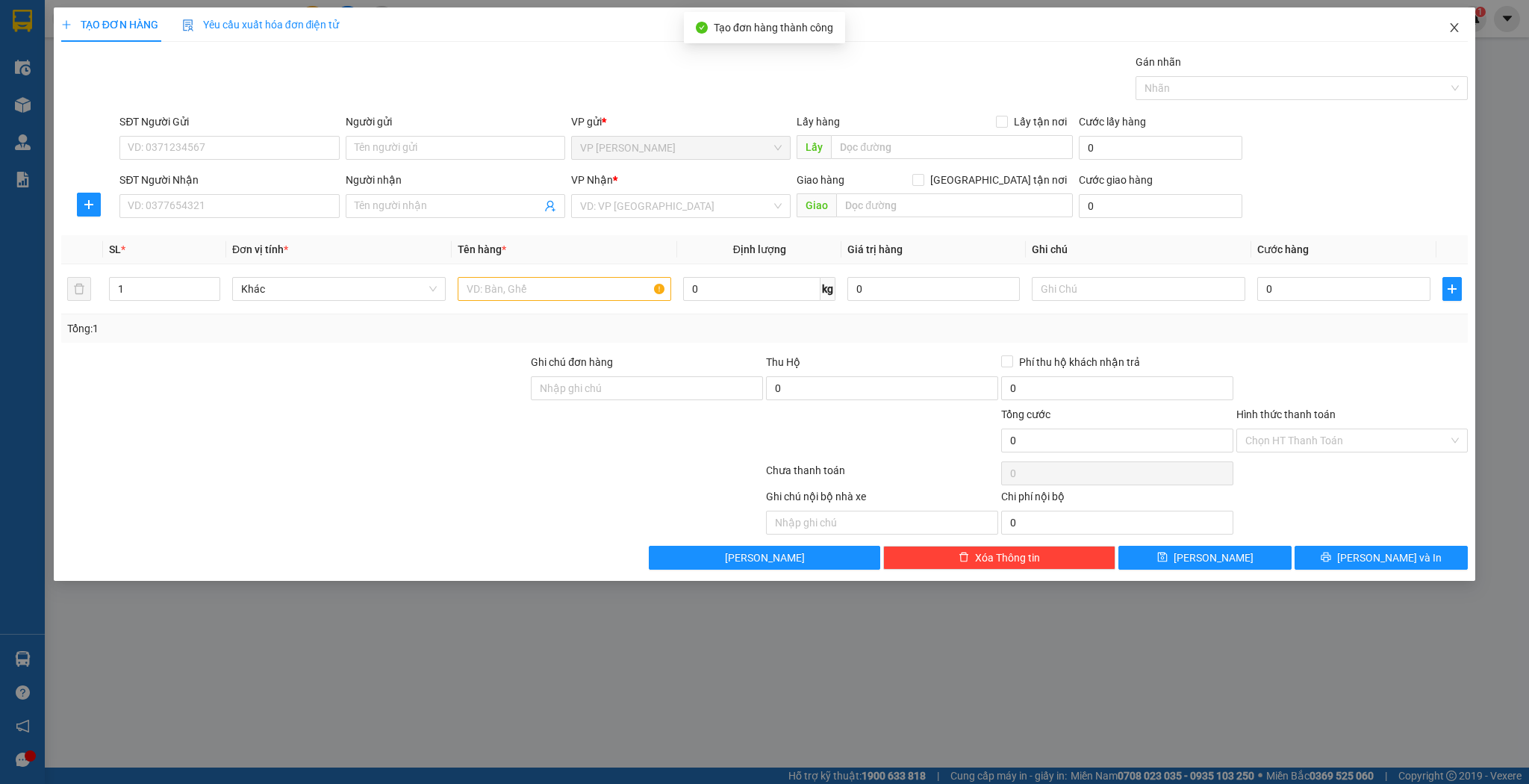
click at [1447, 27] on span "Close" at bounding box center [1454, 28] width 42 height 42
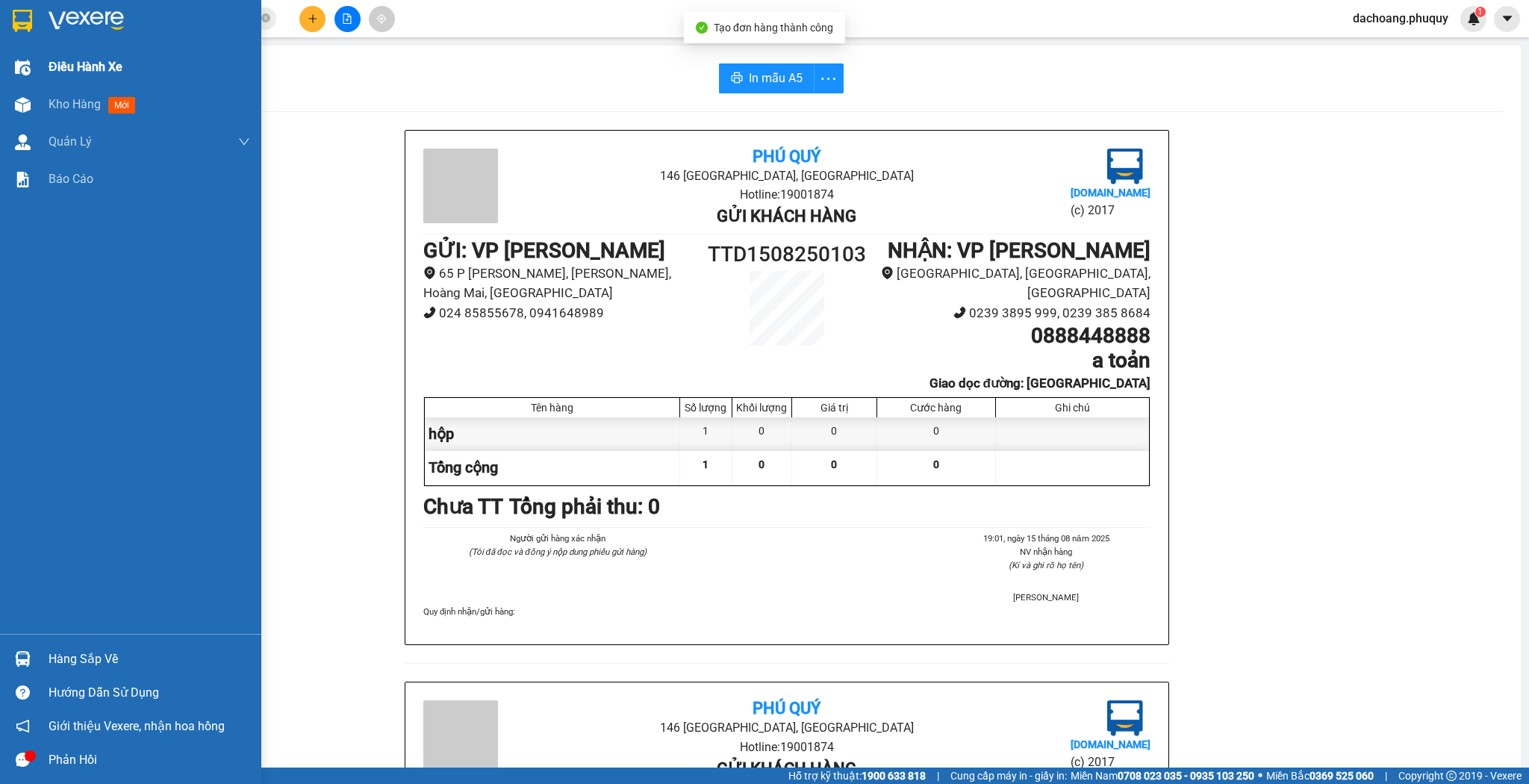
click at [6, 82] on div "Điều hành xe" at bounding box center [131, 67] width 261 height 37
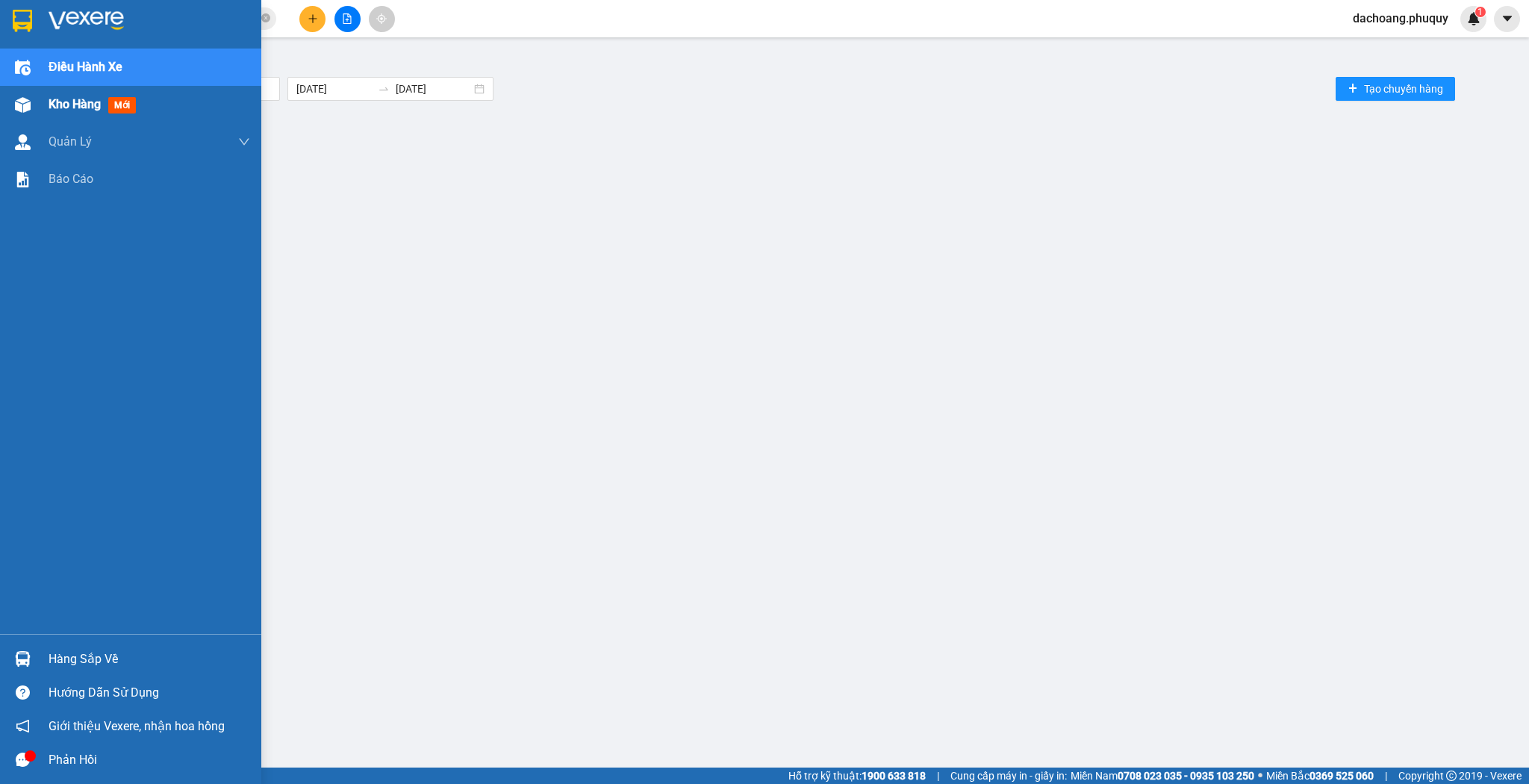
click at [32, 110] on div at bounding box center [22, 105] width 26 height 26
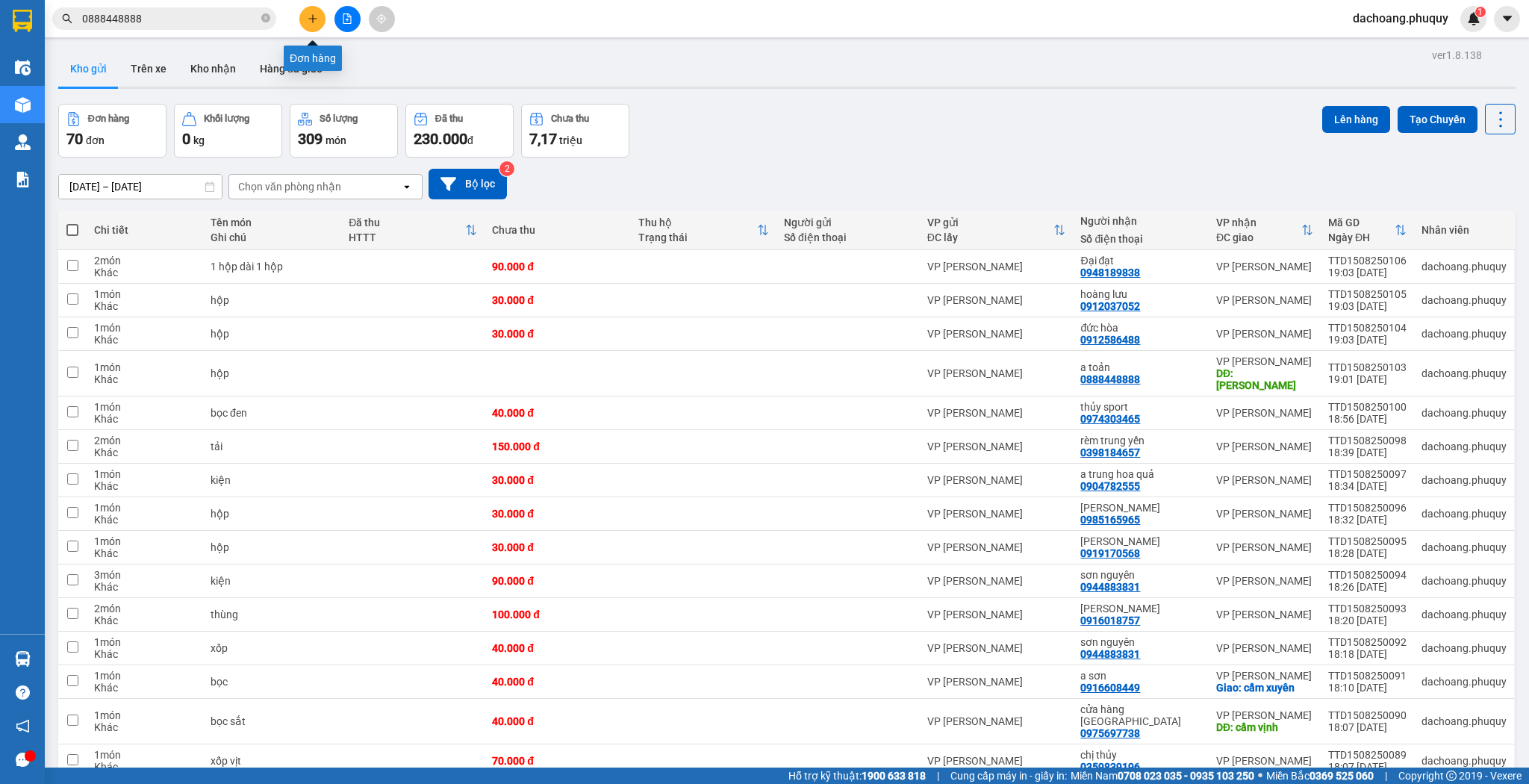
click at [310, 14] on icon "plus" at bounding box center [312, 19] width 10 height 10
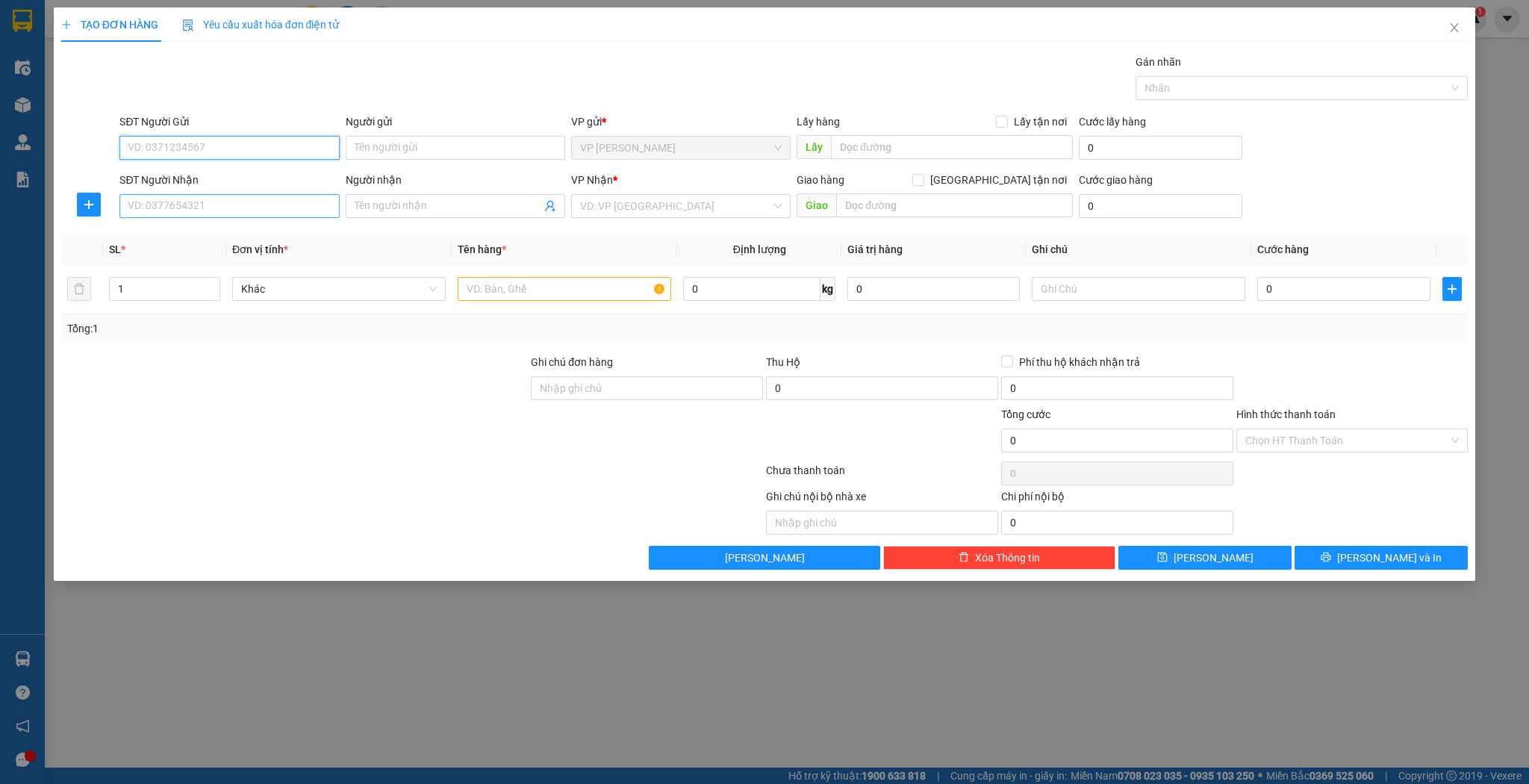
click at [278, 198] on input "SĐT Người Nhận" at bounding box center [229, 206] width 219 height 24
click at [172, 227] on div "0943320629 - sơn nguyên" at bounding box center [230, 235] width 202 height 17
type input "0943320629"
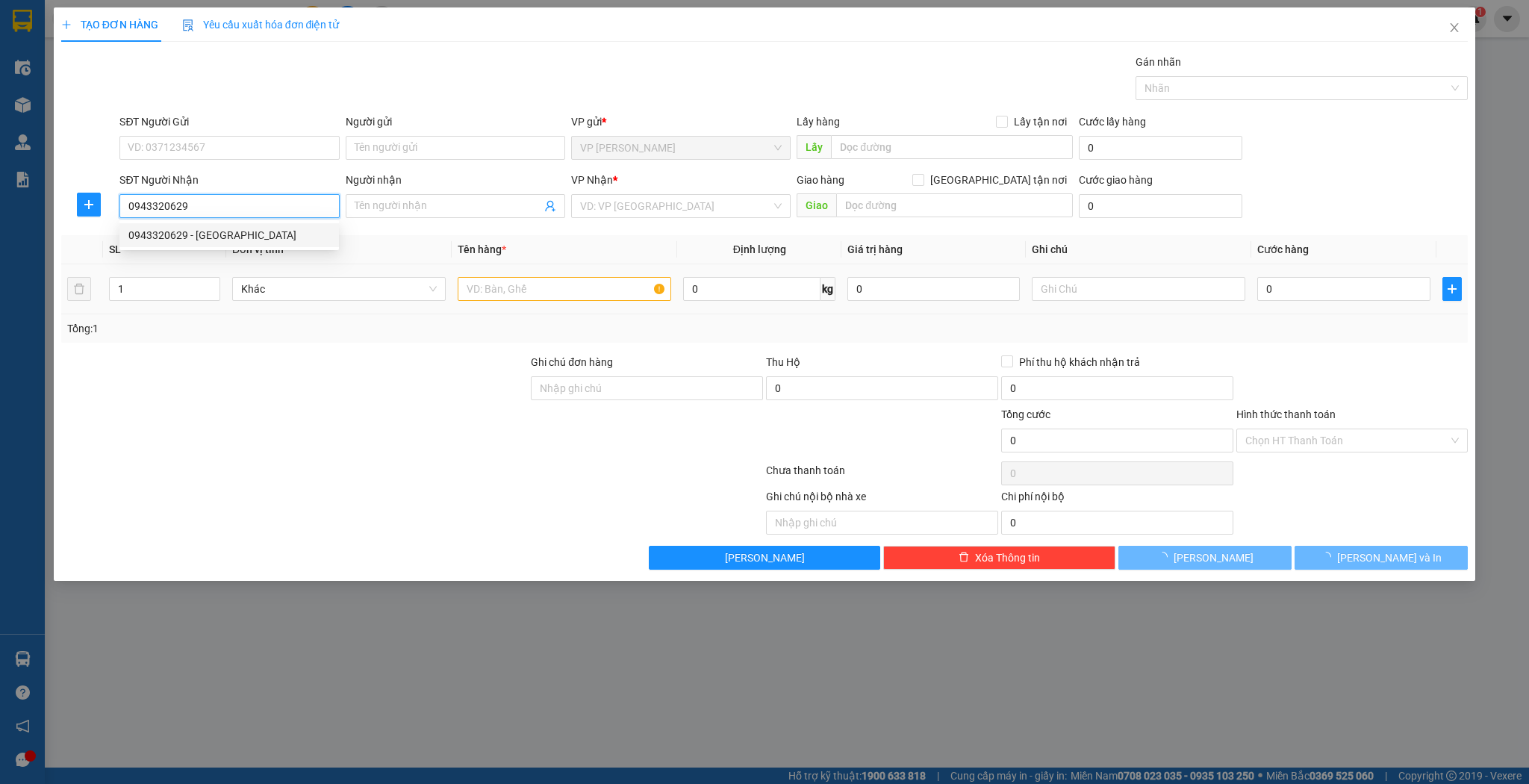
type input "sơn nguyên"
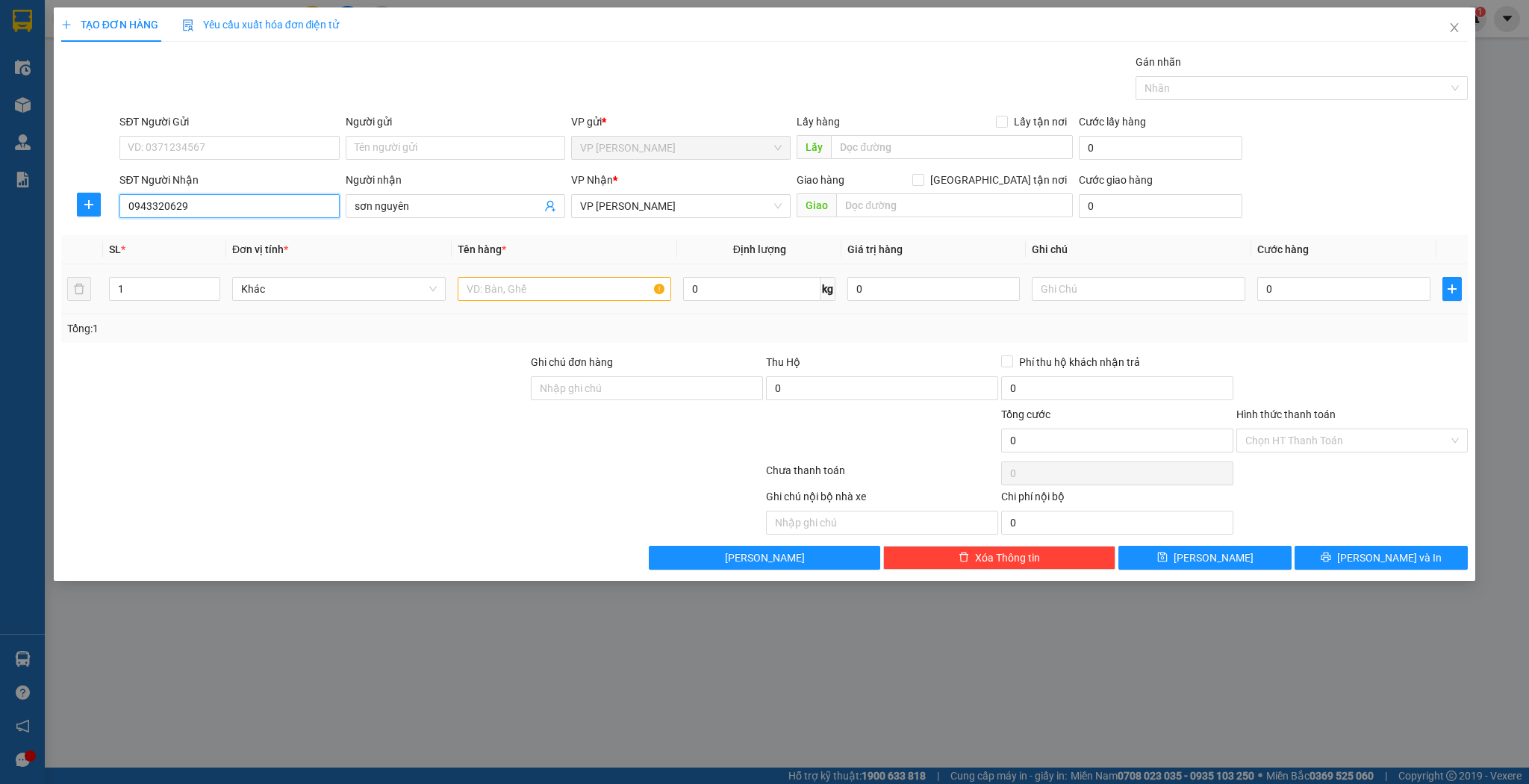
type input "0943320629"
click at [568, 283] on input "text" at bounding box center [564, 289] width 214 height 24
type input ","
type input "kiện"
click at [1326, 286] on input "0" at bounding box center [1344, 289] width 172 height 24
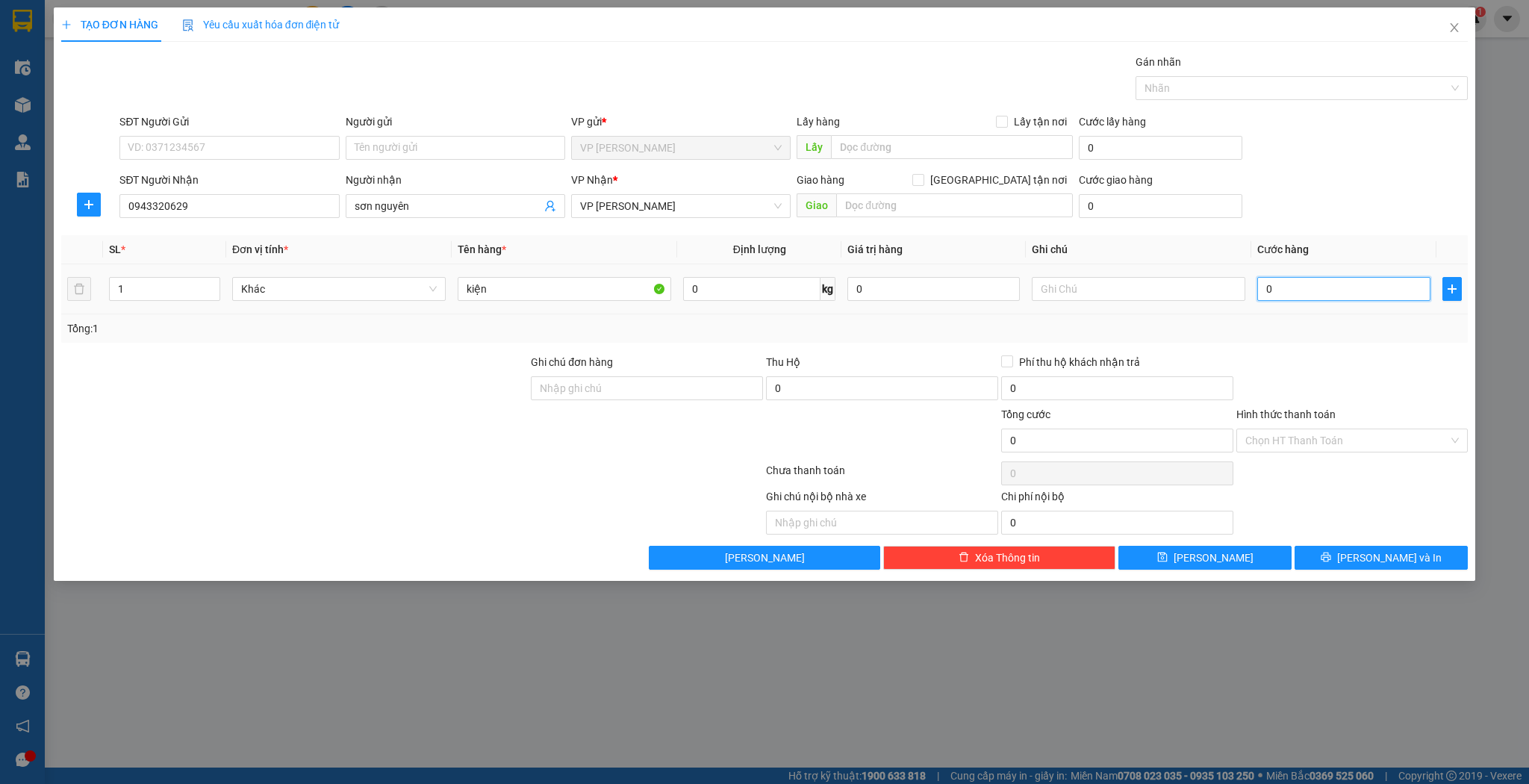
type input "3"
type input "30"
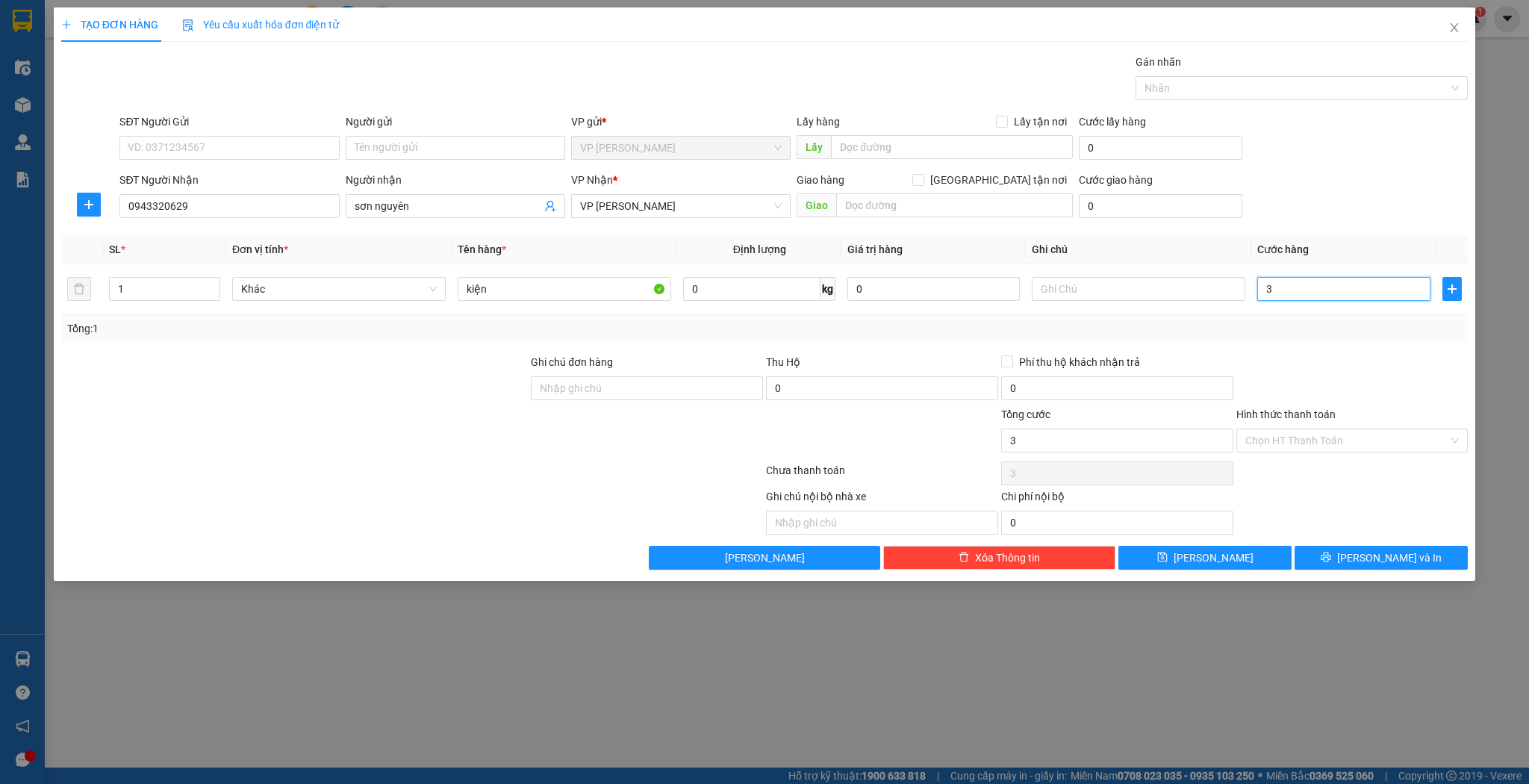
type input "30"
type input "30.000"
click at [1235, 552] on button "[PERSON_NAME]" at bounding box center [1205, 557] width 173 height 24
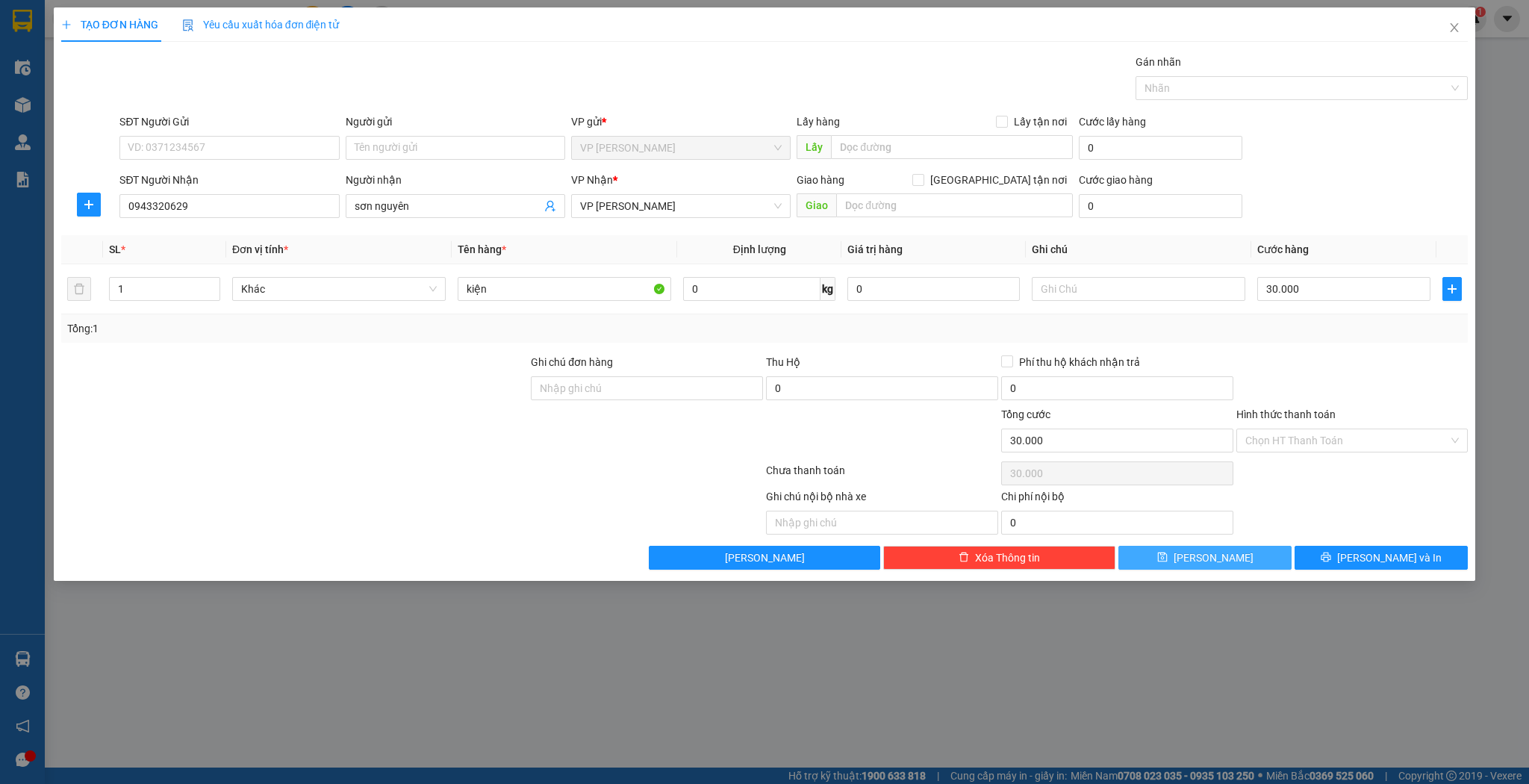
type input "0"
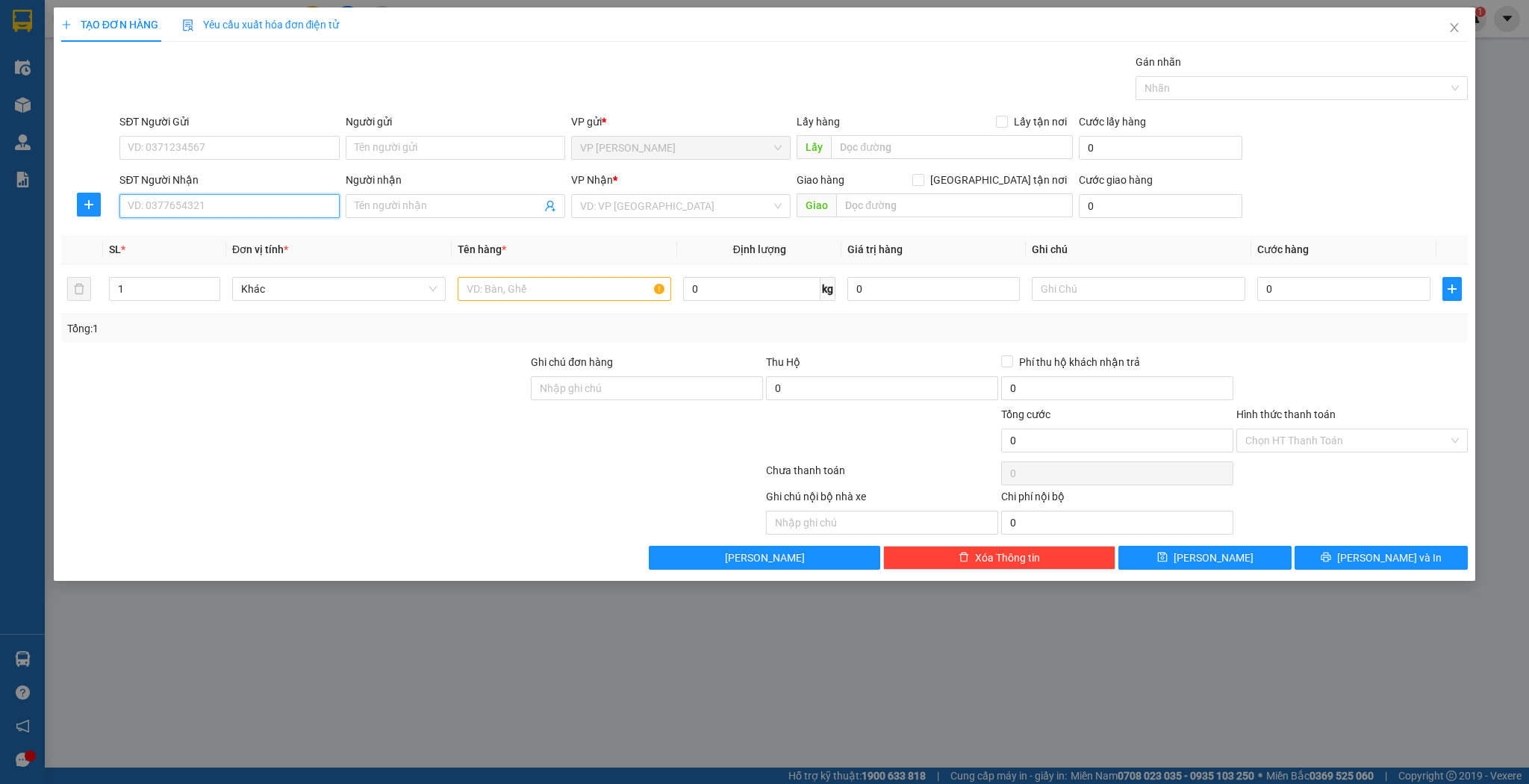
click at [209, 206] on input "SĐT Người Nhận" at bounding box center [229, 206] width 219 height 24
click at [230, 235] on th "Đơn vị tính *" at bounding box center [339, 249] width 226 height 29
click at [455, 233] on div "Transit Pickup Surcharge Ids Transit Deliver Surcharge Ids Transit Deliver Surc…" at bounding box center [765, 311] width 1408 height 516
click at [388, 212] on input "Người nhận" at bounding box center [448, 206] width 187 height 17
type input "[PERSON_NAME]"
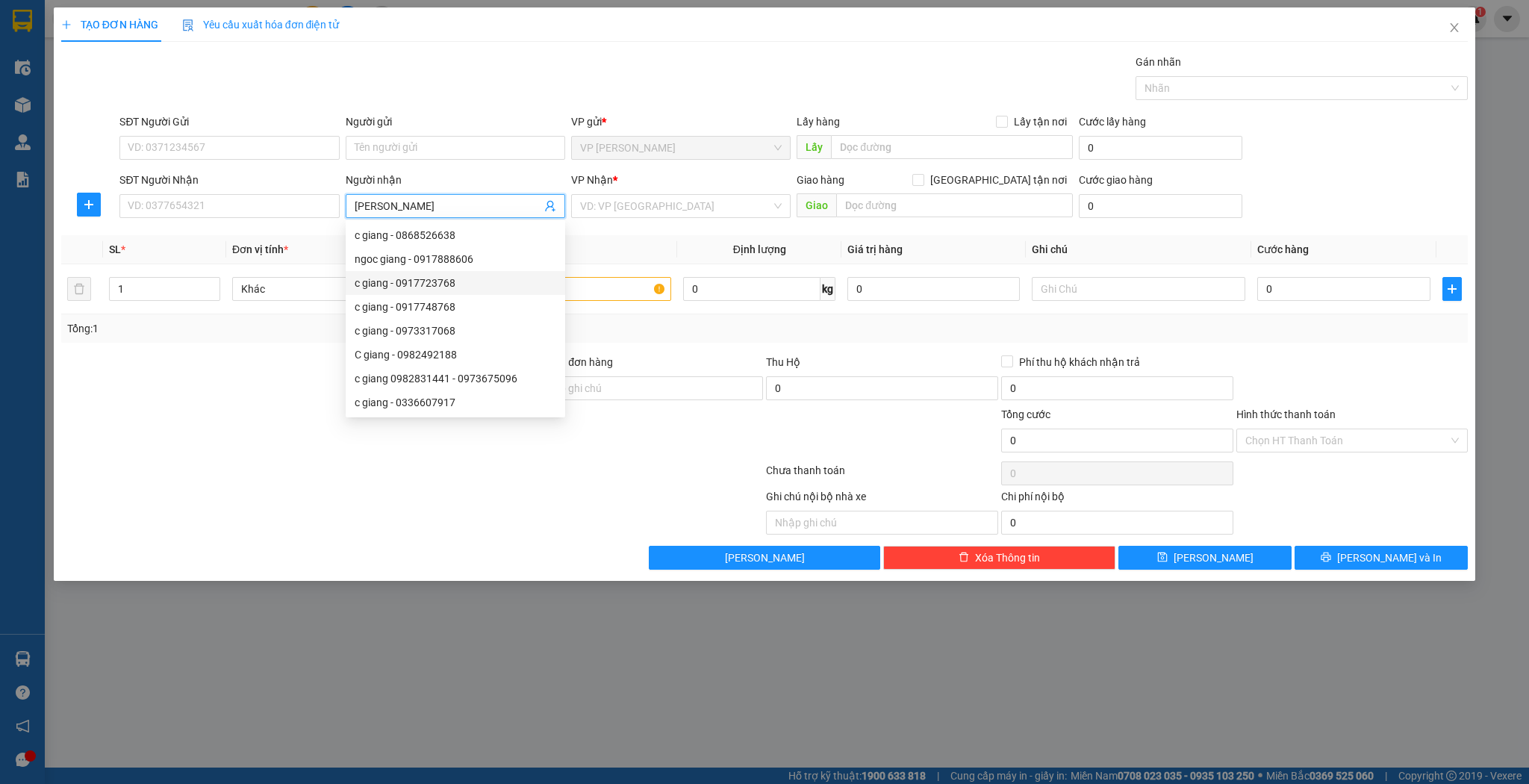
click at [492, 284] on div "c giang - 0917723768" at bounding box center [456, 283] width 202 height 17
type input "0917723768"
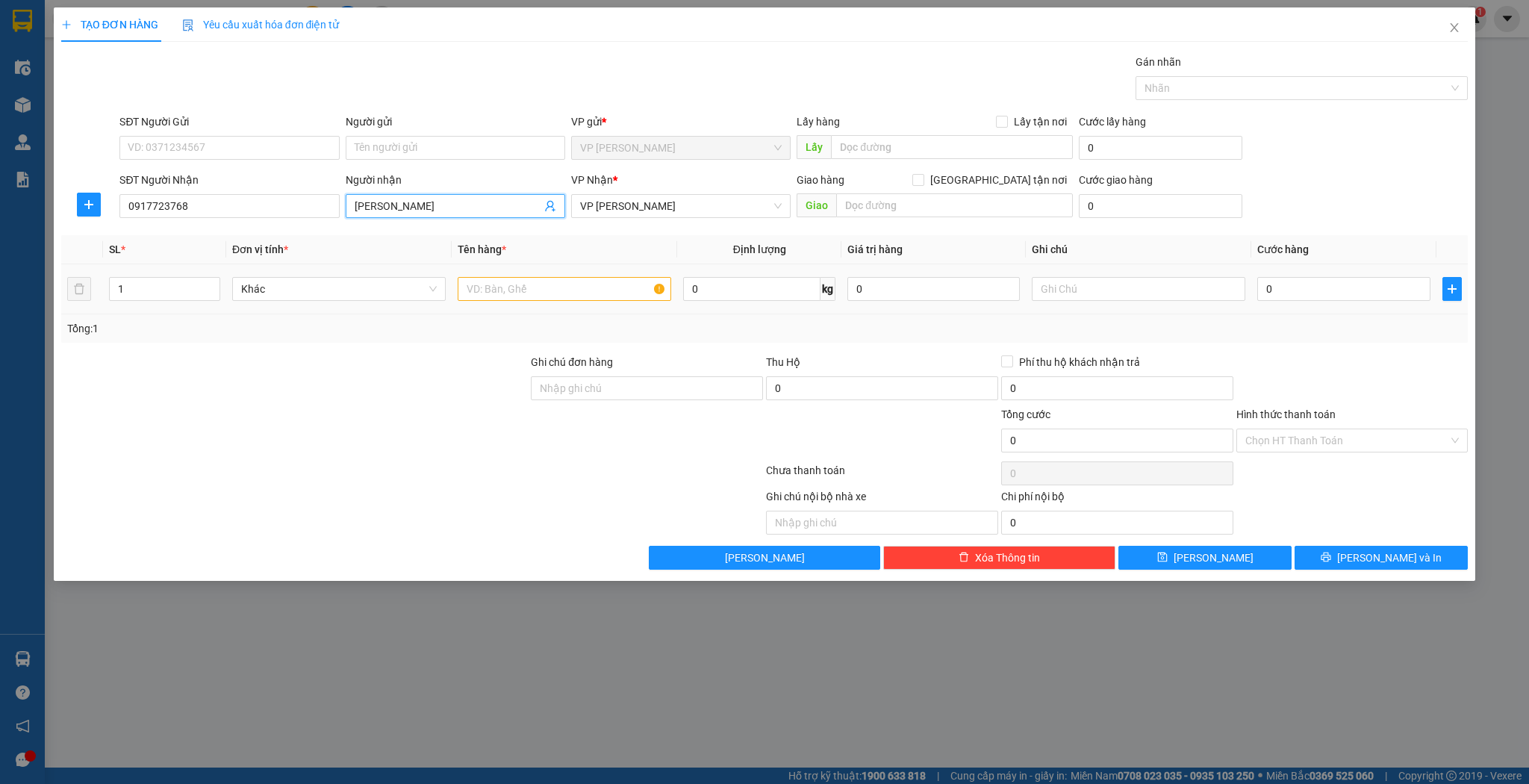
type input "[PERSON_NAME]"
click at [501, 293] on input "text" at bounding box center [564, 289] width 214 height 24
type input "thùng"
click at [1260, 289] on input "0" at bounding box center [1344, 289] width 172 height 24
type input "7"
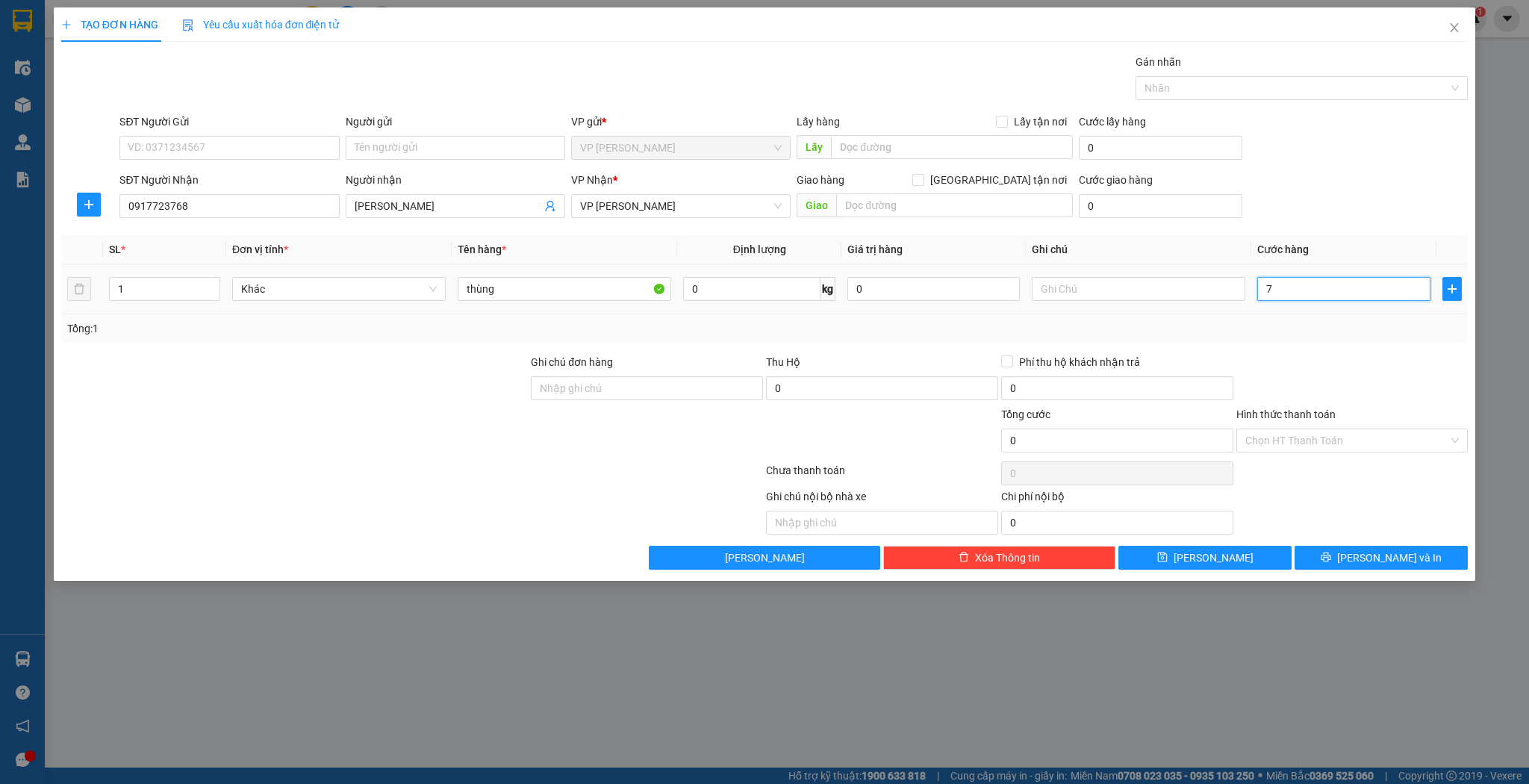
type input "7"
type input "70"
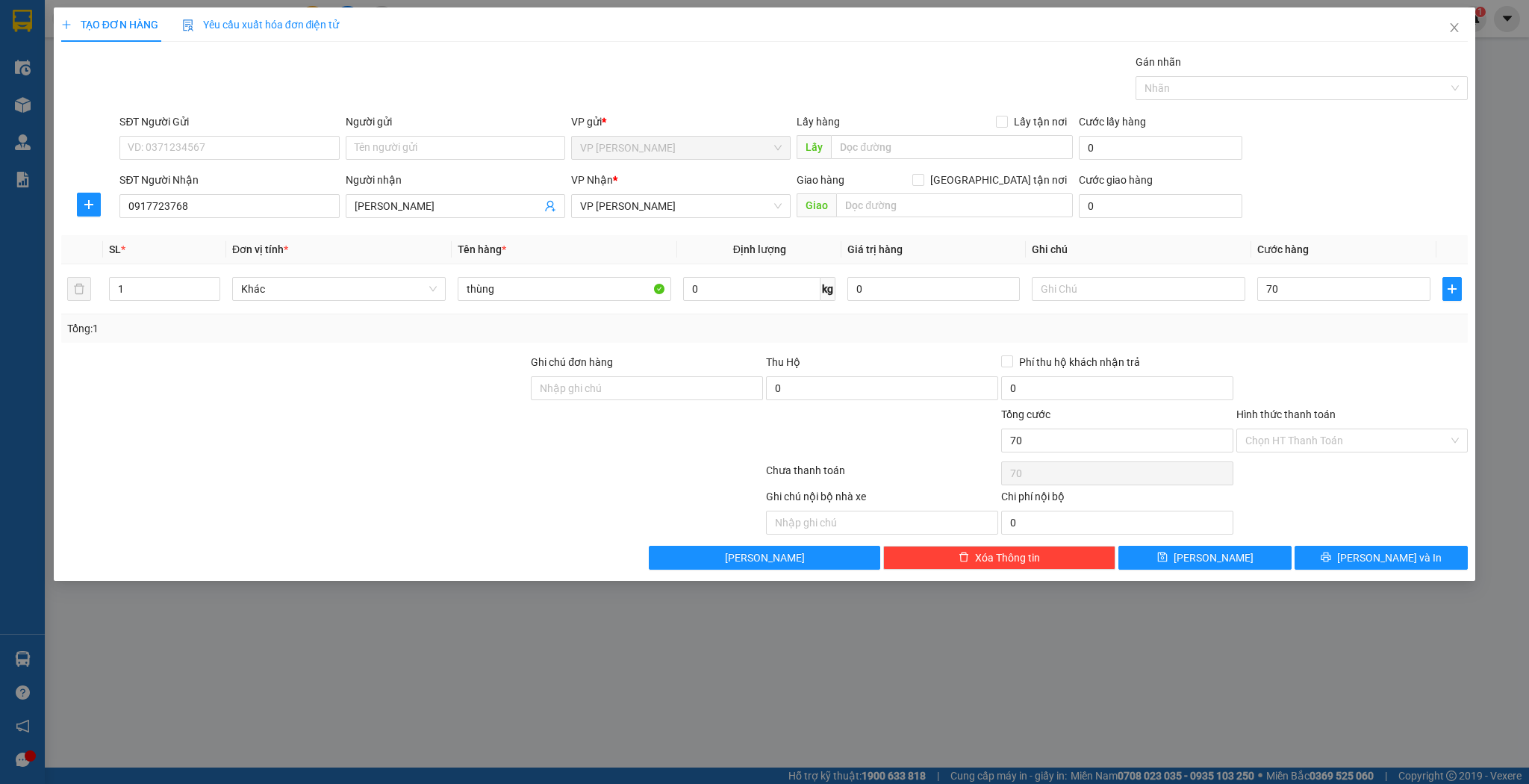
type input "70.000"
click at [1180, 572] on div "TẠO ĐƠN HÀNG Yêu cầu xuất hóa đơn điện tử Transit Pickup Surcharge Ids Transit …" at bounding box center [765, 293] width 1422 height 573
click at [1180, 561] on button "[PERSON_NAME]" at bounding box center [1205, 557] width 173 height 24
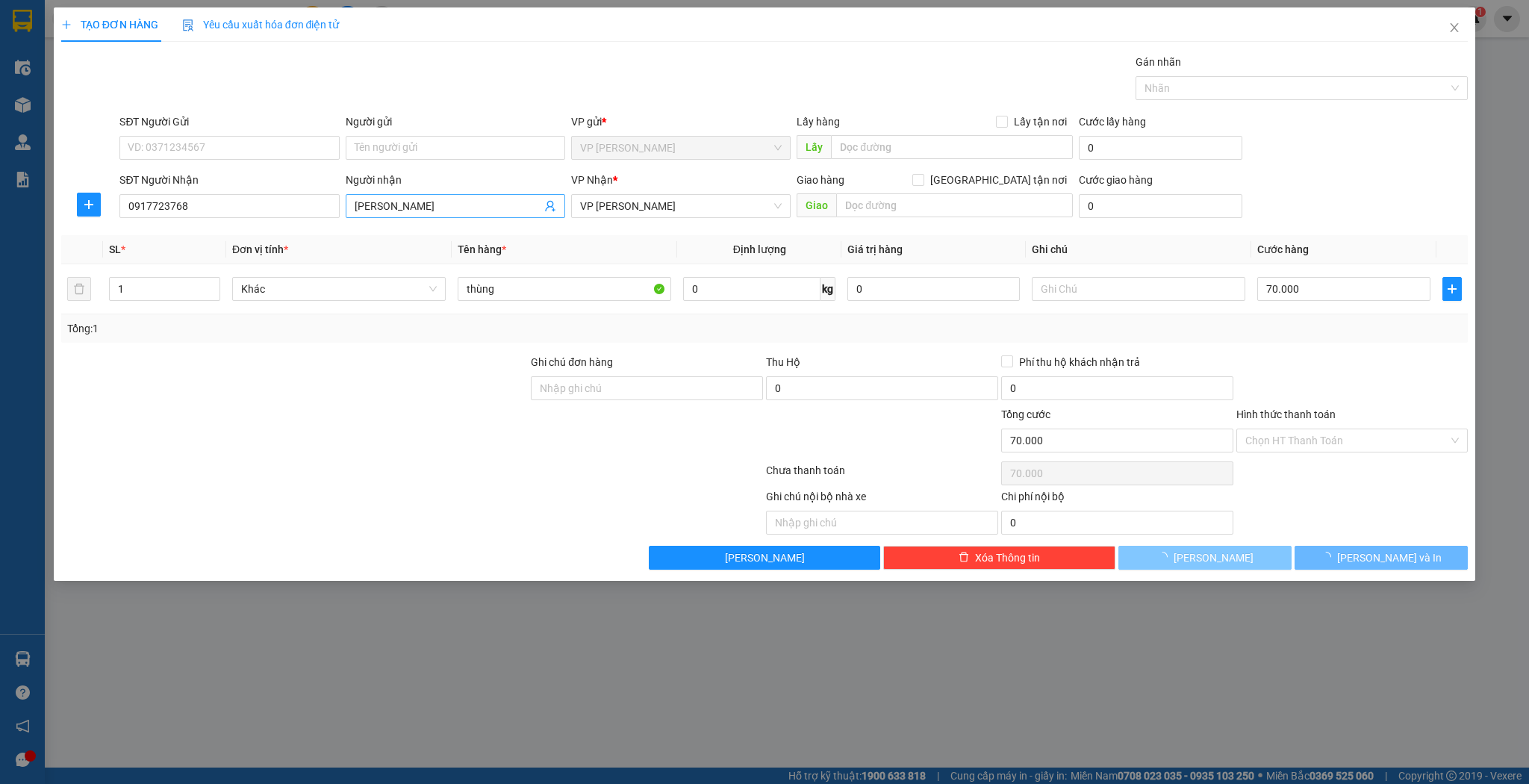
type input "0"
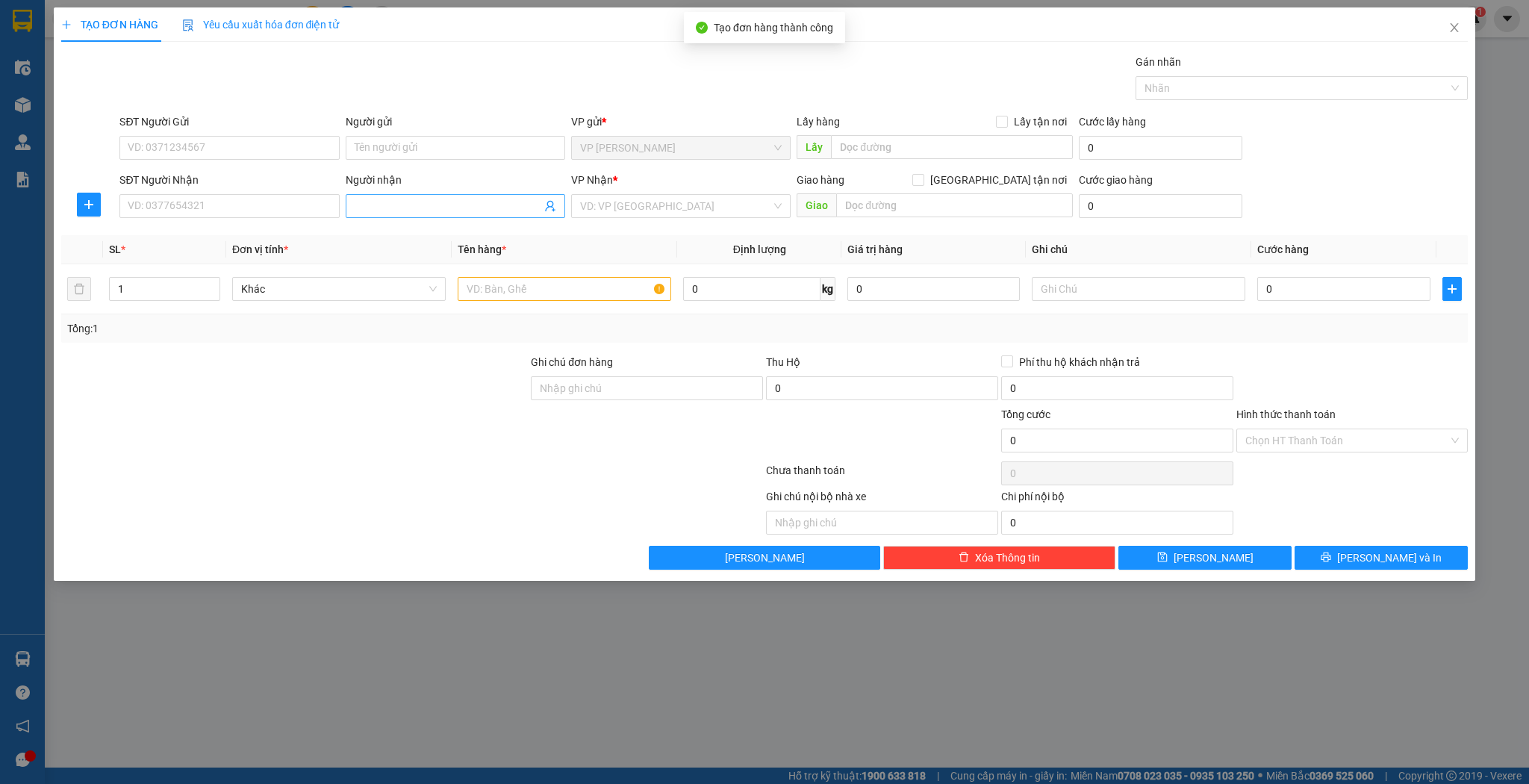
click at [468, 211] on input "Người nhận" at bounding box center [448, 206] width 187 height 17
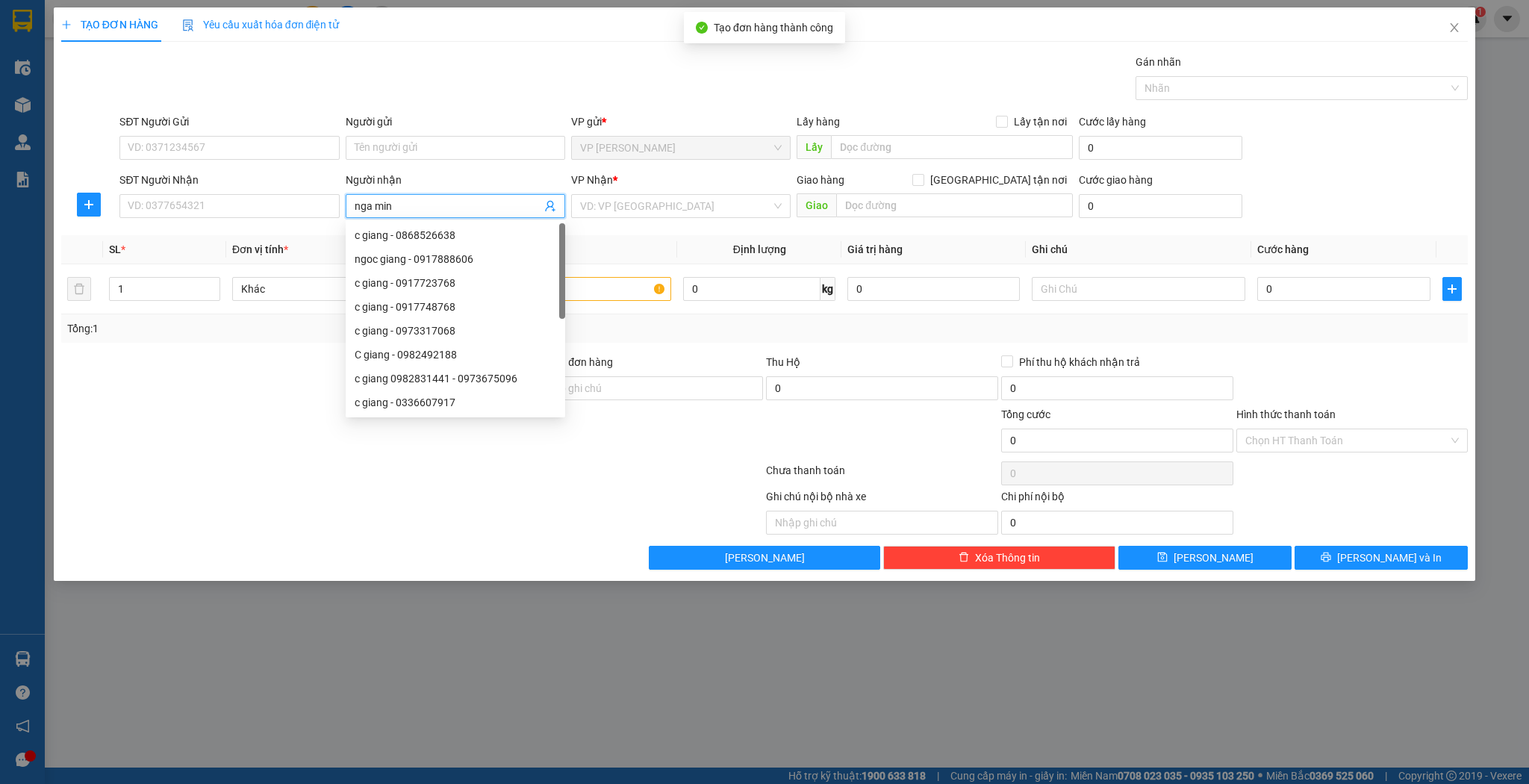
type input "nga minh"
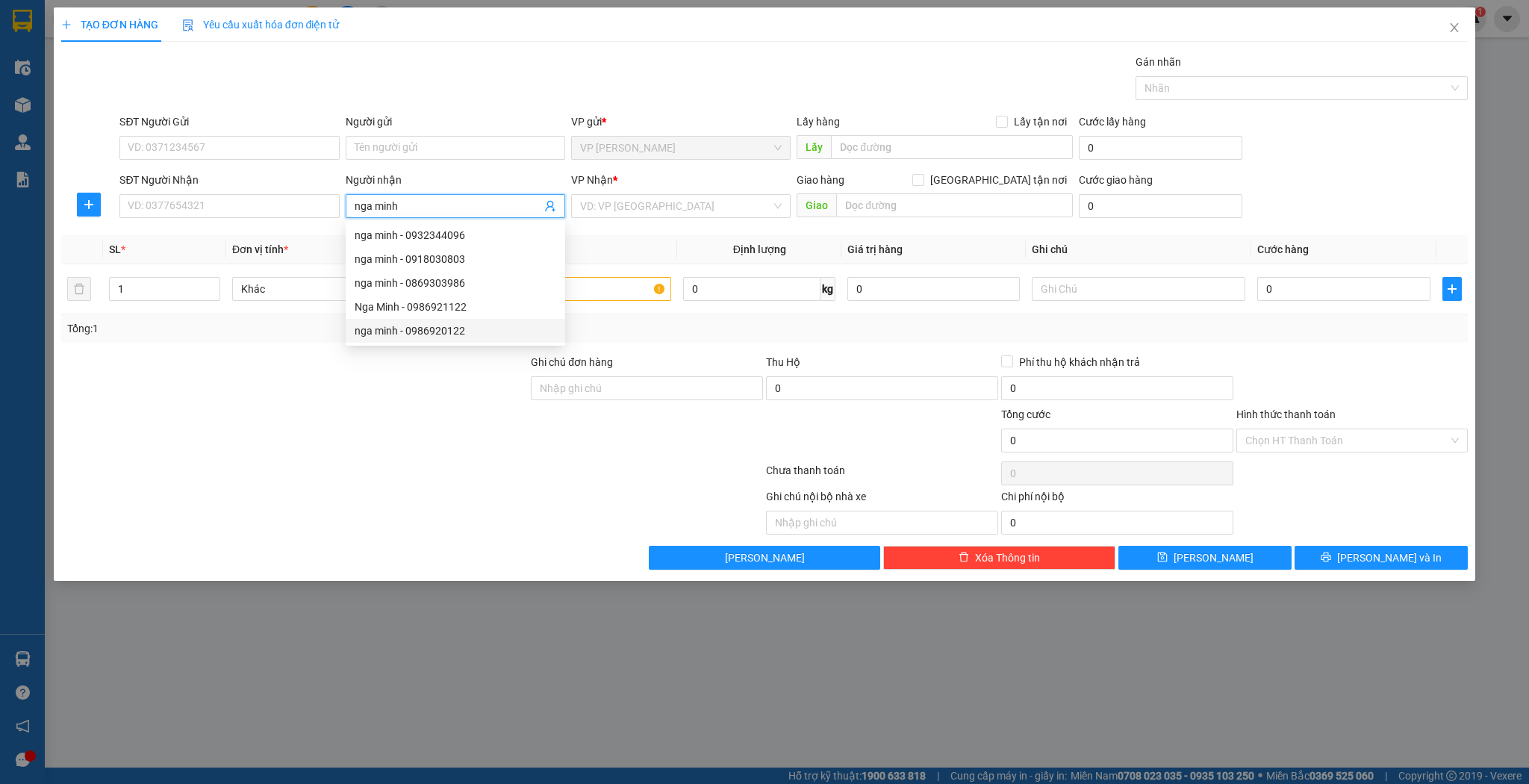
click at [441, 331] on div "nga minh - 0986920122" at bounding box center [456, 330] width 202 height 17
type input "0986920122"
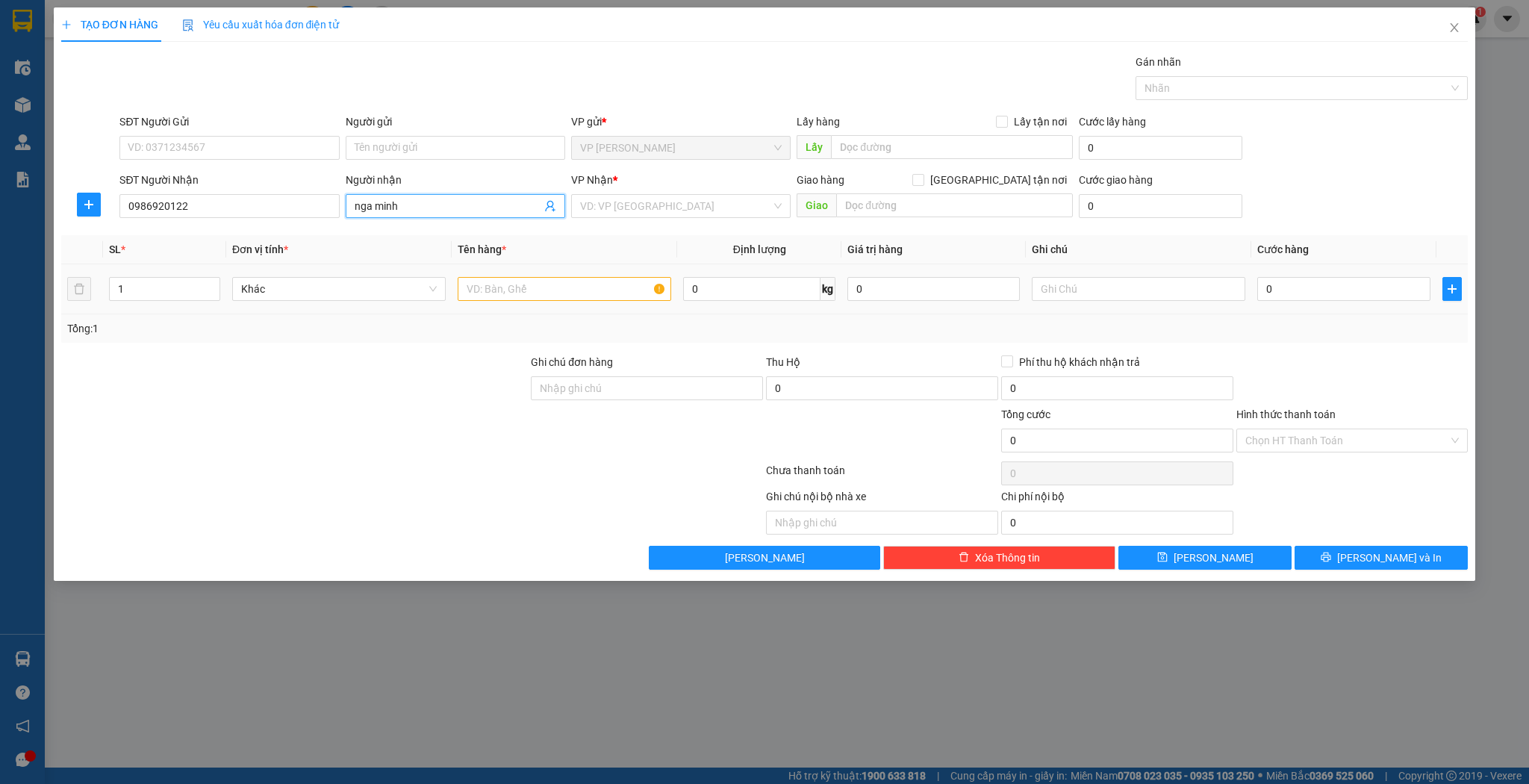
type input "nga minh"
click at [565, 291] on input "text" at bounding box center [564, 289] width 214 height 24
type input "thùng"
click at [1331, 317] on div "Tổng: 1" at bounding box center [765, 328] width 1408 height 29
click at [1332, 311] on td "0" at bounding box center [1343, 289] width 184 height 50
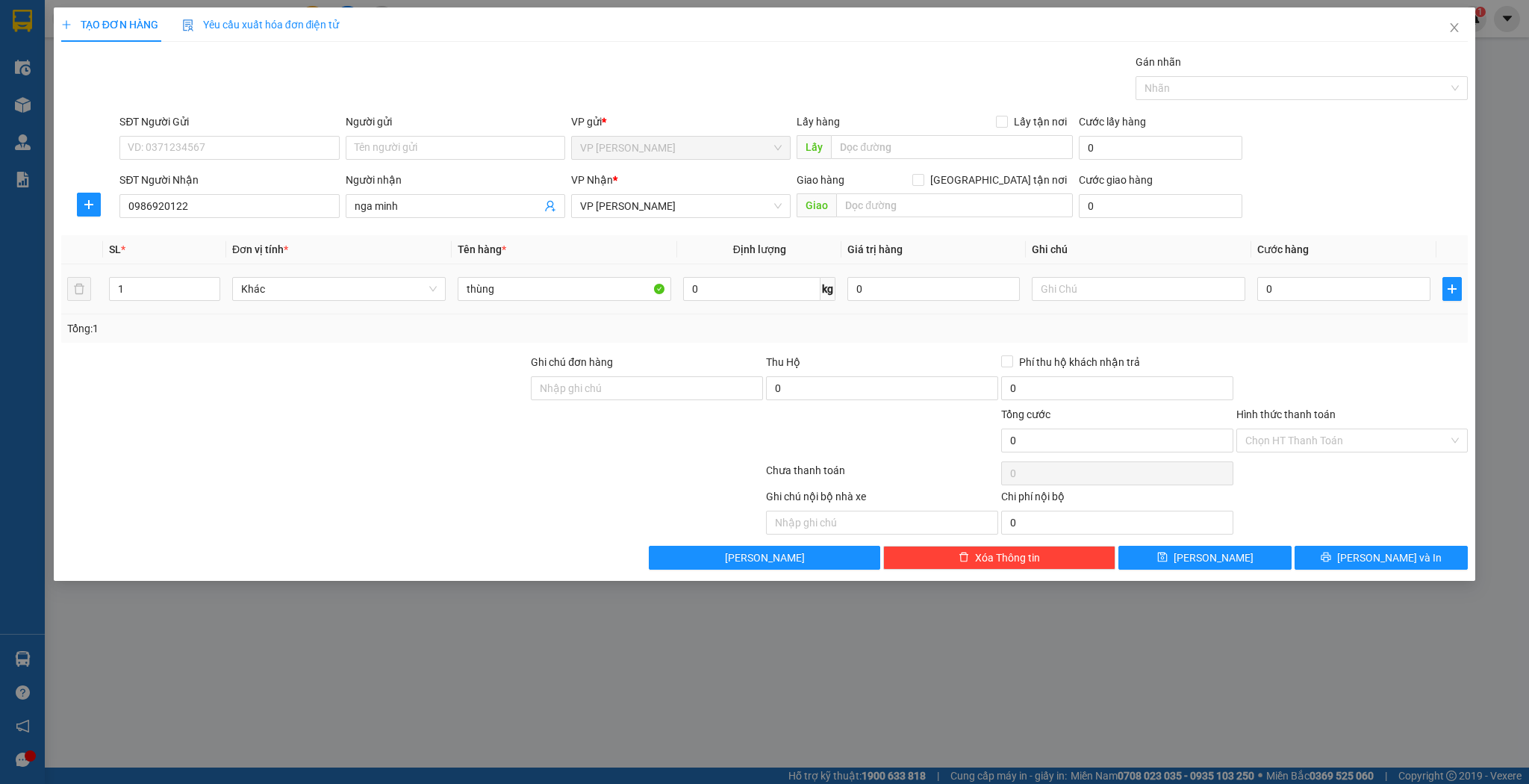
click at [1332, 306] on td "0" at bounding box center [1343, 289] width 184 height 50
click at [1332, 294] on input "0" at bounding box center [1344, 289] width 172 height 24
type input "5"
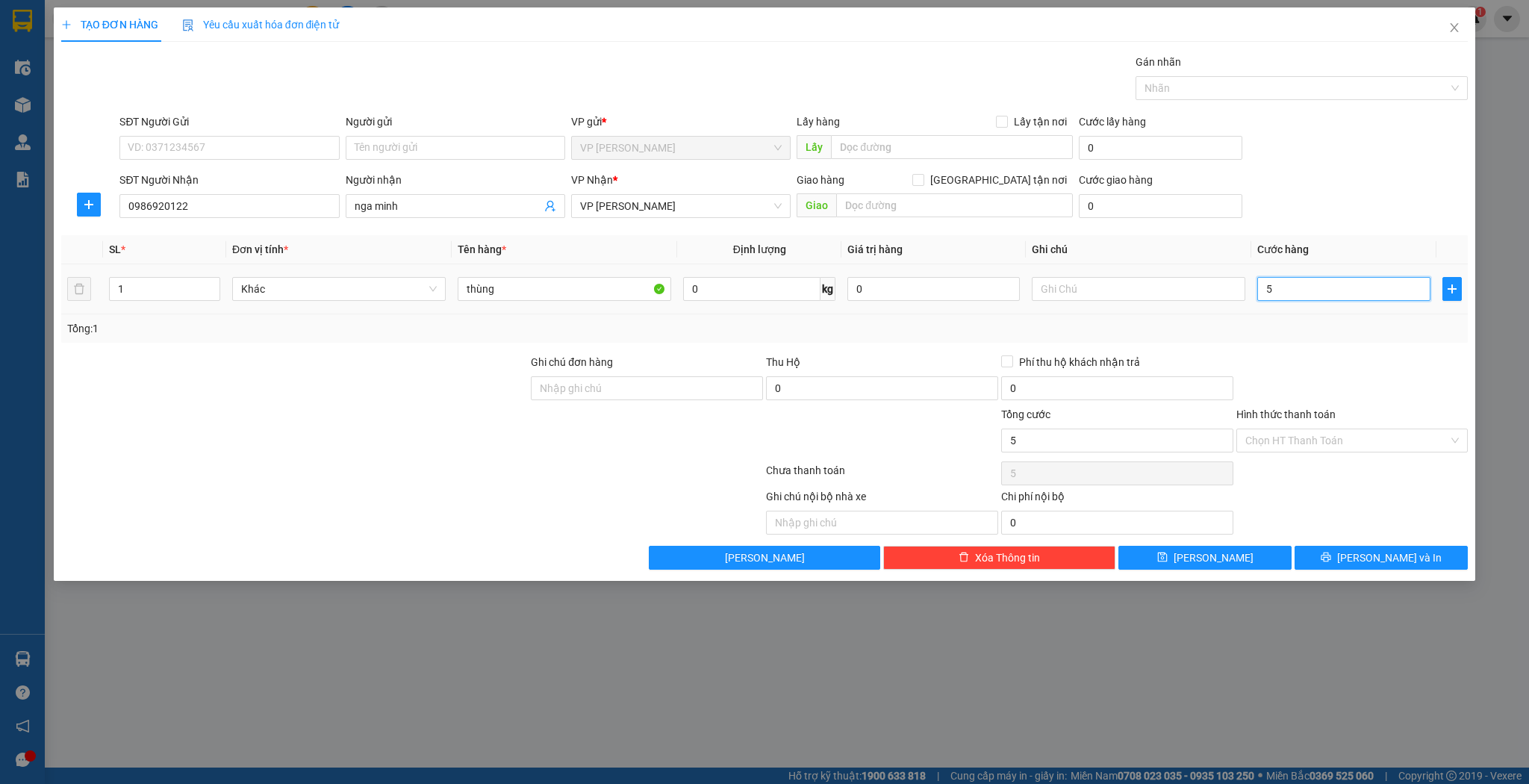
type input "50"
type input "50.000"
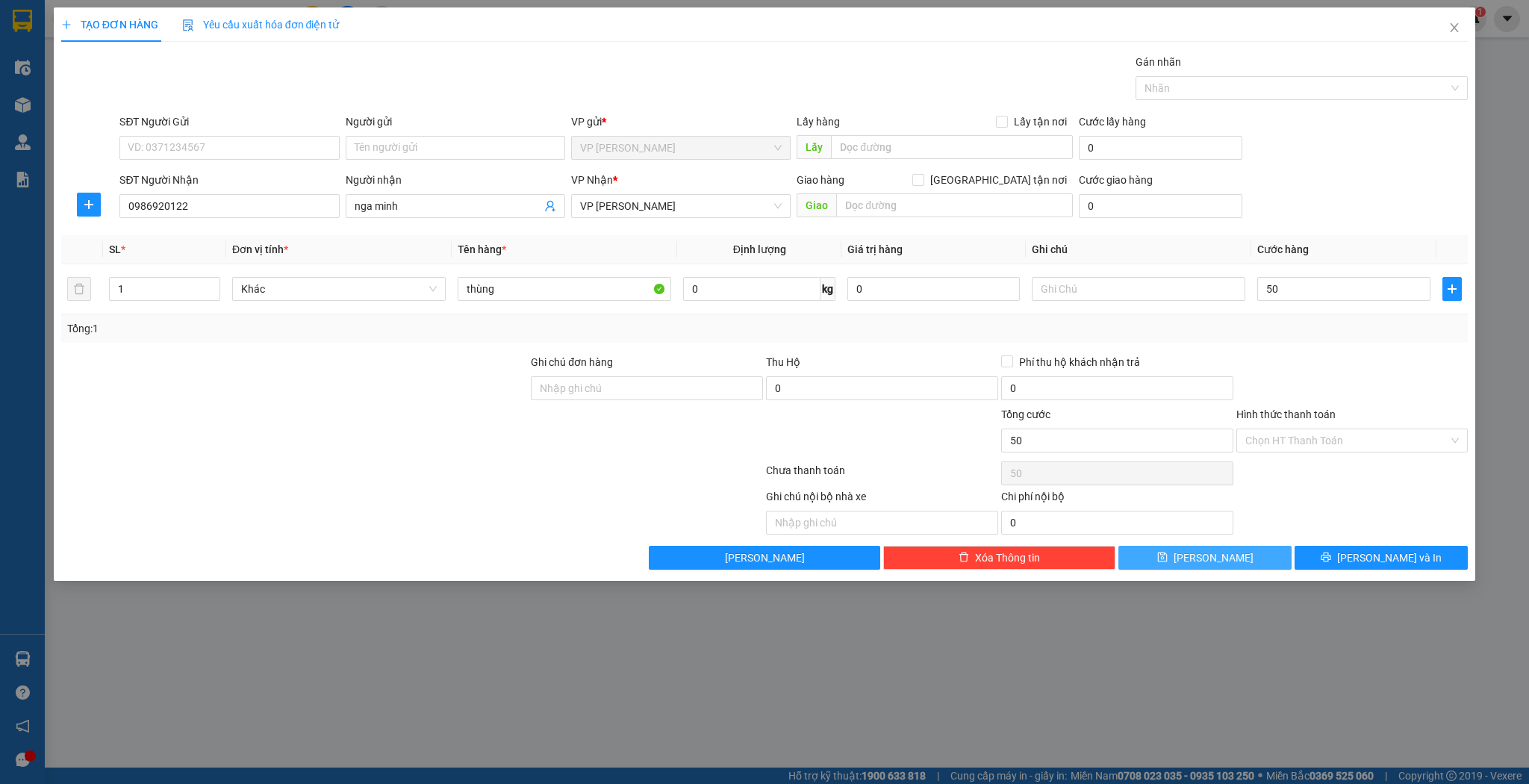
type input "50.000"
click at [1212, 556] on span "[PERSON_NAME]" at bounding box center [1214, 557] width 80 height 17
type input "0"
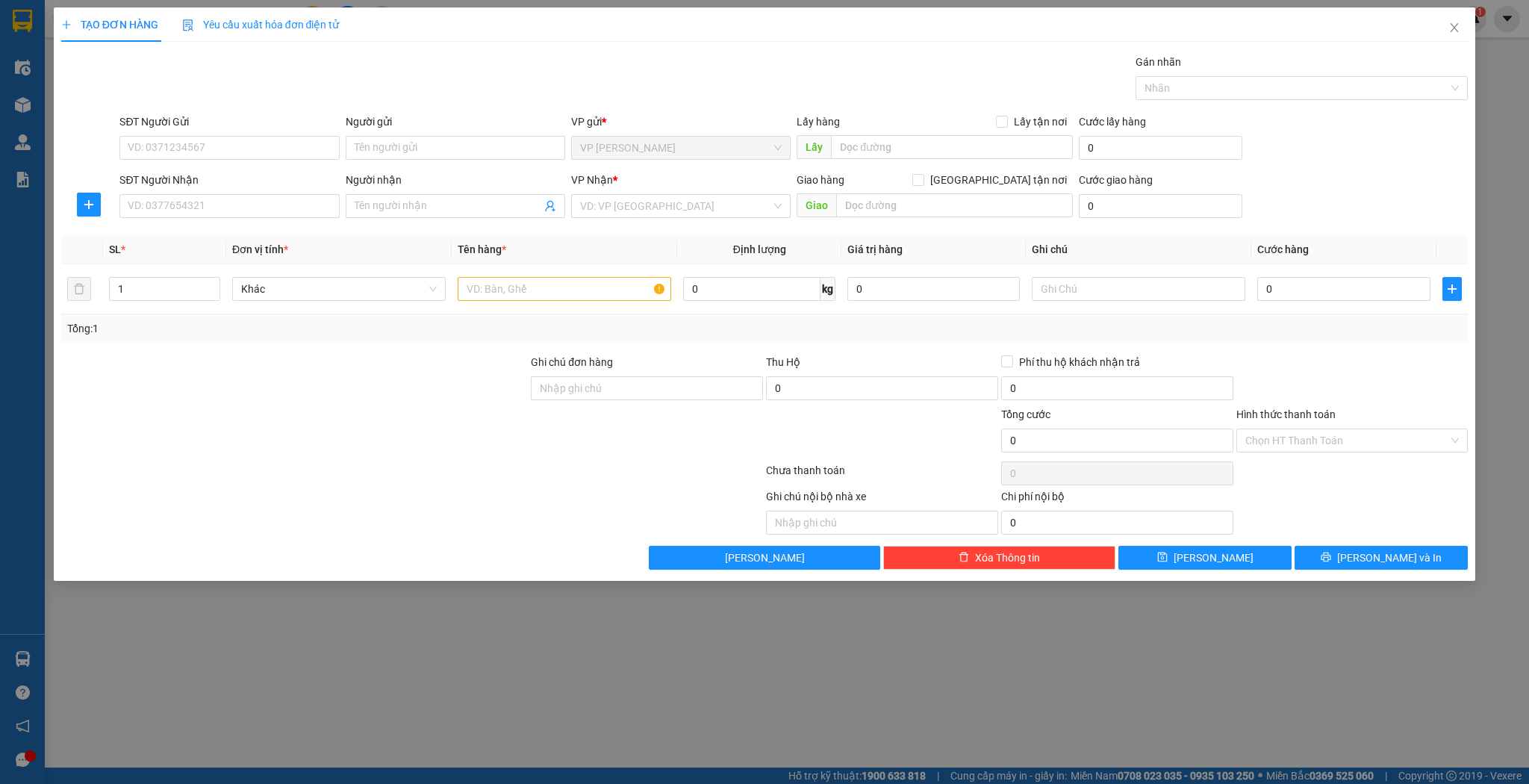
click at [236, 230] on div "Transit Pickup Surcharge Ids Transit Deliver Surcharge Ids Transit Deliver Surc…" at bounding box center [765, 311] width 1408 height 516
click at [251, 206] on input "SĐT Người Nhận" at bounding box center [229, 206] width 219 height 24
click at [233, 230] on div "0974930365 - lam đinh" at bounding box center [230, 235] width 202 height 17
type input "0974930365"
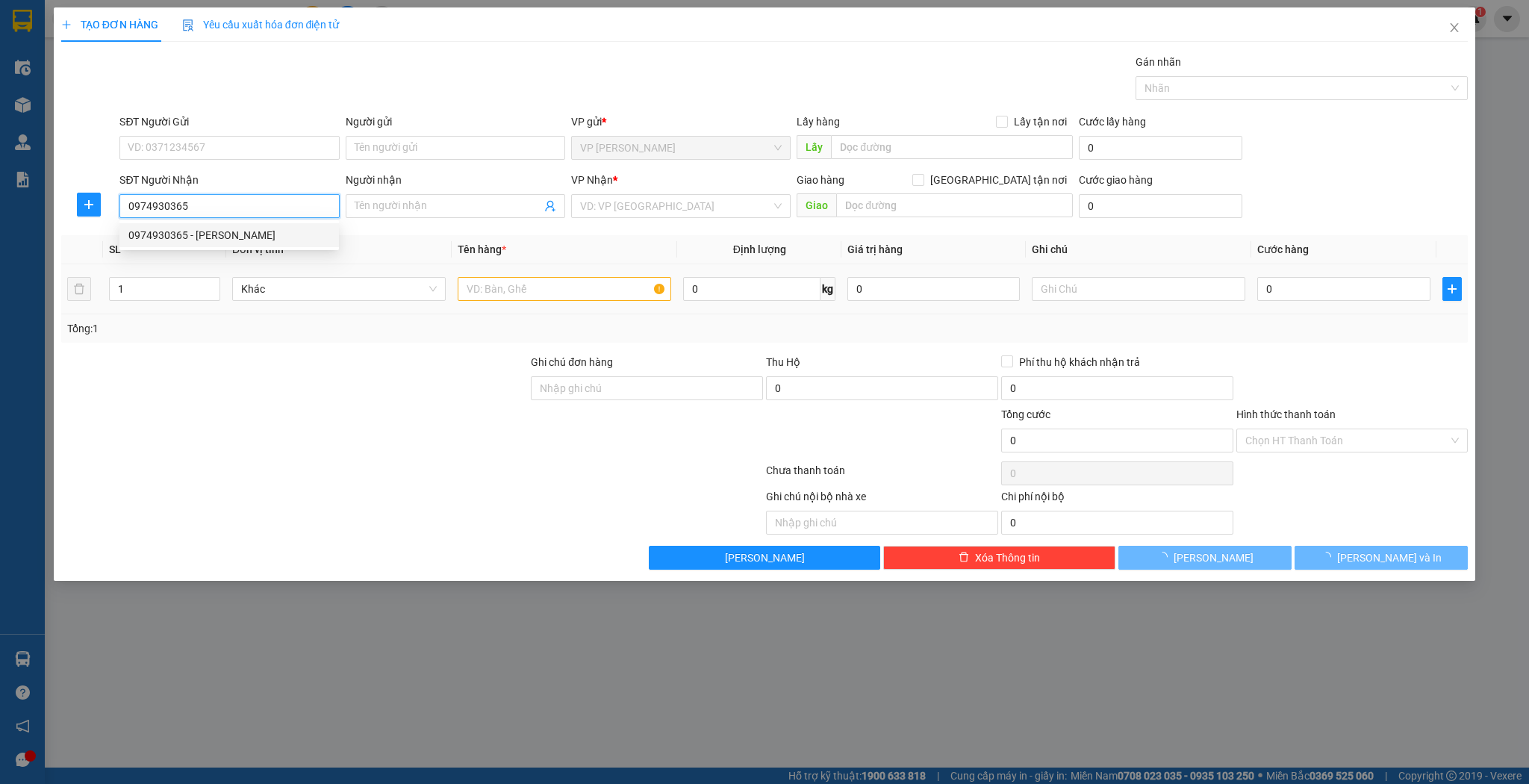
type input "lam đinh"
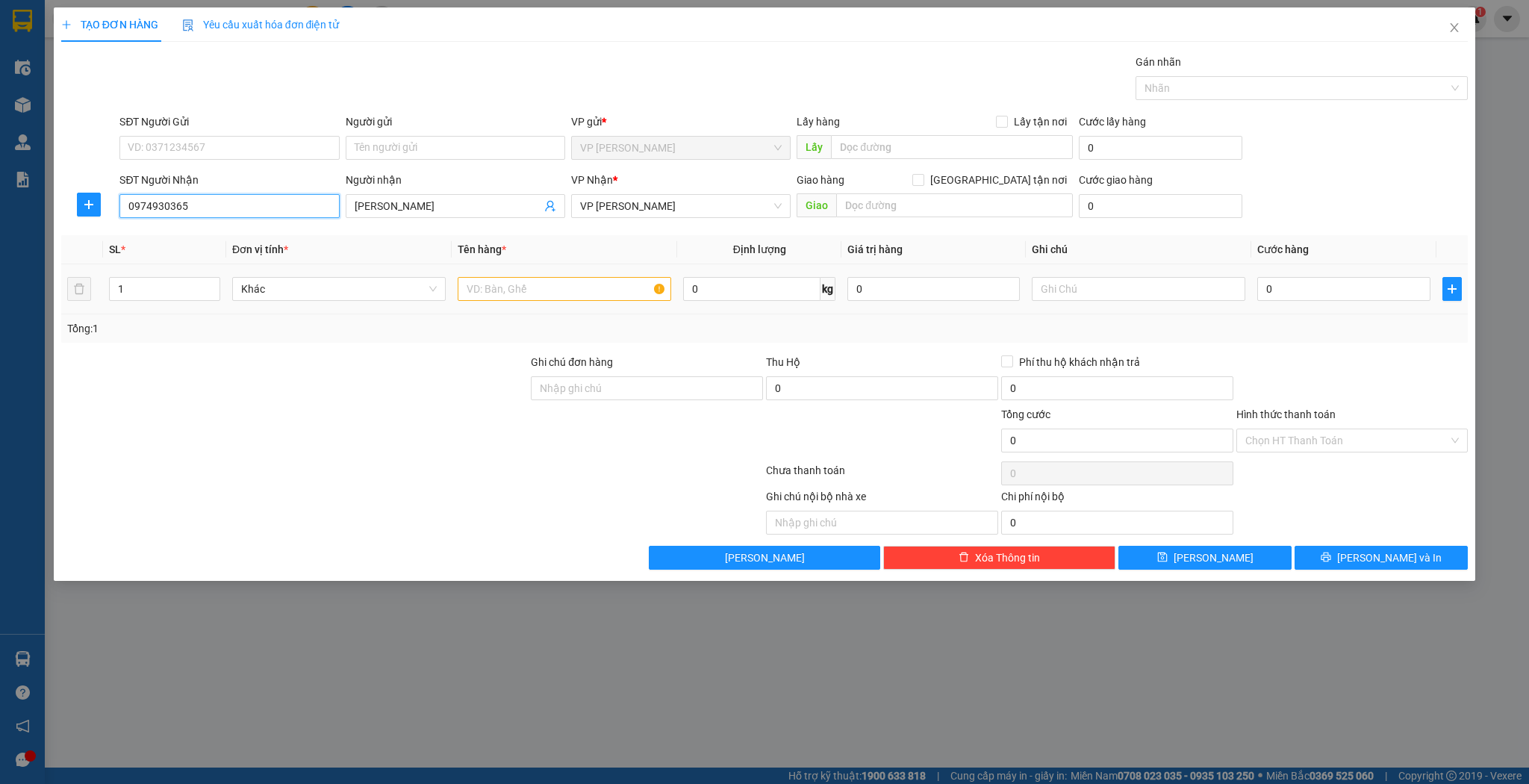
type input "0974930365"
click at [569, 294] on input "text" at bounding box center [564, 289] width 214 height 24
type input "thùng bọc đne"
drag, startPoint x: 1460, startPoint y: 309, endPoint x: 1398, endPoint y: 292, distance: 64.3
click at [1459, 308] on td at bounding box center [1452, 289] width 32 height 50
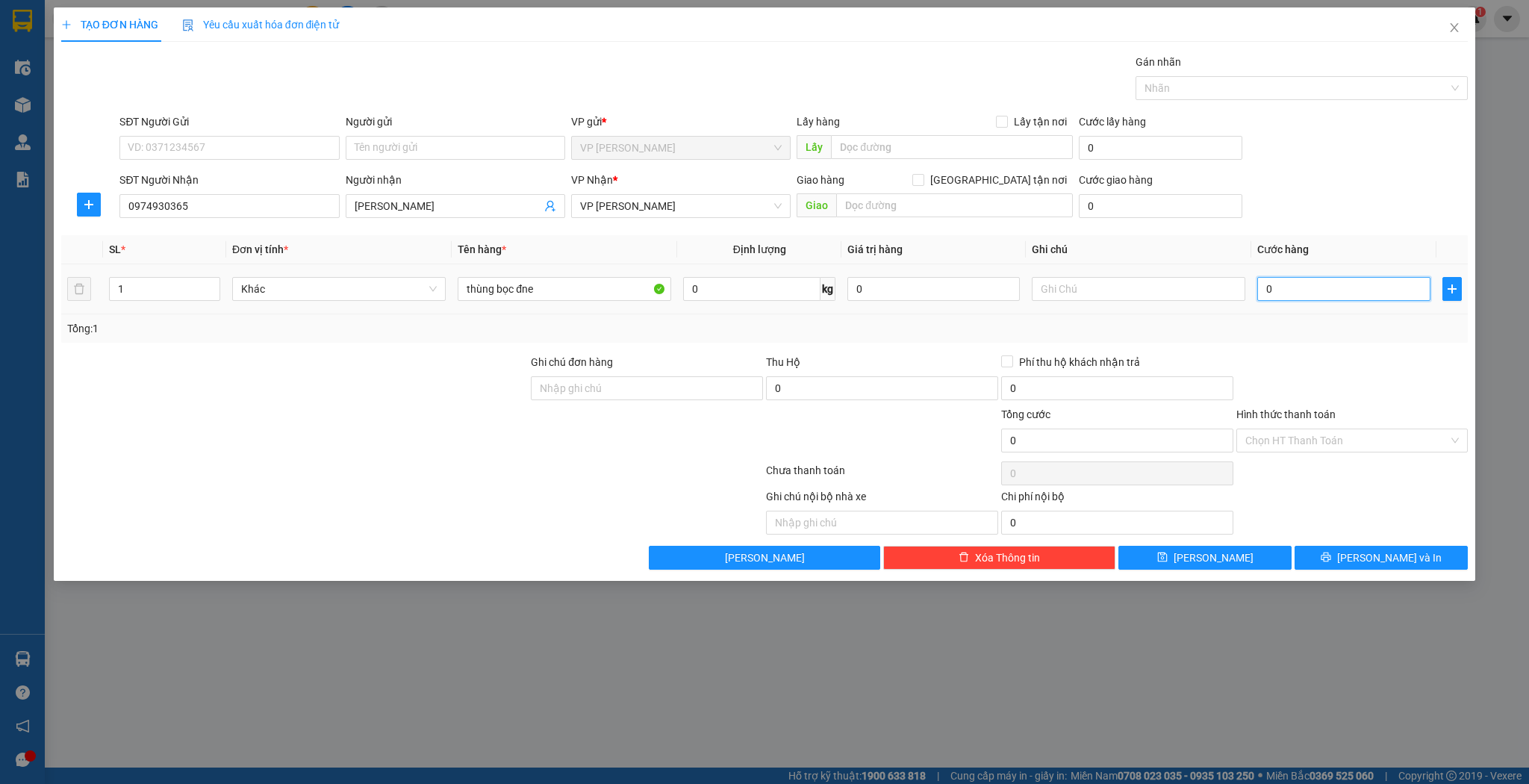
click at [1389, 291] on input "0" at bounding box center [1344, 289] width 172 height 24
type input "5"
type input "50"
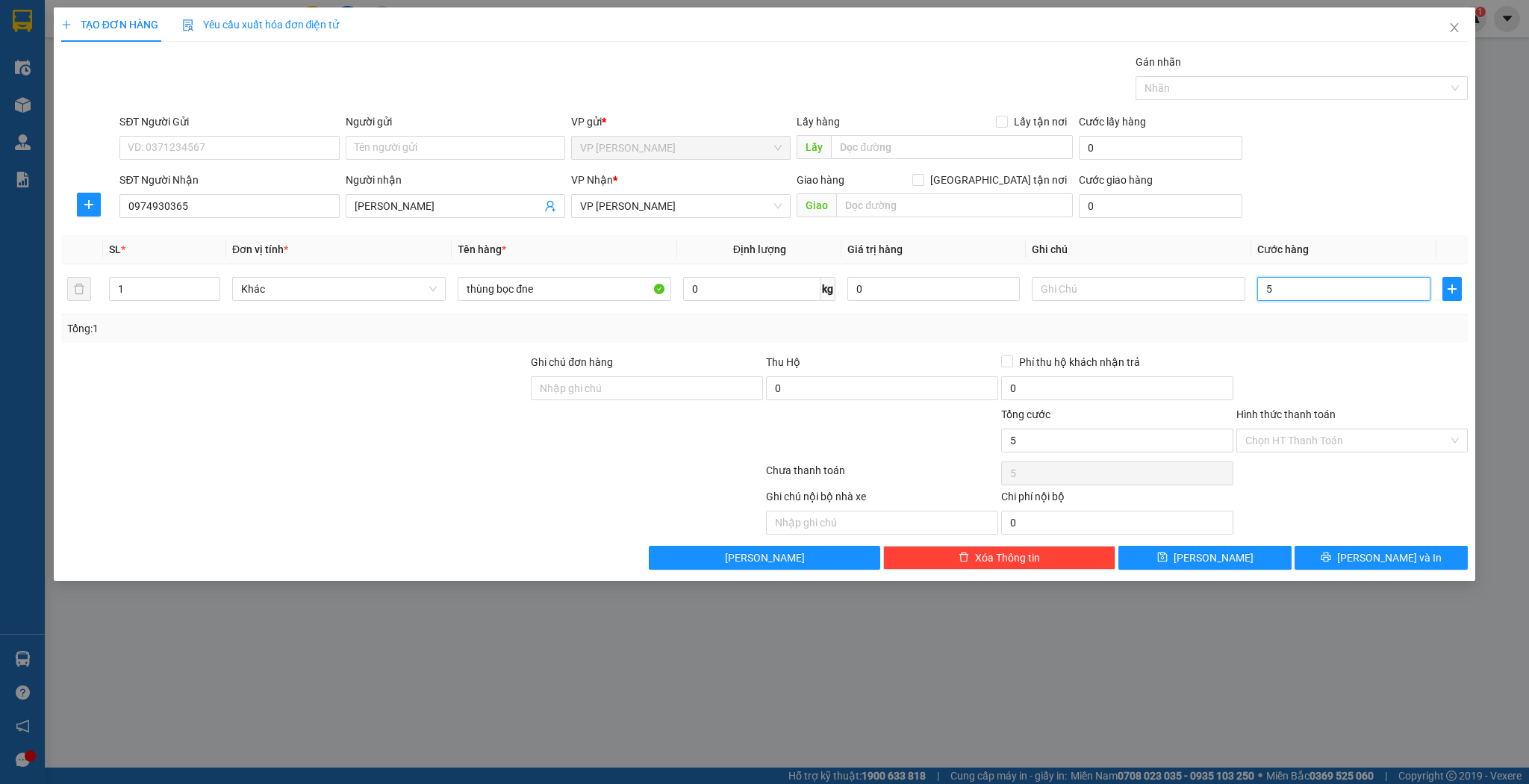
type input "50"
type input "50.000"
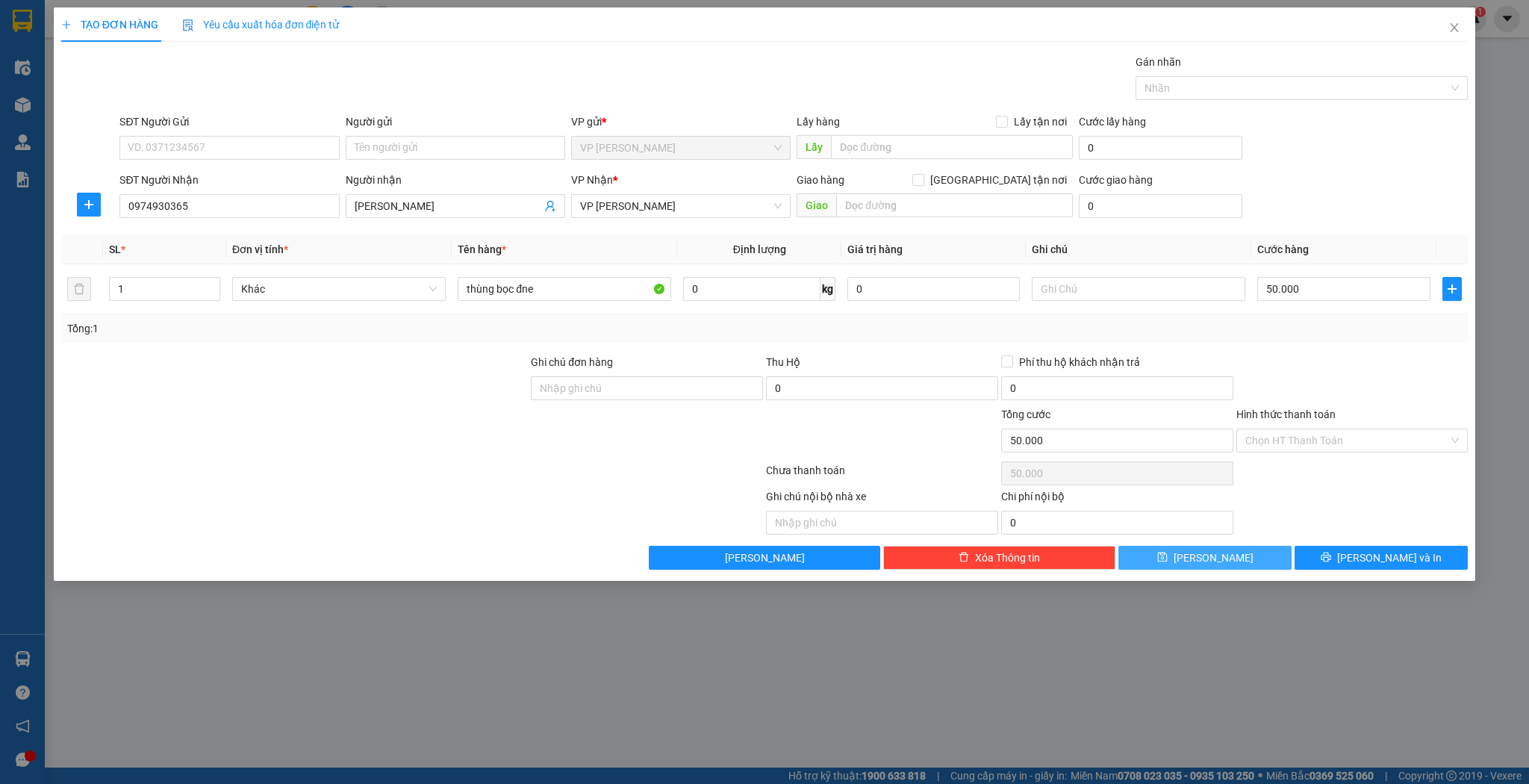
click at [1235, 555] on button "[PERSON_NAME]" at bounding box center [1205, 557] width 173 height 24
type input "0"
click at [435, 215] on span at bounding box center [455, 206] width 219 height 24
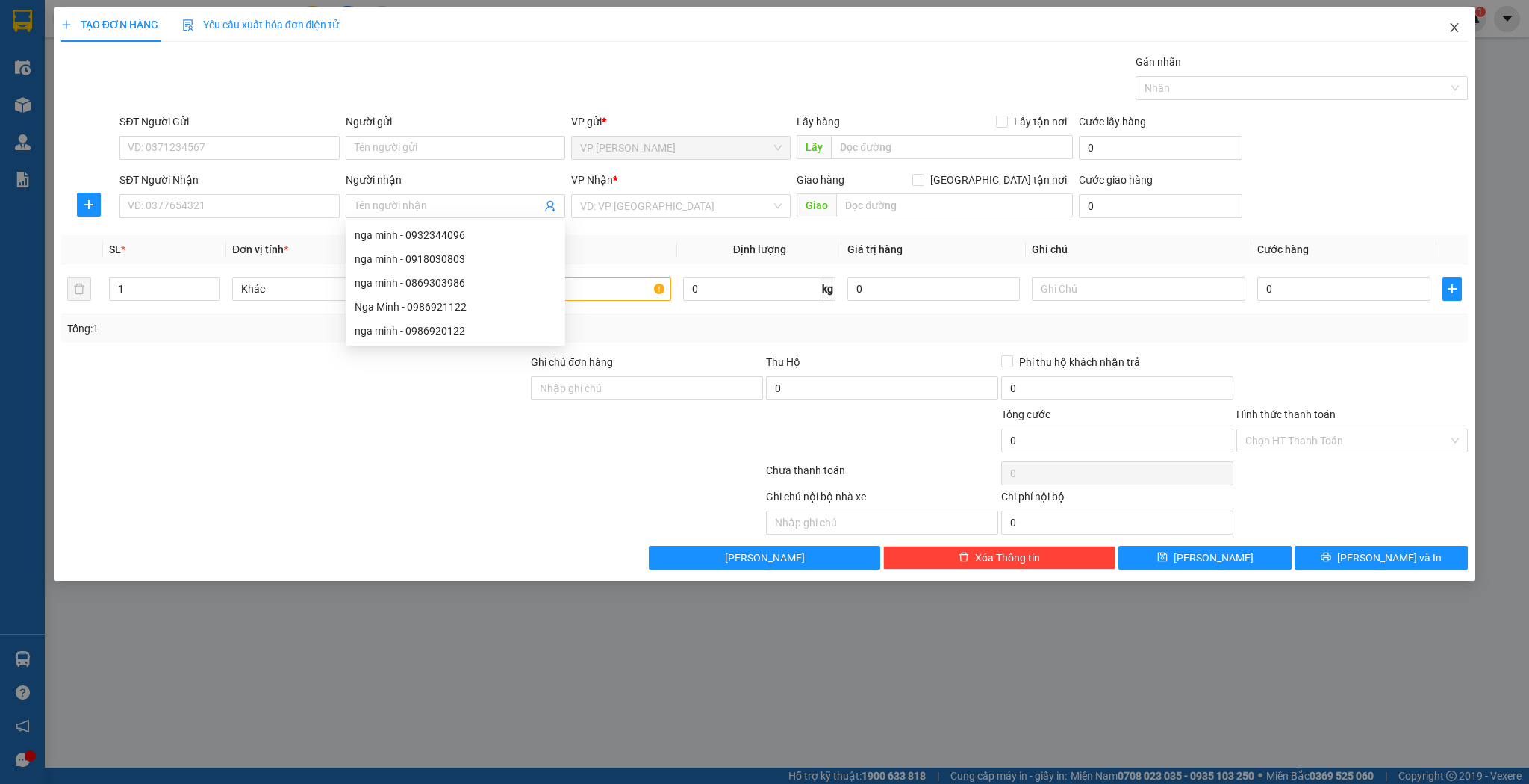
click at [1468, 21] on span "Close" at bounding box center [1454, 28] width 42 height 42
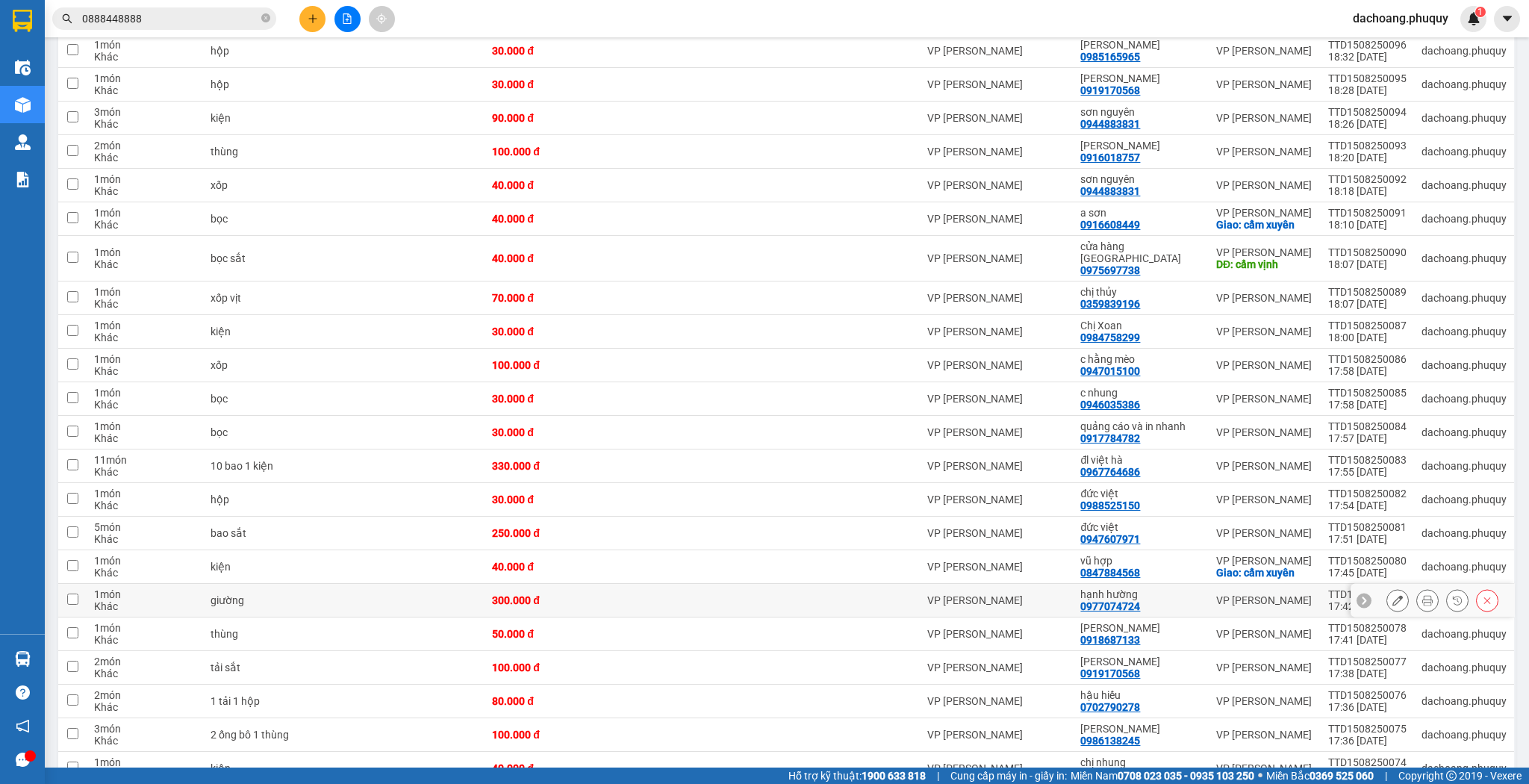
scroll to position [836, 0]
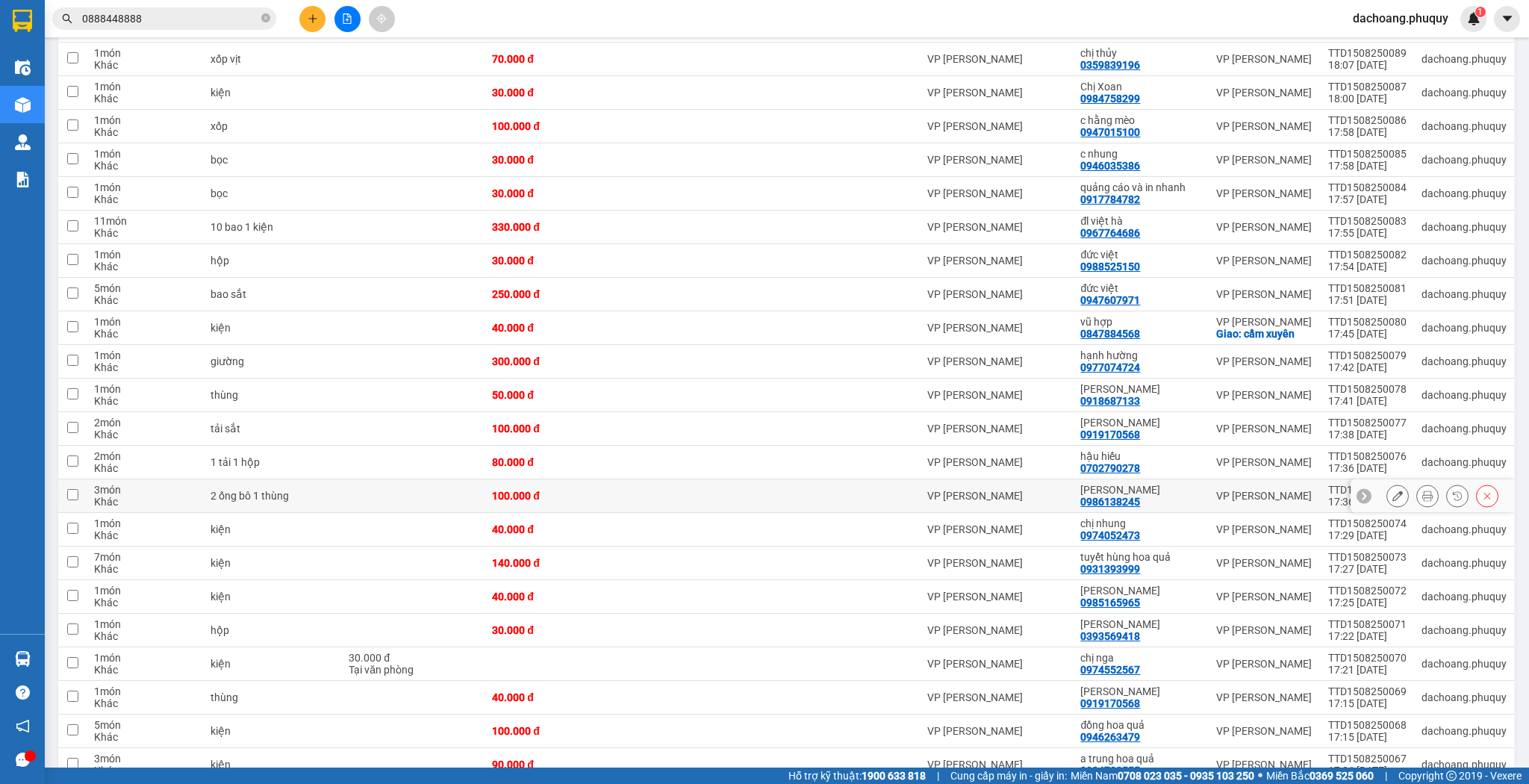
click at [1387, 483] on button at bounding box center [1397, 496] width 21 height 26
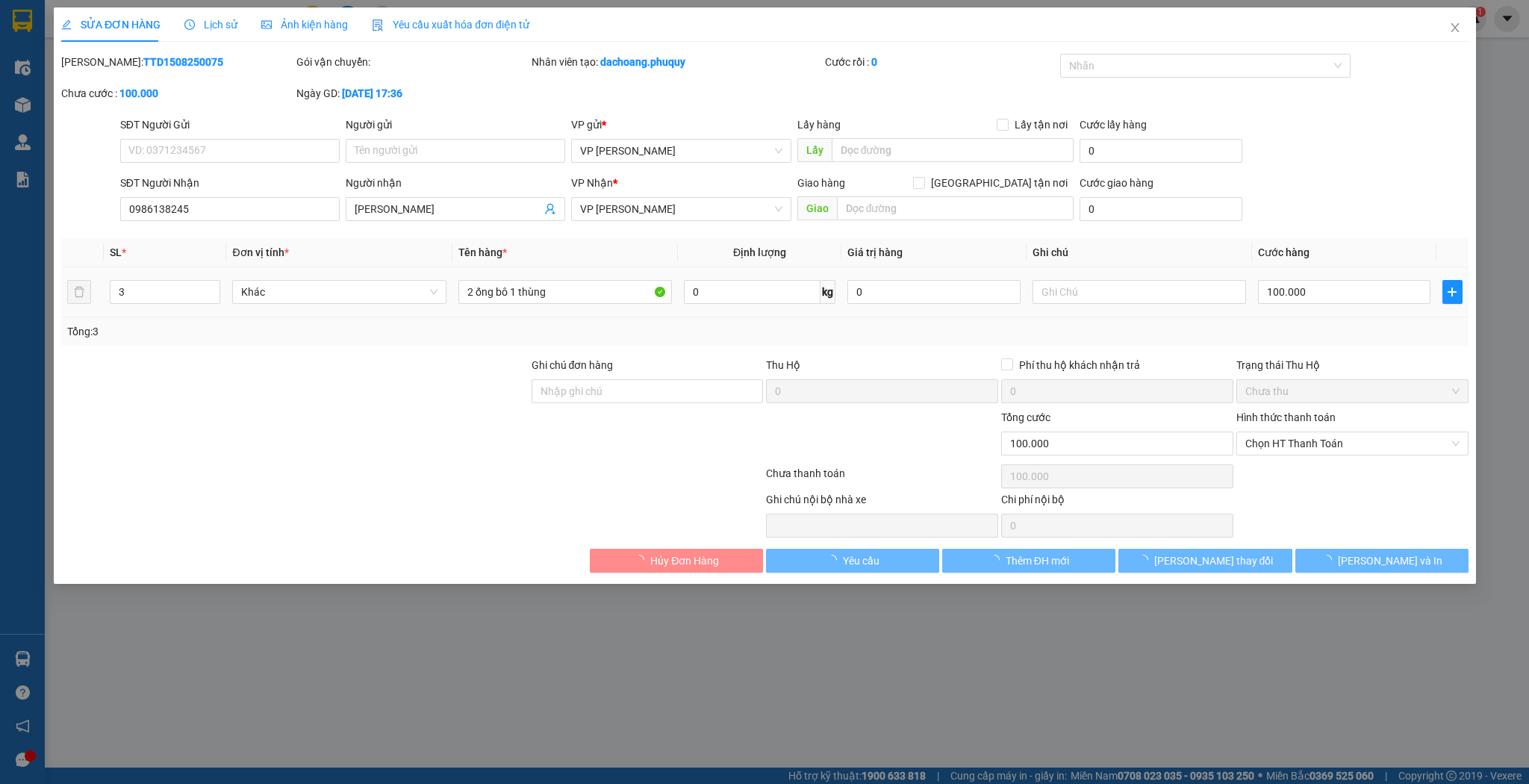
type input "0986138245"
type input "bảo tuấn"
type input "100.000"
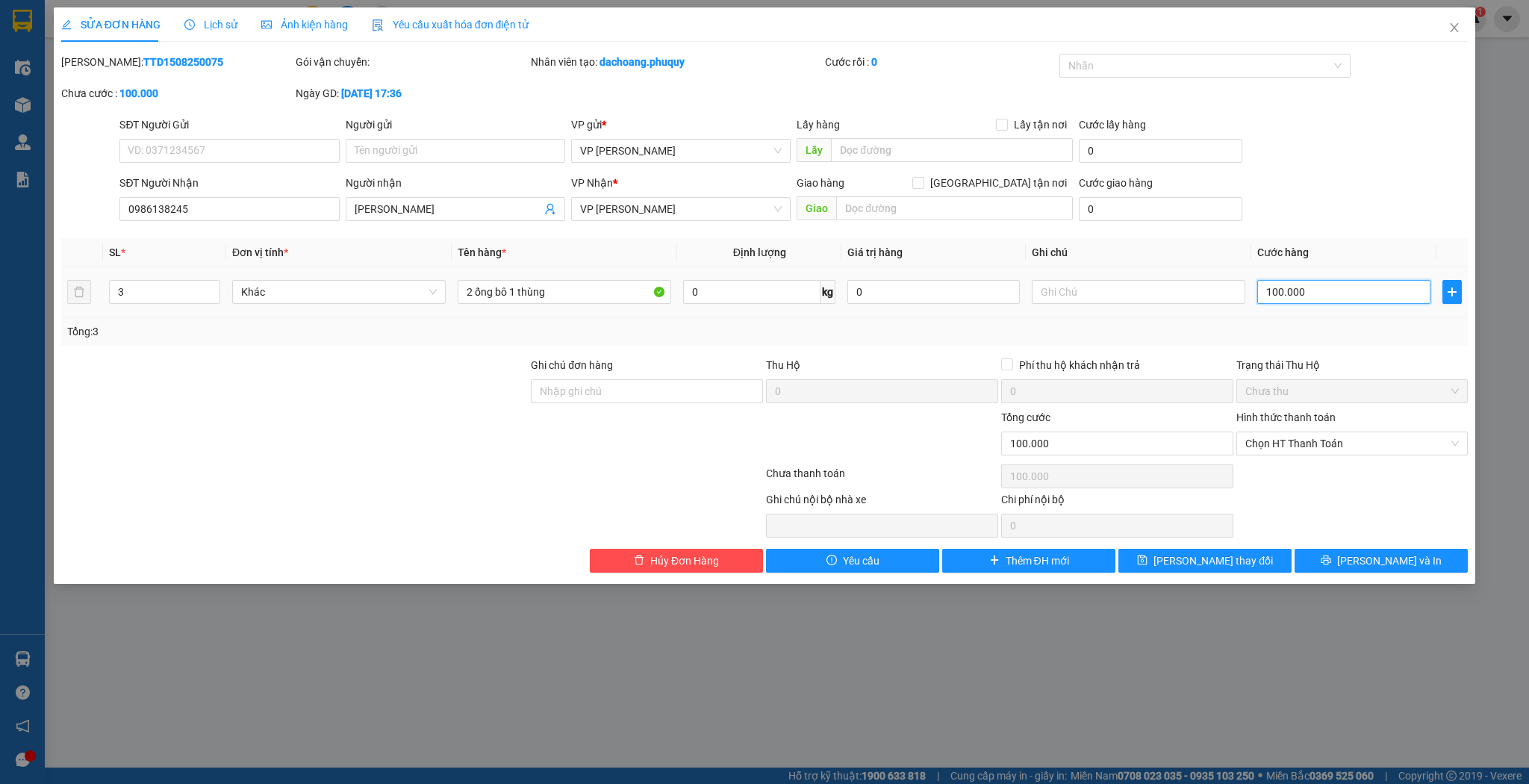
click at [1309, 291] on input "100.000" at bounding box center [1344, 292] width 172 height 24
type input "1"
type input "15"
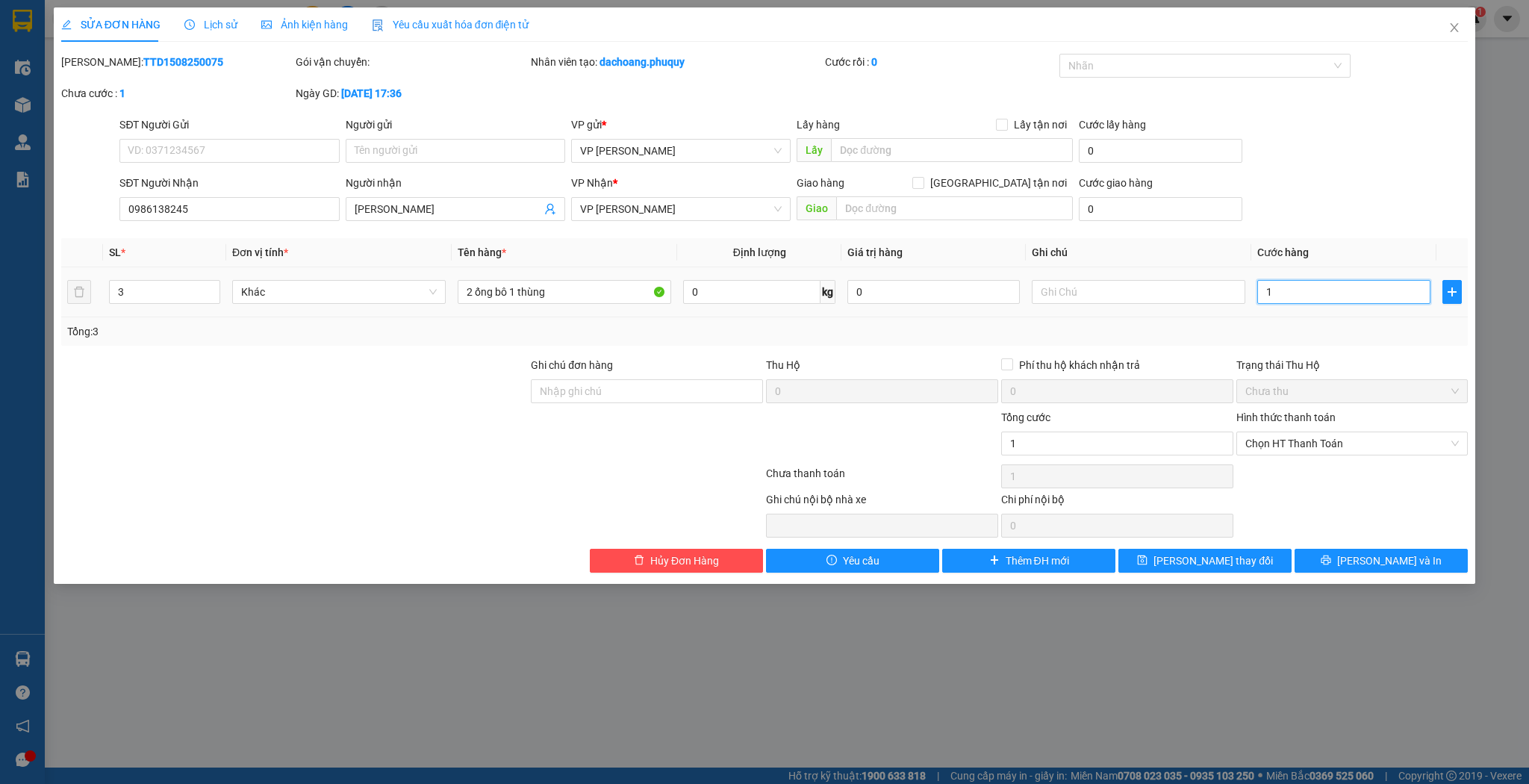
type input "15"
type input "150"
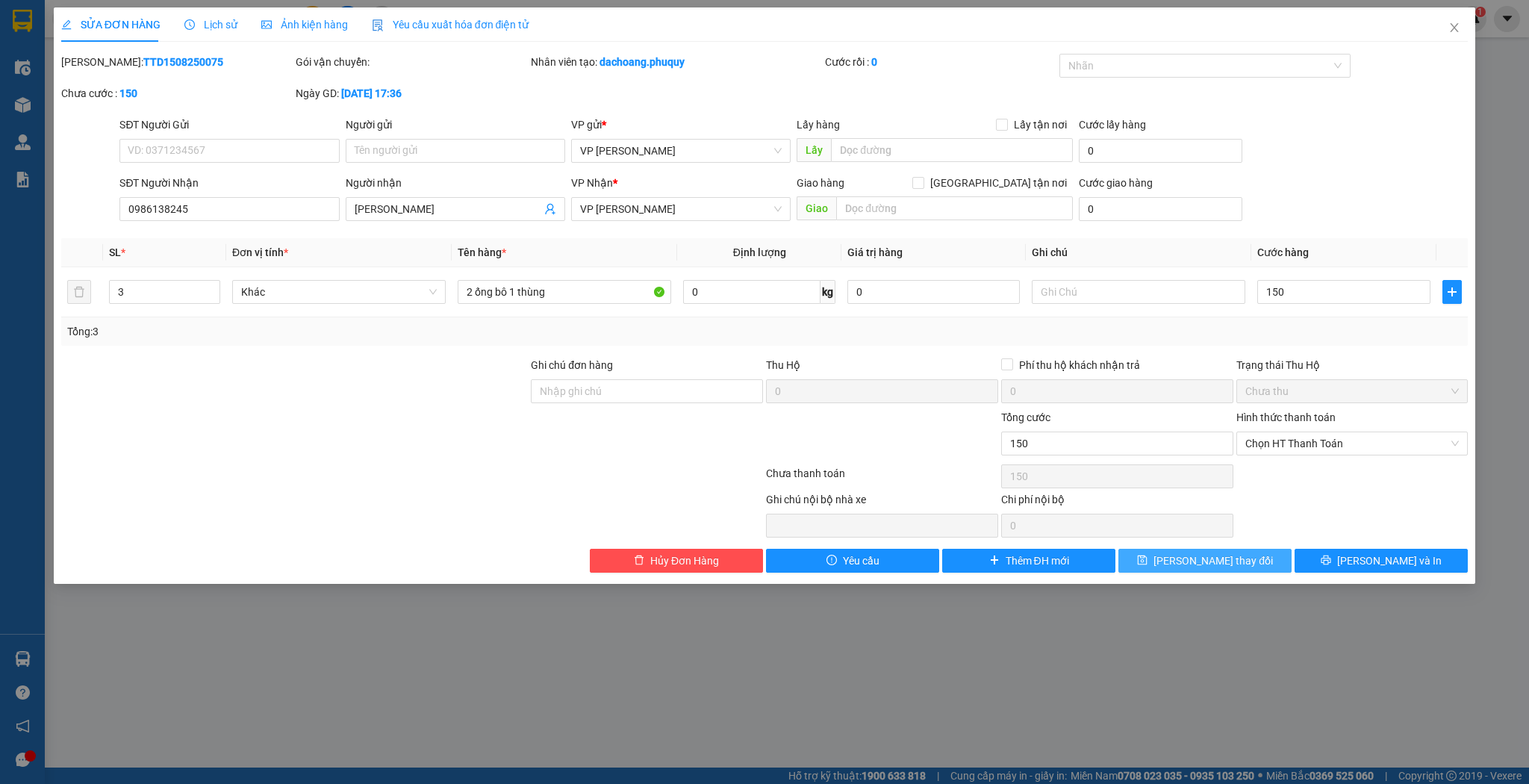
type input "150.000"
click at [1246, 552] on button "[PERSON_NAME] thay đổi" at bounding box center [1205, 561] width 173 height 24
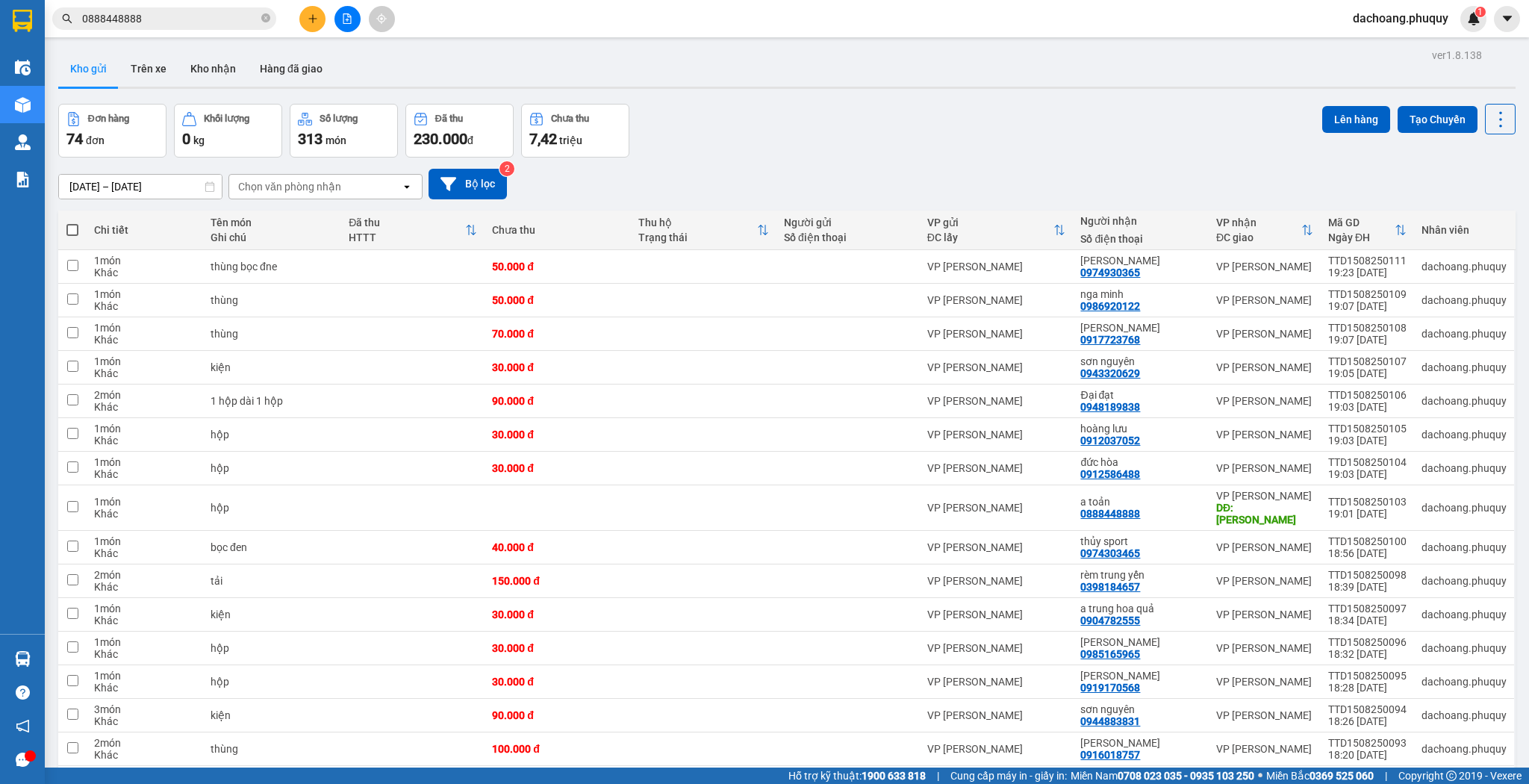
click at [313, 19] on icon "plus" at bounding box center [312, 18] width 1 height 8
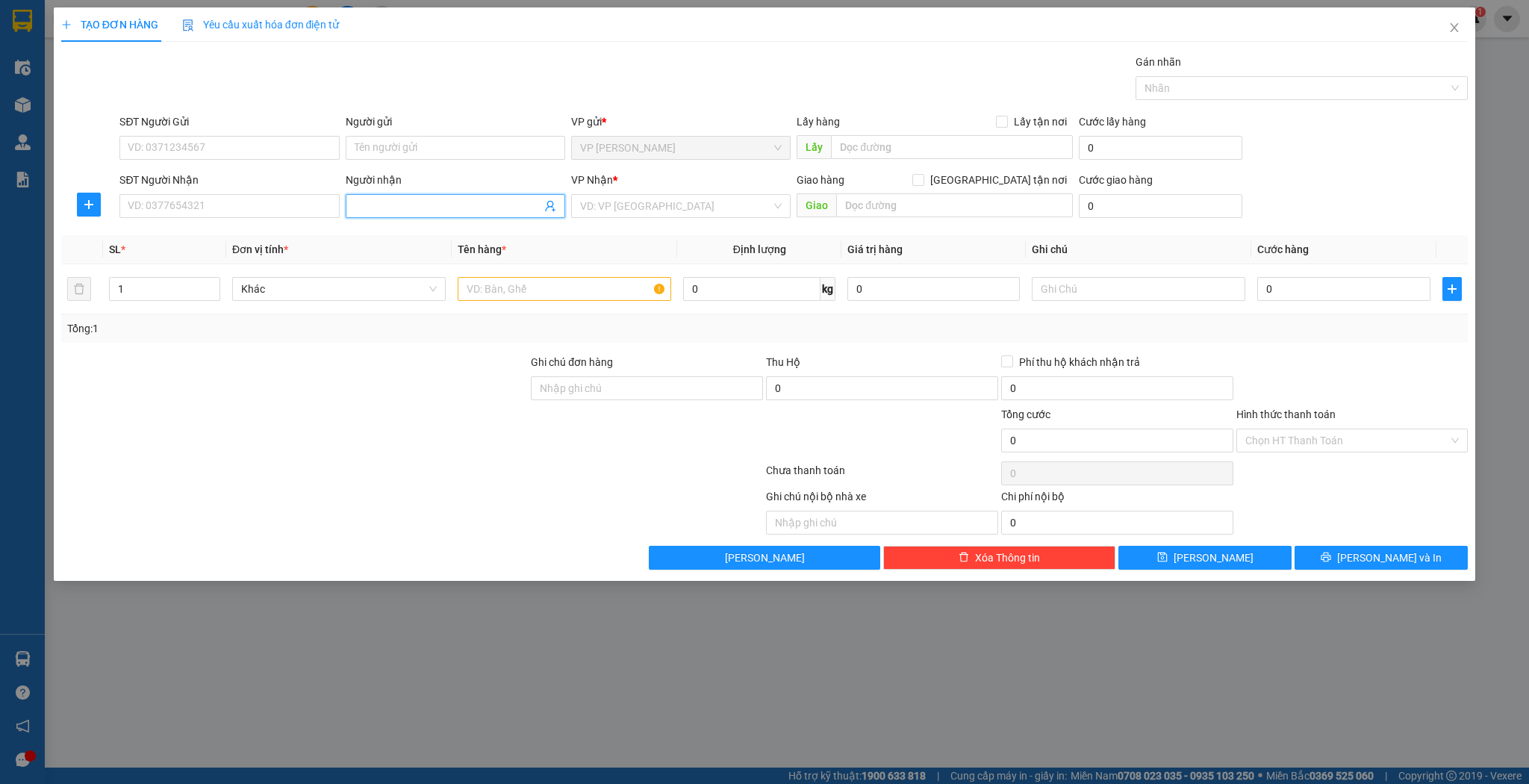
click at [453, 211] on input "Người nhận" at bounding box center [448, 206] width 187 height 17
type input "n"
type input "[PERSON_NAME]"
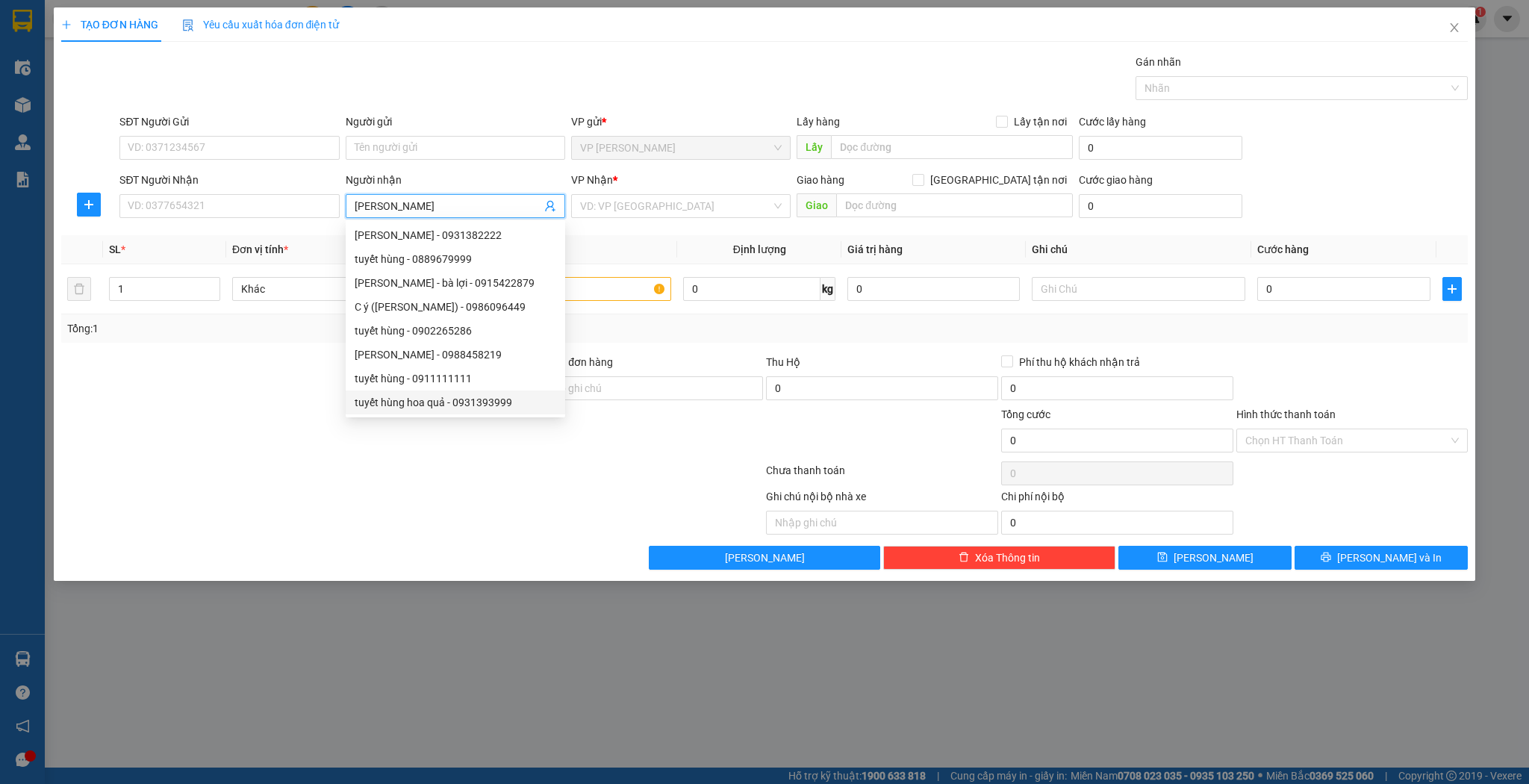
click at [432, 403] on div "tuyết hùng hoa quả - 0931393999" at bounding box center [456, 403] width 202 height 17
type input "0931393999"
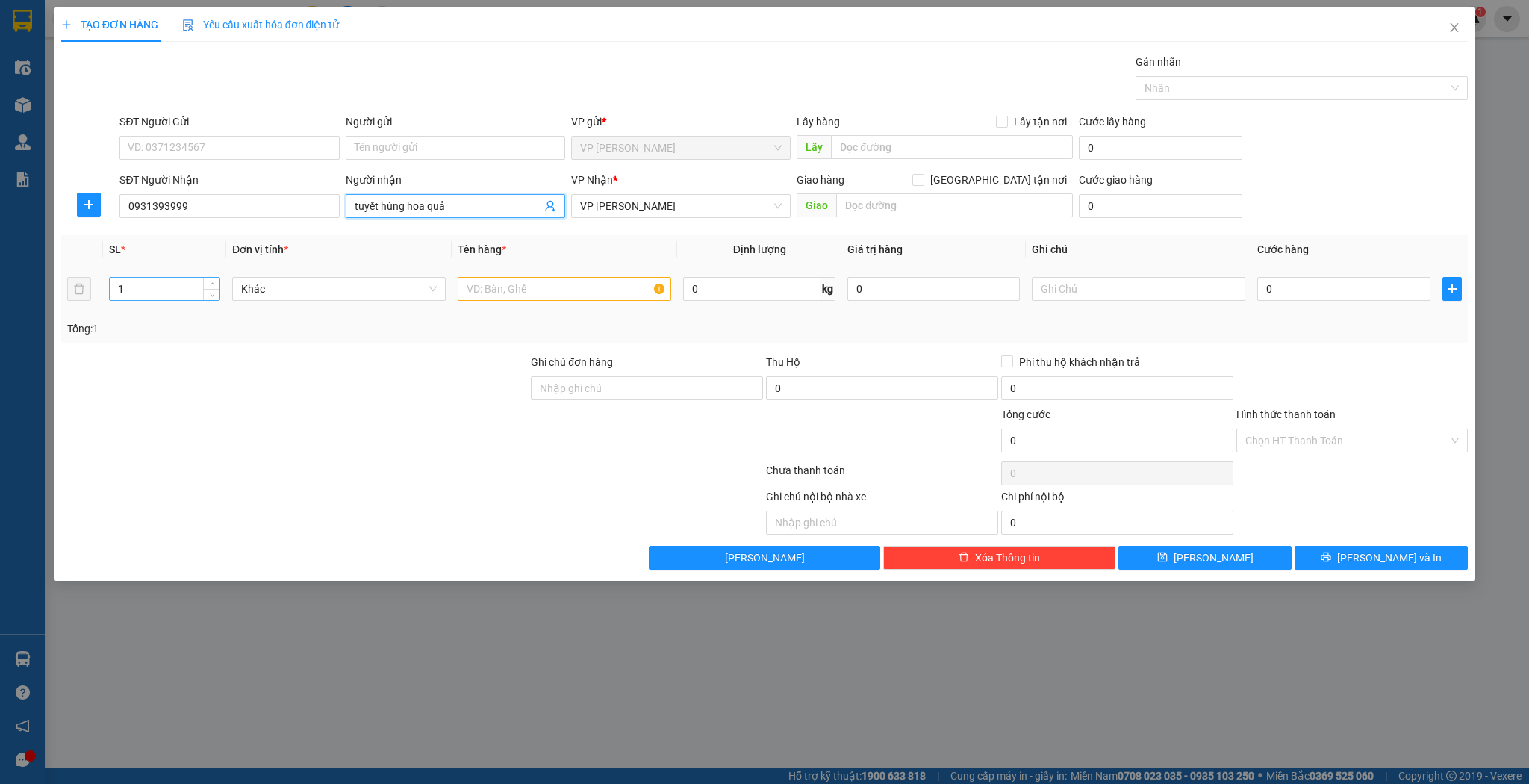
type input "tuyết hùng hoa quả"
click at [171, 283] on input "1" at bounding box center [165, 289] width 110 height 22
type input "2"
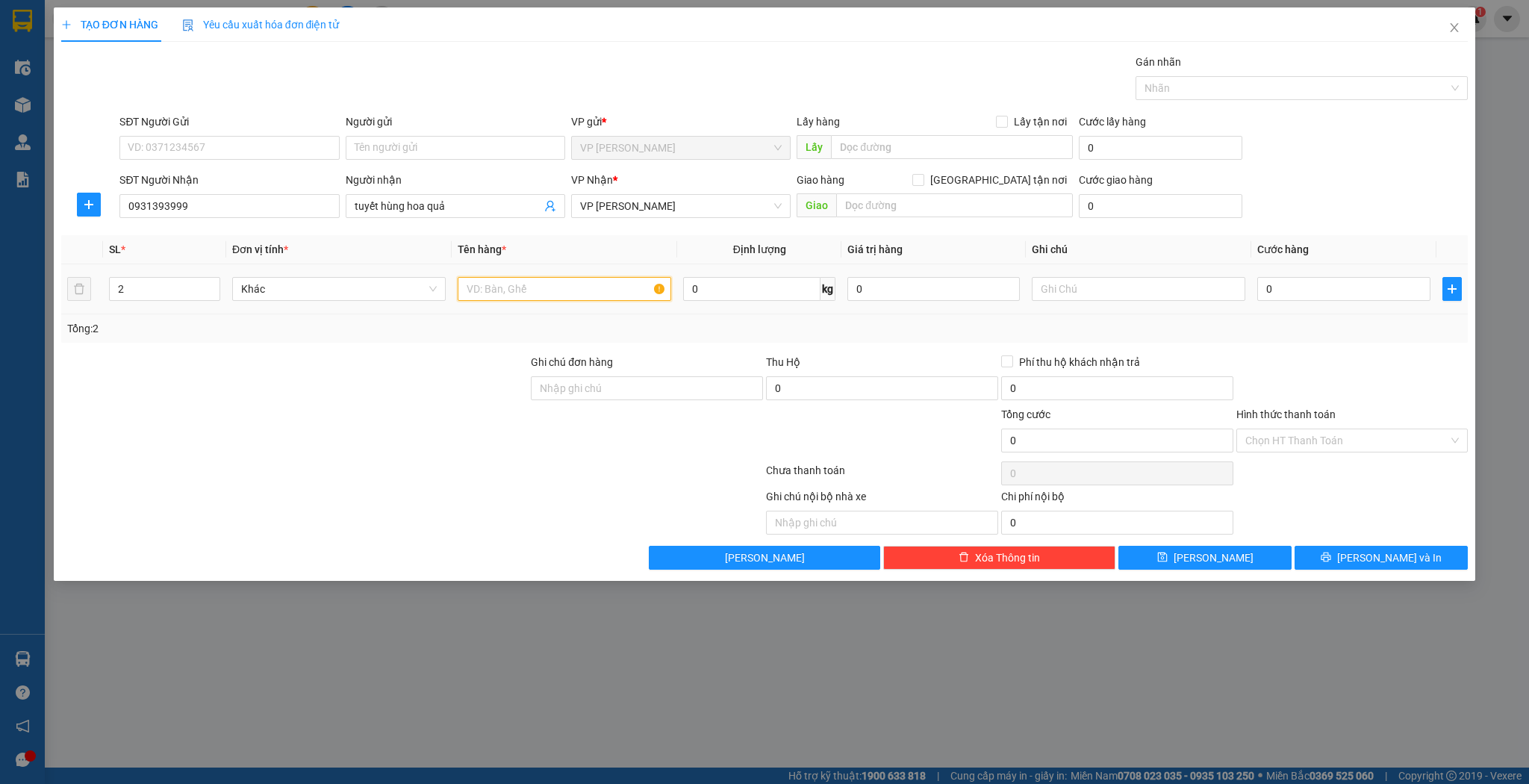
click at [515, 286] on input "text" at bounding box center [564, 289] width 214 height 24
type input "kiện"
click at [1295, 289] on input "0" at bounding box center [1344, 289] width 172 height 24
type input "4"
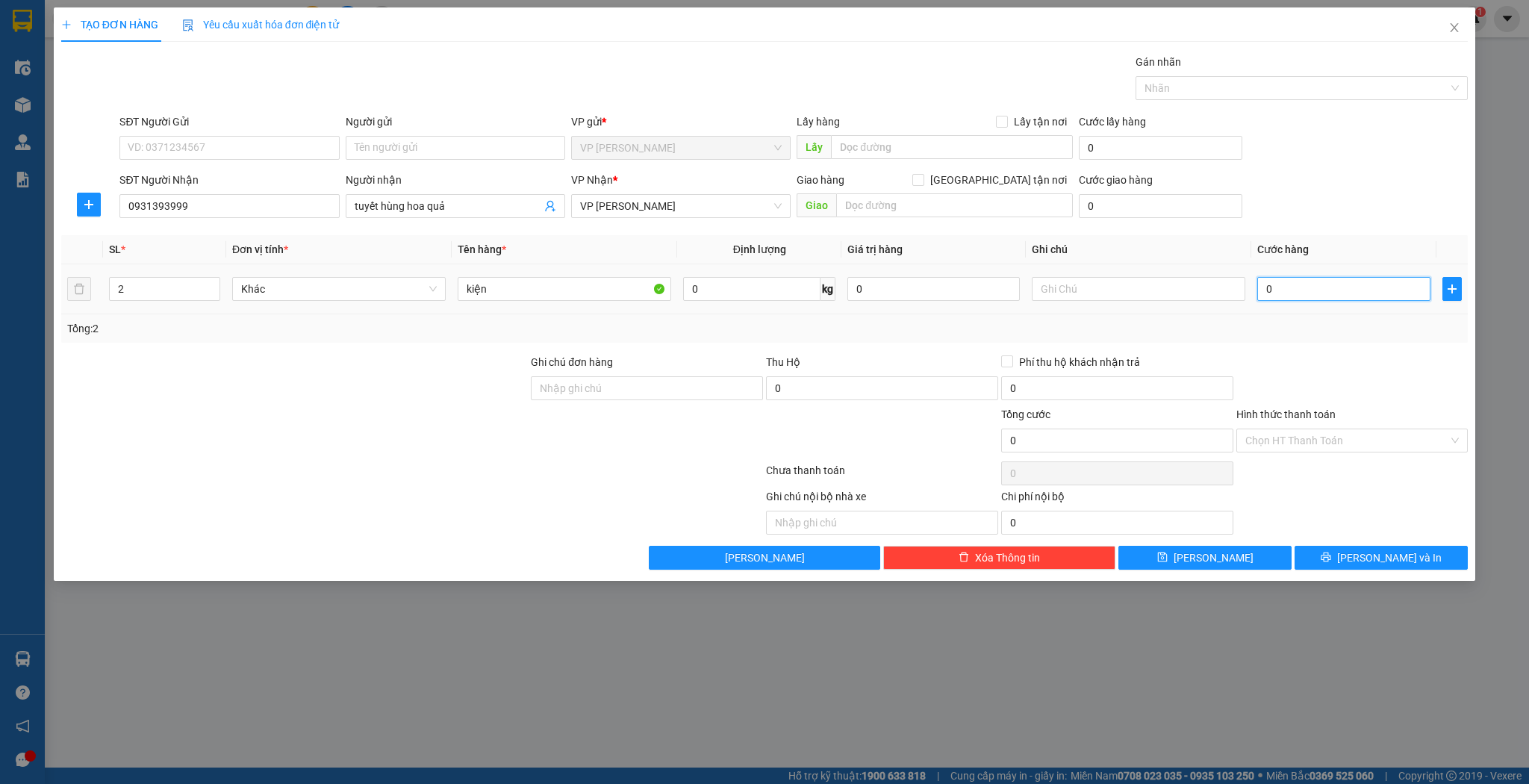
type input "4"
type input "40"
type input "40.000"
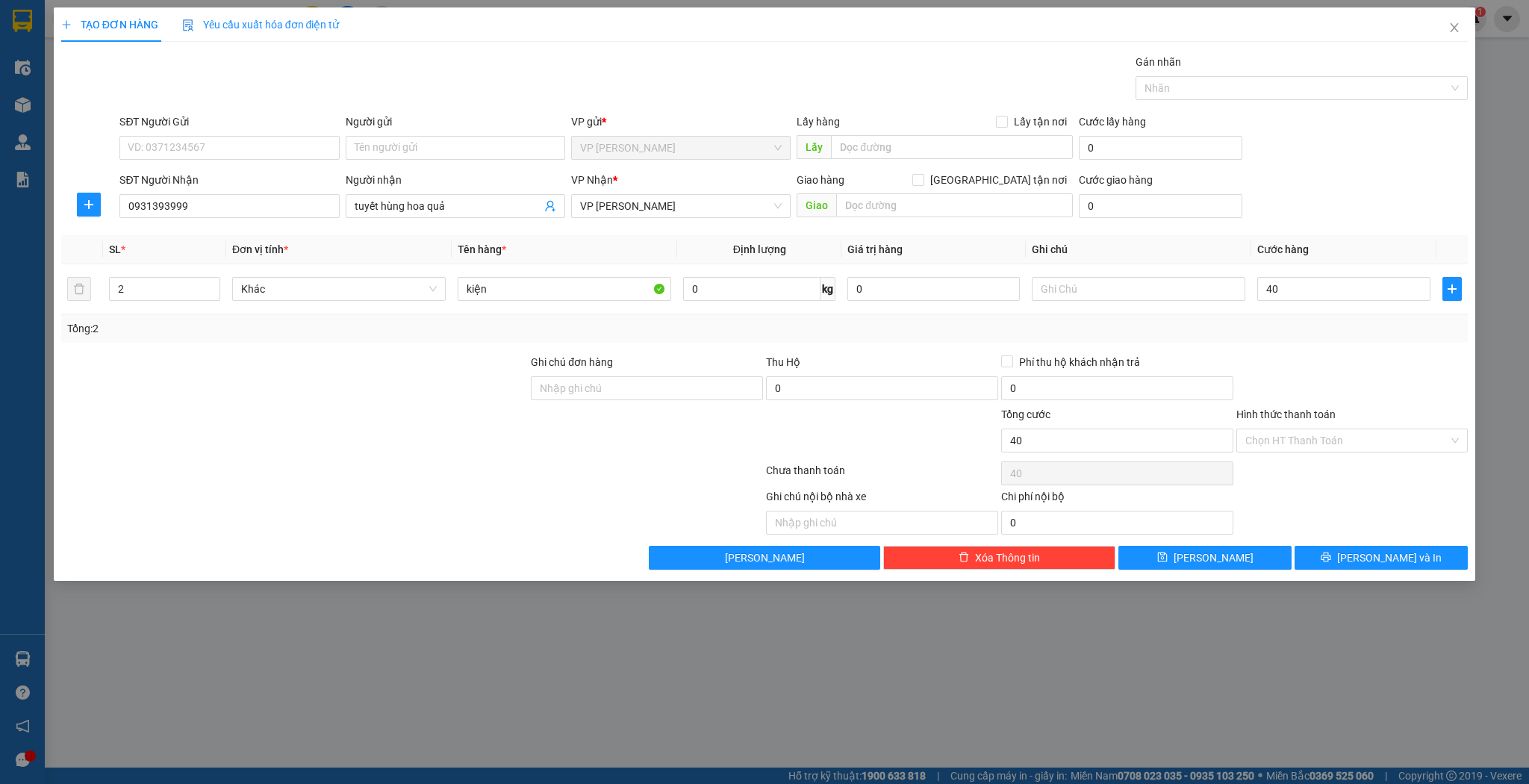
type input "40.000"
click at [1236, 570] on div "TẠO ĐƠN HÀNG Yêu cầu xuất hóa đơn điện tử Transit Pickup Surcharge Ids Transit …" at bounding box center [765, 293] width 1422 height 573
click at [1244, 551] on button "[PERSON_NAME]" at bounding box center [1205, 557] width 173 height 24
type input "1"
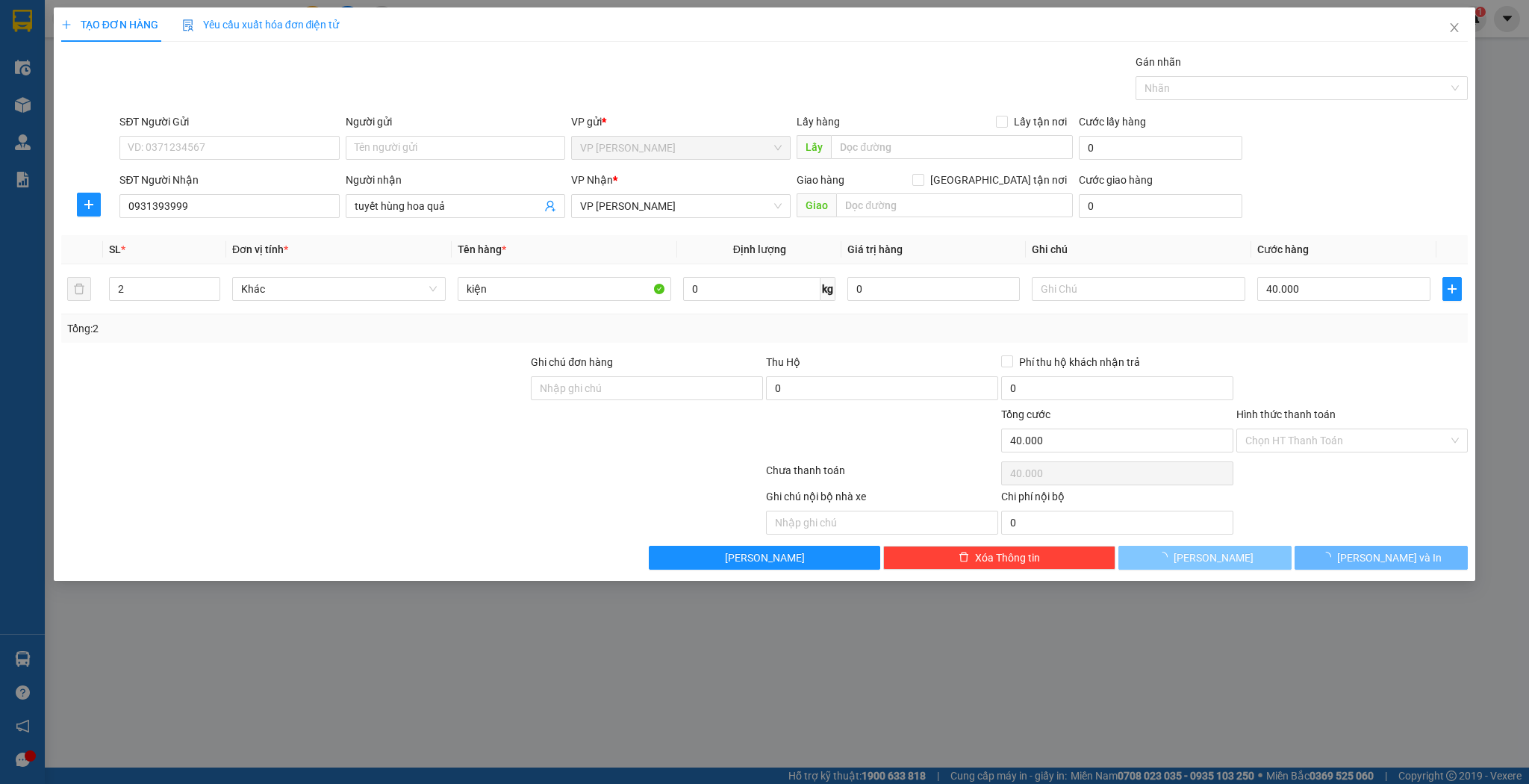
type input "0"
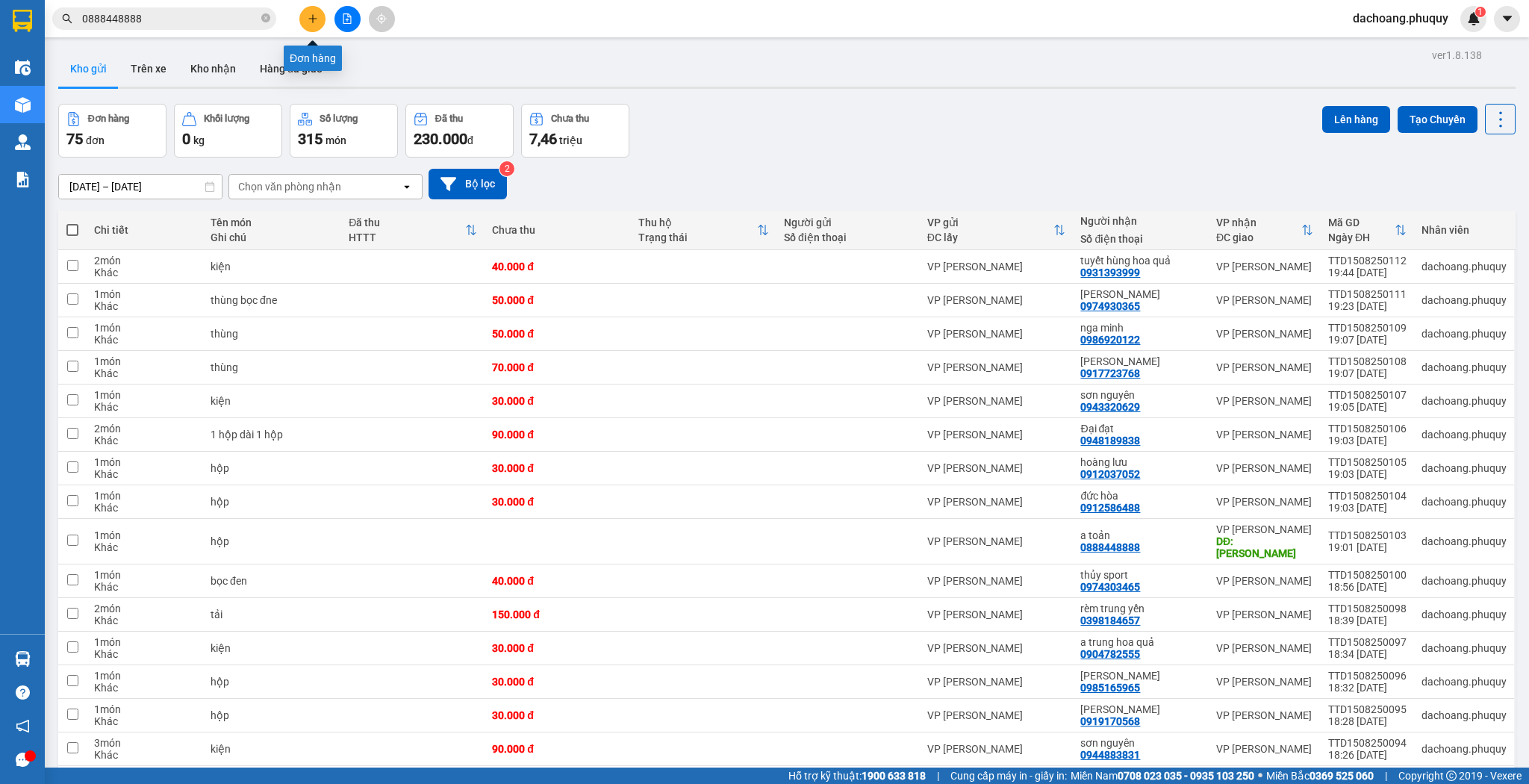
click at [320, 22] on button at bounding box center [312, 19] width 26 height 26
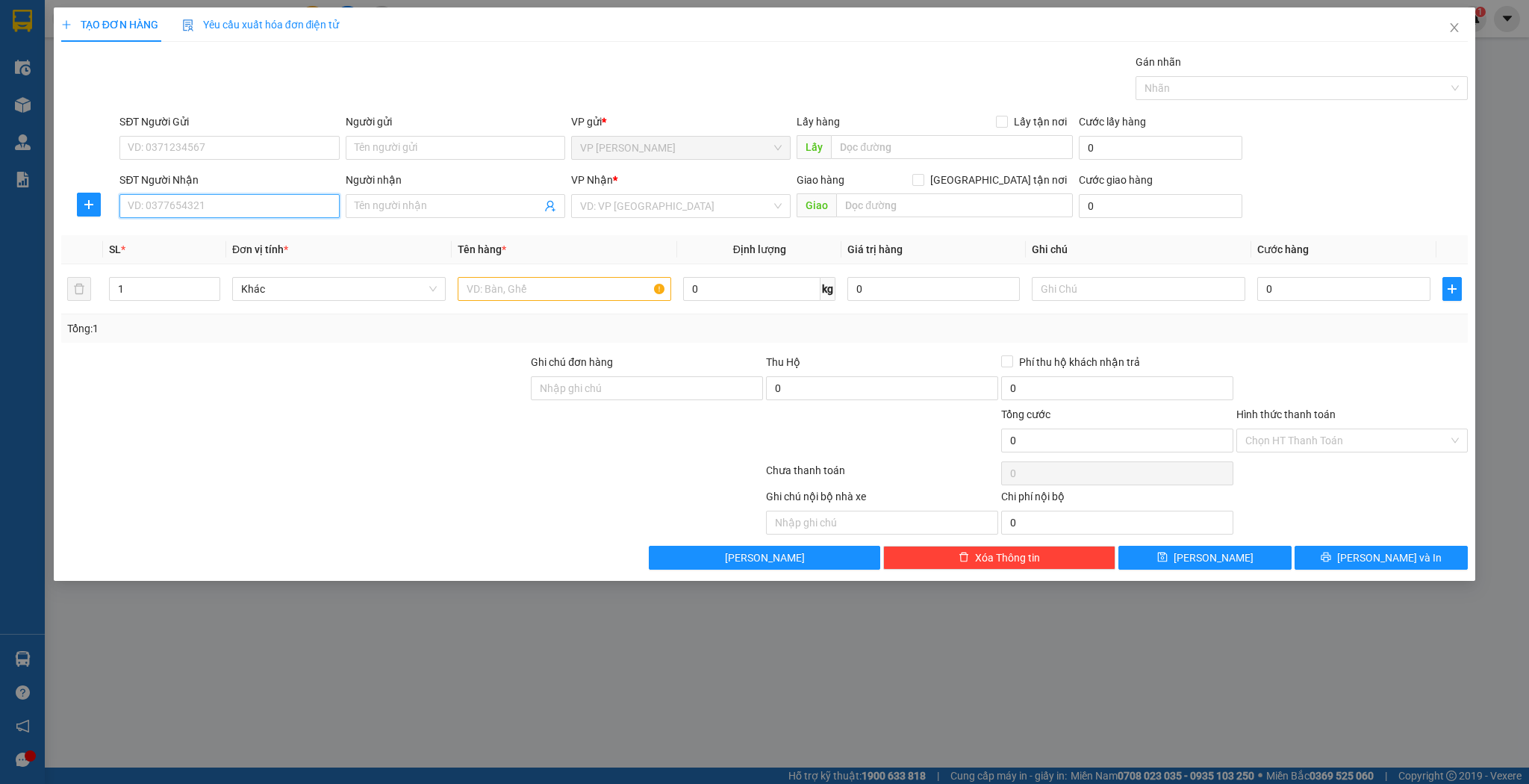
click at [263, 206] on input "SĐT Người Nhận" at bounding box center [229, 206] width 219 height 24
click at [160, 214] on input "7717" at bounding box center [229, 206] width 219 height 24
click at [170, 206] on input "7717" at bounding box center [229, 206] width 219 height 24
click at [183, 235] on div "0976757717 - c thảo xốp vịt" at bounding box center [230, 235] width 202 height 17
type input "0976757717"
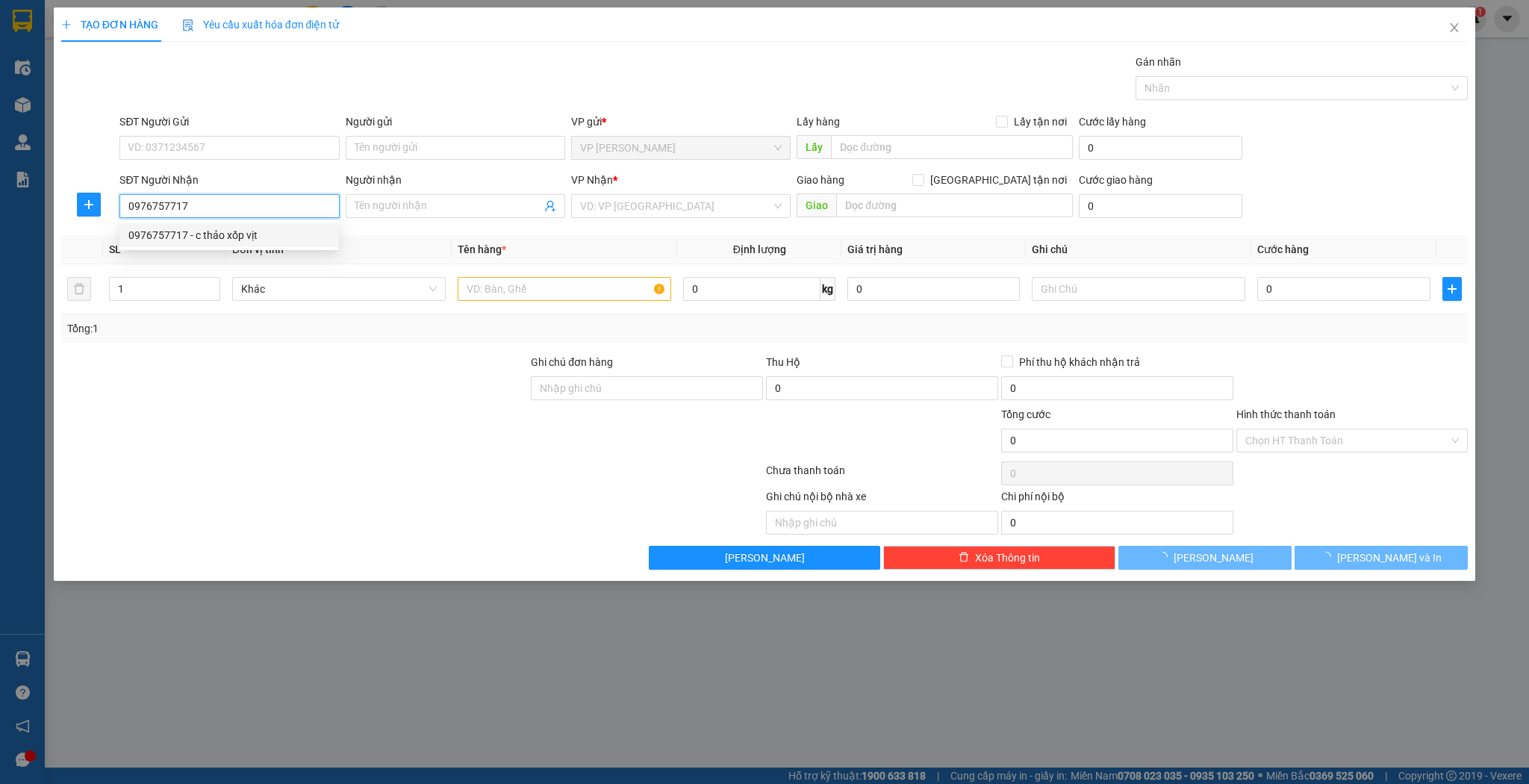
type input "c thảo xốp vịt"
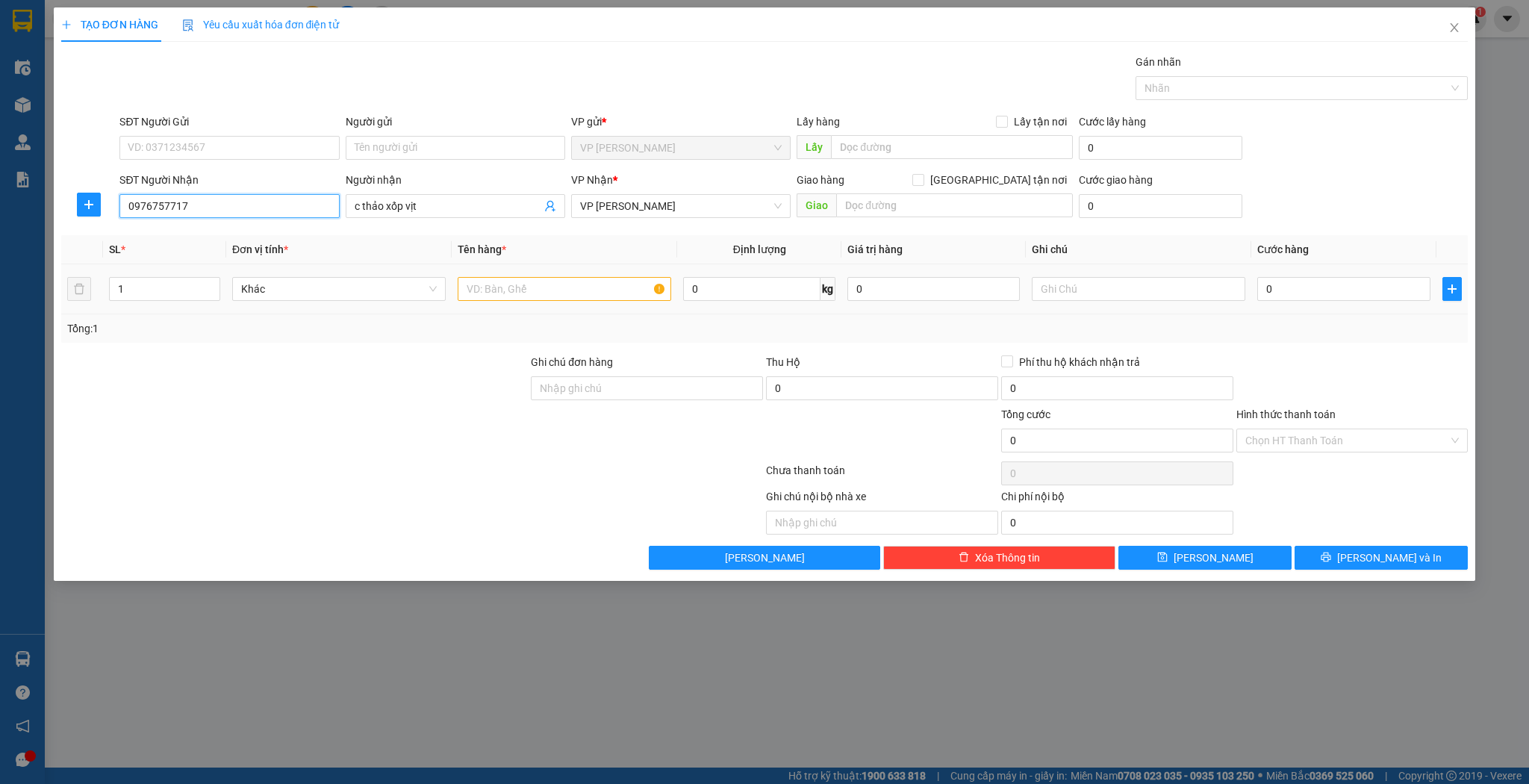
type input "0976757717"
click at [503, 287] on input "text" at bounding box center [564, 289] width 214 height 24
type input "xốp"
click at [1332, 277] on input "0" at bounding box center [1344, 289] width 172 height 24
type input "7"
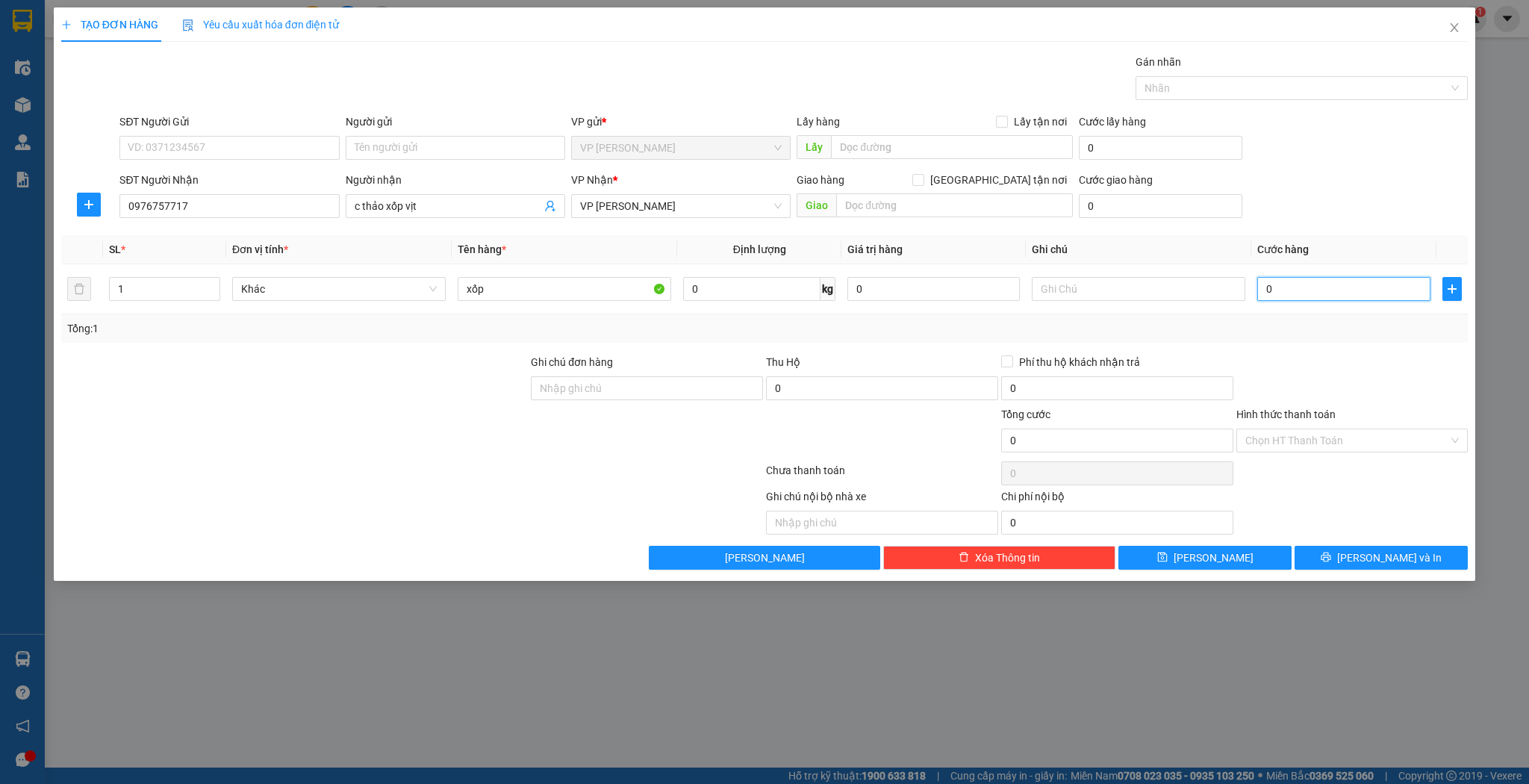
type input "7"
type input "70"
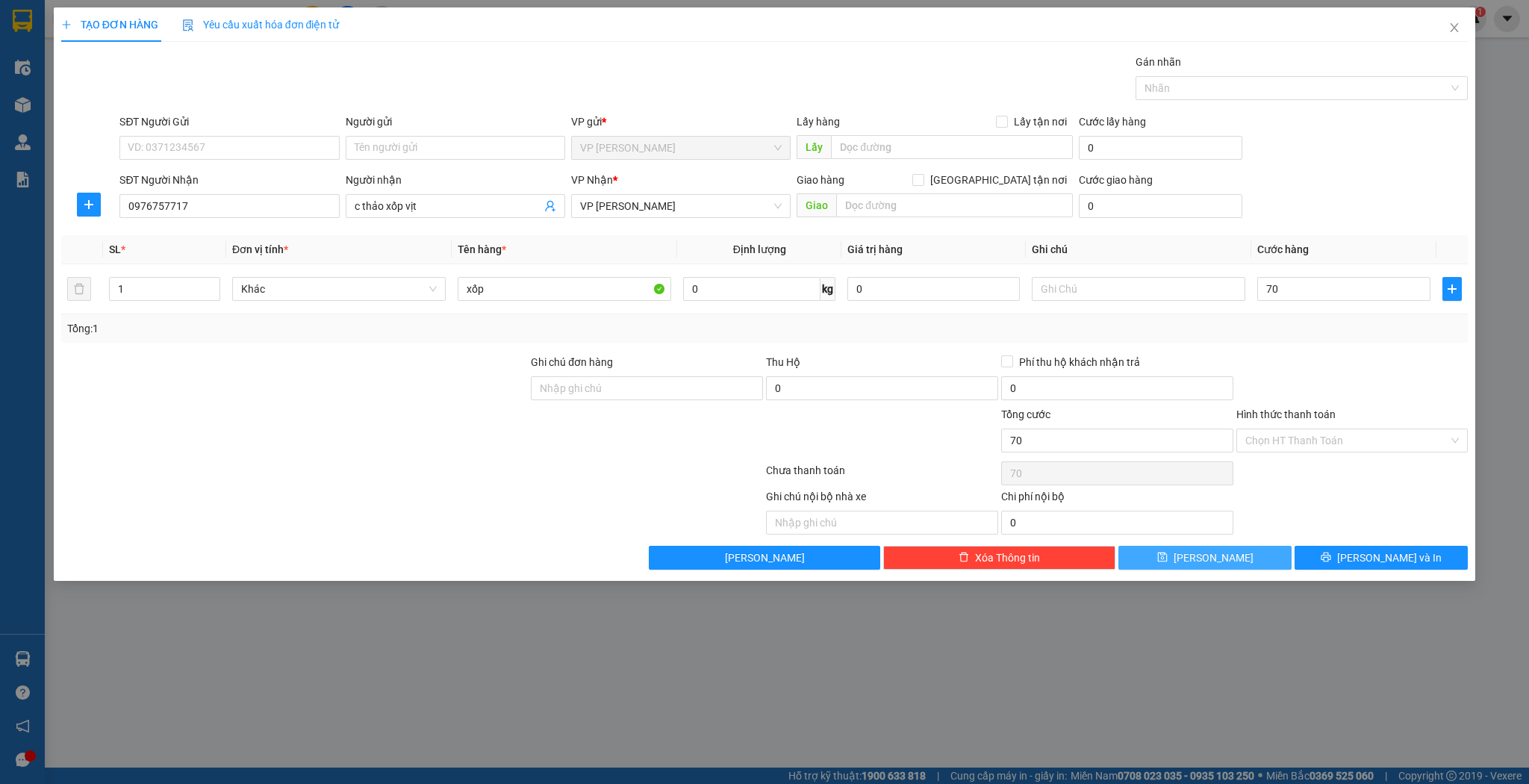
type input "70.000"
click at [1204, 545] on button "[PERSON_NAME]" at bounding box center [1205, 557] width 173 height 24
click at [1448, 26] on span "Close" at bounding box center [1454, 28] width 42 height 42
